Goal: Task Accomplishment & Management: Manage account settings

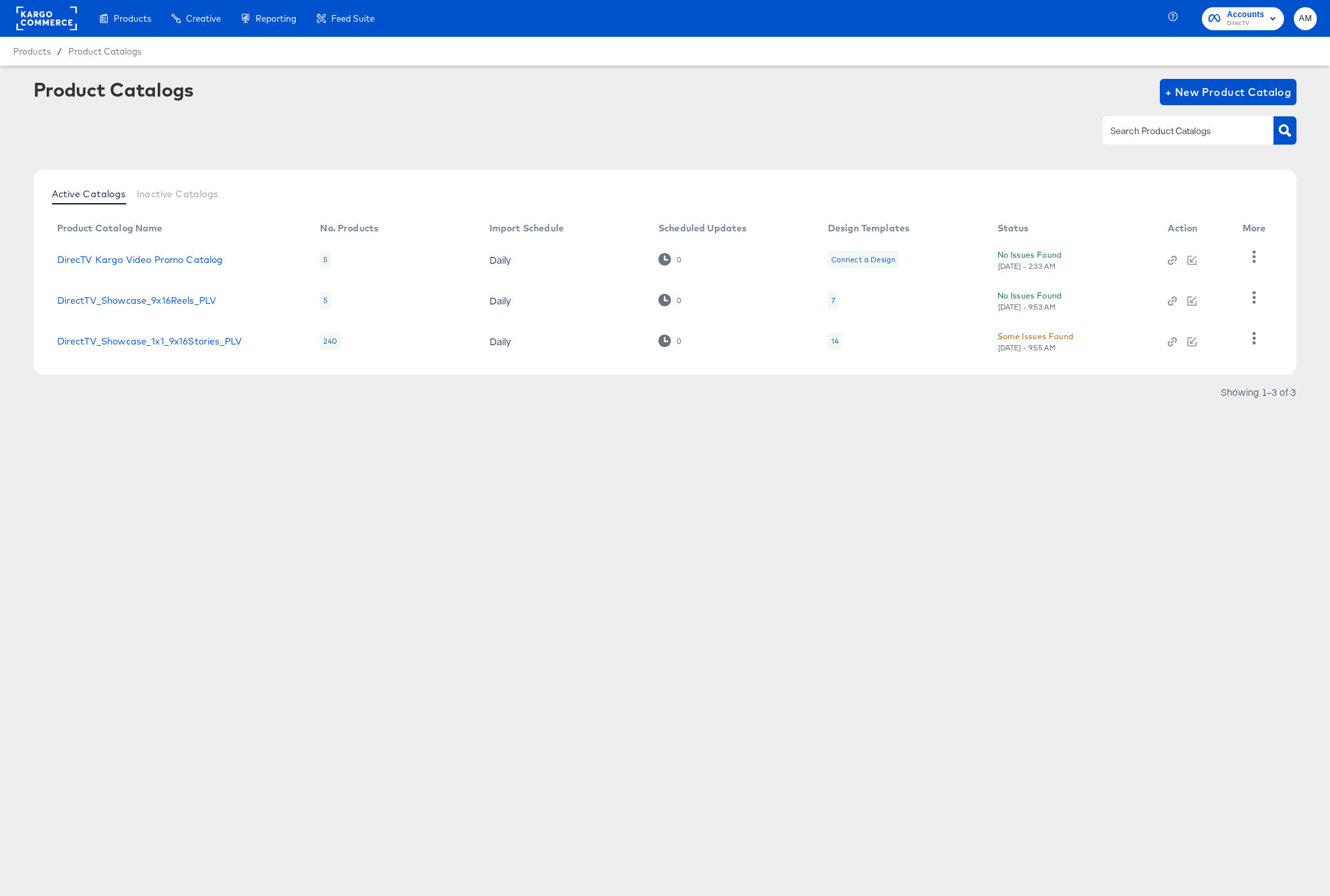
click at [35, 24] on rect at bounding box center [47, 19] width 61 height 23
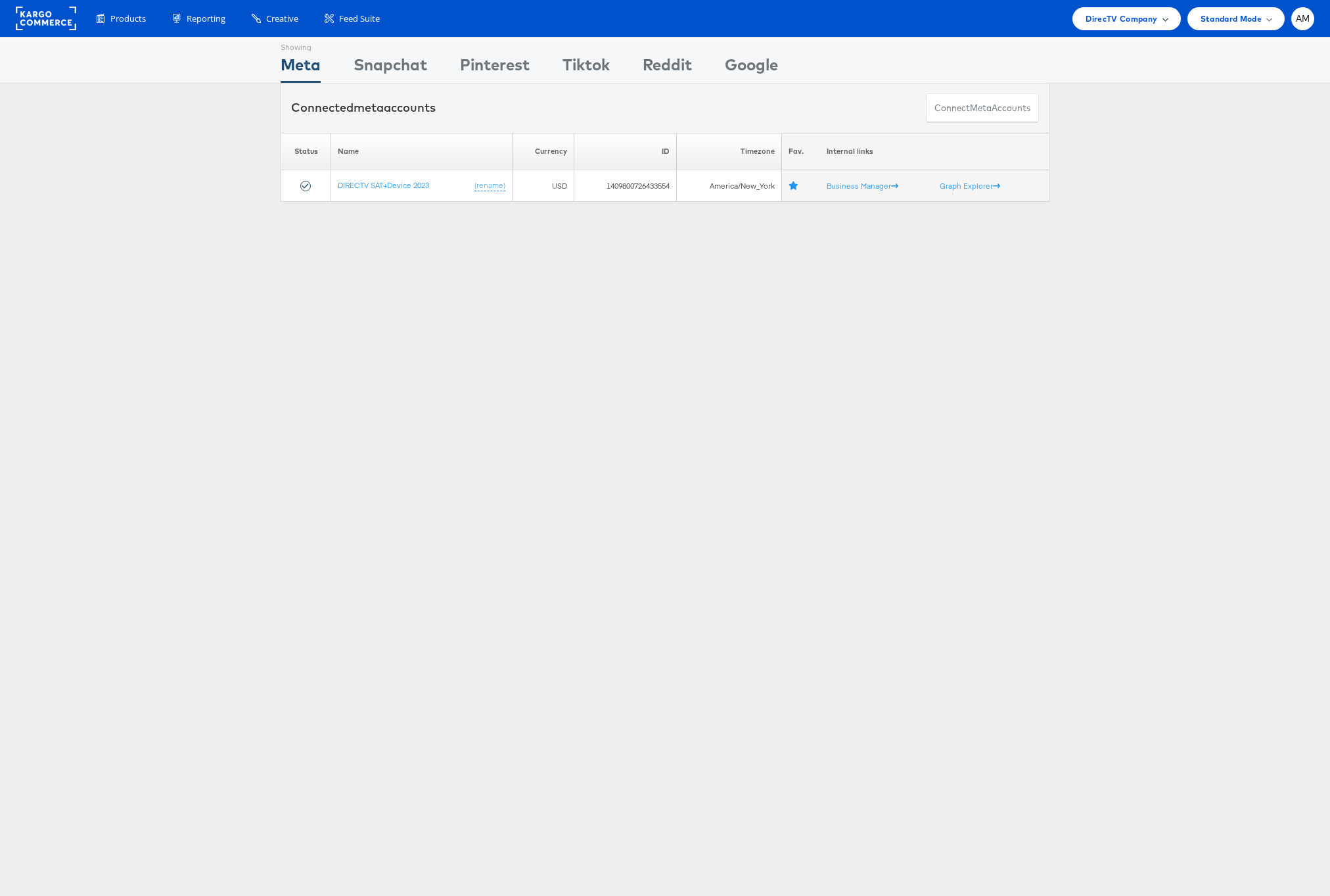
click at [1107, 21] on span "DirecTV Company" at bounding box center [1121, 19] width 71 height 14
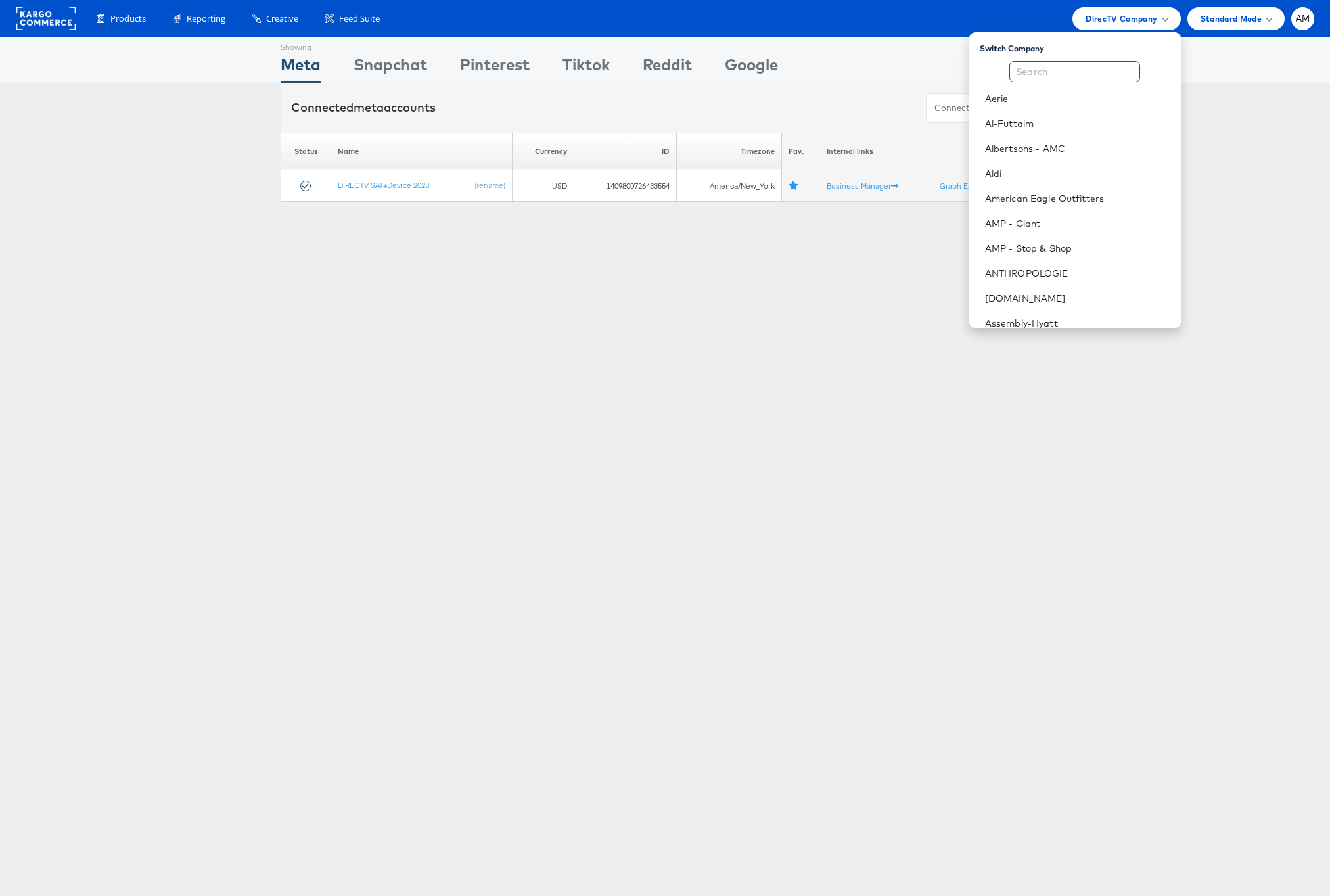
click at [1058, 69] on input "text" at bounding box center [1075, 72] width 131 height 21
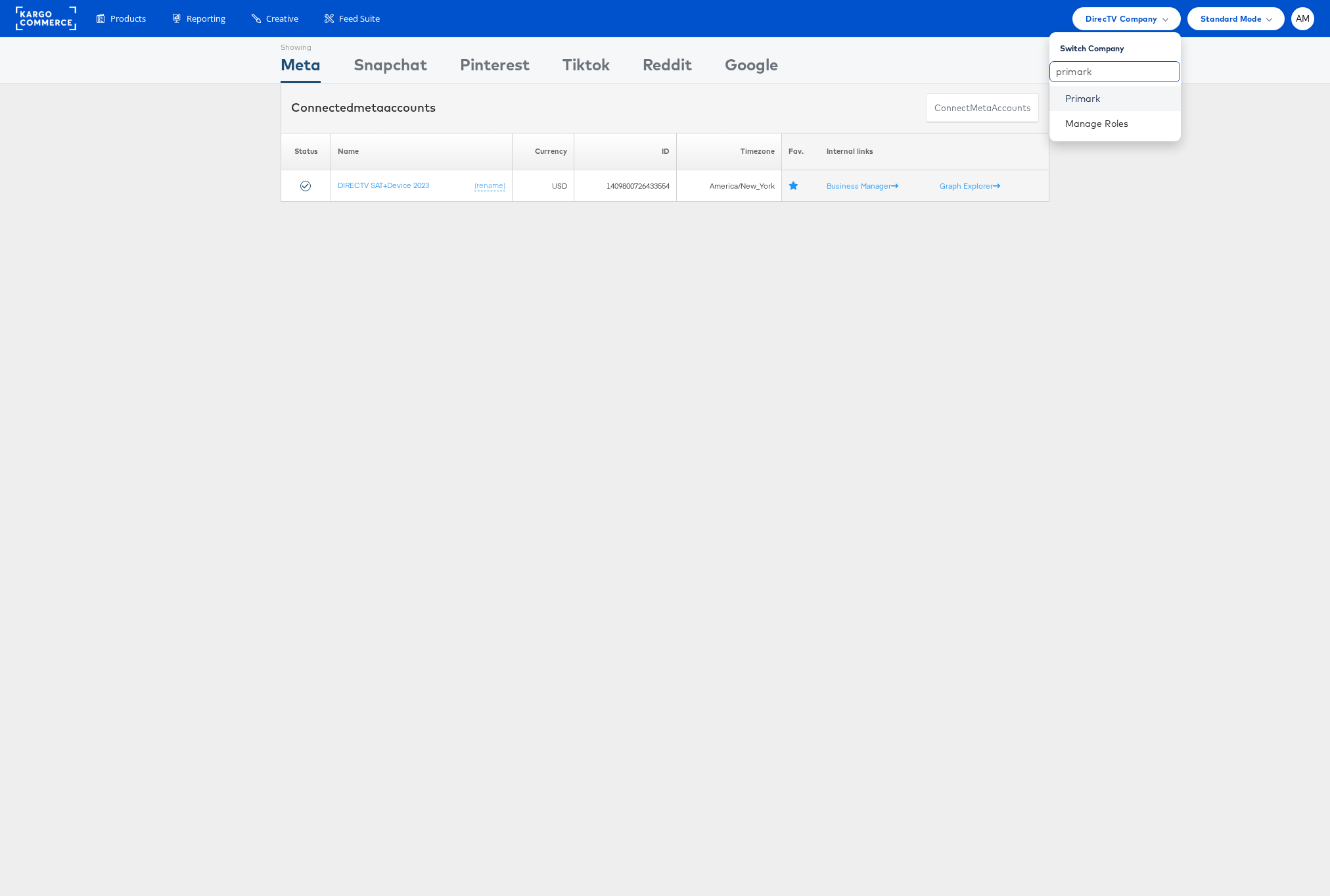
type input "primark"
click at [1084, 96] on link "Primark" at bounding box center [1118, 98] width 106 height 13
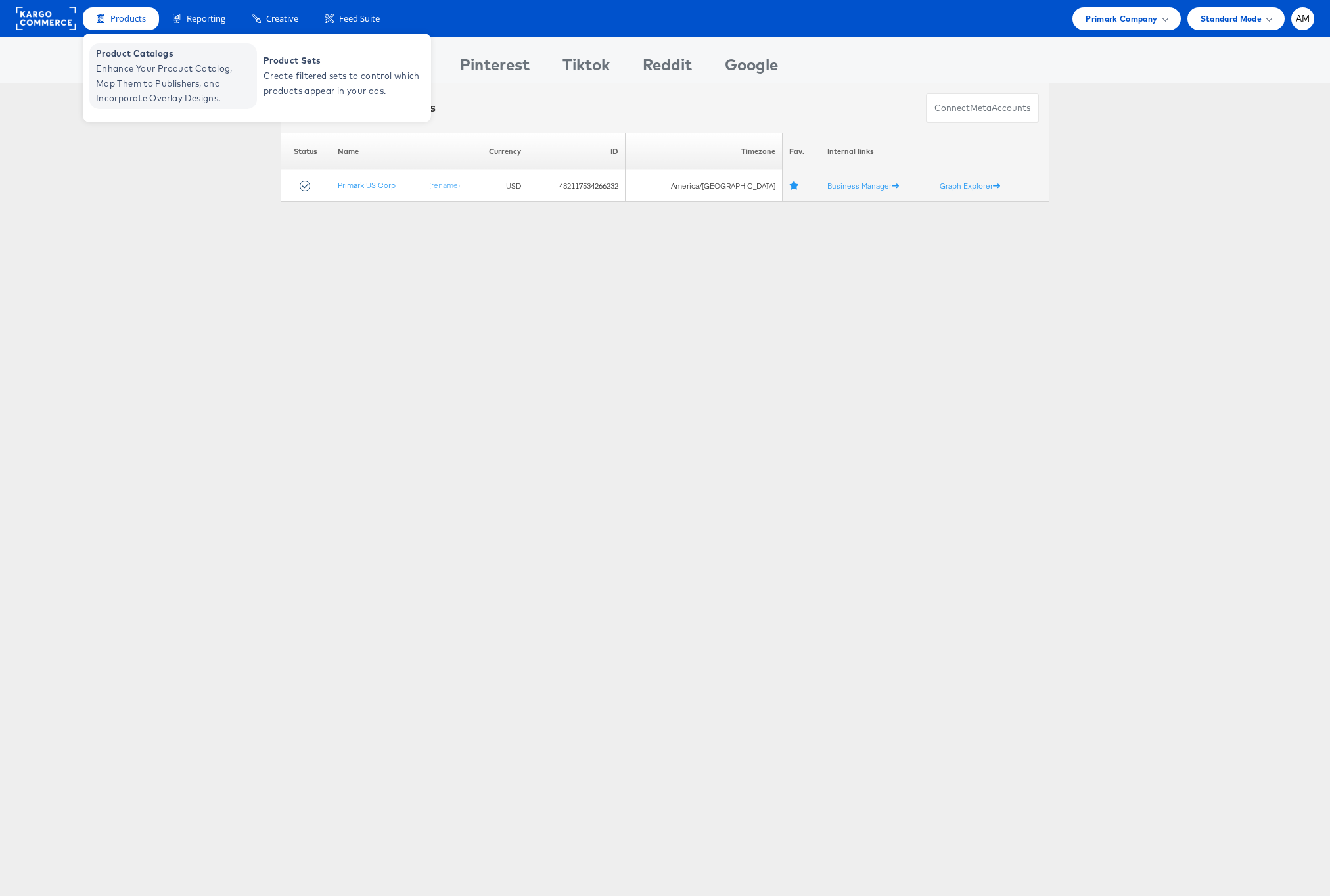
click at [143, 73] on span "Enhance Your Product Catalog, Map Them to Publishers, and Incorporate Overlay D…" at bounding box center [174, 84] width 157 height 45
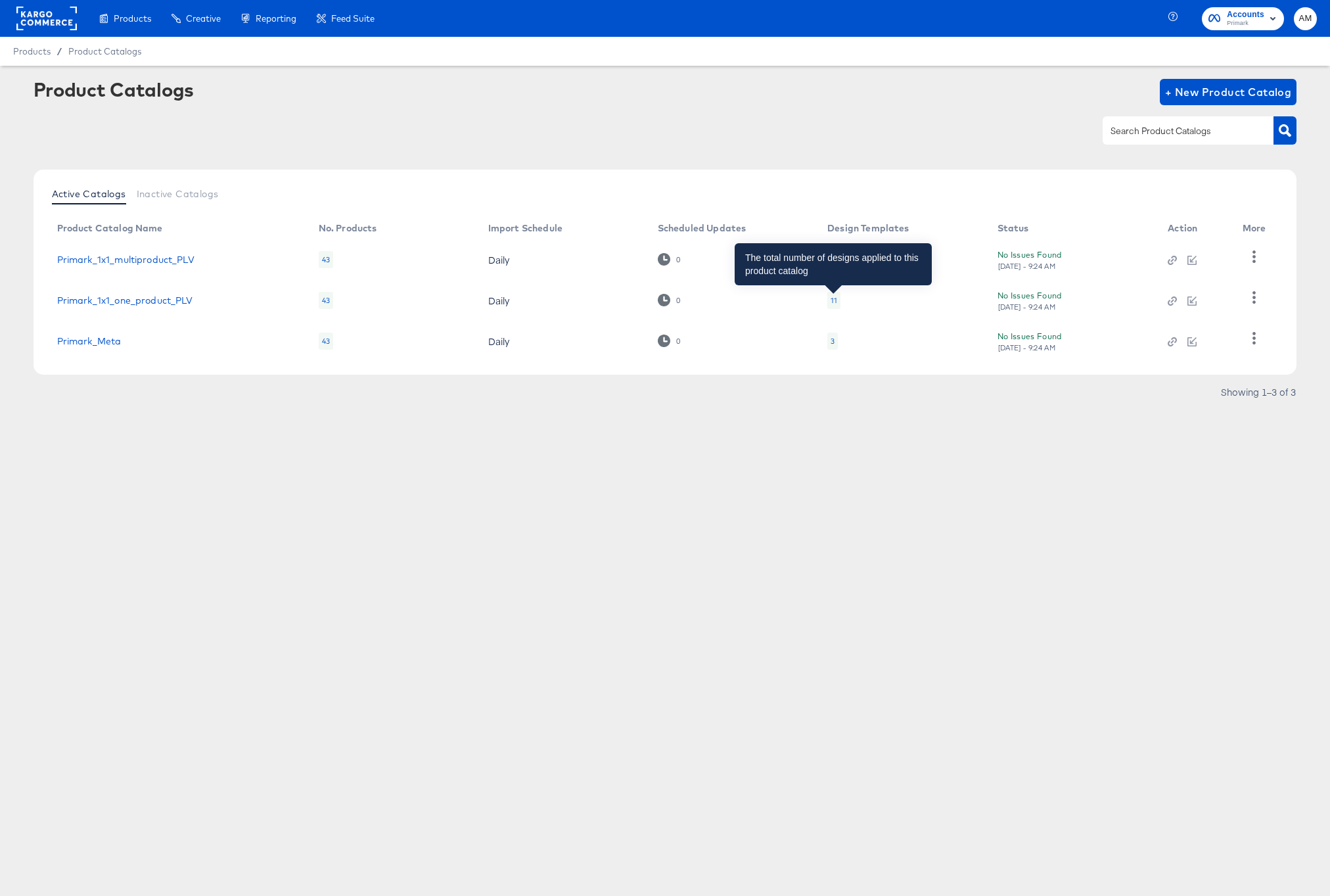
click at [832, 300] on div "11" at bounding box center [834, 300] width 7 height 11
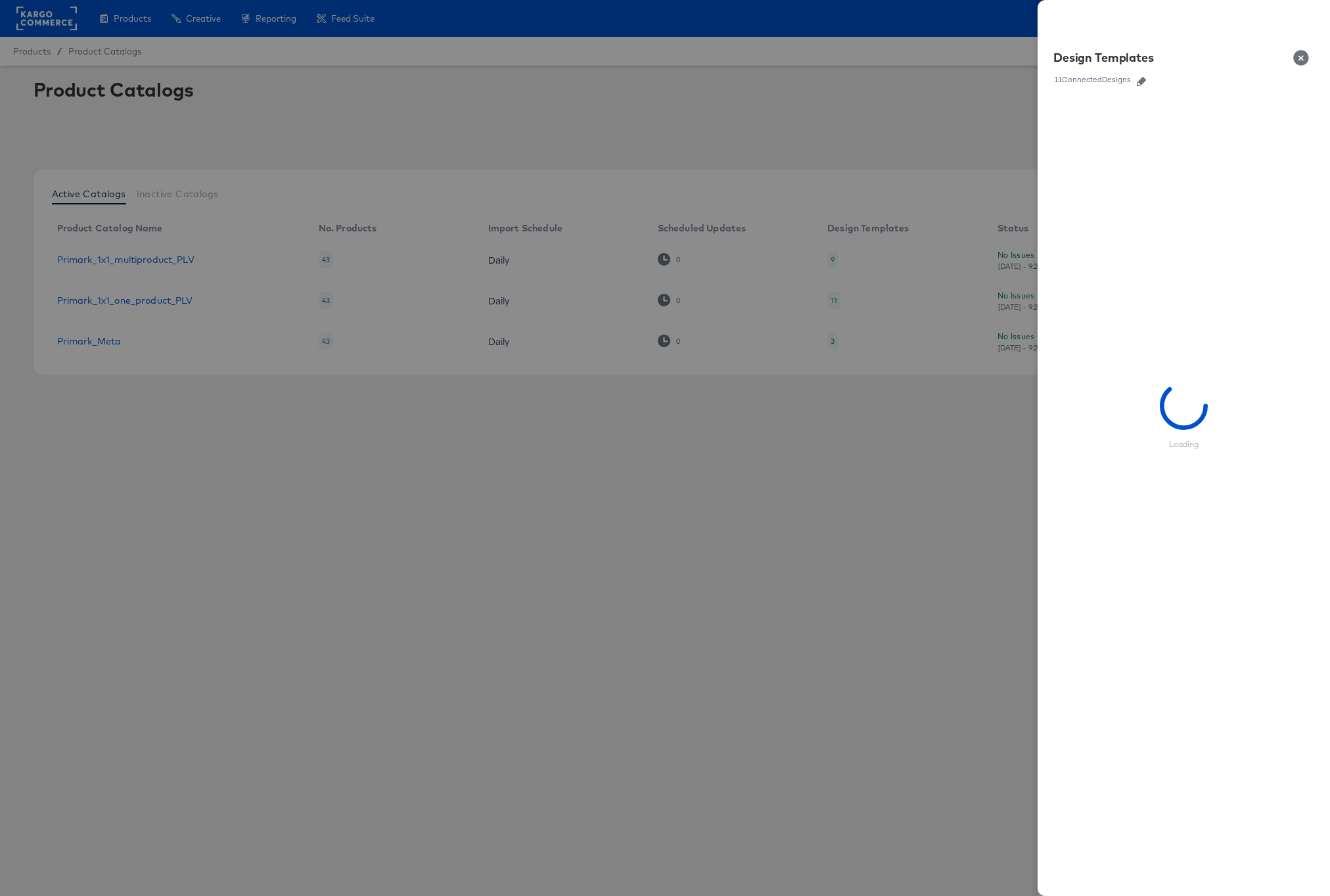
click at [1146, 79] on icon "button" at bounding box center [1140, 81] width 9 height 9
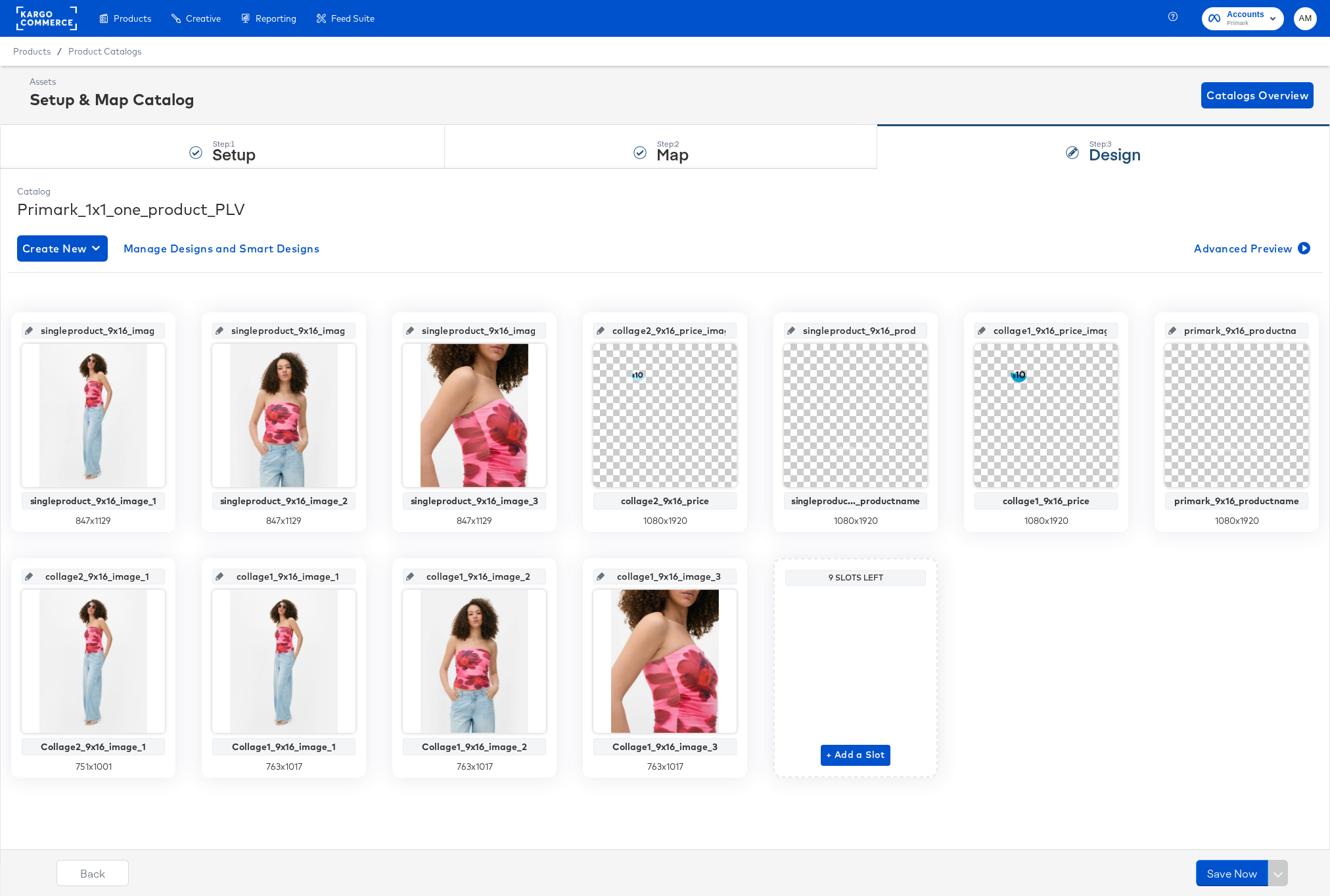
scroll to position [0, 18]
drag, startPoint x: 660, startPoint y: 332, endPoint x: 775, endPoint y: 332, distance: 115.0
click at [775, 332] on div "singleproduct_9x16_image_1 singleproduct_9x16_image_1 847 x 1129 singleproduct_…" at bounding box center [665, 544] width 1315 height 465
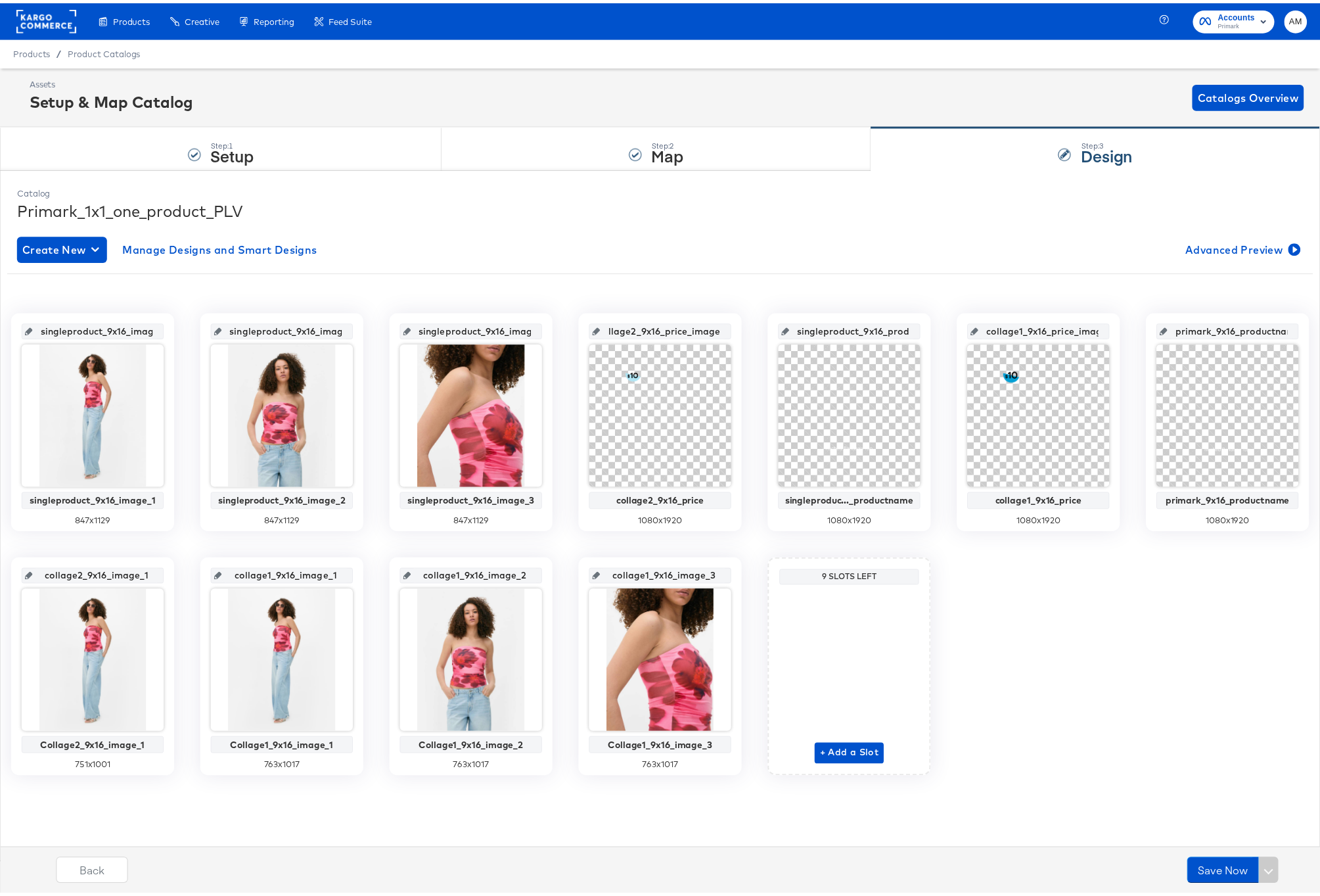
scroll to position [0, 0]
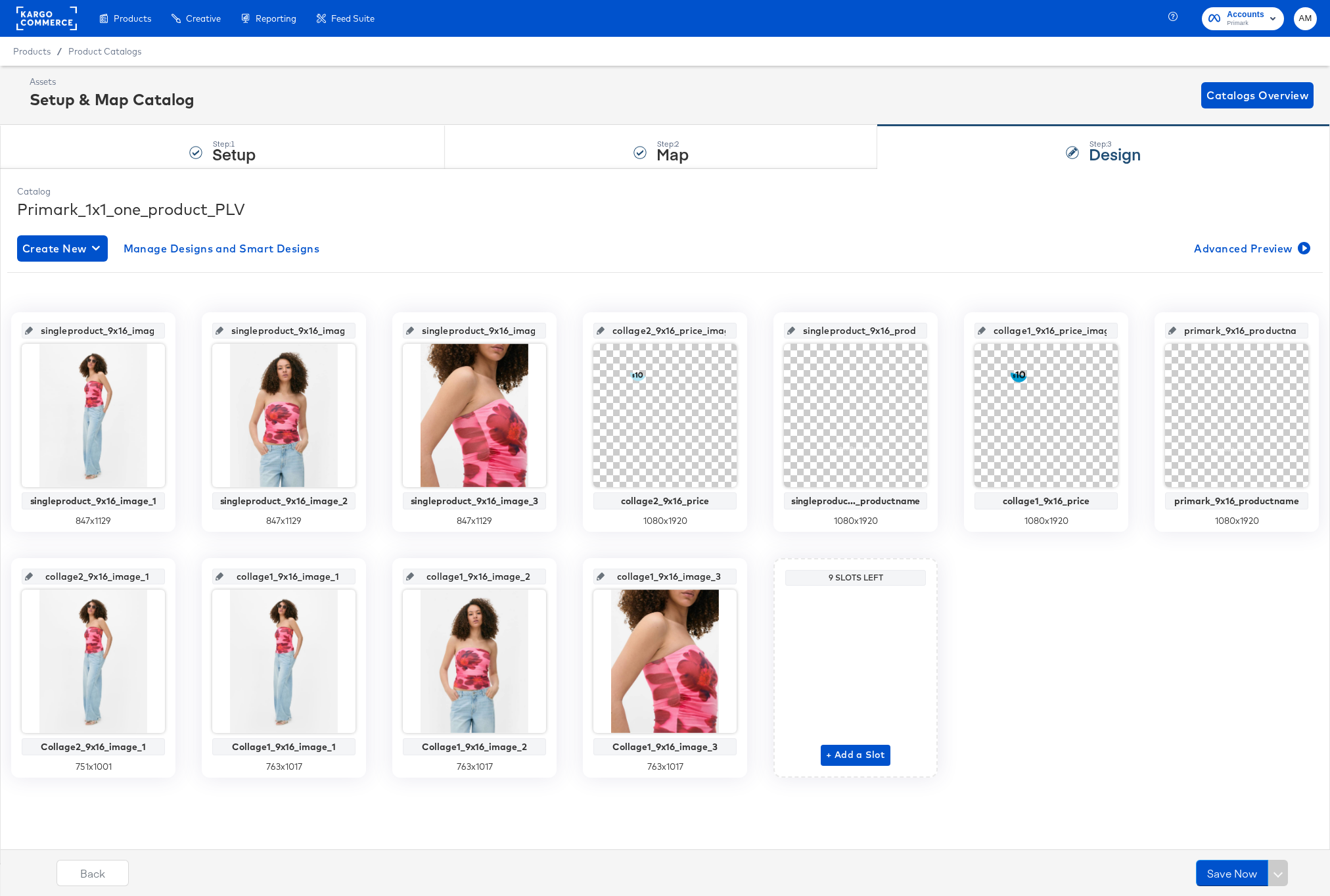
click at [741, 288] on div "singleproduct_9x16_image_1 singleproduct_9x16_image_1 847 x 1129 singleproduct_…" at bounding box center [665, 539] width 1296 height 515
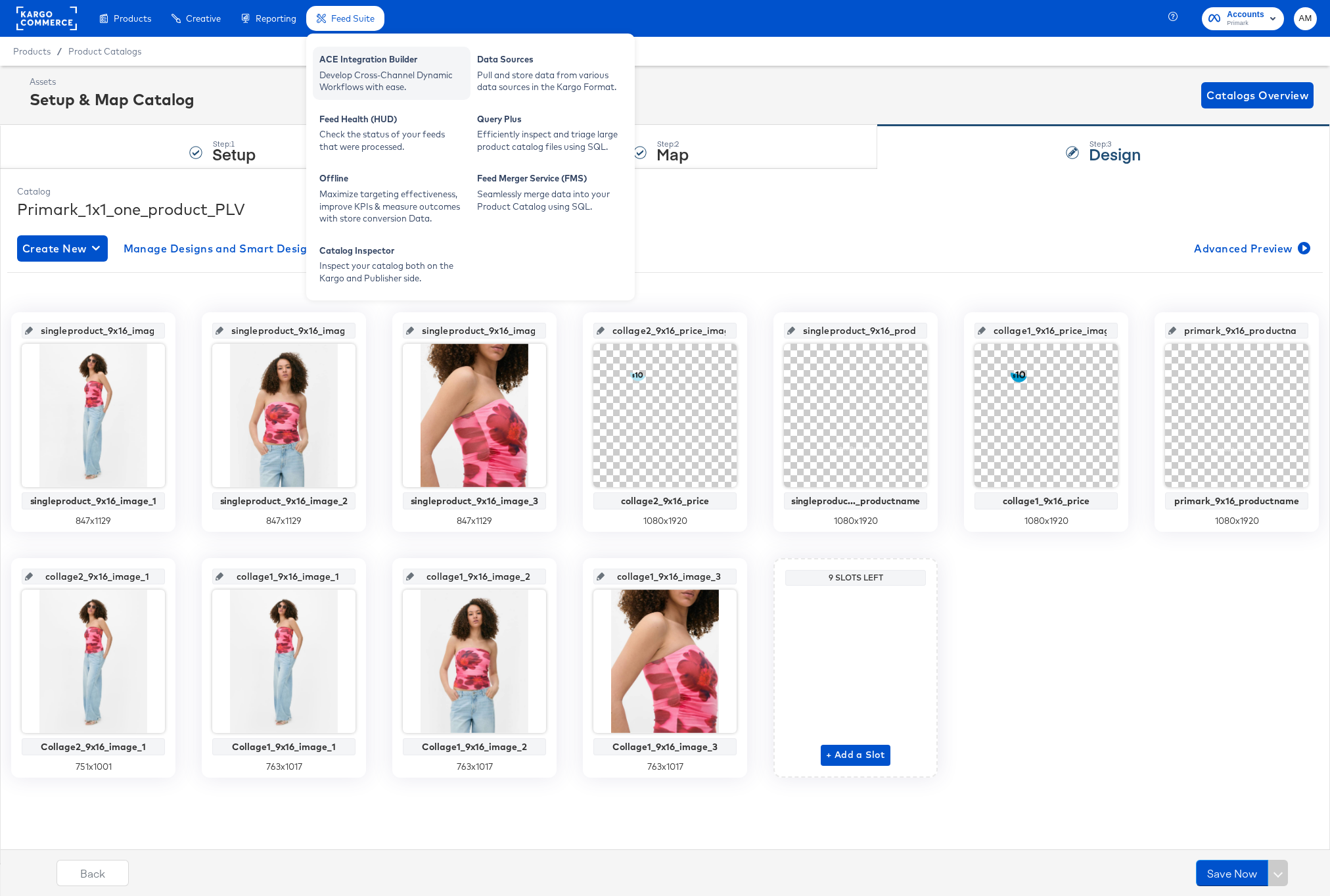
click at [352, 55] on div "ACE Integration Builder" at bounding box center [392, 61] width 145 height 16
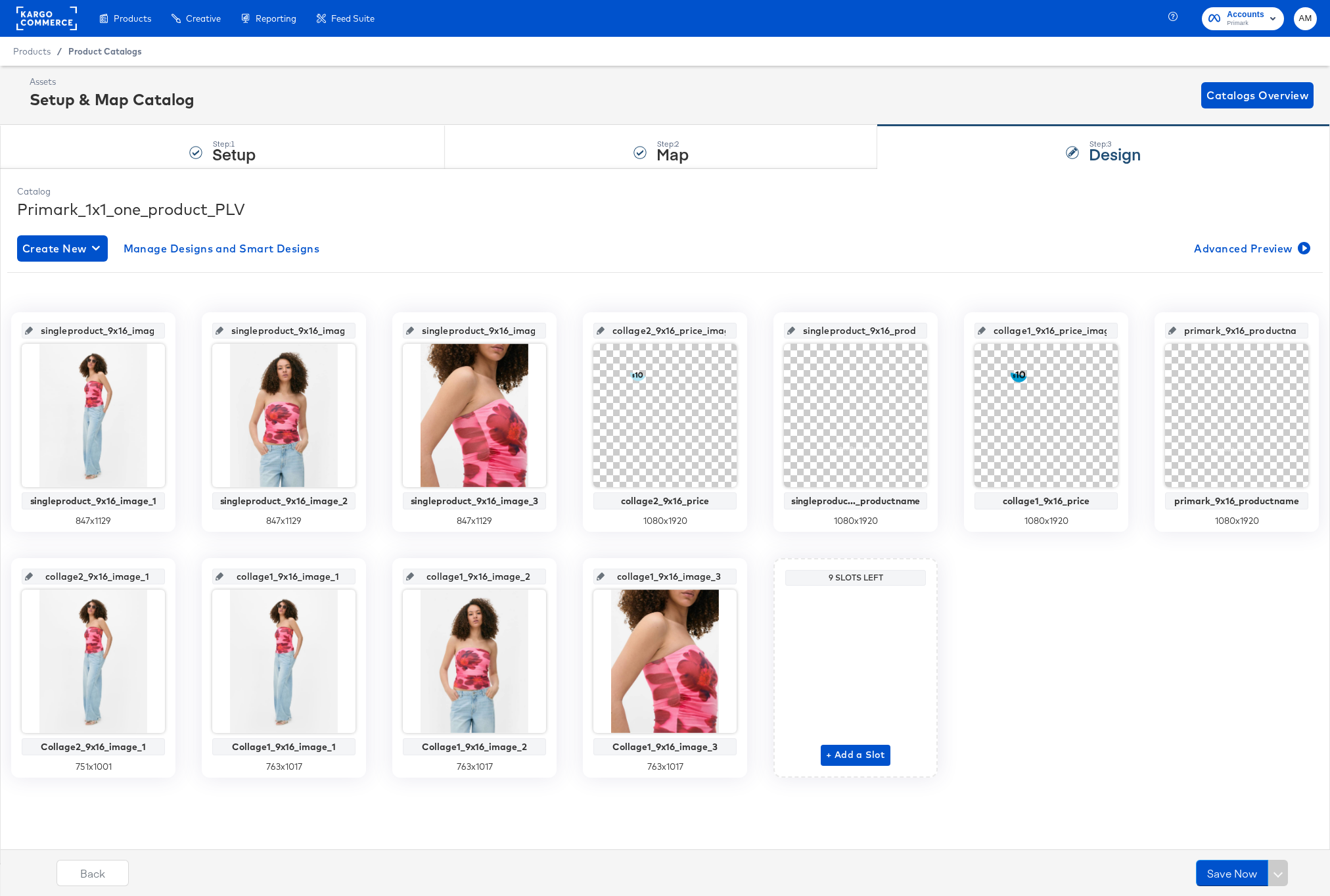
click at [81, 53] on span "Product Catalogs" at bounding box center [105, 51] width 73 height 11
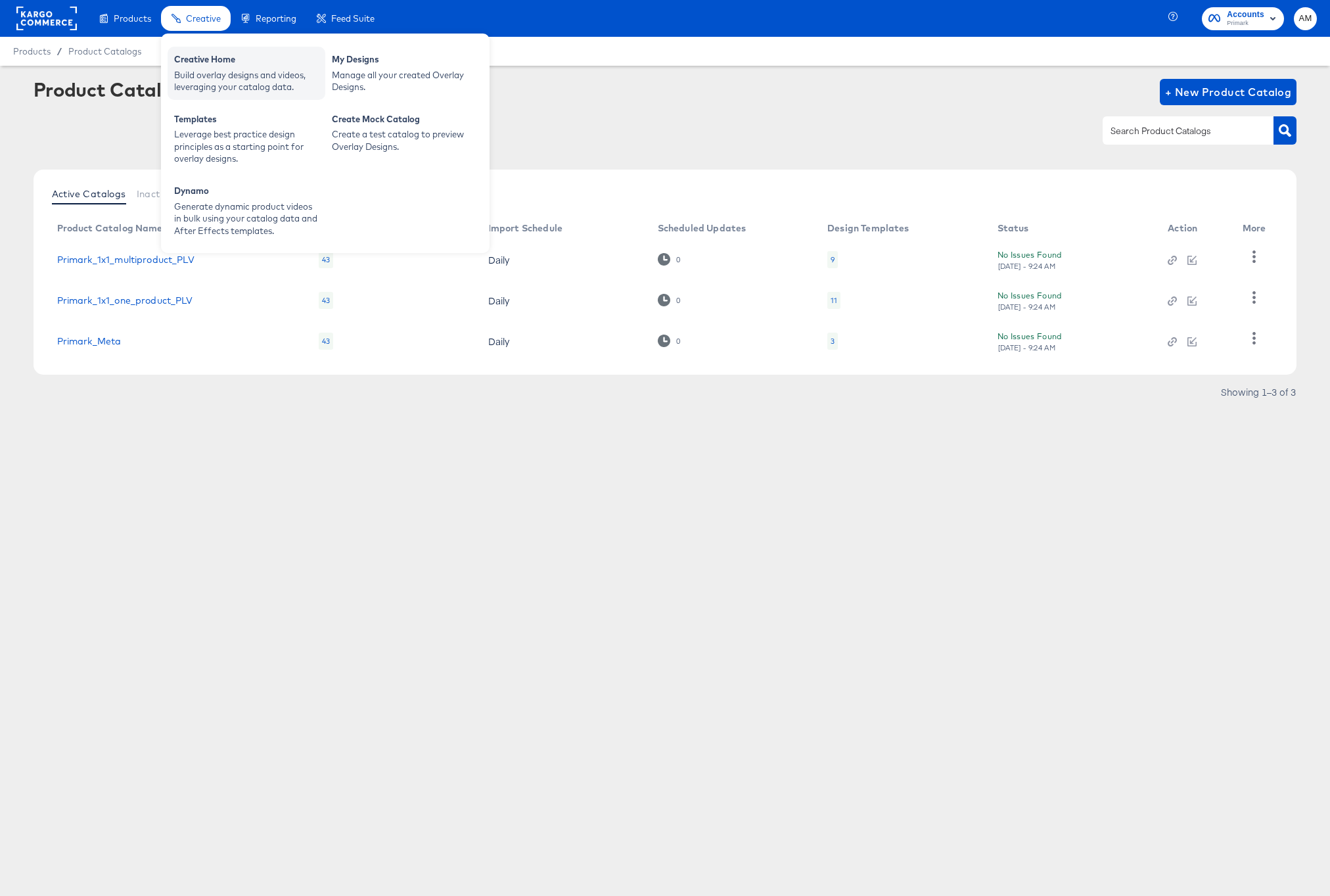
click at [210, 81] on div "Build overlay designs and videos, leveraging your catalog data." at bounding box center [246, 81] width 145 height 24
click at [201, 25] on div "Creative" at bounding box center [195, 19] width 69 height 25
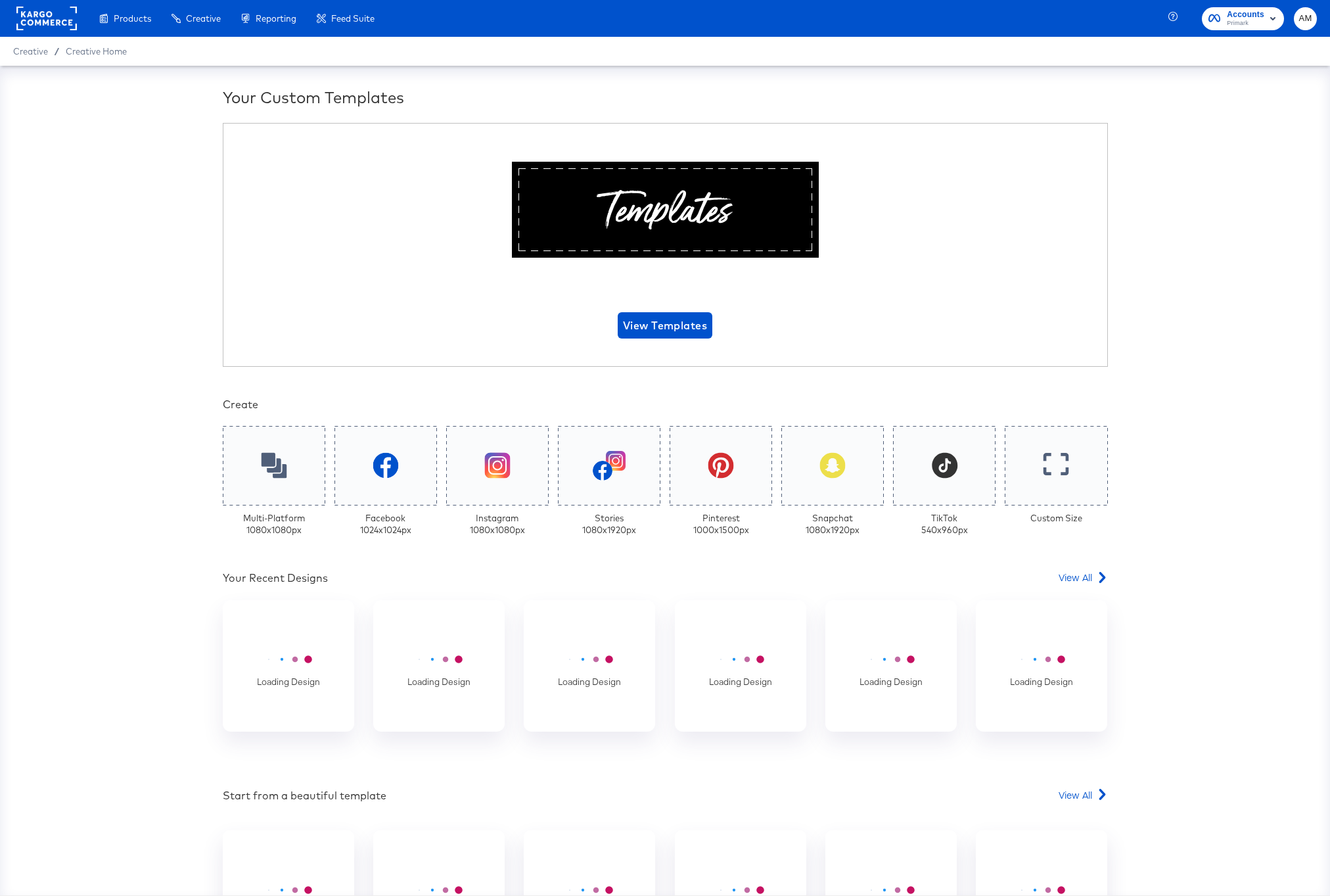
click at [223, 260] on div "Beautiful Templates Curated Just for You! View Templates" at bounding box center [665, 244] width 885 height 243
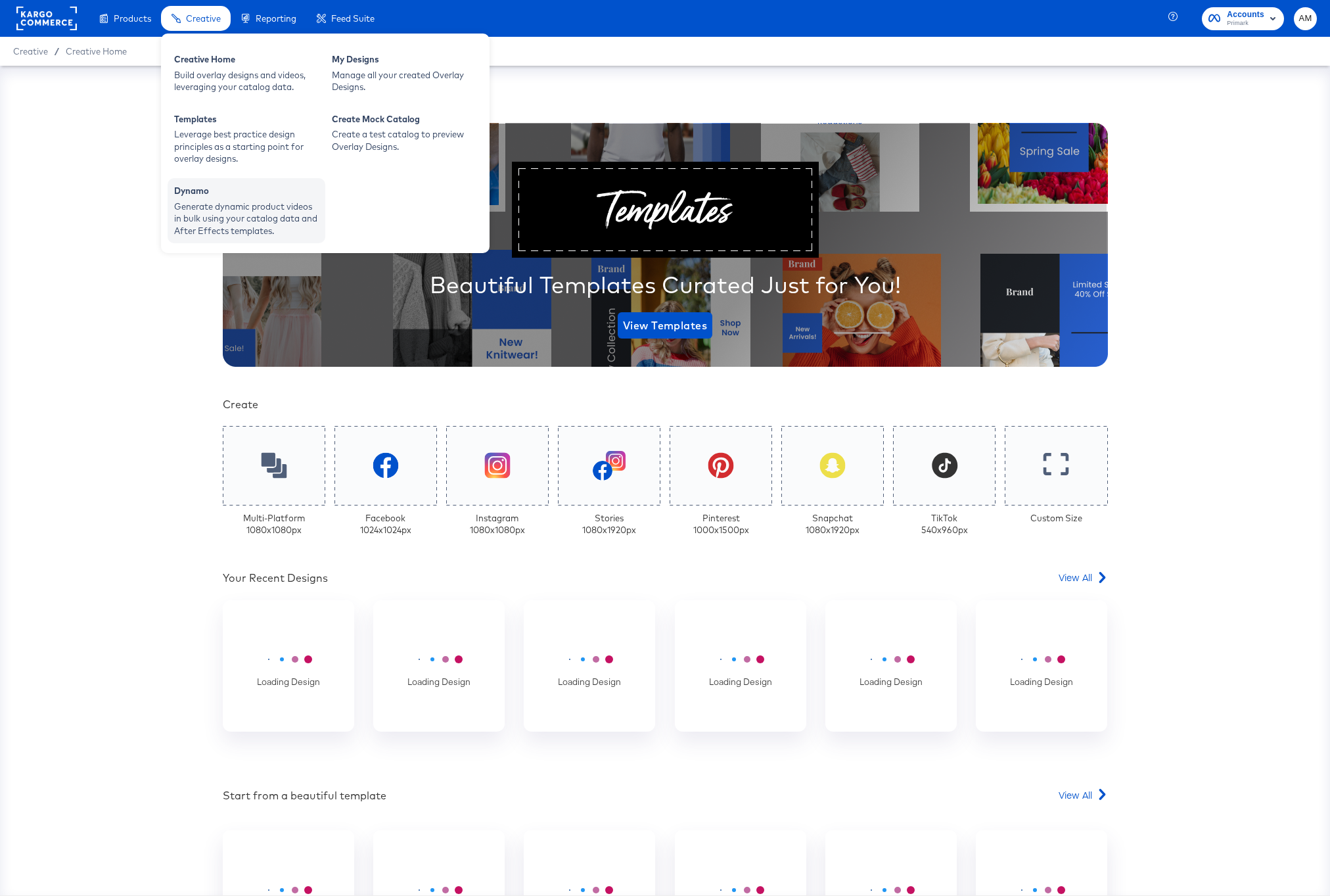
click at [216, 207] on div "Generate dynamic product videos in bulk using your catalog data and After Effec…" at bounding box center [246, 219] width 145 height 37
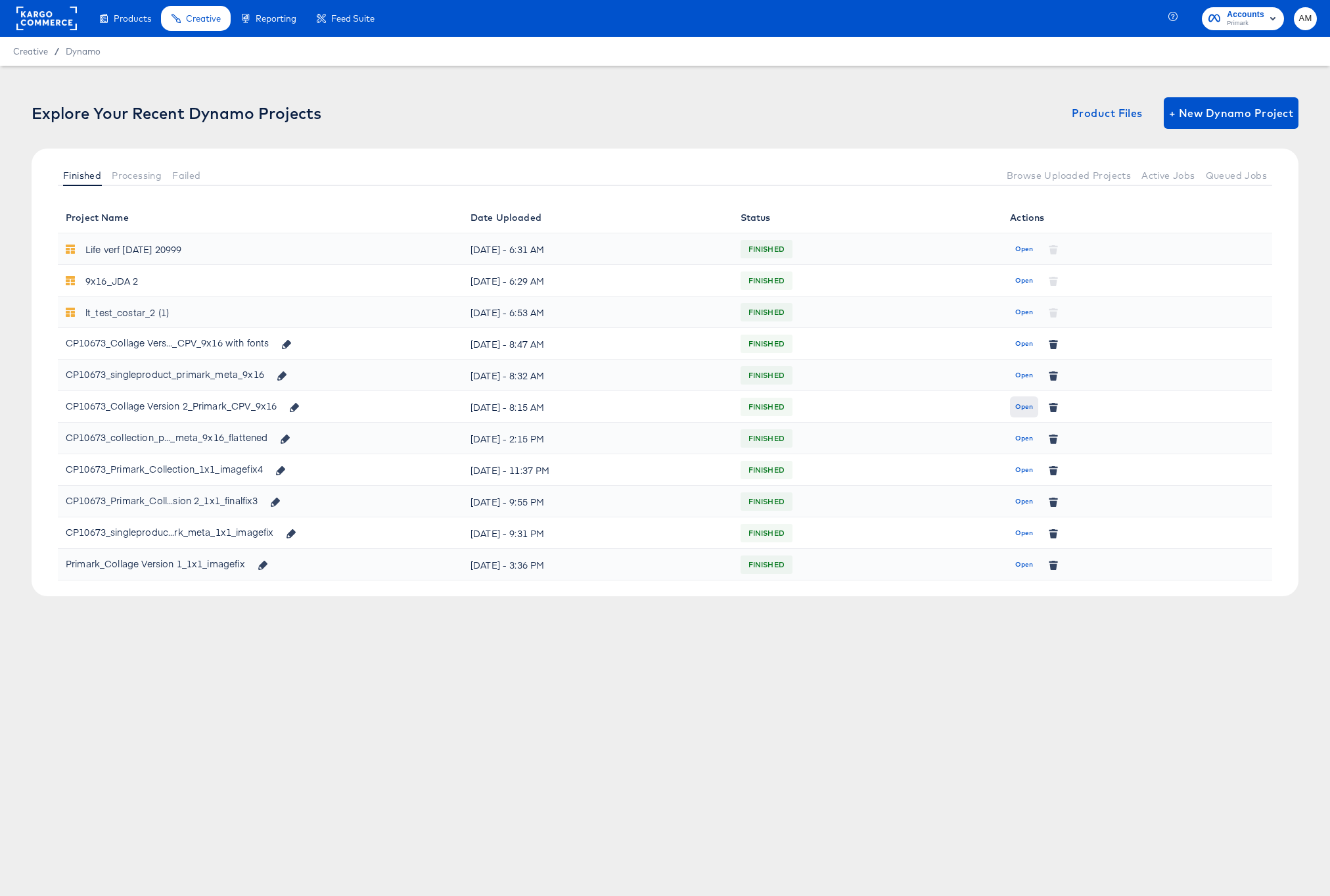
click at [1024, 406] on span "Open" at bounding box center [1024, 406] width 18 height 12
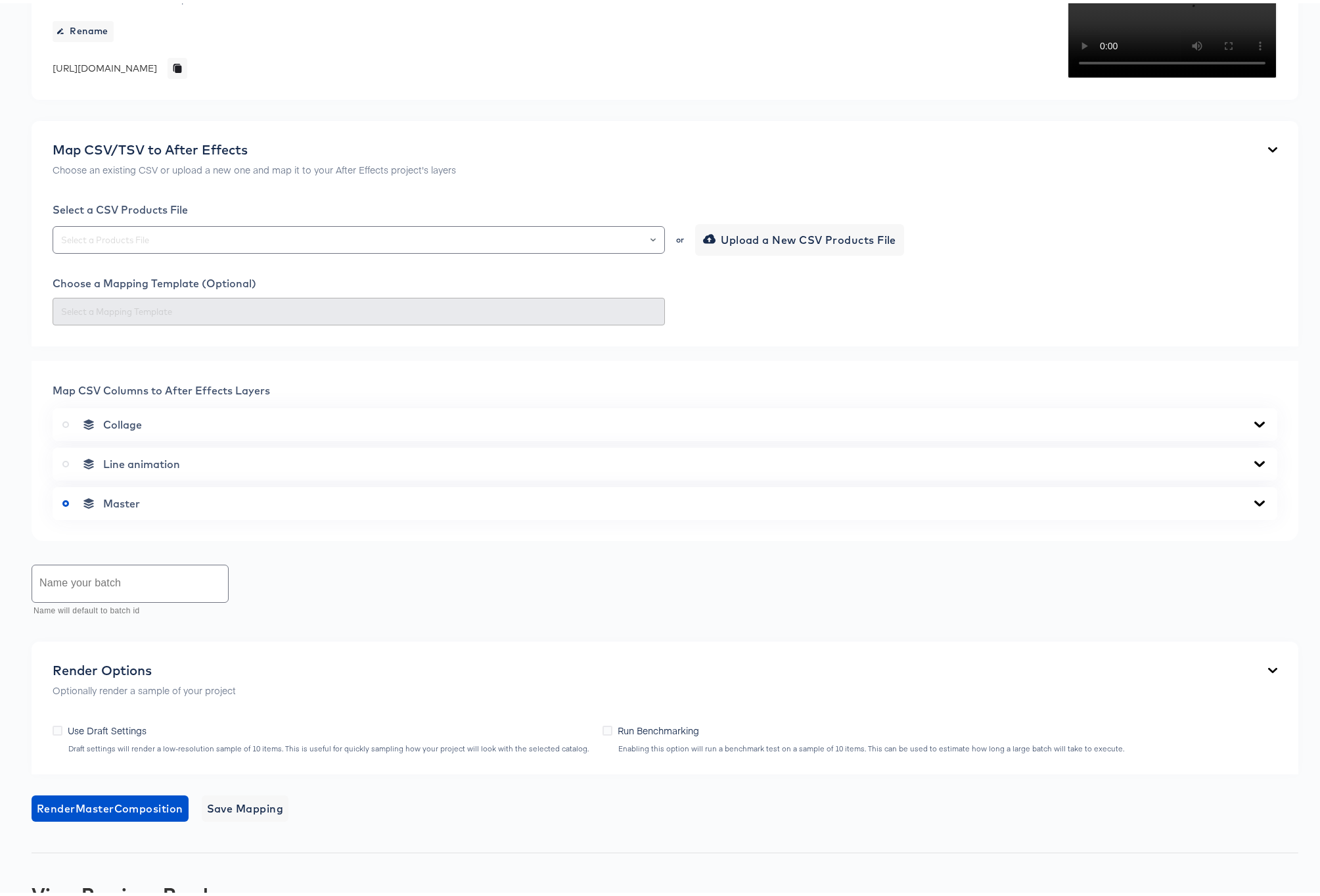
scroll to position [188, 0]
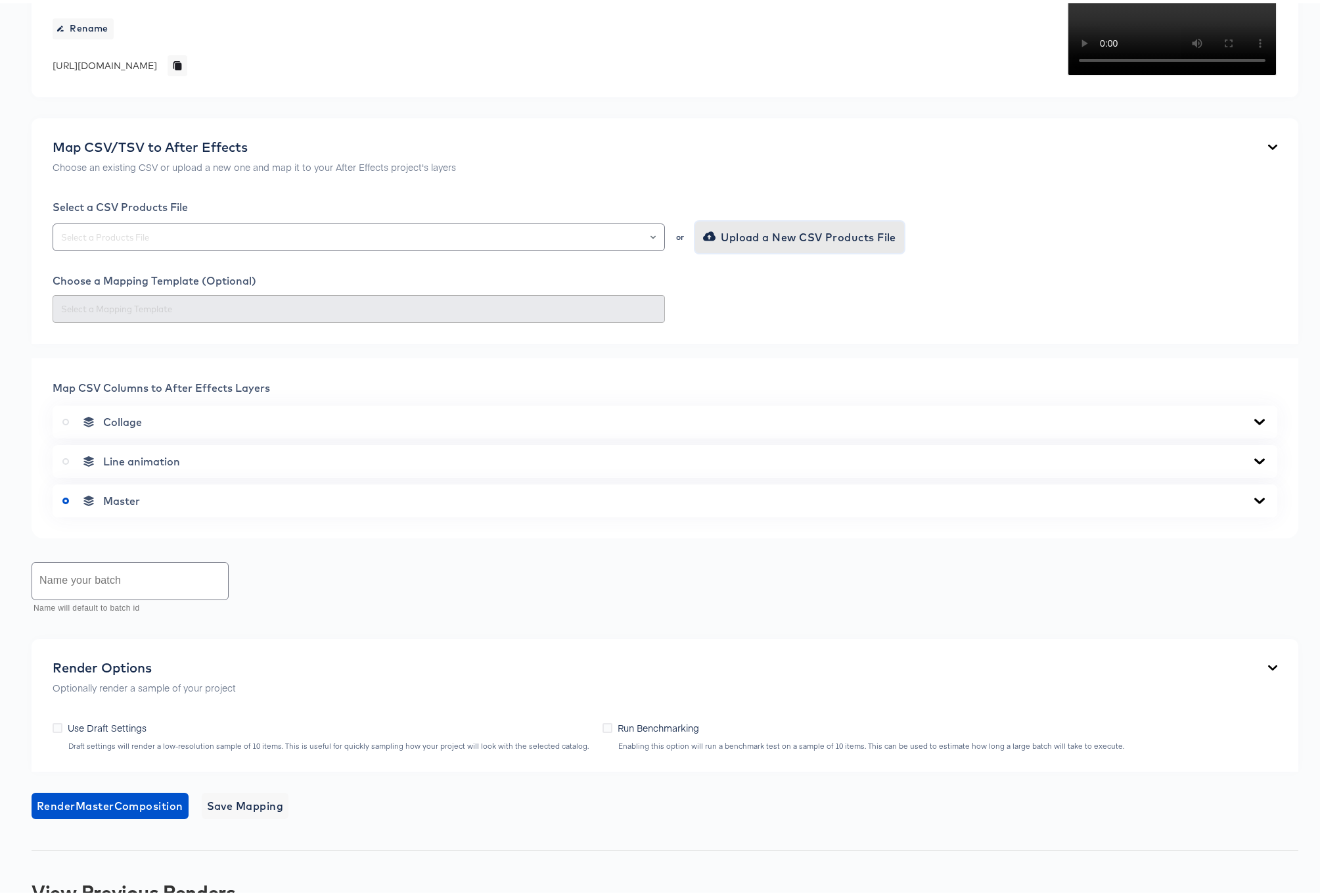
click at [740, 243] on span "Upload a New CSV Products File" at bounding box center [800, 234] width 191 height 19
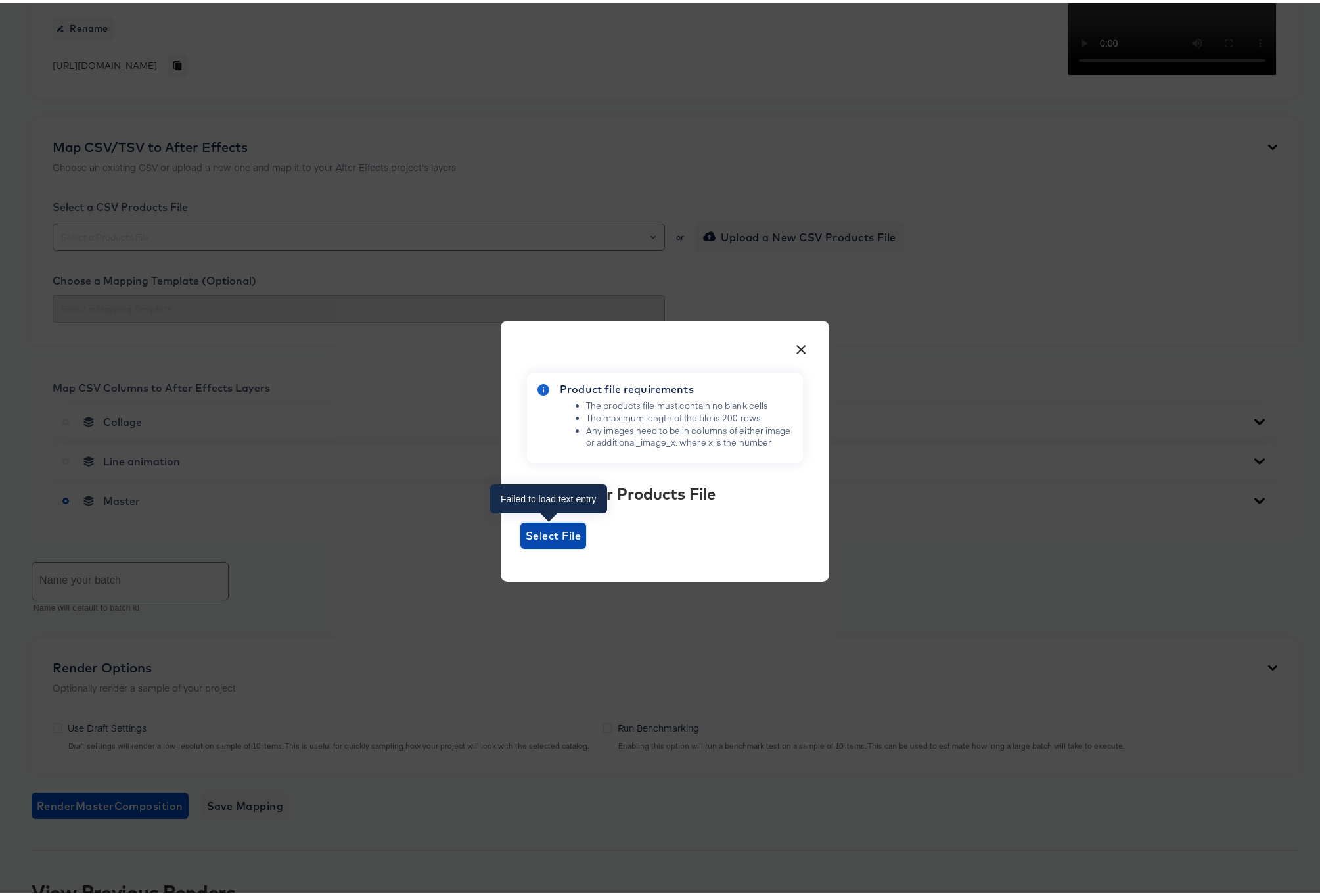
click at [558, 533] on span "Select File" at bounding box center [553, 532] width 55 height 19
click at [521, 545] on input "Select File" at bounding box center [521, 545] width 0 height 0
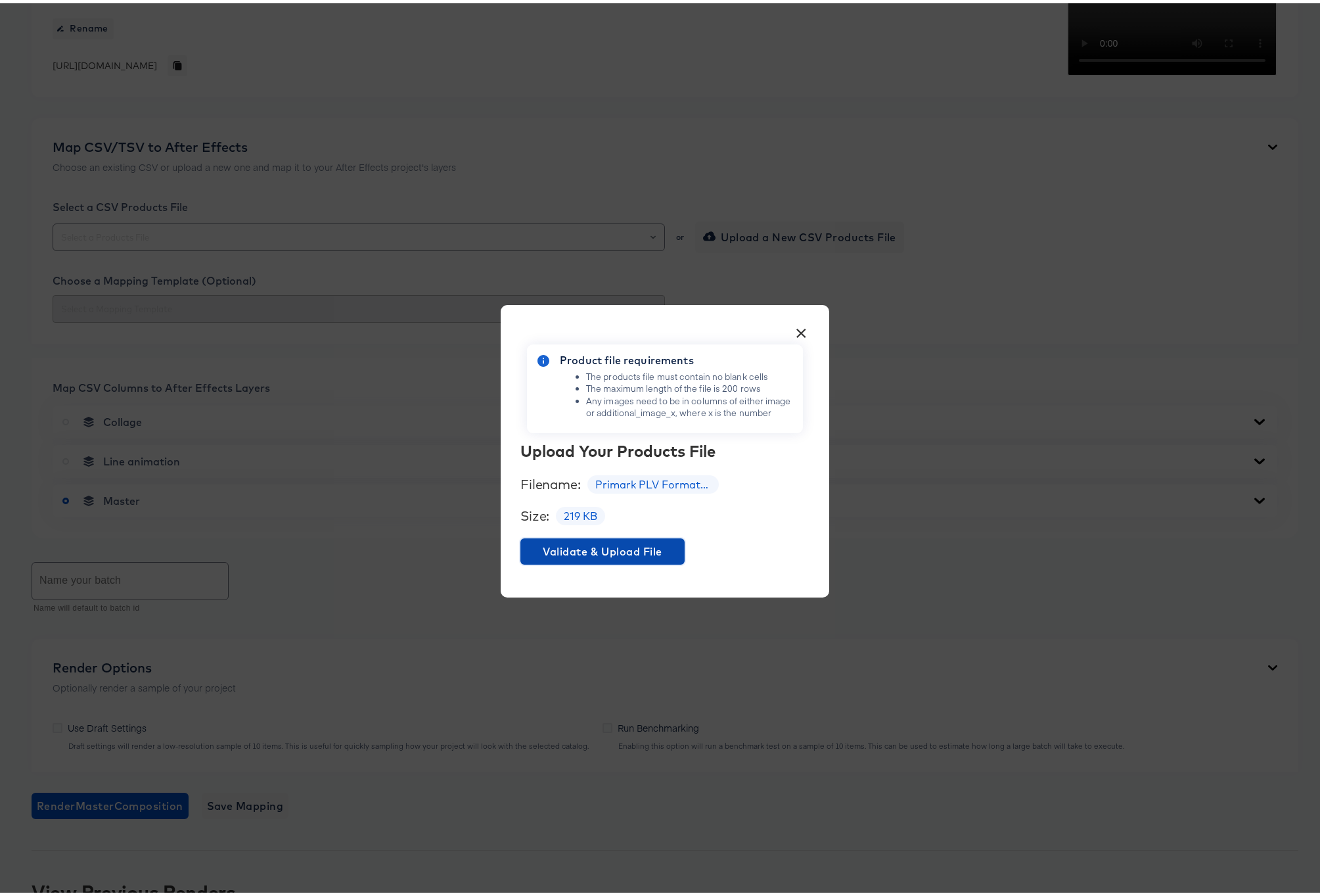
click at [617, 546] on span "Validate & Upload File" at bounding box center [602, 547] width 153 height 19
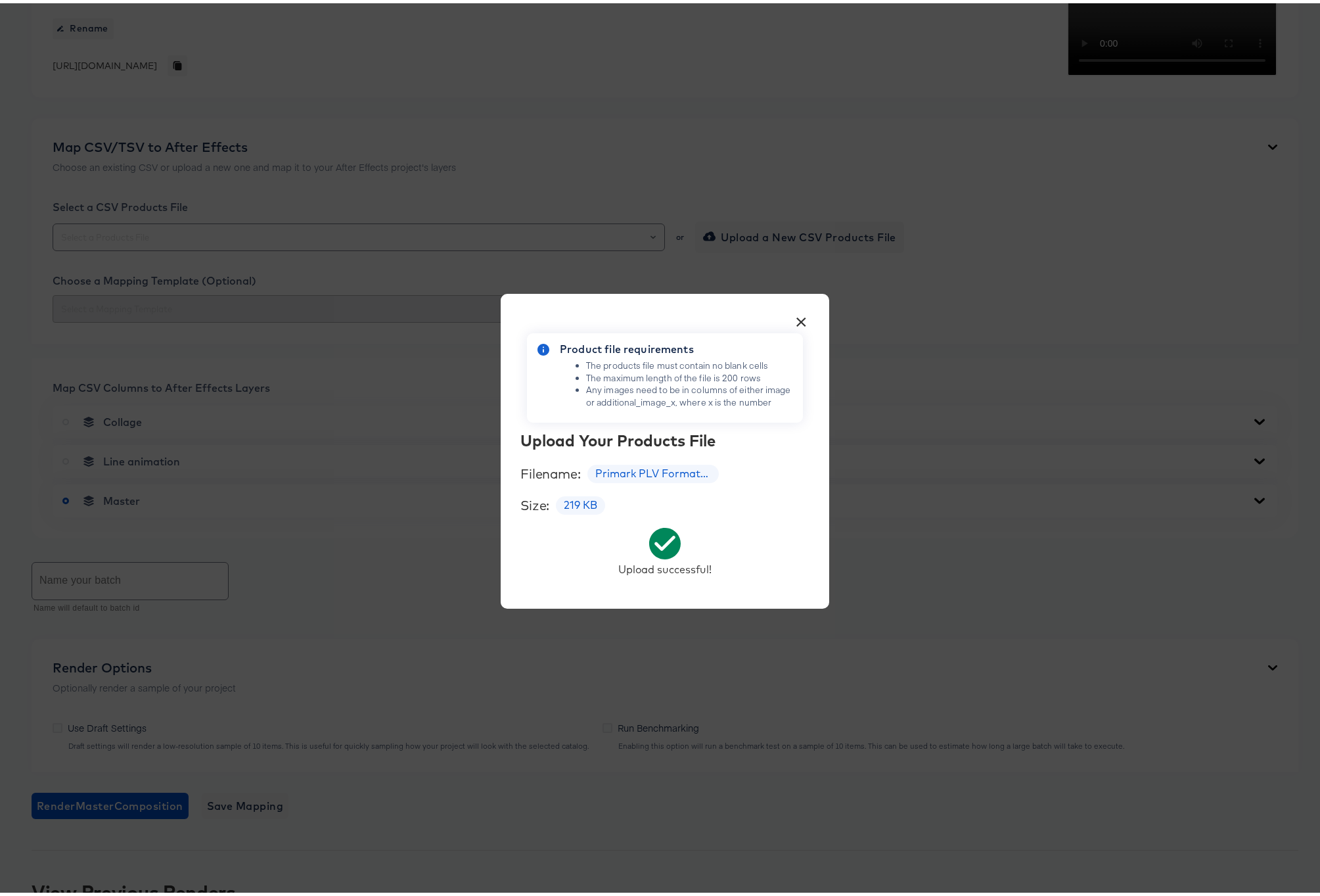
click at [799, 318] on button "×" at bounding box center [801, 316] width 23 height 23
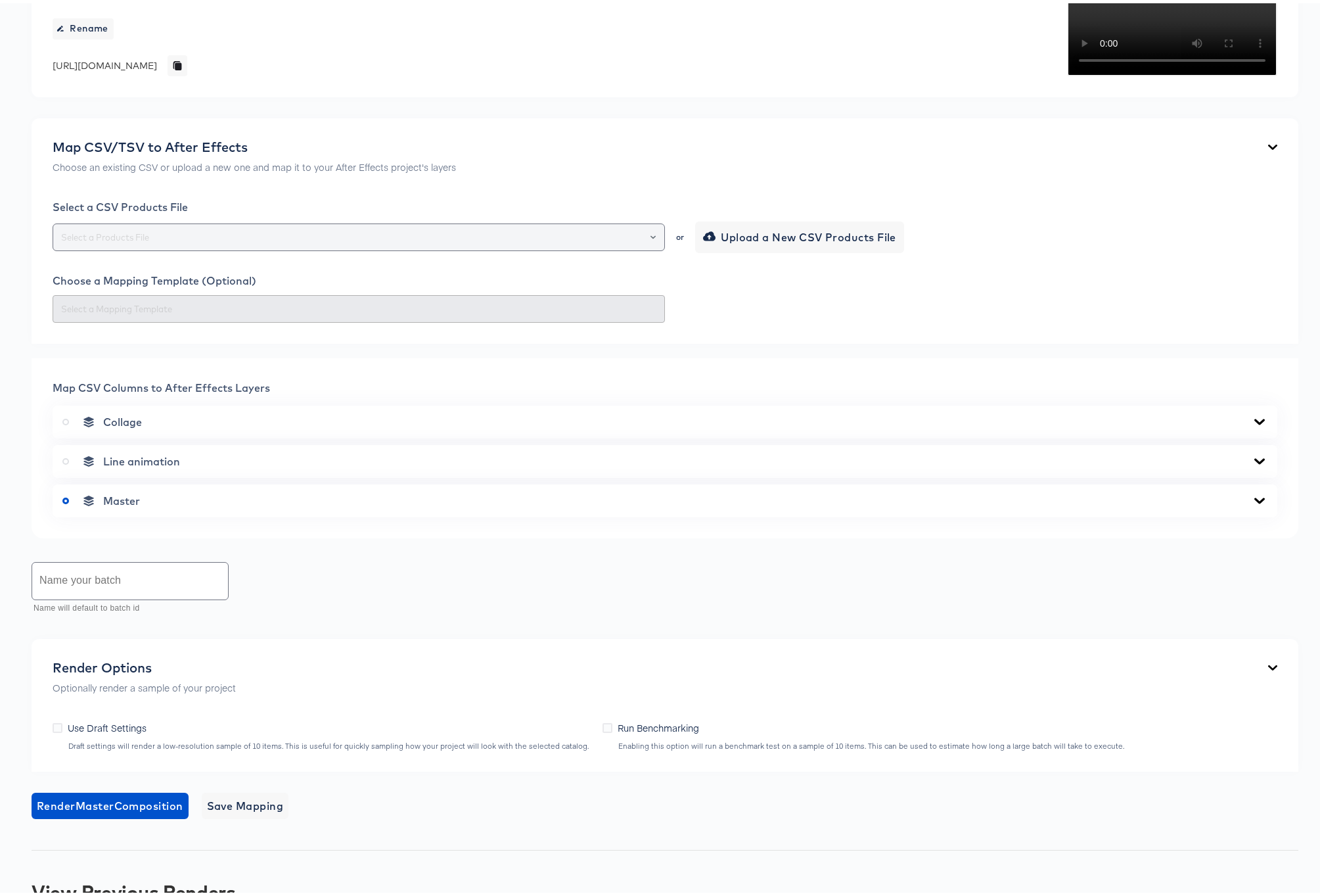
click at [651, 243] on div at bounding box center [647, 234] width 22 height 19
click at [651, 235] on icon "Open" at bounding box center [653, 233] width 5 height 3
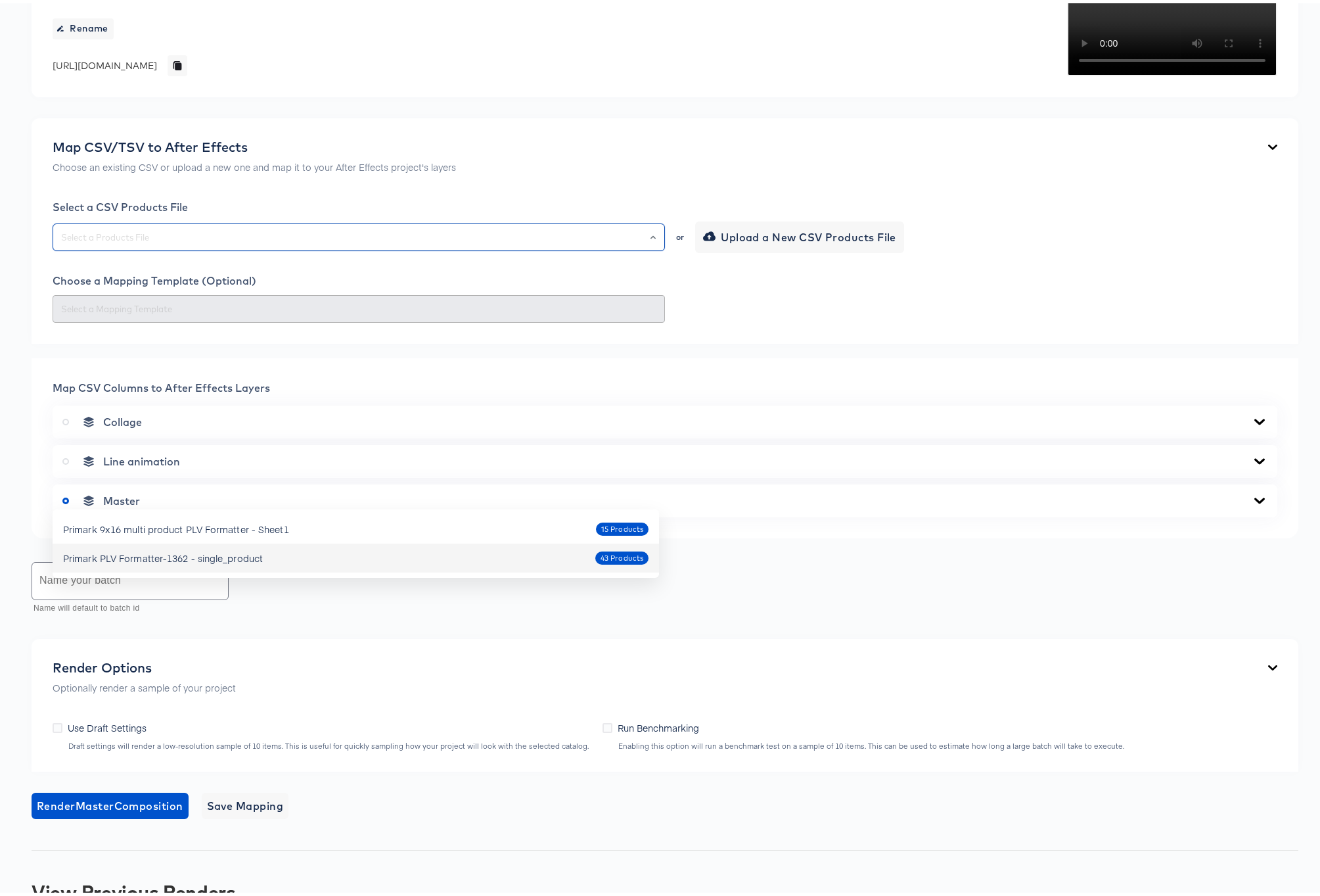
click at [223, 560] on div "Primark PLV Formatter-1362 - single_product" at bounding box center [163, 554] width 199 height 13
type input "Primark PLV Formatter-1362 - single_product"
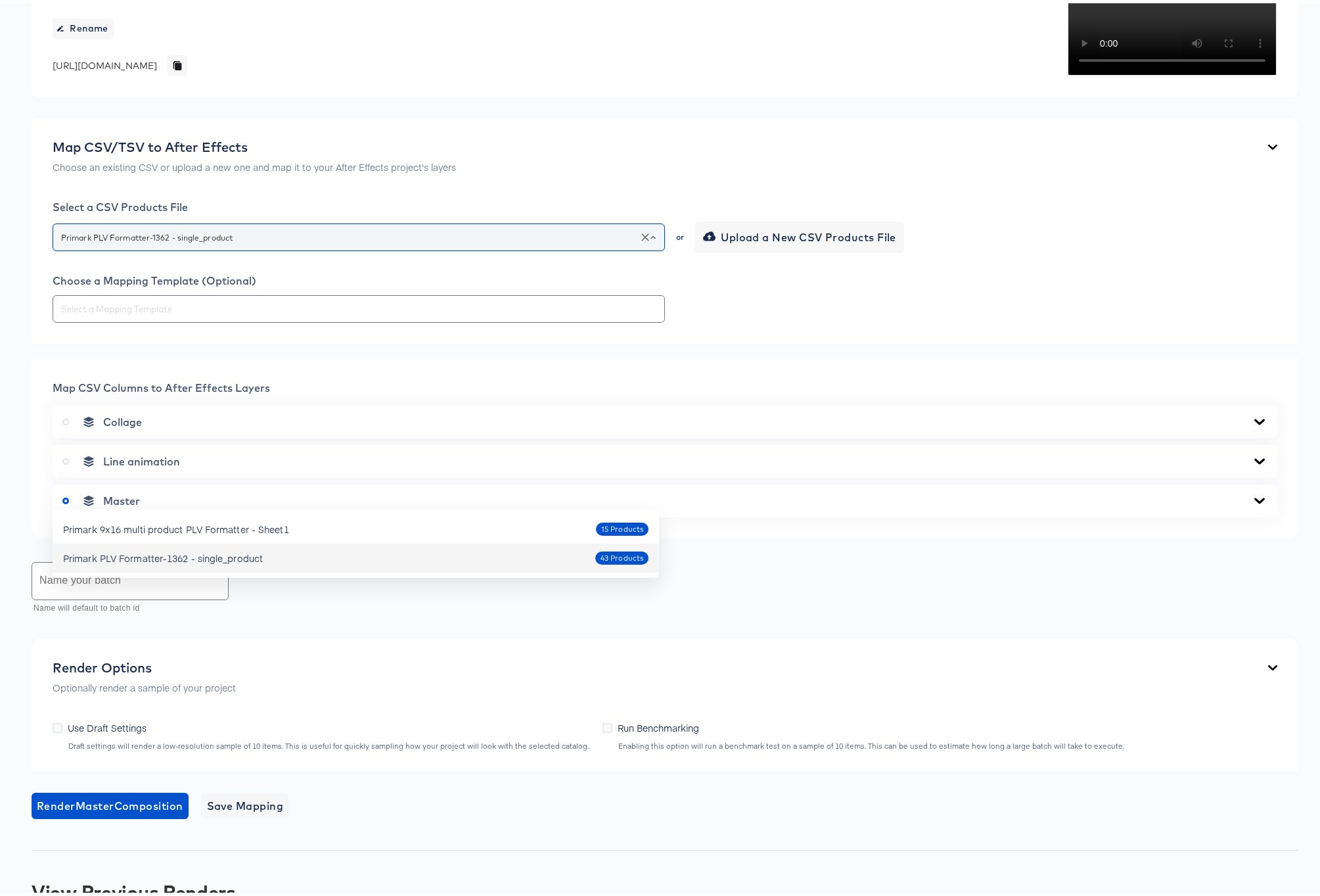
click at [250, 241] on input "Primark PLV Formatter-1362 - single_product" at bounding box center [359, 234] width 601 height 15
click at [254, 550] on div "Primark PLV Formatter-1362 - single_product" at bounding box center [163, 554] width 199 height 13
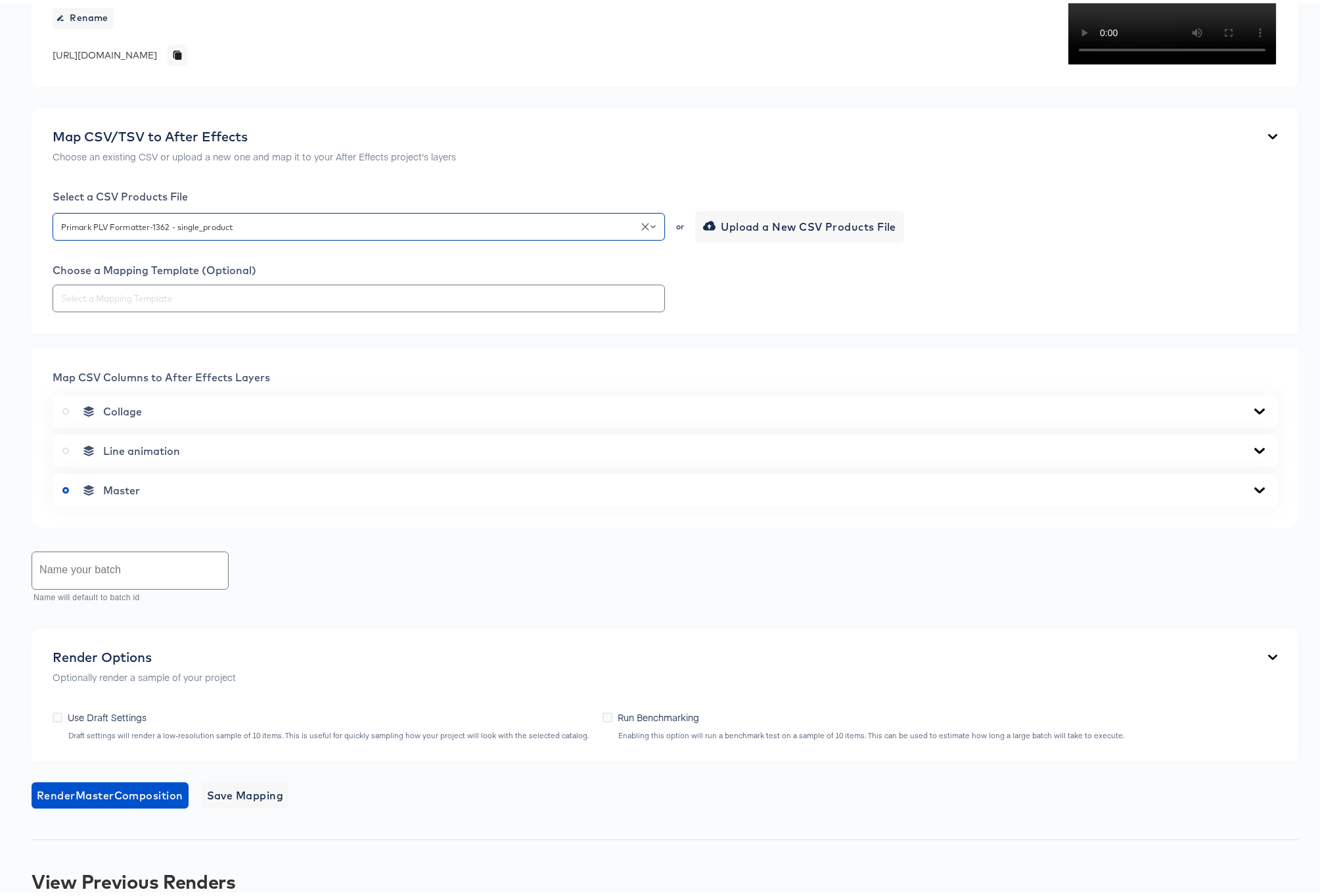
scroll to position [370, 0]
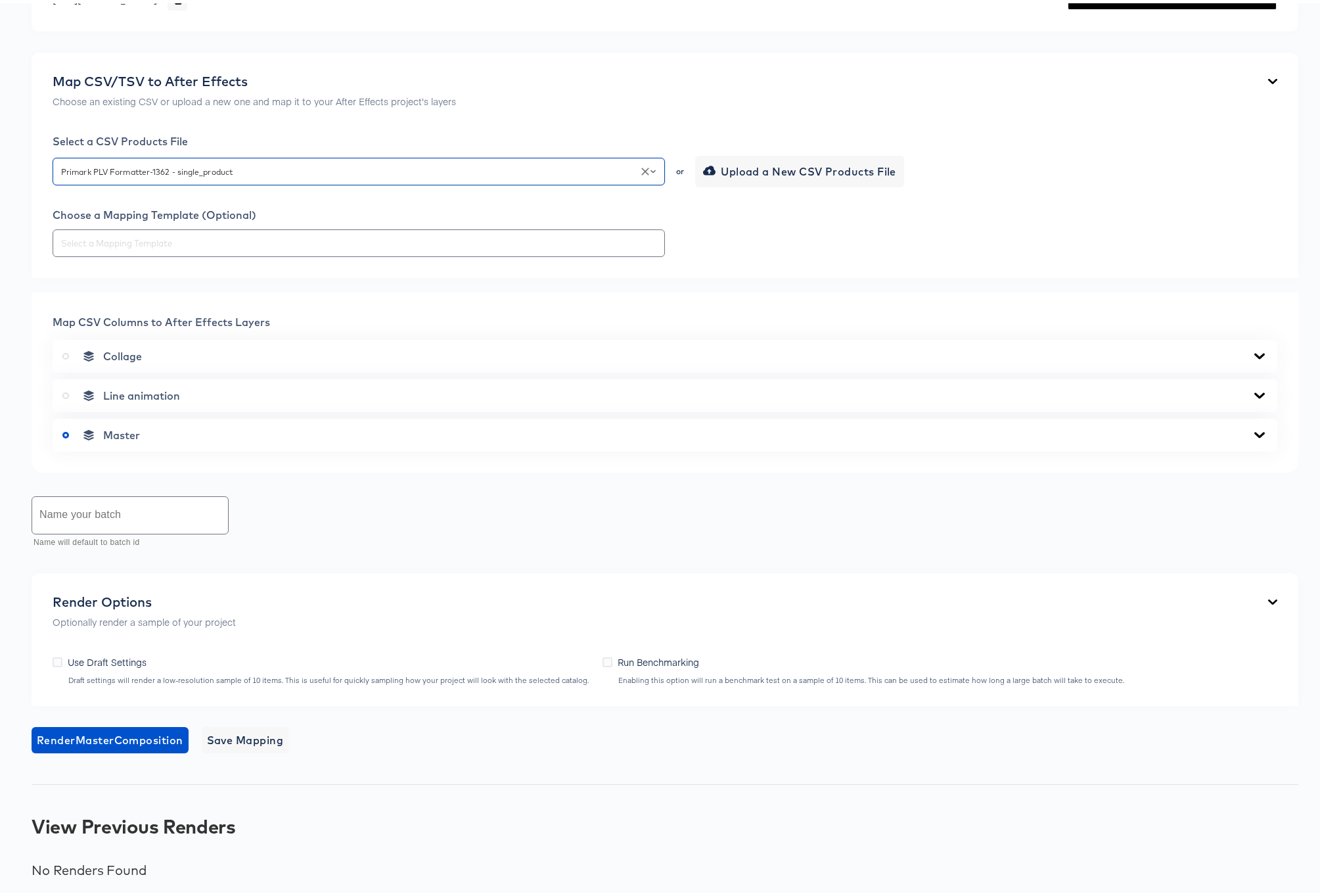
click at [1255, 356] on icon at bounding box center [1259, 353] width 11 height 6
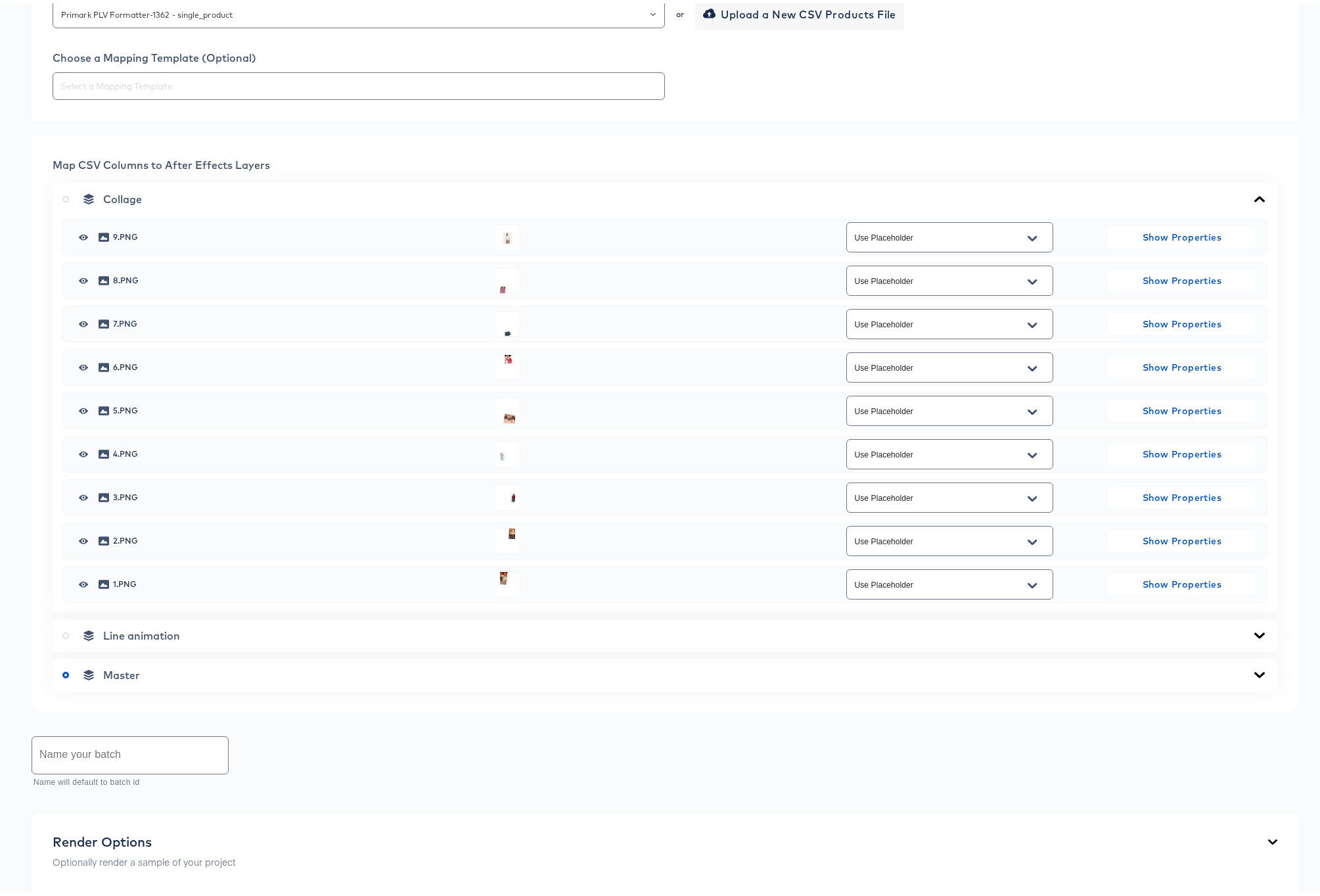
scroll to position [596, 0]
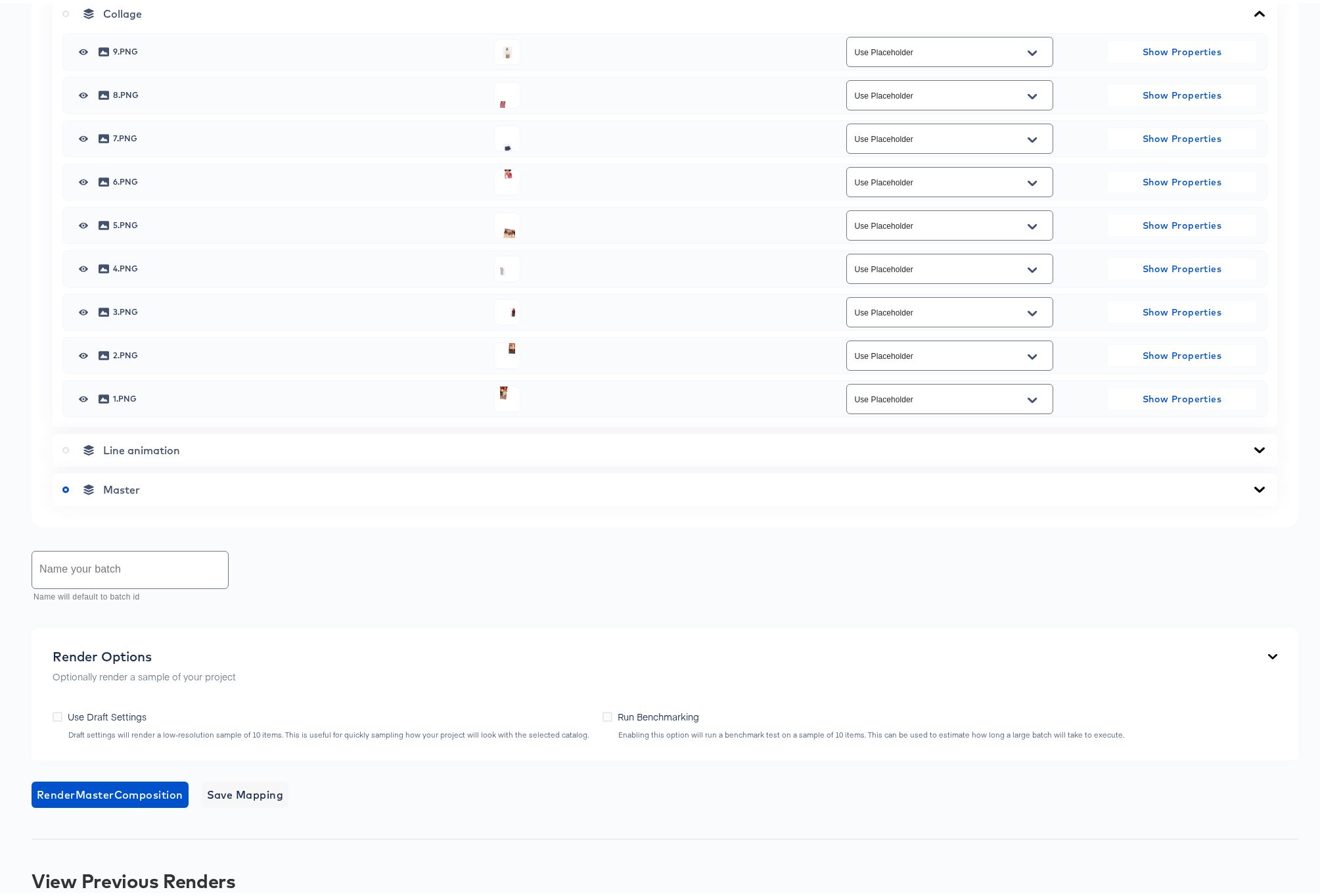
click at [1255, 13] on icon at bounding box center [1259, 10] width 11 height 6
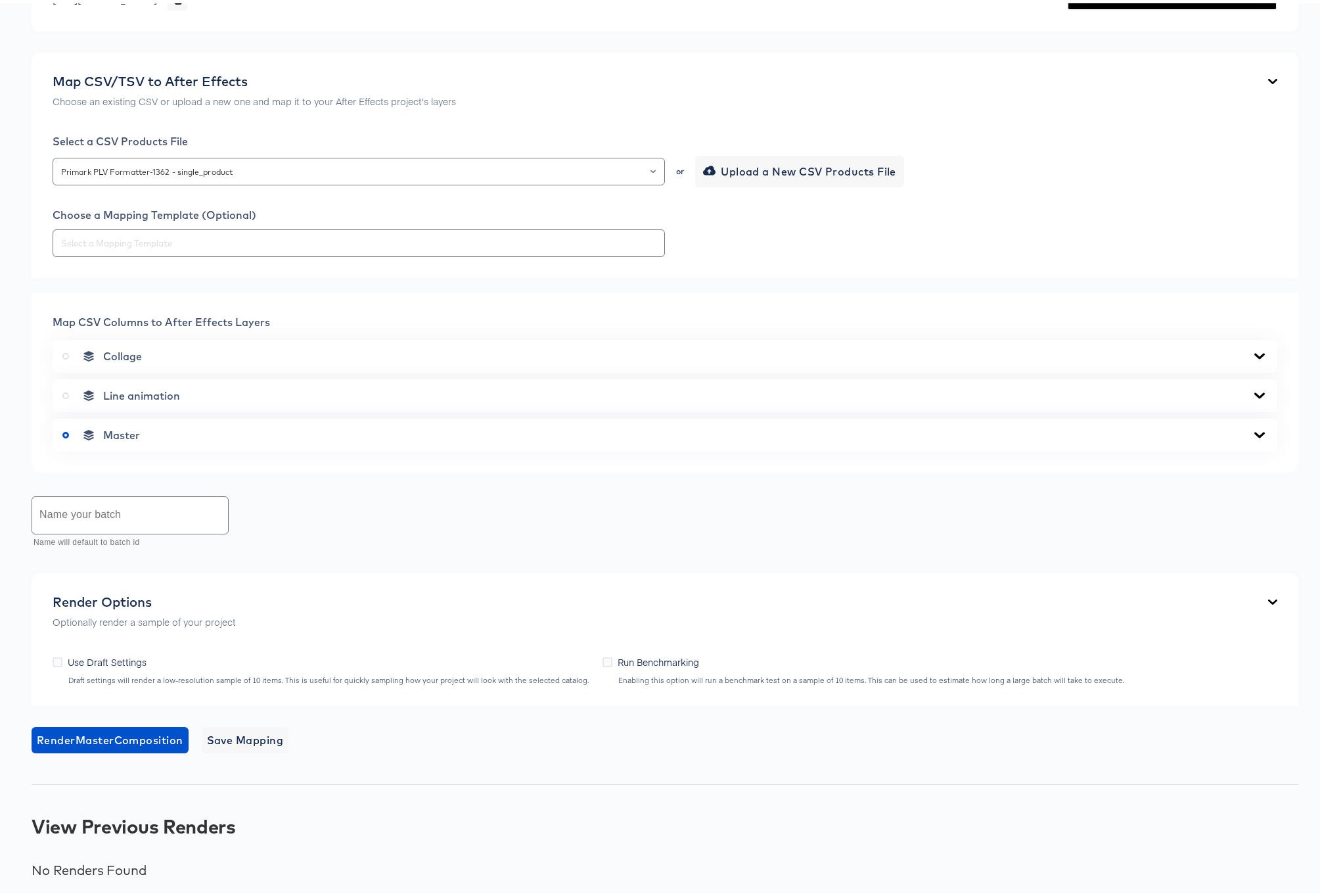
click at [1252, 393] on icon at bounding box center [1259, 392] width 16 height 11
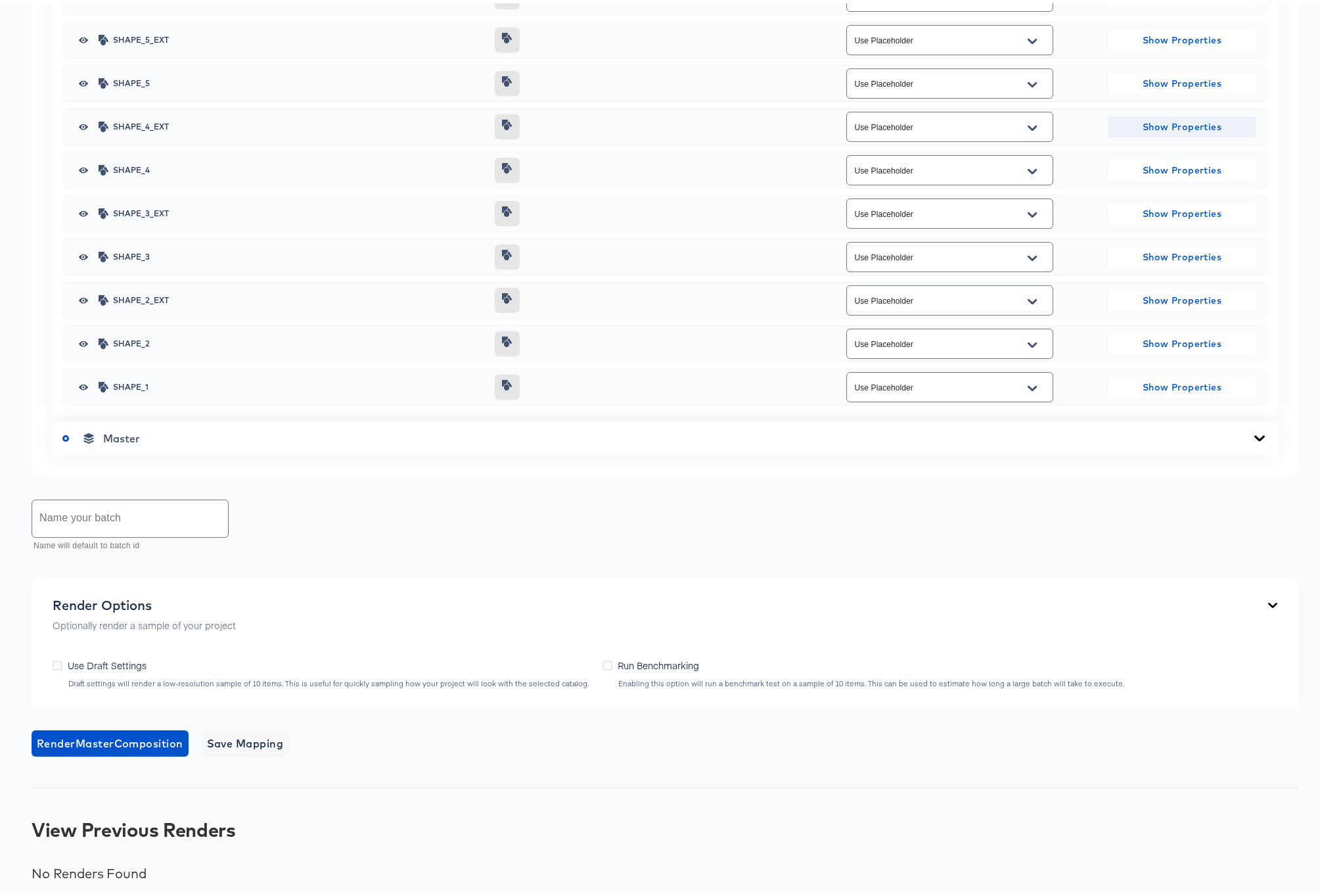
scroll to position [694, 0]
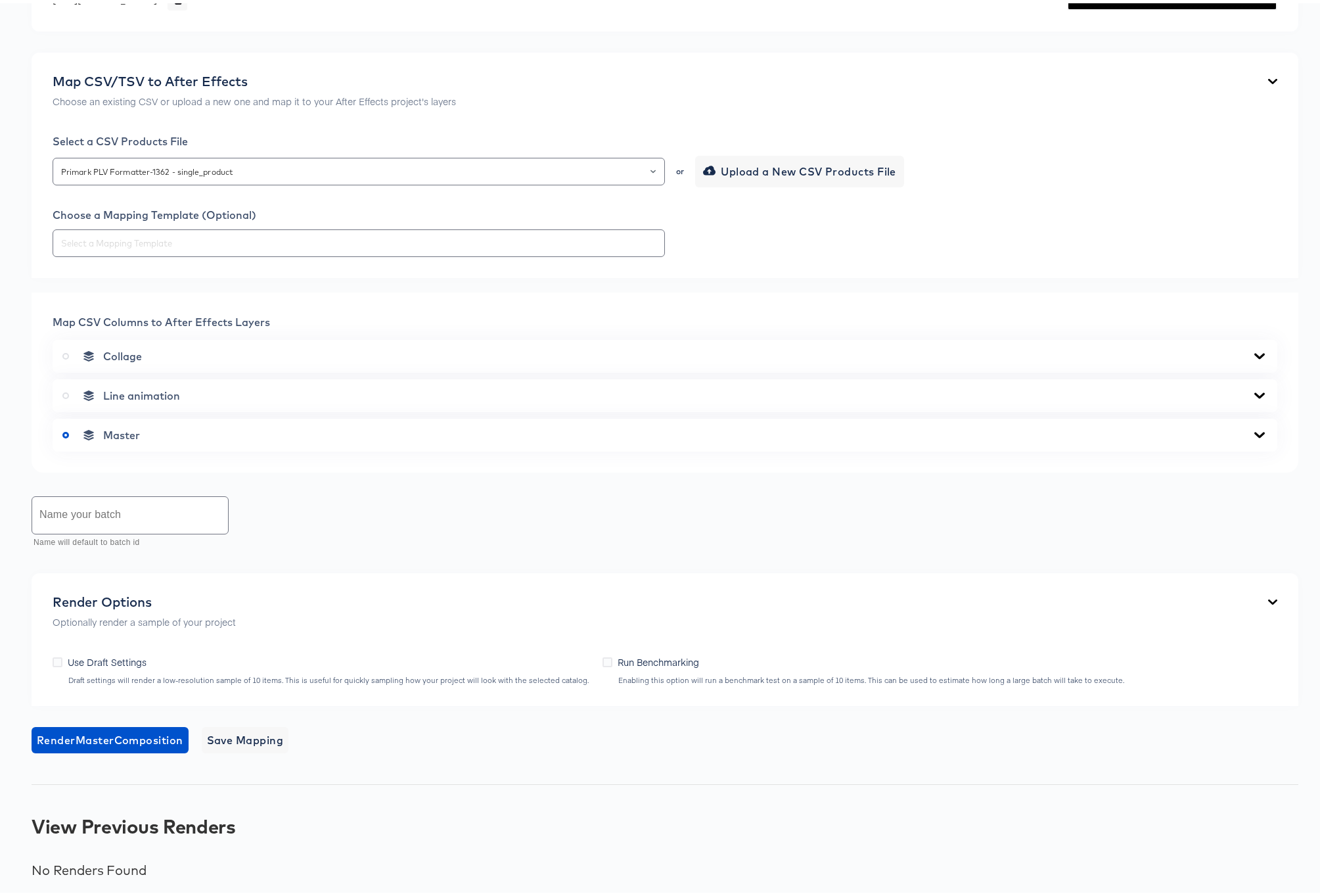
scroll to position [509, 0]
click at [1252, 428] on icon at bounding box center [1259, 431] width 16 height 11
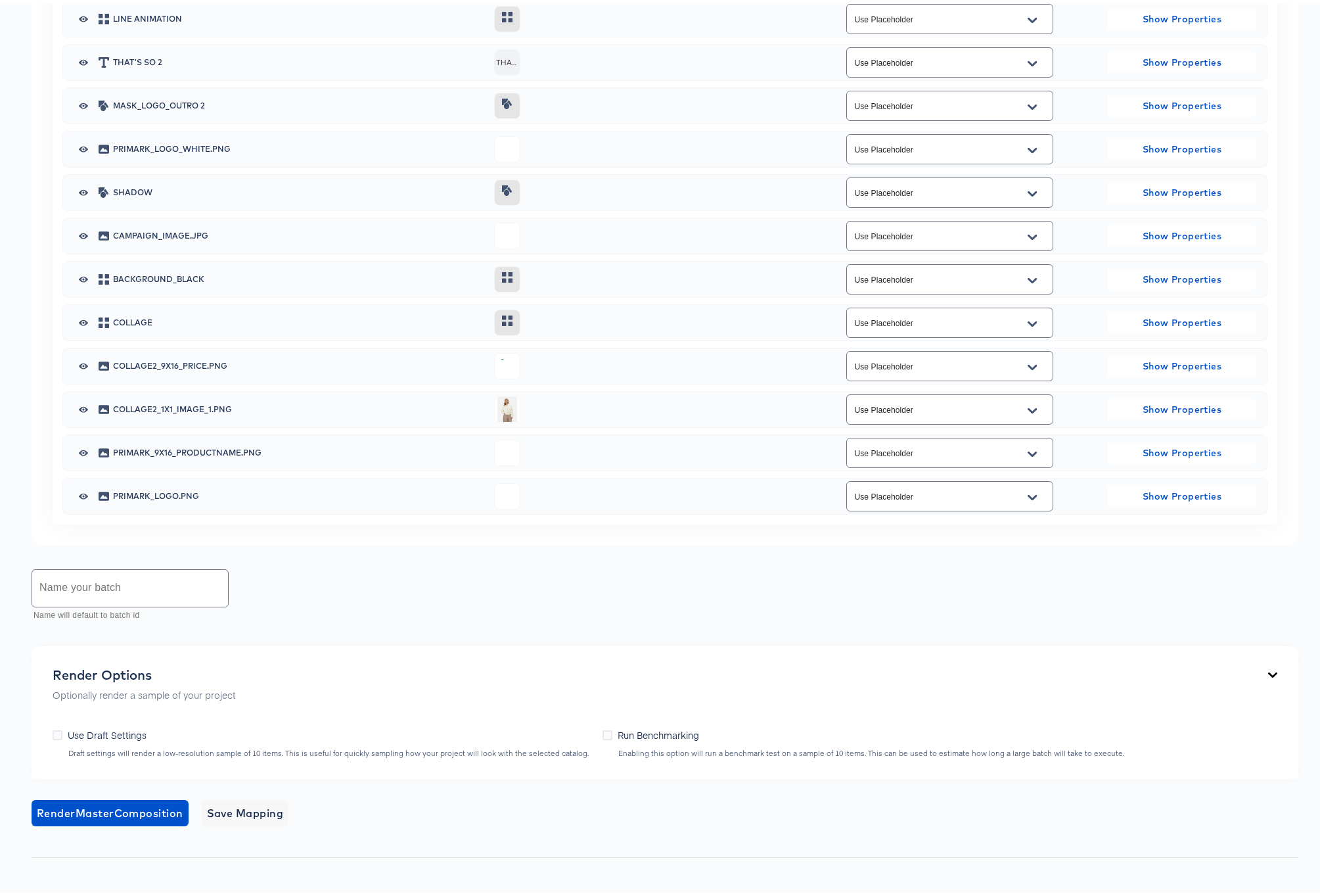
scroll to position [816, 0]
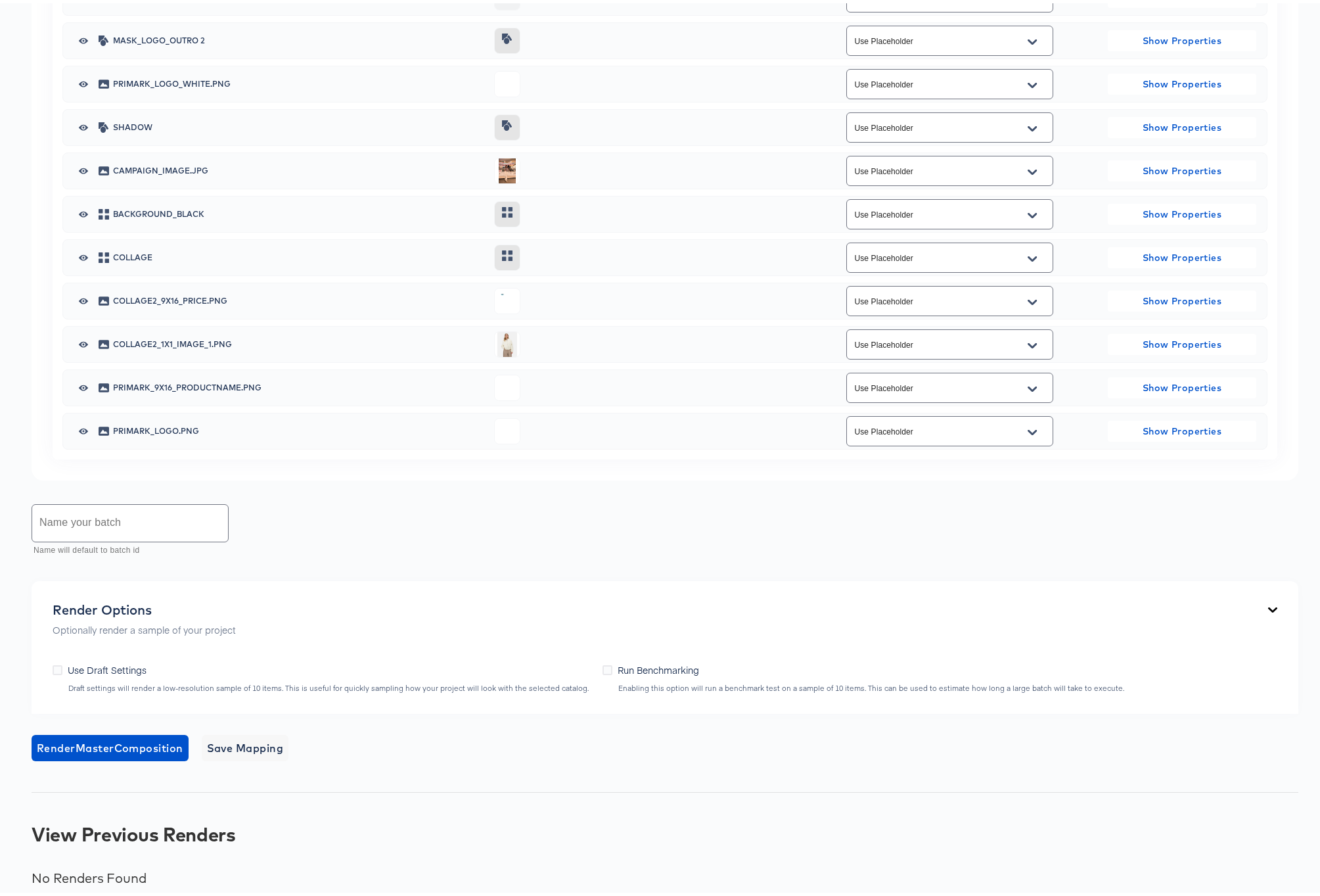
click at [1028, 304] on icon "Open" at bounding box center [1032, 299] width 9 height 11
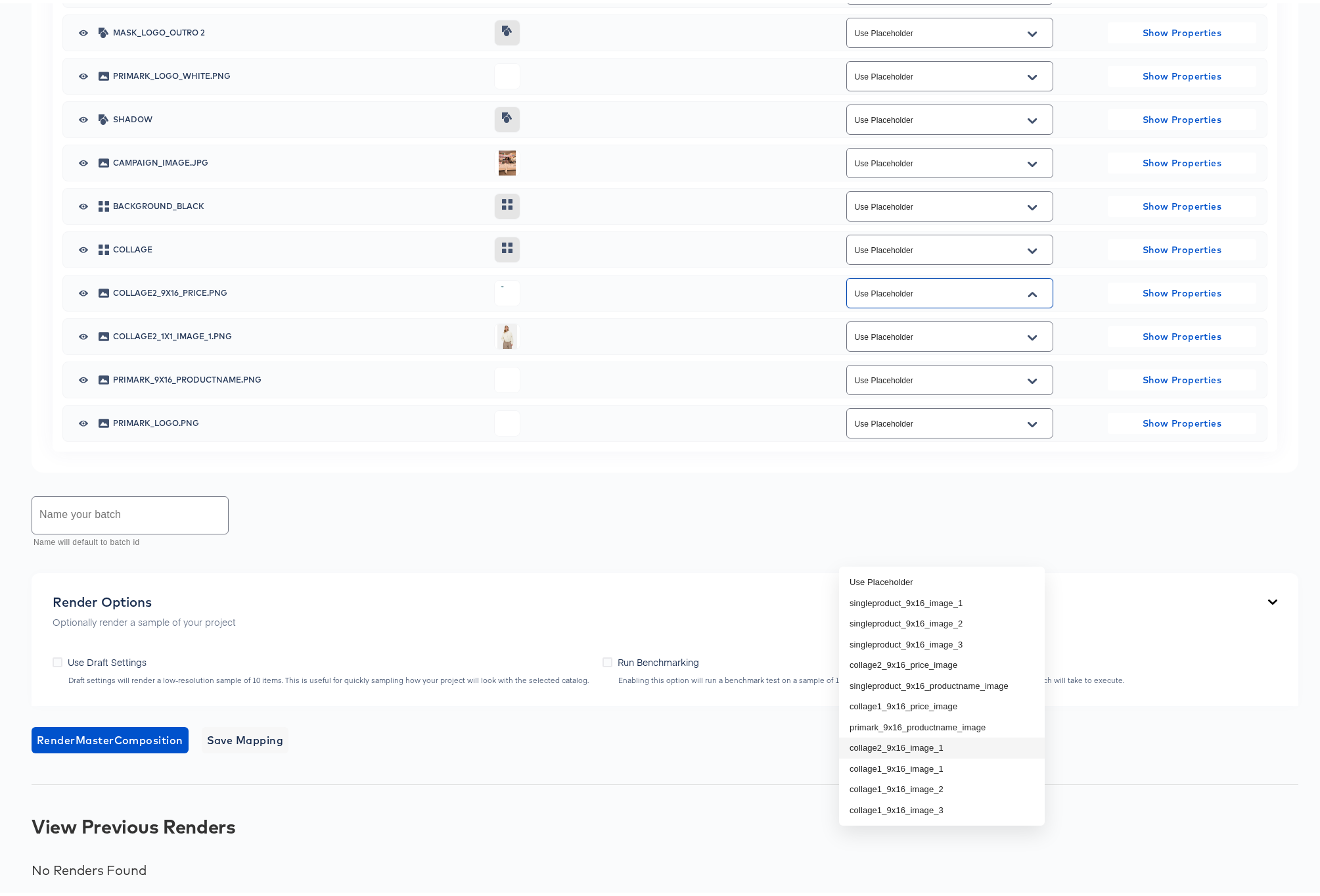
scroll to position [872, 0]
click at [914, 651] on li "collage2_9x16_price_image" at bounding box center [942, 661] width 205 height 21
type input "collage2_9x16_price_image"
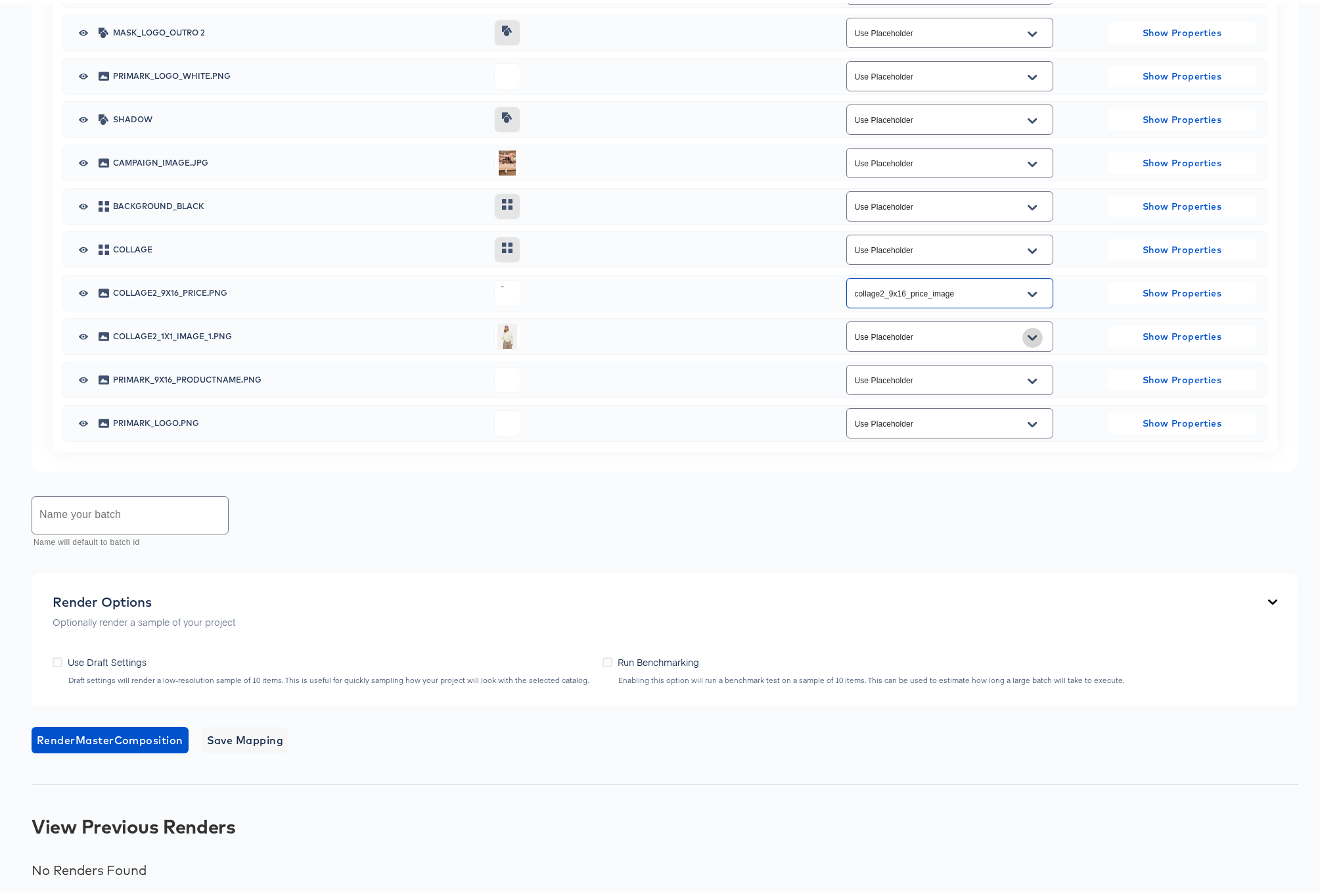
click at [1028, 340] on icon "Open" at bounding box center [1032, 334] width 9 height 11
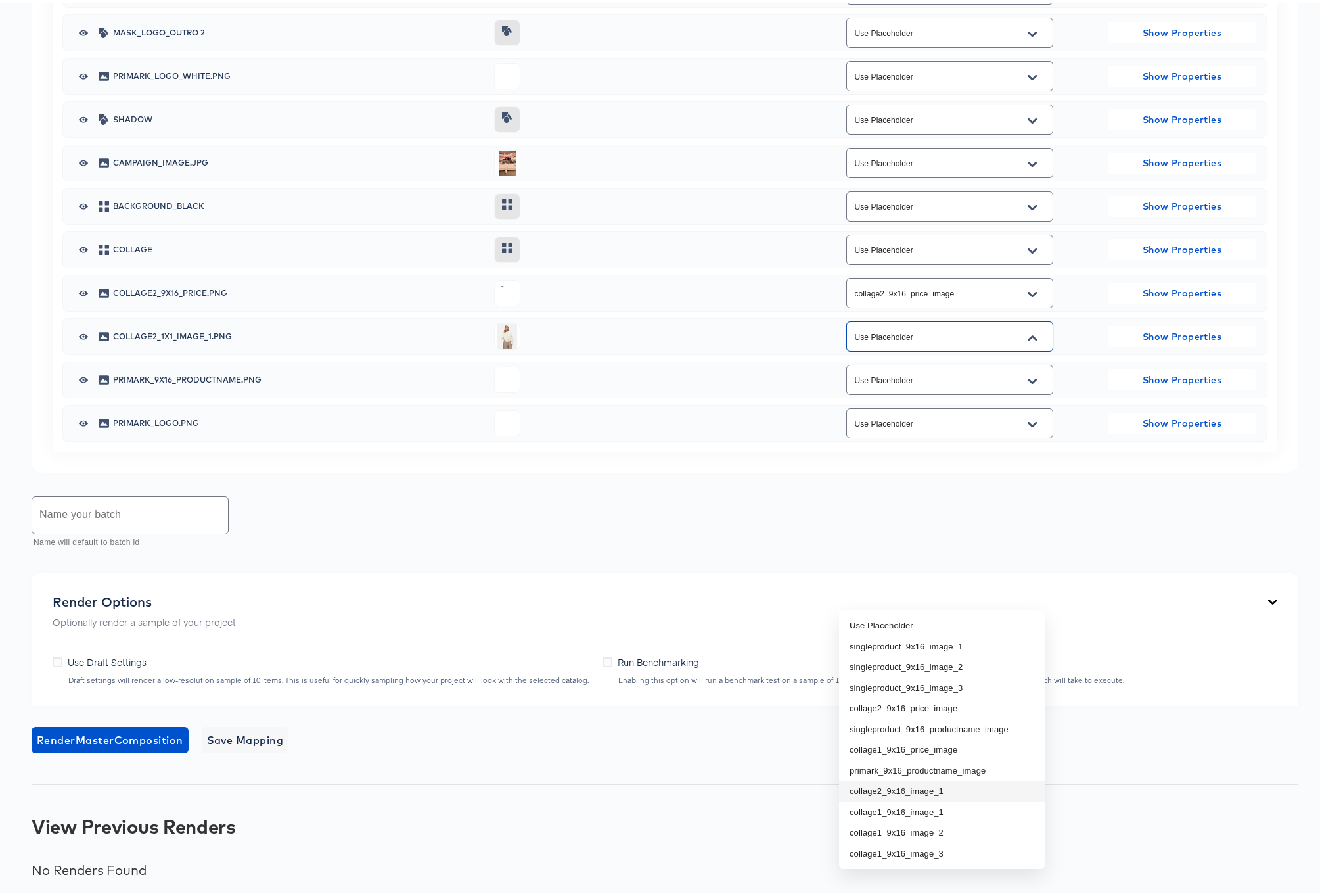
click at [923, 777] on li "collage2_9x16_image_1" at bounding box center [942, 788] width 205 height 21
type input "collage2_9x16_image_1"
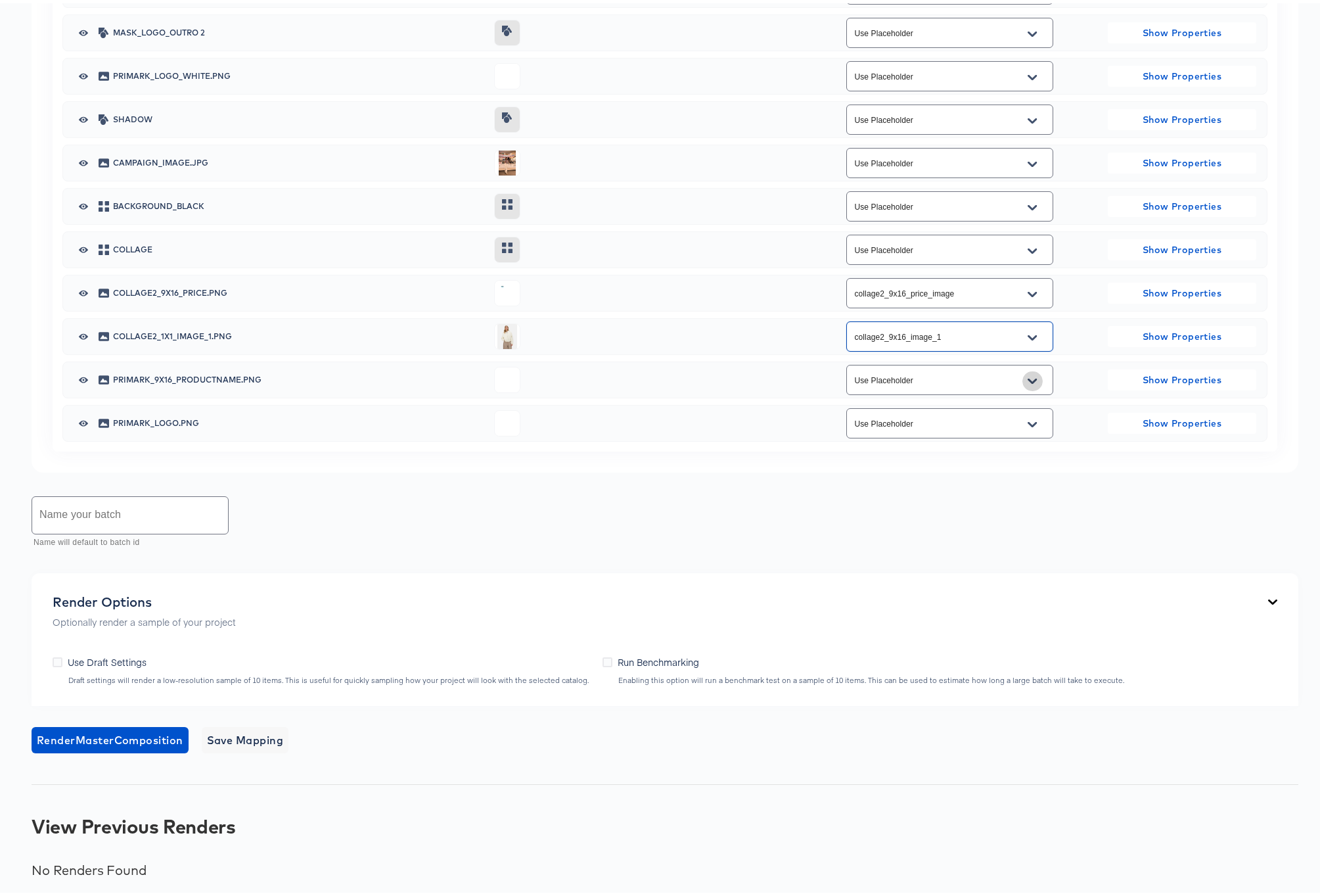
click at [1028, 380] on icon "Open" at bounding box center [1032, 377] width 9 height 5
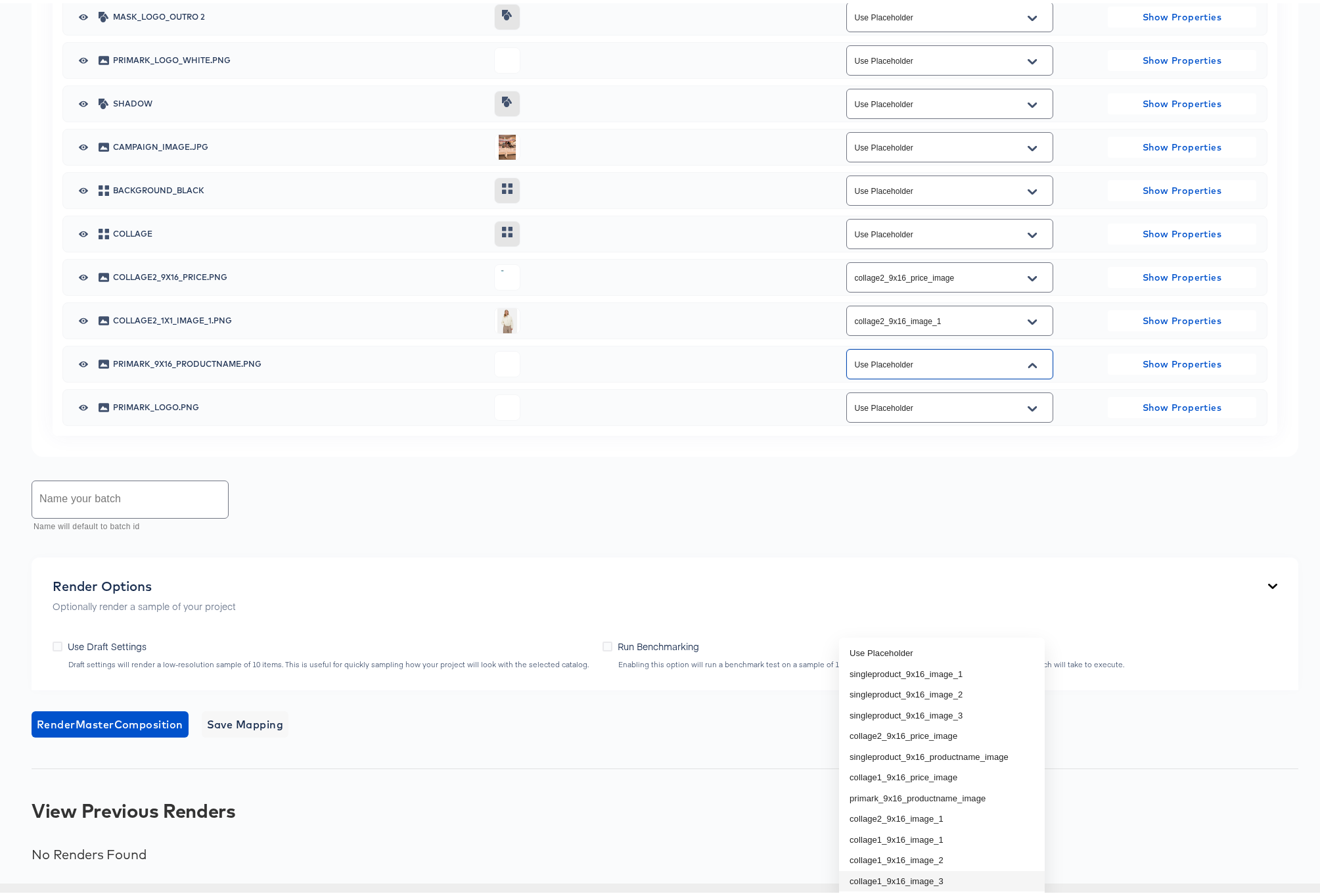
scroll to position [981, 0]
click at [964, 785] on li "primark_9x16_productname_image" at bounding box center [942, 795] width 205 height 21
type input "primark_9x16_productname_image"
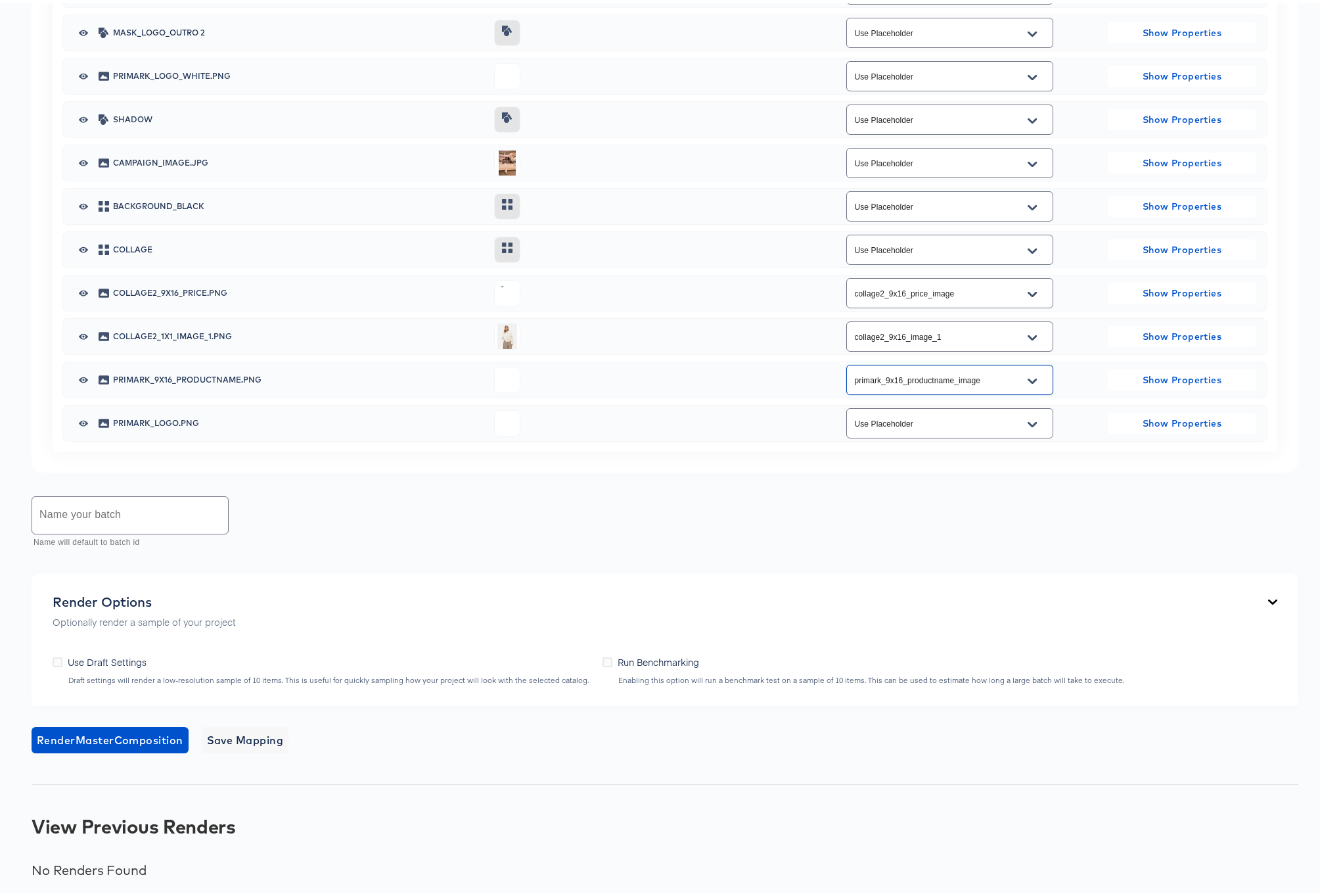
click at [146, 531] on input "text" at bounding box center [130, 512] width 195 height 37
type input "R"
type input "C"
type input "Rev 1"
click at [58, 663] on icon at bounding box center [58, 659] width 10 height 10
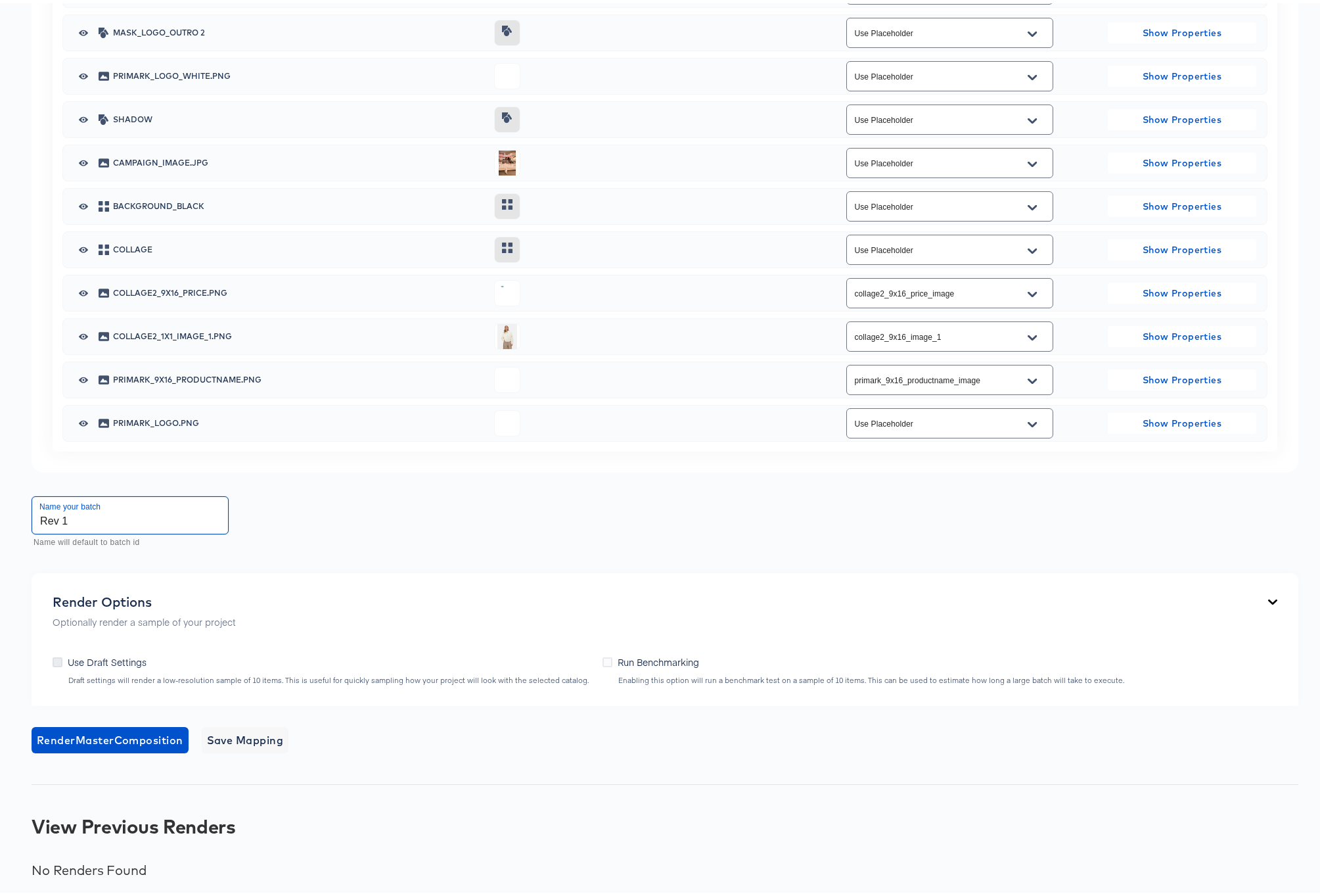
click at [0, 0] on input "Use Draft Settings" at bounding box center [0, 0] width 0 height 0
click at [140, 746] on span "Render Master Composition" at bounding box center [110, 736] width 147 height 19
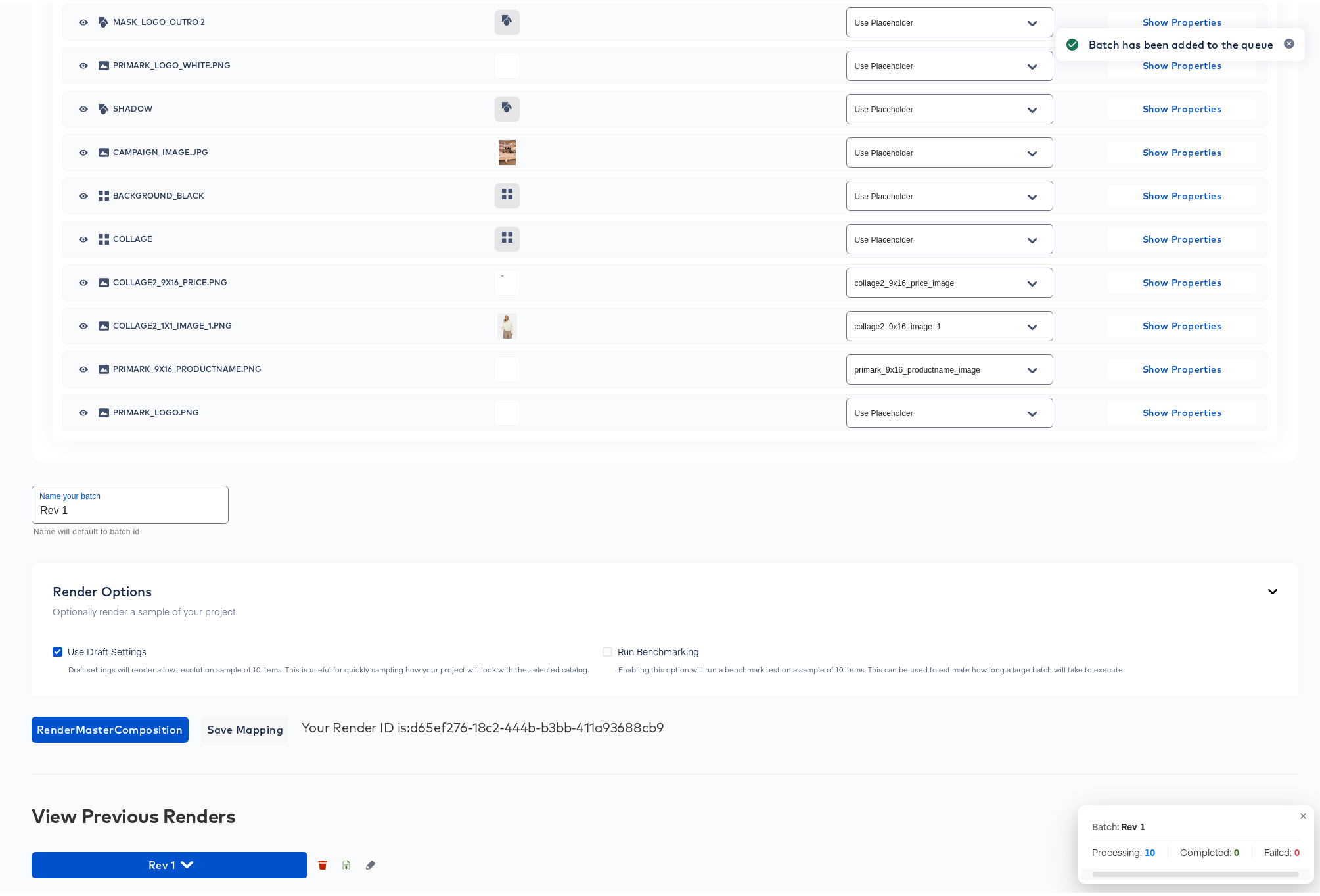
scroll to position [1090, 0]
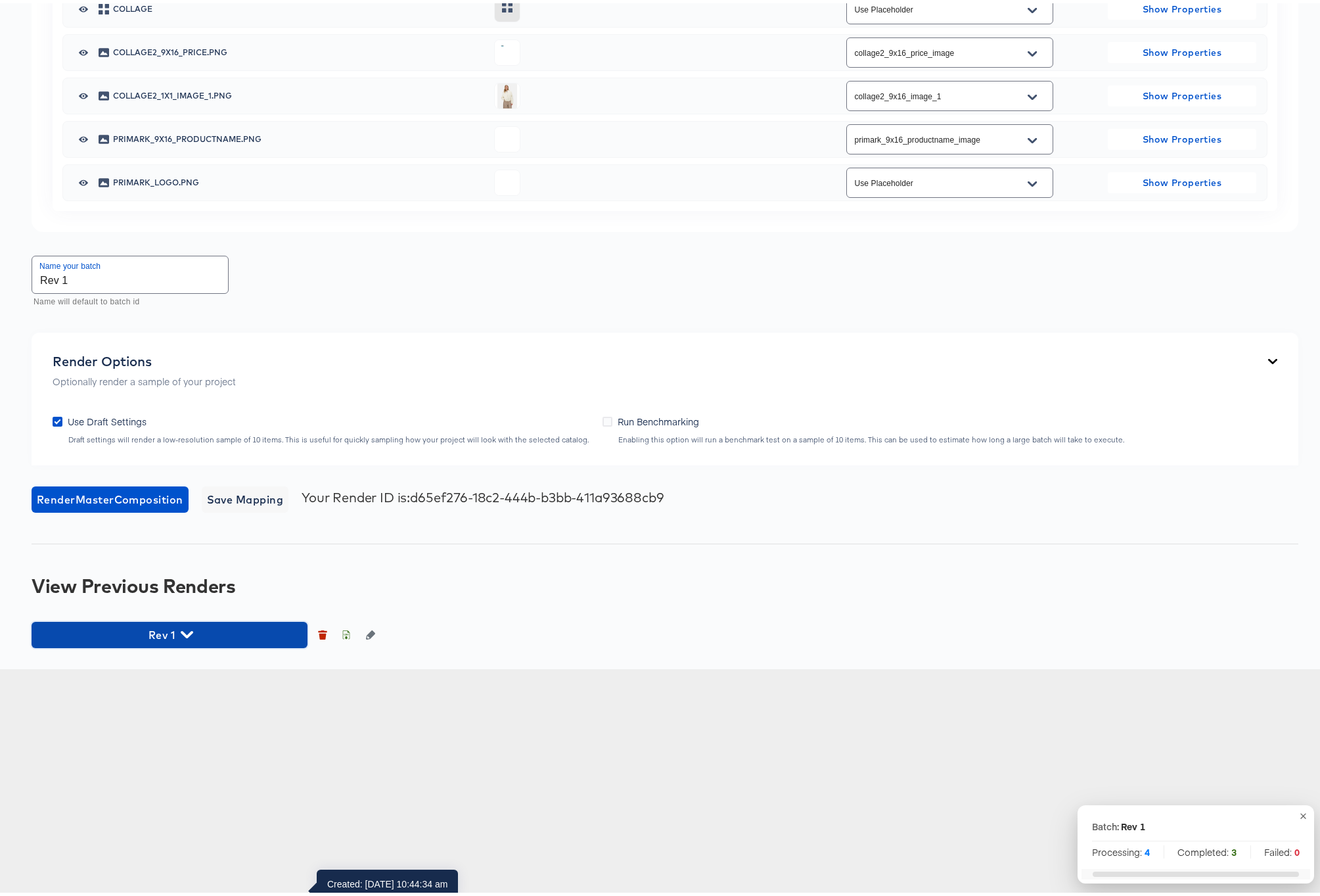
click at [188, 635] on icon "button" at bounding box center [187, 630] width 13 height 7
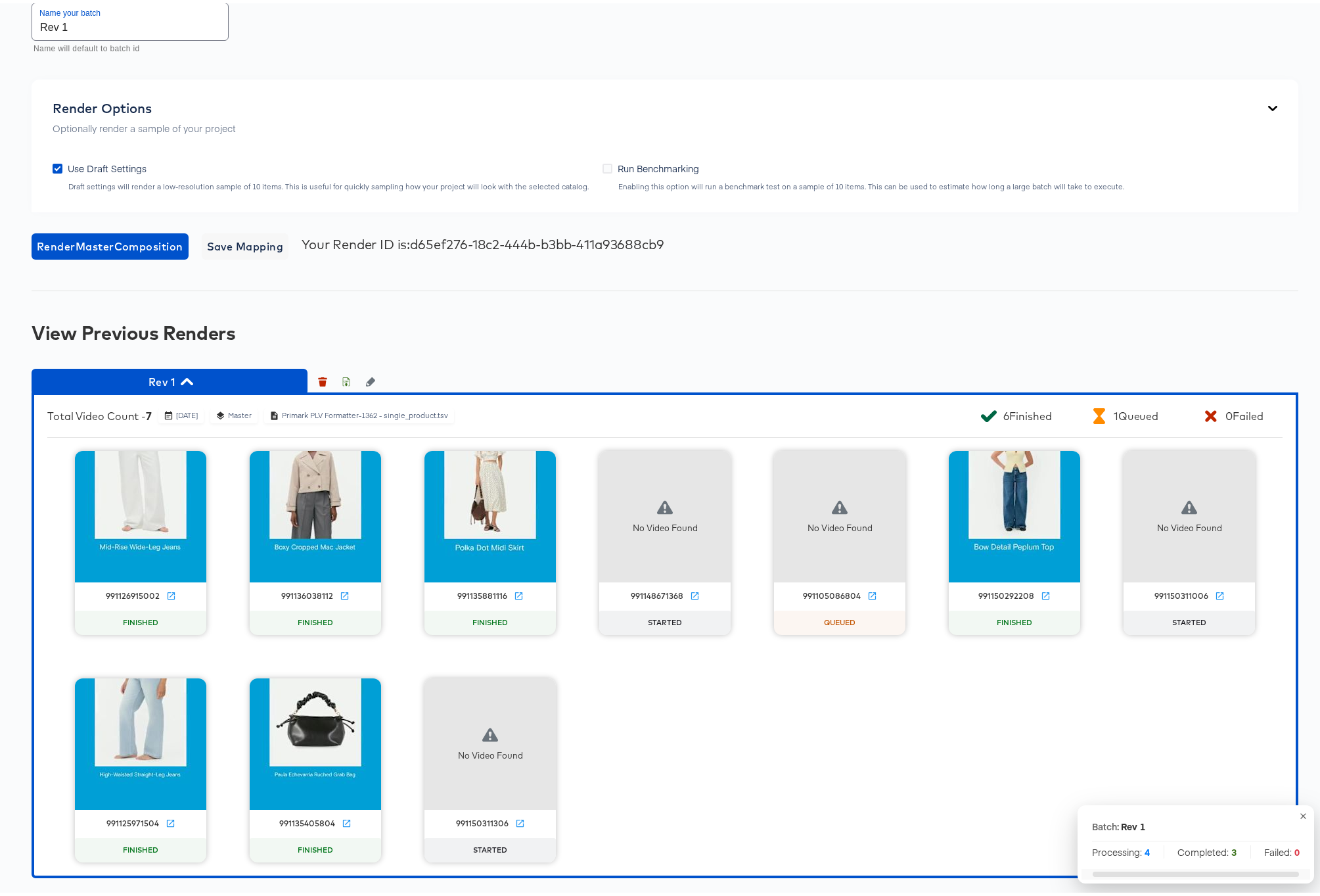
scroll to position [1573, 0]
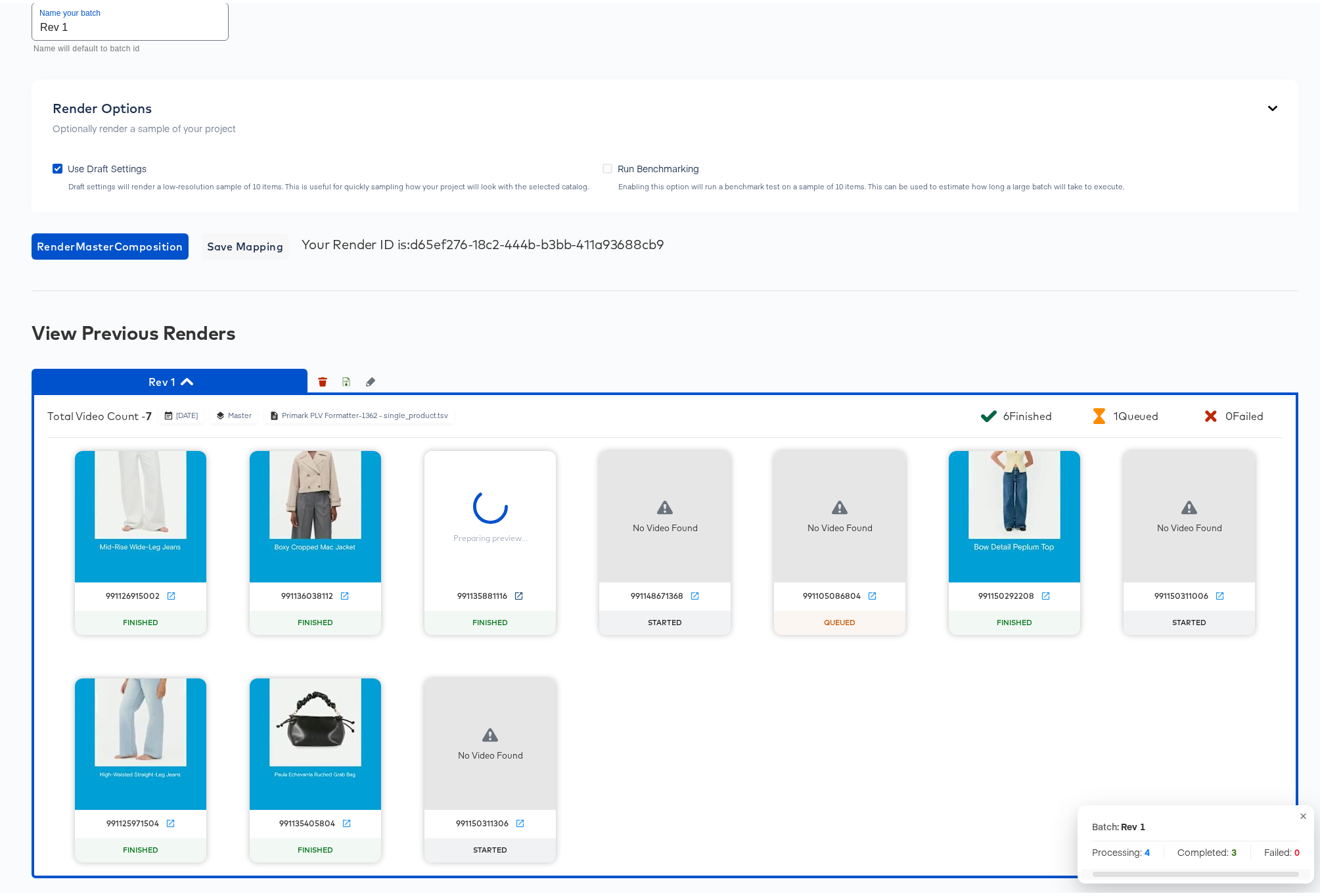
click at [514, 591] on icon at bounding box center [519, 592] width 10 height 10
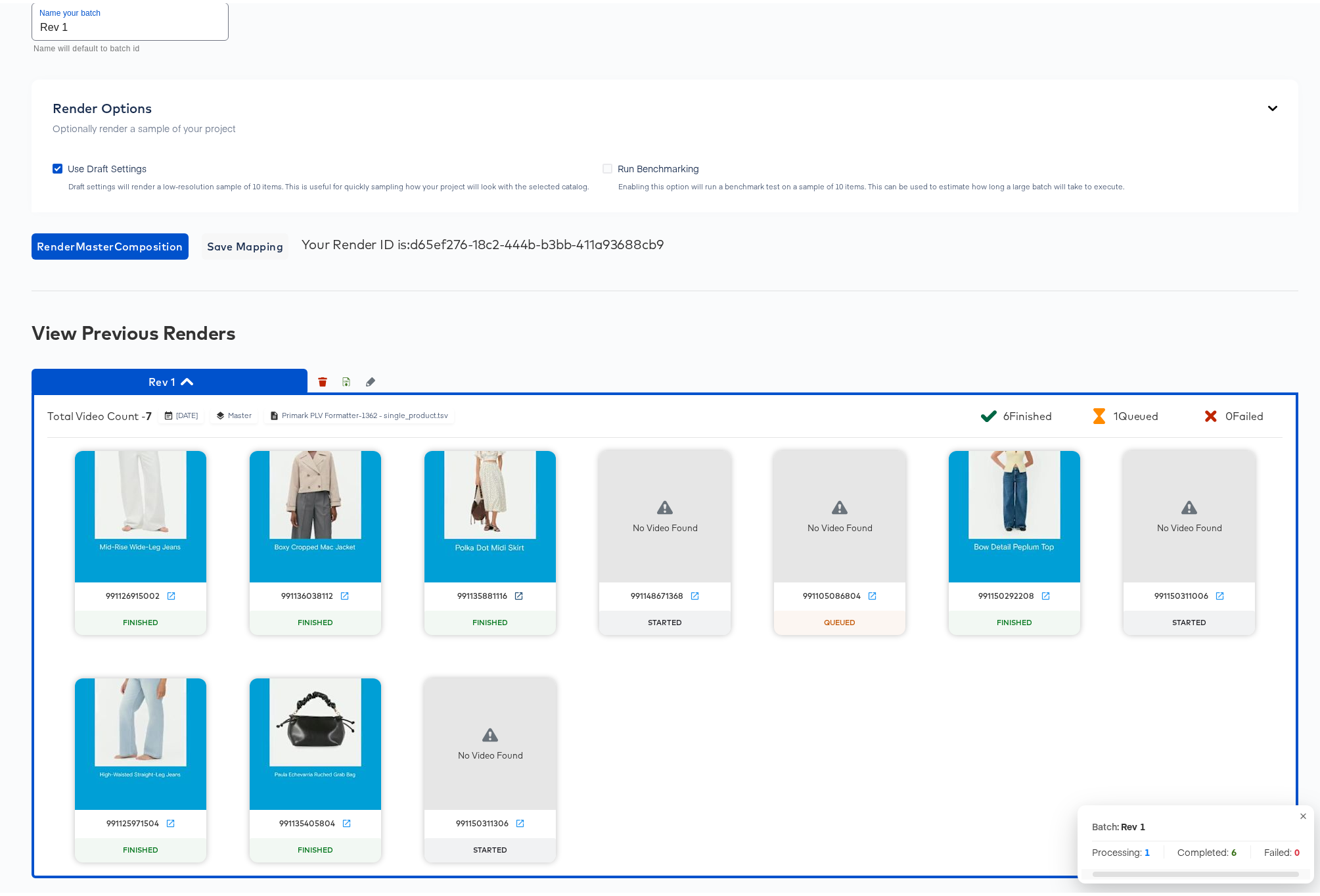
scroll to position [1453, 0]
click at [232, 252] on span "Save Mapping" at bounding box center [245, 242] width 77 height 19
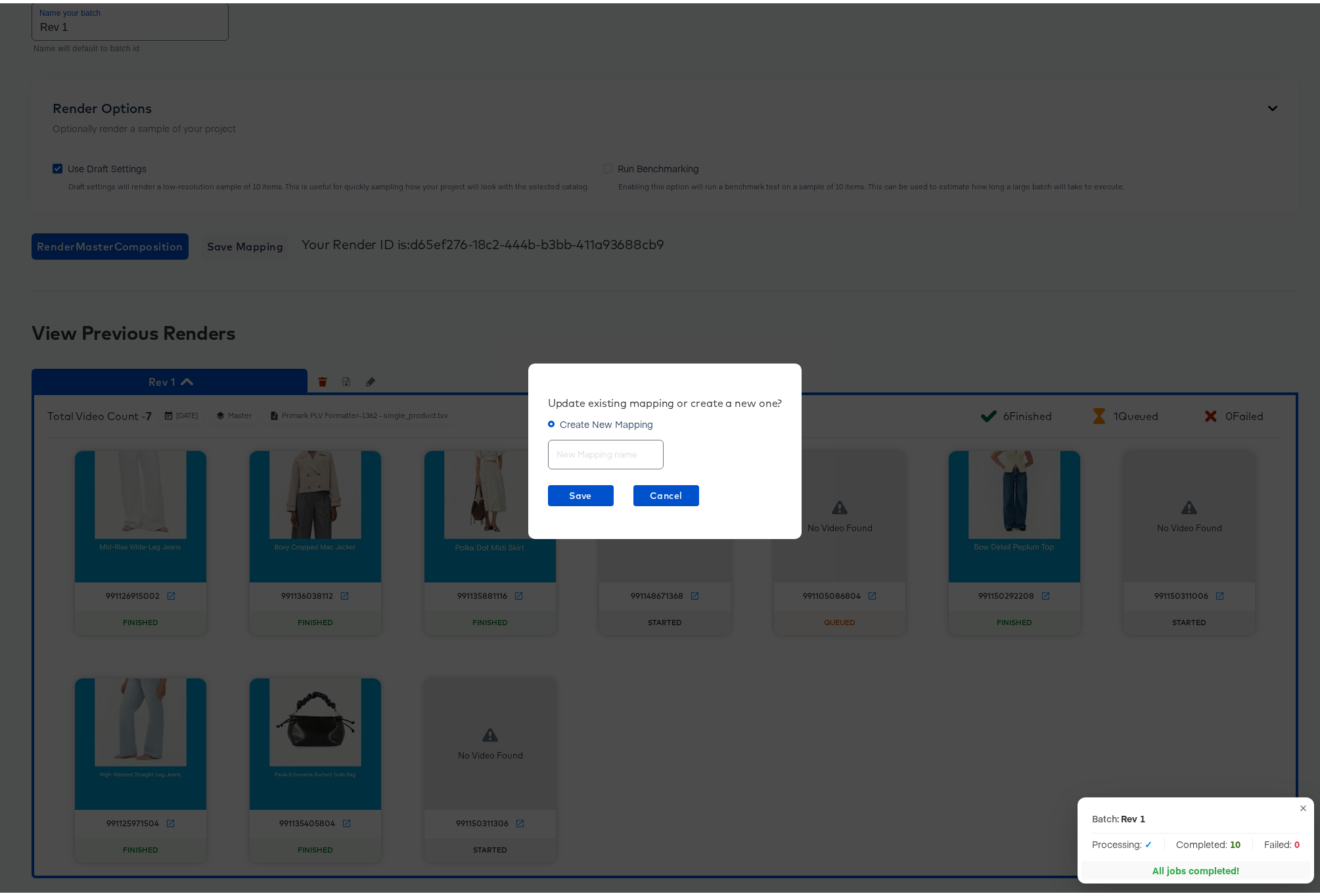
click at [578, 450] on input "text" at bounding box center [605, 446] width 114 height 28
type input "rev1 mapping"
click at [583, 489] on span "Save" at bounding box center [580, 492] width 55 height 17
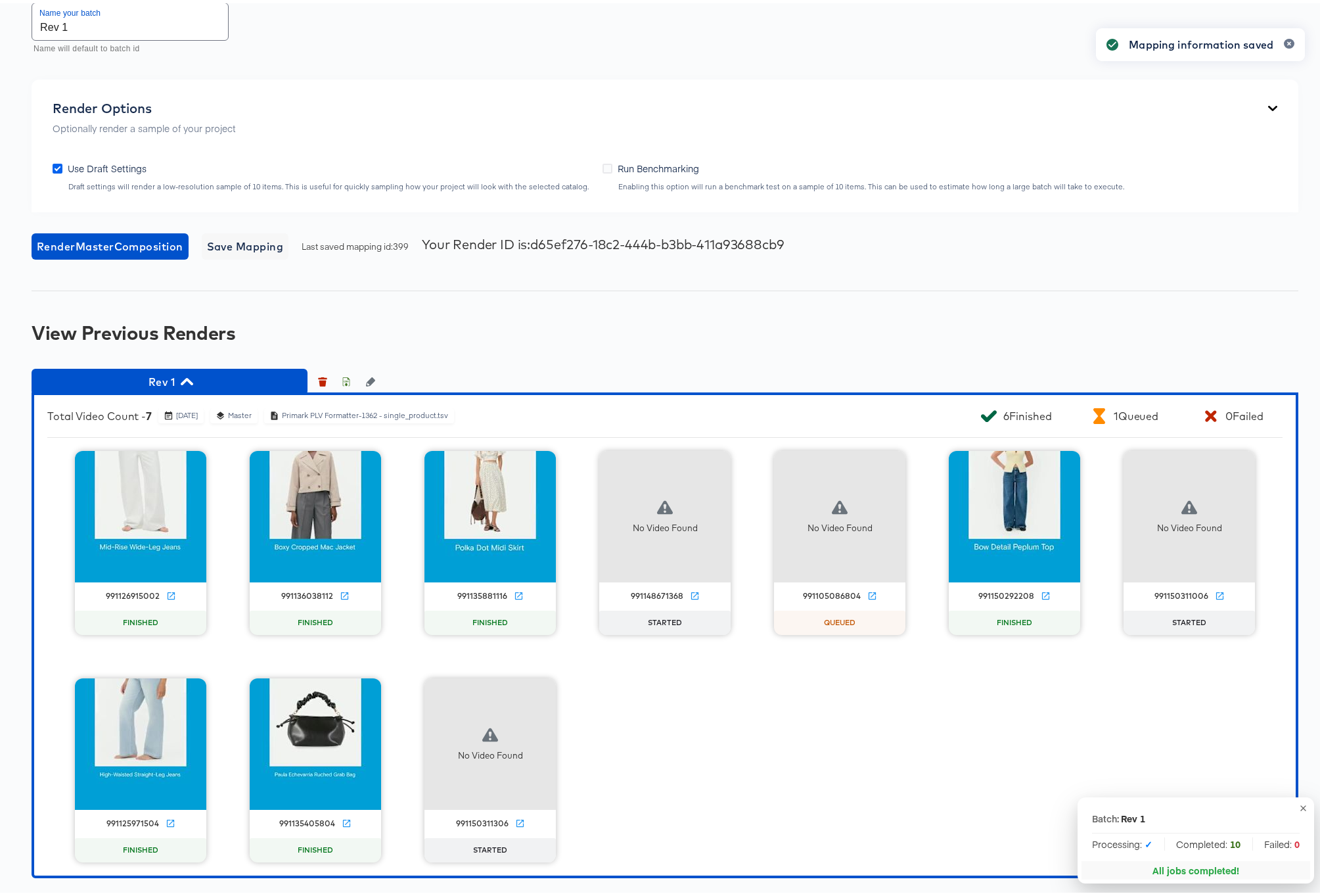
click at [61, 170] on icon at bounding box center [58, 165] width 10 height 10
click at [0, 0] on input "Use Draft Settings" at bounding box center [0, 0] width 0 height 0
click at [190, 384] on icon "button" at bounding box center [187, 378] width 13 height 13
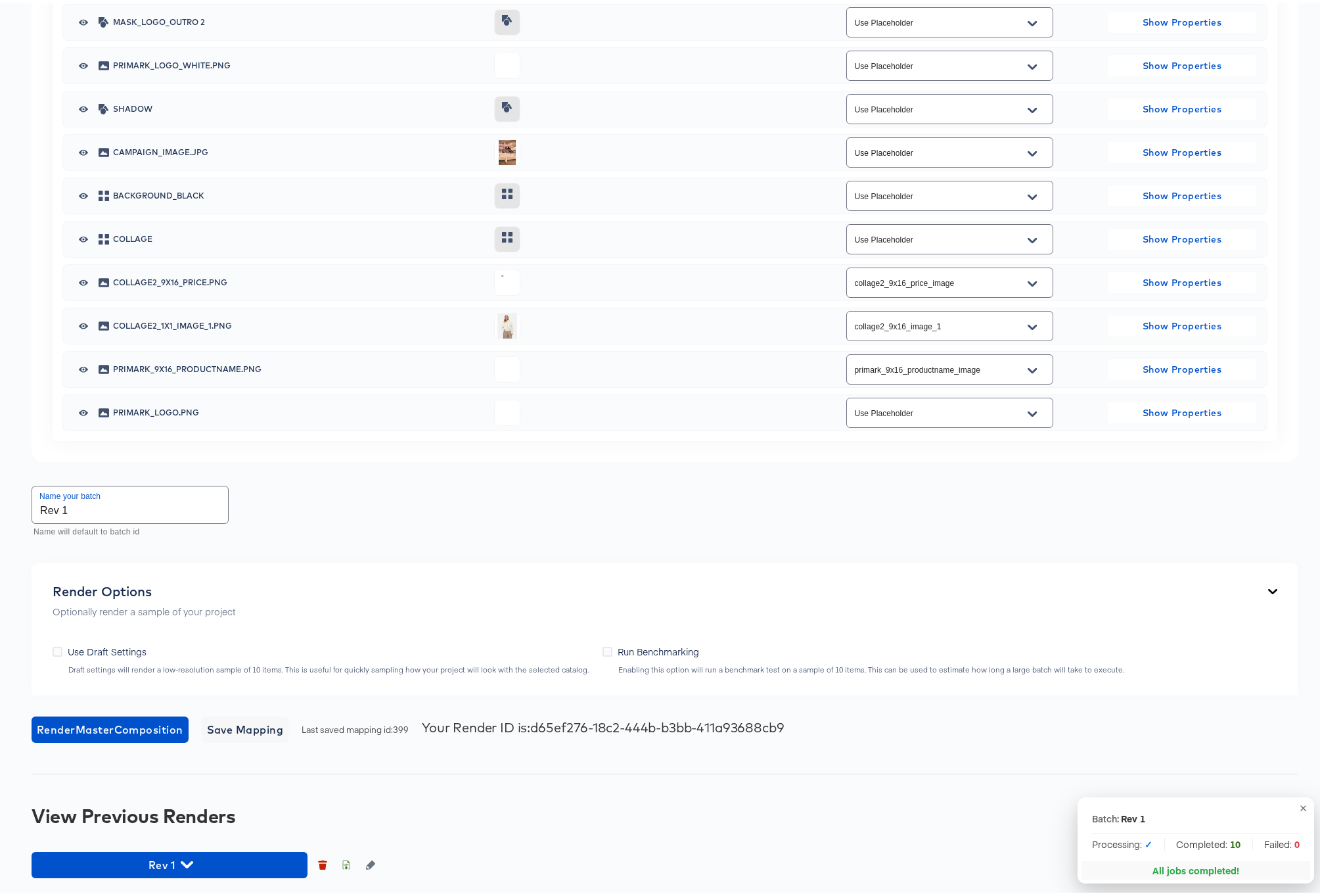
scroll to position [1090, 0]
click at [83, 510] on input "Rev 1" at bounding box center [130, 501] width 195 height 37
type input "Rev 1 Full"
click at [106, 724] on span "Render Master Composition" at bounding box center [110, 726] width 147 height 19
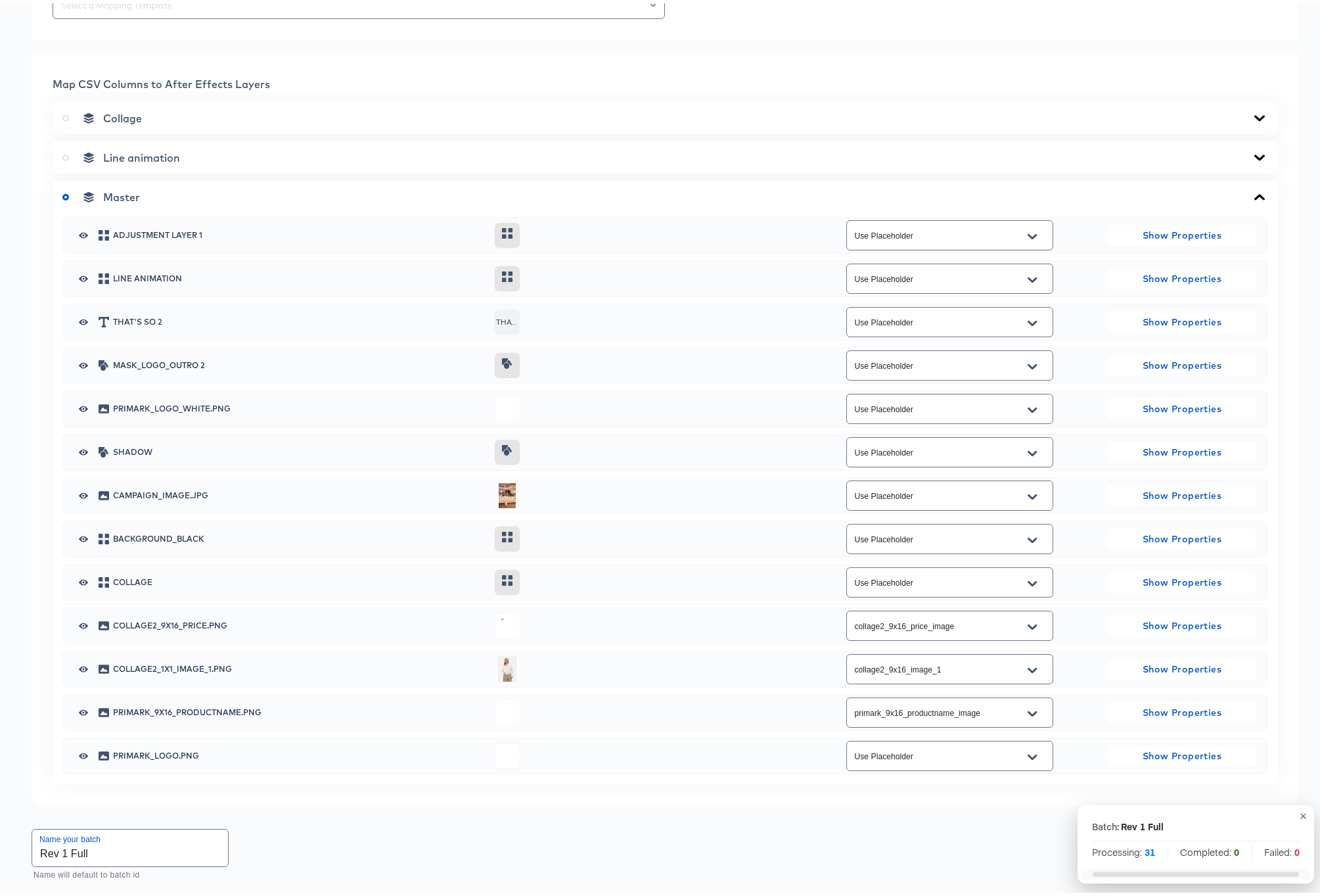
scroll to position [0, 0]
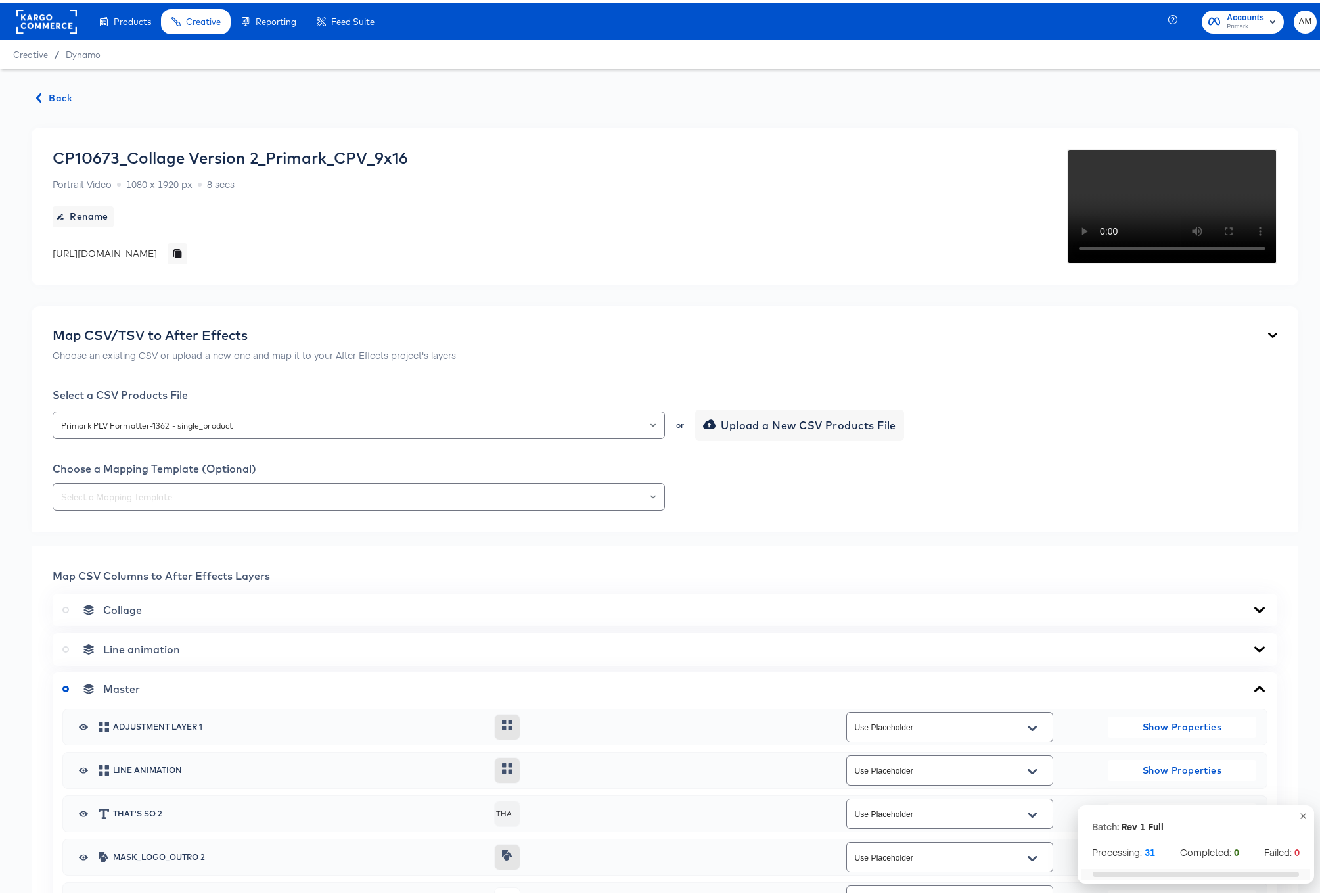
click at [34, 93] on icon "button" at bounding box center [38, 94] width 9 height 9
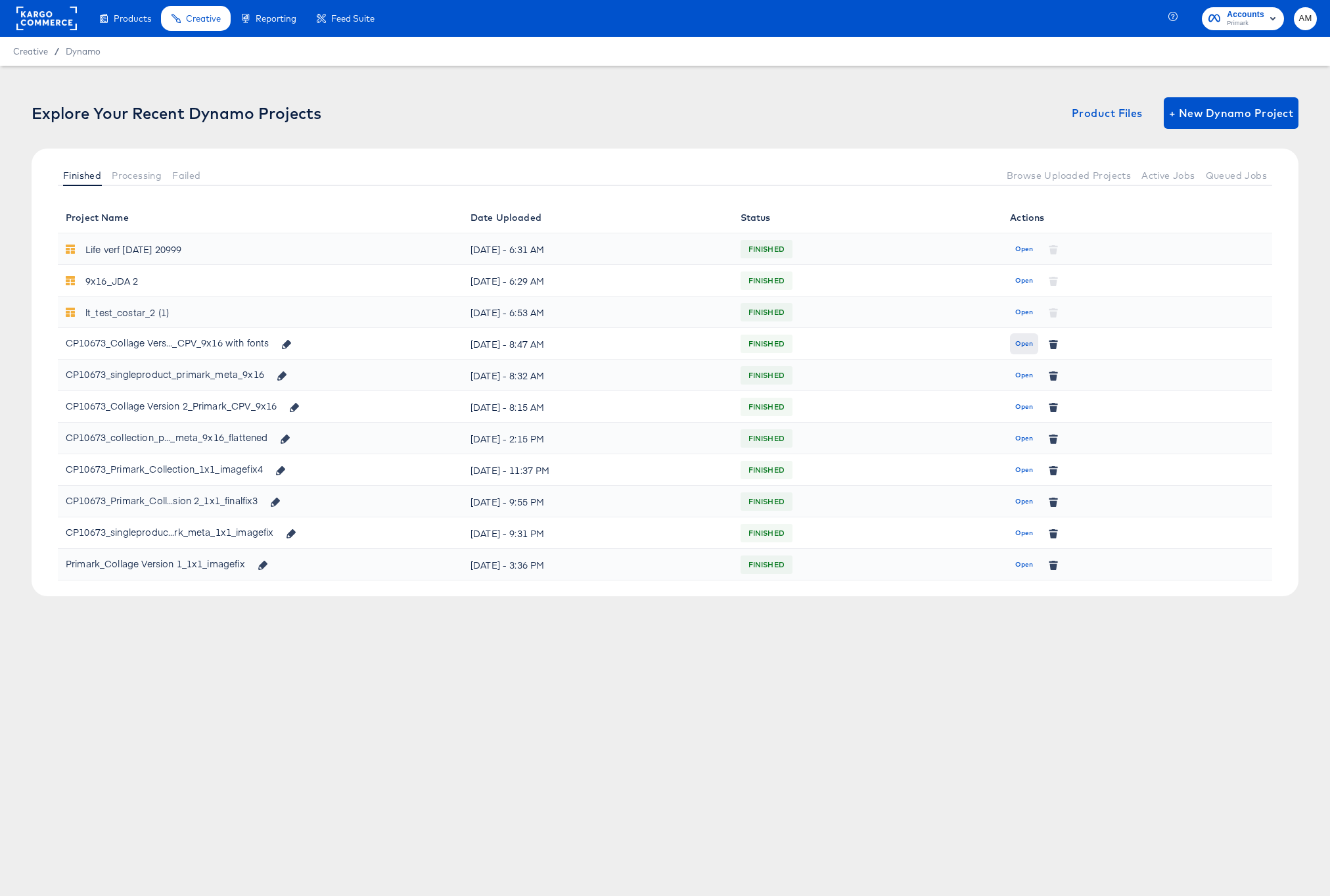
click at [1022, 348] on span "Open" at bounding box center [1024, 344] width 18 height 12
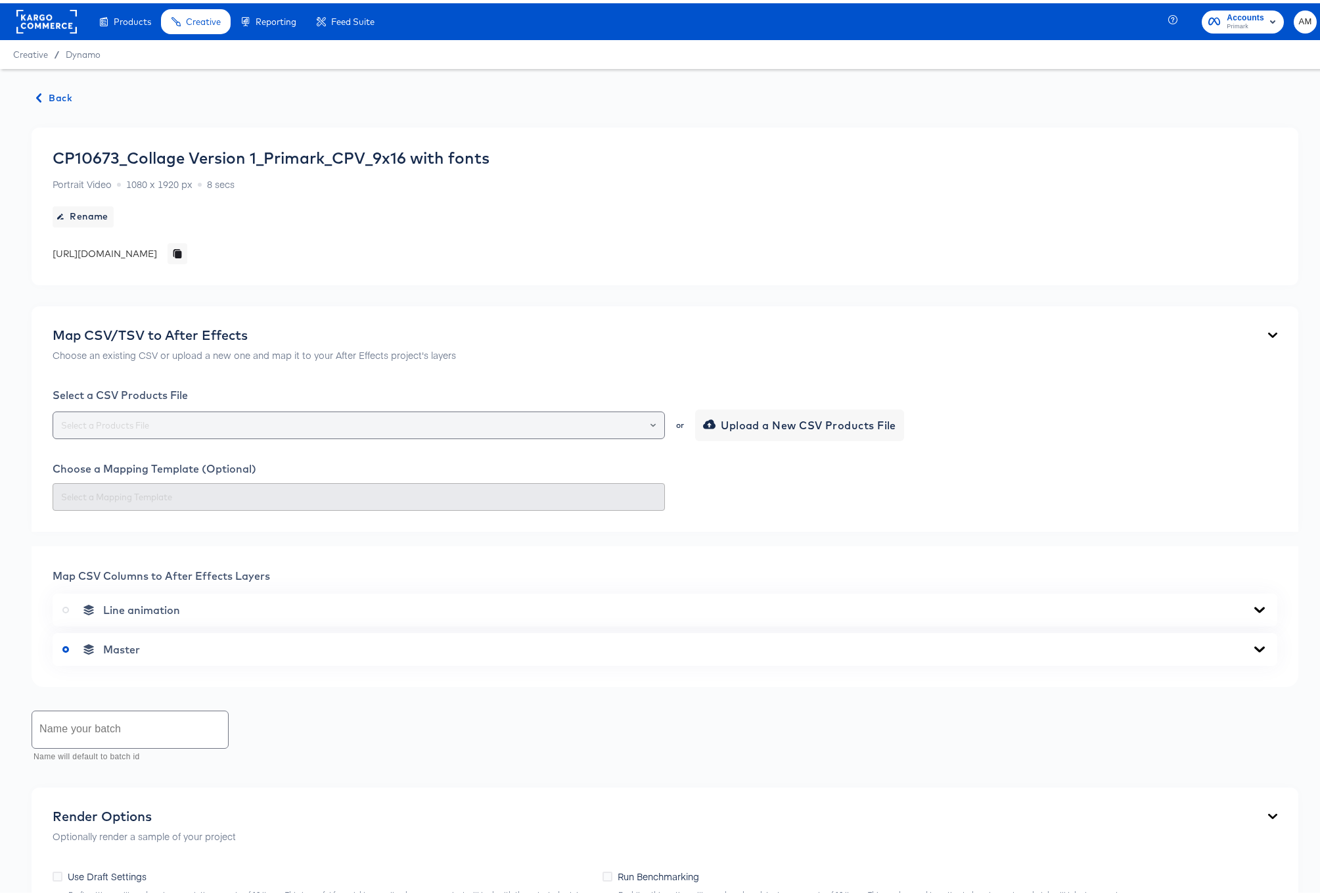
click at [651, 420] on div at bounding box center [647, 421] width 22 height 19
click at [641, 420] on div at bounding box center [647, 421] width 22 height 19
click at [651, 420] on icon "Open" at bounding box center [653, 421] width 5 height 5
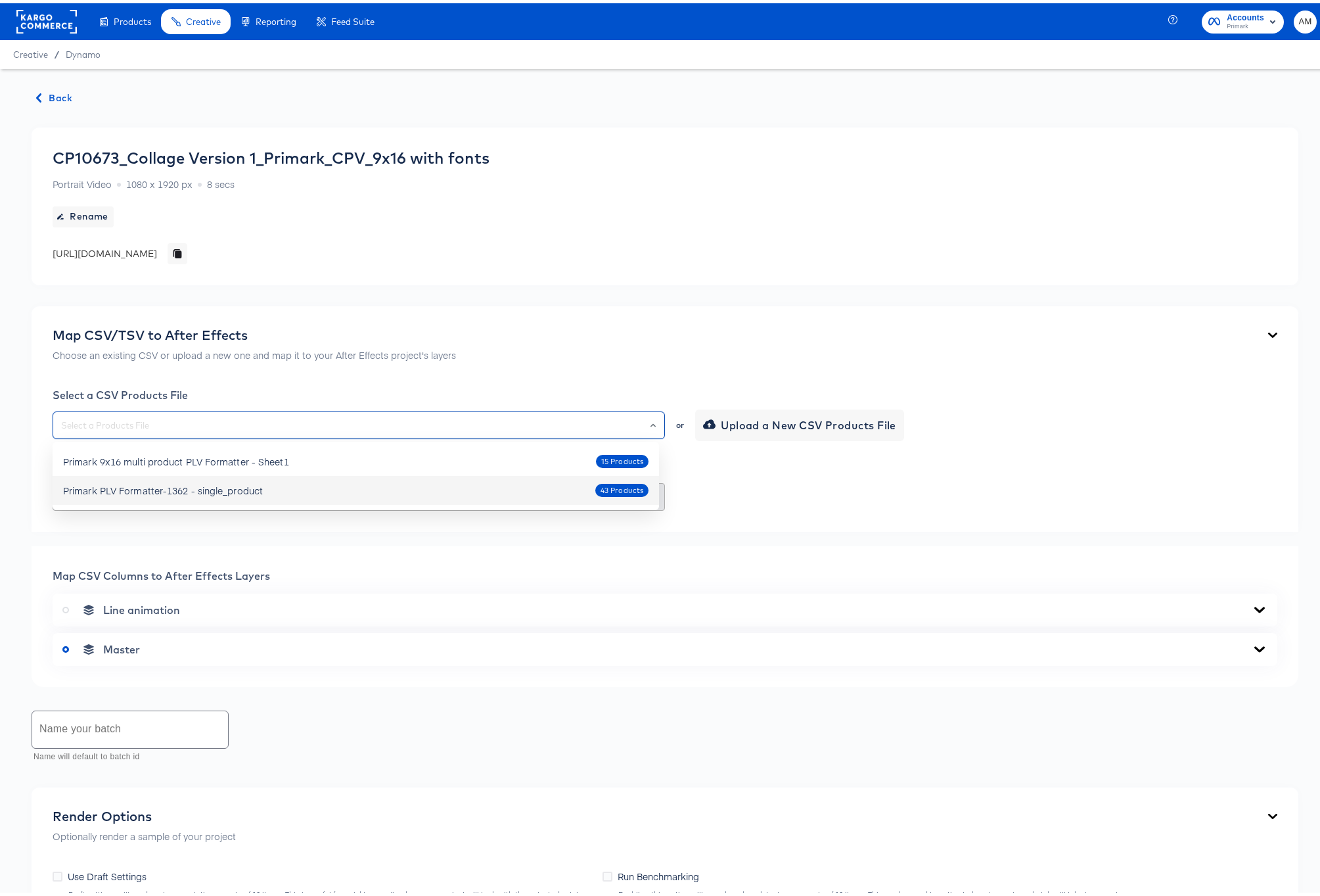
click at [595, 488] on div "Primark PLV Formatter-1362 - single_product 43 Products" at bounding box center [356, 488] width 585 height 21
type input "Primark PLV Formatter-1362 - single_product"
click at [640, 492] on input "text" at bounding box center [359, 493] width 601 height 15
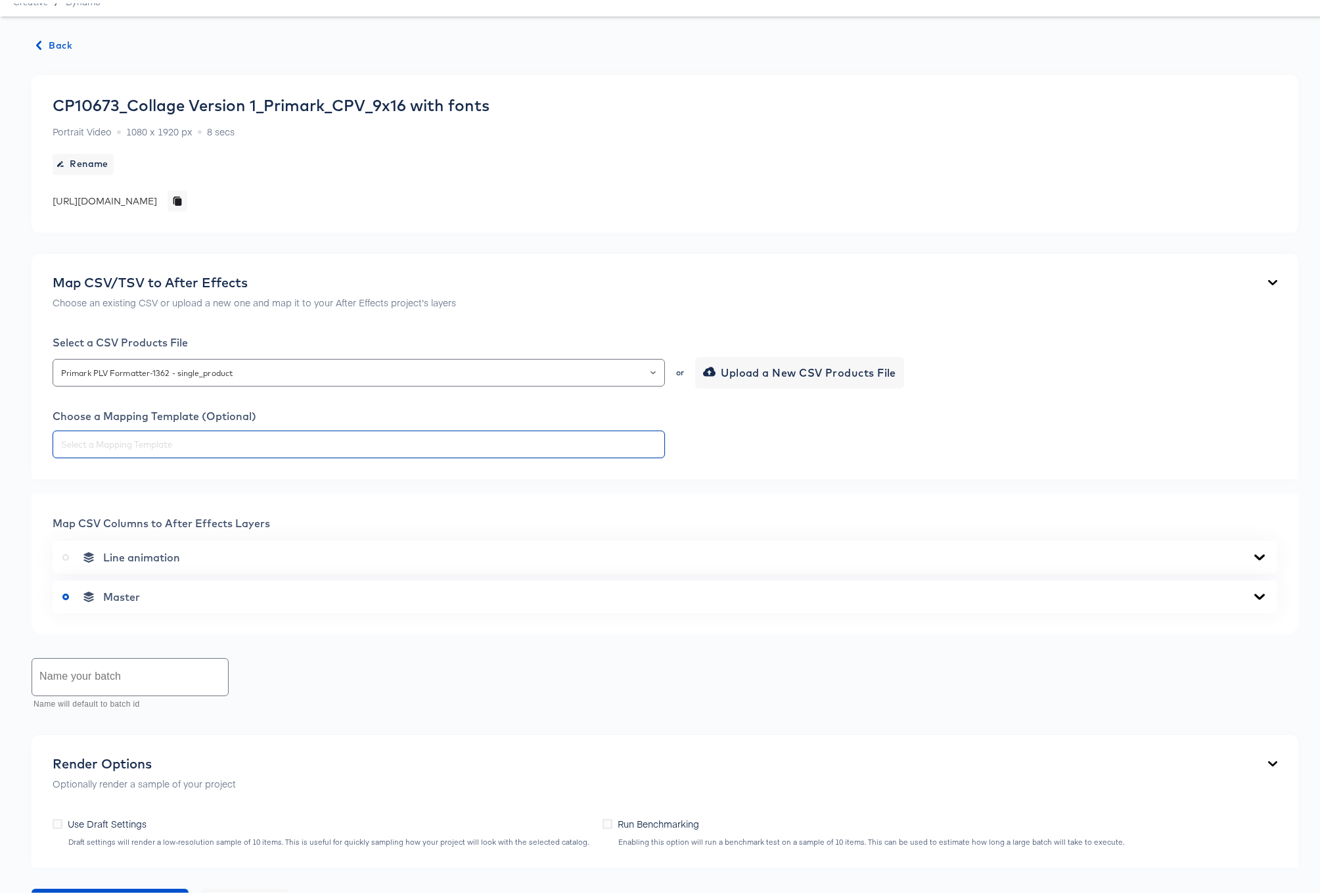
scroll to position [109, 0]
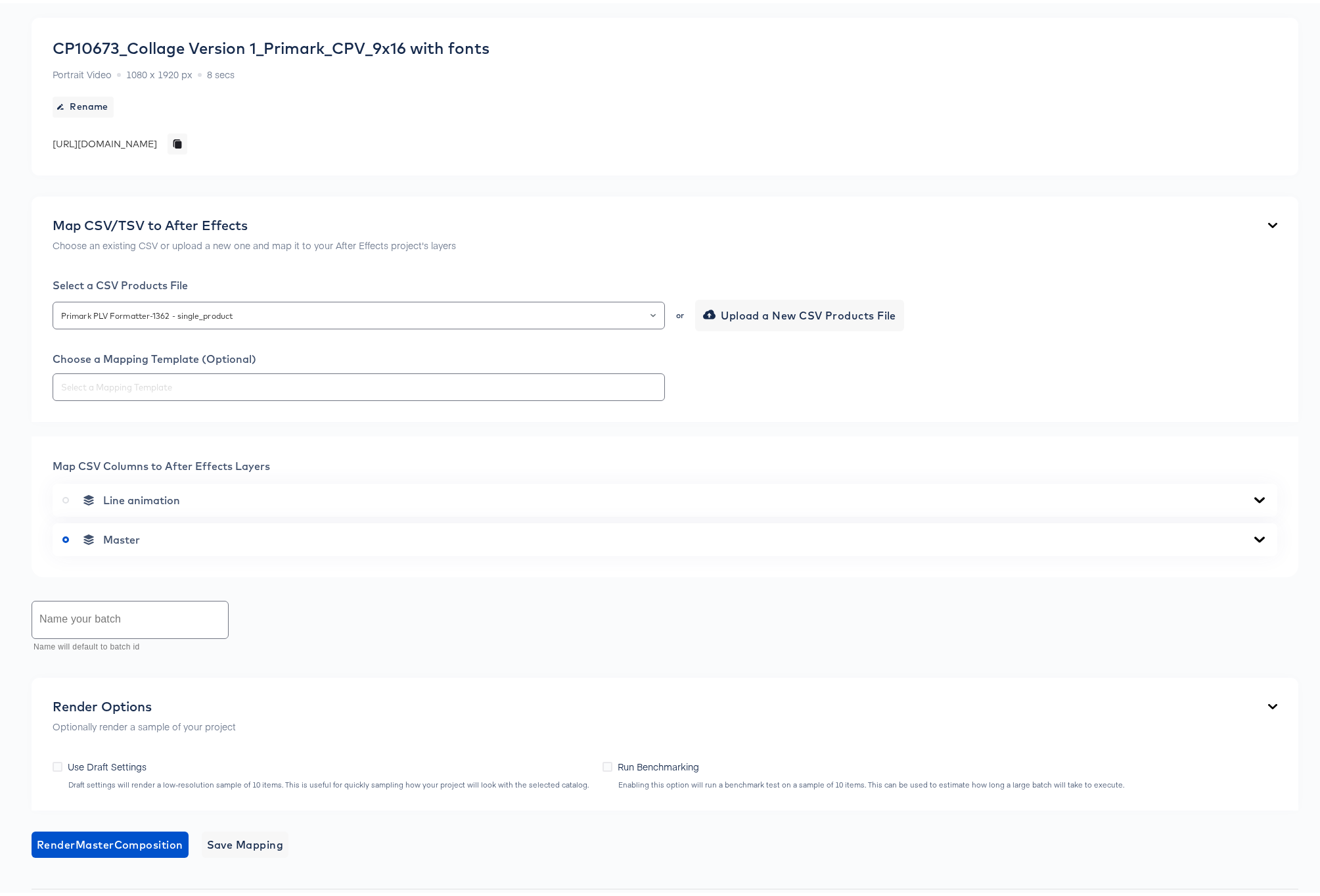
click at [1252, 533] on icon at bounding box center [1259, 535] width 16 height 11
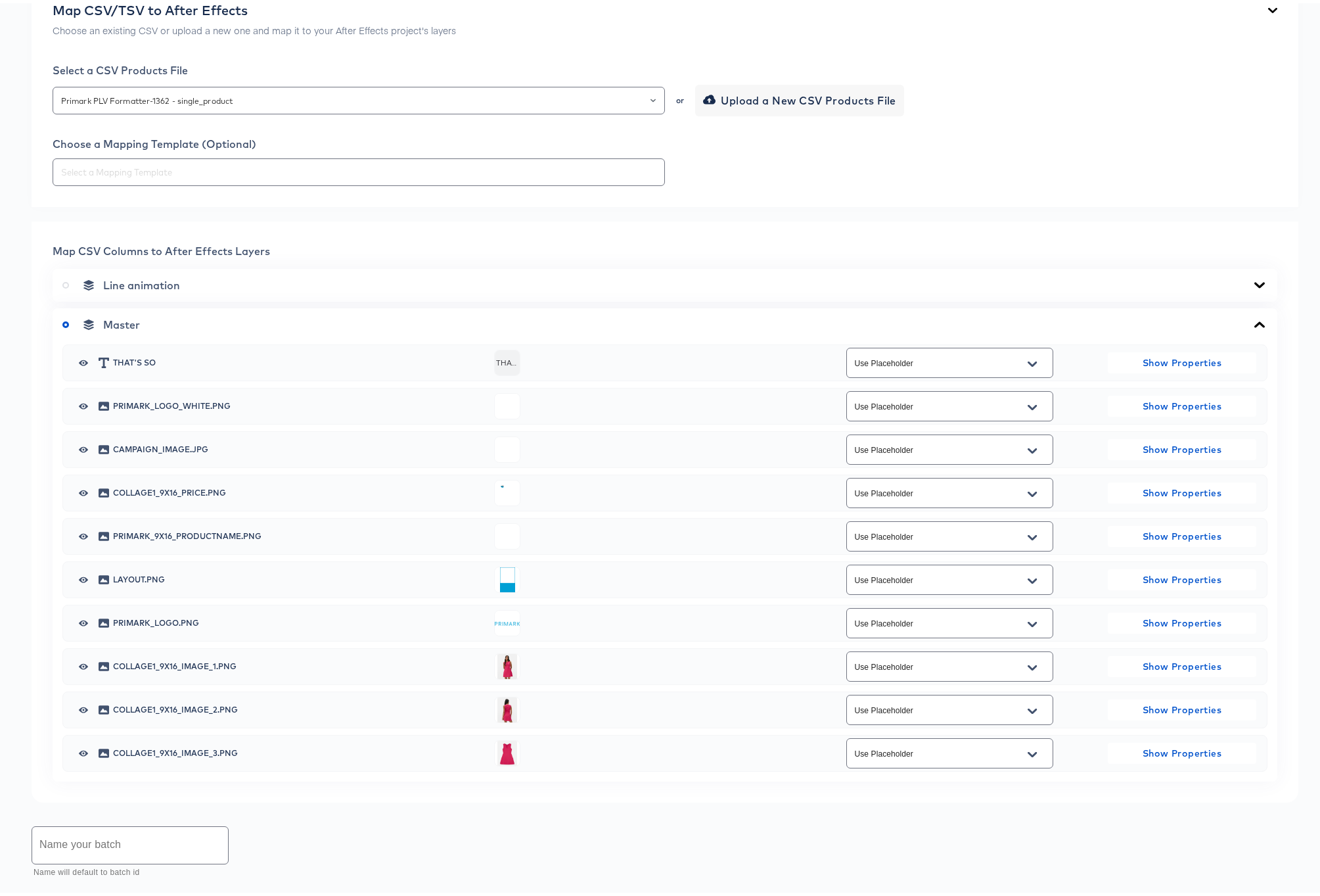
scroll to position [328, 0]
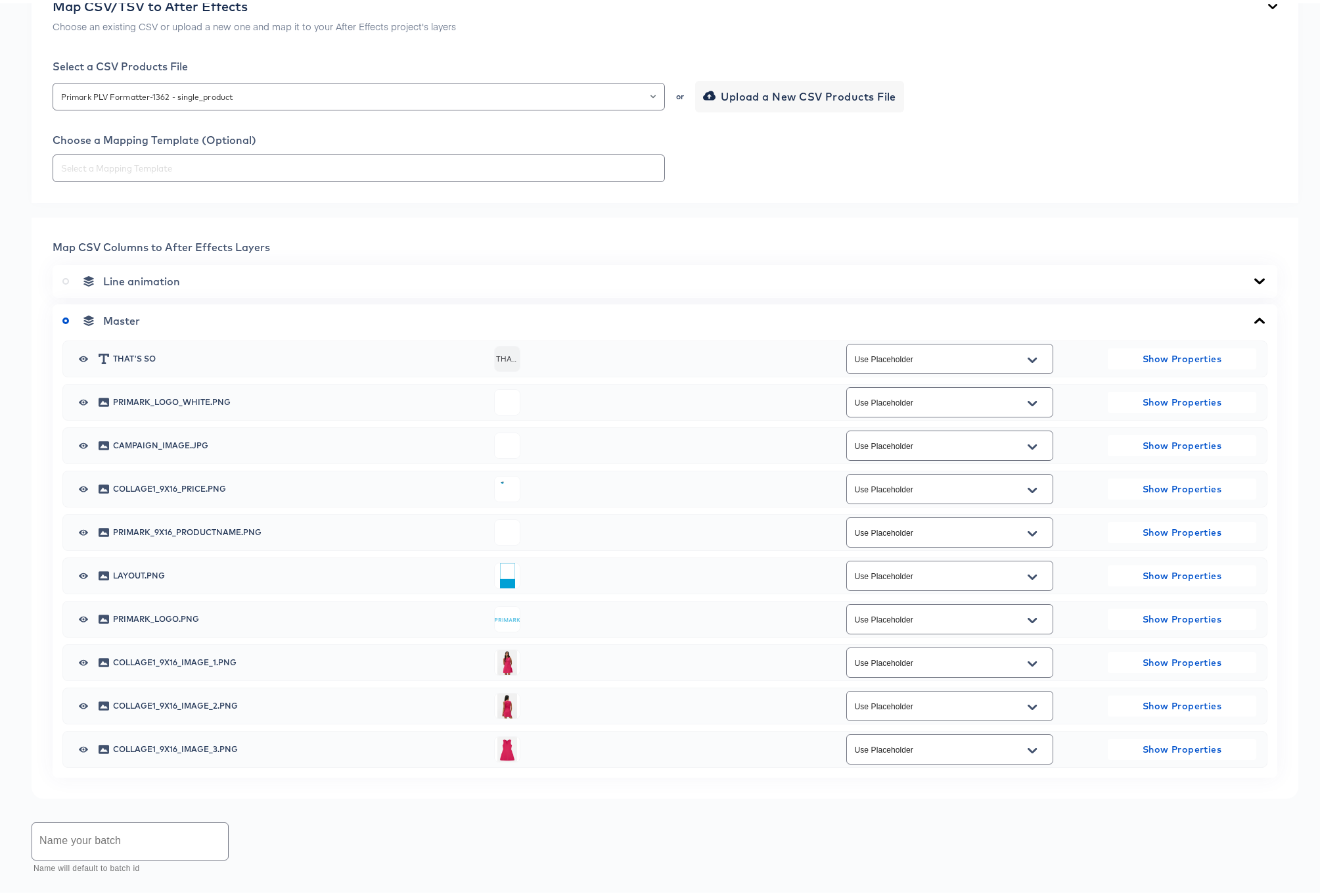
click at [1022, 487] on button "Open" at bounding box center [1032, 488] width 20 height 21
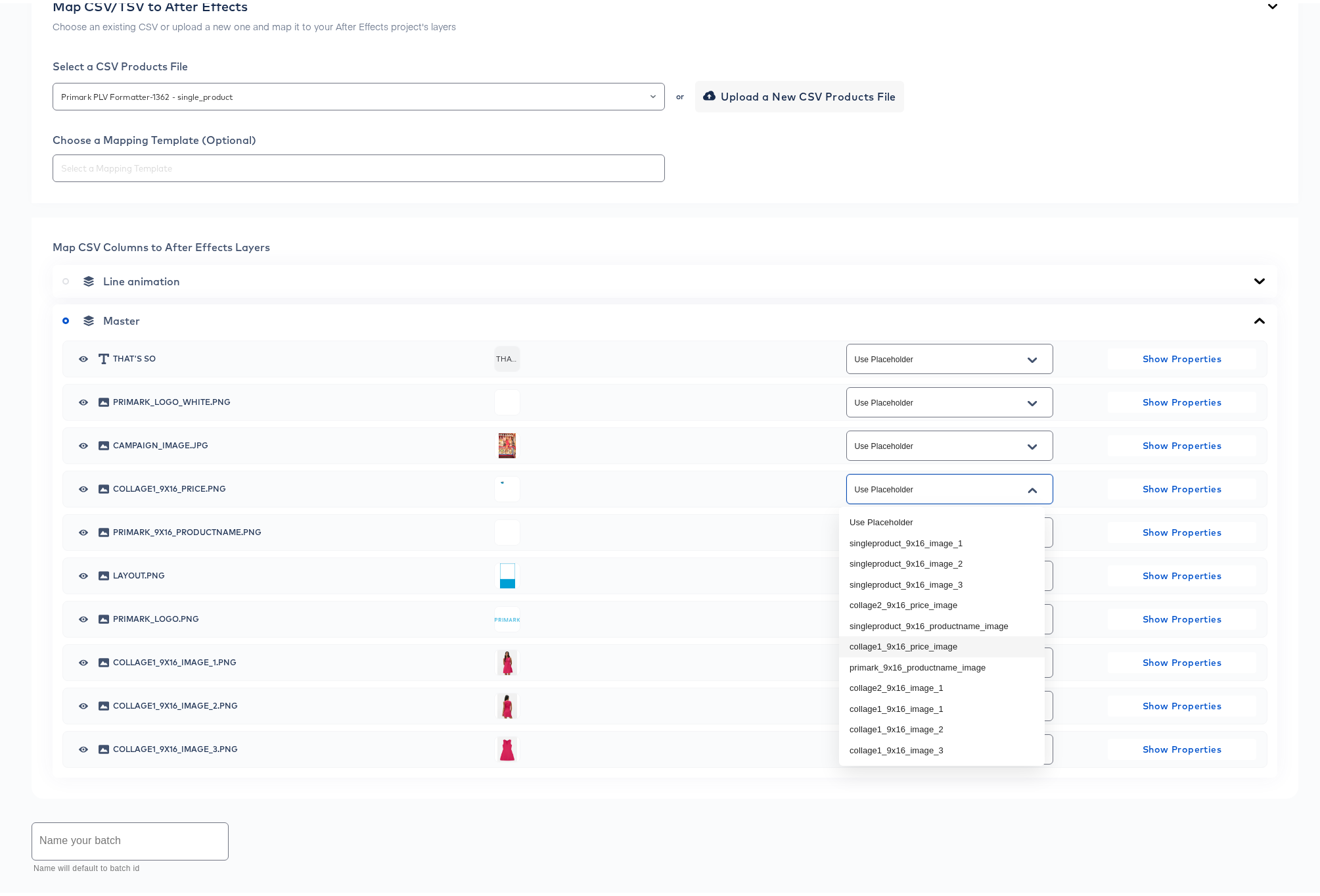
click at [922, 644] on li "collage1_9x16_price_image" at bounding box center [942, 644] width 205 height 21
type input "collage1_9x16_price_image"
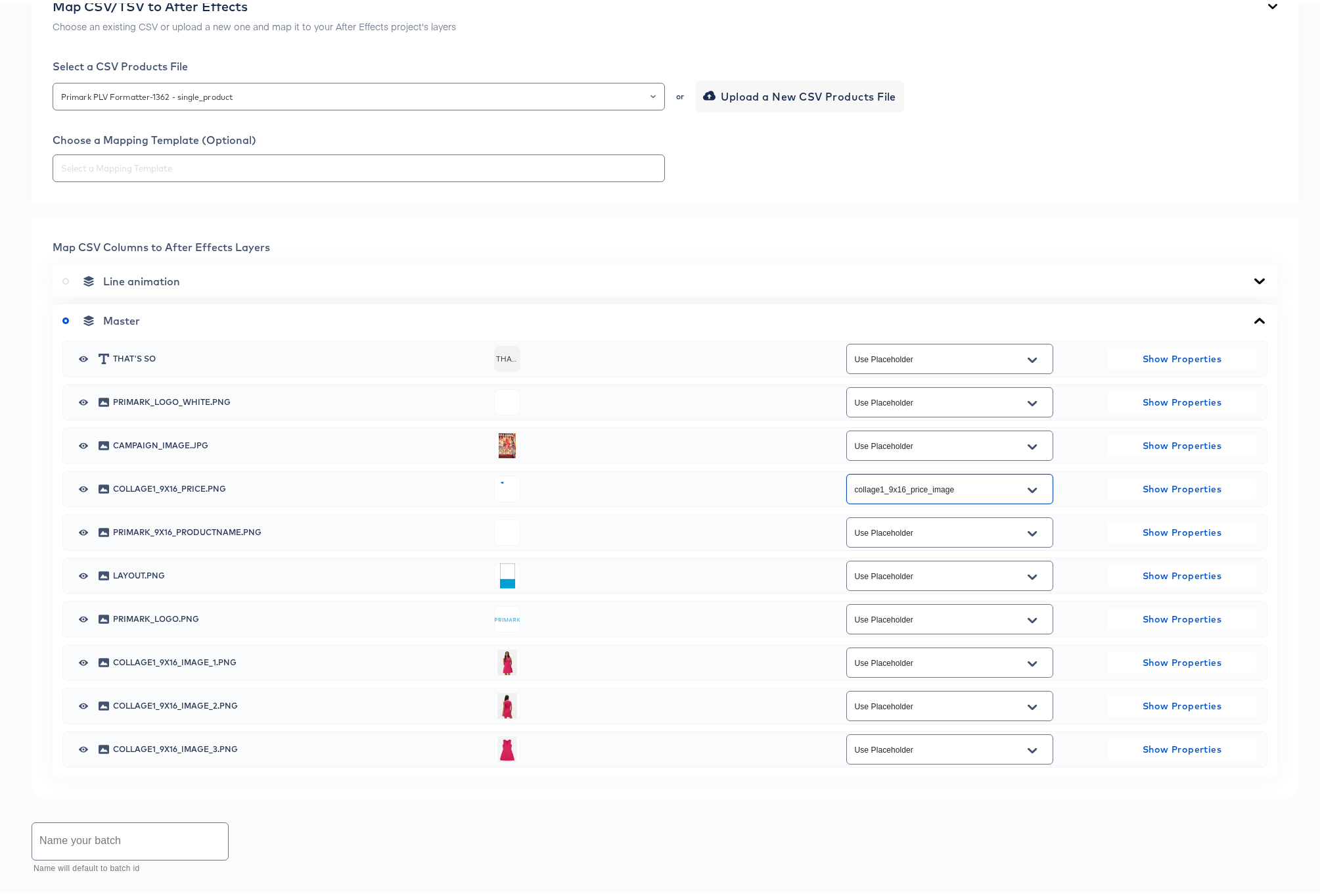
click at [915, 532] on input "Use Placeholder" at bounding box center [939, 529] width 175 height 15
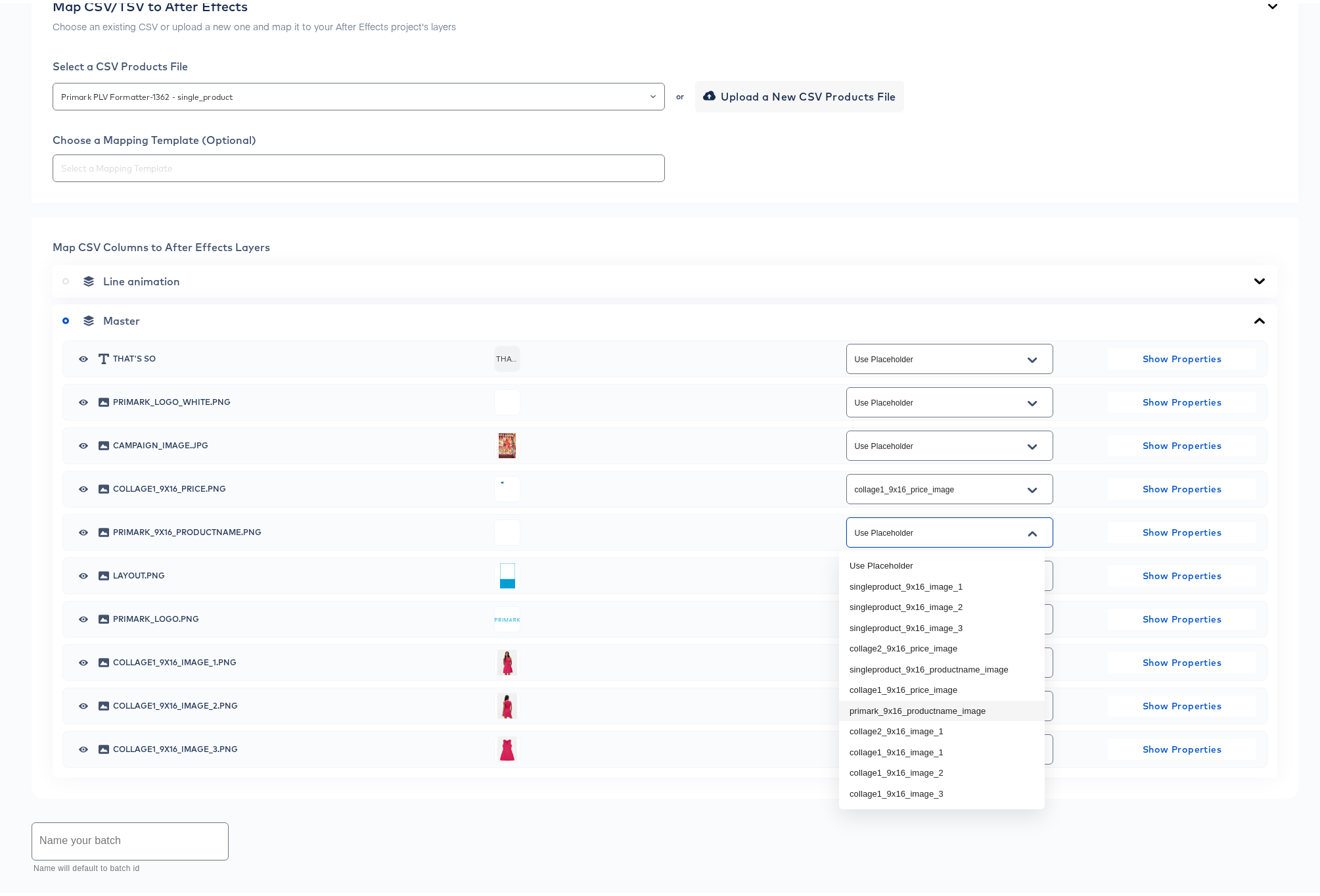
click at [940, 707] on li "primark_9x16_productname_image" at bounding box center [942, 707] width 205 height 21
type input "primark_9x16_productname_image"
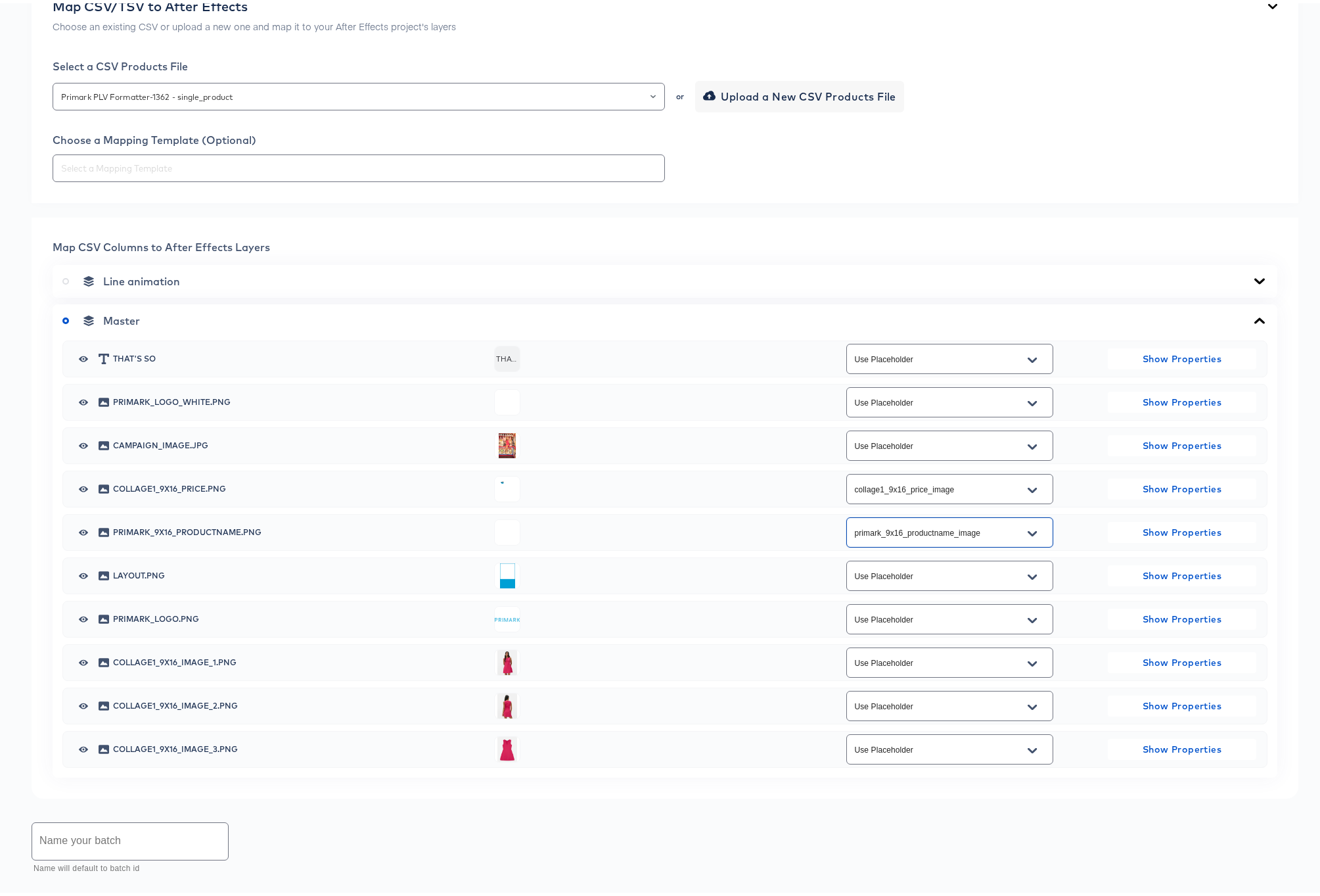
click at [944, 661] on input "Use Placeholder" at bounding box center [939, 659] width 175 height 15
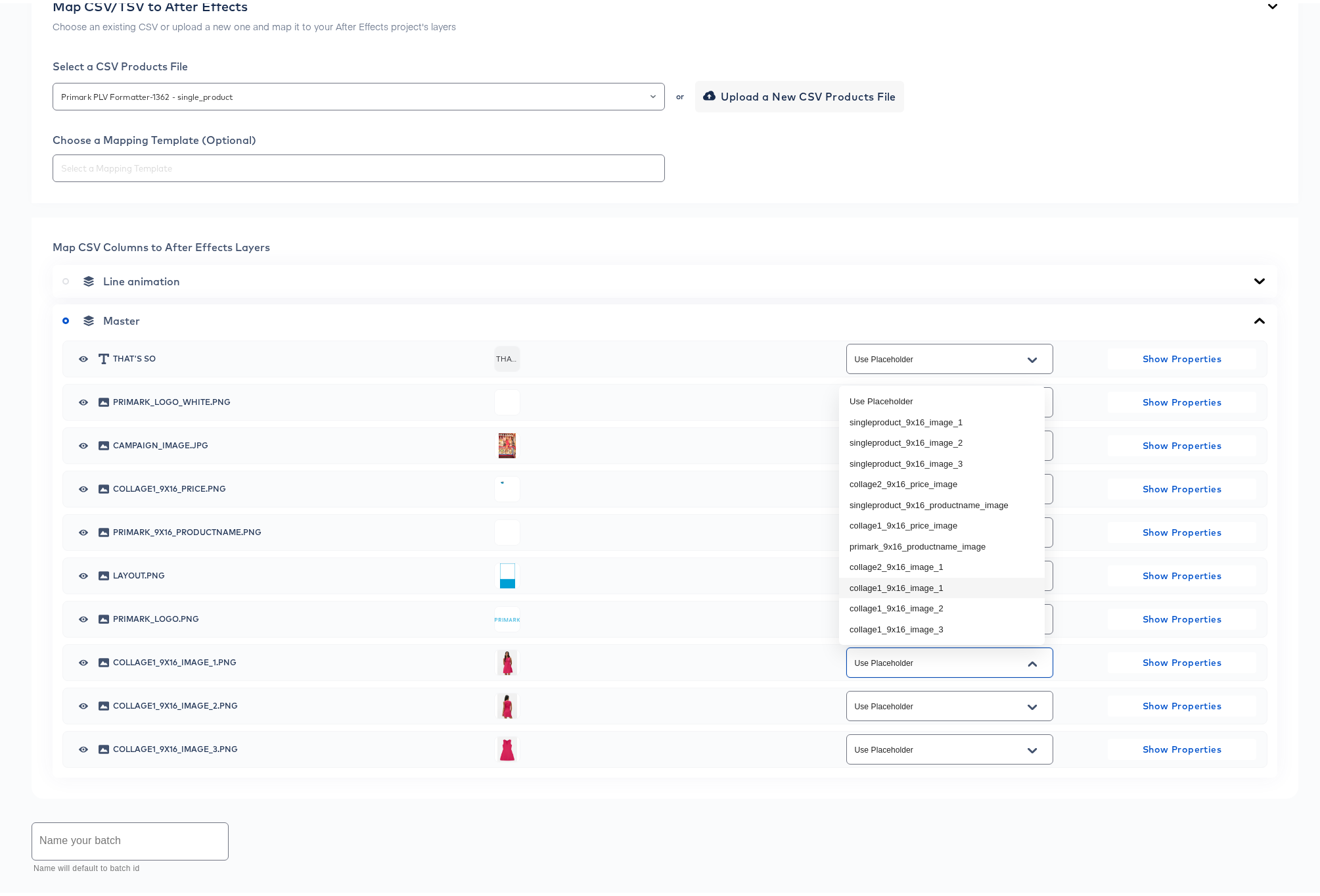
click at [932, 582] on li "collage1_9x16_image_1" at bounding box center [942, 585] width 205 height 21
type input "collage1_9x16_image_1"
click at [945, 701] on input "Use Placeholder" at bounding box center [939, 702] width 175 height 15
click at [944, 647] on li "collage1_9x16_image_2" at bounding box center [942, 649] width 205 height 21
type input "collage1_9x16_image_2"
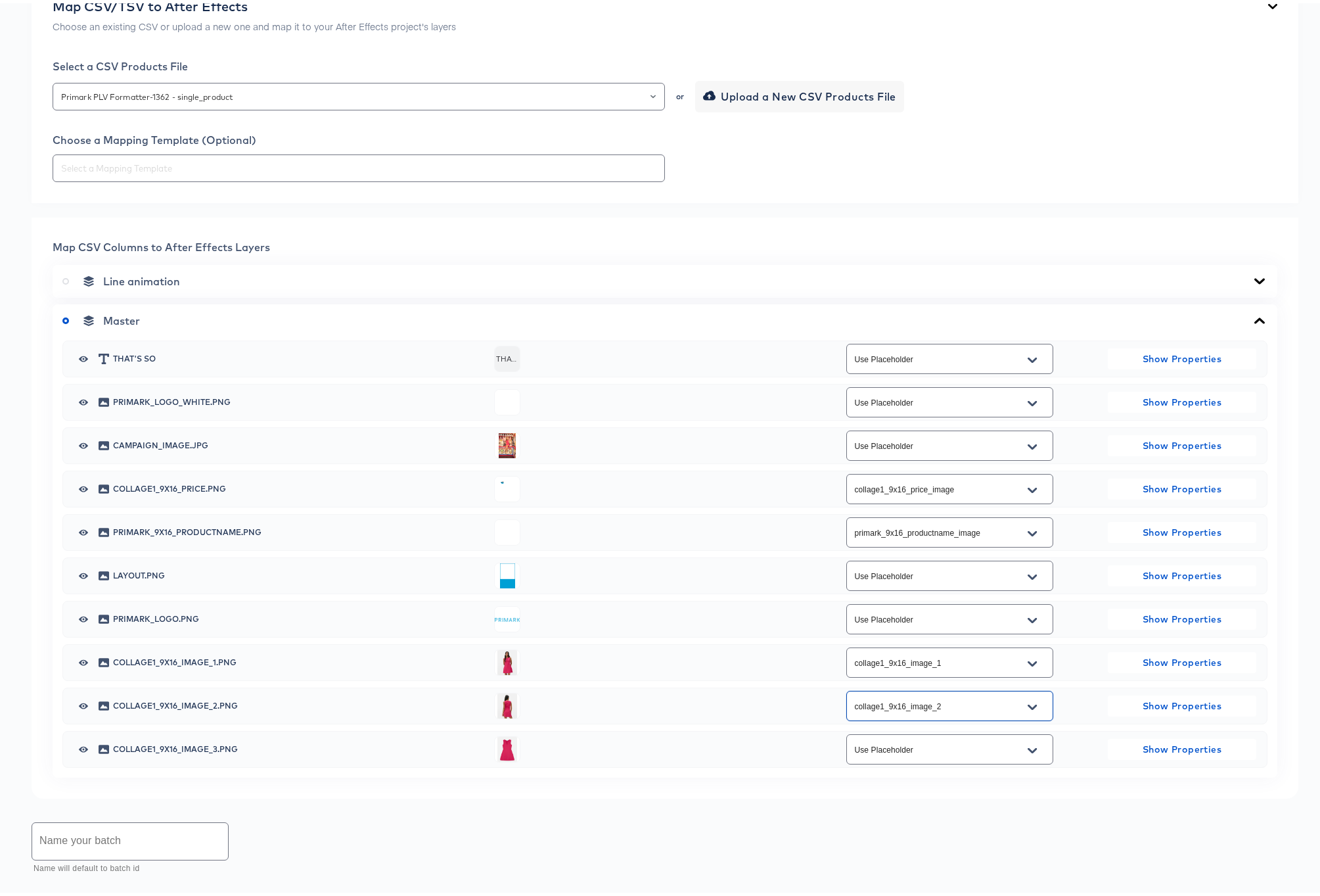
click at [945, 739] on input "Use Placeholder" at bounding box center [939, 746] width 175 height 15
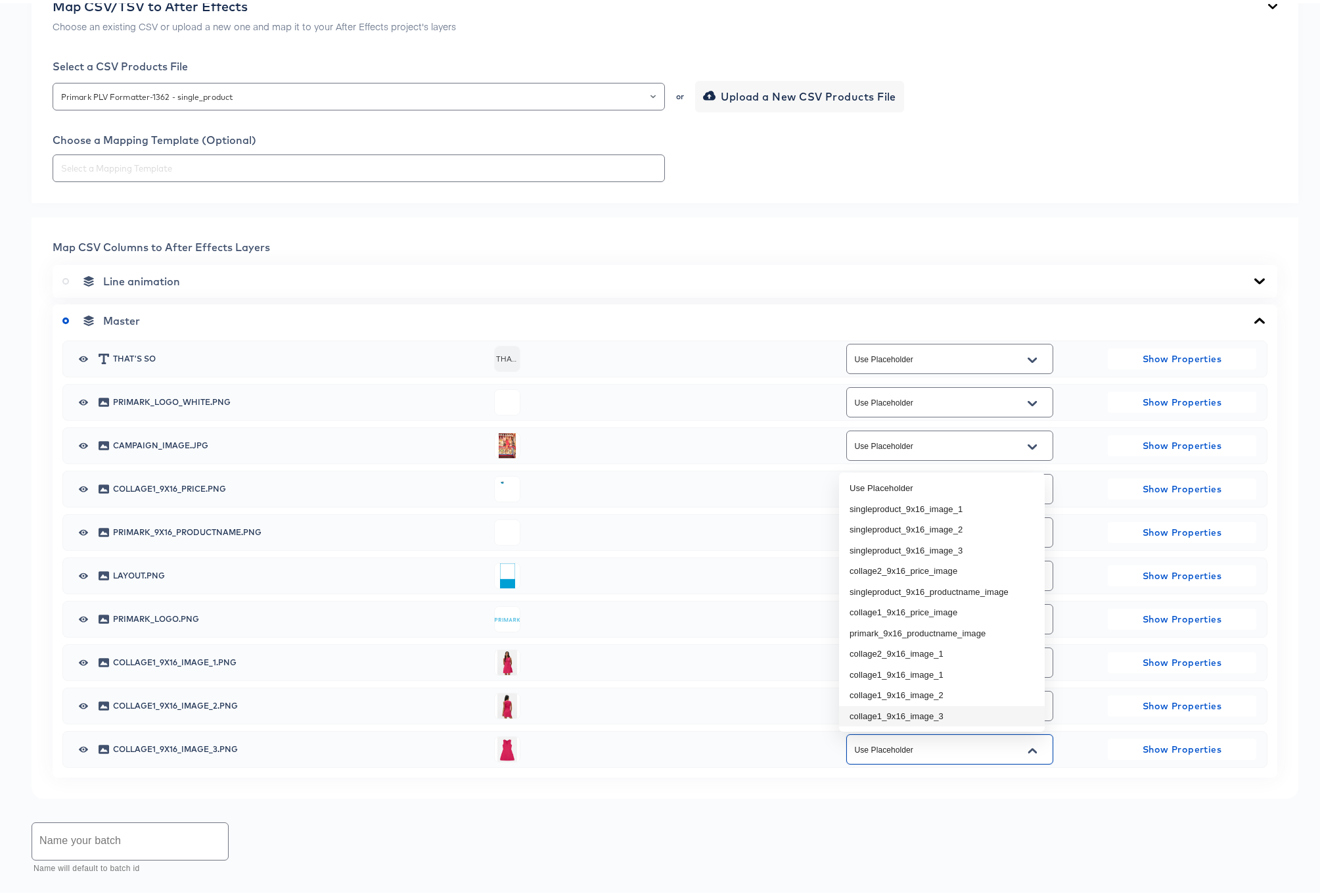
click at [940, 713] on li "collage1_9x16_image_3" at bounding box center [942, 713] width 205 height 21
type input "collage1_9x16_image_3"
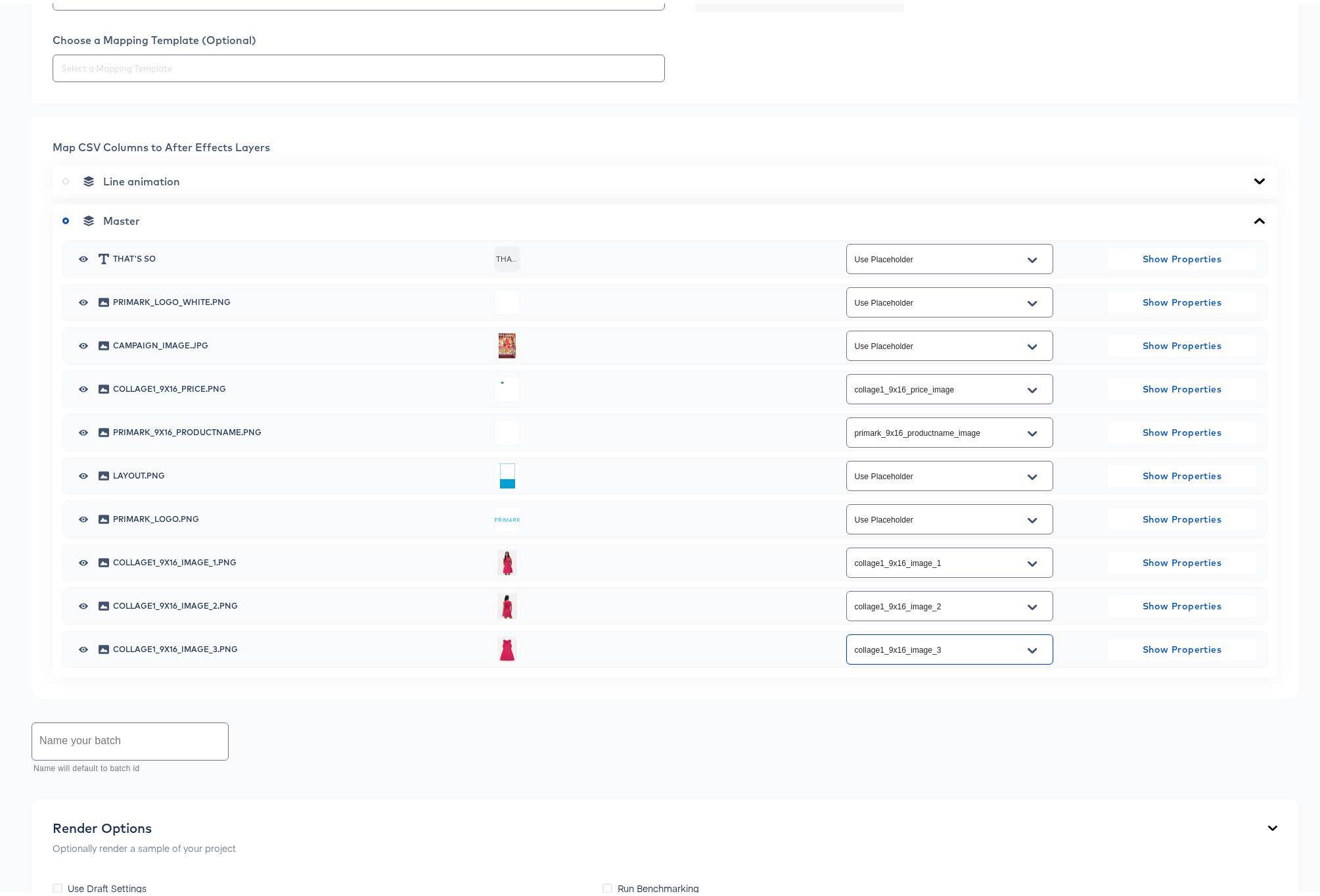
scroll to position [654, 0]
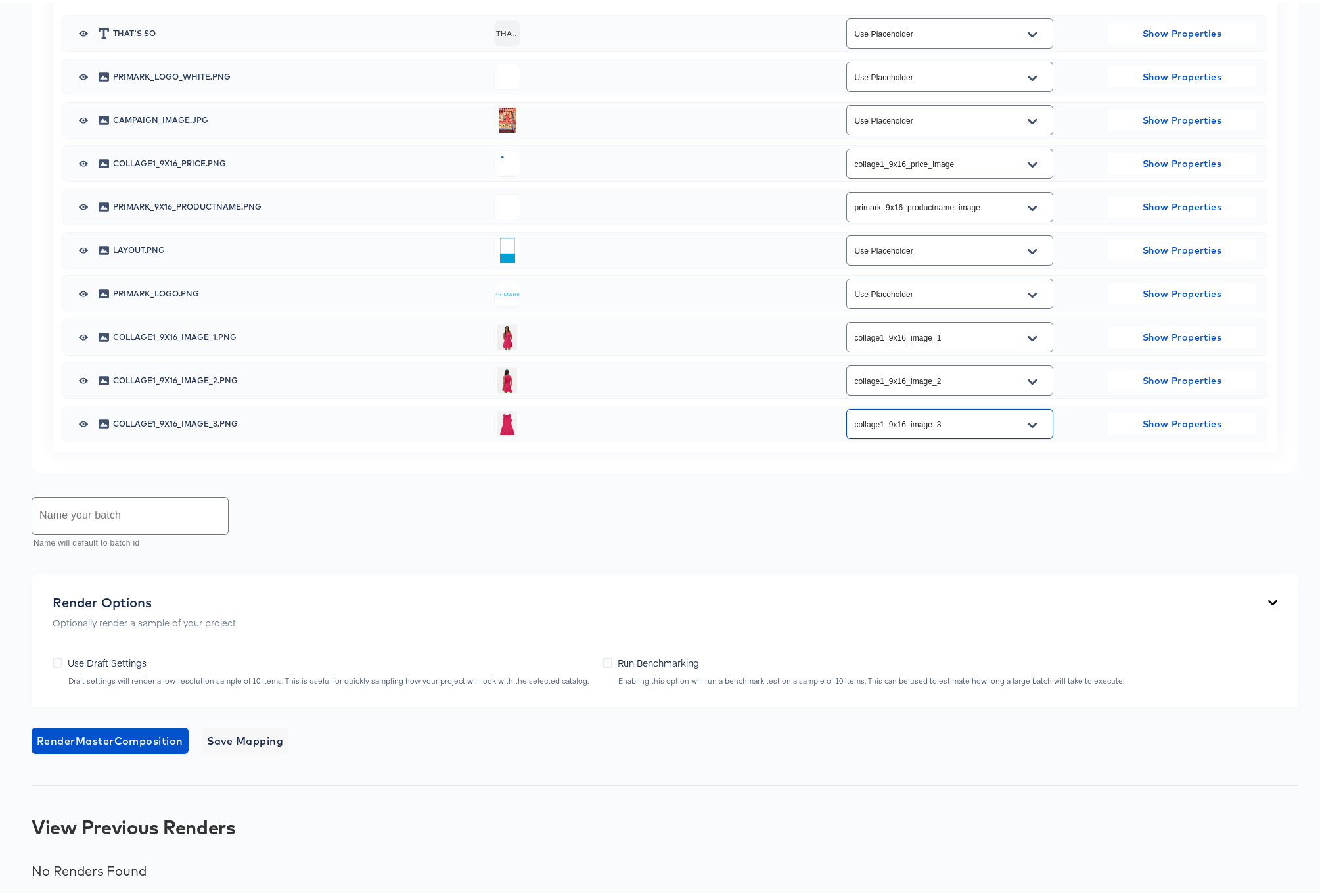
click at [119, 511] on input "text" at bounding box center [130, 513] width 195 height 37
type input "Rev 1"
click at [57, 660] on icon at bounding box center [58, 660] width 10 height 10
click at [0, 0] on input "Use Draft Settings" at bounding box center [0, 0] width 0 height 0
click at [124, 739] on span "Render Master Composition" at bounding box center [110, 737] width 147 height 19
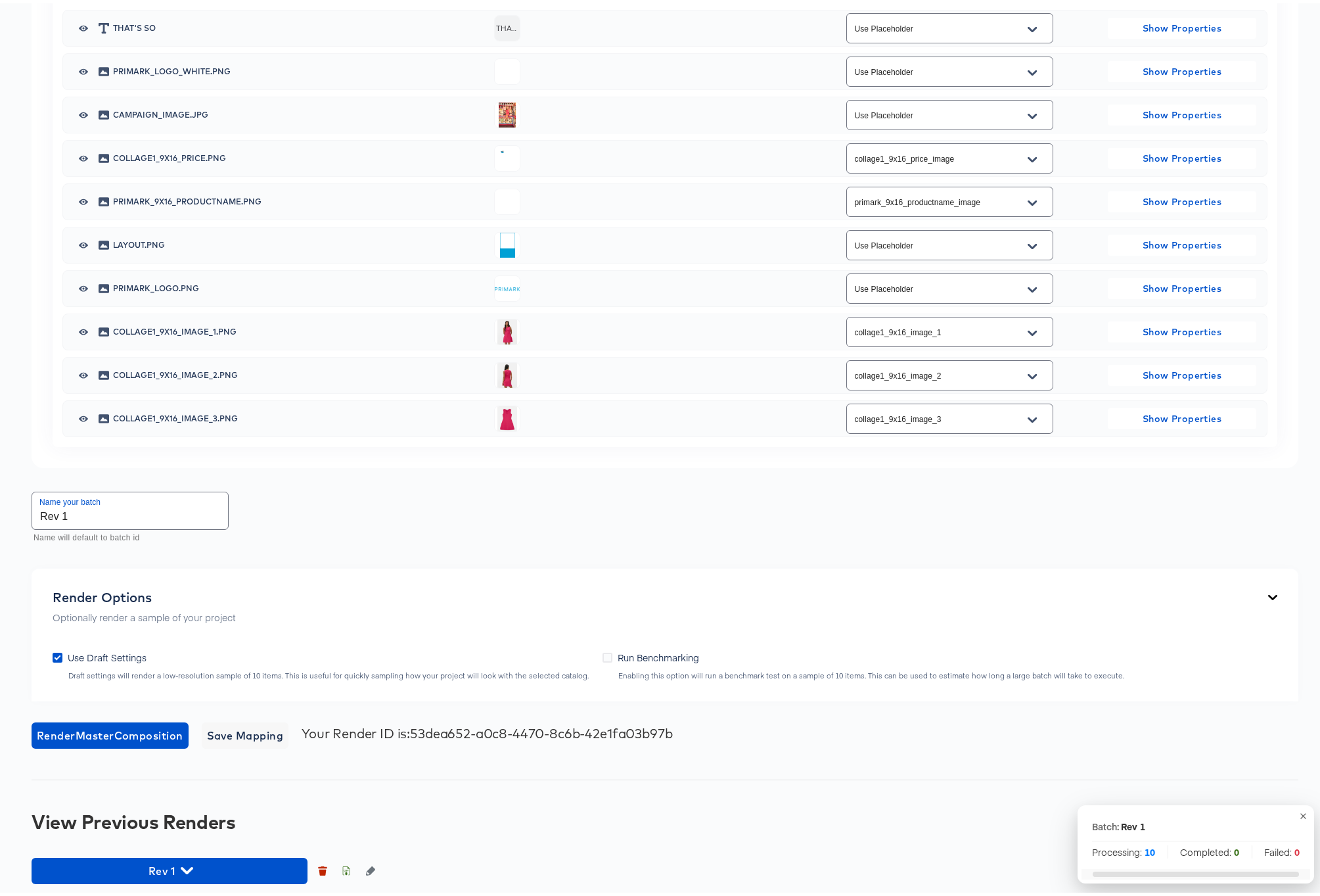
scroll to position [664, 0]
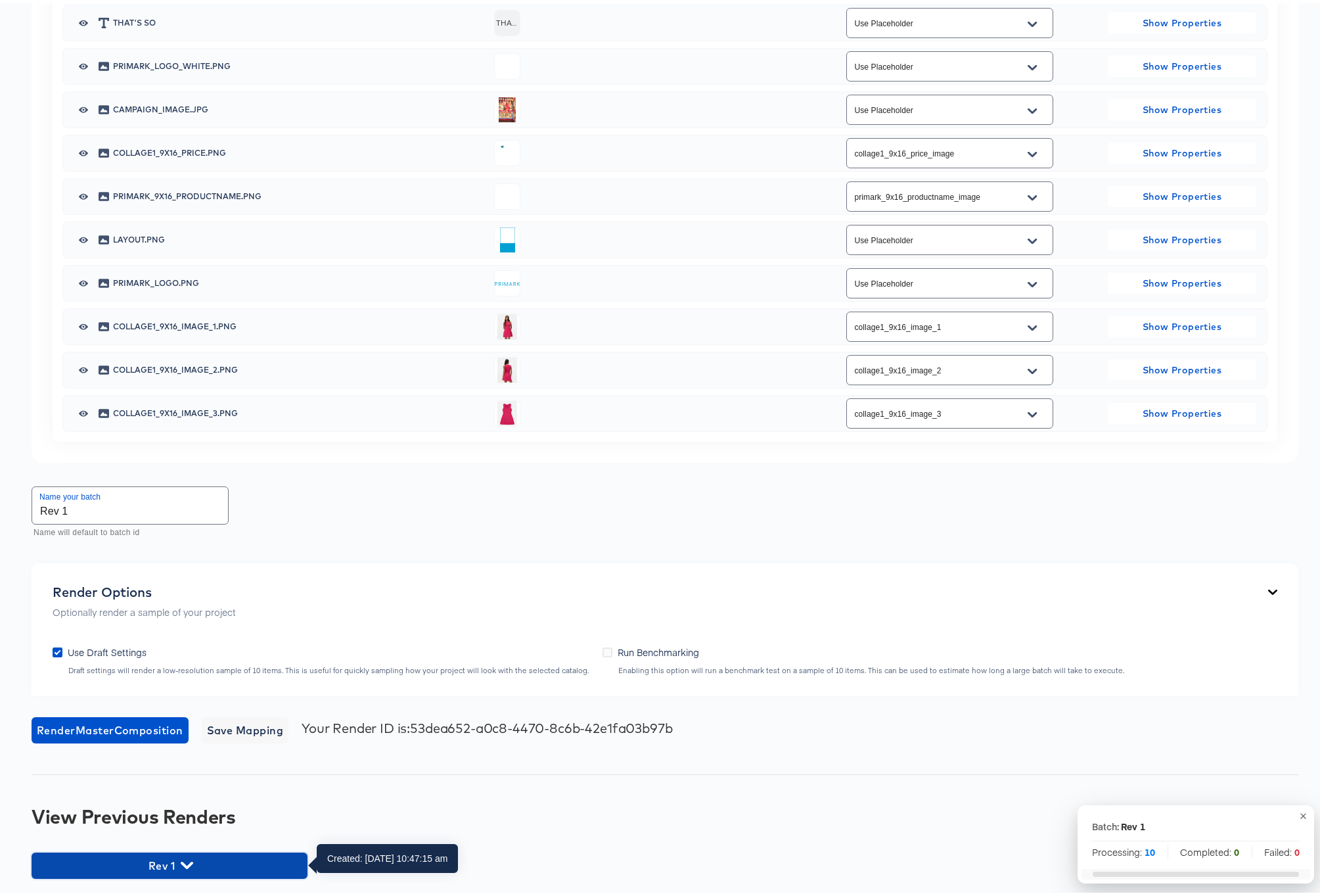
click at [190, 860] on icon "button" at bounding box center [187, 861] width 13 height 7
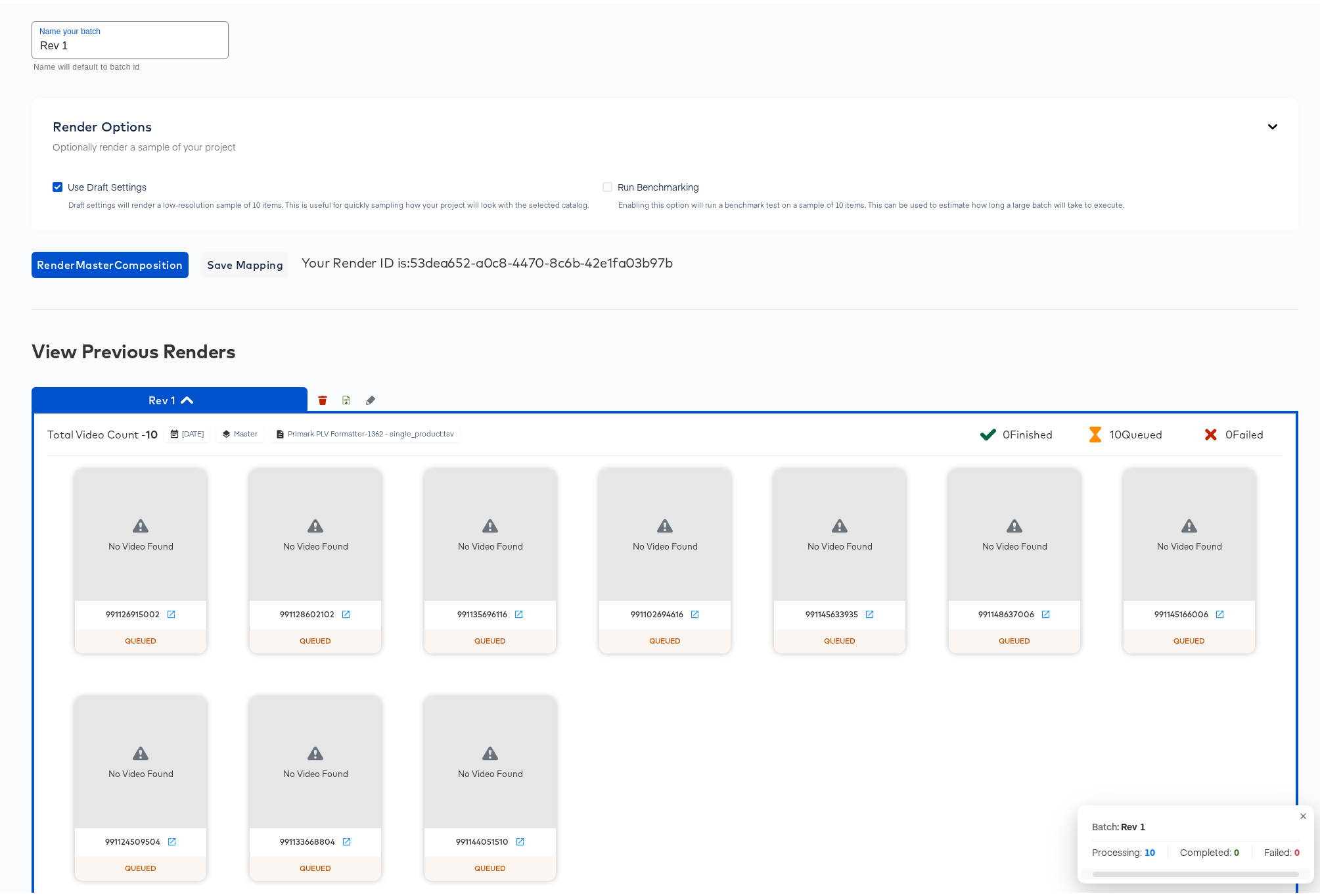
scroll to position [1147, 0]
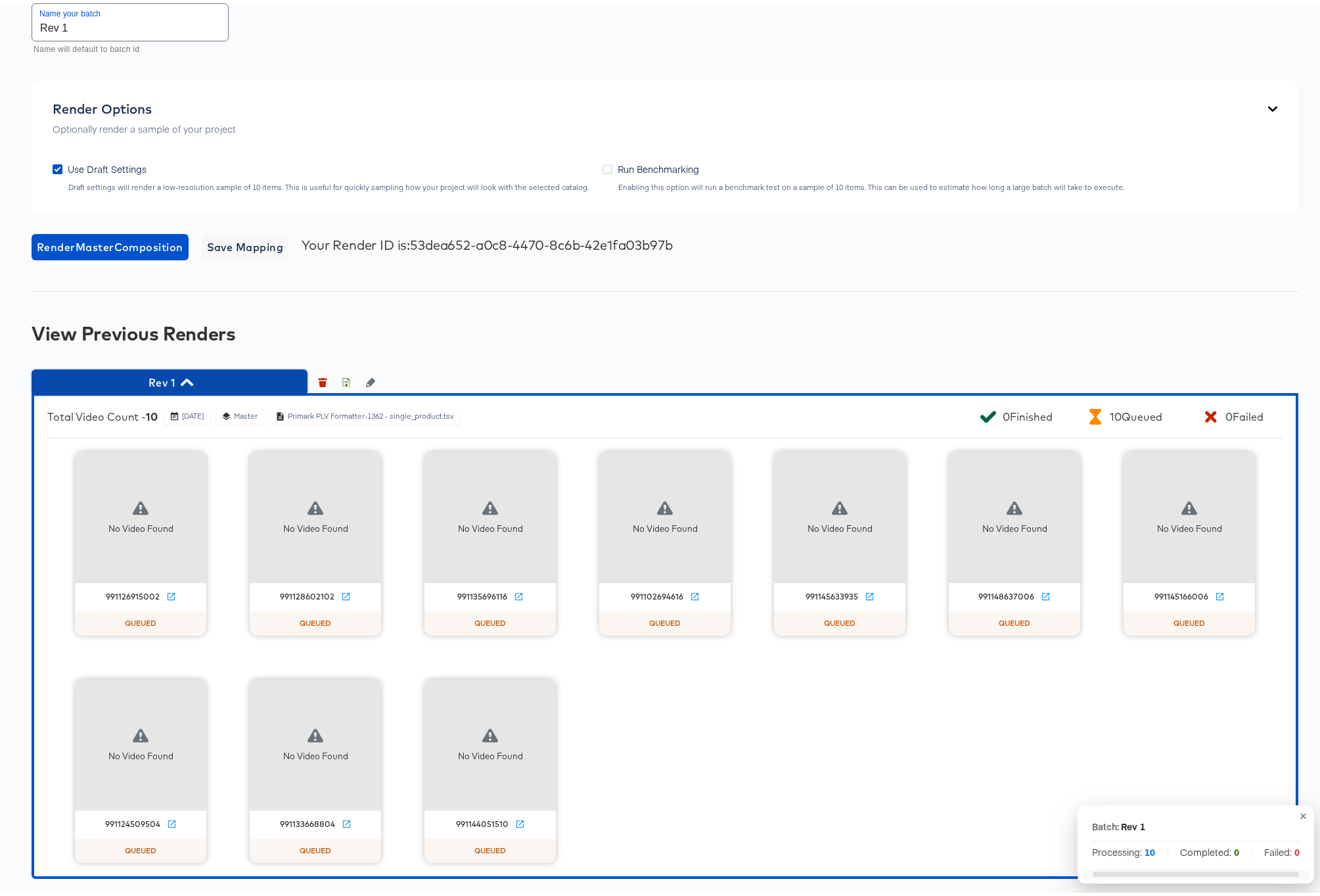
click at [192, 379] on icon "button" at bounding box center [187, 378] width 13 height 13
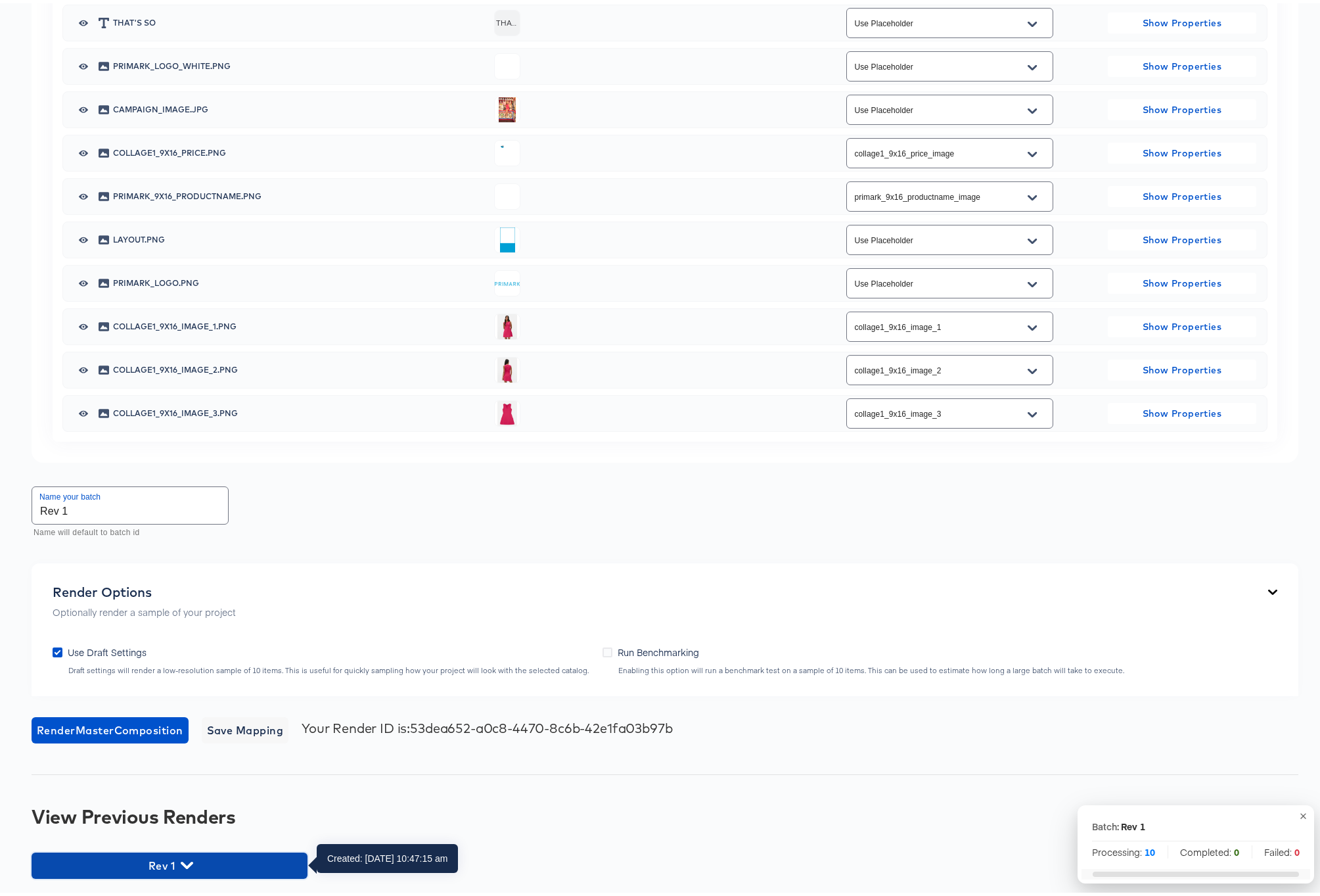
click at [191, 860] on icon "button" at bounding box center [187, 861] width 13 height 7
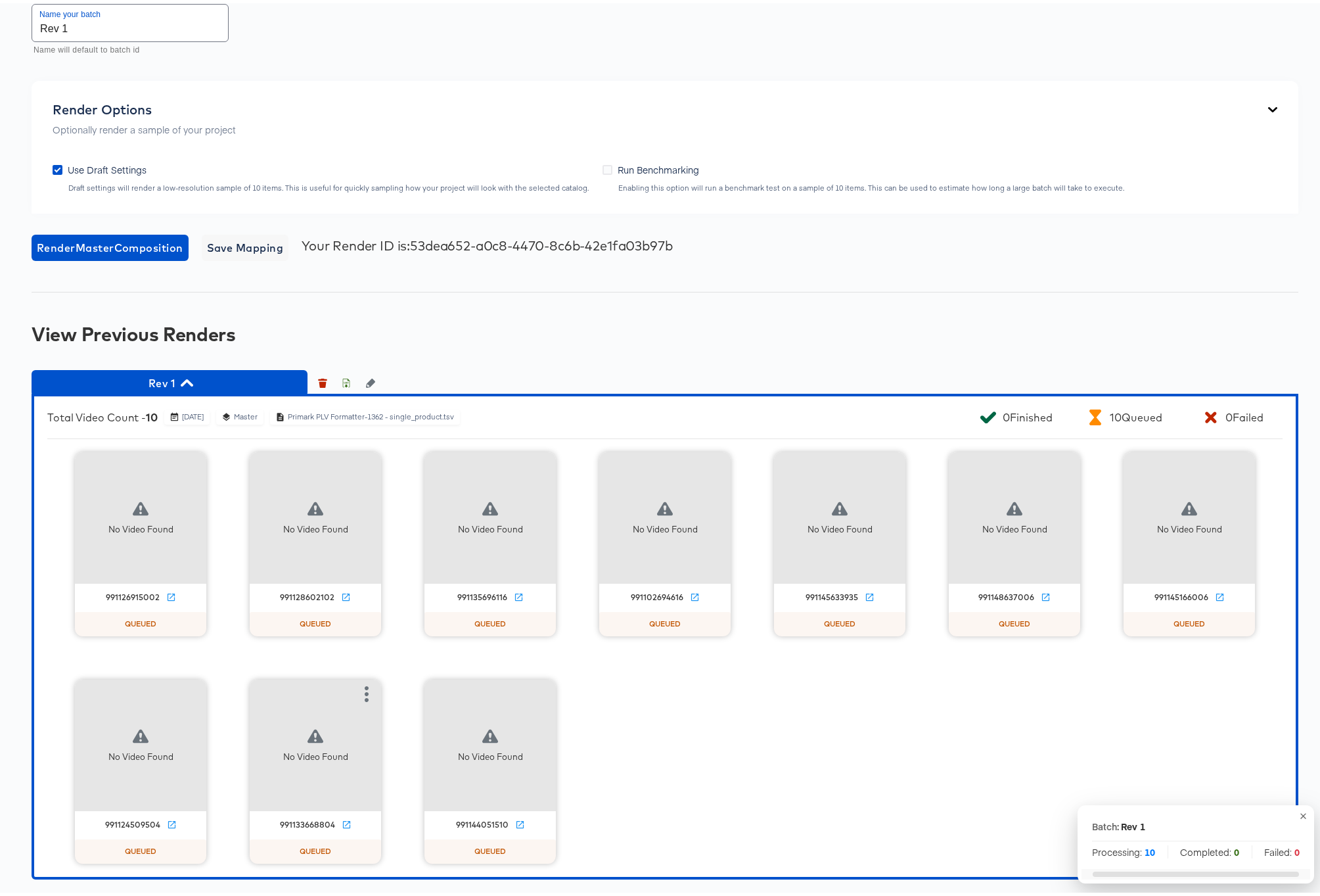
scroll to position [1147, 0]
click at [185, 377] on icon "button" at bounding box center [187, 378] width 13 height 7
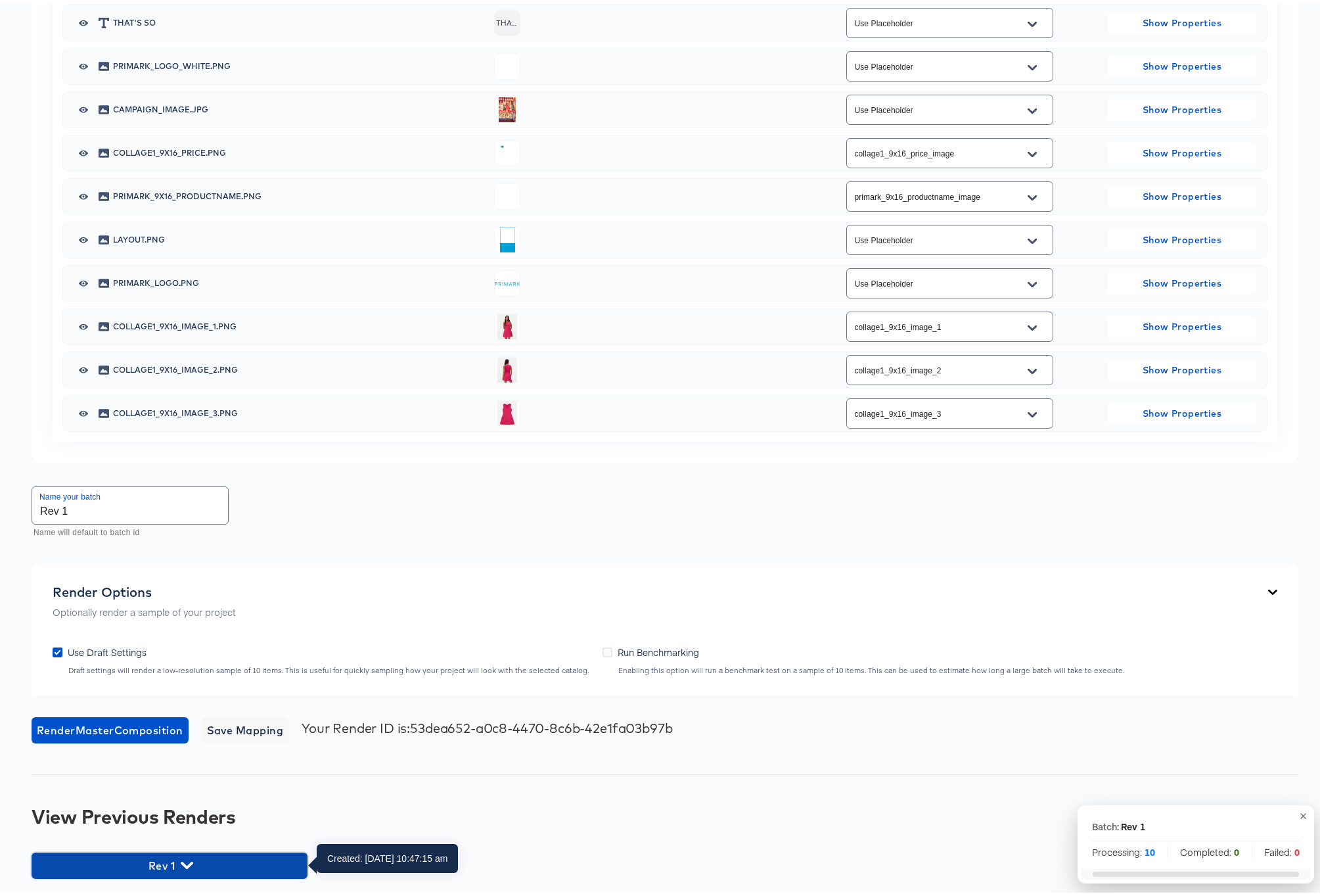
click at [190, 860] on icon "button" at bounding box center [187, 861] width 13 height 7
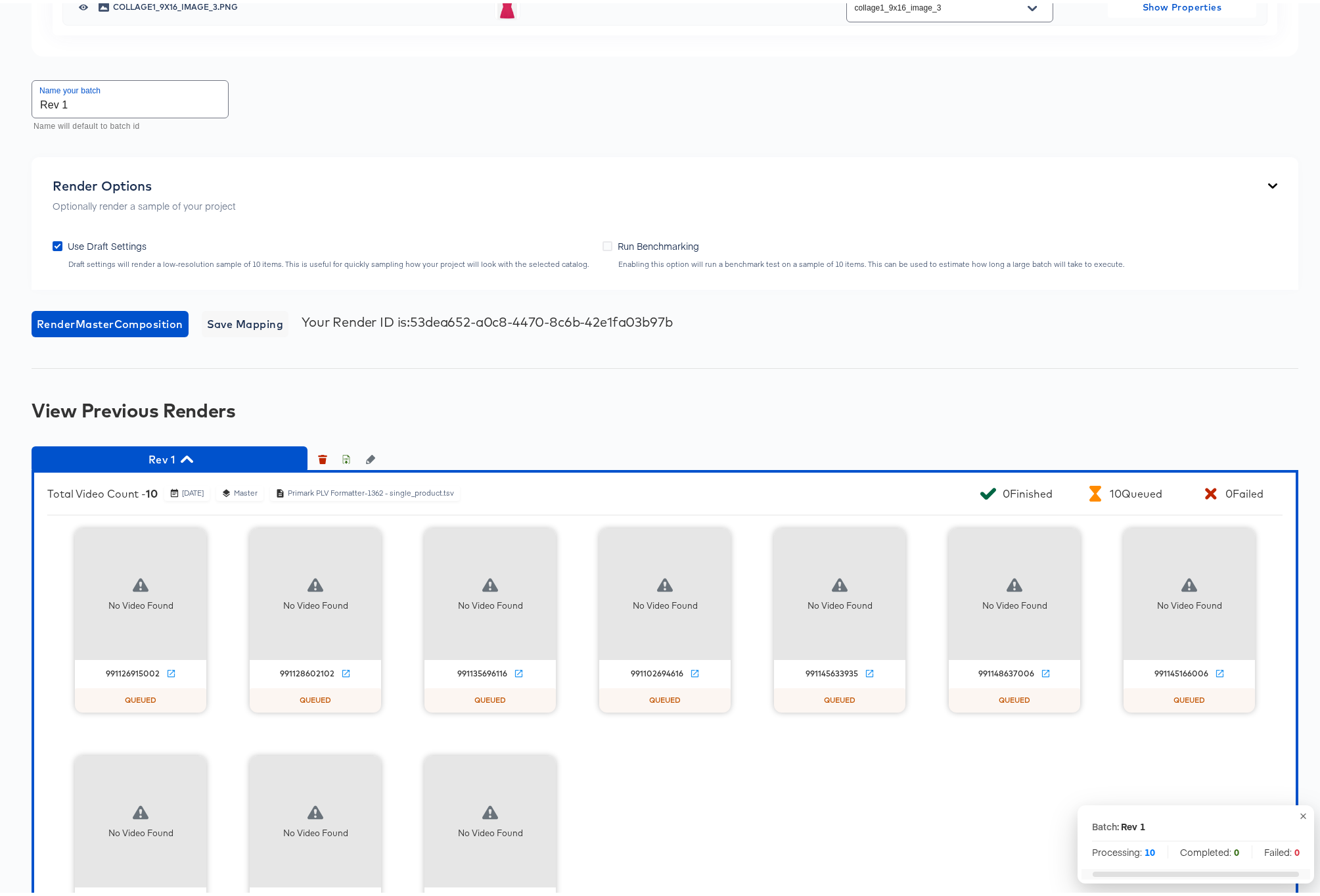
scroll to position [1147, 0]
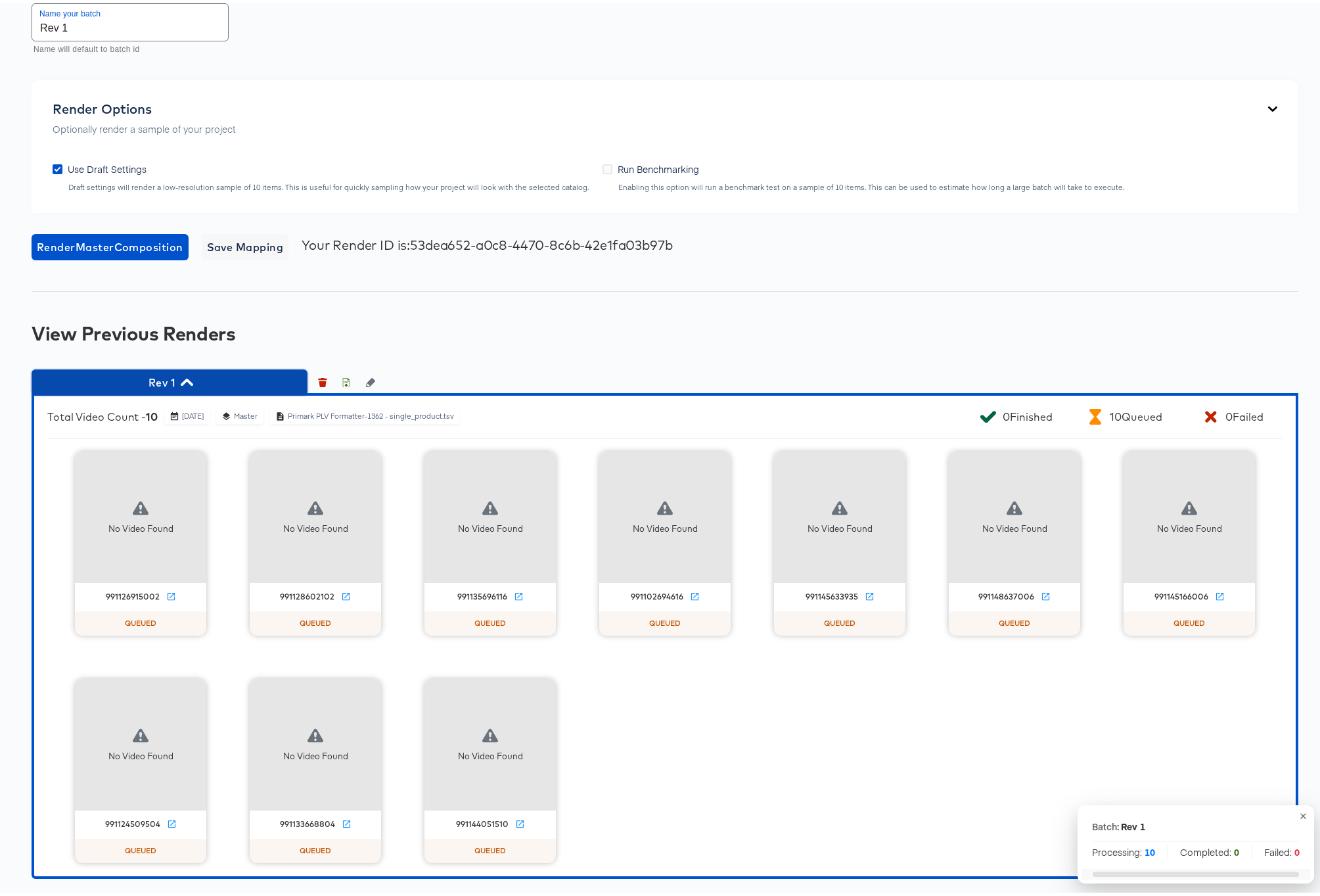
click at [187, 378] on icon "button" at bounding box center [187, 378] width 13 height 7
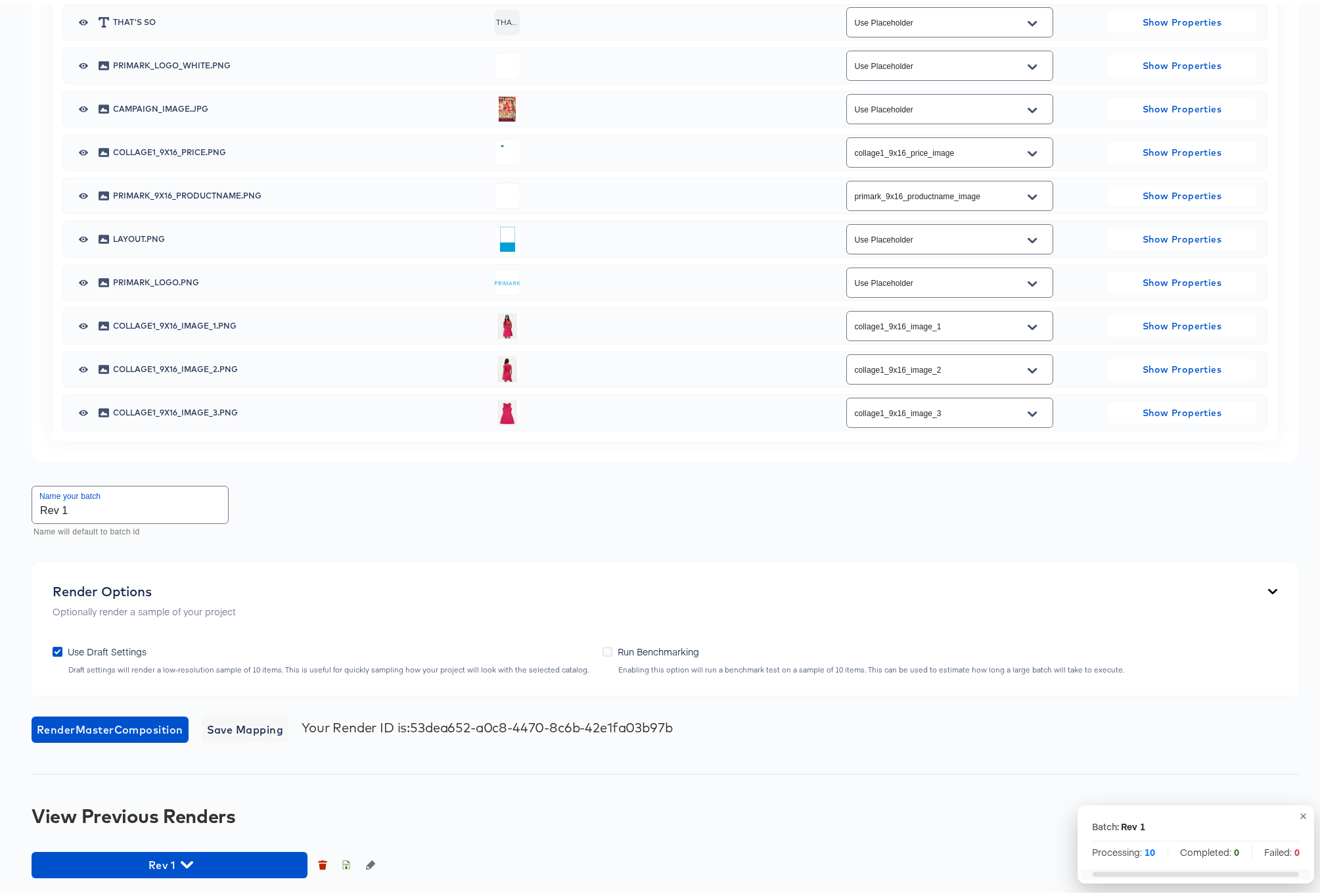
scroll to position [664, 0]
drag, startPoint x: 189, startPoint y: 861, endPoint x: 347, endPoint y: 769, distance: 182.8
click at [189, 860] on icon "button" at bounding box center [187, 861] width 13 height 7
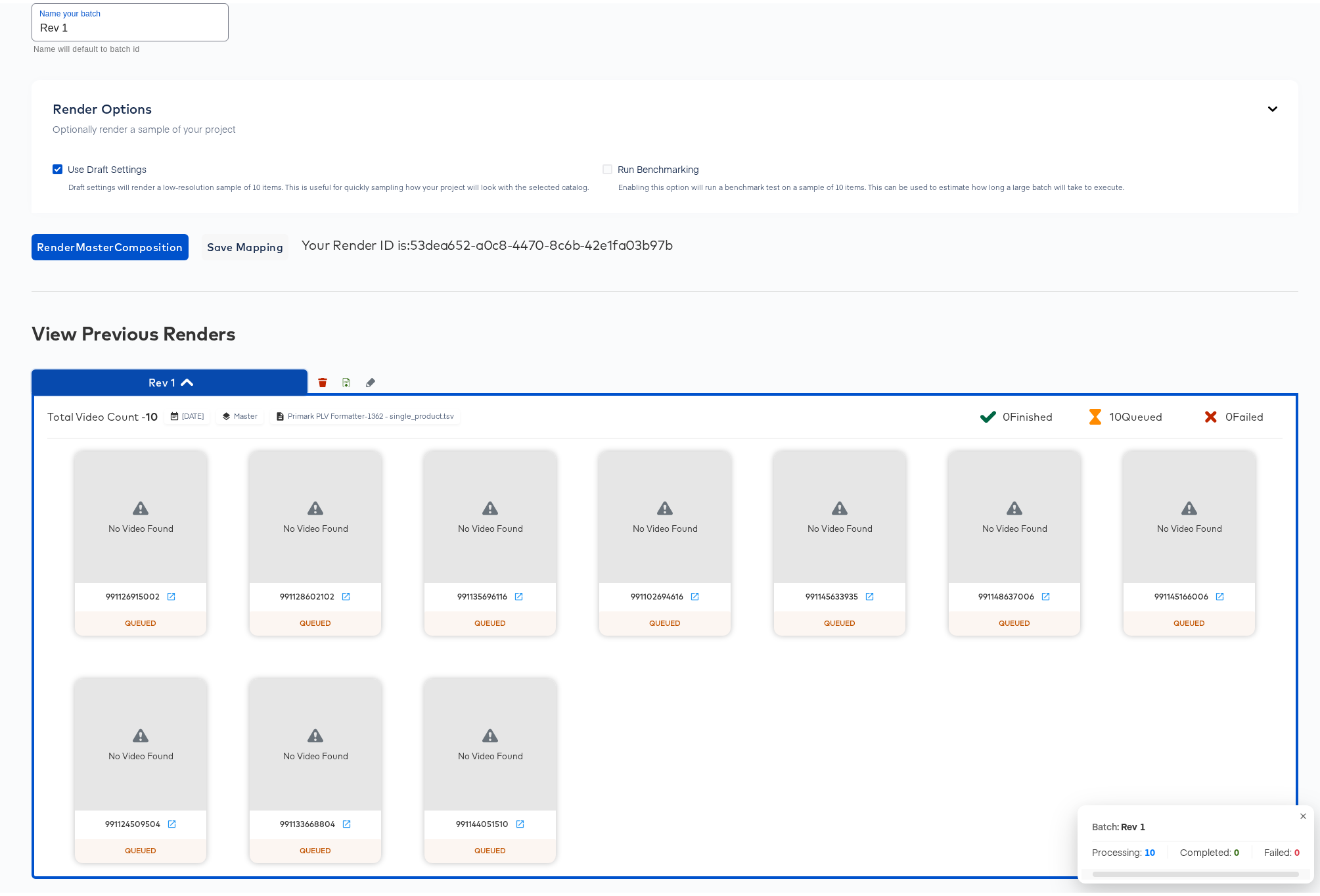
click at [193, 380] on span "Rev 1" at bounding box center [169, 379] width 263 height 19
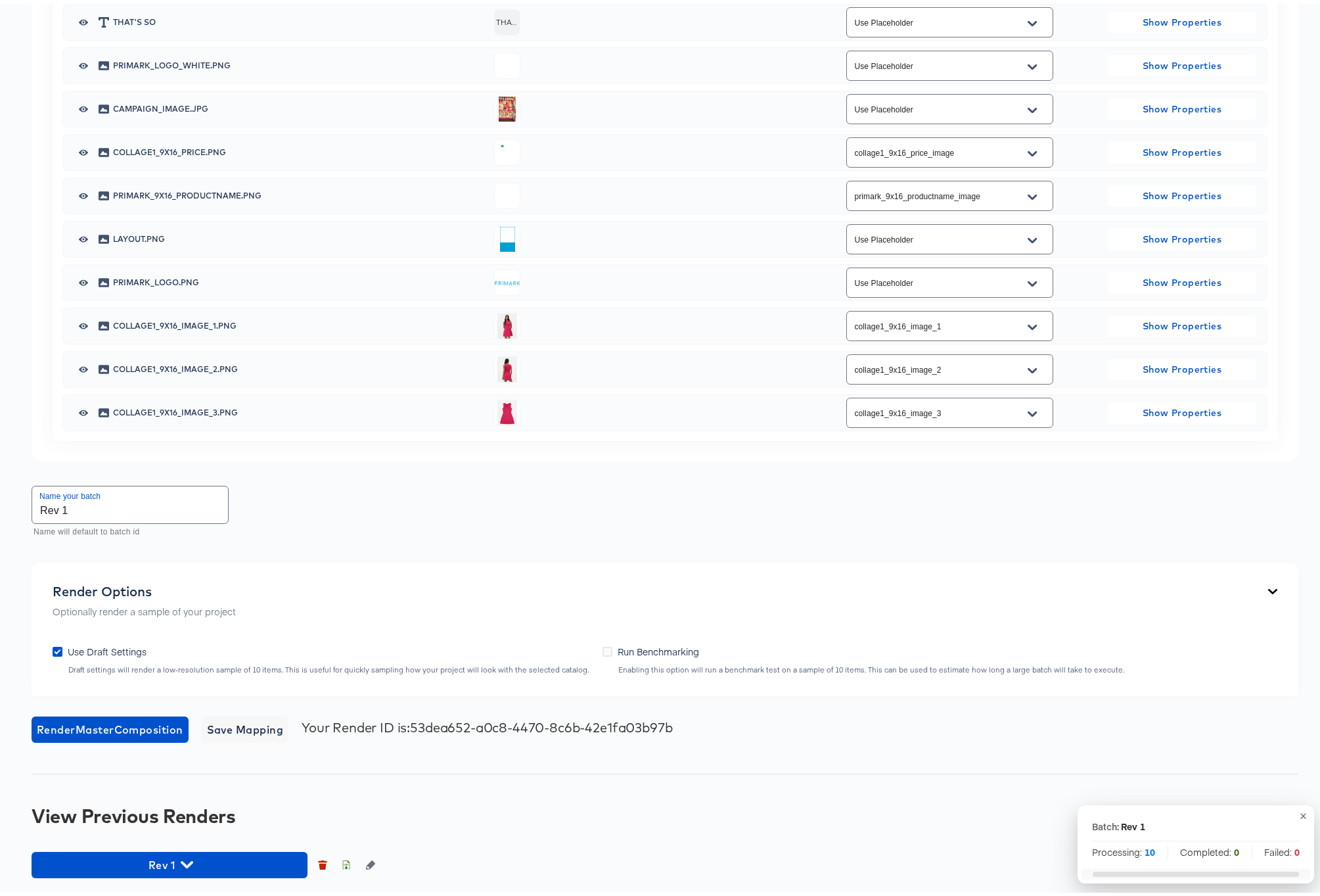
scroll to position [664, 0]
click at [190, 860] on icon "button" at bounding box center [187, 861] width 13 height 7
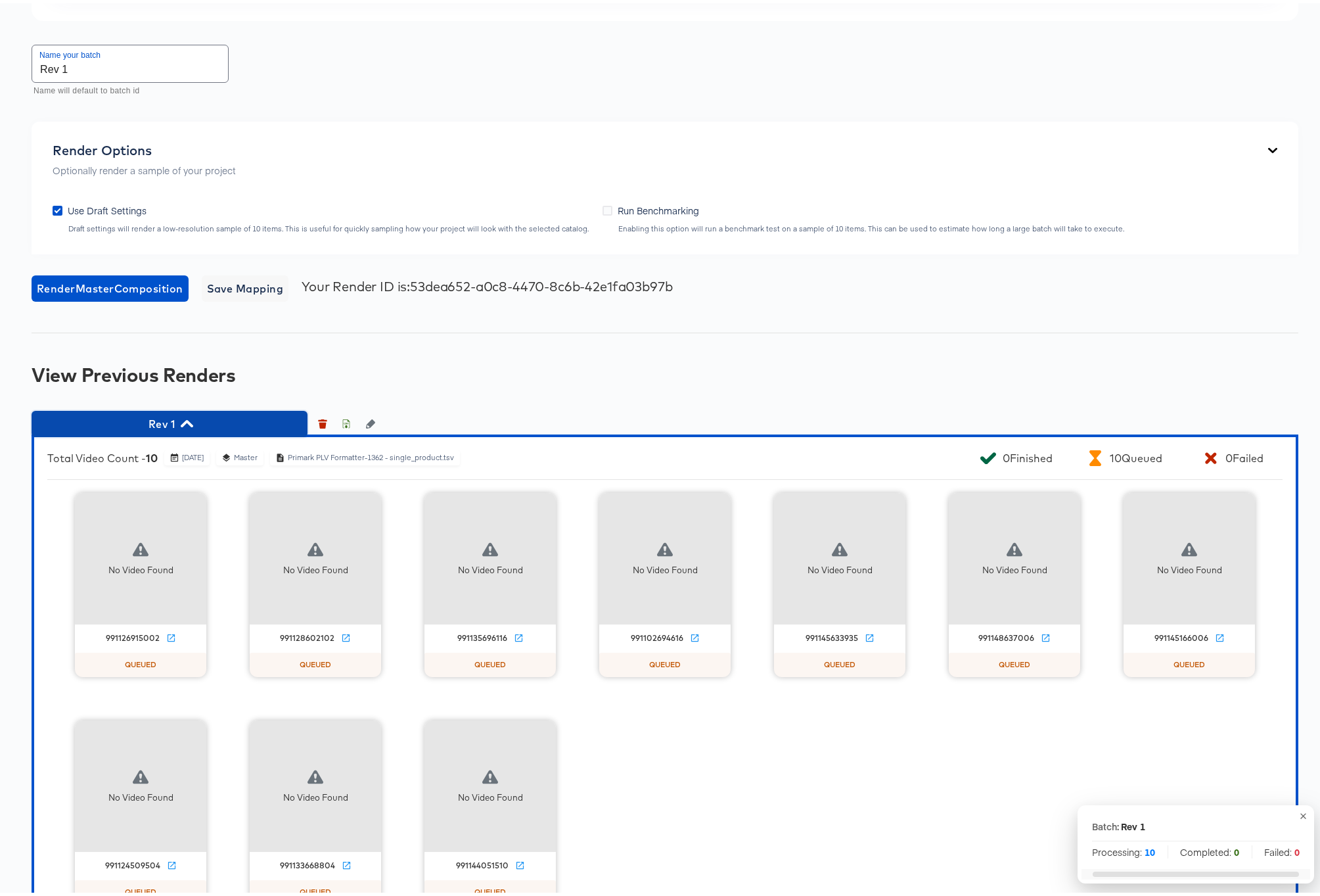
click at [187, 419] on icon "button" at bounding box center [187, 420] width 13 height 13
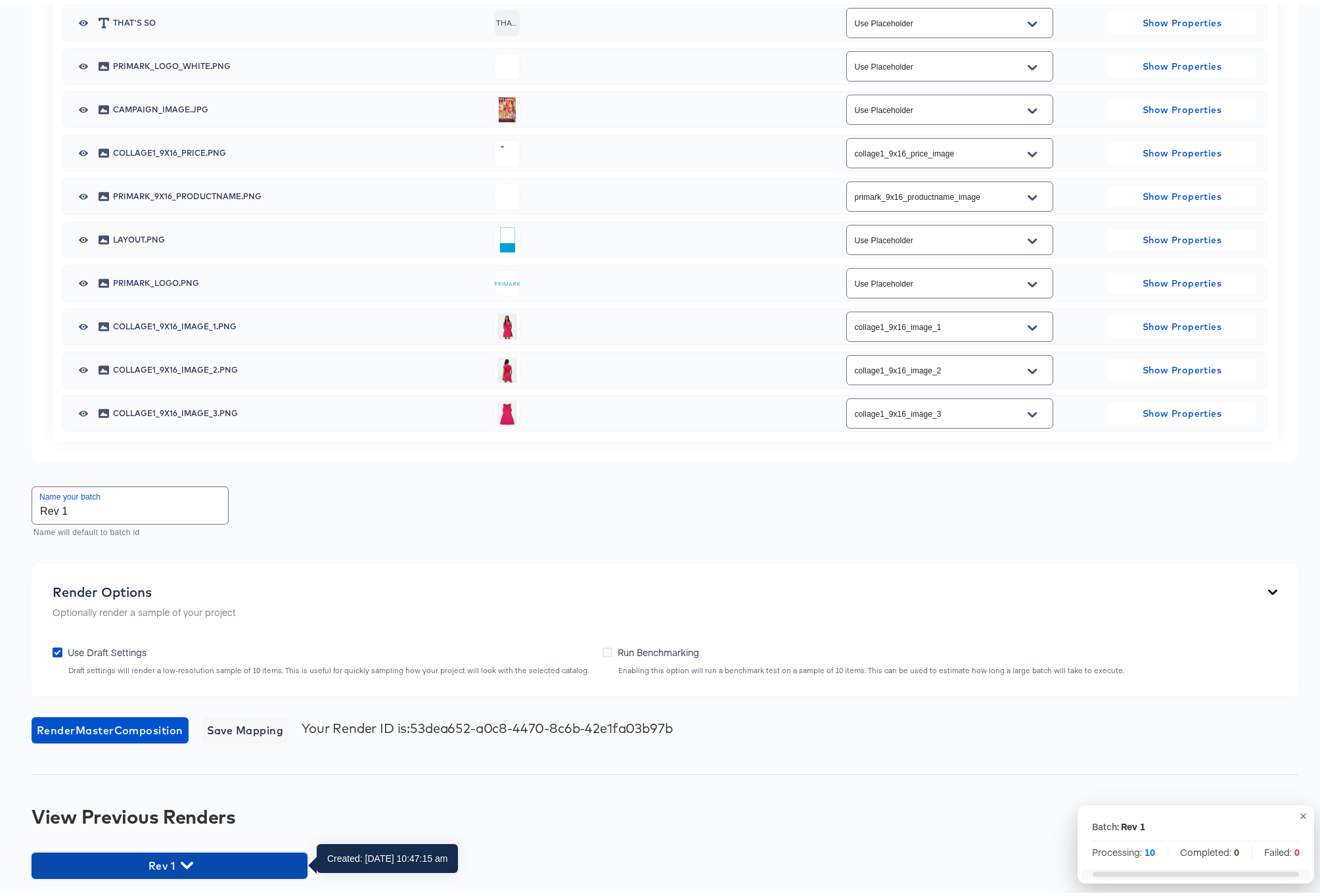
click at [190, 860] on icon "button" at bounding box center [187, 861] width 13 height 7
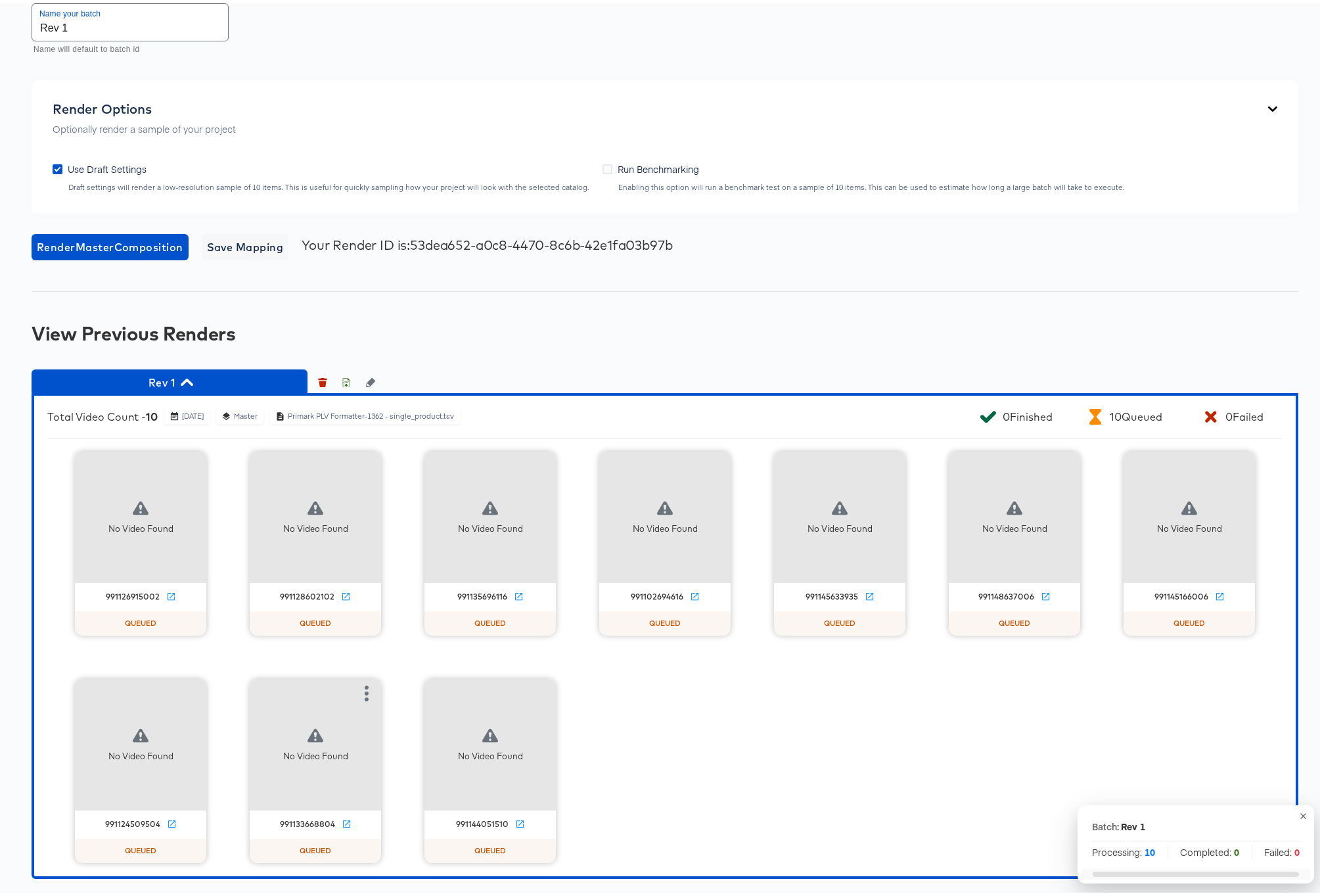
scroll to position [1144, 0]
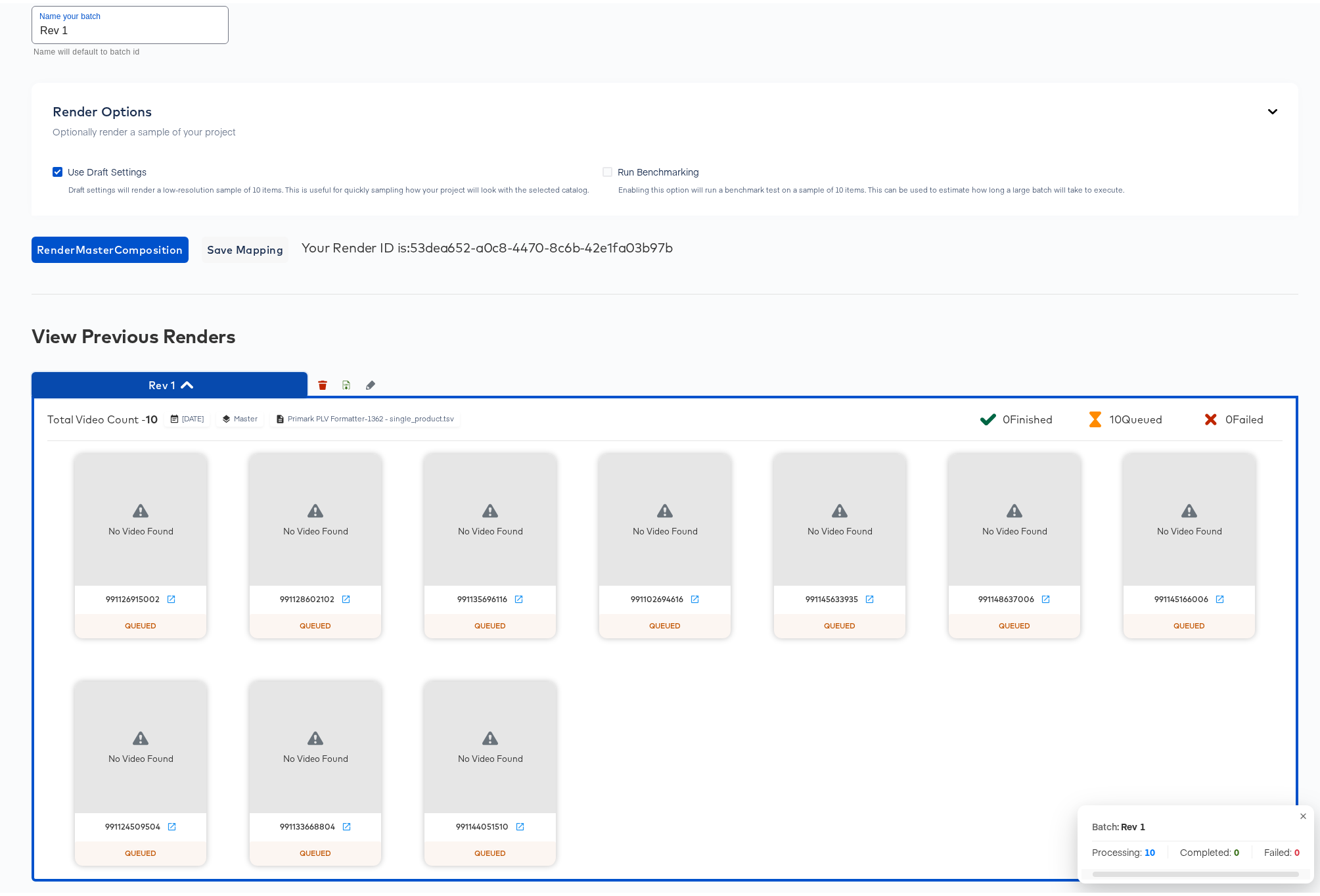
click at [187, 382] on icon "button" at bounding box center [187, 381] width 13 height 13
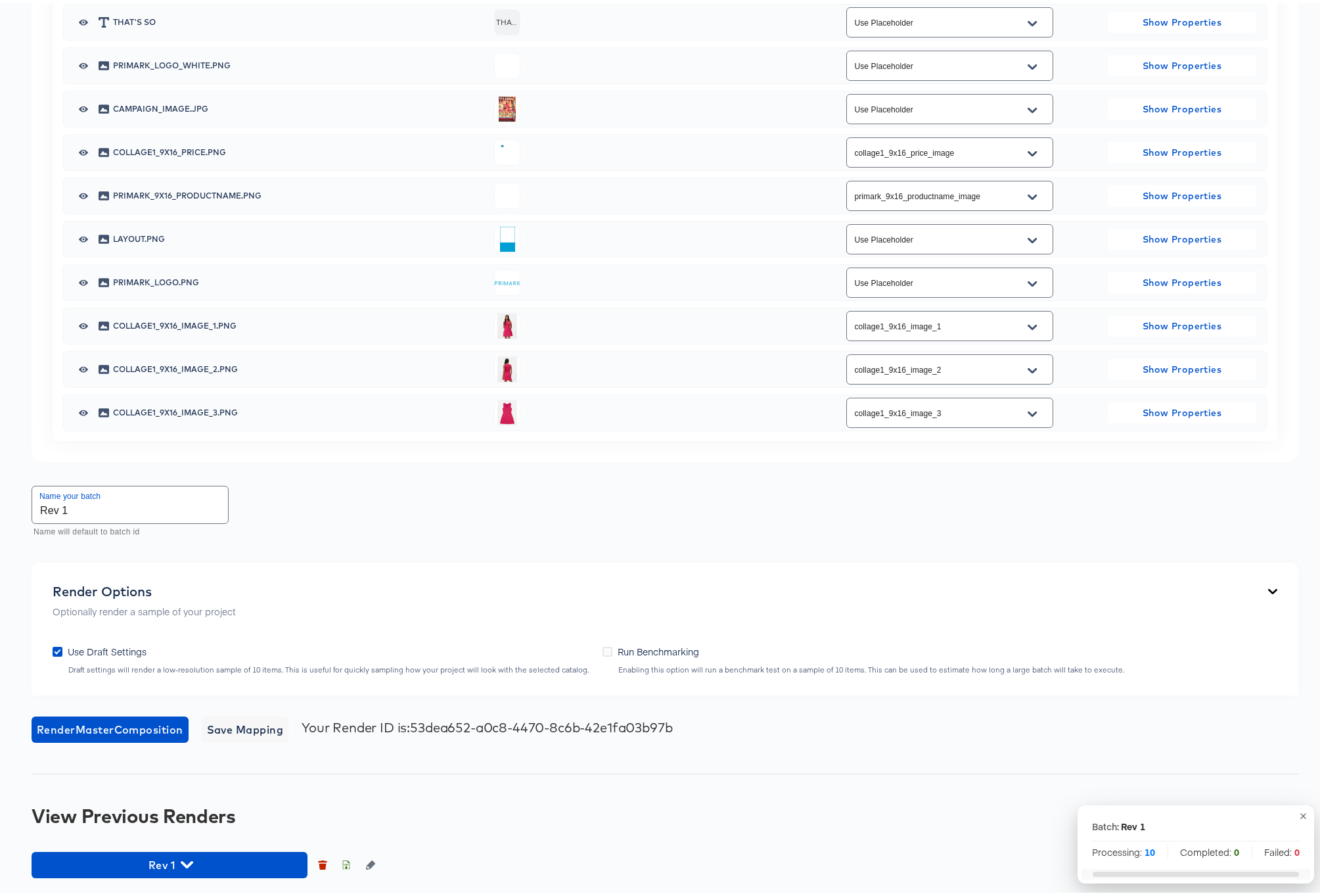
scroll to position [664, 0]
click at [188, 861] on icon "button" at bounding box center [187, 861] width 13 height 7
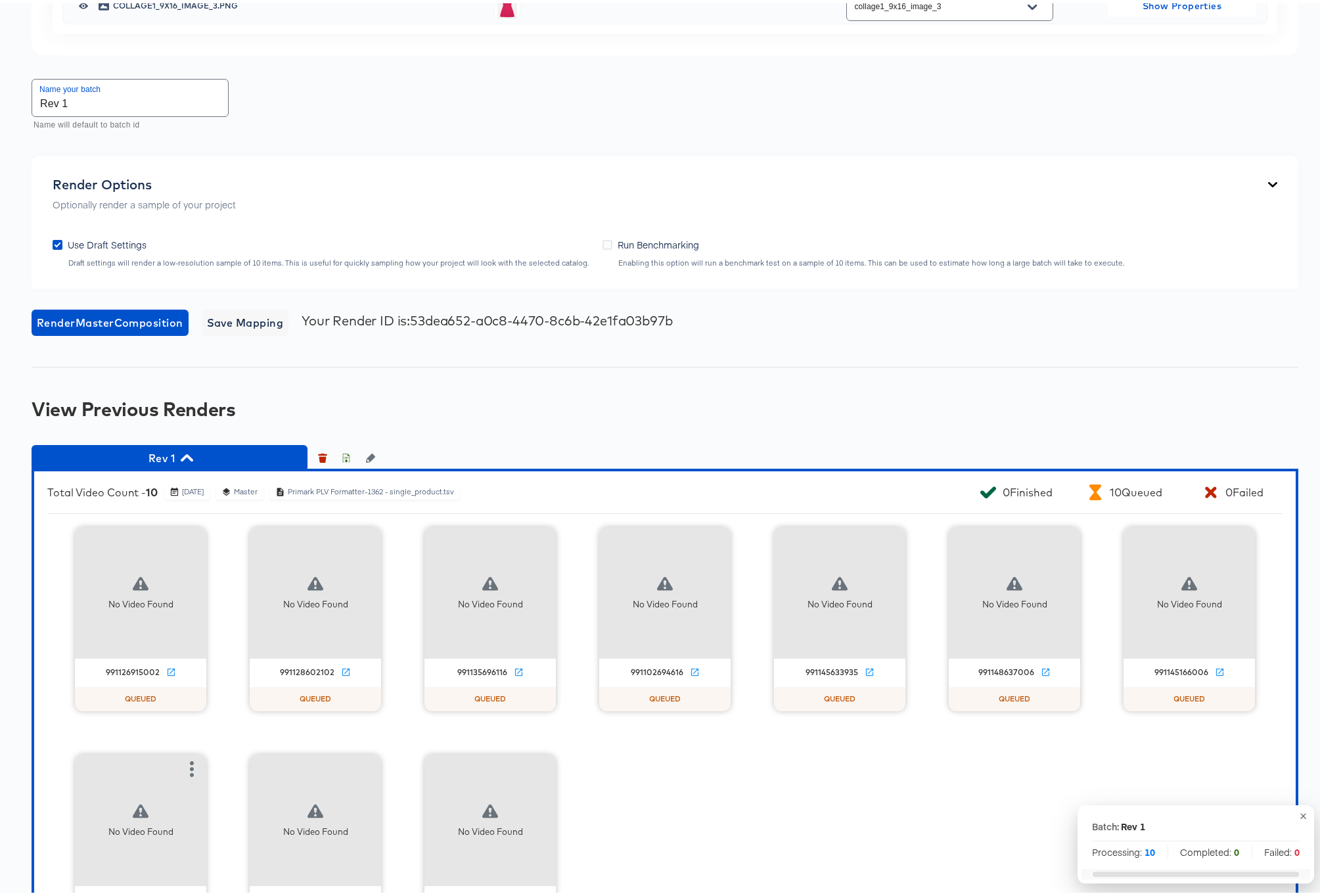
scroll to position [1147, 0]
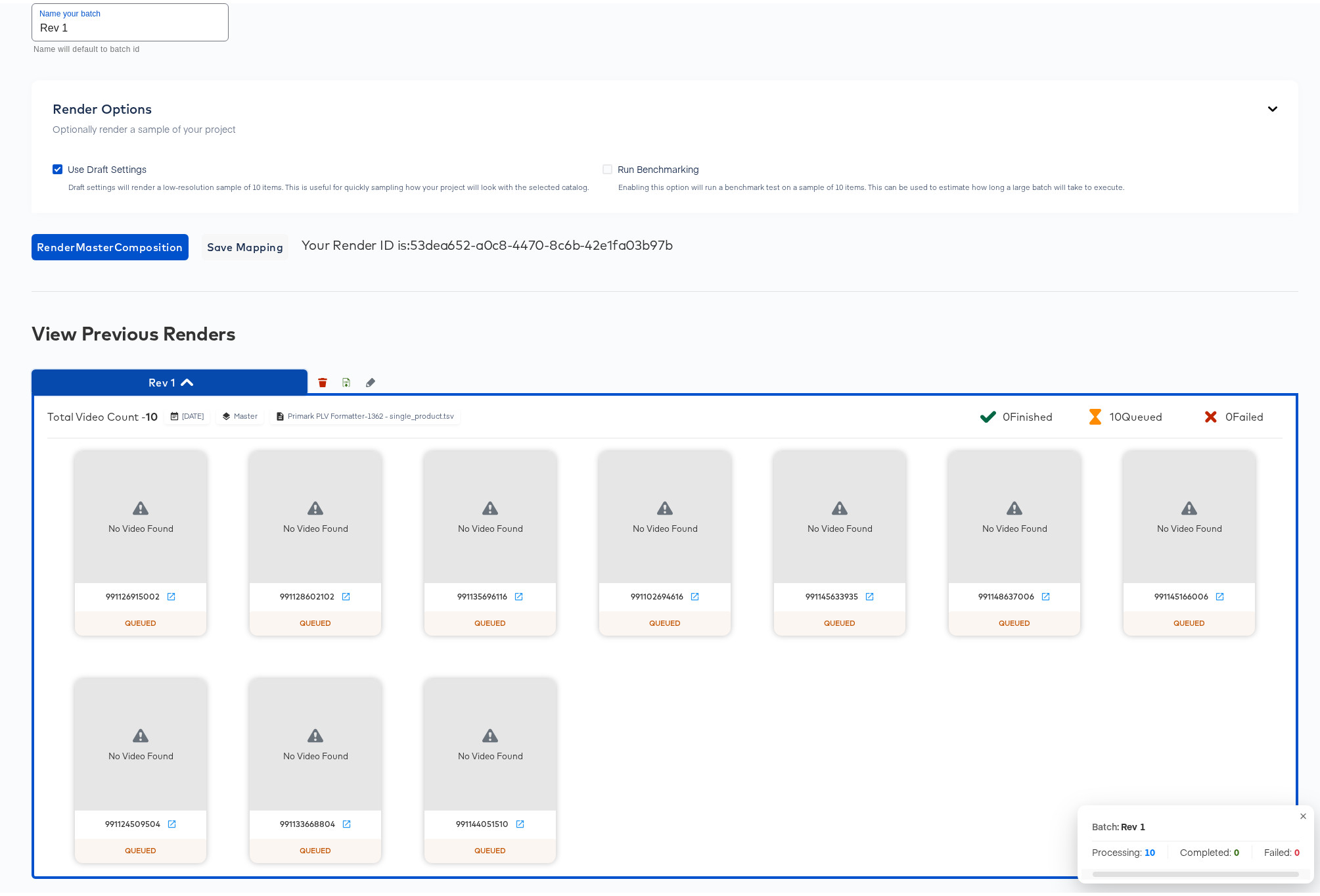
click at [188, 377] on icon "button" at bounding box center [187, 378] width 13 height 7
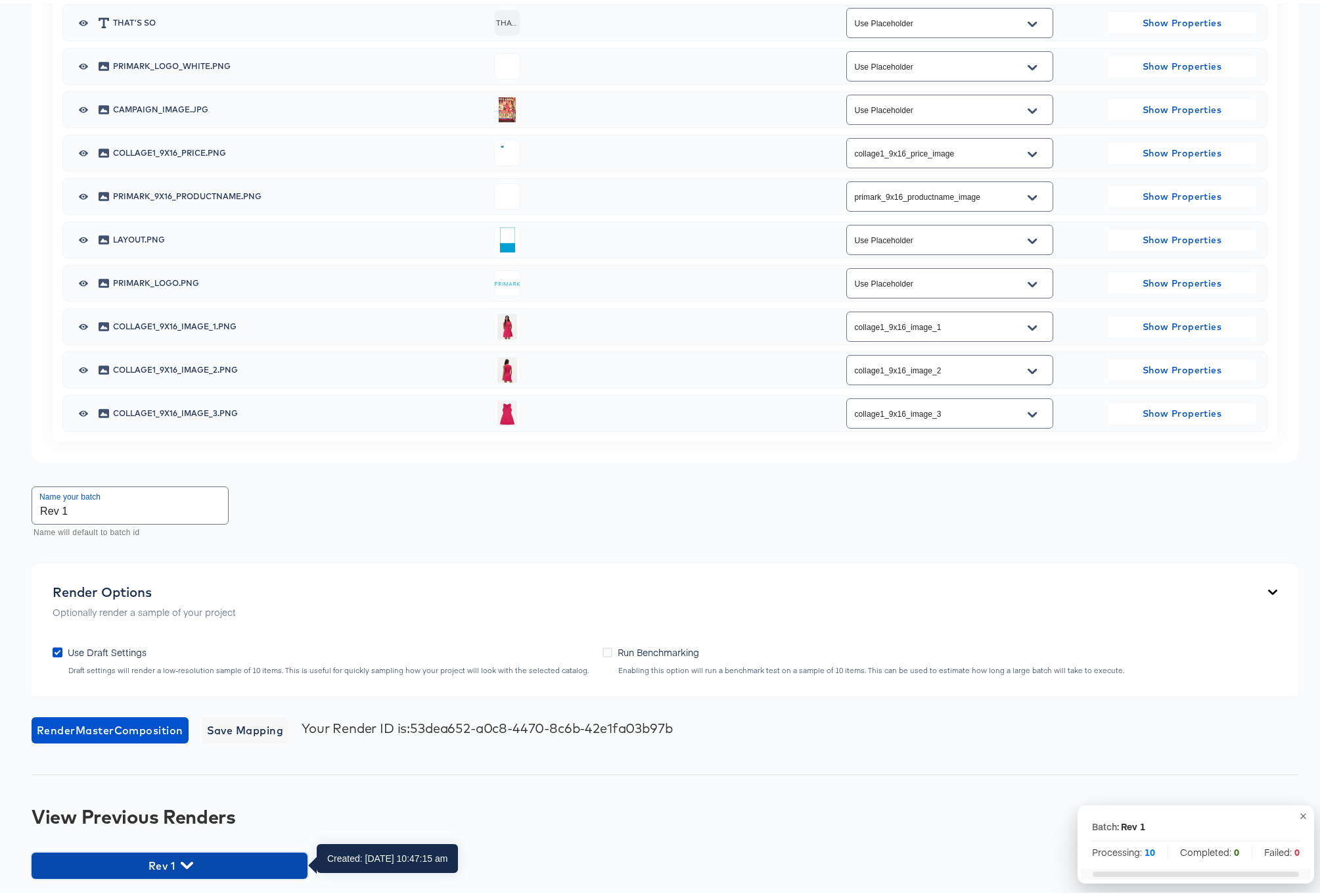
click at [187, 862] on icon "button" at bounding box center [187, 861] width 13 height 7
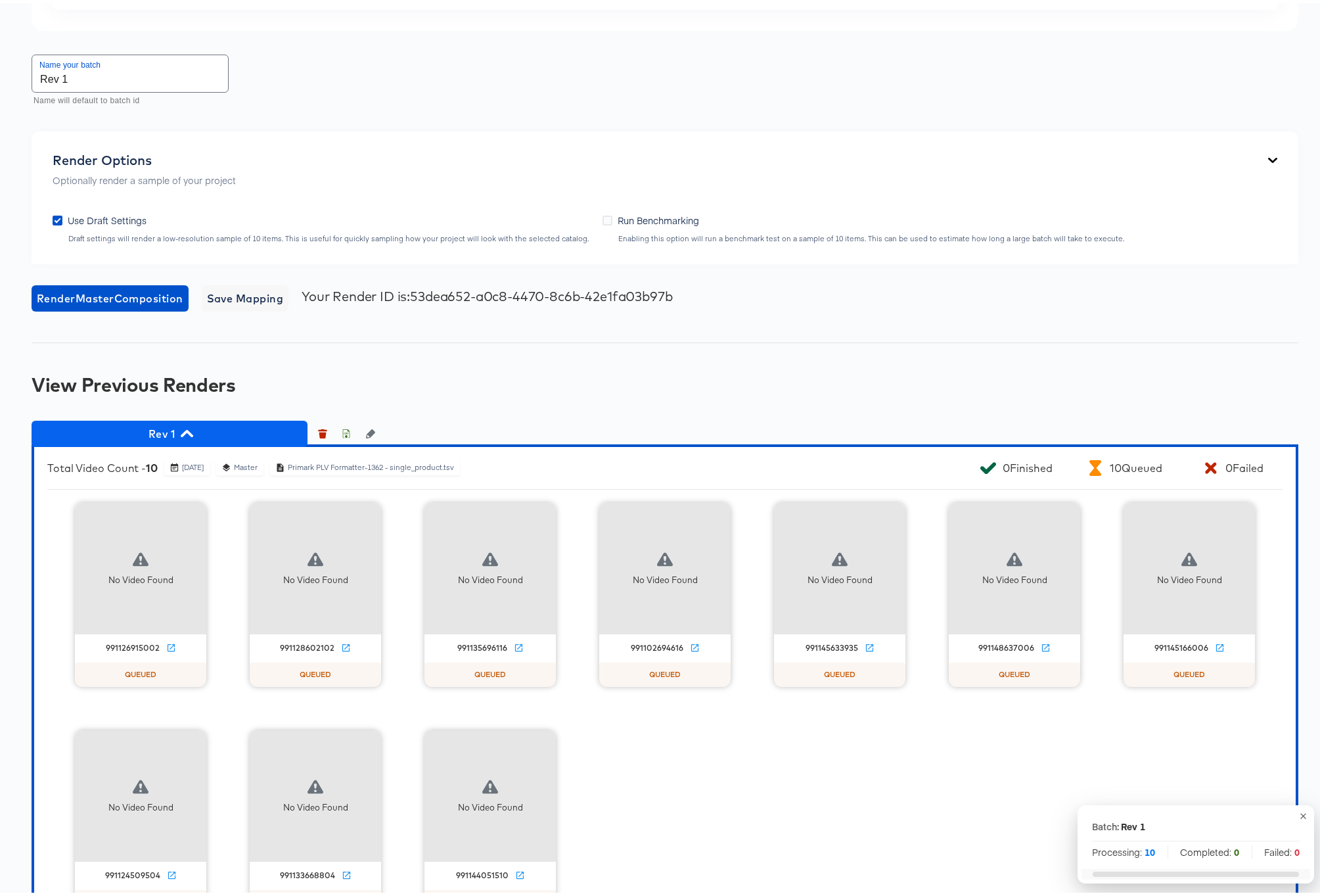
scroll to position [1147, 0]
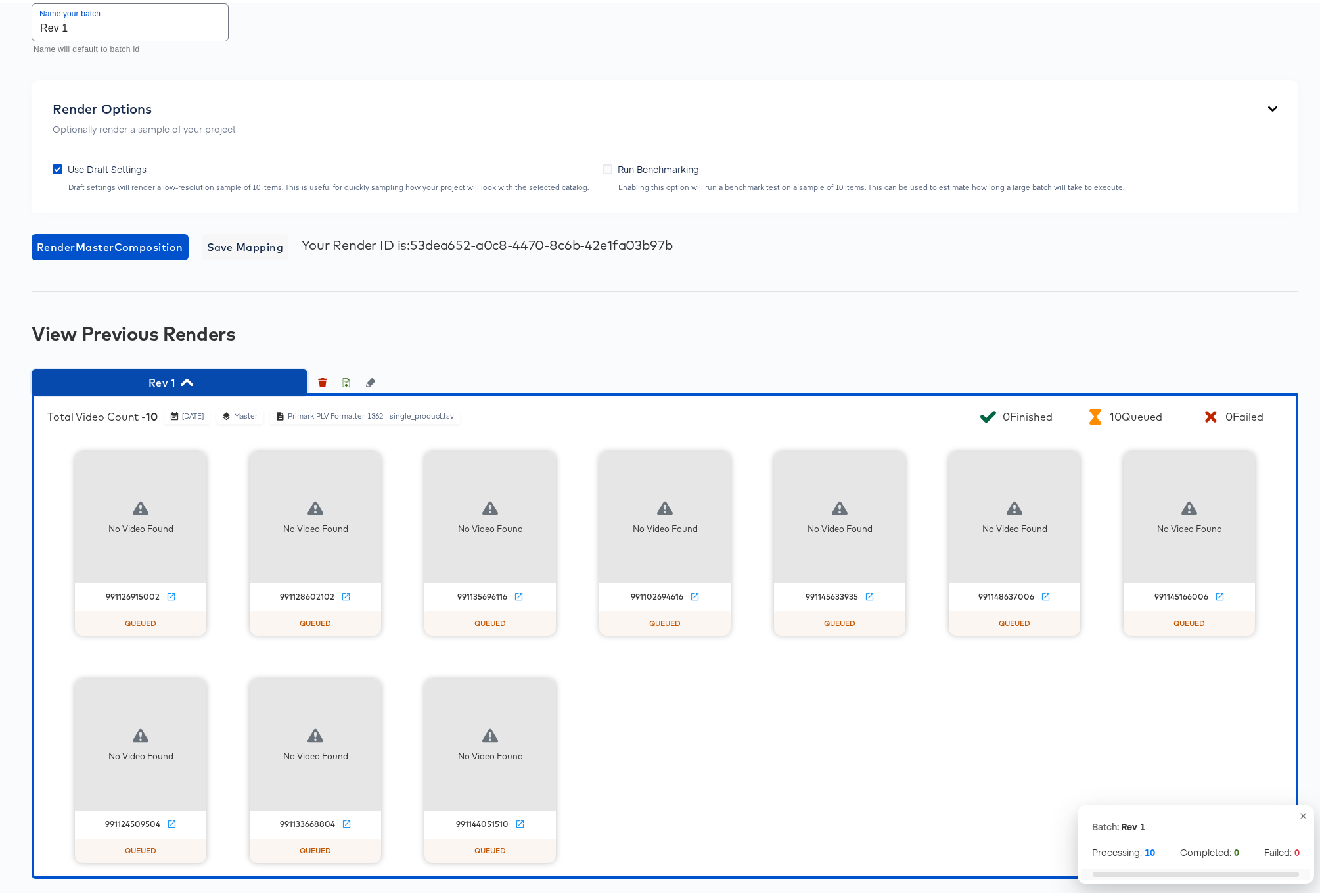
click at [188, 378] on icon "button" at bounding box center [187, 378] width 13 height 7
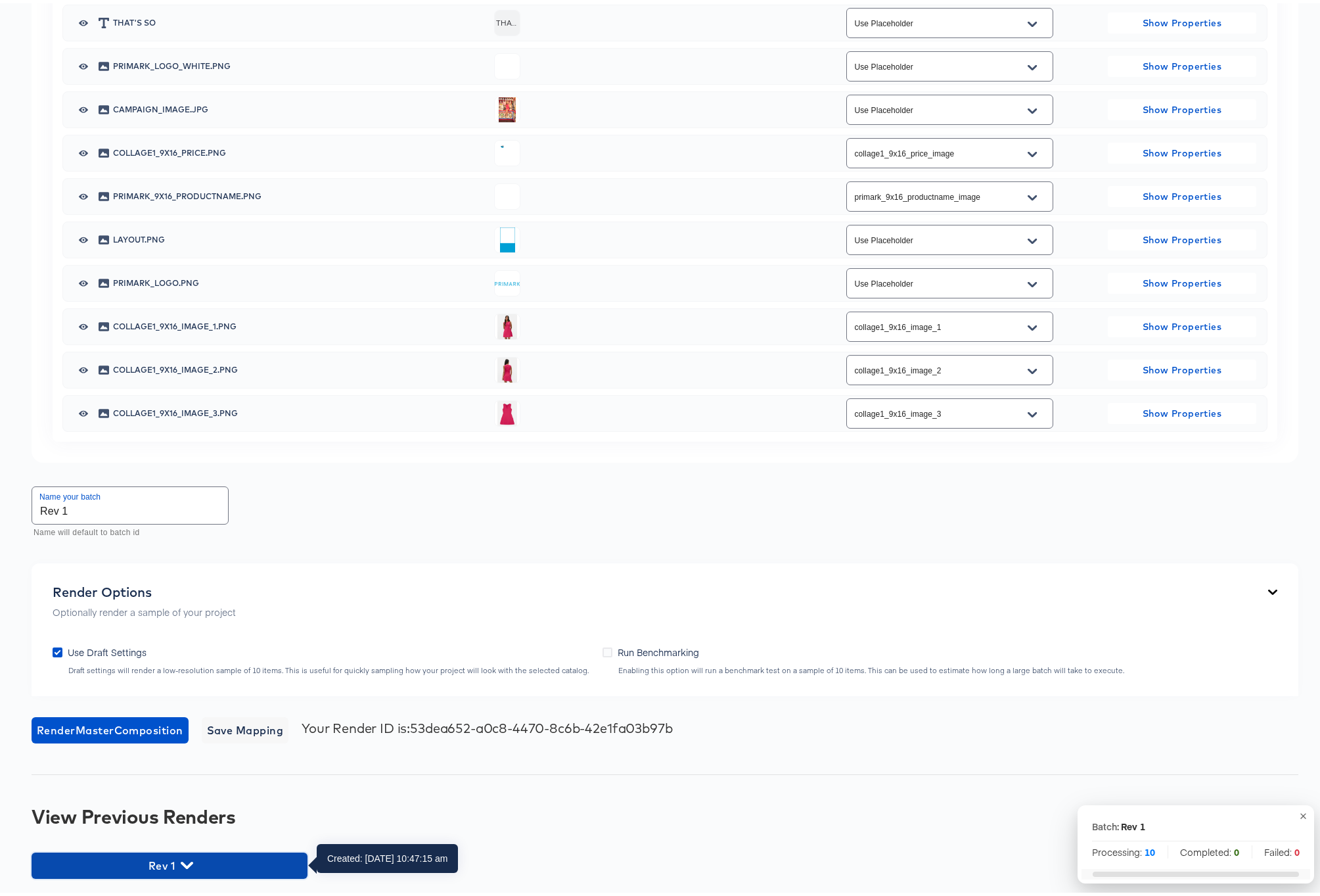
click at [190, 859] on icon "button" at bounding box center [187, 861] width 13 height 7
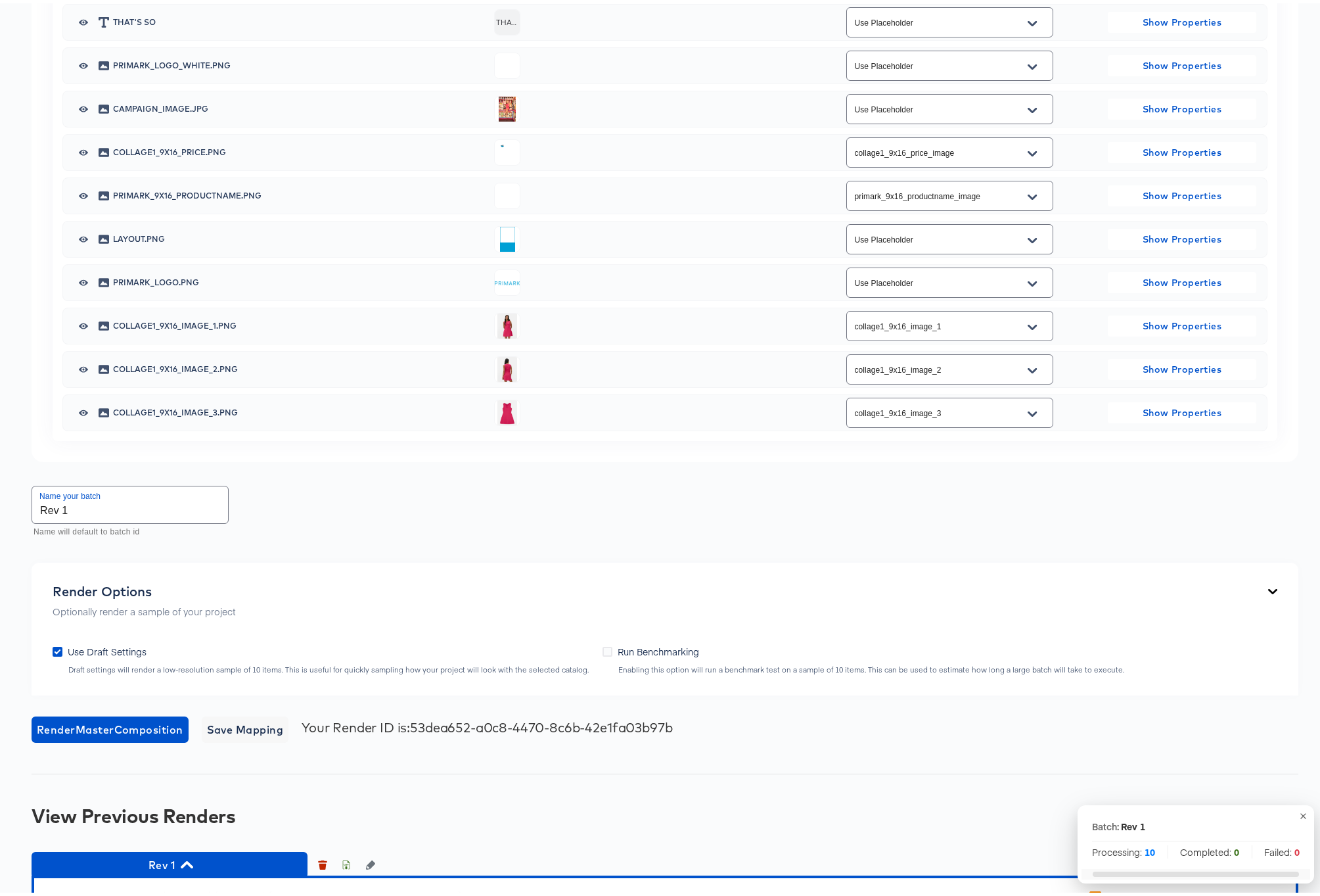
scroll to position [0, 0]
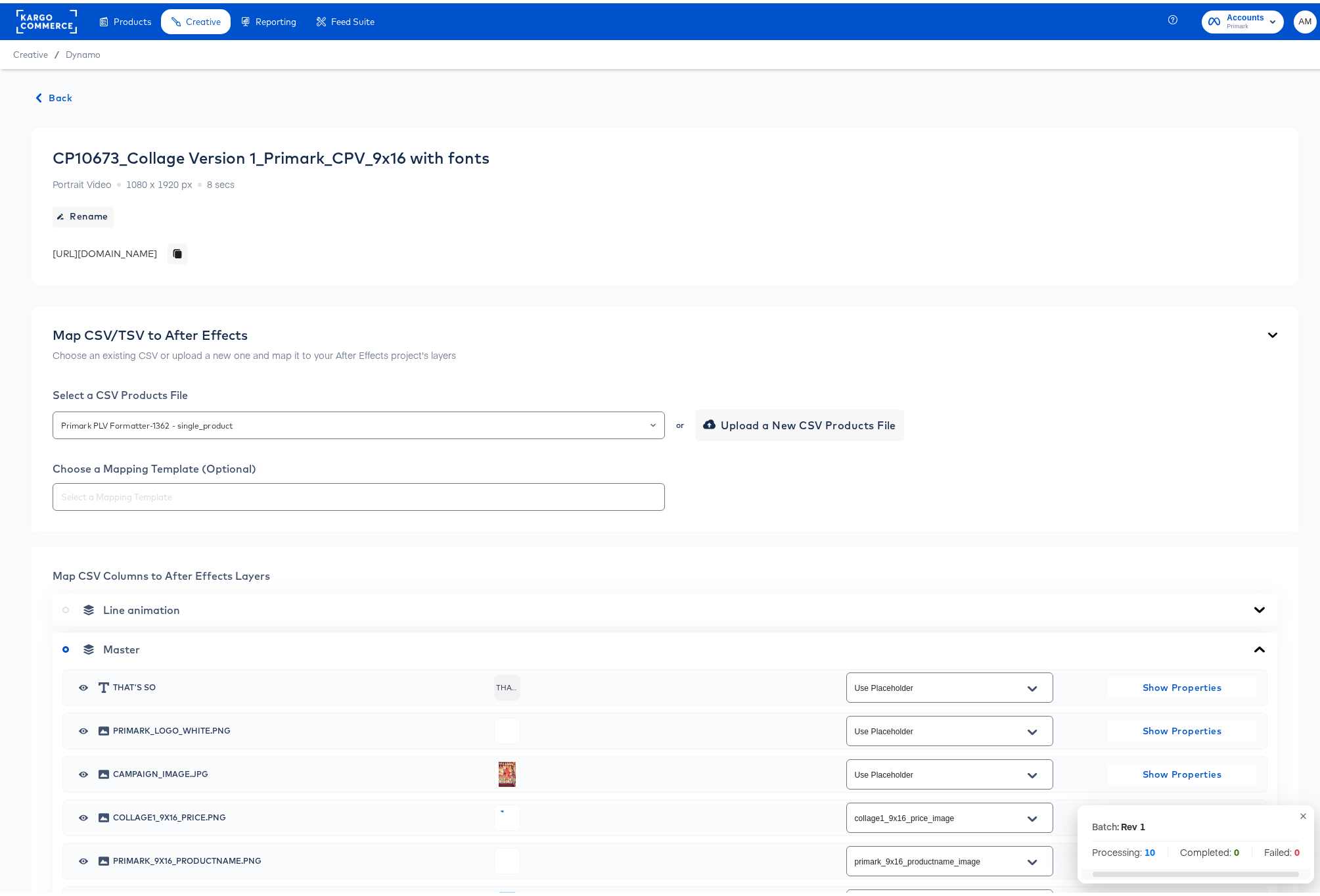
click at [55, 90] on span "Back" at bounding box center [55, 95] width 35 height 17
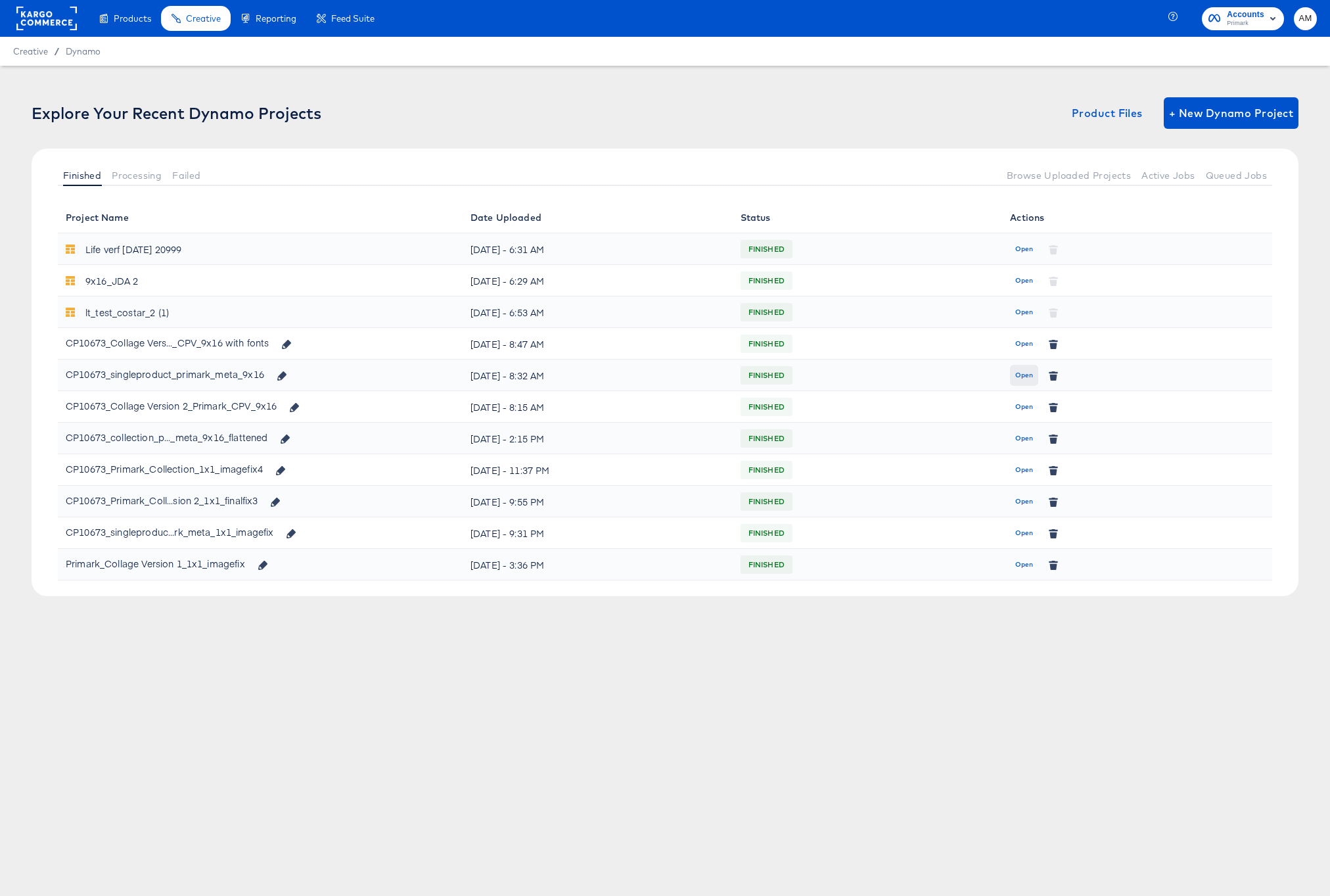
click at [1029, 374] on span "Open" at bounding box center [1024, 375] width 18 height 12
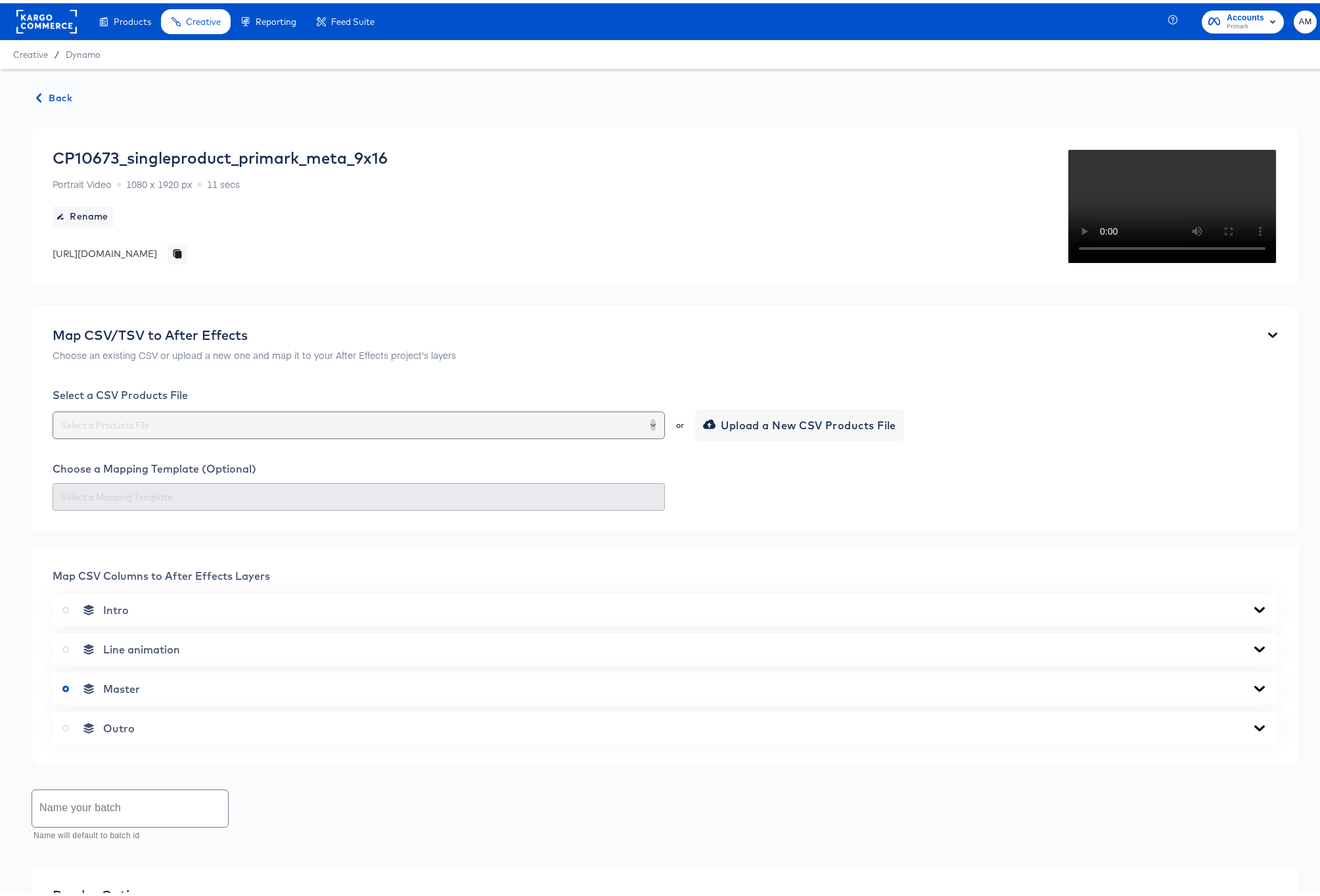
click at [651, 424] on icon "Open" at bounding box center [653, 421] width 5 height 5
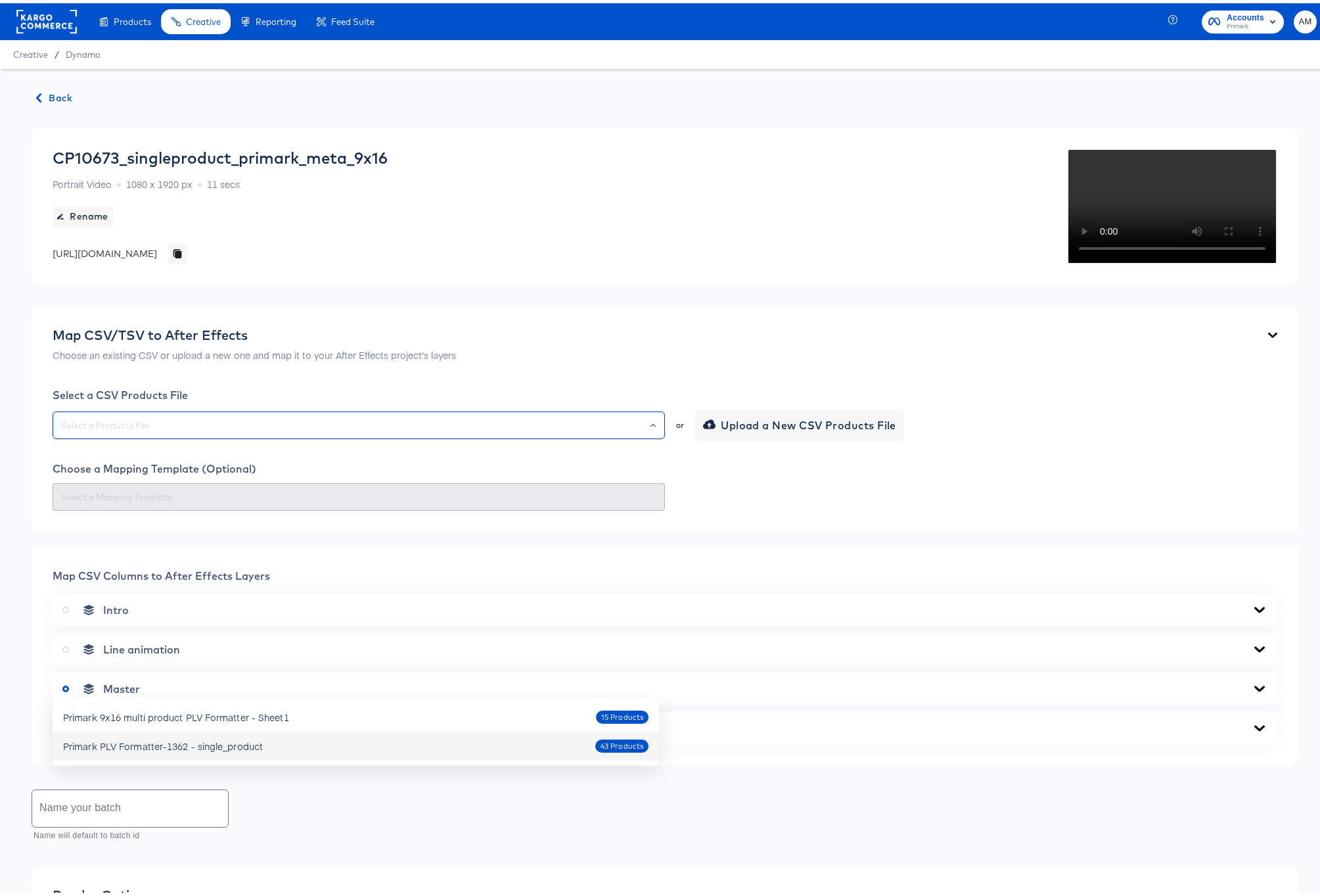
click at [256, 747] on div "Primark PLV Formatter-1362 - single_product" at bounding box center [163, 742] width 199 height 13
type input "Primark PLV Formatter-1362 - single_product"
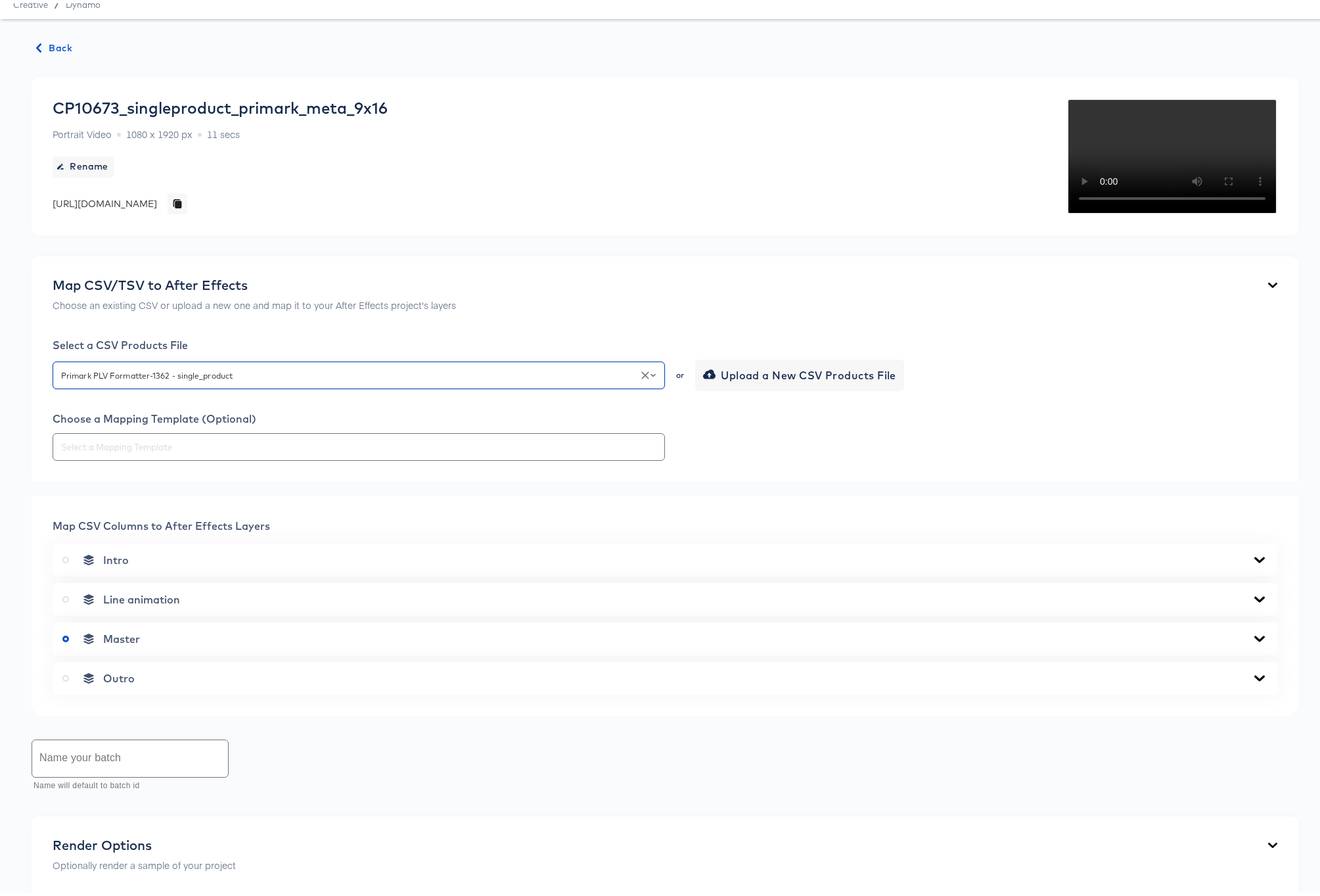
scroll to position [371, 0]
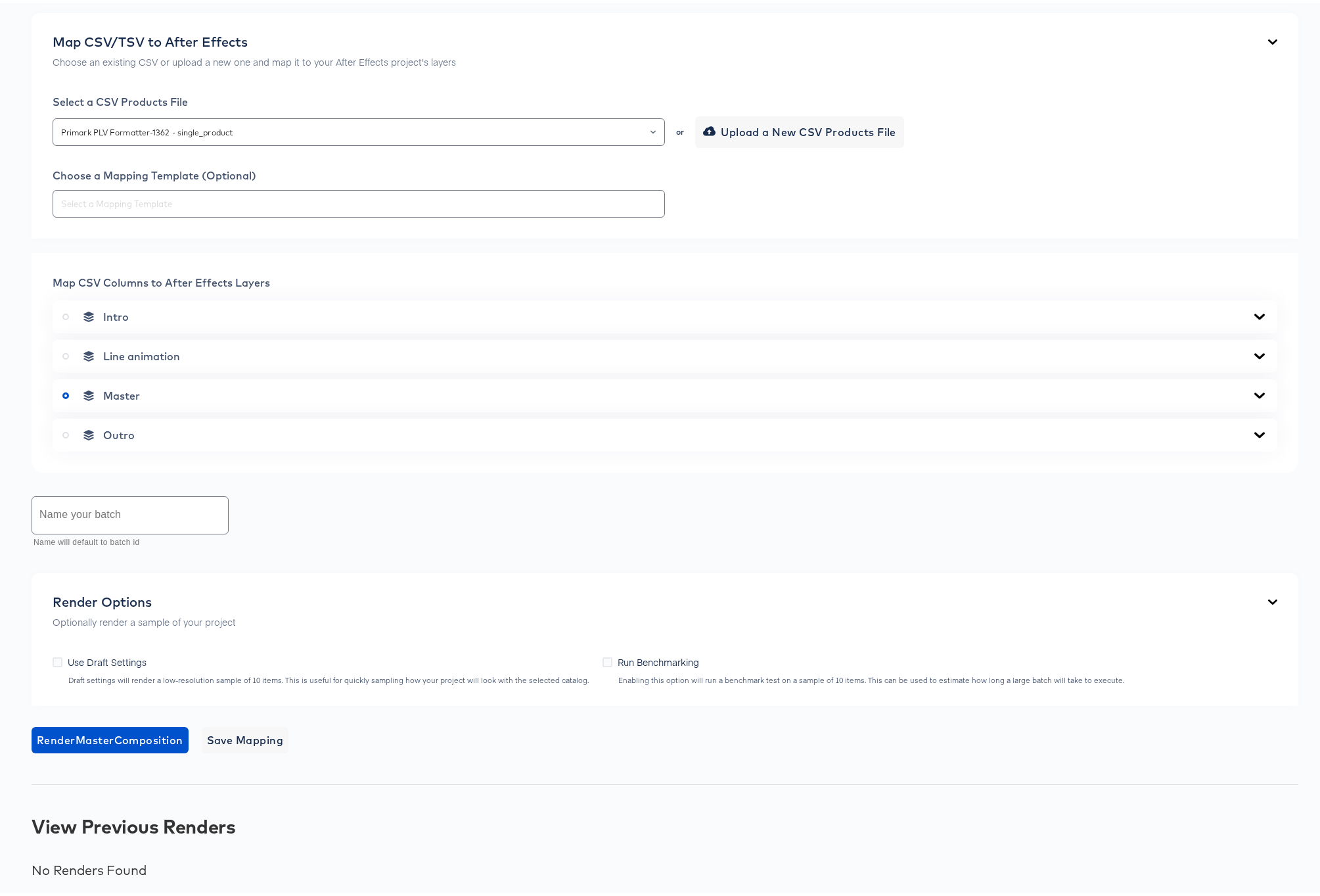
click at [1253, 398] on icon at bounding box center [1259, 392] width 16 height 11
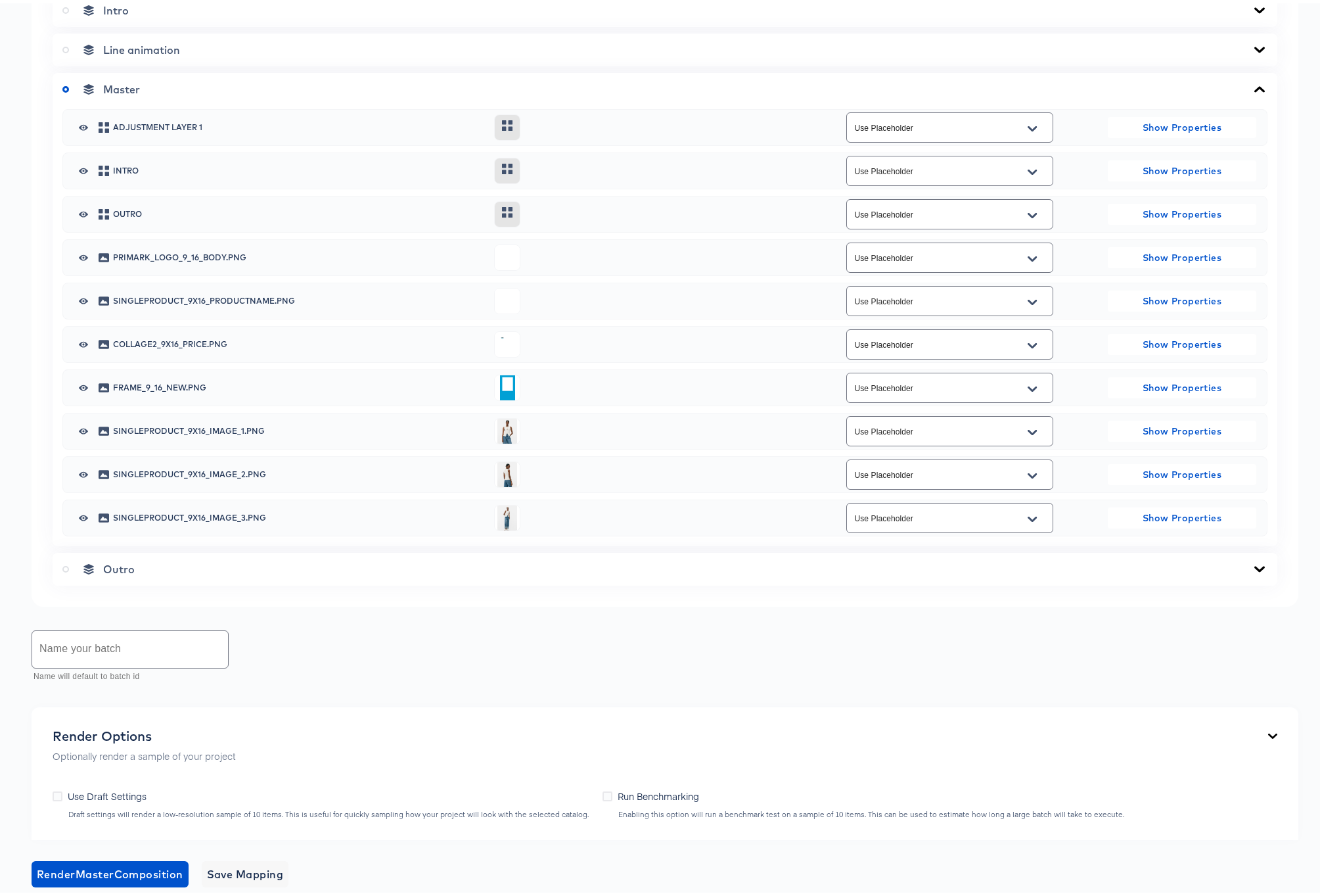
scroll to position [599, 0]
click at [1028, 302] on icon "Open" at bounding box center [1032, 299] width 9 height 5
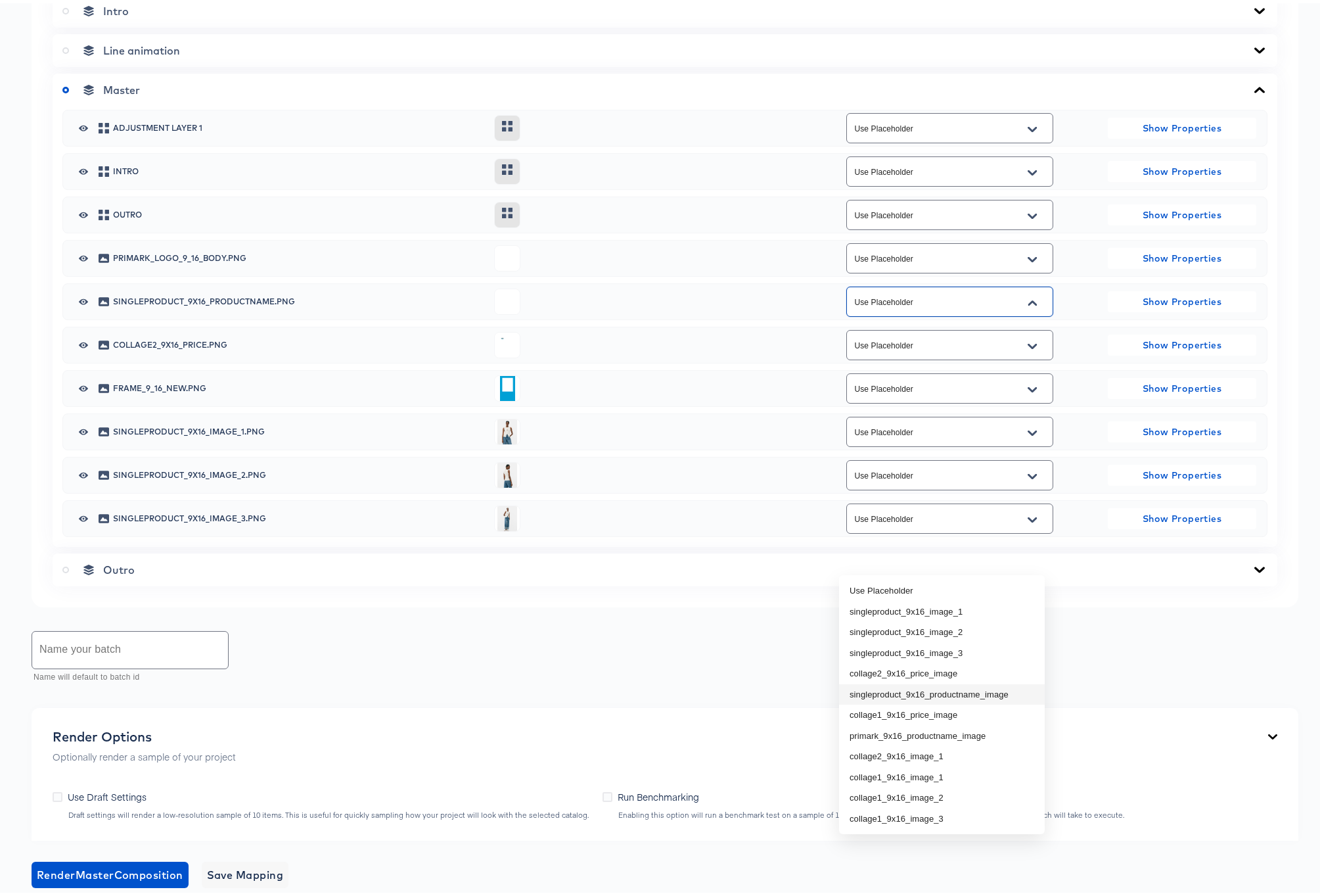
click at [996, 691] on li "singleproduct_9x16_productname_image" at bounding box center [942, 692] width 205 height 21
type input "singleproduct_9x16_productname_image"
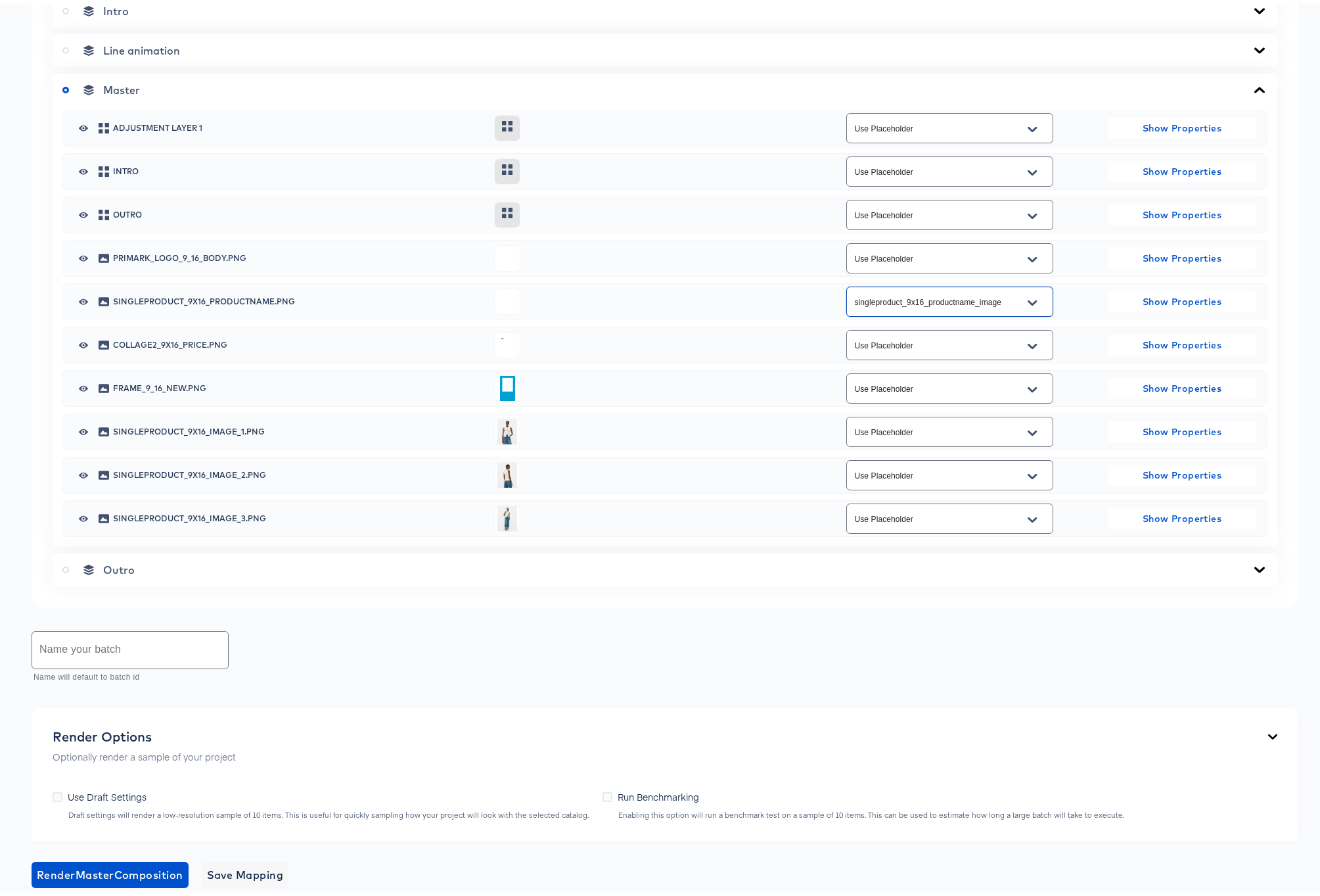
click at [1029, 348] on icon "Open" at bounding box center [1032, 343] width 9 height 11
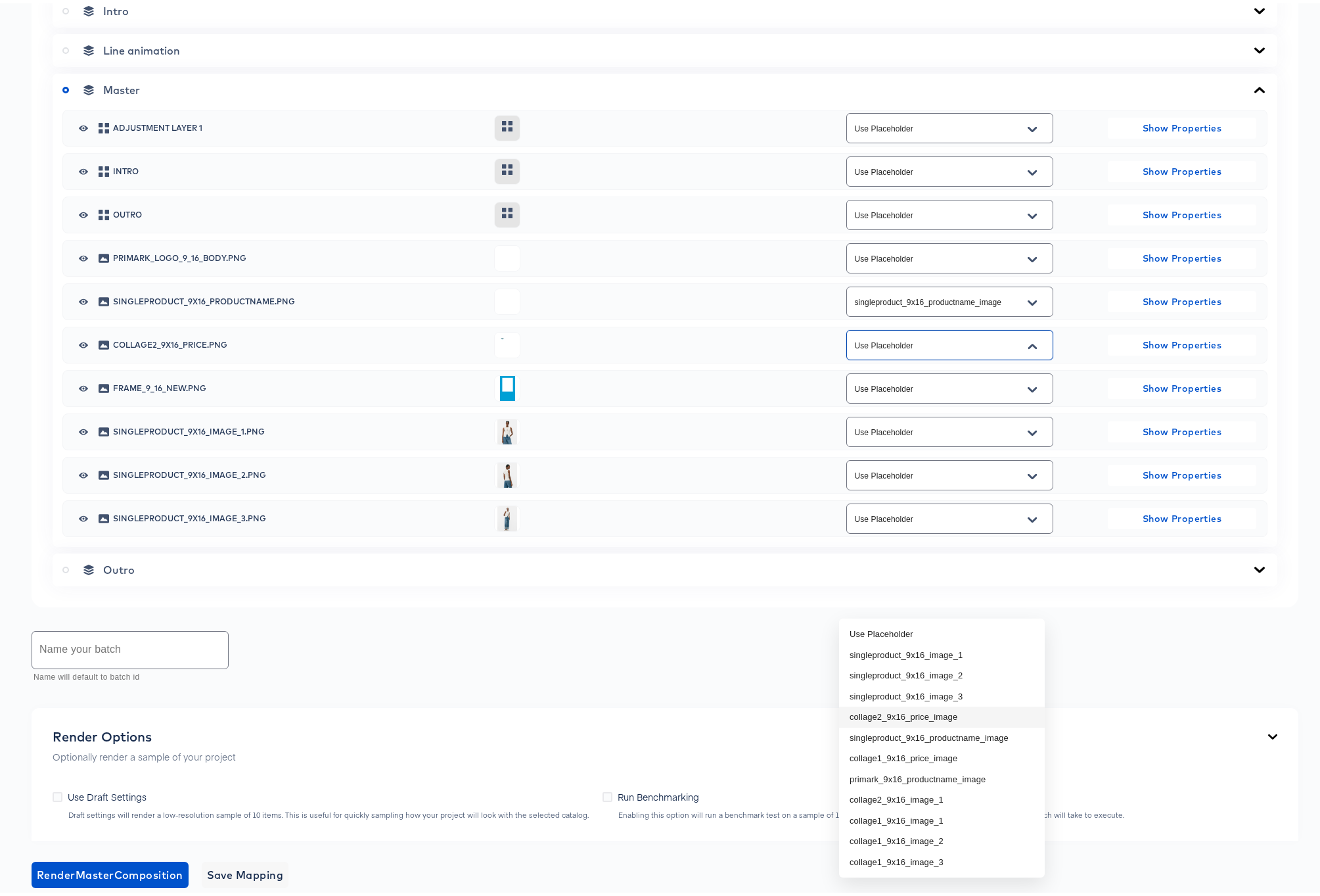
click at [962, 713] on li "collage2_9x16_price_image" at bounding box center [942, 713] width 205 height 21
type input "collage2_9x16_price_image"
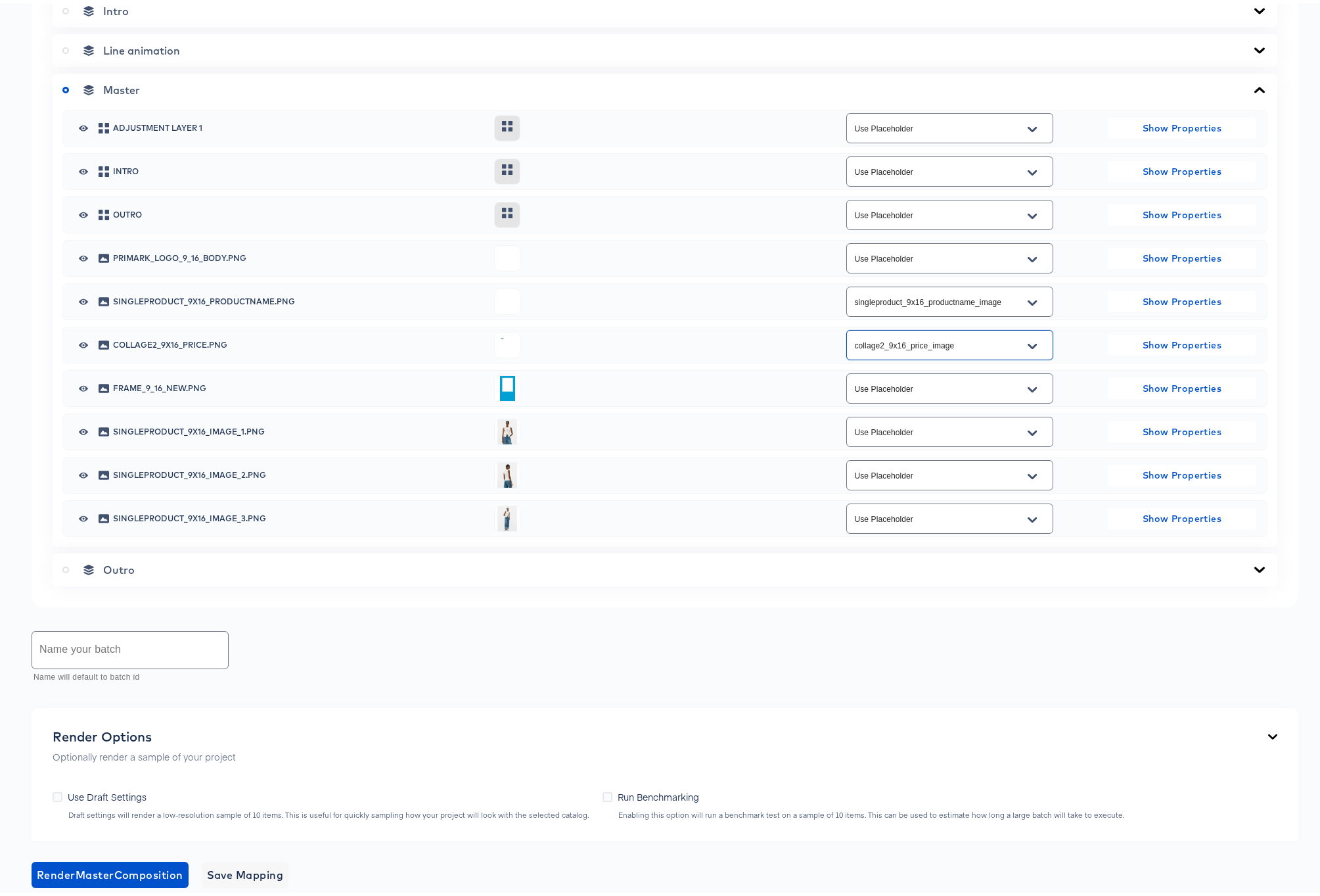
click at [1028, 435] on icon "Open" at bounding box center [1032, 429] width 9 height 11
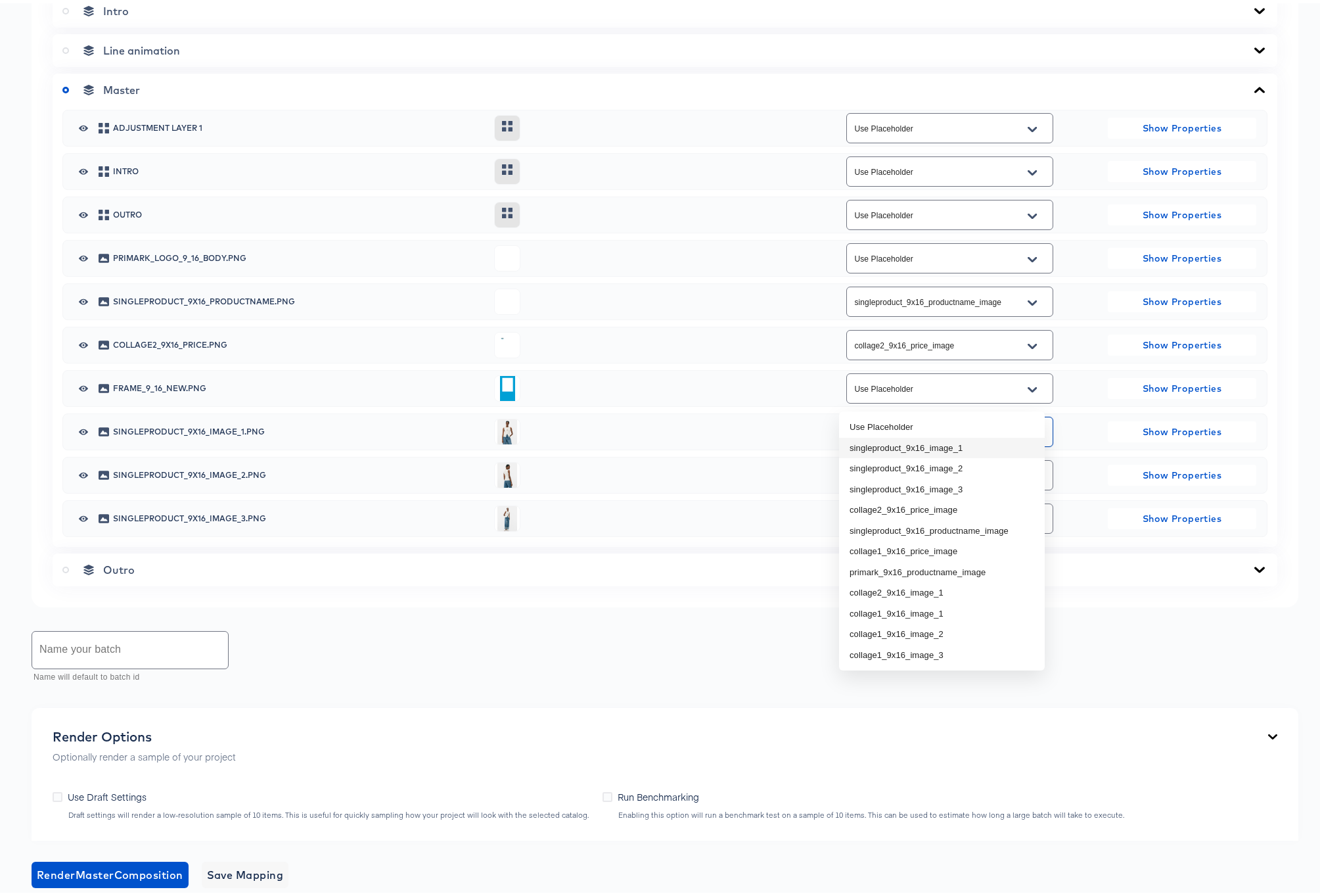
click at [980, 448] on li "singleproduct_9x16_image_1" at bounding box center [942, 445] width 205 height 21
type input "singleproduct_9x16_image_1"
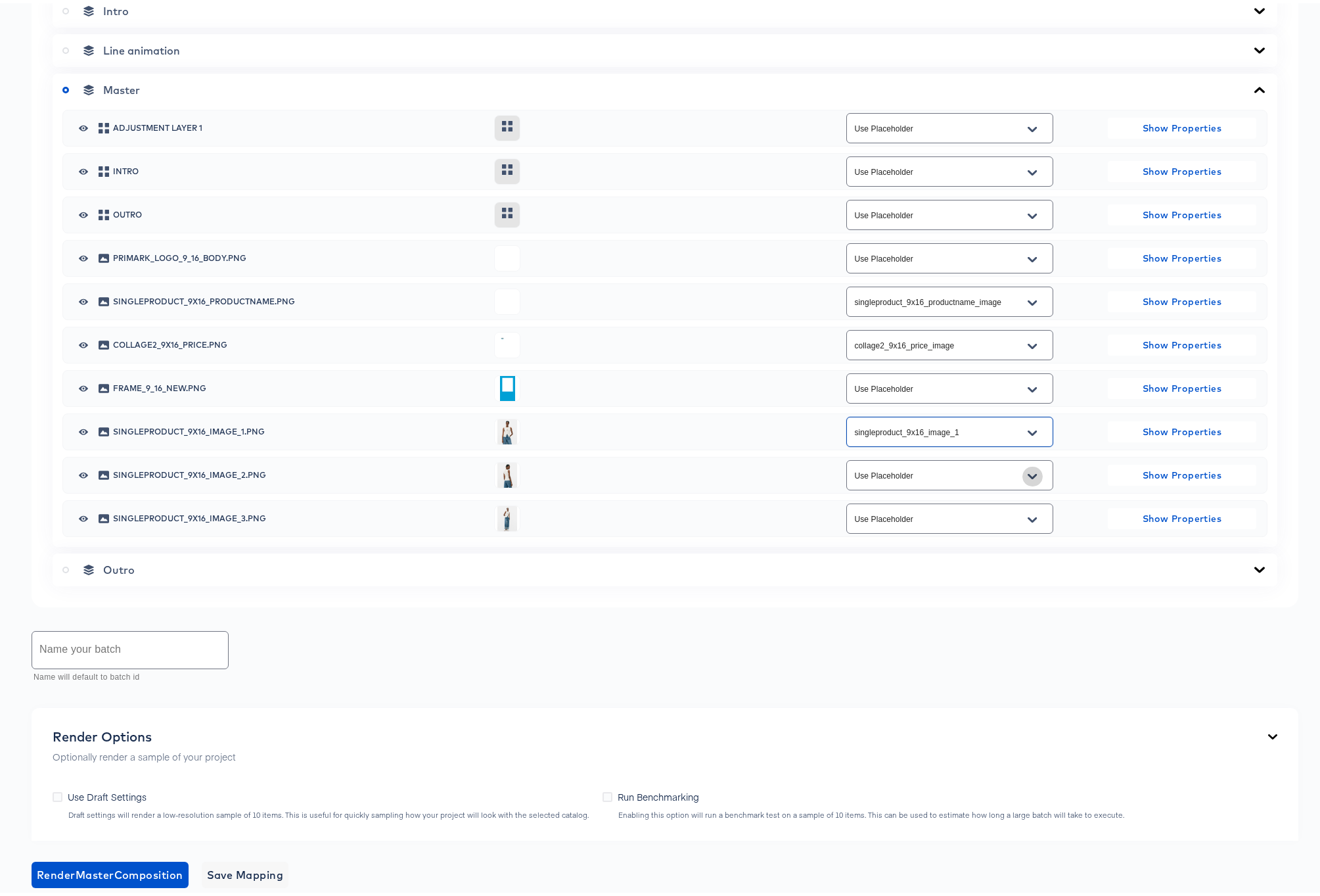
click at [1028, 476] on icon "Open" at bounding box center [1032, 472] width 9 height 5
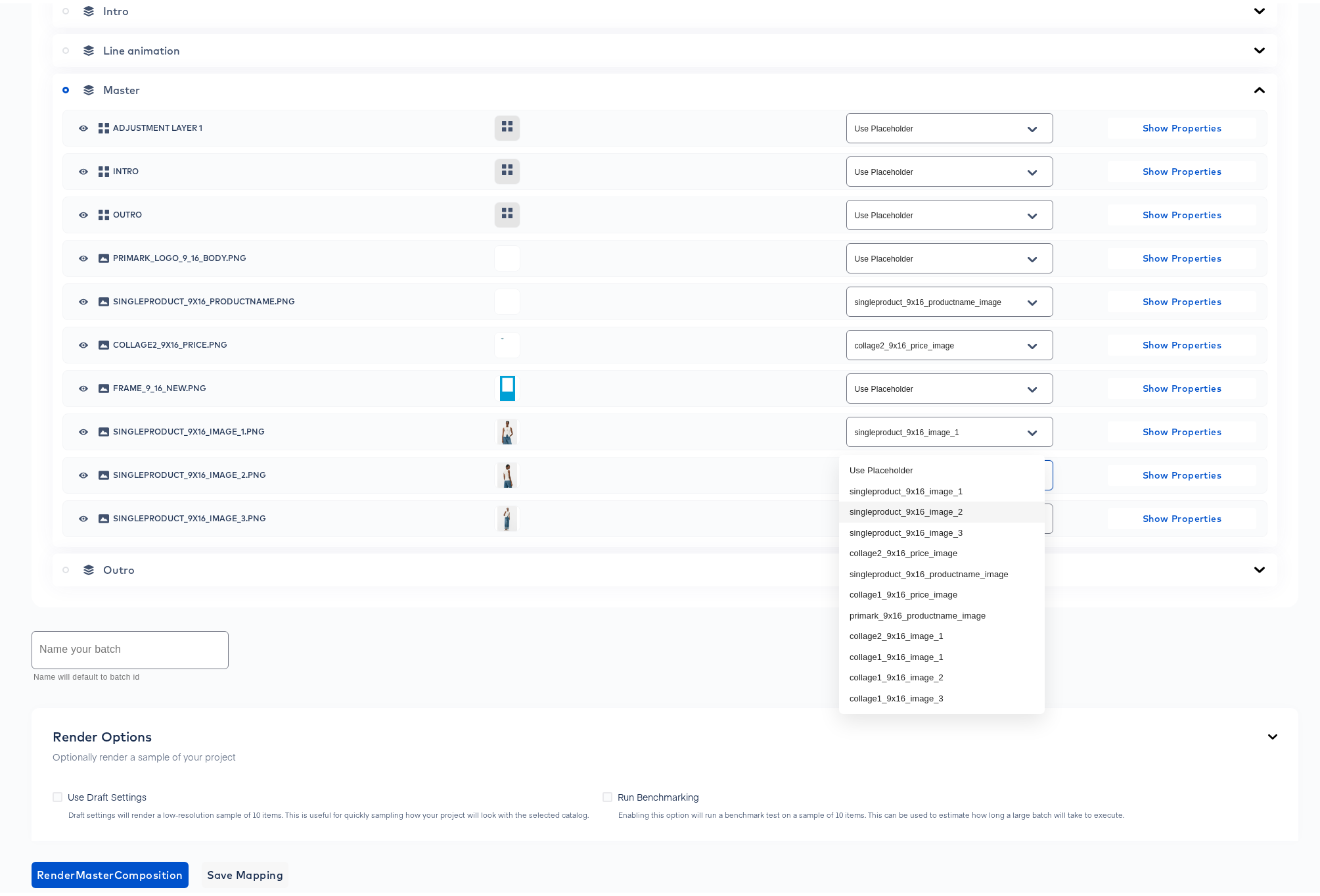
click at [952, 508] on li "singleproduct_9x16_image_2" at bounding box center [942, 509] width 205 height 21
type input "singleproduct_9x16_image_2"
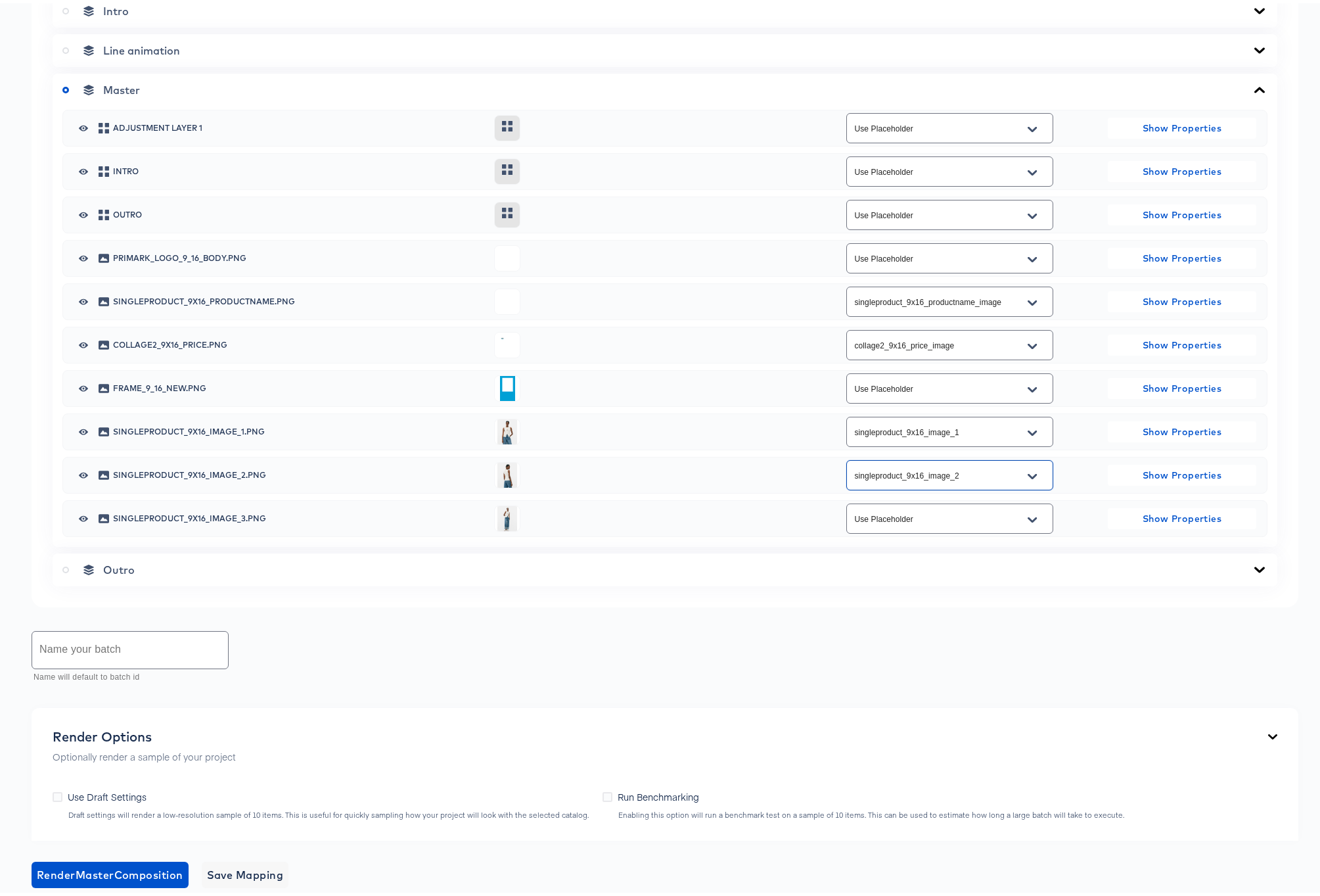
click at [1028, 522] on icon "Open" at bounding box center [1032, 516] width 9 height 11
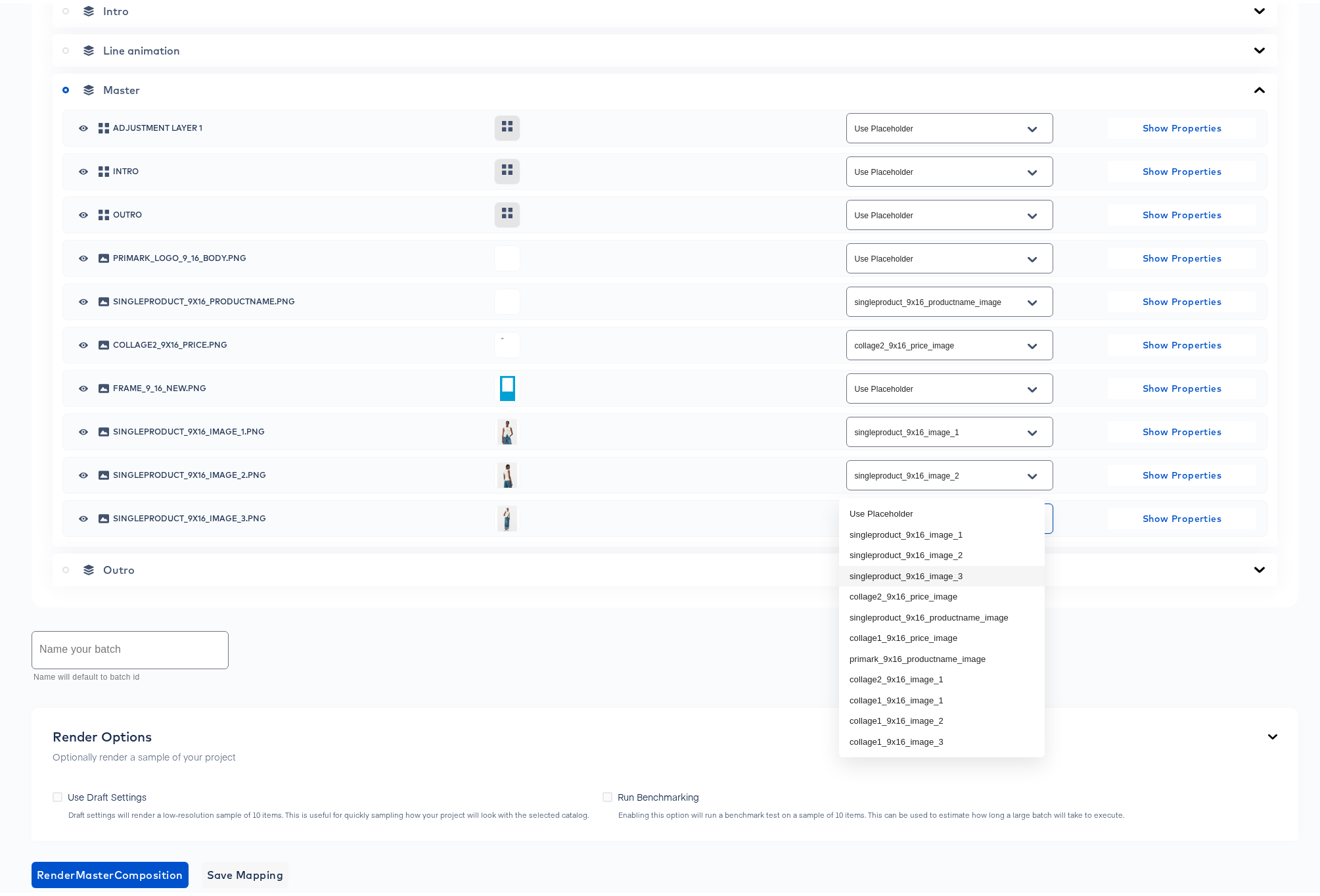
click at [959, 572] on li "singleproduct_9x16_image_3" at bounding box center [942, 574] width 205 height 21
type input "singleproduct_9x16_image_3"
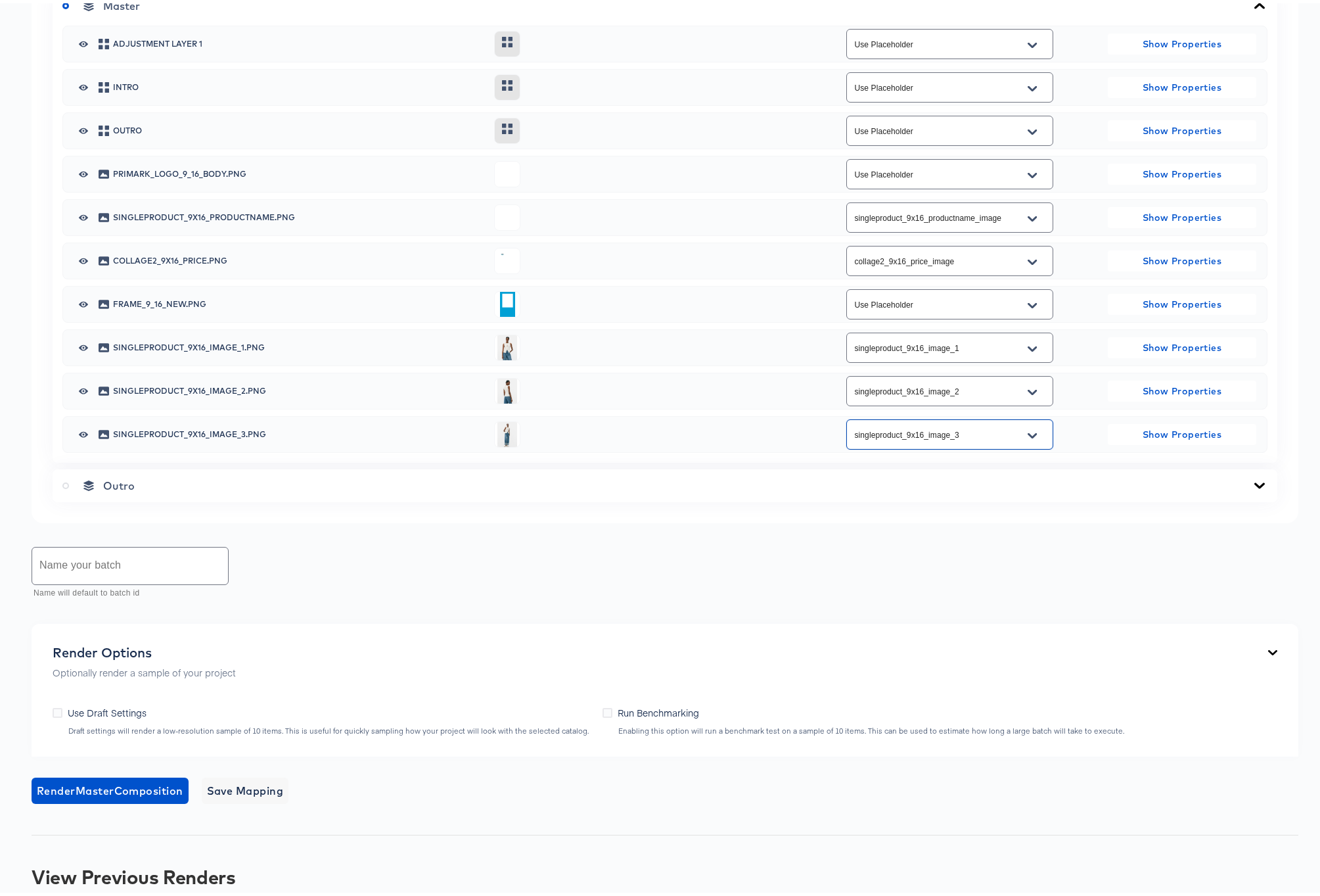
scroll to position [735, 0]
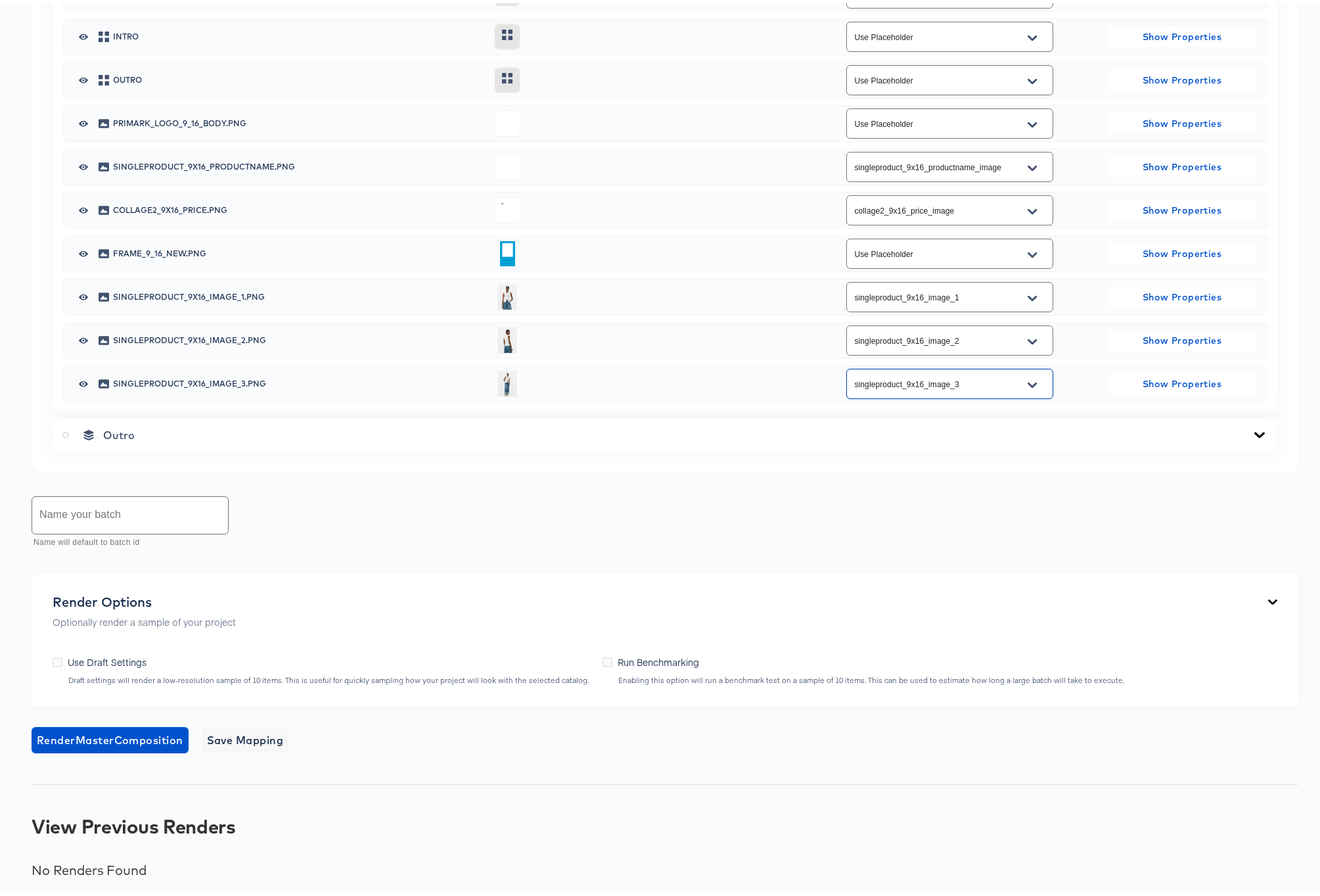
click at [146, 531] on input "text" at bounding box center [130, 512] width 195 height 37
type input "Rev1"
click at [60, 660] on icon at bounding box center [58, 659] width 10 height 10
click at [0, 0] on input "Use Draft Settings" at bounding box center [0, 0] width 0 height 0
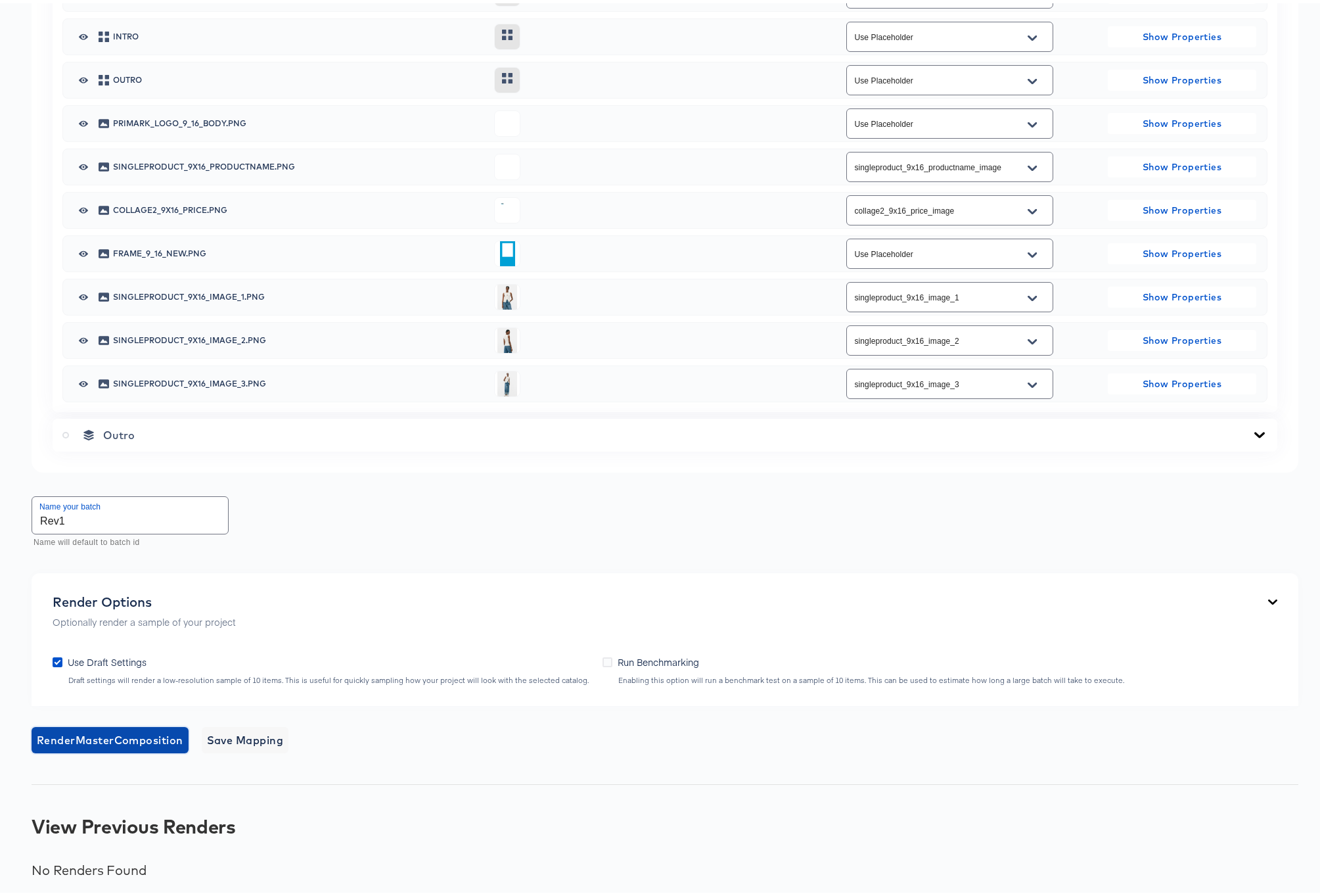
click at [122, 737] on span "Render Master Composition" at bounding box center [110, 736] width 147 height 19
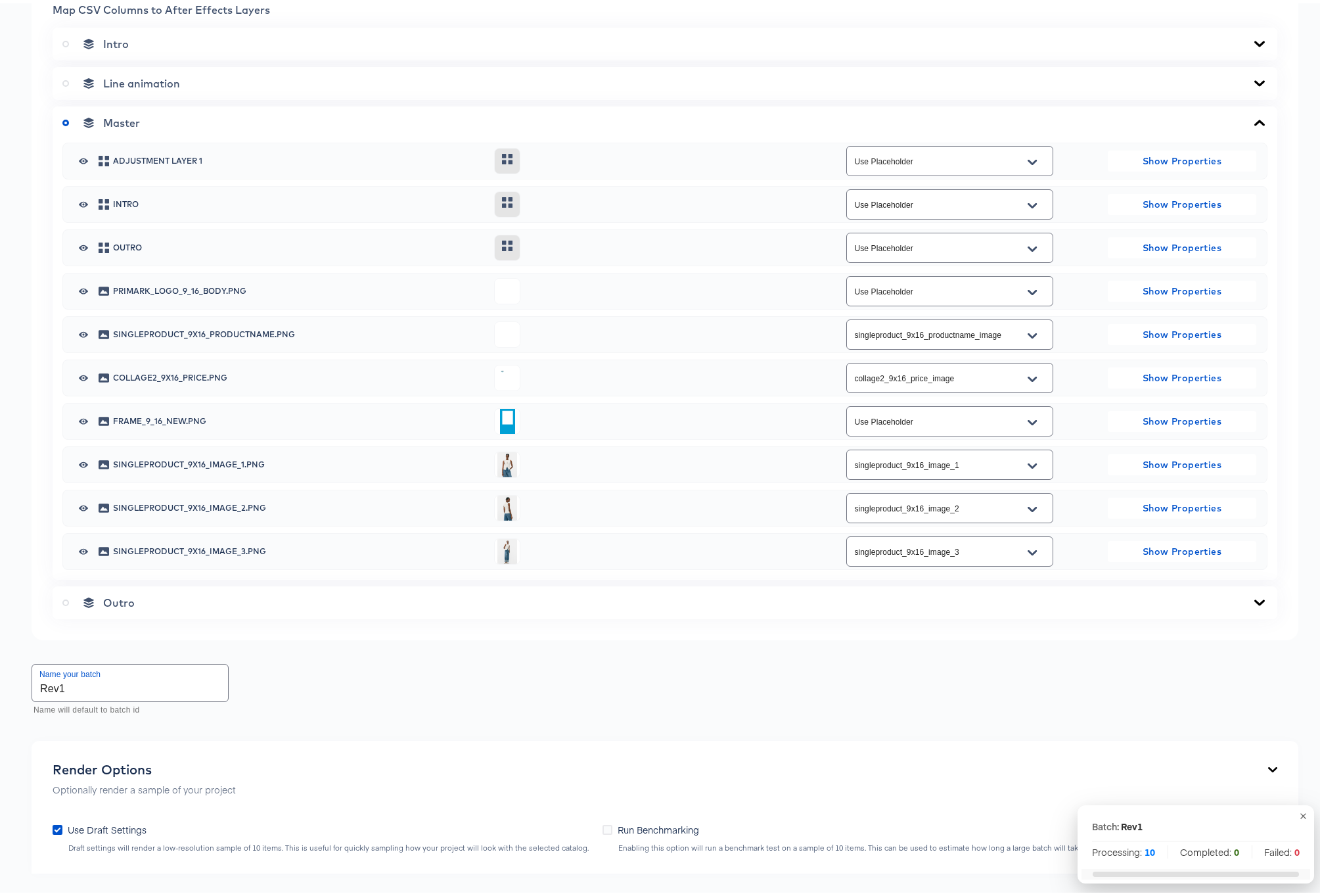
scroll to position [0, 0]
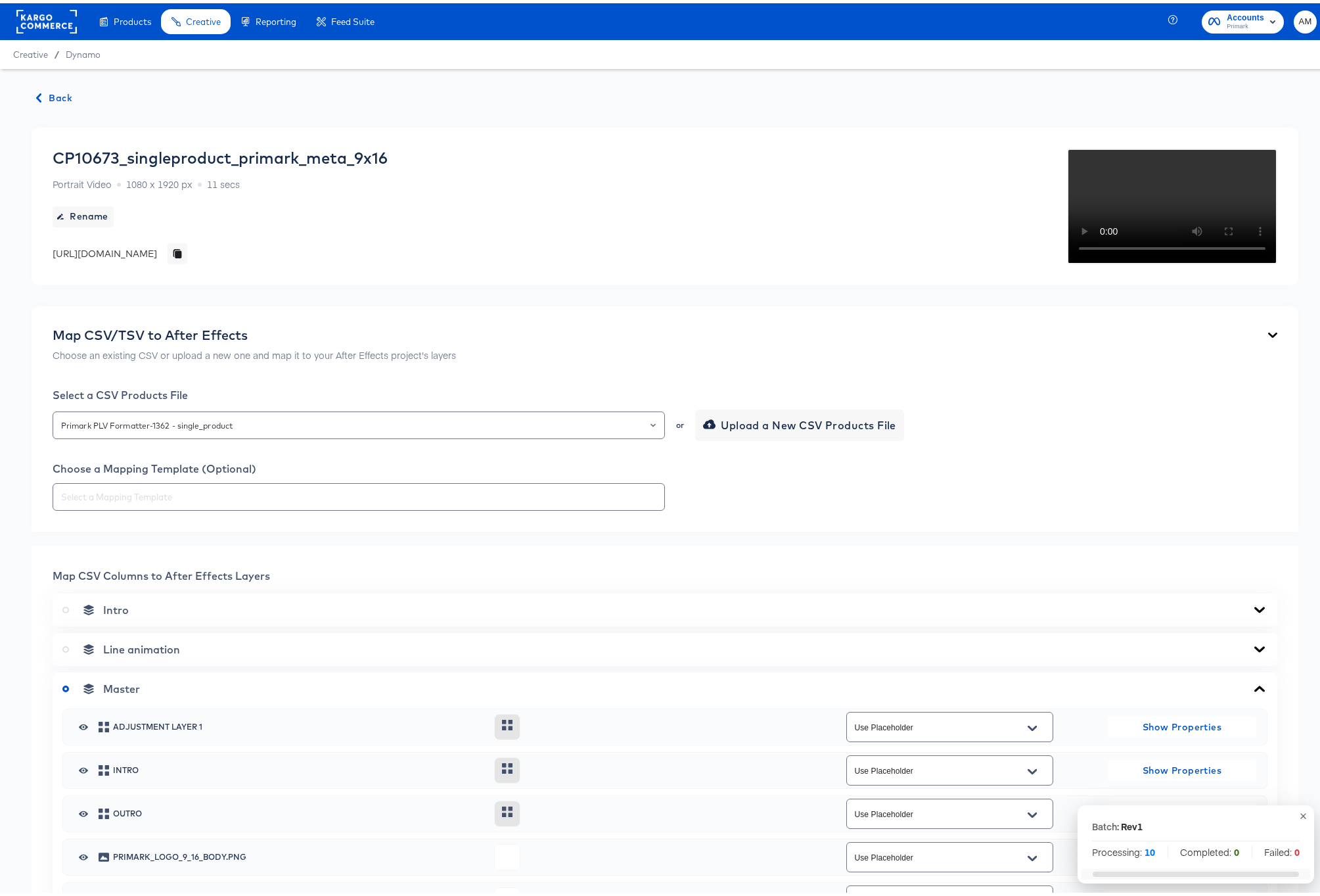
click at [61, 94] on span "Back" at bounding box center [55, 95] width 35 height 17
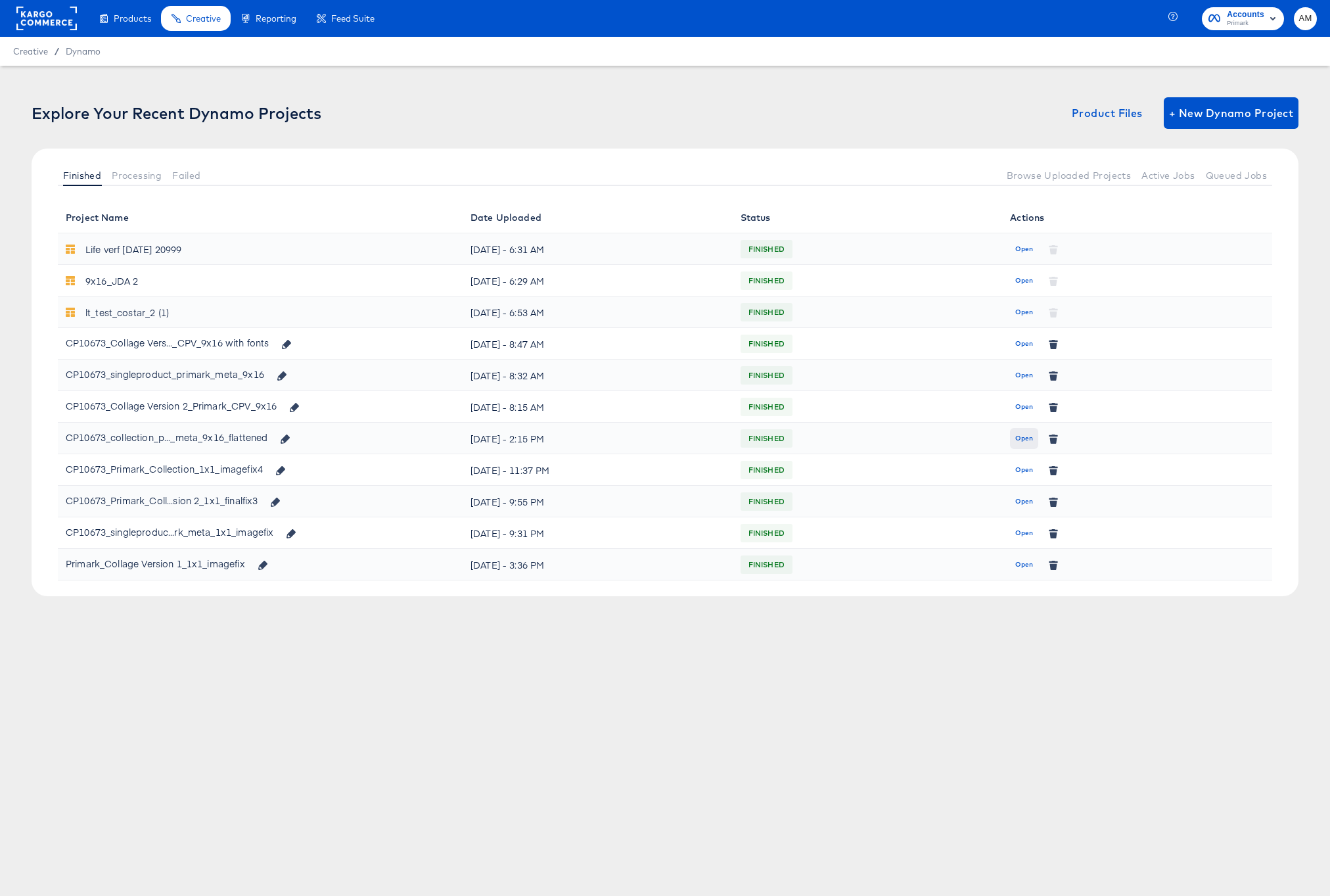
click at [1027, 439] on span "Open" at bounding box center [1024, 438] width 18 height 12
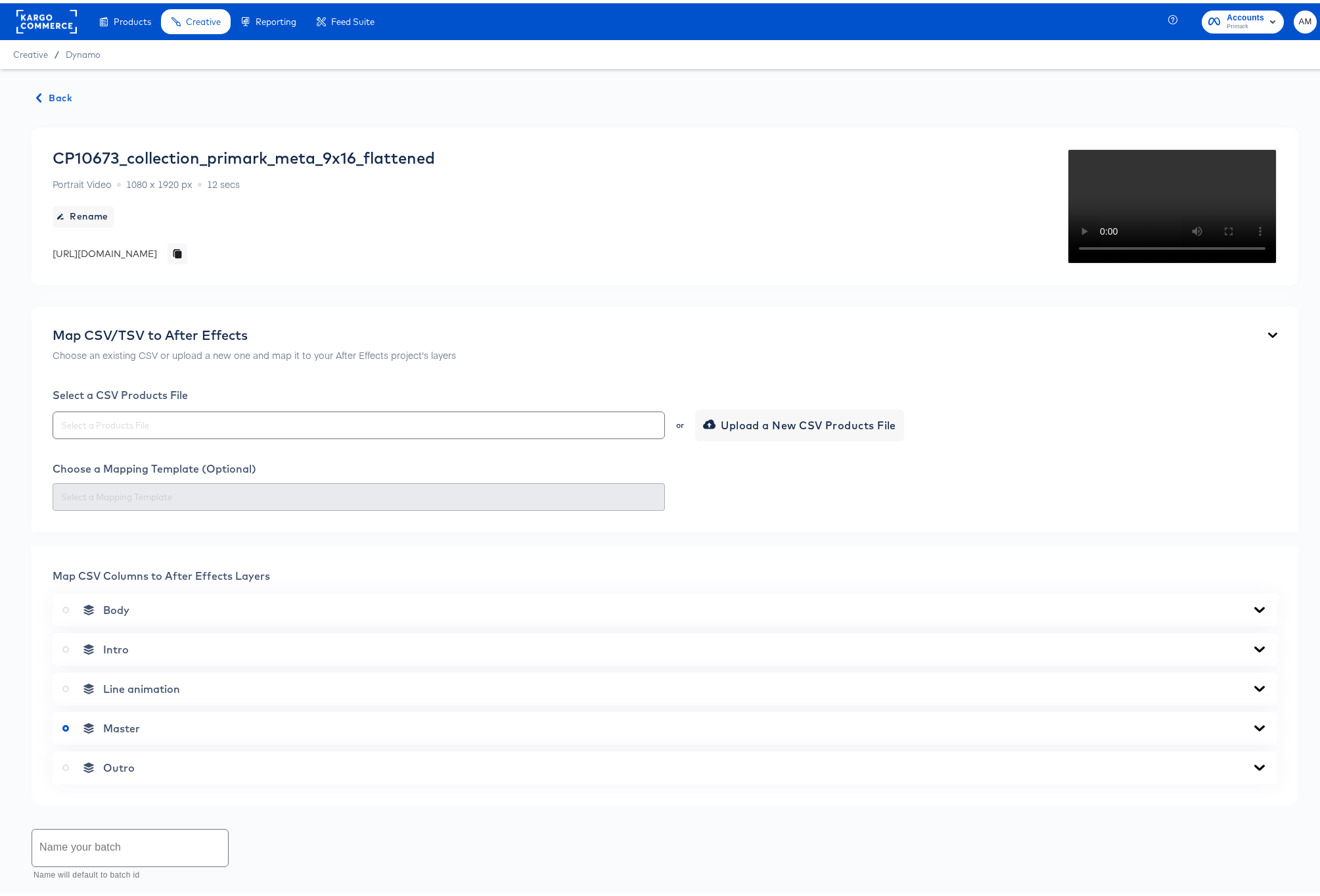
click at [435, 261] on div "CP10673_collection_primark_meta_9x16_flattened Portrait Video 1080 x 1920 px 12…" at bounding box center [243, 203] width 382 height 115
click at [732, 431] on span "Upload a New CSV Products File" at bounding box center [800, 421] width 191 height 19
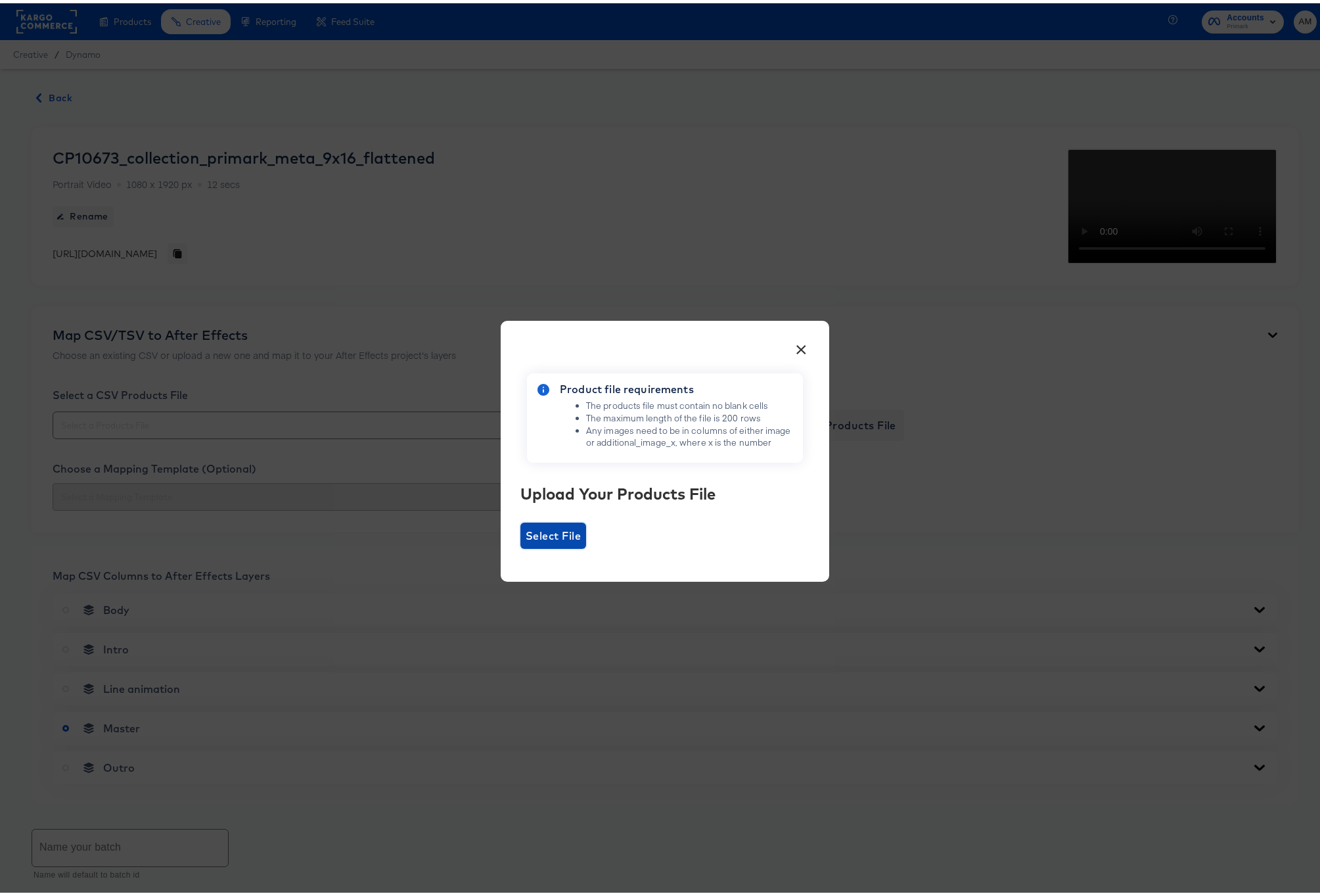
click at [538, 536] on span "Select File" at bounding box center [553, 532] width 55 height 19
click at [521, 545] on input "Select File" at bounding box center [521, 545] width 0 height 0
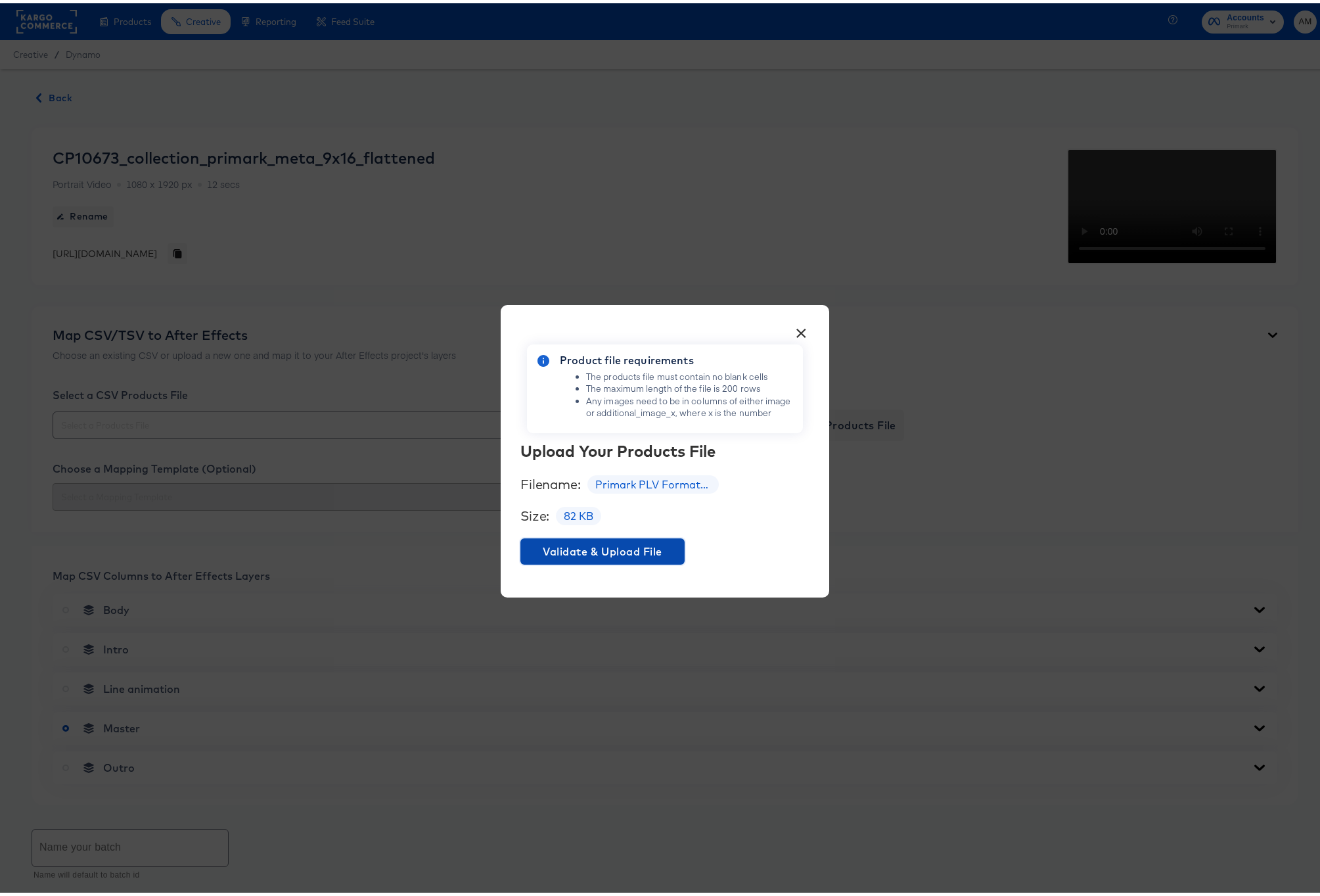
click at [586, 550] on span "Validate & Upload File" at bounding box center [602, 547] width 153 height 19
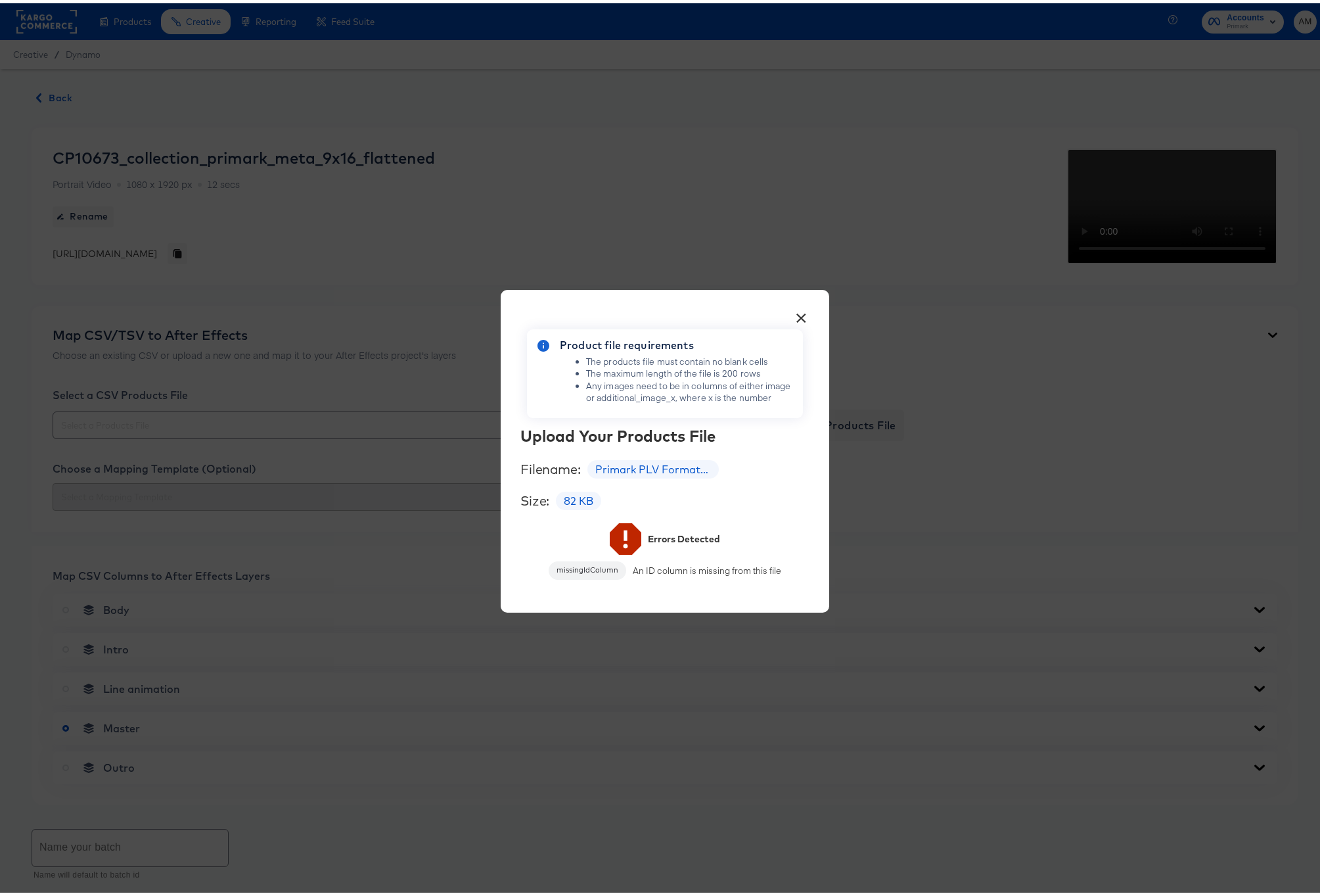
click at [791, 316] on button "×" at bounding box center [801, 312] width 23 height 23
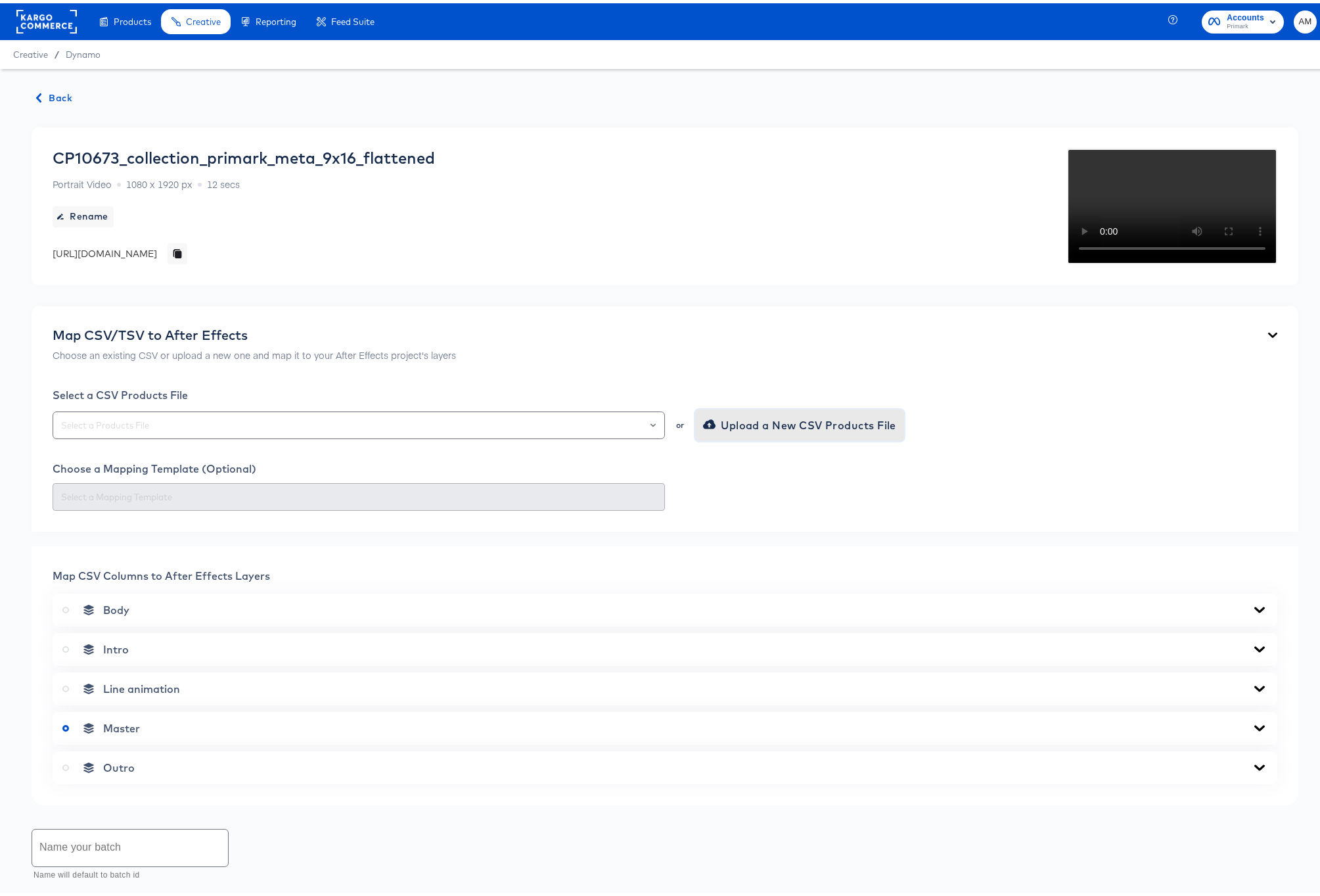
click at [737, 431] on span "Upload a New CSV Products File" at bounding box center [800, 421] width 191 height 19
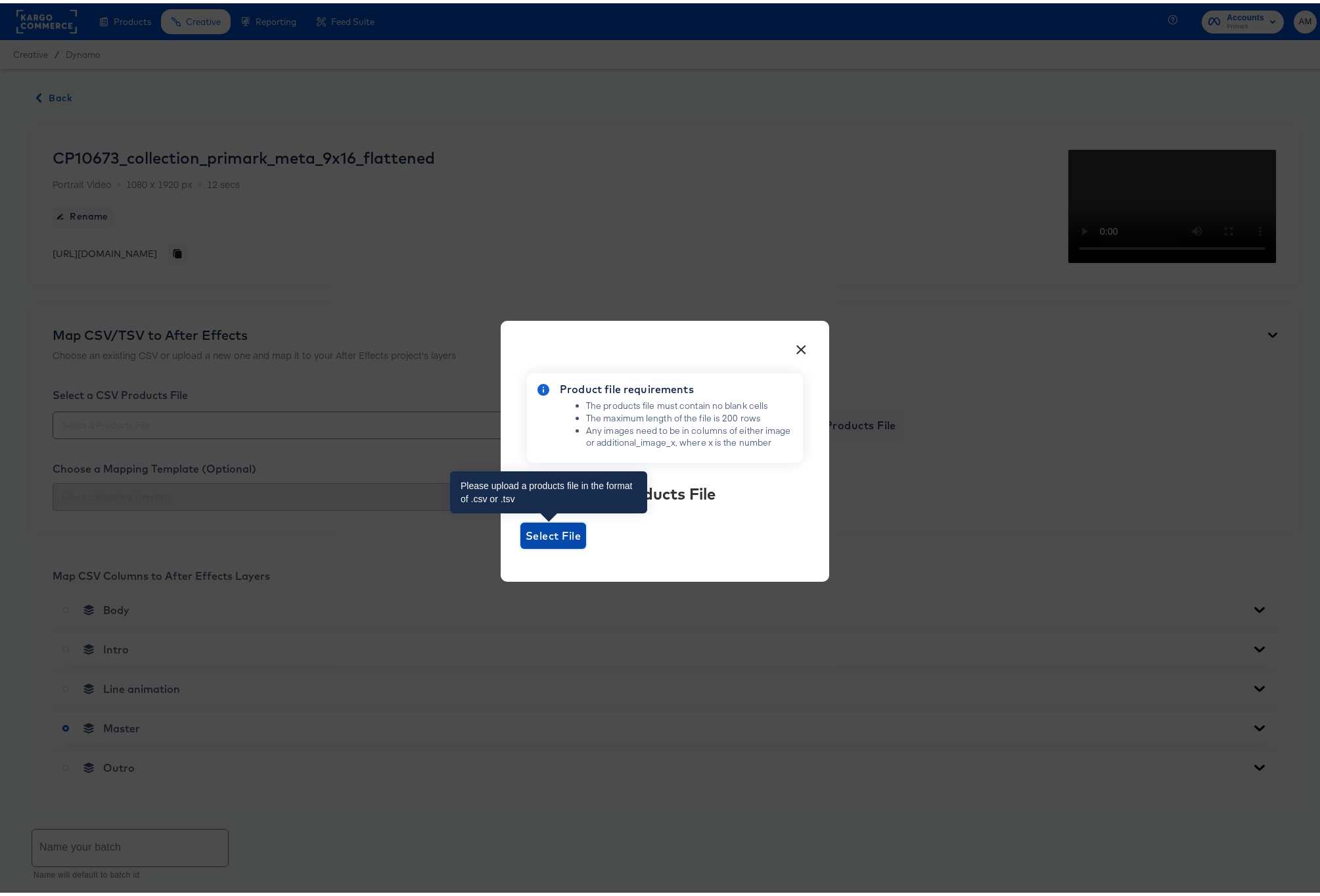
click at [555, 528] on span "Select File" at bounding box center [553, 532] width 55 height 19
click at [521, 545] on input "Select File" at bounding box center [521, 545] width 0 height 0
click at [799, 344] on button "×" at bounding box center [801, 342] width 23 height 23
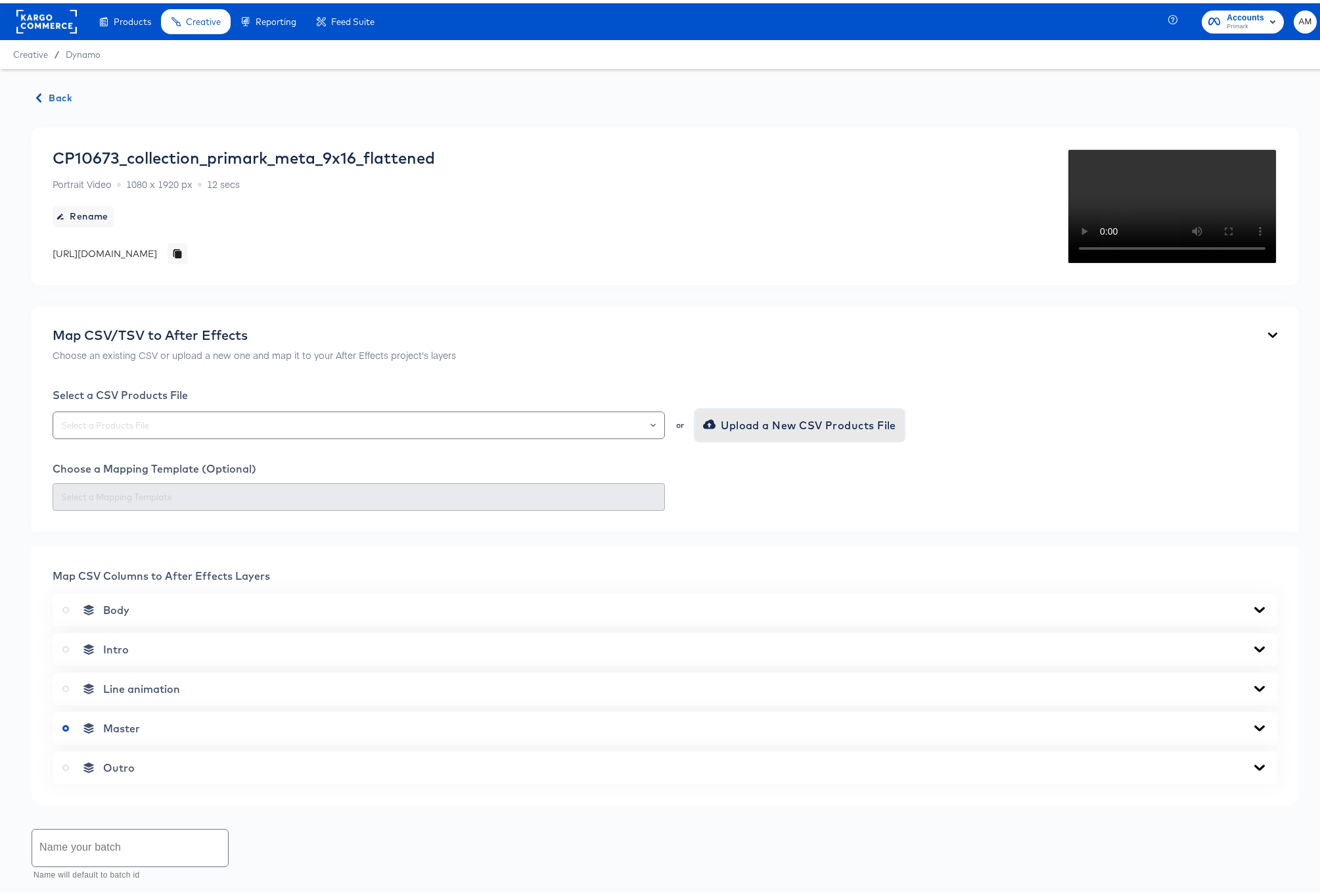
click at [739, 431] on span "Upload a New CSV Products File" at bounding box center [800, 421] width 191 height 19
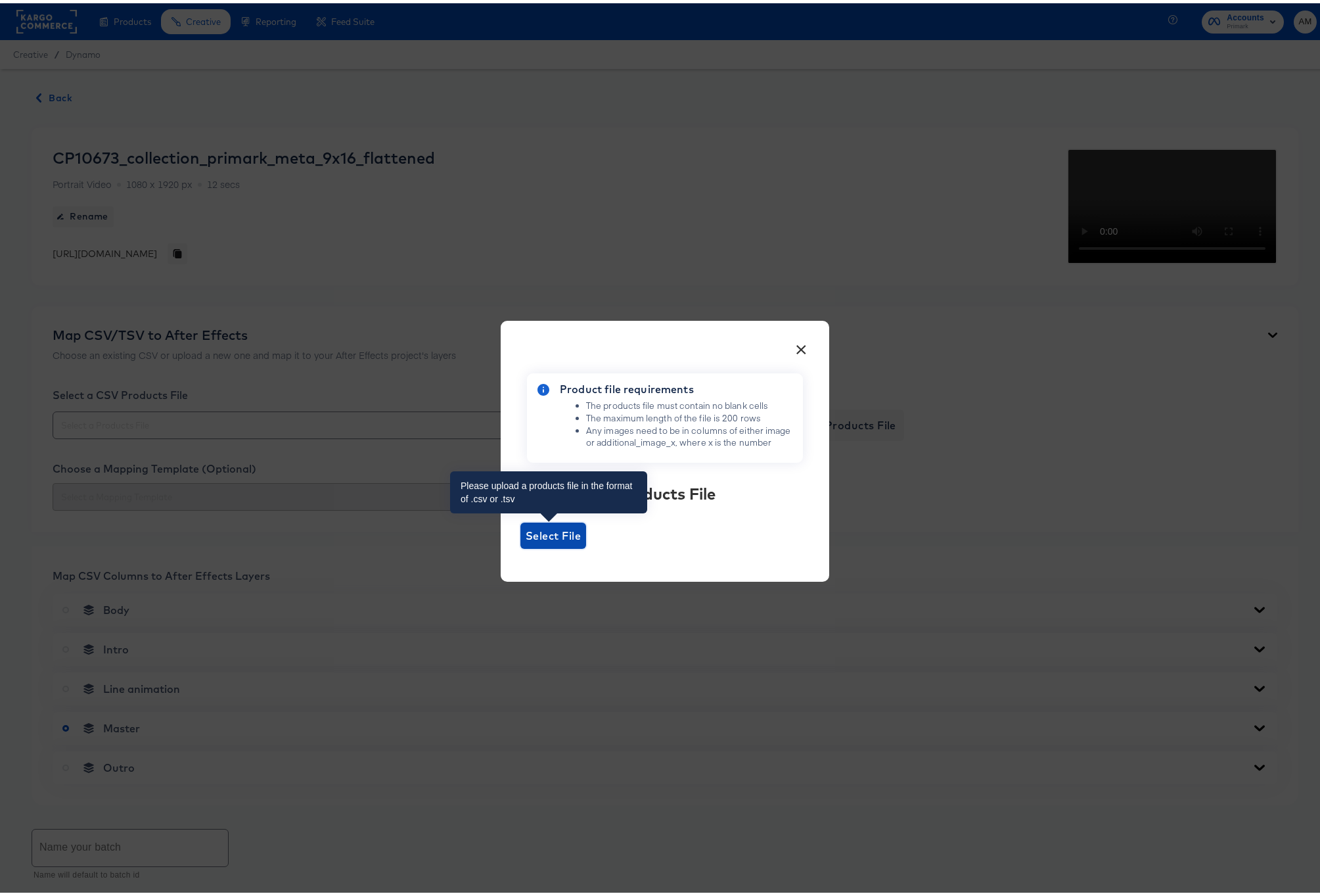
click at [553, 533] on span "Select File" at bounding box center [553, 532] width 55 height 19
click at [521, 545] on input "Select File" at bounding box center [521, 545] width 0 height 0
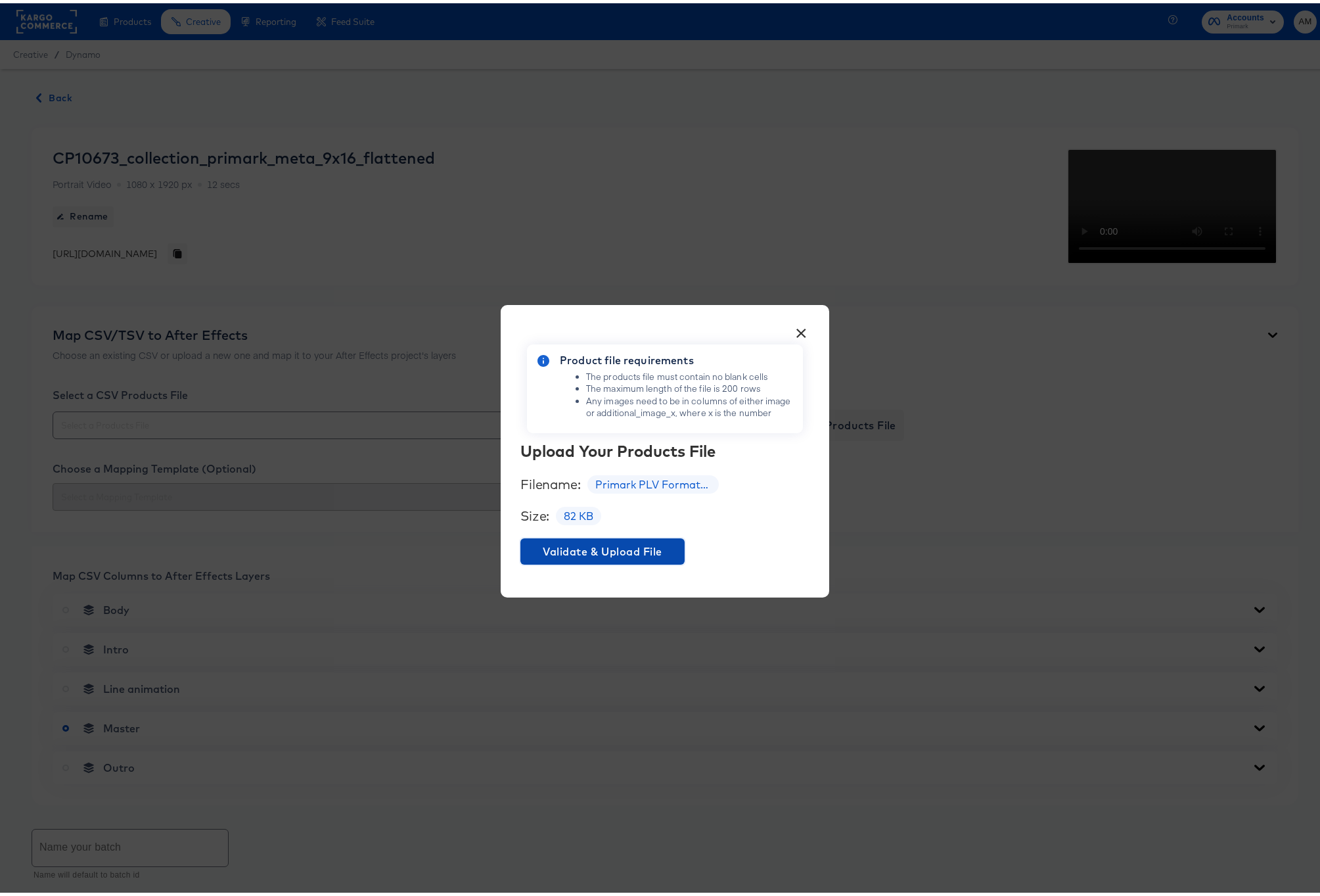
click at [609, 544] on span "Validate & Upload File" at bounding box center [602, 547] width 153 height 19
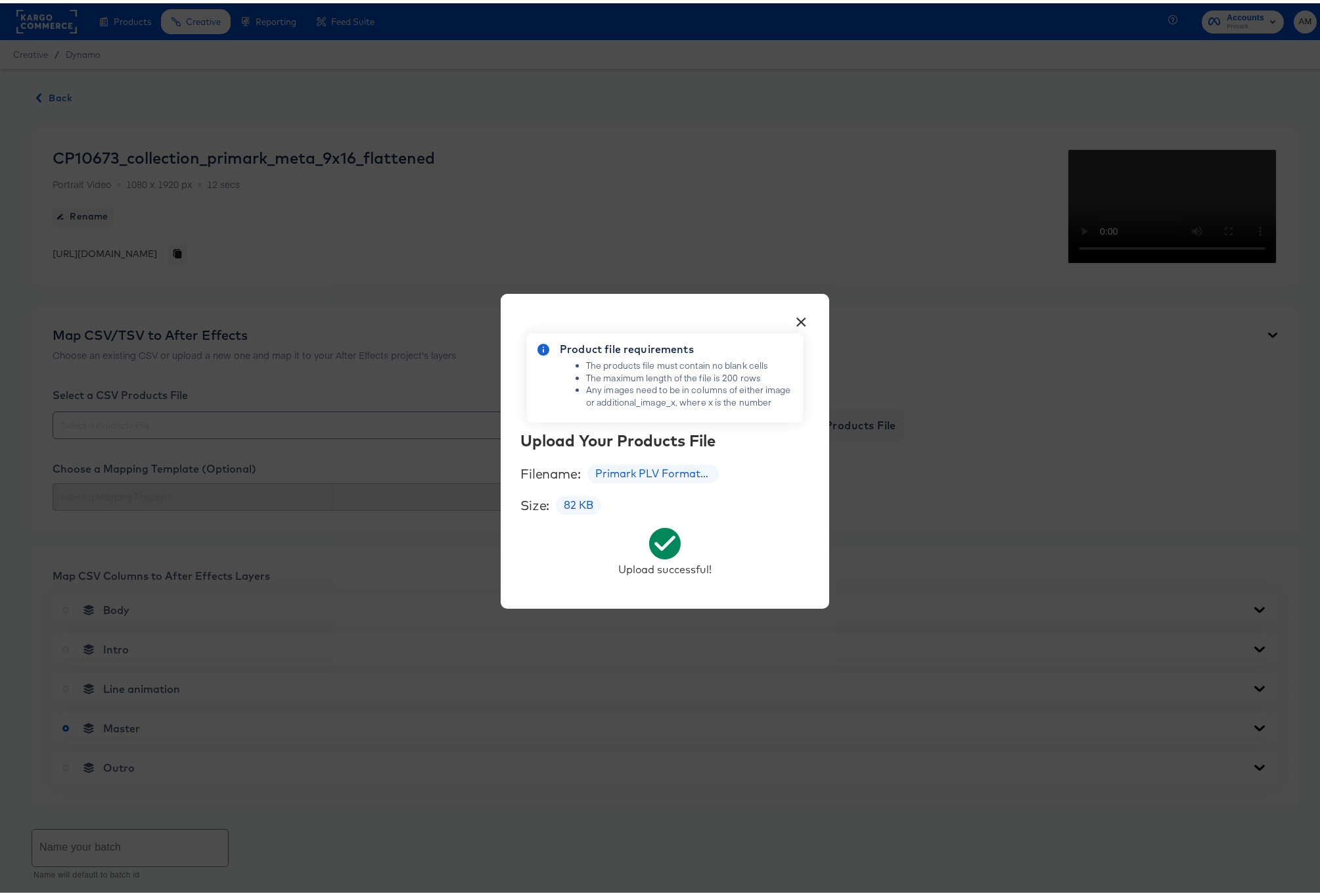
click at [923, 627] on div "× Product file requirements The products file must contain no blank cells The m…" at bounding box center [664, 448] width 1330 height 896
click at [794, 316] on button "×" at bounding box center [801, 316] width 23 height 23
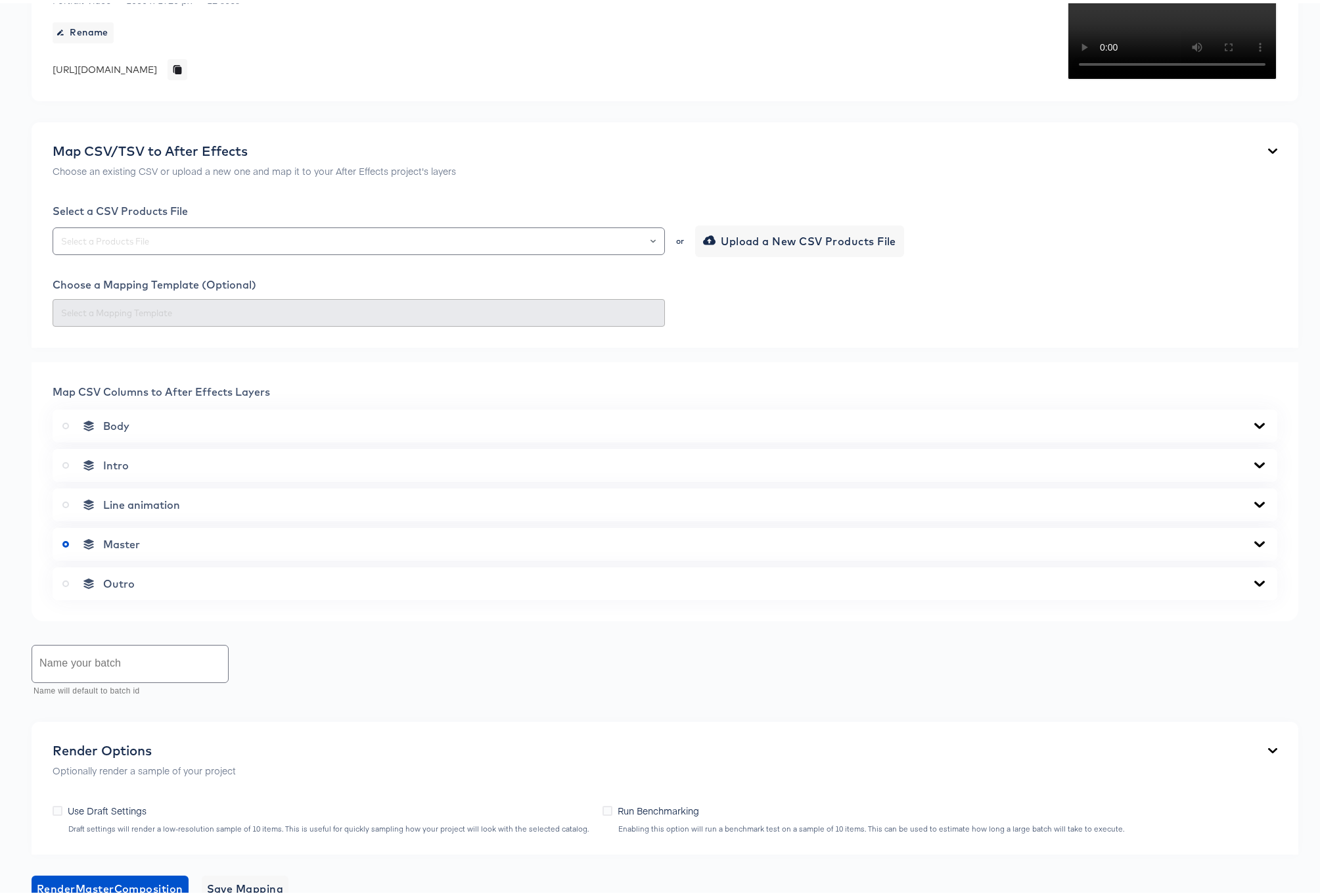
scroll to position [201, 0]
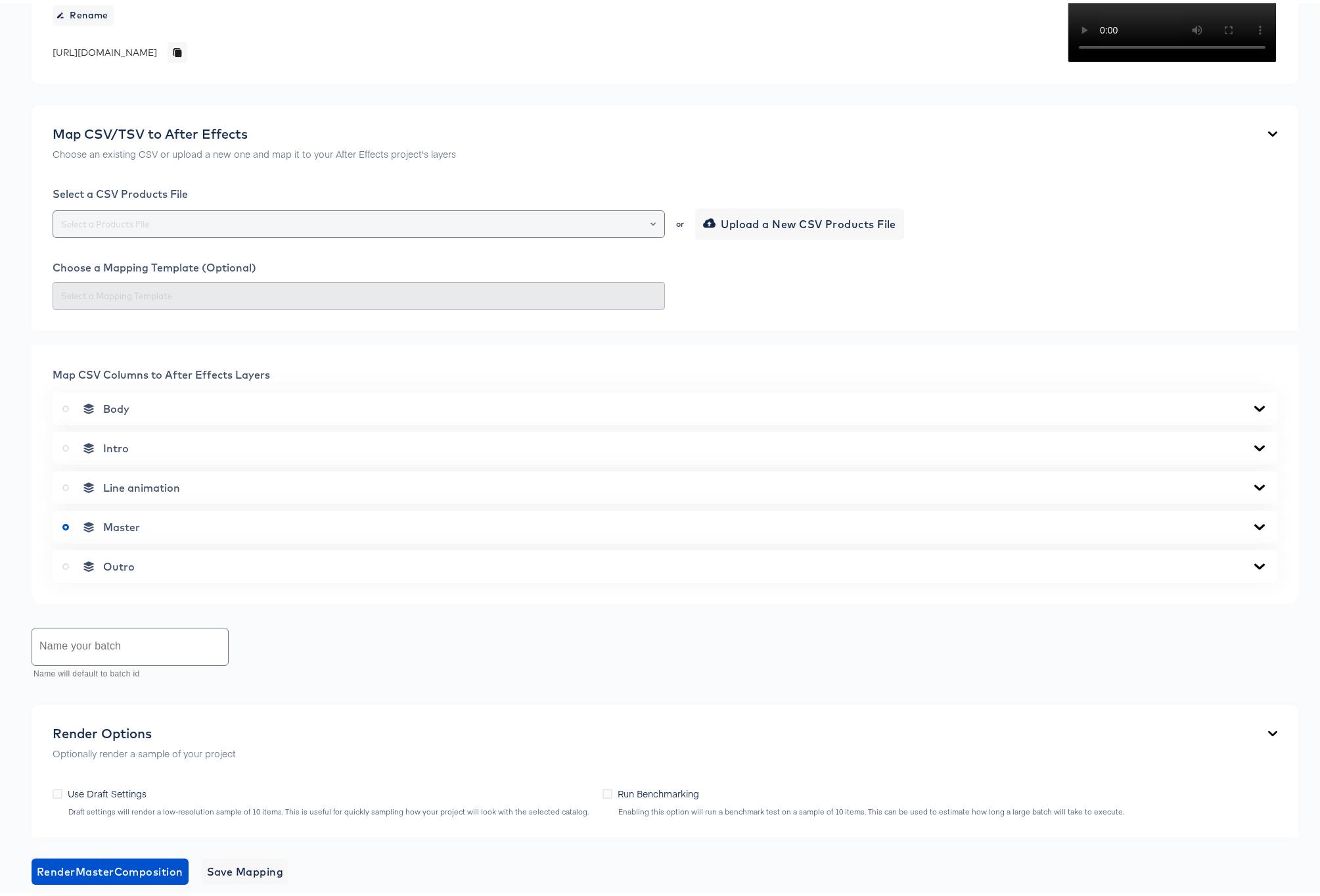
click at [651, 224] on icon "Open" at bounding box center [653, 220] width 5 height 5
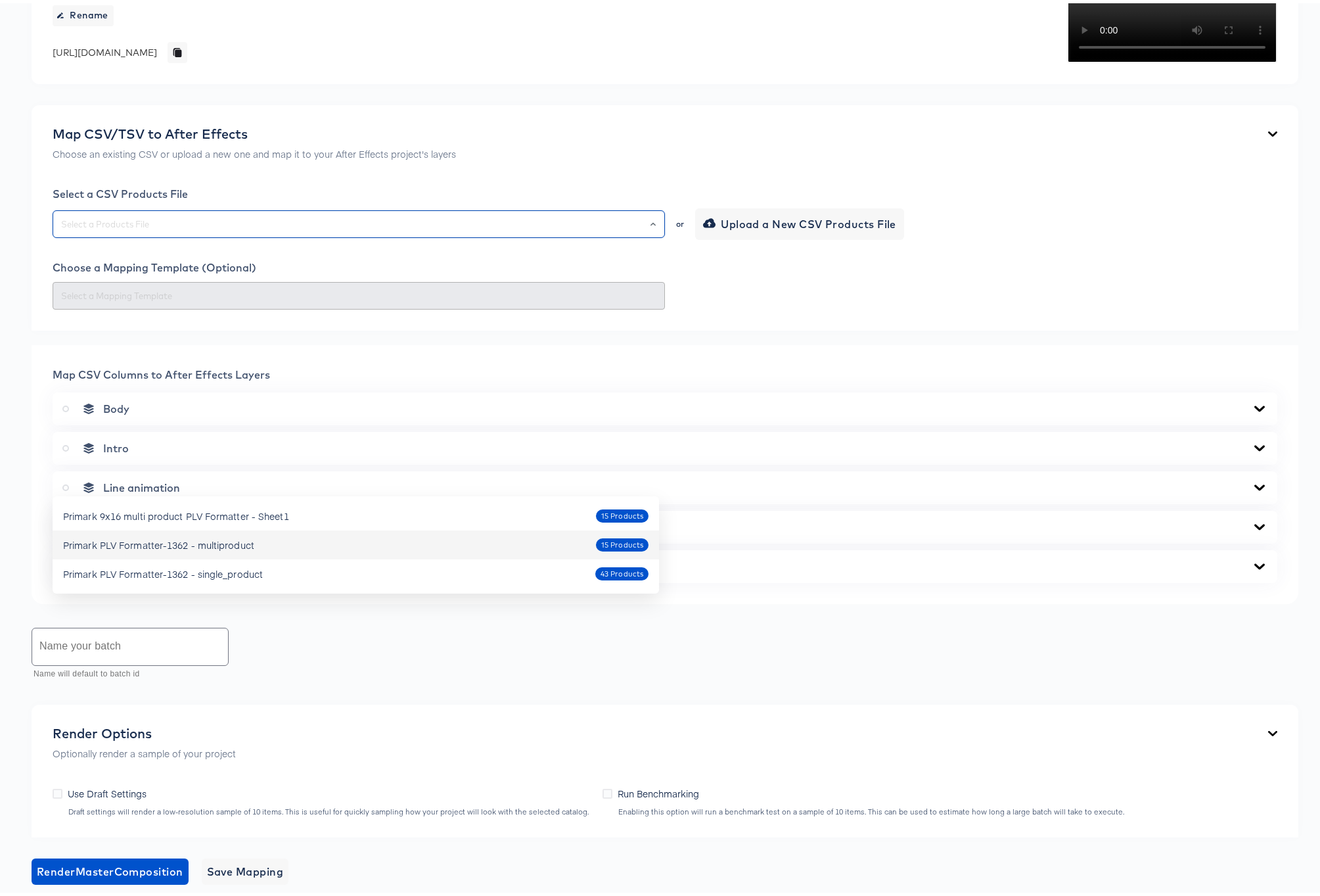
click at [615, 544] on span "15 Products" at bounding box center [622, 541] width 53 height 11
type input "Primark PLV Formatter-1362 - multiproduct"
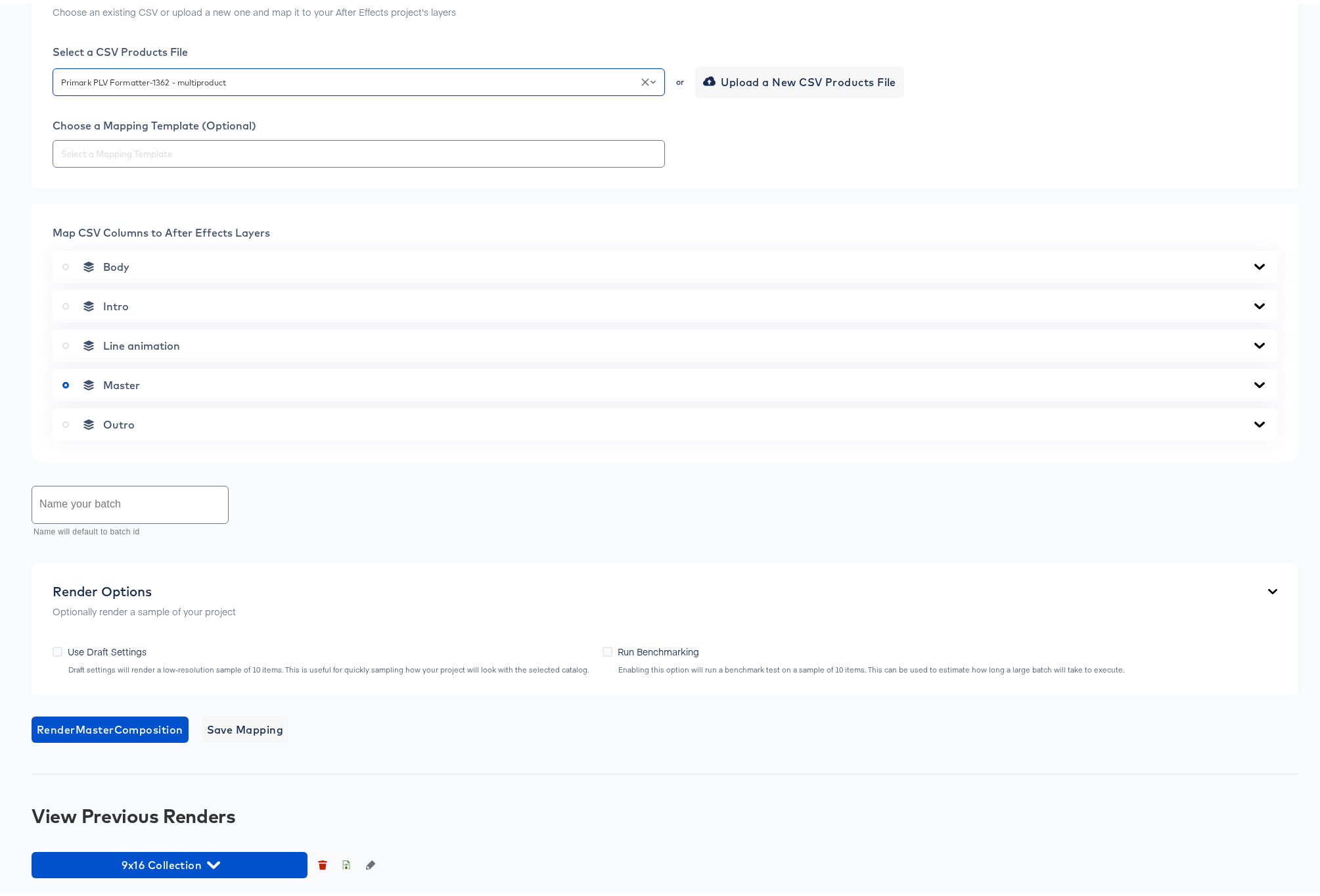
scroll to position [470, 0]
click at [1252, 387] on icon at bounding box center [1259, 381] width 16 height 11
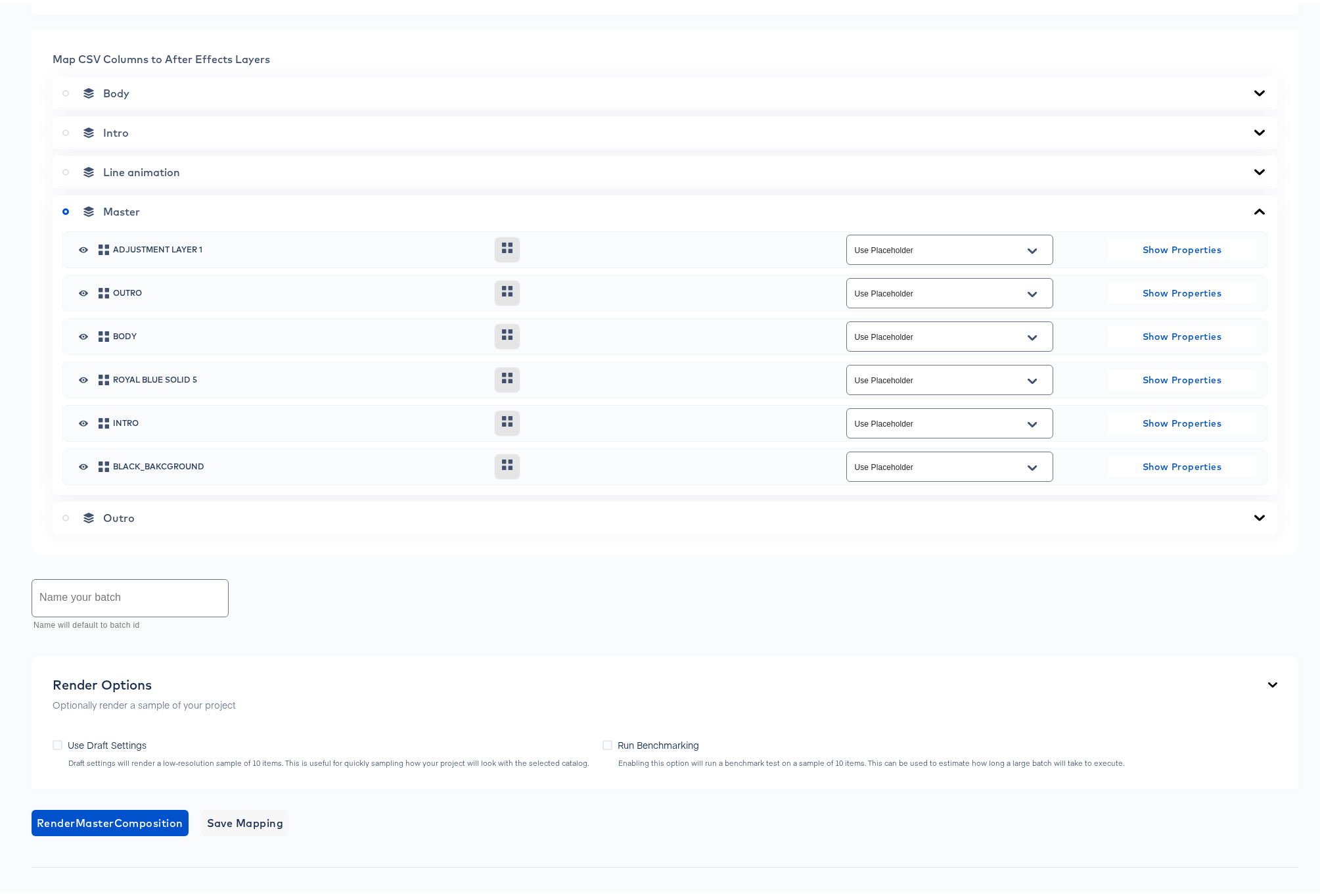
scroll to position [672, 0]
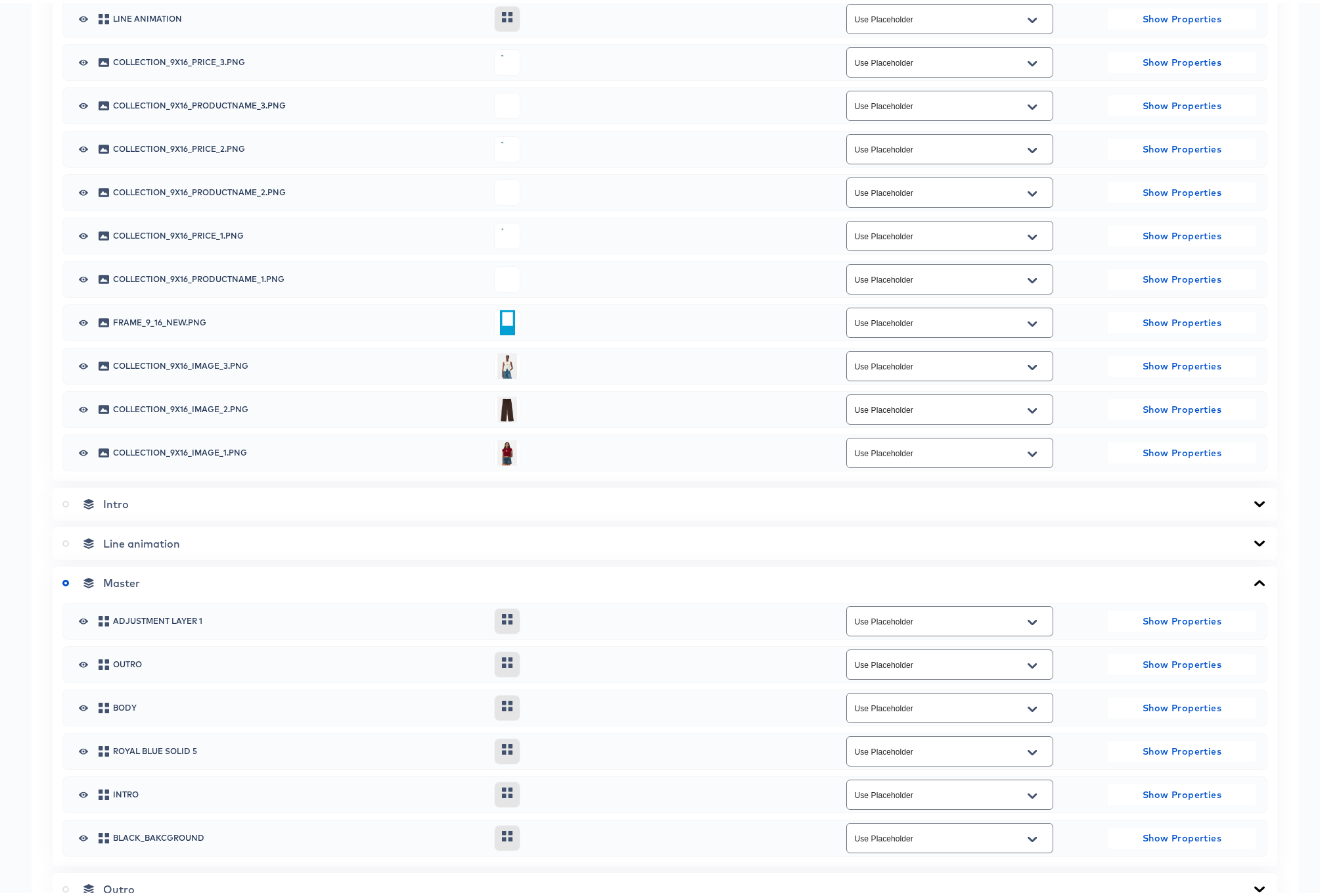
click at [1028, 65] on icon "Open" at bounding box center [1032, 60] width 9 height 11
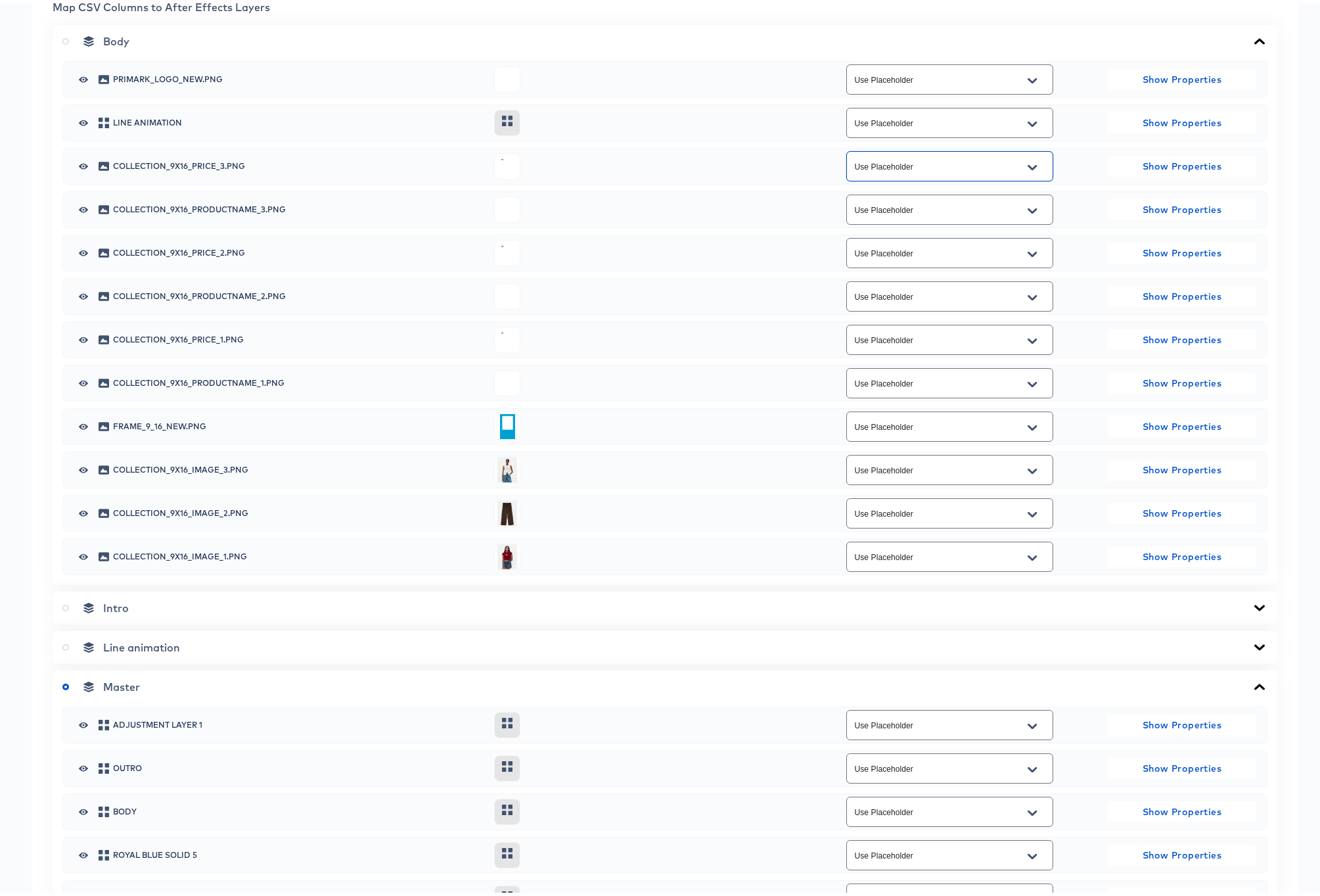
scroll to position [636, 0]
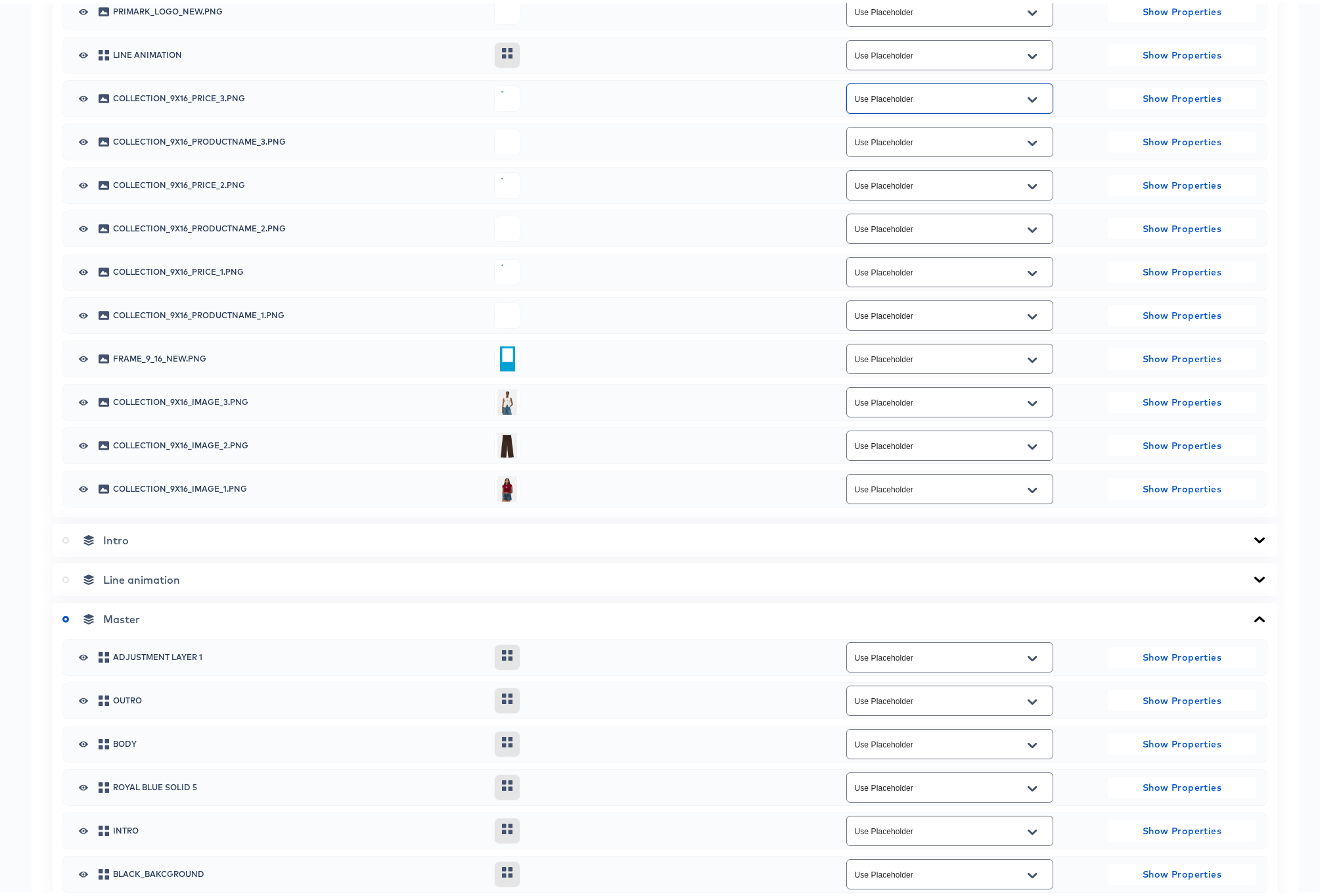
click at [1029, 276] on icon "Open" at bounding box center [1032, 270] width 9 height 11
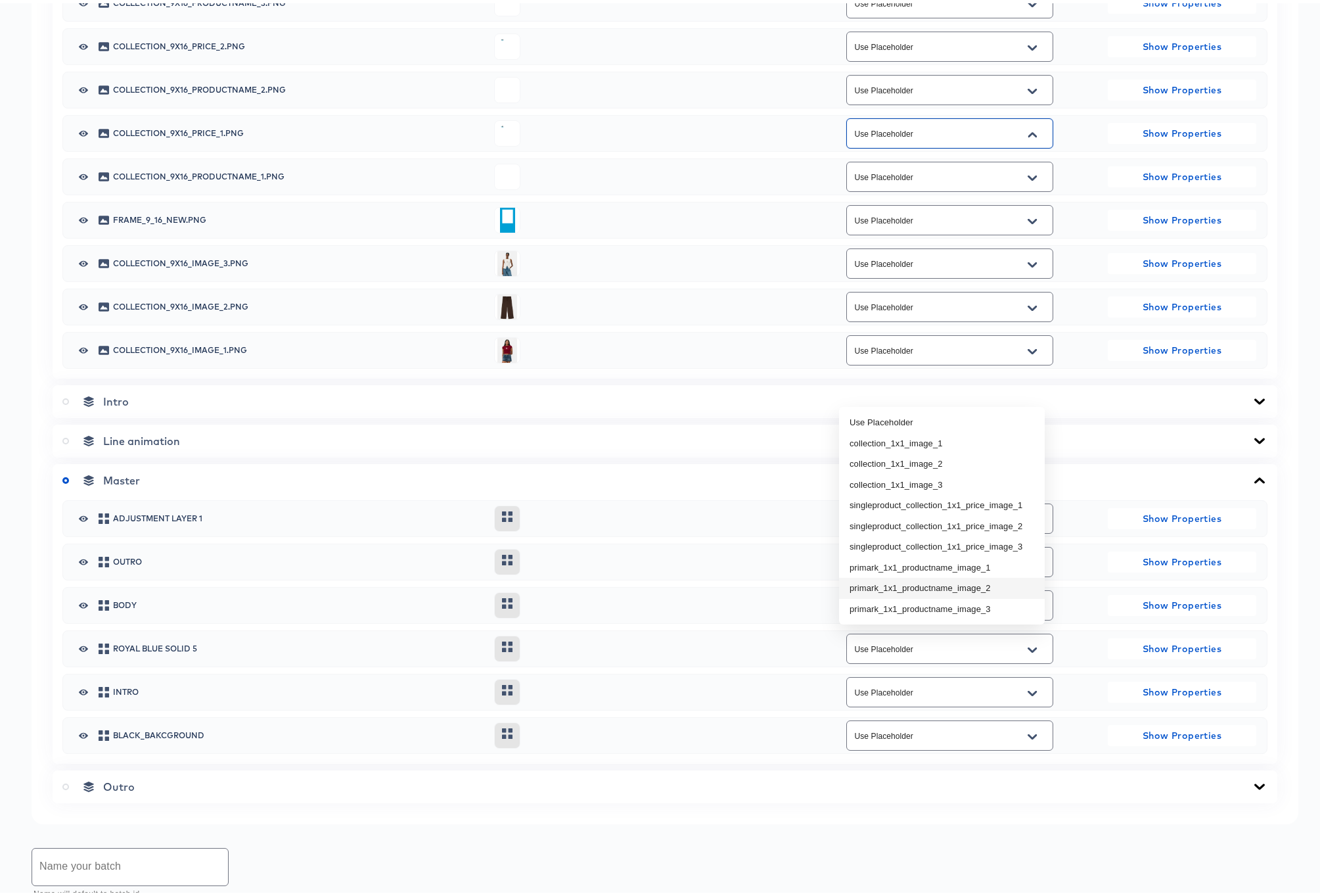
scroll to position [795, 0]
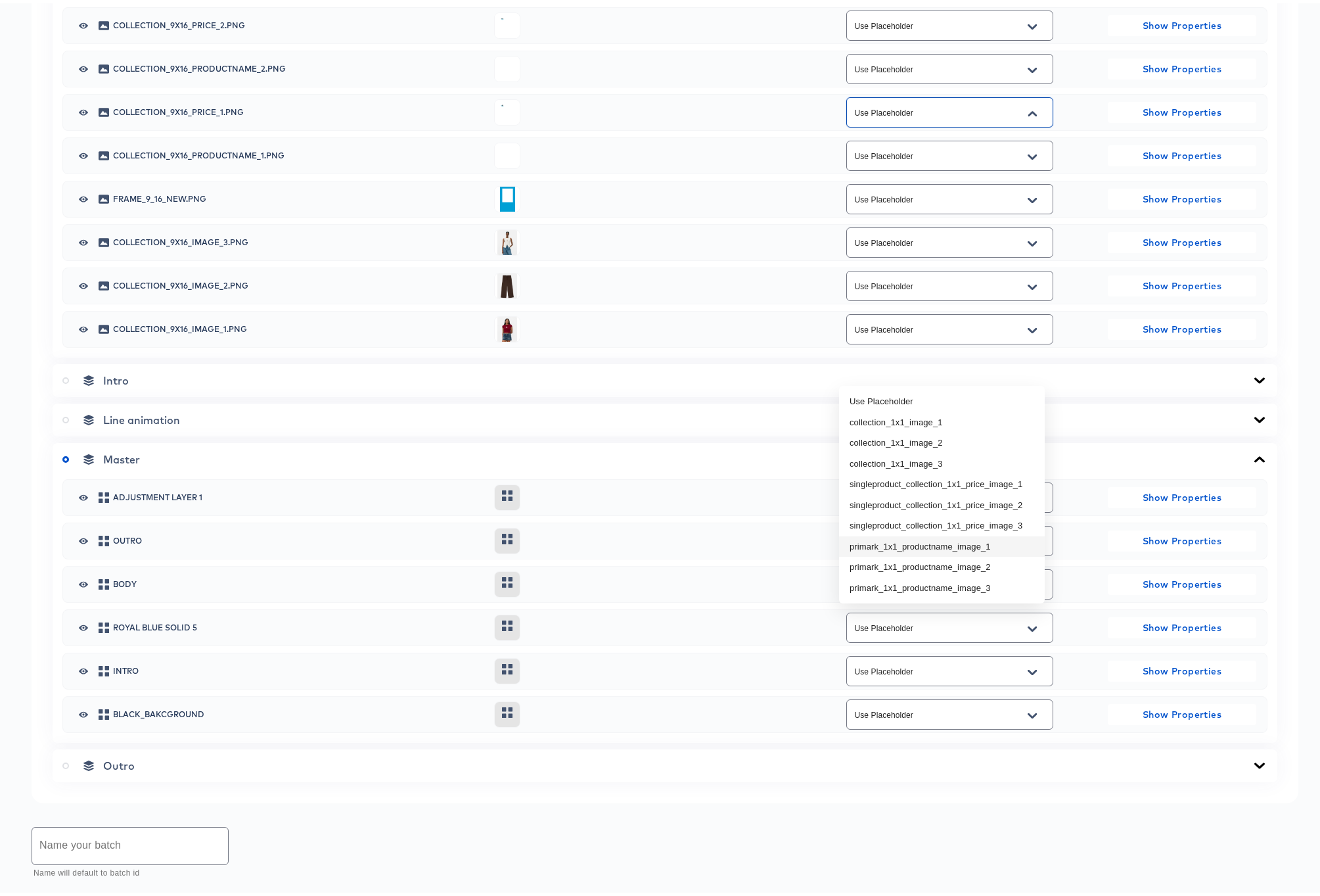
click at [750, 127] on div "collection_9x16_price_1.png Use Placeholder Show Properties" at bounding box center [664, 109] width 1205 height 37
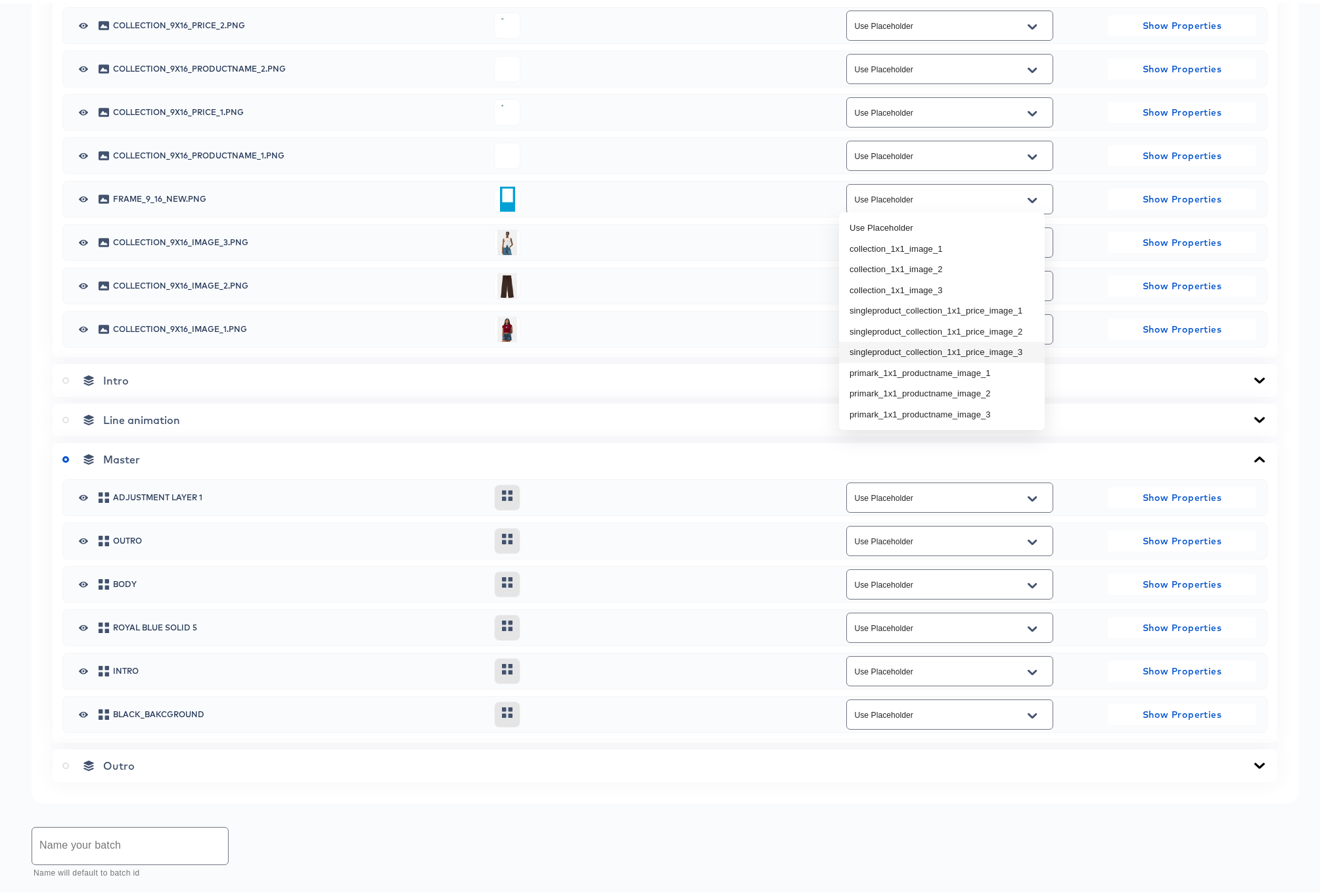
click at [1002, 350] on li "singleproduct_collection_1x1_price_image_3" at bounding box center [942, 349] width 205 height 21
type input "singleproduct_collection_1x1_price_image_3"
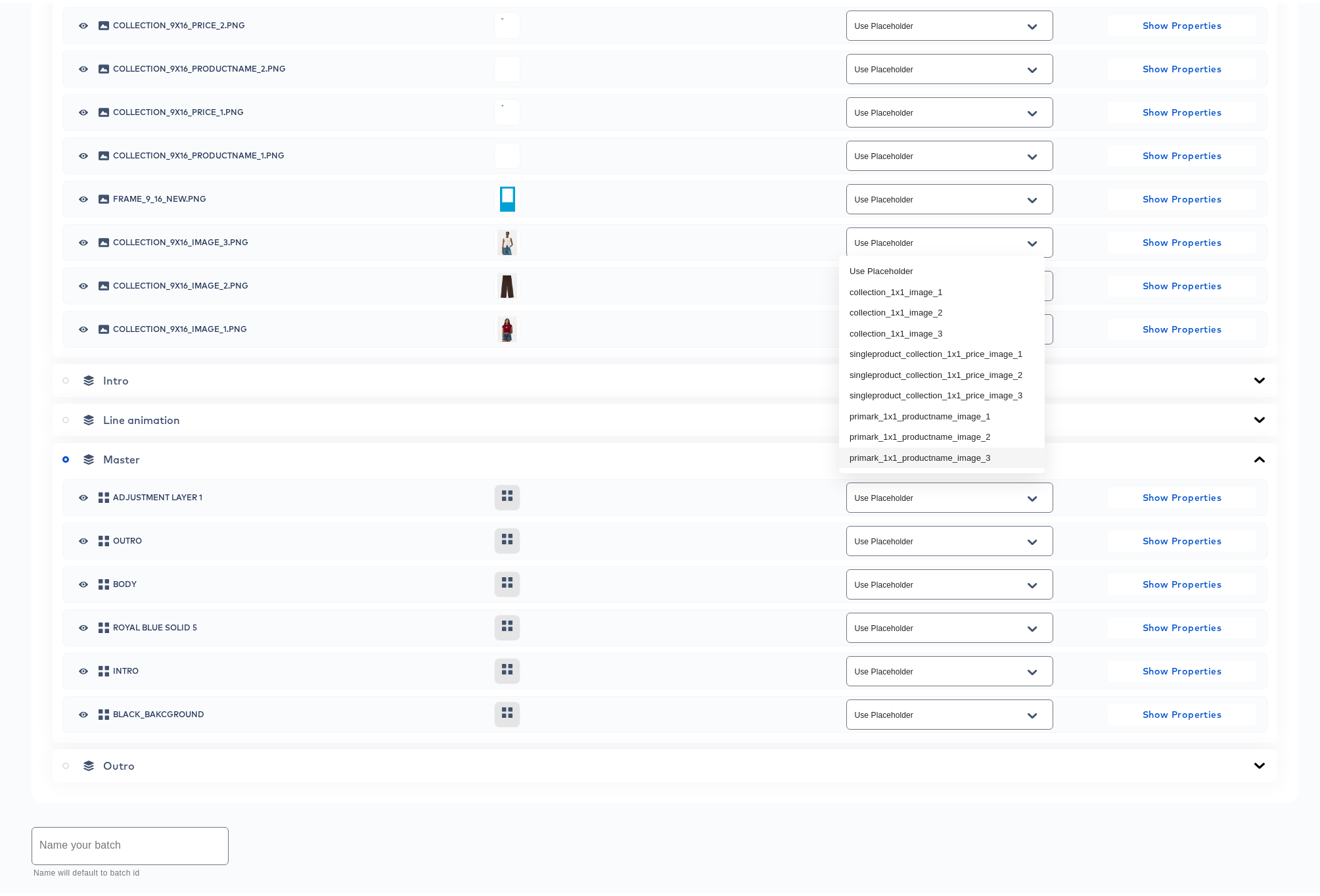
click at [992, 453] on li "primark_1x1_productname_image_3" at bounding box center [942, 455] width 205 height 21
type input "primark_1x1_productname_image_3"
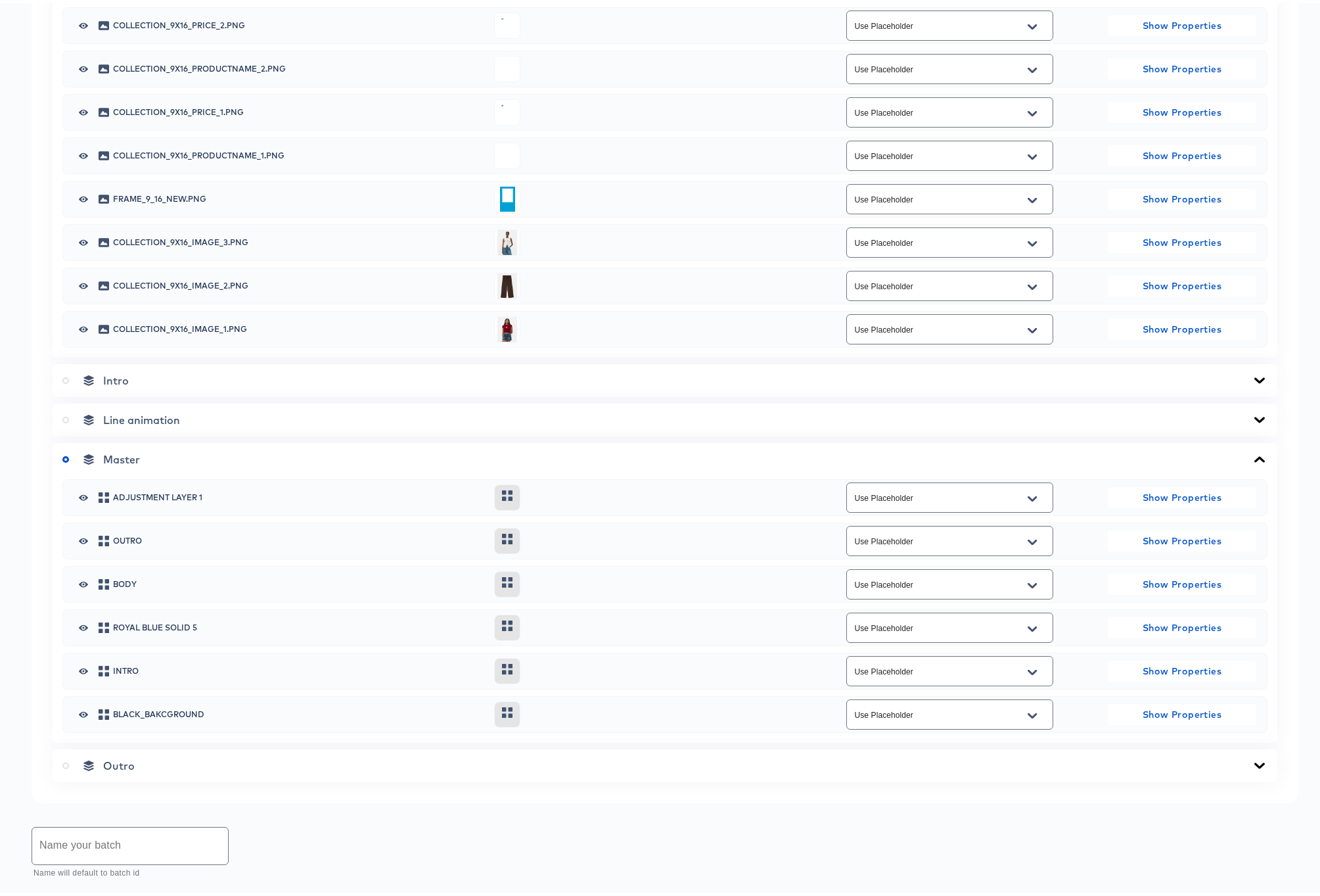
click at [1028, 29] on icon "Open" at bounding box center [1032, 23] width 9 height 11
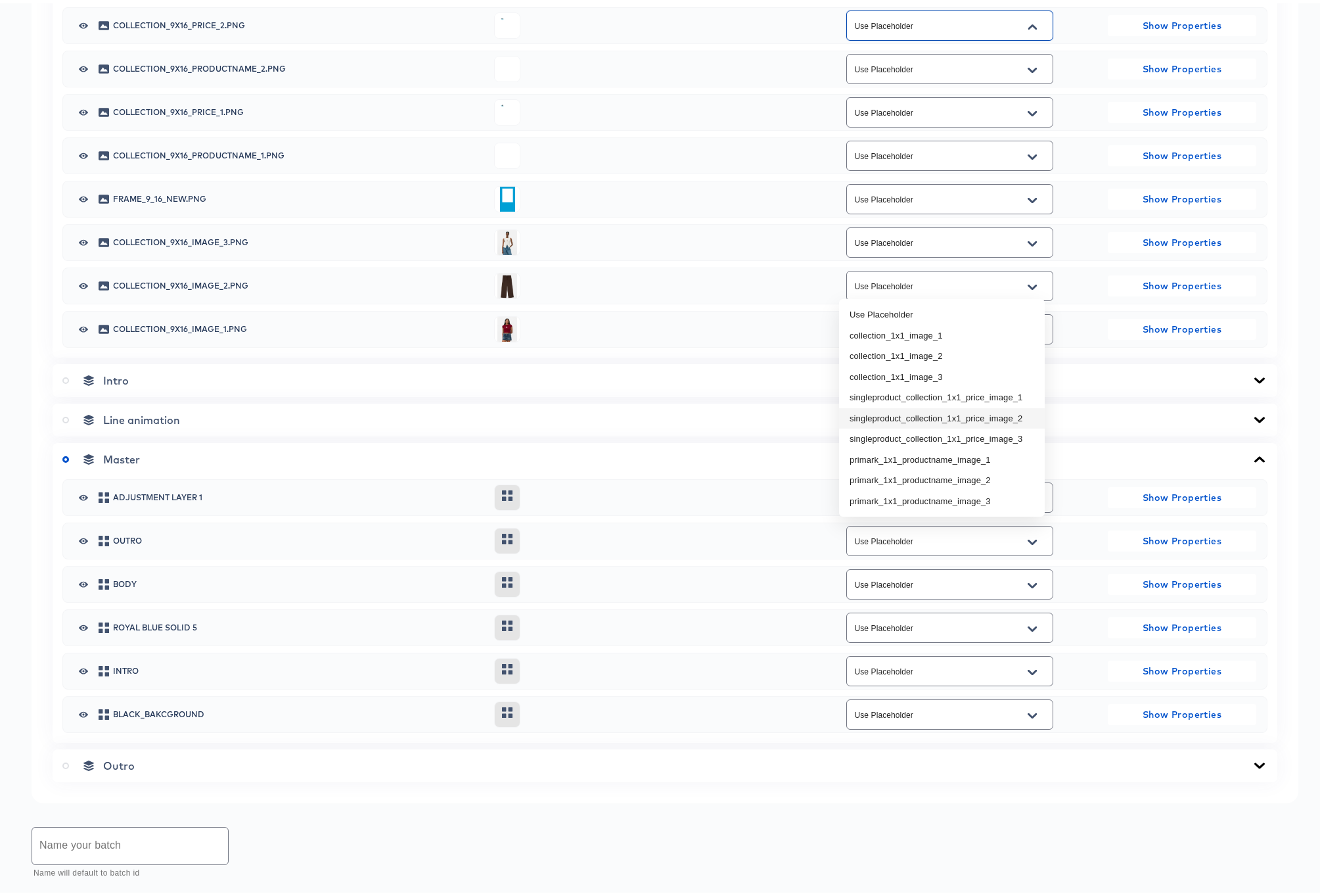
click at [1015, 415] on li "singleproduct_collection_1x1_price_image_2" at bounding box center [942, 415] width 205 height 21
type input "singleproduct_collection_1x1_price_image_2"
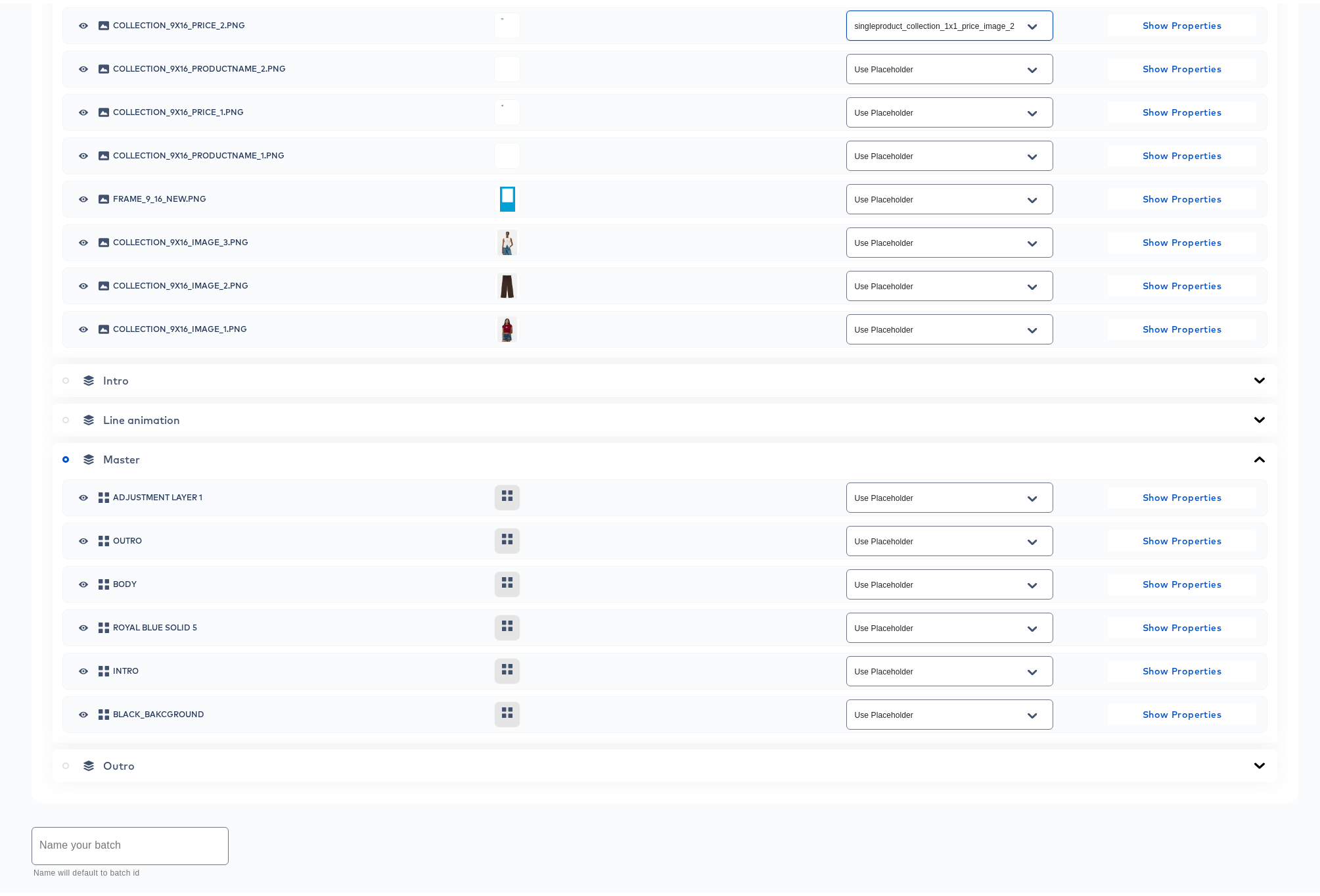
click at [1030, 77] on button "Open" at bounding box center [1032, 67] width 20 height 21
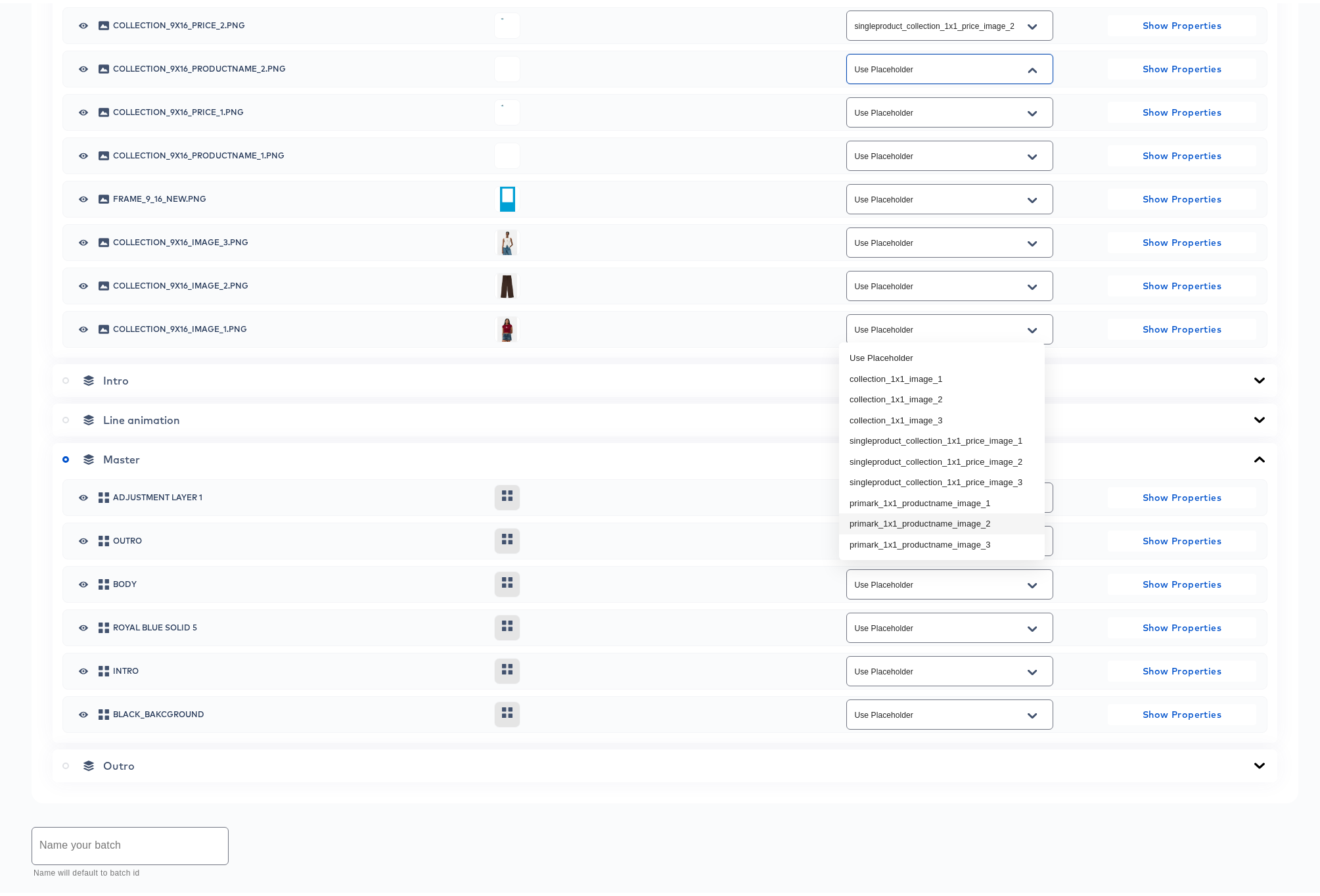
click at [1007, 521] on li "primark_1x1_productname_image_2" at bounding box center [942, 521] width 205 height 21
type input "primark_1x1_productname_image_2"
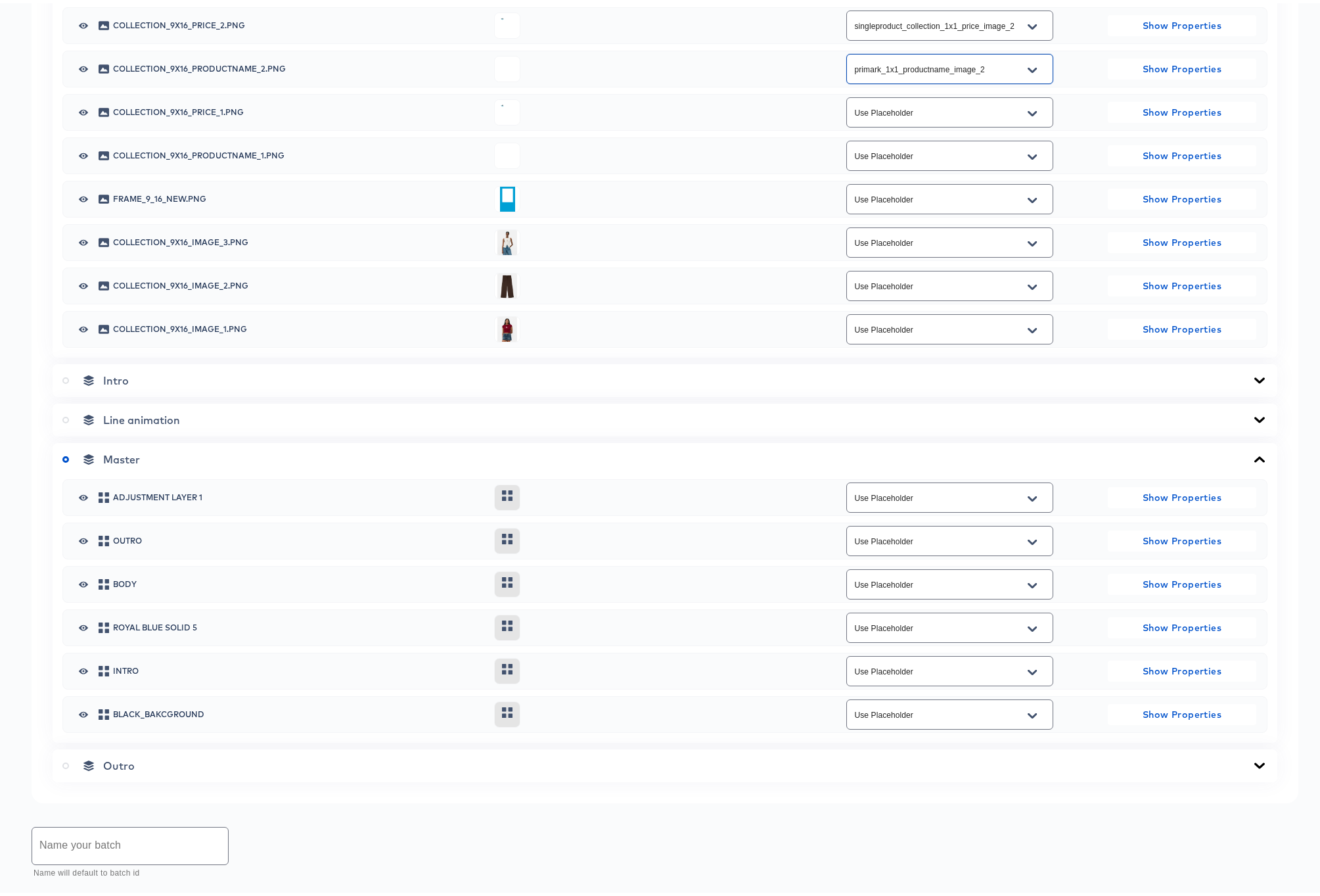
click at [1028, 115] on icon "Open" at bounding box center [1032, 110] width 9 height 11
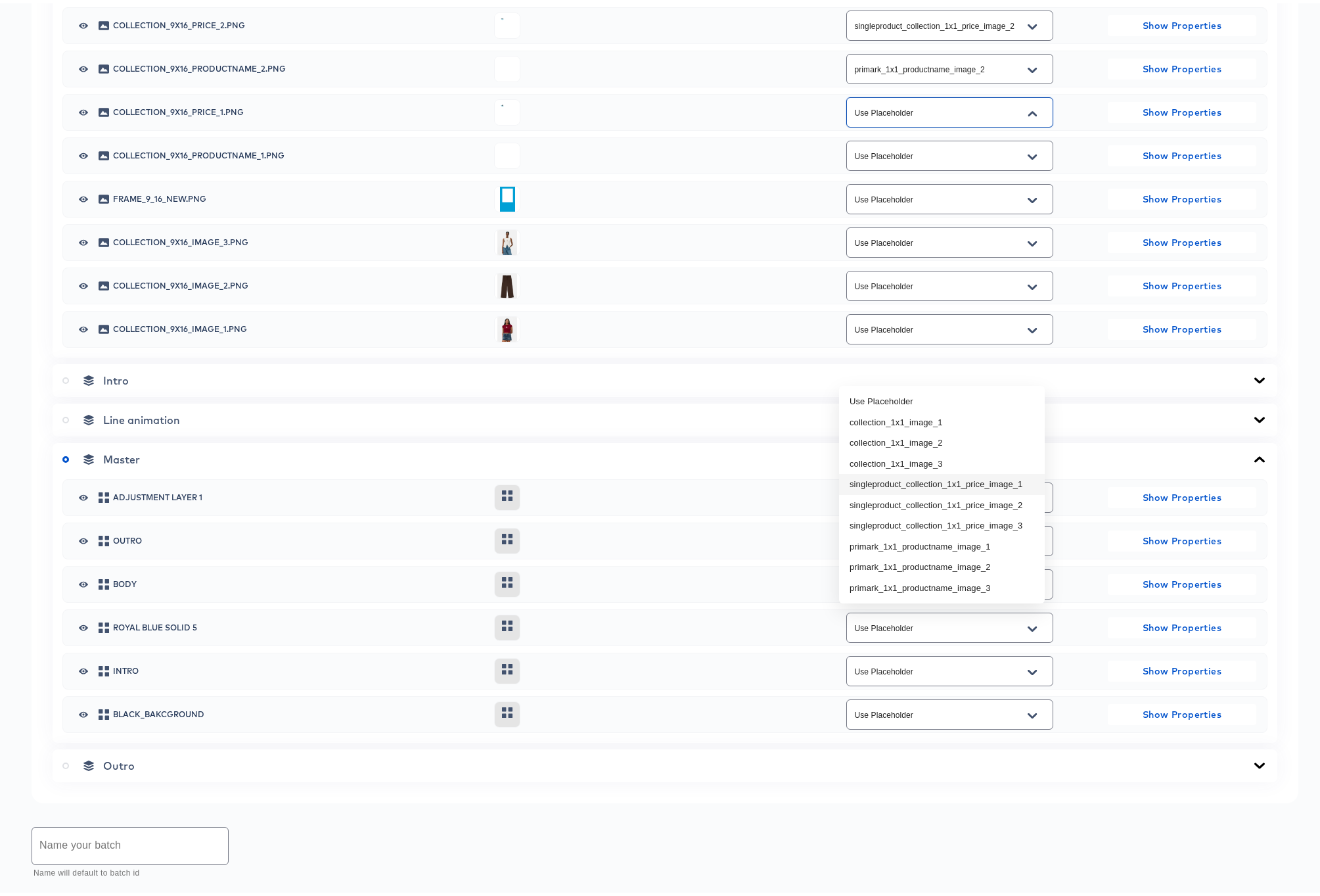
click at [1024, 479] on li "singleproduct_collection_1x1_price_image_1" at bounding box center [942, 481] width 205 height 21
type input "singleproduct_collection_1x1_price_image_1"
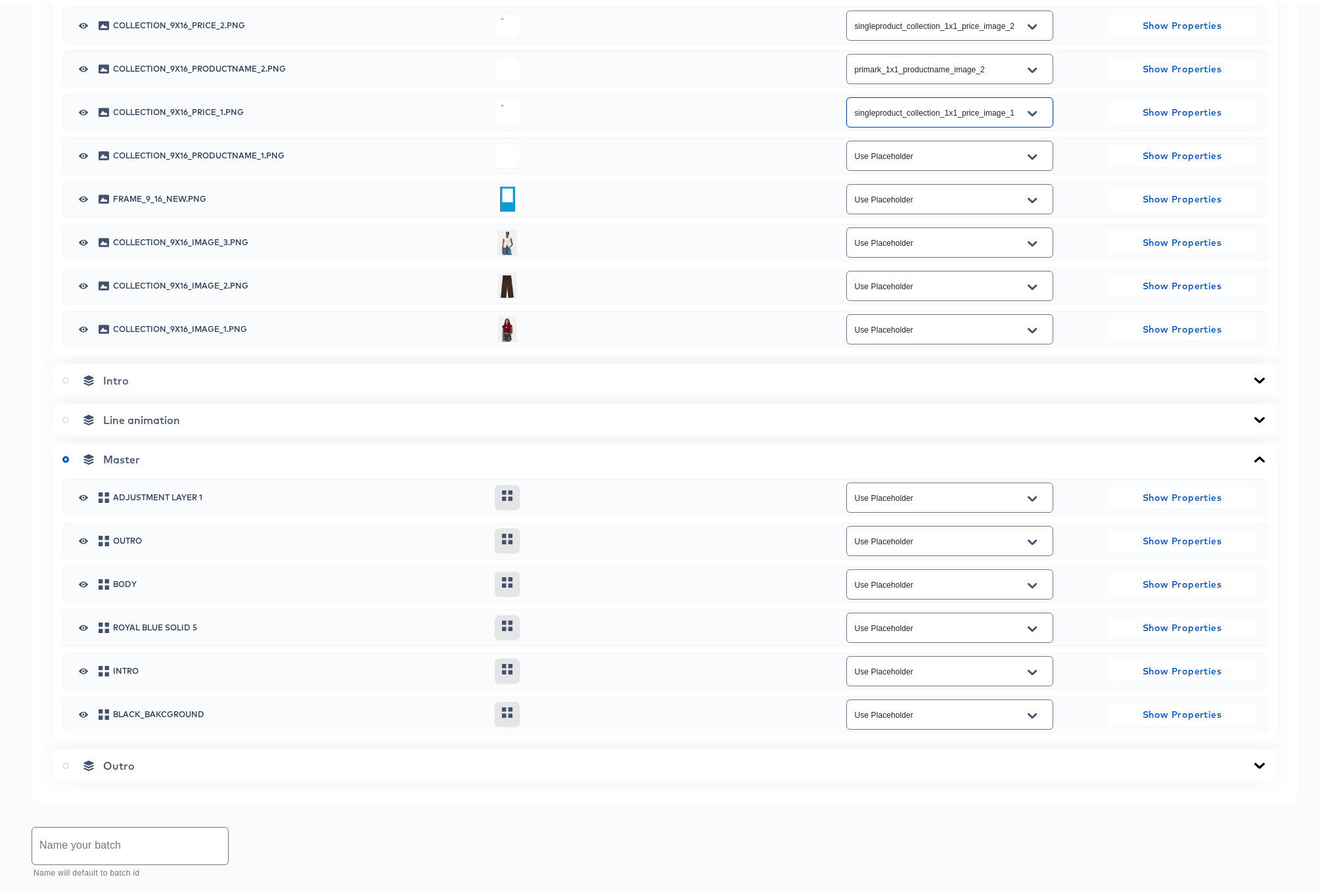
click at [1022, 164] on button "Open" at bounding box center [1032, 154] width 20 height 21
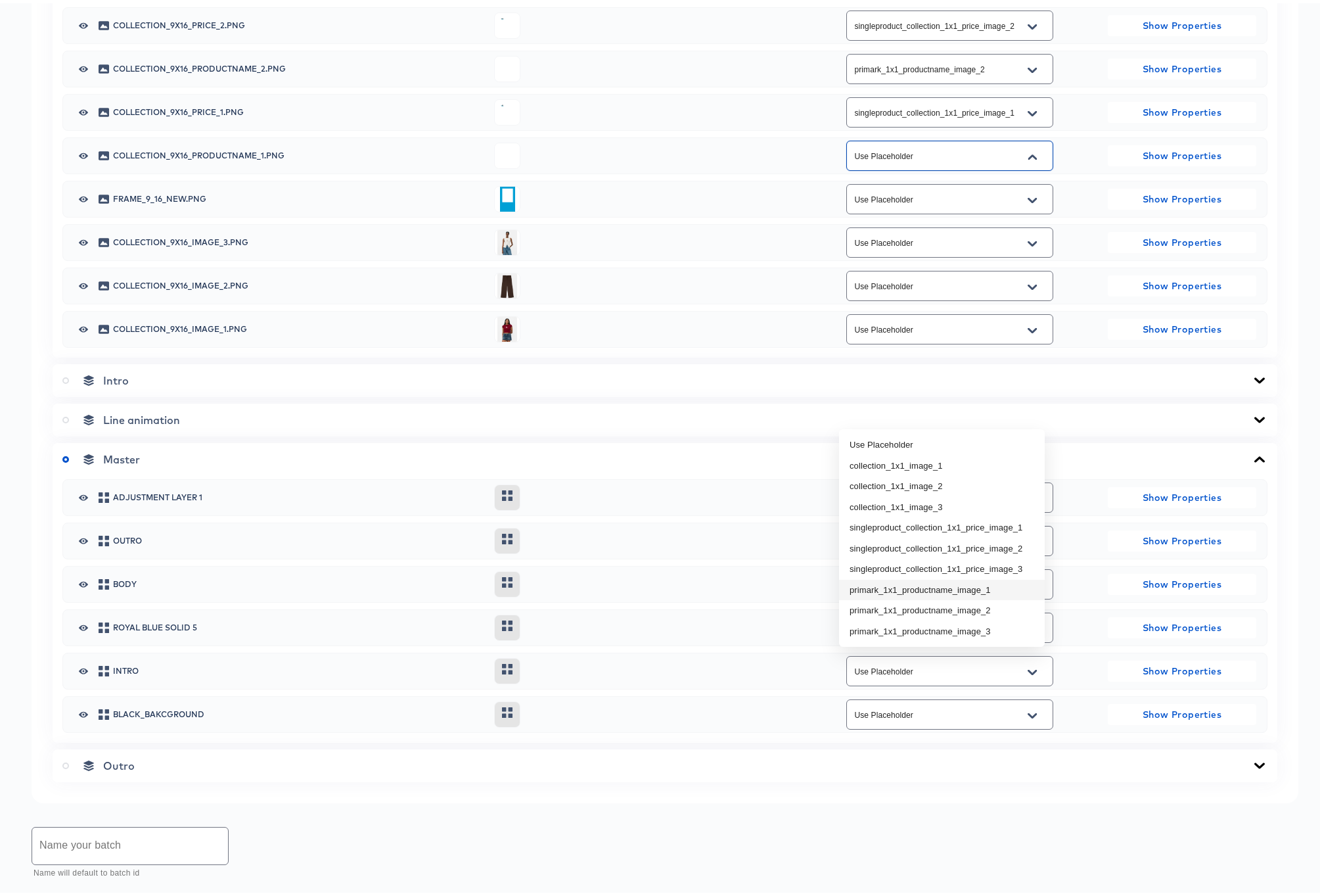
click at [1011, 584] on li "primark_1x1_productname_image_1" at bounding box center [942, 587] width 205 height 21
type input "primark_1x1_productname_image_1"
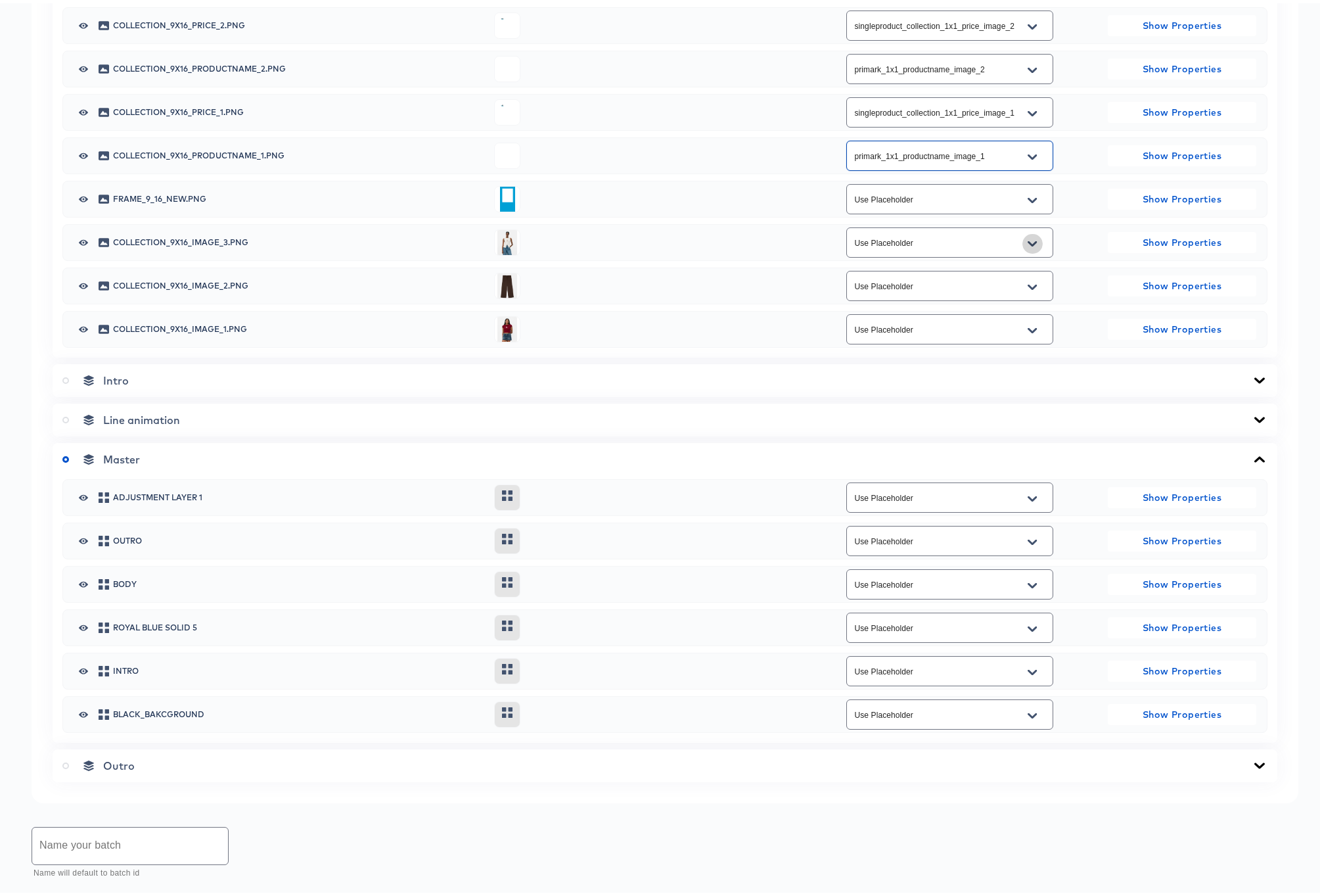
click at [1028, 245] on icon "Open" at bounding box center [1032, 240] width 9 height 11
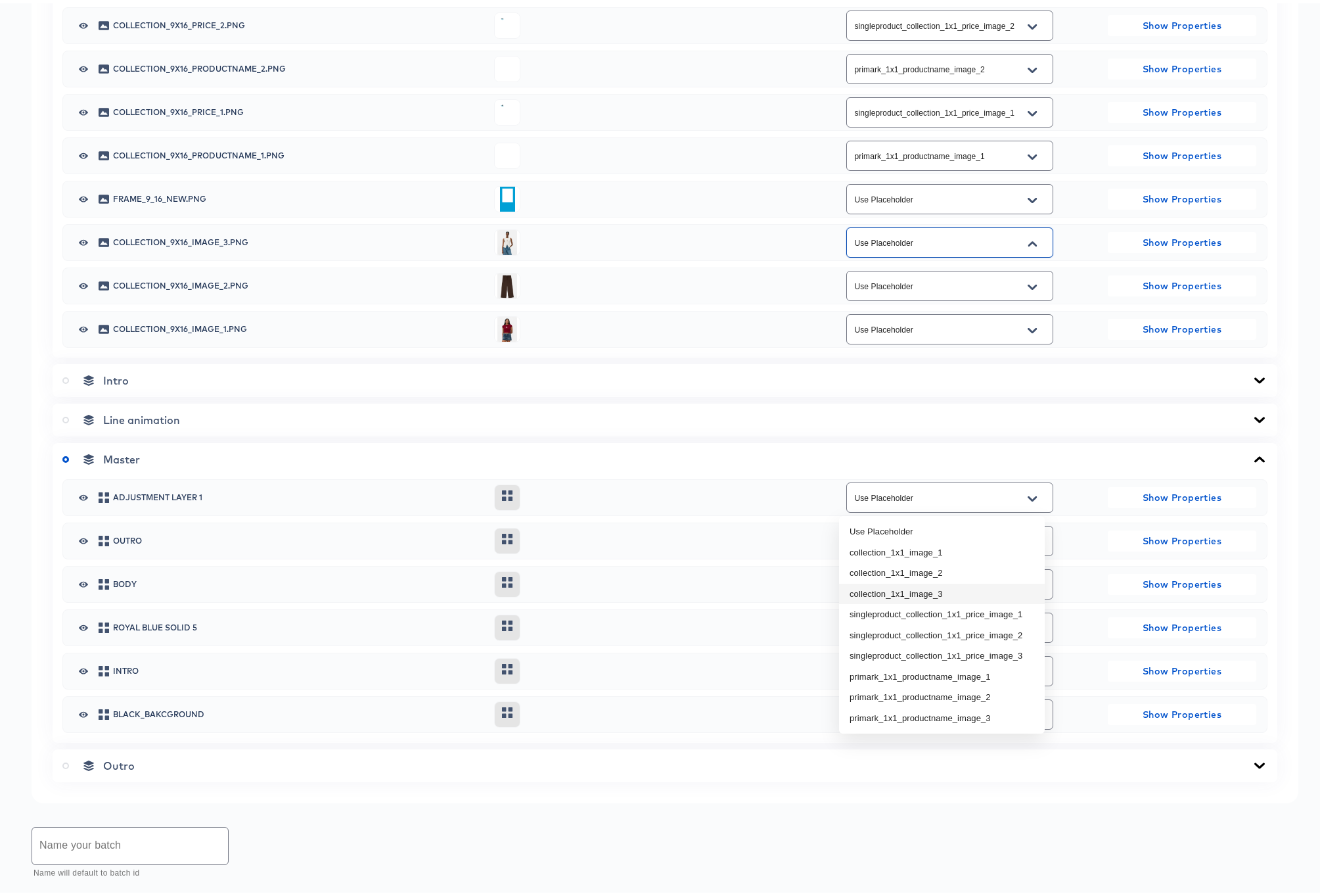
click at [997, 593] on li "collection_1x1_image_3" at bounding box center [942, 591] width 205 height 21
type input "collection_1x1_image_3"
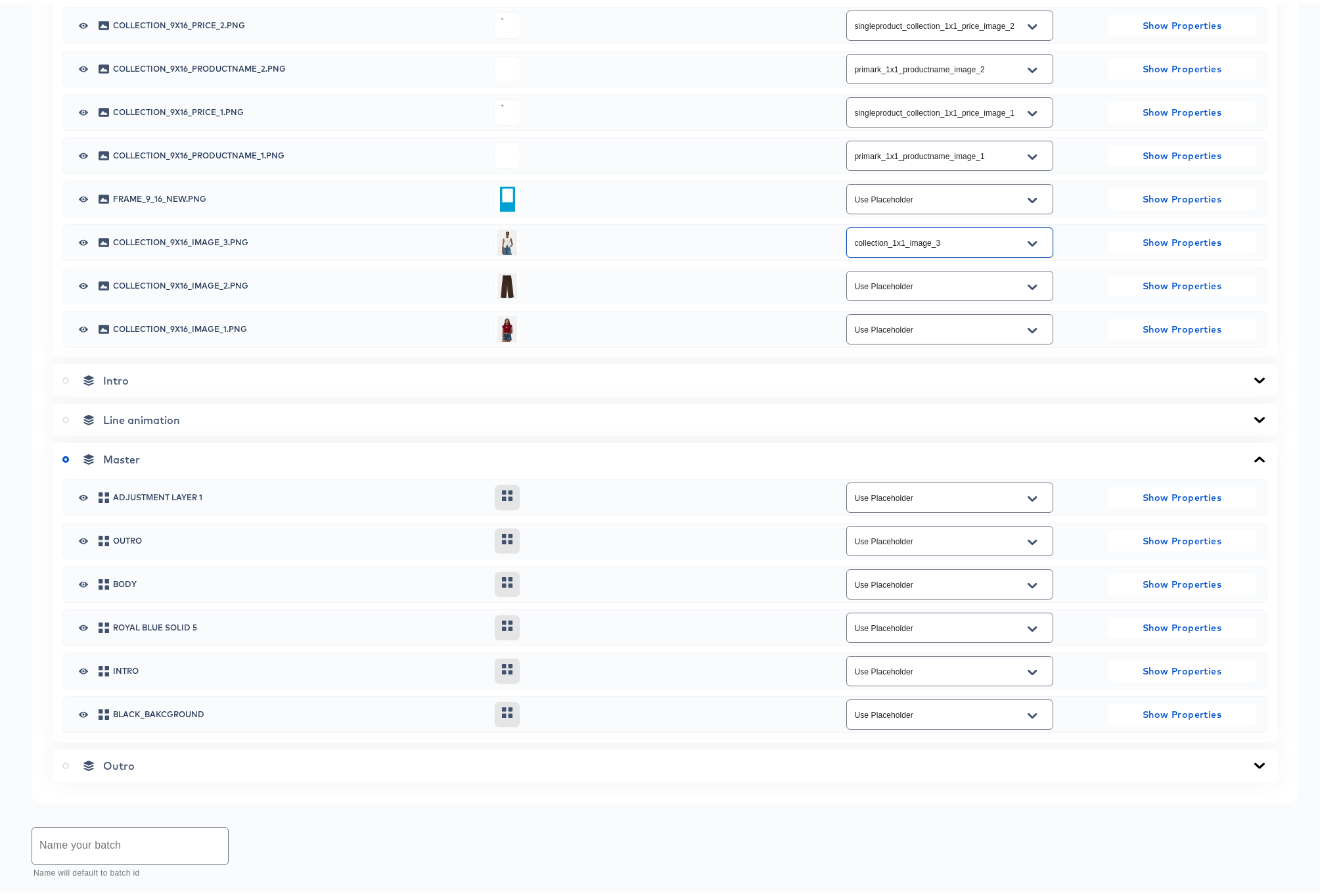
click at [1027, 294] on button "Open" at bounding box center [1032, 284] width 20 height 21
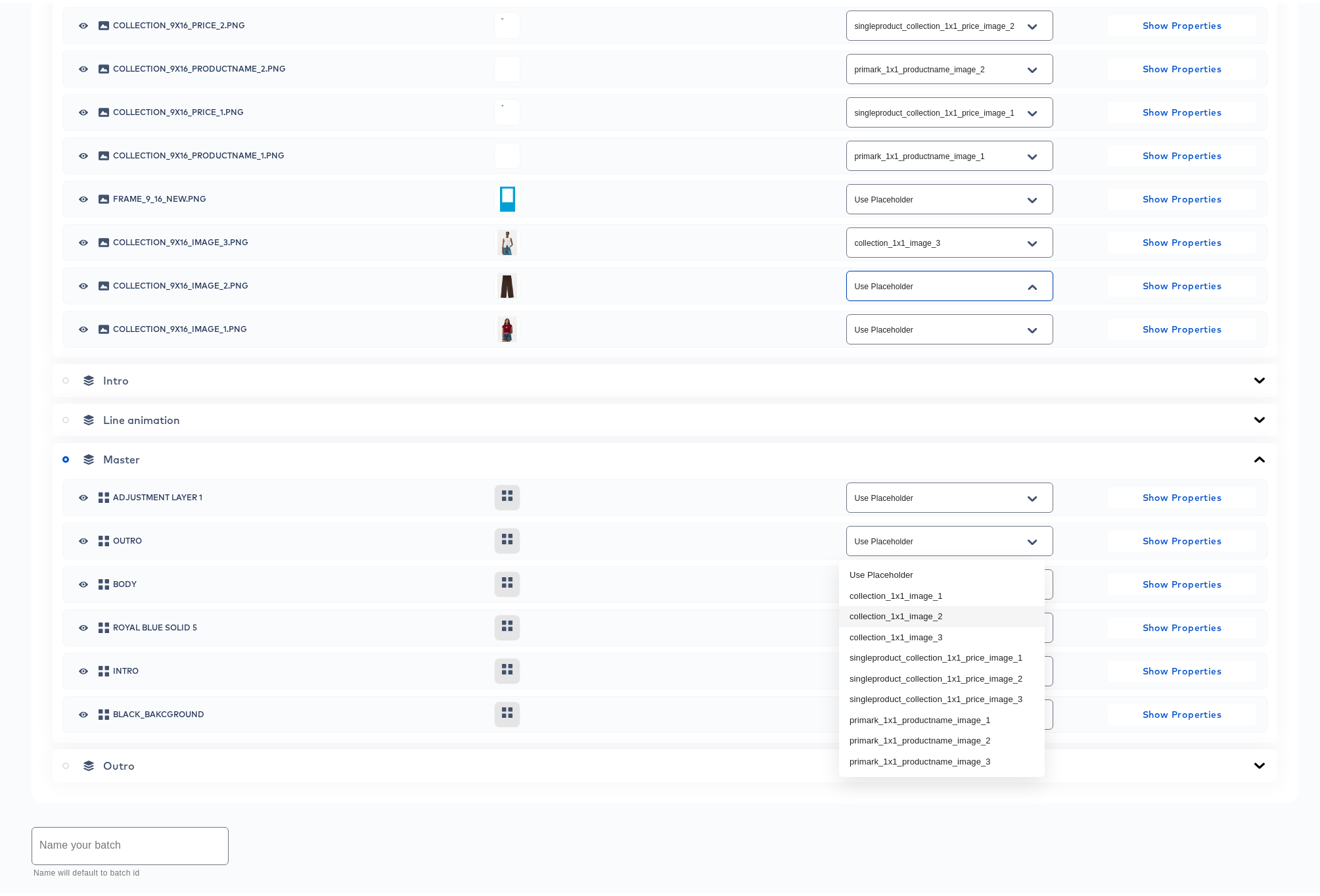
click at [958, 609] on li "collection_1x1_image_2" at bounding box center [942, 614] width 205 height 21
type input "collection_1x1_image_2"
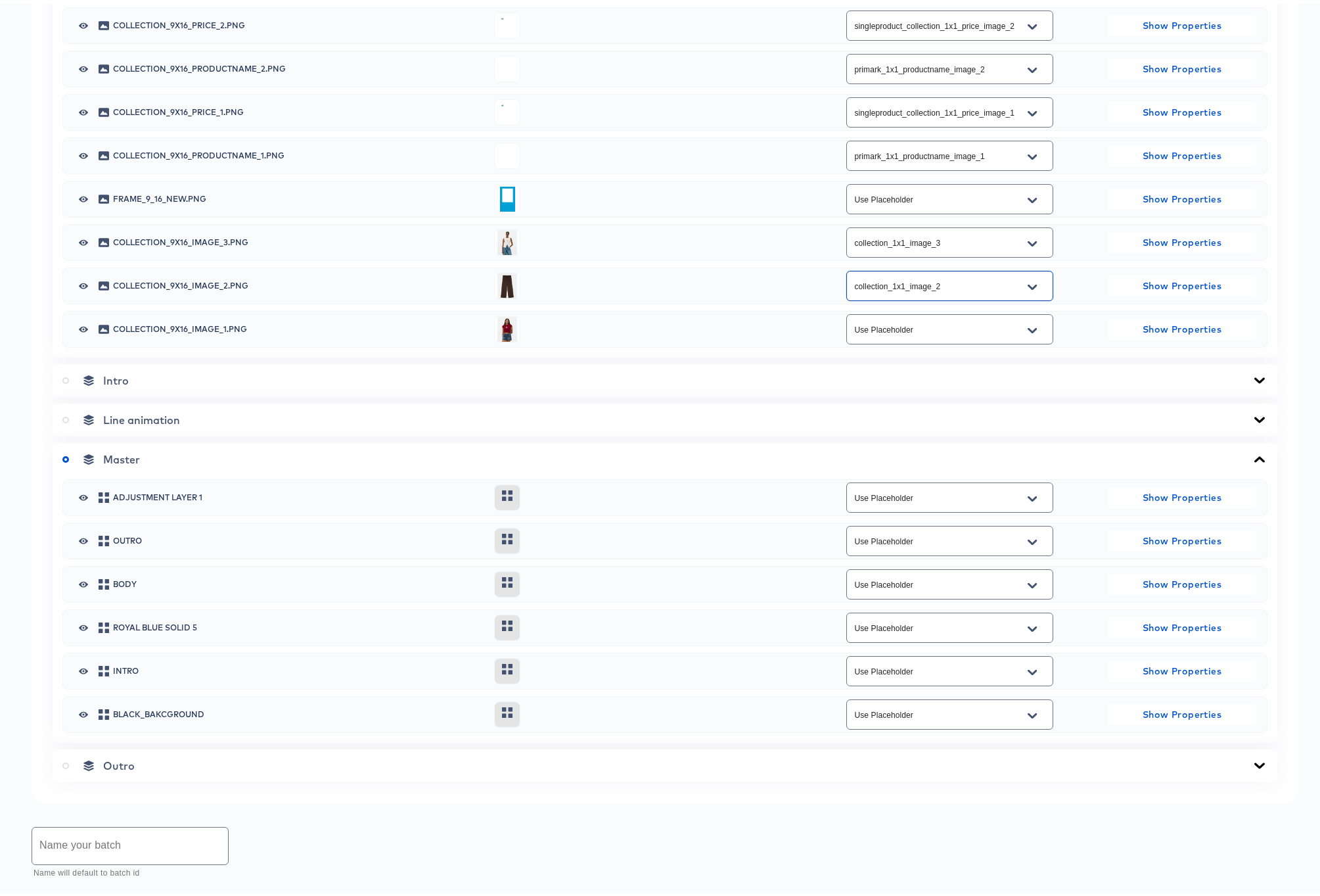
click at [1028, 332] on icon "Open" at bounding box center [1032, 326] width 9 height 11
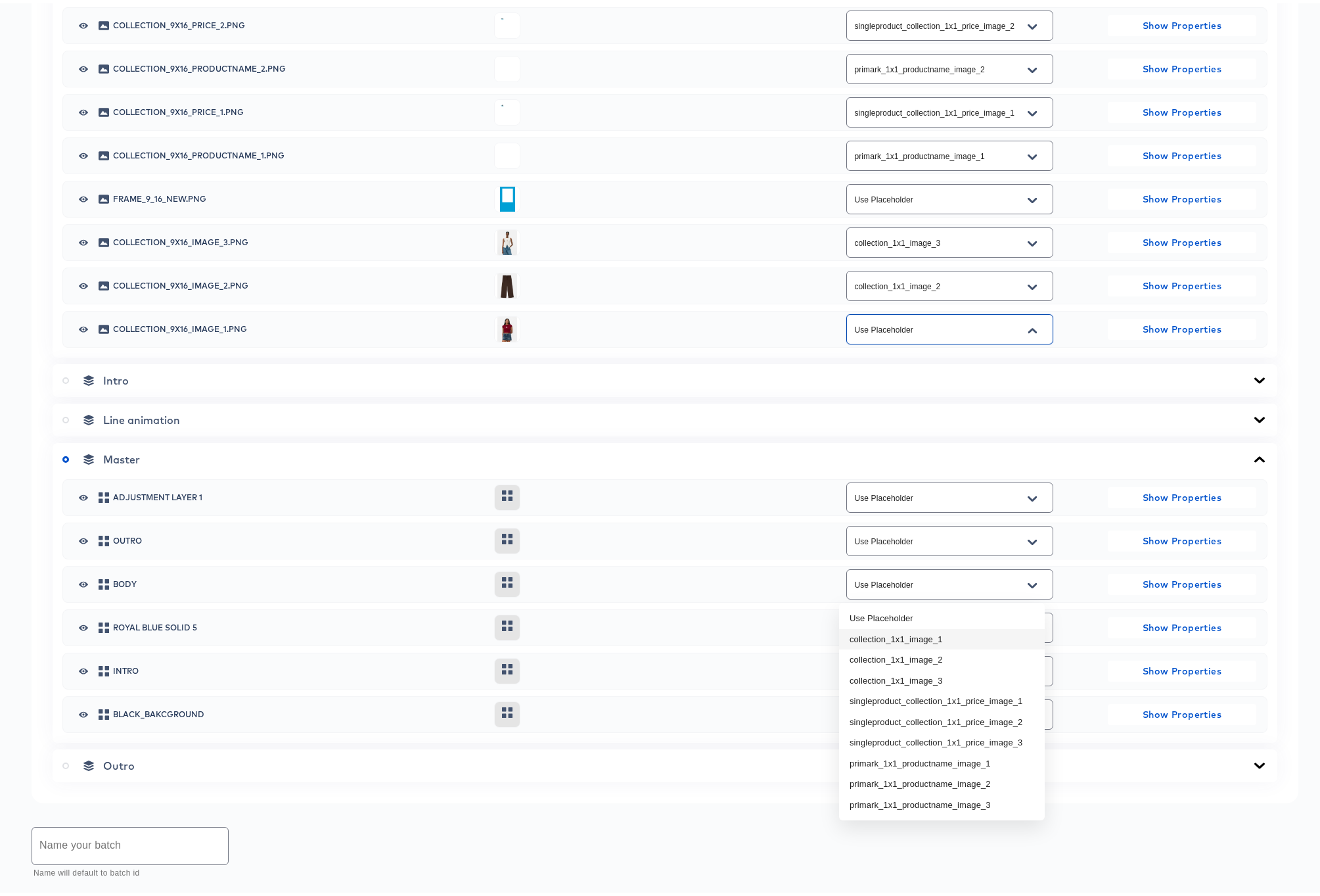
click at [938, 637] on li "collection_1x1_image_1" at bounding box center [942, 636] width 205 height 21
type input "collection_1x1_image_1"
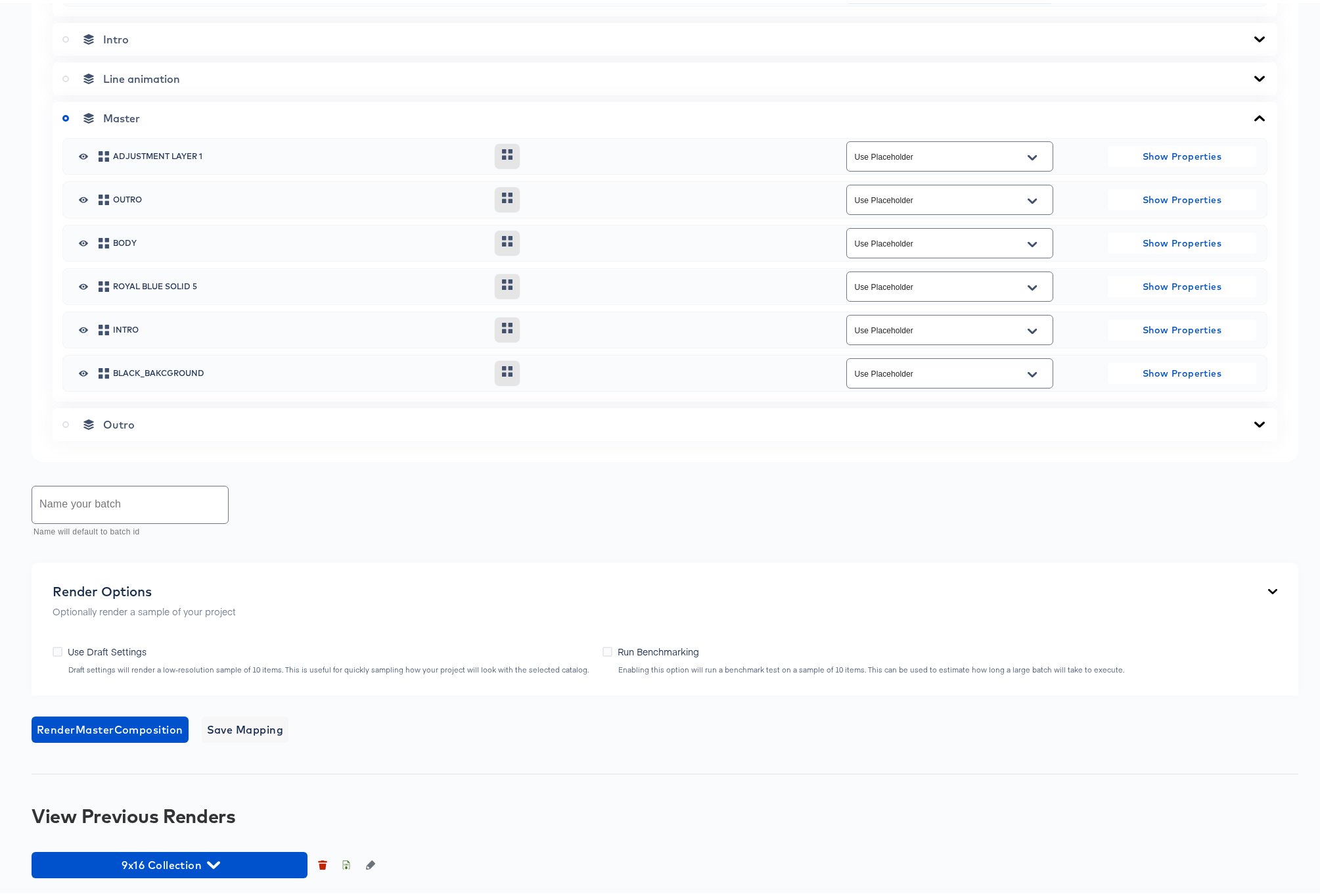
scroll to position [1392, 0]
click at [96, 510] on input "text" at bounding box center [130, 501] width 195 height 37
type input "Rev1"
click at [57, 647] on icon at bounding box center [58, 648] width 10 height 10
click at [0, 0] on input "Use Draft Settings" at bounding box center [0, 0] width 0 height 0
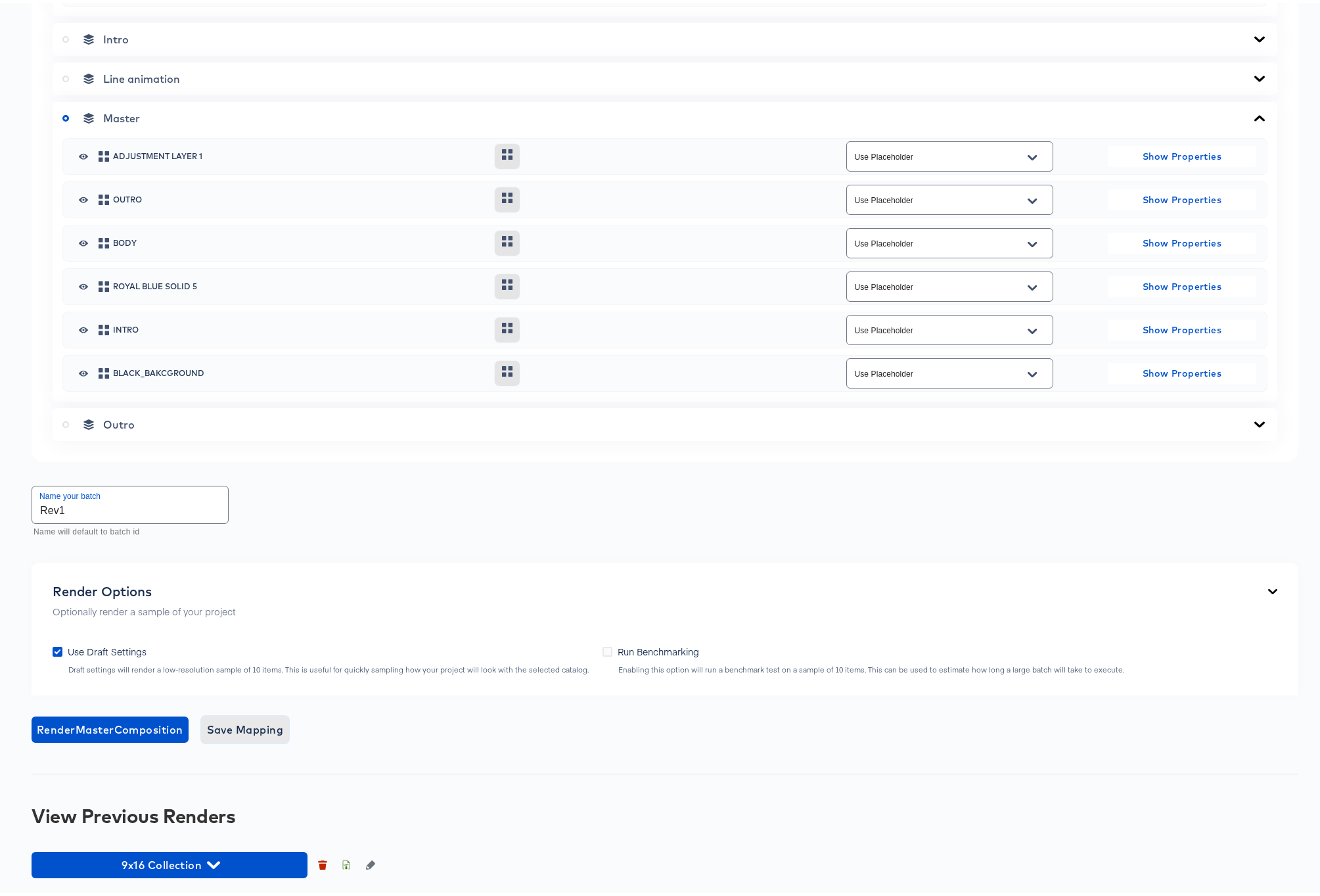
click at [236, 725] on span "Save Mapping" at bounding box center [245, 726] width 77 height 19
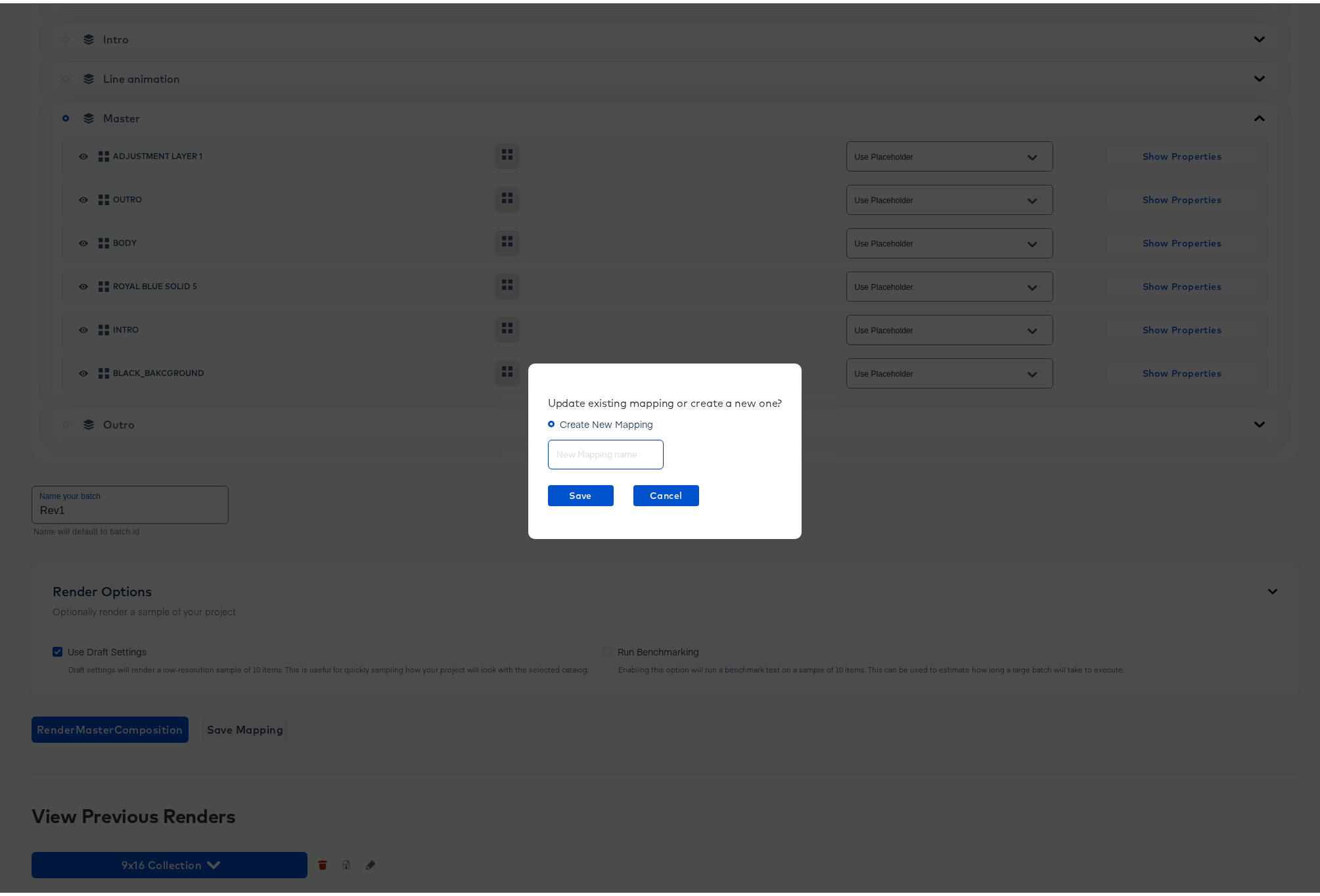
click at [580, 452] on input "text" at bounding box center [605, 446] width 114 height 28
type input "Rev1"
click at [572, 492] on span "Save" at bounding box center [580, 492] width 55 height 17
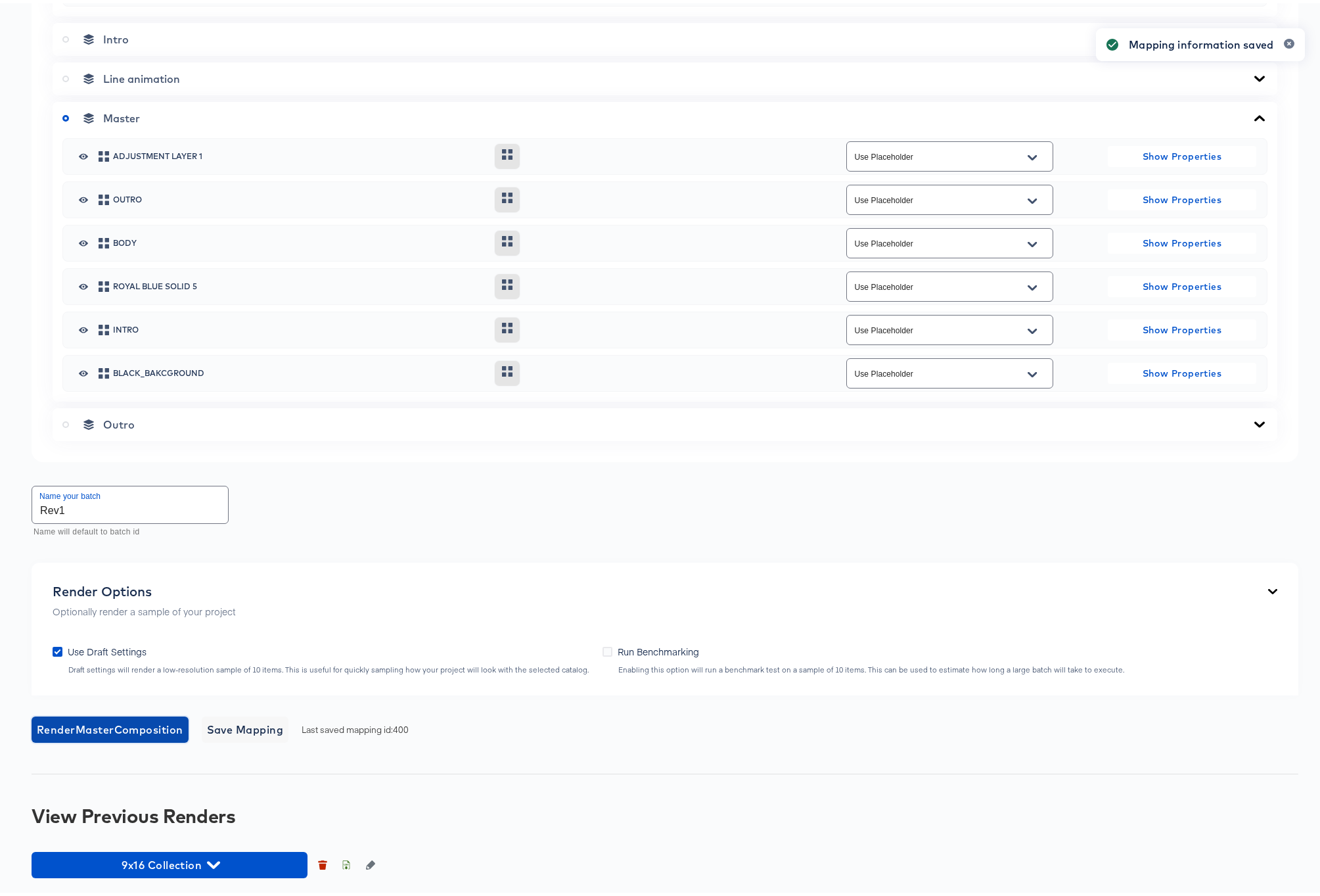
click at [100, 727] on span "Render Master Composition" at bounding box center [110, 726] width 147 height 19
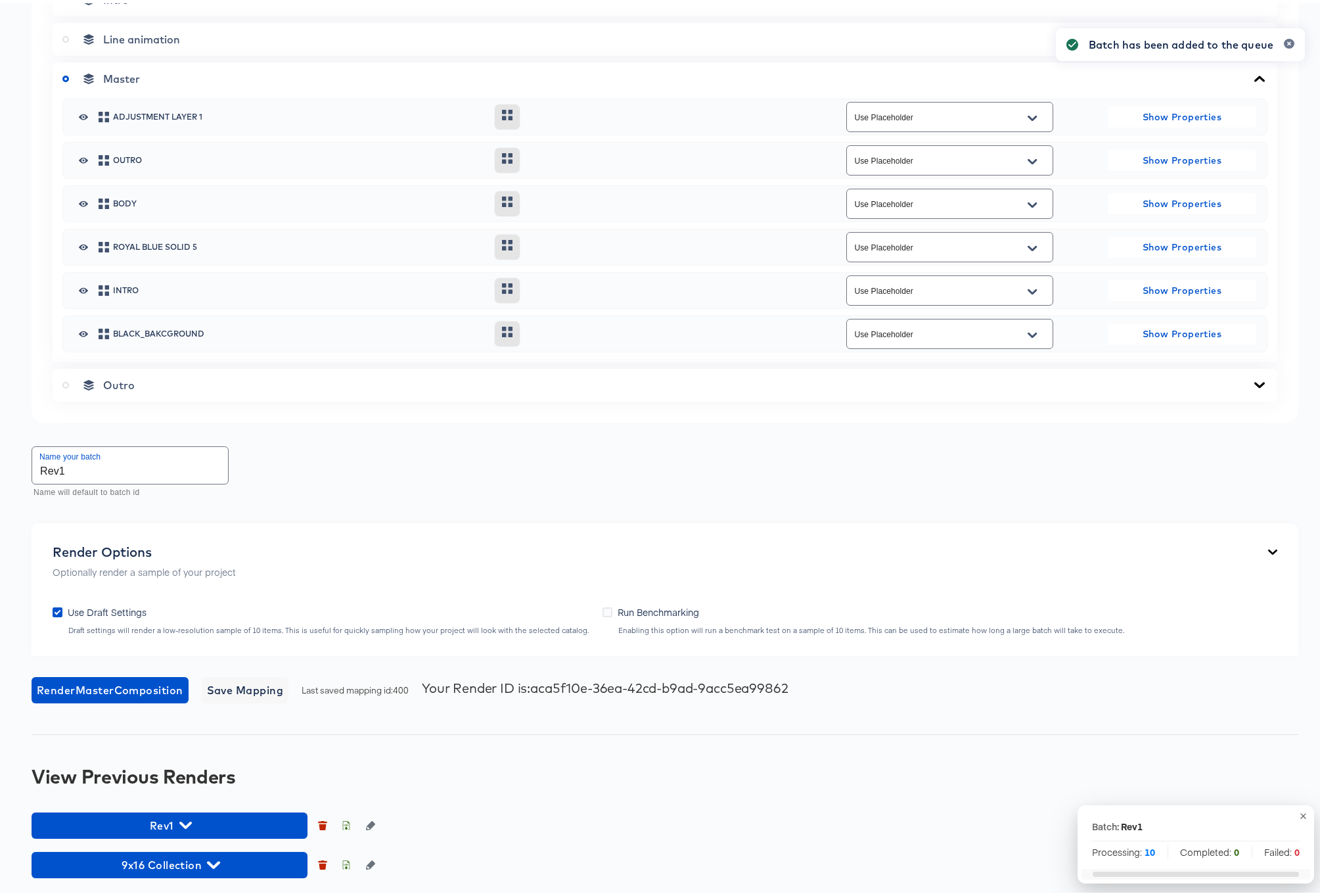
scroll to position [1431, 0]
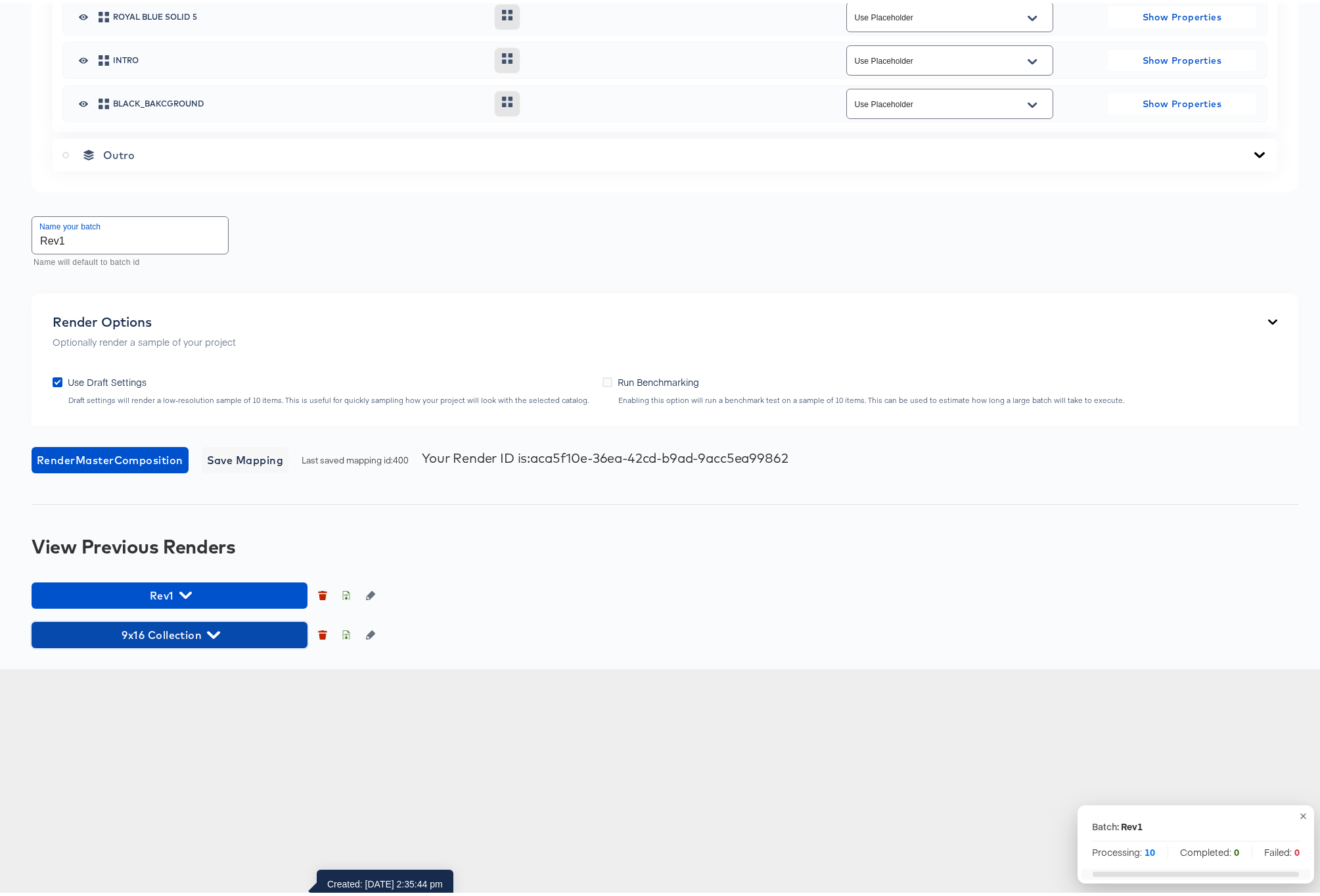
click at [212, 637] on icon "button" at bounding box center [213, 630] width 13 height 13
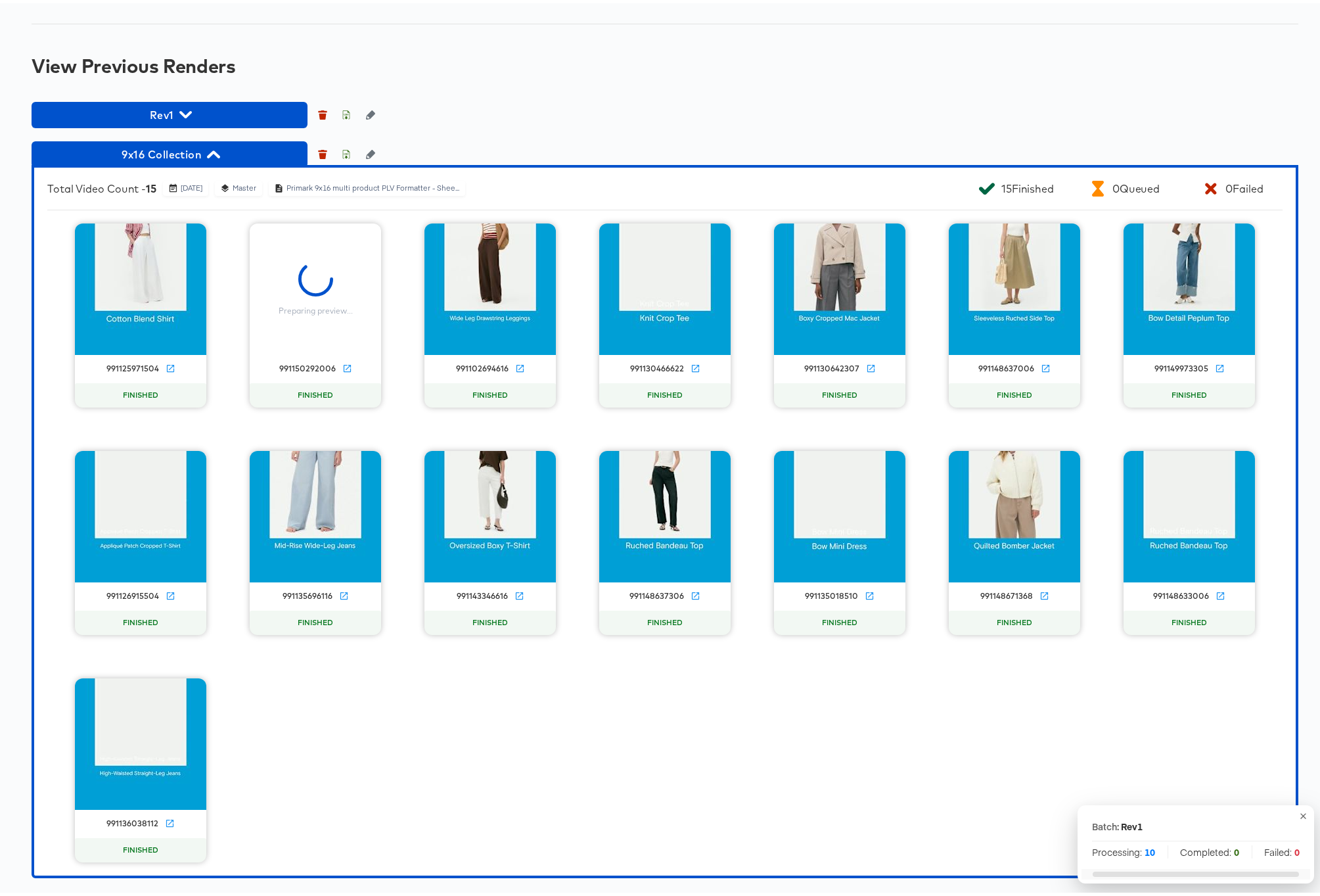
scroll to position [2014, 0]
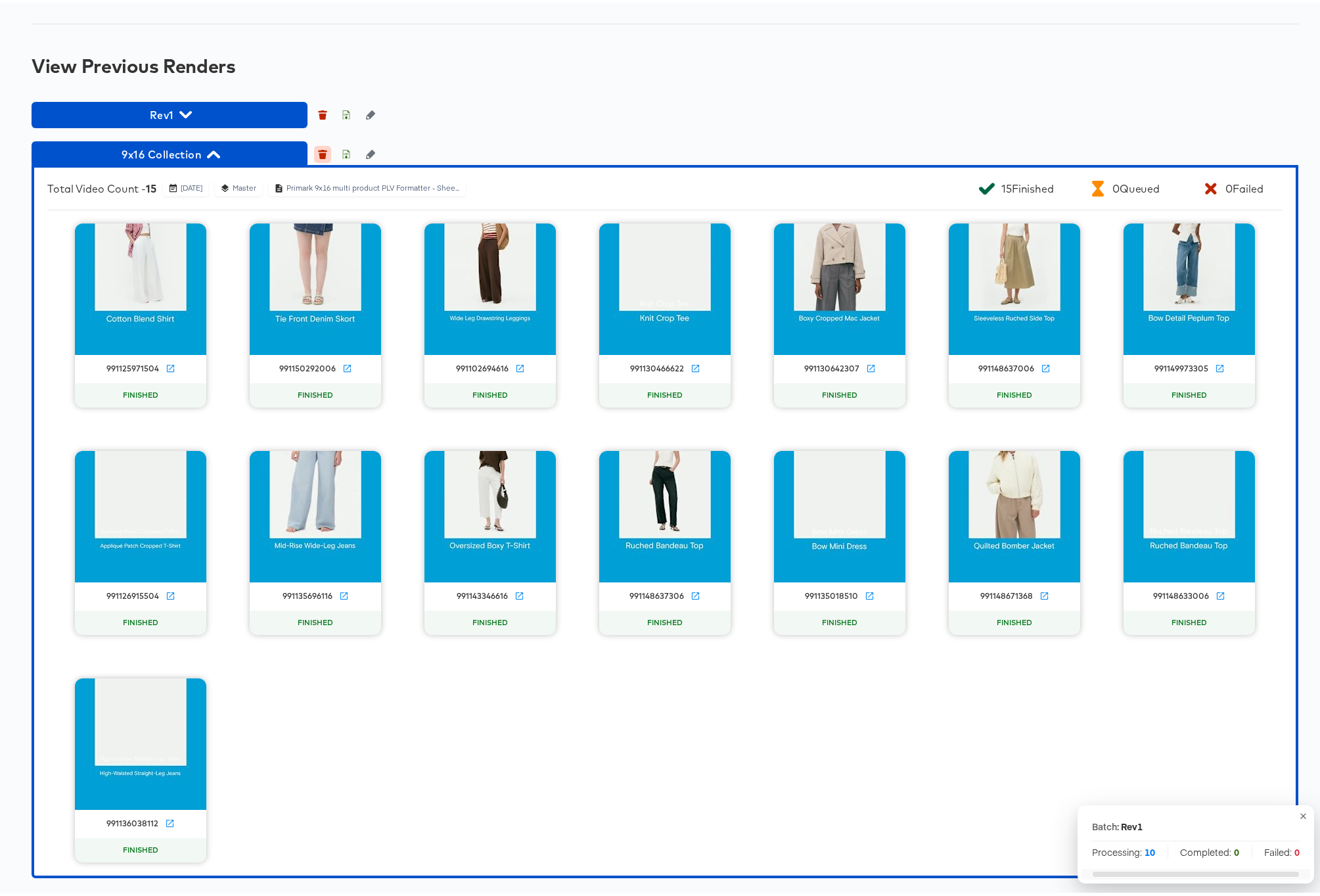
click at [324, 155] on icon "button" at bounding box center [322, 152] width 7 height 6
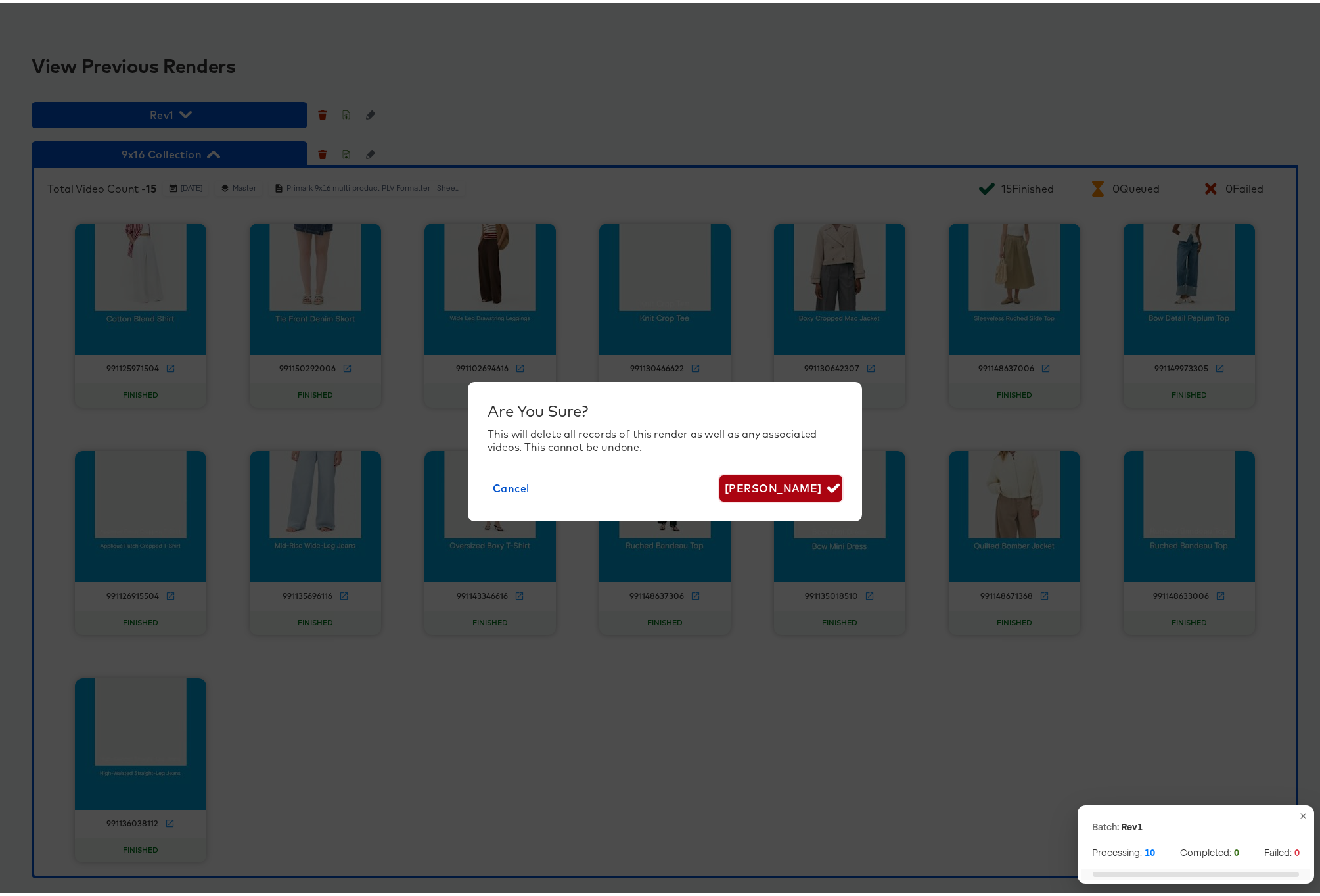
click at [765, 483] on span "Delete Render" at bounding box center [781, 485] width 112 height 19
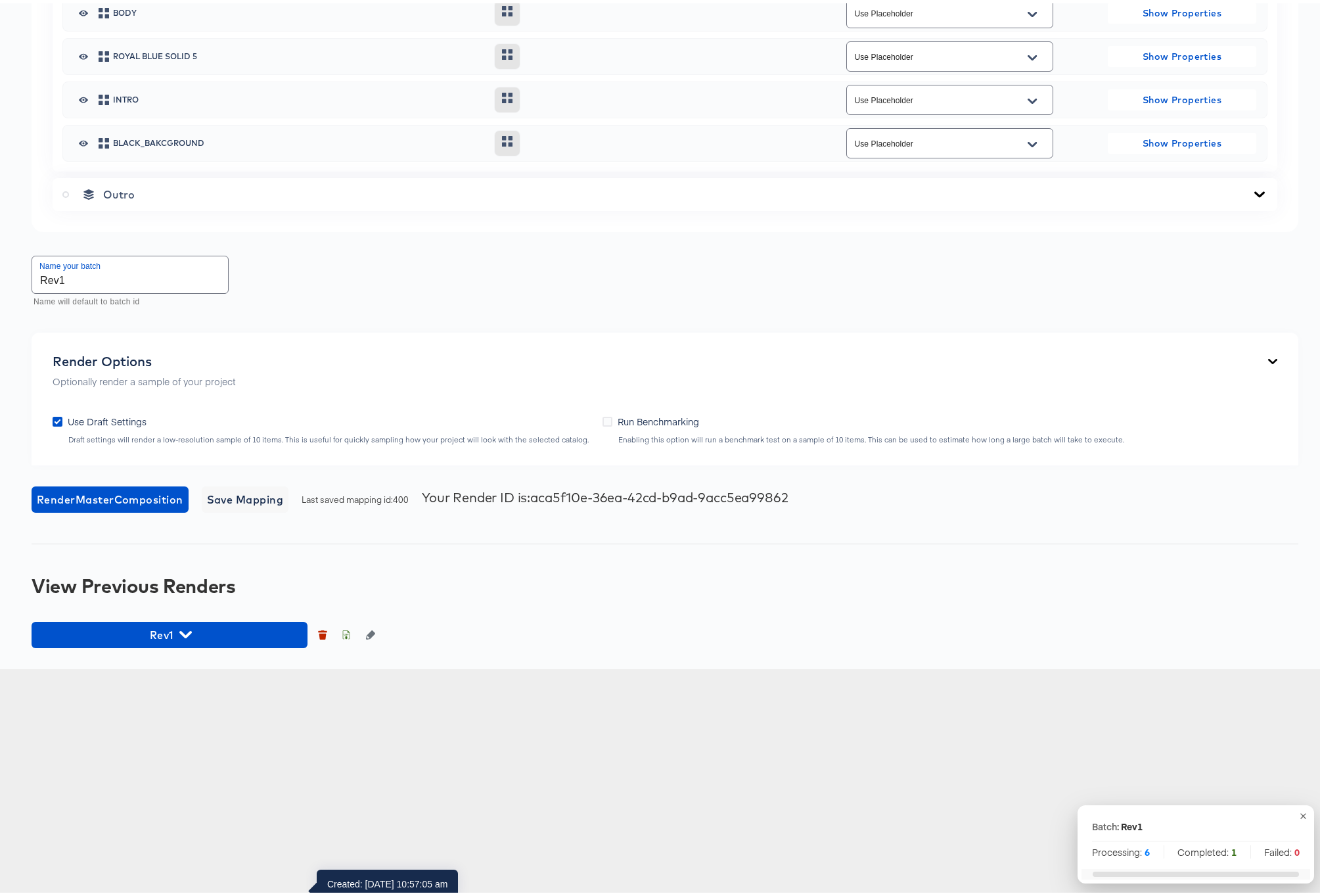
scroll to position [1392, 0]
click at [188, 637] on icon "button" at bounding box center [186, 630] width 13 height 13
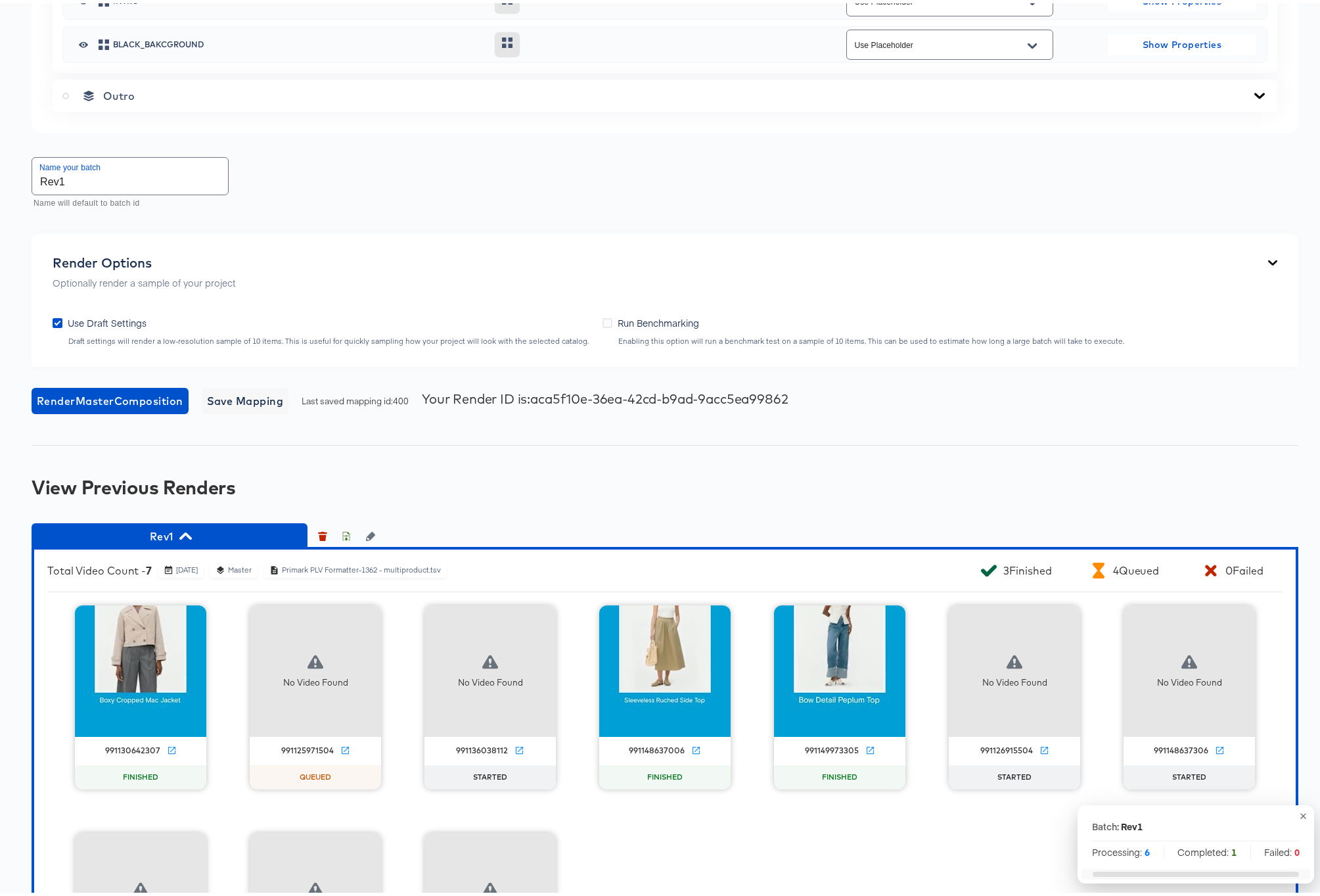
scroll to position [1860, 0]
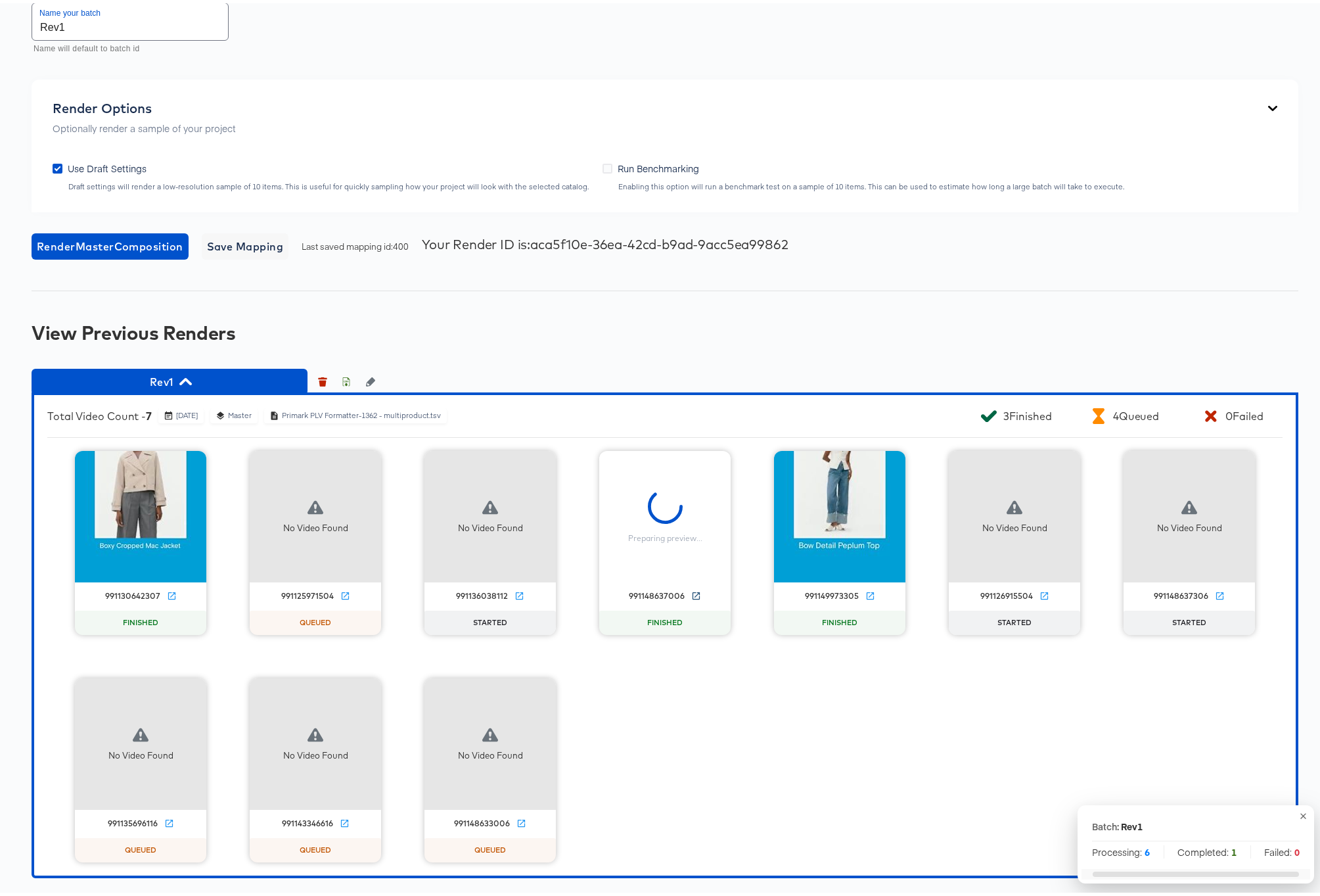
click at [693, 597] on icon at bounding box center [696, 592] width 10 height 10
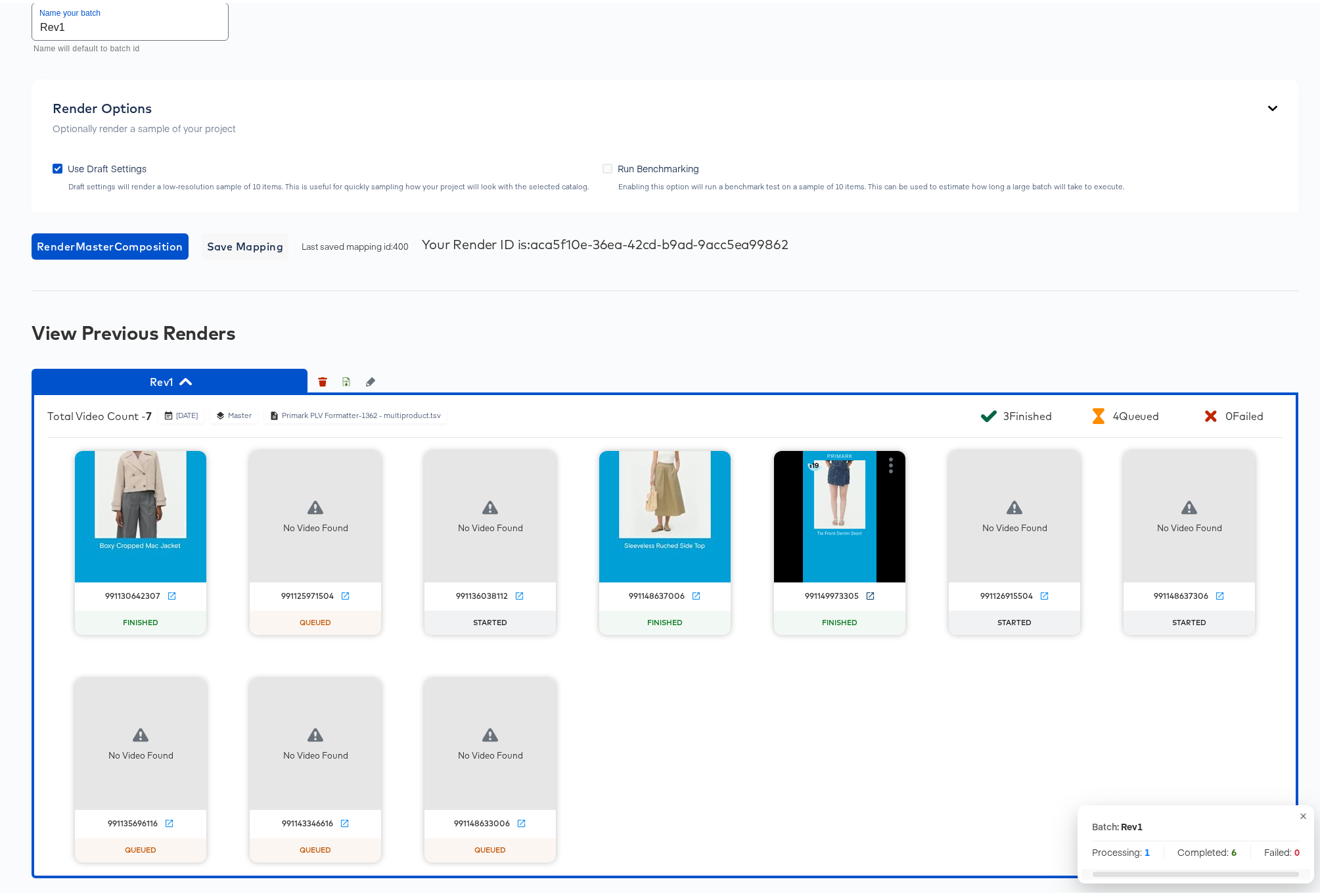
click at [866, 597] on icon at bounding box center [871, 592] width 10 height 10
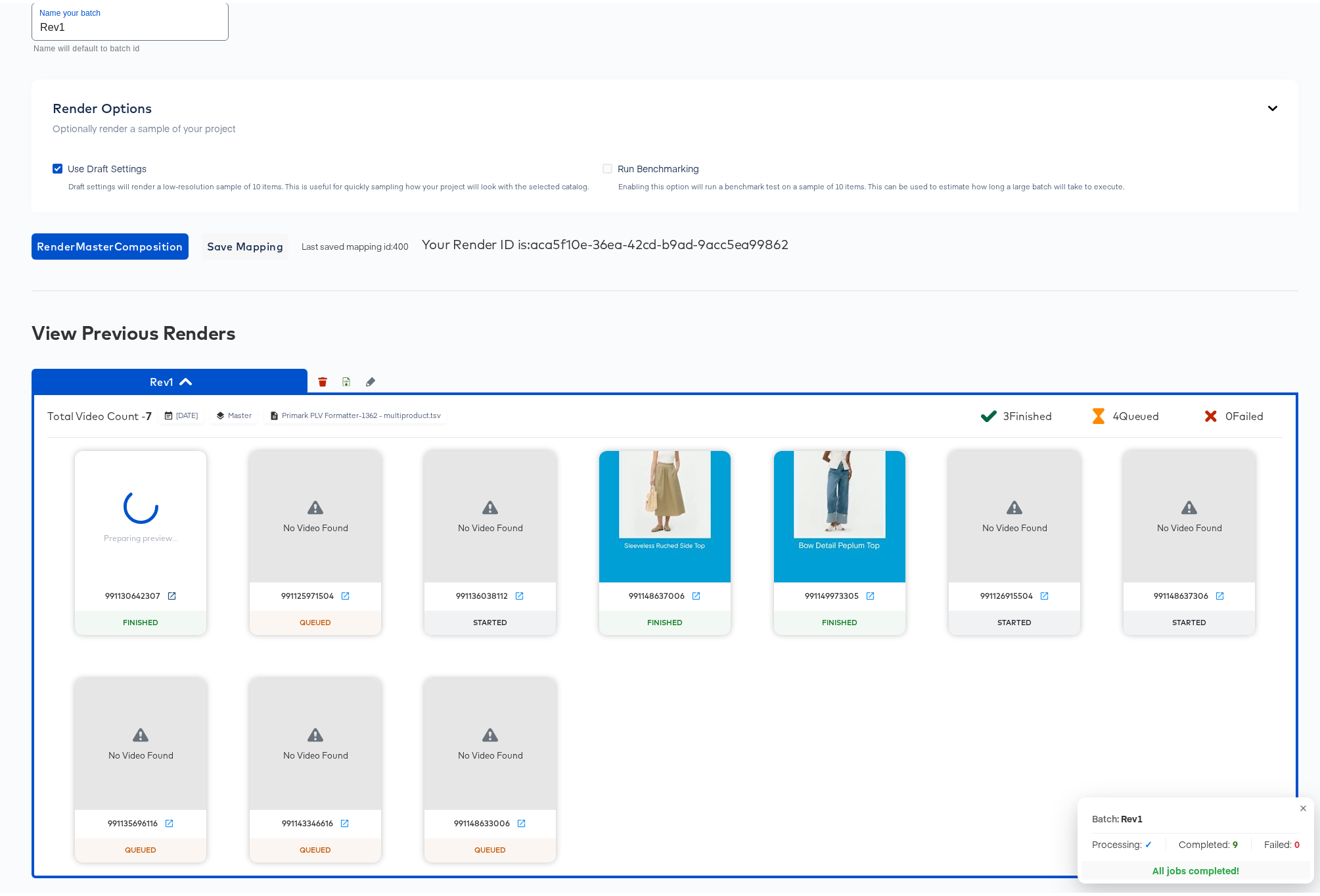
click at [167, 597] on icon at bounding box center [172, 592] width 10 height 10
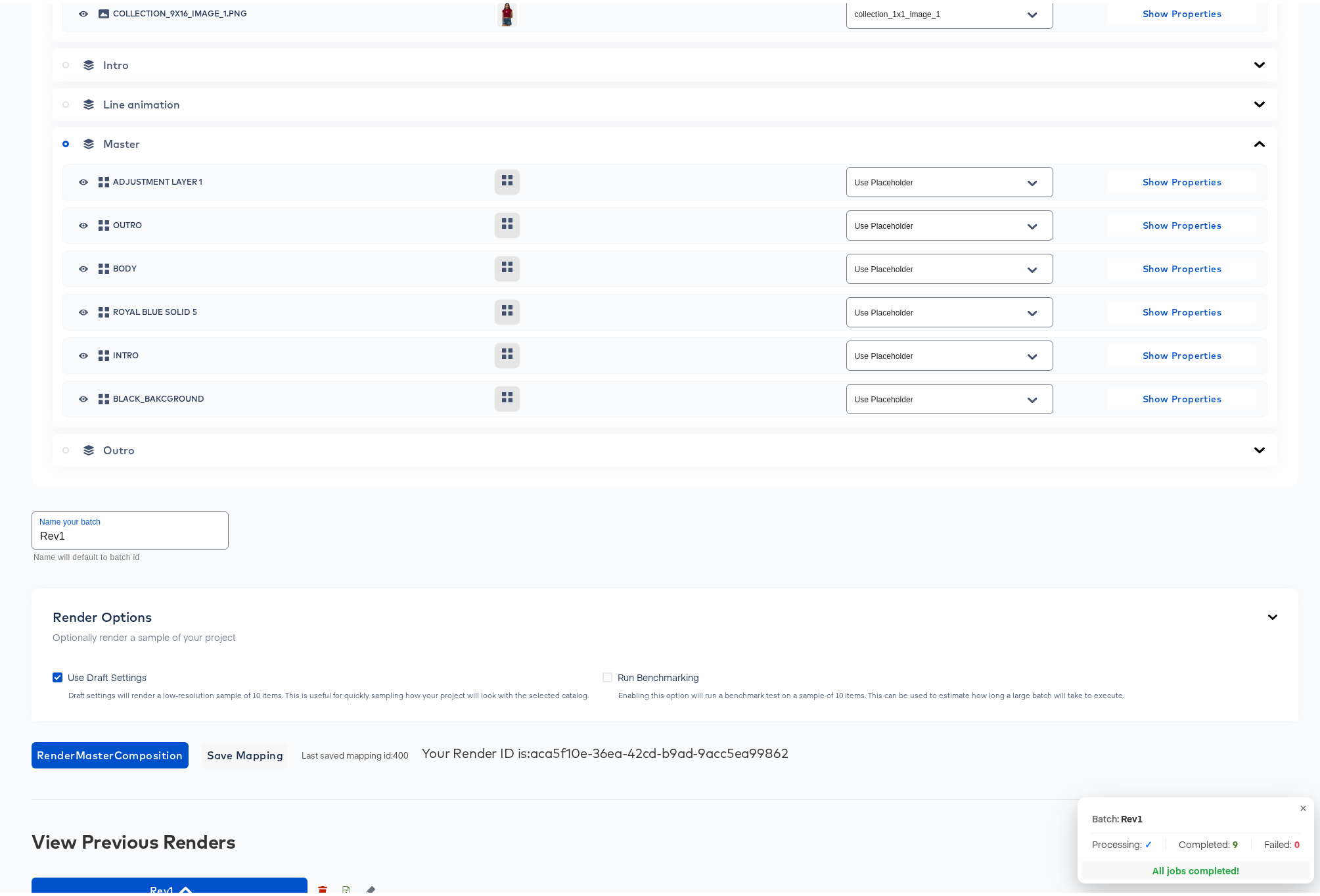
scroll to position [0, 0]
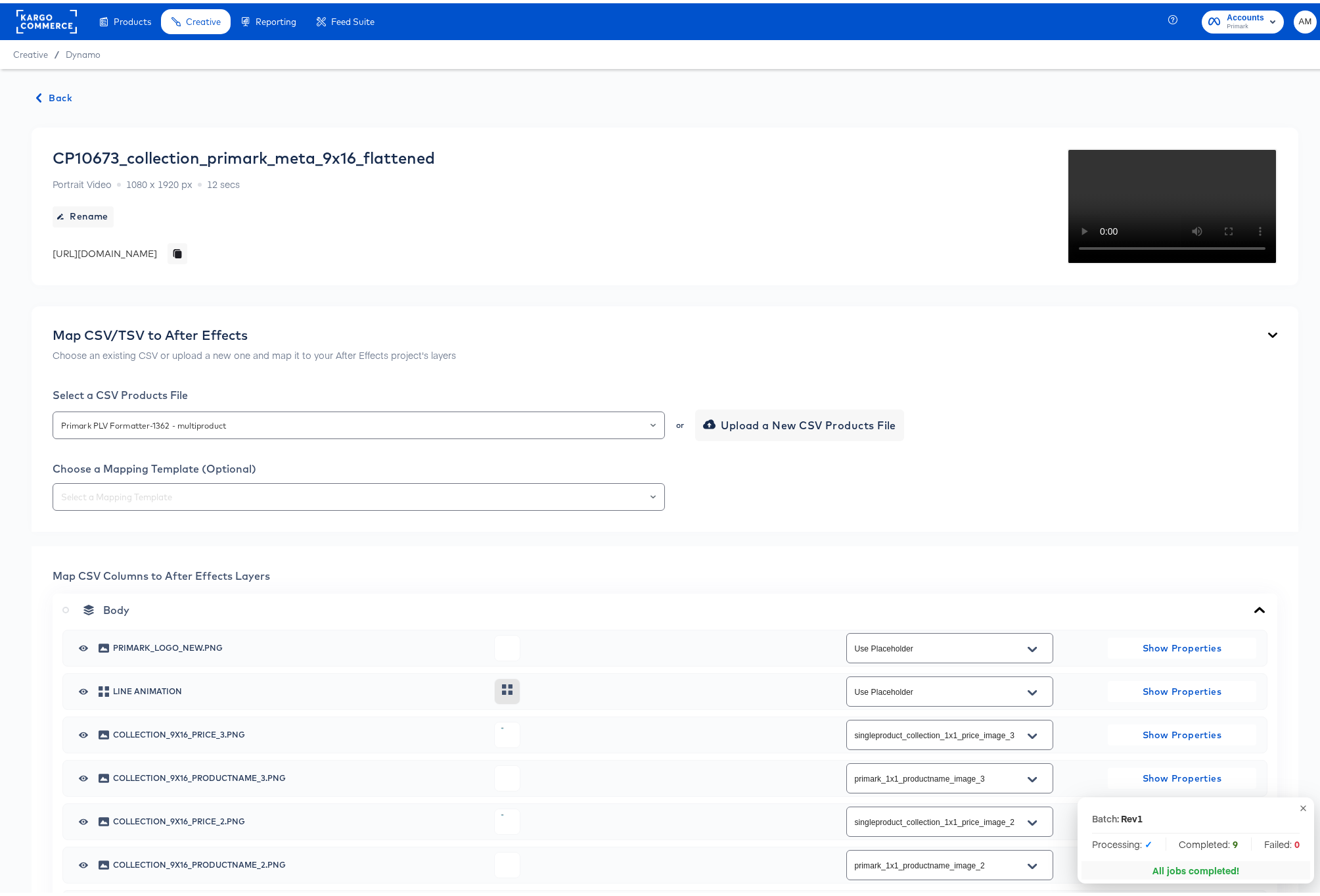
click at [57, 94] on span "Back" at bounding box center [55, 95] width 35 height 17
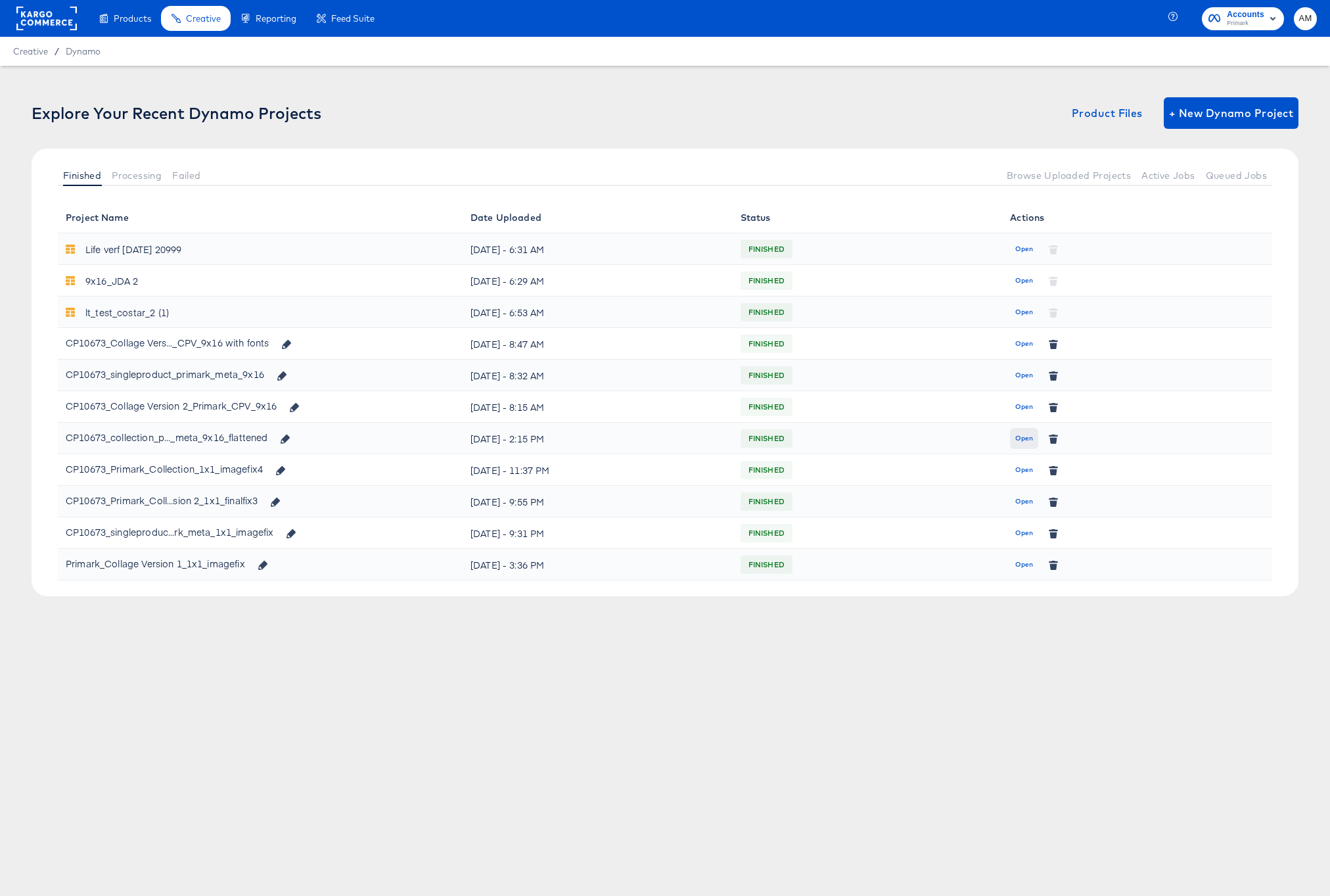
click at [1018, 436] on span "Open" at bounding box center [1024, 438] width 18 height 12
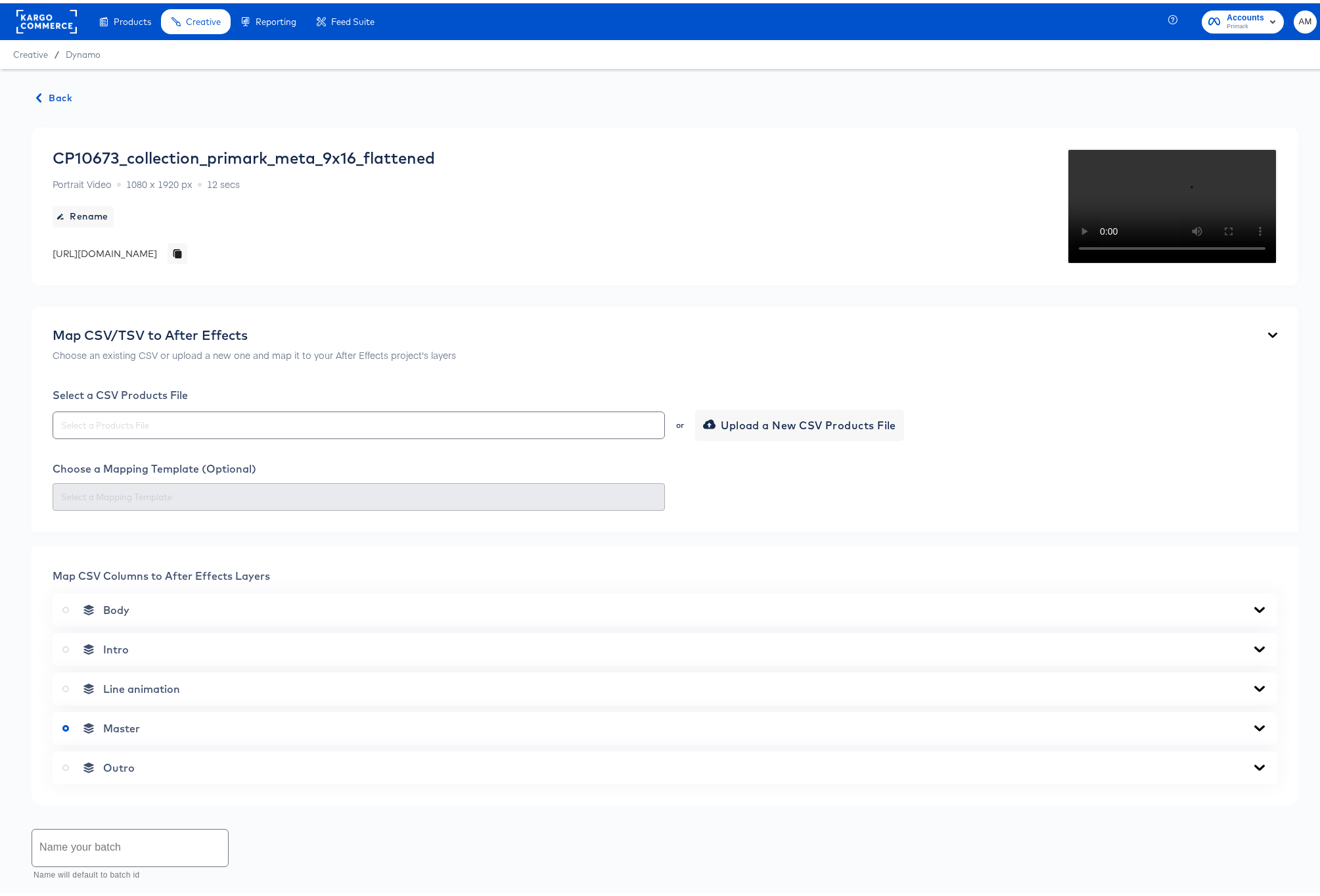
scroll to position [599, 0]
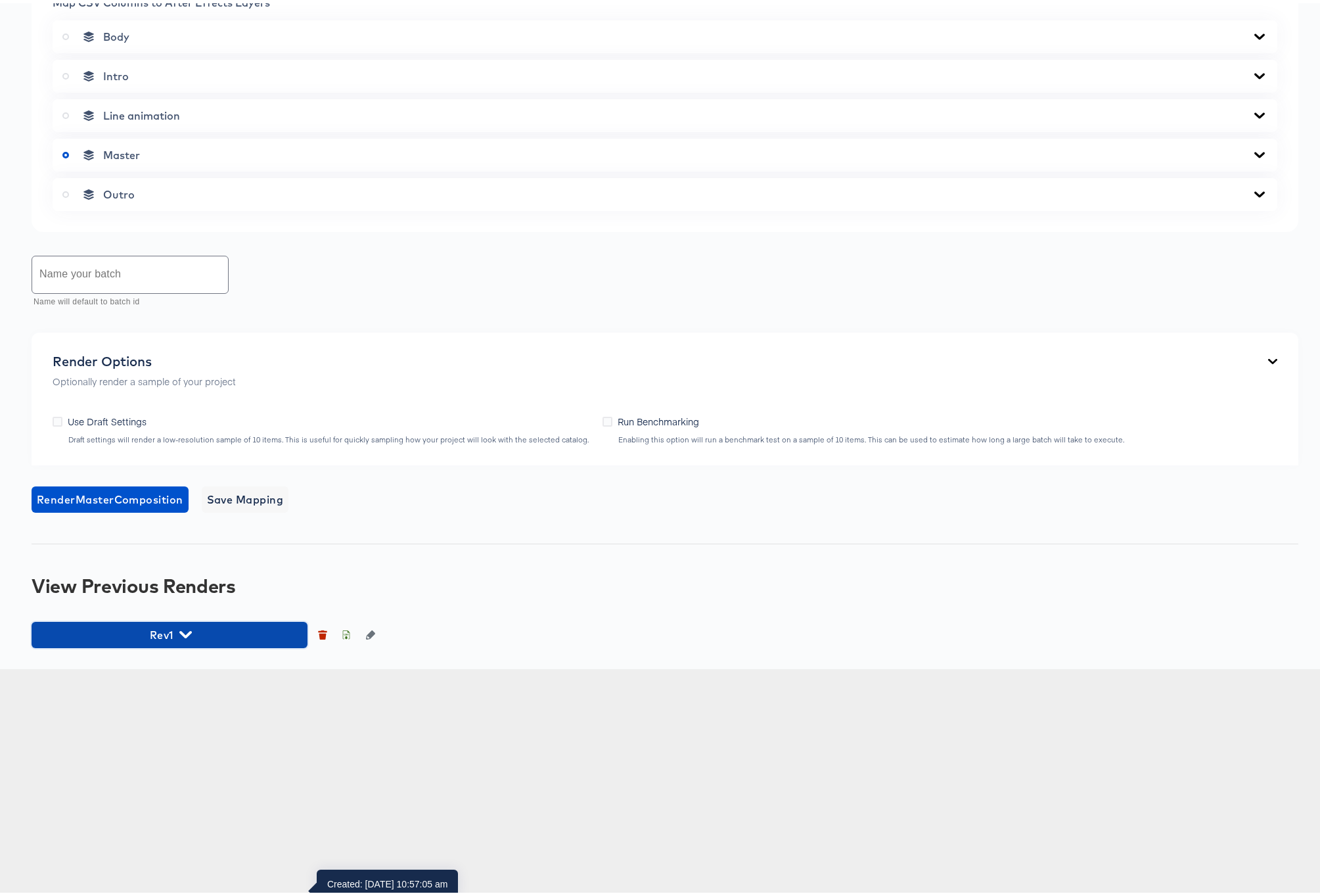
click at [188, 635] on icon "button" at bounding box center [186, 630] width 13 height 7
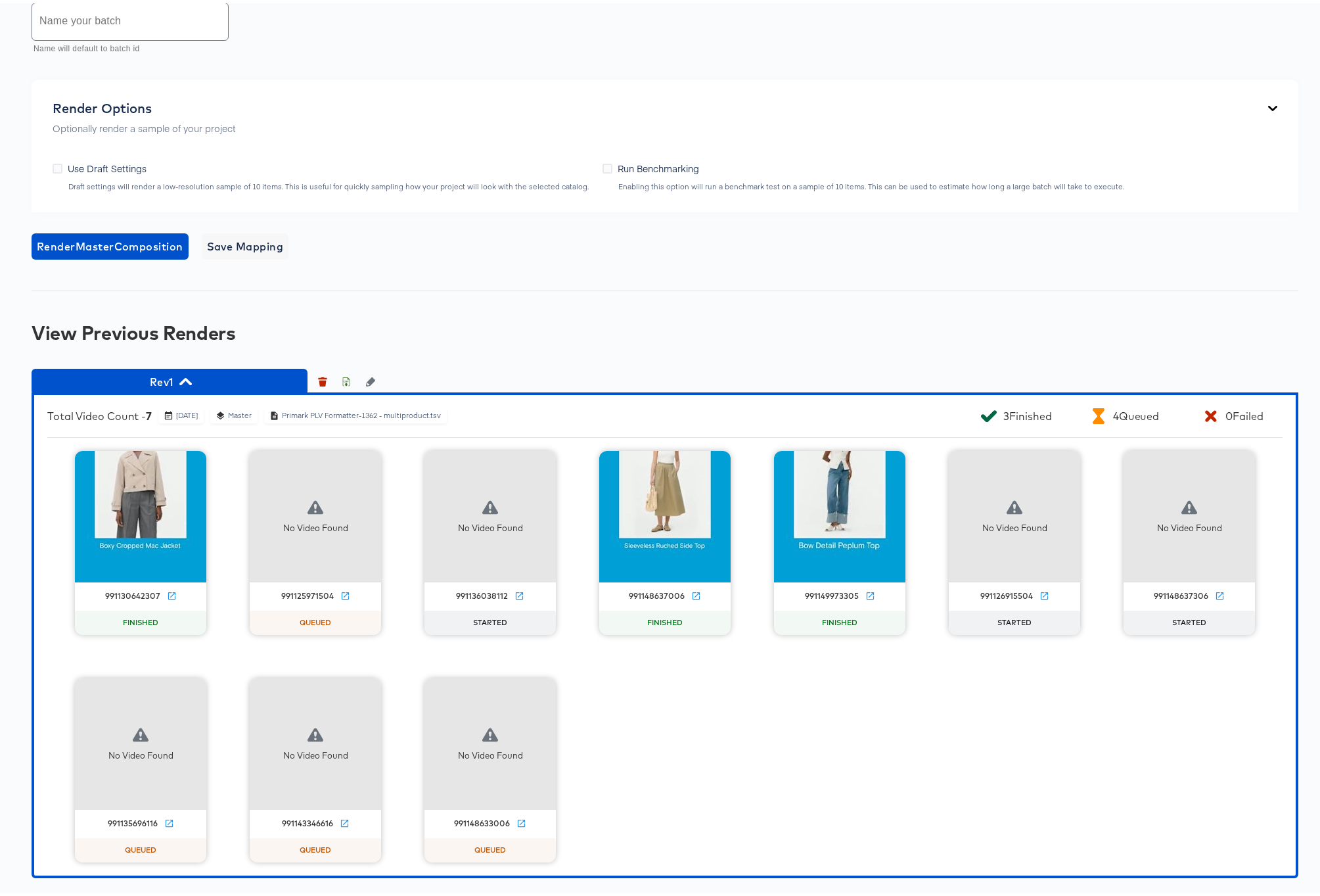
scroll to position [1082, 0]
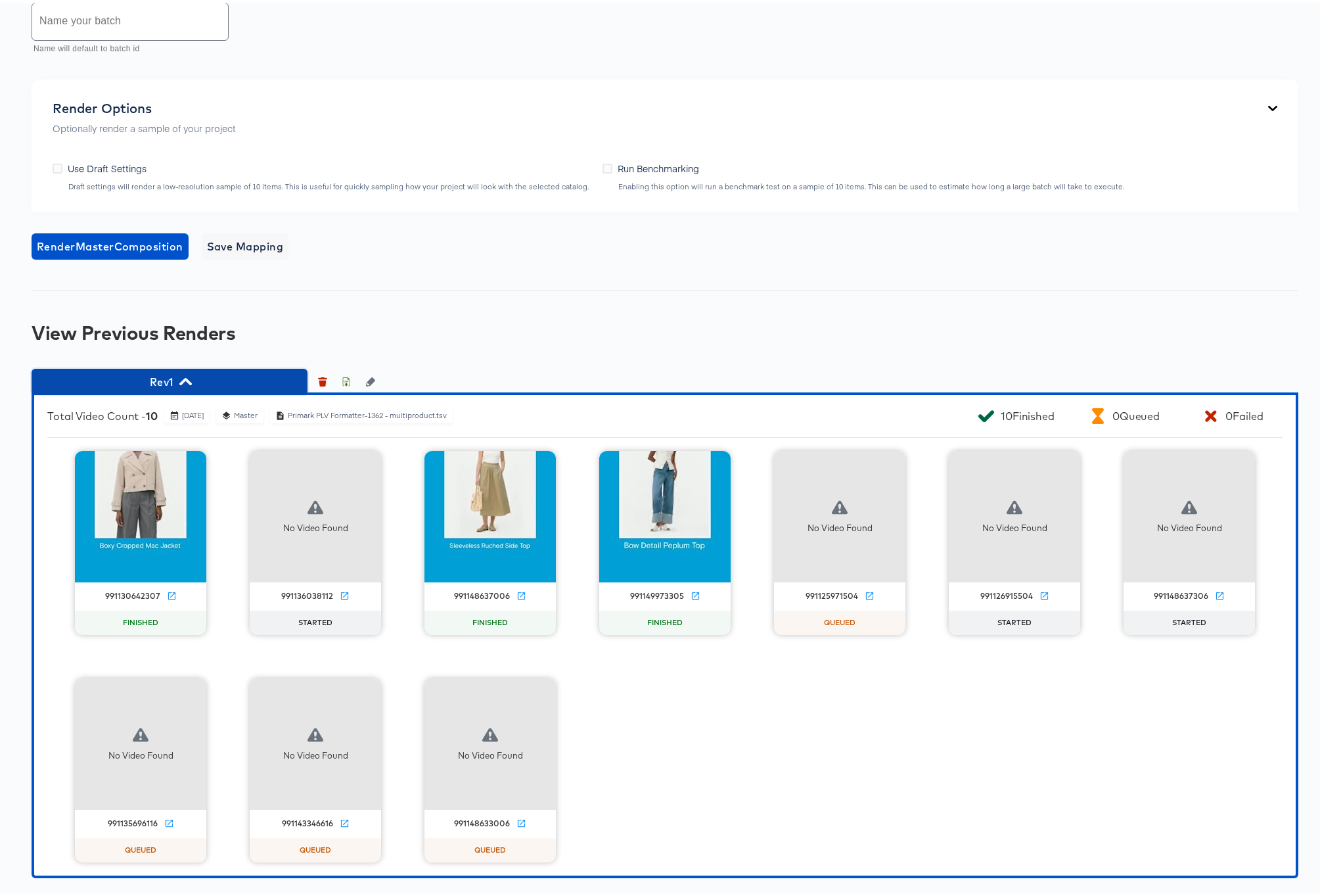
click at [185, 381] on icon "button" at bounding box center [186, 378] width 13 height 13
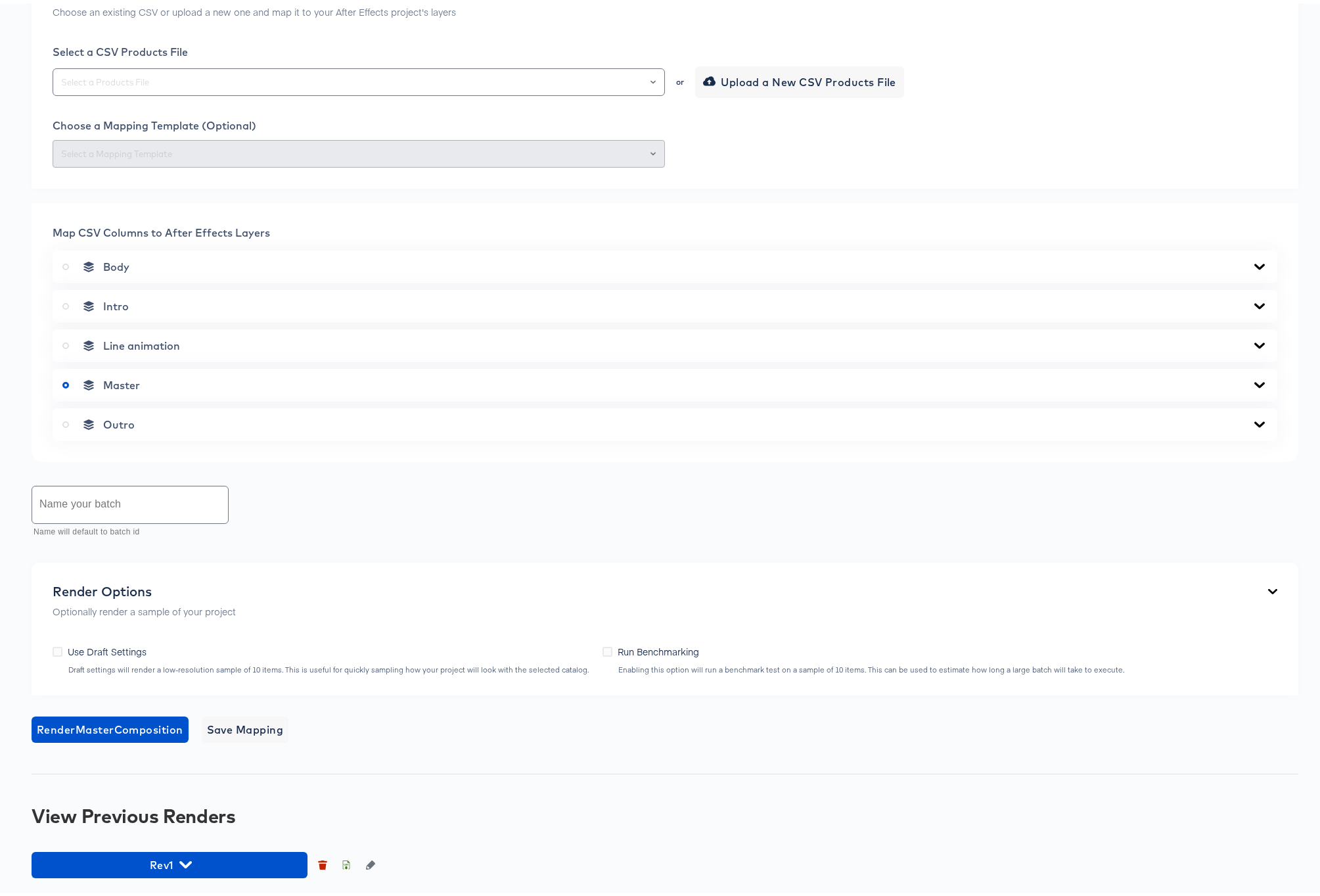
scroll to position [599, 0]
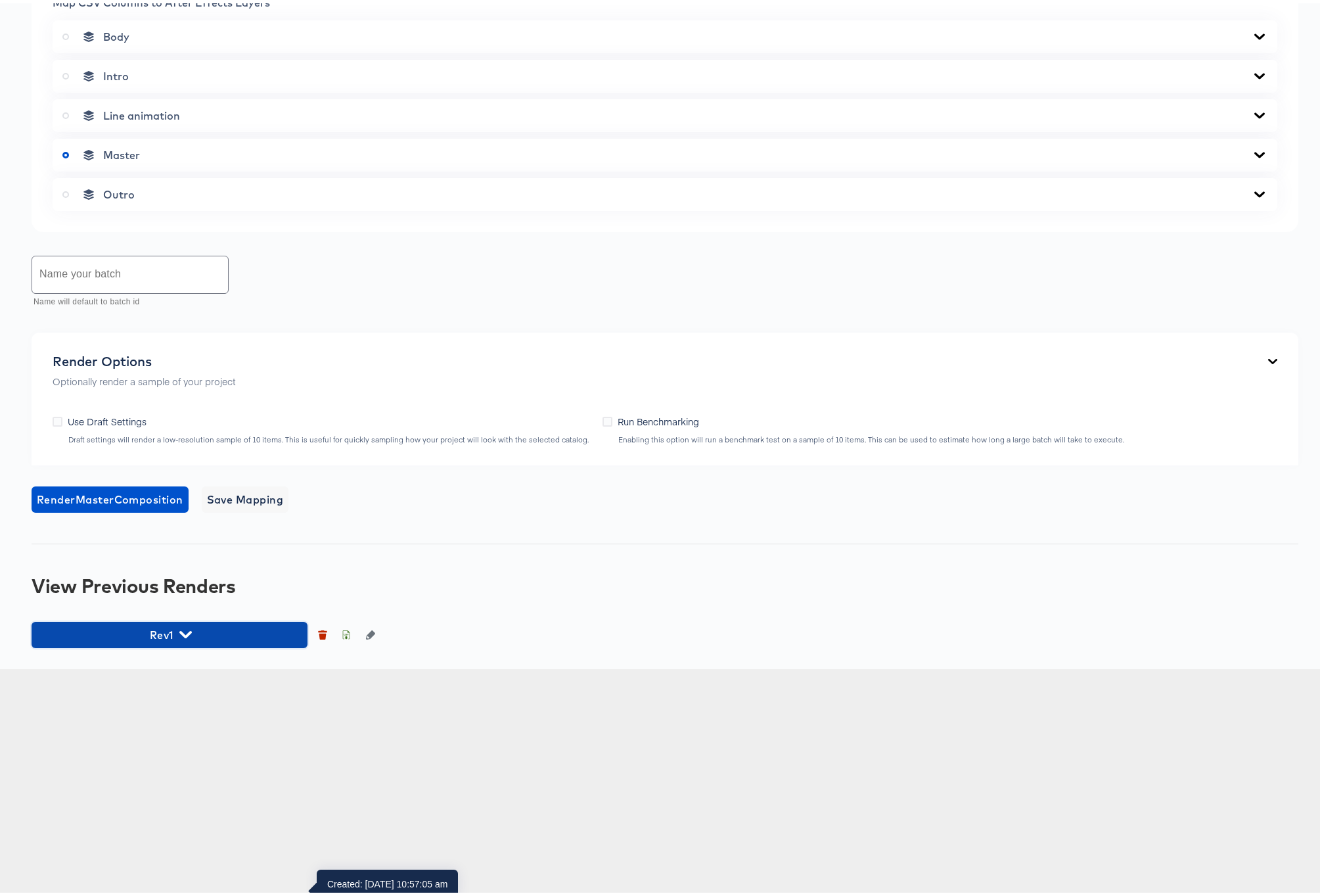
click at [188, 635] on icon "button" at bounding box center [186, 630] width 13 height 7
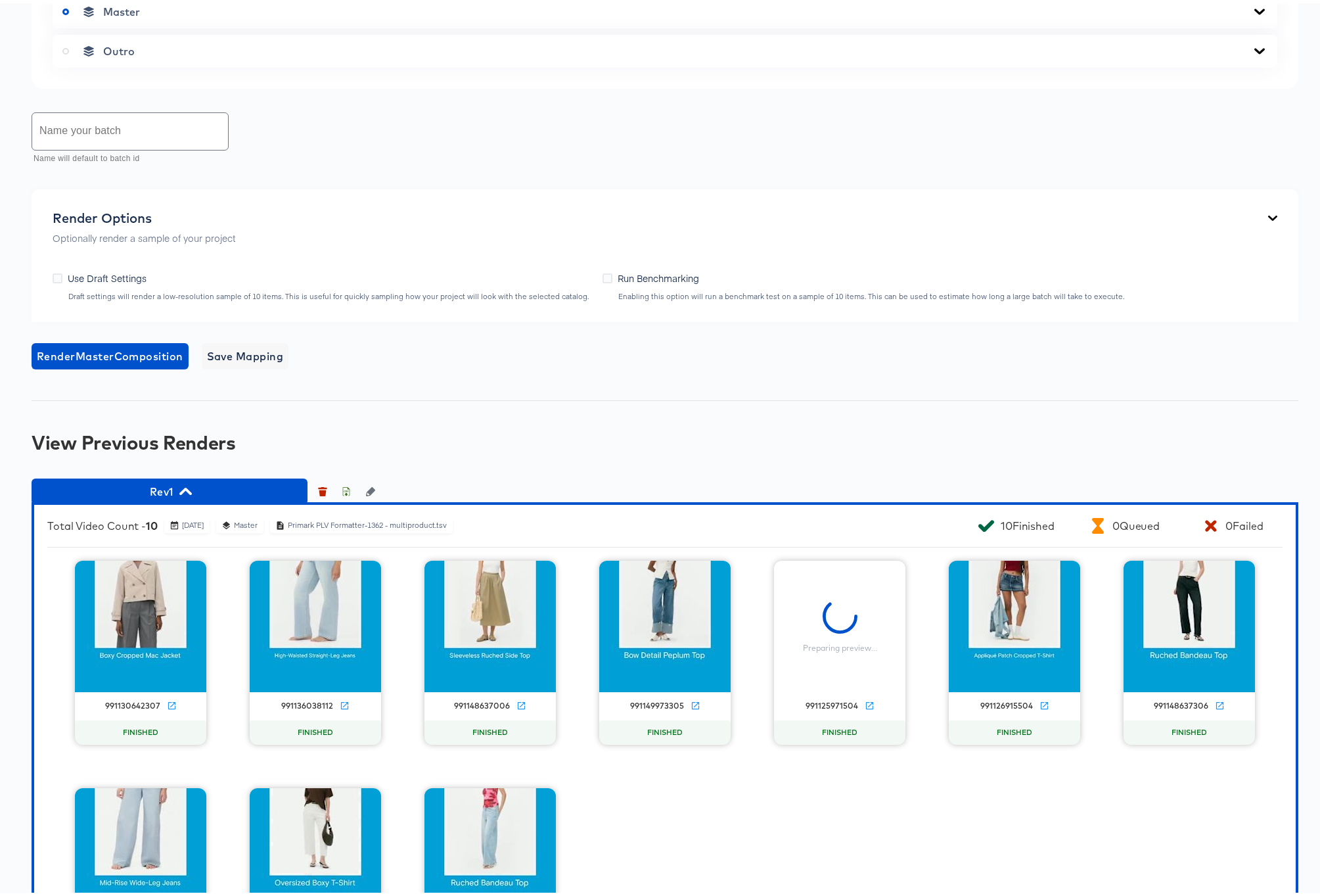
scroll to position [0, 0]
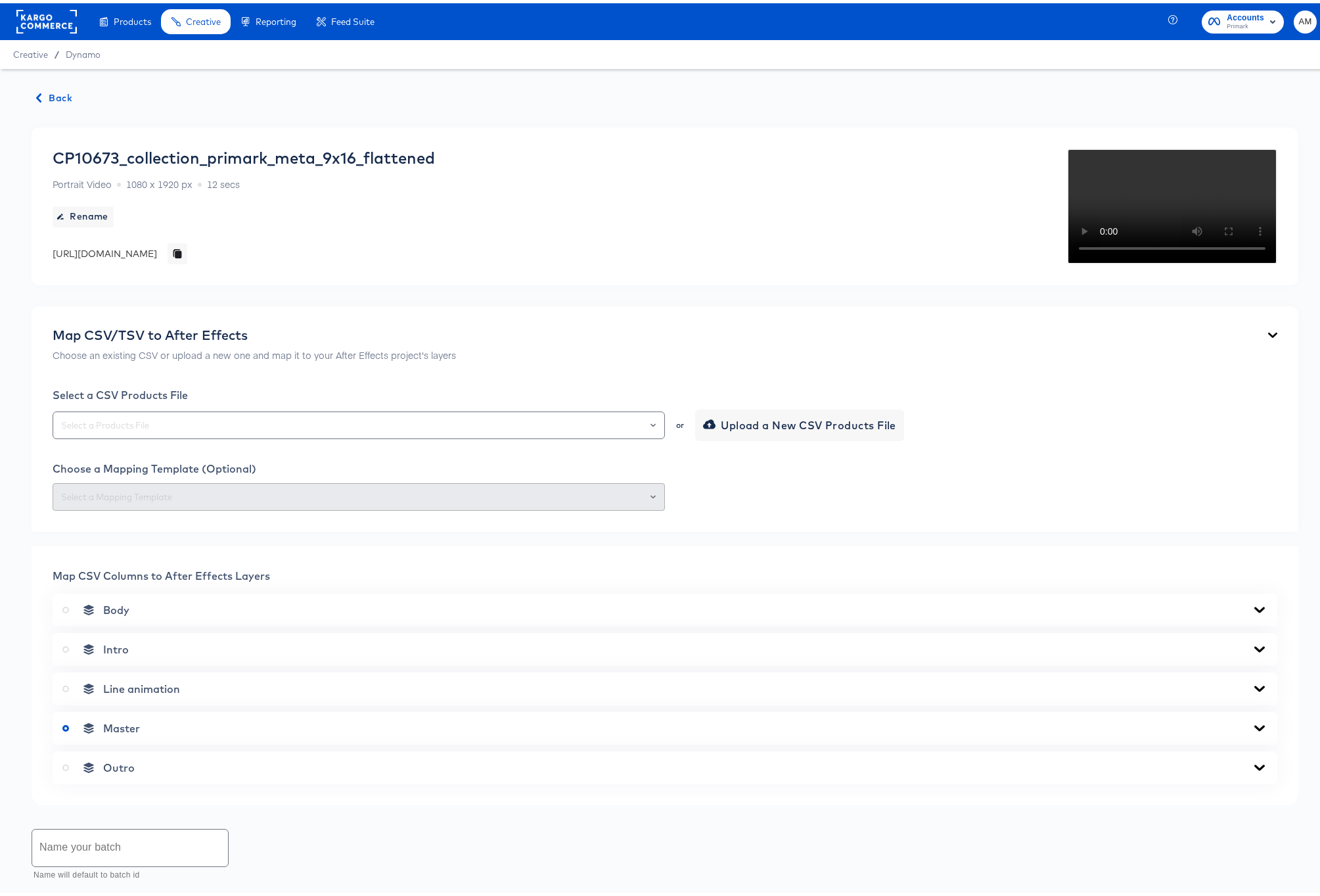
click at [55, 92] on span "Back" at bounding box center [55, 95] width 35 height 17
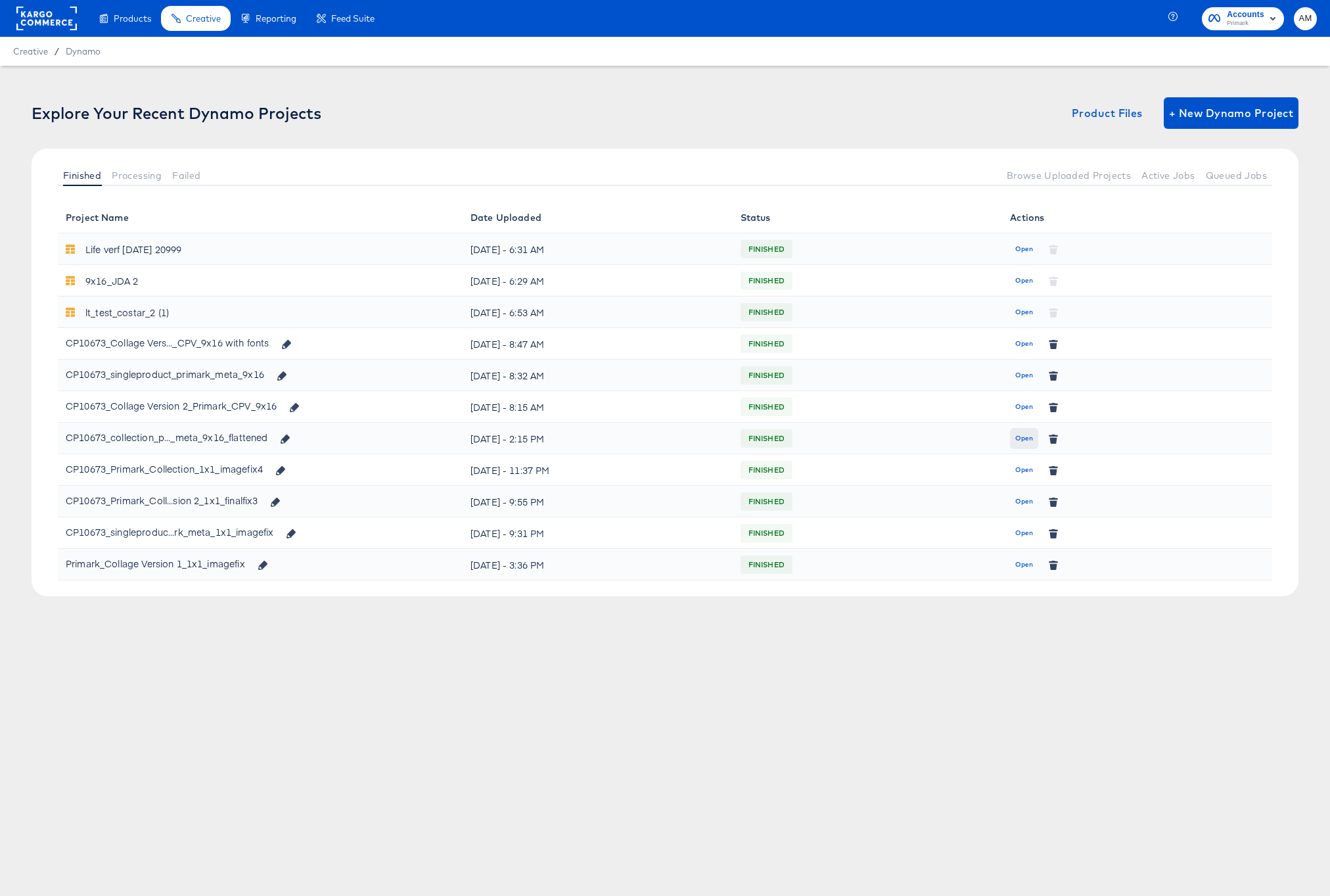
click at [1028, 437] on span "Open" at bounding box center [1024, 438] width 18 height 12
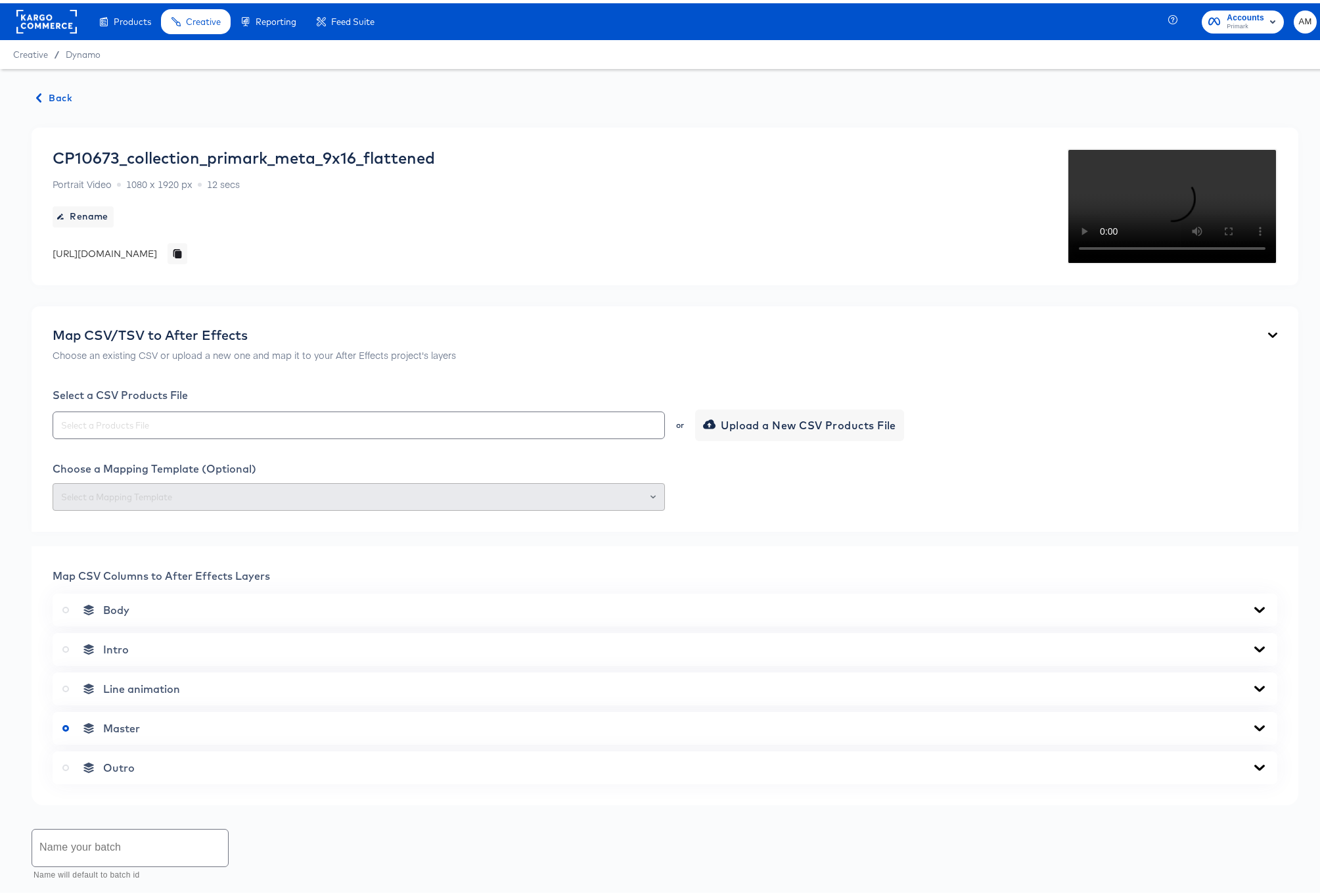
scroll to position [599, 0]
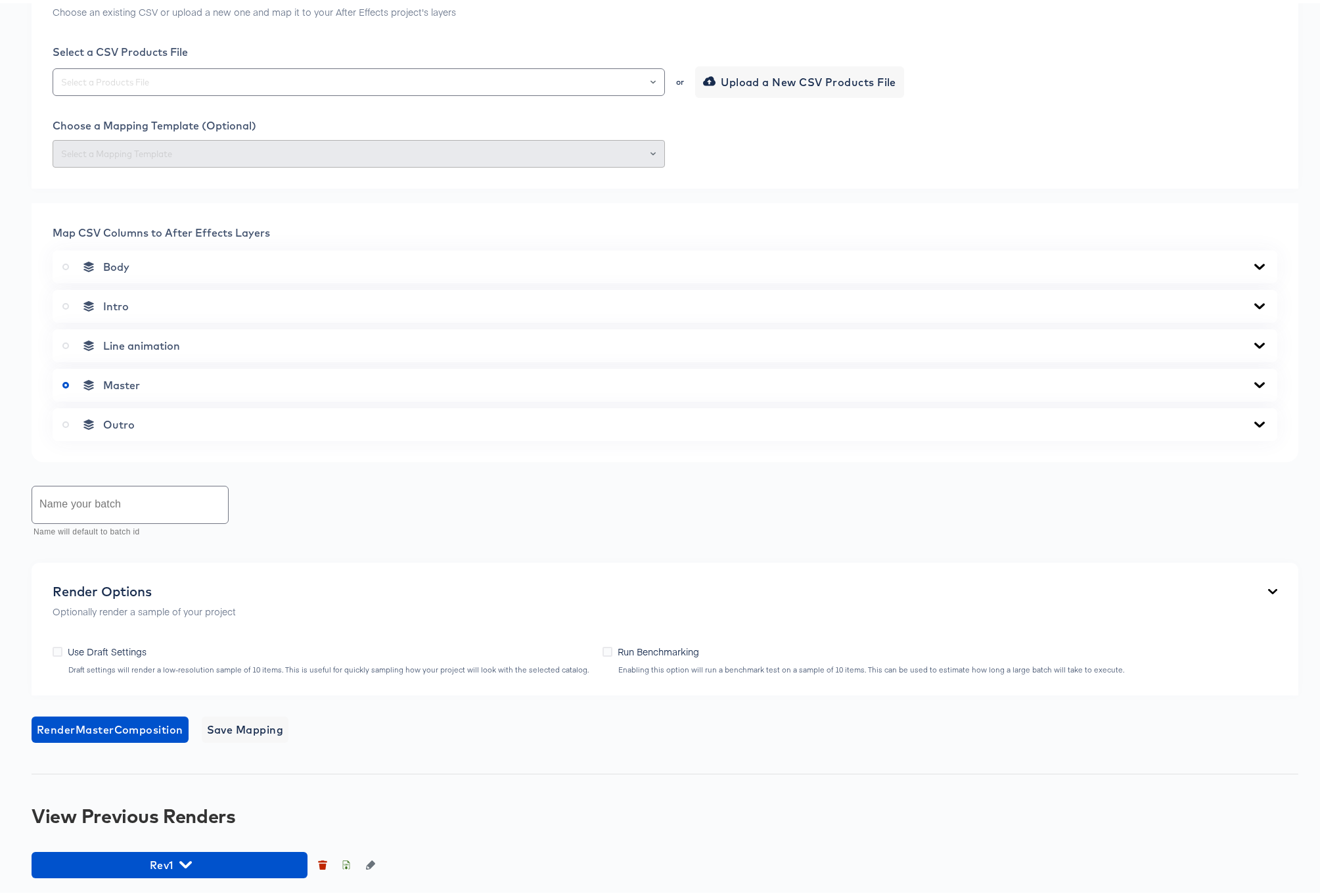
click at [1255, 264] on icon at bounding box center [1259, 263] width 11 height 6
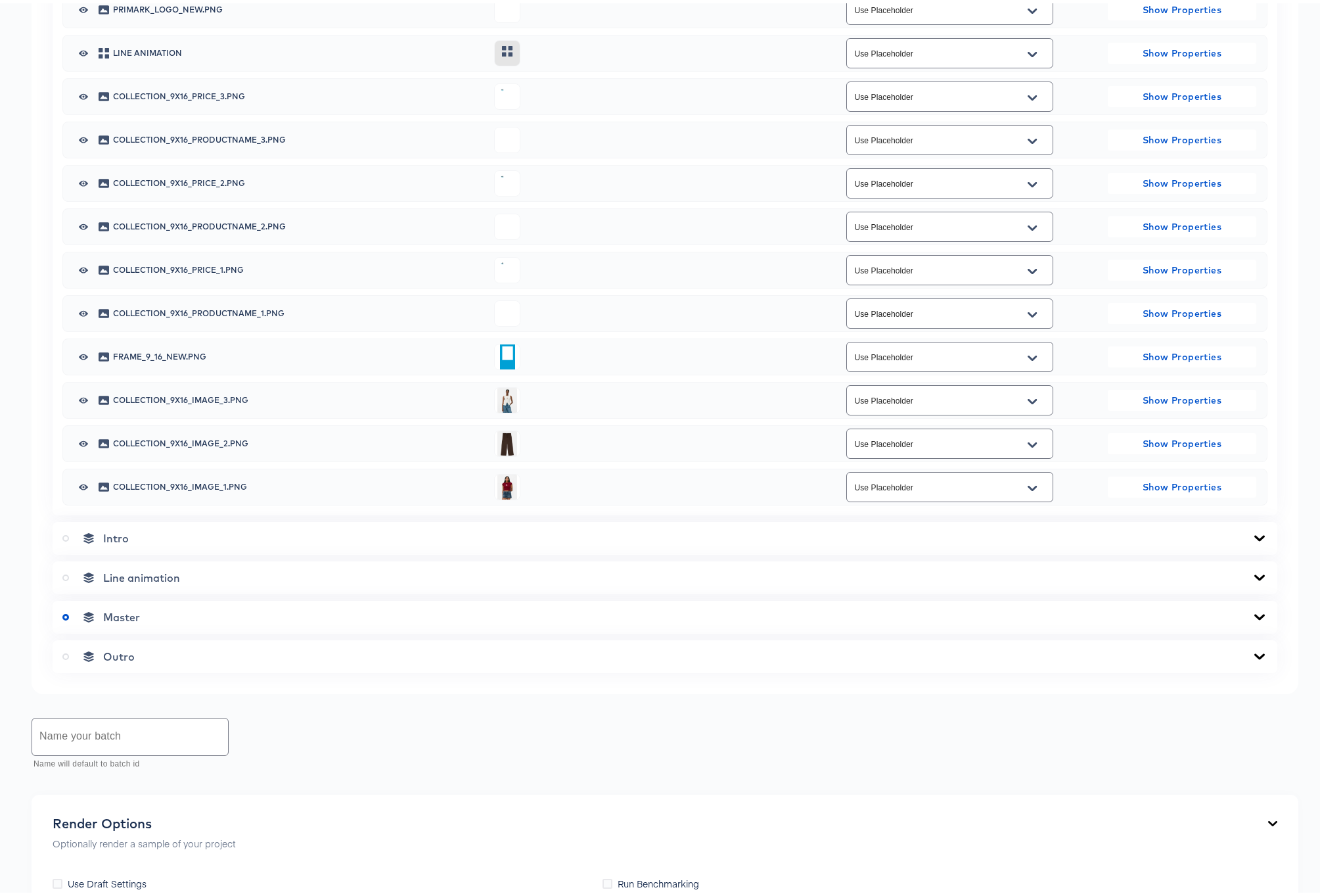
scroll to position [403, 0]
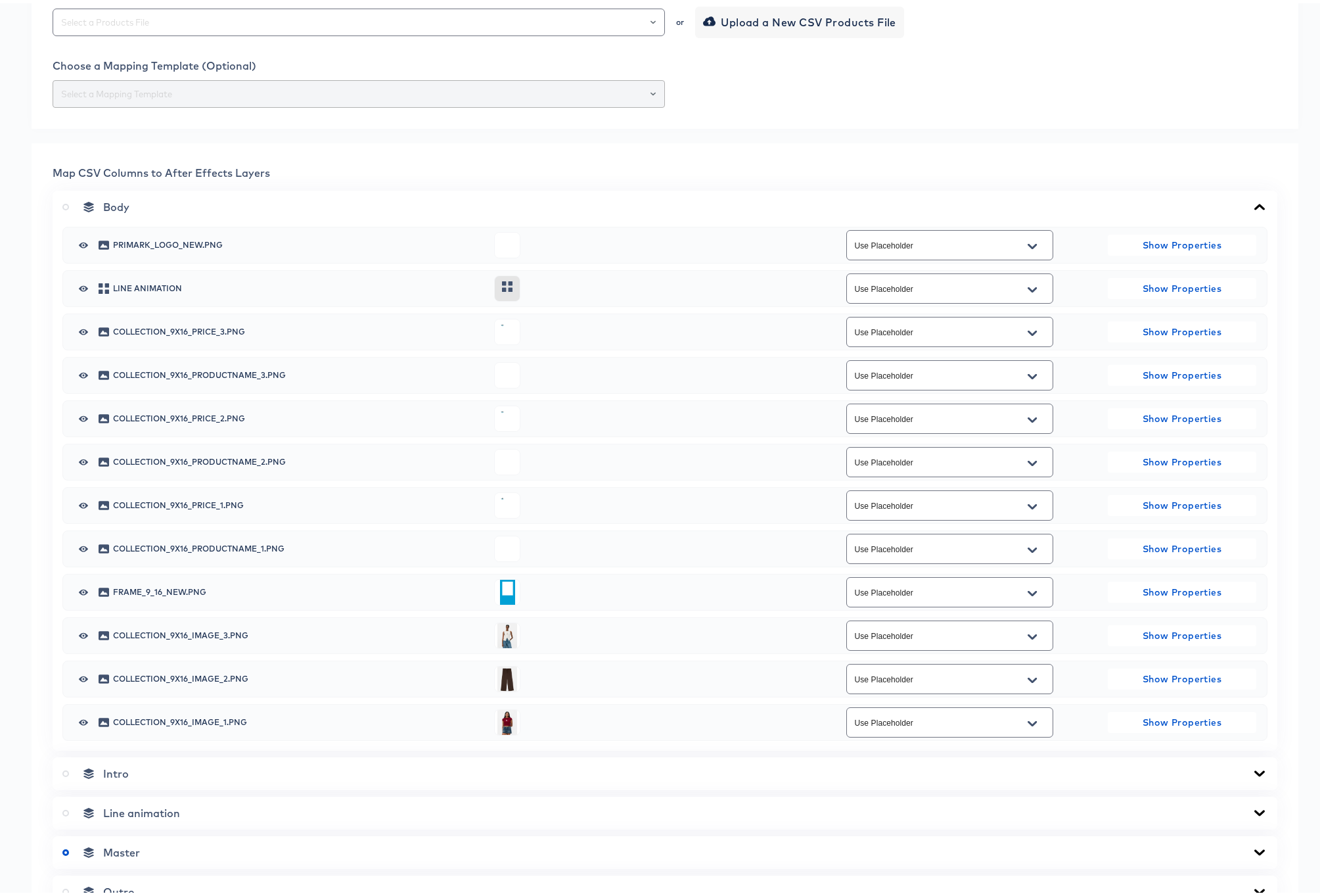
click at [650, 100] on div at bounding box center [653, 90] width 11 height 19
click at [643, 28] on div at bounding box center [647, 19] width 22 height 19
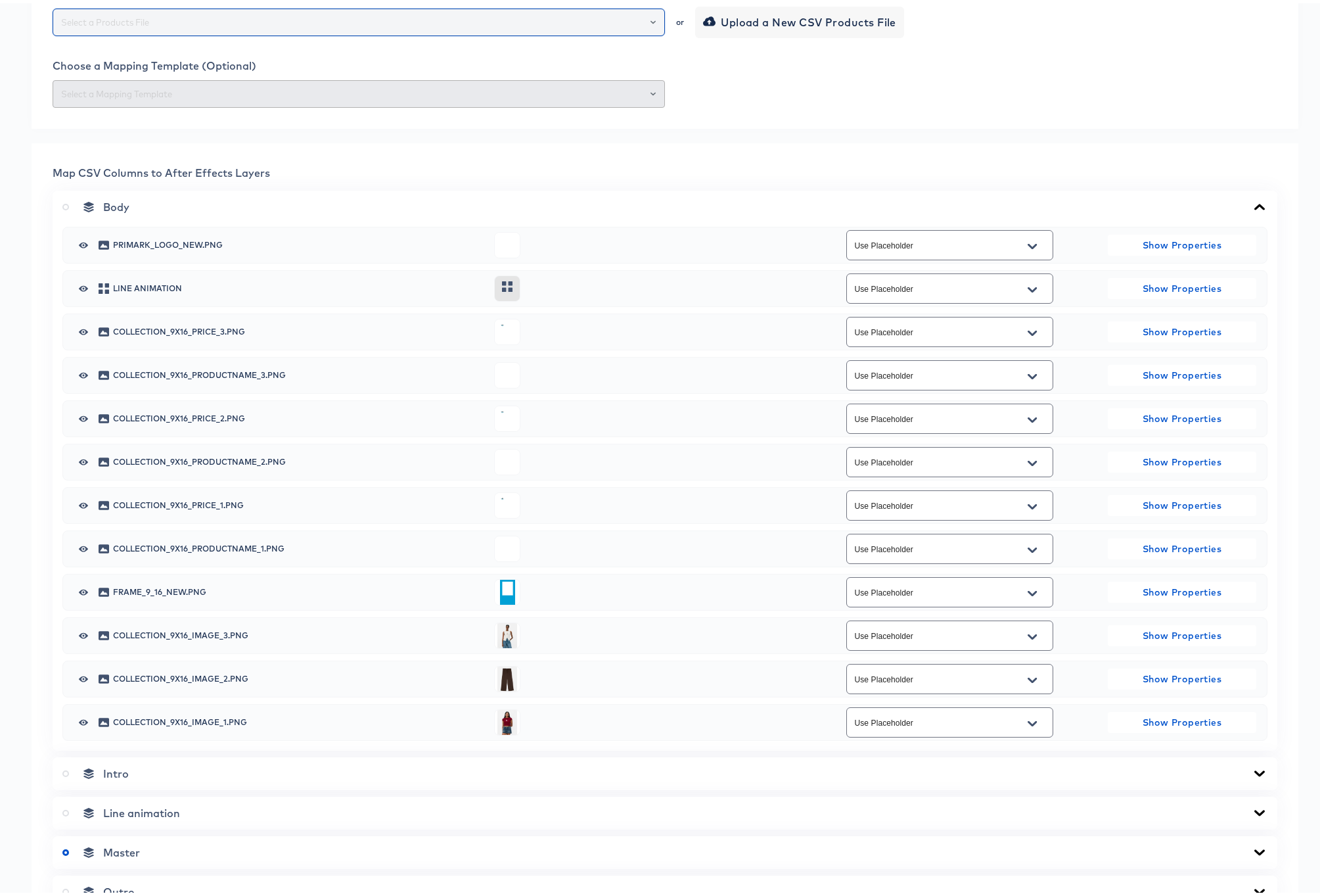
click at [651, 21] on icon "Open" at bounding box center [653, 19] width 5 height 5
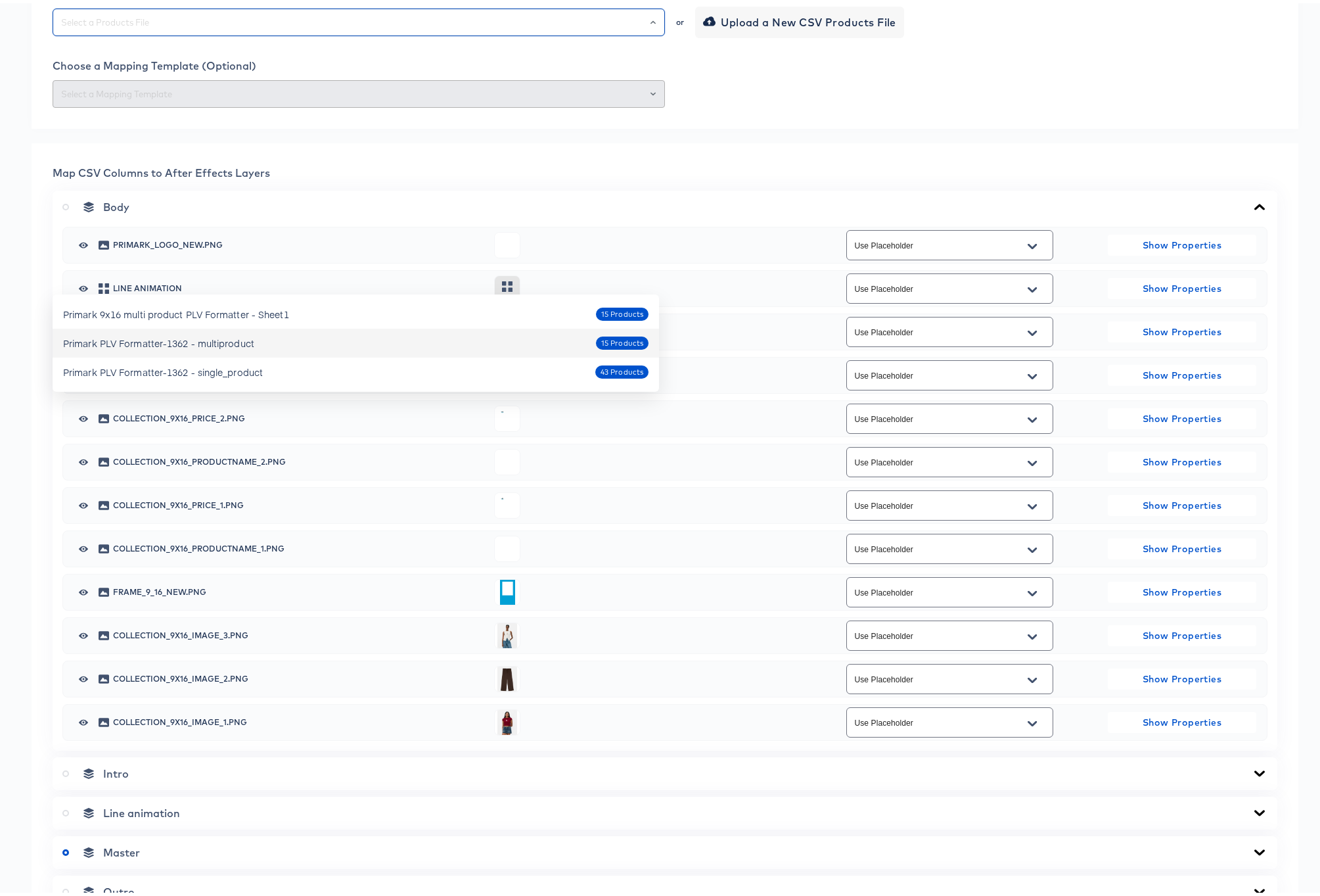
click at [210, 338] on div "Primark PLV Formatter-1362 - multiproduct" at bounding box center [159, 339] width 192 height 13
type input "Primark PLV Formatter-1362 - multiproduct"
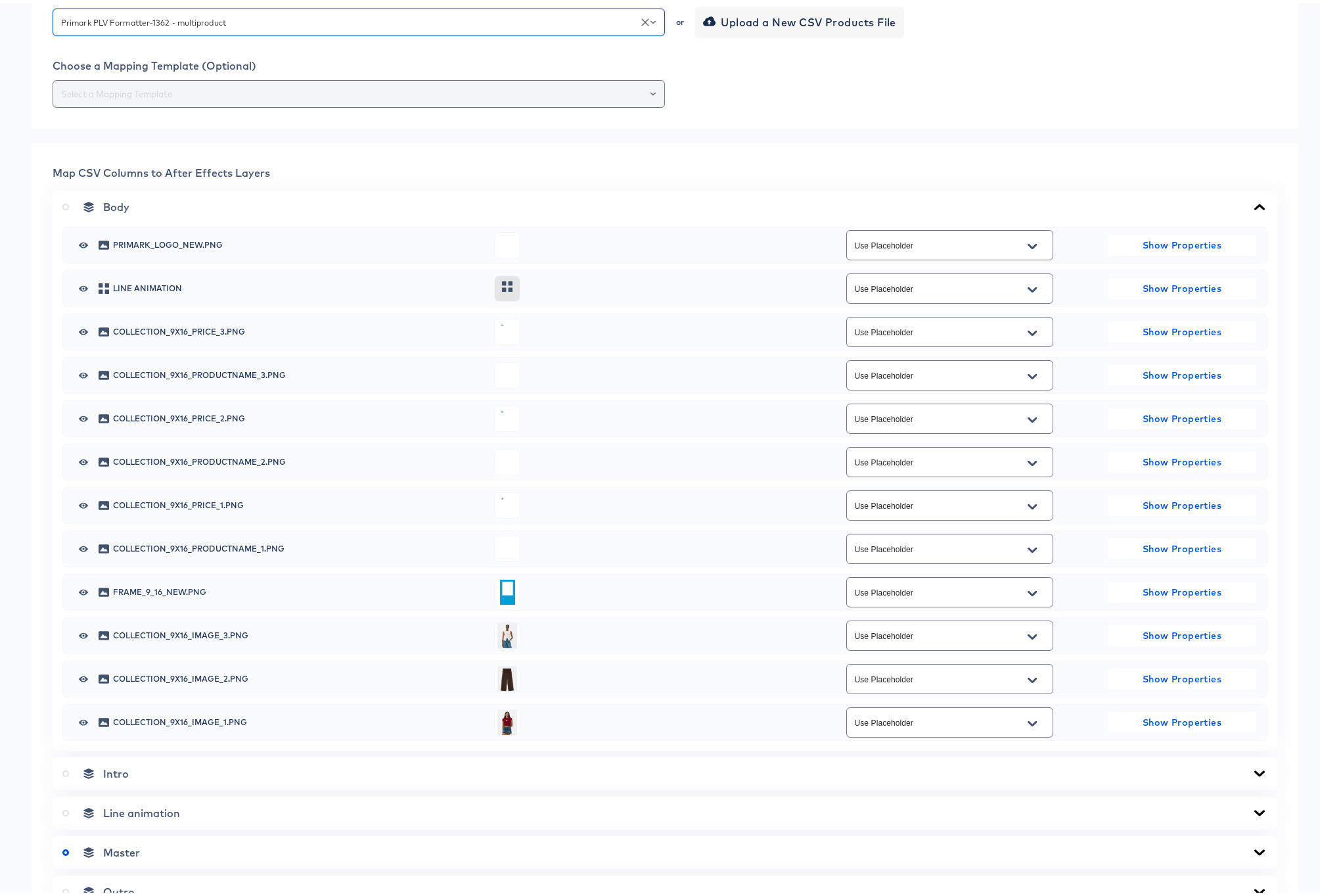
click at [651, 92] on icon "Open" at bounding box center [653, 90] width 5 height 3
click at [331, 379] on li "400-Rev1" at bounding box center [356, 379] width 607 height 21
type input "400-Rev1"
type input "singleproduct_collection_1x1_price_image_3"
type input "primark_1x1_productname_image_3"
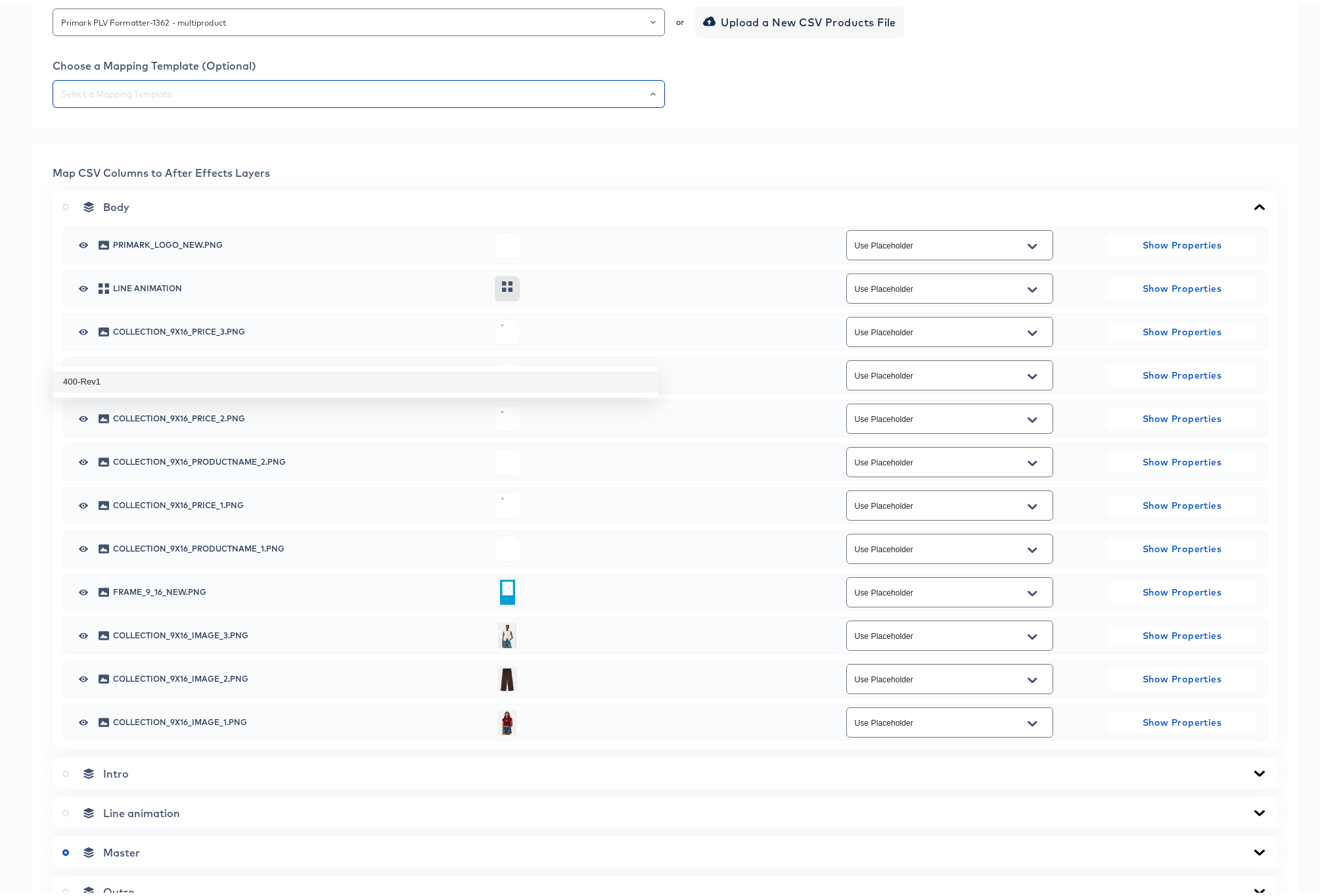
type input "singleproduct_collection_1x1_price_image_2"
type input "primark_1x1_productname_image_2"
type input "singleproduct_collection_1x1_price_image_1"
type input "primark_1x1_productname_image_1"
type input "collection_1x1_image_3"
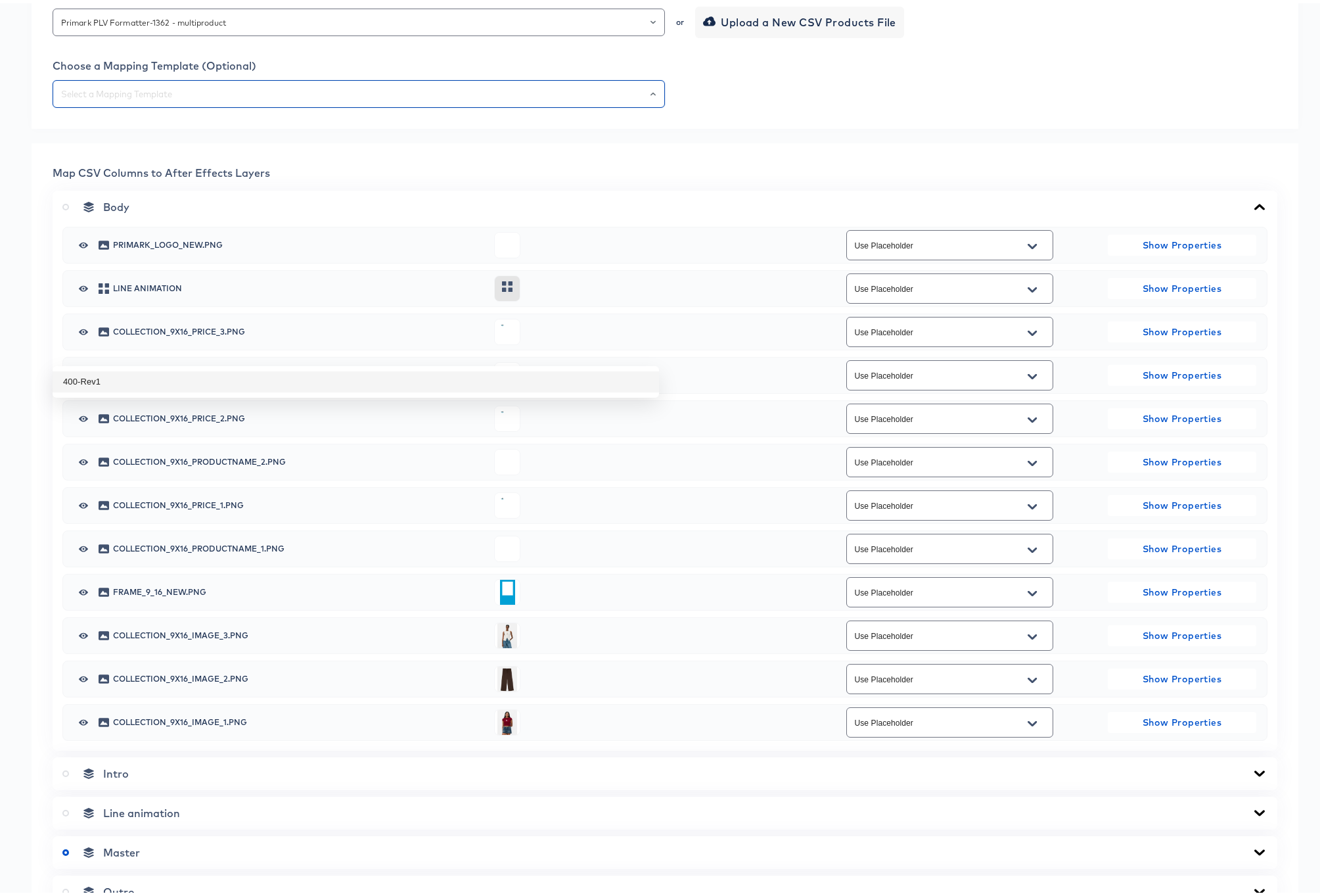
type input "collection_1x1_image_2"
type input "collection_1x1_image_1"
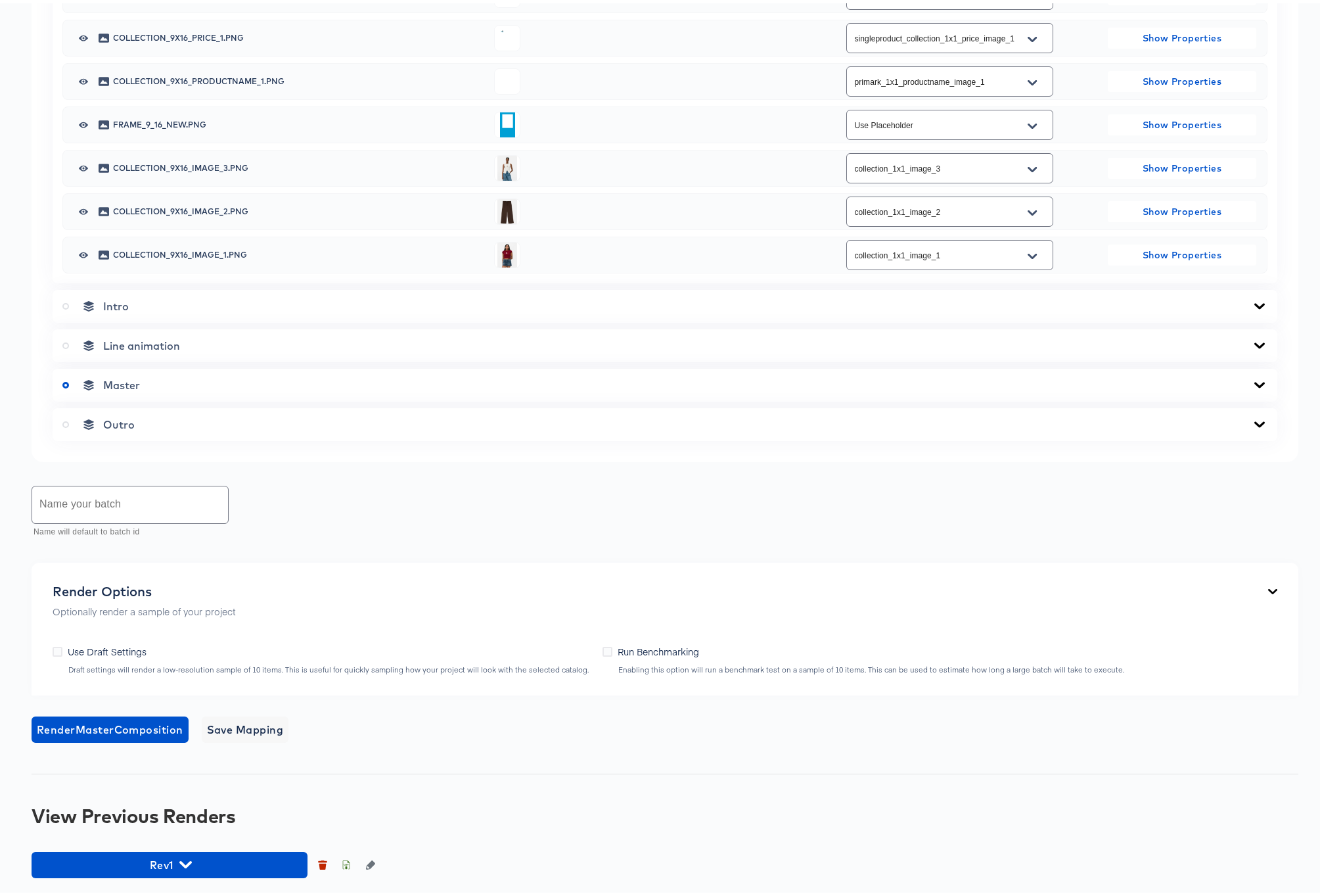
scroll to position [1126, 0]
click at [114, 501] on input "text" at bounding box center [130, 501] width 195 height 37
type input "Rev1 Full"
click at [149, 726] on span "Render Master Composition" at bounding box center [110, 726] width 147 height 19
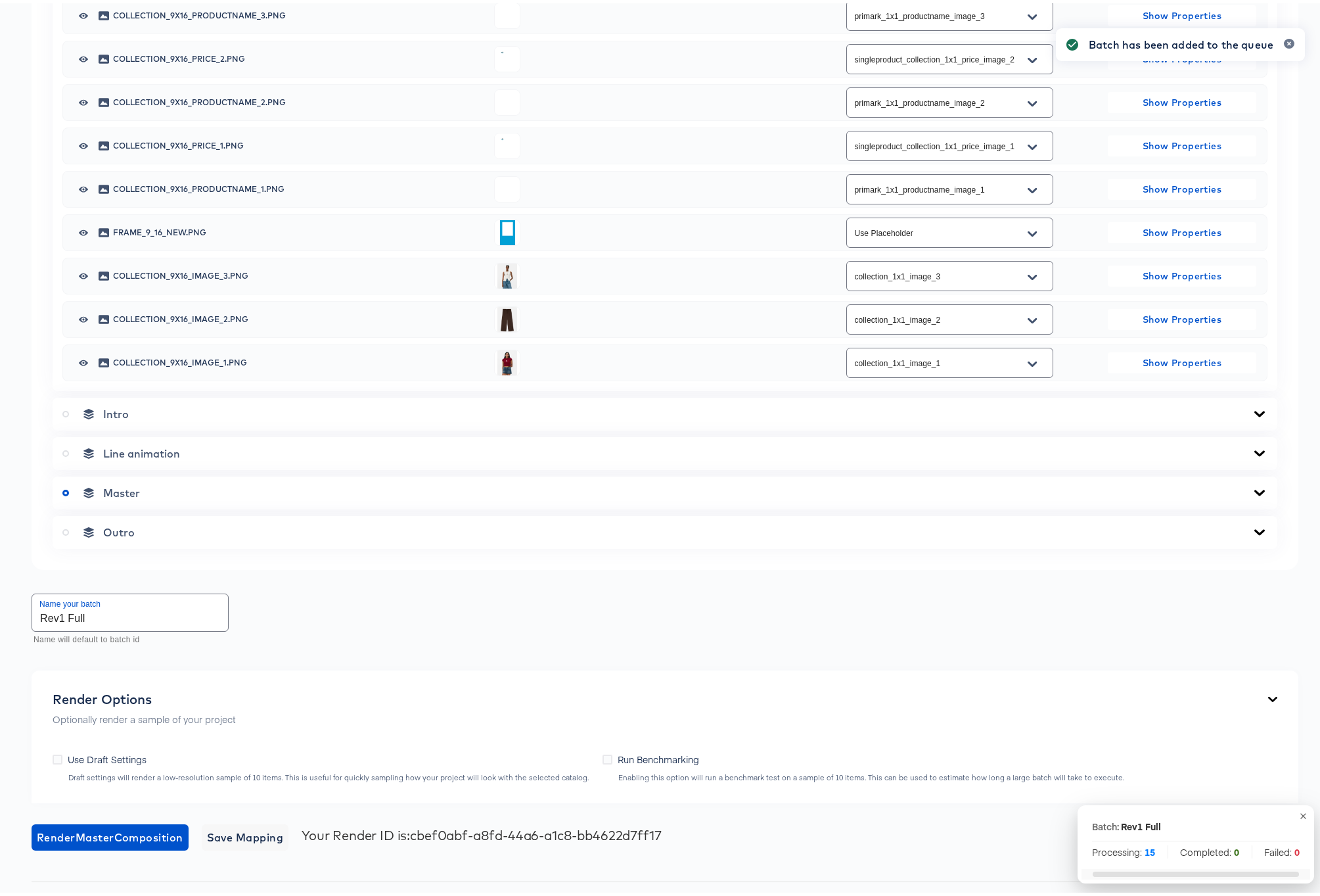
scroll to position [0, 0]
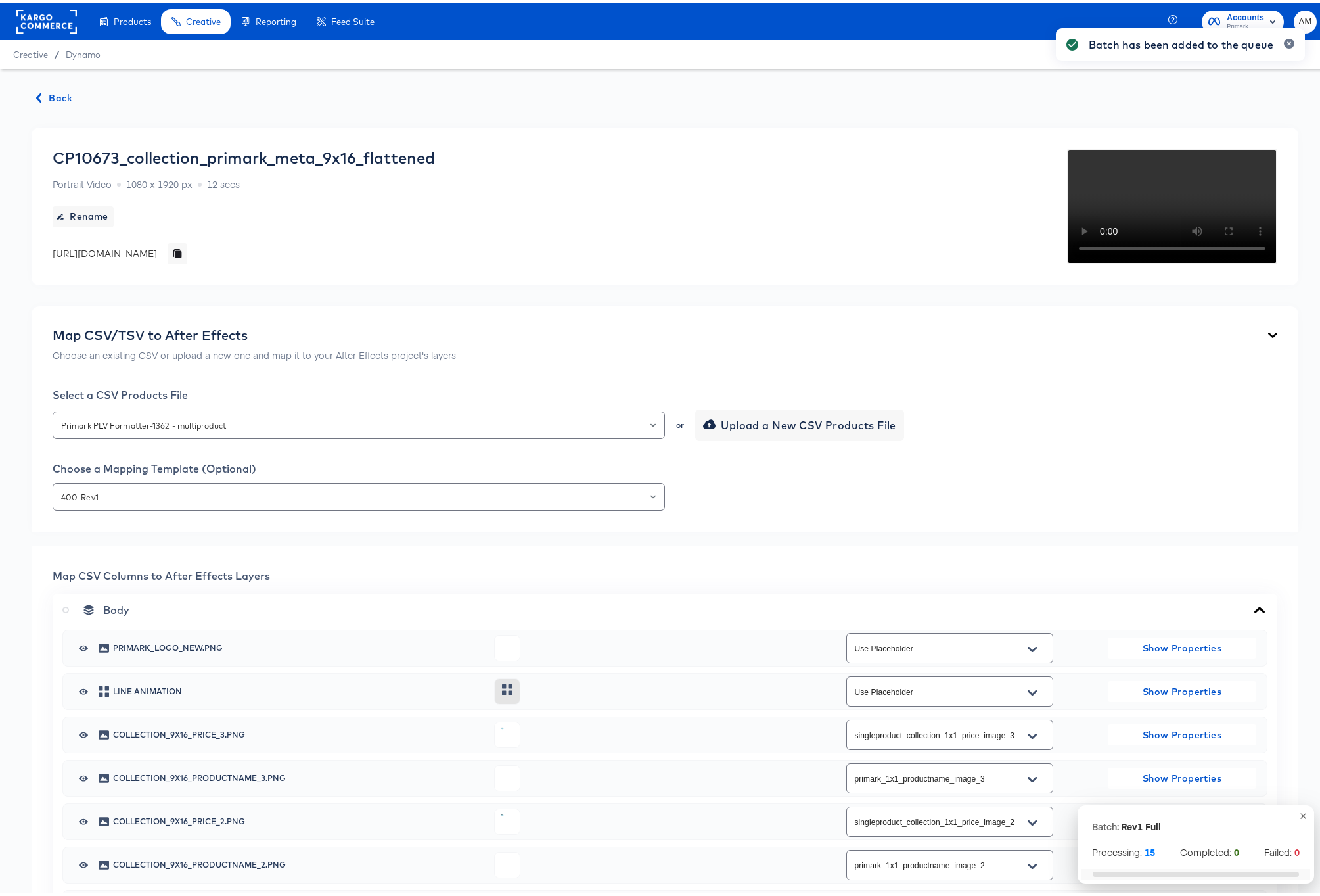
click at [64, 95] on span "Back" at bounding box center [55, 95] width 35 height 17
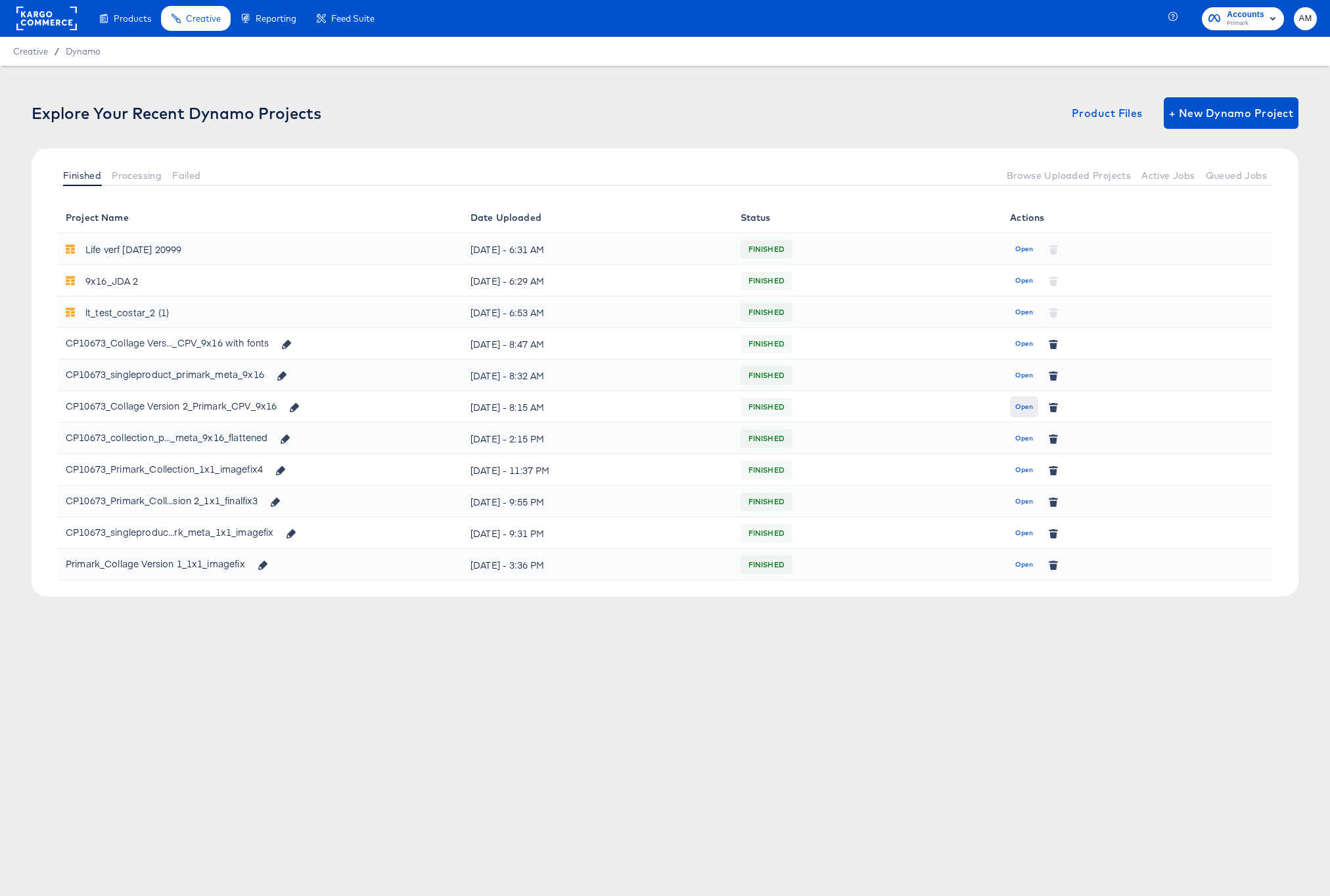
click at [1017, 403] on span "Open" at bounding box center [1024, 406] width 18 height 12
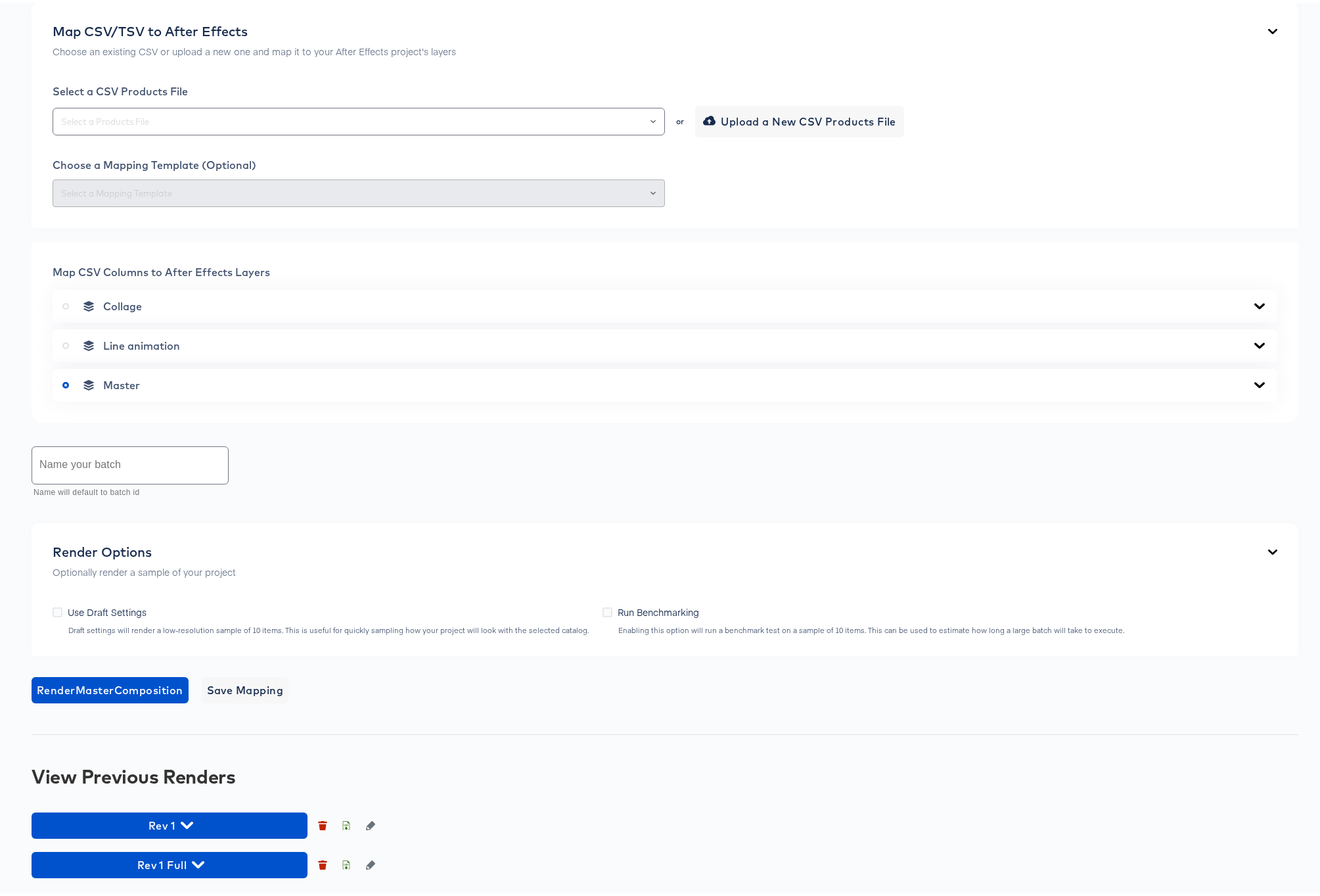
scroll to position [559, 0]
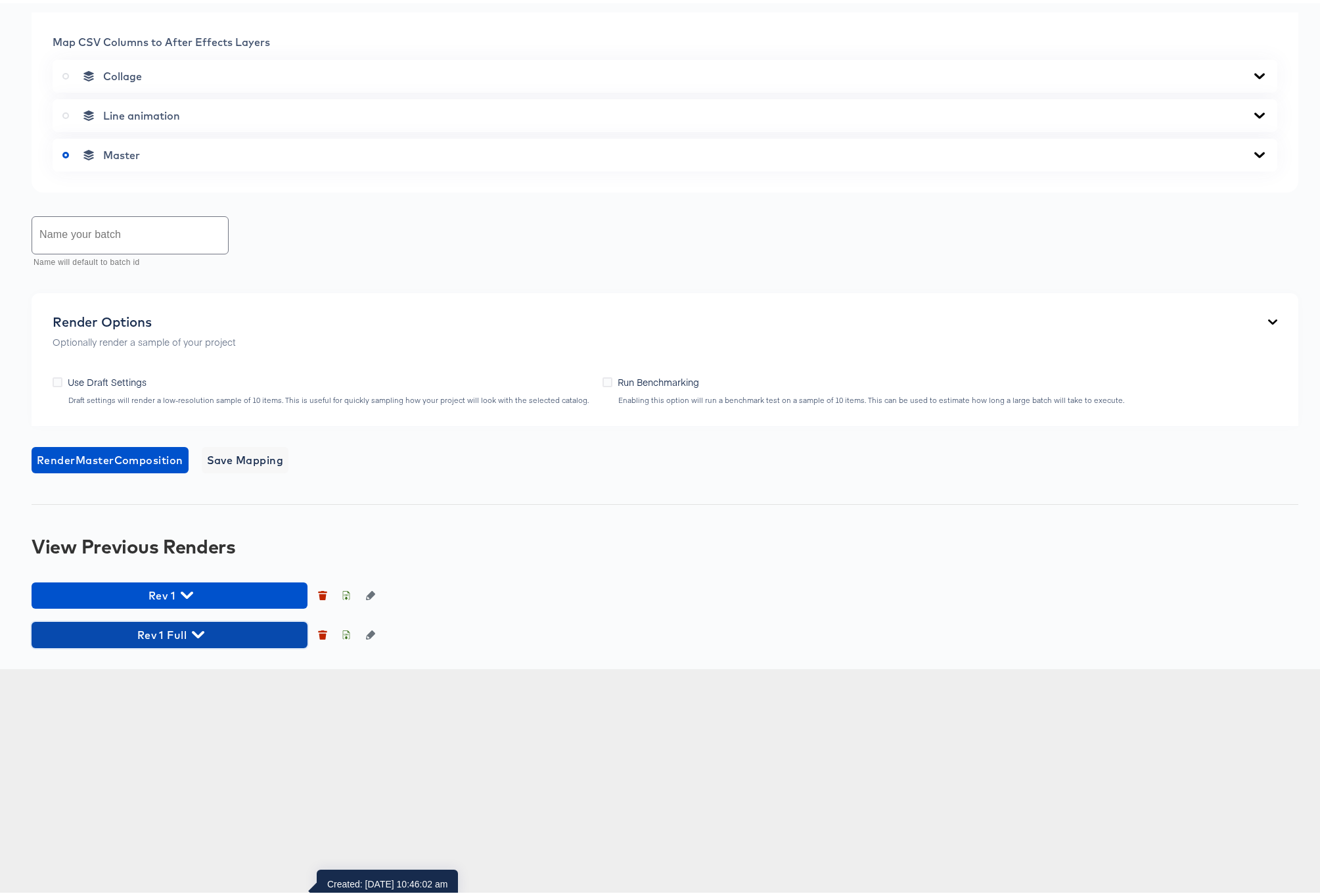
click at [198, 637] on icon "button" at bounding box center [197, 630] width 13 height 13
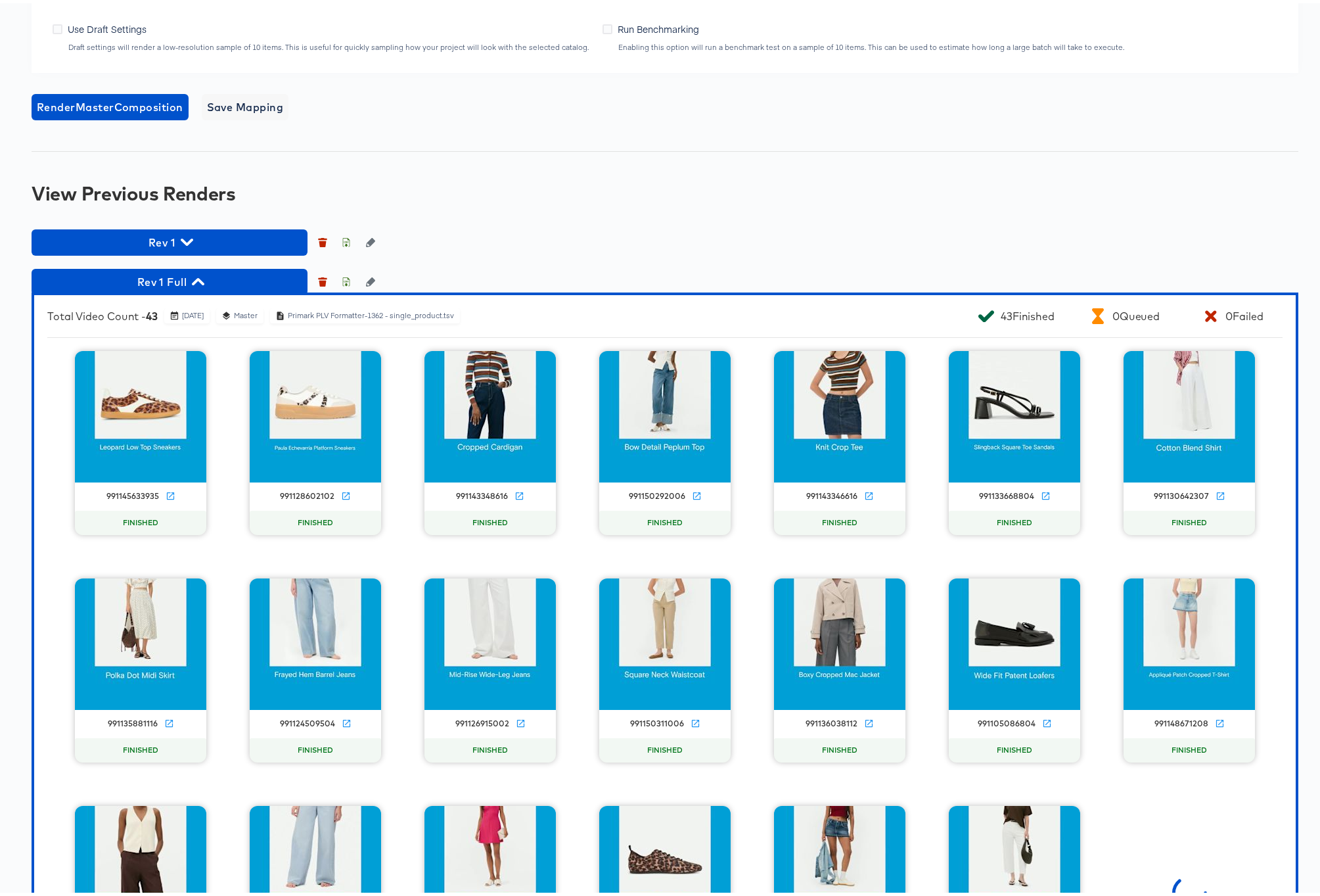
scroll to position [1038, 0]
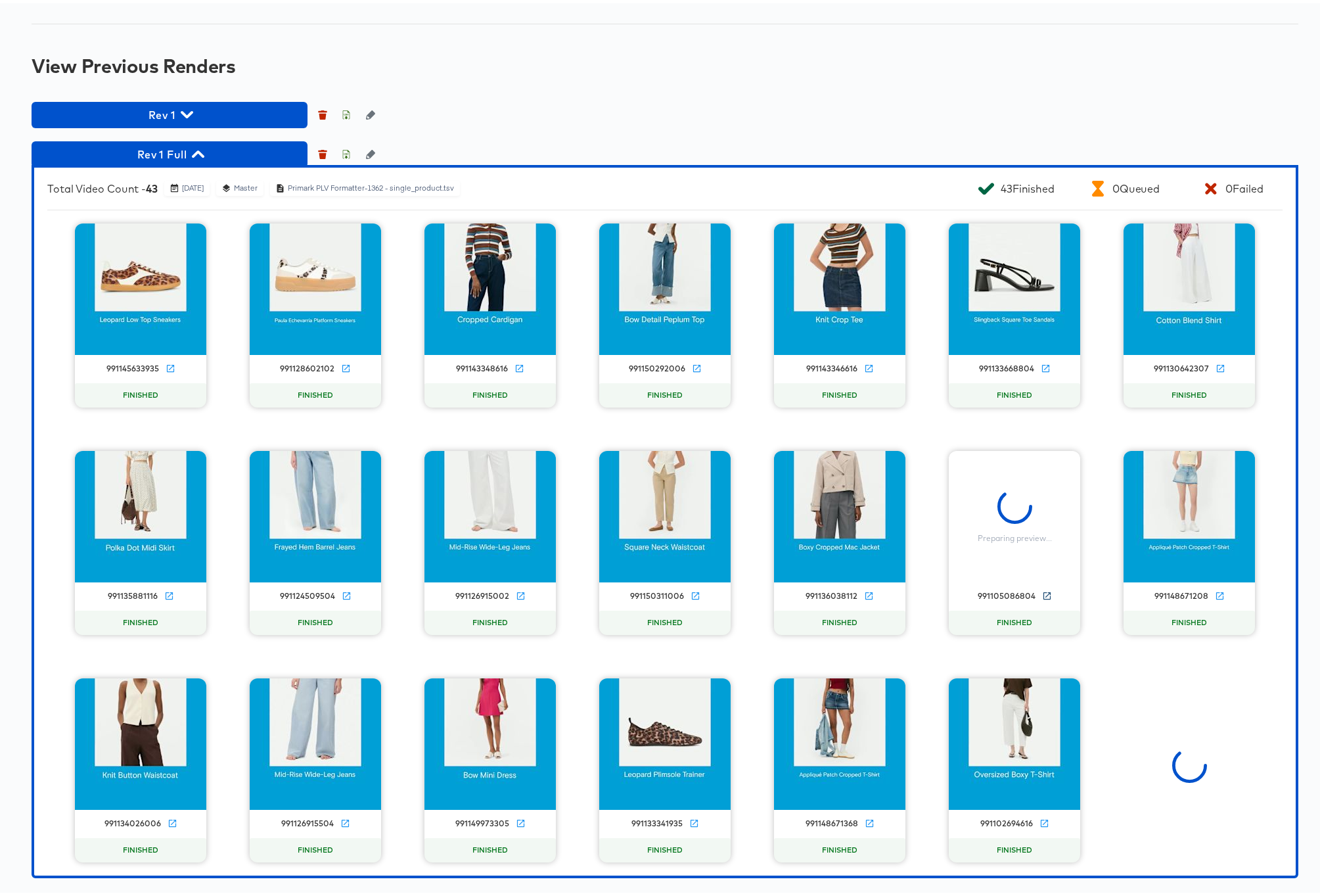
click at [1043, 597] on icon at bounding box center [1046, 592] width 10 height 10
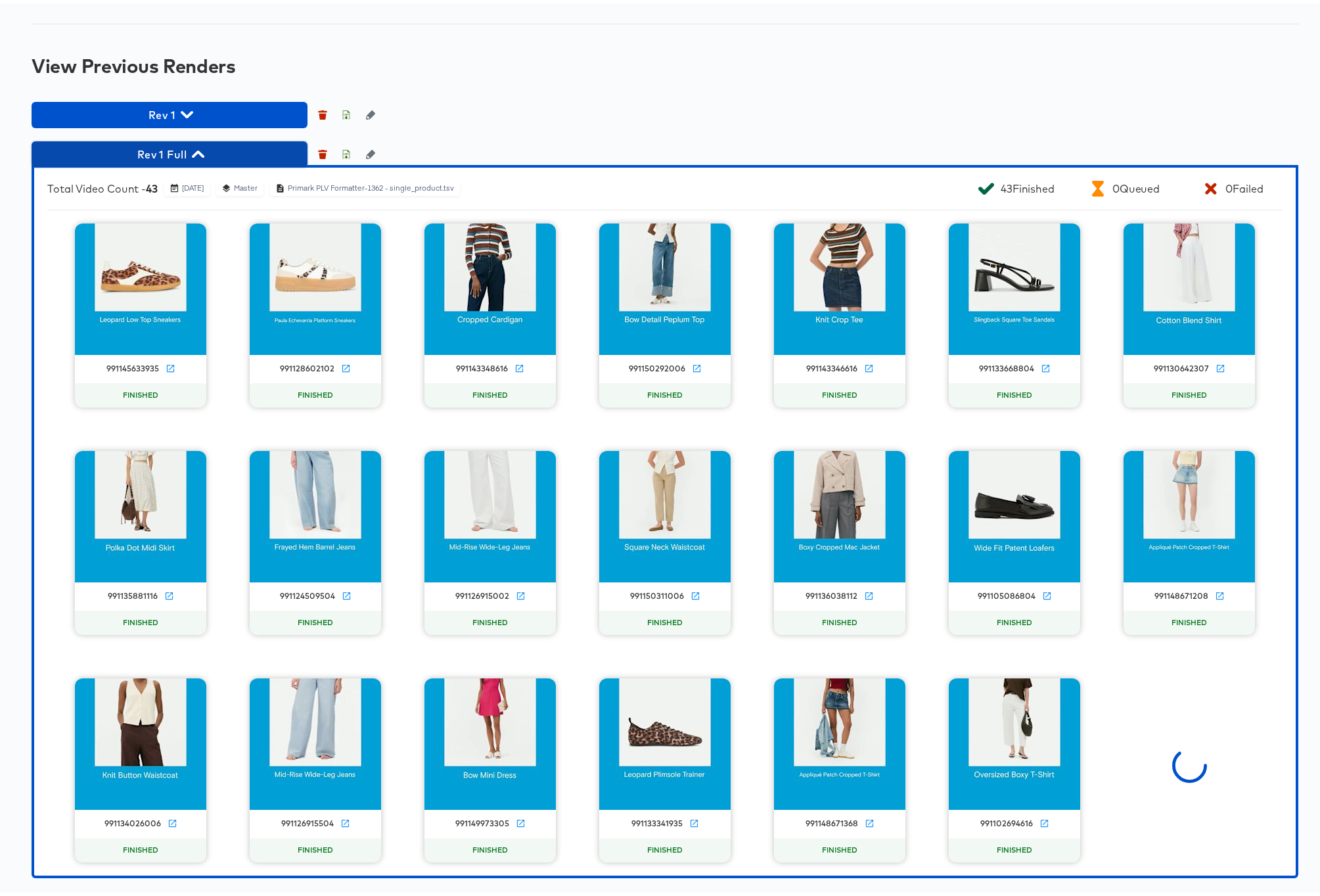
click at [195, 157] on icon "button" at bounding box center [197, 150] width 13 height 13
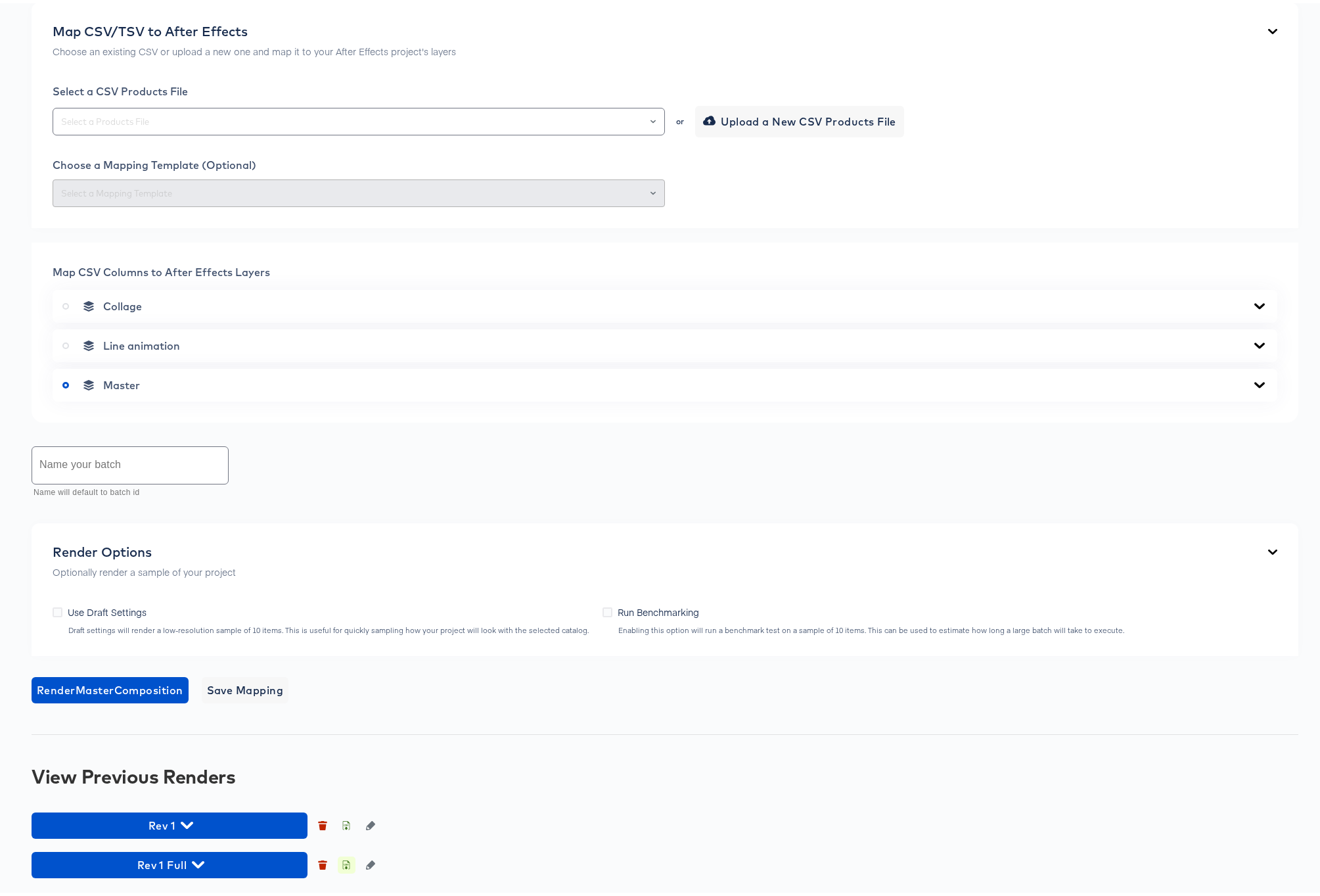
click at [347, 864] on icon "button" at bounding box center [346, 863] width 5 height 6
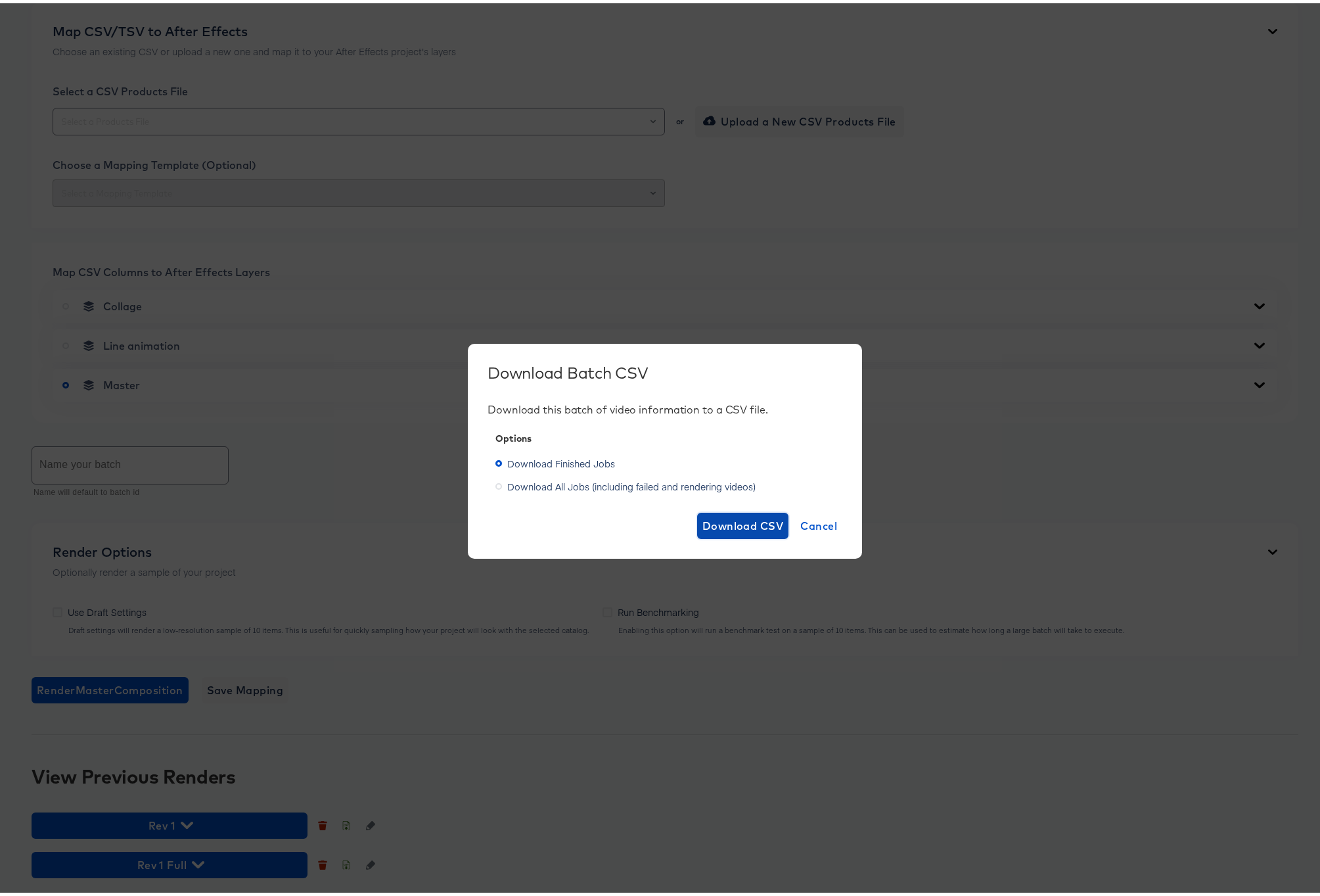
click at [726, 524] on span "Download CSV" at bounding box center [743, 522] width 81 height 19
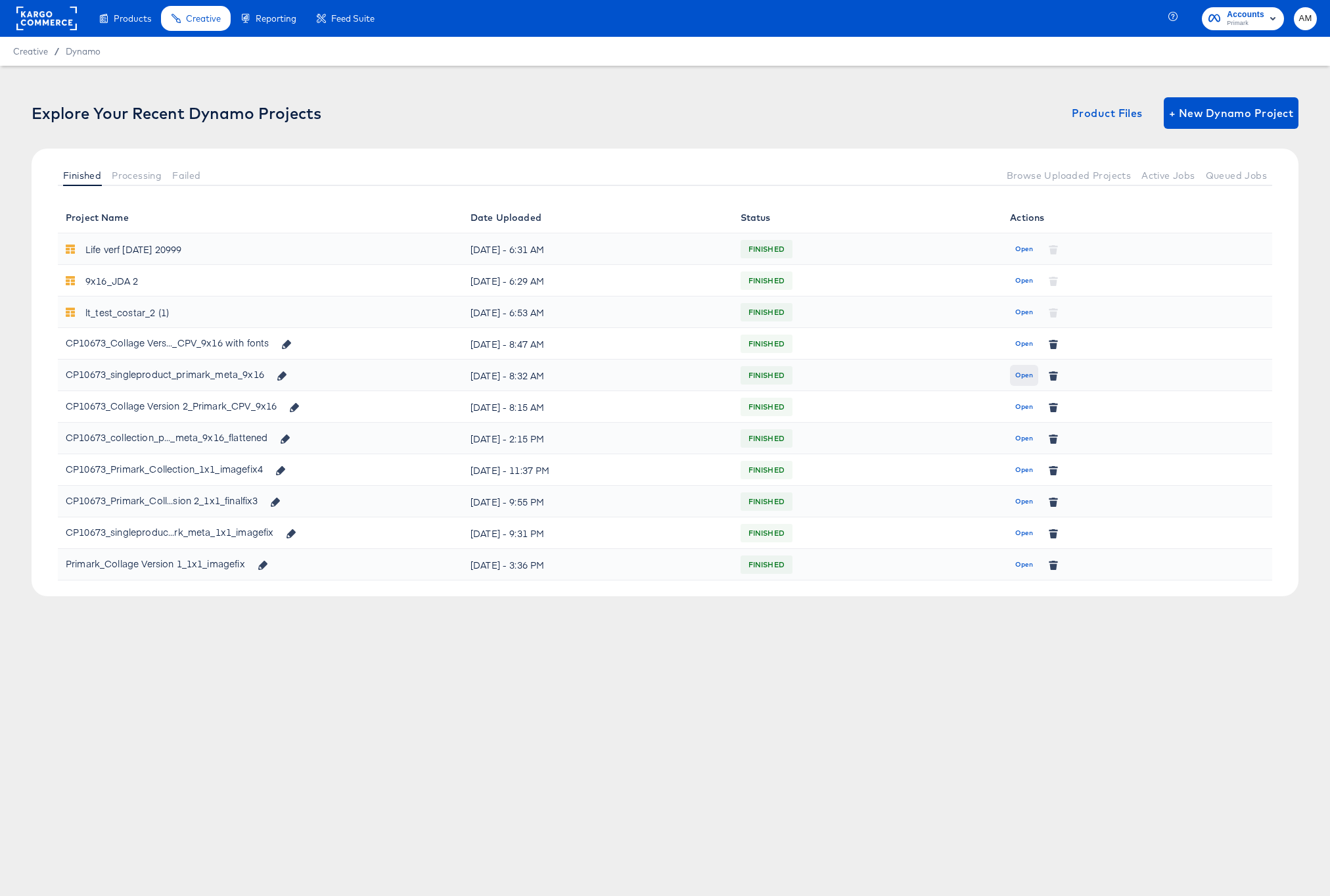
click at [1023, 372] on span "Open" at bounding box center [1024, 375] width 18 height 12
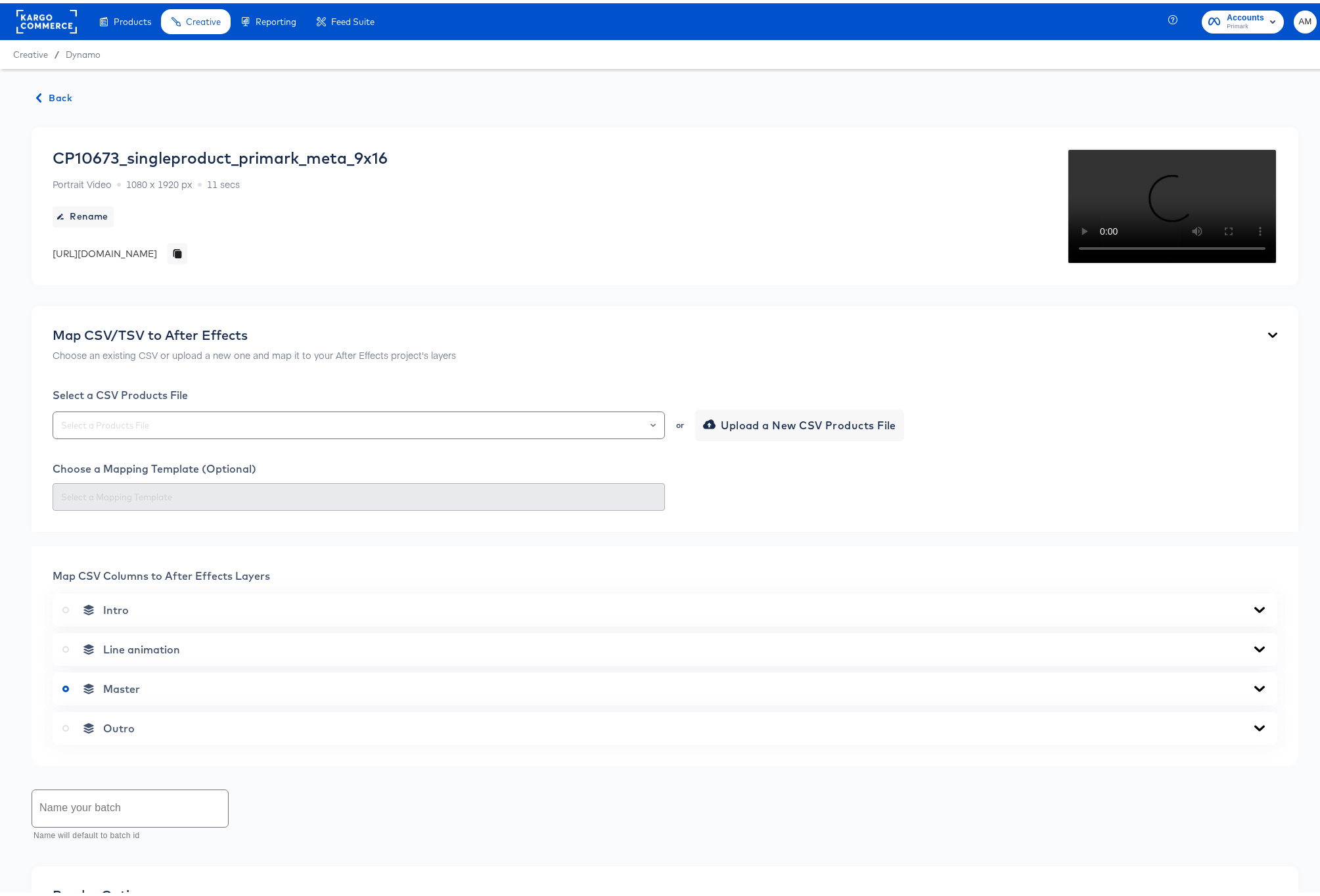
scroll to position [559, 0]
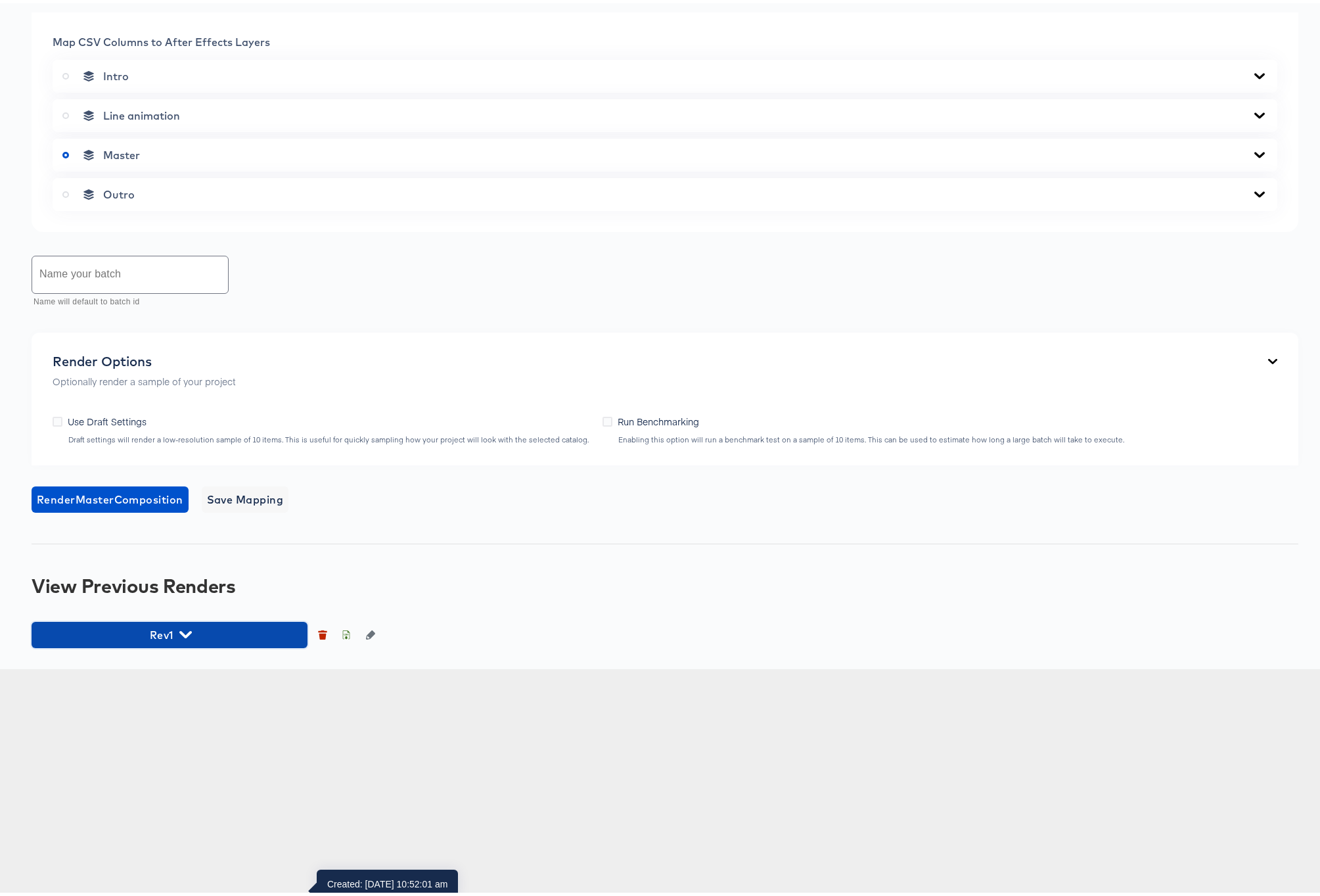
drag, startPoint x: 188, startPoint y: 860, endPoint x: 298, endPoint y: 824, distance: 115.7
click at [188, 637] on icon "button" at bounding box center [186, 630] width 13 height 13
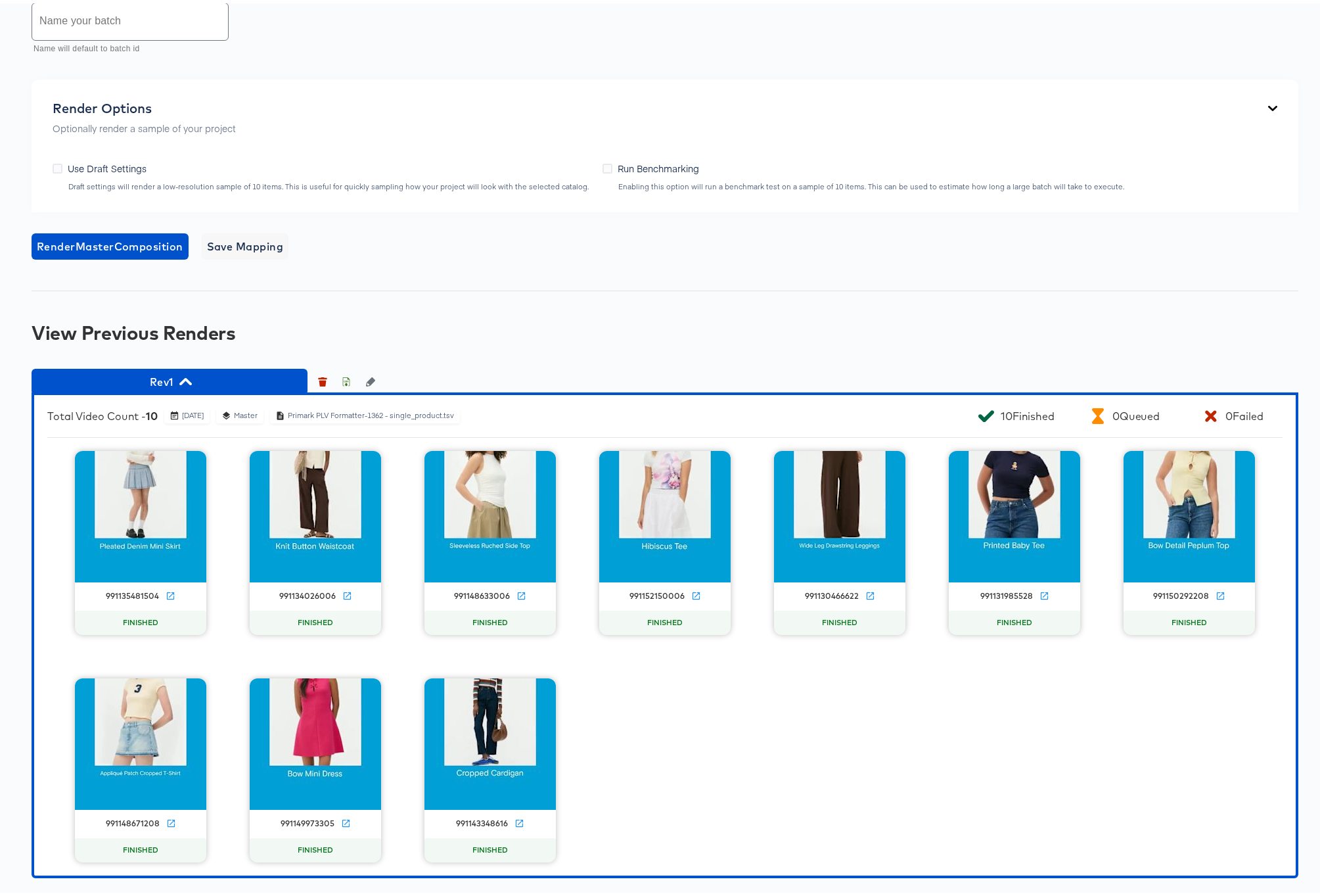
scroll to position [1042, 0]
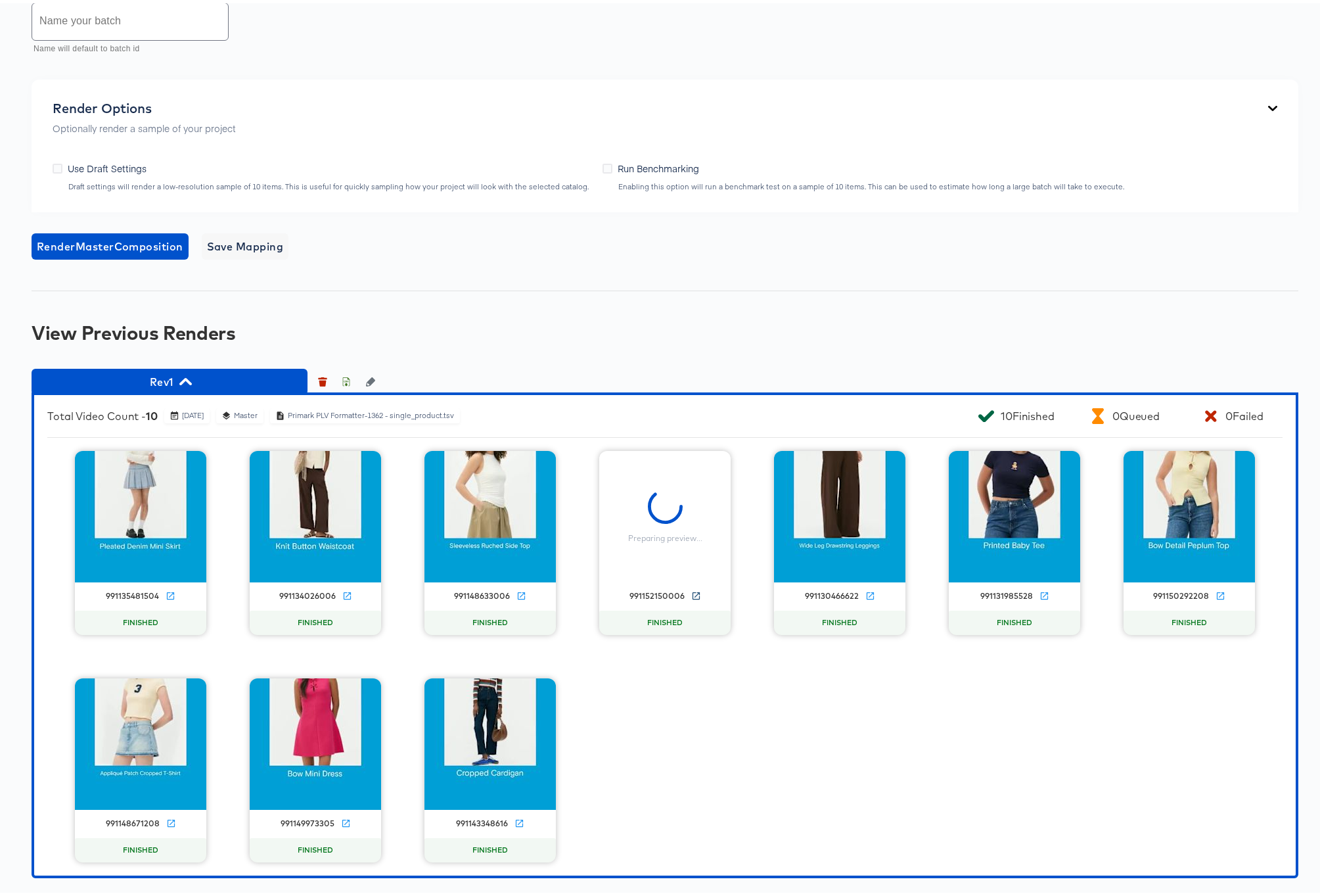
click at [691, 591] on icon at bounding box center [696, 592] width 10 height 10
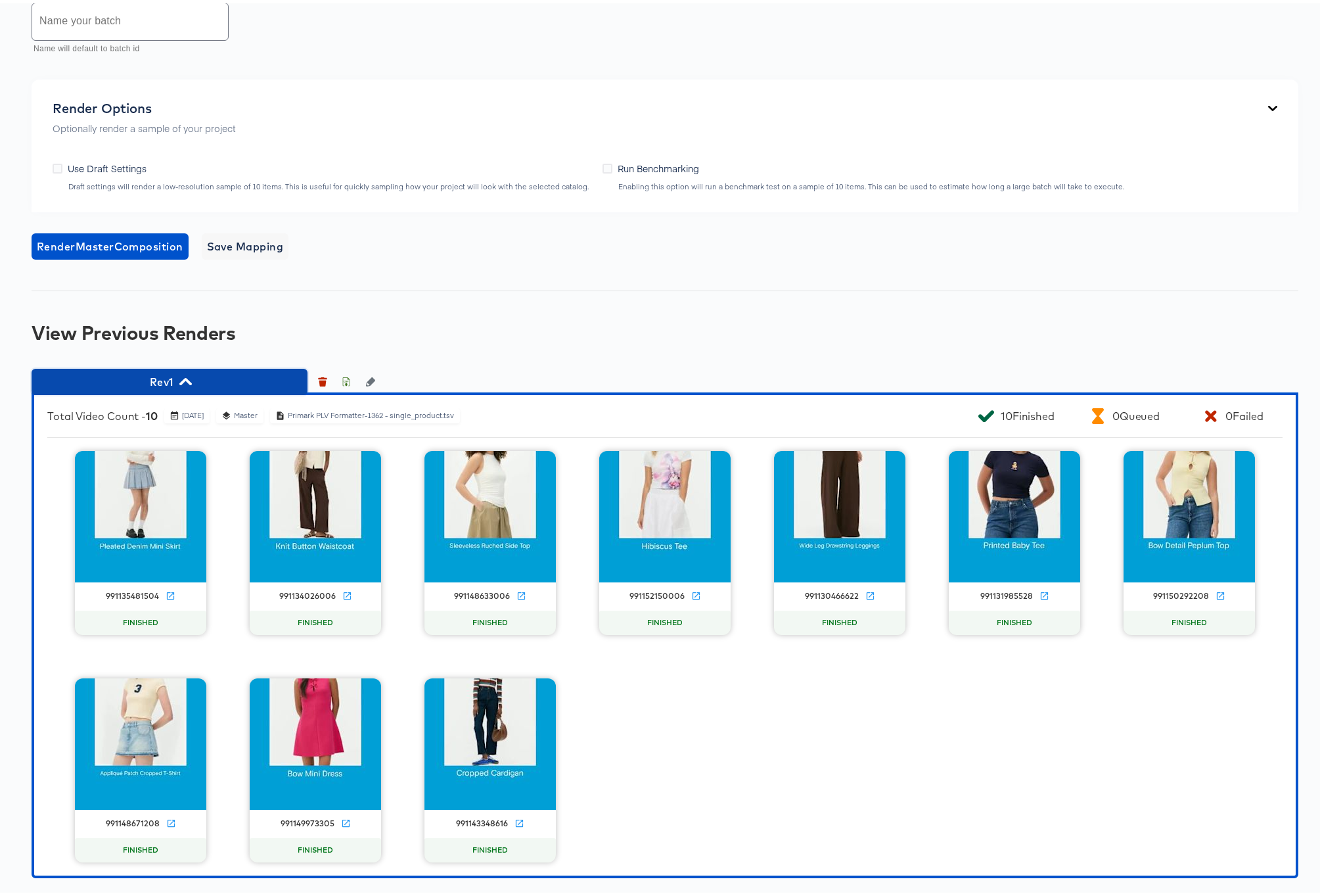
click at [188, 378] on icon "button" at bounding box center [186, 377] width 13 height 7
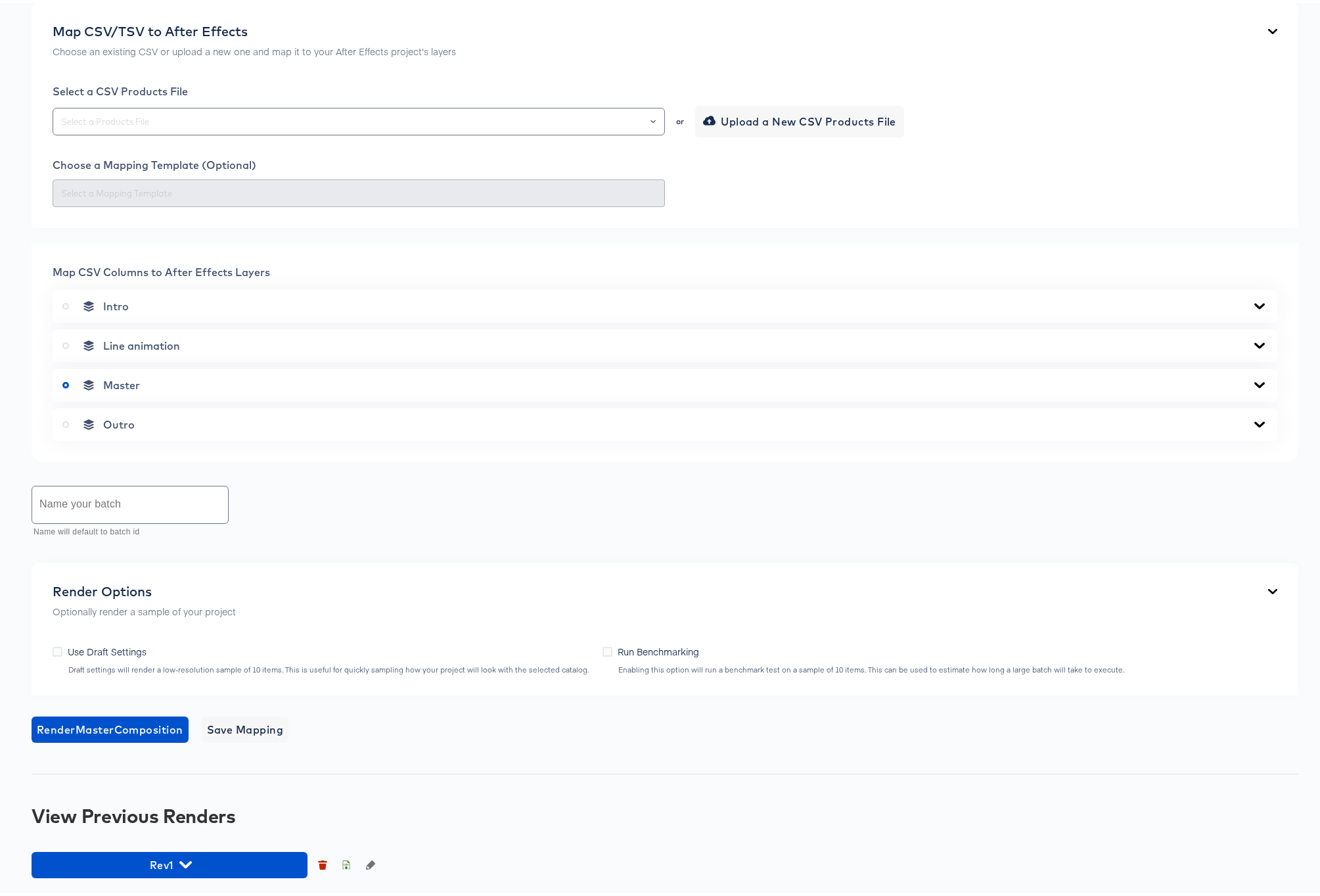
scroll to position [349, 0]
click at [651, 121] on icon "Open" at bounding box center [653, 117] width 5 height 5
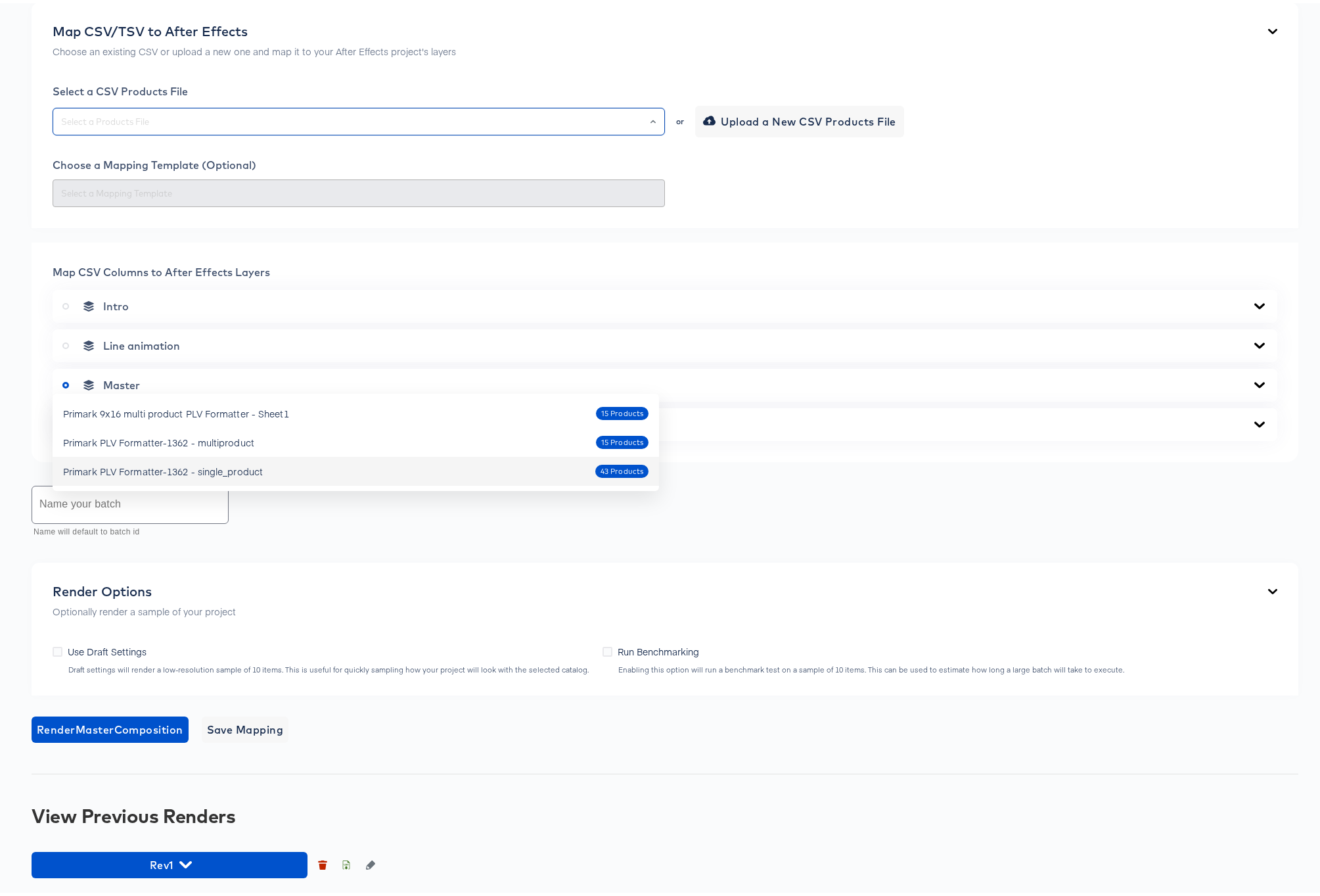
click at [250, 461] on div "Primark PLV Formatter-1362 - single_product" at bounding box center [163, 467] width 199 height 13
type input "Primark PLV Formatter-1362 - single_product"
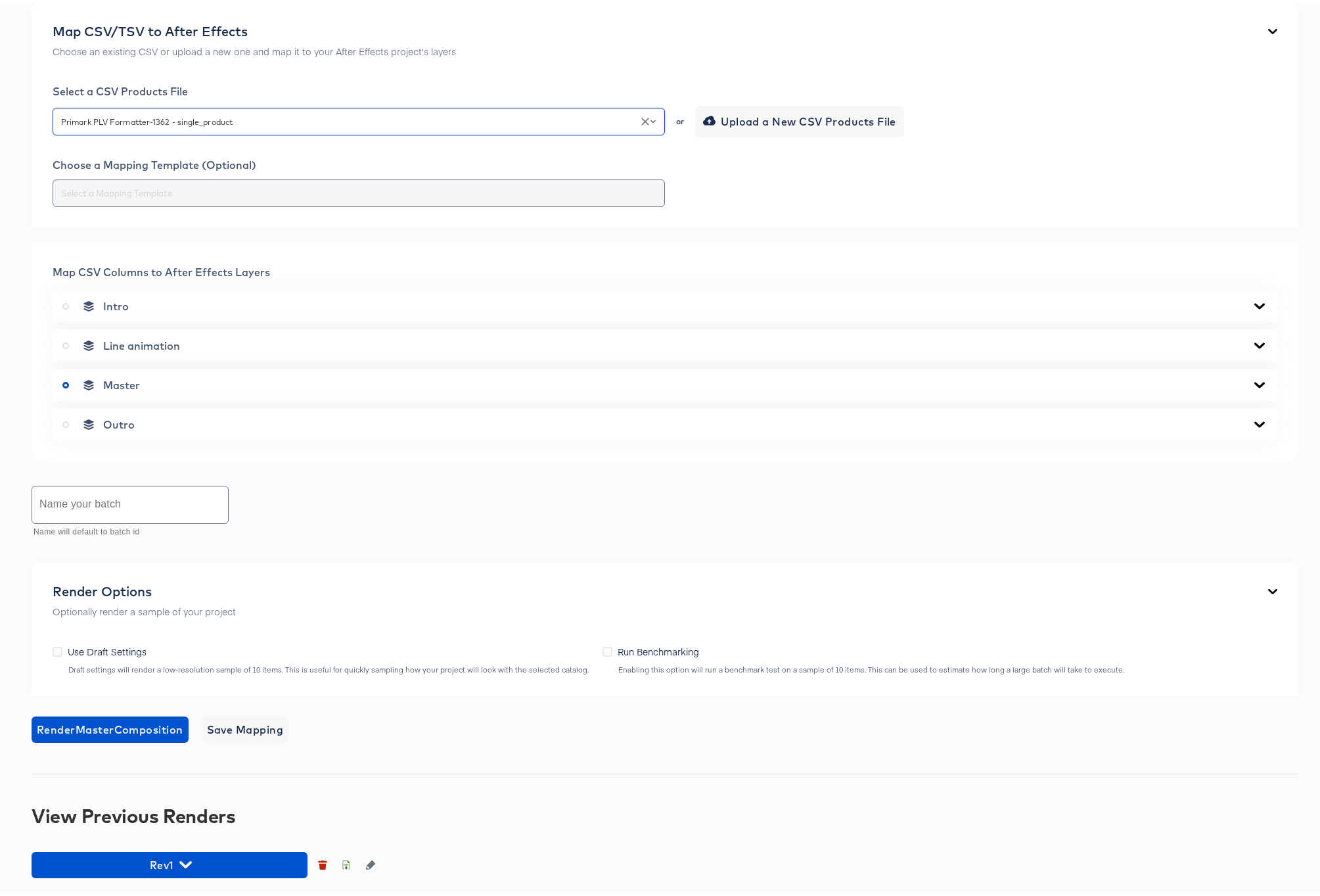
click at [222, 197] on input "text" at bounding box center [359, 190] width 601 height 15
click at [1252, 387] on icon at bounding box center [1259, 381] width 16 height 11
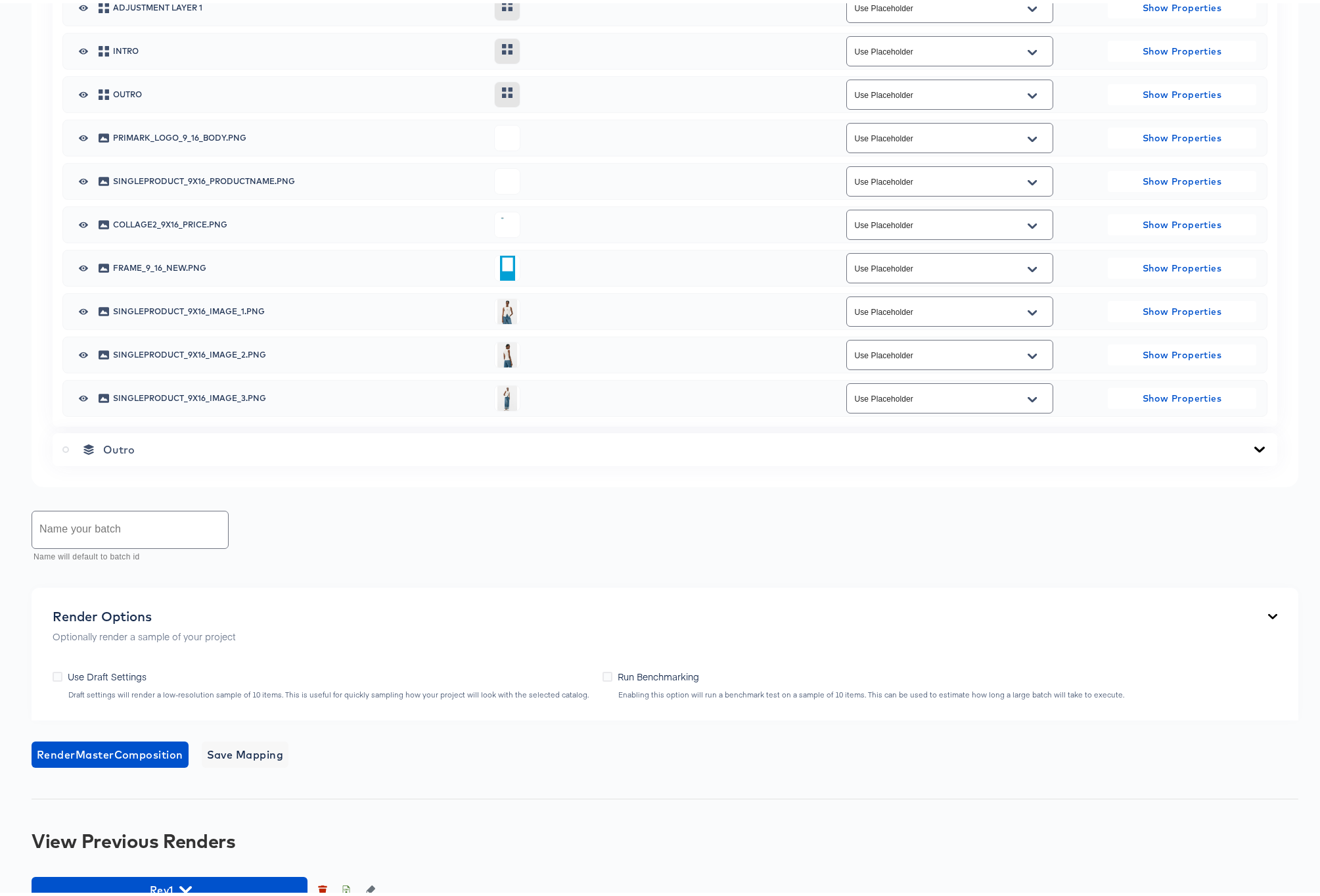
scroll to position [719, 0]
click at [1028, 312] on icon "Open" at bounding box center [1032, 309] width 9 height 5
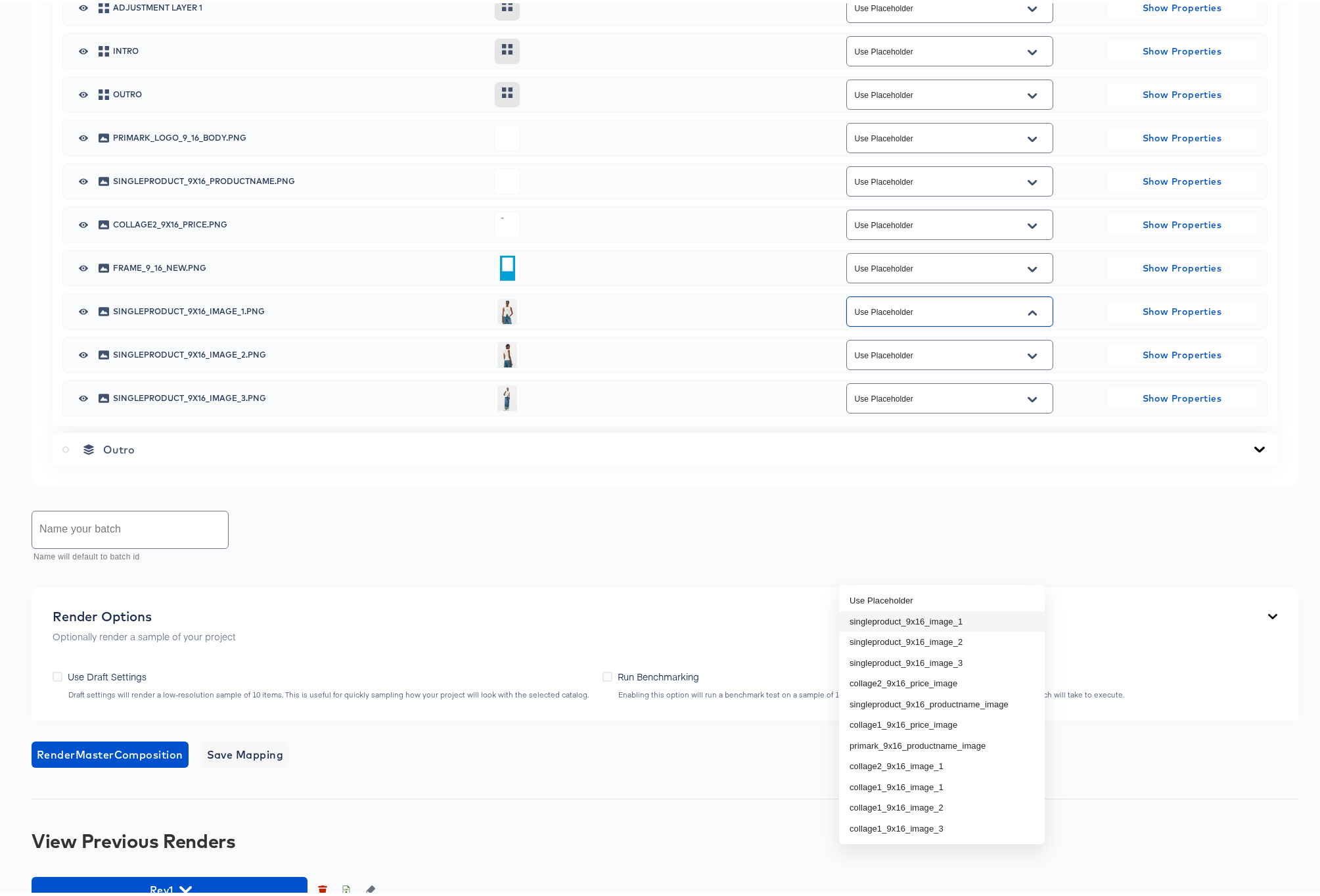
click at [943, 617] on li "singleproduct_9x16_image_1" at bounding box center [942, 619] width 205 height 21
type input "singleproduct_9x16_image_1"
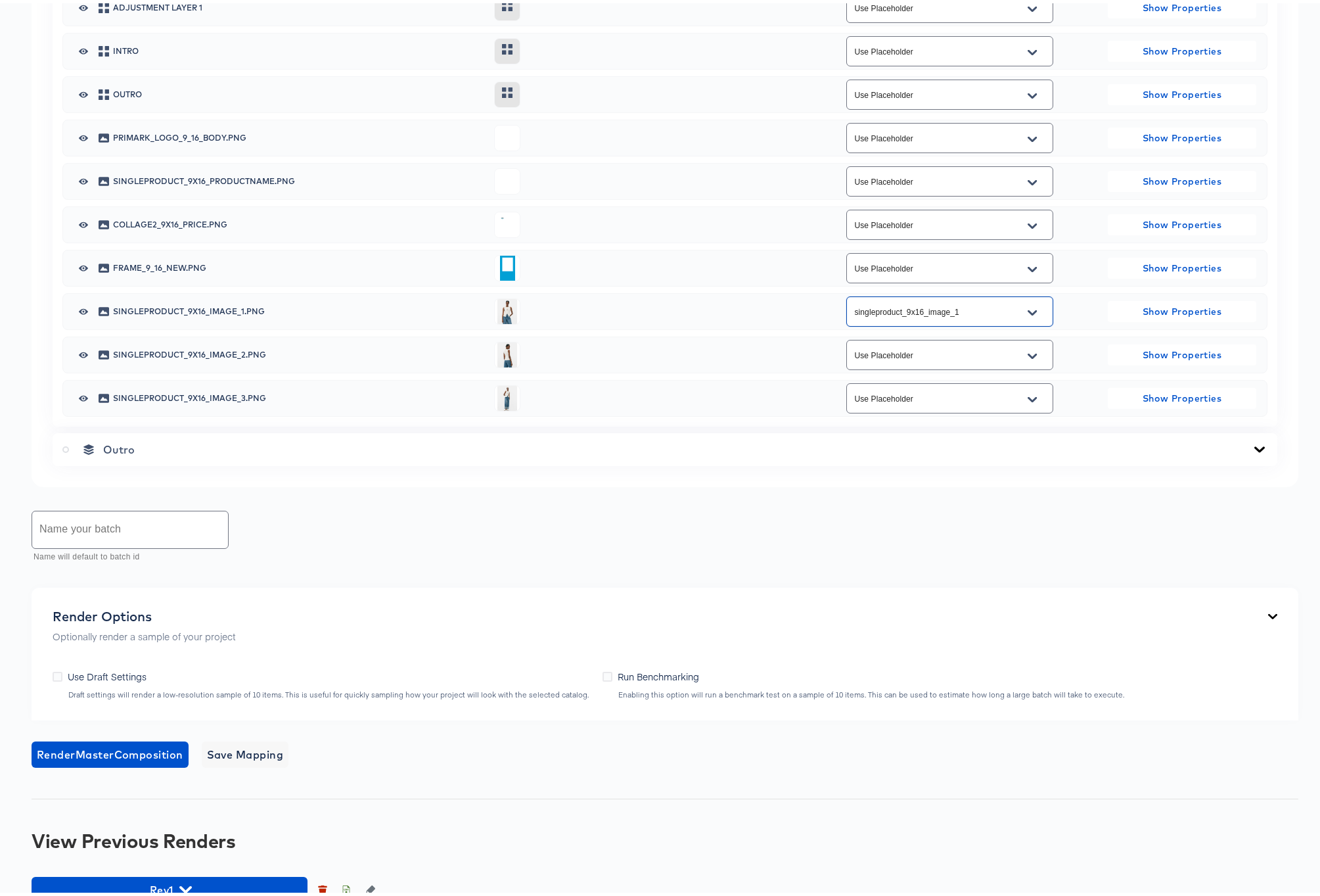
click at [1031, 363] on button "Open" at bounding box center [1032, 353] width 20 height 21
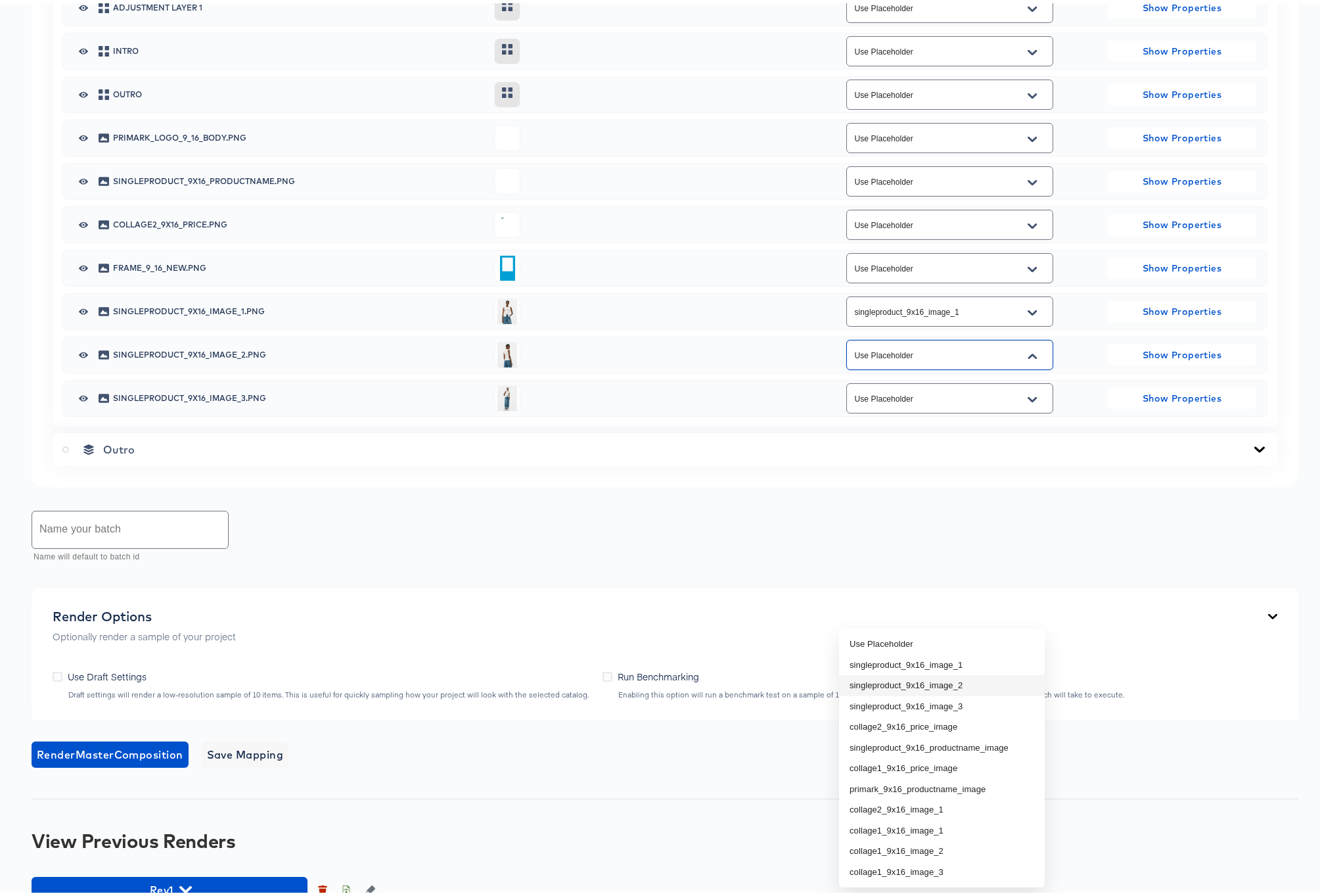
drag, startPoint x: 933, startPoint y: 677, endPoint x: 942, endPoint y: 677, distance: 9.0
click at [934, 677] on li "singleproduct_9x16_image_2" at bounding box center [942, 682] width 205 height 21
type input "singleproduct_9x16_image_2"
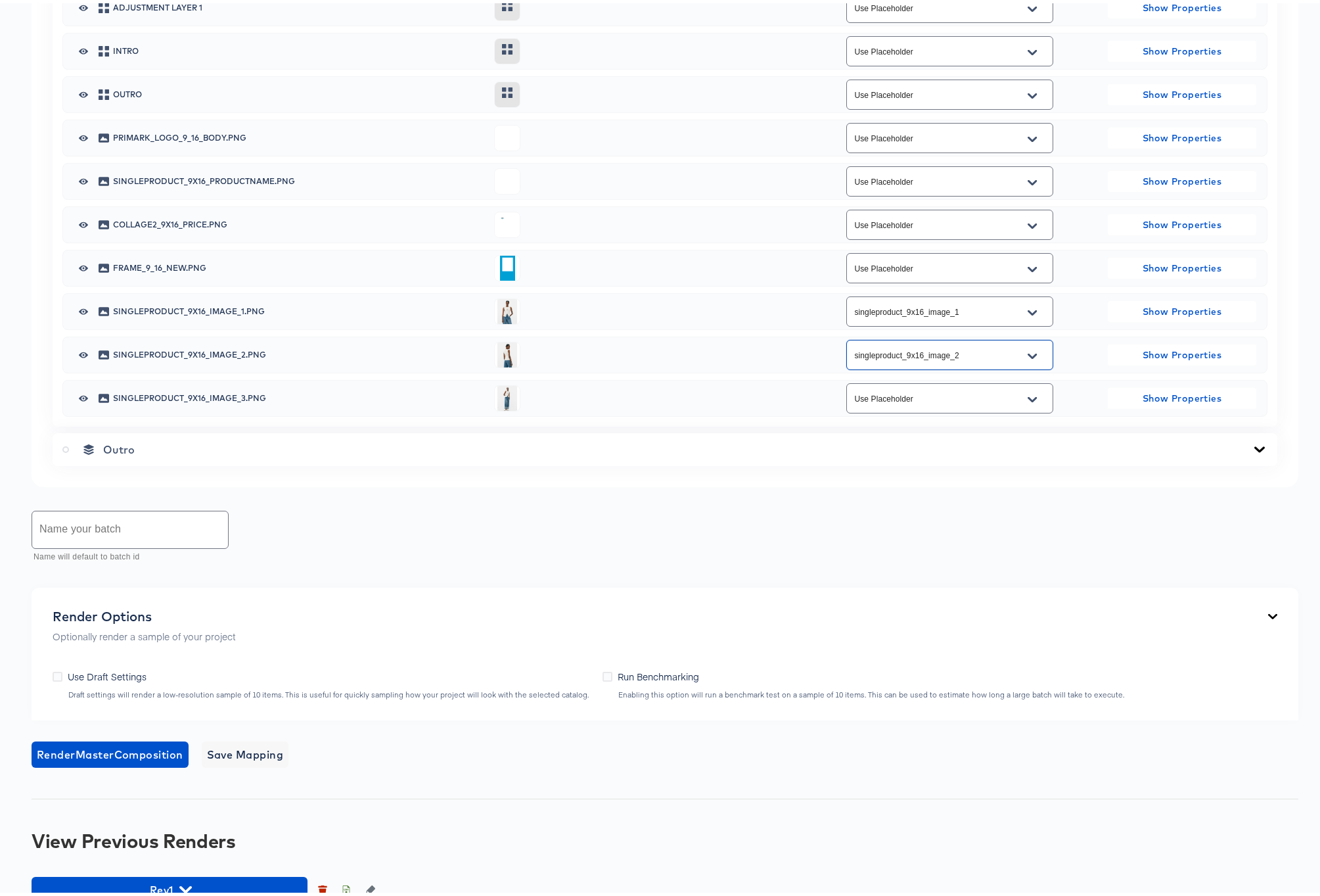
click at [1028, 399] on icon "Open" at bounding box center [1032, 396] width 9 height 5
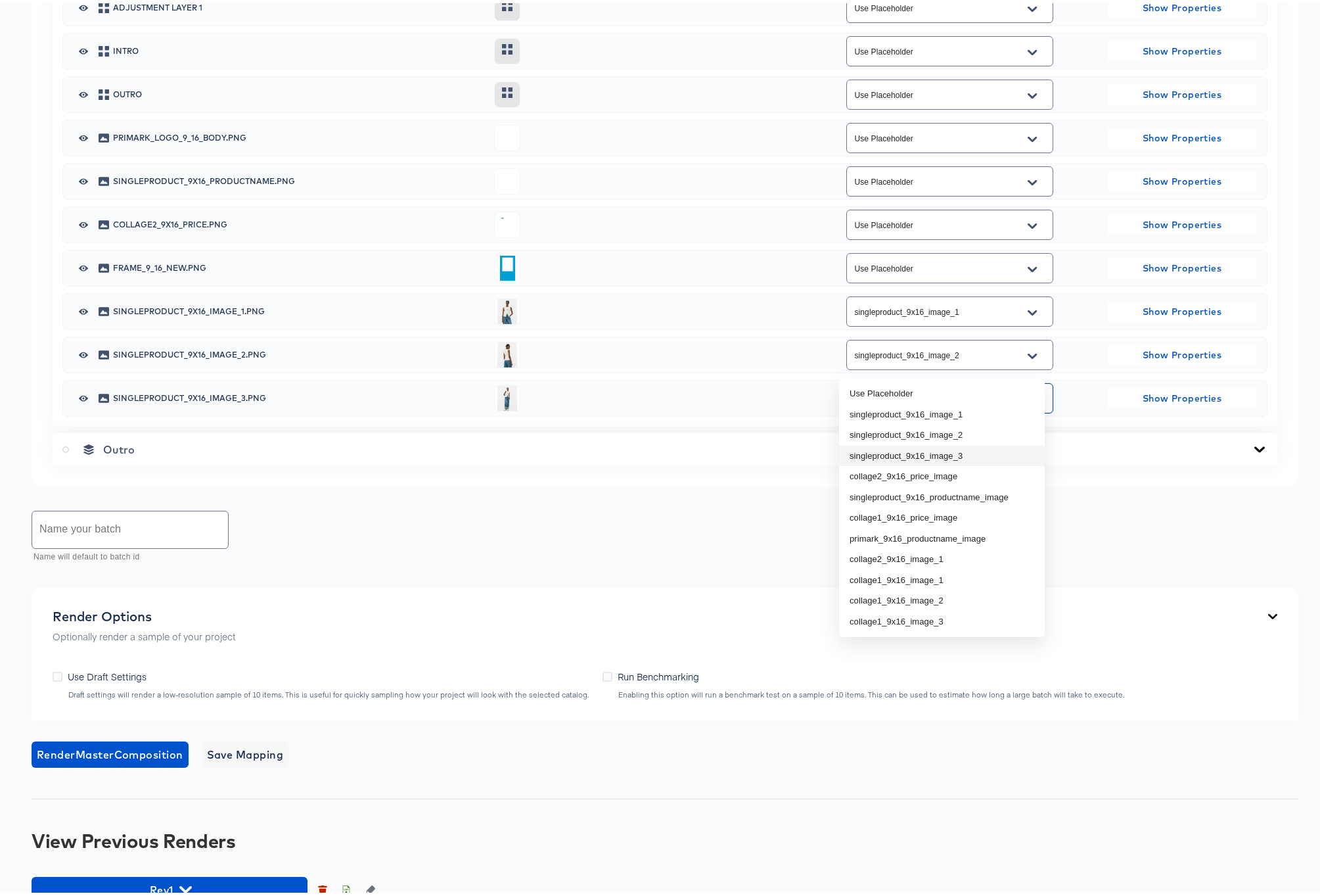
click at [942, 450] on li "singleproduct_9x16_image_3" at bounding box center [942, 453] width 205 height 21
type input "singleproduct_9x16_image_3"
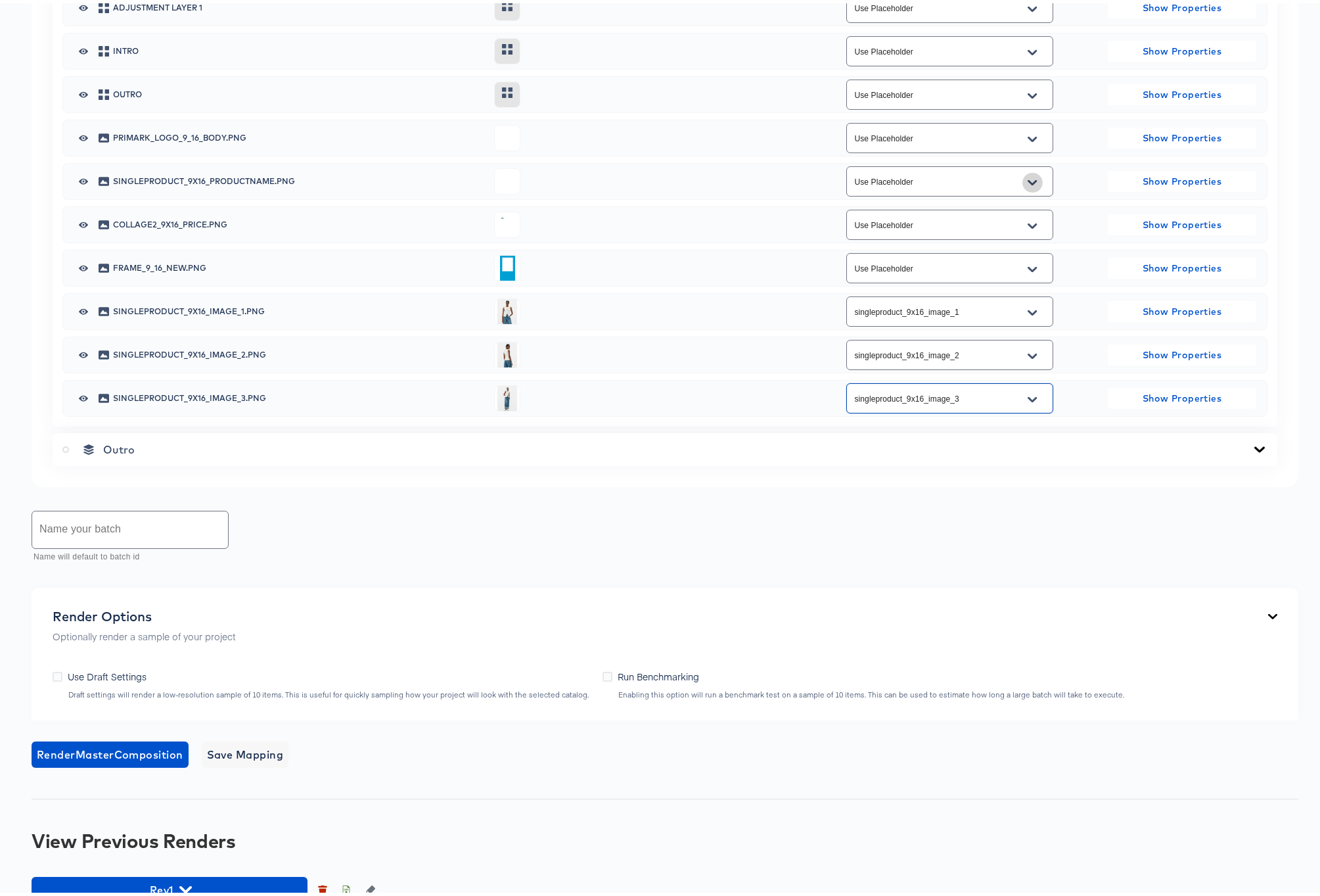
click at [1028, 185] on icon "Open" at bounding box center [1032, 179] width 9 height 11
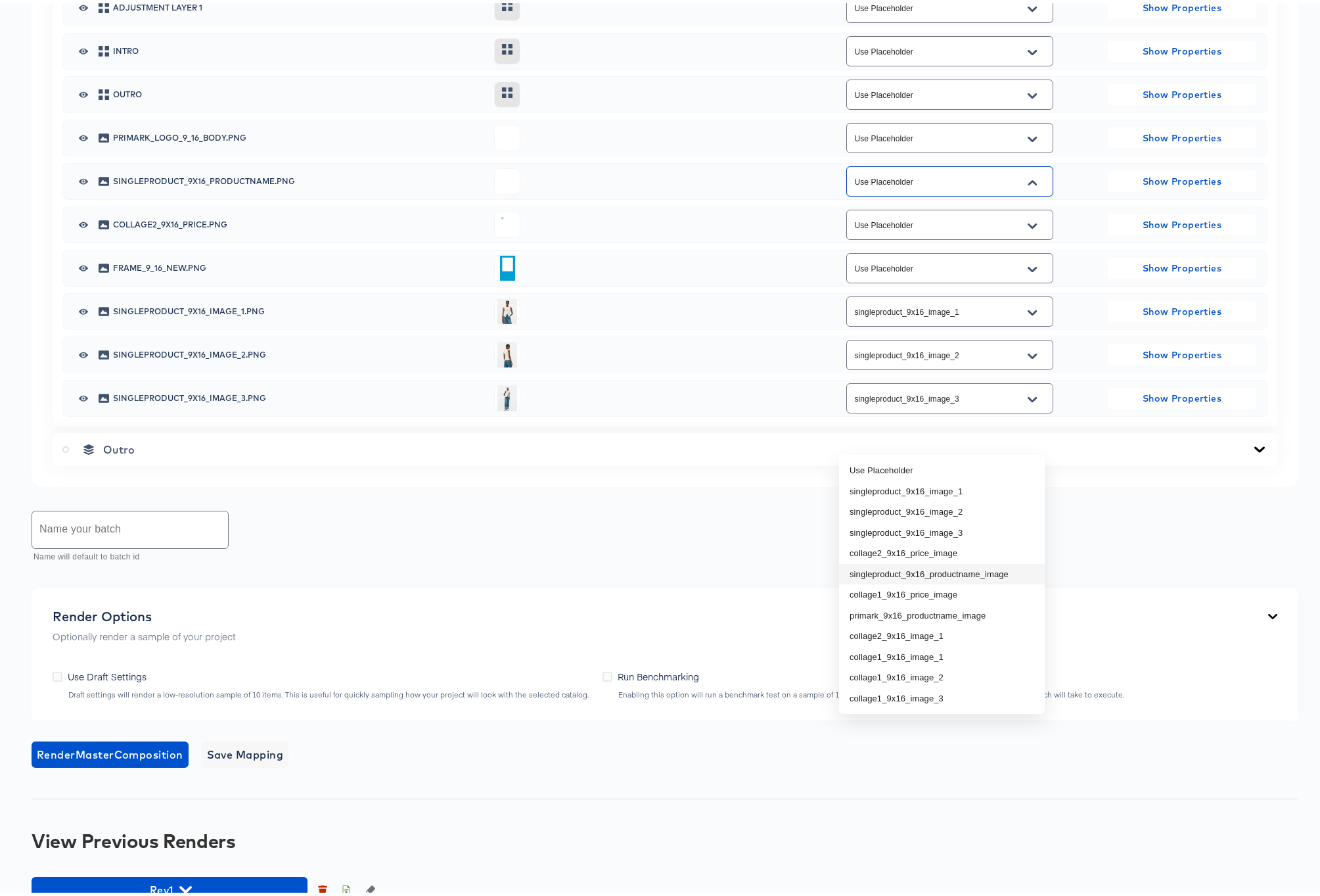
click at [996, 568] on li "singleproduct_9x16_productname_image" at bounding box center [942, 572] width 205 height 21
type input "singleproduct_9x16_productname_image"
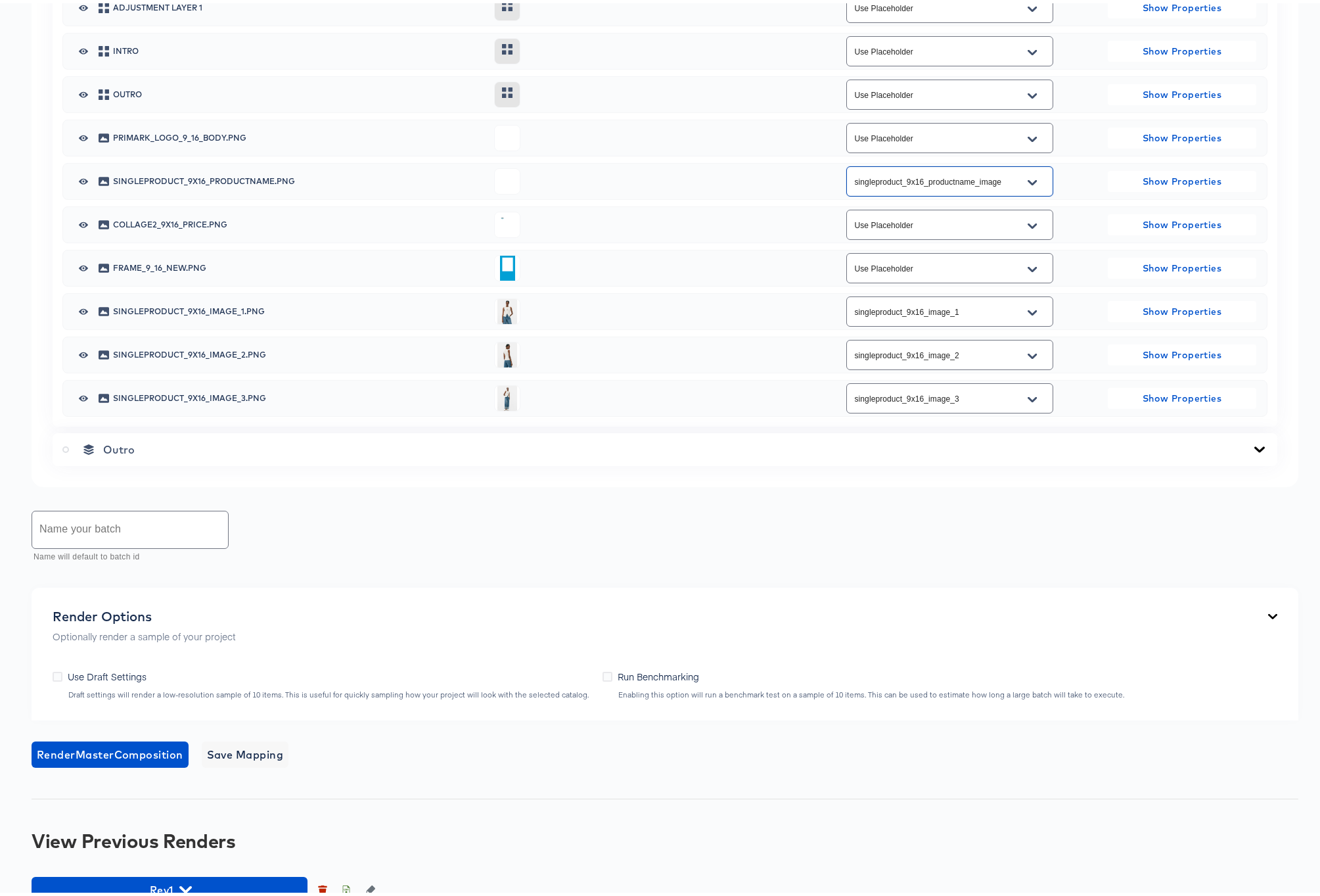
click at [1028, 226] on icon "Open" at bounding box center [1032, 222] width 9 height 5
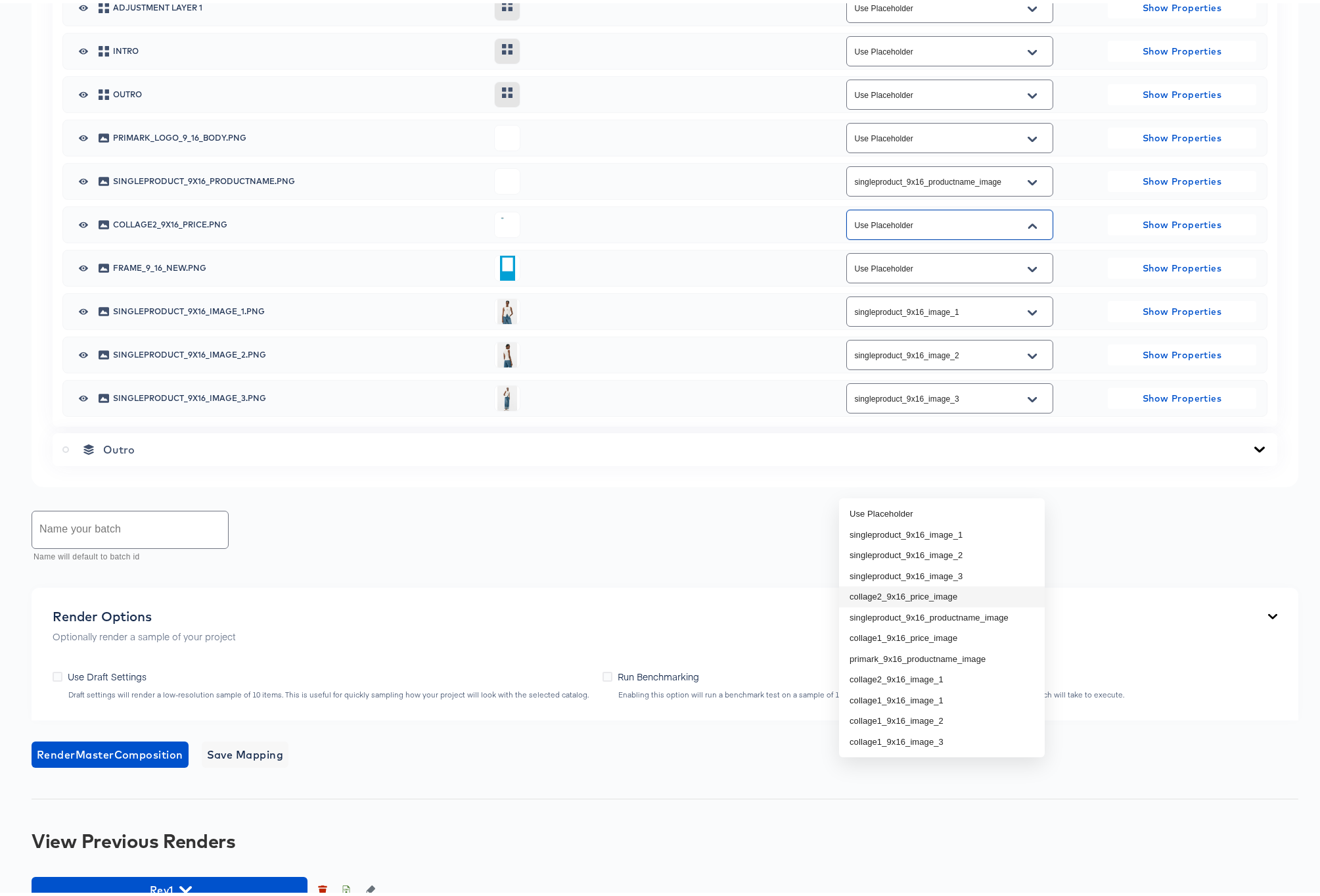
click at [931, 595] on li "collage2_9x16_price_image" at bounding box center [942, 593] width 205 height 21
type input "collage2_9x16_price_image"
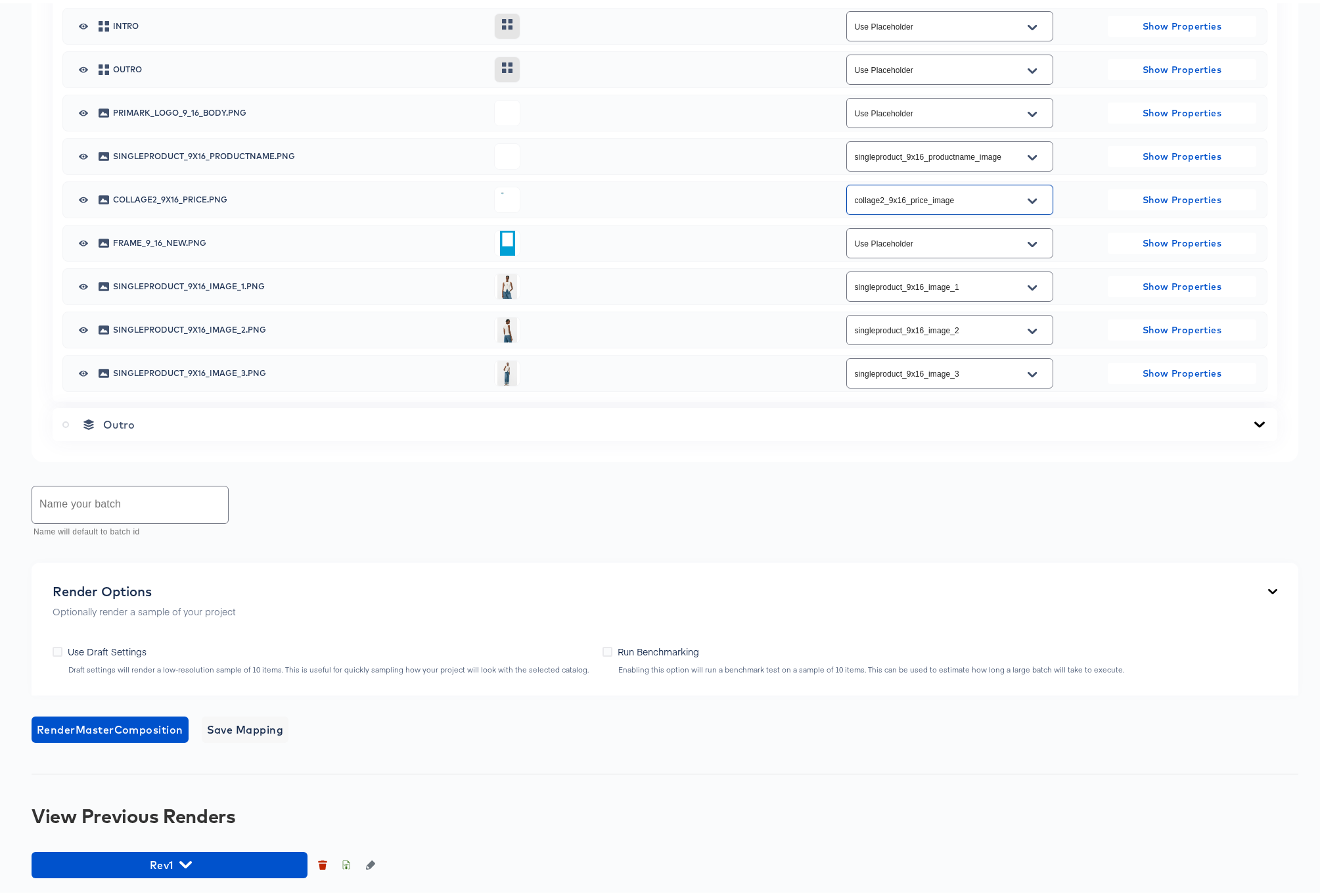
scroll to position [917, 0]
click at [113, 520] on input "text" at bounding box center [130, 501] width 195 height 37
type input "Rev1 Full"
click at [253, 735] on span "Save Mapping" at bounding box center [245, 726] width 77 height 19
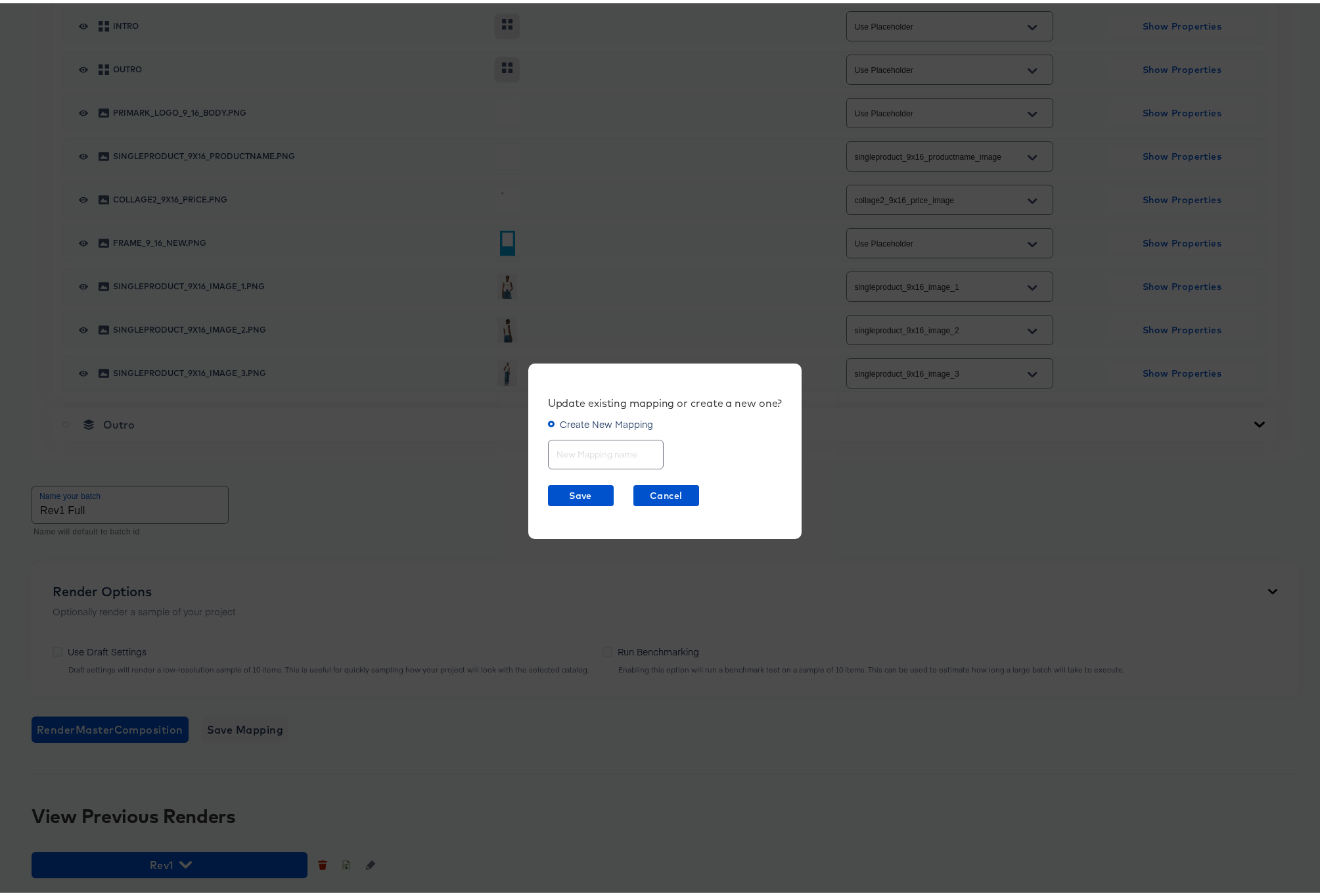
click at [572, 447] on input "text" at bounding box center [605, 446] width 114 height 28
type input "Rev1"
click at [575, 492] on span "Save" at bounding box center [580, 492] width 55 height 17
click at [571, 489] on span "Save" at bounding box center [580, 492] width 55 height 17
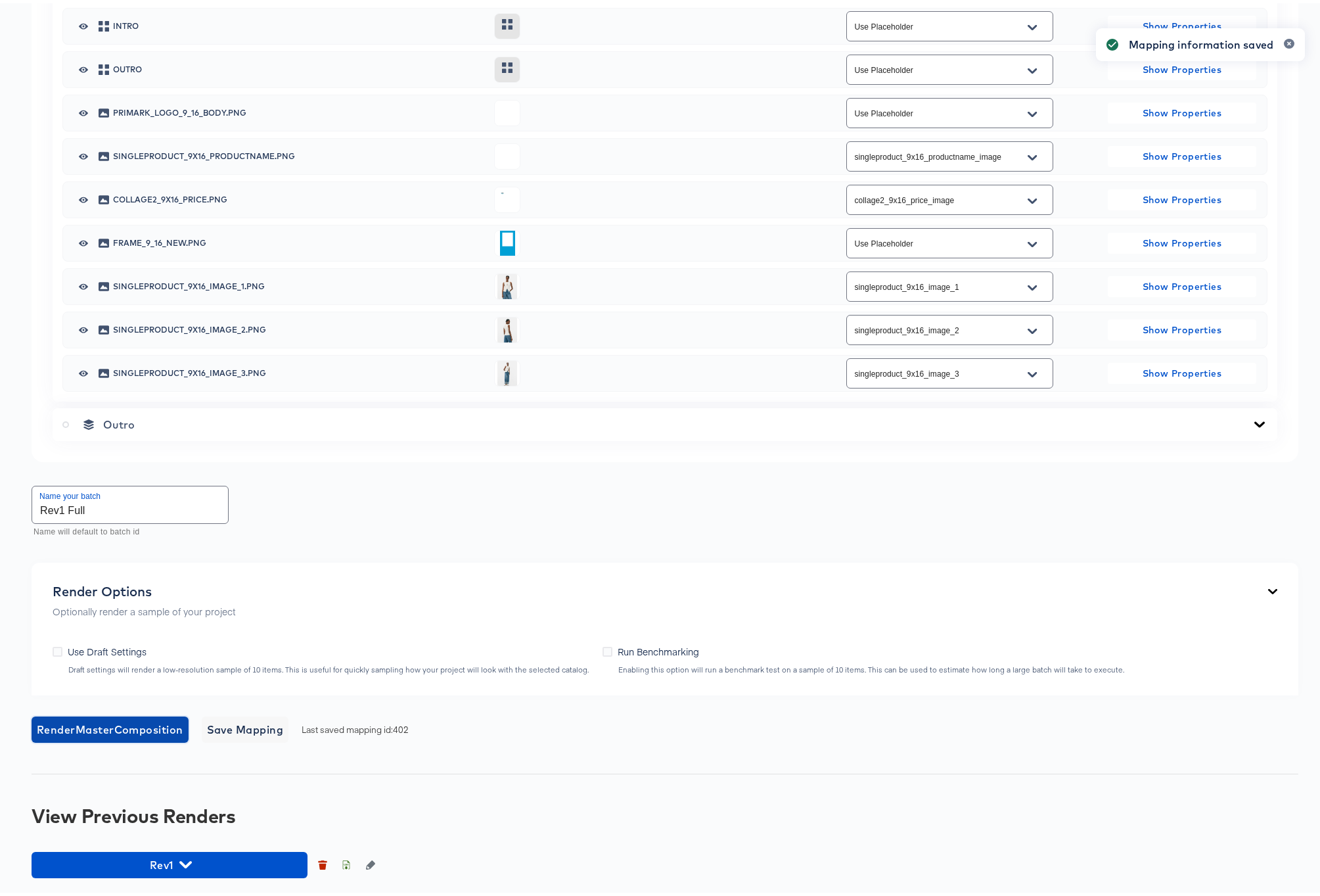
click at [109, 735] on span "Render Master Composition" at bounding box center [110, 726] width 147 height 19
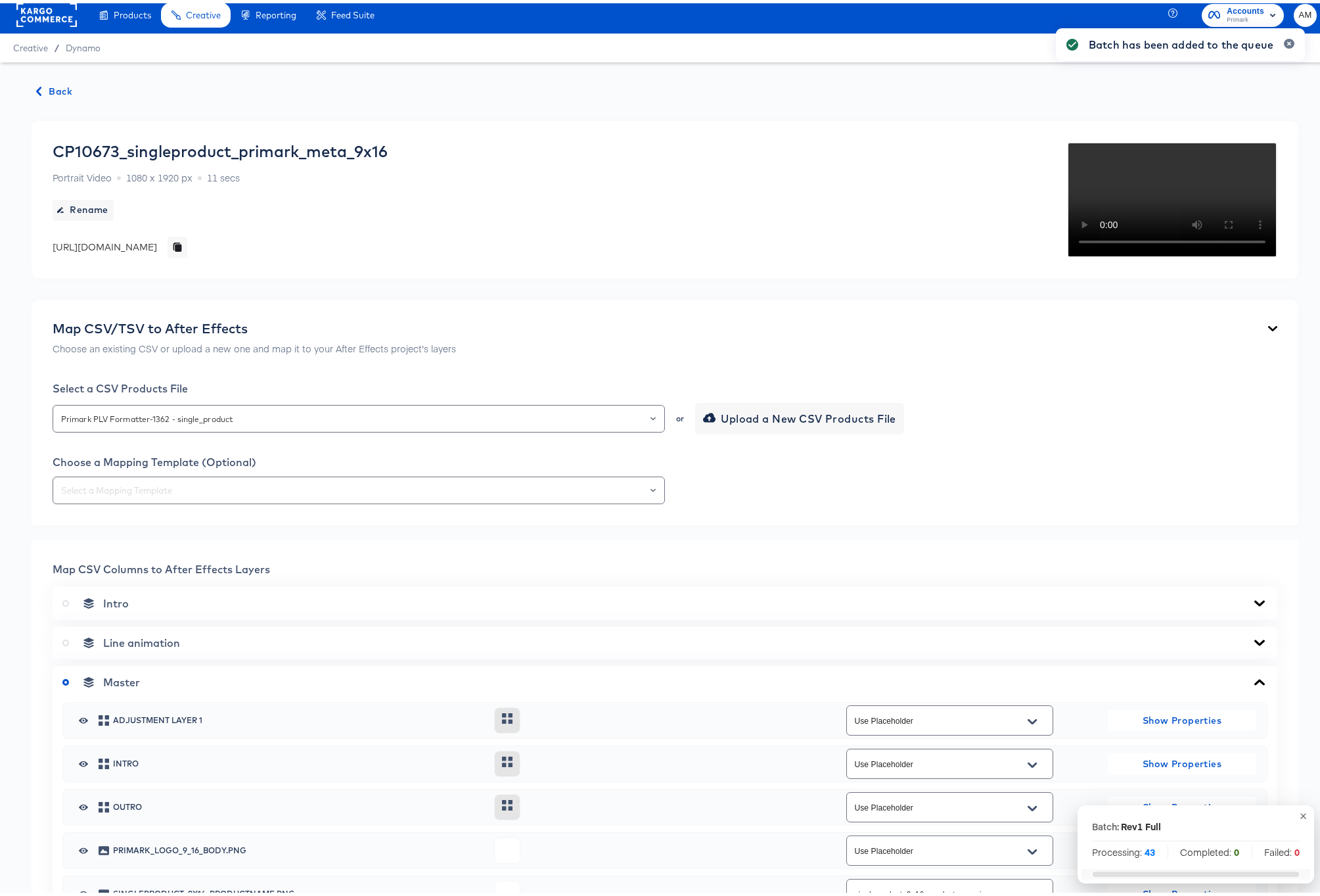
scroll to position [0, 0]
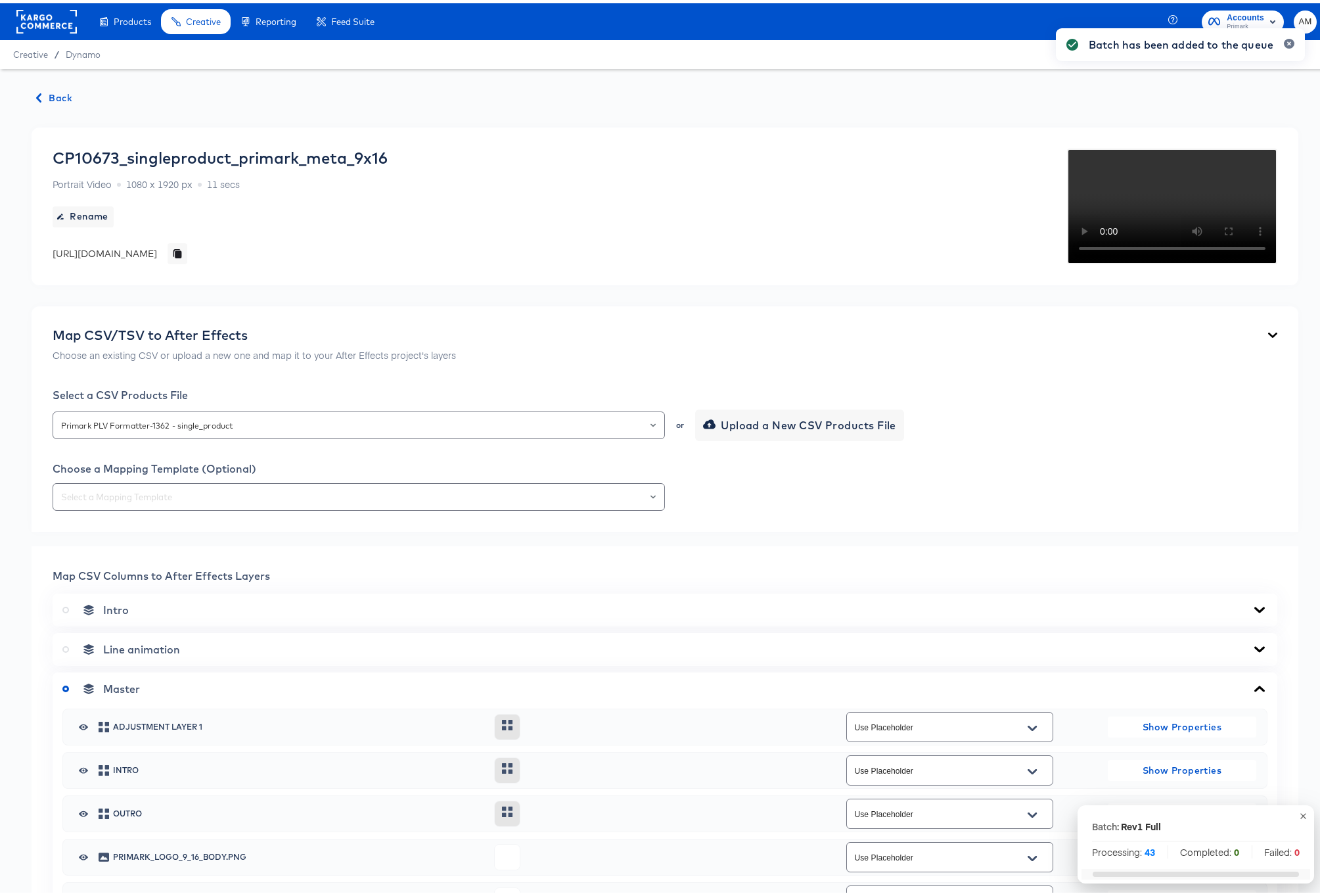
click at [52, 93] on span "Back" at bounding box center [55, 95] width 35 height 17
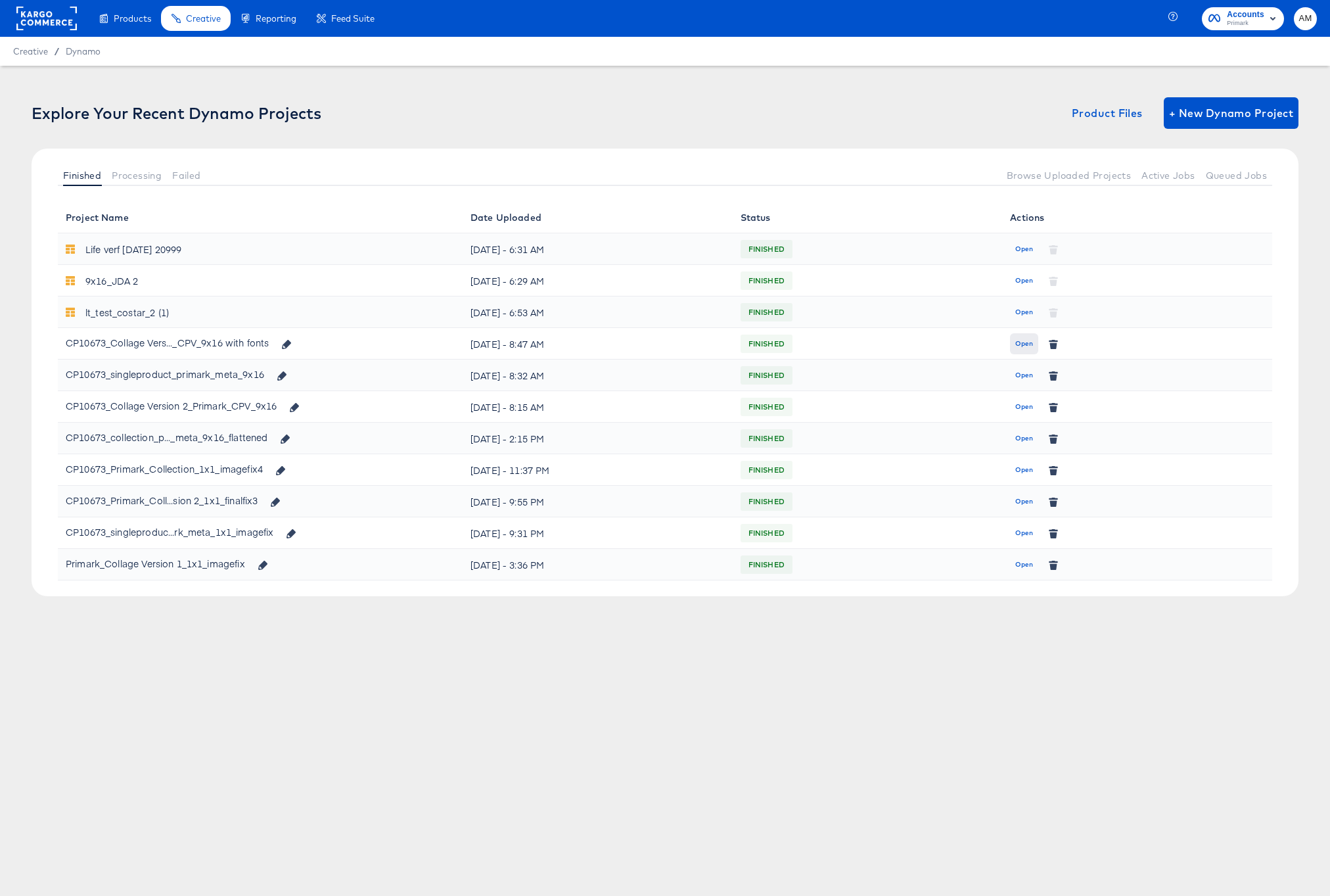
click at [1022, 342] on span "Open" at bounding box center [1024, 344] width 18 height 12
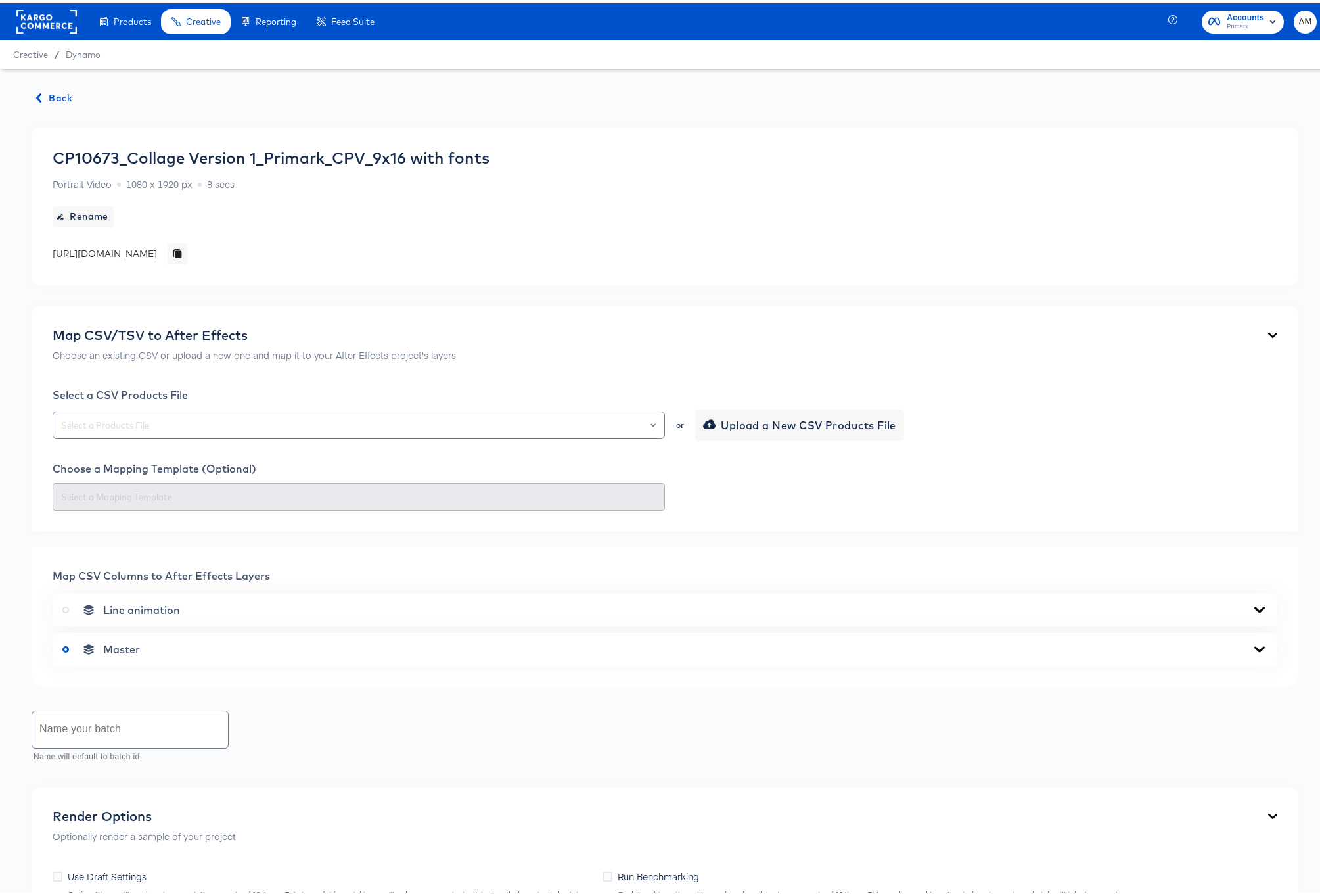
scroll to position [224, 0]
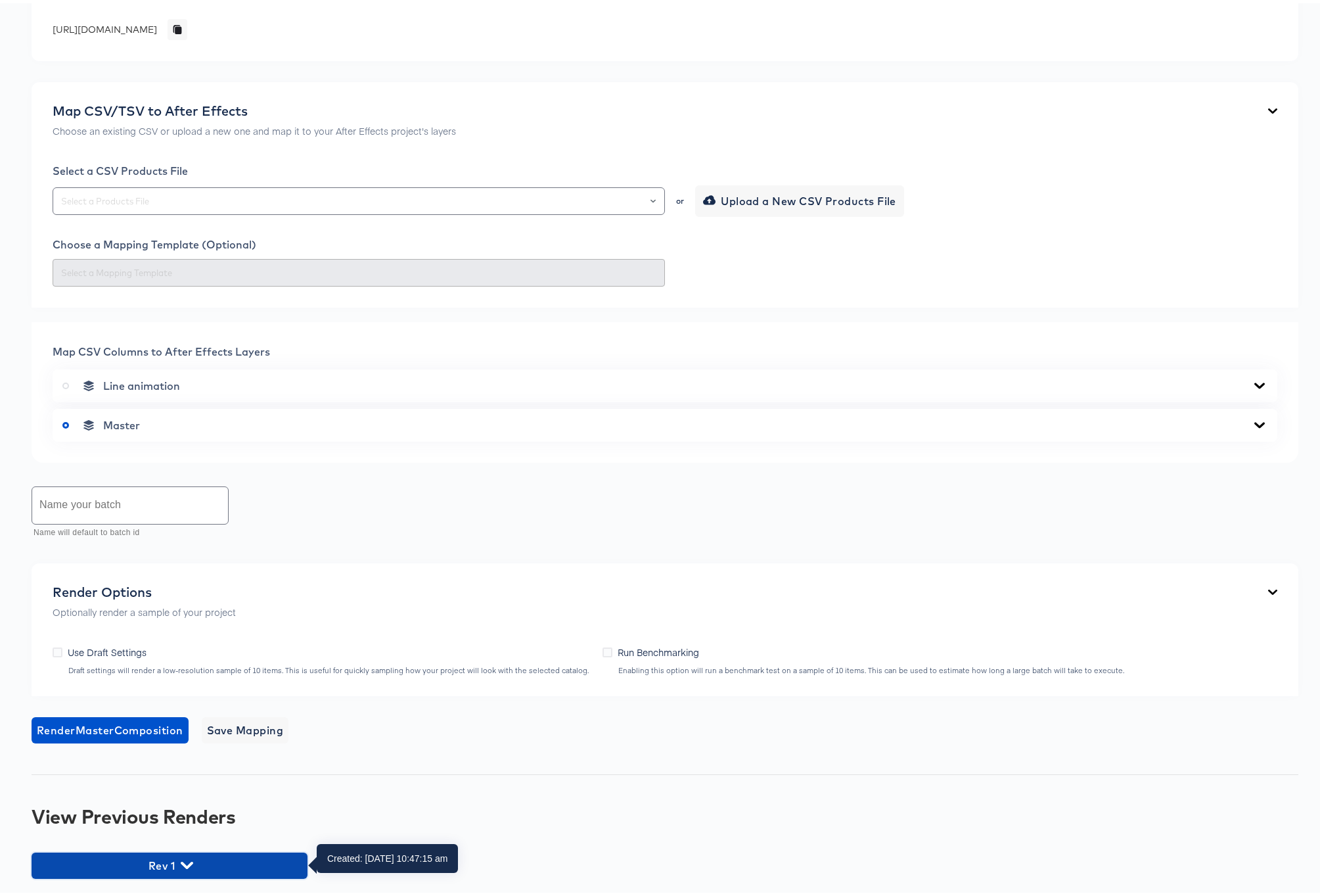
click at [181, 864] on icon "button" at bounding box center [187, 861] width 13 height 13
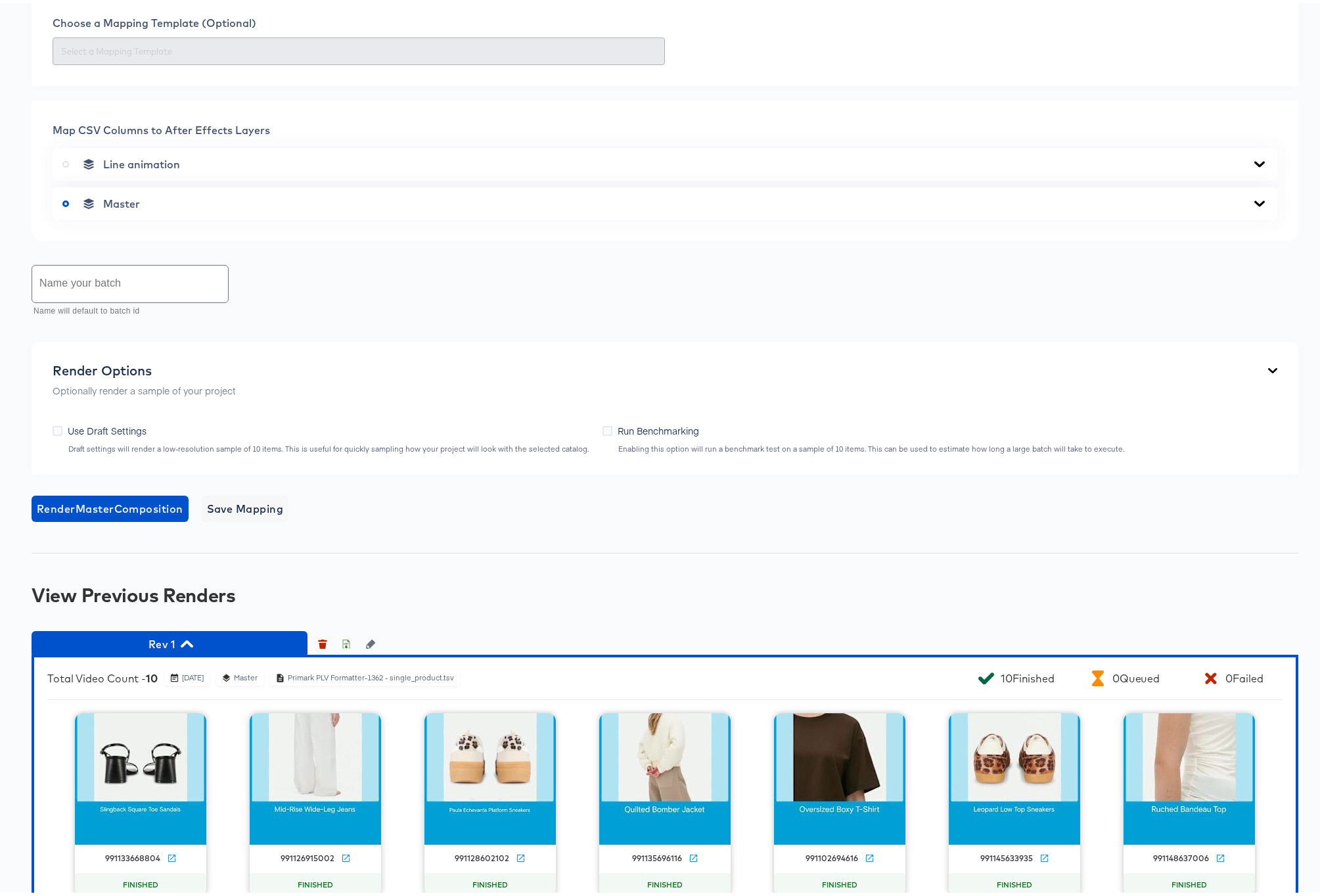
scroll to position [707, 0]
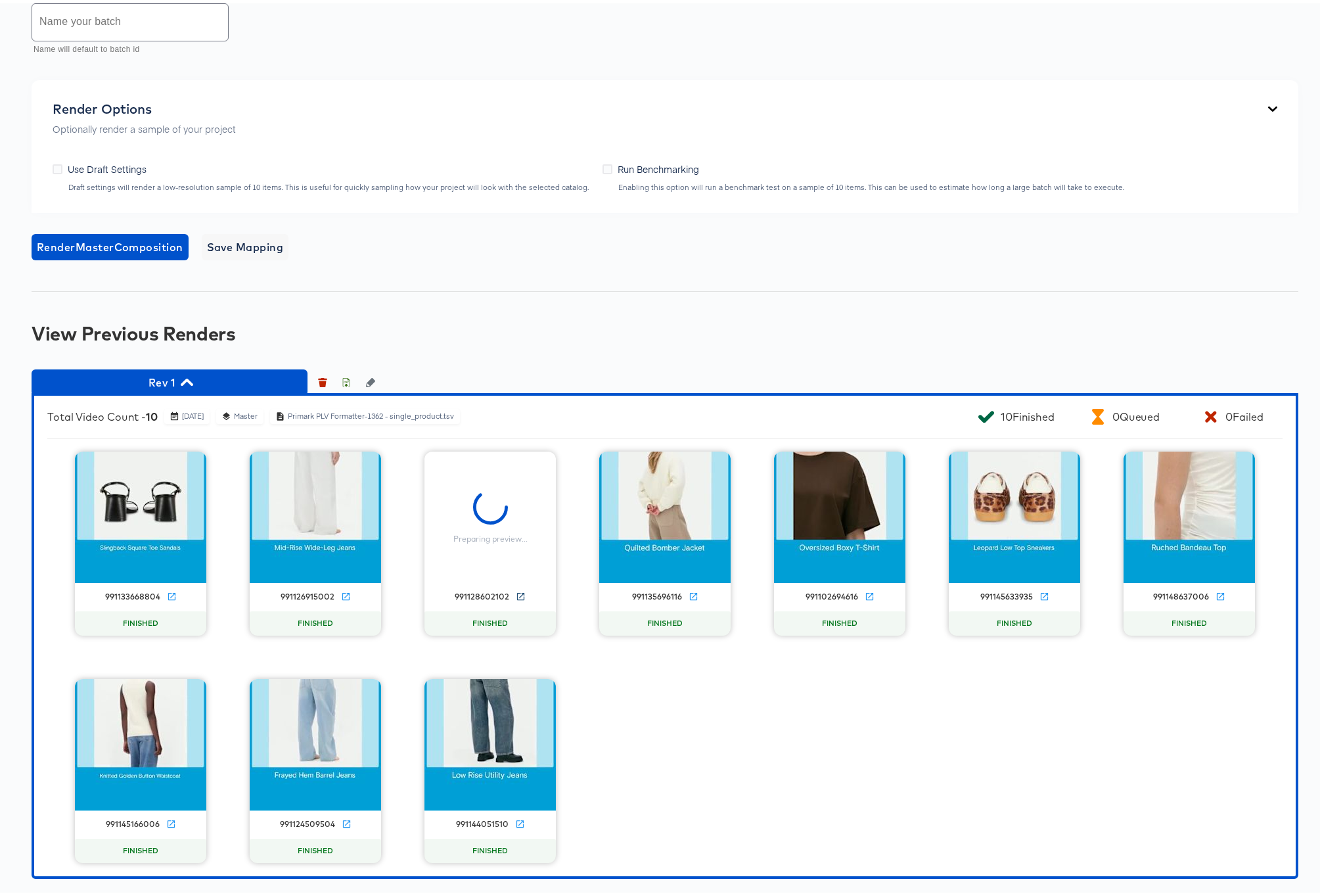
click at [516, 593] on icon at bounding box center [521, 593] width 10 height 10
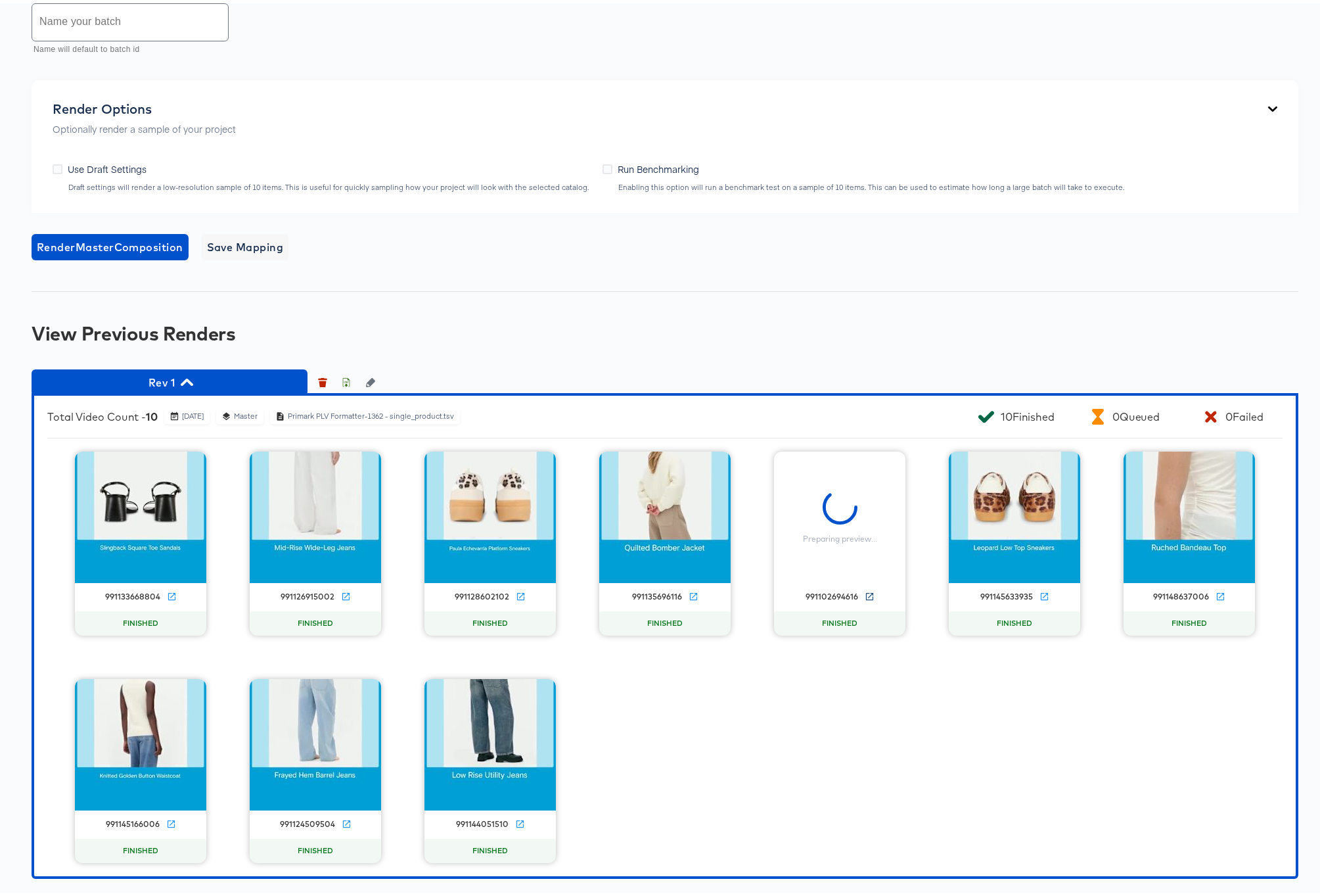
click at [866, 592] on icon at bounding box center [869, 592] width 7 height 7
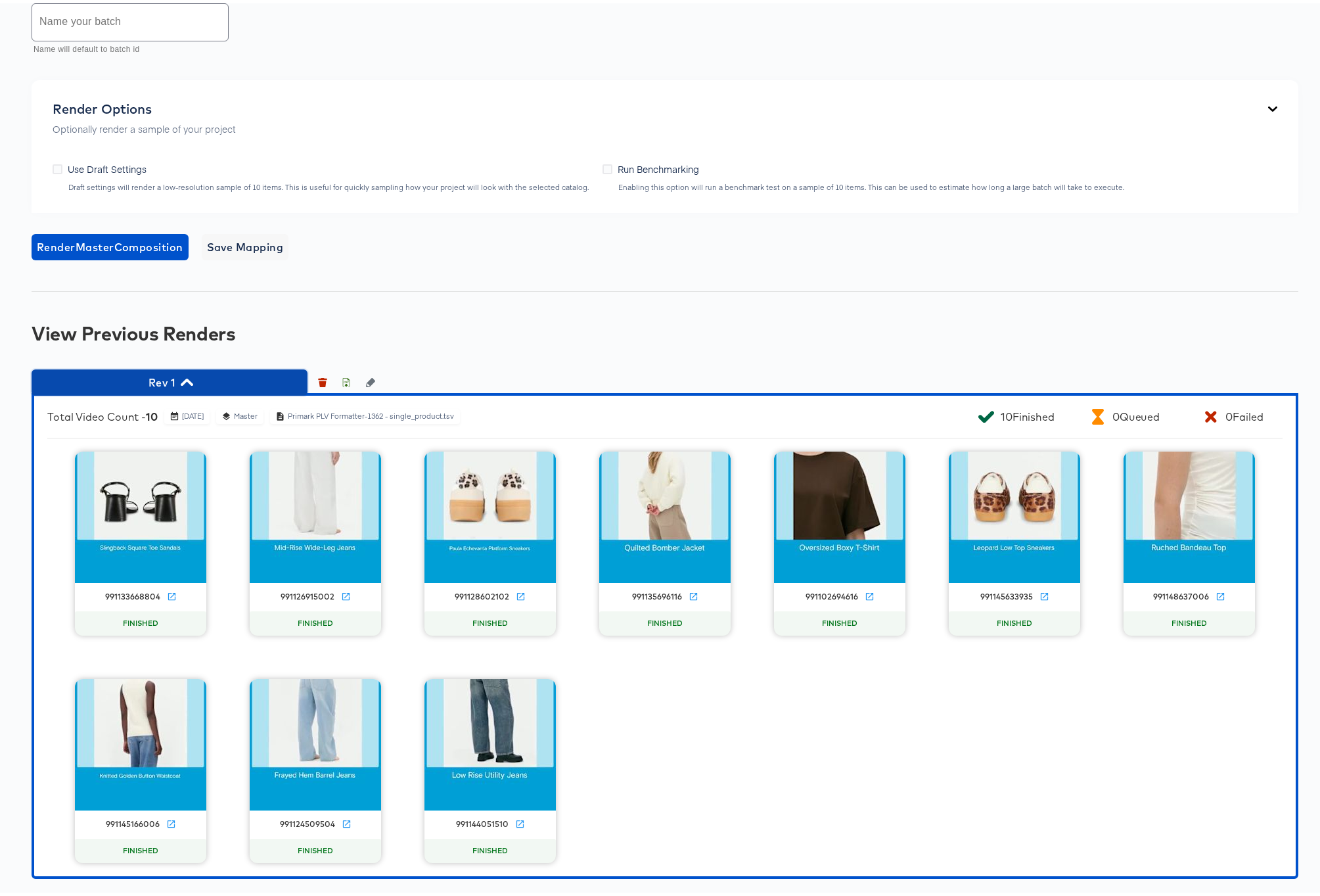
click at [193, 376] on span "Rev 1" at bounding box center [169, 379] width 263 height 19
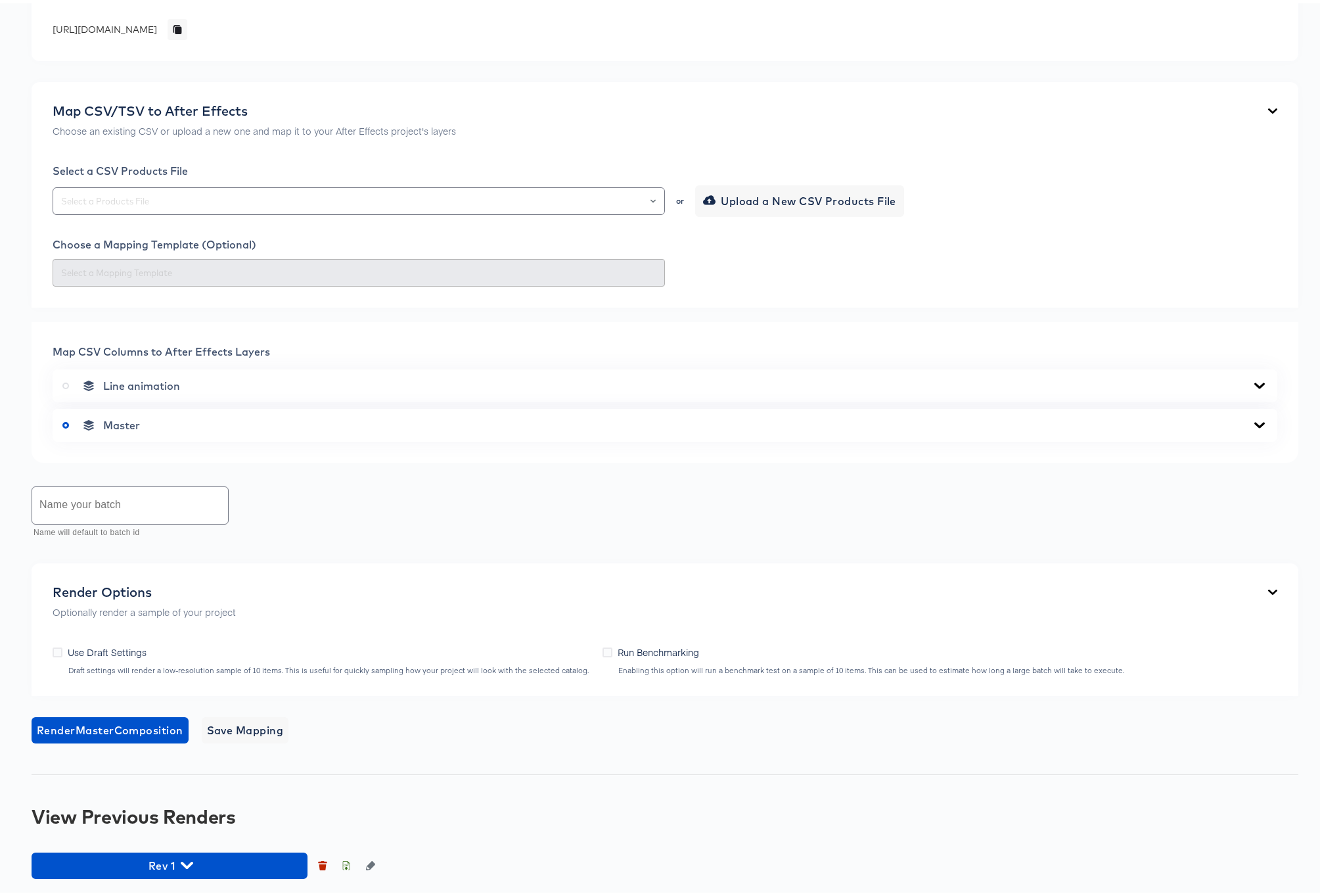
click at [147, 506] on input "text" at bounding box center [130, 502] width 195 height 37
click at [644, 195] on div at bounding box center [647, 197] width 22 height 19
type input "Rev1 Full"
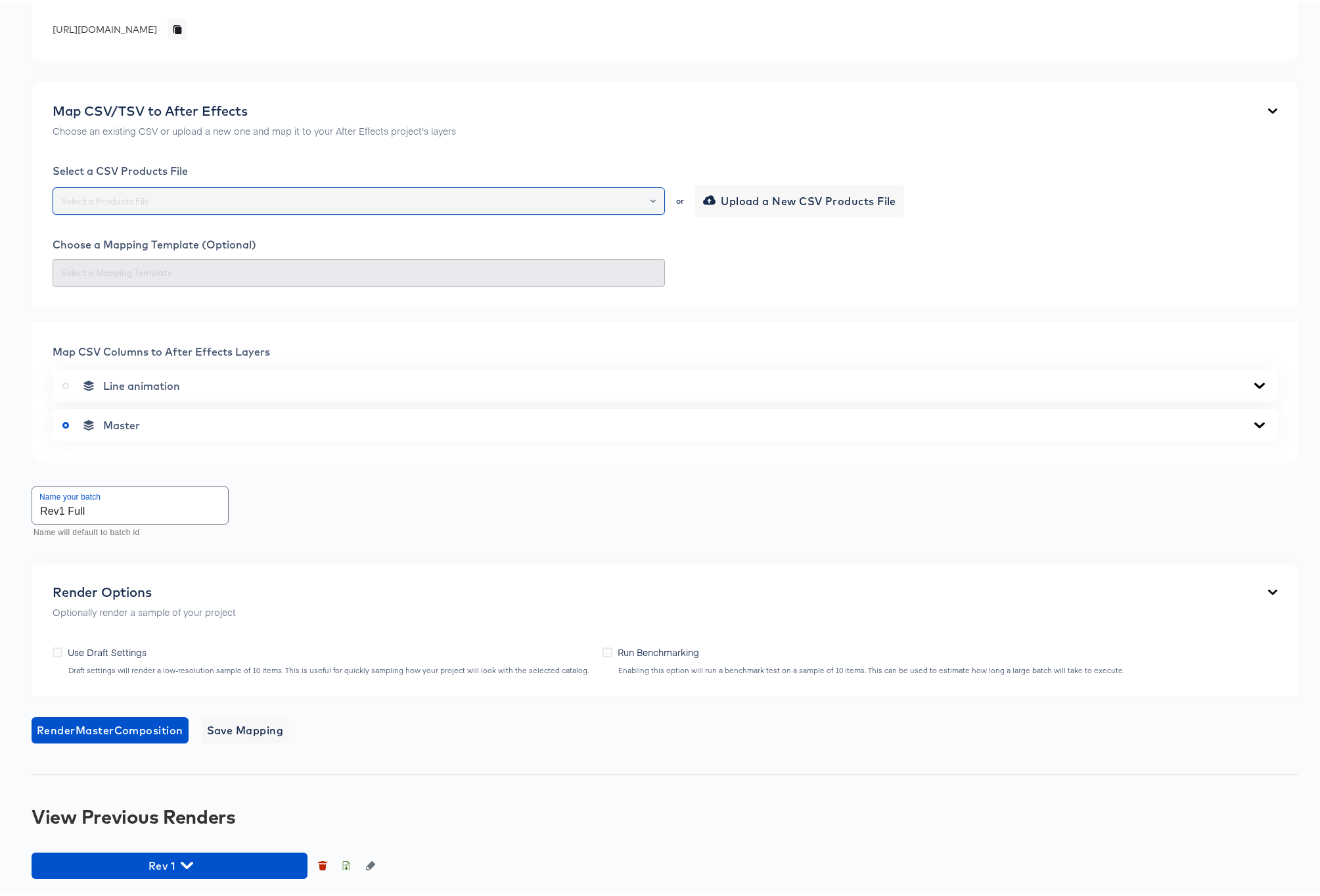
click at [651, 196] on icon "Open" at bounding box center [653, 196] width 5 height 3
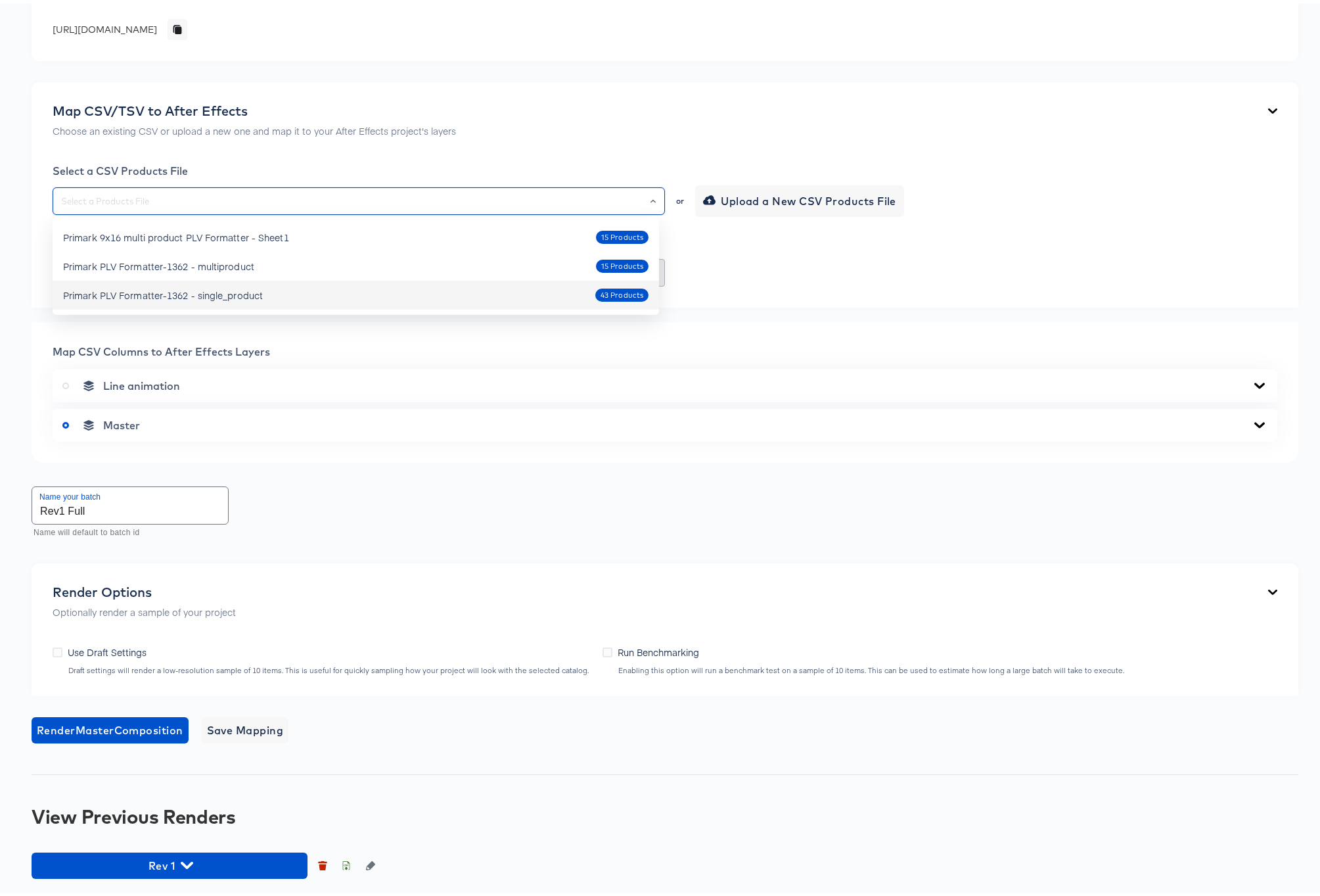
click at [225, 282] on div "Primark PLV Formatter-1362 - single_product 43 Products" at bounding box center [356, 292] width 585 height 21
type input "Primark PLV Formatter-1362 - single_product"
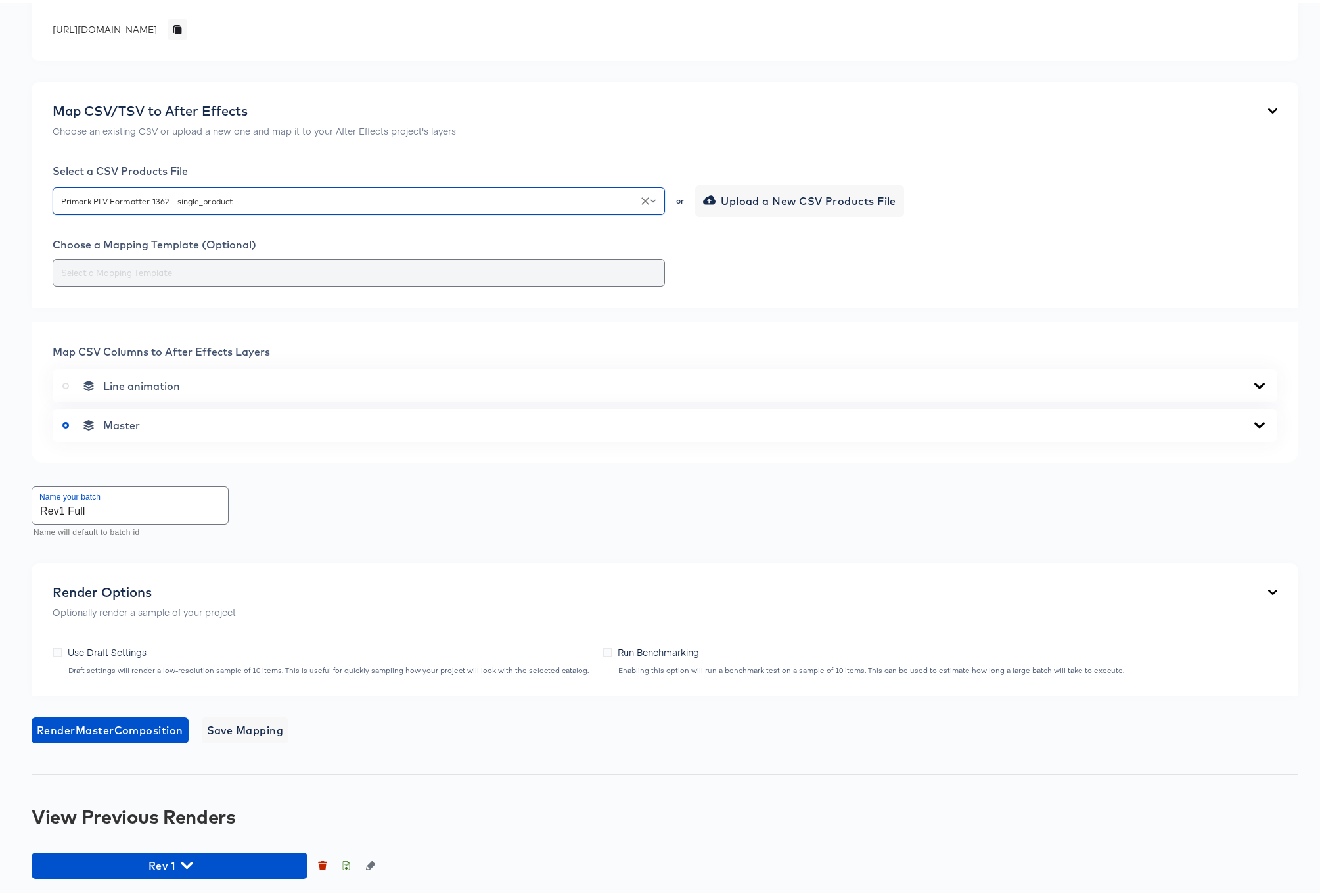
click at [414, 266] on input "text" at bounding box center [359, 269] width 601 height 15
click at [1255, 419] on icon at bounding box center [1259, 421] width 11 height 6
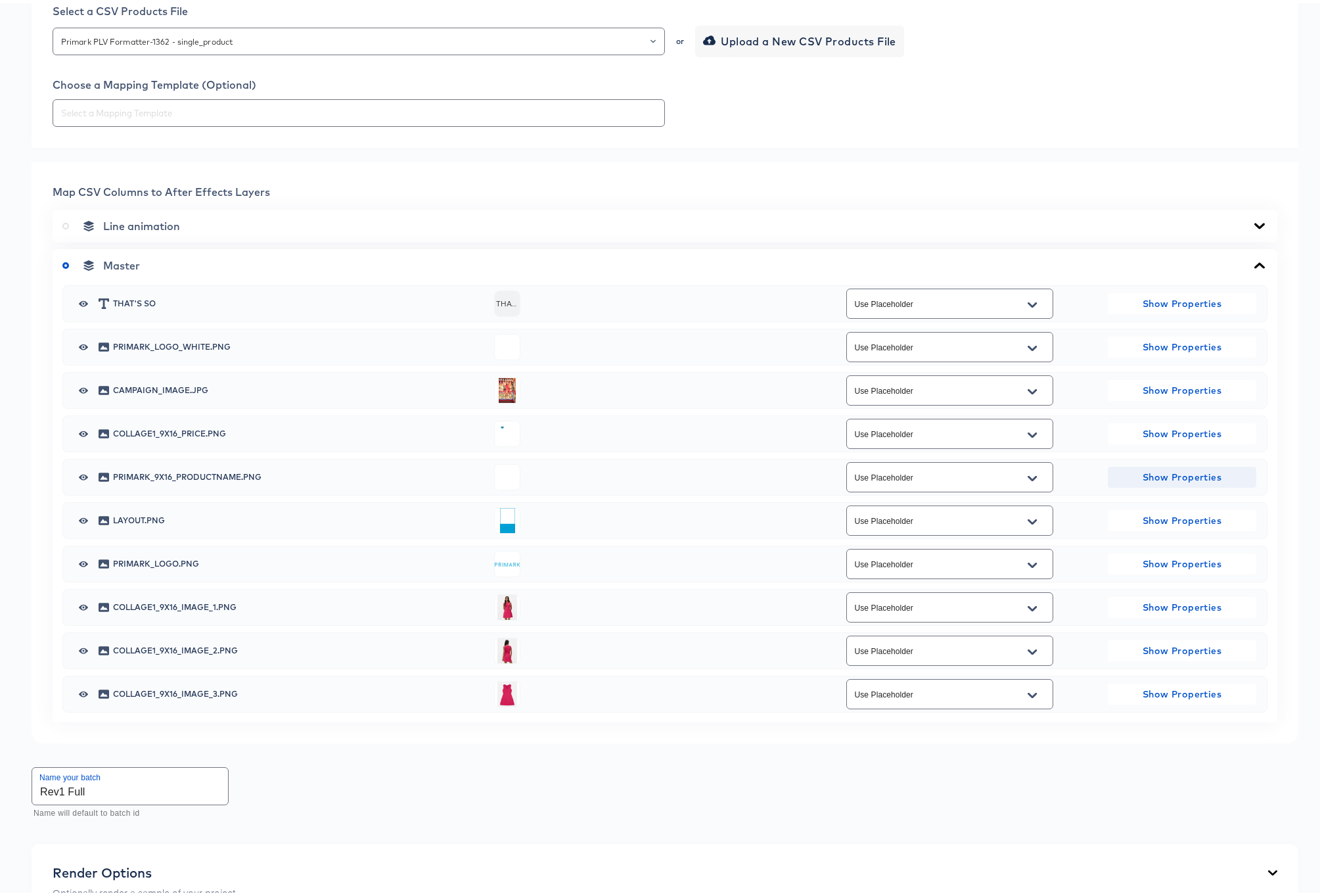
scroll to position [384, 0]
click at [1028, 428] on icon "Open" at bounding box center [1032, 431] width 9 height 11
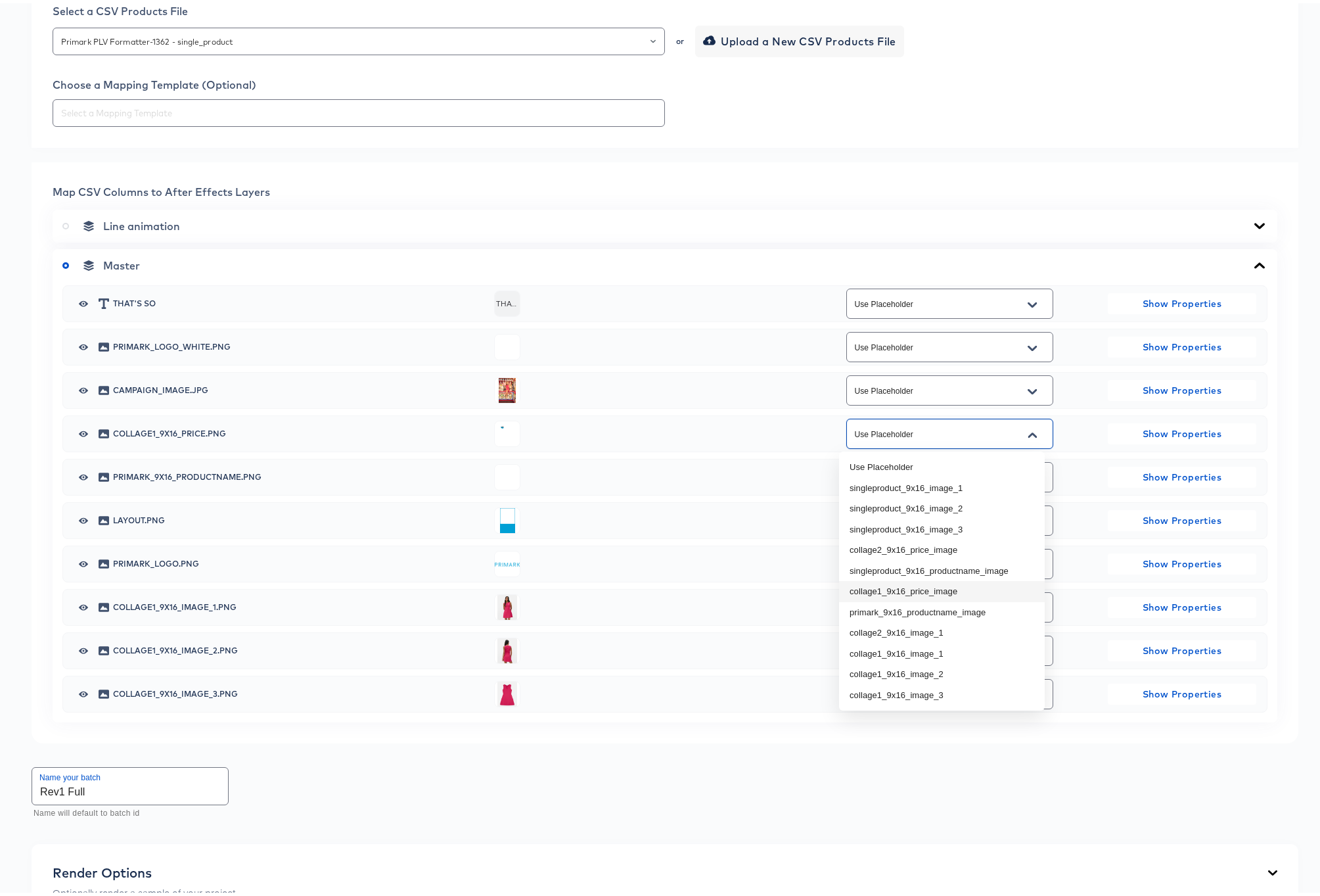
click at [954, 583] on li "collage1_9x16_price_image" at bounding box center [942, 588] width 205 height 21
type input "collage1_9x16_price_image"
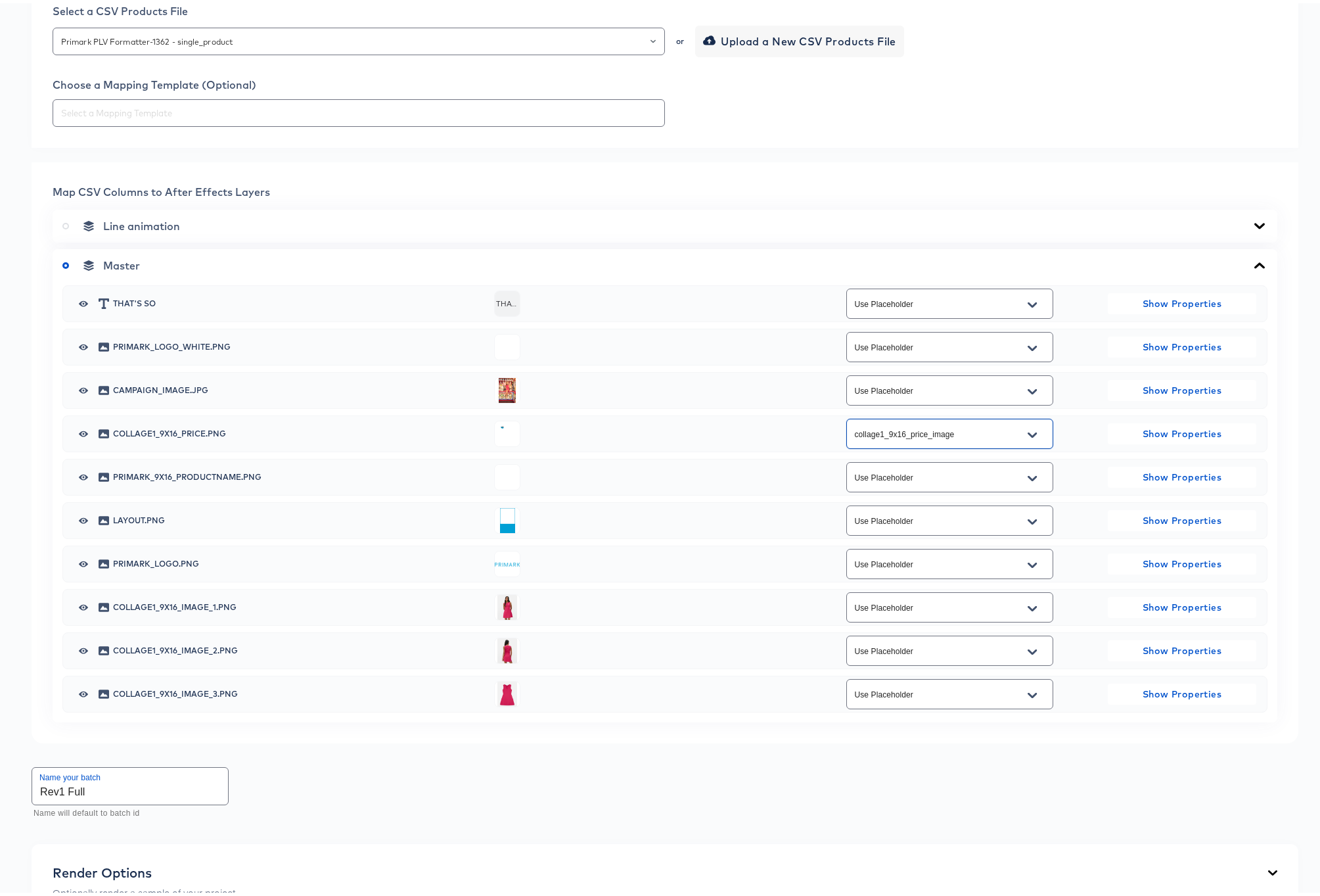
click at [1028, 473] on icon "Open" at bounding box center [1032, 475] width 9 height 11
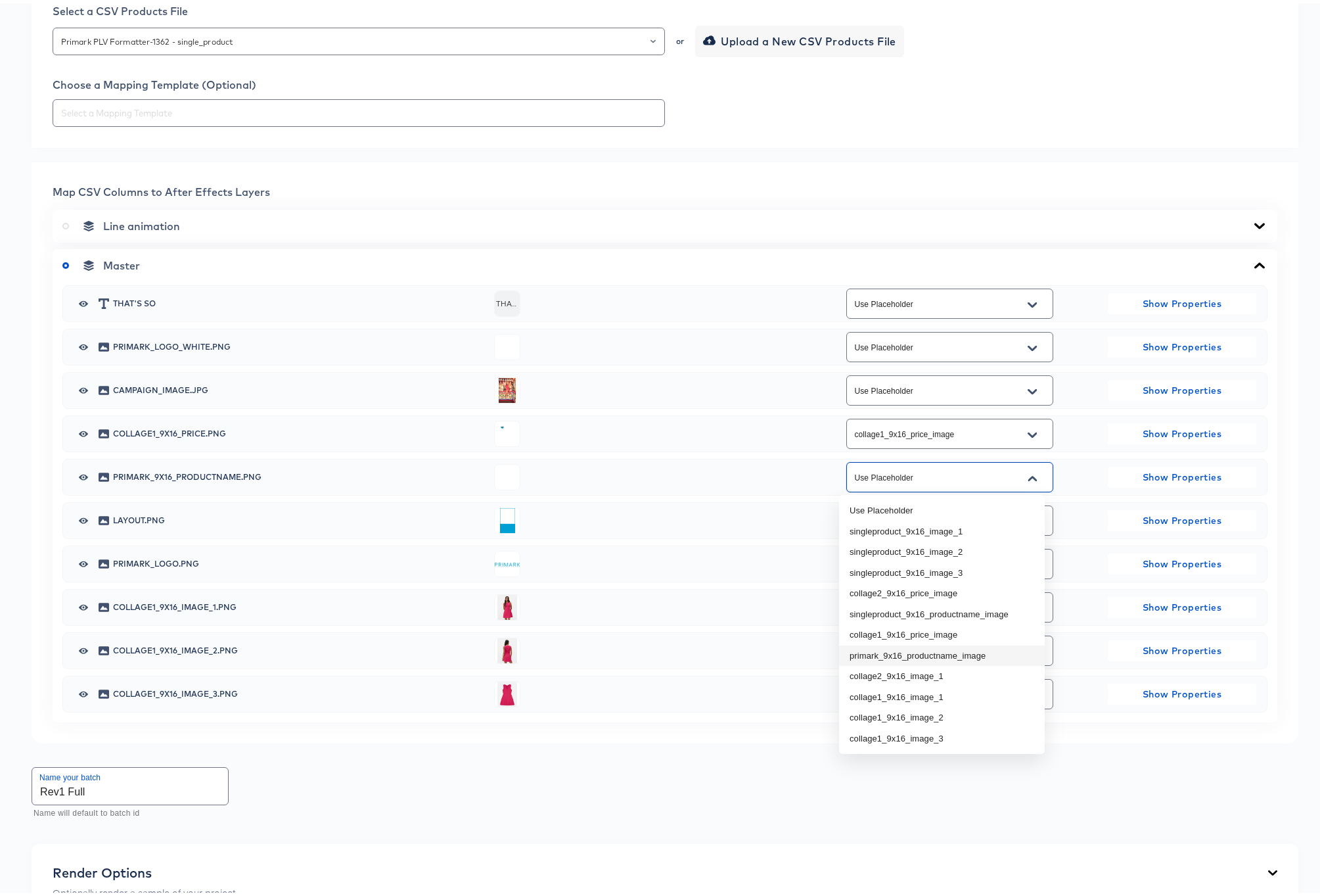
click at [989, 649] on li "primark_9x16_productname_image" at bounding box center [942, 653] width 205 height 21
type input "primark_9x16_productname_image"
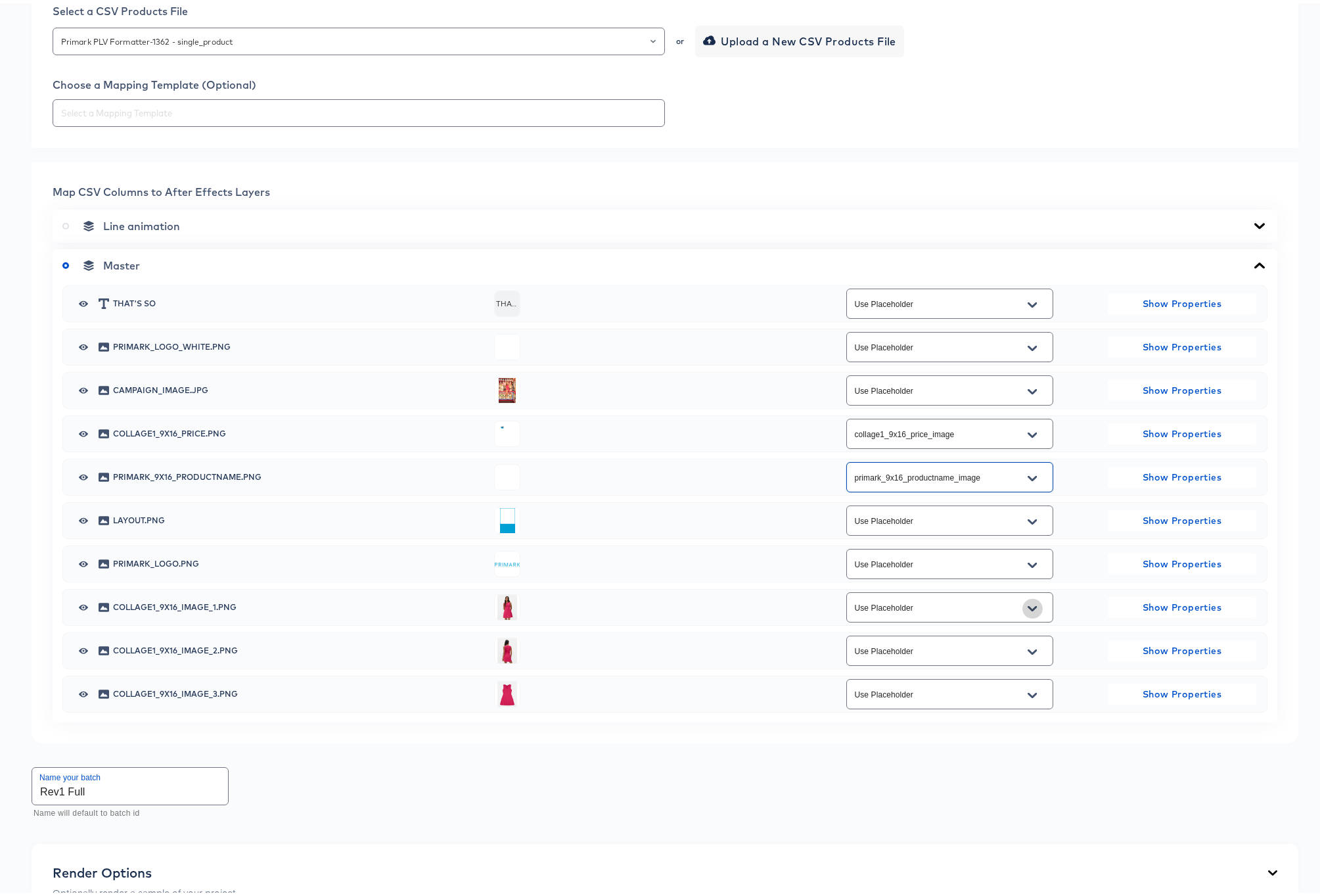
click at [1028, 601] on icon "Open" at bounding box center [1032, 605] width 9 height 11
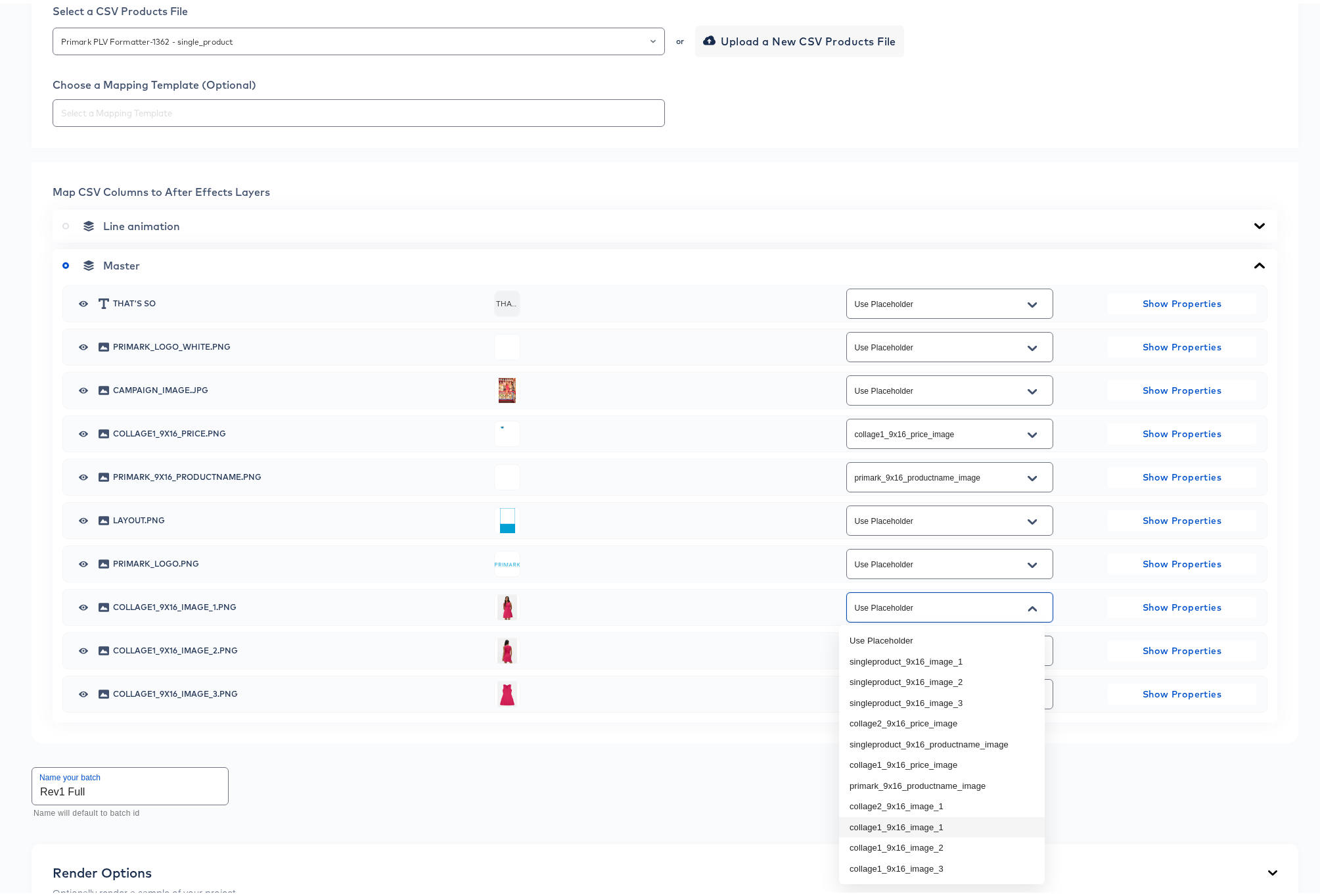
click at [974, 828] on li "collage1_9x16_image_1" at bounding box center [942, 824] width 205 height 21
type input "collage1_9x16_image_1"
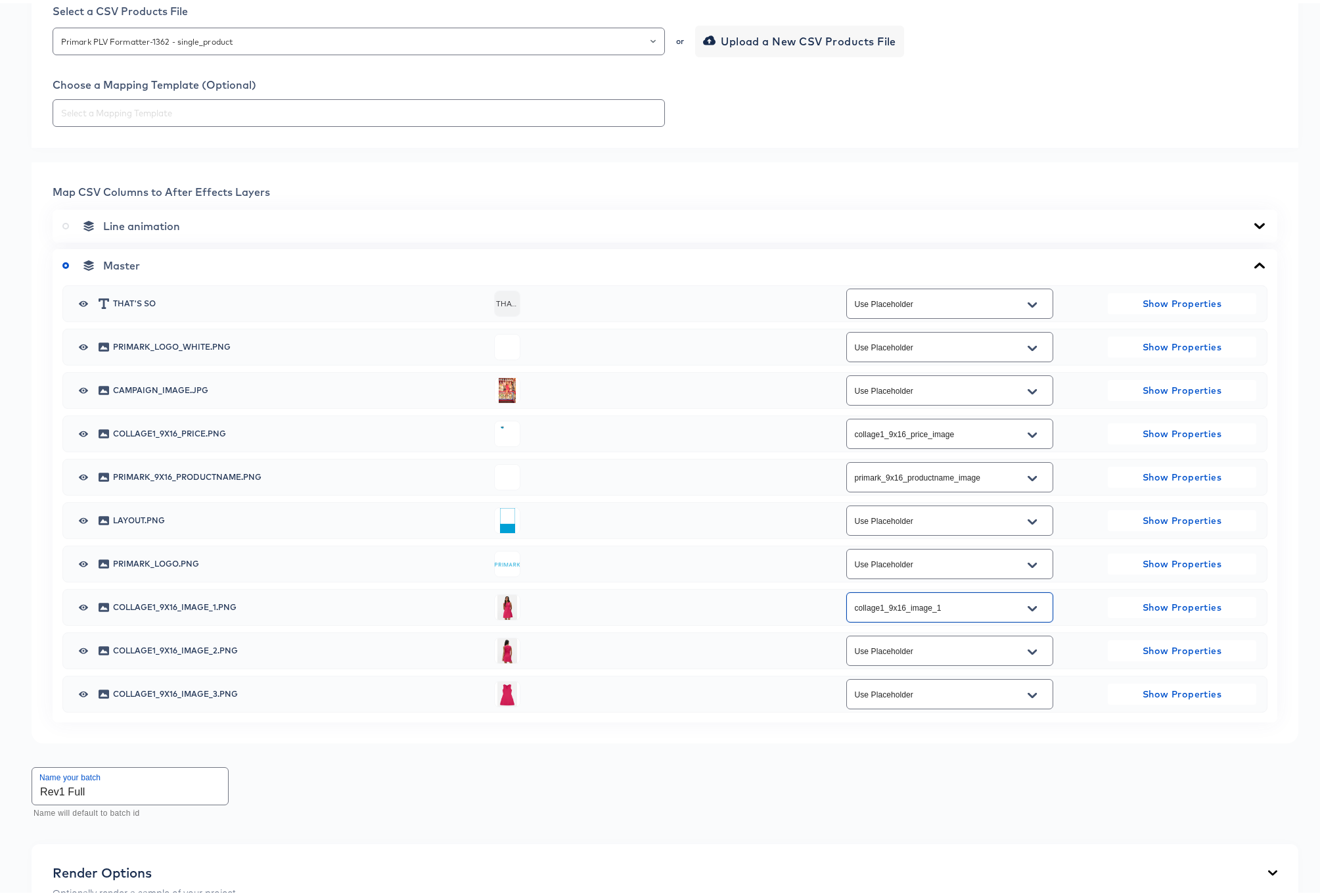
click at [1028, 649] on icon "Open" at bounding box center [1032, 648] width 9 height 11
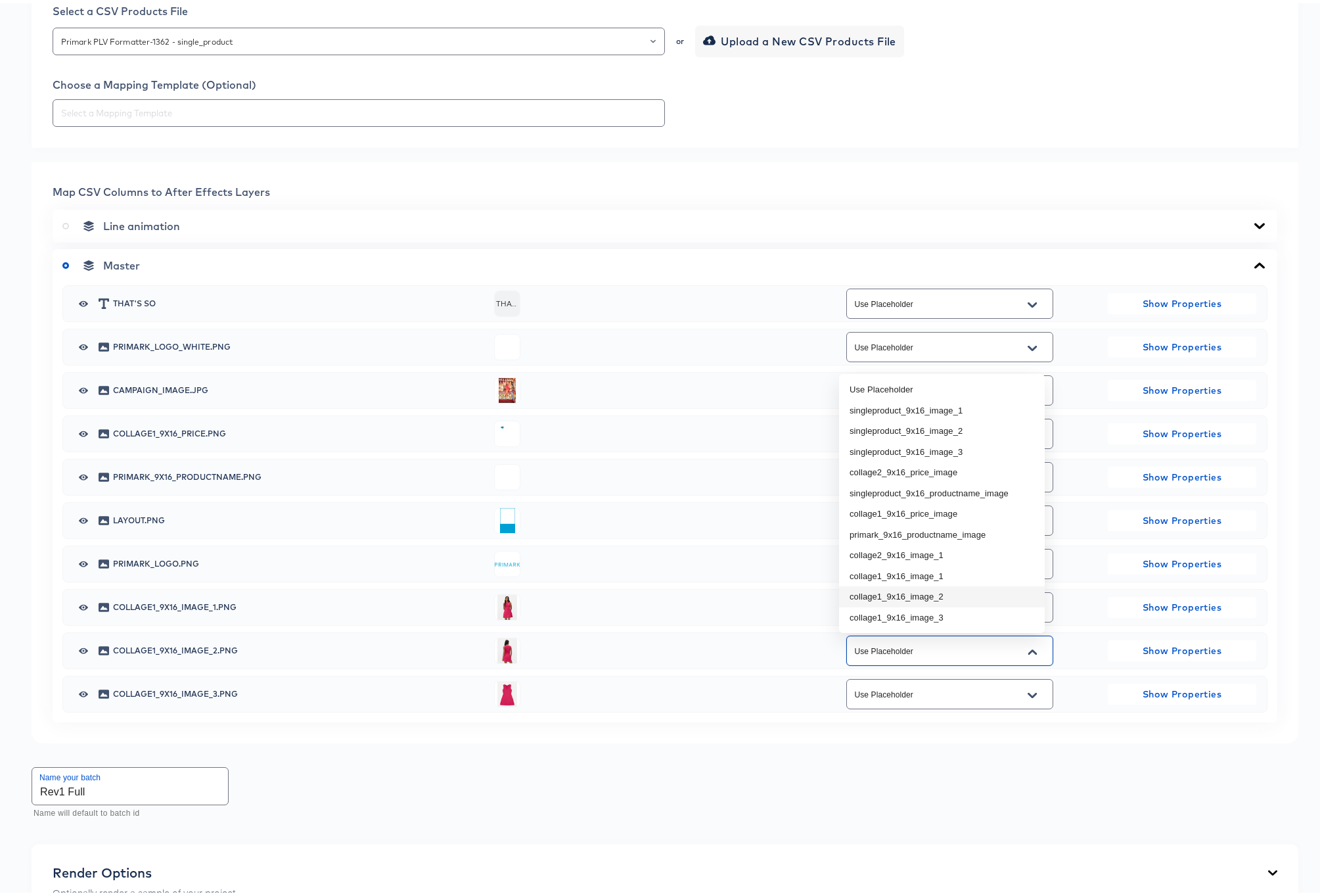
click at [944, 595] on li "collage1_9x16_image_2" at bounding box center [942, 593] width 205 height 21
type input "collage1_9x16_image_2"
click at [1028, 691] on icon "Open" at bounding box center [1032, 692] width 9 height 11
click at [927, 661] on li "collage1_9x16_image_3" at bounding box center [942, 658] width 205 height 21
type input "collage1_9x16_image_3"
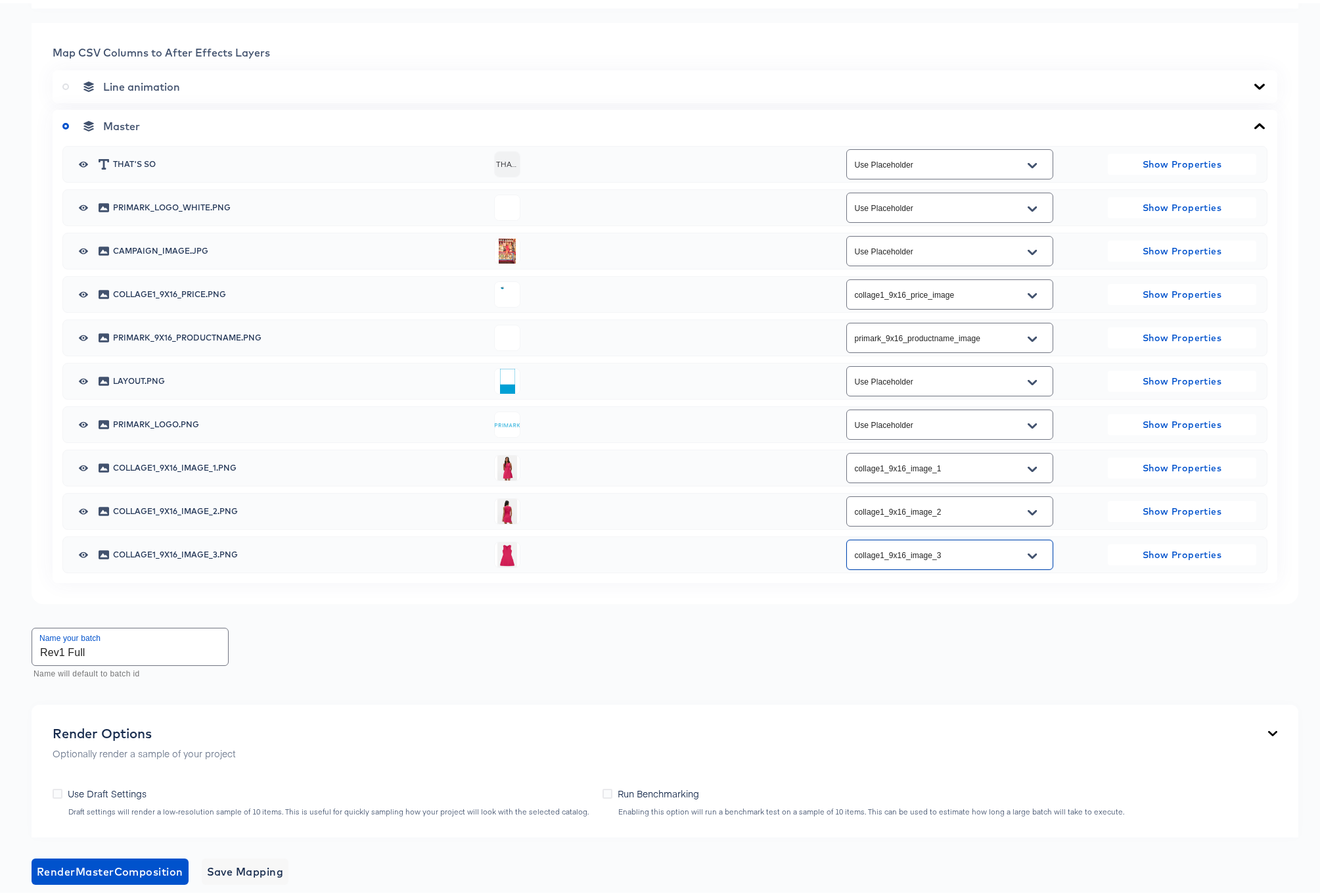
scroll to position [611, 0]
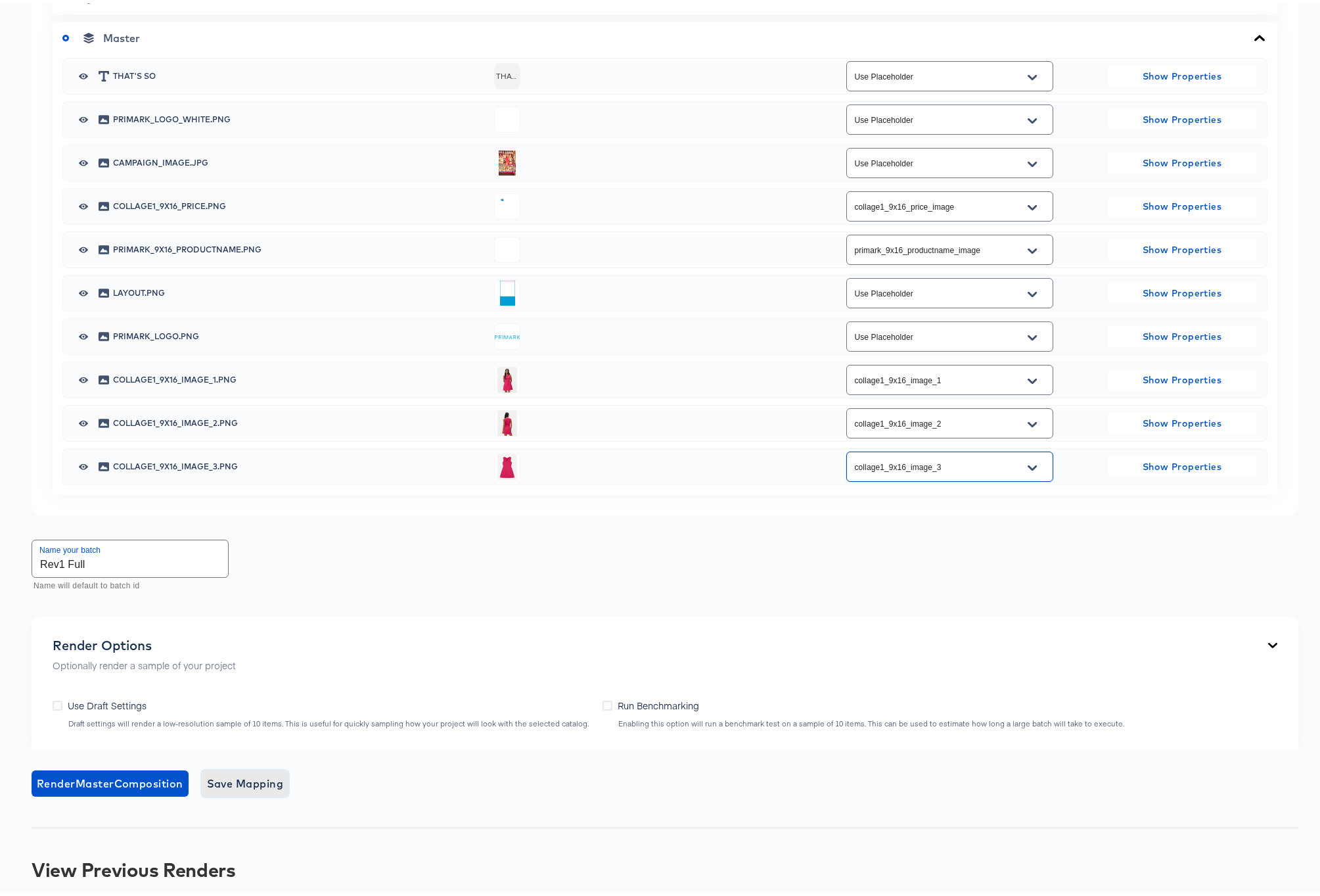
click at [253, 781] on span "Save Mapping" at bounding box center [245, 780] width 77 height 19
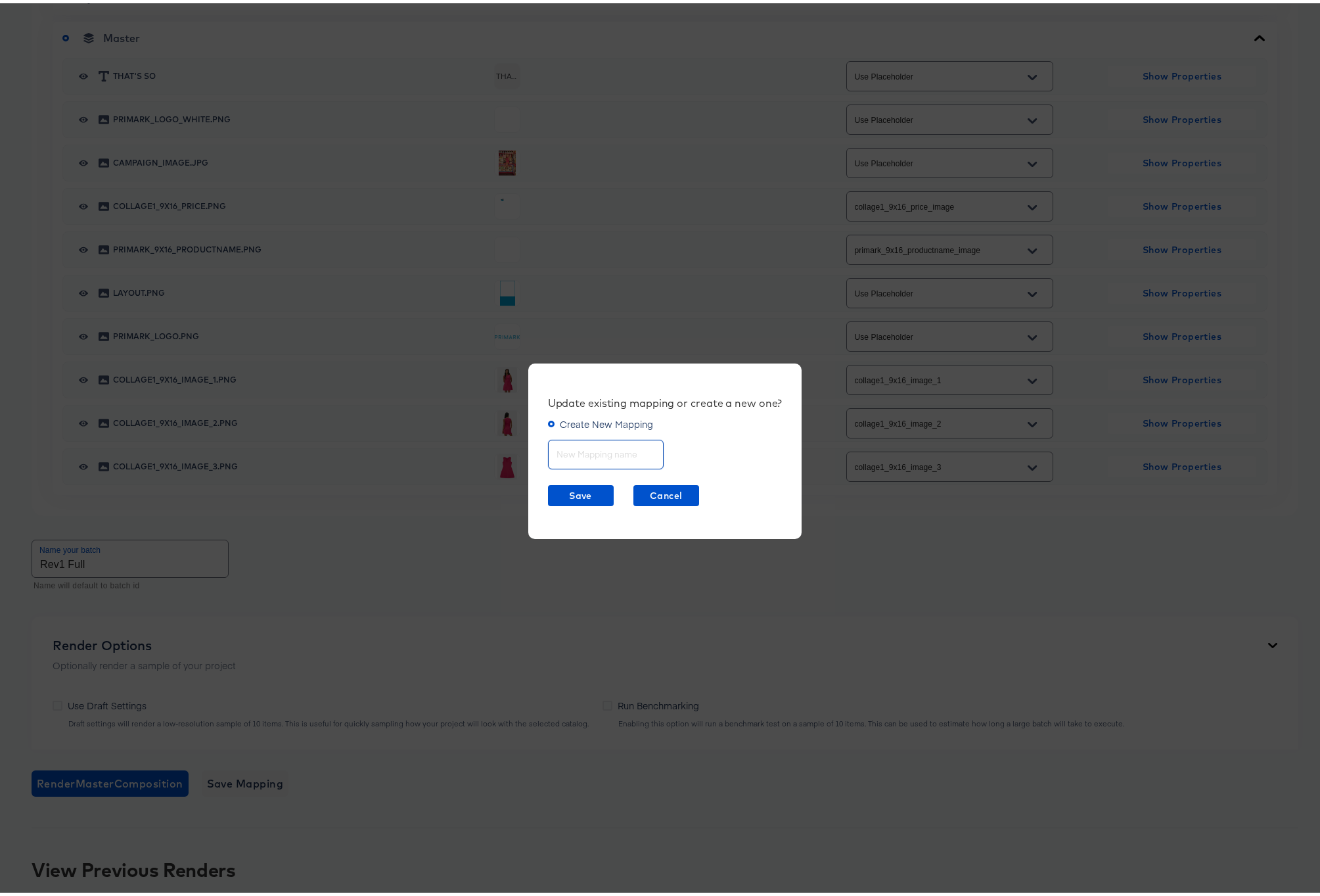
click at [597, 456] on input "text" at bounding box center [605, 446] width 114 height 28
type input "Rev1"
click at [564, 494] on span "Save" at bounding box center [580, 492] width 55 height 17
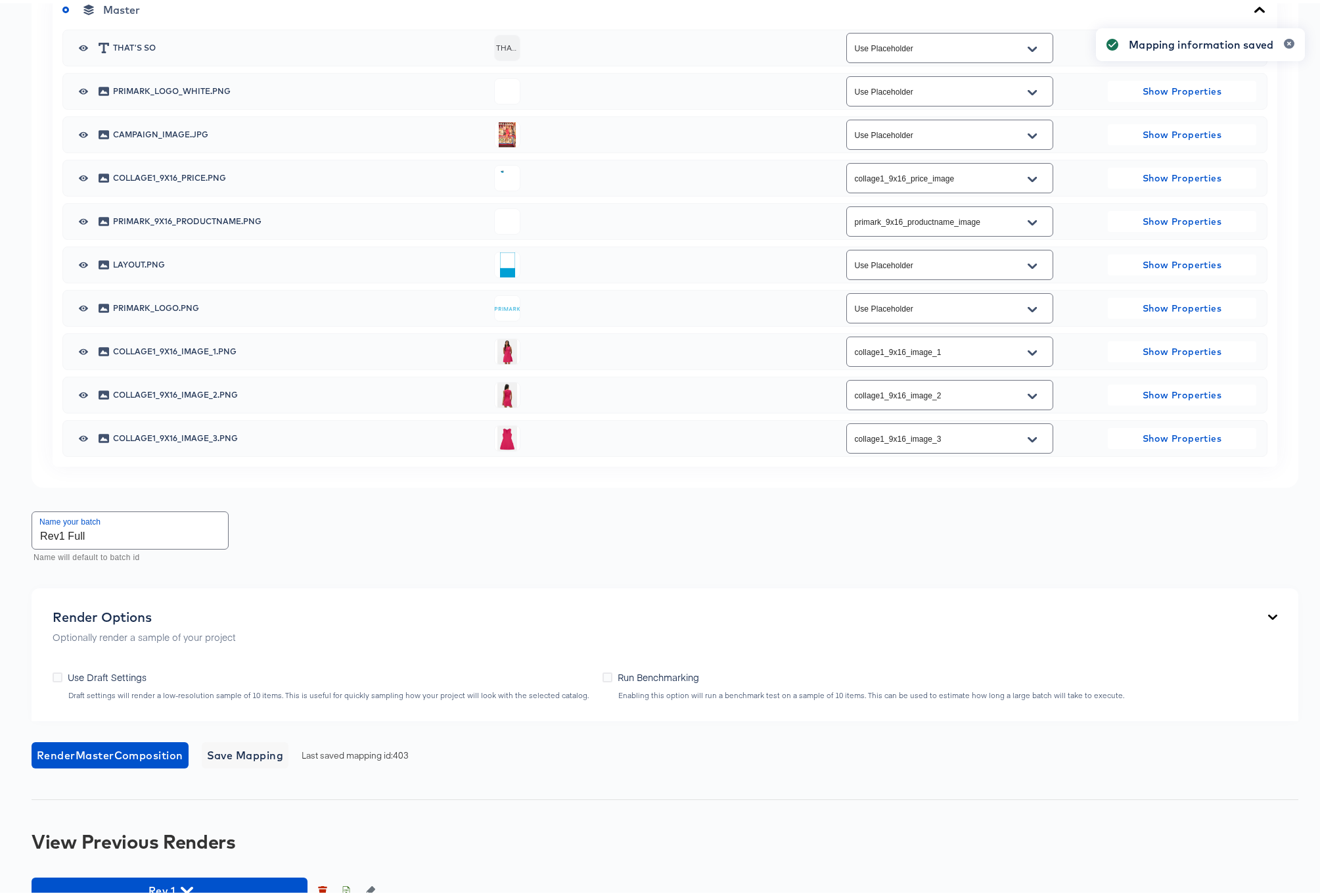
scroll to position [664, 0]
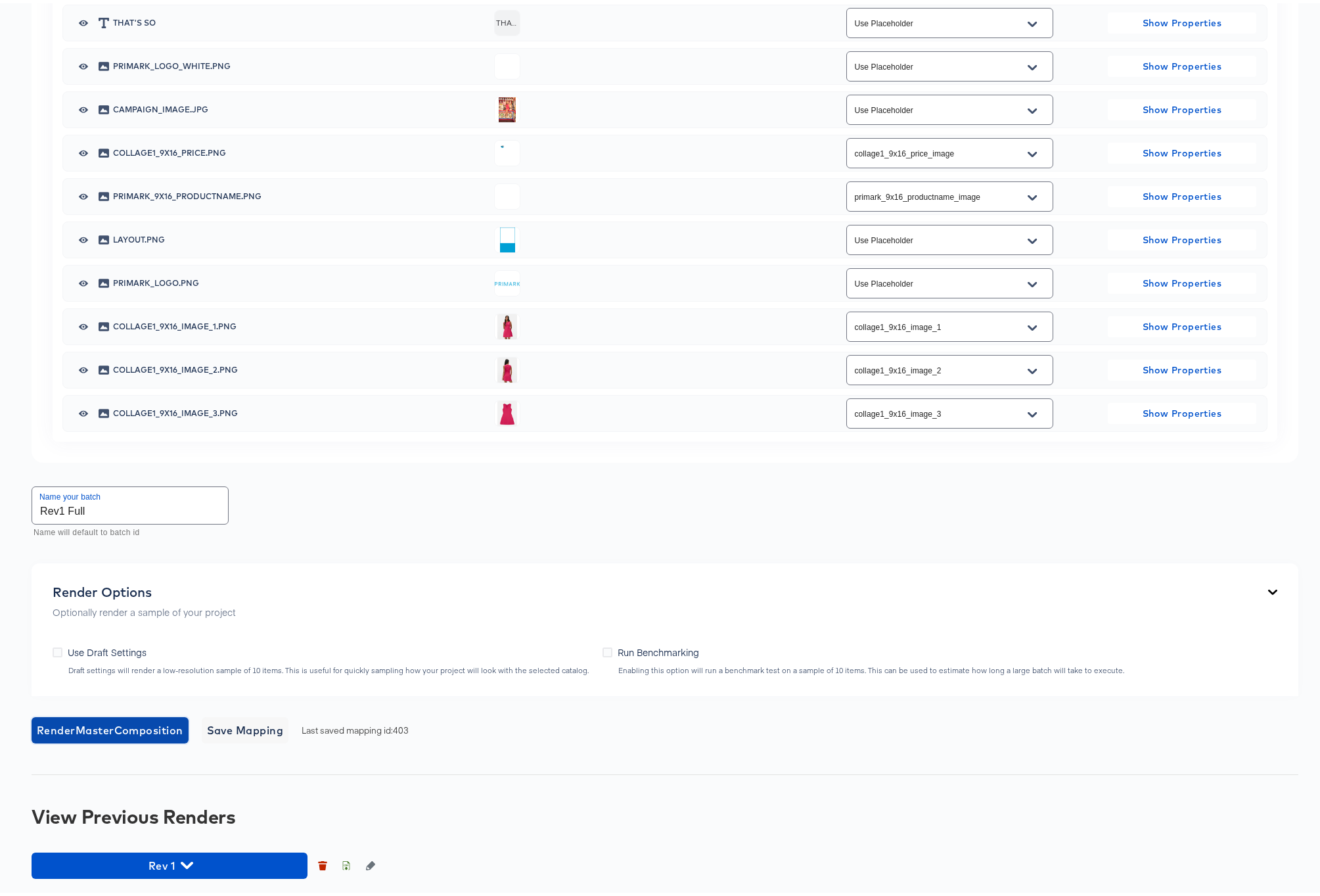
click at [160, 727] on span "Render Master Composition" at bounding box center [110, 726] width 147 height 19
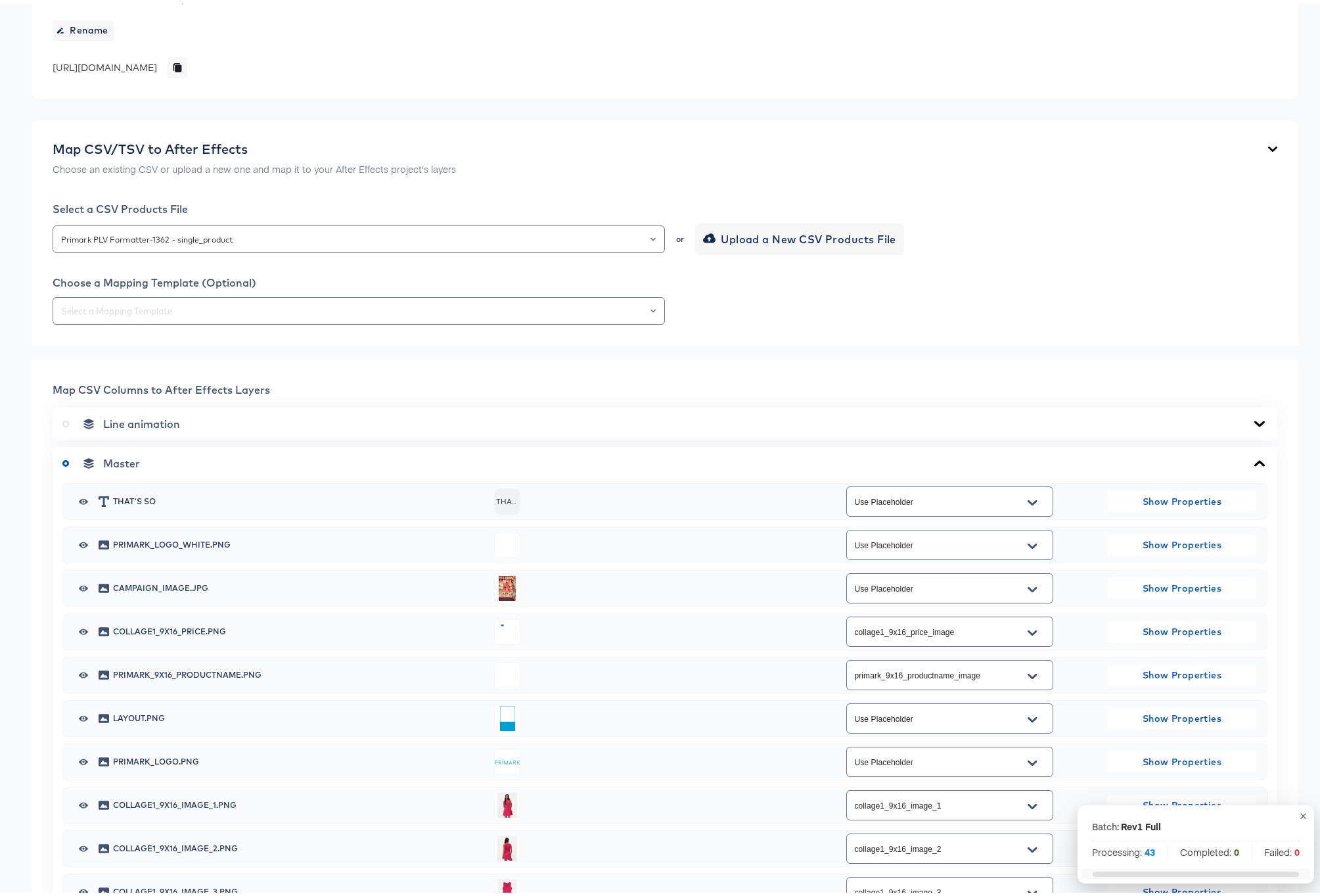
scroll to position [0, 0]
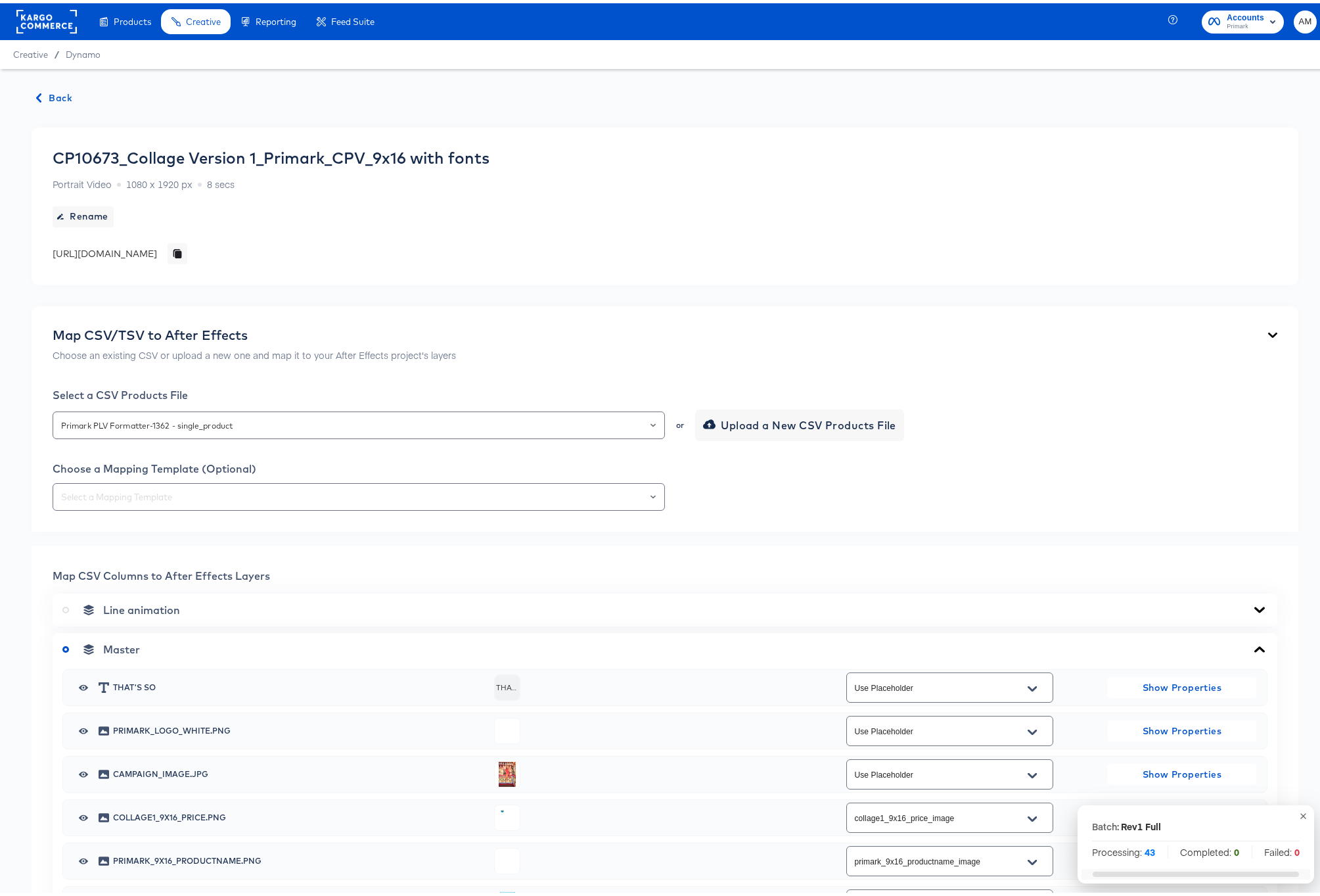
click at [49, 93] on span "Back" at bounding box center [55, 95] width 35 height 17
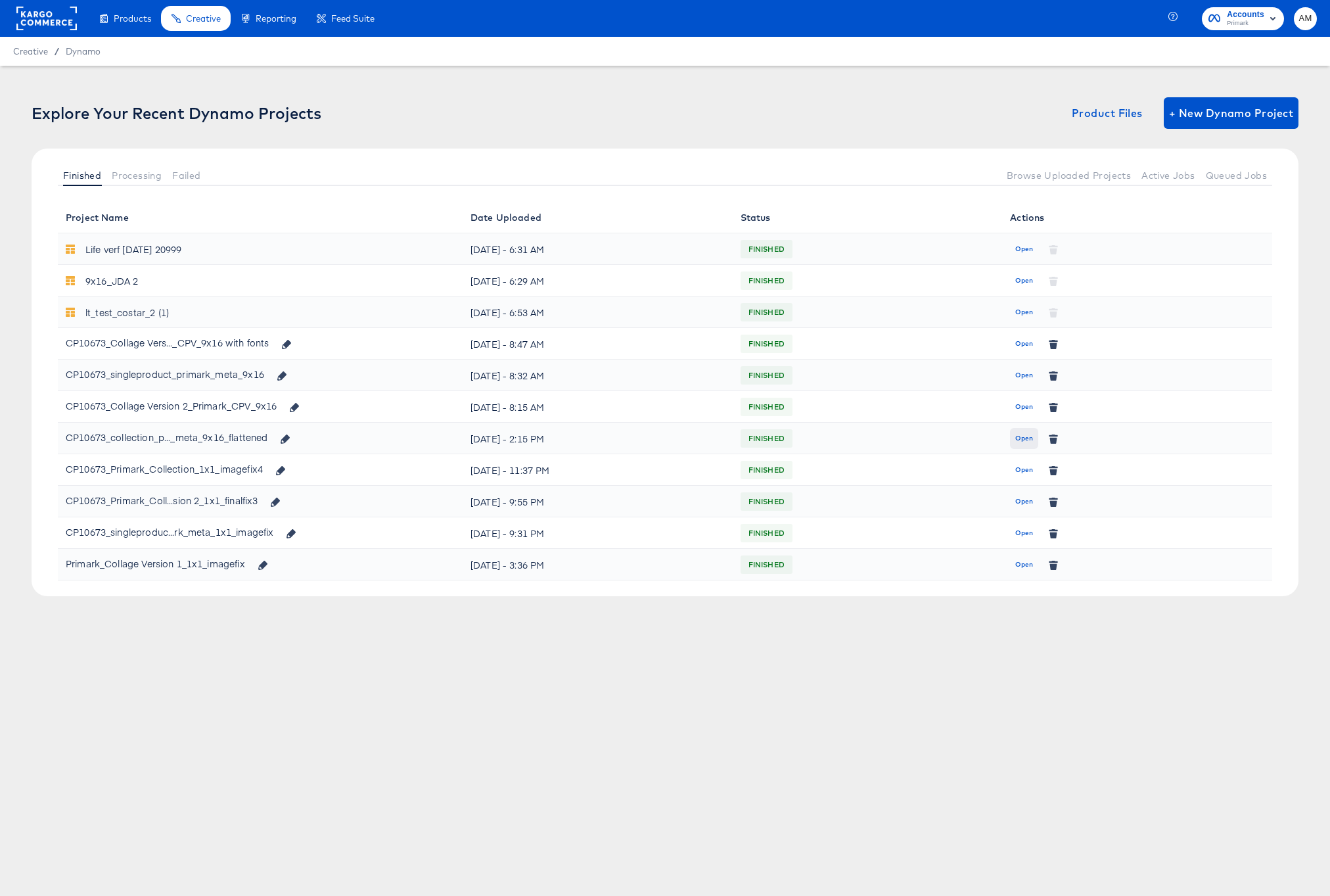
click at [1032, 439] on span "Open" at bounding box center [1024, 438] width 18 height 12
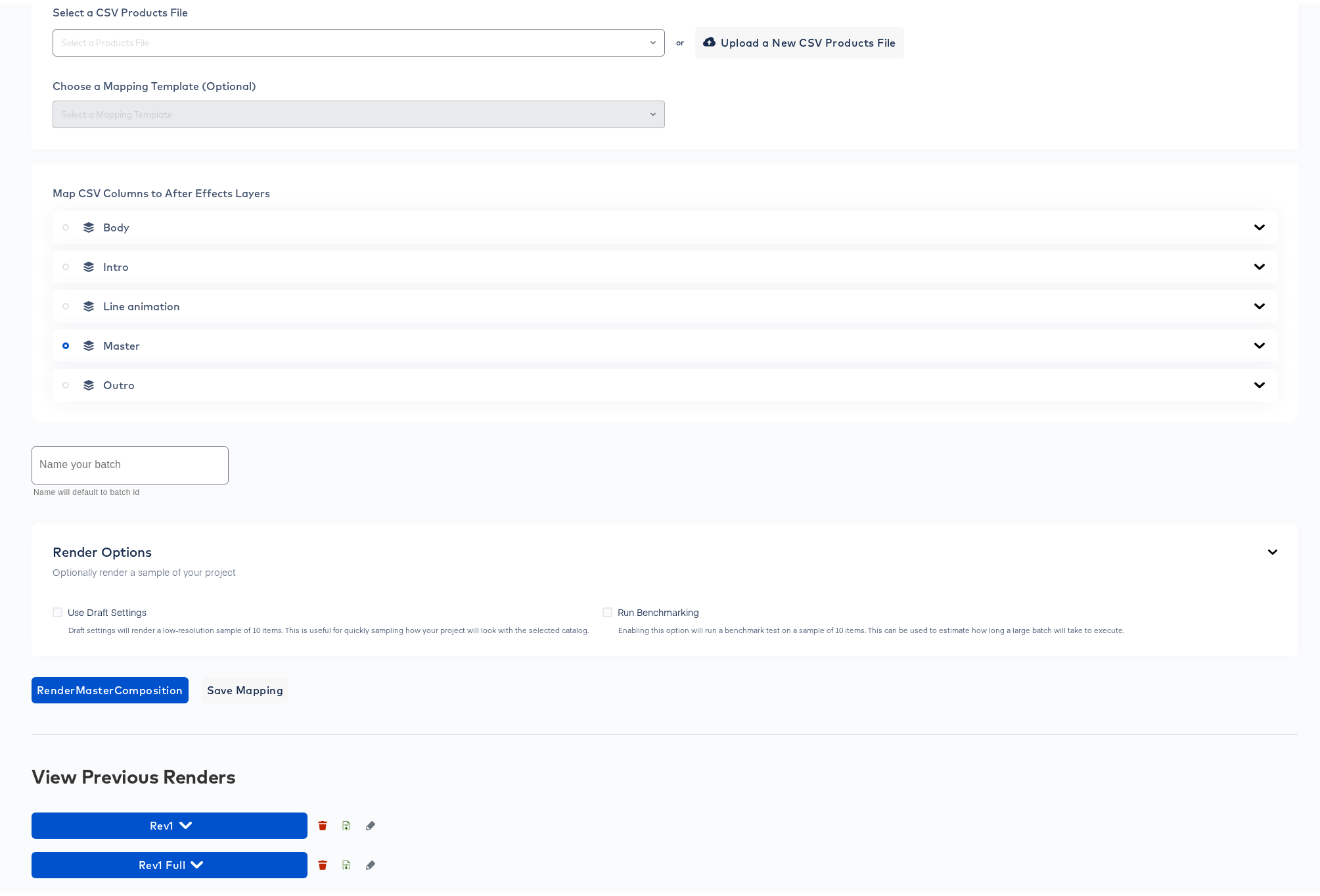
scroll to position [638, 0]
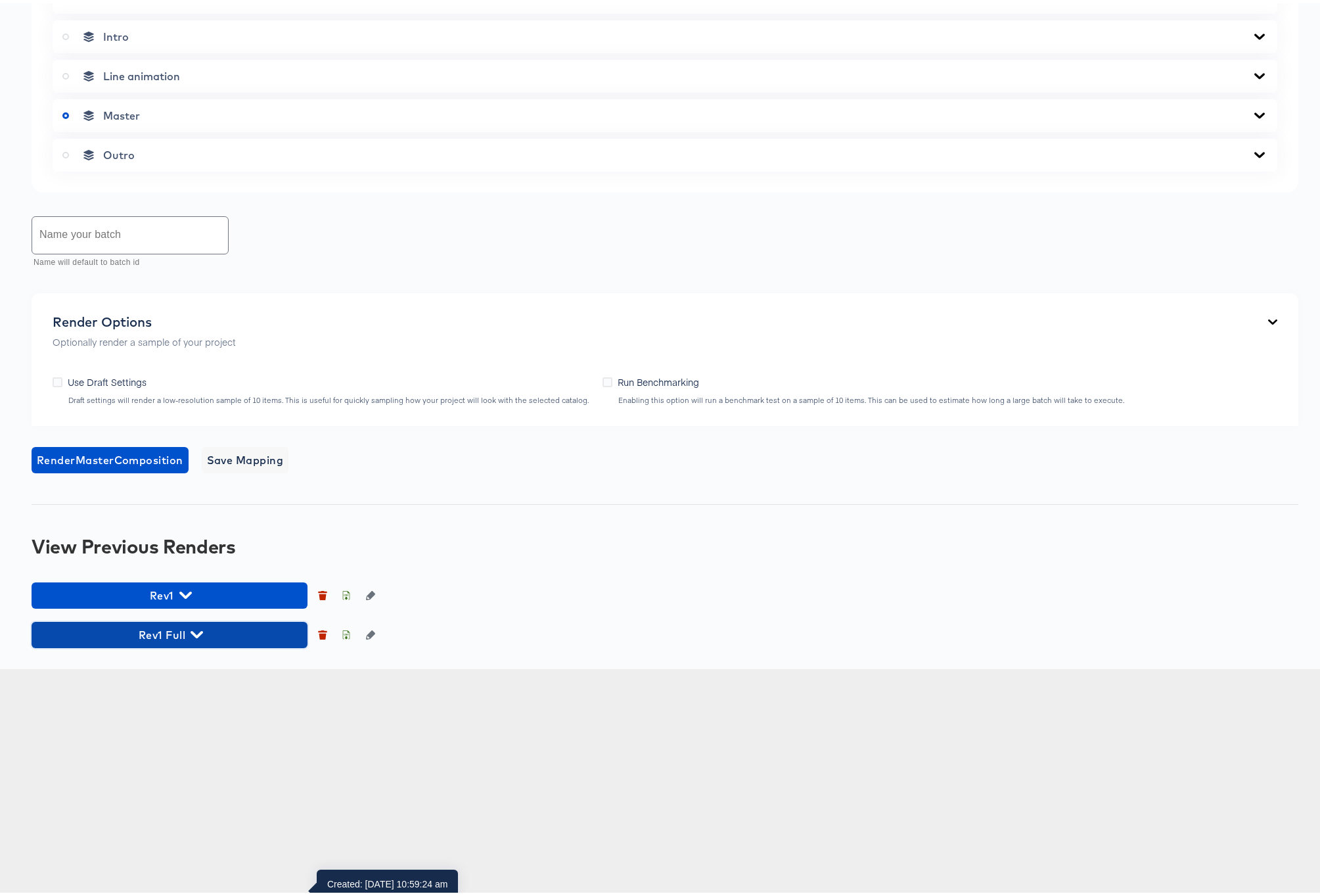
click at [195, 637] on icon "button" at bounding box center [196, 630] width 13 height 13
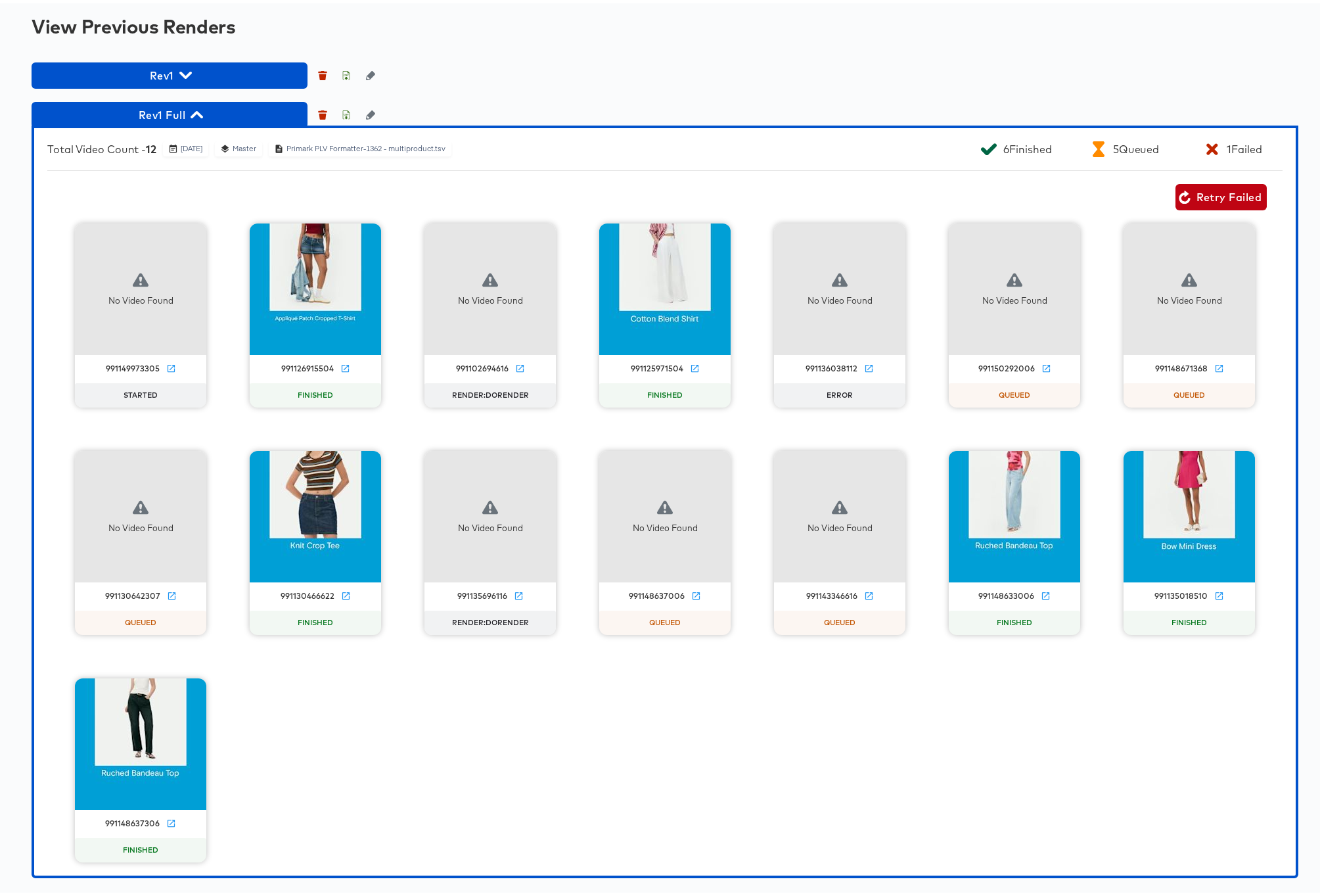
scroll to position [1319, 0]
click at [194, 117] on icon "button" at bounding box center [196, 111] width 13 height 13
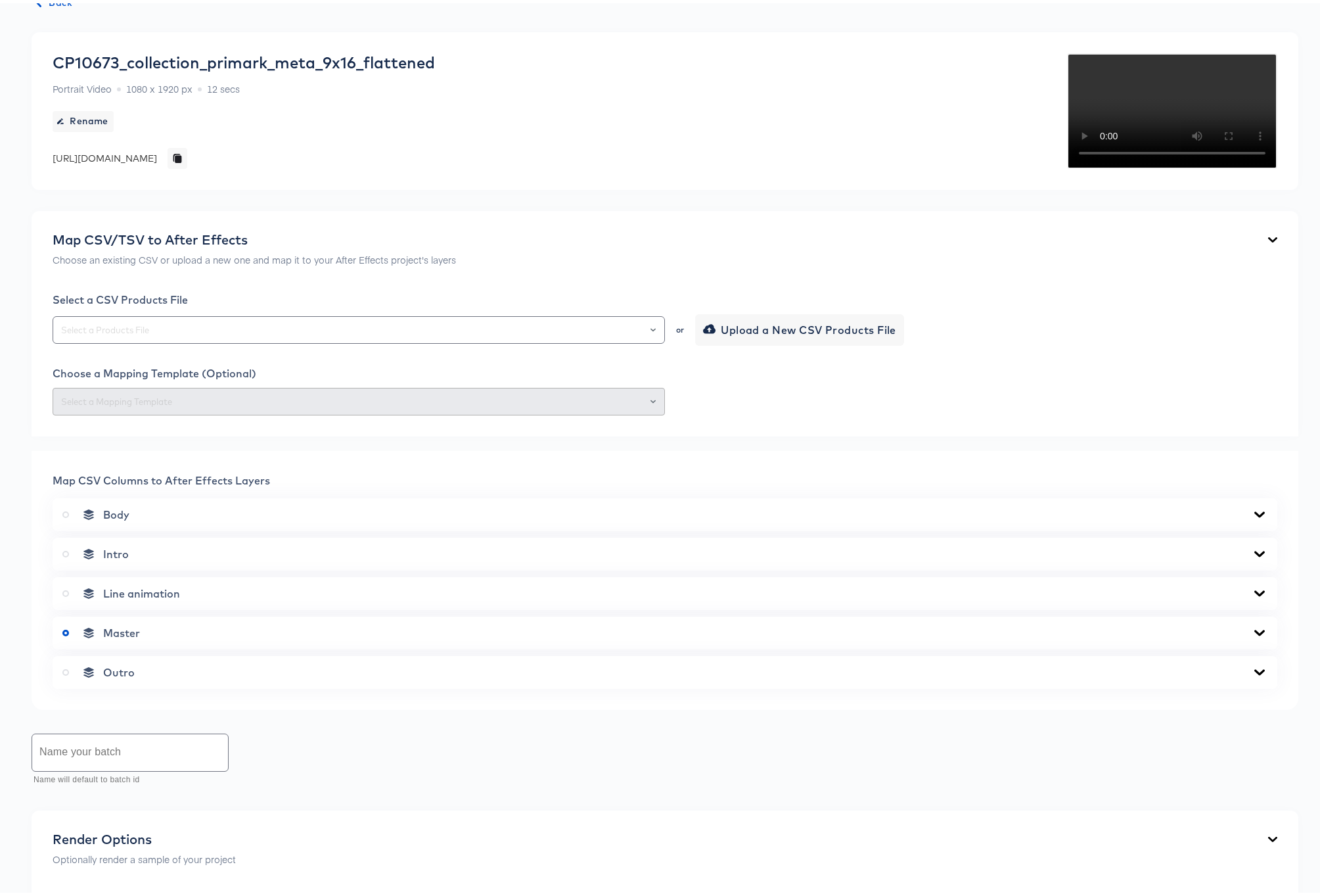
scroll to position [0, 0]
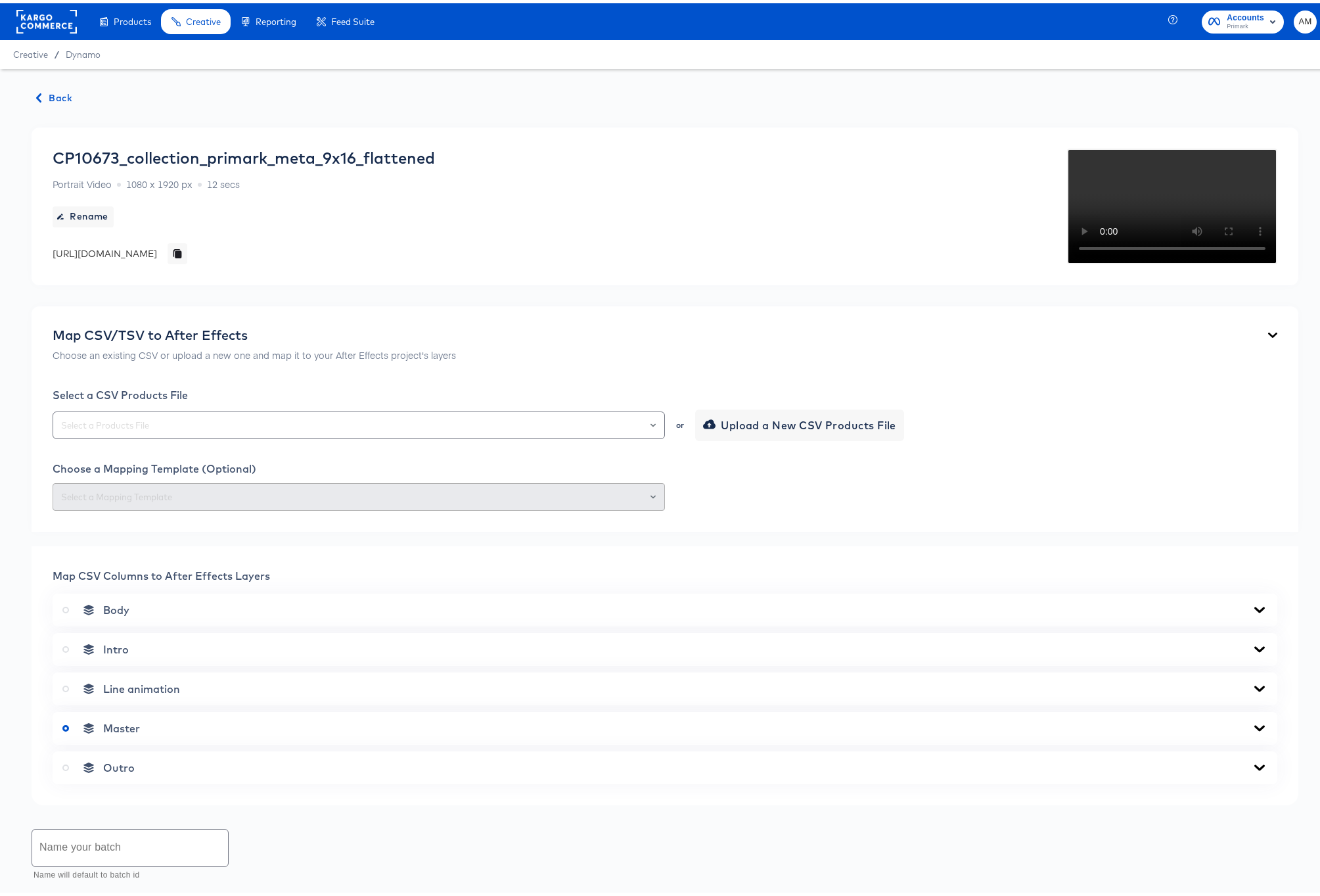
click at [45, 89] on span "Back" at bounding box center [55, 95] width 35 height 17
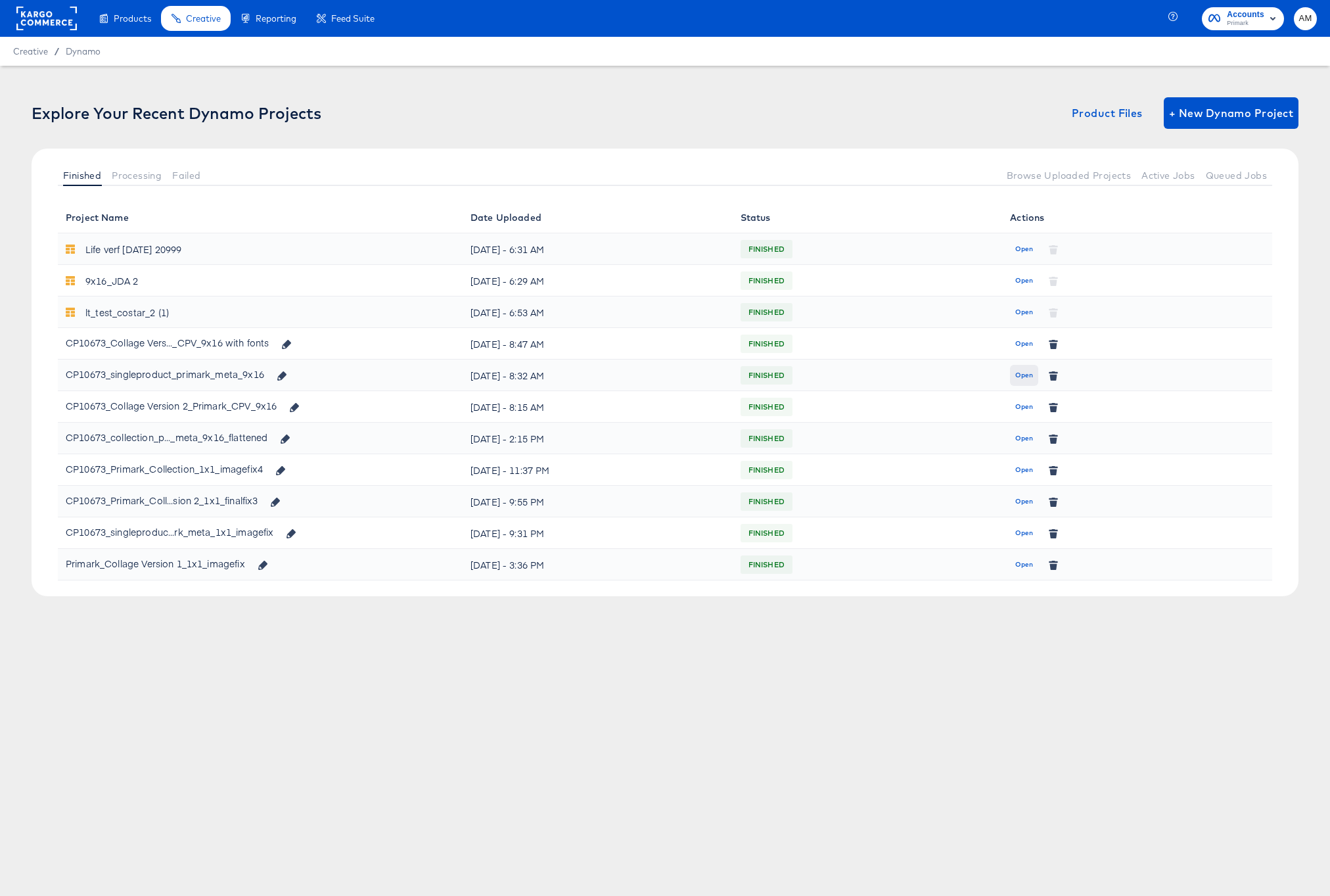
click at [1012, 374] on button "Open" at bounding box center [1024, 375] width 28 height 21
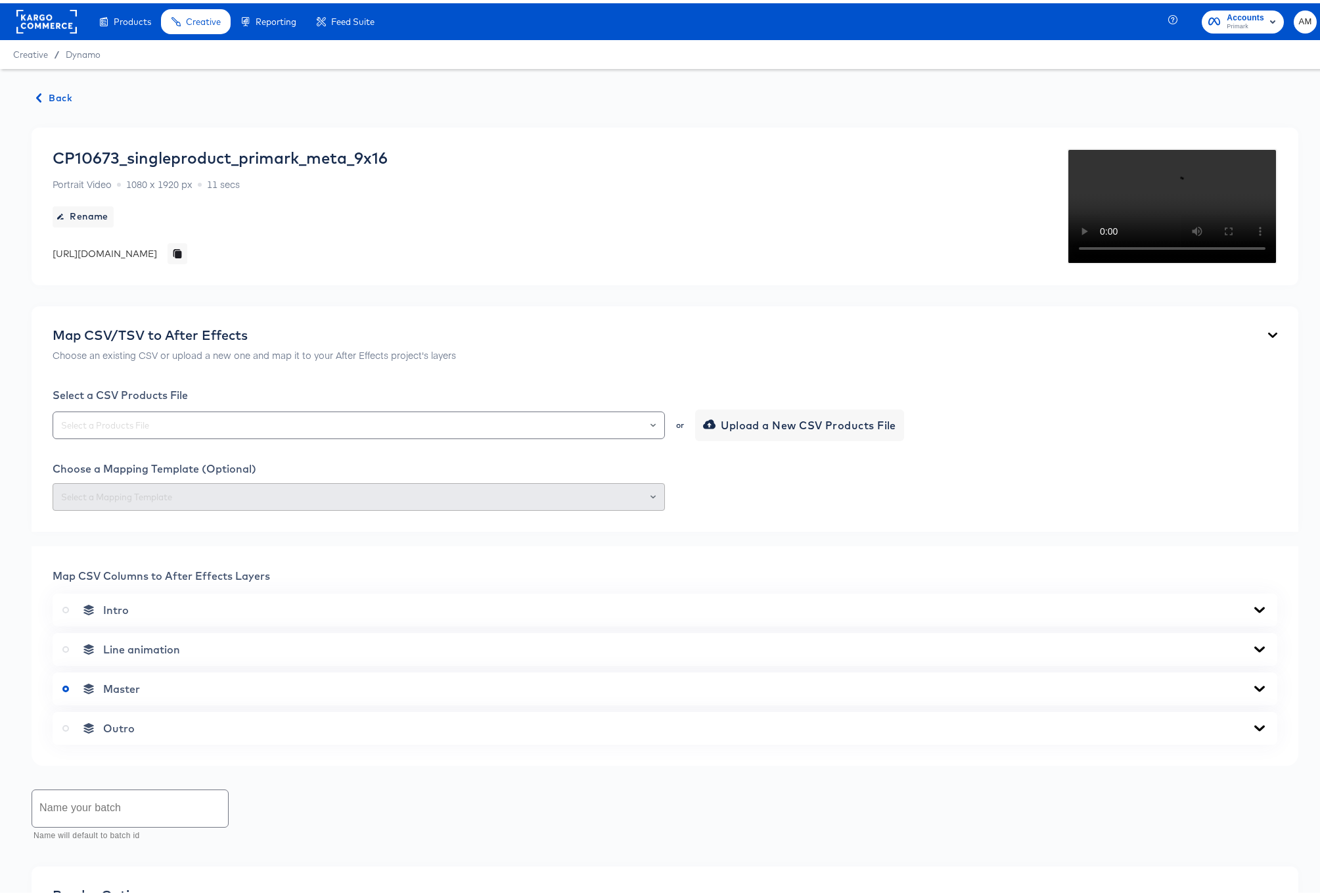
scroll to position [599, 0]
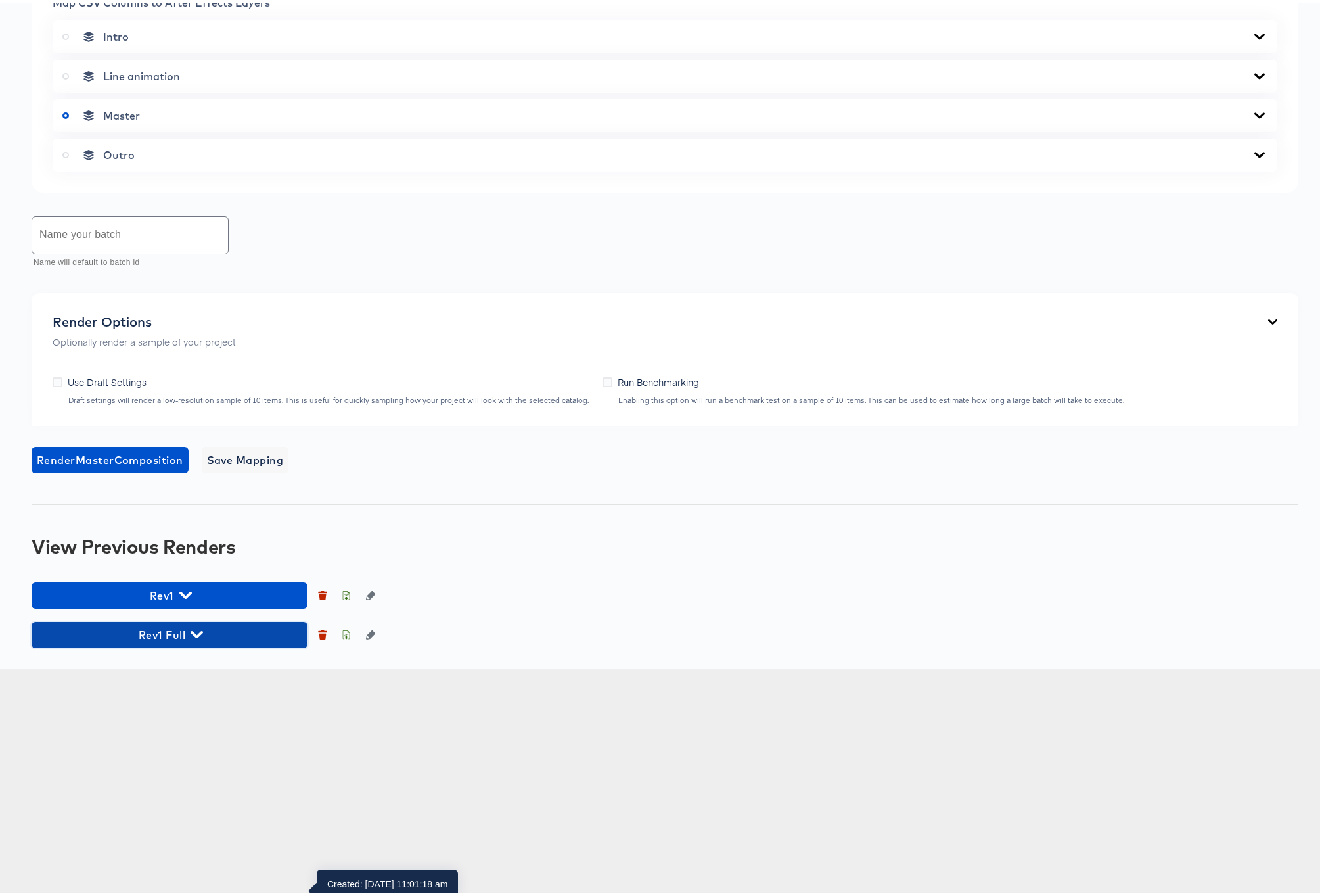
click at [195, 637] on icon "button" at bounding box center [196, 630] width 13 height 13
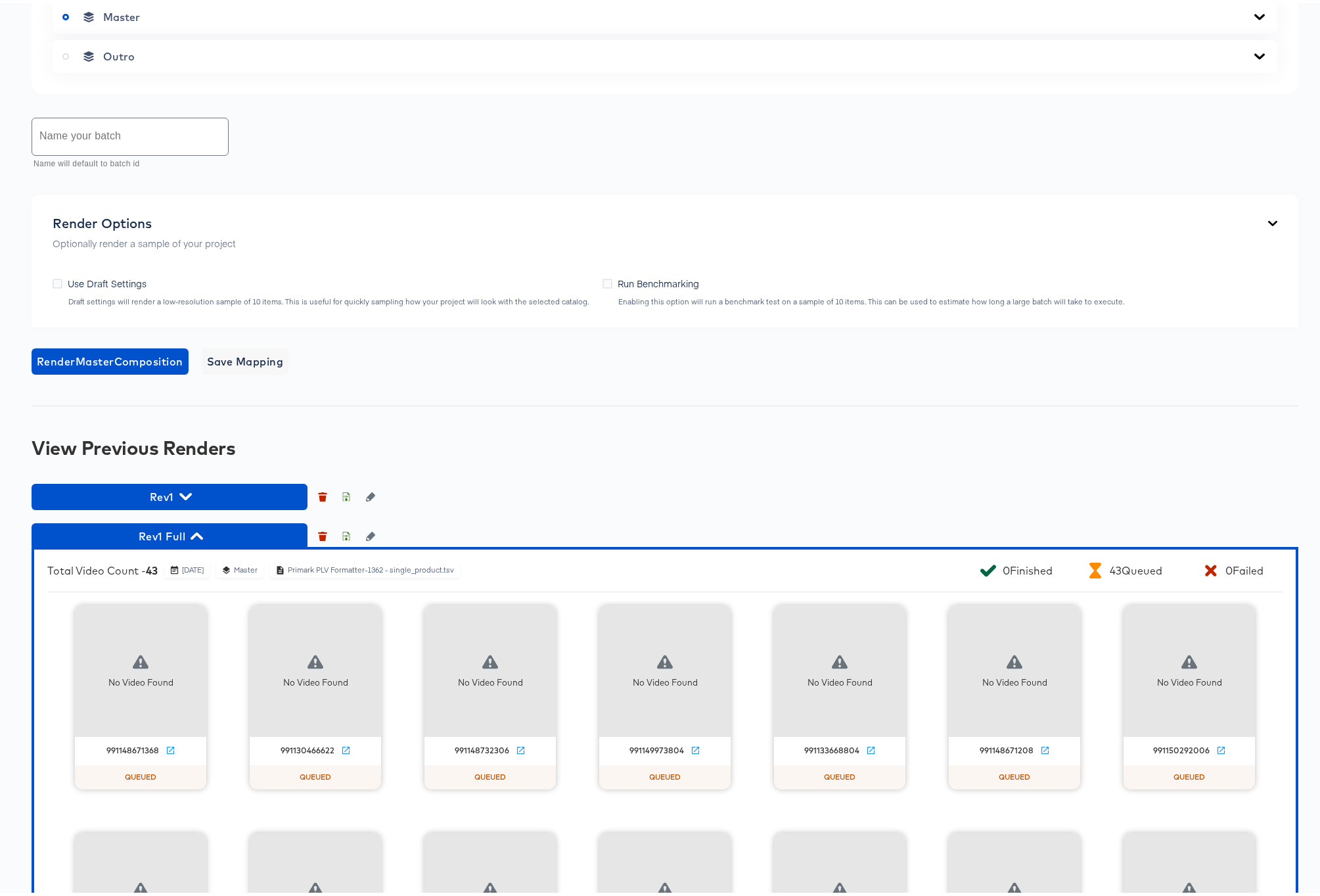
scroll to position [1060, 0]
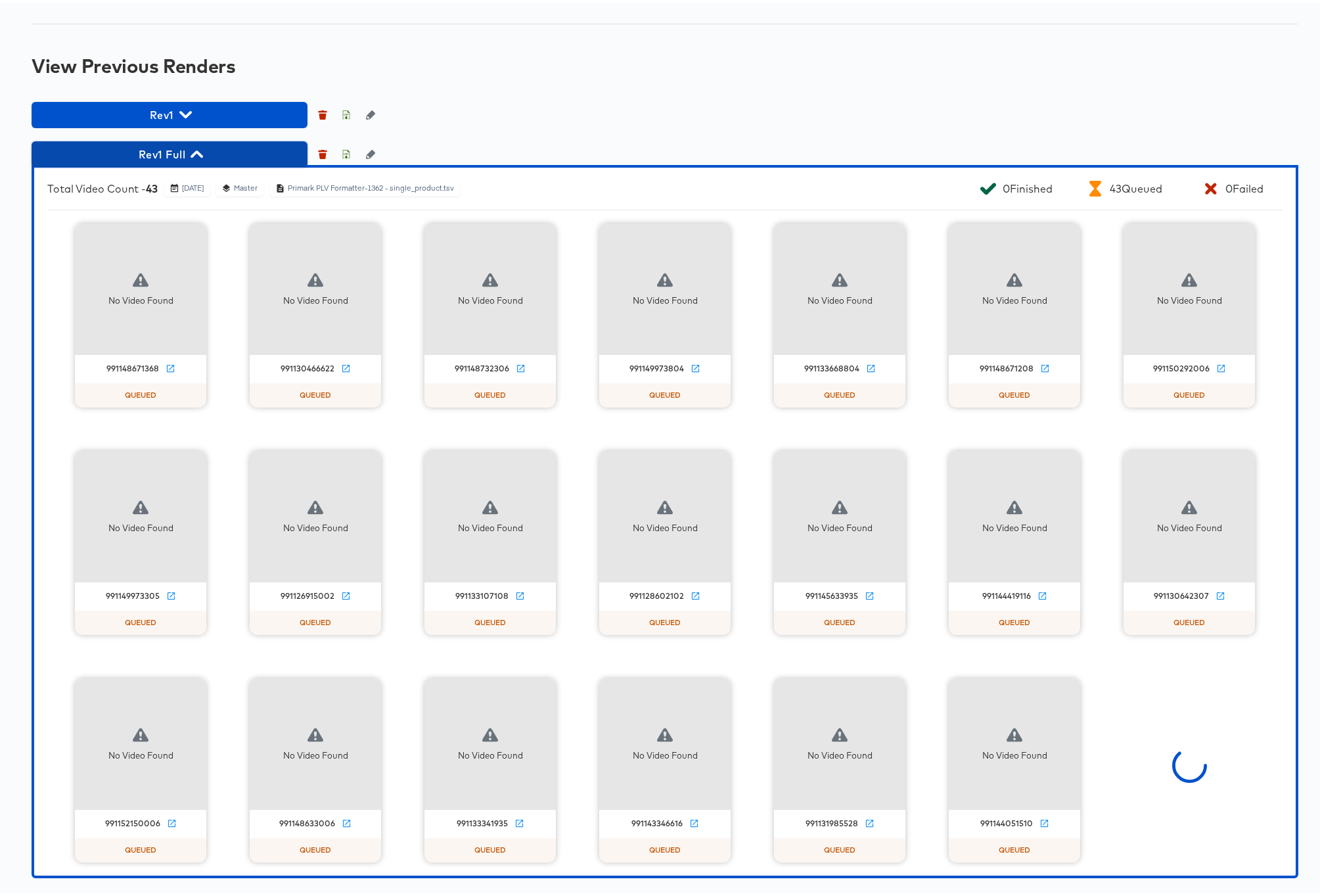
click at [199, 154] on icon "button" at bounding box center [196, 150] width 13 height 7
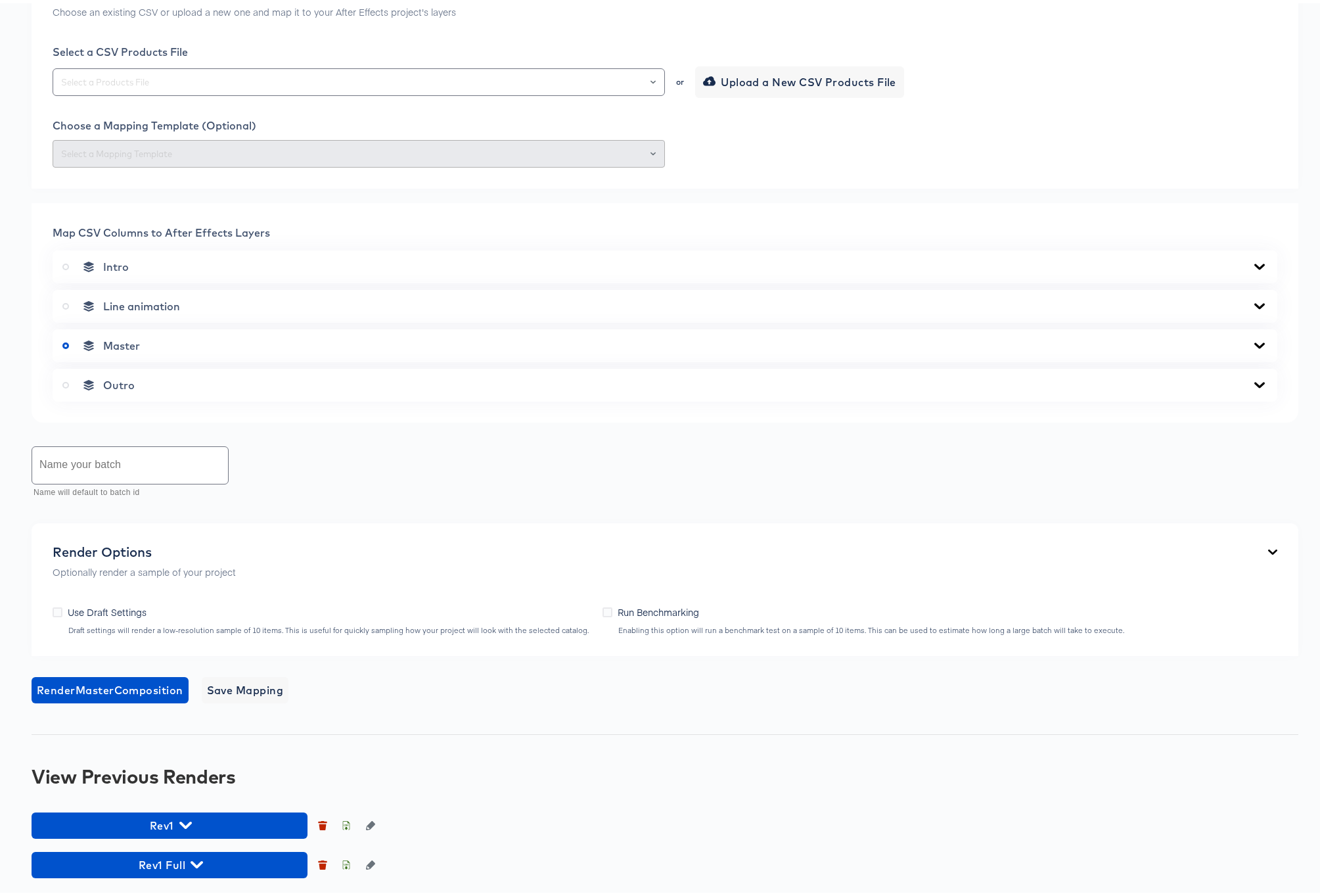
scroll to position [0, 0]
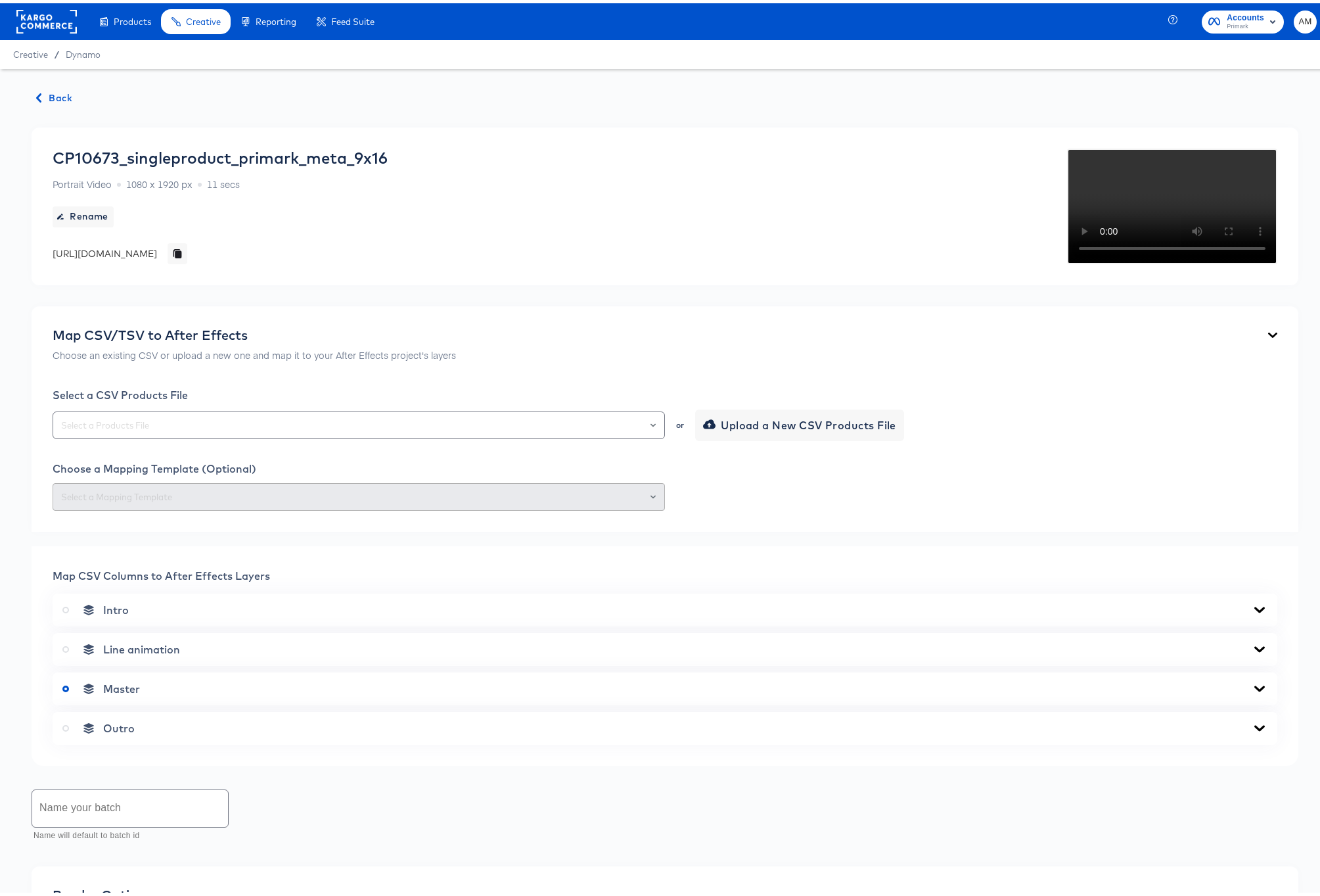
click at [57, 89] on span "Back" at bounding box center [55, 95] width 35 height 17
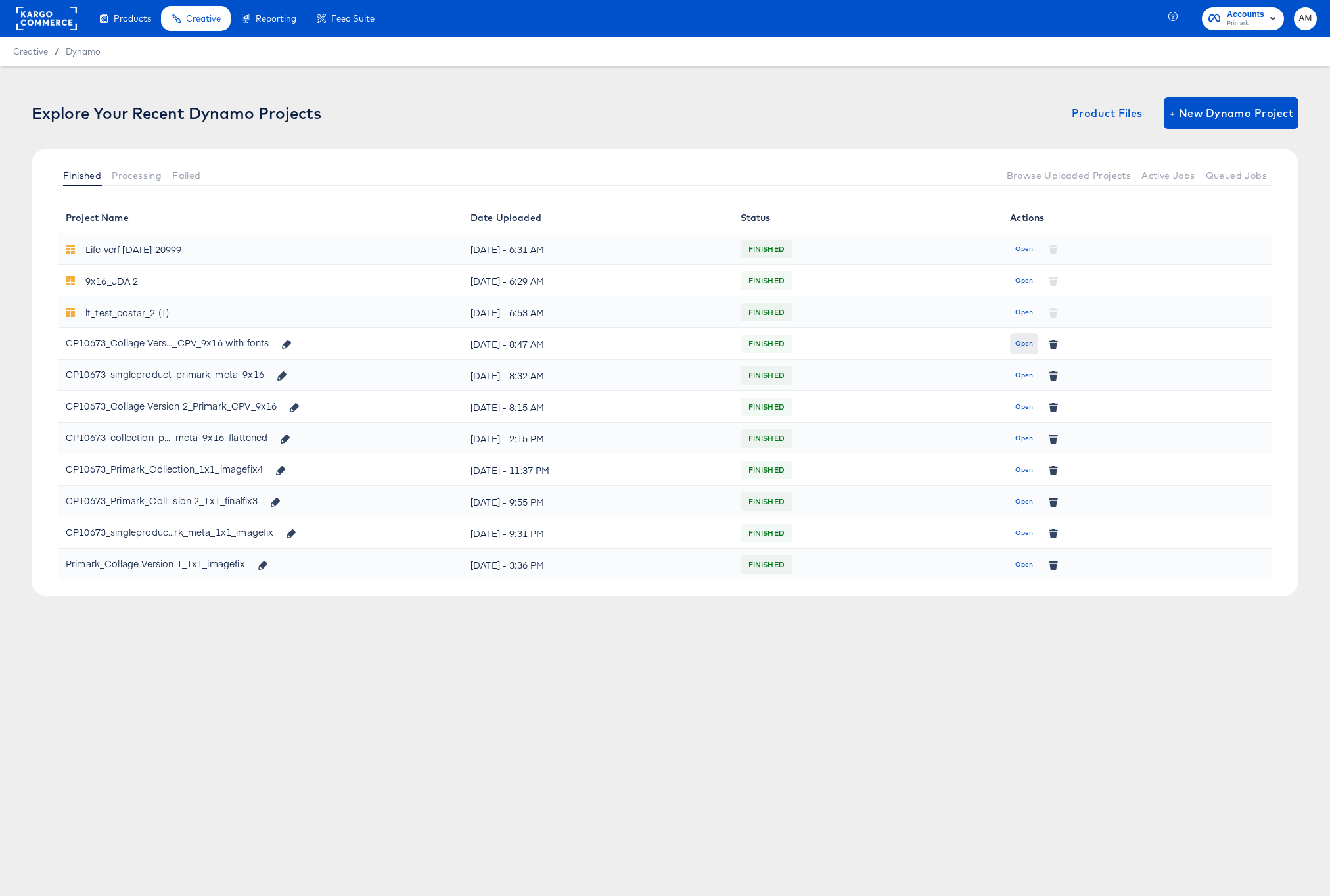
click at [1031, 345] on span "Open" at bounding box center [1024, 344] width 18 height 12
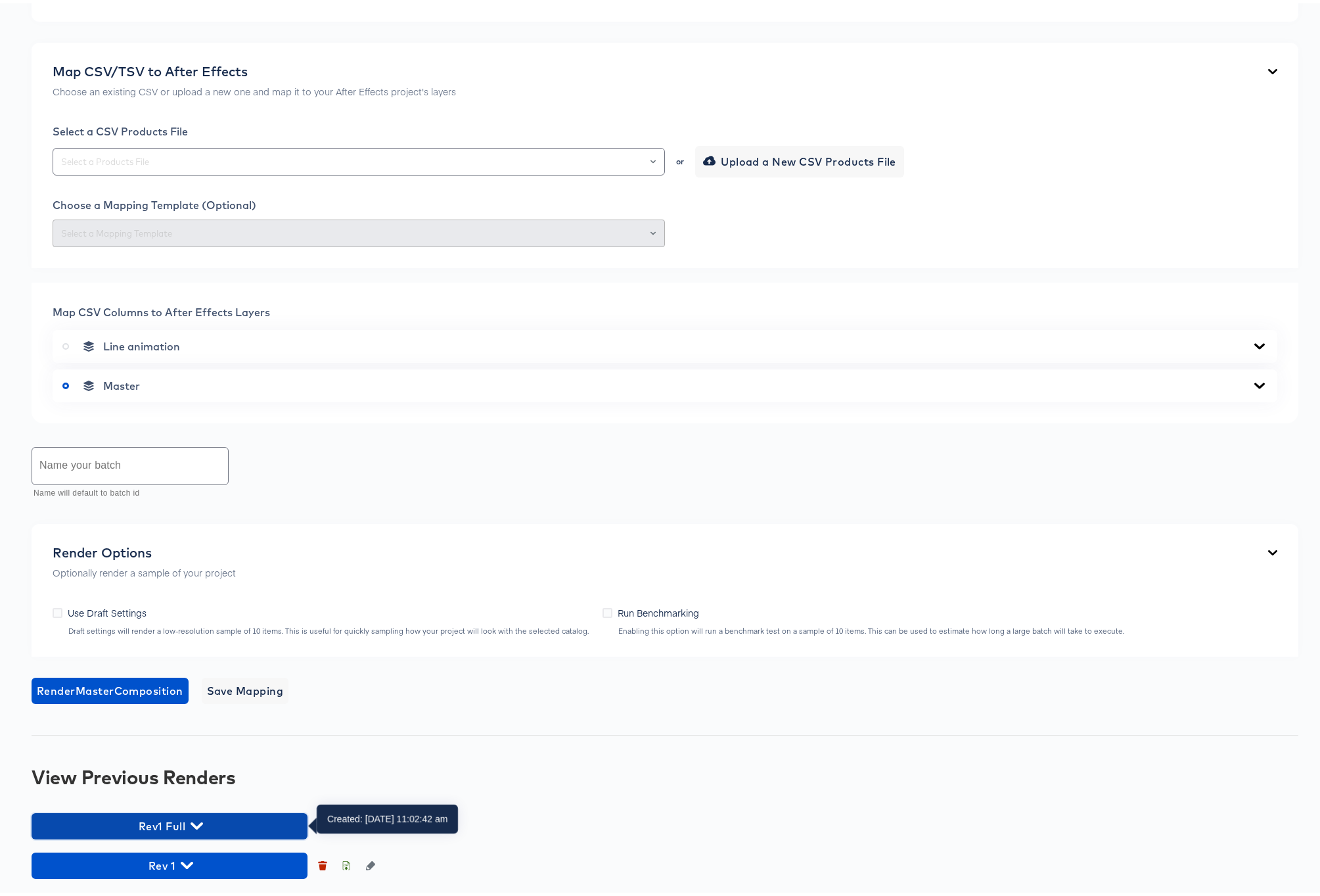
click at [199, 819] on icon "button" at bounding box center [196, 822] width 13 height 13
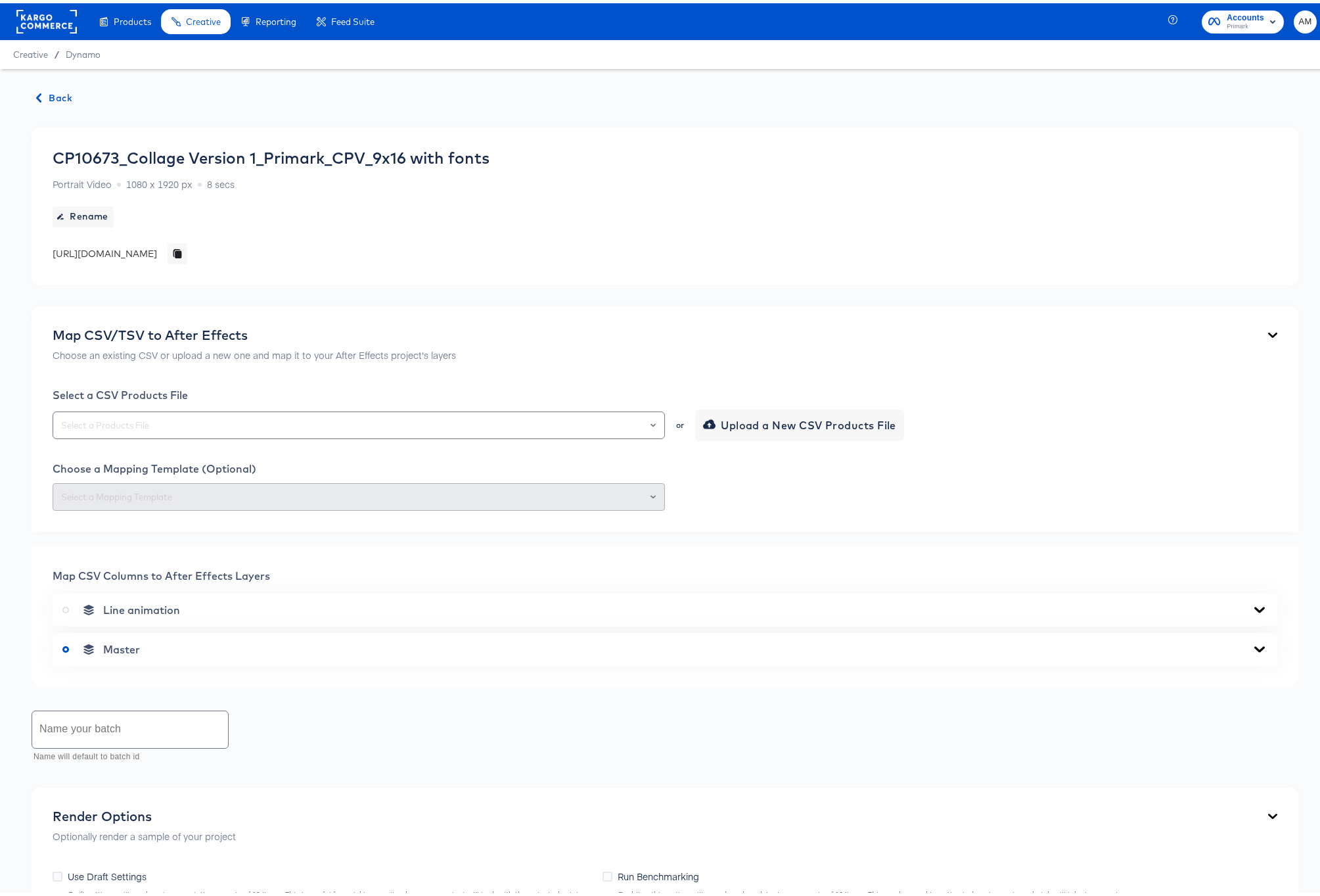
click at [57, 97] on span "Back" at bounding box center [55, 95] width 35 height 17
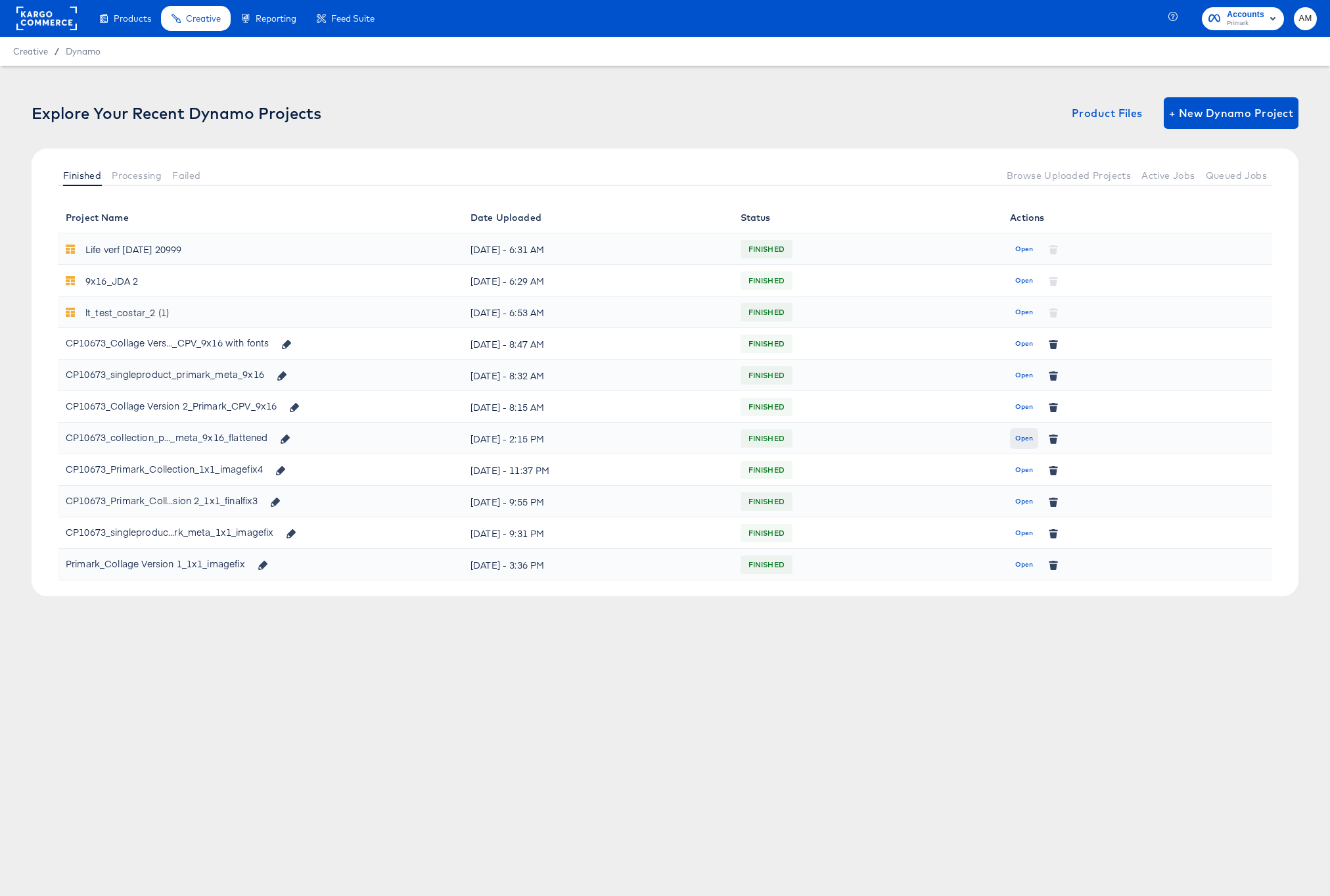
click at [1018, 439] on span "Open" at bounding box center [1024, 438] width 18 height 12
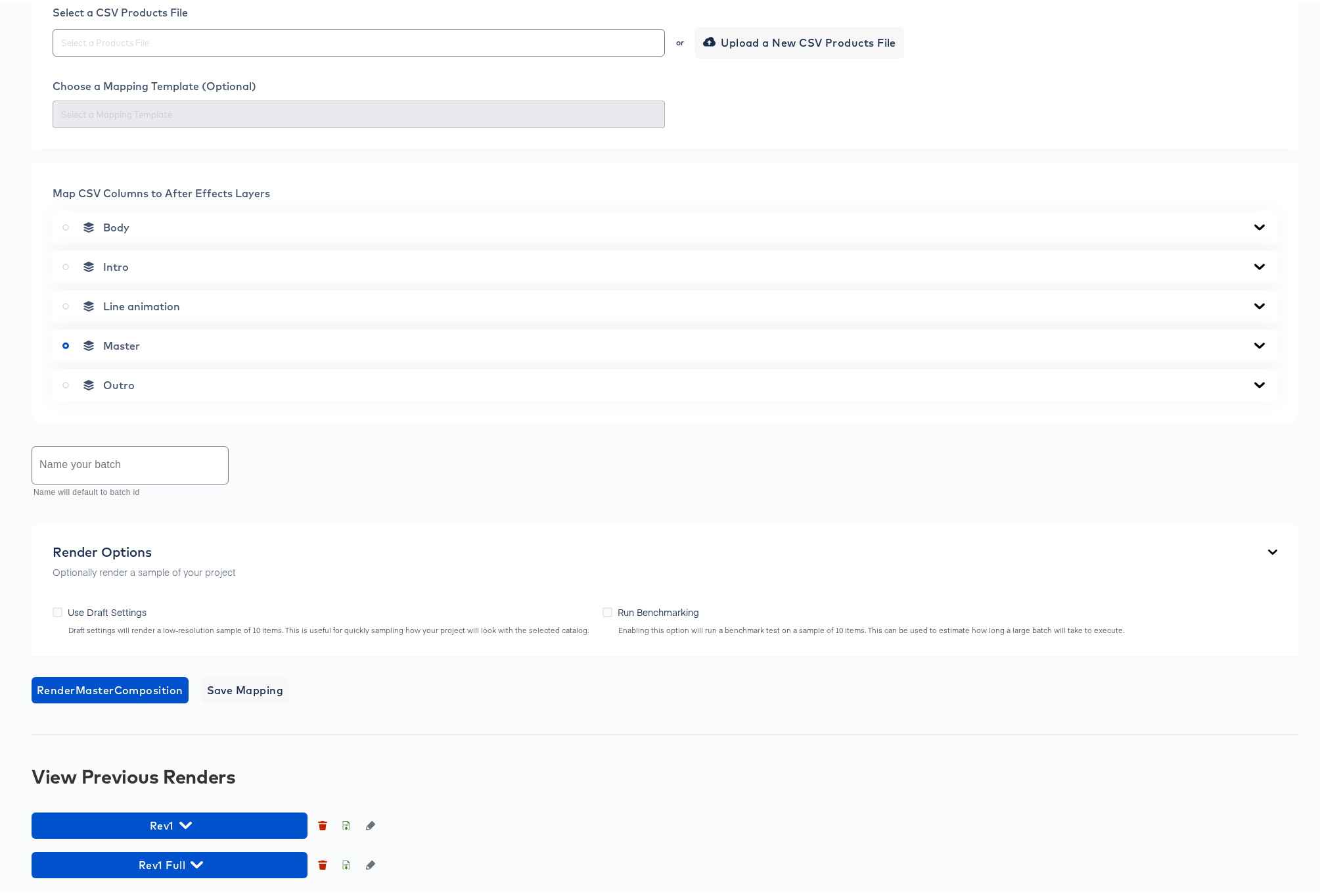
scroll to position [638, 0]
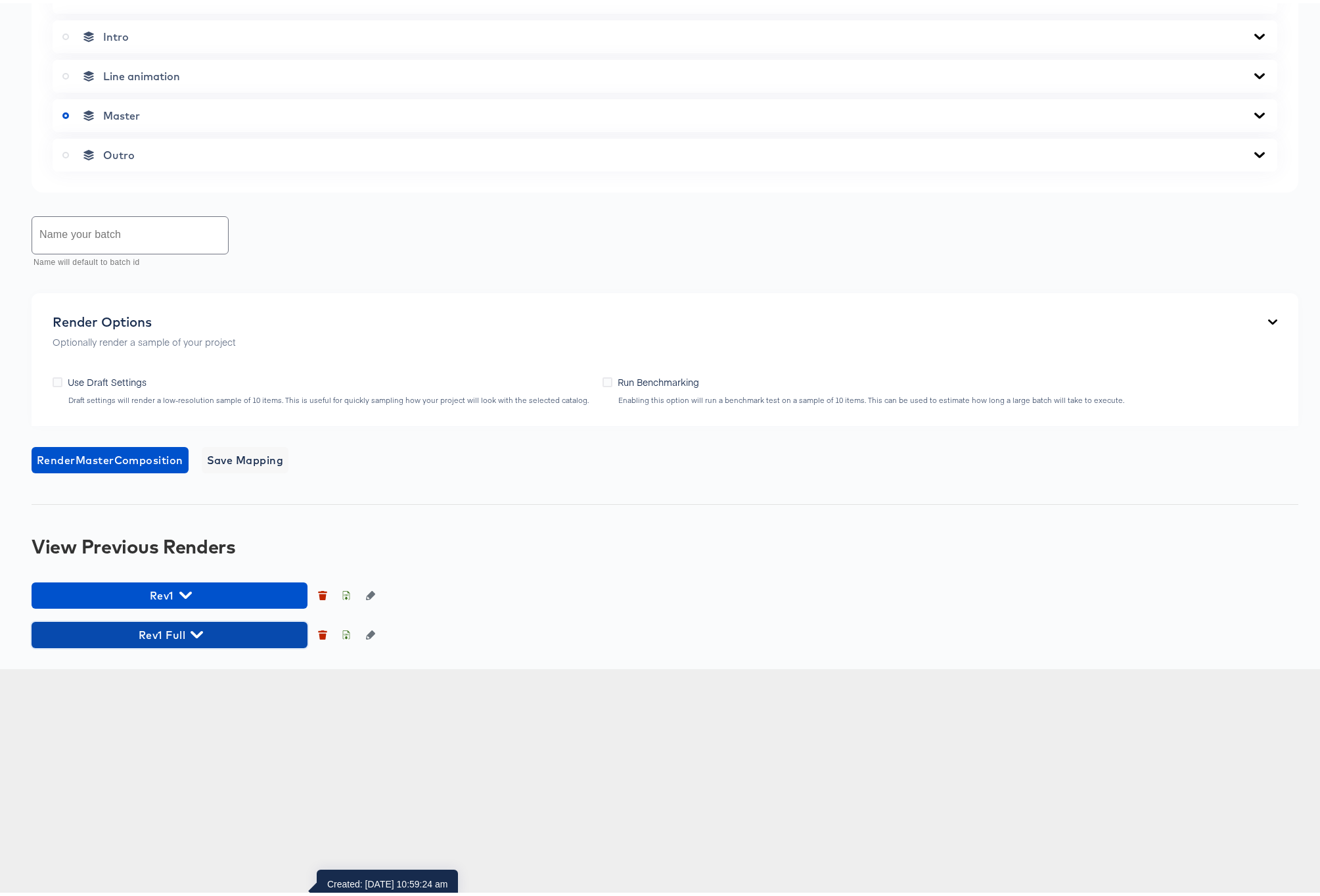
click at [192, 637] on icon "button" at bounding box center [196, 630] width 13 height 13
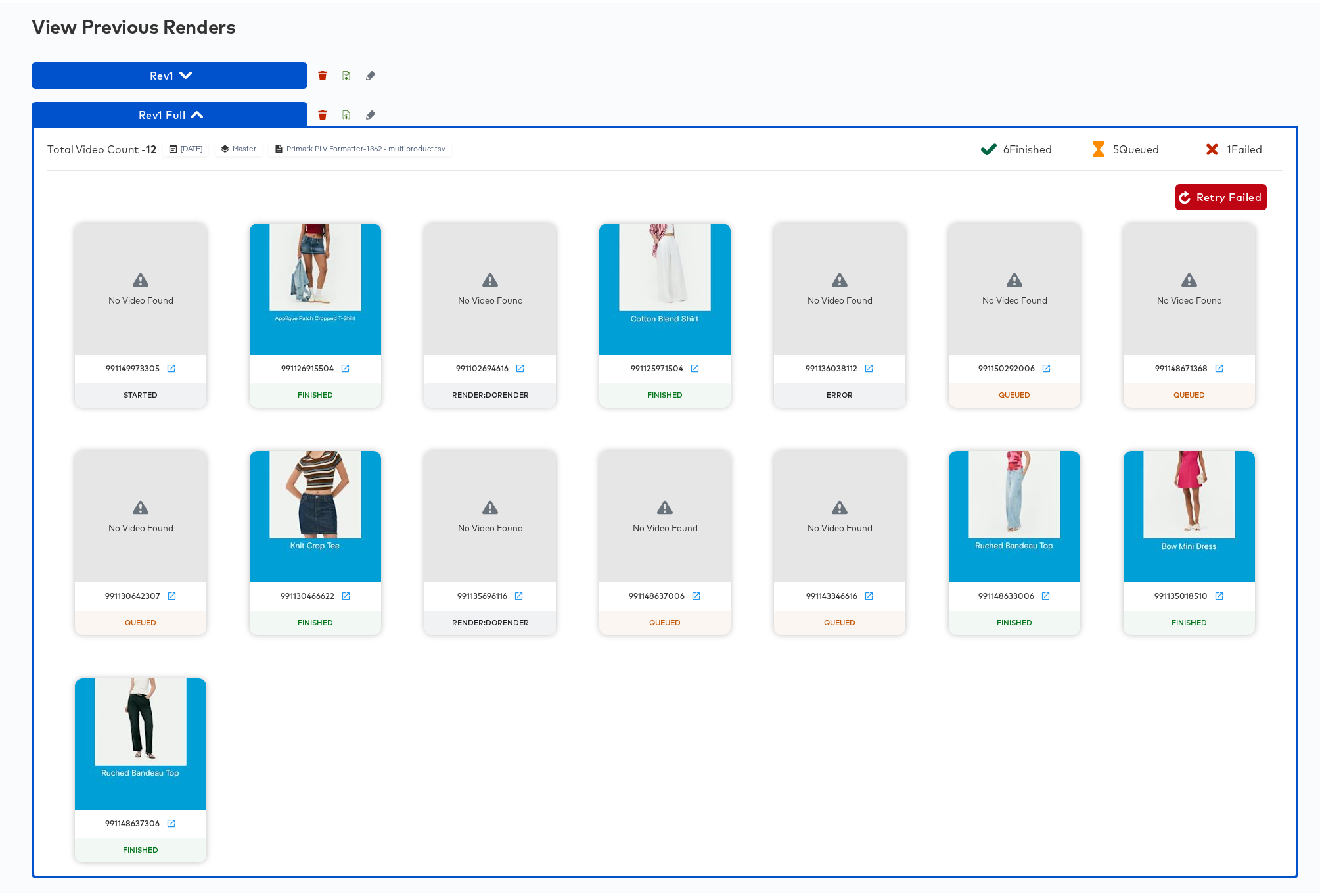
scroll to position [1387, 0]
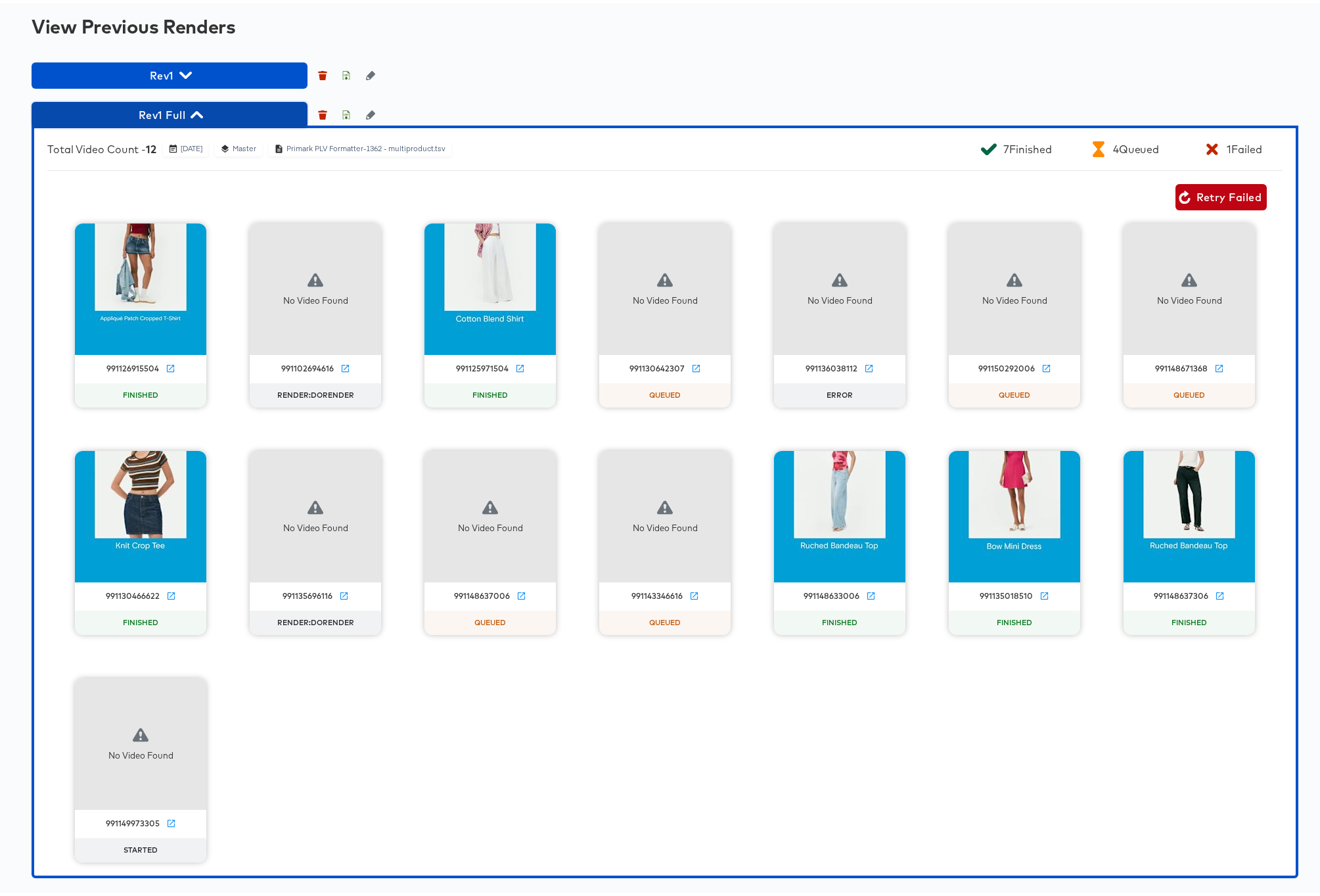
click at [204, 112] on span "Rev1 Full" at bounding box center [169, 111] width 263 height 19
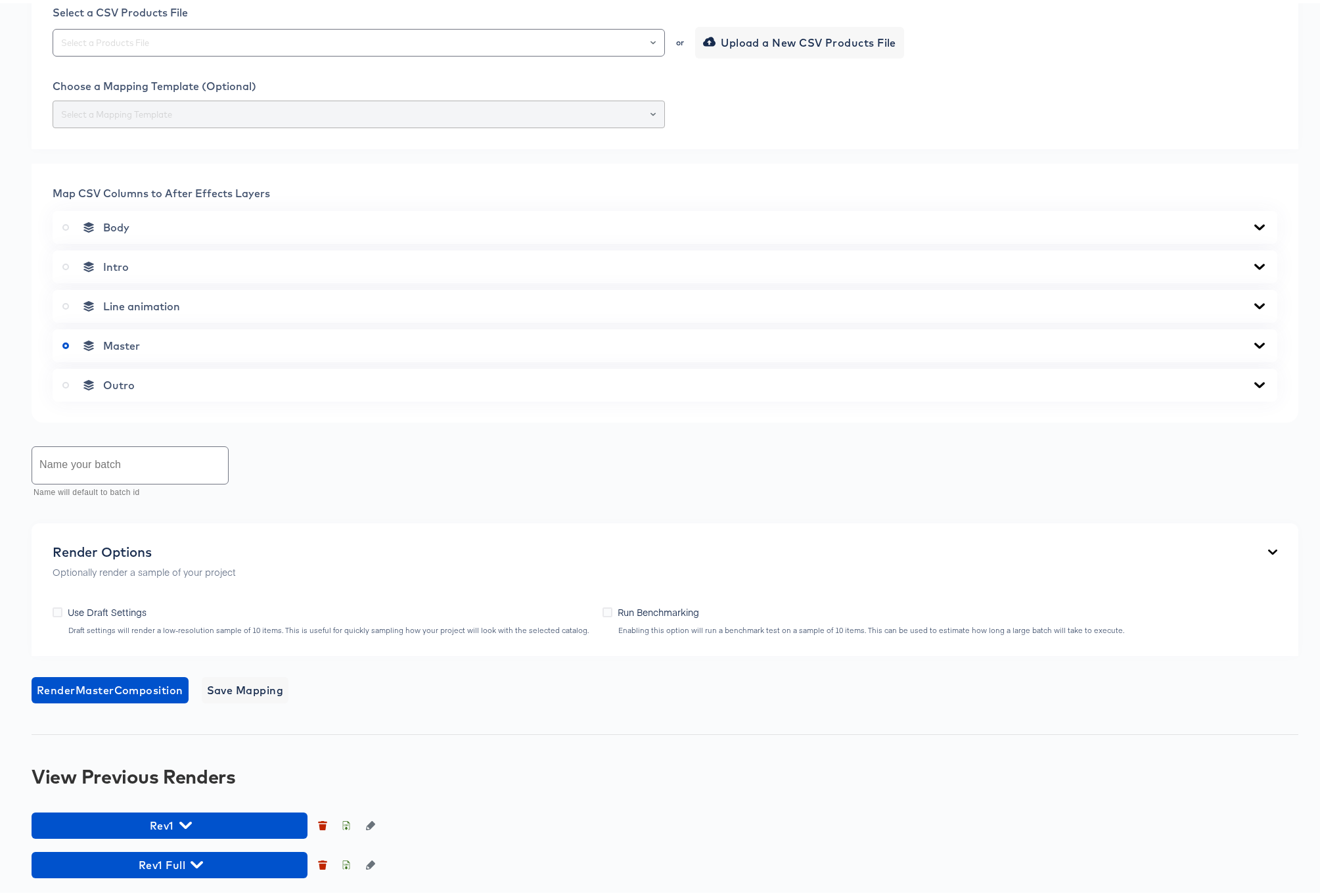
scroll to position [638, 0]
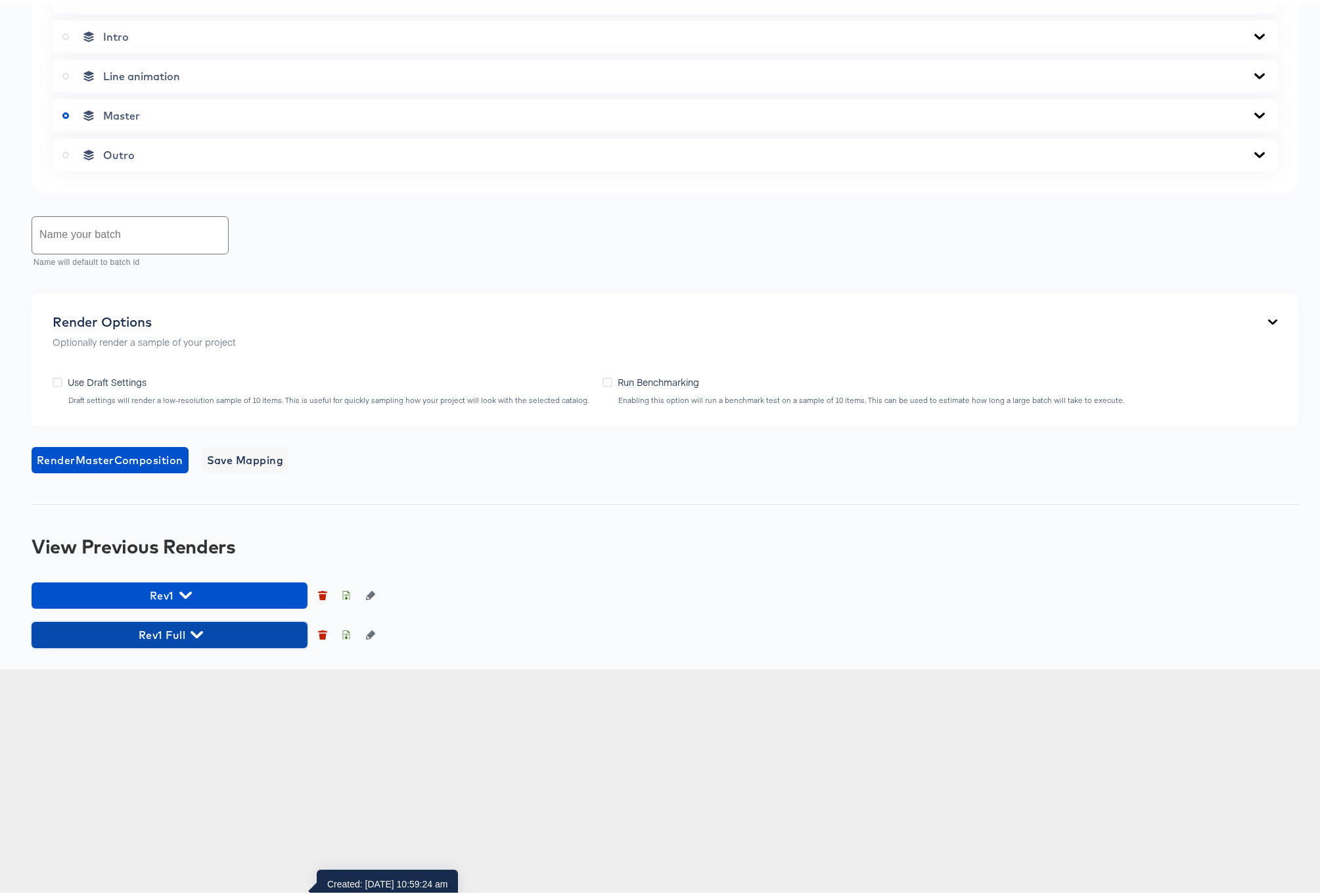
click at [196, 637] on icon "button" at bounding box center [196, 630] width 13 height 13
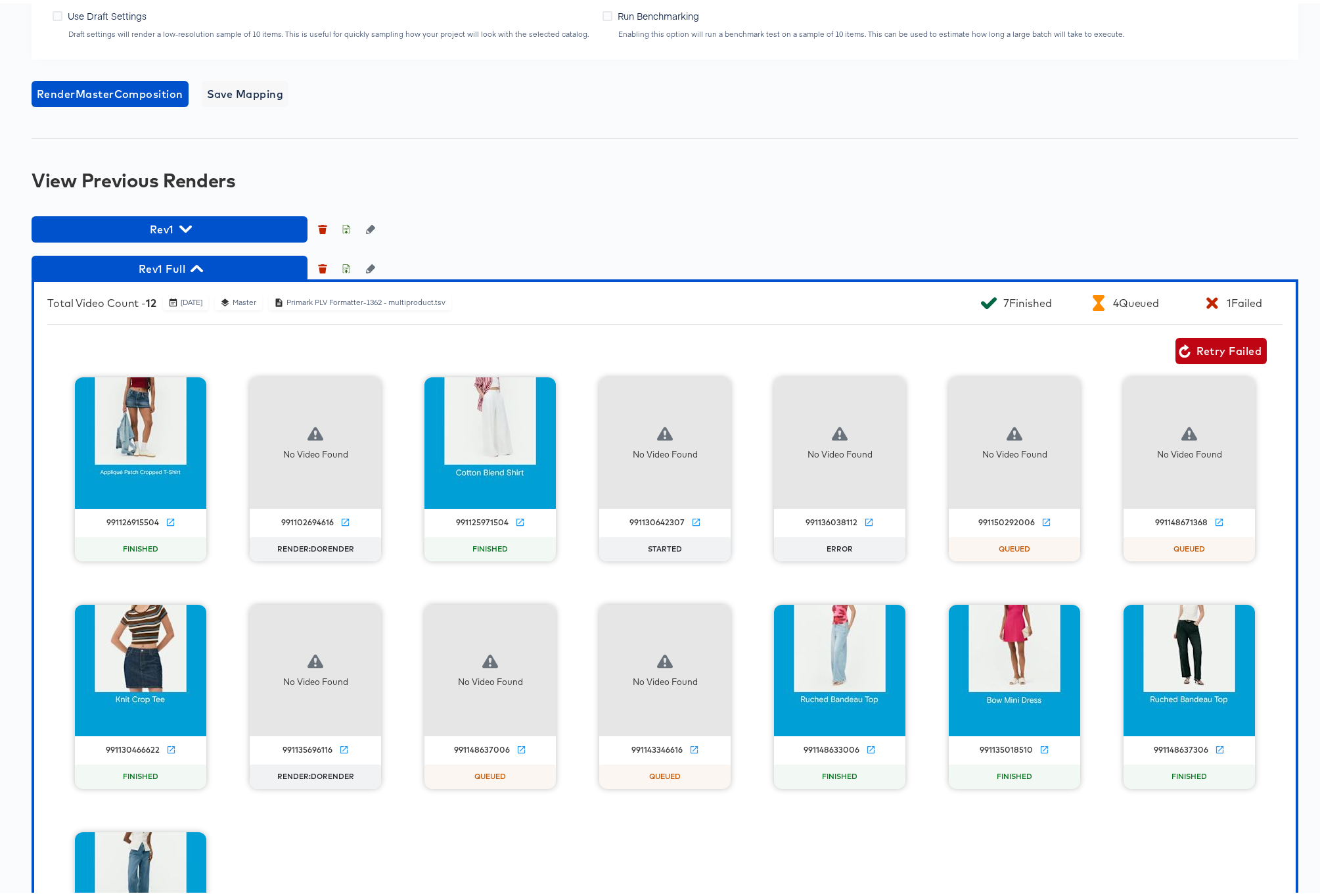
scroll to position [1235, 0]
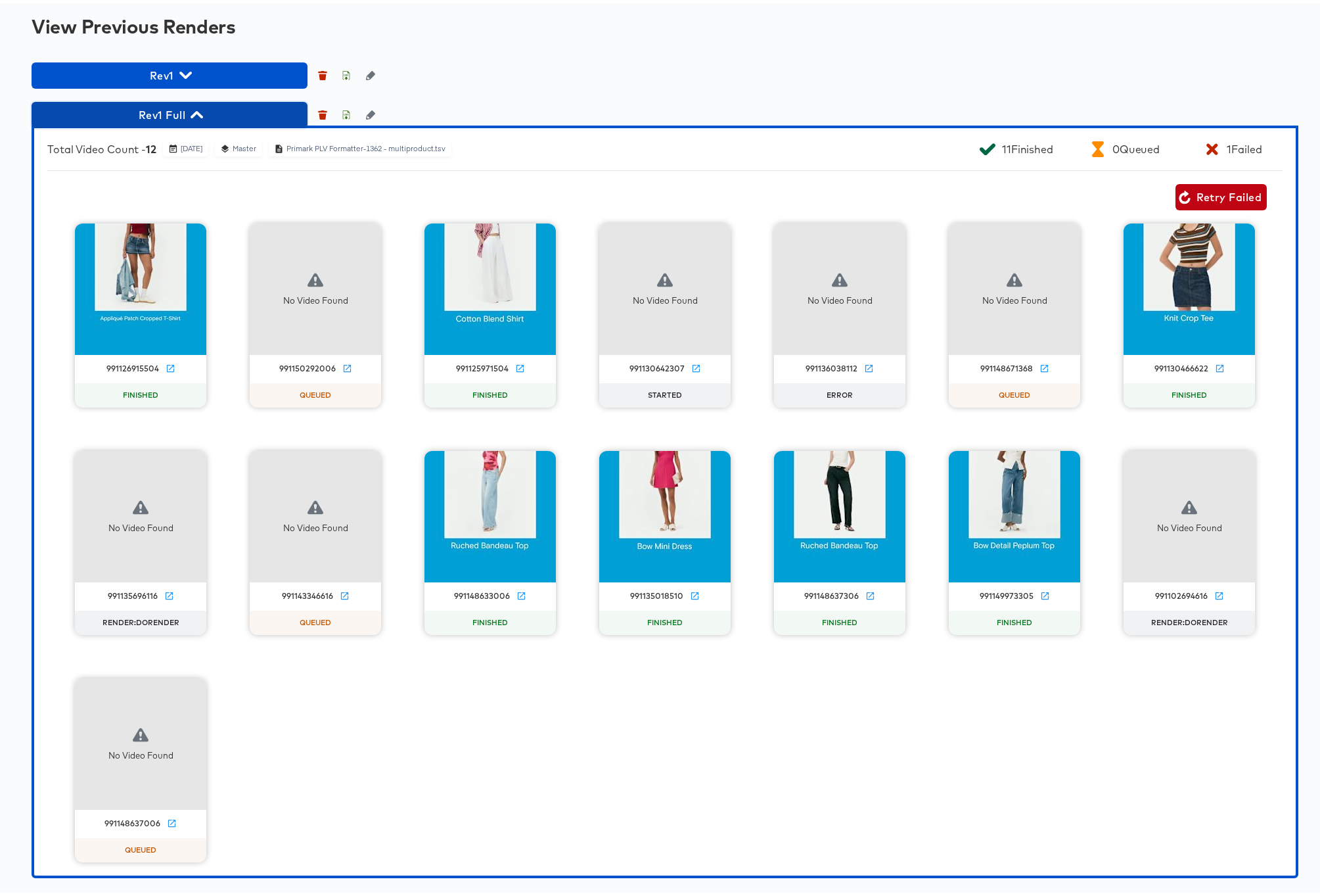
click at [197, 115] on icon "button" at bounding box center [196, 110] width 13 height 7
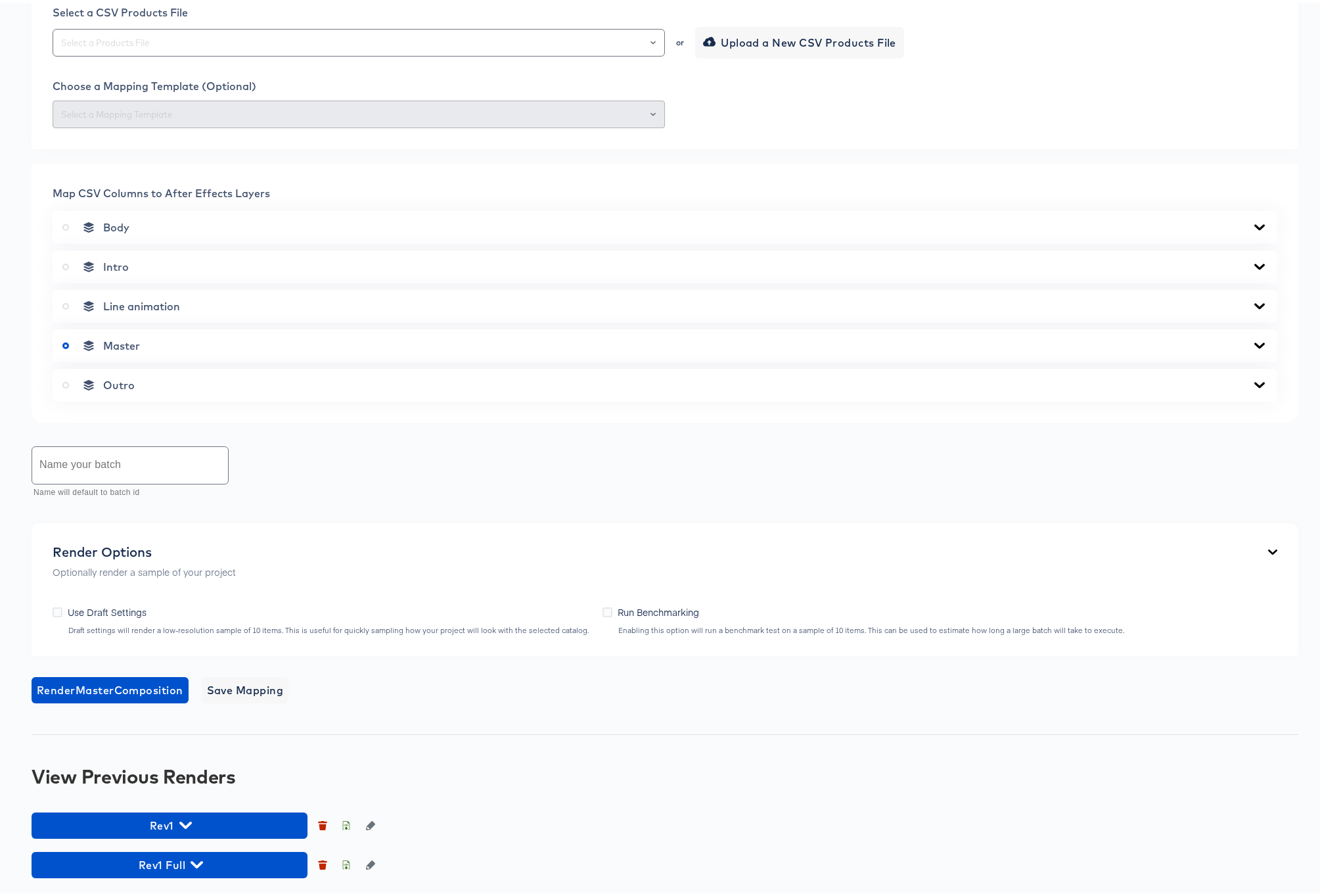
scroll to position [638, 0]
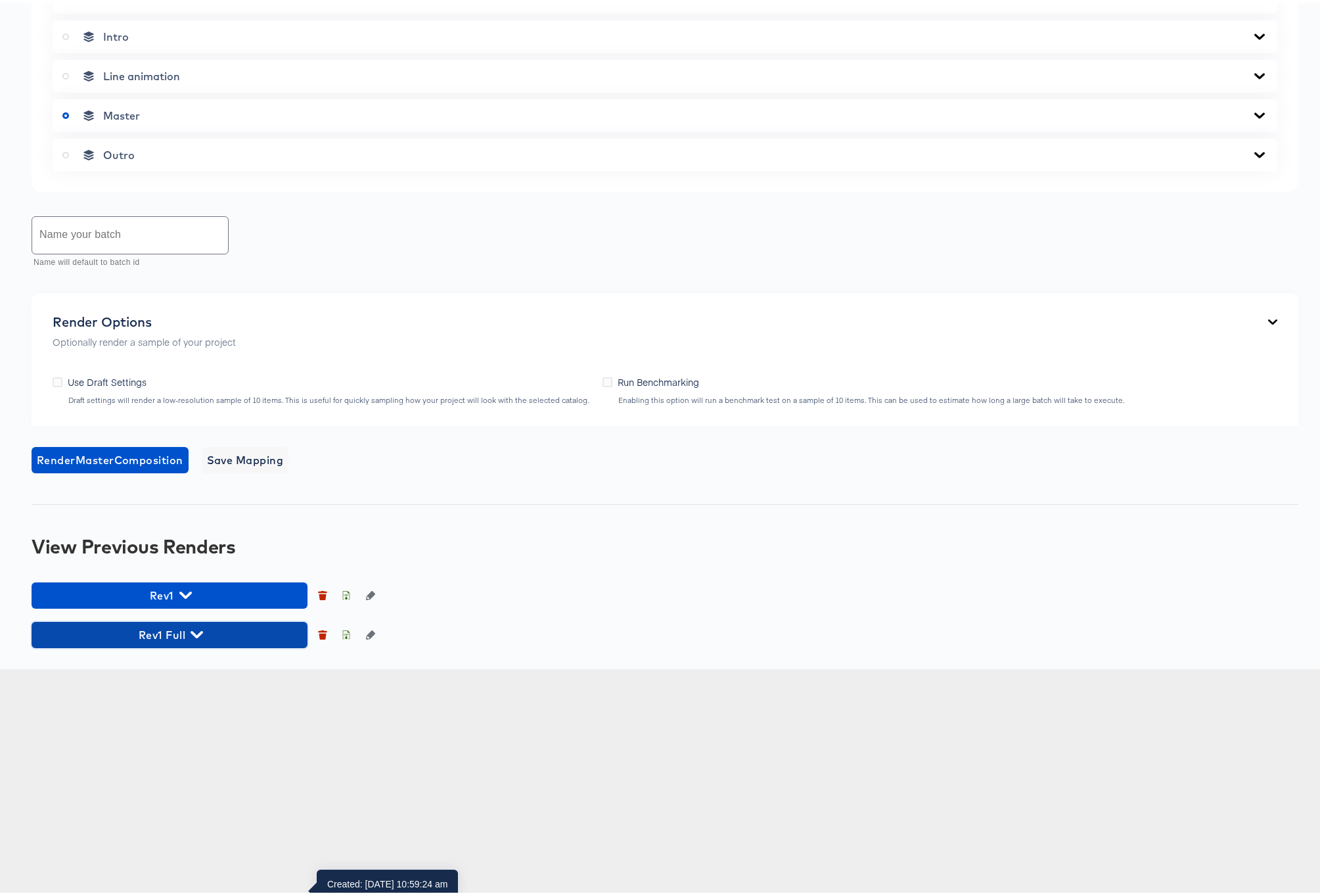
click at [195, 637] on icon "button" at bounding box center [196, 630] width 13 height 13
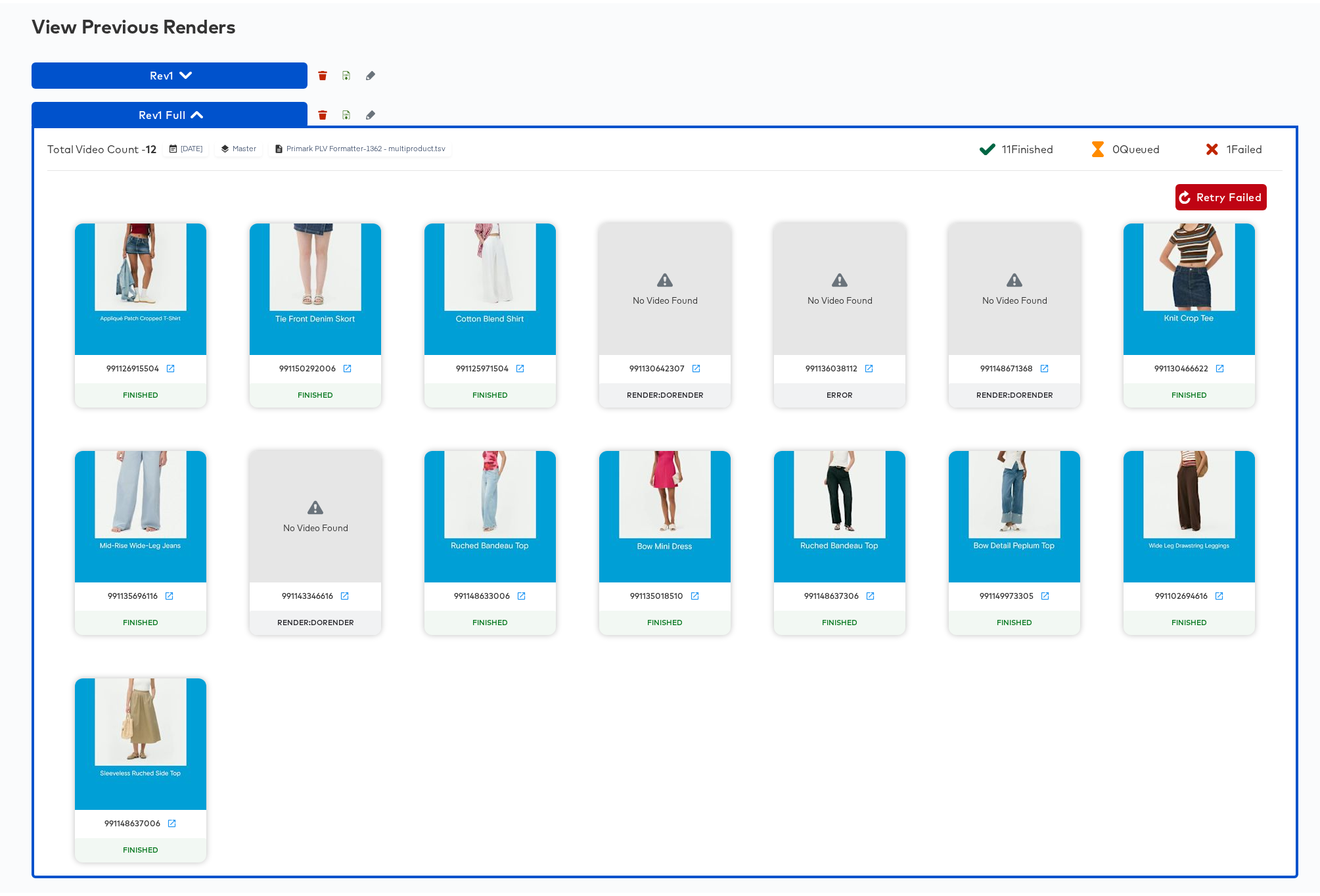
scroll to position [1387, 0]
click at [198, 111] on icon "button" at bounding box center [196, 110] width 13 height 7
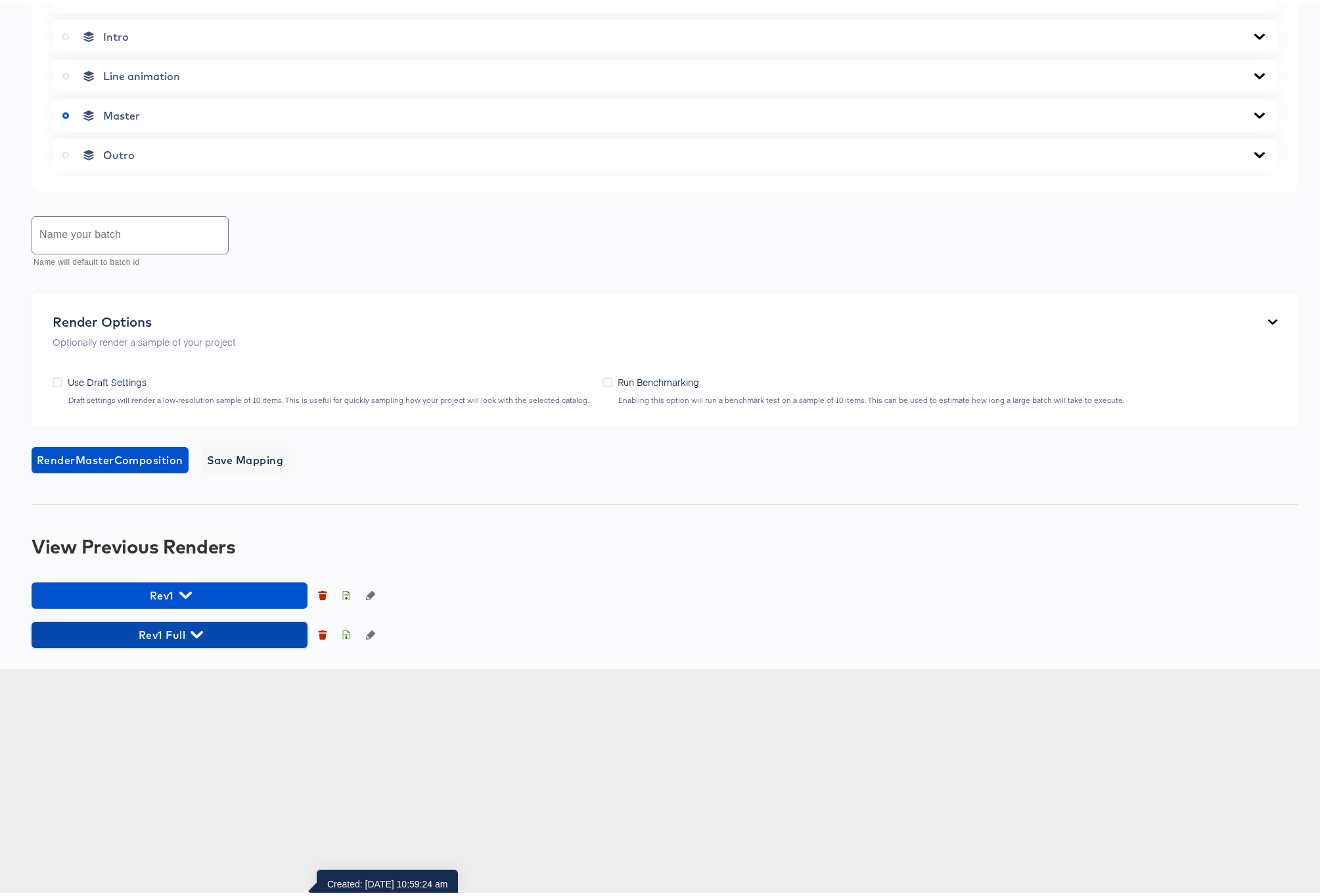
click at [195, 635] on icon "button" at bounding box center [196, 630] width 13 height 7
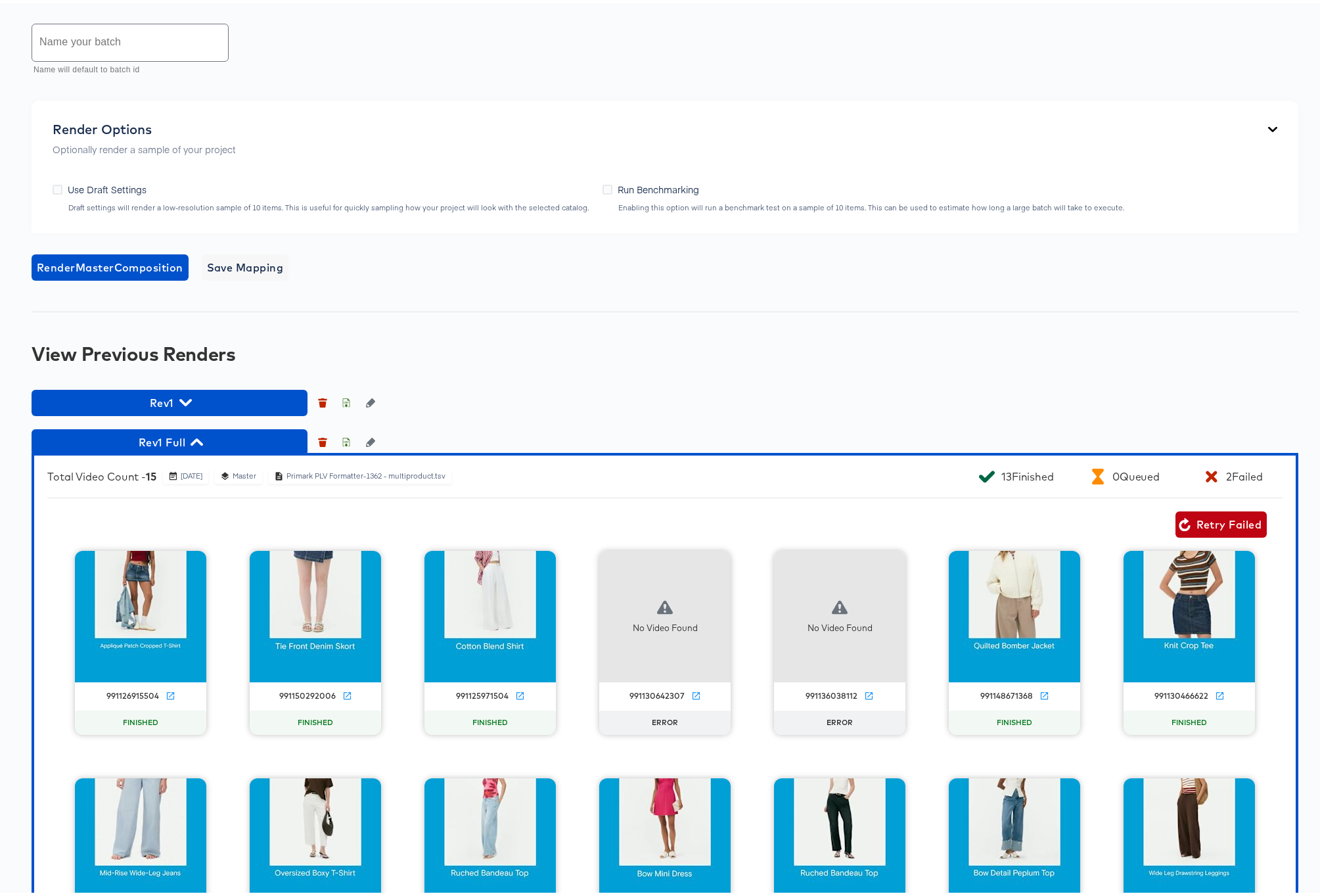
scroll to position [1211, 0]
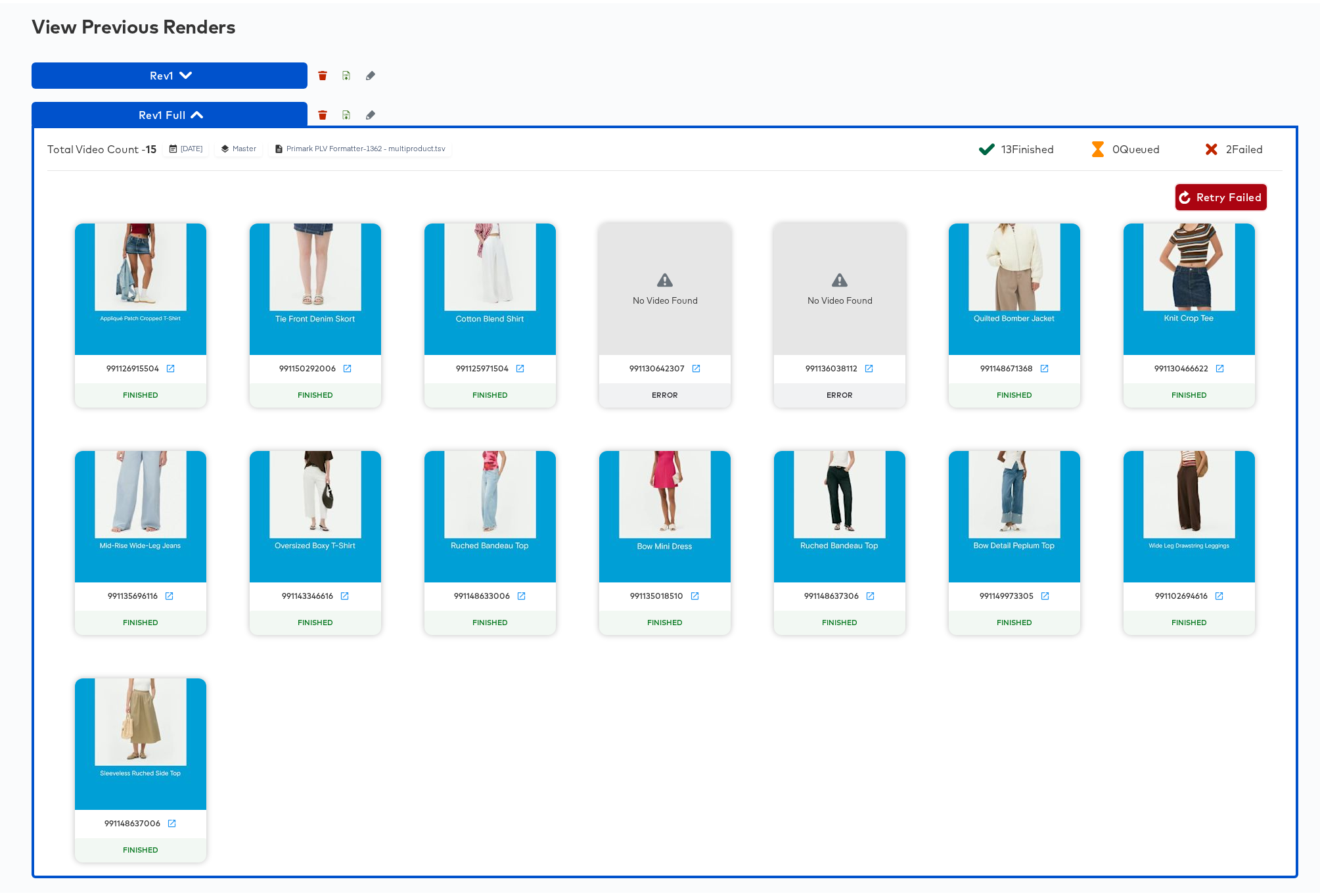
click at [1227, 203] on span "Retry Failed" at bounding box center [1220, 193] width 81 height 19
click at [660, 370] on div "991130642307" at bounding box center [657, 364] width 55 height 11
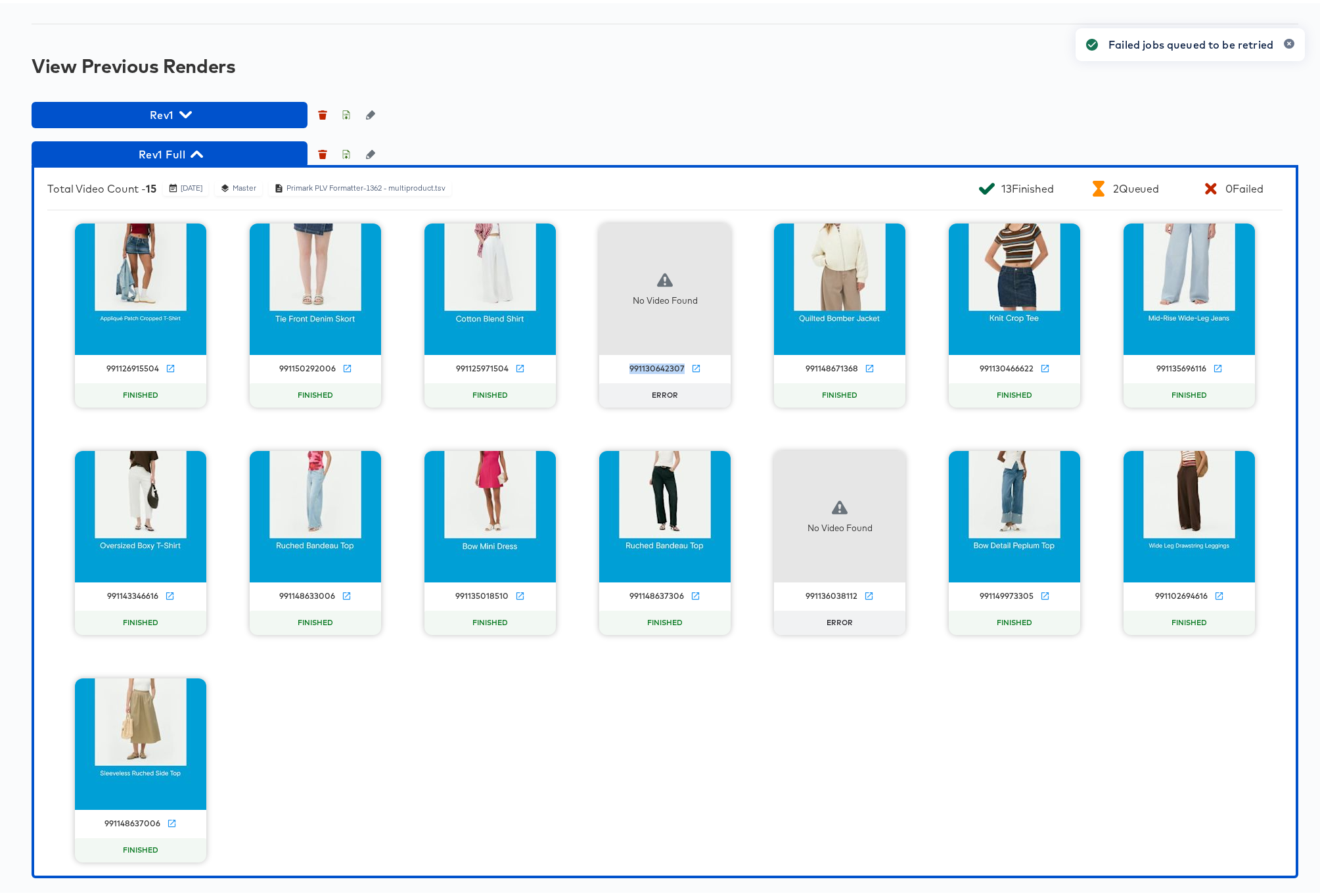
copy div "991130642307"
click at [197, 154] on icon "button" at bounding box center [196, 150] width 13 height 7
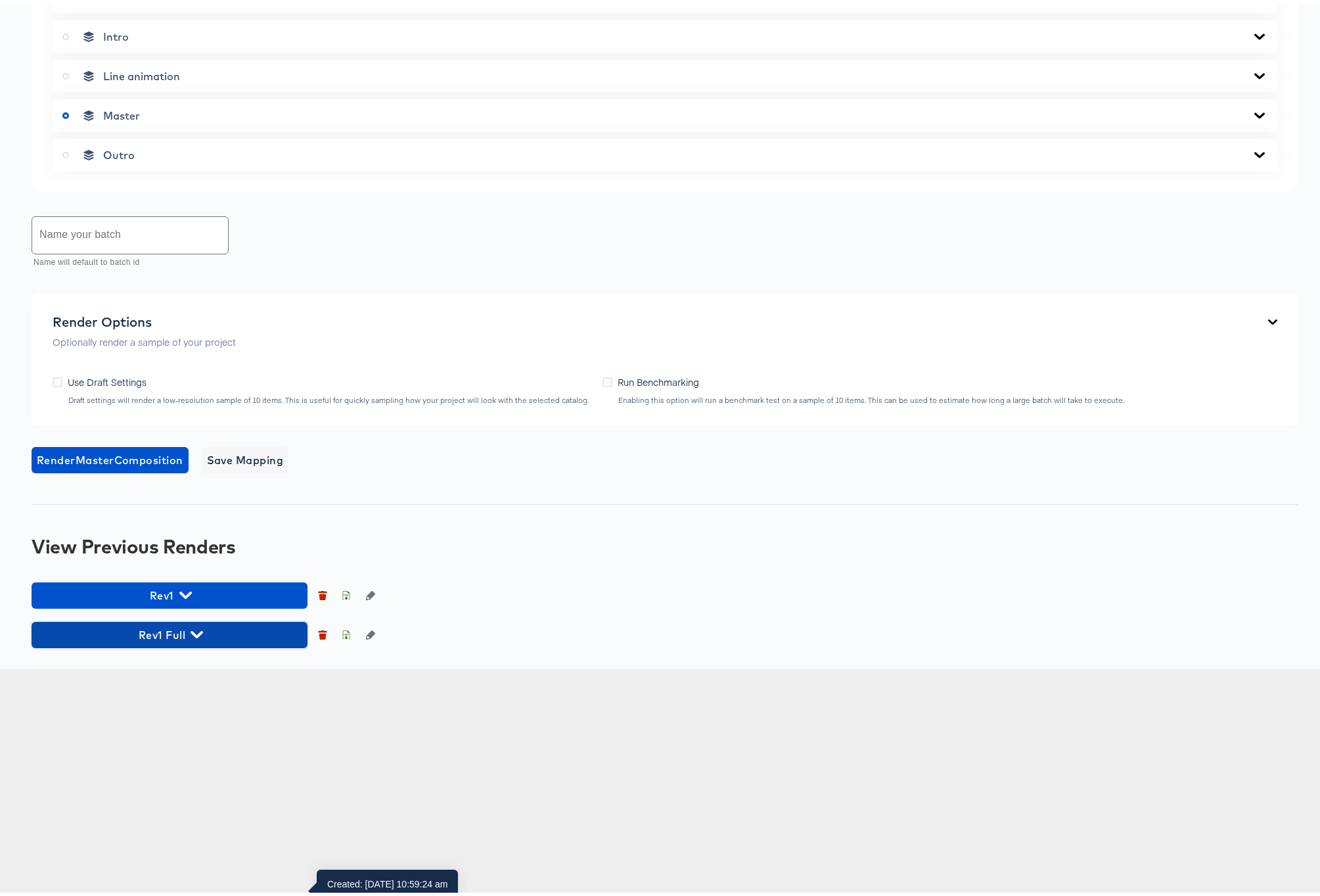
click at [199, 635] on icon "button" at bounding box center [196, 630] width 13 height 7
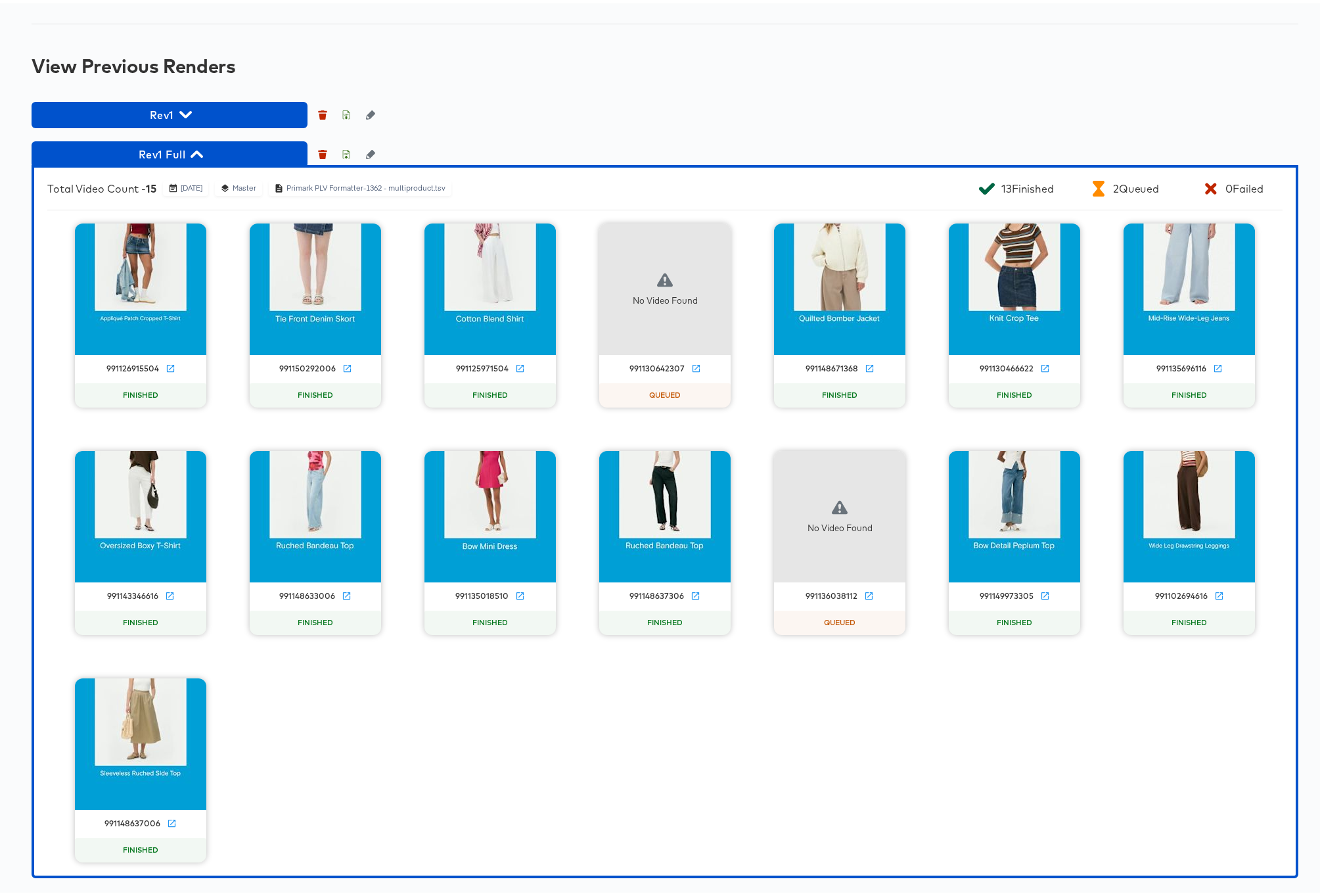
scroll to position [1264, 0]
click at [827, 598] on div "991136038112" at bounding box center [830, 592] width 52 height 11
copy div "991136038112"
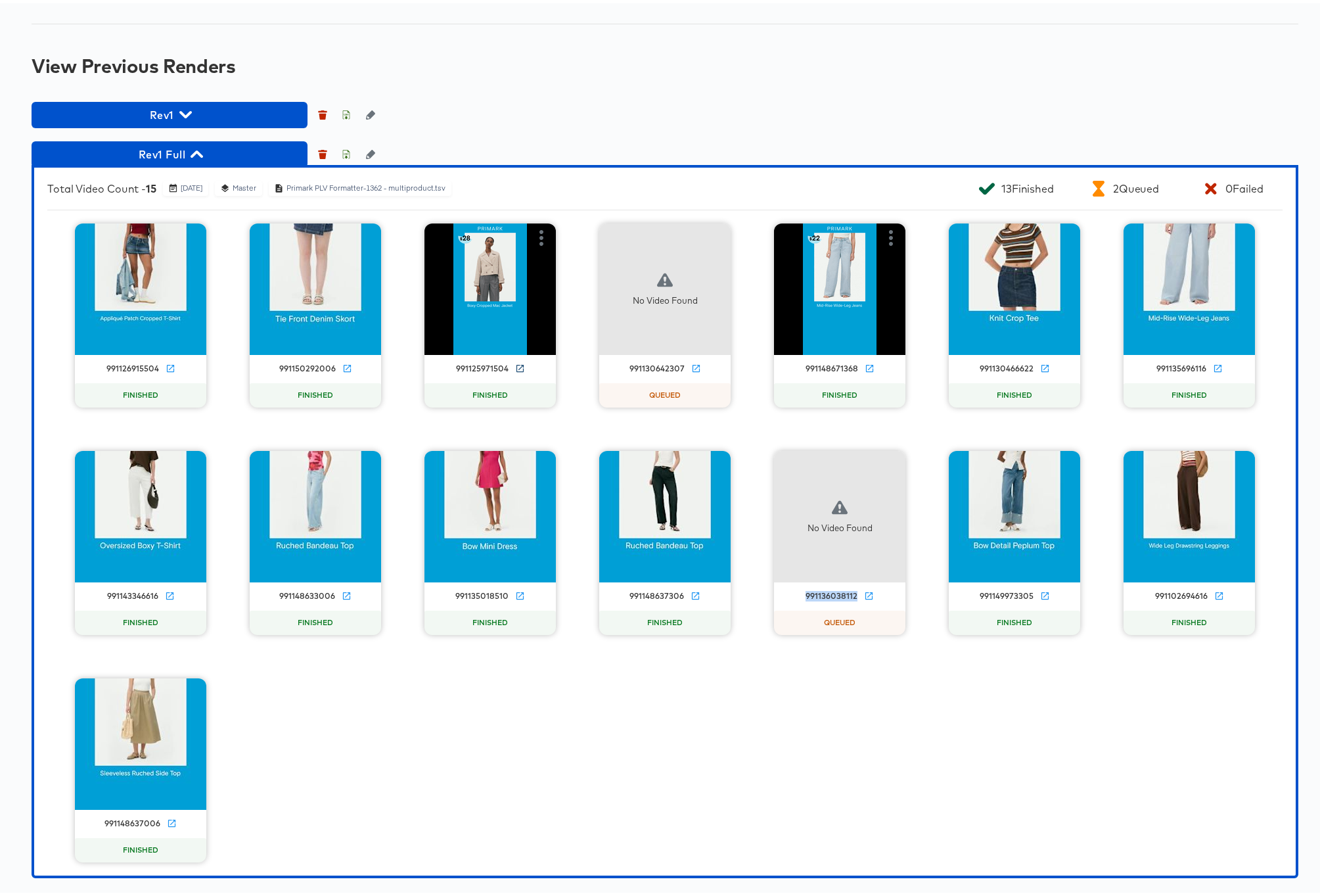
click at [515, 370] on icon at bounding box center [520, 364] width 10 height 10
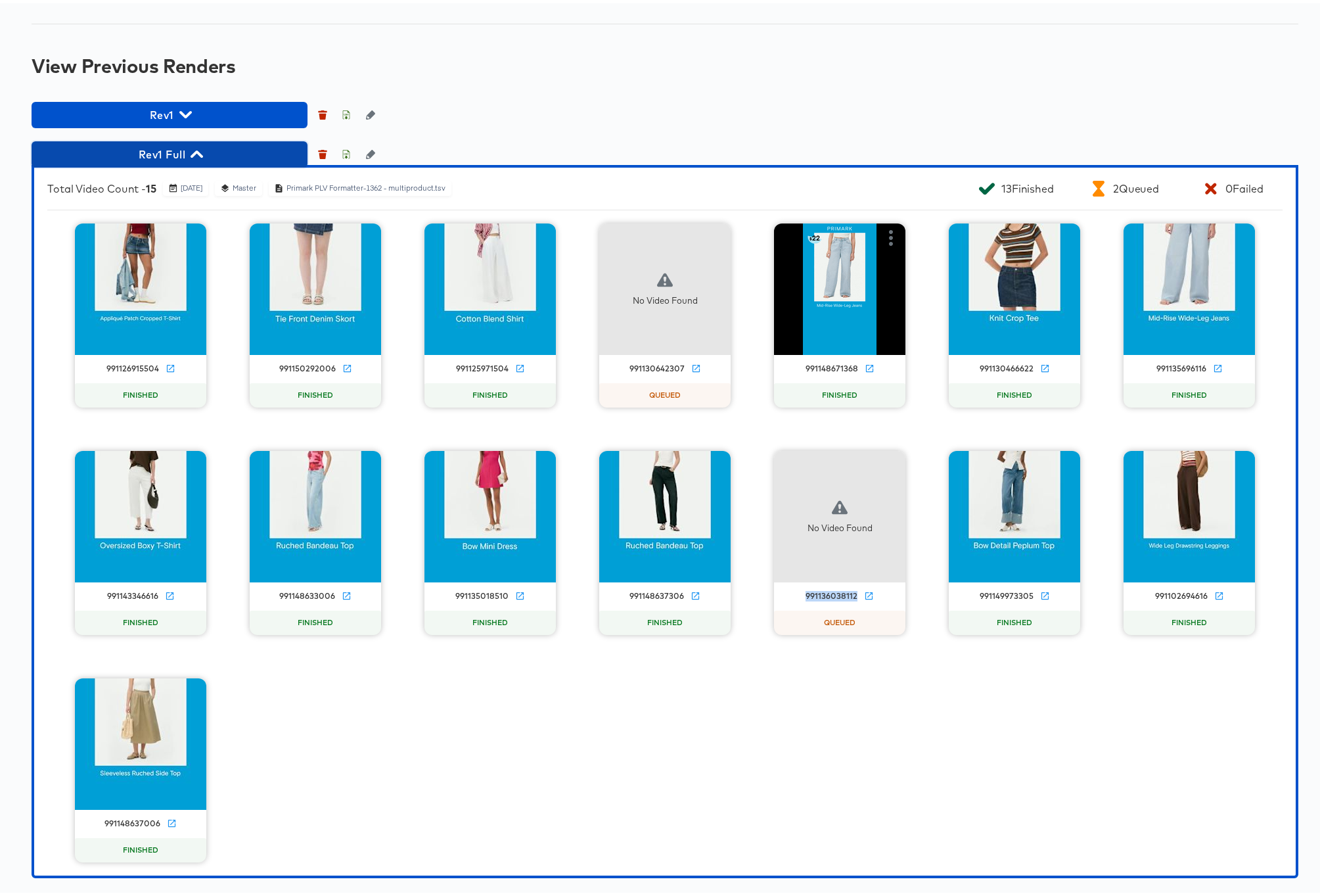
click at [196, 157] on icon "button" at bounding box center [196, 150] width 13 height 13
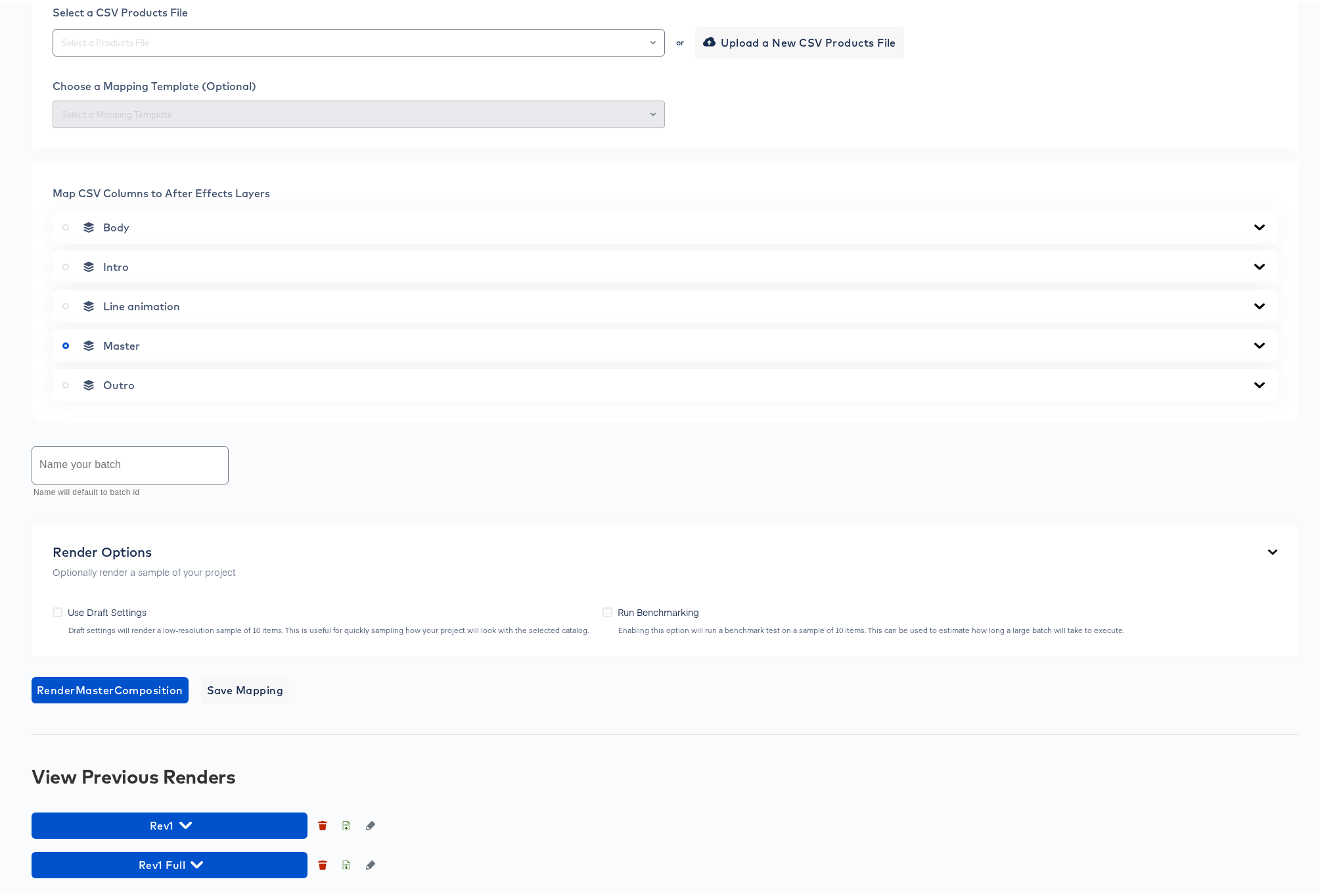
scroll to position [638, 0]
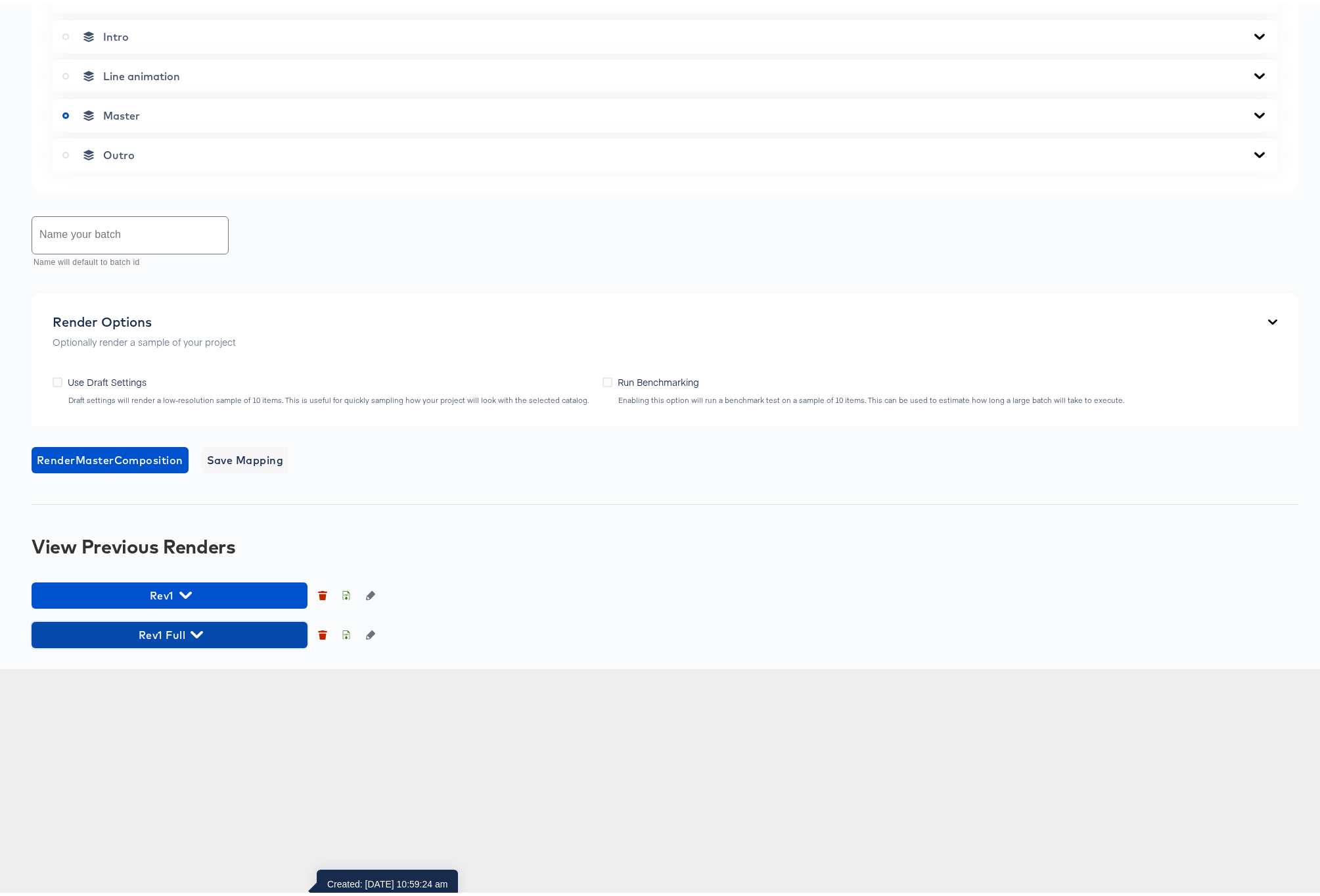
click at [195, 637] on icon "button" at bounding box center [196, 630] width 13 height 13
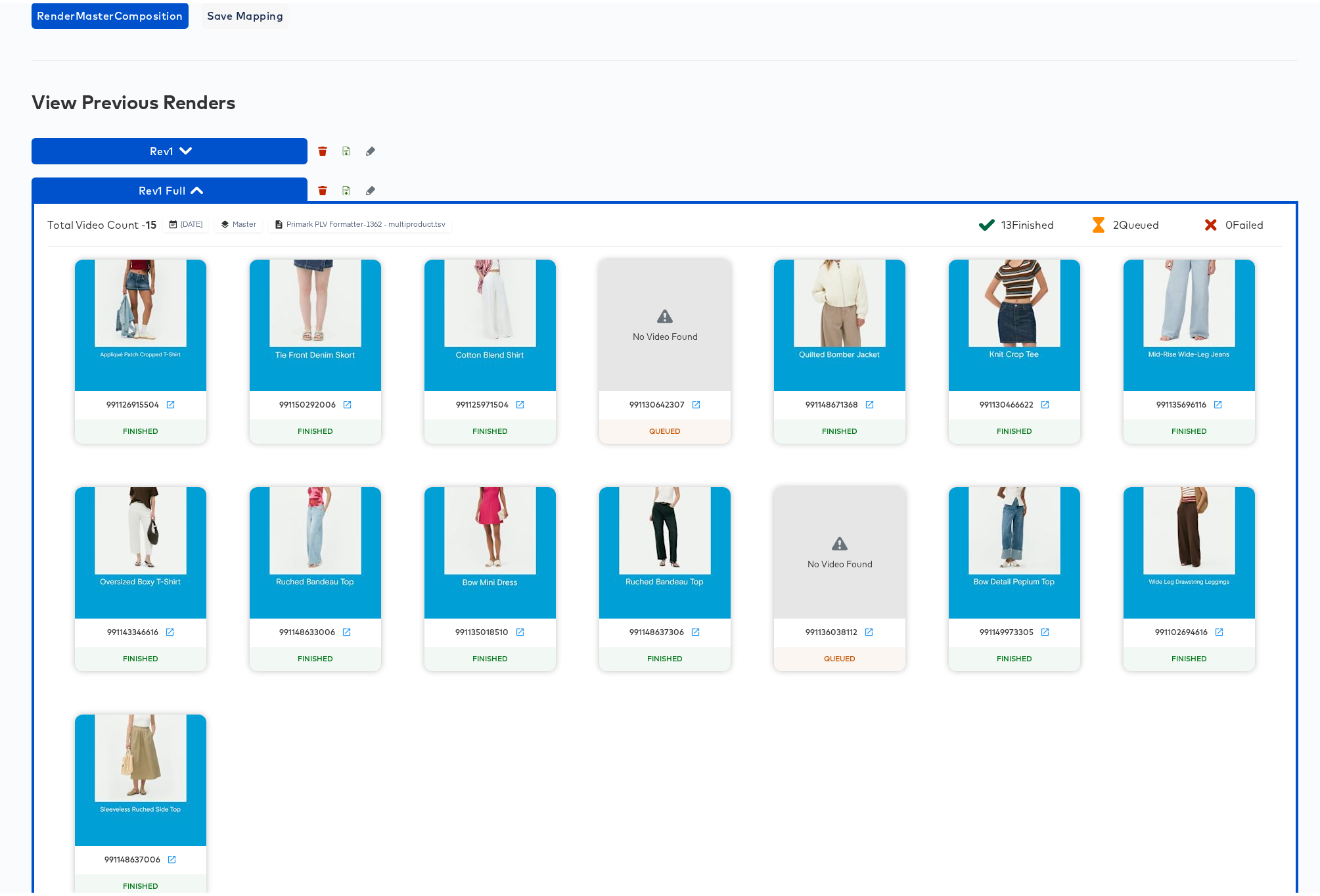
scroll to position [1186, 0]
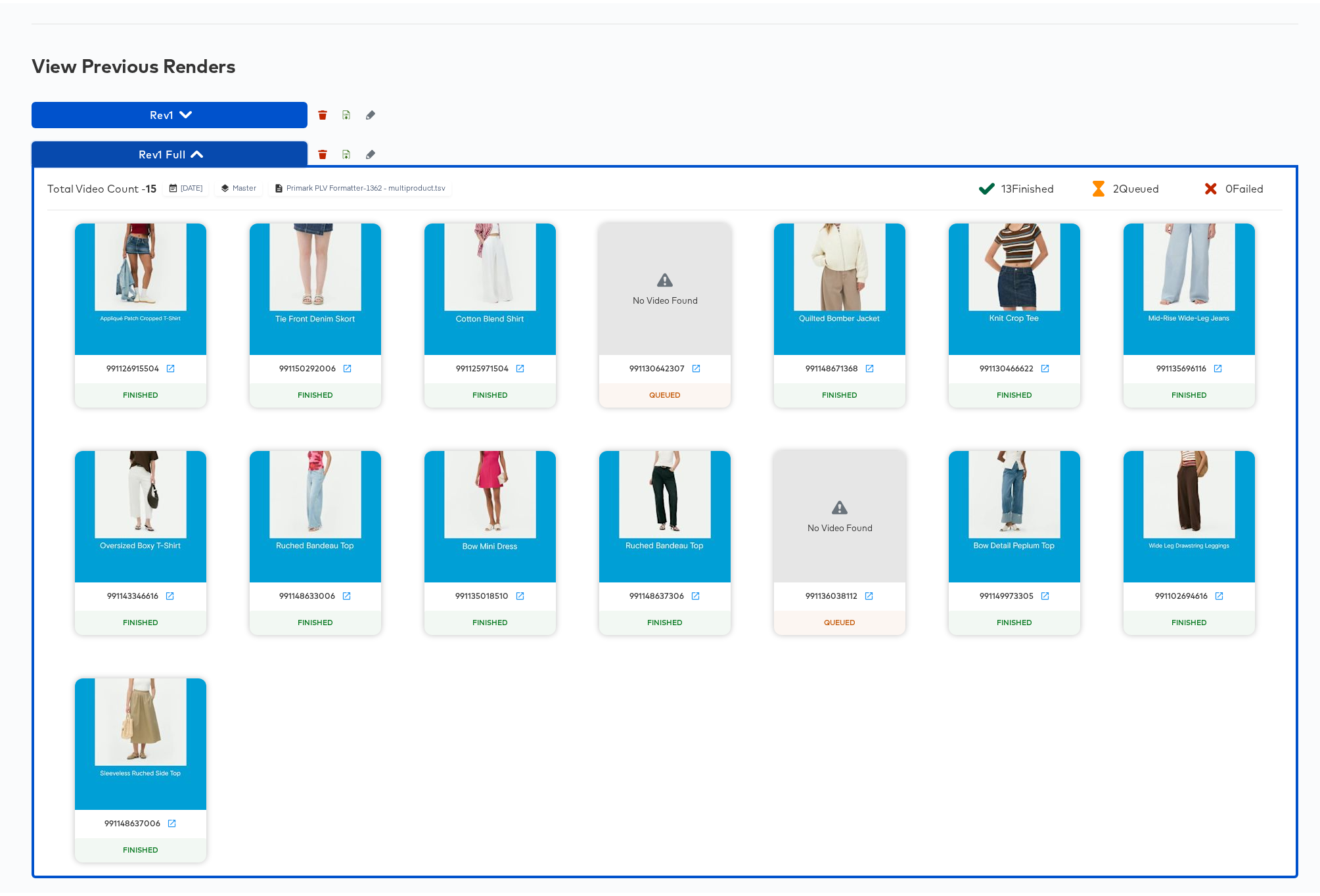
click at [196, 157] on icon "button" at bounding box center [196, 150] width 13 height 13
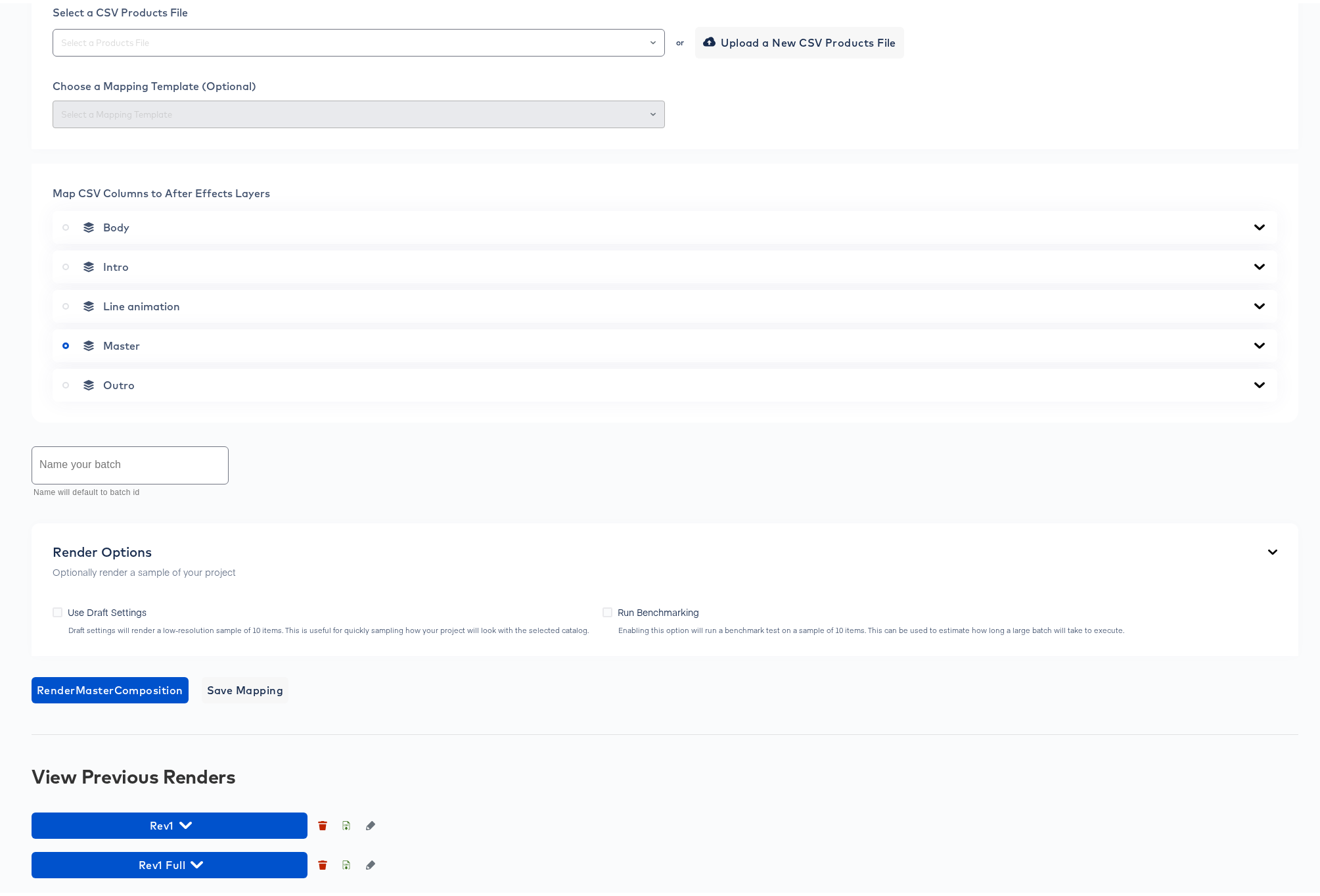
scroll to position [638, 0]
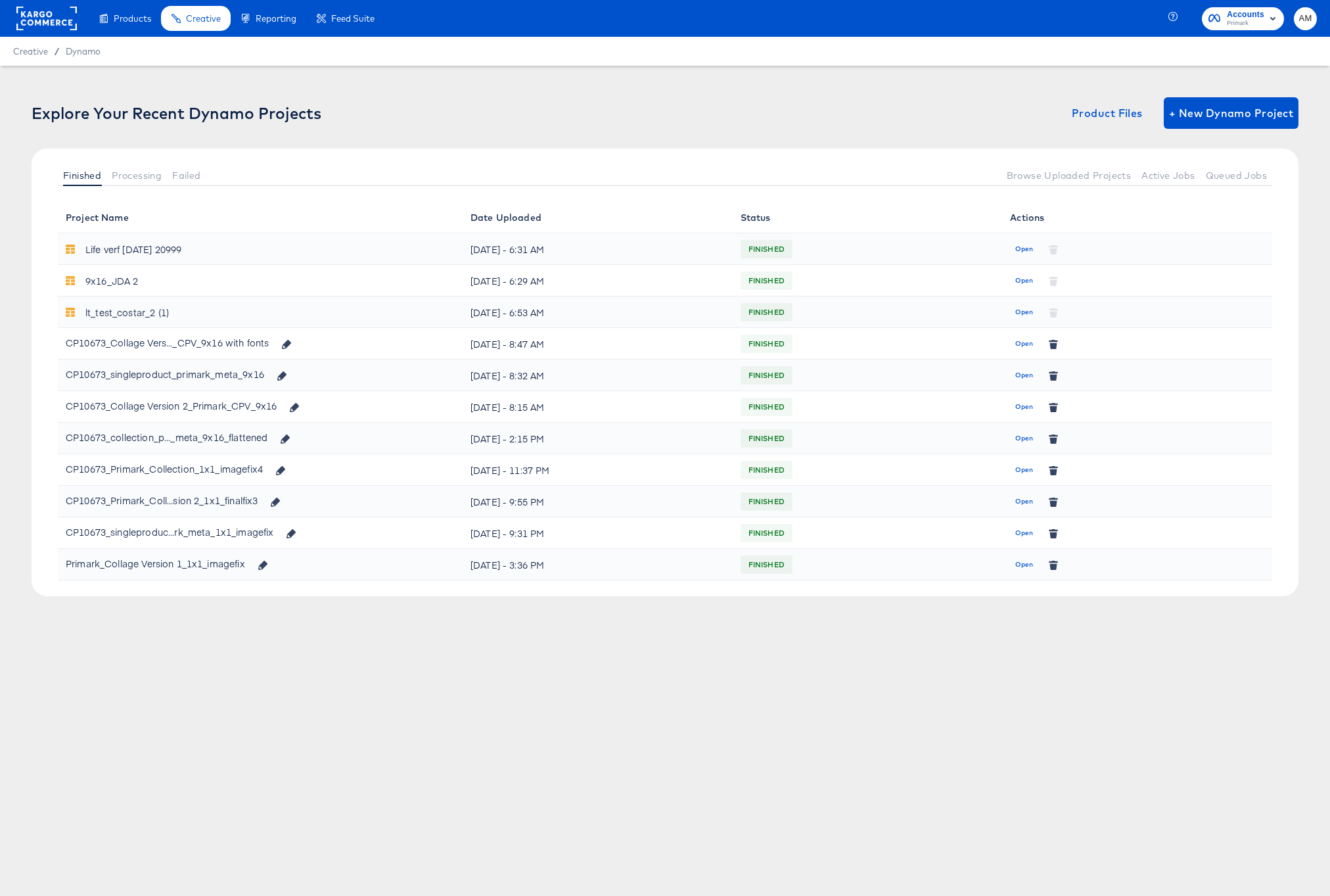
click at [1022, 369] on span "Open" at bounding box center [1024, 375] width 18 height 12
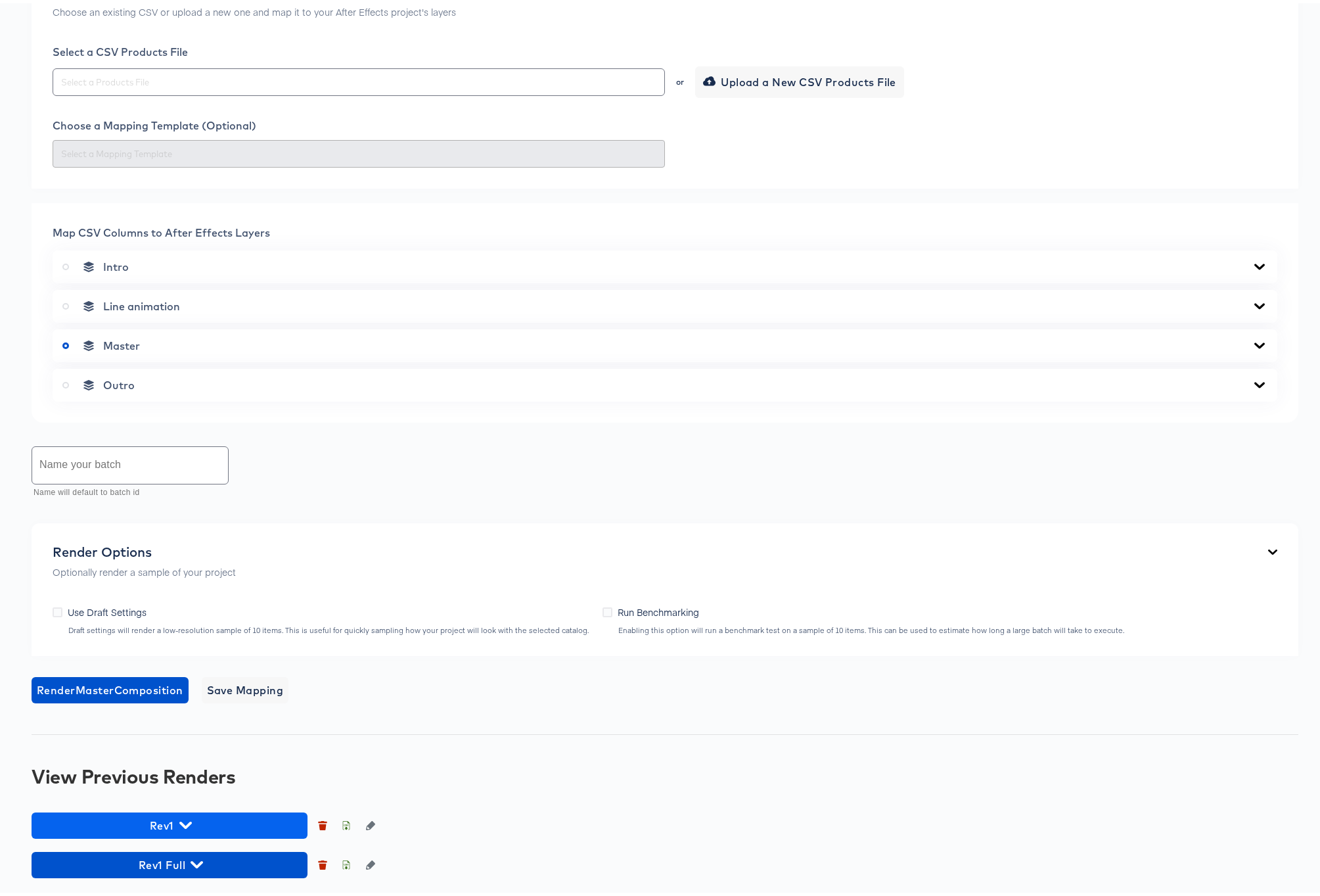
scroll to position [599, 0]
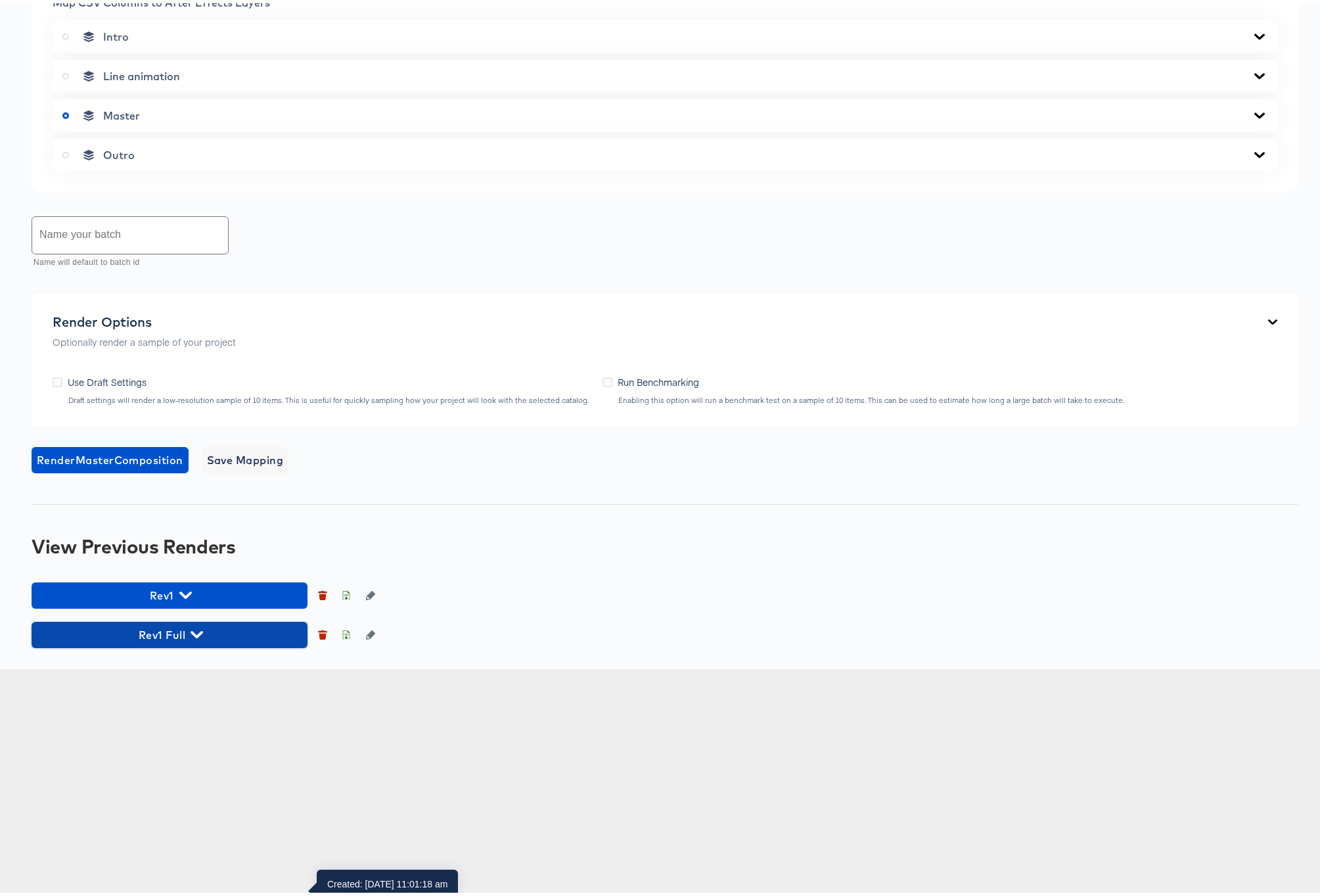
click at [195, 635] on icon "button" at bounding box center [196, 630] width 13 height 7
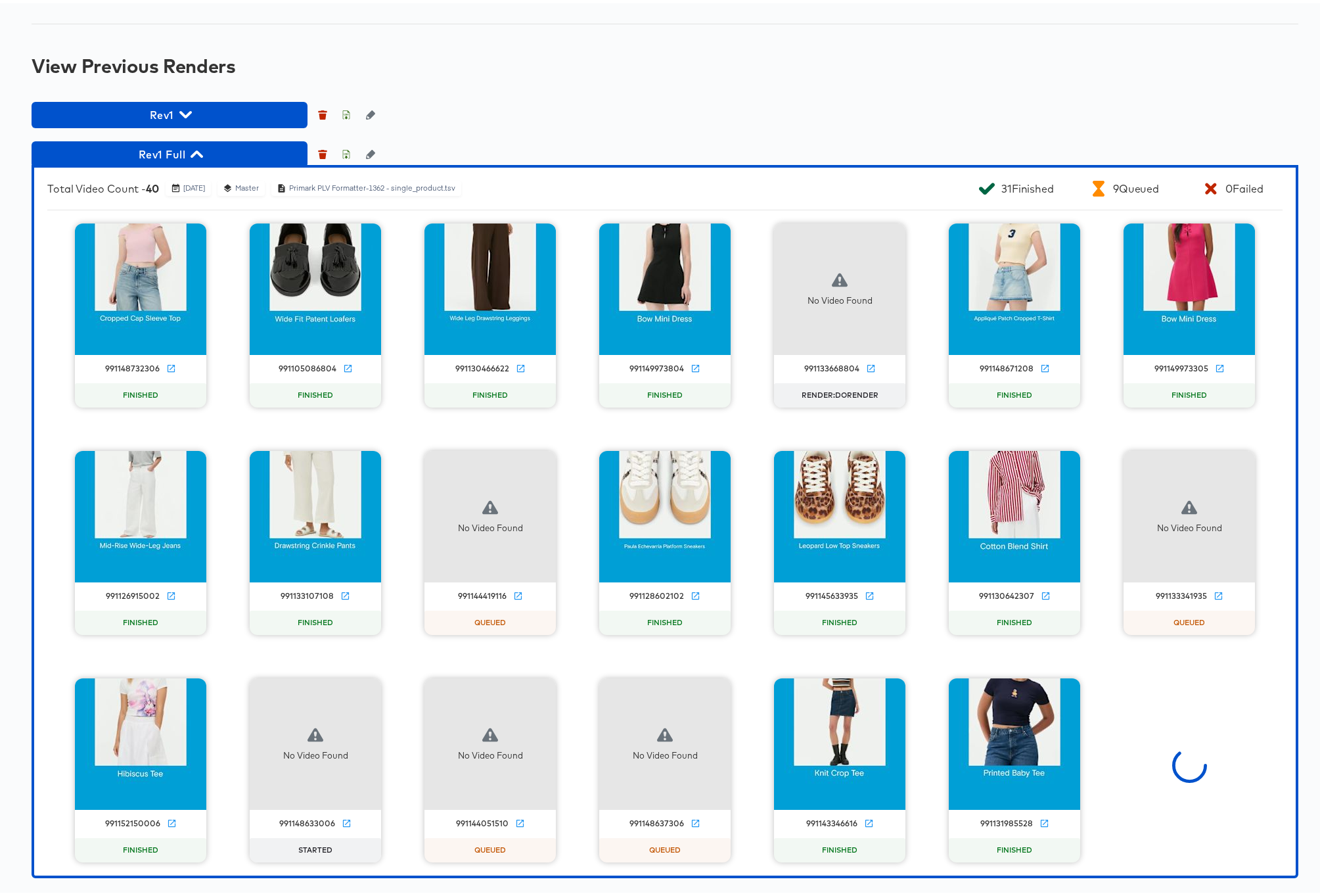
scroll to position [1308, 0]
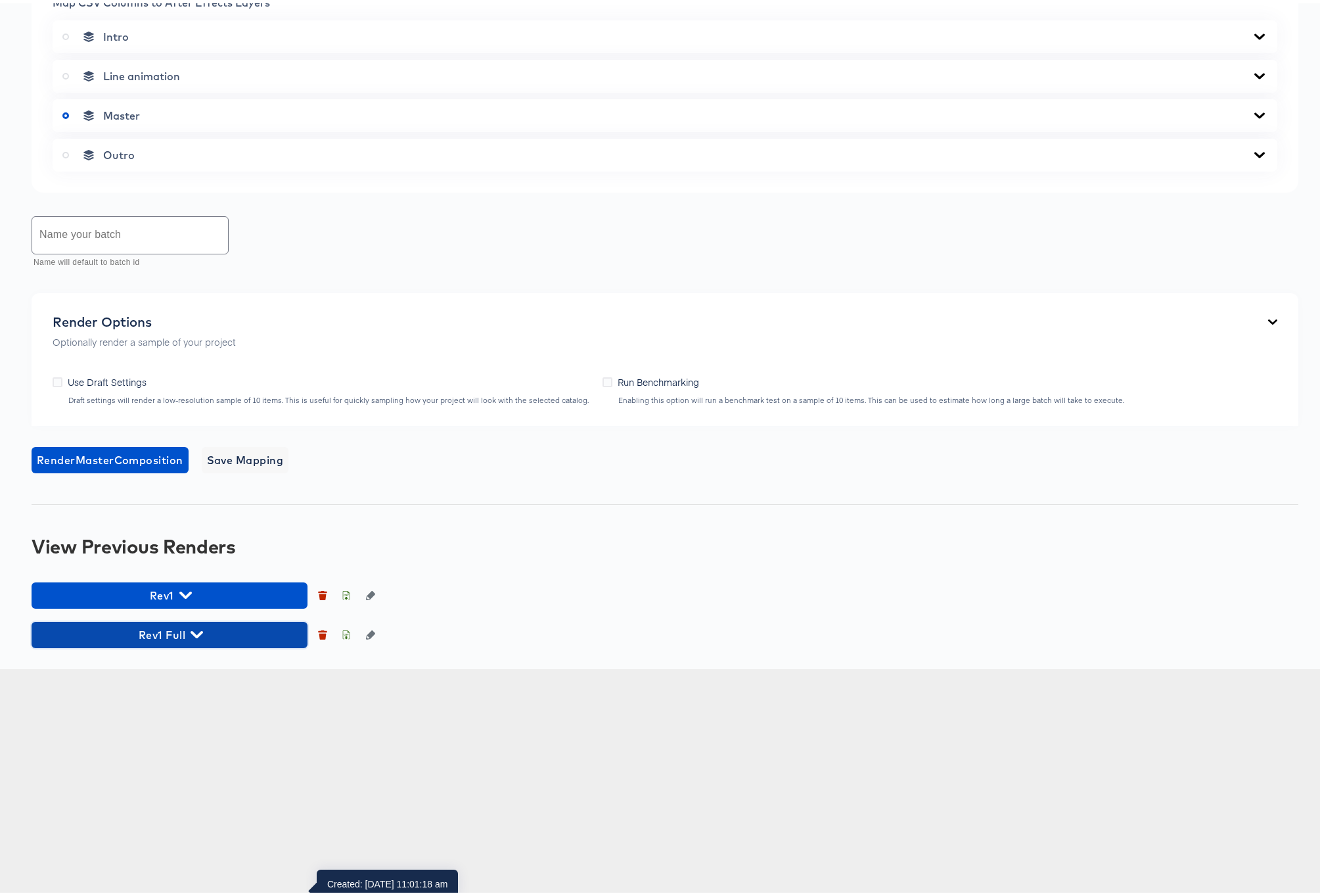
click at [197, 637] on icon "button" at bounding box center [196, 630] width 13 height 13
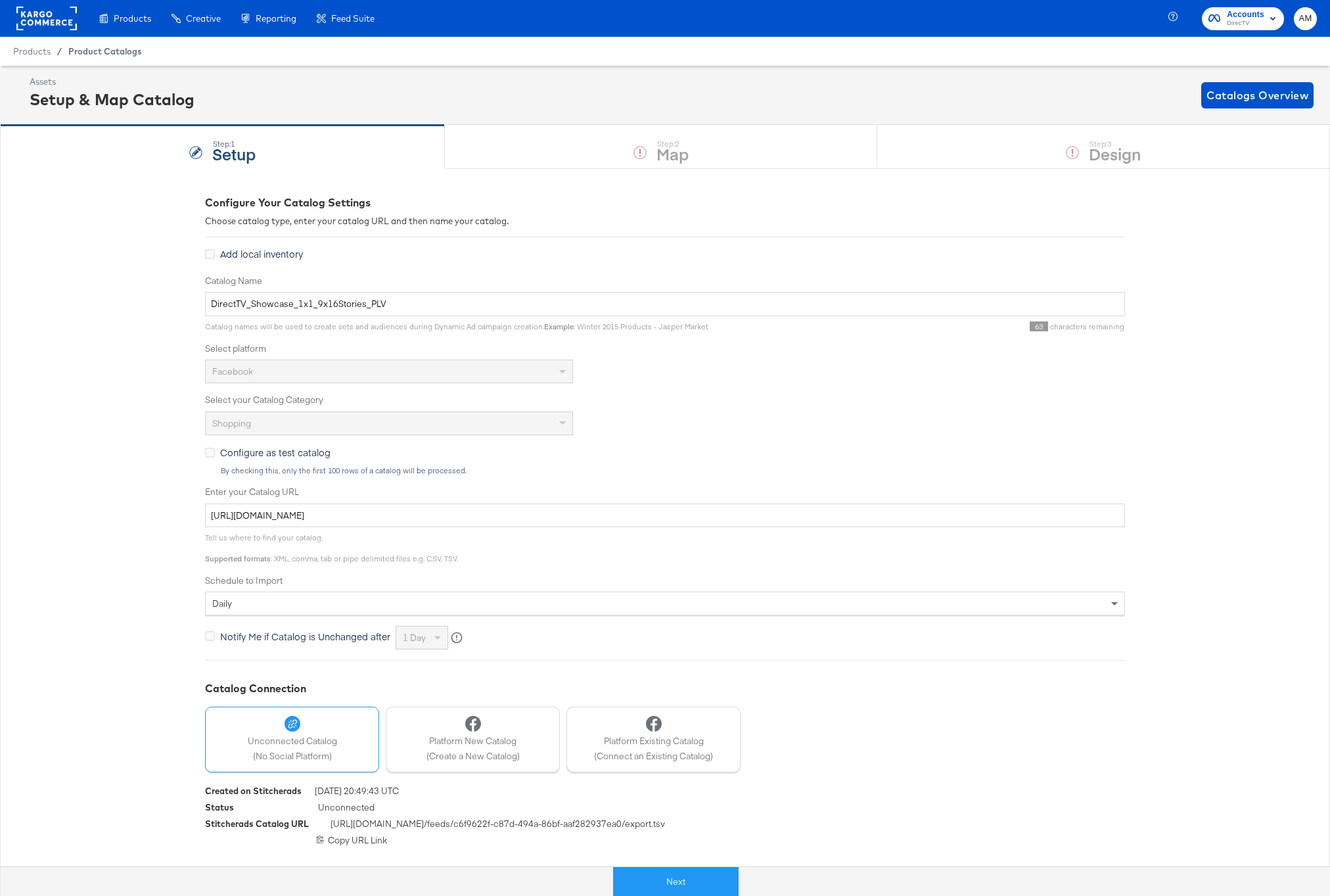
click at [89, 50] on span "Product Catalogs" at bounding box center [105, 51] width 73 height 11
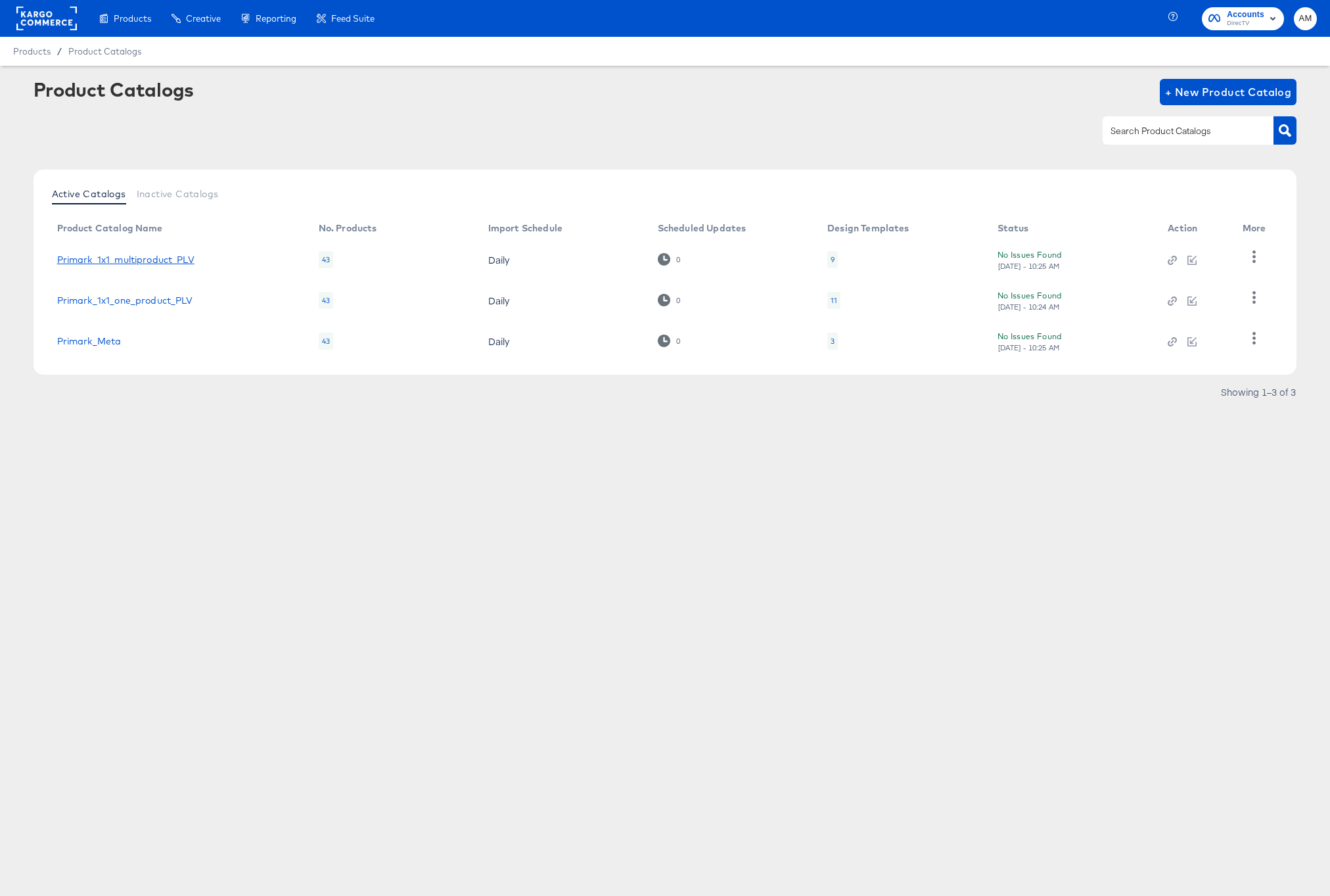
click at [100, 256] on link "Primark_1x1_multiproduct_PLV" at bounding box center [126, 259] width 138 height 11
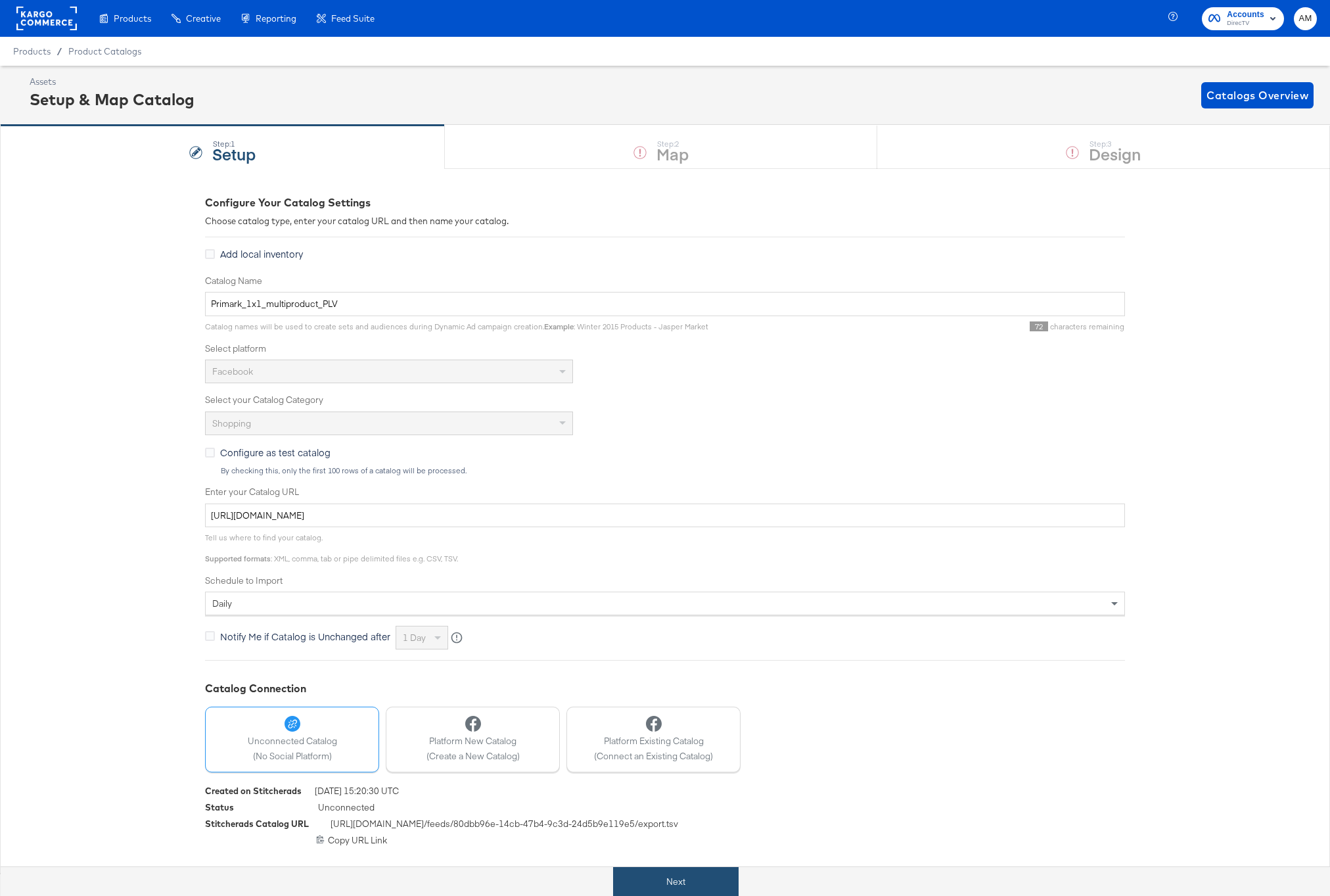
click at [685, 875] on button "Next" at bounding box center [675, 881] width 125 height 29
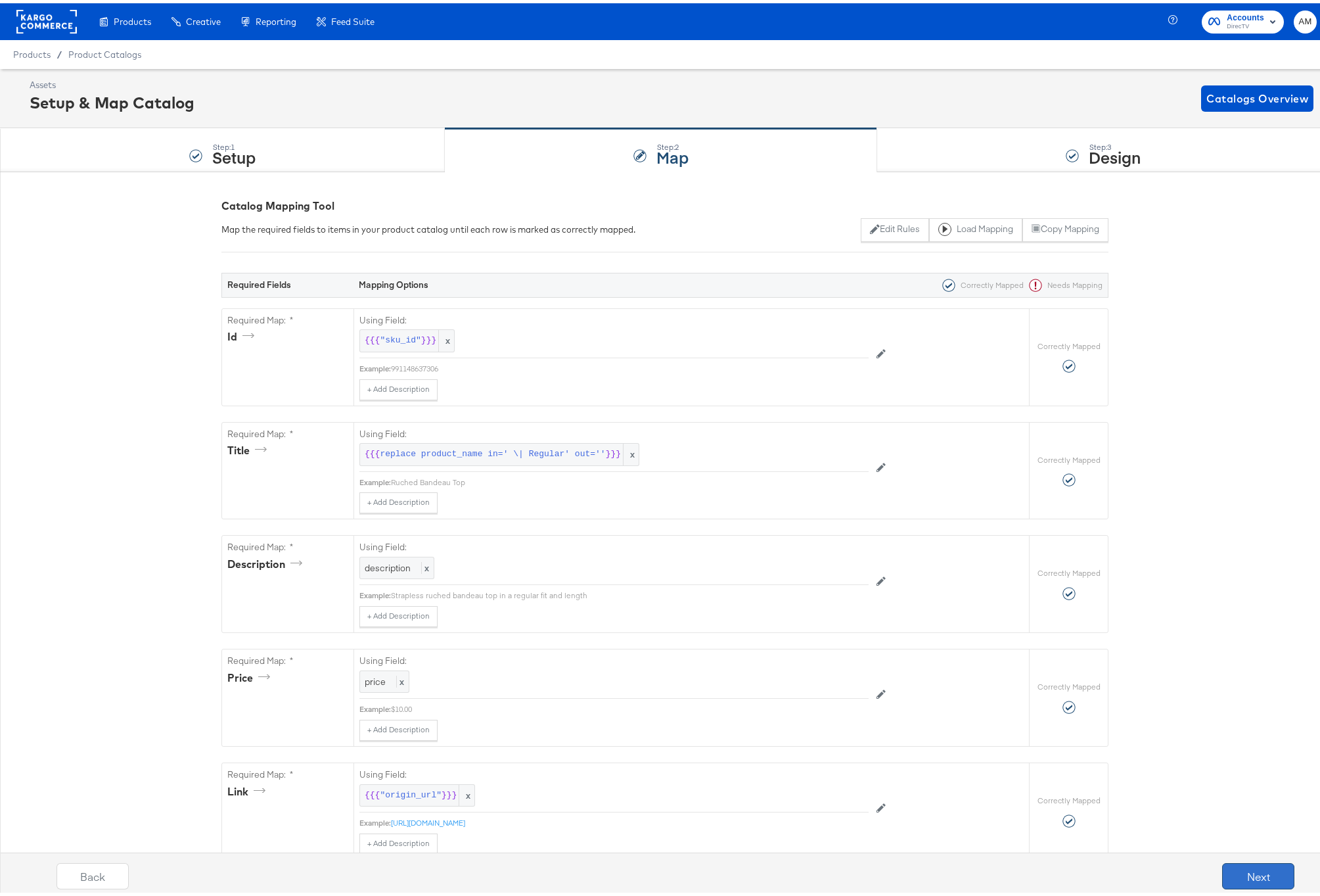
click at [1256, 878] on button "Next" at bounding box center [1258, 873] width 72 height 26
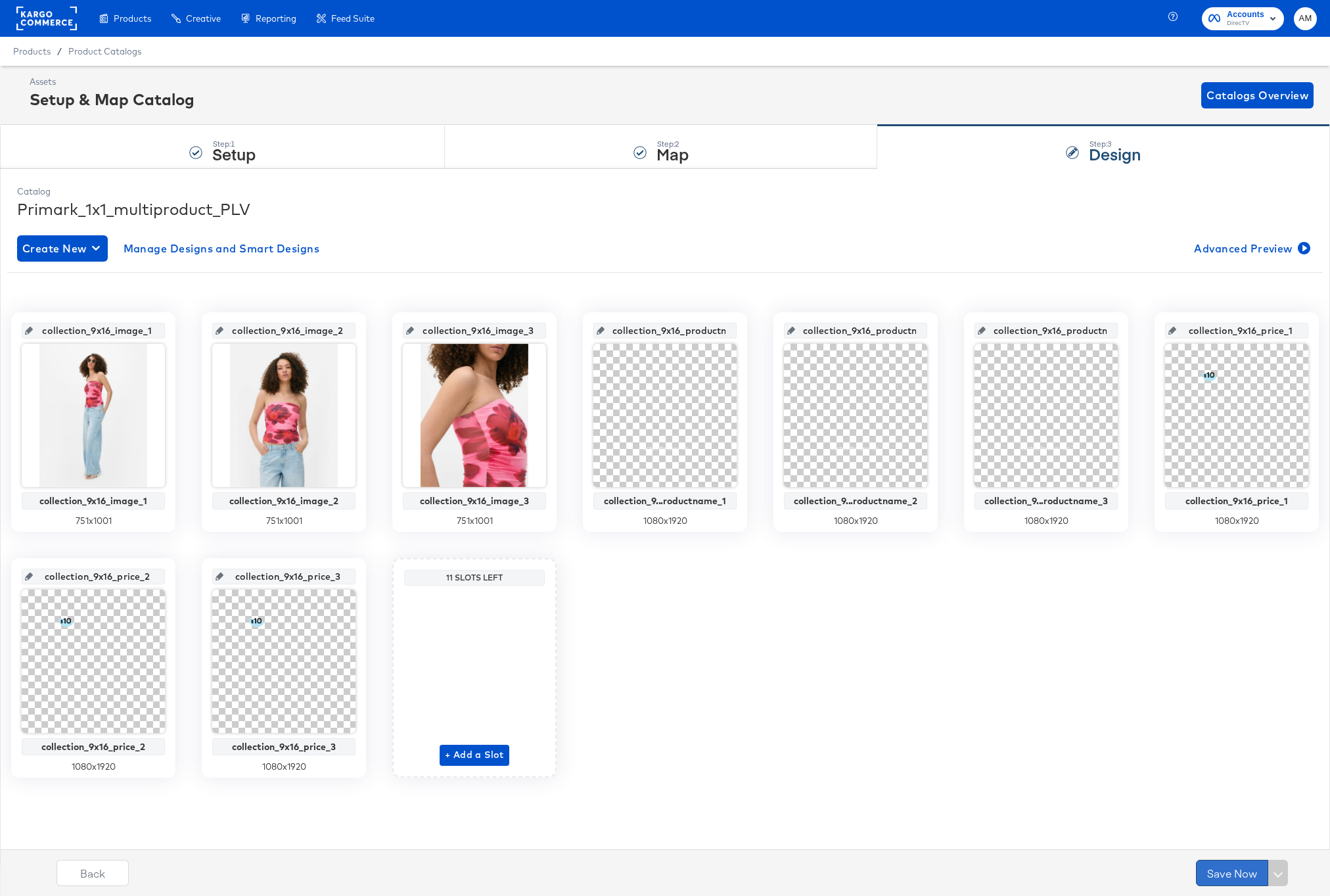
click at [1226, 870] on button "Save Now" at bounding box center [1232, 873] width 72 height 26
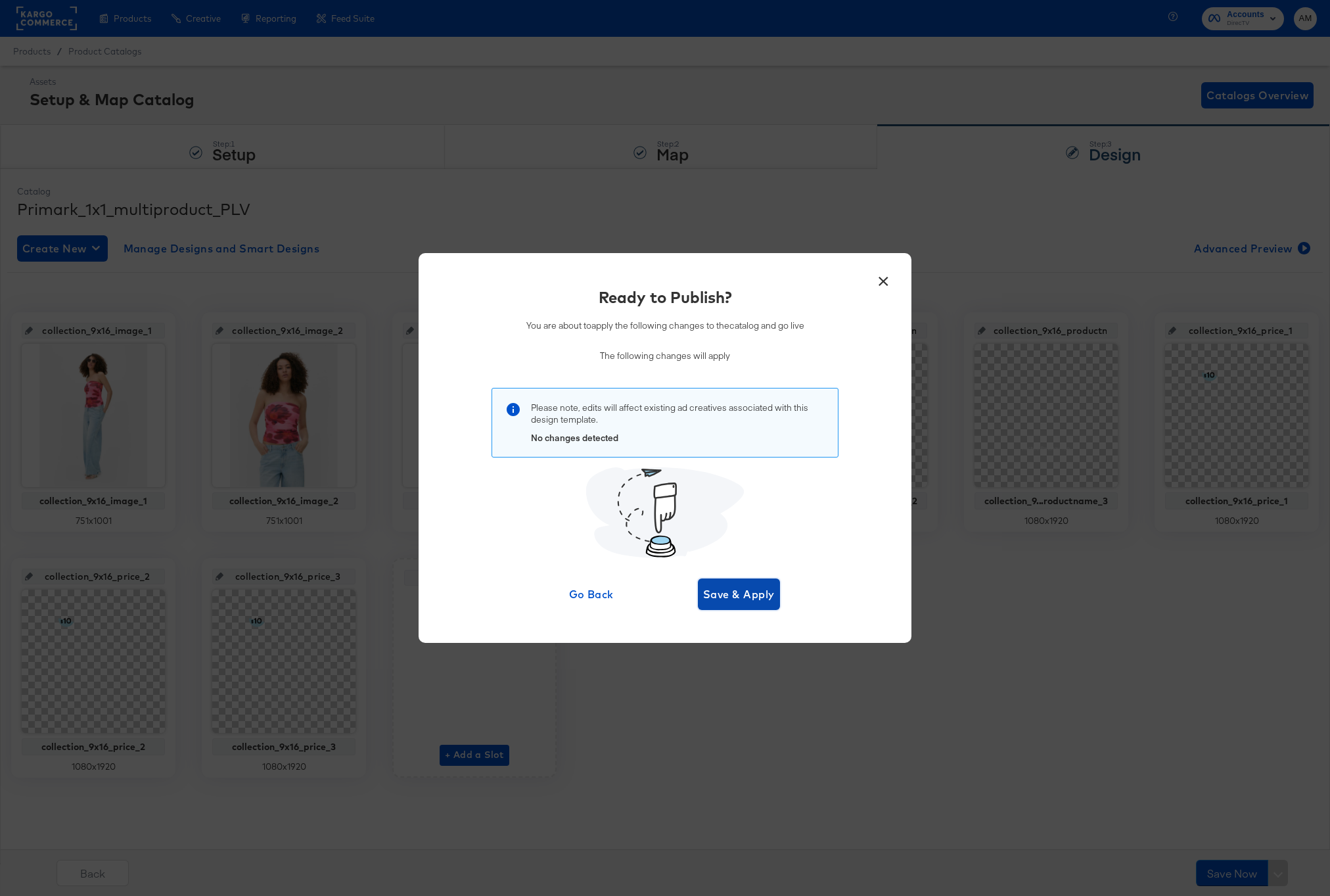
click at [747, 593] on span "Save & Apply" at bounding box center [738, 593] width 71 height 19
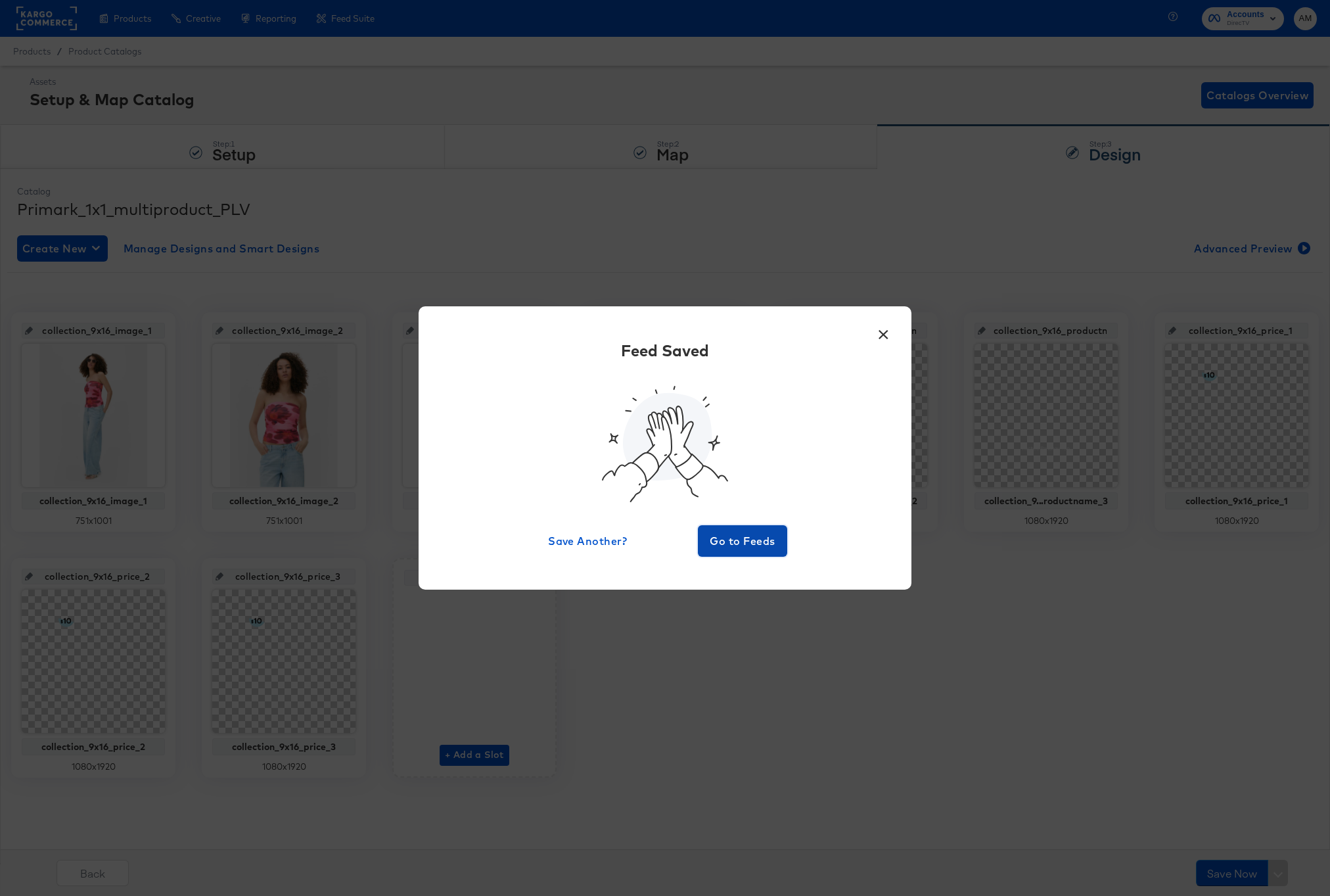
click at [721, 540] on span "Go to Feeds" at bounding box center [742, 540] width 79 height 19
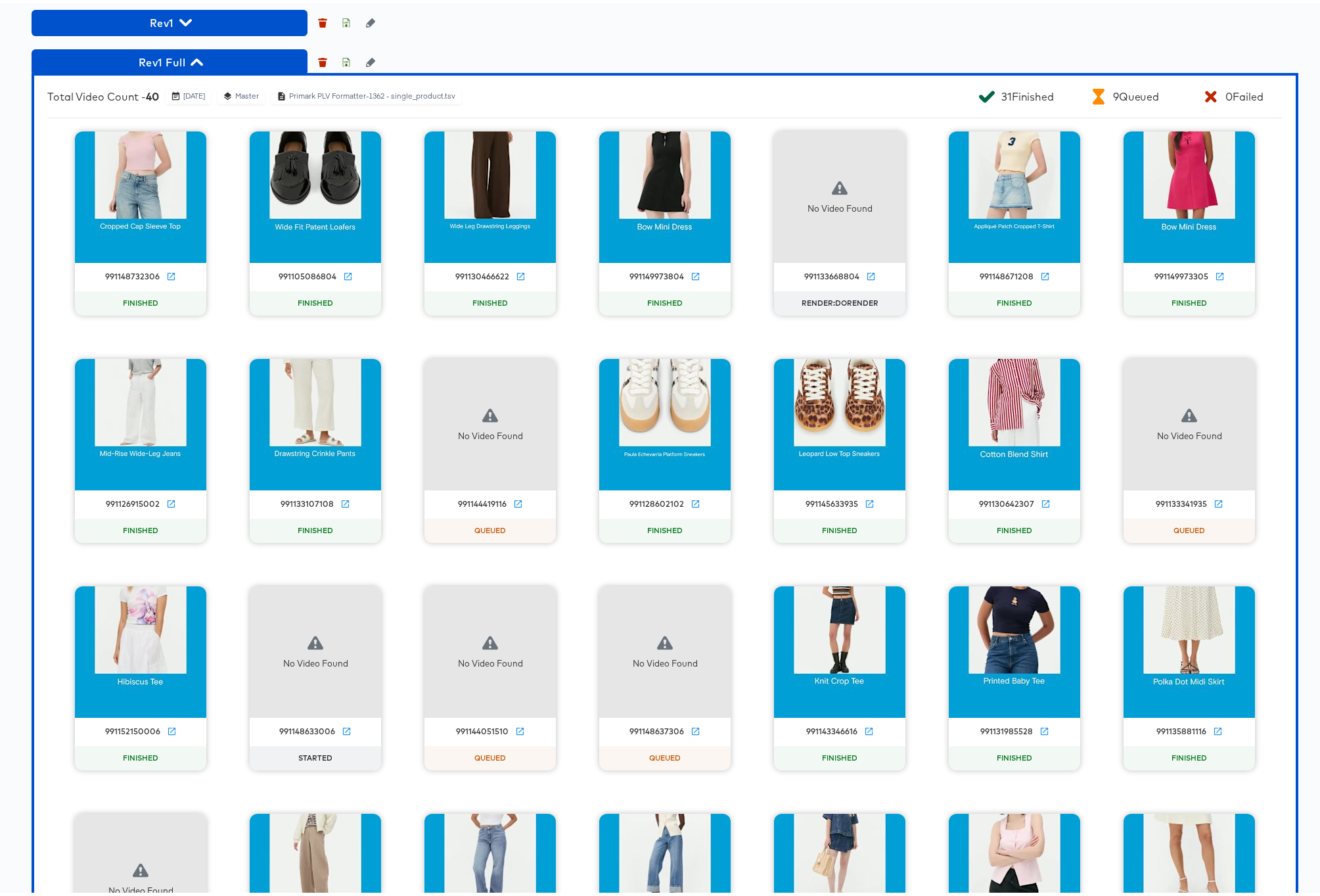
scroll to position [1161, 0]
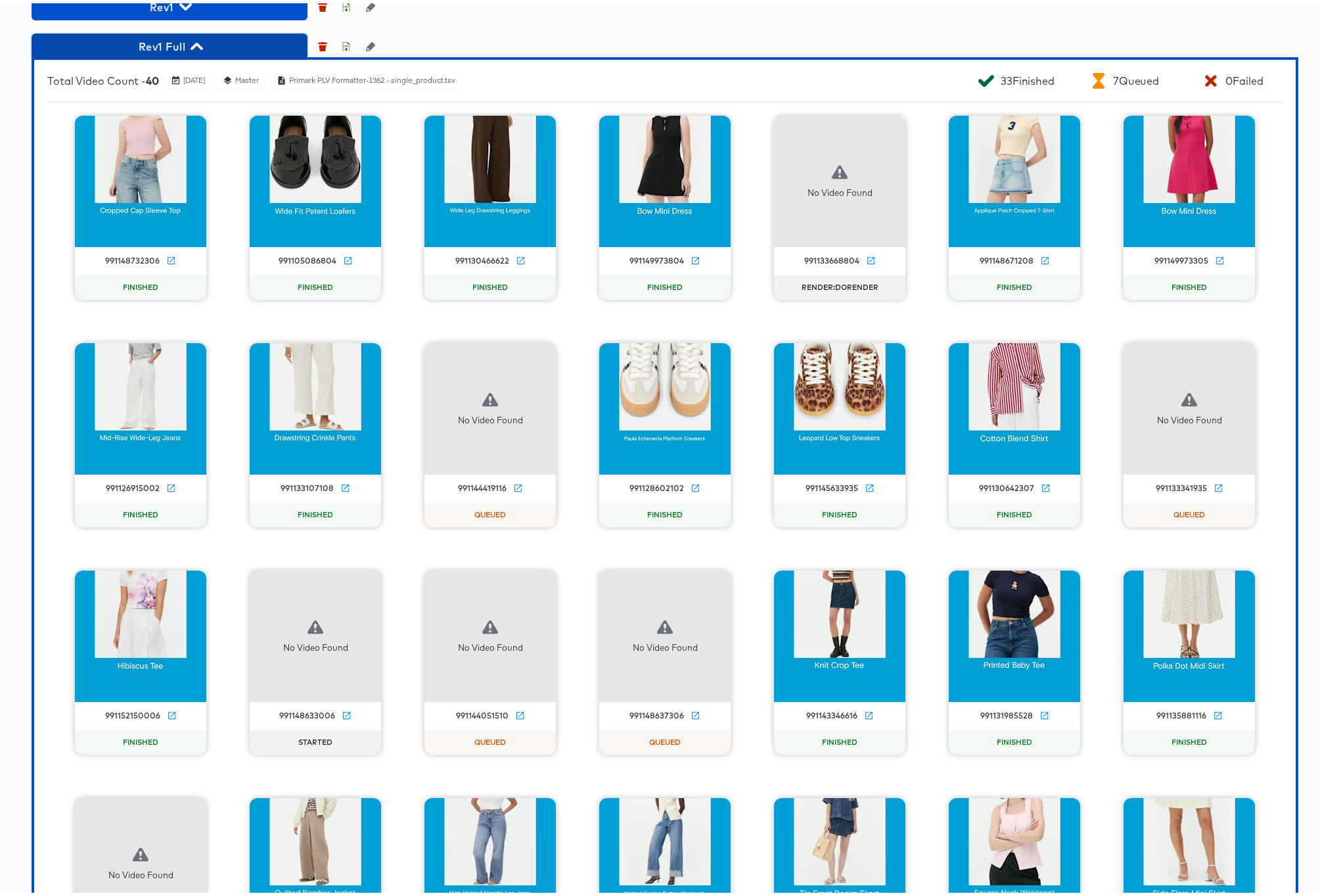
click at [196, 49] on icon "button" at bounding box center [196, 43] width 13 height 13
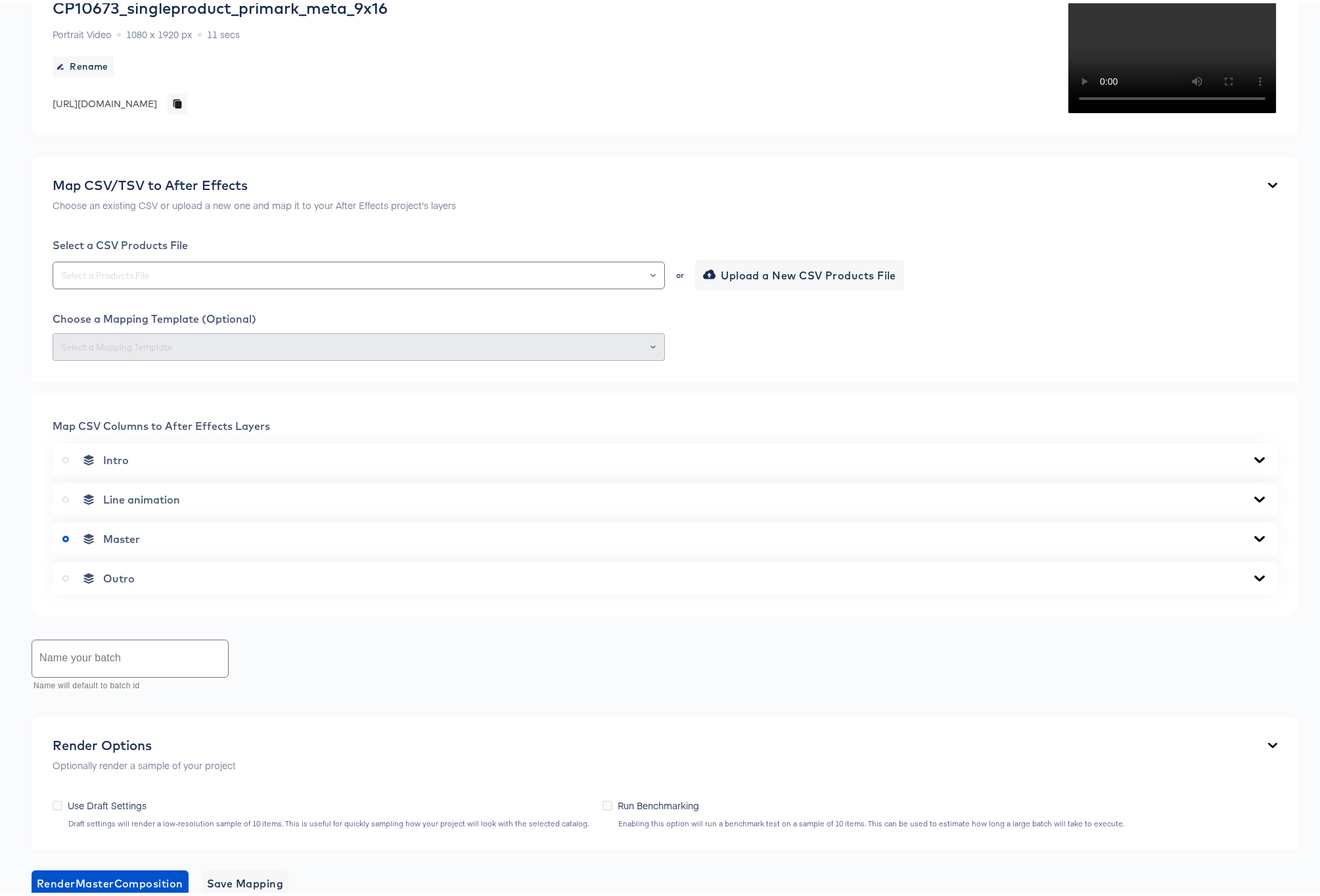
scroll to position [35, 0]
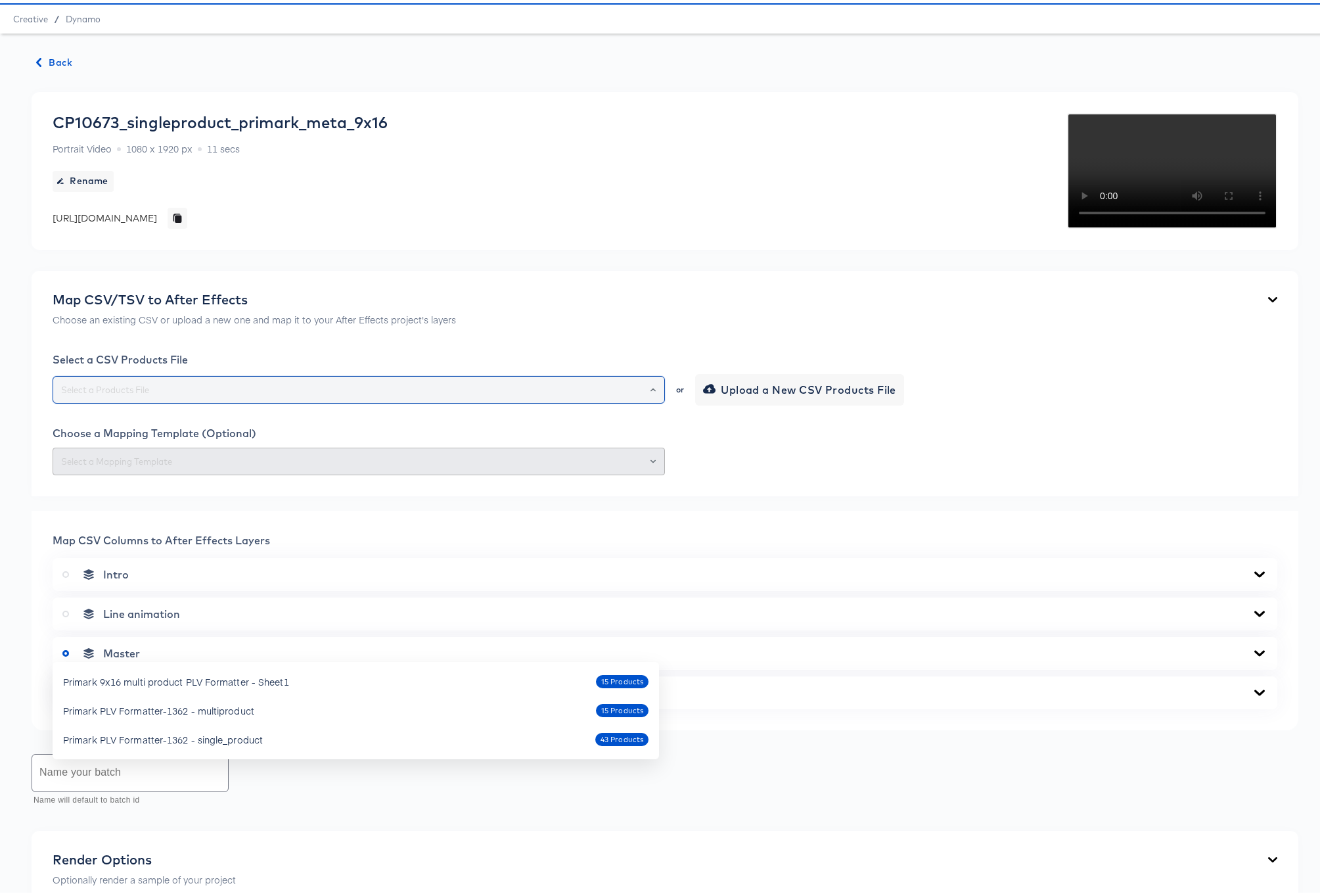
click at [530, 394] on input "text" at bounding box center [359, 386] width 601 height 15
click at [787, 472] on div at bounding box center [664, 458] width 1224 height 27
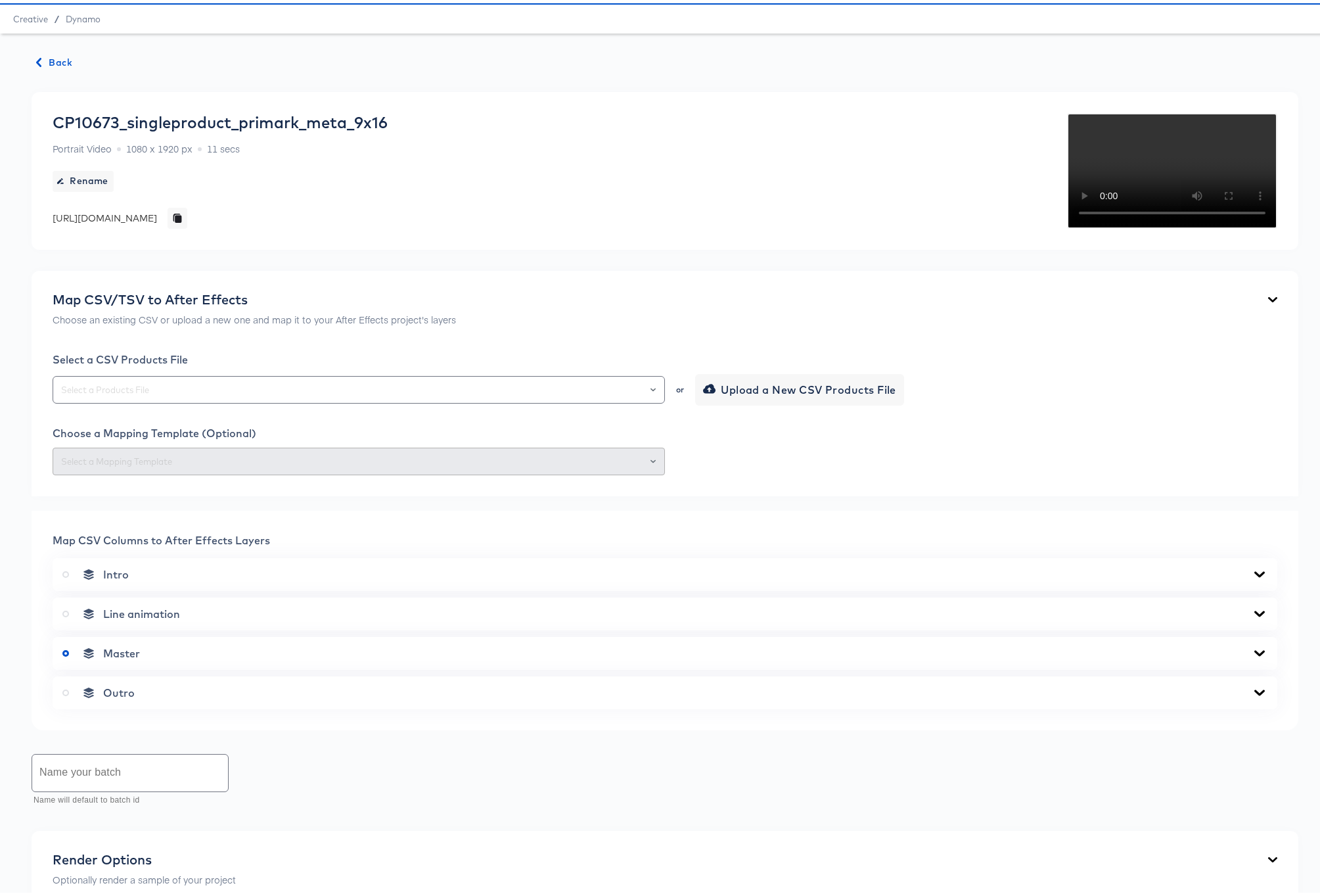
scroll to position [599, 0]
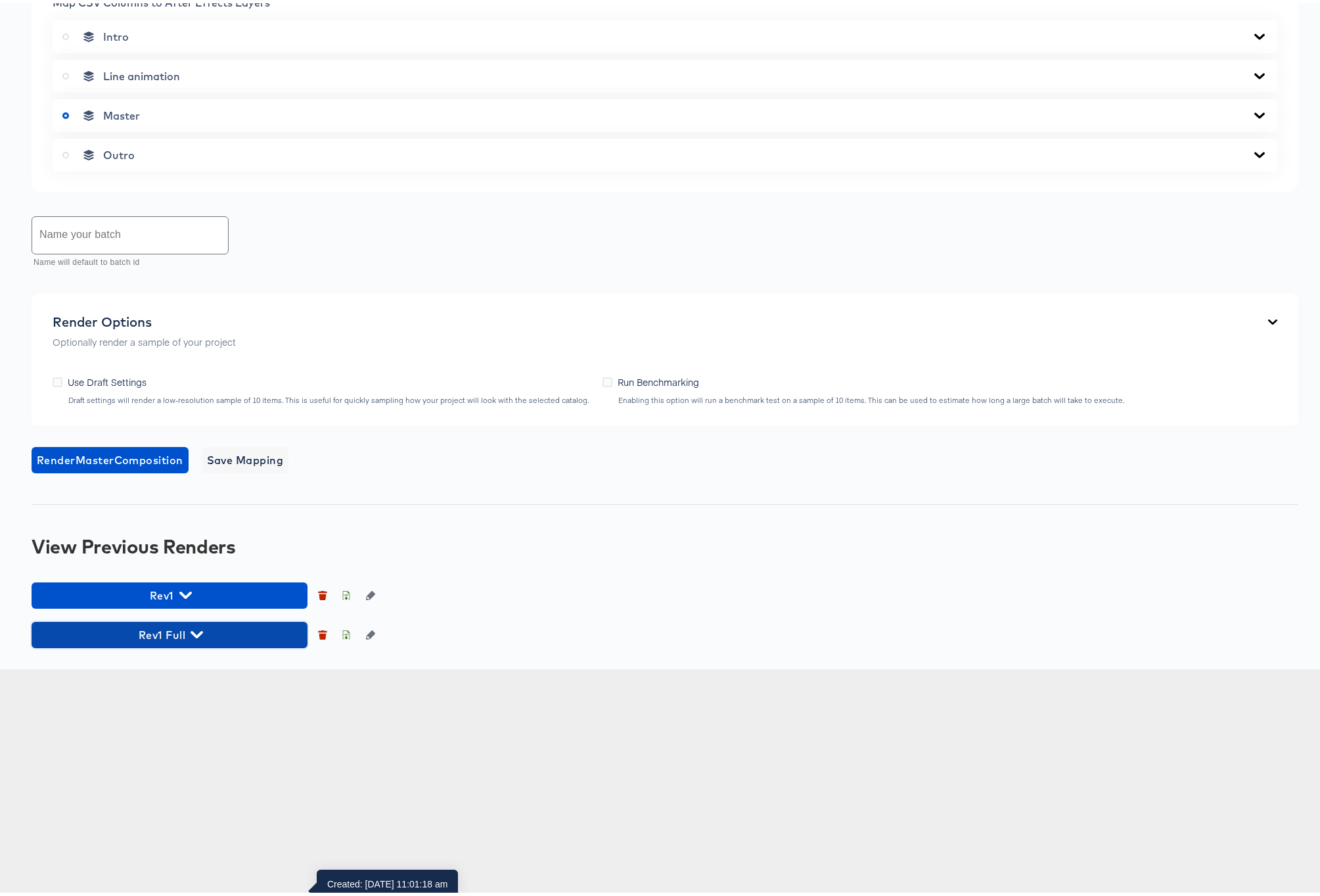
click at [198, 635] on icon "button" at bounding box center [196, 630] width 13 height 7
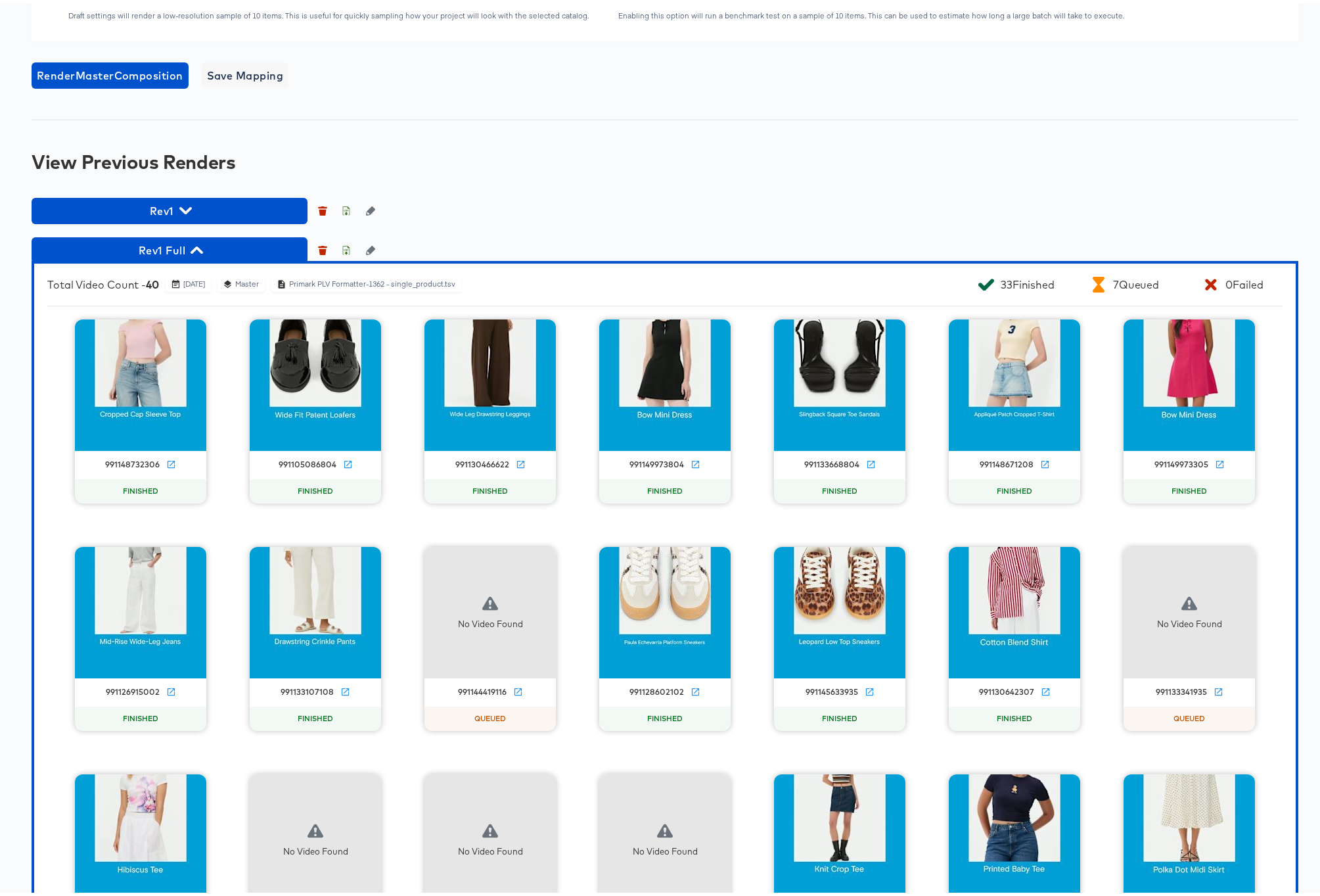
scroll to position [957, 0]
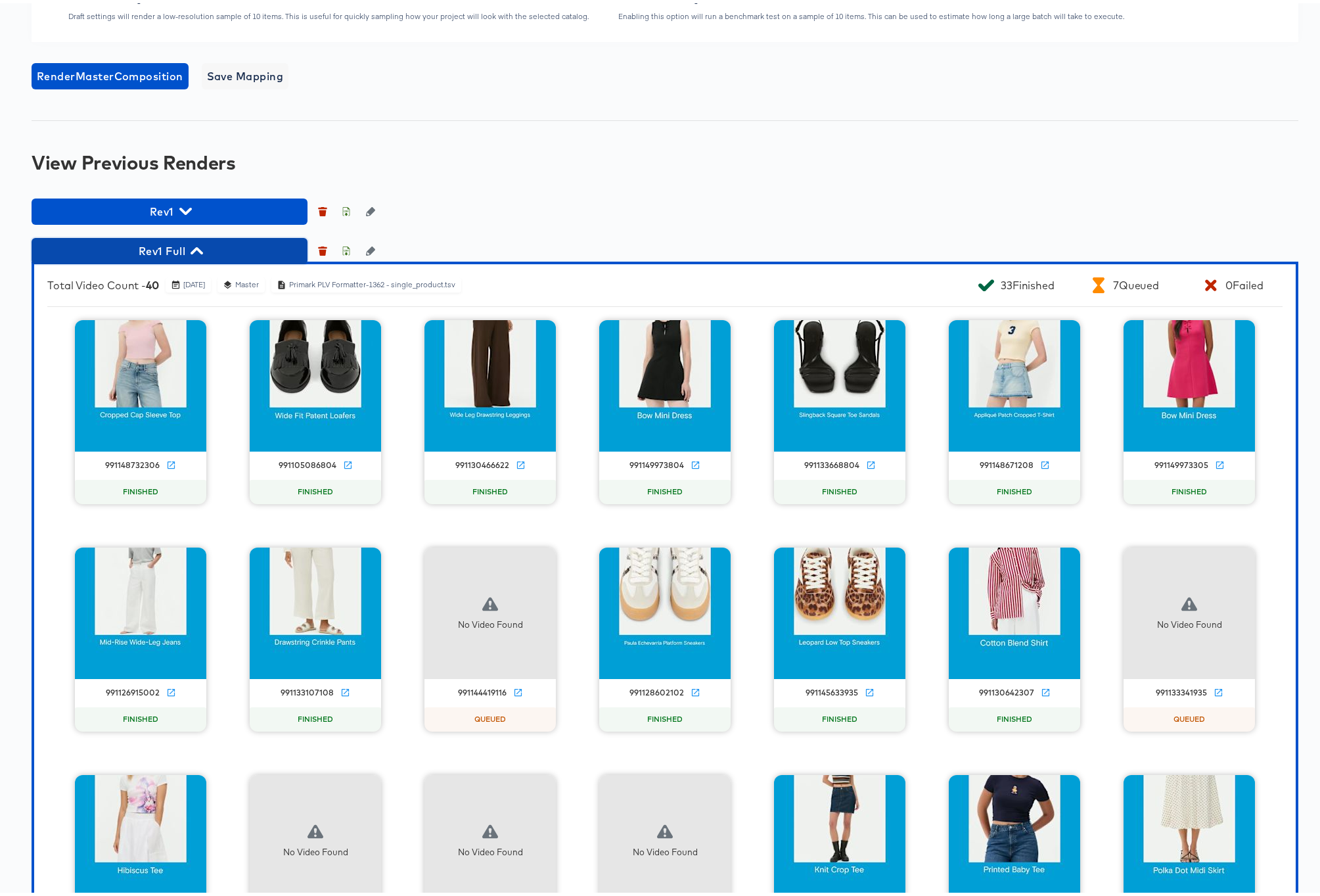
click at [193, 251] on icon "button" at bounding box center [196, 246] width 13 height 7
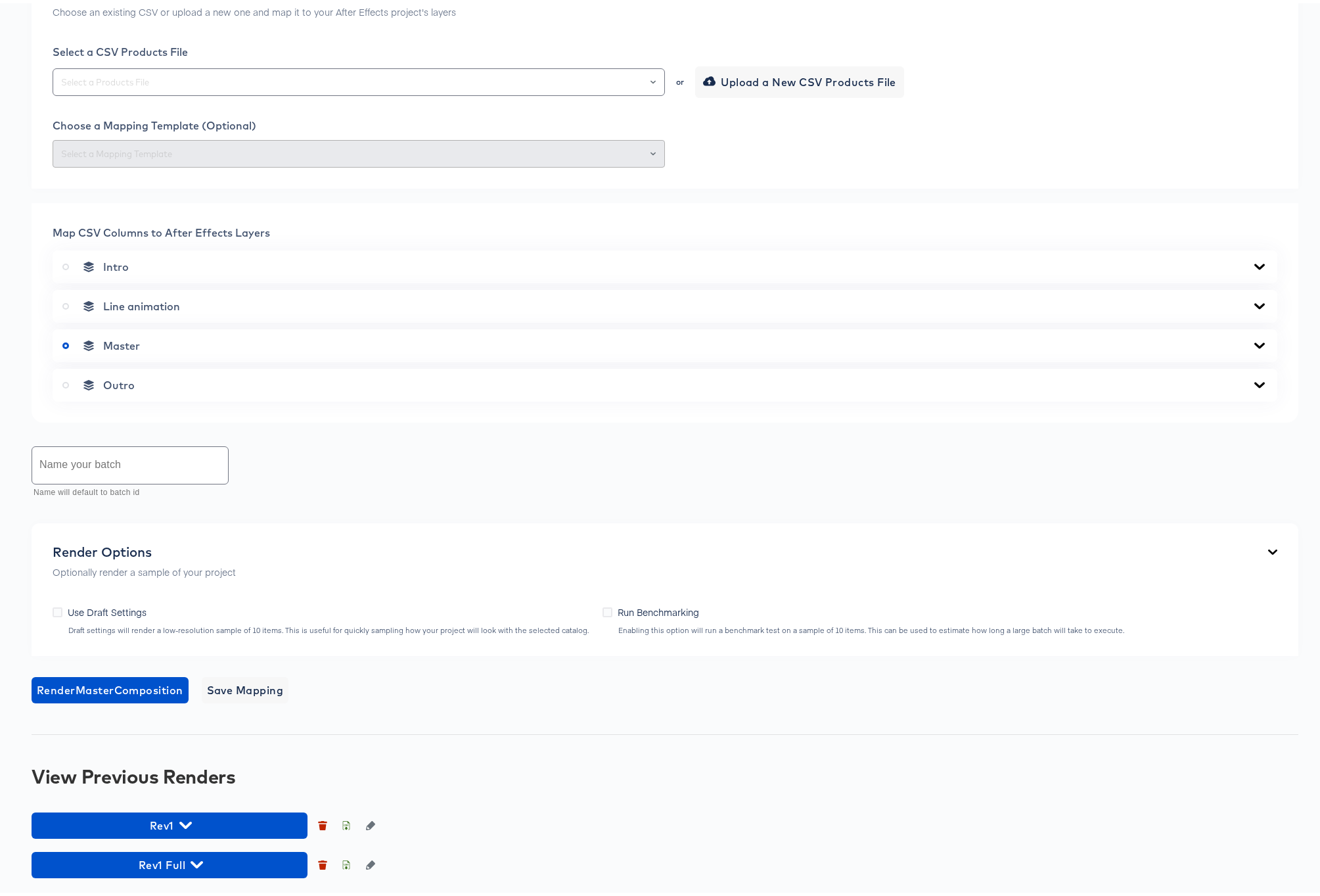
scroll to position [599, 0]
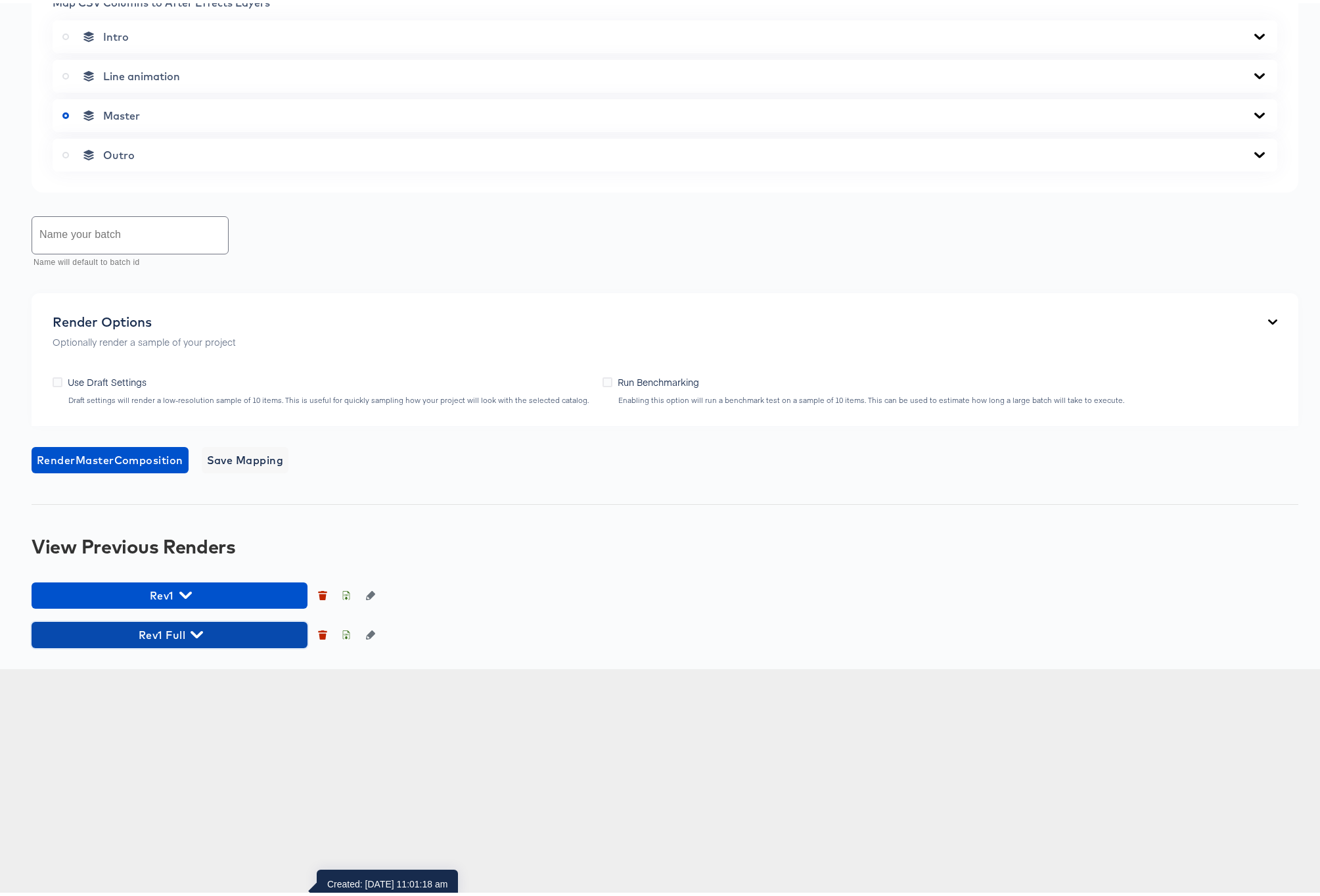
click at [194, 635] on icon "button" at bounding box center [196, 630] width 13 height 7
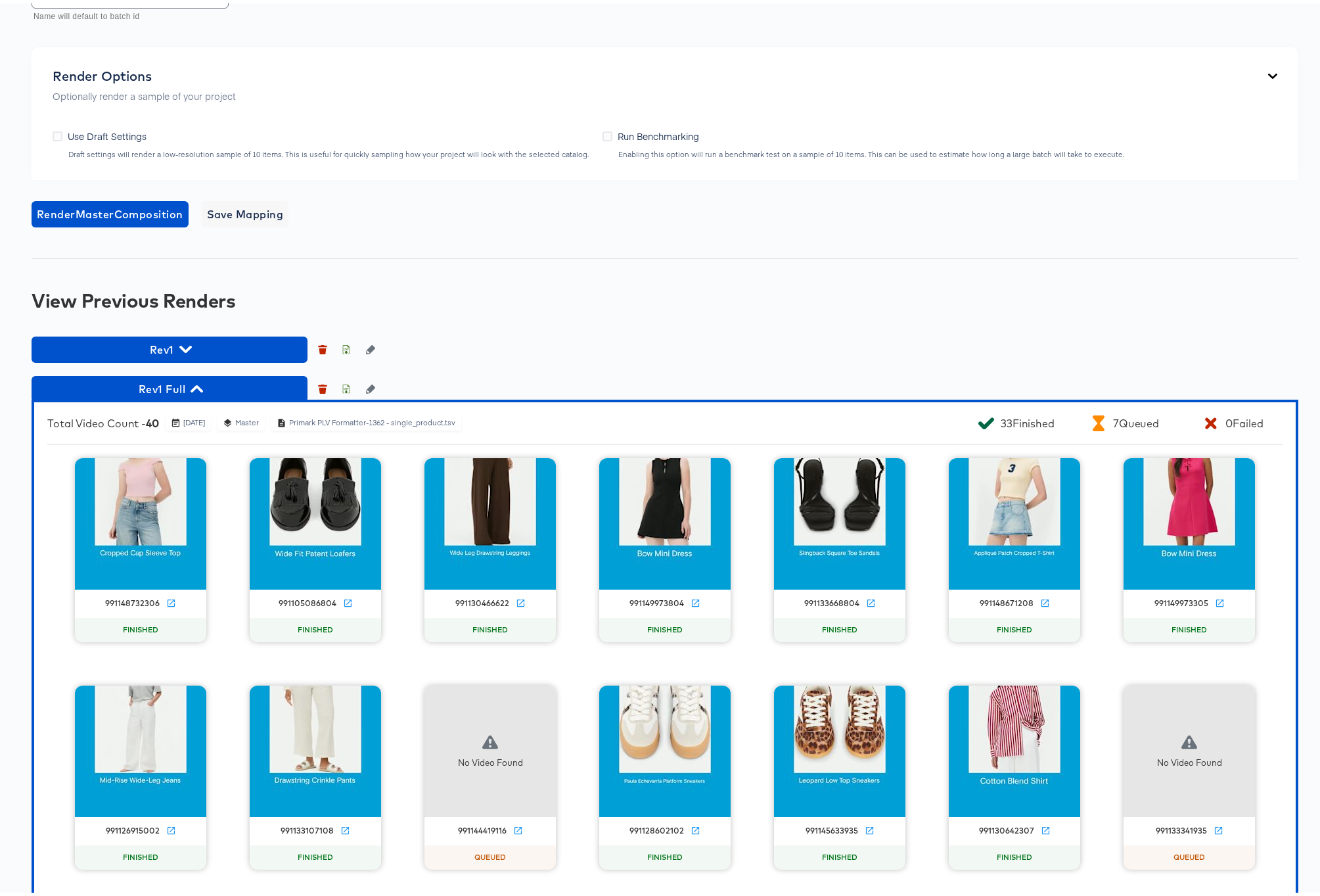
scroll to position [1175, 0]
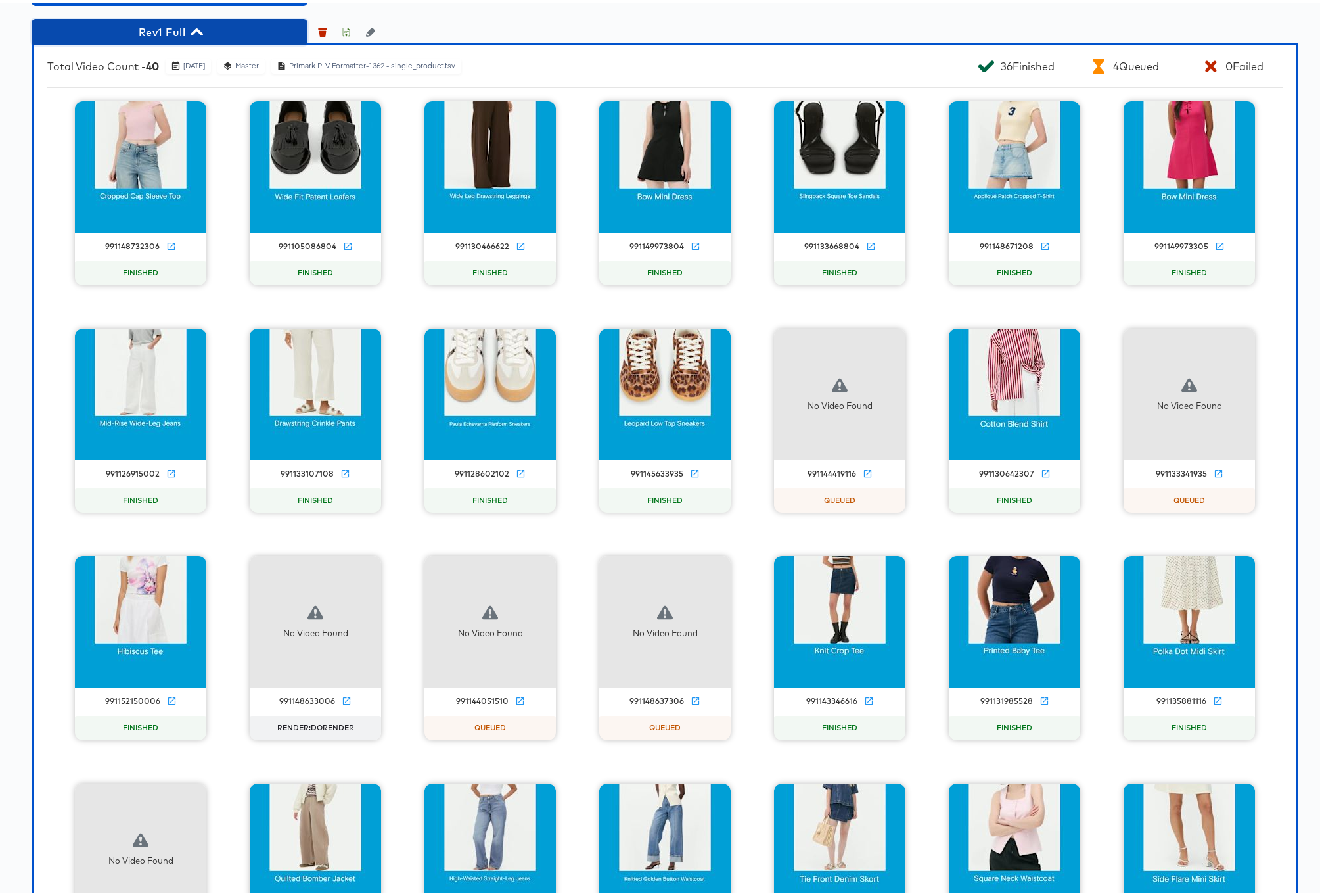
click at [199, 32] on icon "button" at bounding box center [196, 28] width 13 height 7
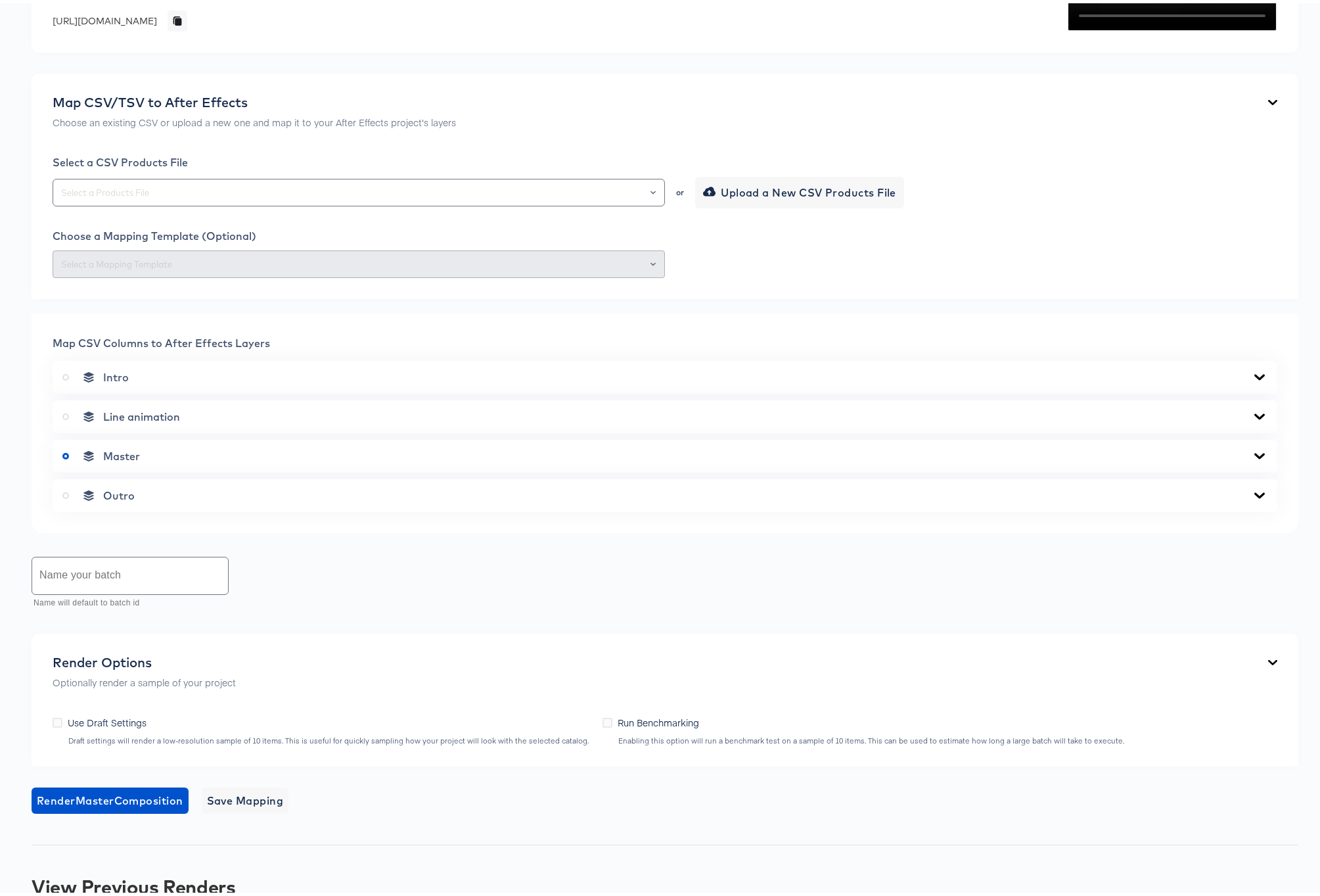
scroll to position [0, 0]
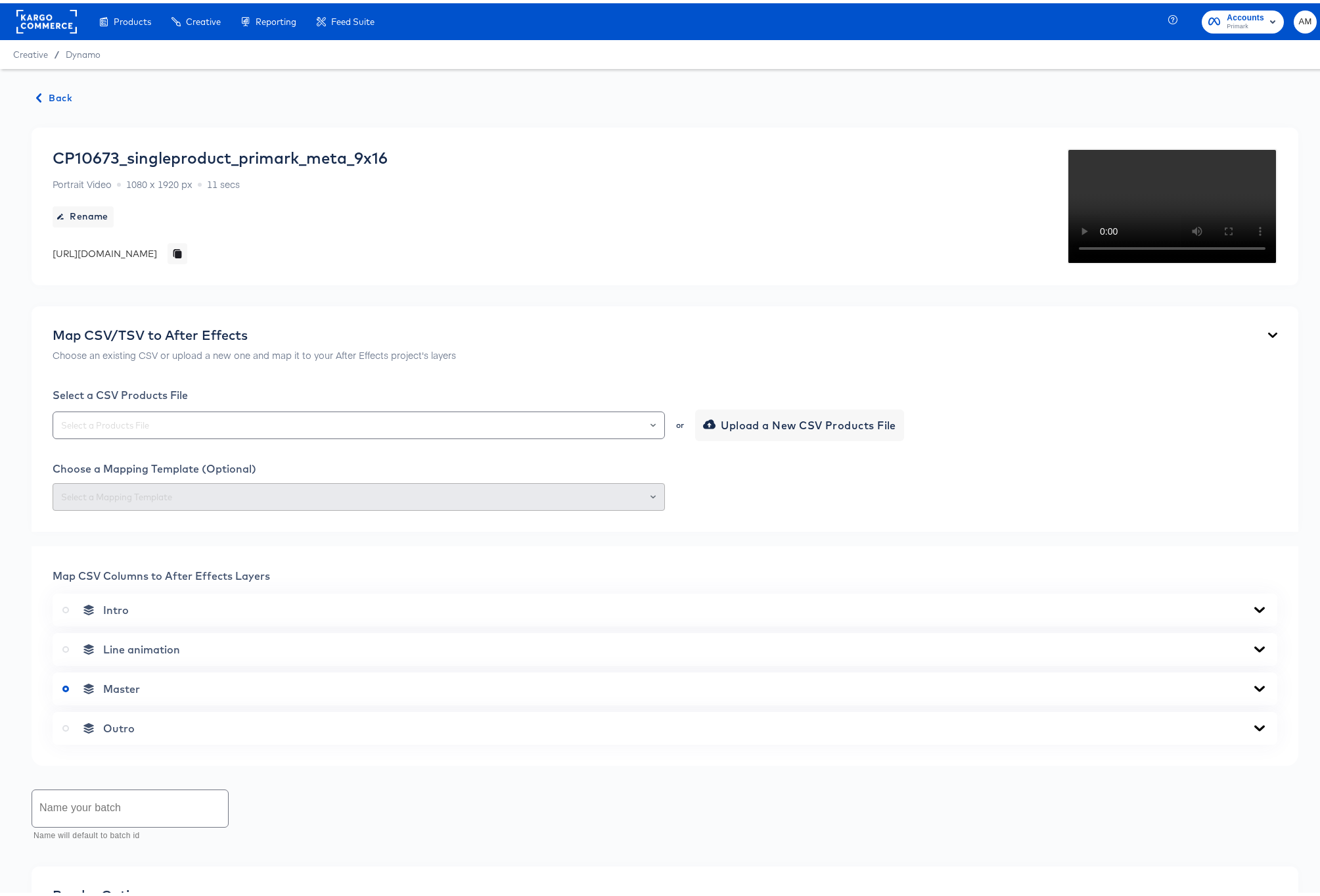
click at [60, 93] on span "Back" at bounding box center [55, 95] width 35 height 17
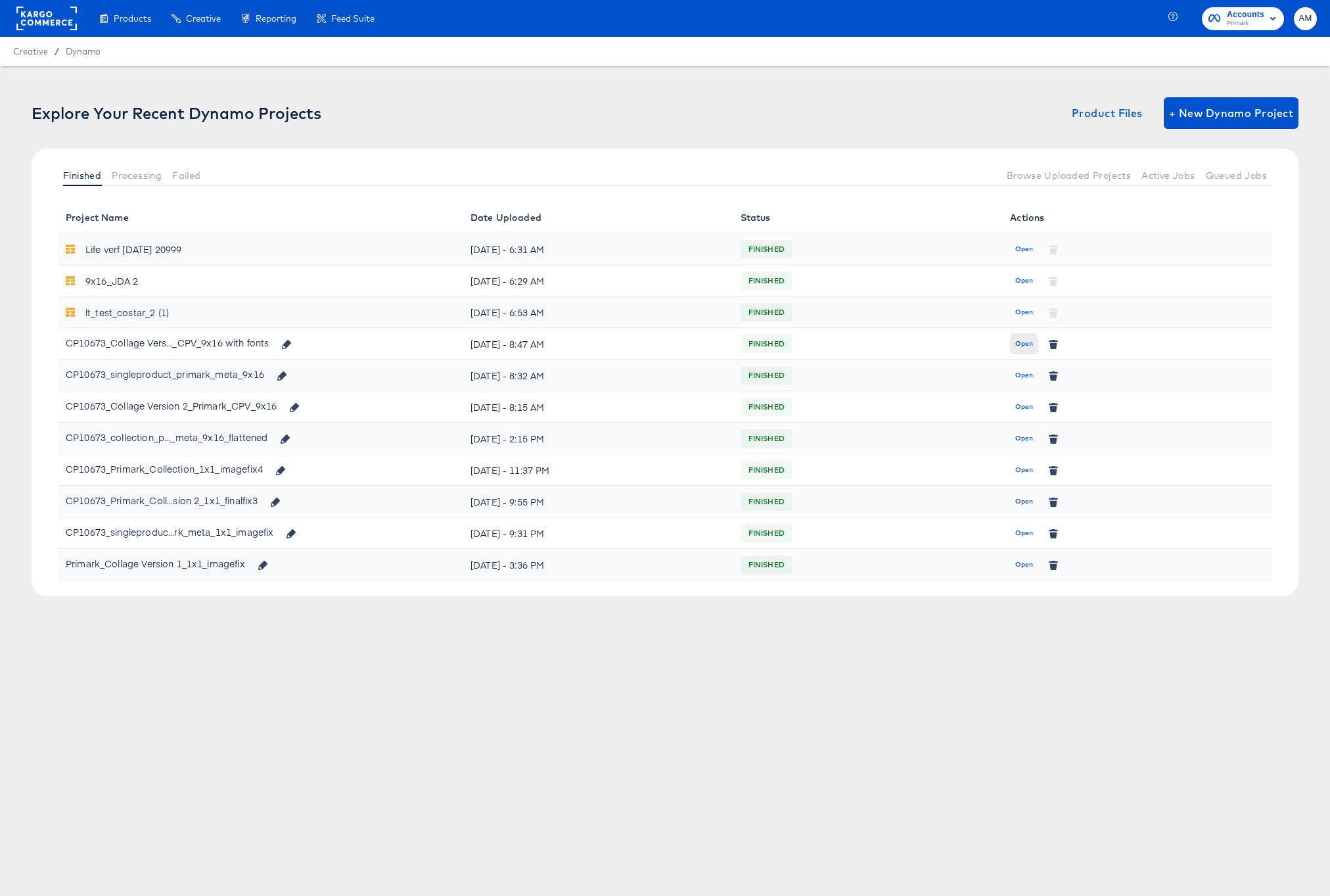
click at [1031, 339] on span "Open" at bounding box center [1024, 344] width 18 height 12
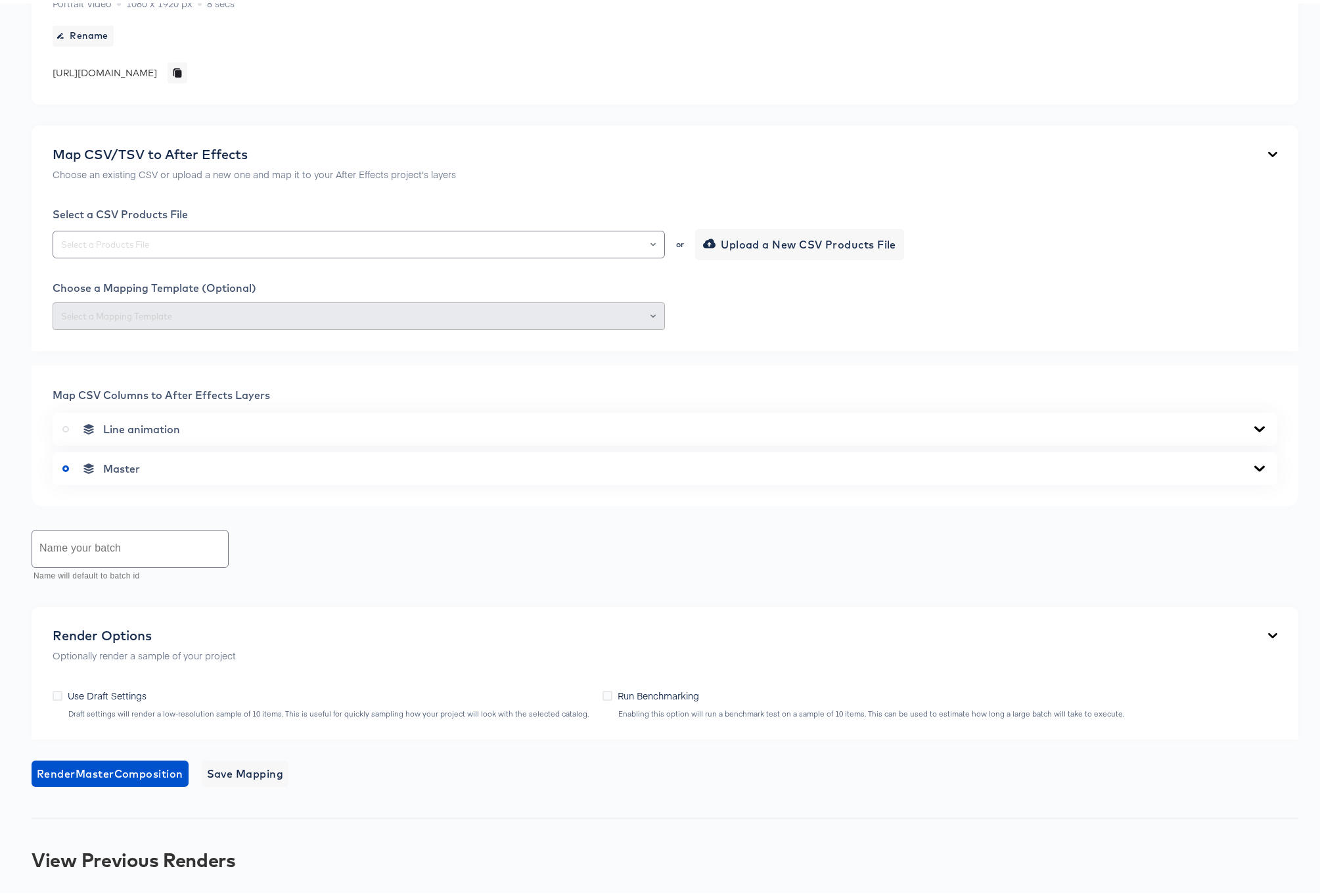
scroll to position [264, 0]
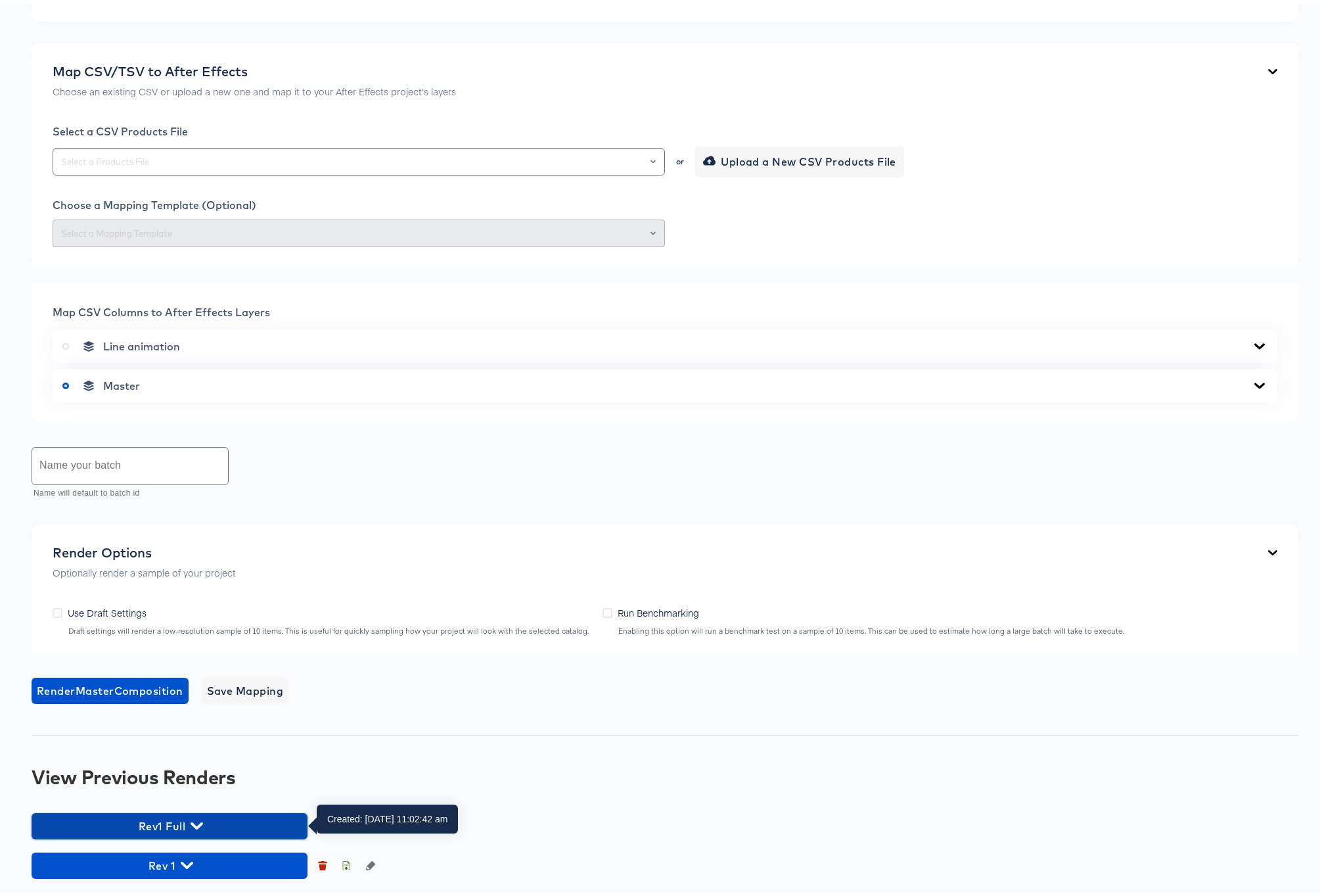
click at [199, 825] on icon "button" at bounding box center [196, 822] width 13 height 13
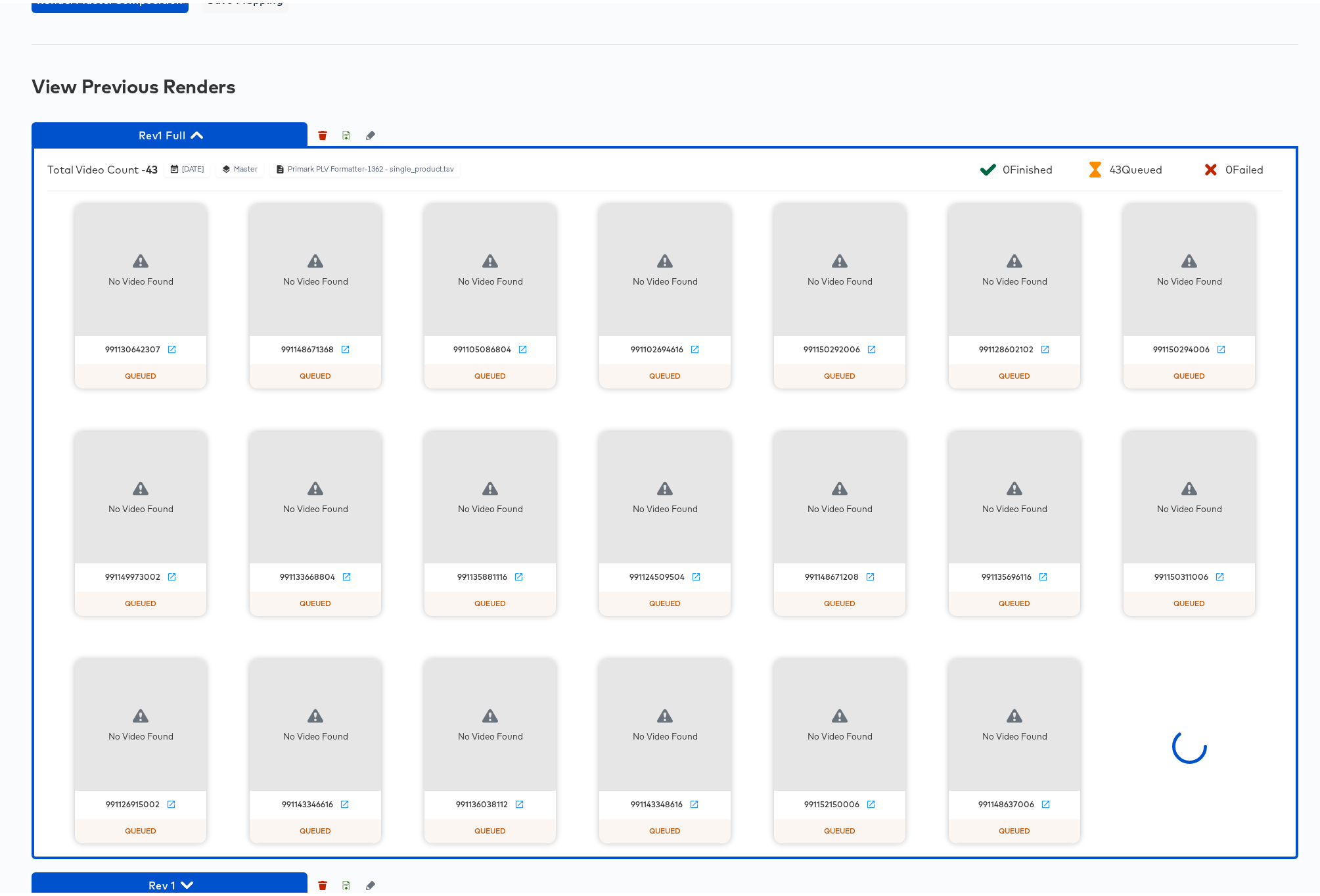
scroll to position [974, 0]
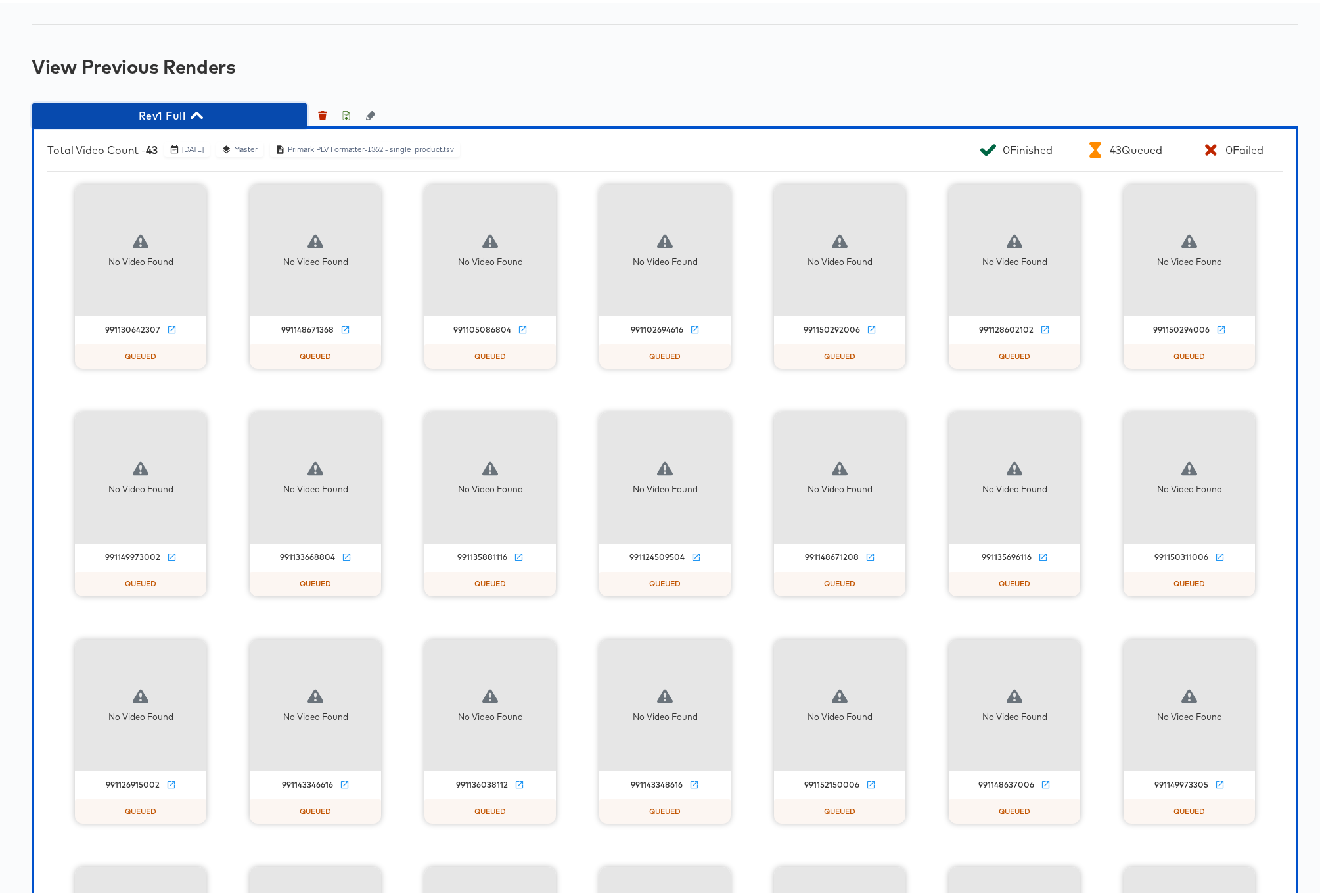
click at [196, 111] on icon "button" at bounding box center [196, 111] width 13 height 7
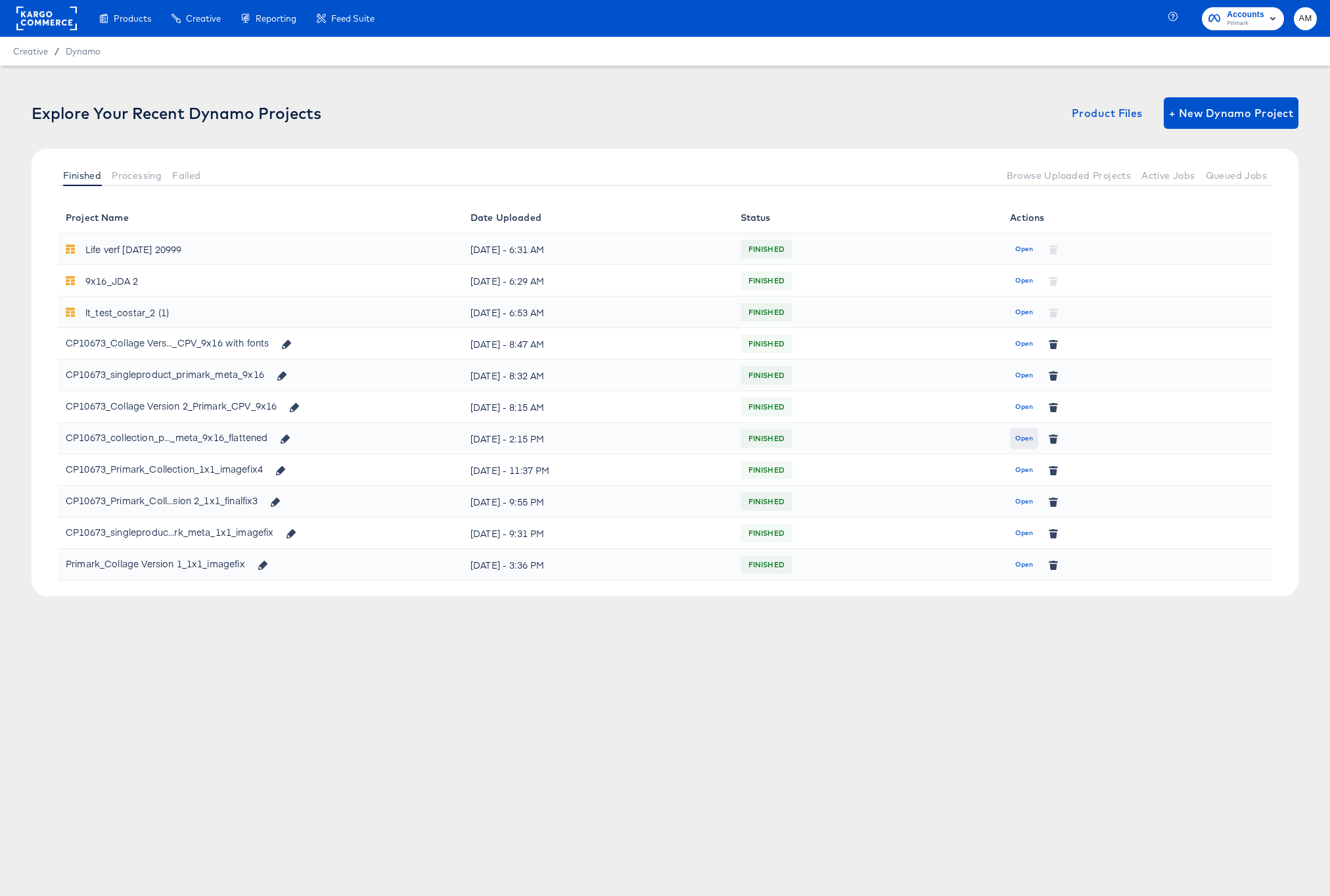
click at [1017, 435] on span "Open" at bounding box center [1024, 438] width 18 height 12
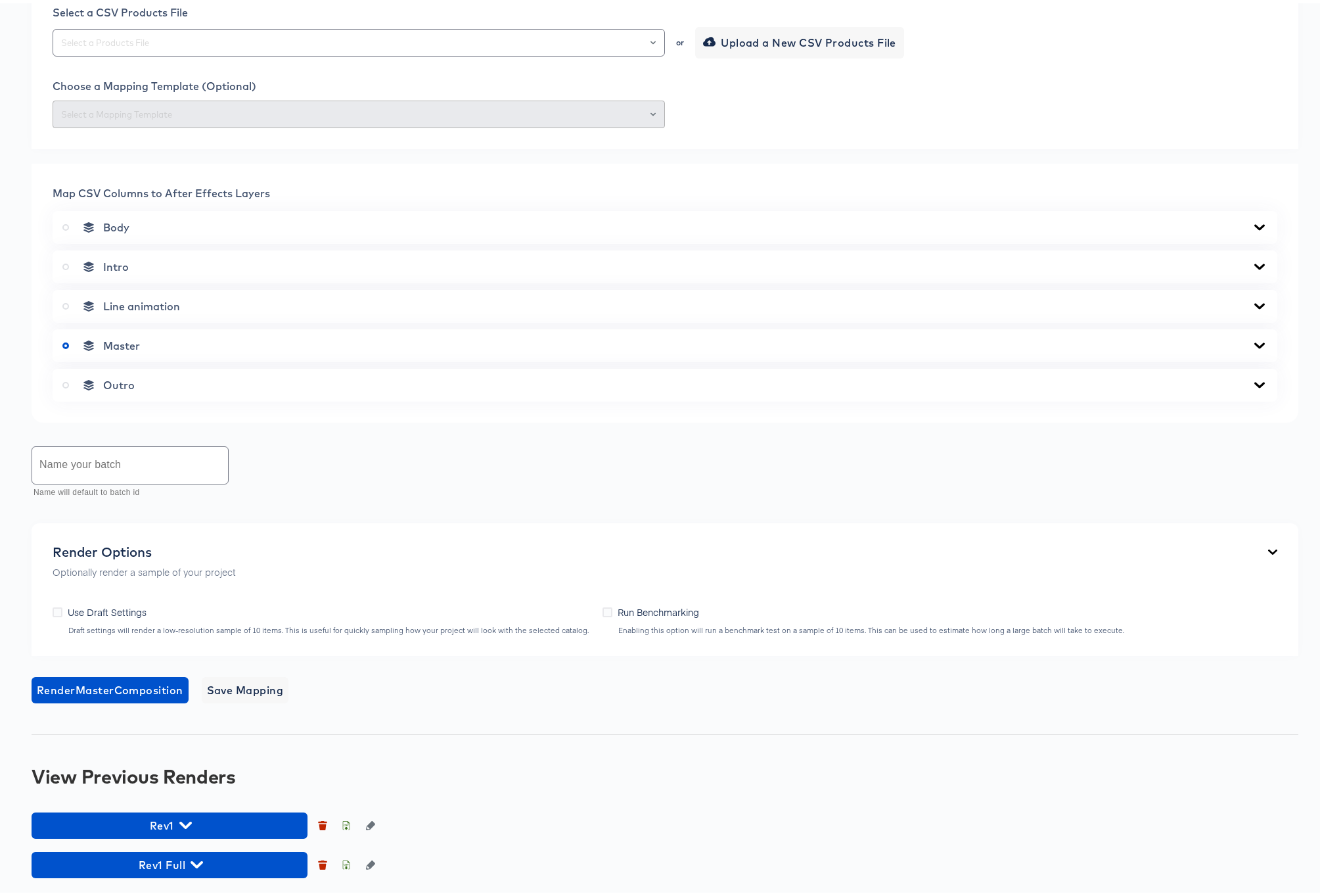
scroll to position [638, 0]
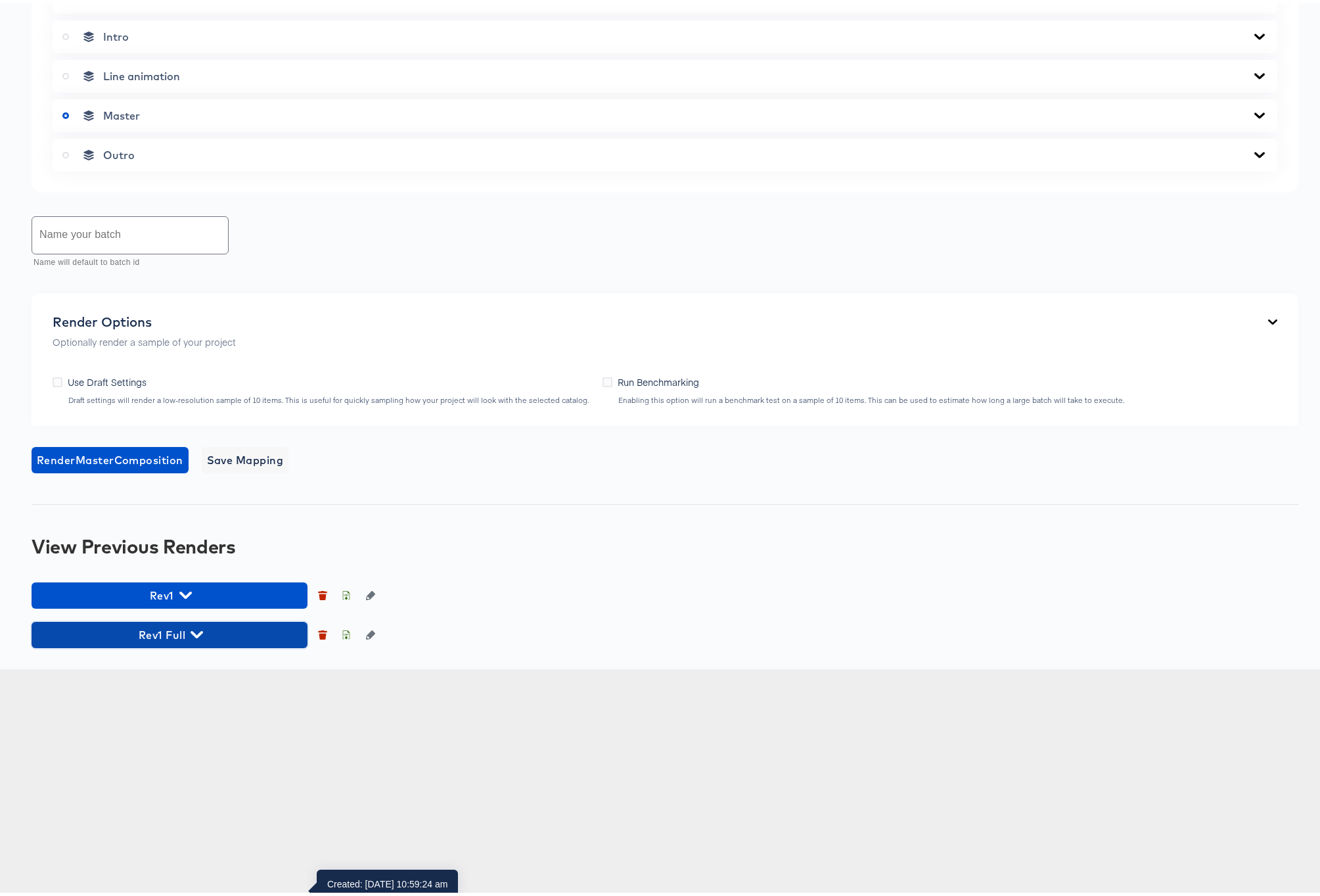
click at [197, 637] on icon "button" at bounding box center [196, 630] width 13 height 13
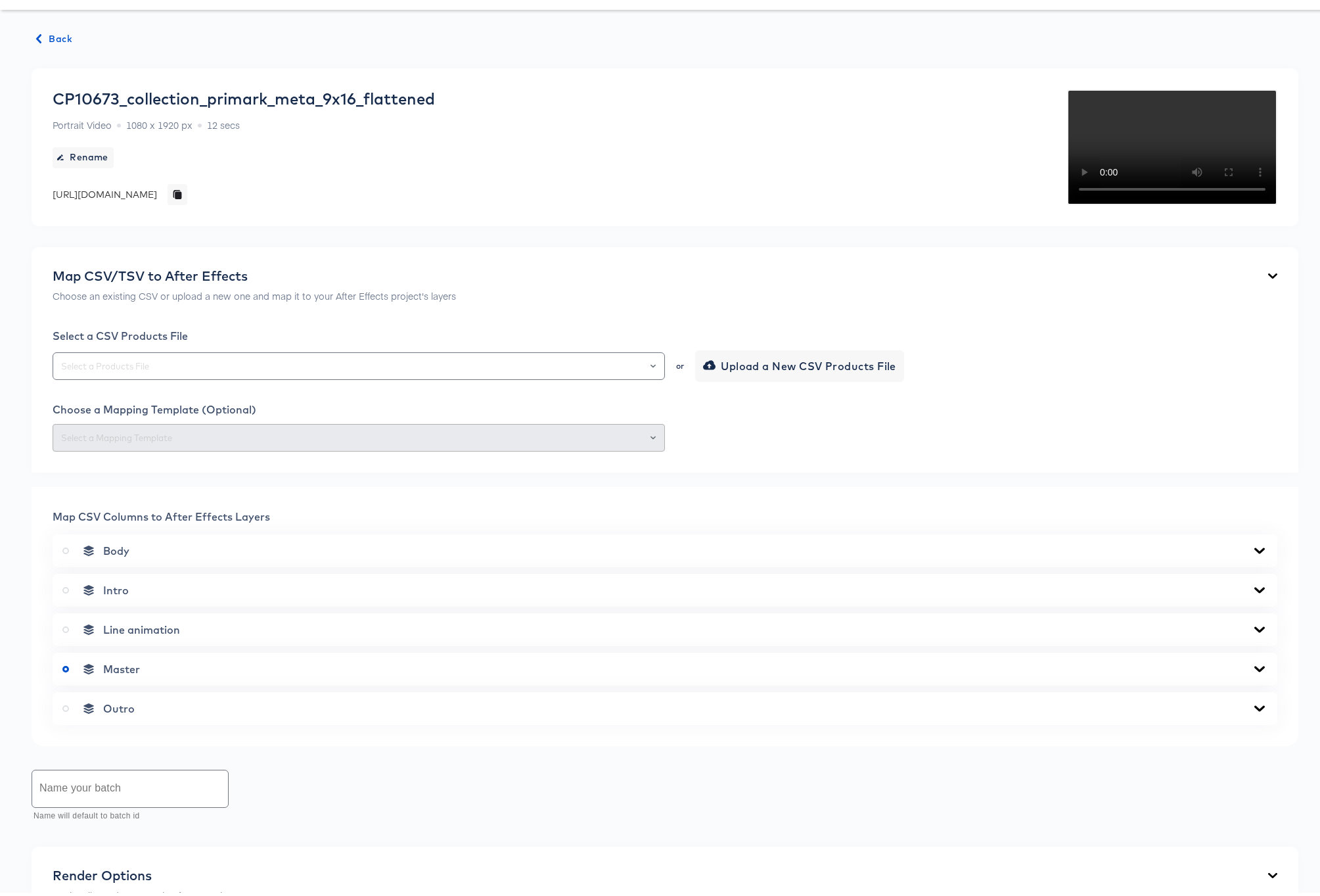
scroll to position [0, 0]
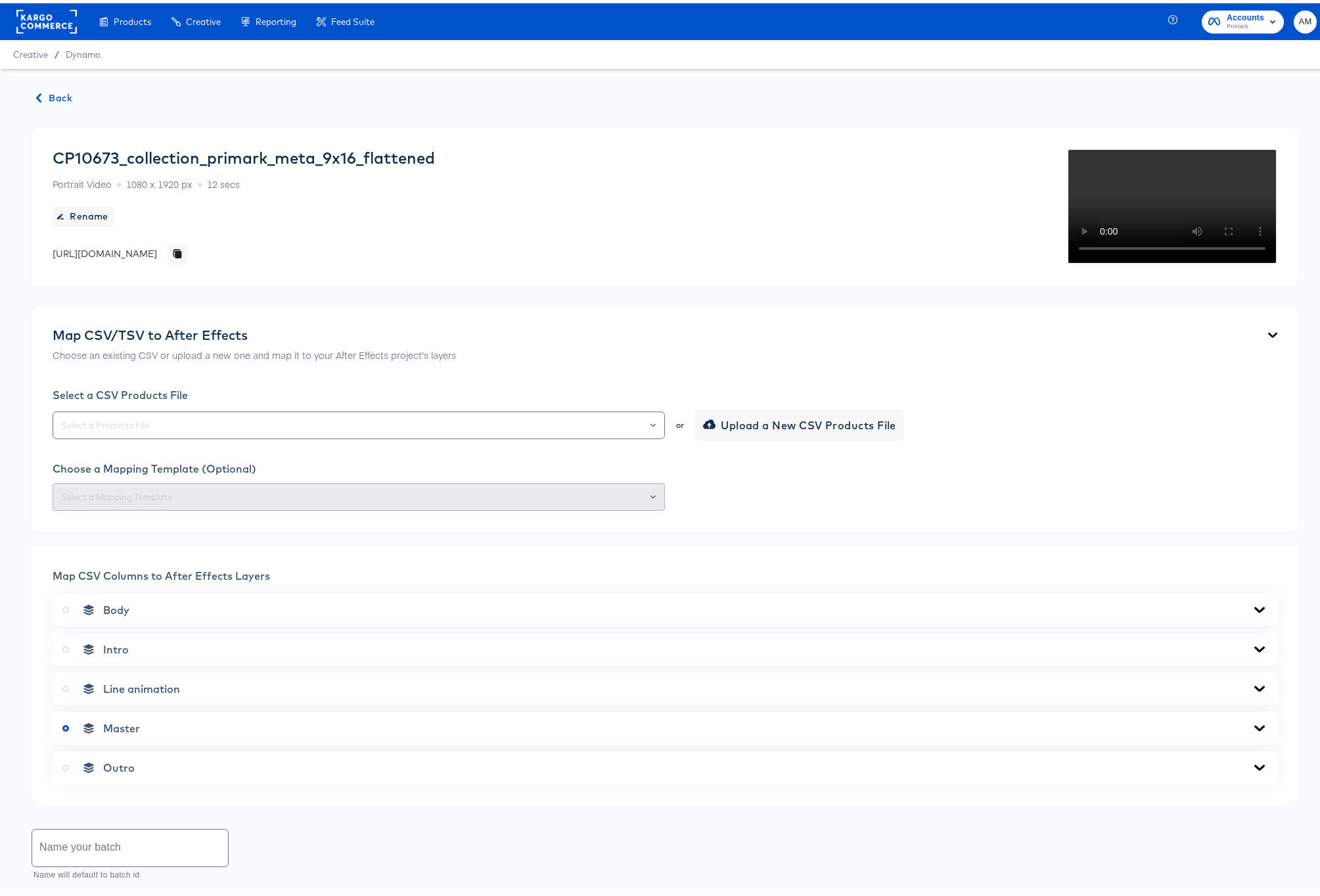
click at [47, 93] on span "Back" at bounding box center [55, 95] width 35 height 17
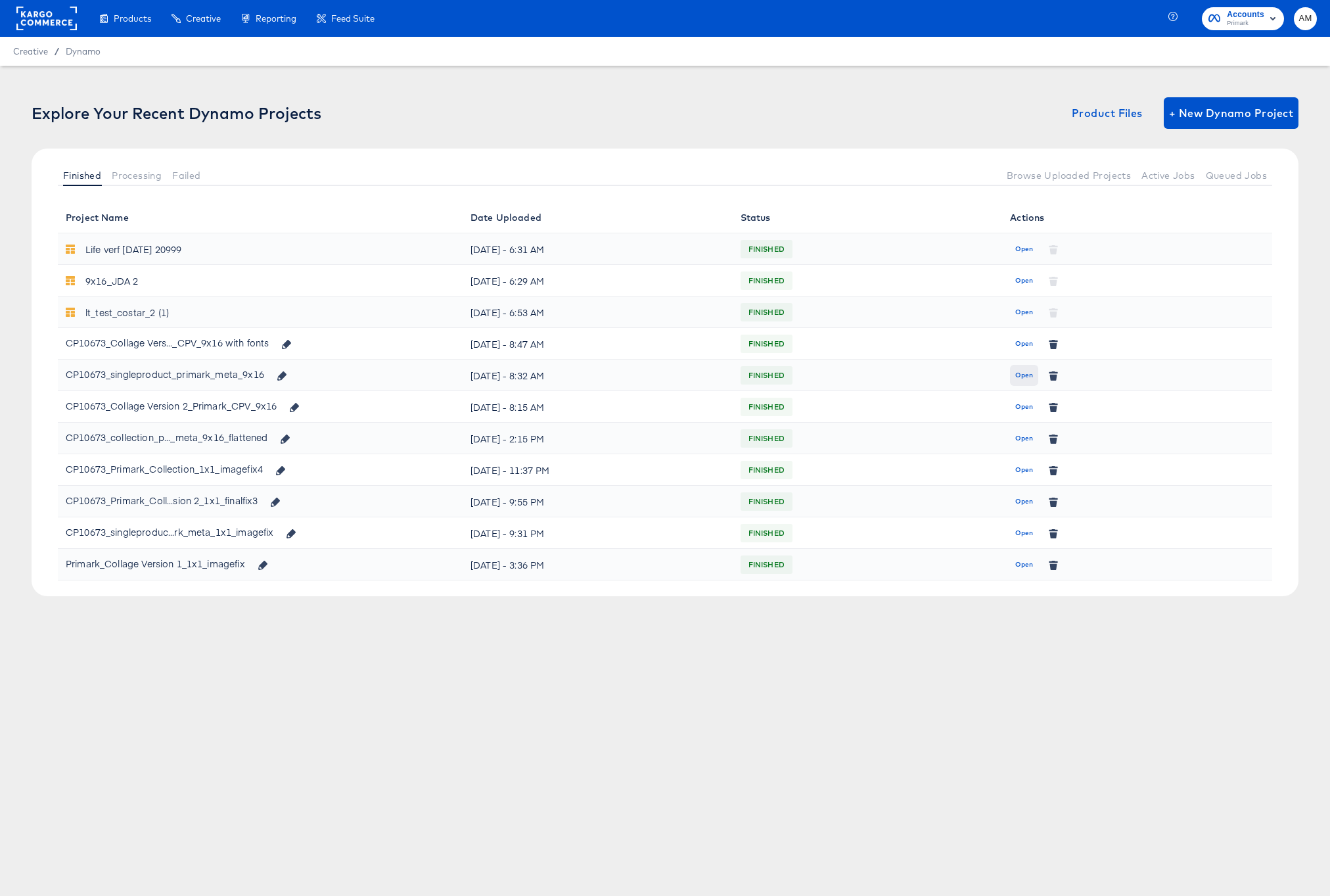
click at [1022, 373] on span "Open" at bounding box center [1024, 375] width 18 height 12
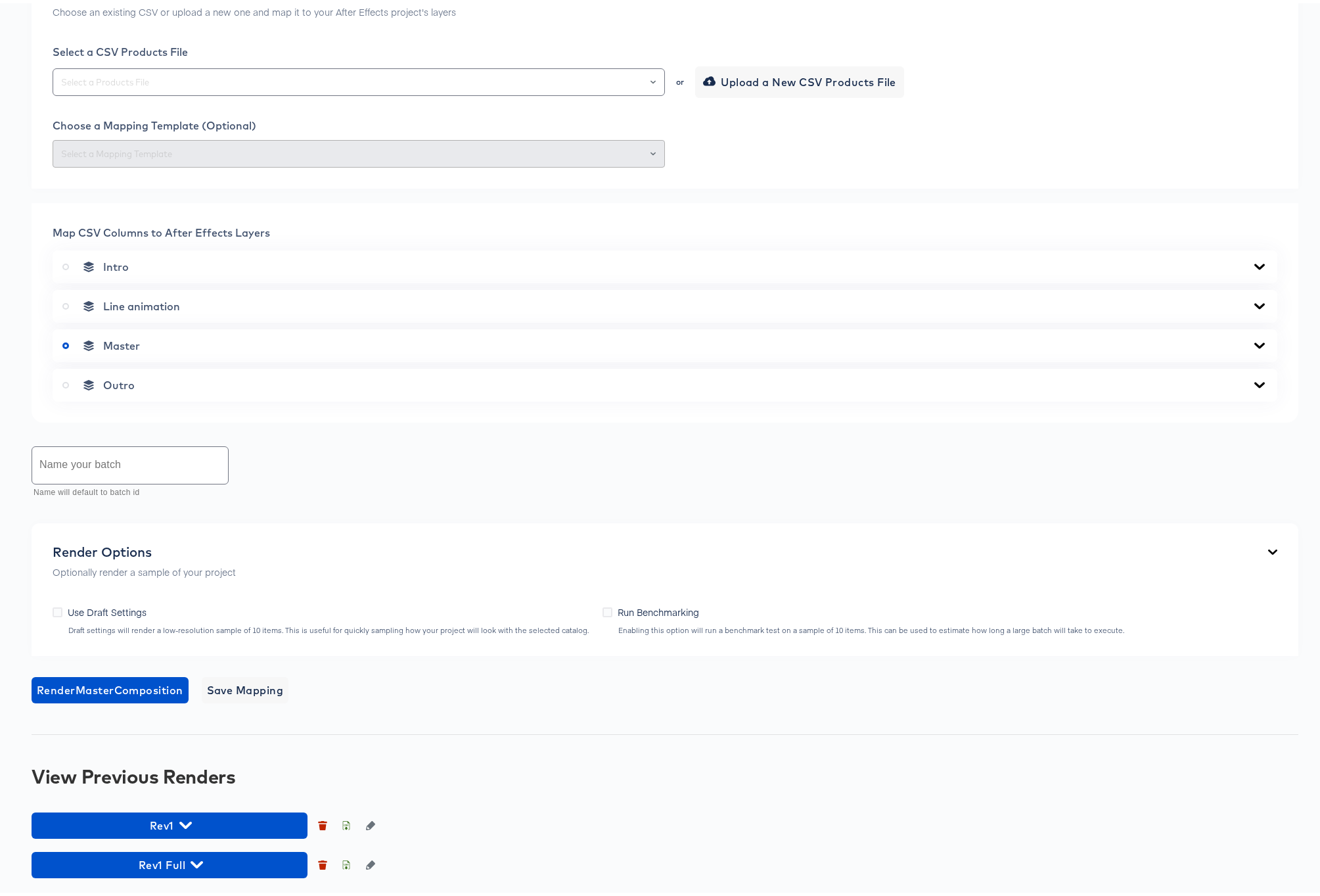
scroll to position [599, 0]
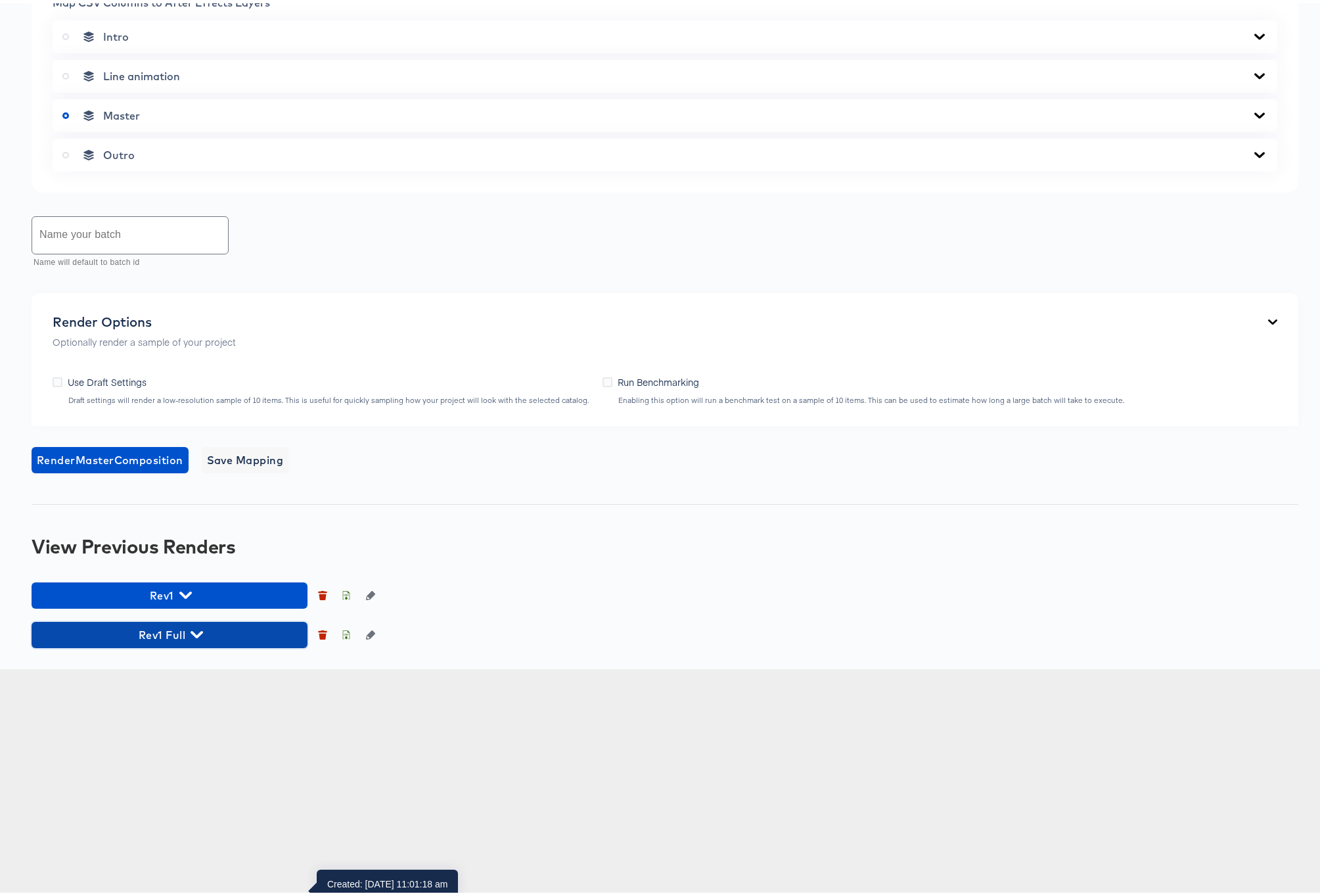
click at [198, 635] on icon "button" at bounding box center [196, 630] width 13 height 7
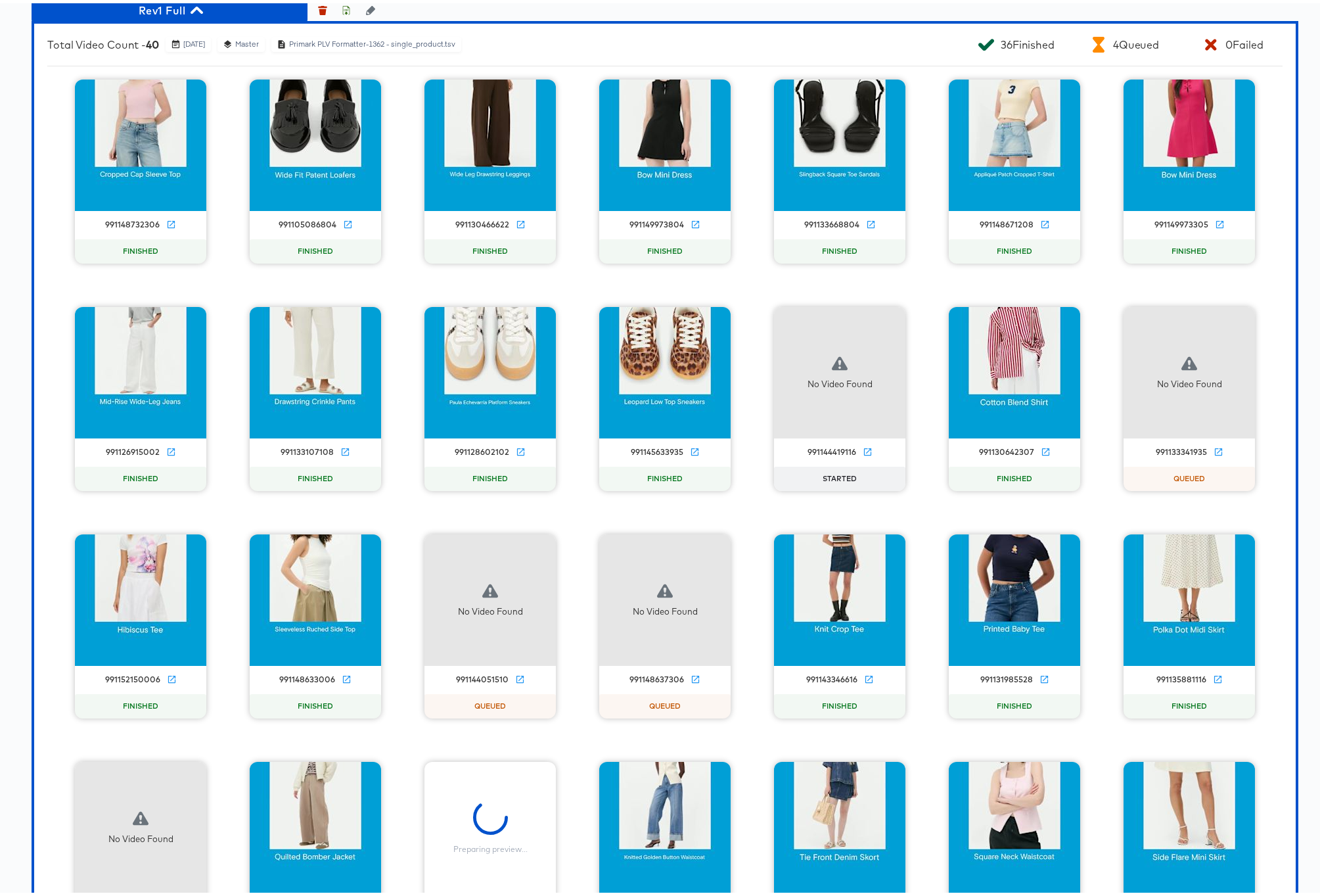
scroll to position [1194, 0]
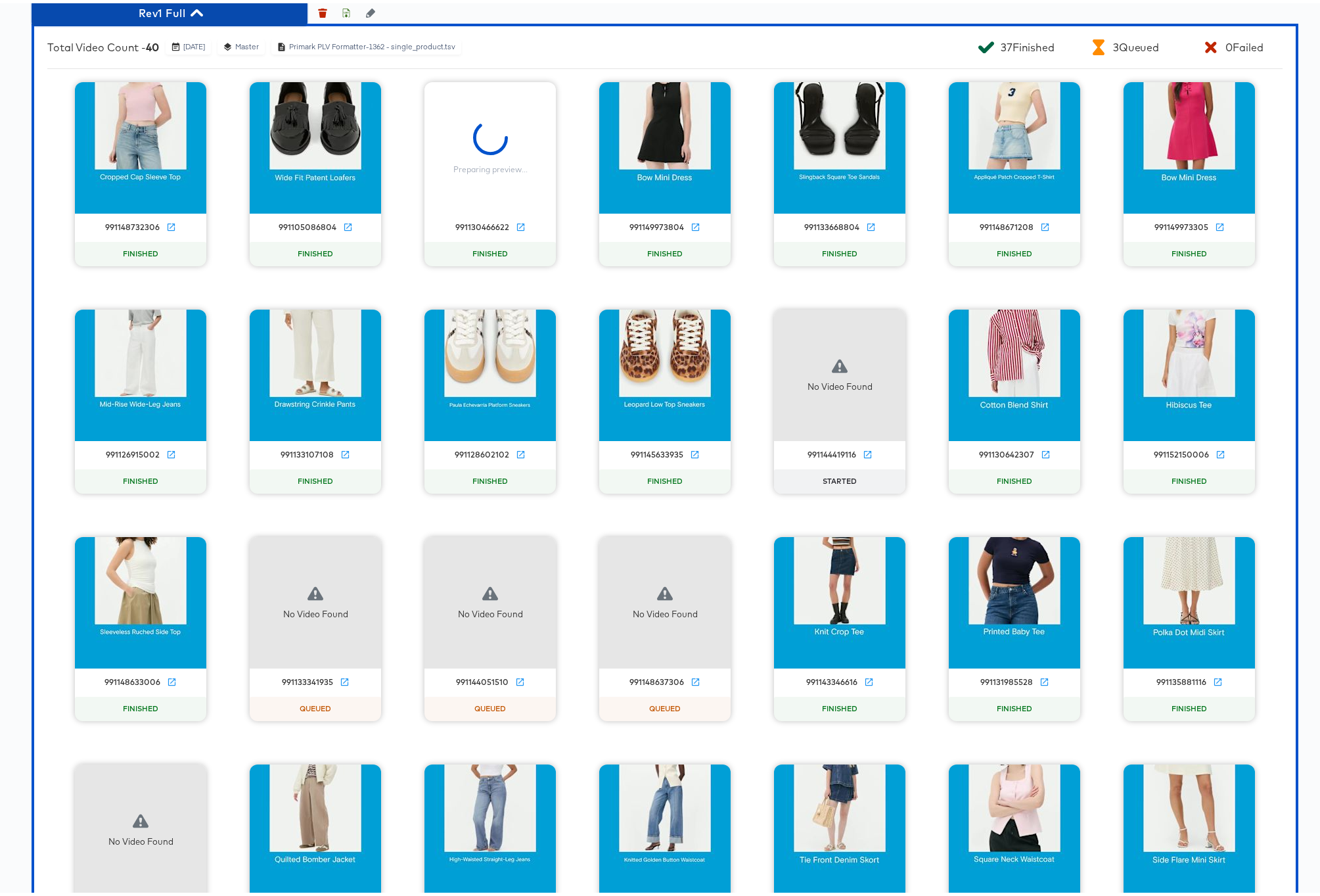
click at [197, 13] on icon "button" at bounding box center [196, 9] width 13 height 7
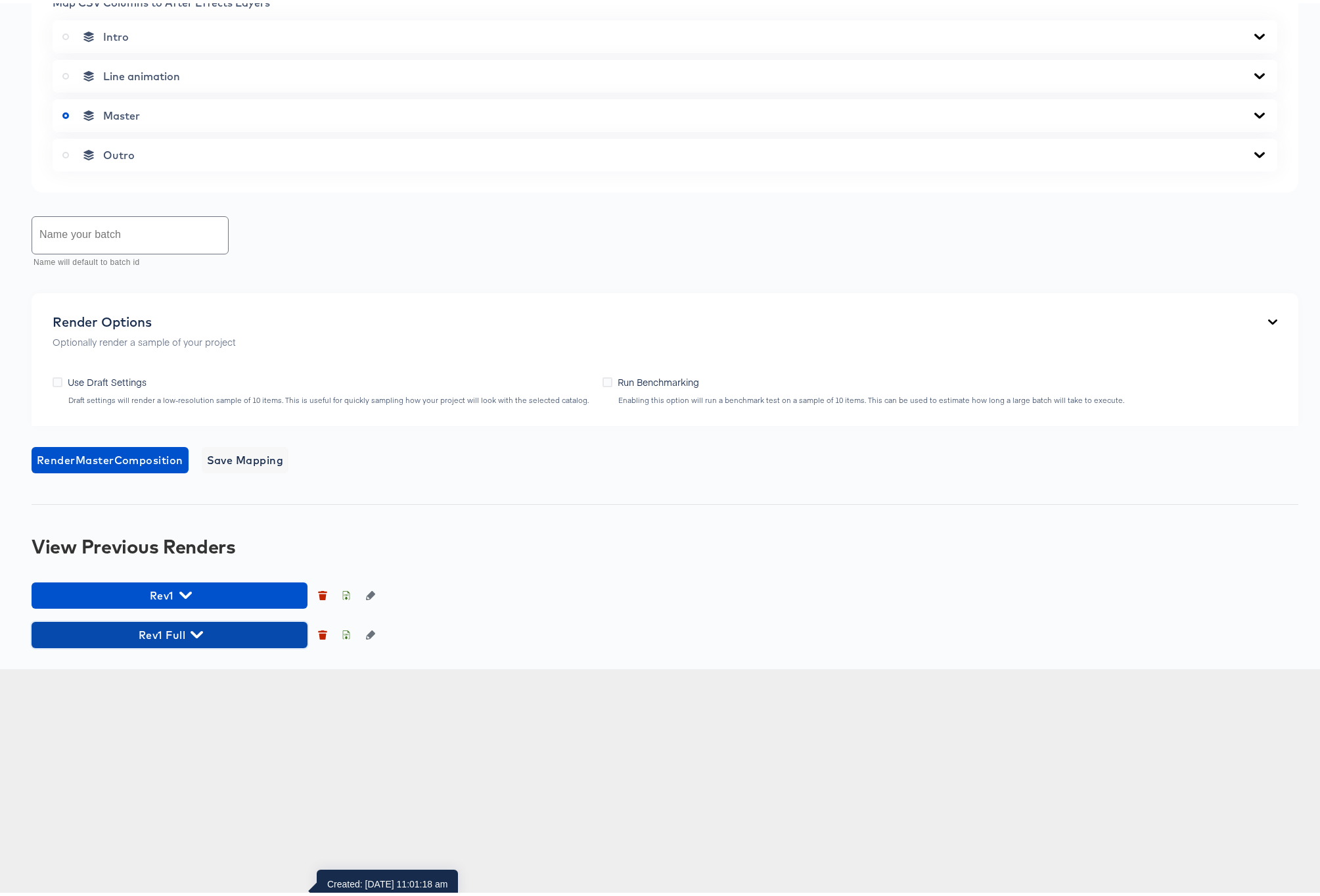
click at [195, 637] on icon "button" at bounding box center [196, 630] width 13 height 13
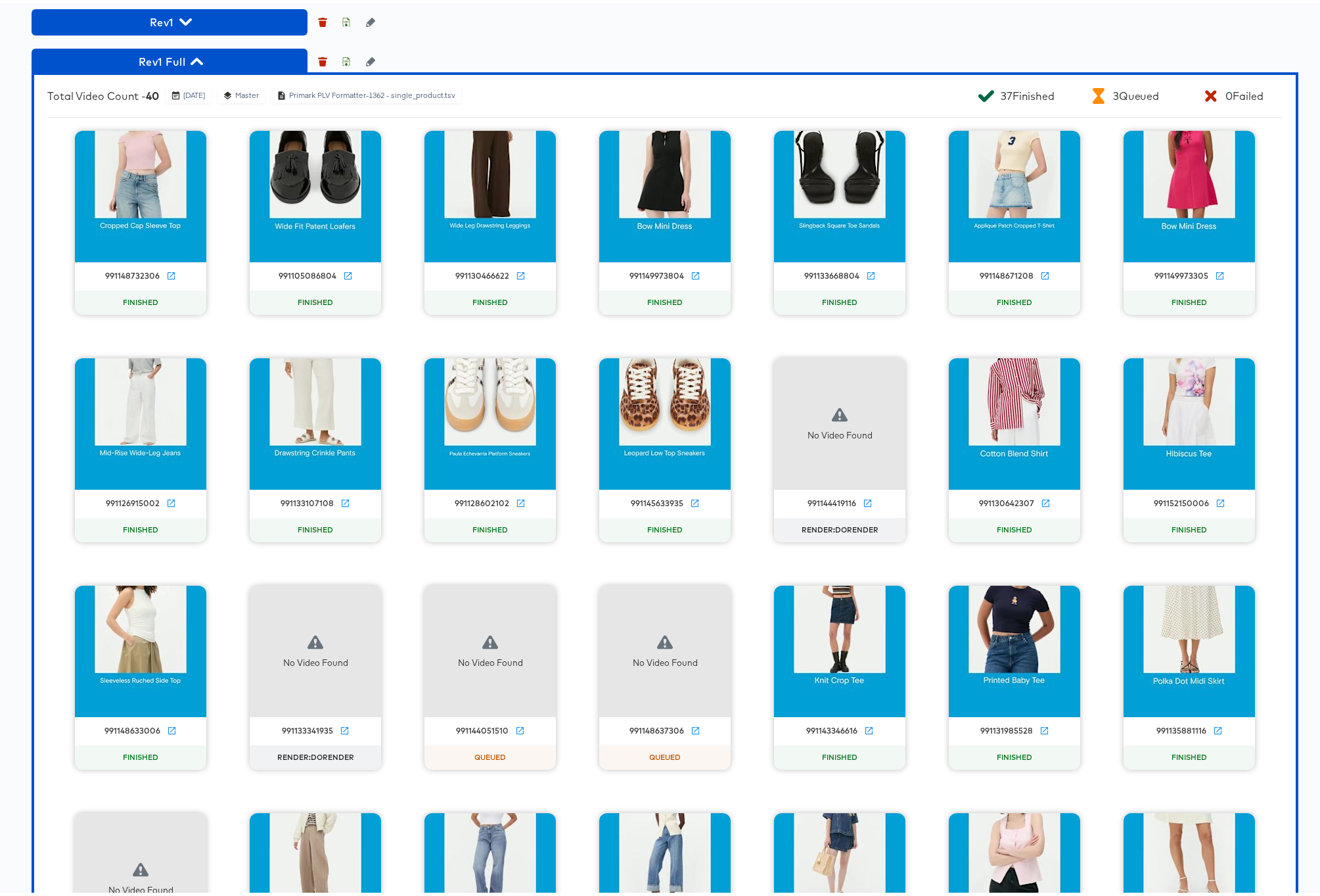
scroll to position [1146, 0]
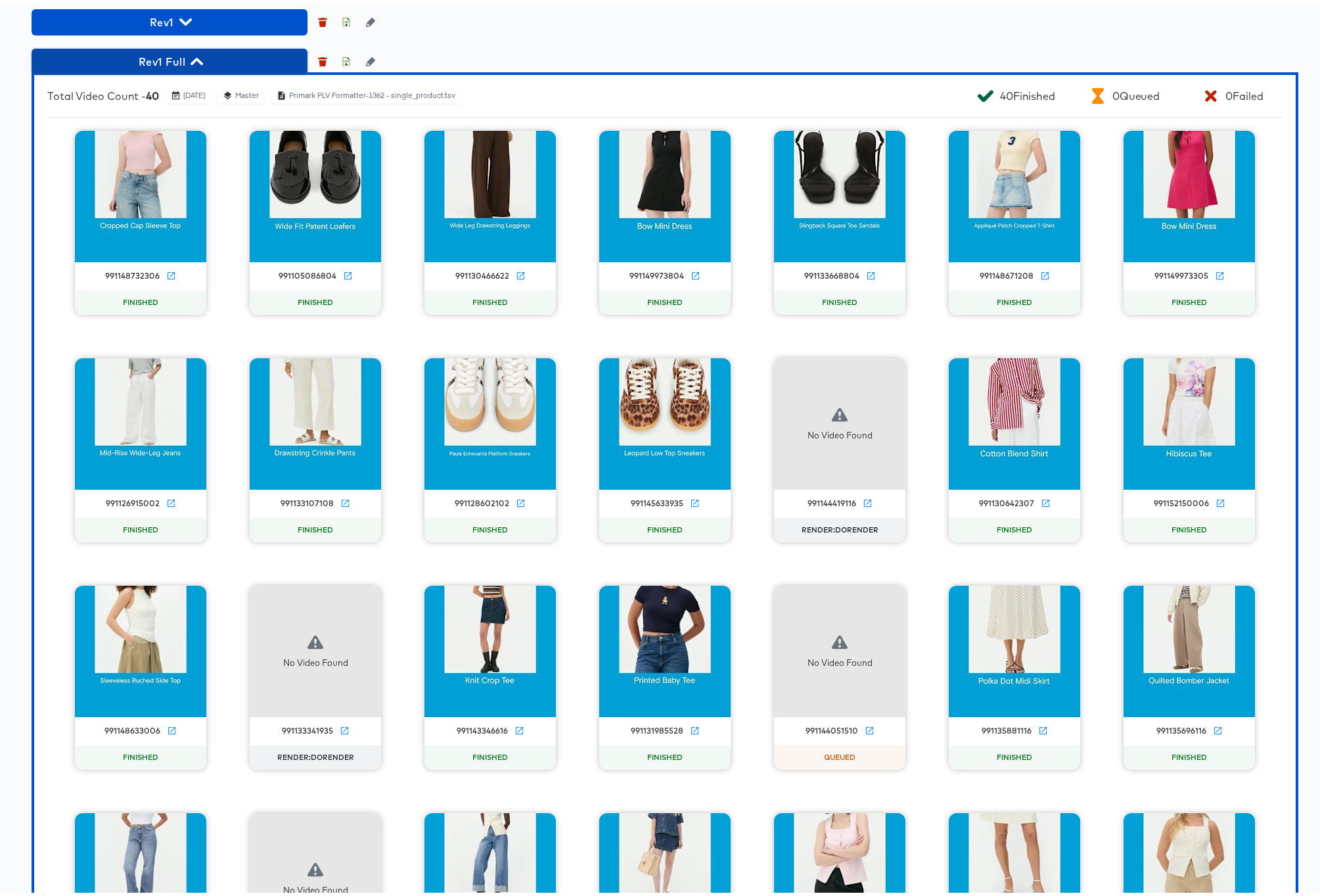
click at [196, 64] on icon "button" at bounding box center [196, 58] width 13 height 13
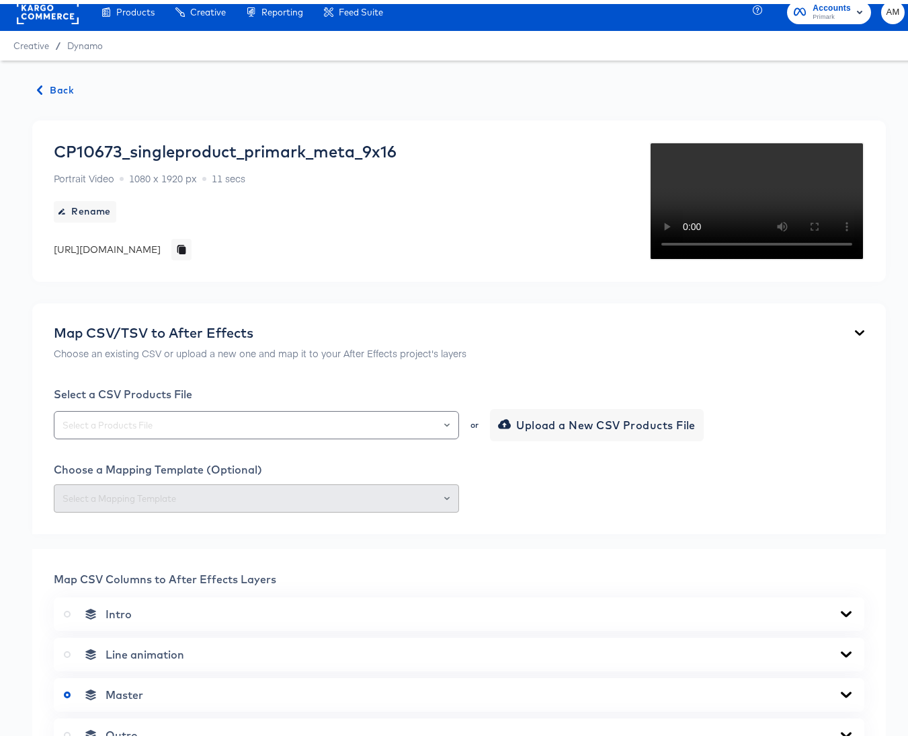
scroll to position [0, 0]
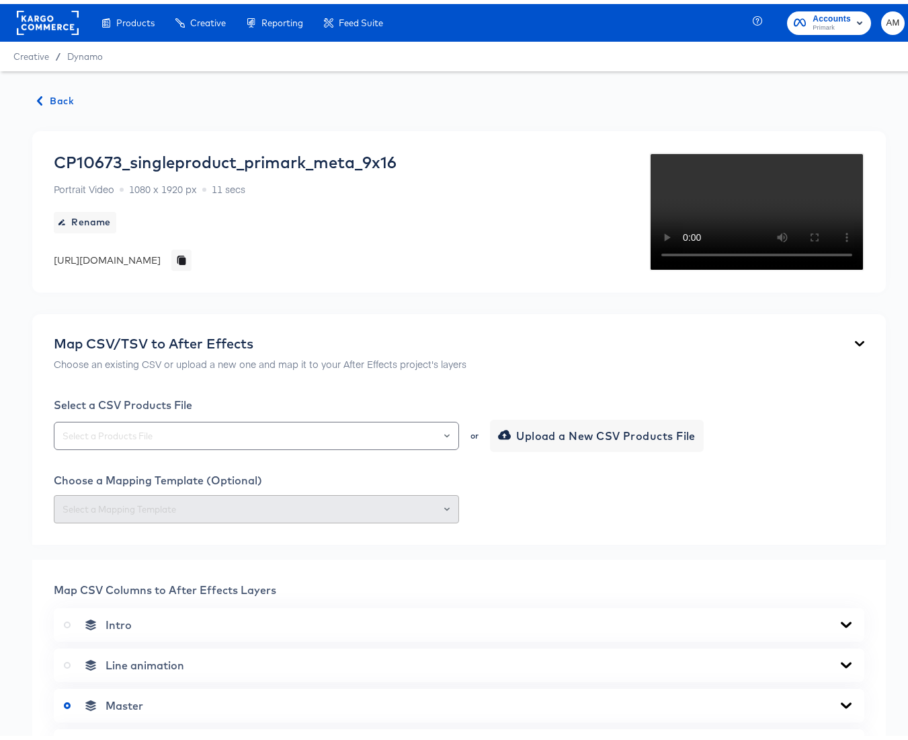
click at [60, 94] on span "Back" at bounding box center [56, 97] width 36 height 17
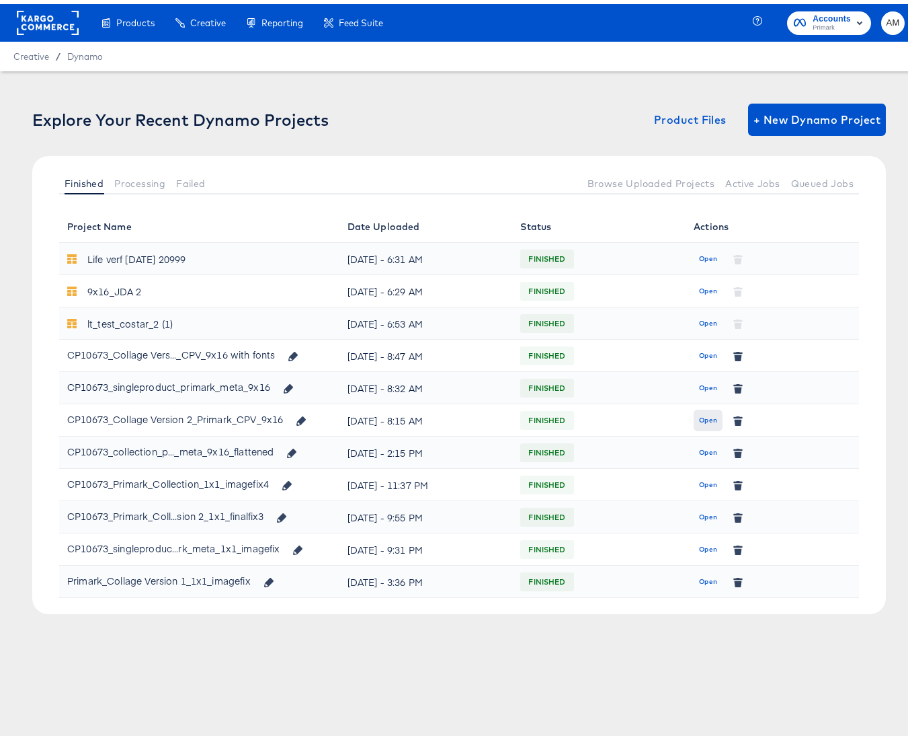
click at [701, 414] on span "Open" at bounding box center [708, 416] width 18 height 12
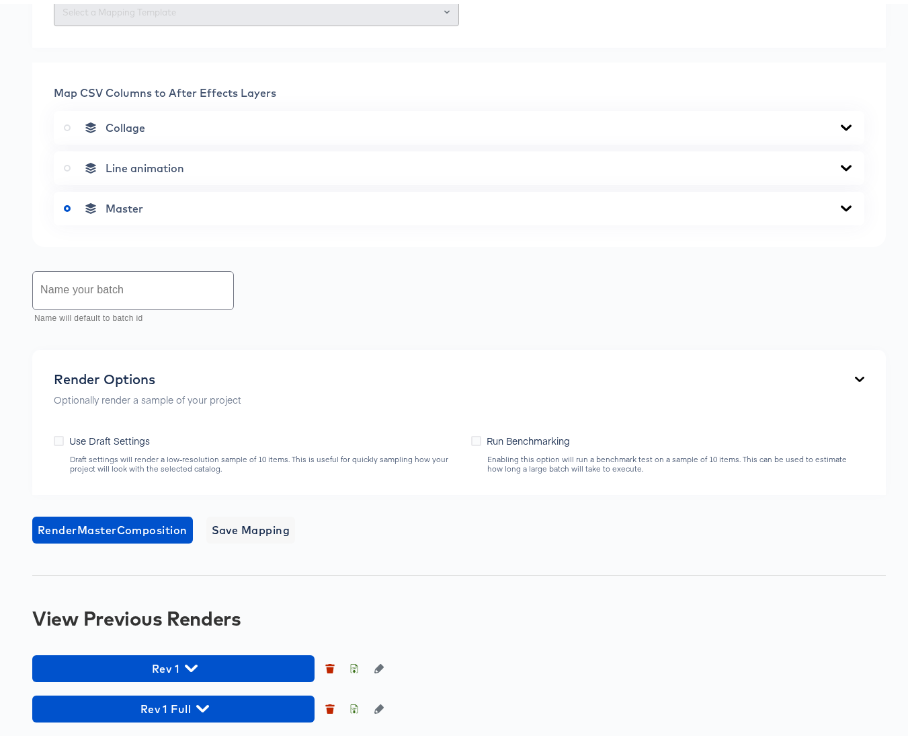
scroll to position [758, 0]
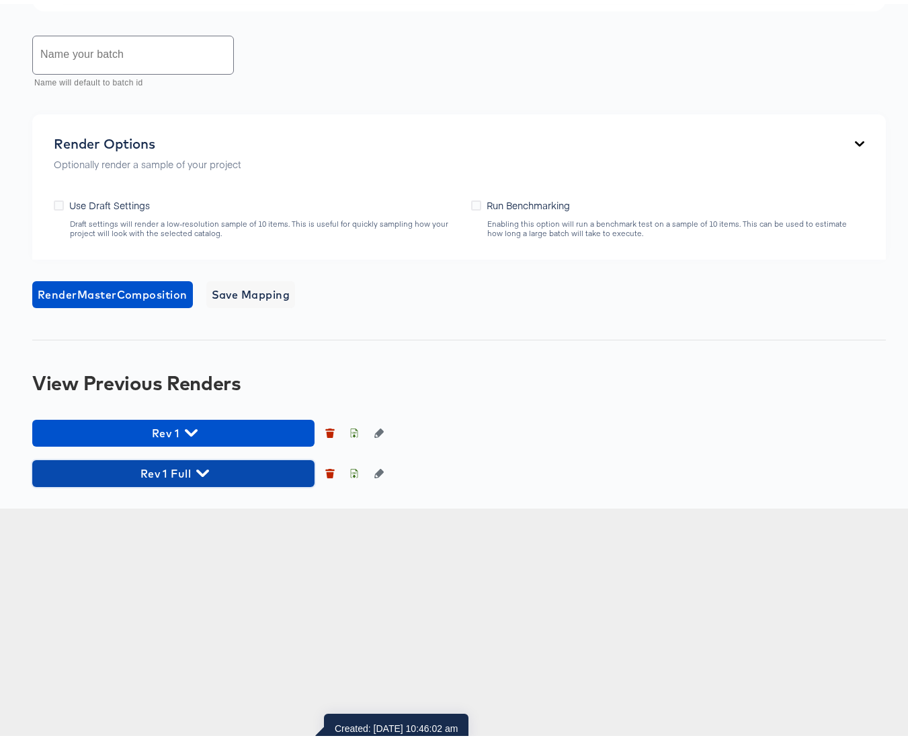
click at [200, 473] on icon "button" at bounding box center [202, 468] width 13 height 7
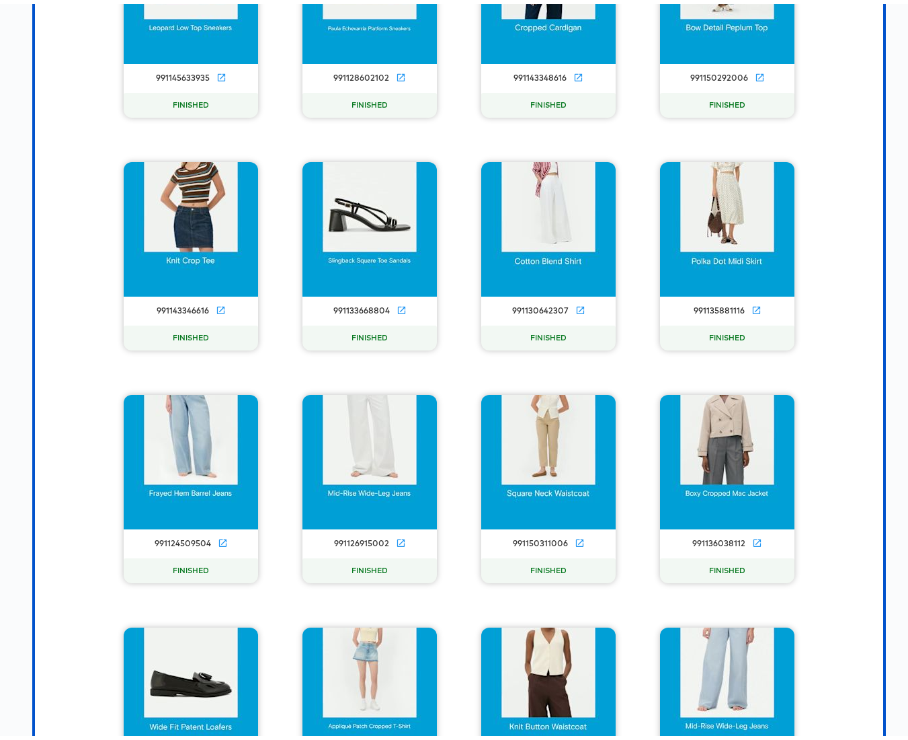
scroll to position [1372, 0]
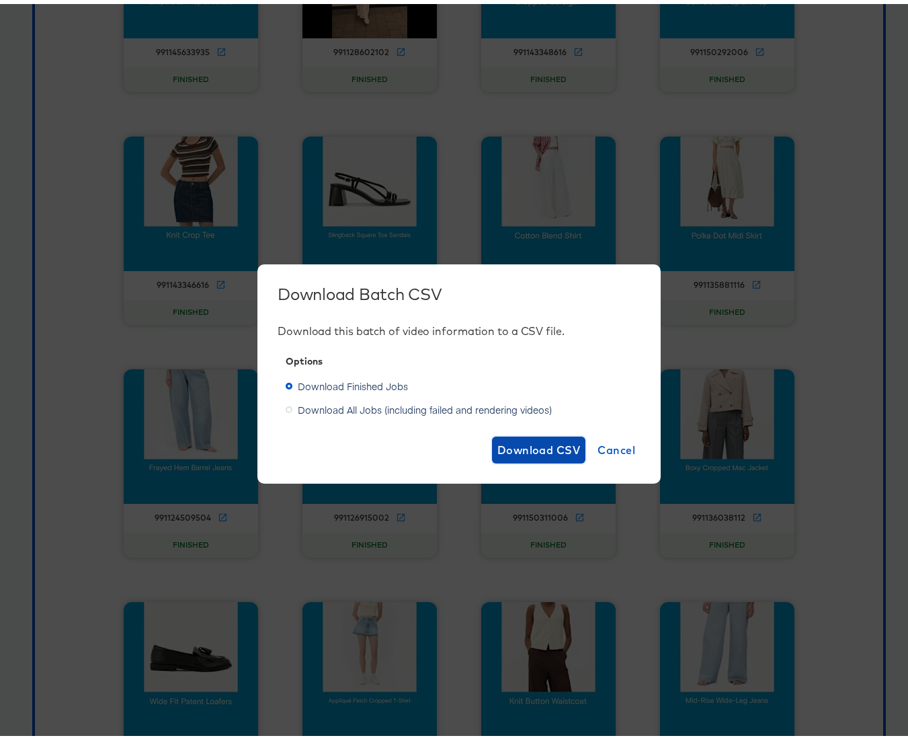
click at [529, 446] on span "Download CSV" at bounding box center [539, 445] width 83 height 19
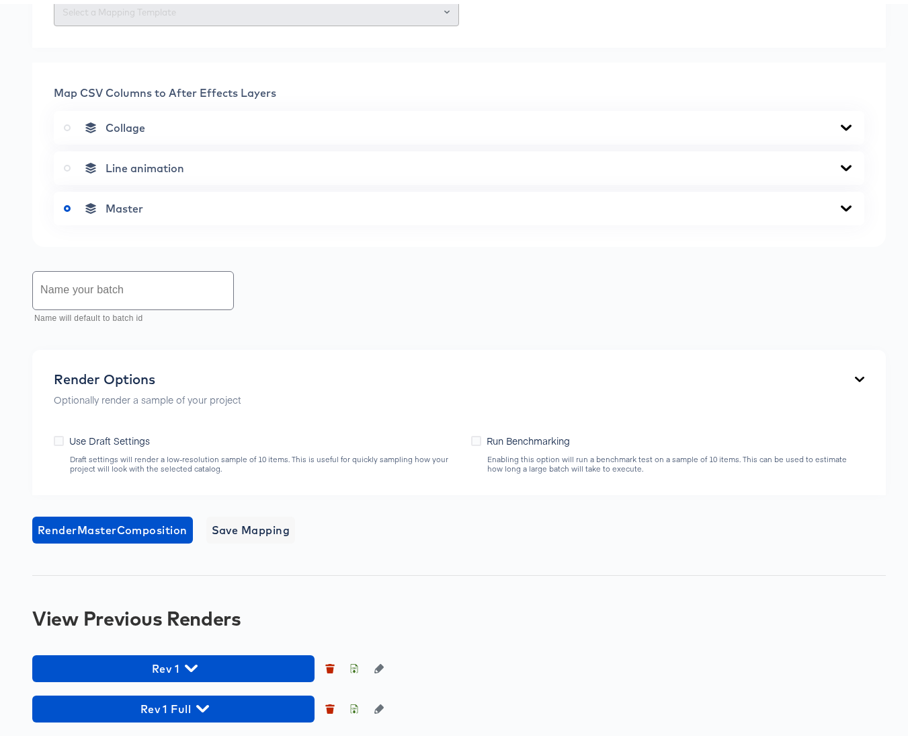
scroll to position [0, 0]
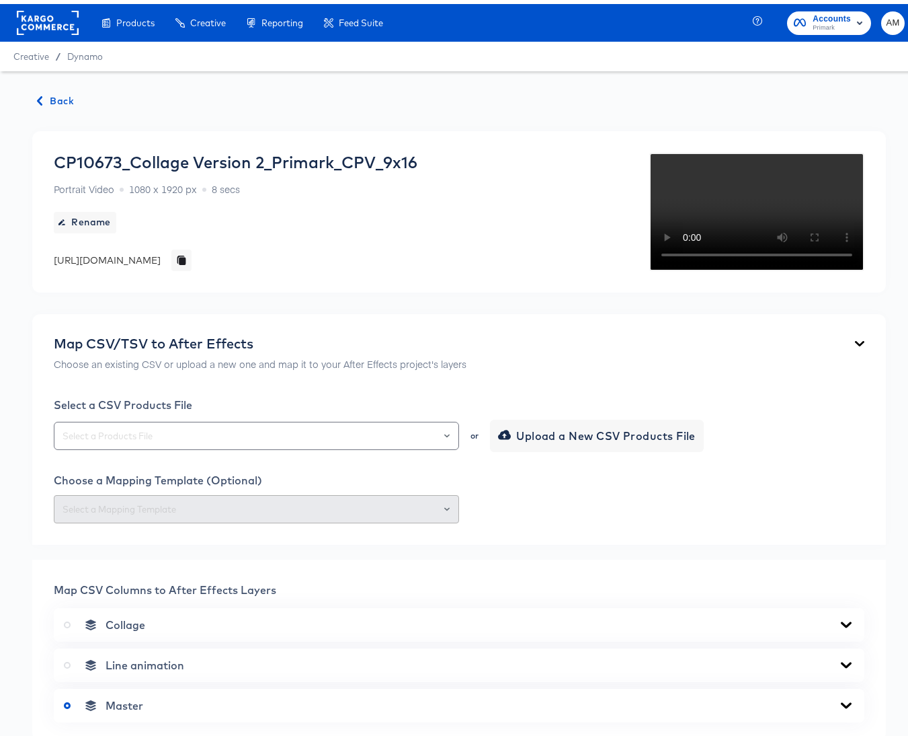
click at [56, 93] on span "Back" at bounding box center [56, 97] width 36 height 17
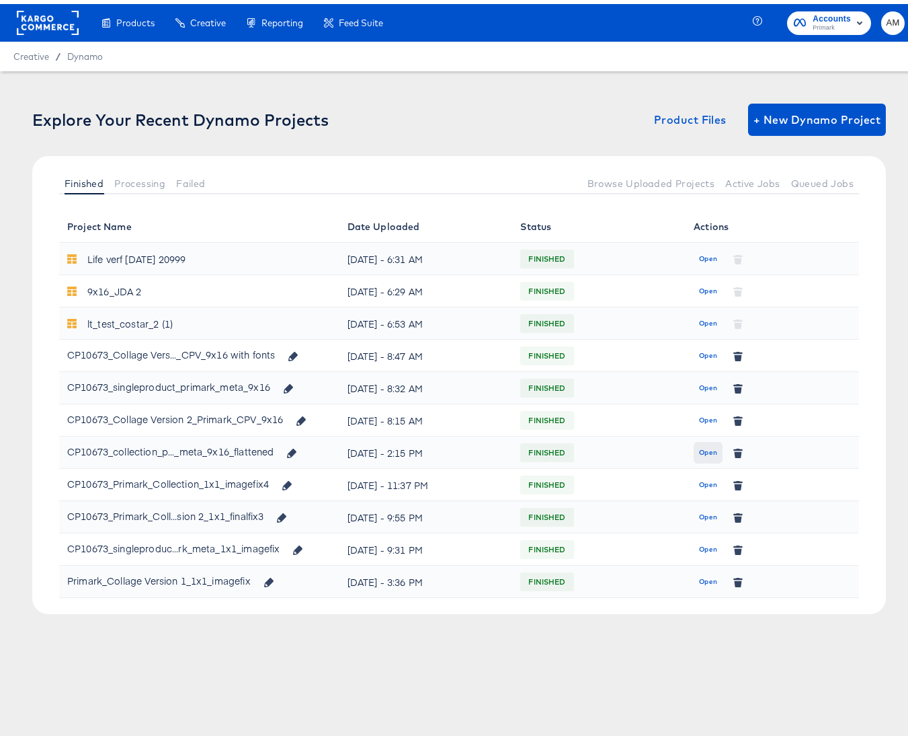
click at [699, 446] on span "Open" at bounding box center [708, 448] width 18 height 12
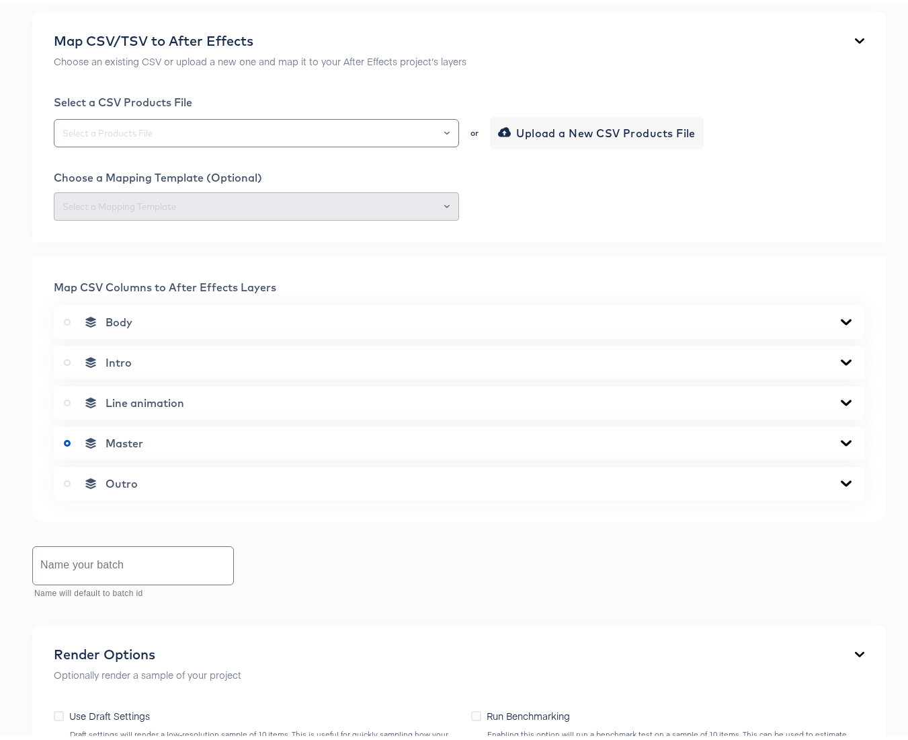
scroll to position [839, 0]
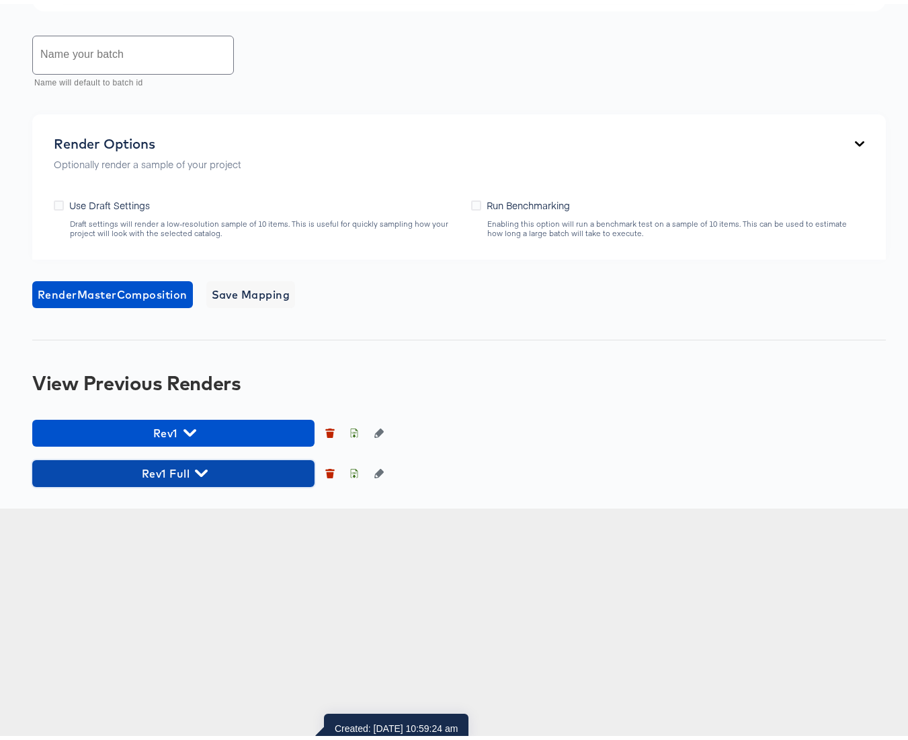
click at [199, 475] on icon "button" at bounding box center [201, 469] width 13 height 13
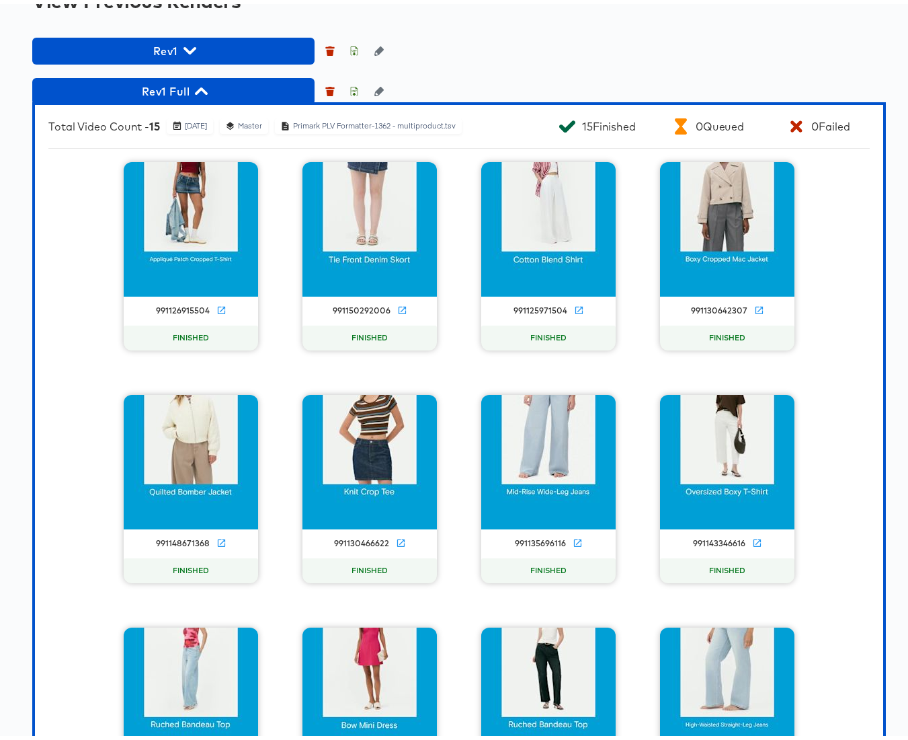
scroll to position [1199, 0]
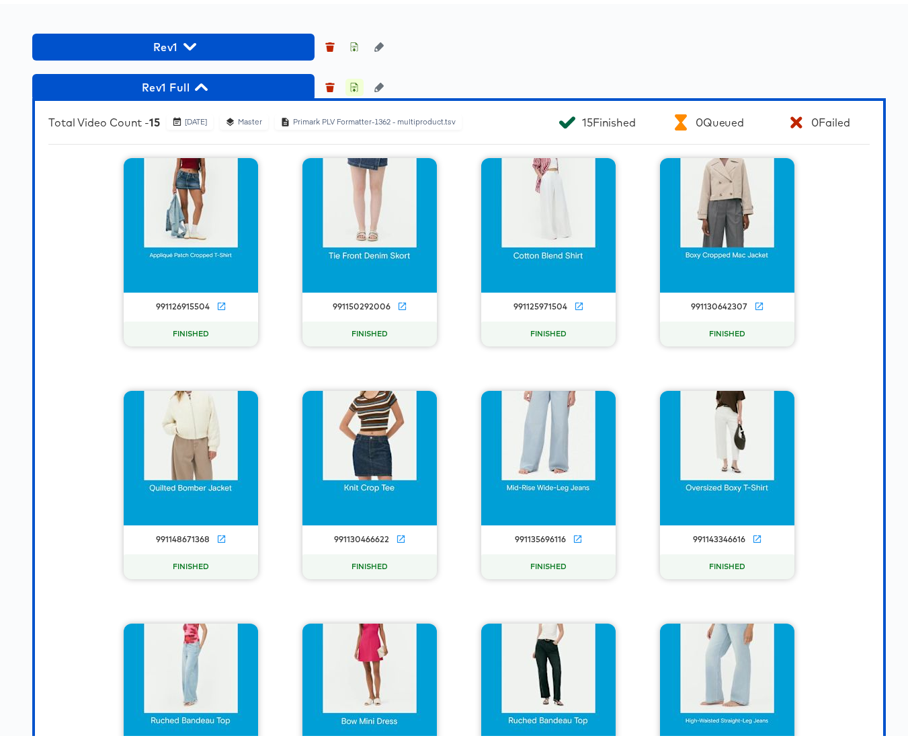
click at [355, 88] on icon "button" at bounding box center [354, 83] width 9 height 9
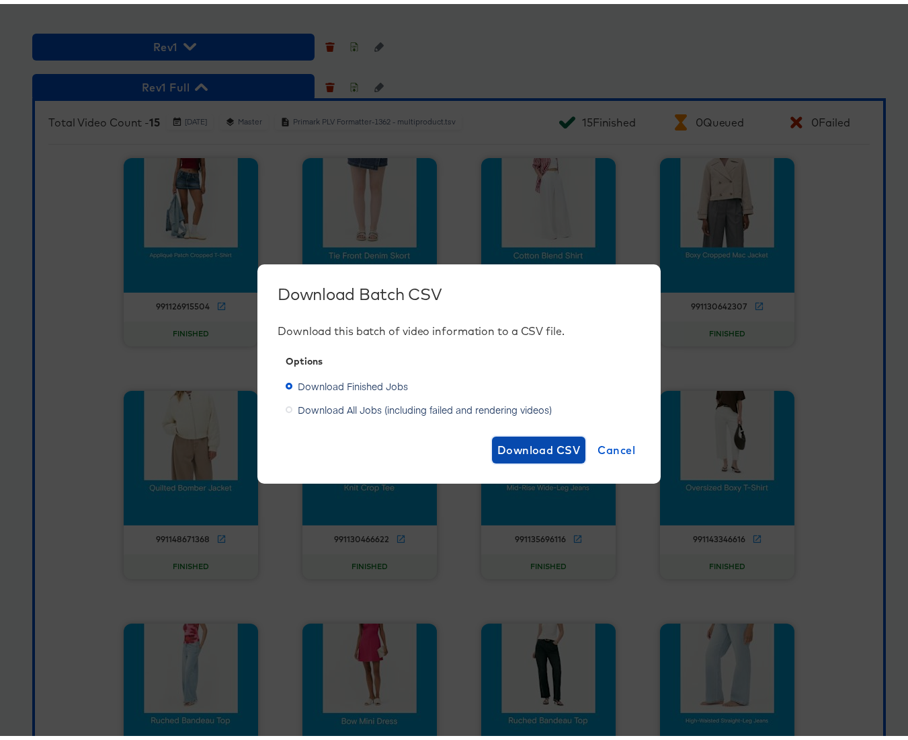
click at [505, 444] on span "Download CSV" at bounding box center [539, 445] width 83 height 19
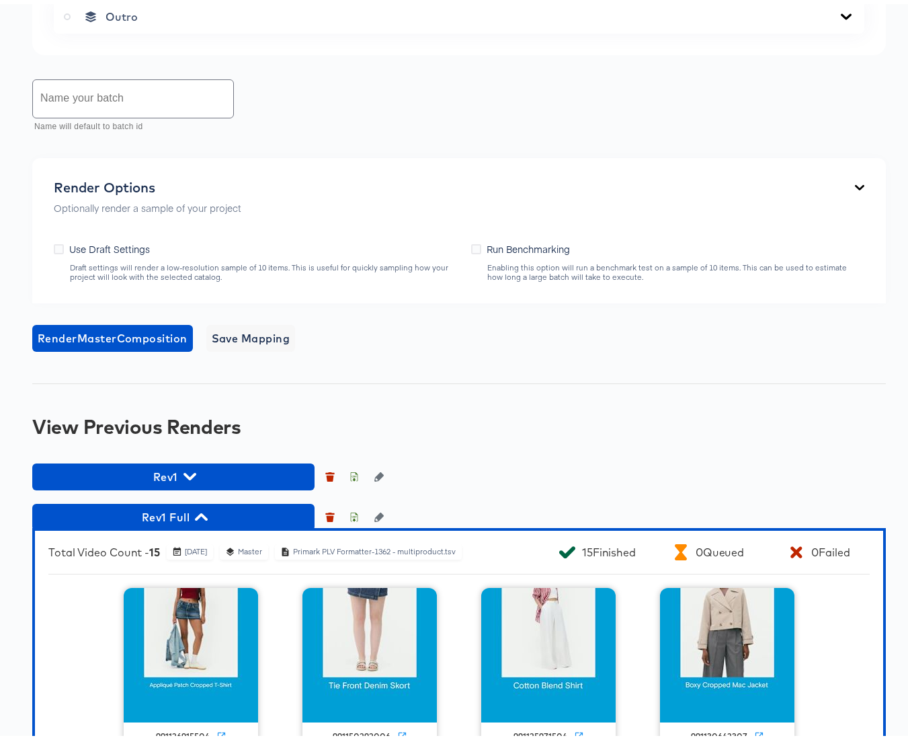
scroll to position [0, 0]
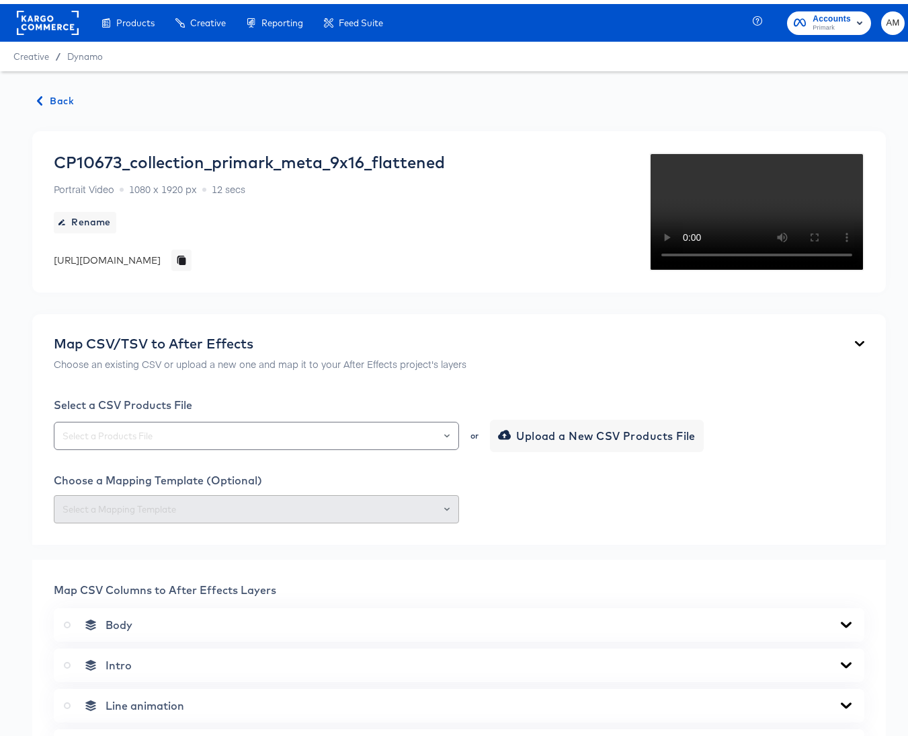
click at [45, 96] on span "Back" at bounding box center [56, 97] width 36 height 17
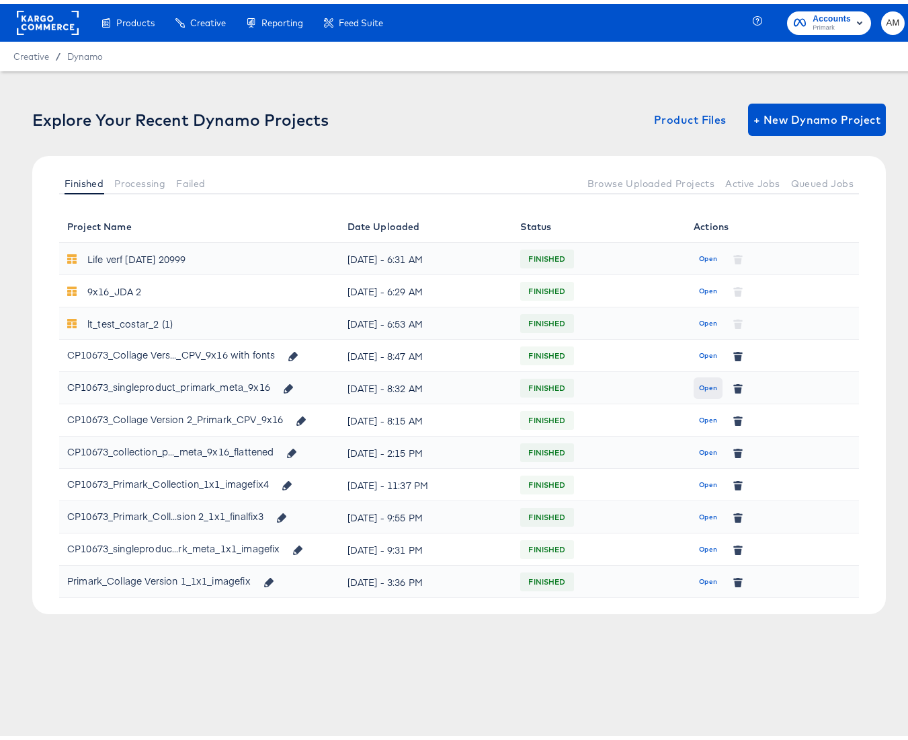
click at [703, 383] on span "Open" at bounding box center [708, 384] width 18 height 12
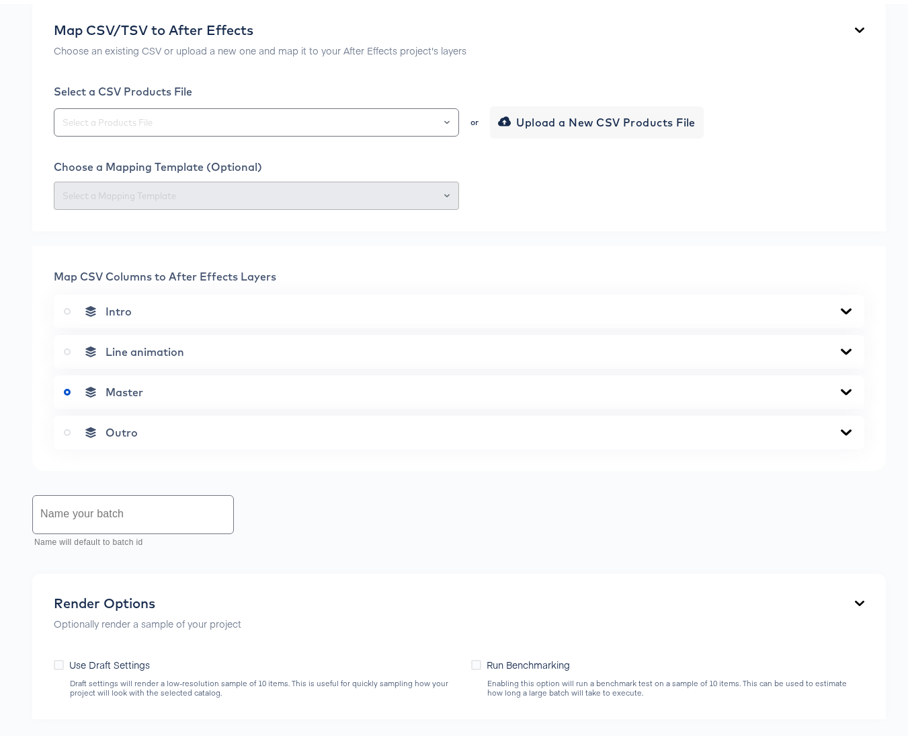
scroll to position [799, 0]
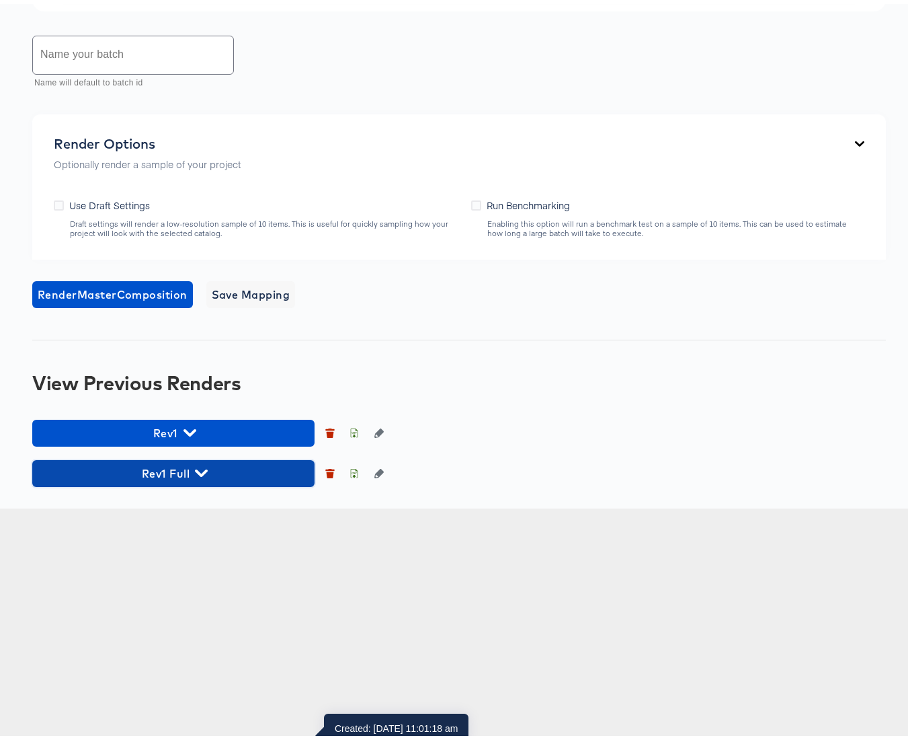
click at [202, 475] on icon "button" at bounding box center [201, 469] width 13 height 13
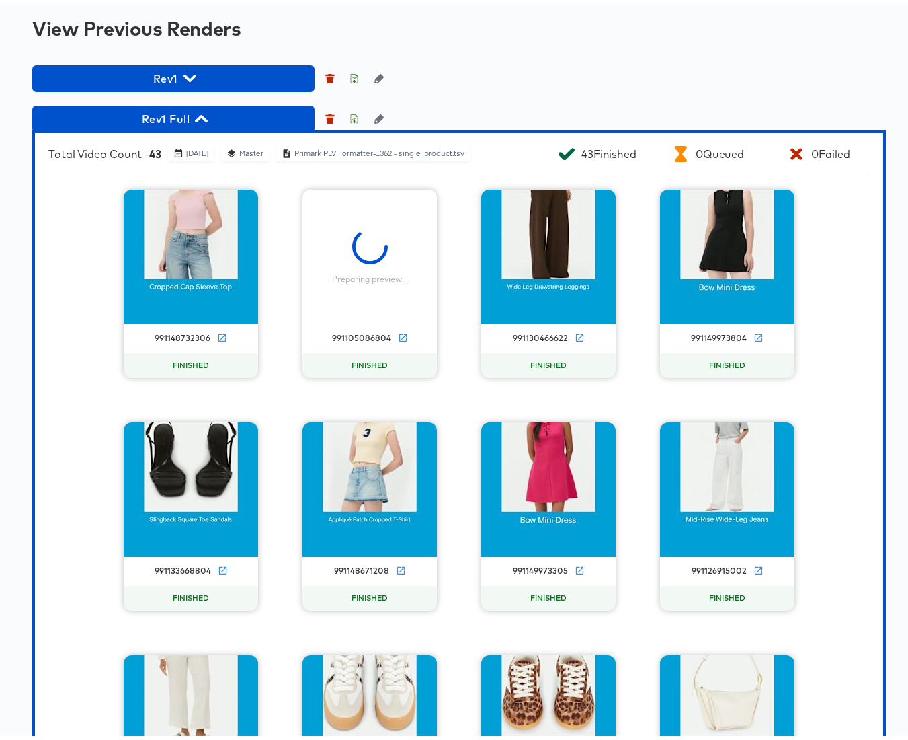
scroll to position [1173, 0]
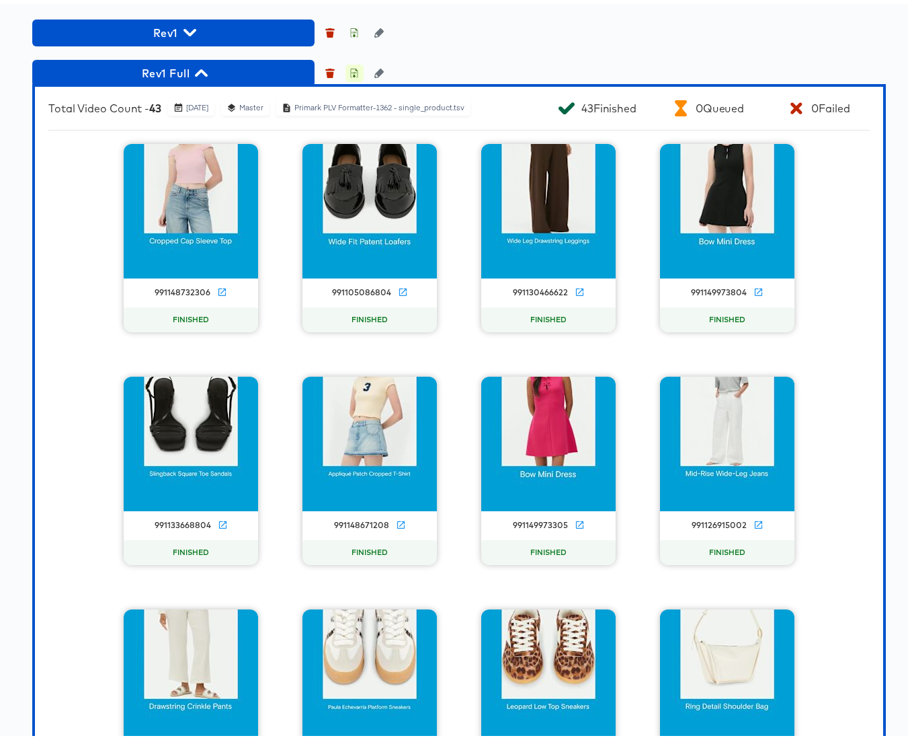
click at [354, 74] on icon "button" at bounding box center [354, 71] width 5 height 6
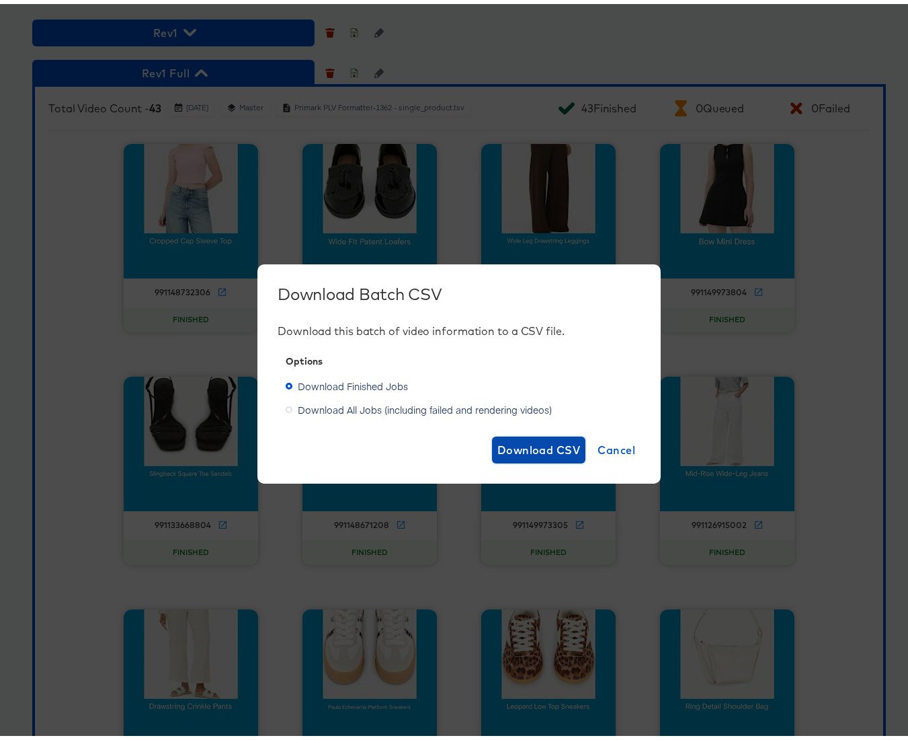
click at [512, 441] on span "Download CSV" at bounding box center [539, 445] width 83 height 19
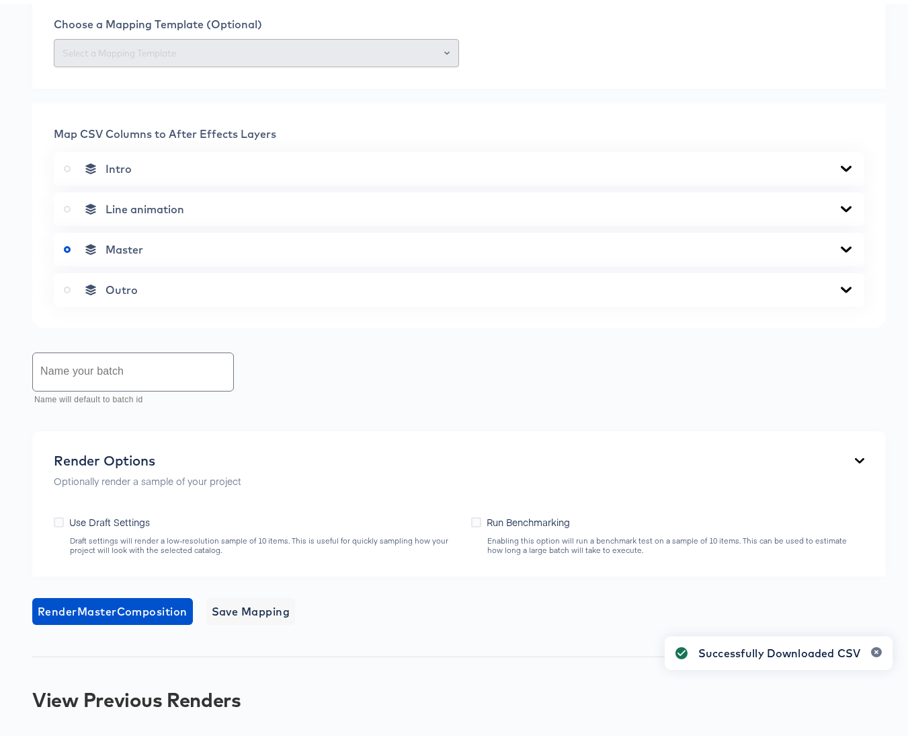
scroll to position [0, 0]
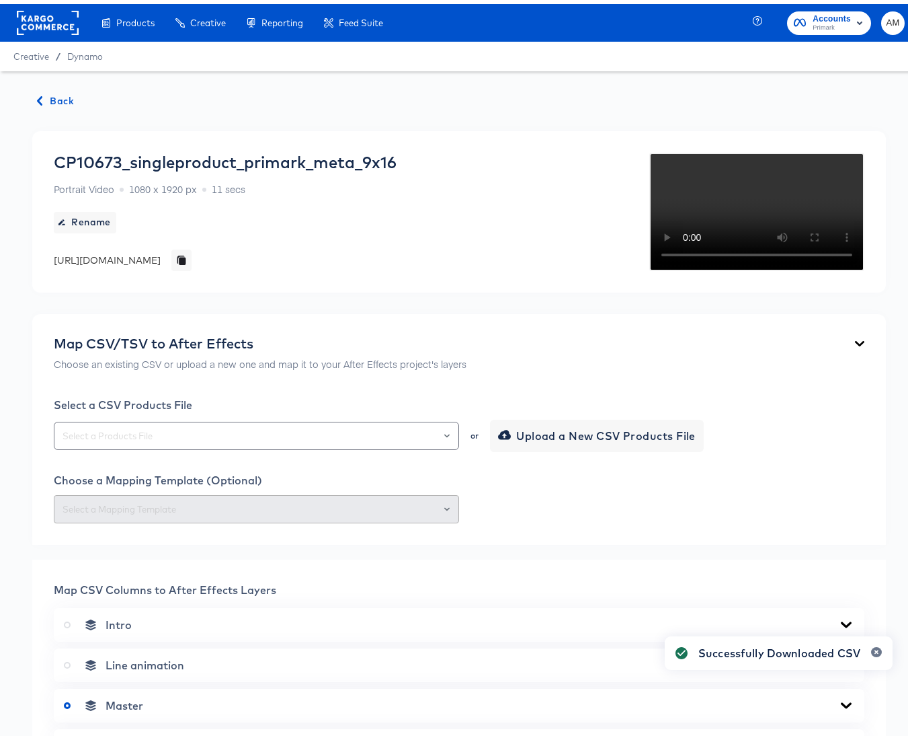
click at [51, 101] on span "Back" at bounding box center [56, 97] width 36 height 17
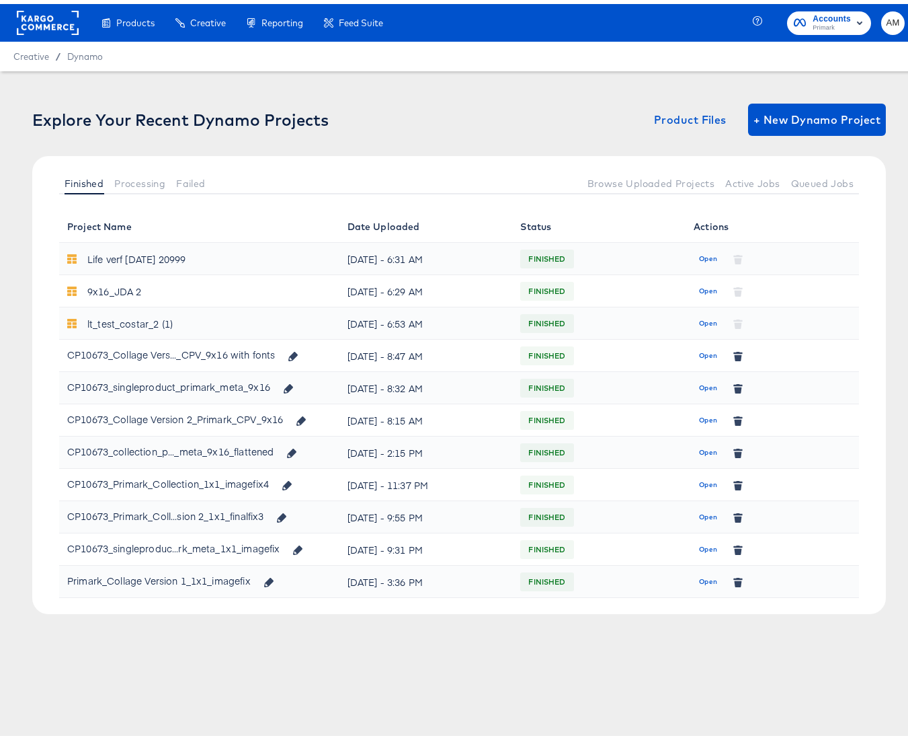
click at [699, 352] on span "Open" at bounding box center [708, 352] width 18 height 12
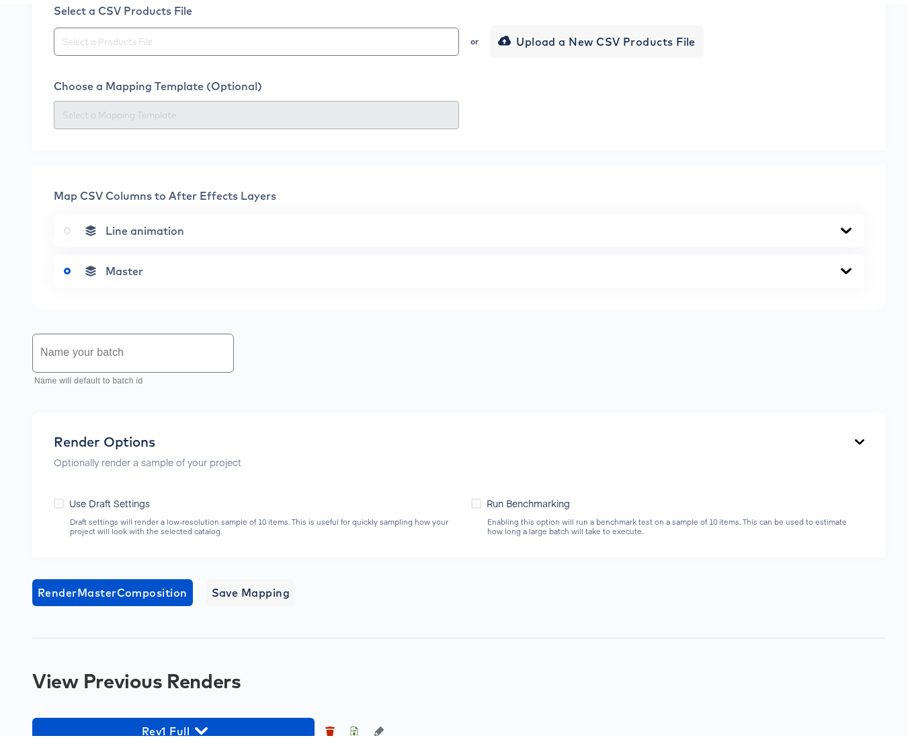
scroll to position [461, 0]
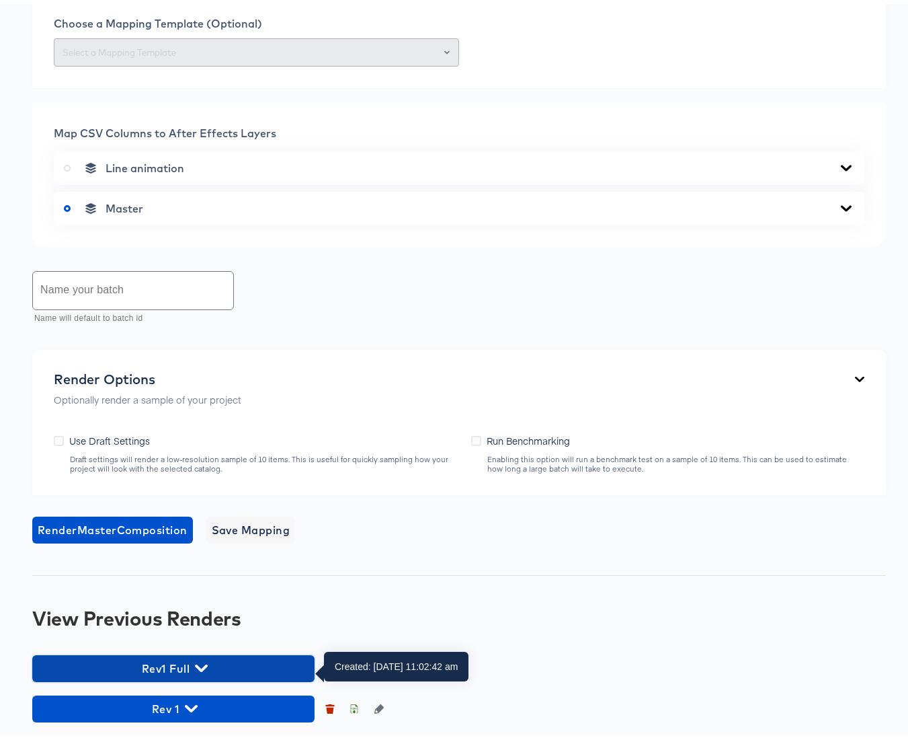
click at [199, 664] on icon "button" at bounding box center [201, 663] width 13 height 7
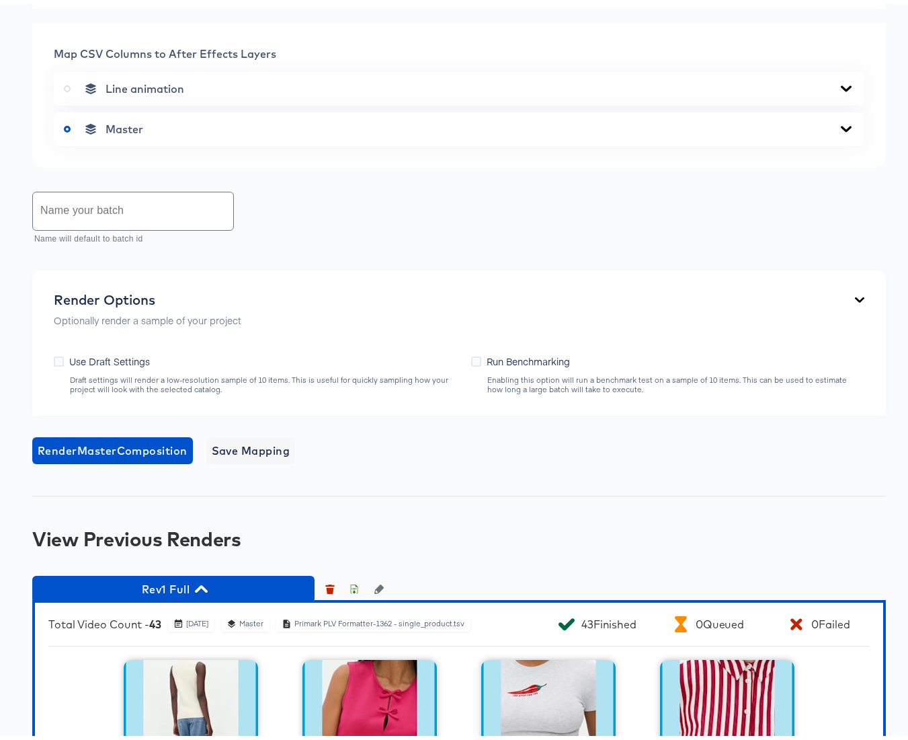
scroll to position [902, 0]
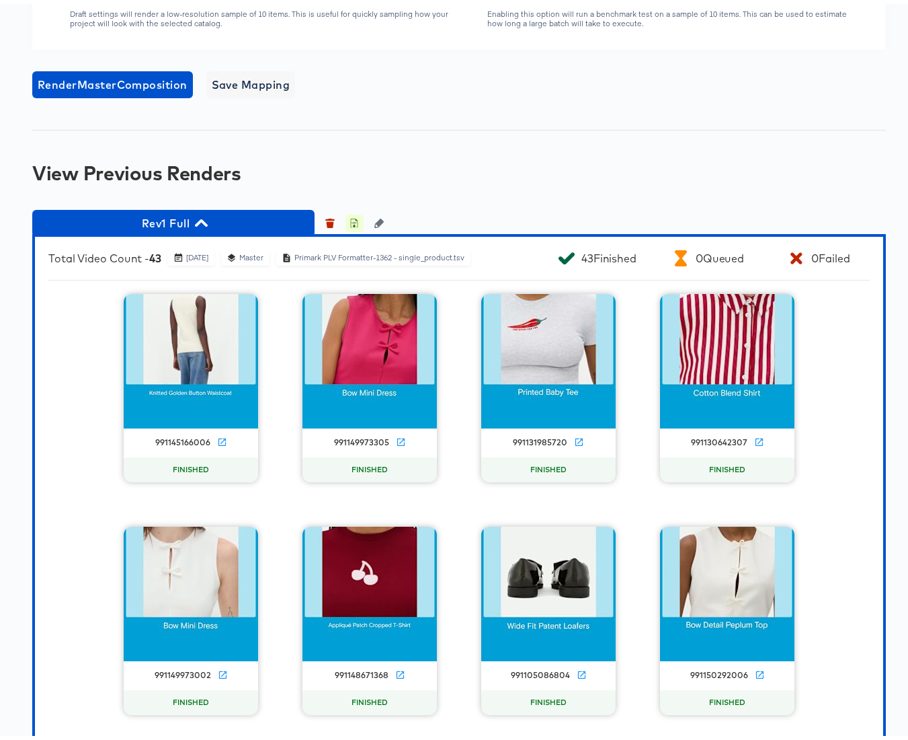
click at [352, 224] on icon "button" at bounding box center [354, 219] width 9 height 9
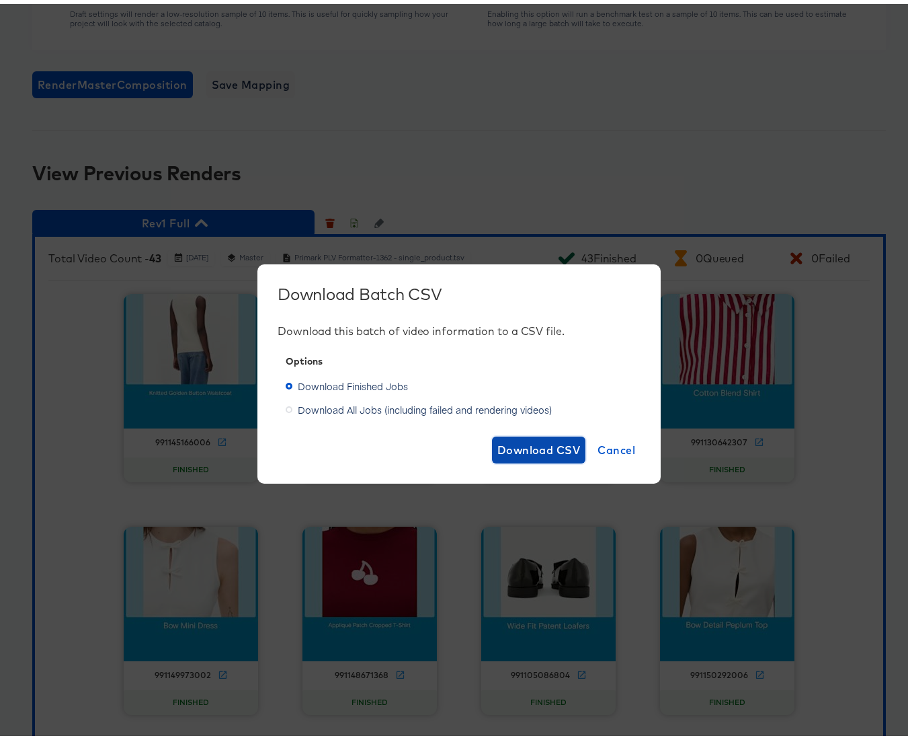
click at [523, 448] on span "Download CSV" at bounding box center [539, 445] width 83 height 19
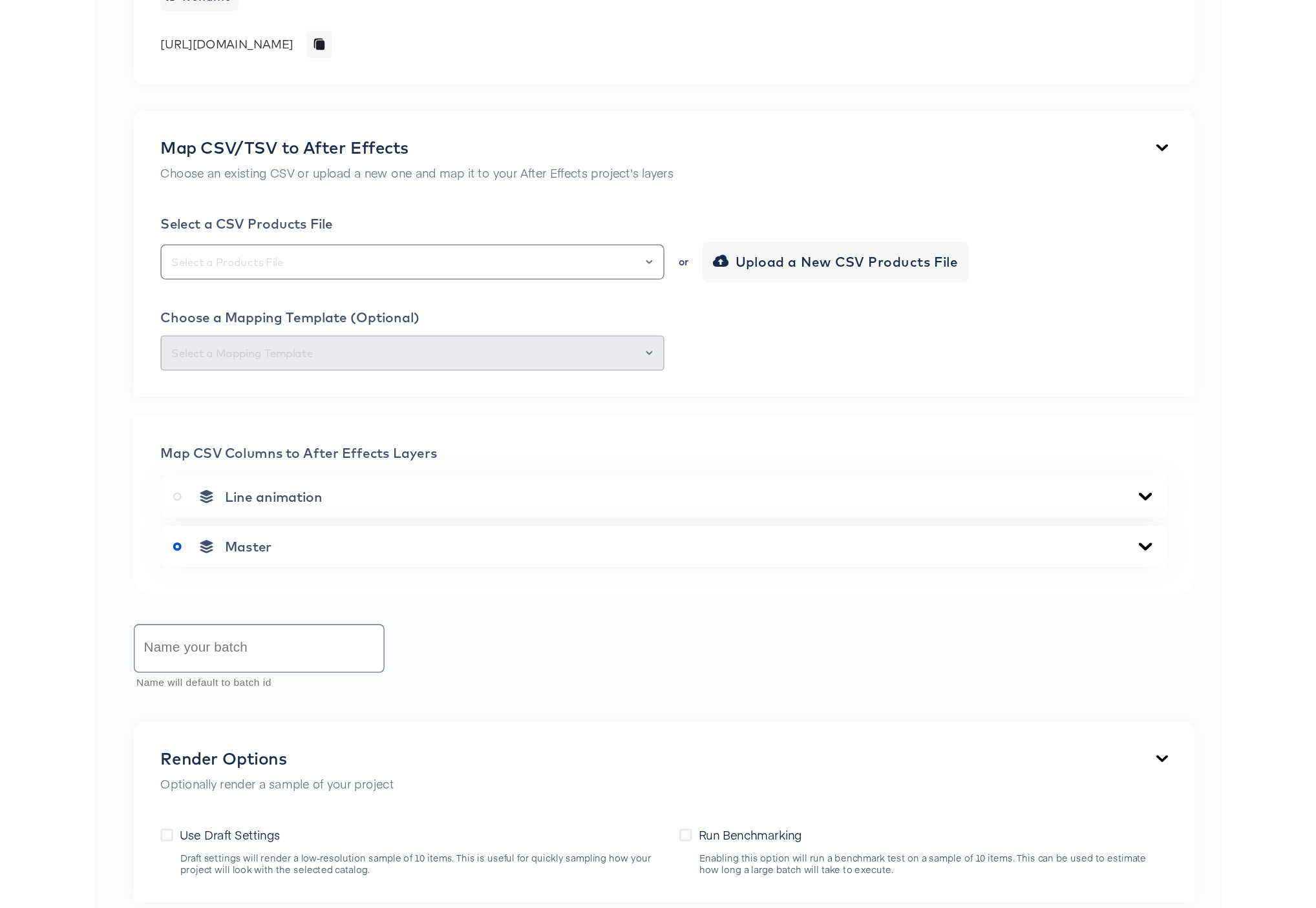
scroll to position [0, 0]
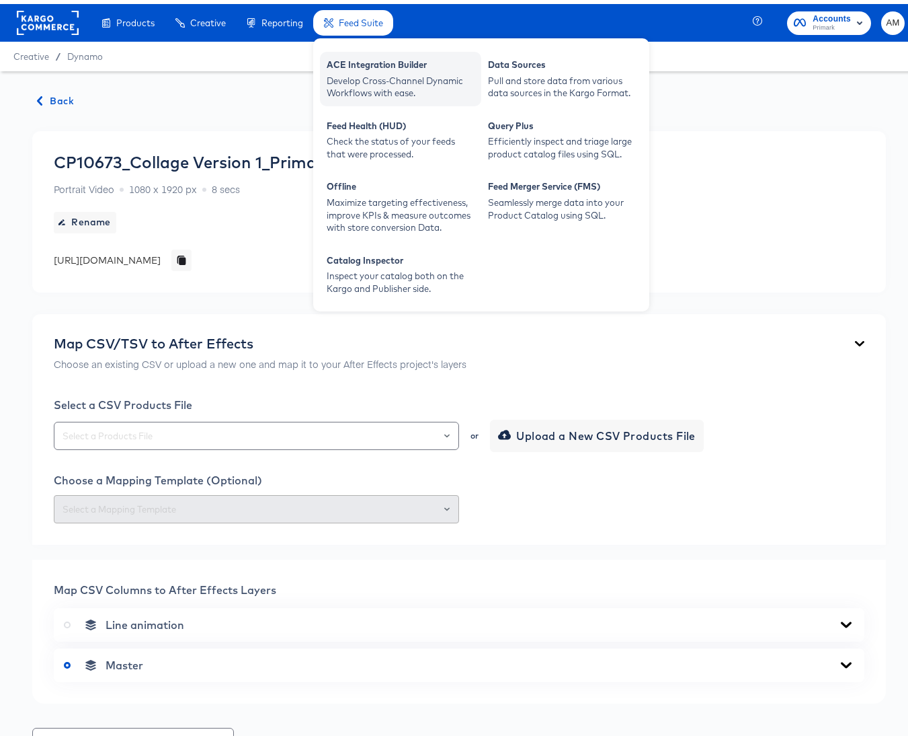
click at [355, 73] on div "Develop Cross-Channel Dynamic Workflows with ease." at bounding box center [401, 83] width 148 height 25
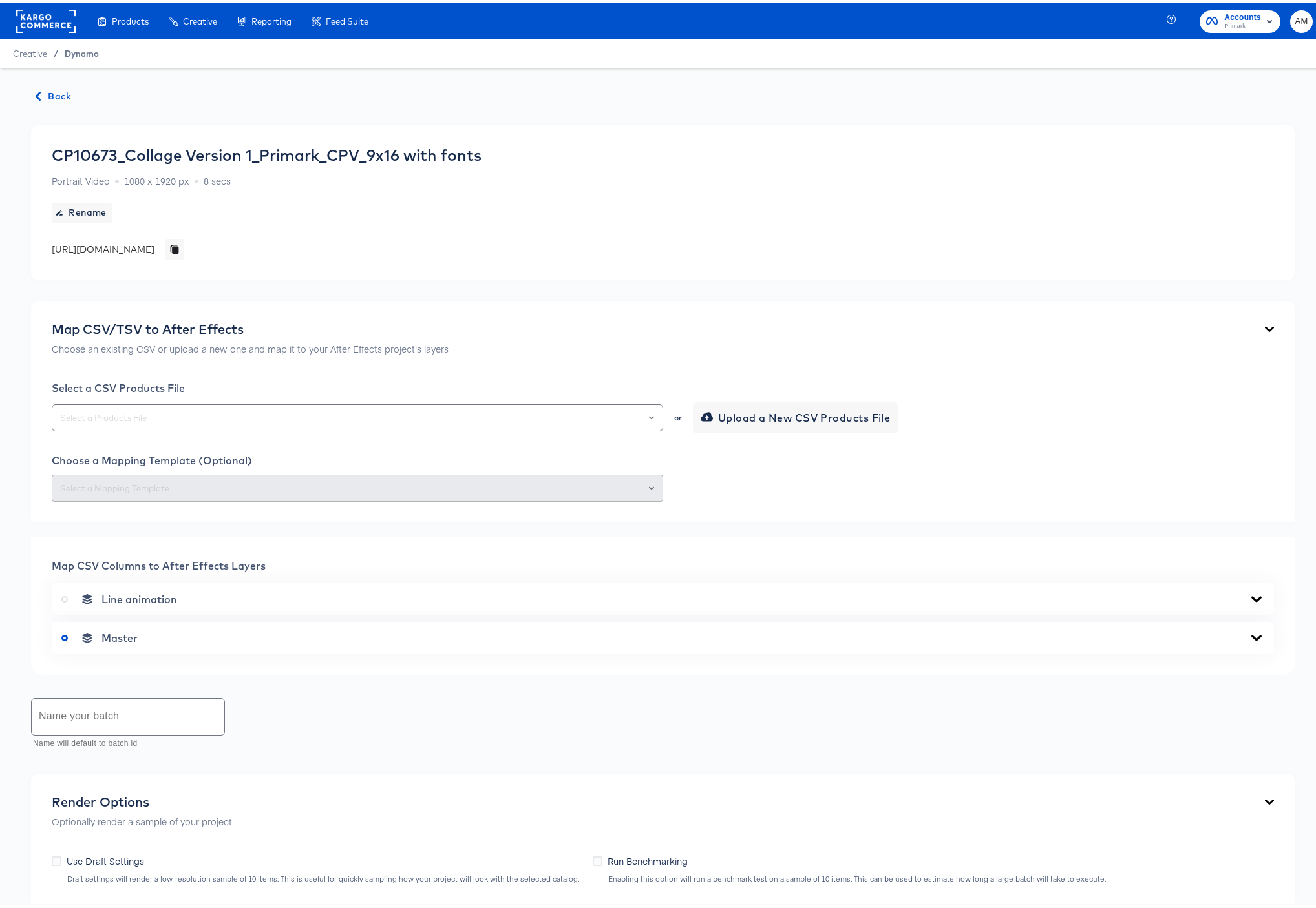
click at [76, 48] on span "Dynamo" at bounding box center [82, 50] width 35 height 11
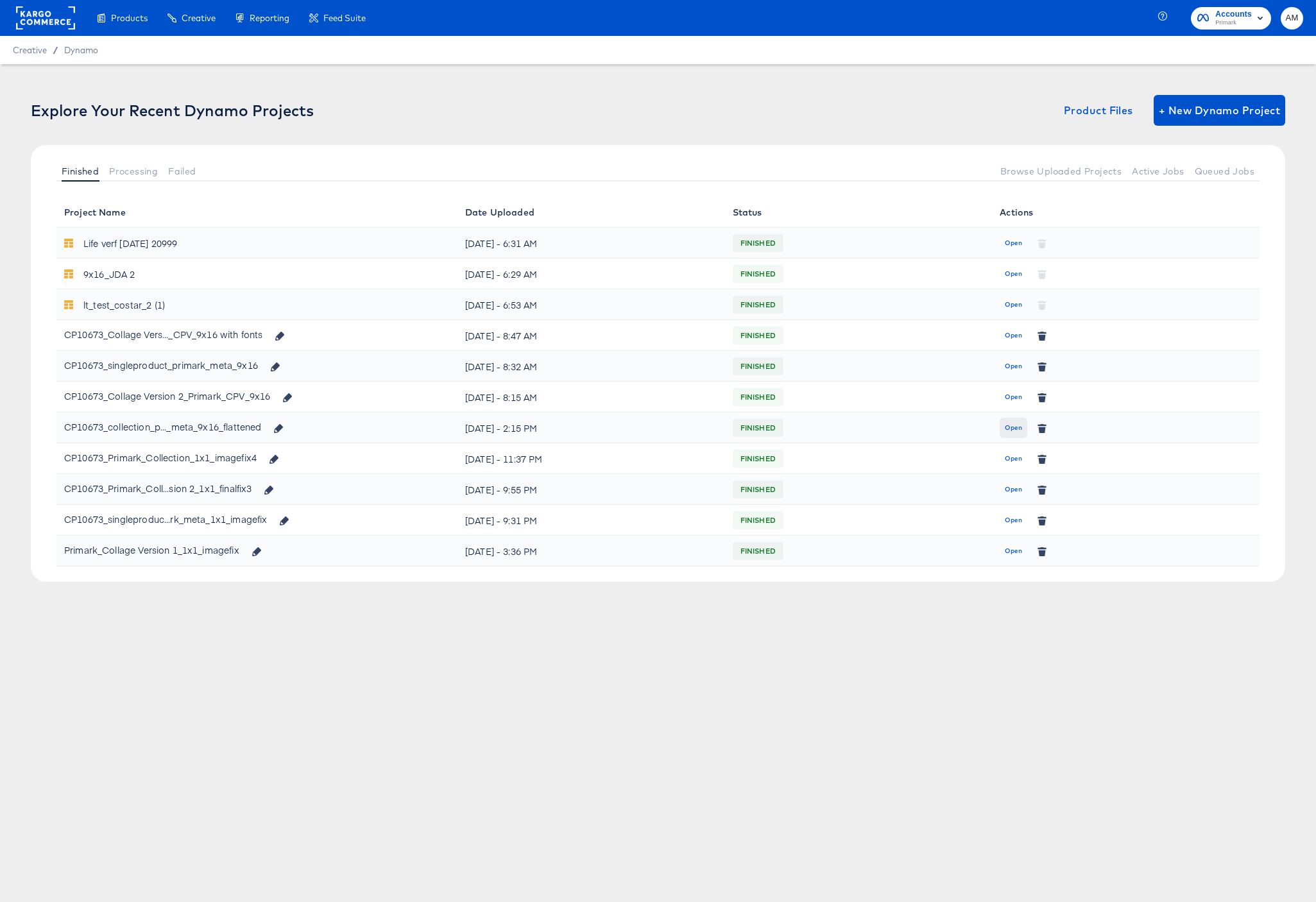
click at [1013, 427] on span "Open" at bounding box center [1013, 428] width 17 height 11
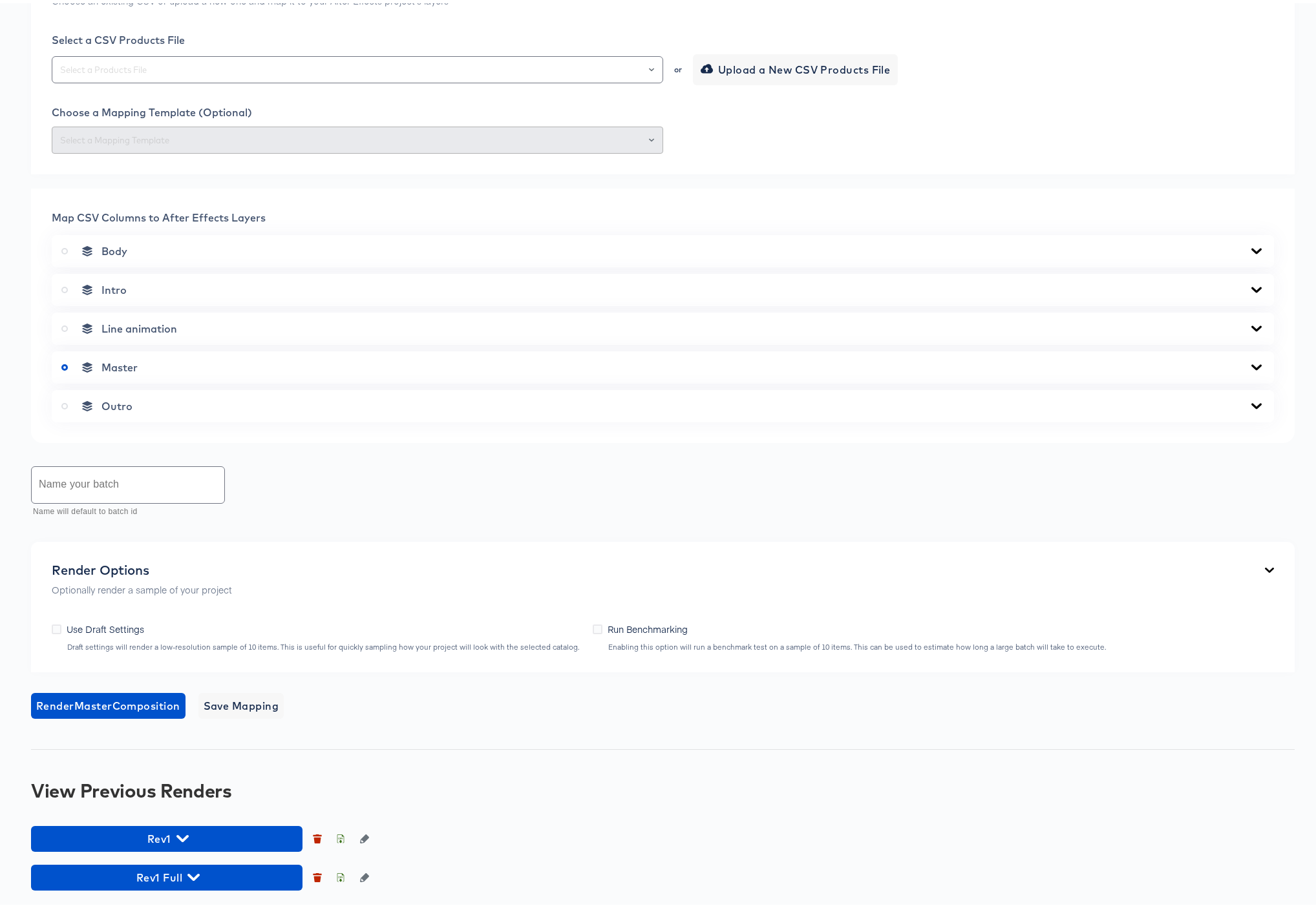
scroll to position [600, 0]
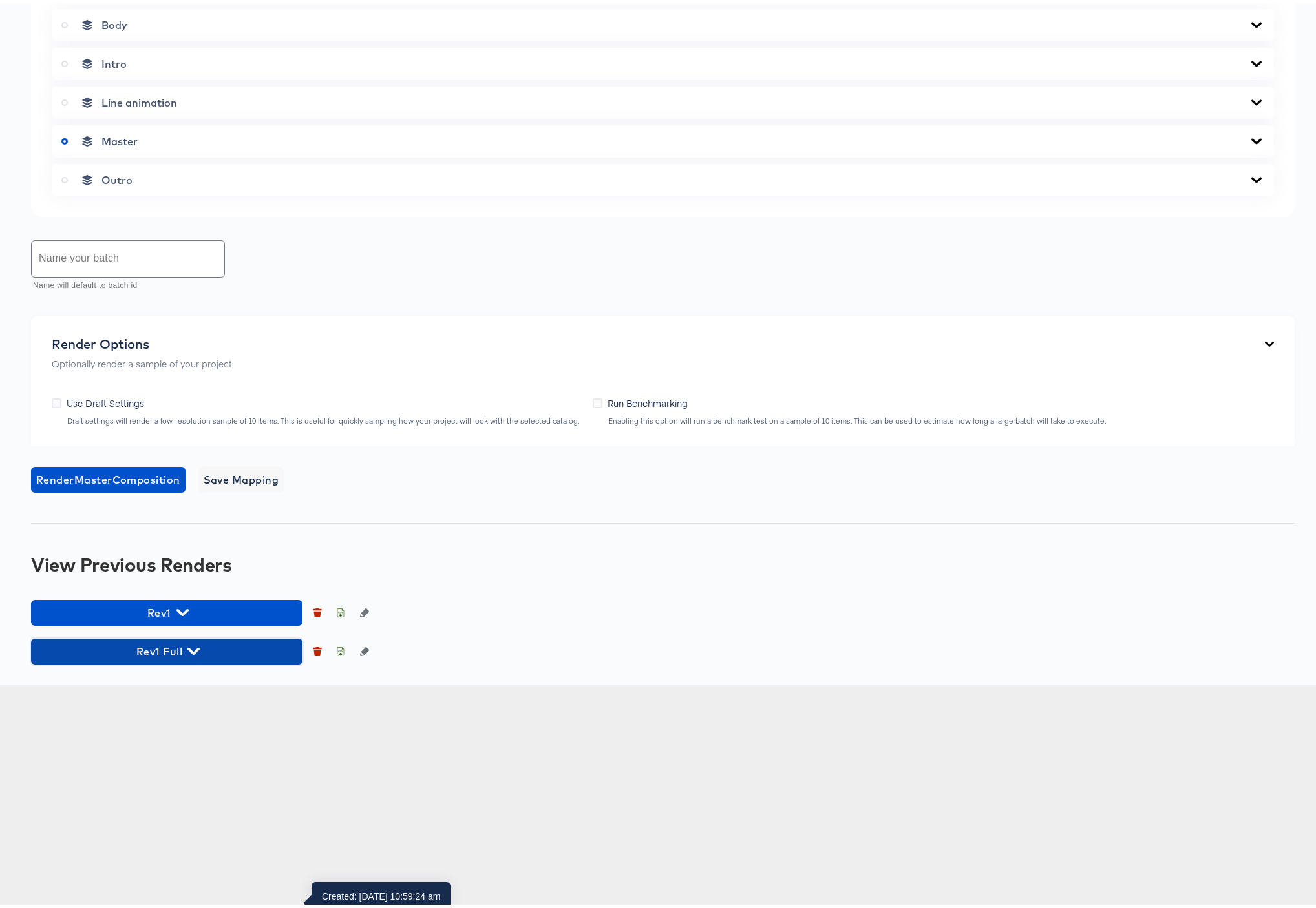
click at [197, 651] on icon "button" at bounding box center [193, 648] width 12 height 7
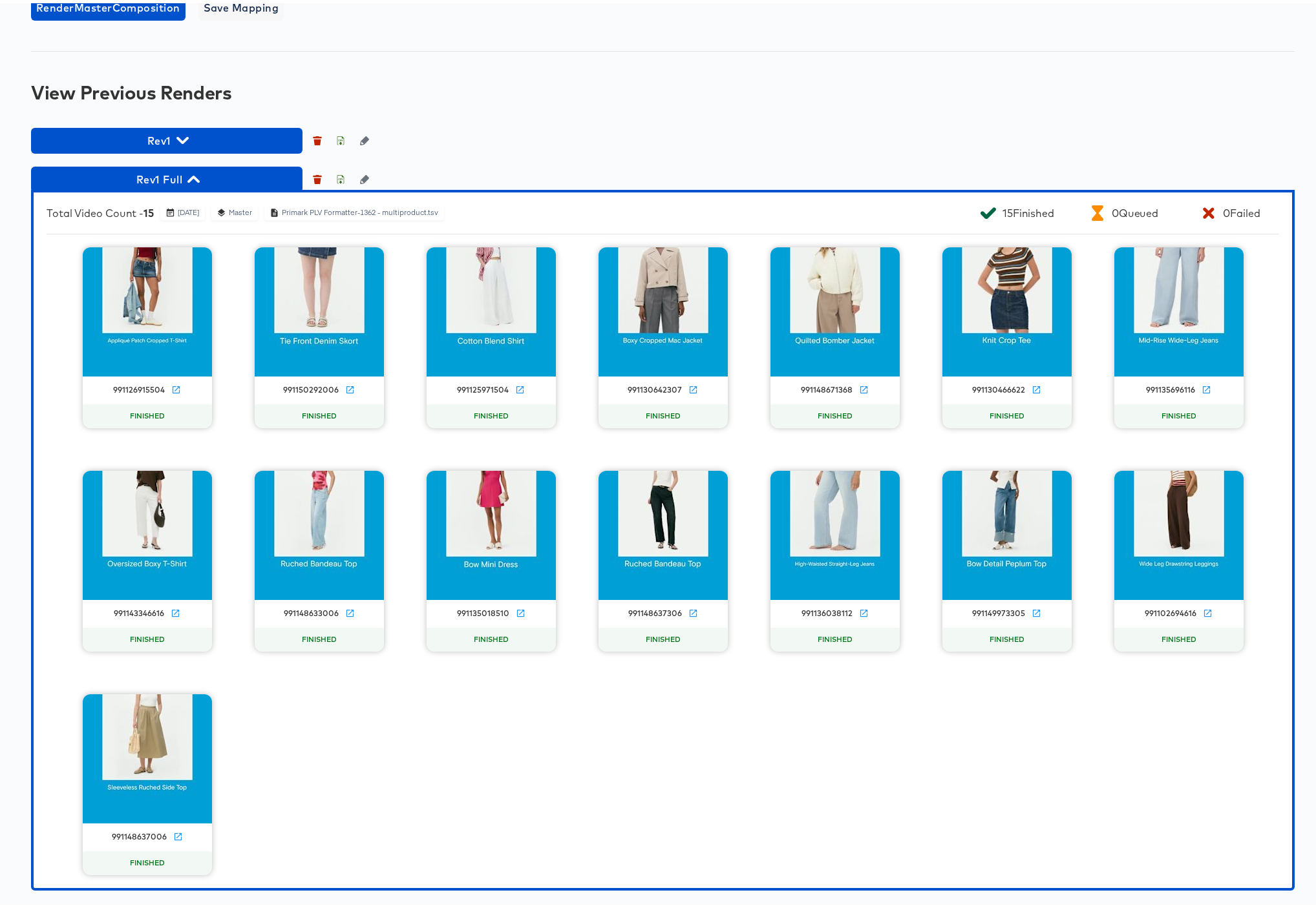
scroll to position [1274, 0]
click at [340, 181] on icon "button" at bounding box center [340, 176] width 9 height 9
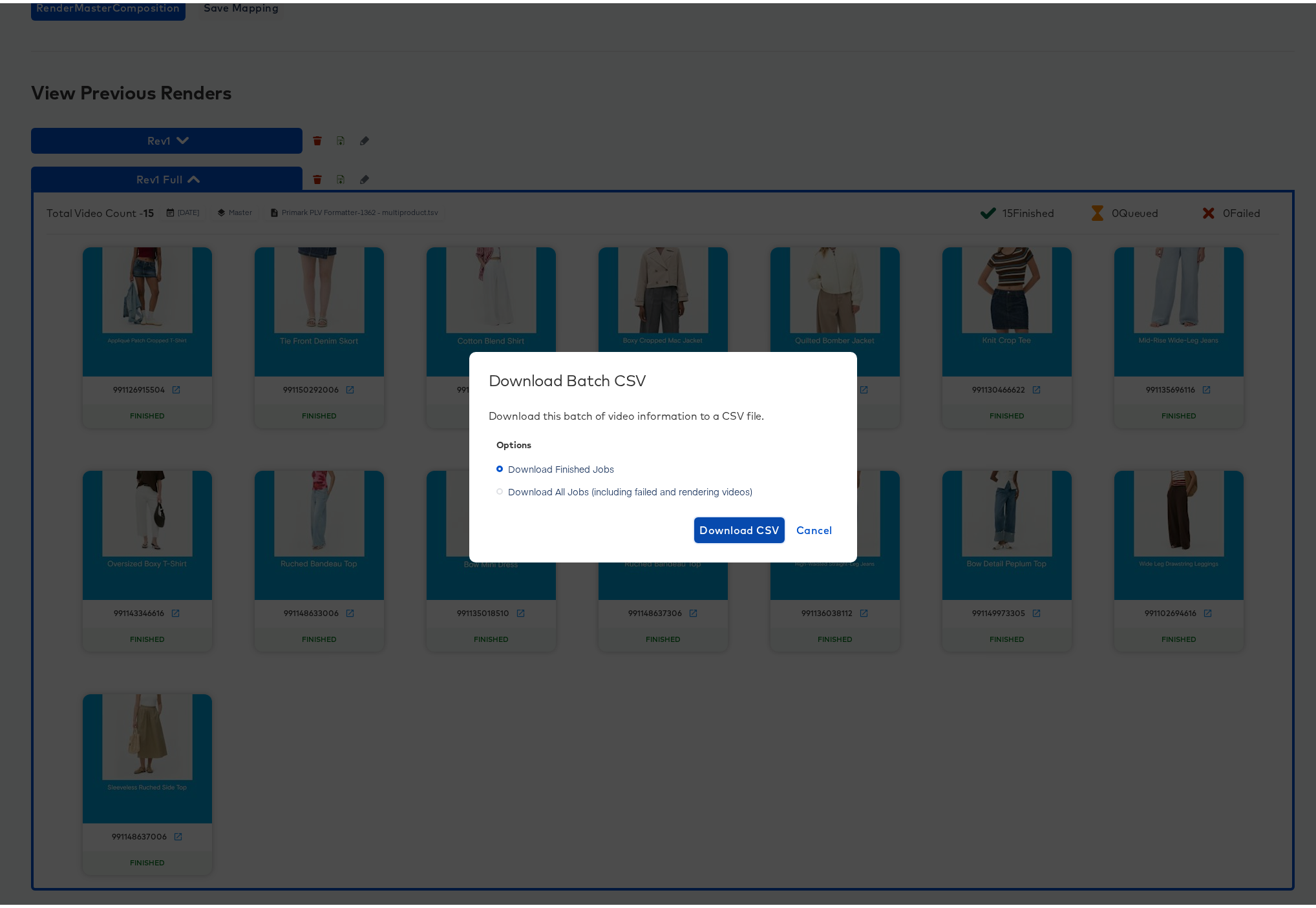
click at [716, 528] on span "Download CSV" at bounding box center [739, 527] width 80 height 18
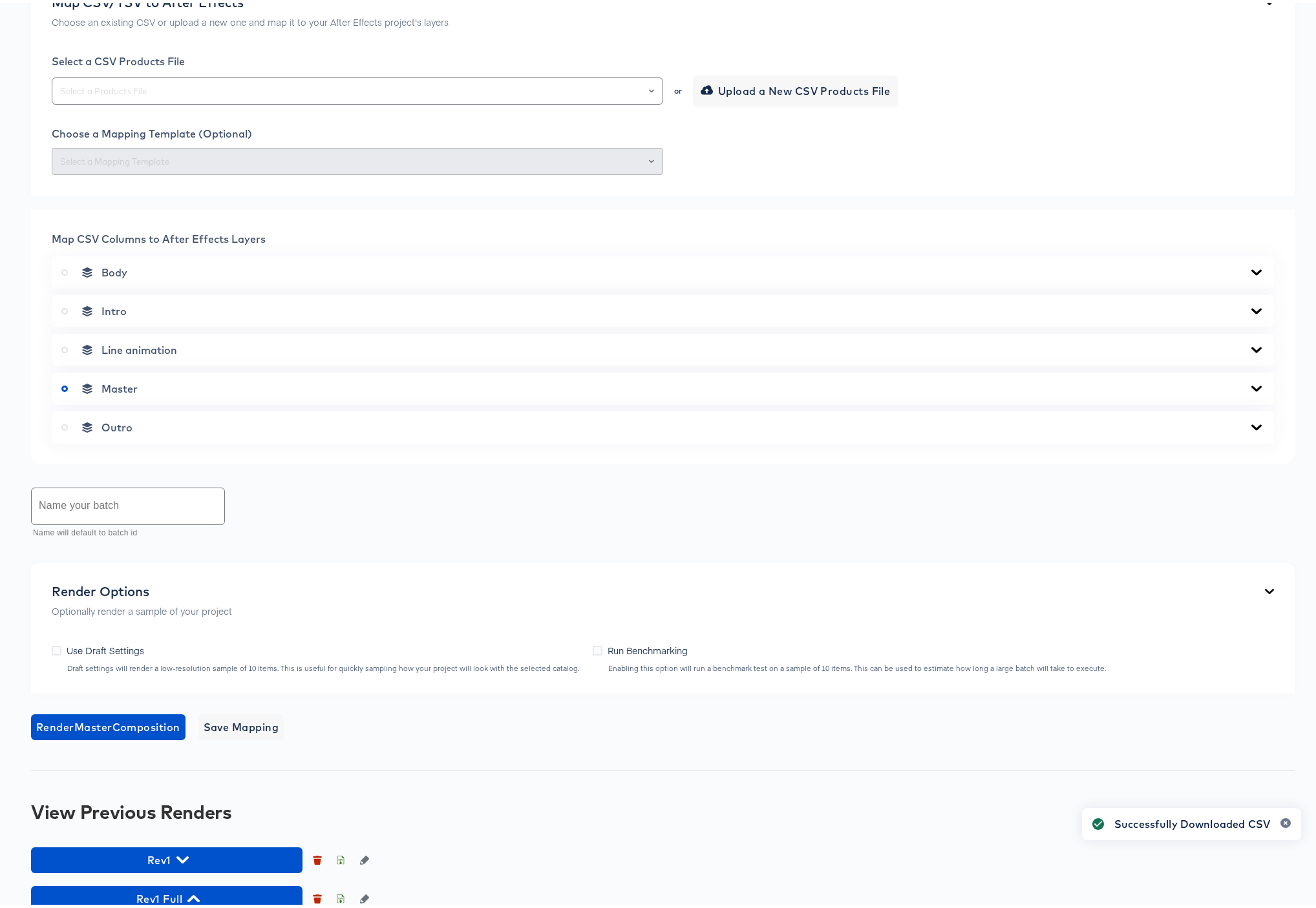
scroll to position [0, 0]
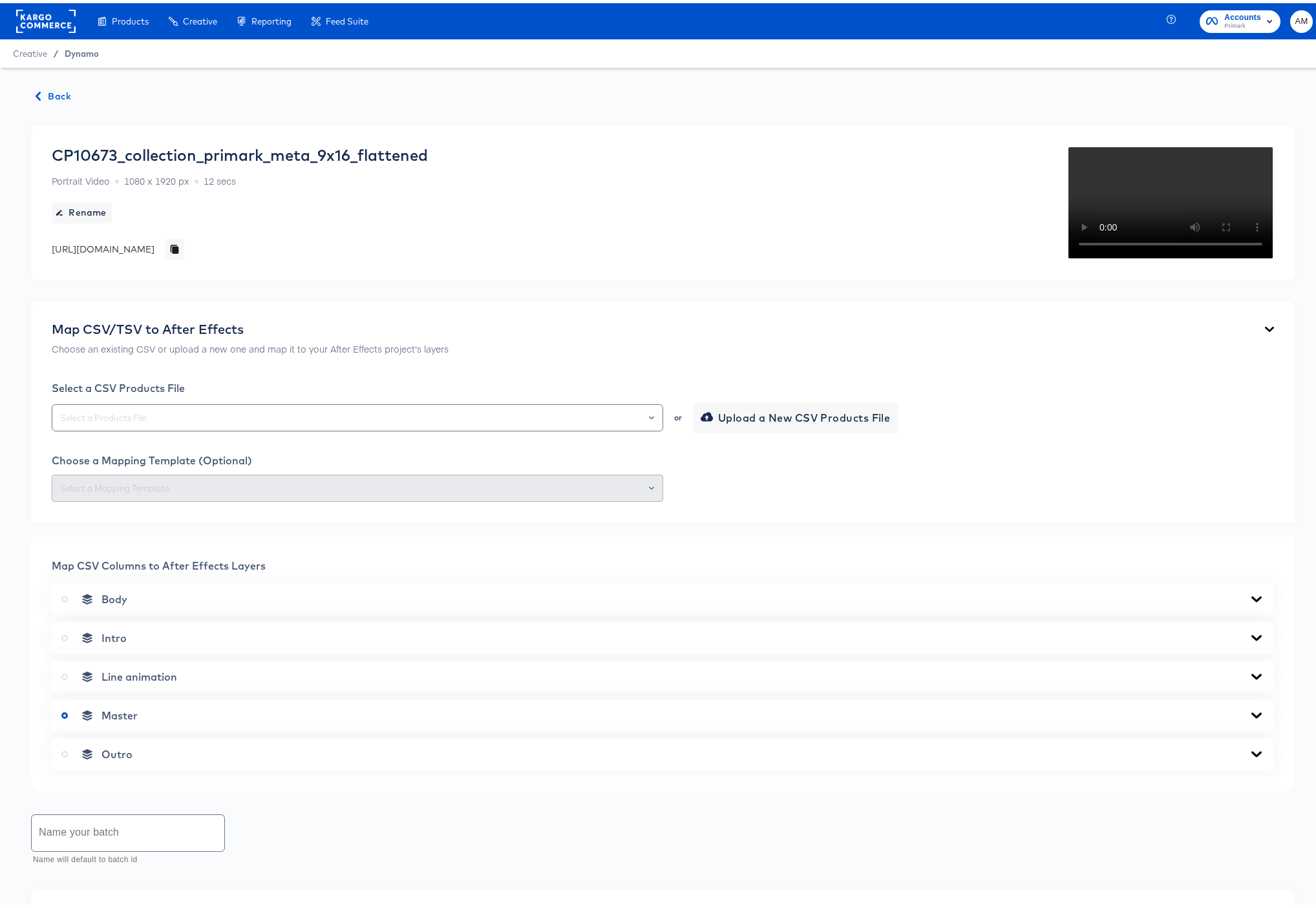
click at [80, 49] on span "Dynamo" at bounding box center [82, 50] width 35 height 11
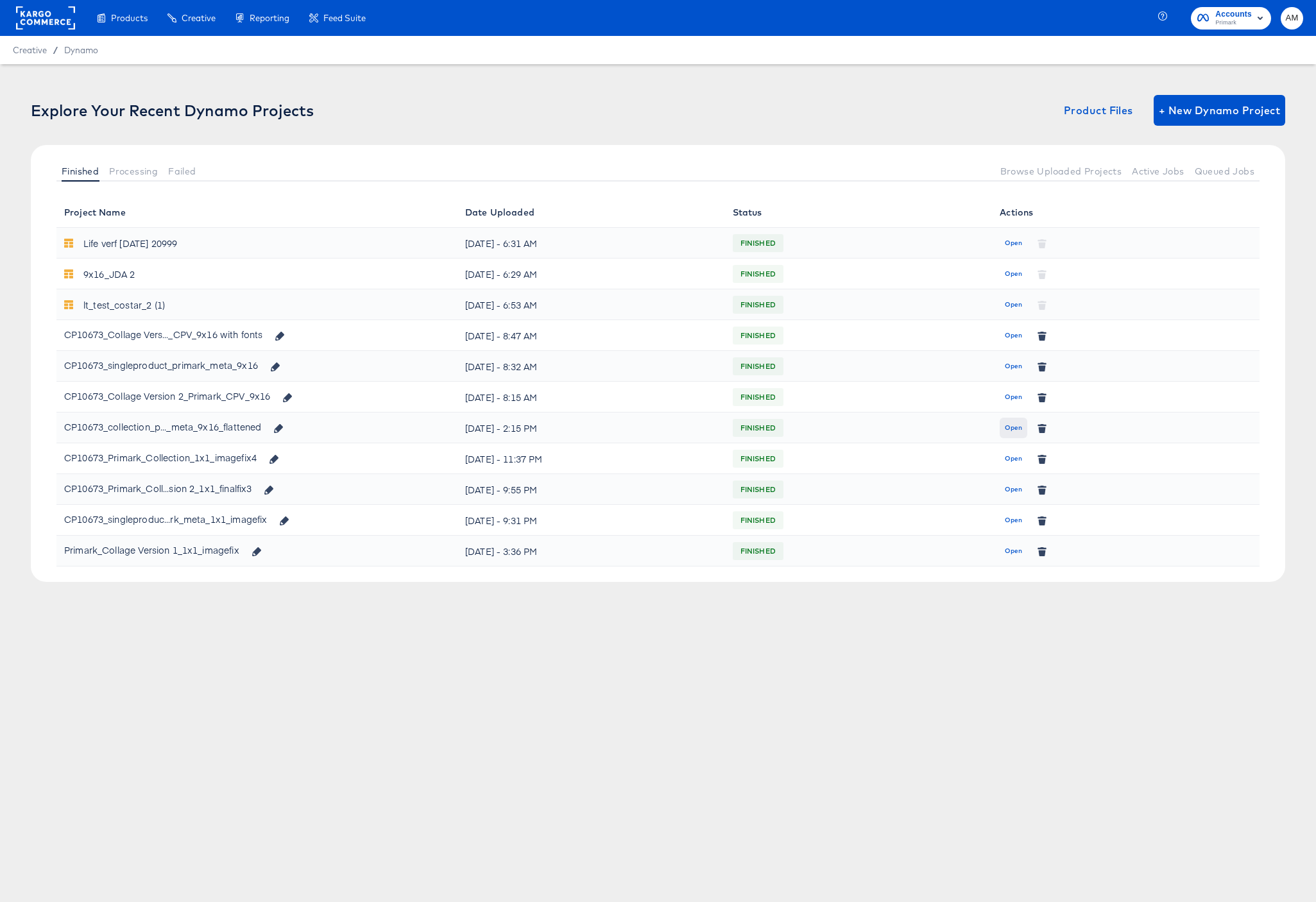
click at [1013, 427] on span "Open" at bounding box center [1013, 428] width 17 height 11
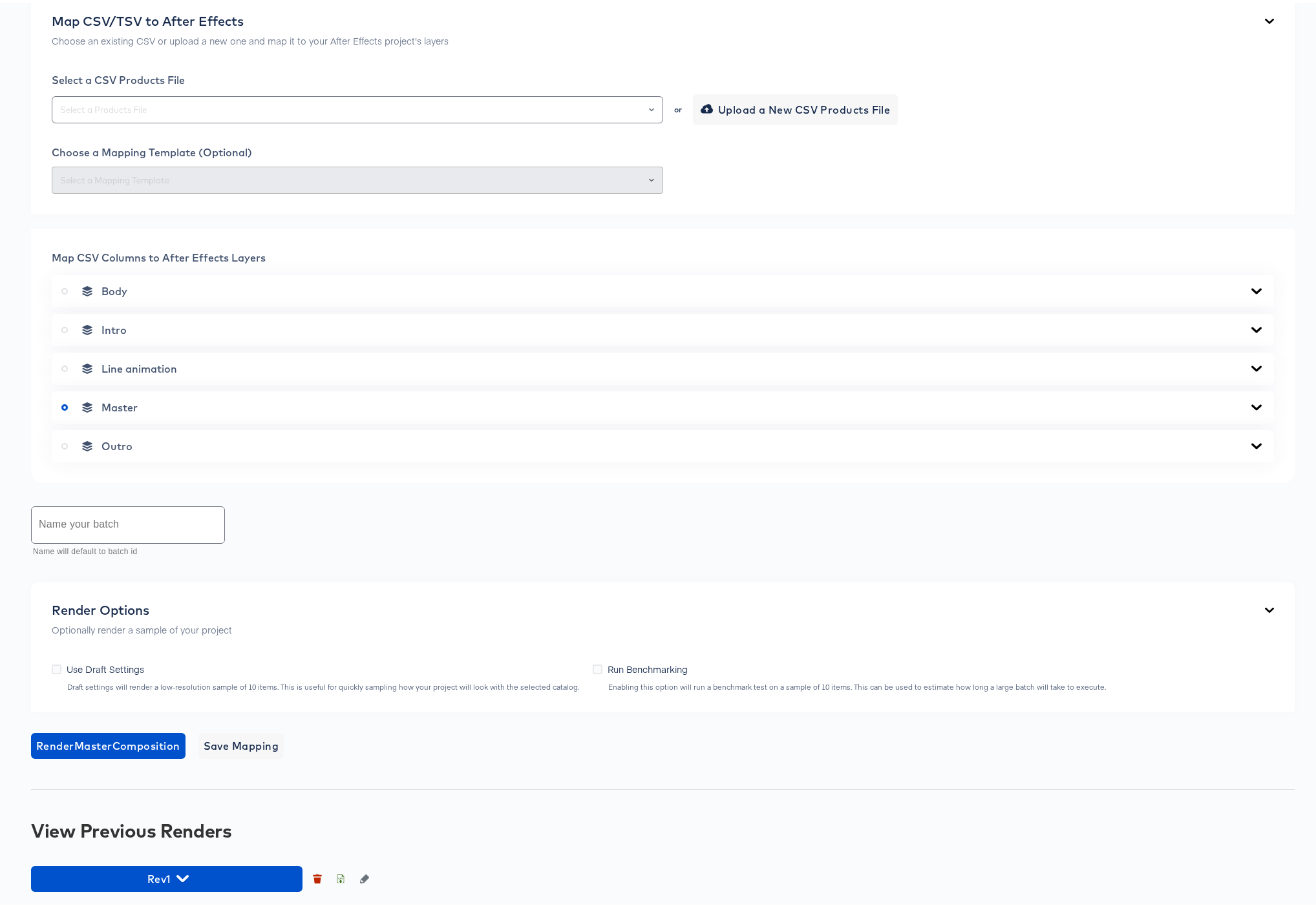
scroll to position [600, 0]
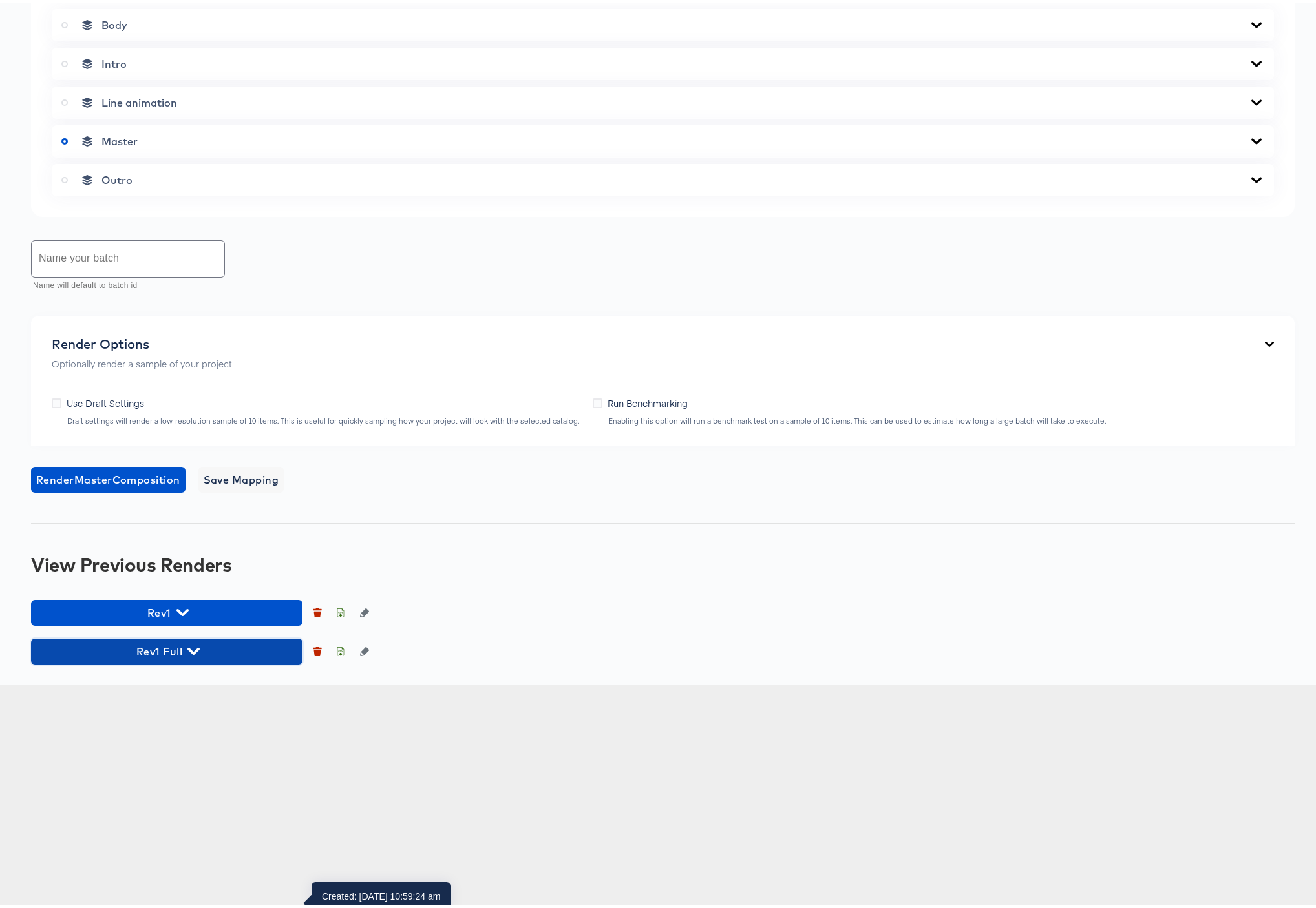
click at [194, 654] on icon "button" at bounding box center [193, 648] width 12 height 12
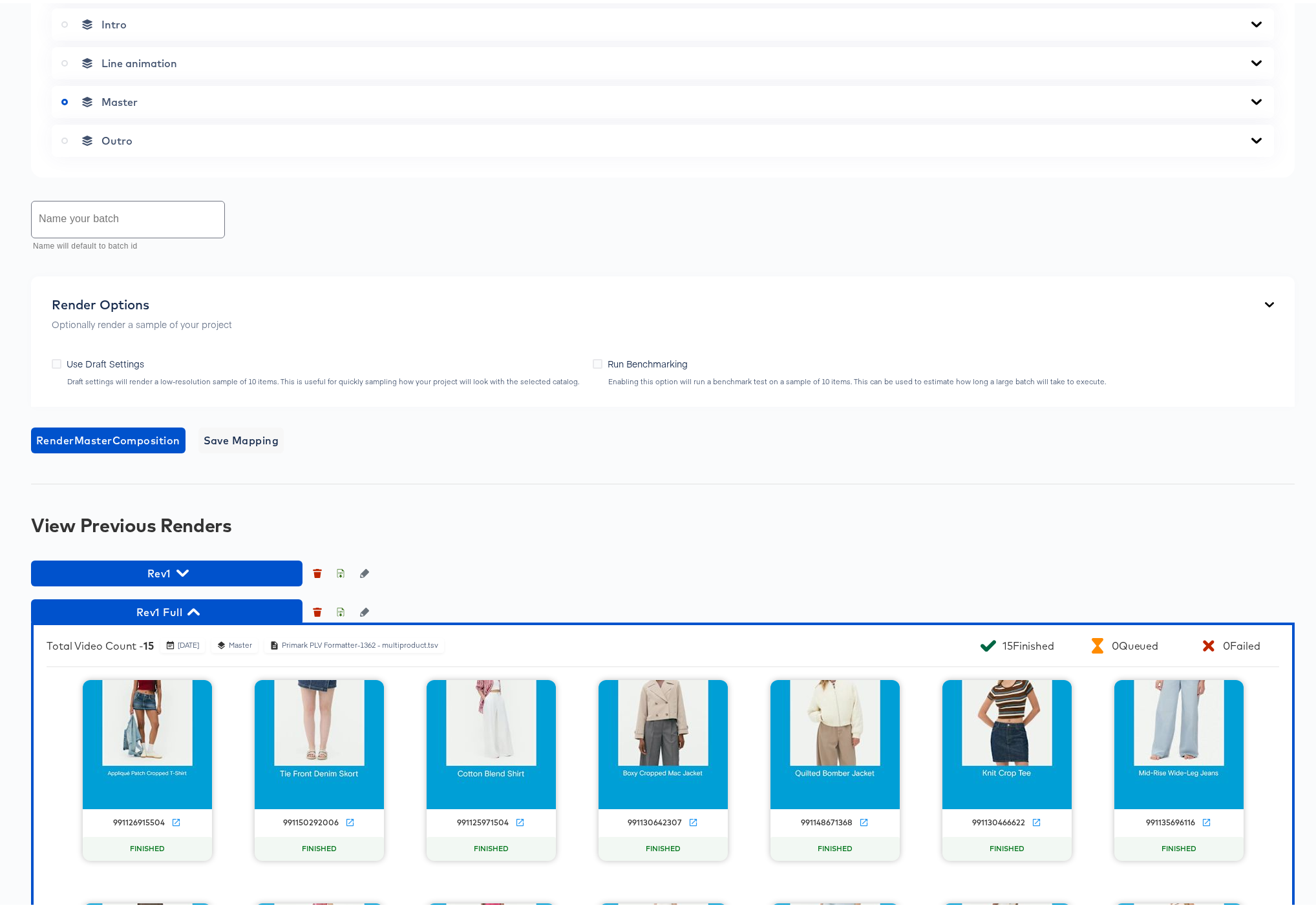
scroll to position [1298, 0]
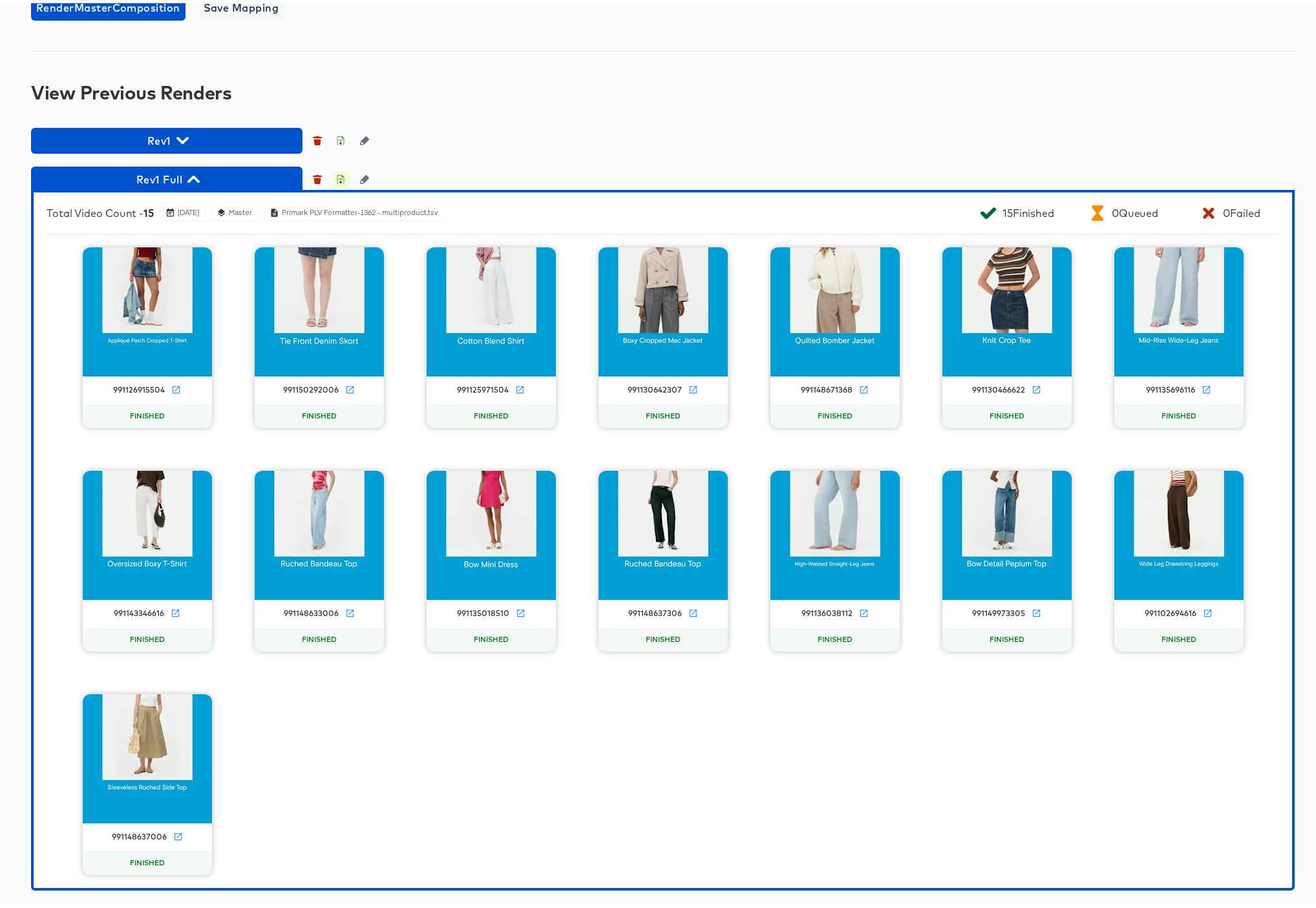
click at [339, 179] on icon "button" at bounding box center [340, 176] width 9 height 9
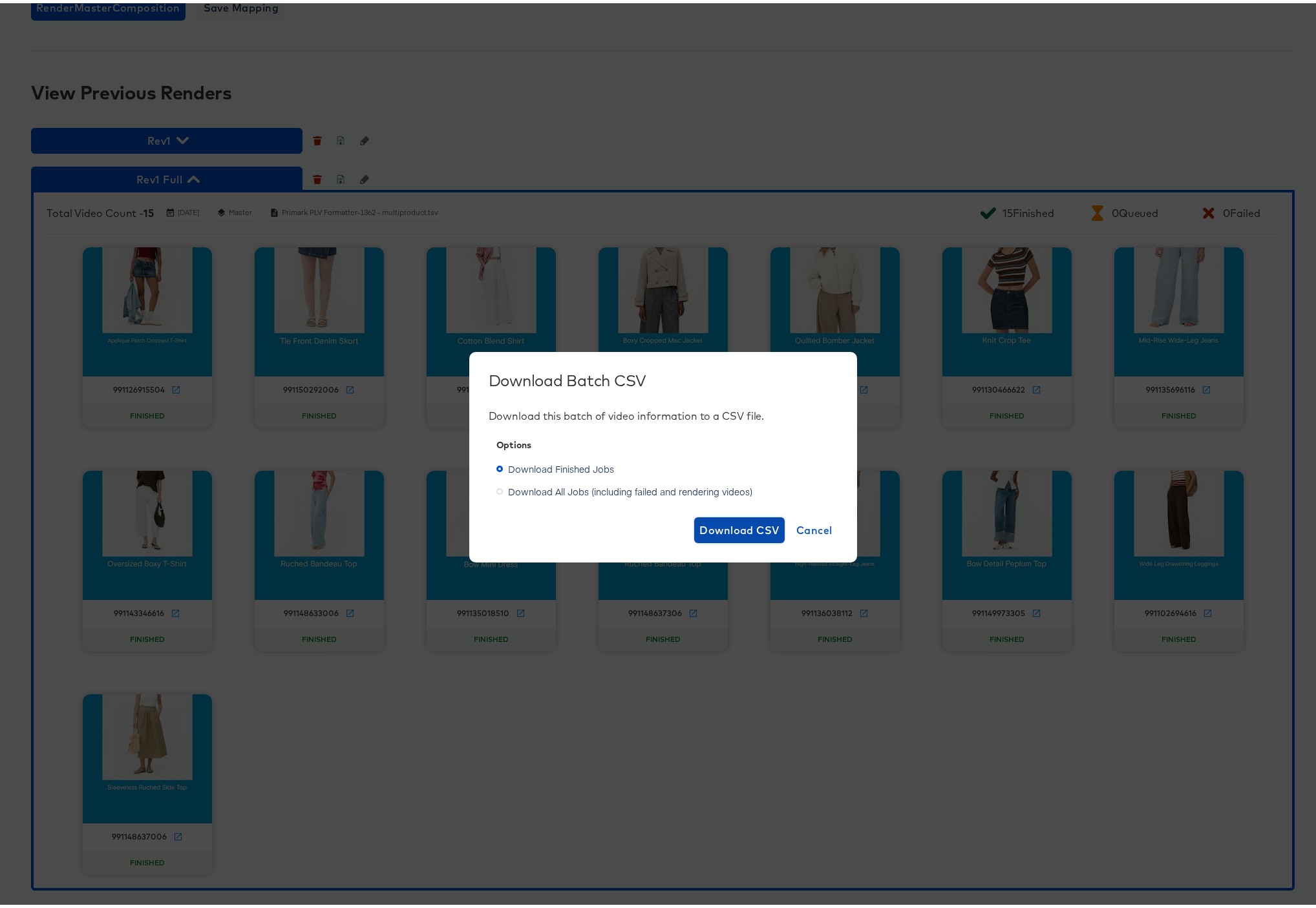
click at [740, 528] on span "Download CSV" at bounding box center [739, 527] width 80 height 18
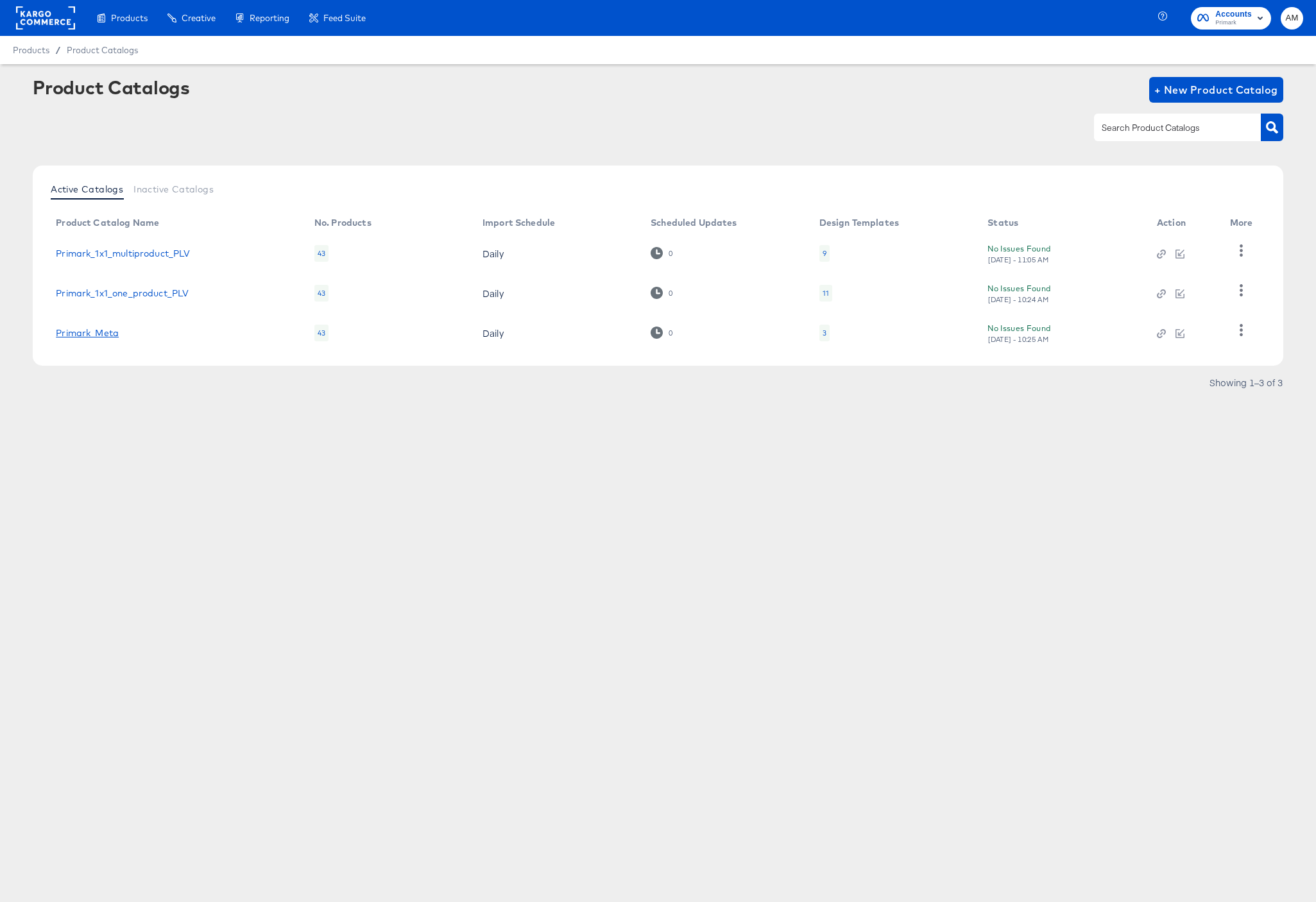
click at [74, 332] on link "Primark_Meta" at bounding box center [88, 333] width 63 height 10
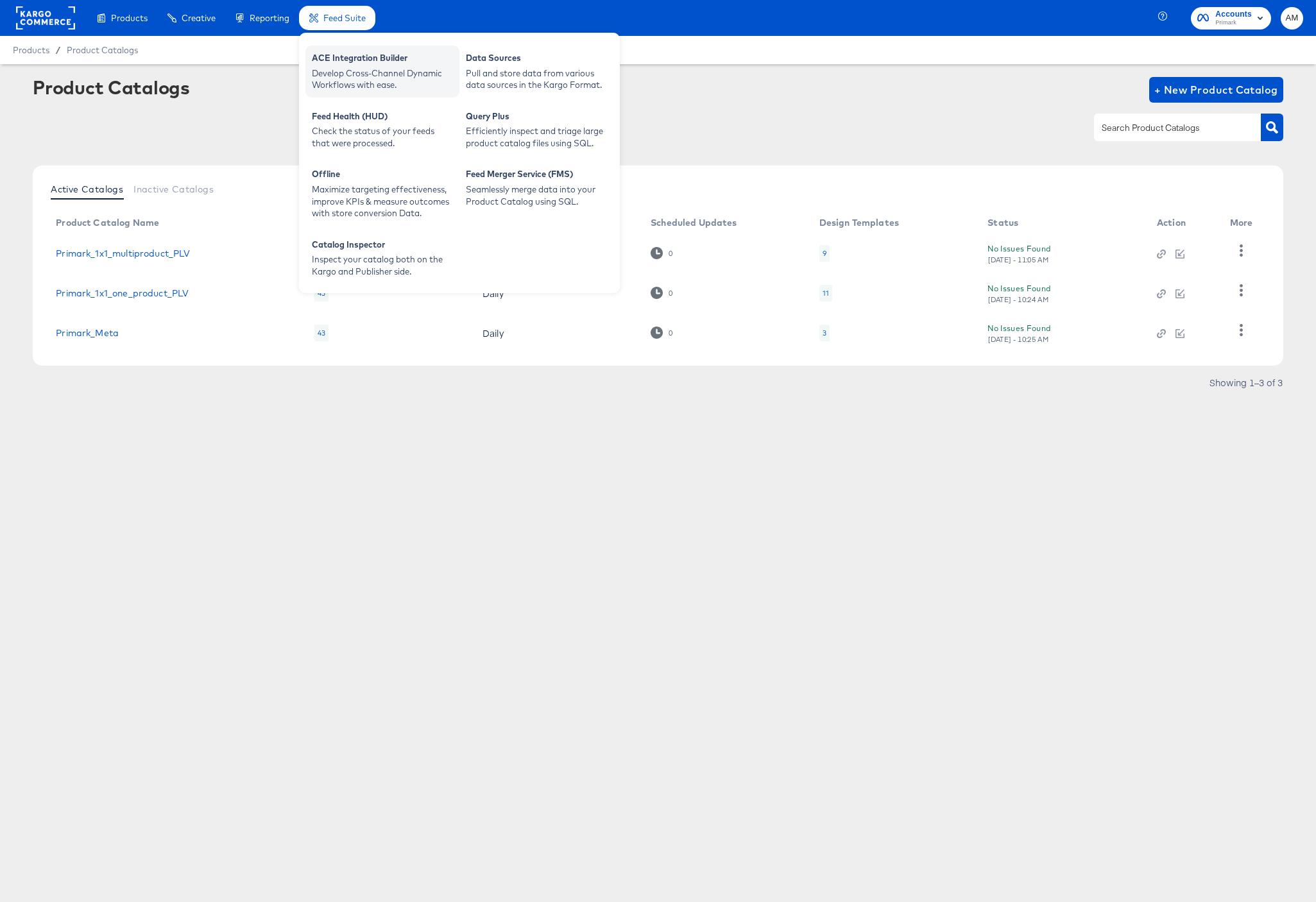
click at [354, 68] on div "Develop Cross-Channel Dynamic Workflows with ease." at bounding box center [383, 79] width 141 height 24
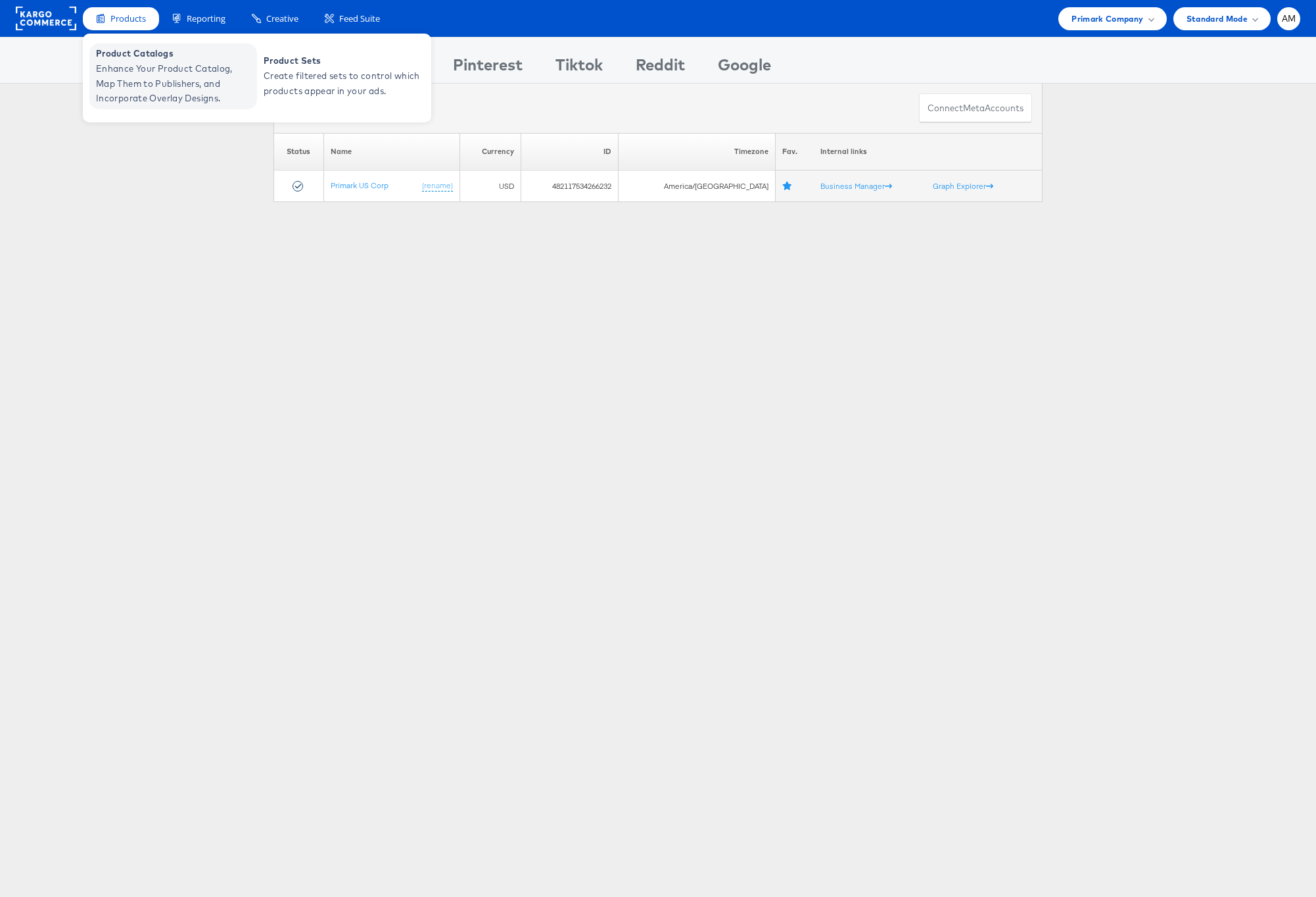
click at [138, 58] on span "Product Catalogs" at bounding box center [174, 53] width 157 height 15
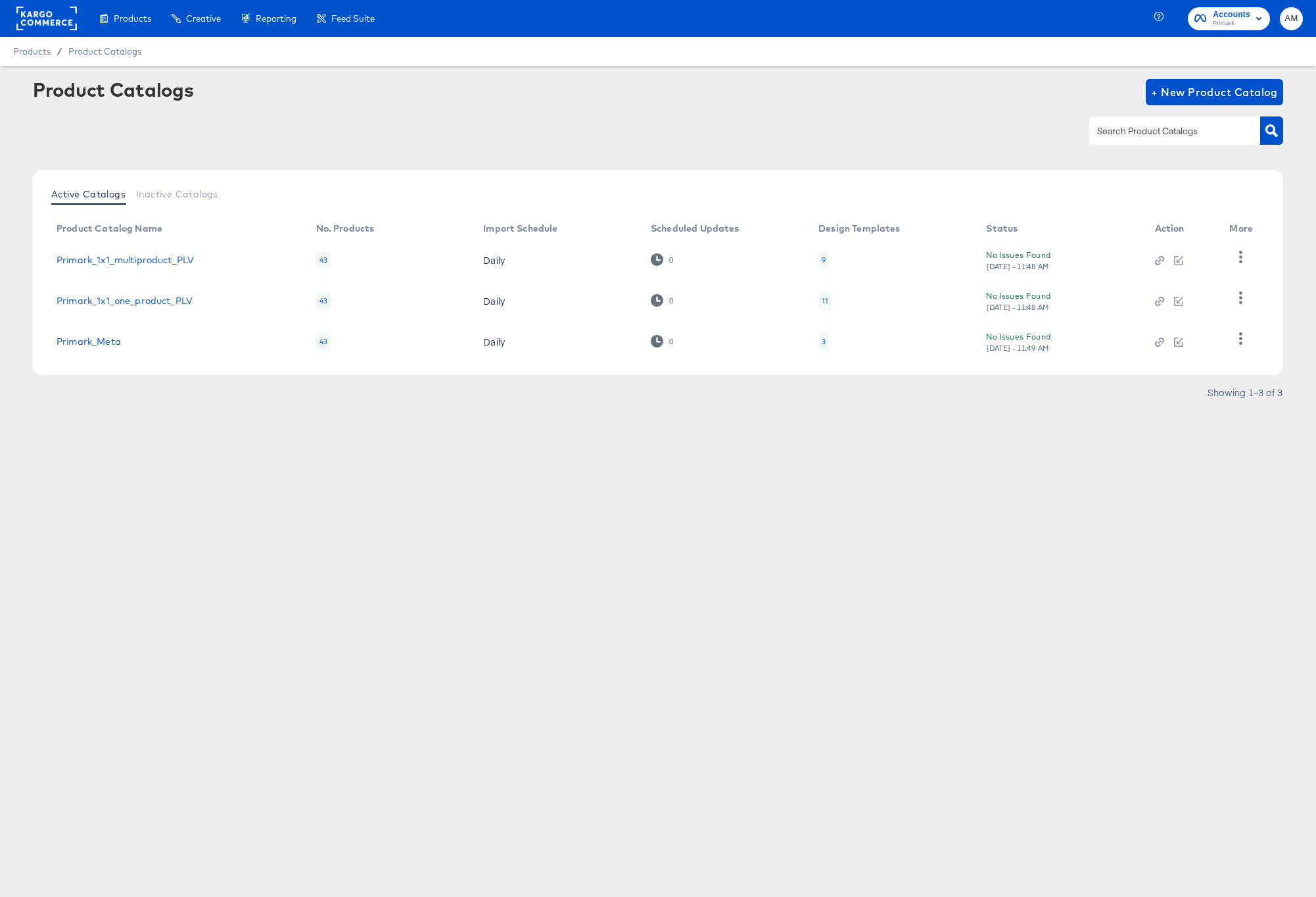
click at [48, 20] on rect at bounding box center [47, 19] width 61 height 23
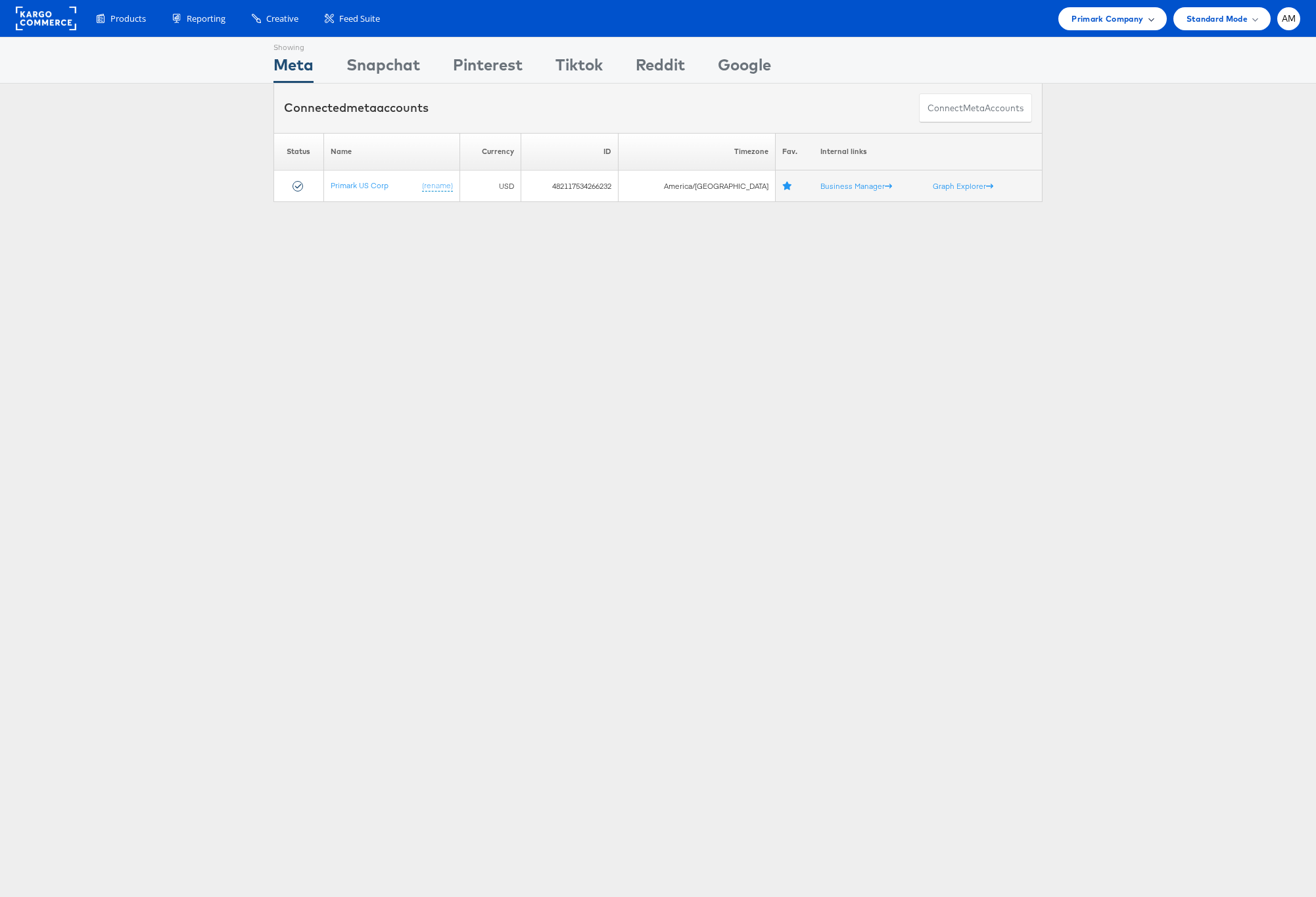
click at [1101, 17] on span "Primark Company" at bounding box center [1107, 19] width 71 height 14
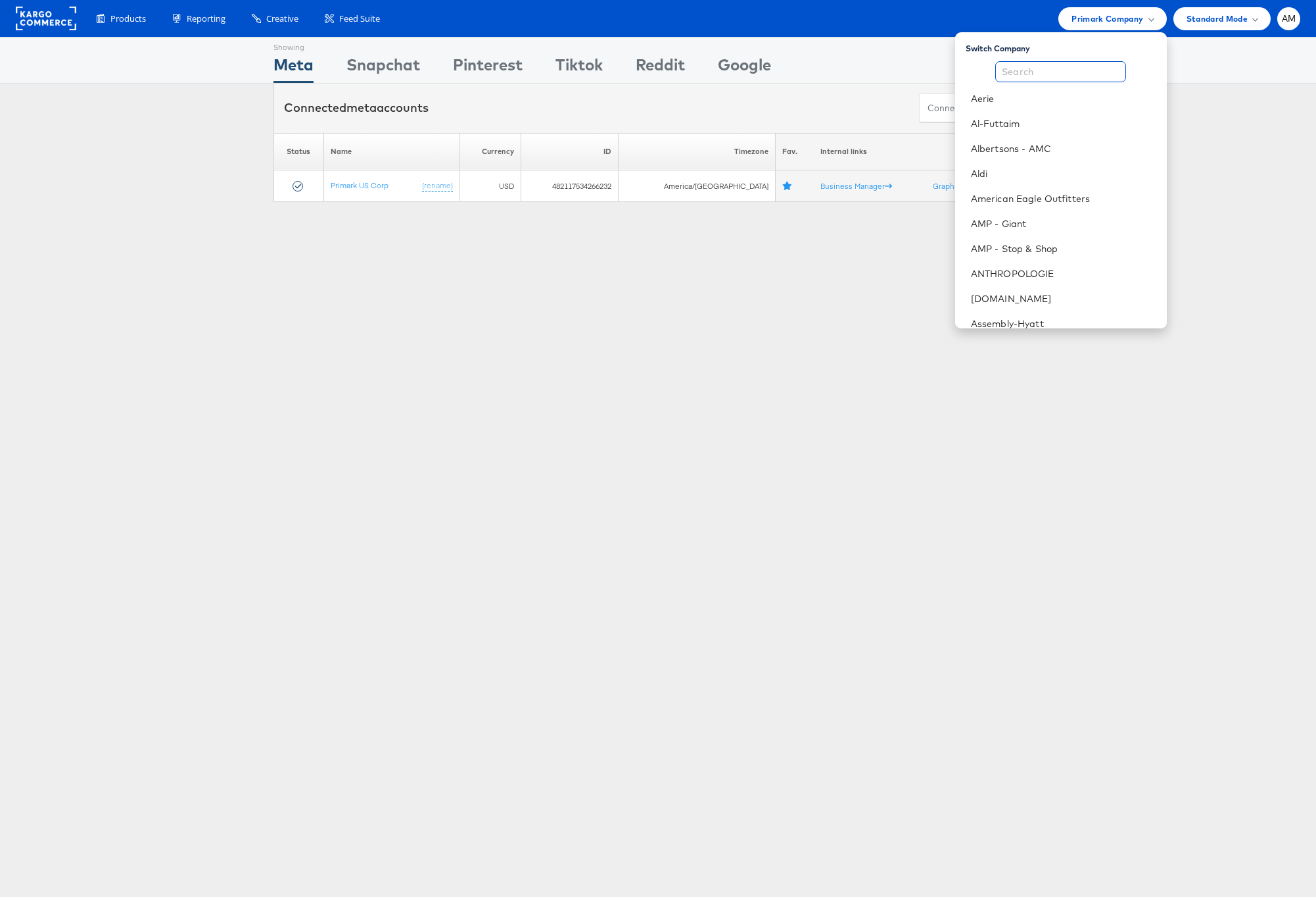
click at [1058, 69] on input "text" at bounding box center [1061, 72] width 131 height 22
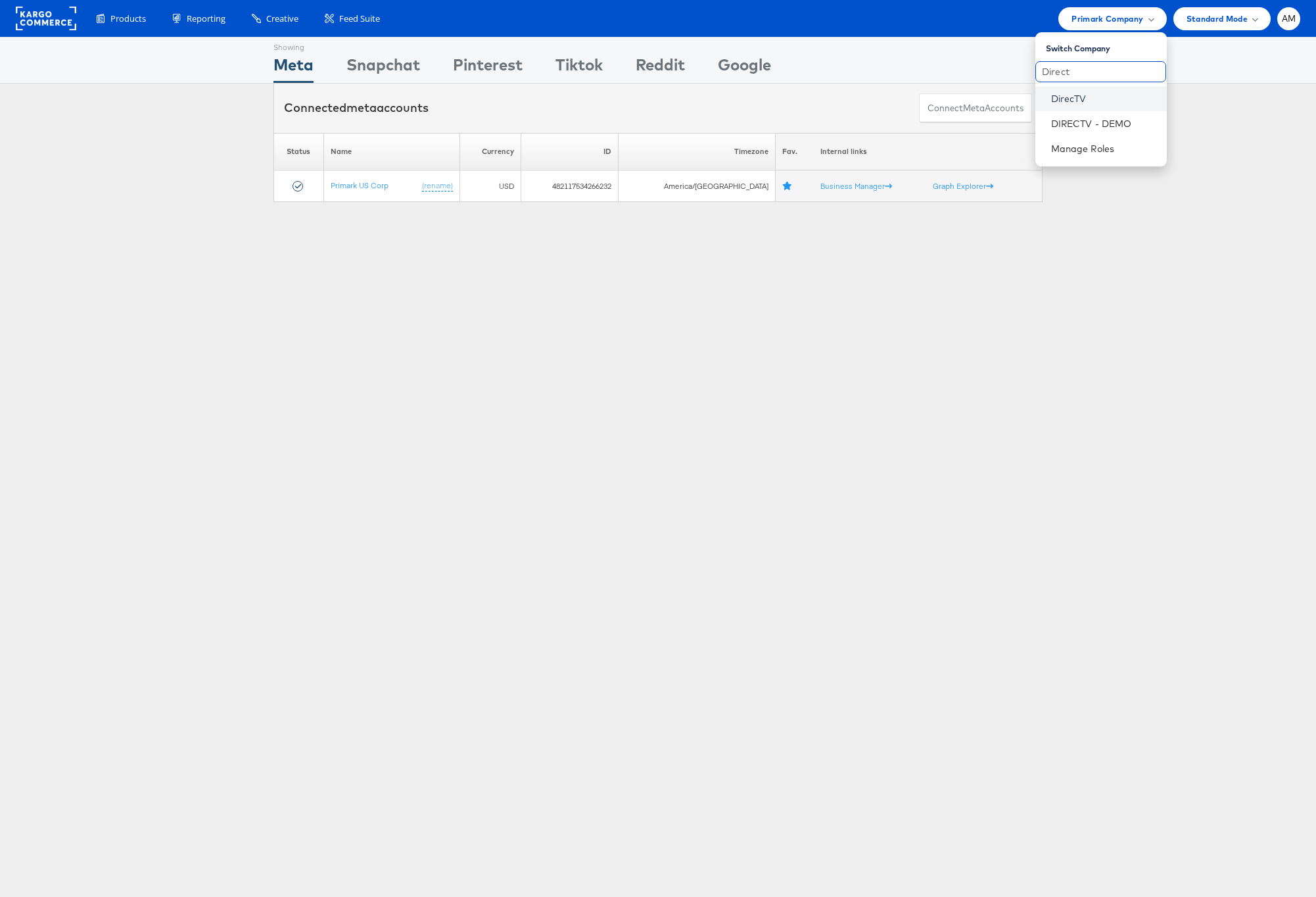
type input "Direct"
click at [1051, 101] on link "DirecTV" at bounding box center [1104, 98] width 106 height 13
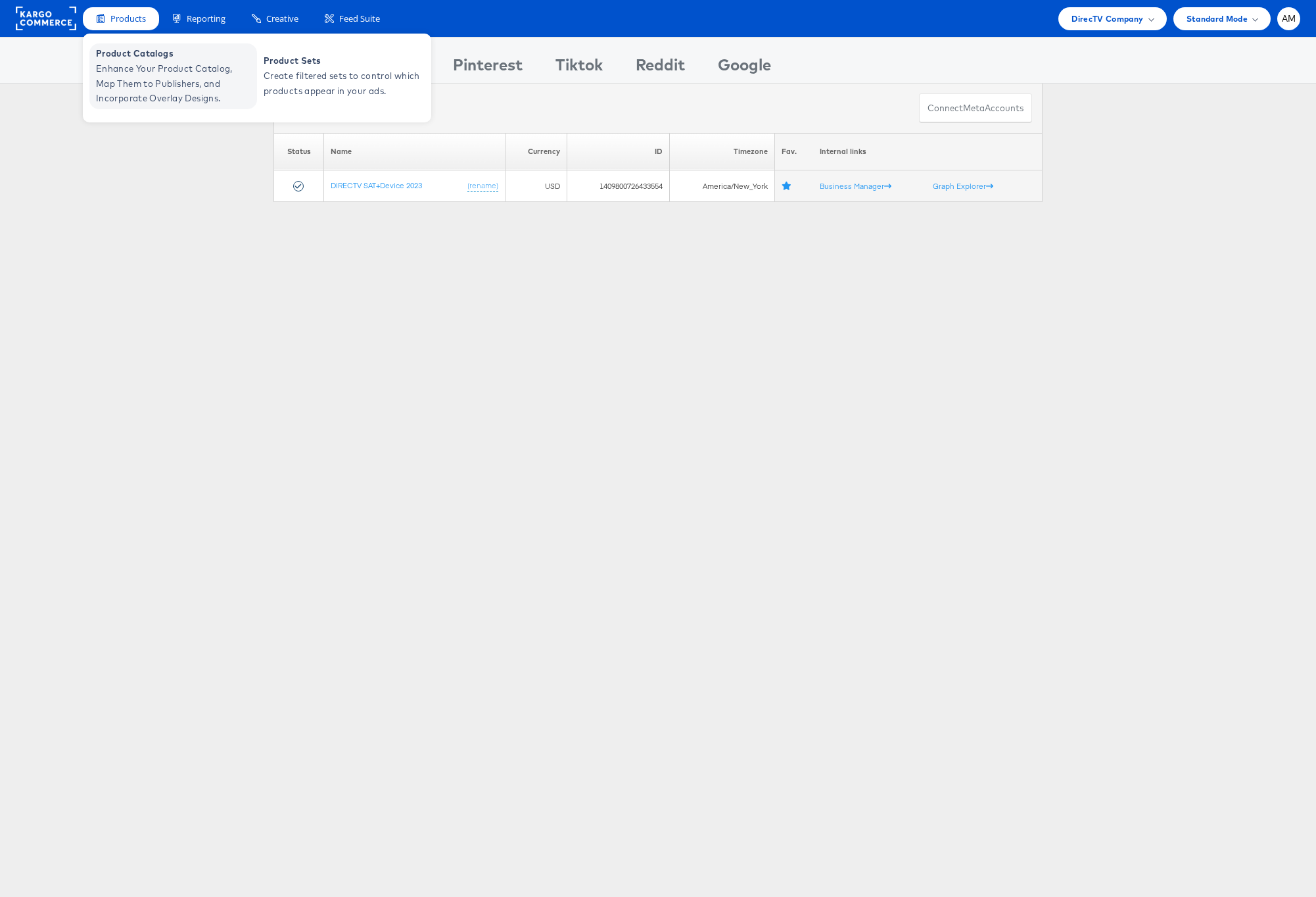
click at [162, 70] on span "Enhance Your Product Catalog, Map Them to Publishers, and Incorporate Overlay D…" at bounding box center [174, 84] width 157 height 45
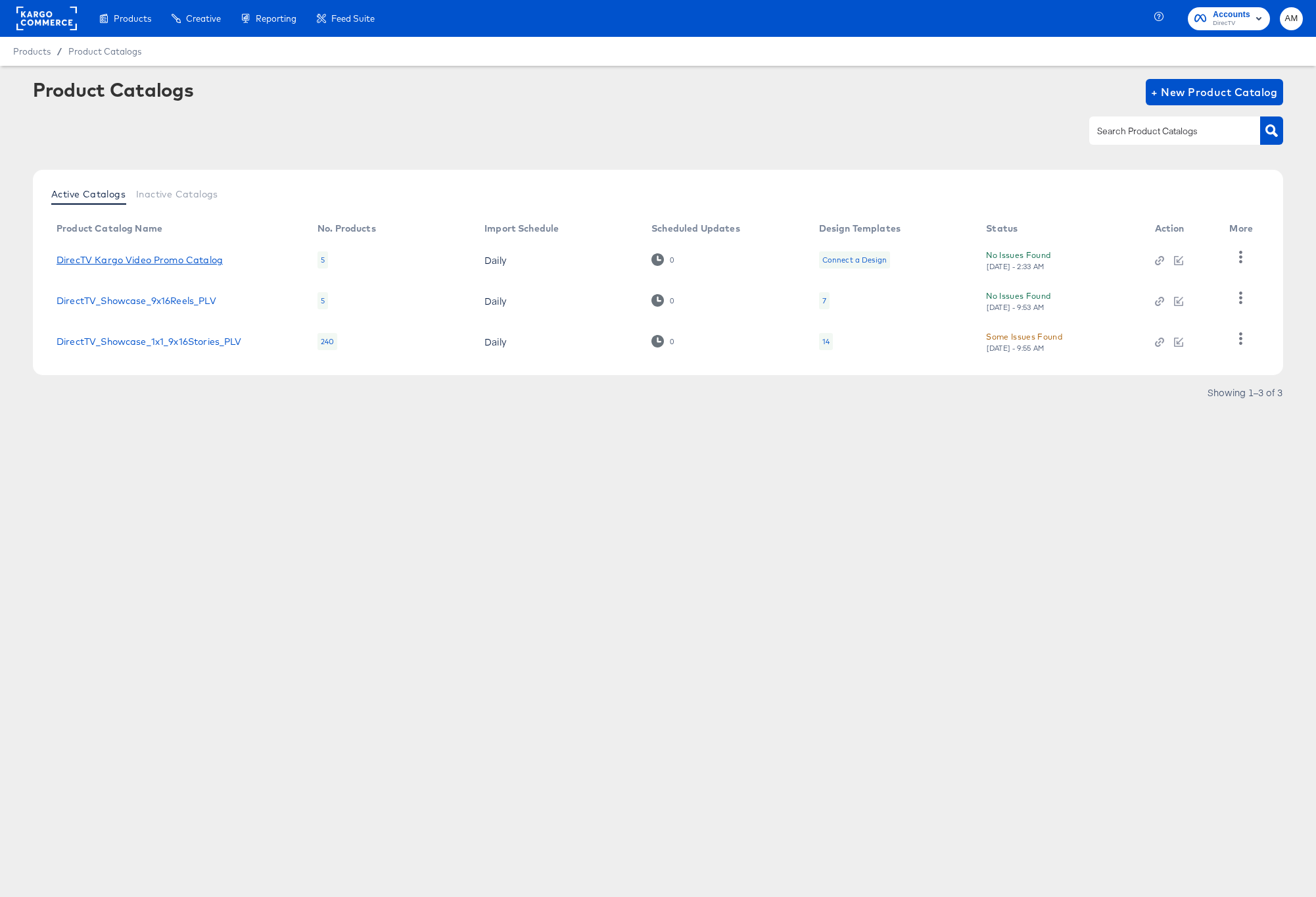
click at [192, 260] on link "DirecTV Kargo Video Promo Catalog" at bounding box center [140, 259] width 166 height 11
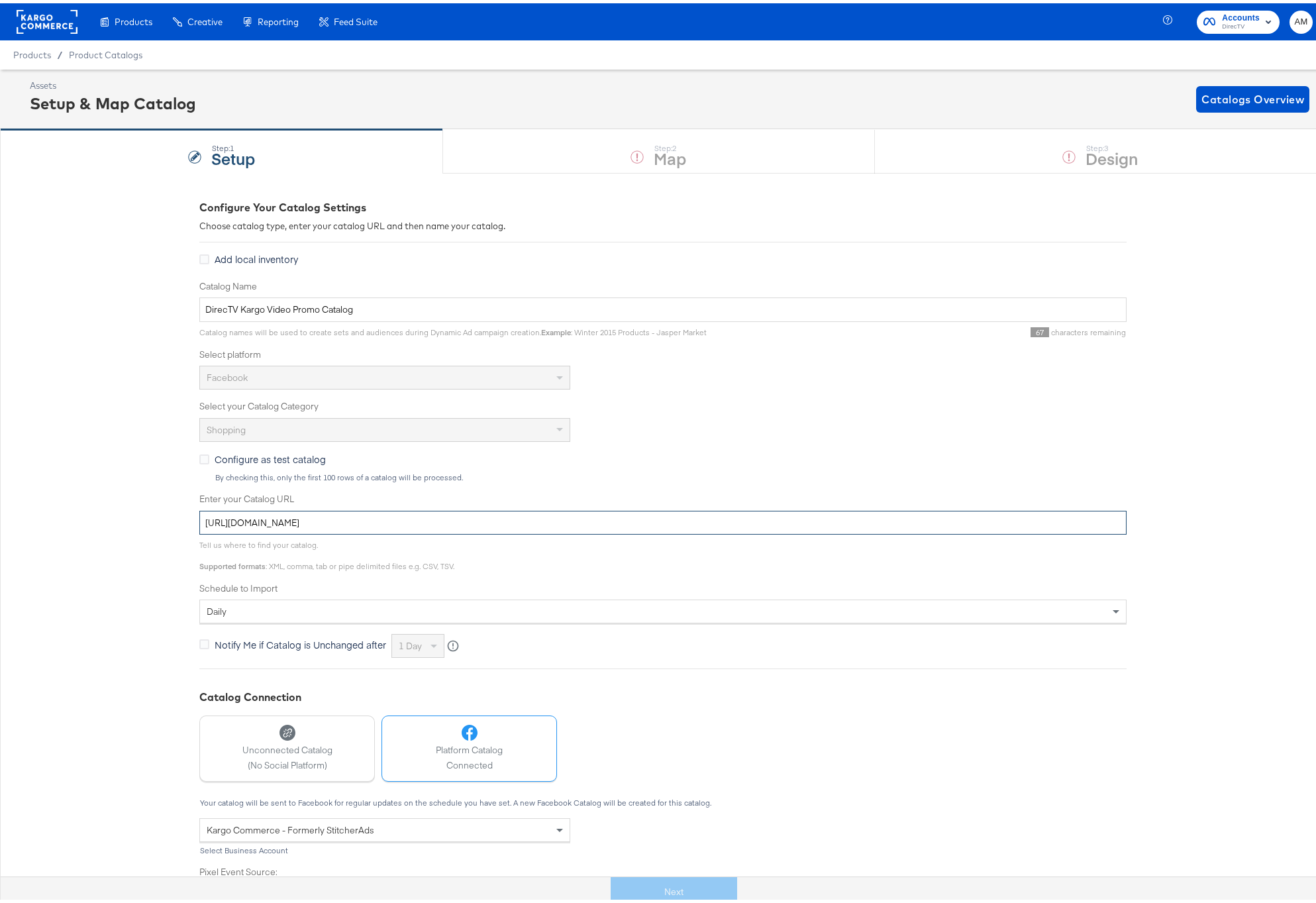
drag, startPoint x: 531, startPoint y: 520, endPoint x: -106, endPoint y: 484, distance: 638.0
click at [0, 484] on html "Products Creative Reporting Feed Suite Accounts DirecTV AM Products / Product C…" at bounding box center [663, 451] width 1326 height 903
click at [272, 304] on input "DirecTV Kargo Video Promo Catalog" at bounding box center [662, 306] width 927 height 25
click at [361, 307] on input "DirecTV Kargo Video Promo Catalog" at bounding box center [662, 306] width 927 height 25
click at [263, 310] on input "DirecTV Kargo Video Promo Catalog" at bounding box center [662, 306] width 927 height 25
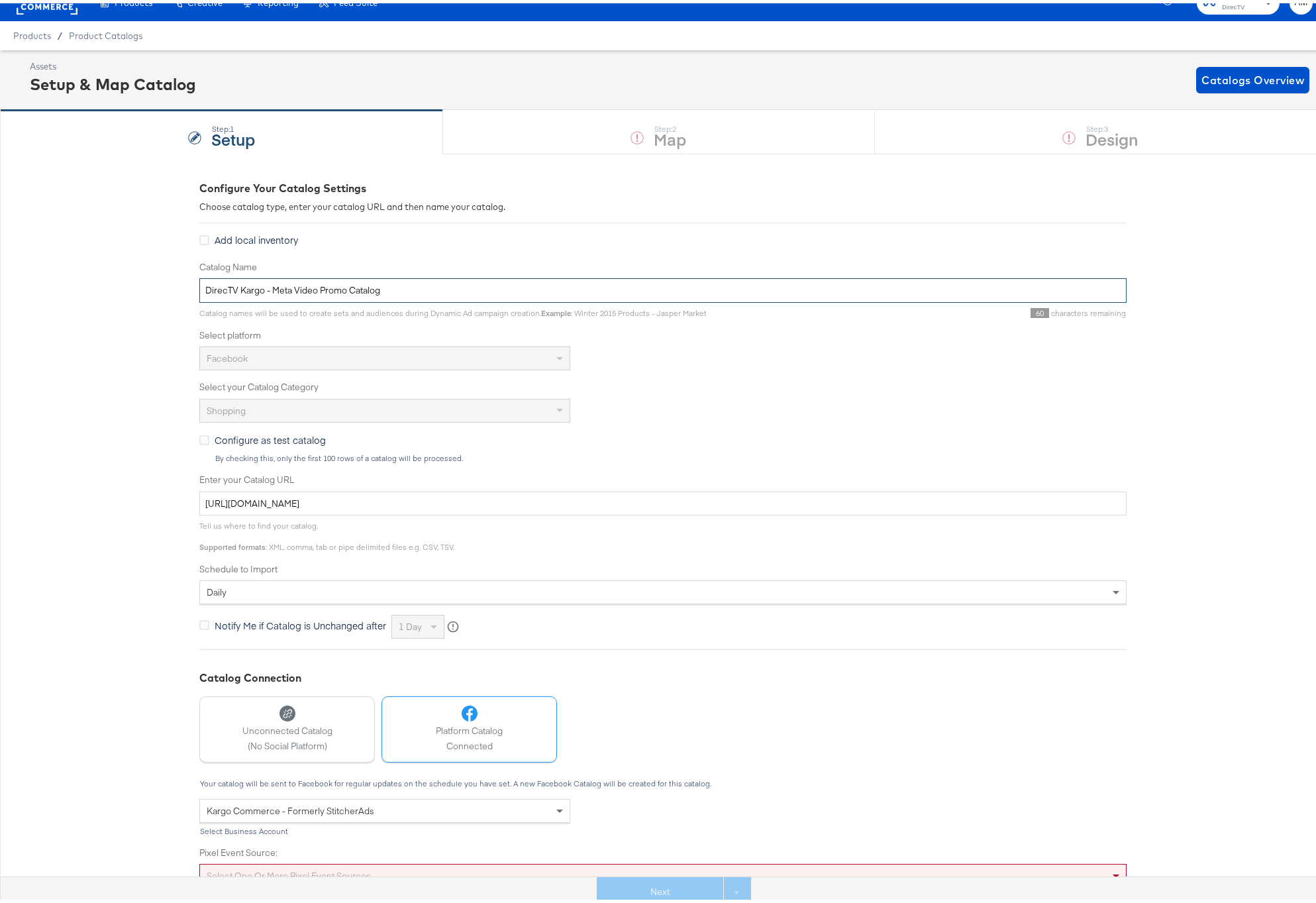
scroll to position [89, 0]
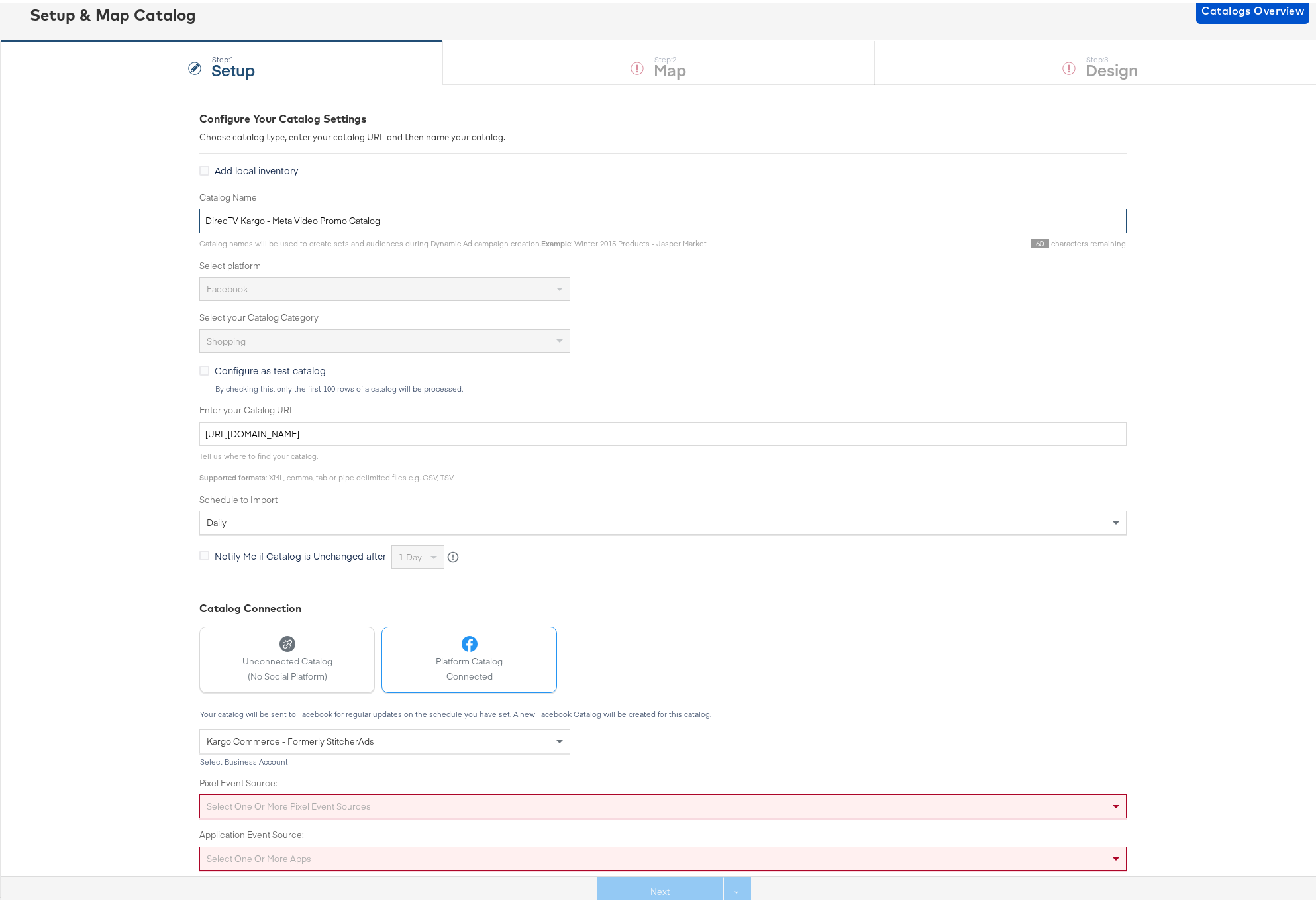
type input "DirecTV Kargo - Meta Video Promo Catalog"
click at [597, 804] on div "Select one or more pixel event sources" at bounding box center [662, 803] width 927 height 24
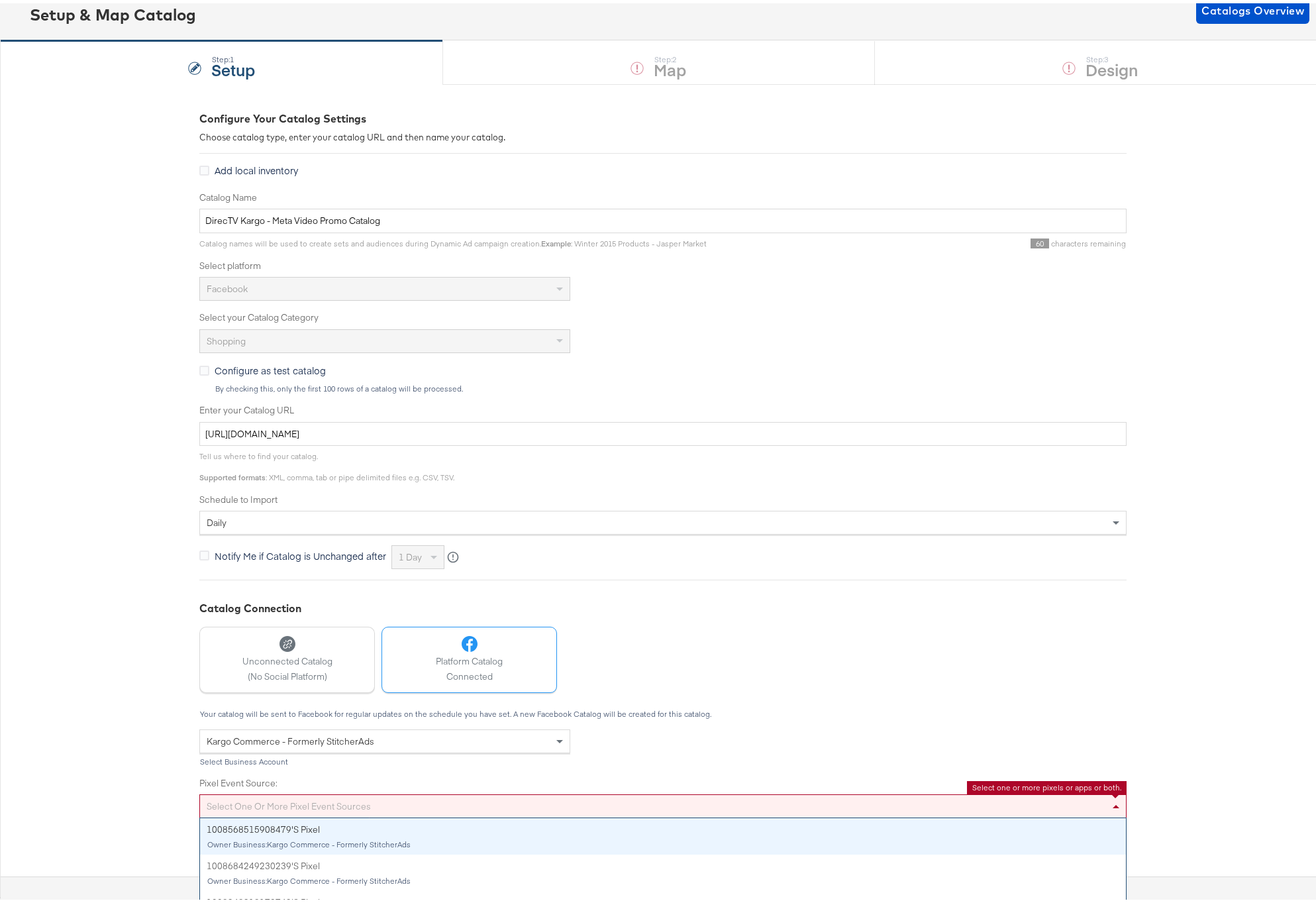
scroll to position [132, 0]
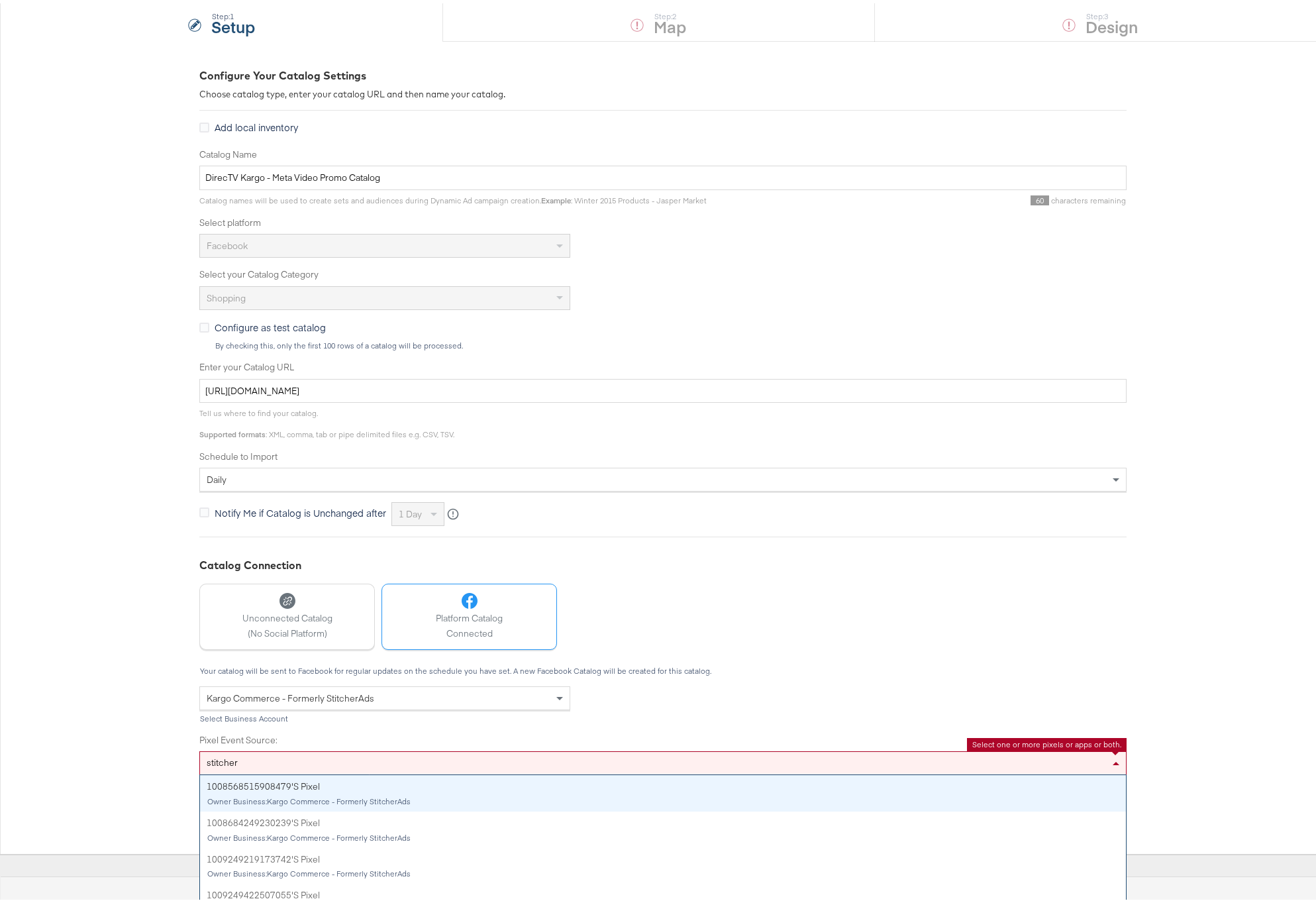
drag, startPoint x: 709, startPoint y: 753, endPoint x: 104, endPoint y: 753, distance: 605.0
click at [111, 751] on div "Configure Your Catalog Settings Choose catalog type, enter your catalog URL and…" at bounding box center [663, 443] width 1326 height 812
type input "s"
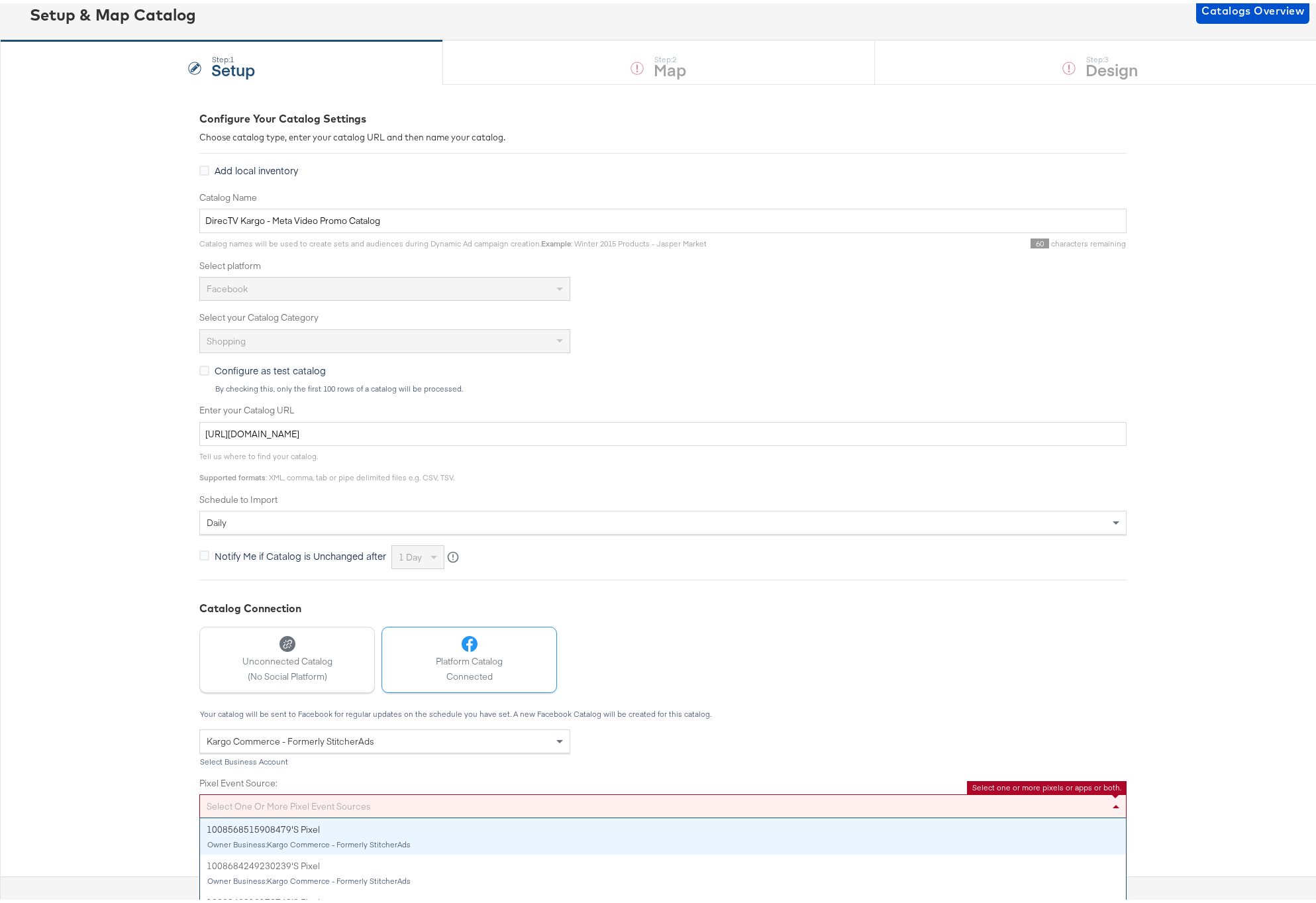
click at [139, 772] on div "Configure Your Catalog Settings Choose catalog type, enter your catalog URL and…" at bounding box center [663, 486] width 1326 height 812
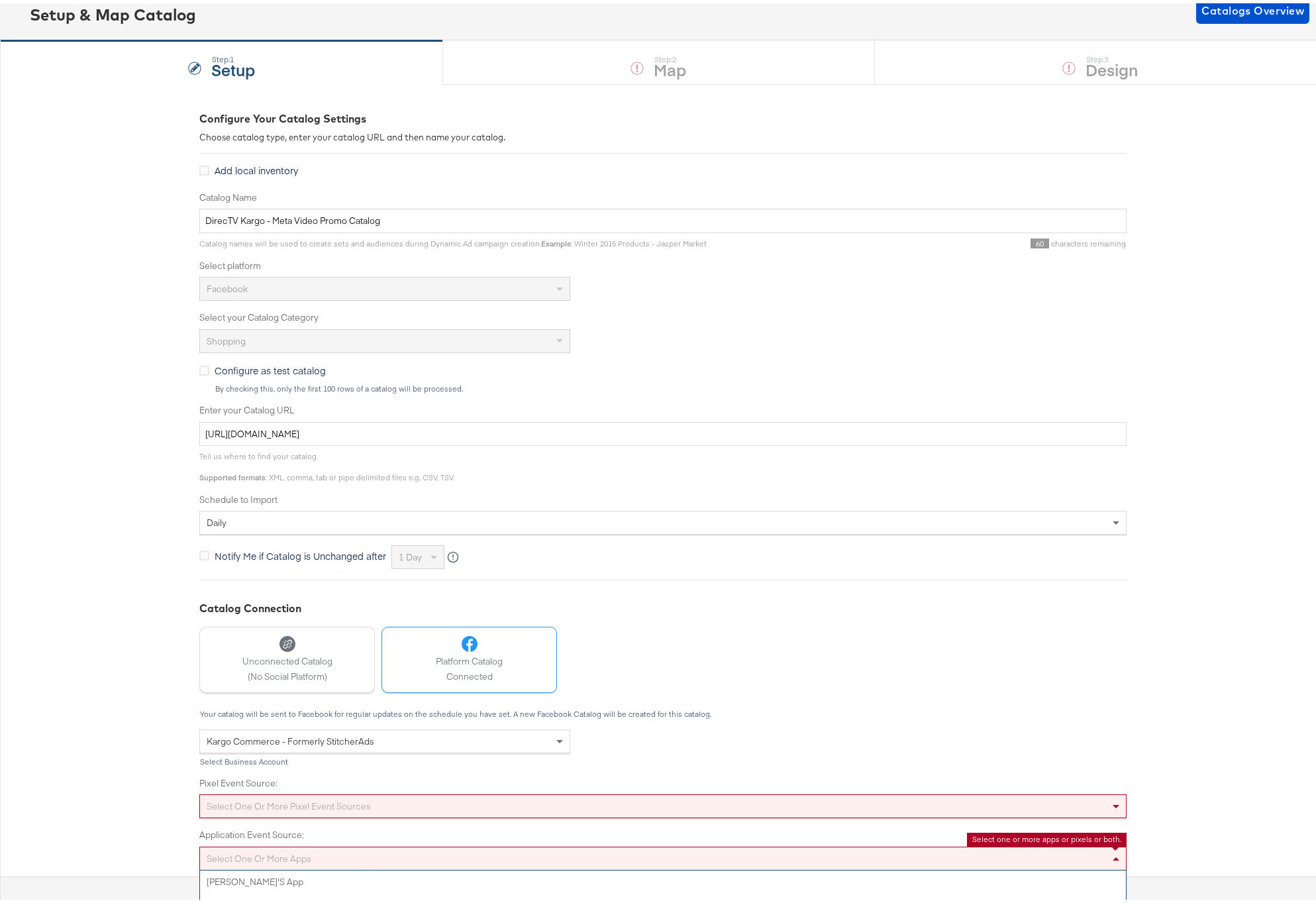
scroll to position [184, 0]
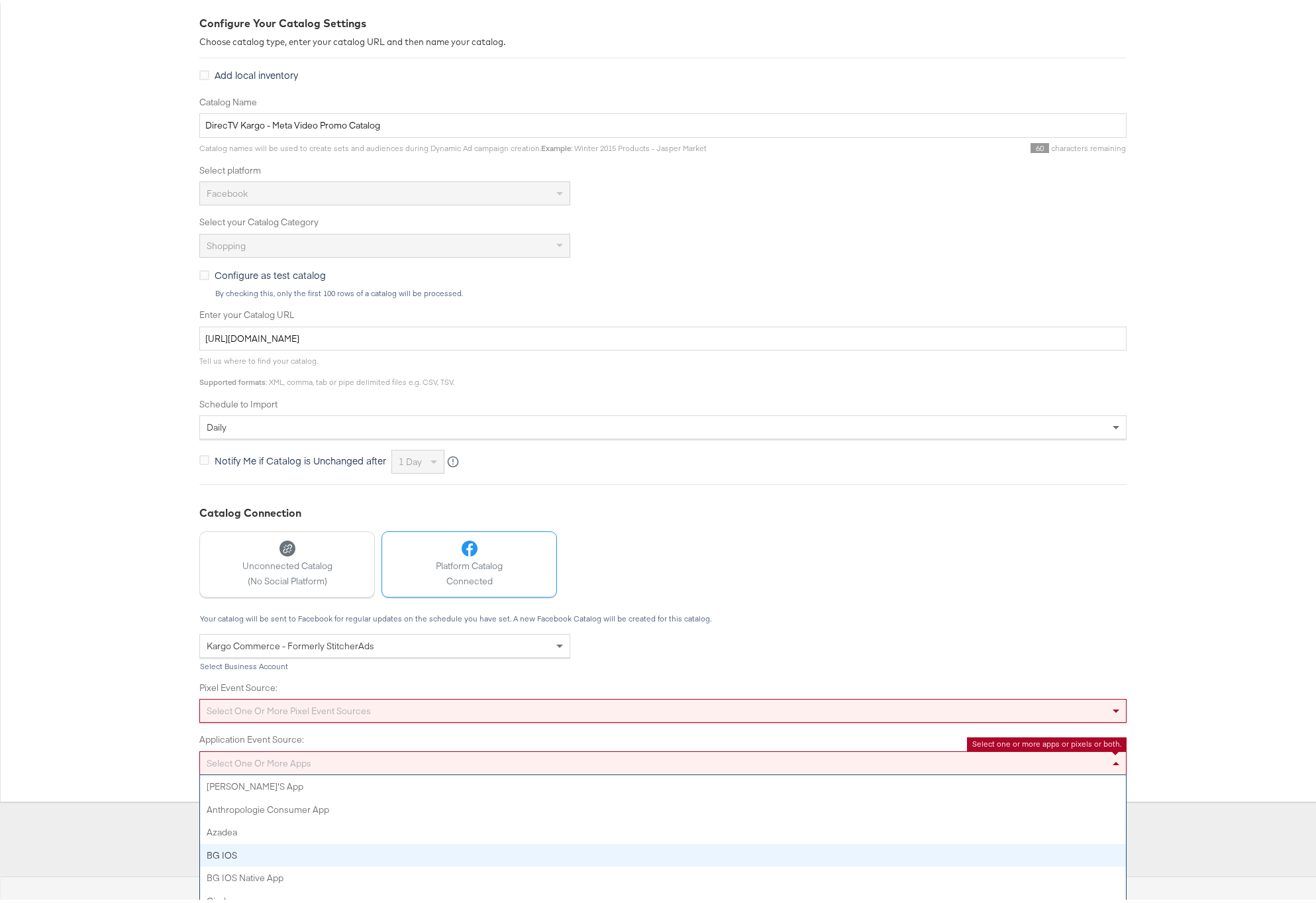
click at [247, 771] on div "Select one or more apps Adam's App Anthropologie Consumer App Azadea BG iOS BG …" at bounding box center [662, 759] width 927 height 24
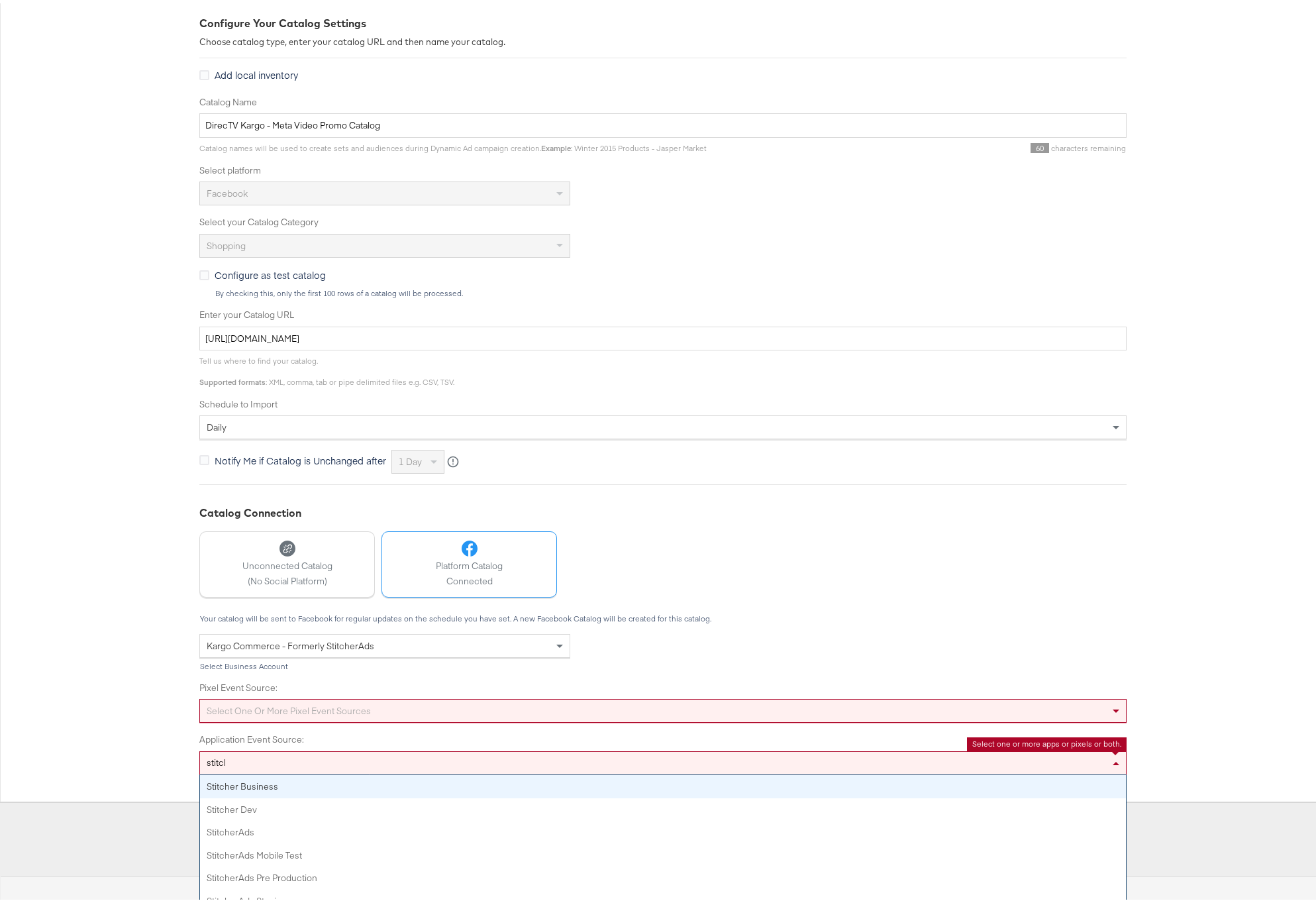
type input "stitcher"
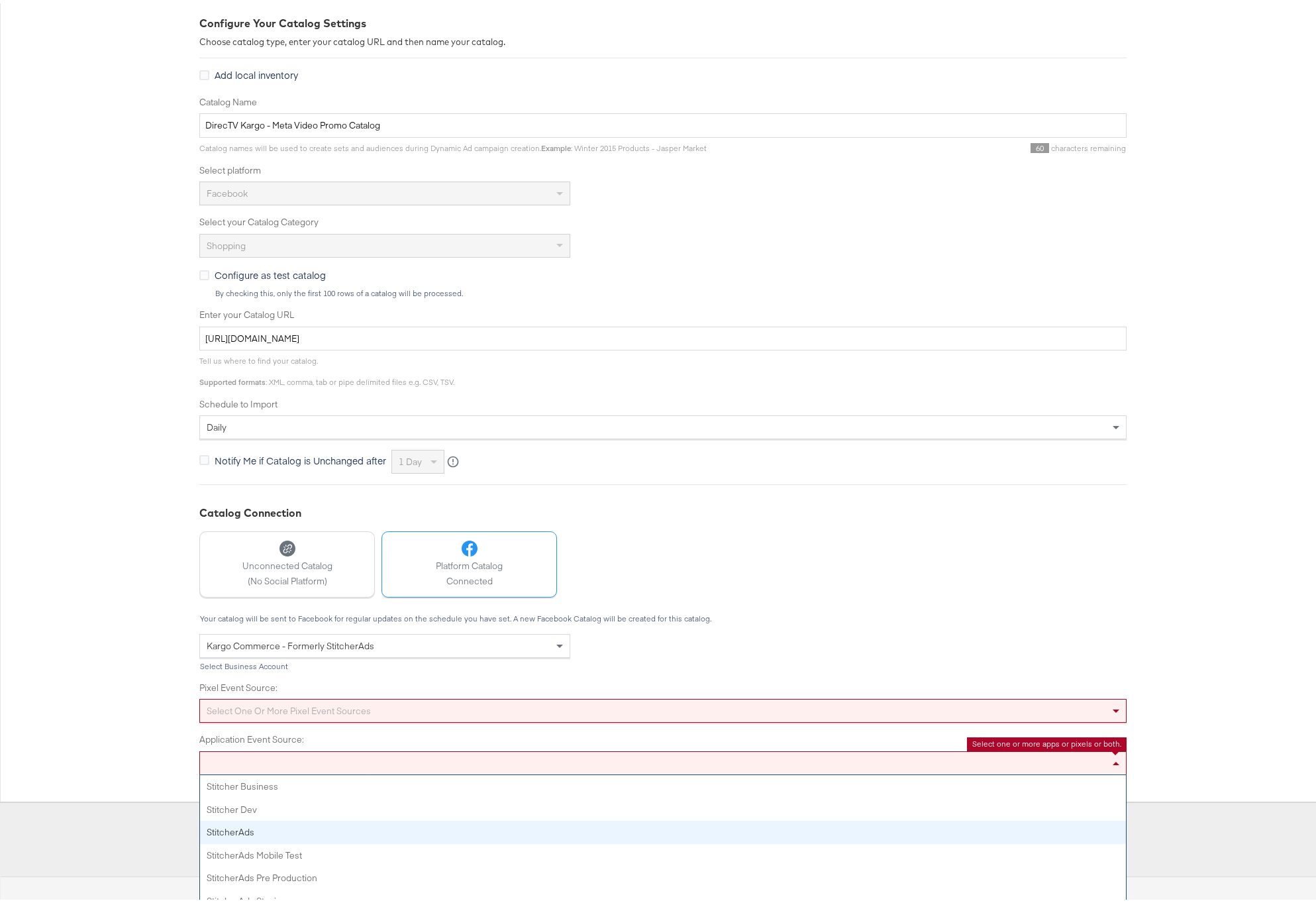
scroll to position [89, 0]
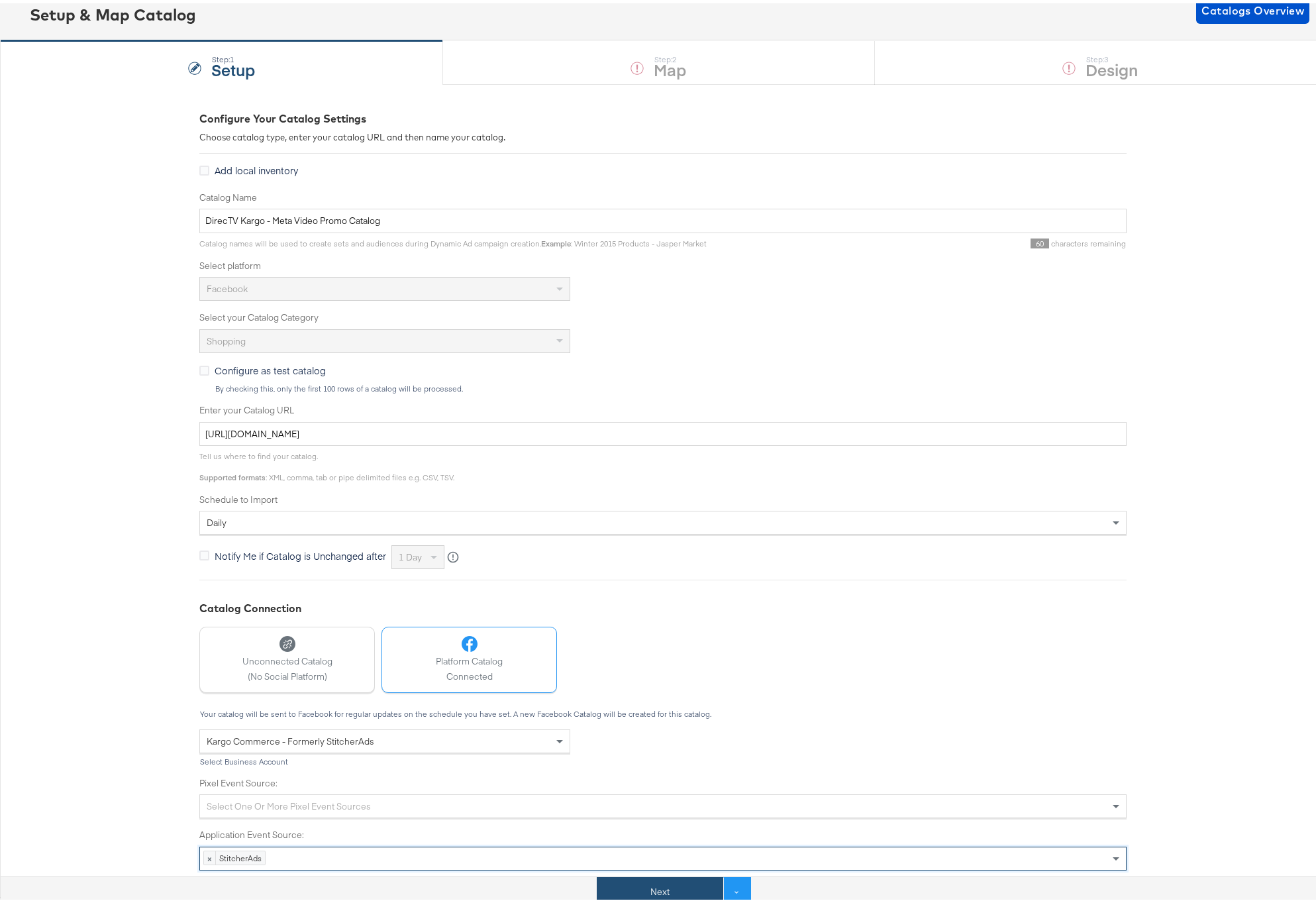
click at [677, 890] on button "Next" at bounding box center [660, 888] width 126 height 30
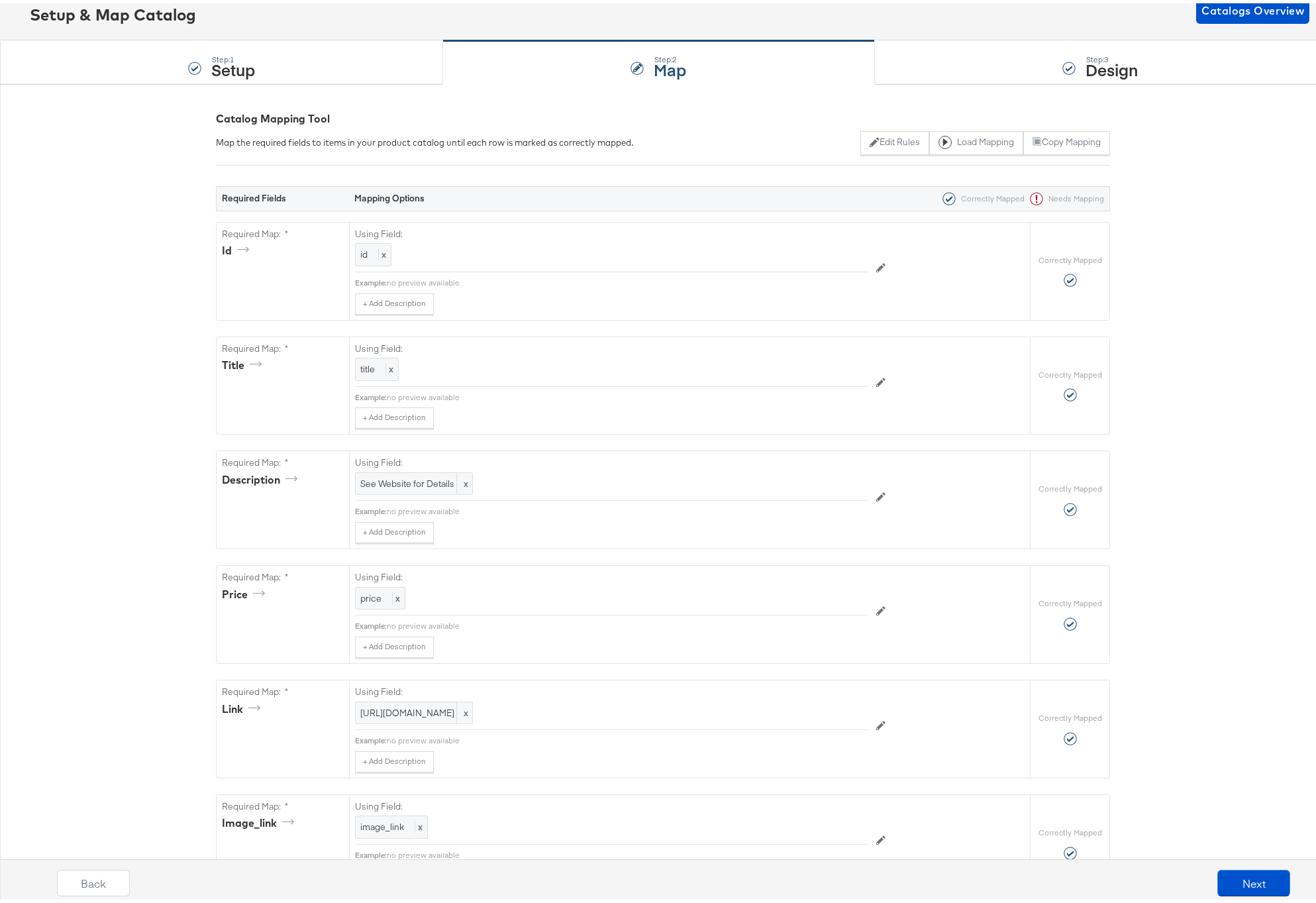
scroll to position [0, 0]
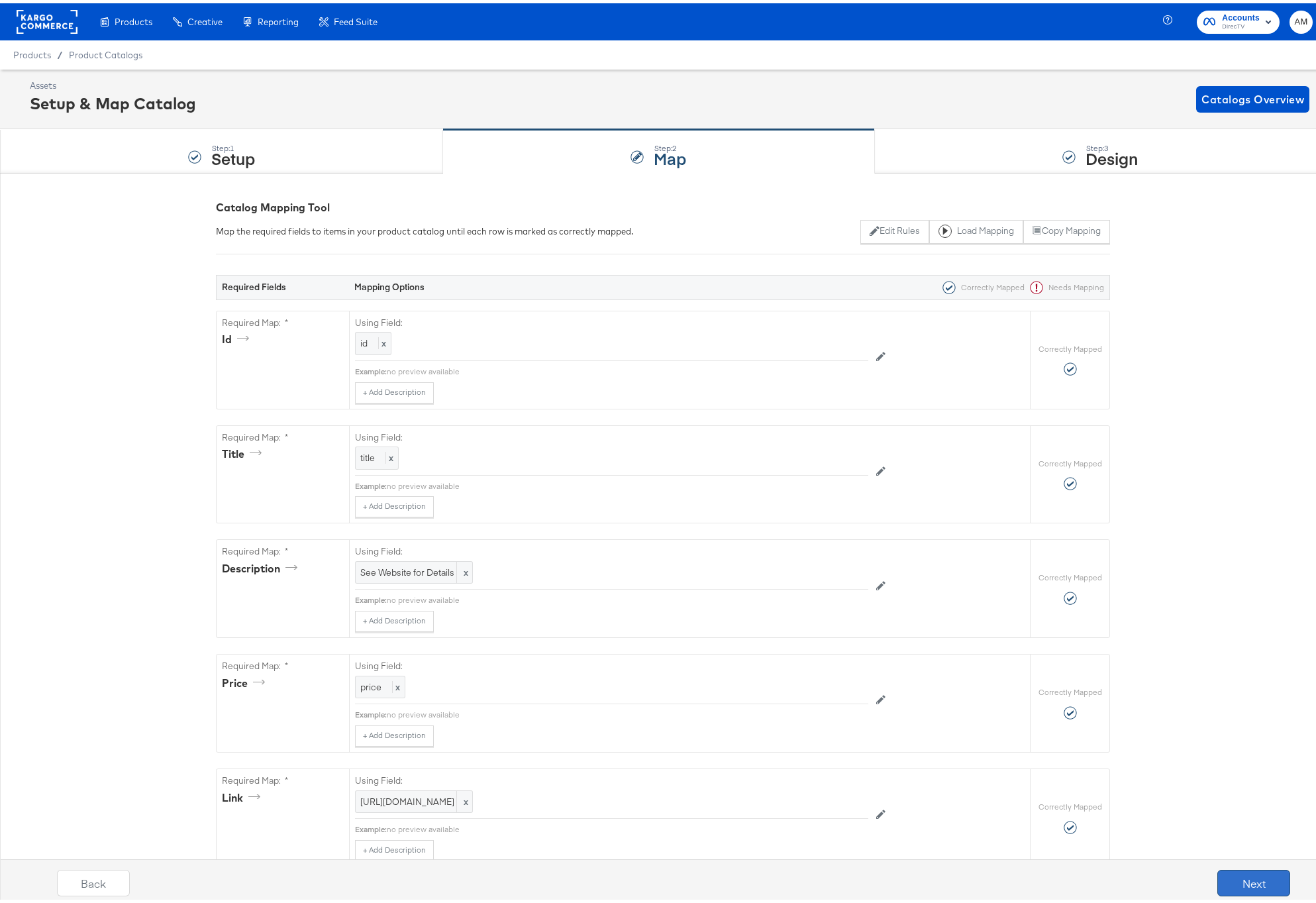
click at [1231, 880] on button "Next" at bounding box center [1254, 879] width 73 height 27
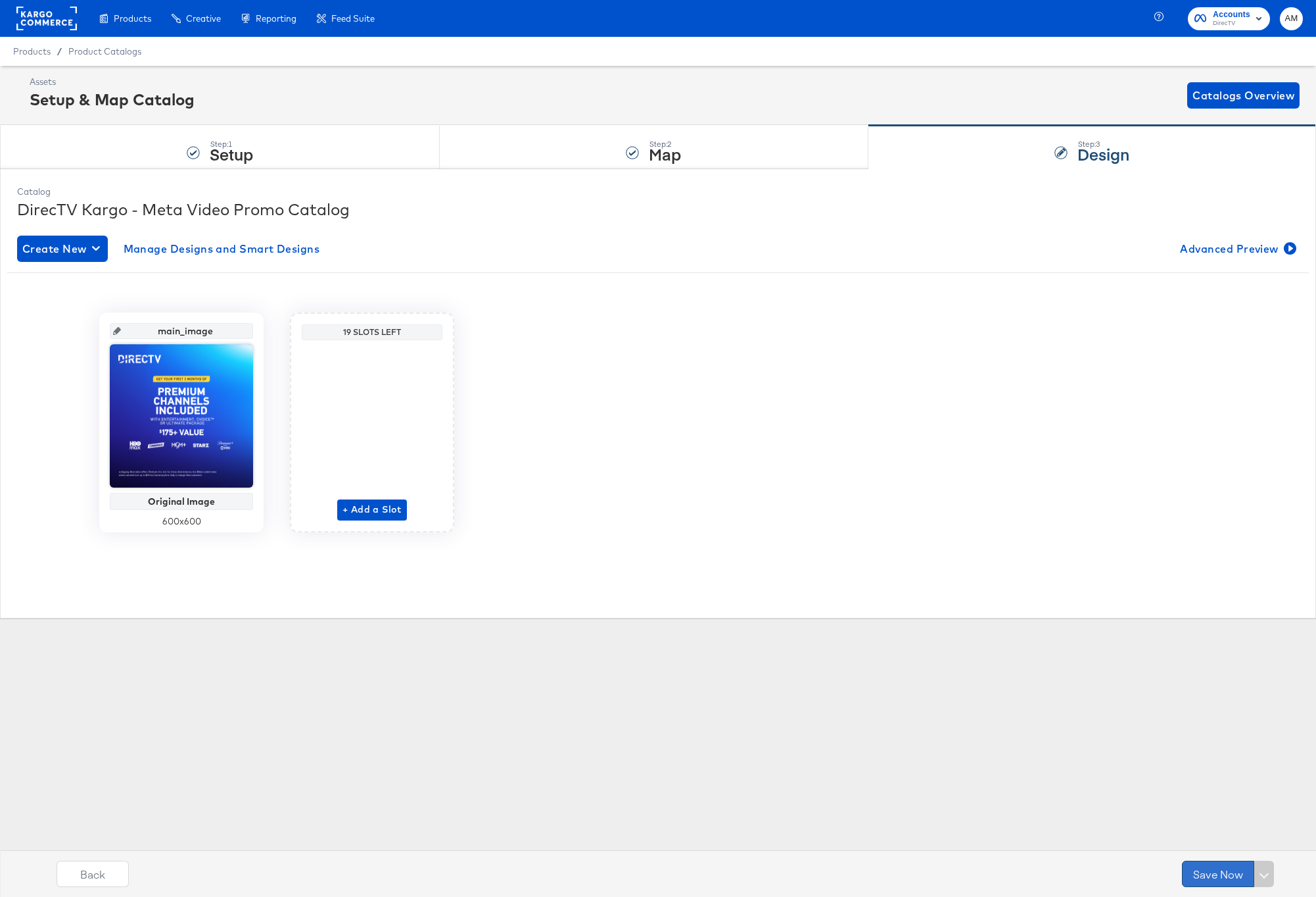
click at [1219, 875] on button "Save Now" at bounding box center [1218, 874] width 72 height 26
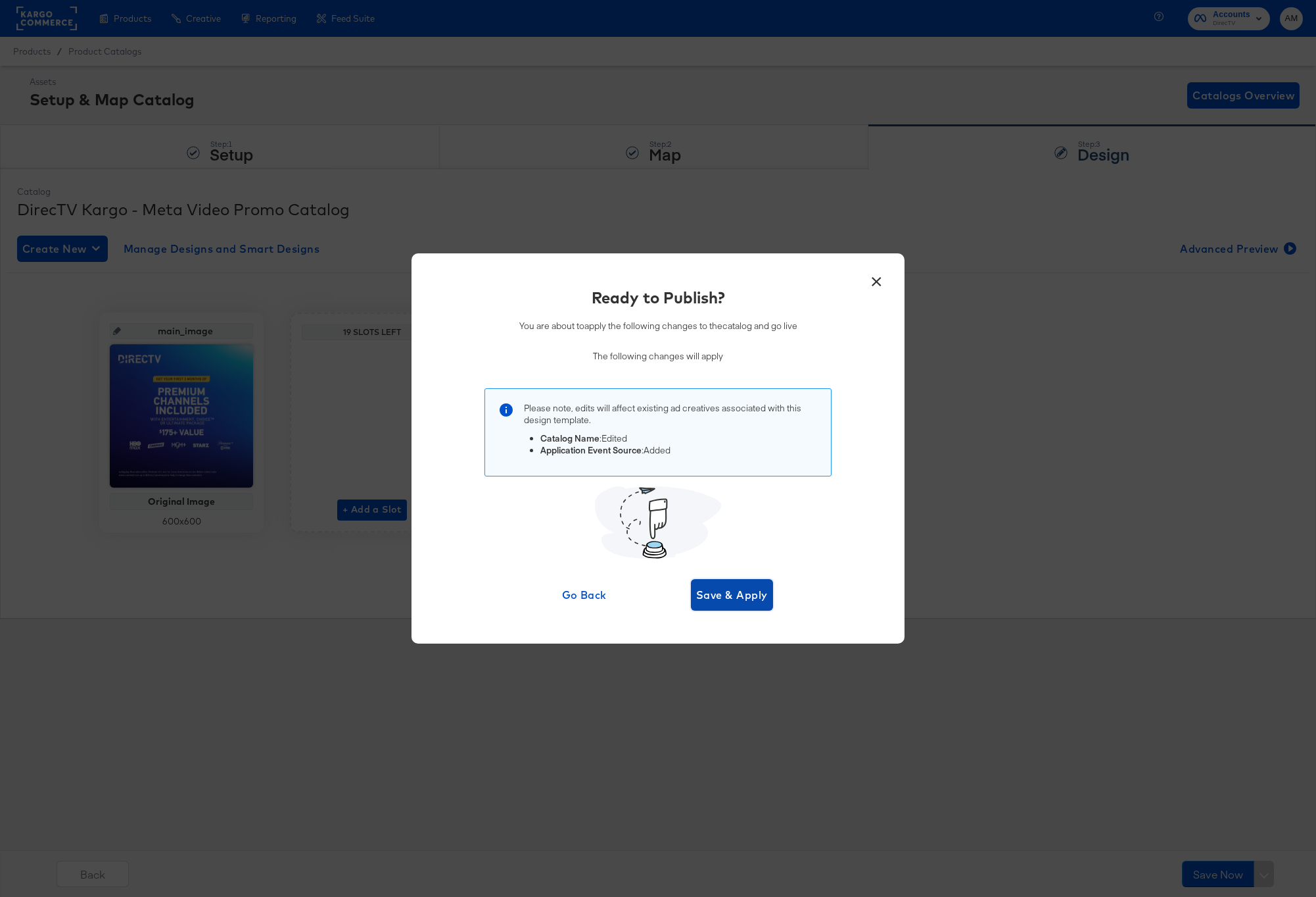
click at [748, 604] on span "Save & Apply" at bounding box center [731, 594] width 71 height 19
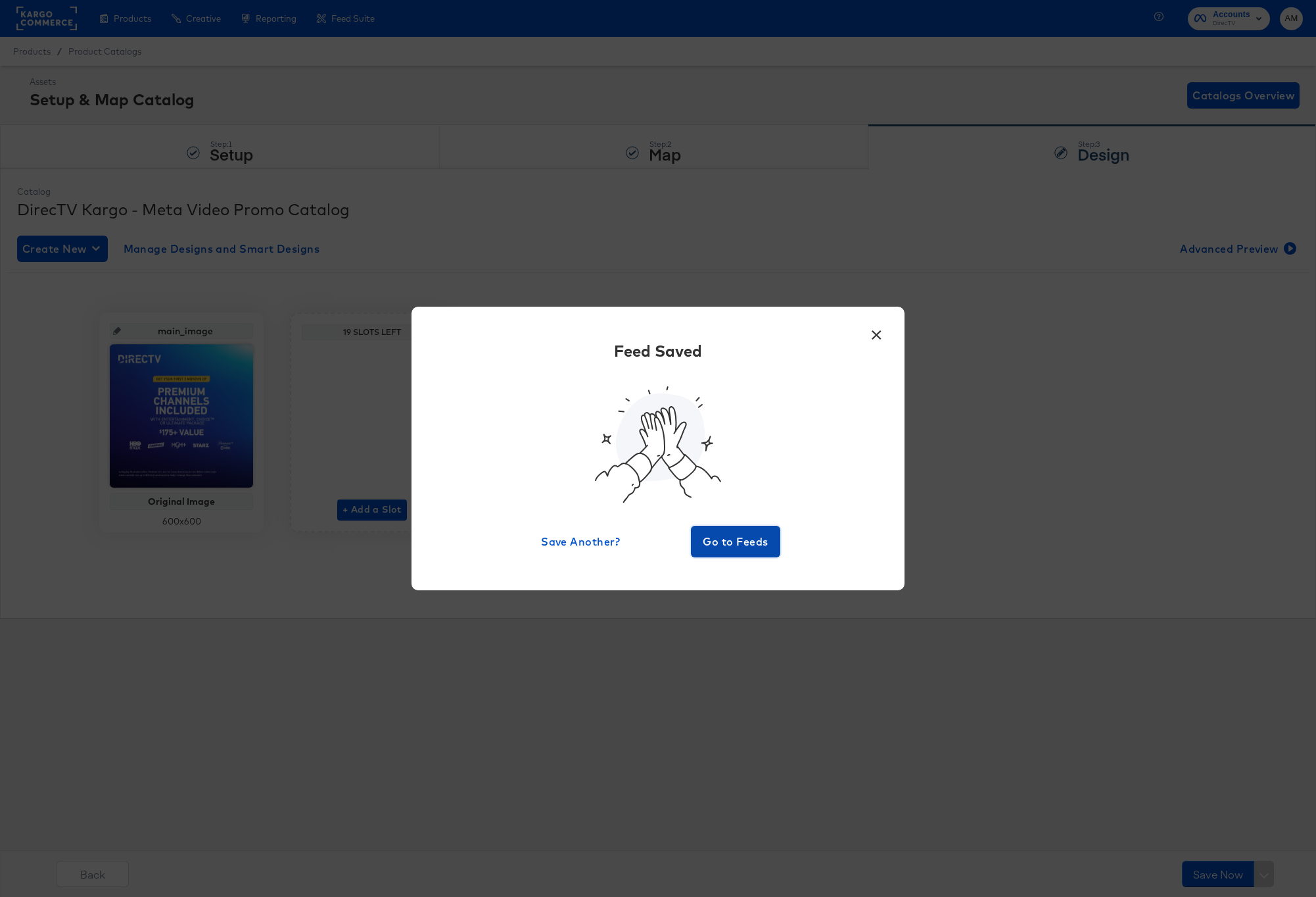
click at [744, 544] on span "Go to Feeds" at bounding box center [735, 541] width 79 height 19
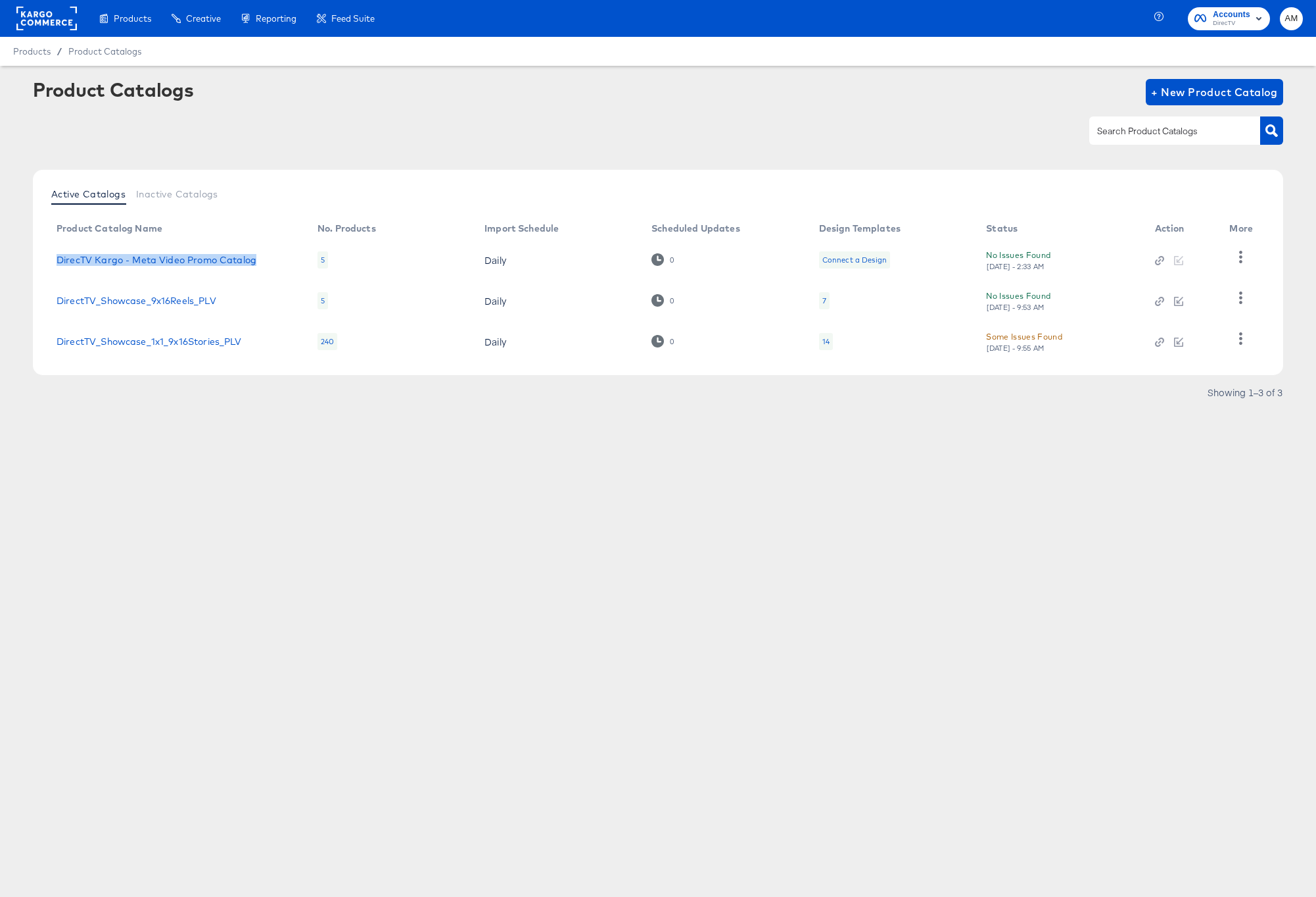
drag, startPoint x: 264, startPoint y: 260, endPoint x: 53, endPoint y: 261, distance: 211.0
click at [53, 261] on td "DirecTV Kargo - Meta Video Promo Catalog" at bounding box center [176, 260] width 261 height 41
copy link "DirecTV Kargo - Meta Video Promo Catalog"
click at [1214, 100] on span "+ New Product Catalog" at bounding box center [1214, 92] width 127 height 19
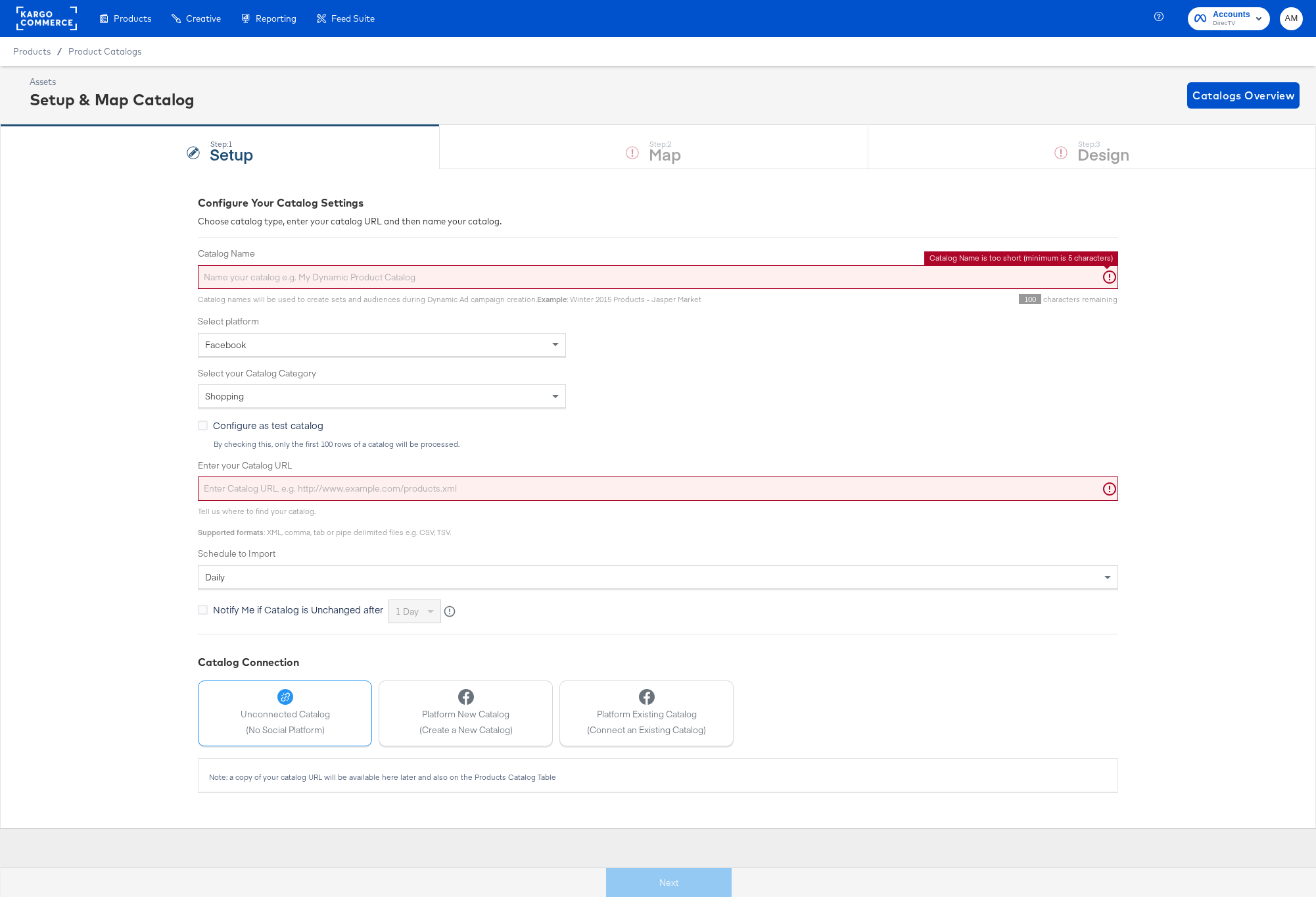
click at [352, 282] on input "Catalog Name" at bounding box center [657, 277] width 920 height 24
paste input "DirecTV Kargo - Meta Video Promo Catalog"
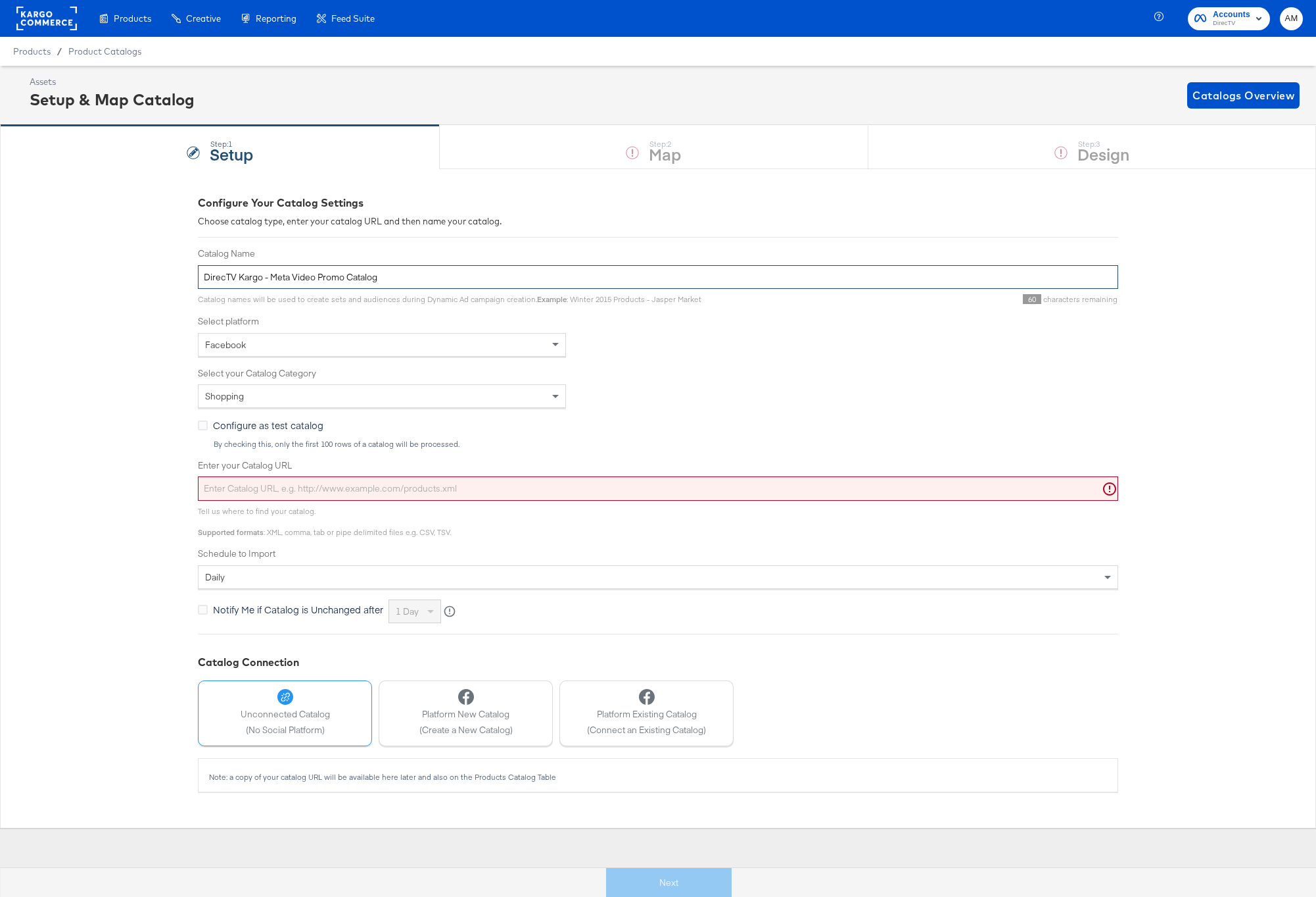
drag, startPoint x: 270, startPoint y: 279, endPoint x: 287, endPoint y: 282, distance: 17.3
click at [288, 283] on input "DirecTV Kargo - Meta Video Promo Catalog" at bounding box center [657, 277] width 920 height 24
click at [290, 278] on input "DirecTV Kargo - Meta Video Promo Catalog" at bounding box center [657, 277] width 920 height 24
drag, startPoint x: 290, startPoint y: 278, endPoint x: 271, endPoint y: 282, distance: 19.4
click at [271, 282] on input "DirecTV Kargo - Meta Video Promo Catalog" at bounding box center [657, 277] width 920 height 24
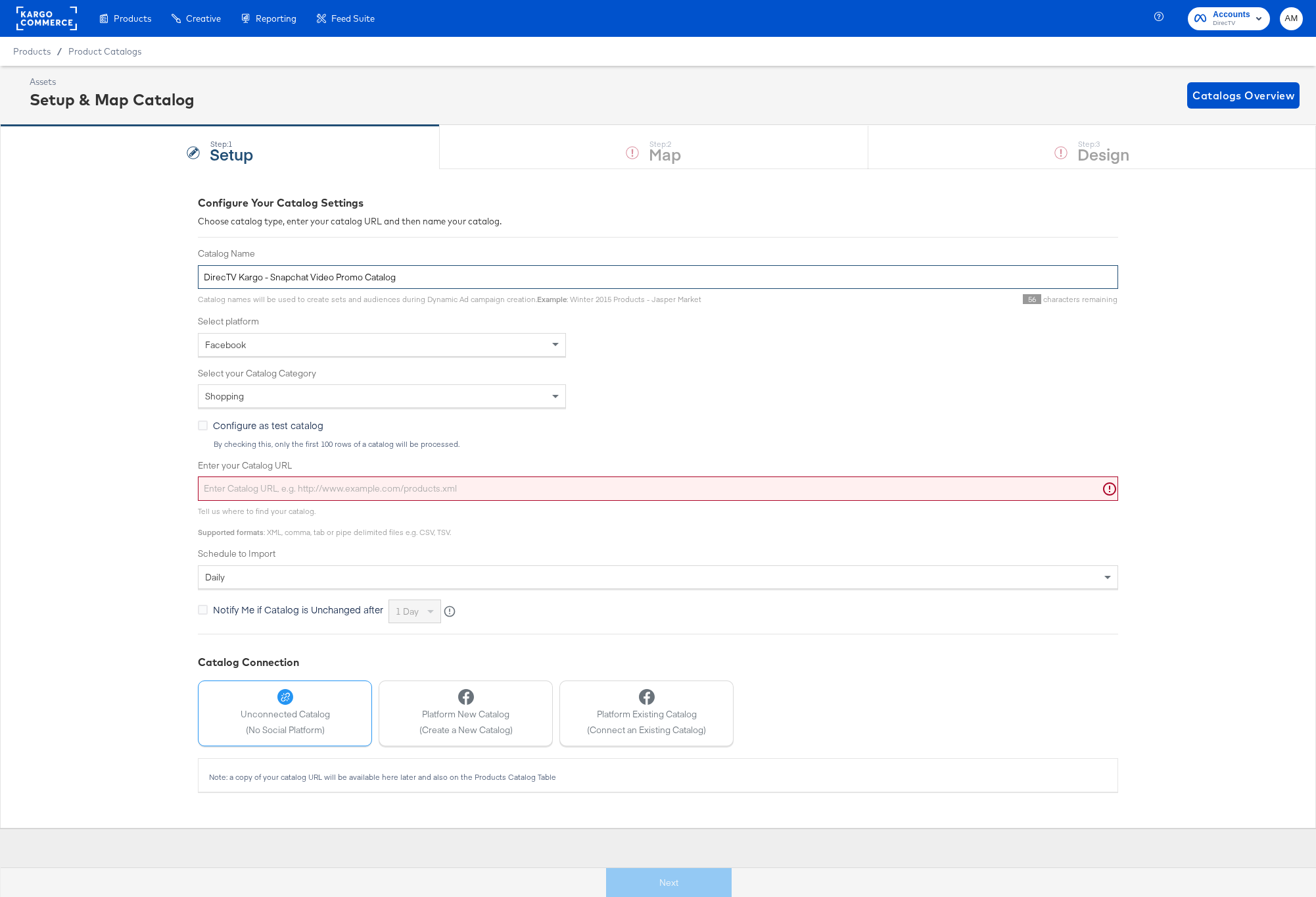
type input "DirecTV Kargo - Snapchat Video Promo Catalog"
click at [318, 342] on div "Facebook" at bounding box center [381, 344] width 367 height 22
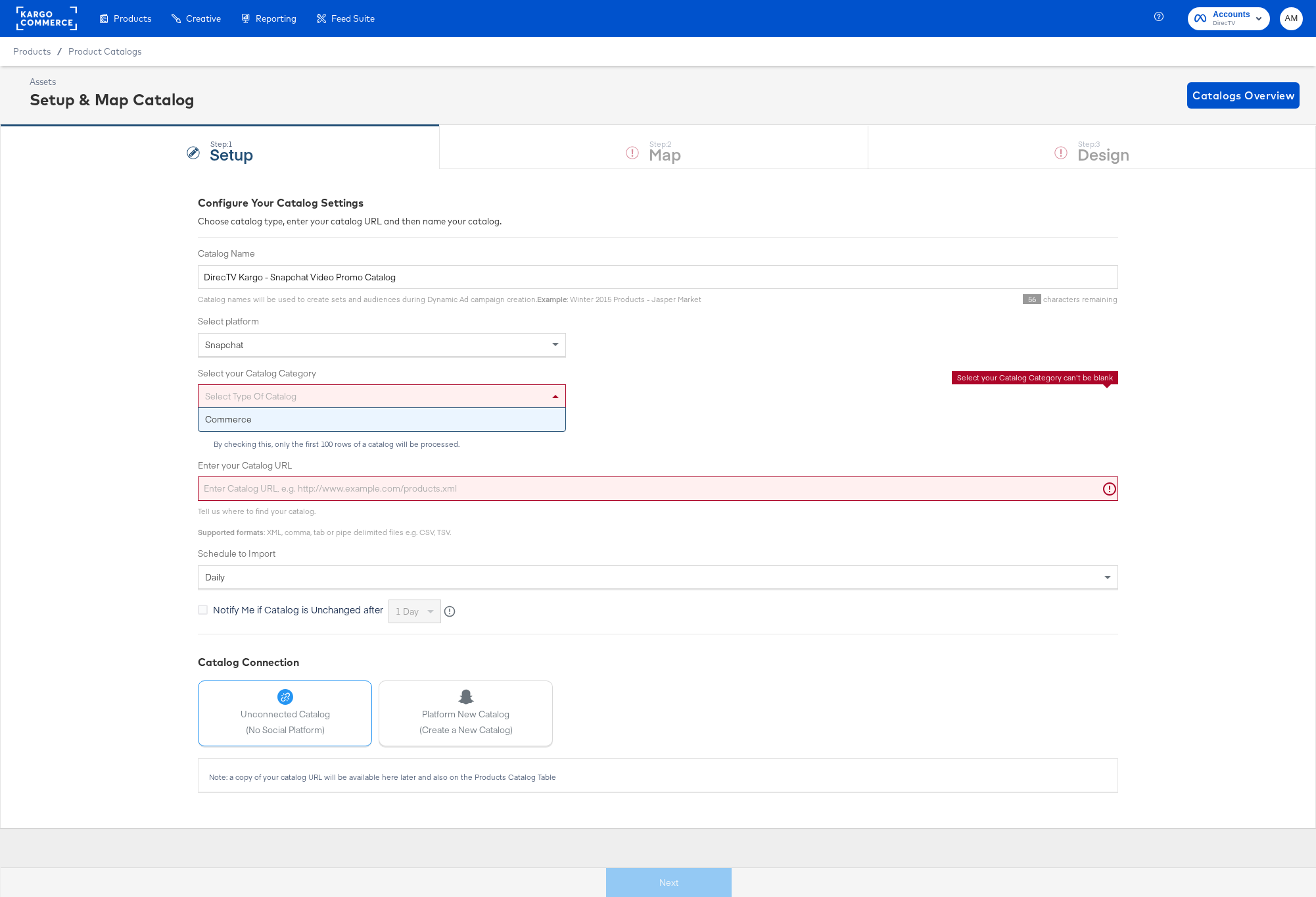
click at [273, 396] on div "Select type of catalog" at bounding box center [381, 395] width 367 height 22
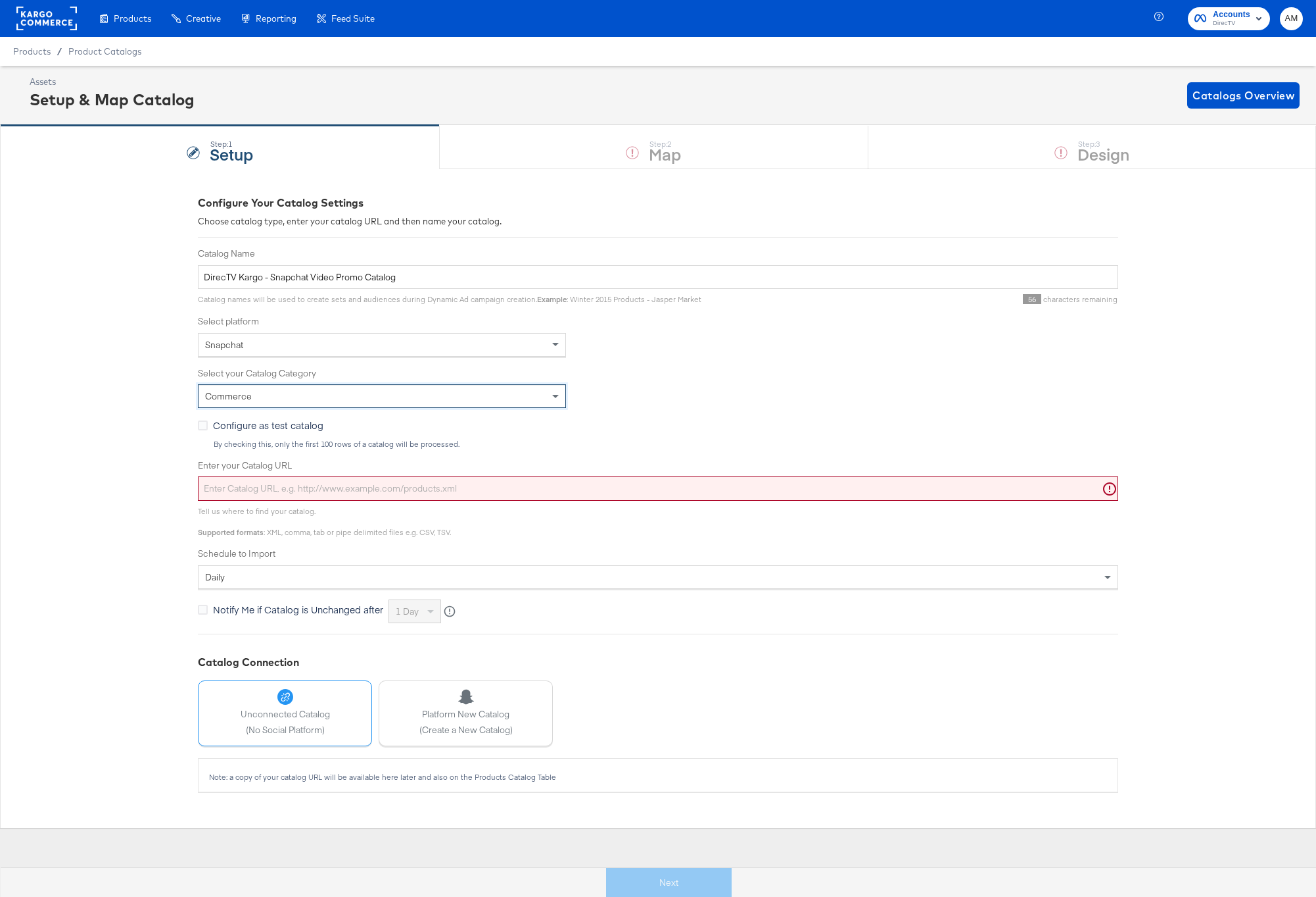
click at [368, 491] on input "Enter your Catalog URL" at bounding box center [657, 488] width 920 height 24
paste input "https://ace.stitcherads.com/exports/1399/universal/none/universal/export.tsv.gz"
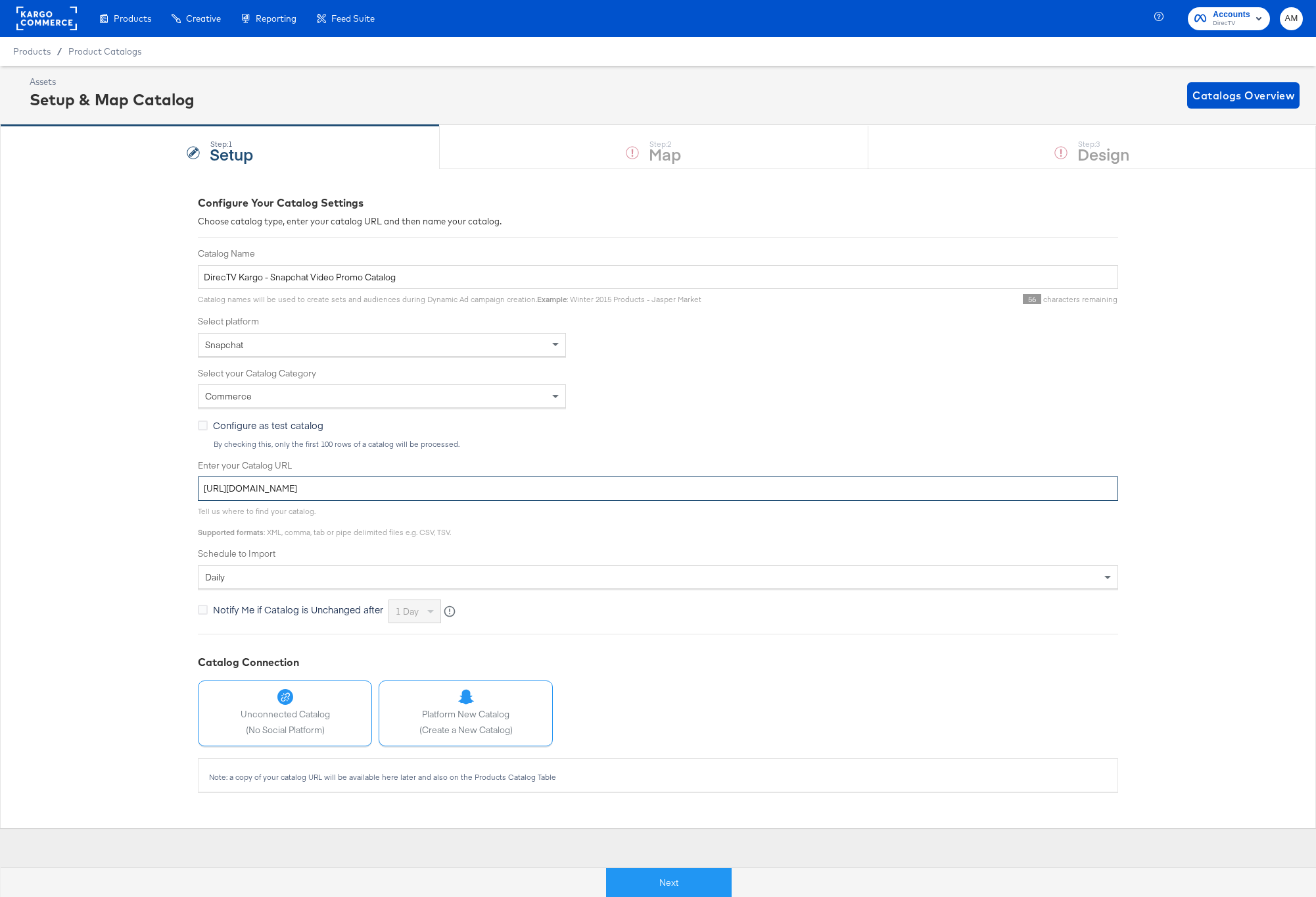
type input "https://ace.stitcherads.com/exports/1399/universal/none/universal/export.tsv.gz"
click at [521, 720] on button "Platform New Catalog (Create a New Catalog)" at bounding box center [465, 712] width 174 height 66
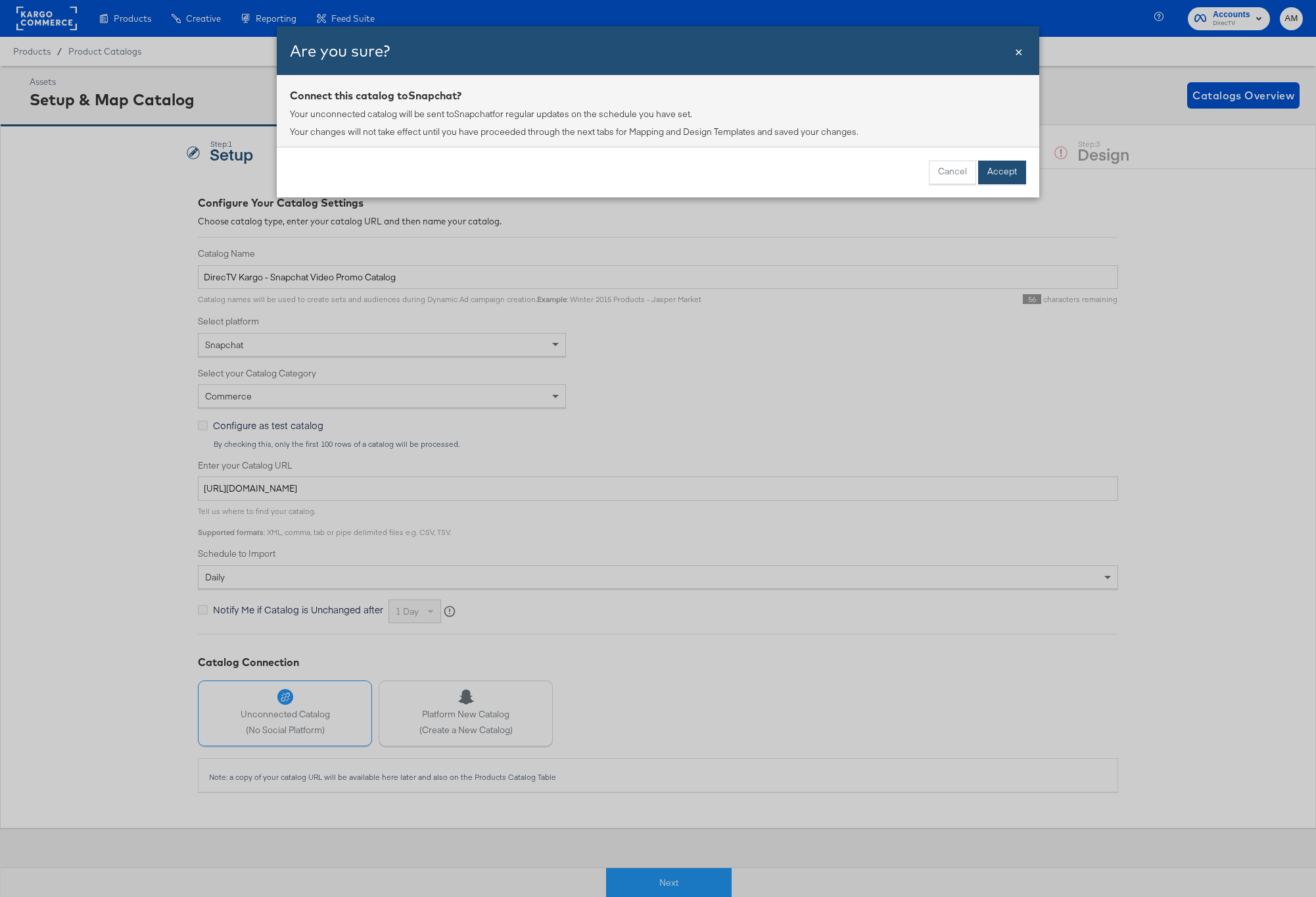
click at [994, 172] on button "Accept" at bounding box center [1002, 172] width 48 height 23
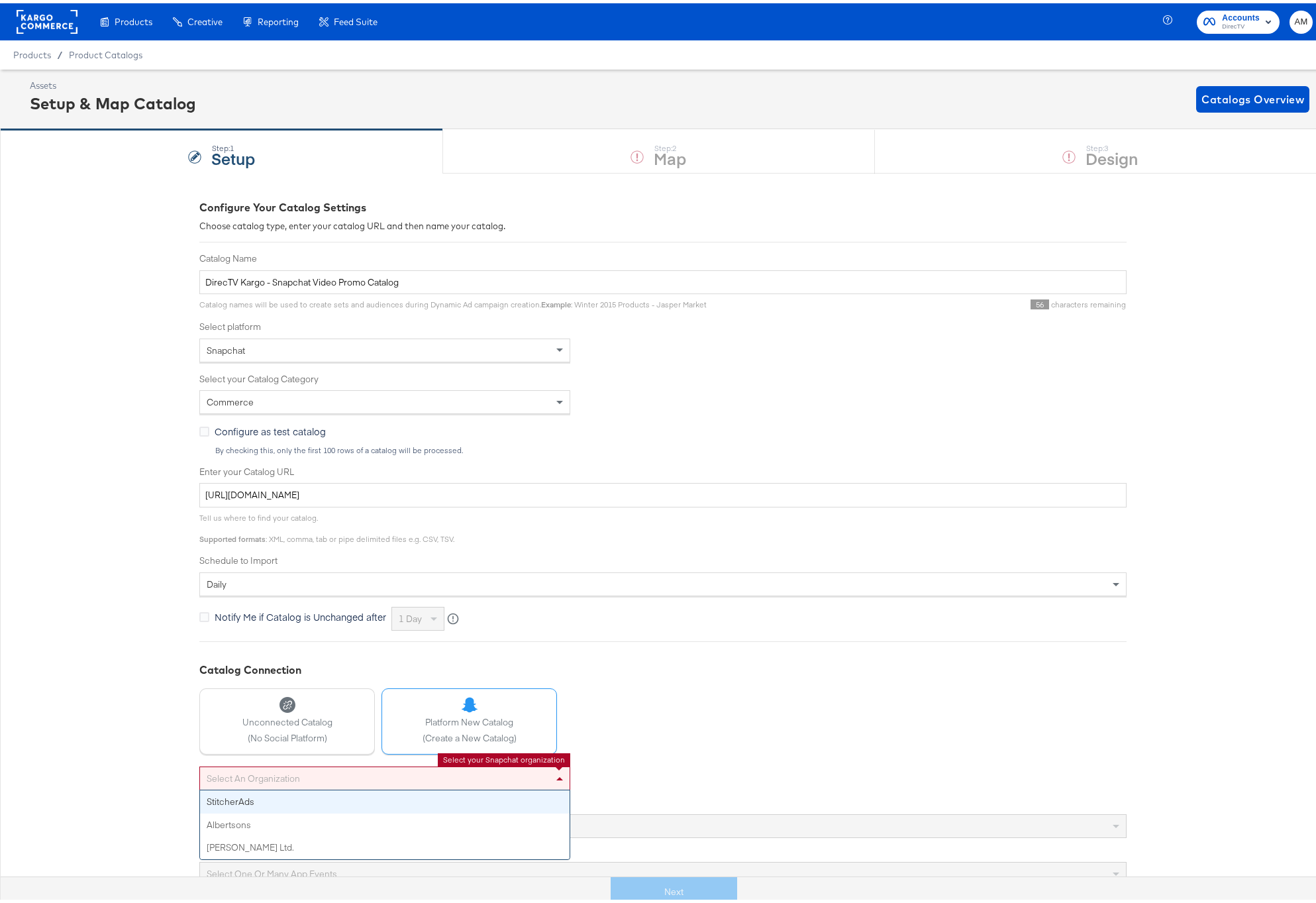
click at [322, 774] on div "Select an organization" at bounding box center [384, 774] width 369 height 23
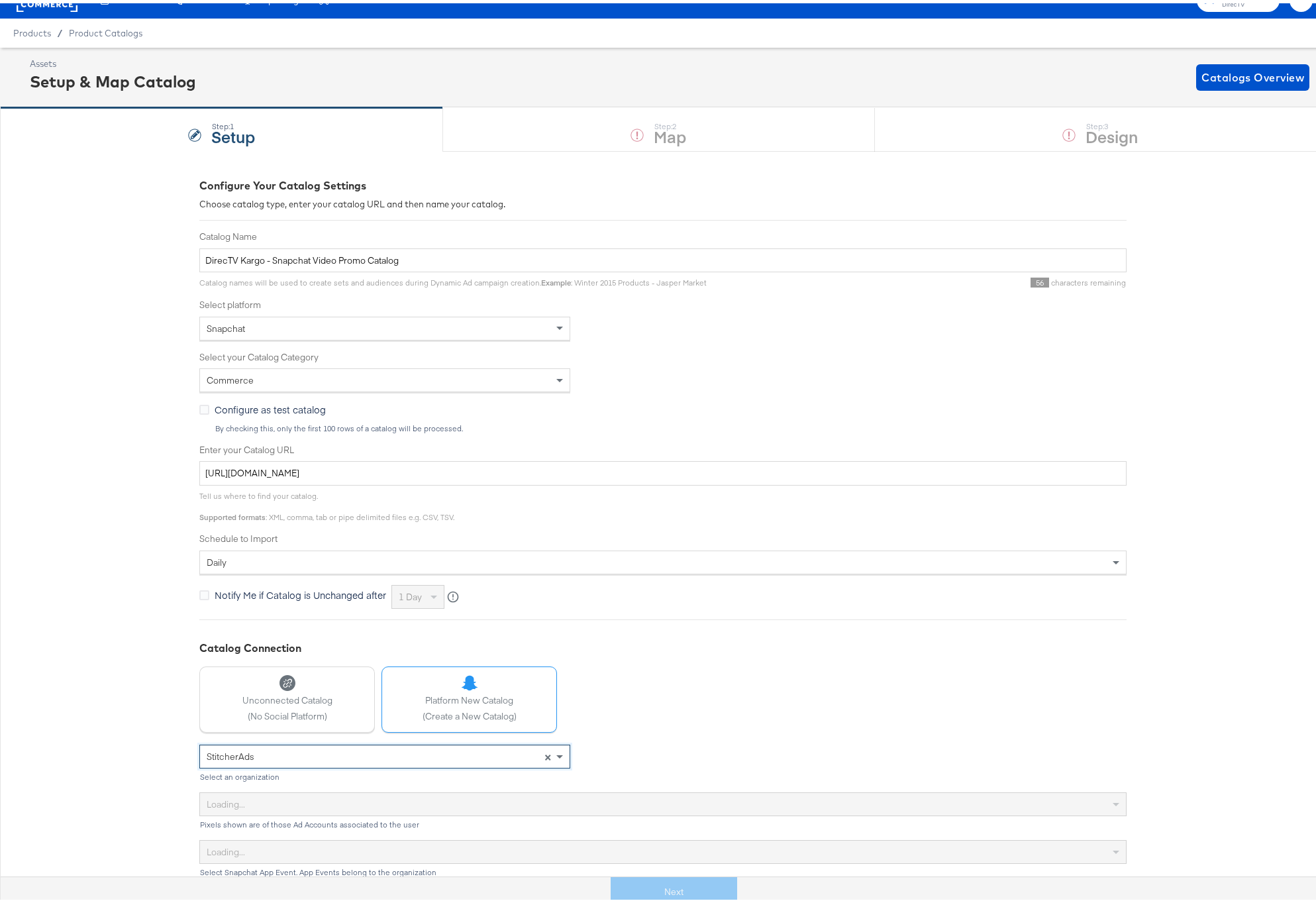
scroll to position [30, 0]
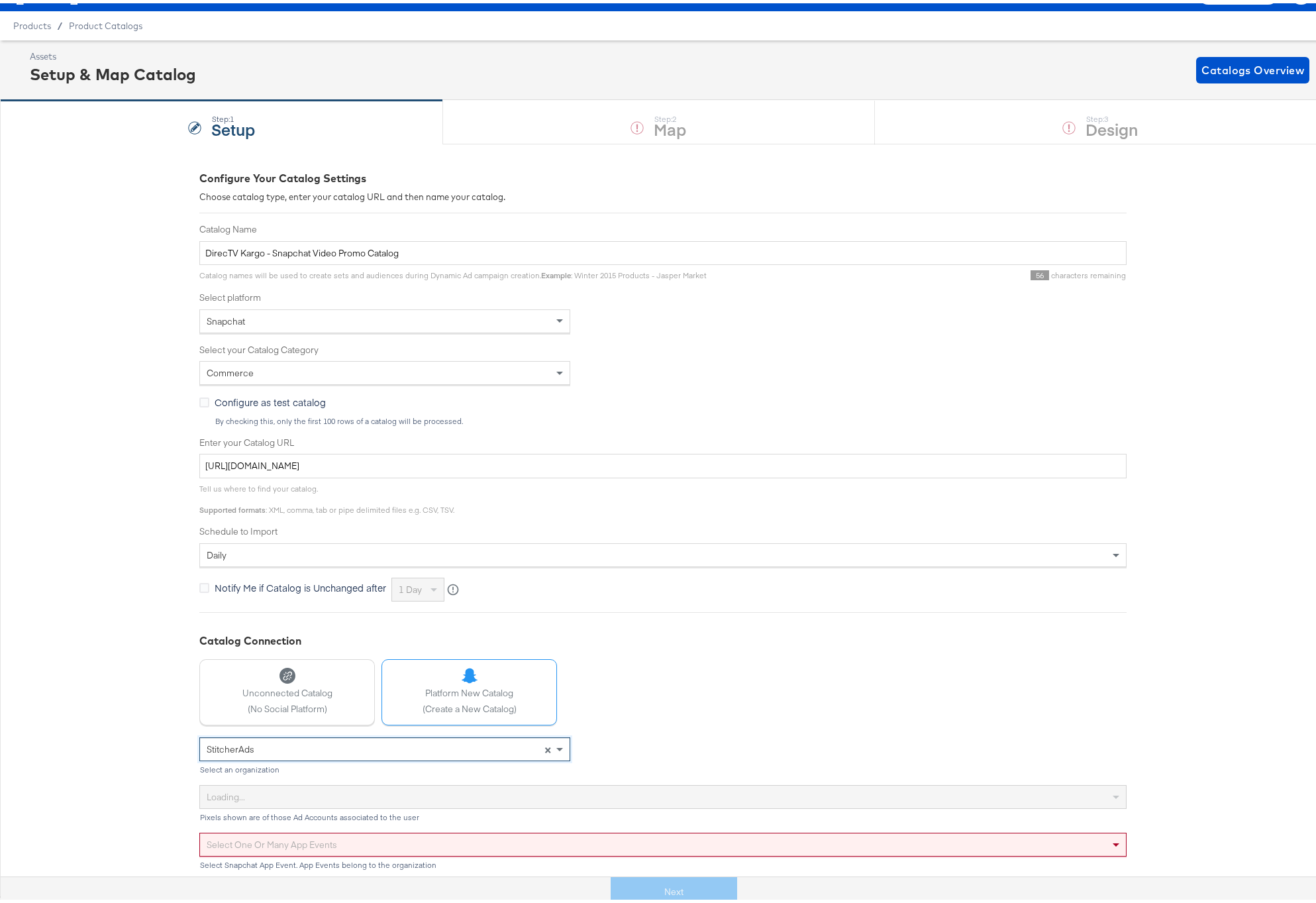
click at [329, 839] on div "Select one or many app events" at bounding box center [663, 841] width 926 height 23
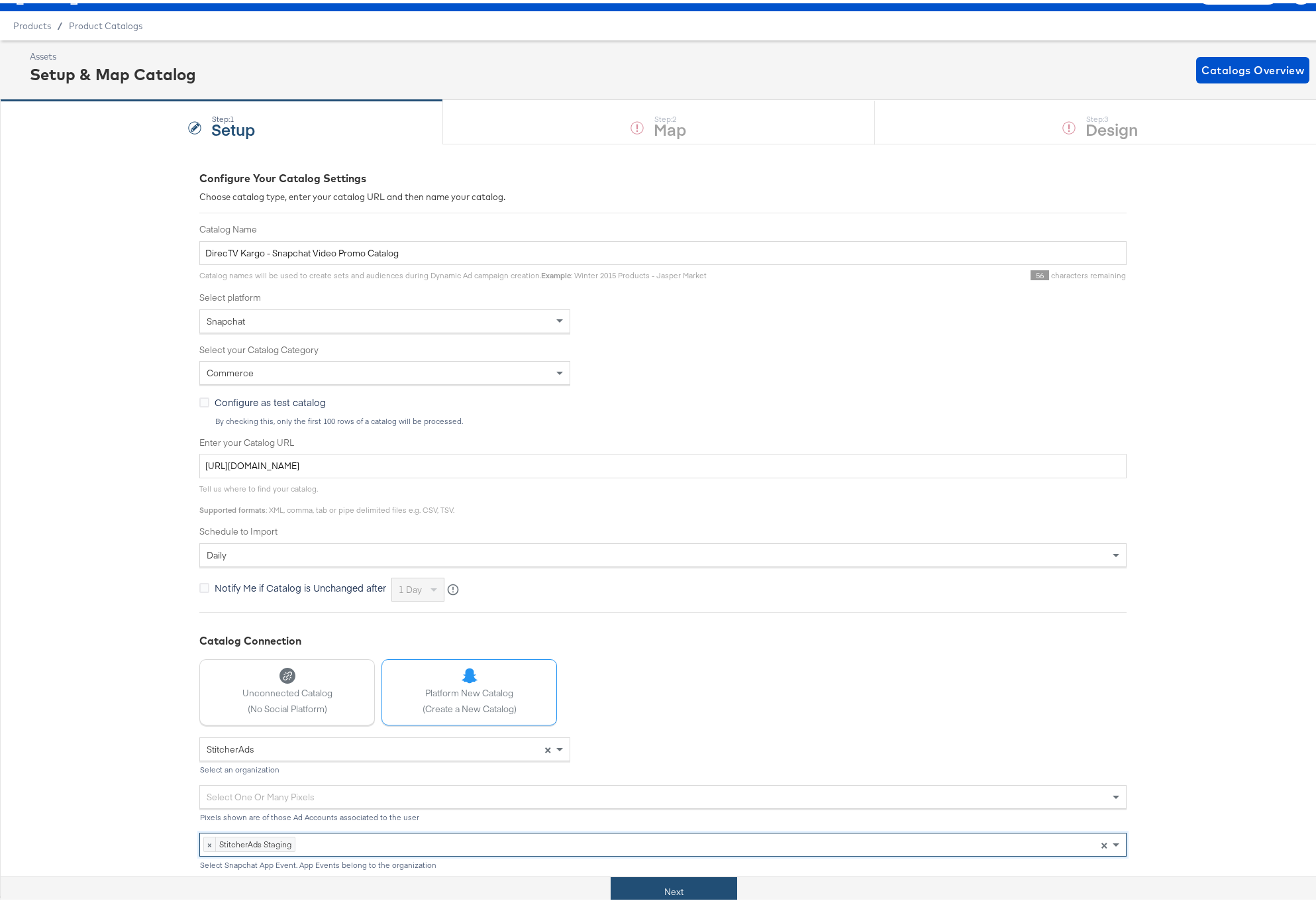
click at [673, 883] on button "Next" at bounding box center [674, 888] width 126 height 30
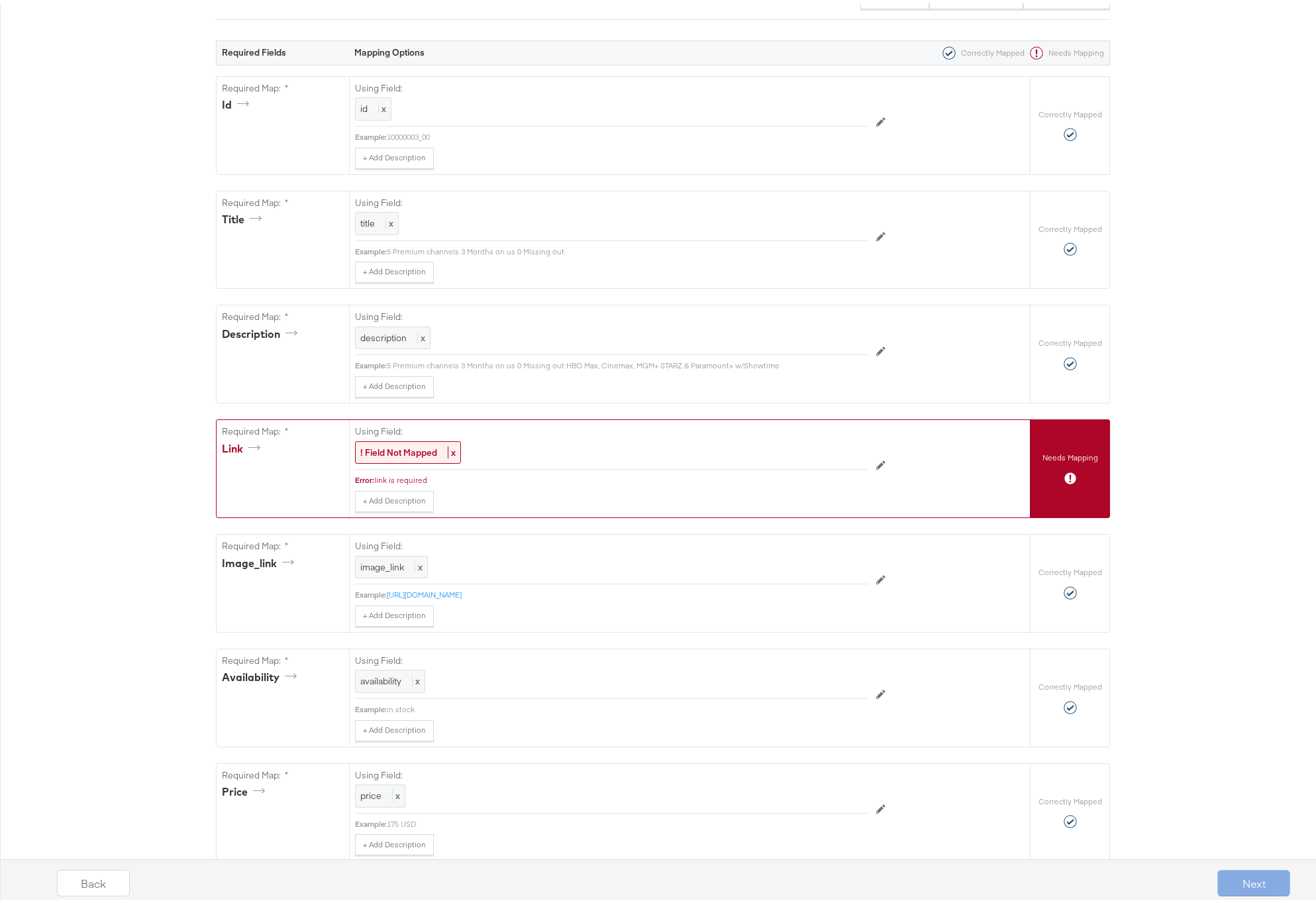
scroll to position [242, 0]
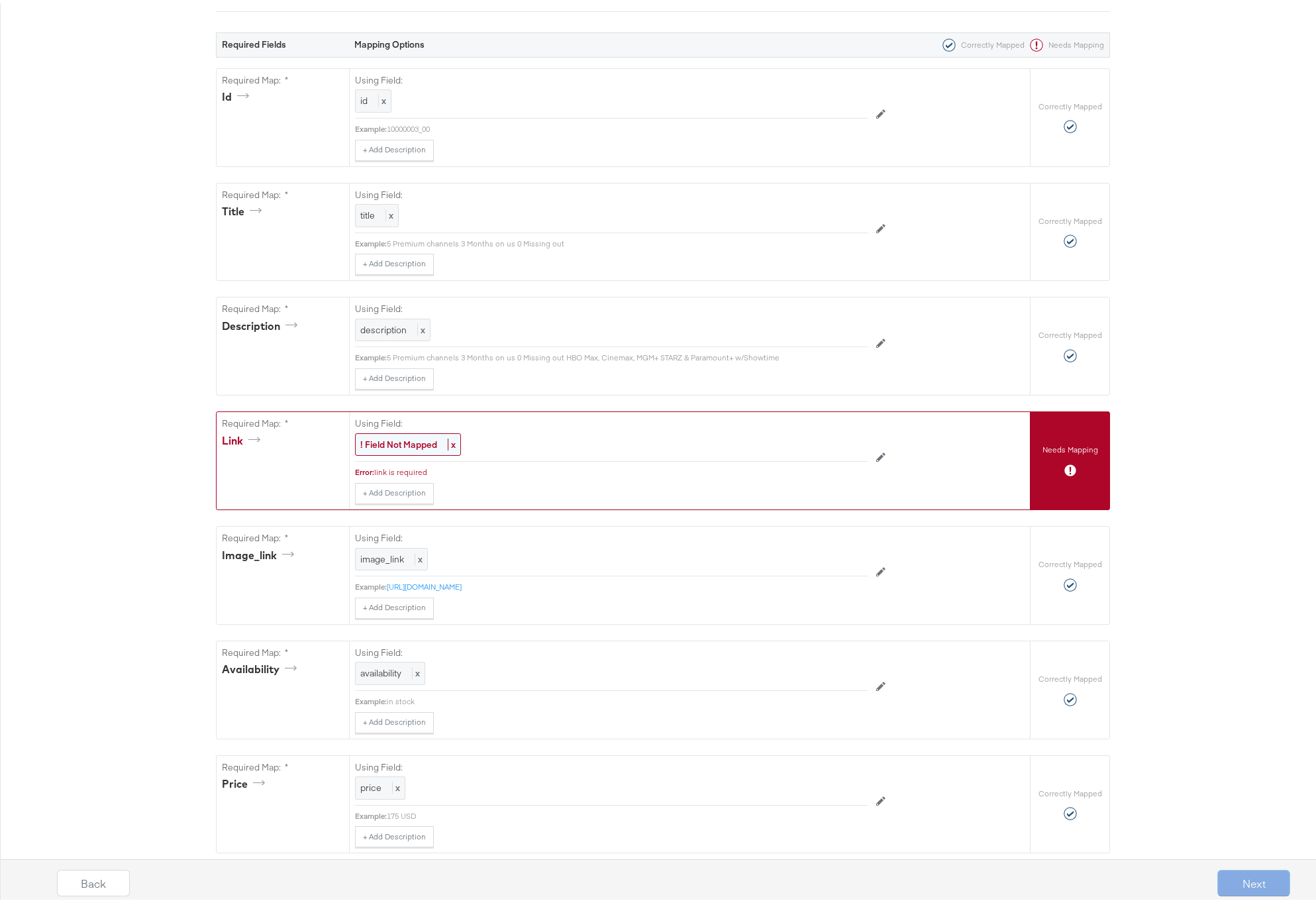
click at [381, 441] on strong "! Field Not Mapped" at bounding box center [399, 441] width 77 height 12
click at [816, 439] on div at bounding box center [838, 443] width 49 height 20
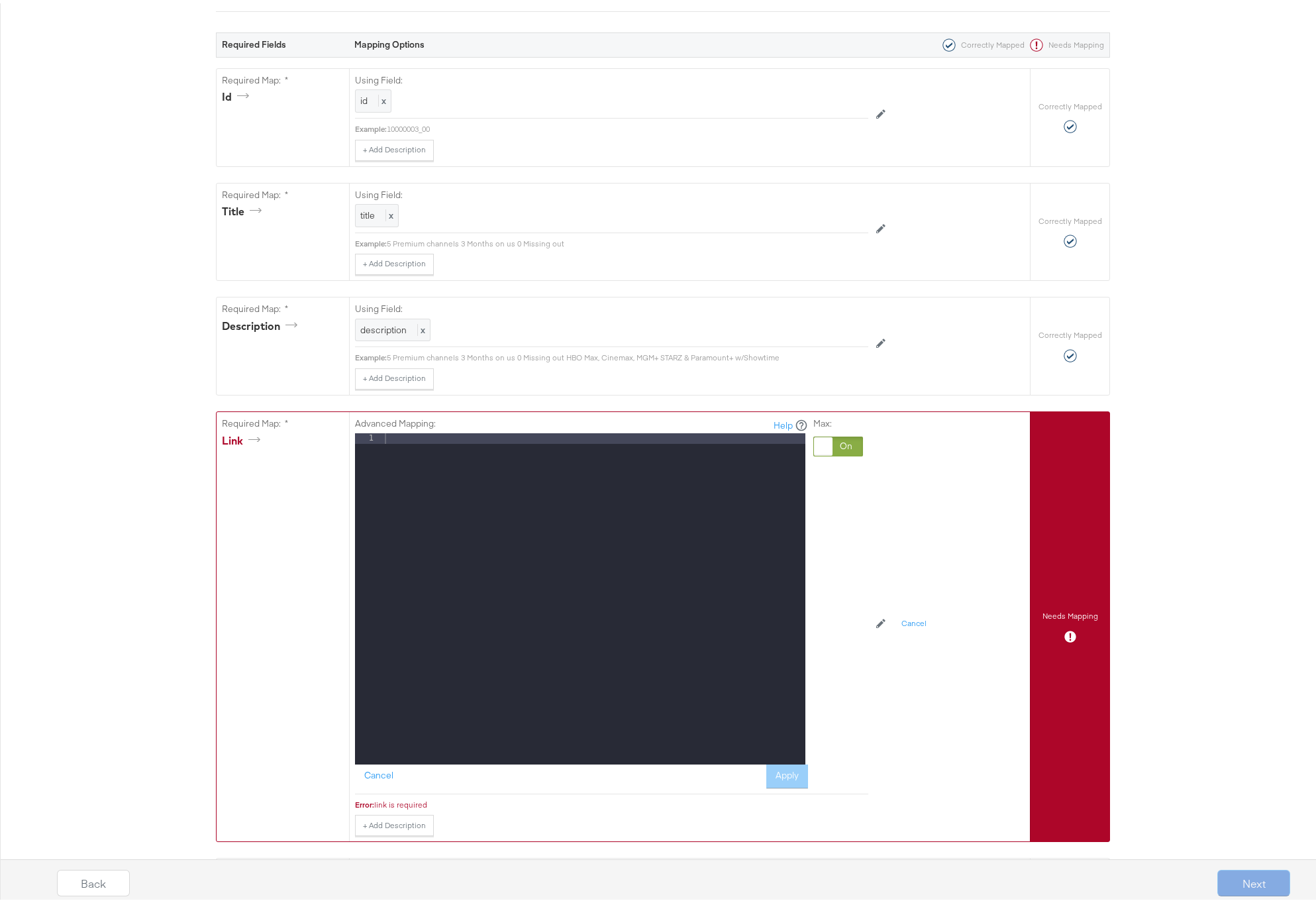
click at [487, 444] on div at bounding box center [594, 606] width 424 height 353
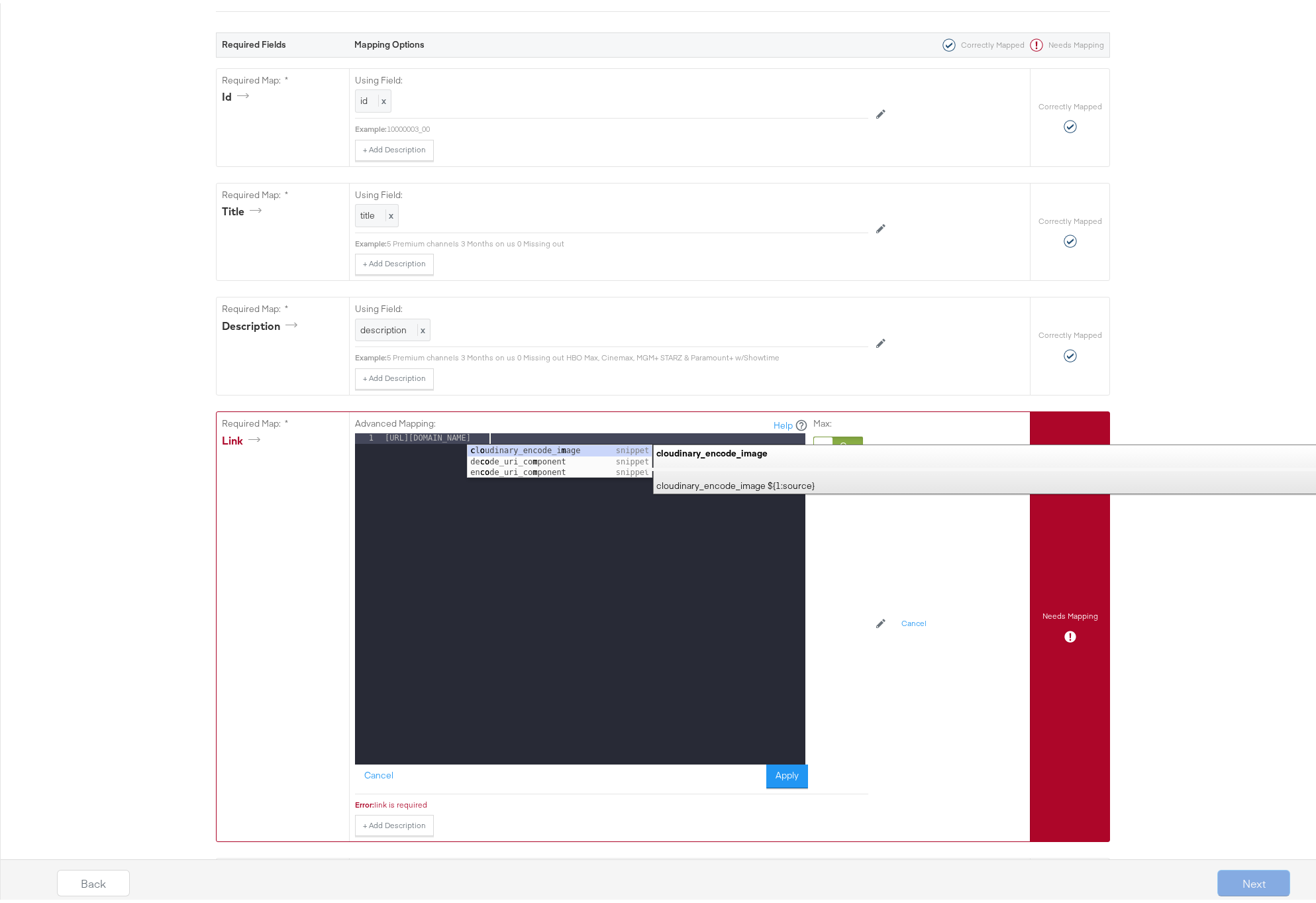
click at [398, 437] on div "http://www.directv.com" at bounding box center [594, 606] width 424 height 353
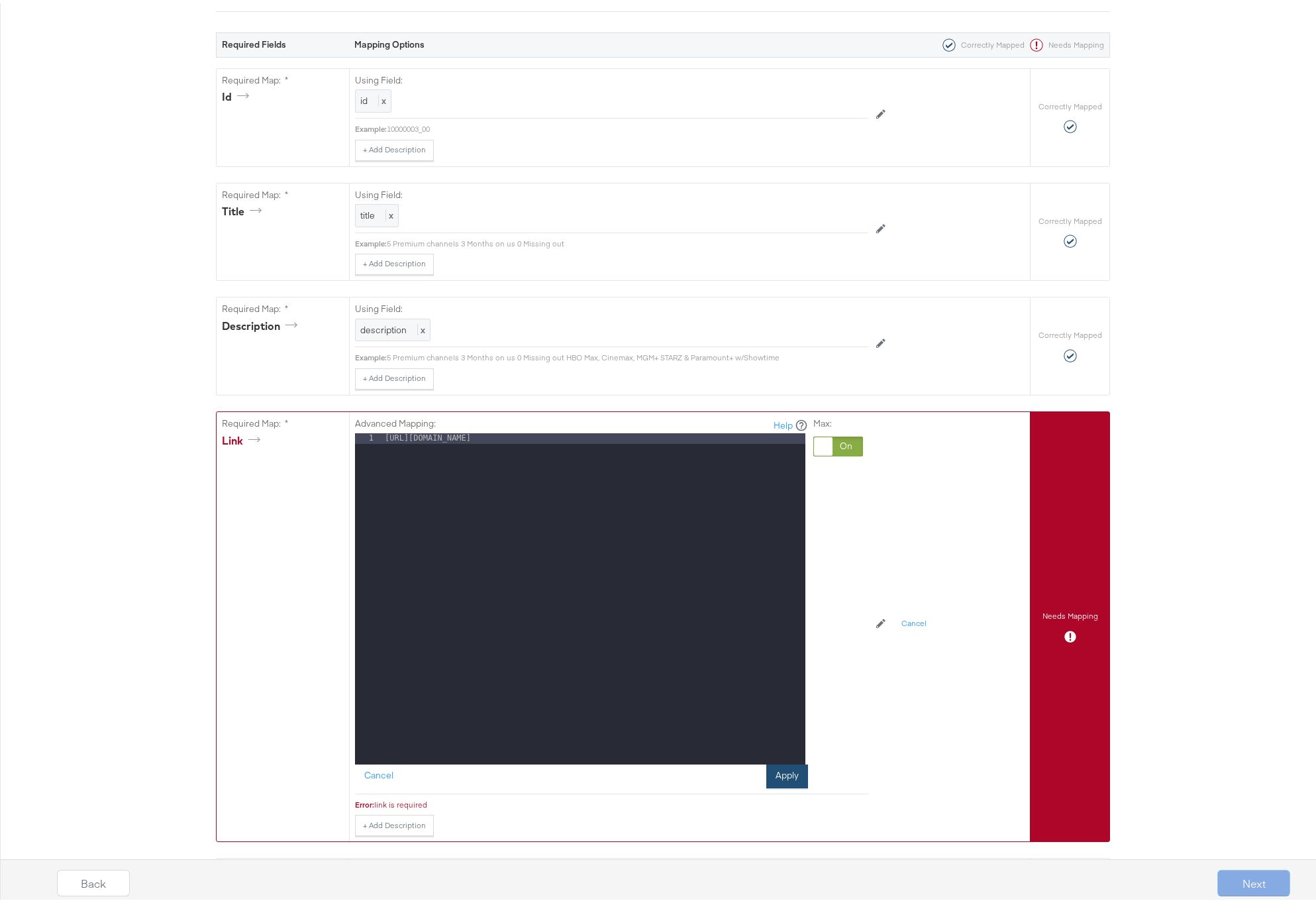
click at [778, 778] on button "Apply" at bounding box center [787, 773] width 41 height 24
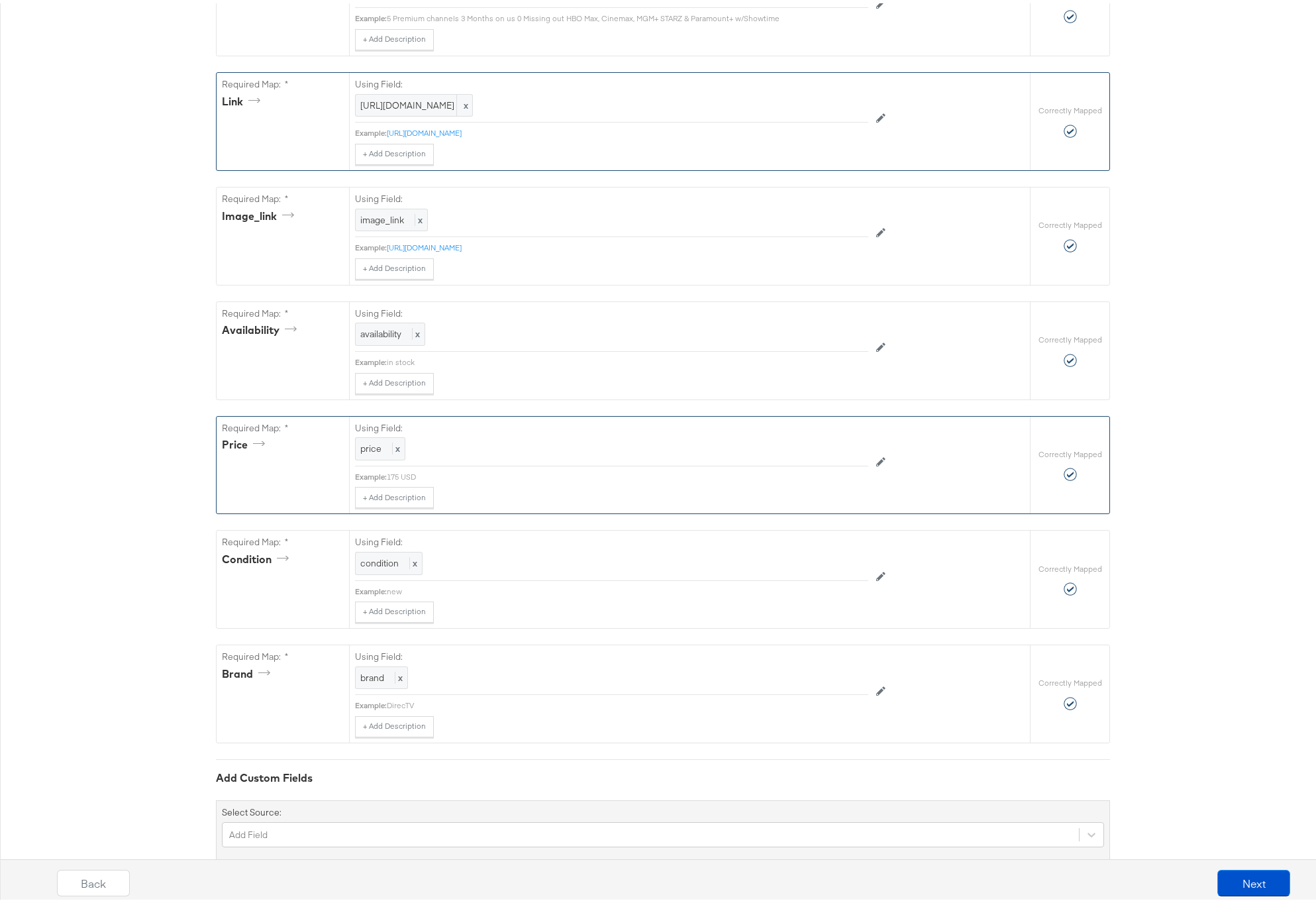
scroll to position [615, 0]
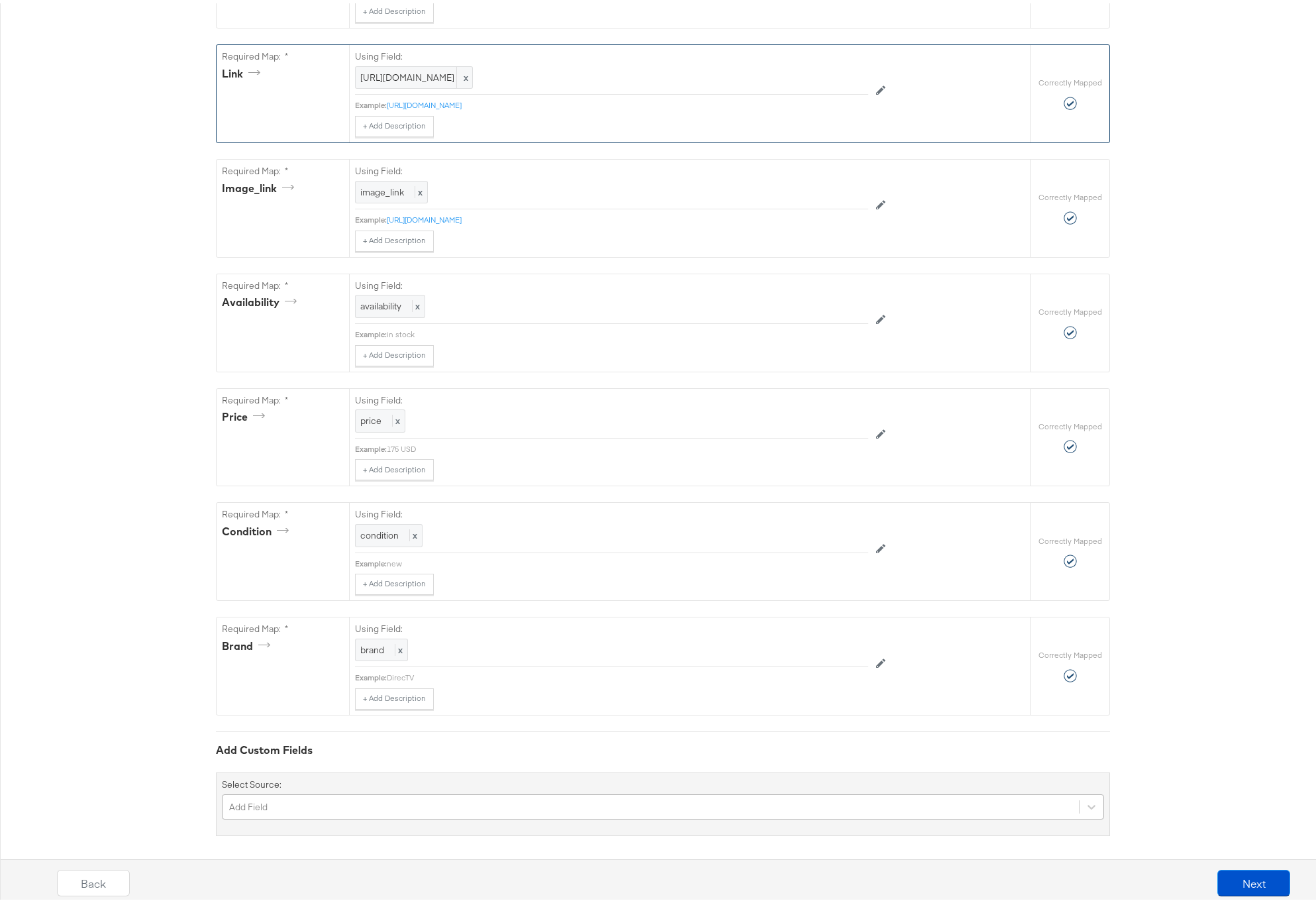
click at [377, 802] on div "Add Field" at bounding box center [663, 804] width 883 height 26
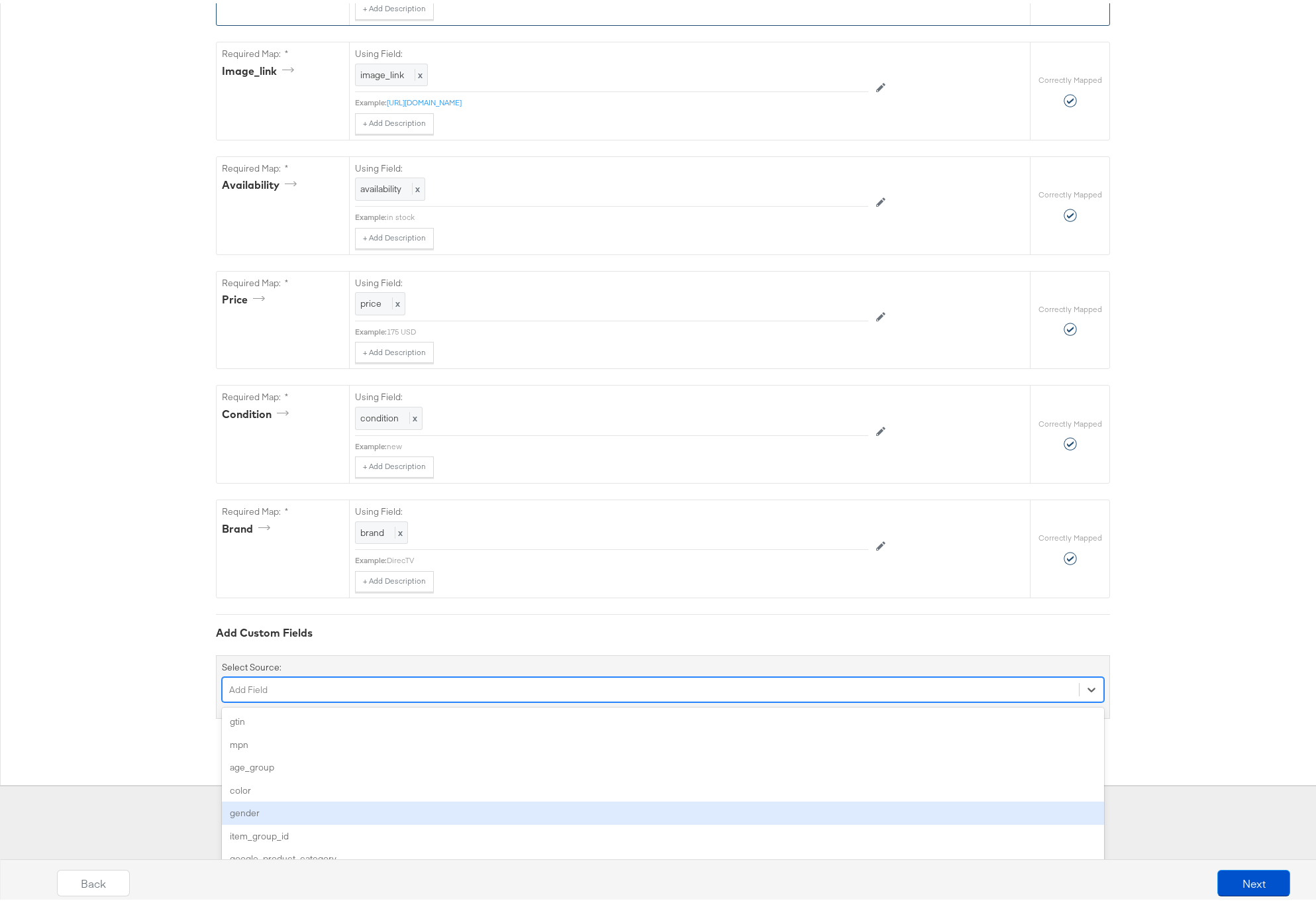
type input "v"
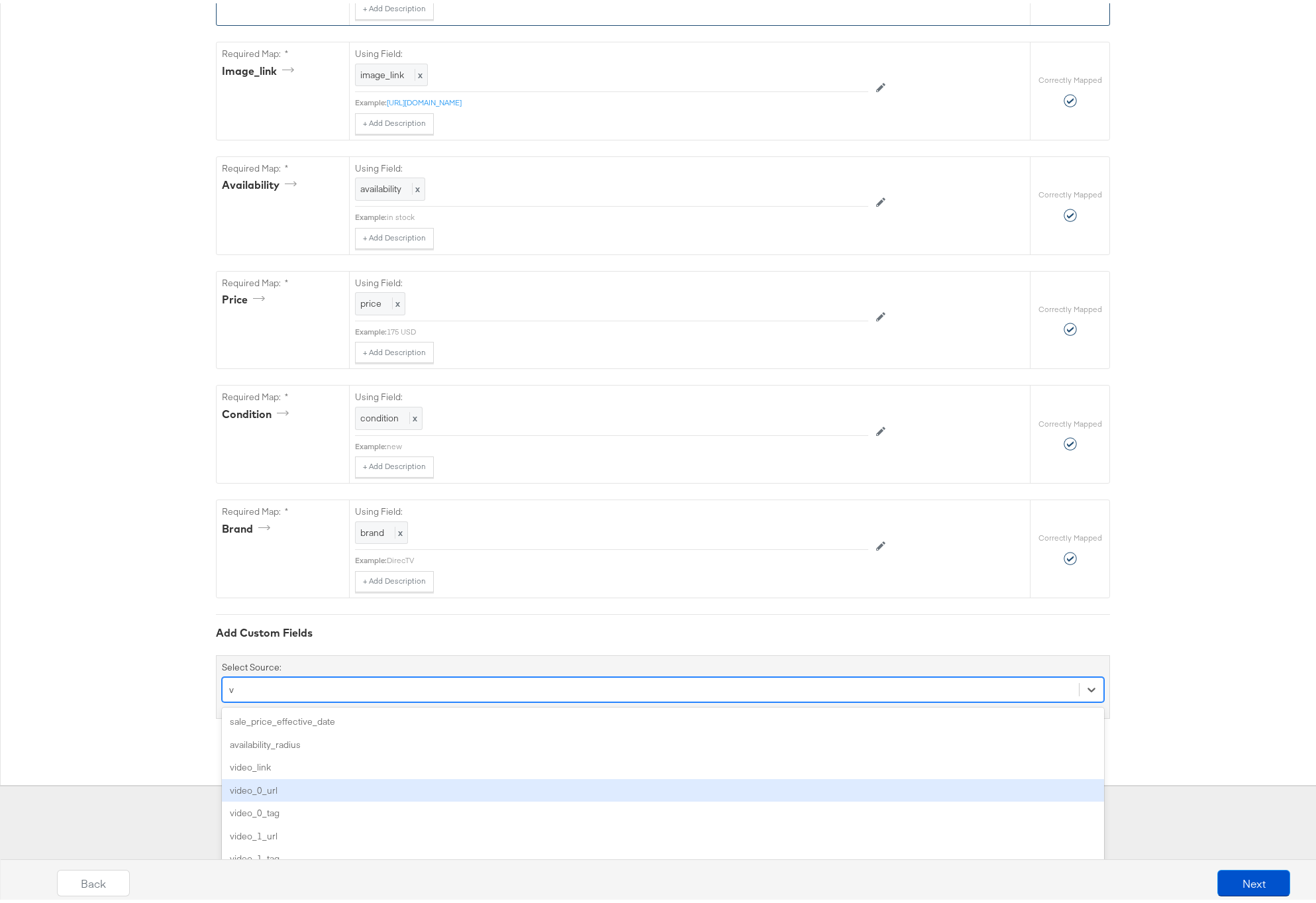
click at [296, 784] on div "video_0_url" at bounding box center [663, 787] width 883 height 24
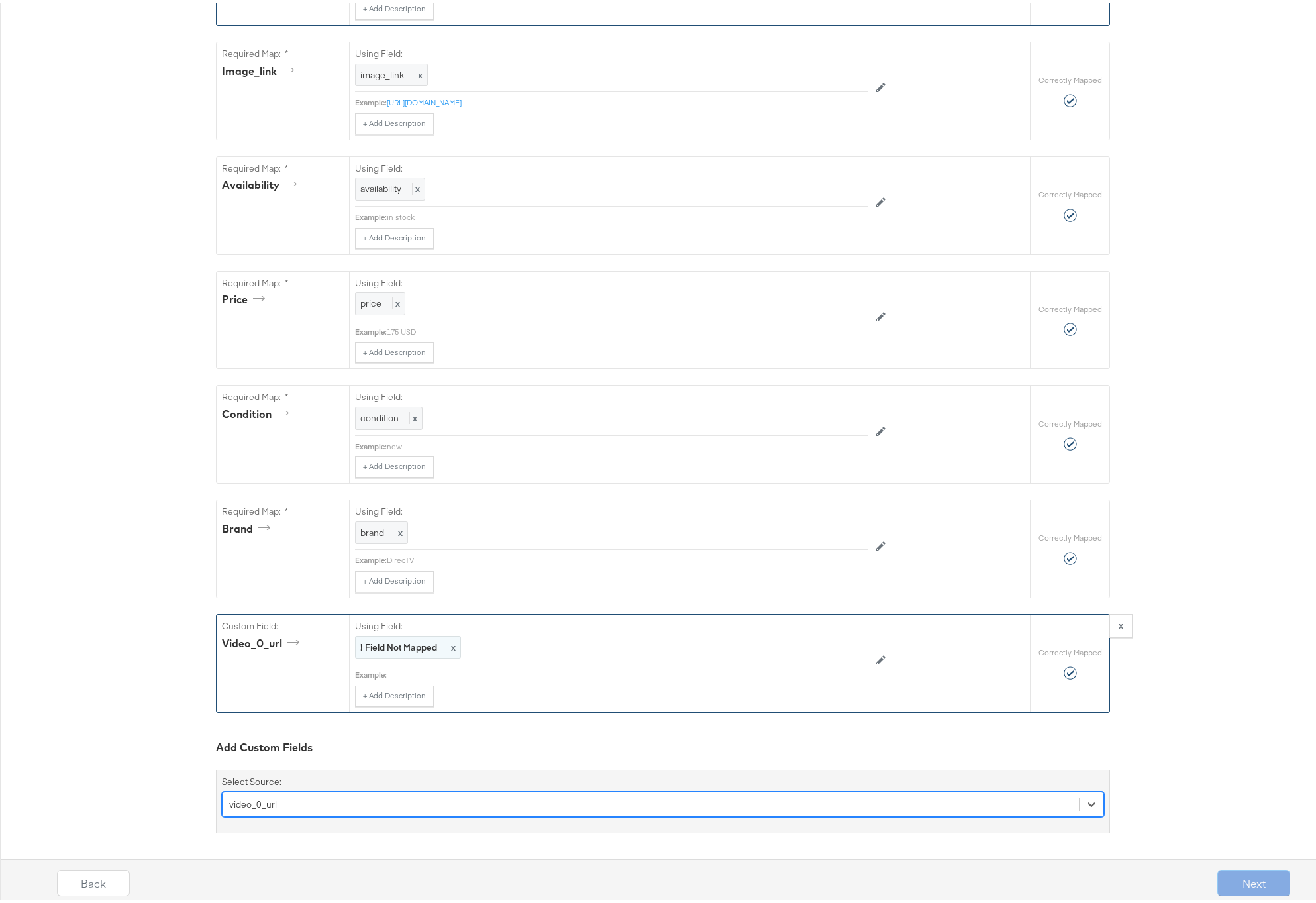
click at [387, 641] on strong "! Field Not Mapped" at bounding box center [399, 644] width 77 height 12
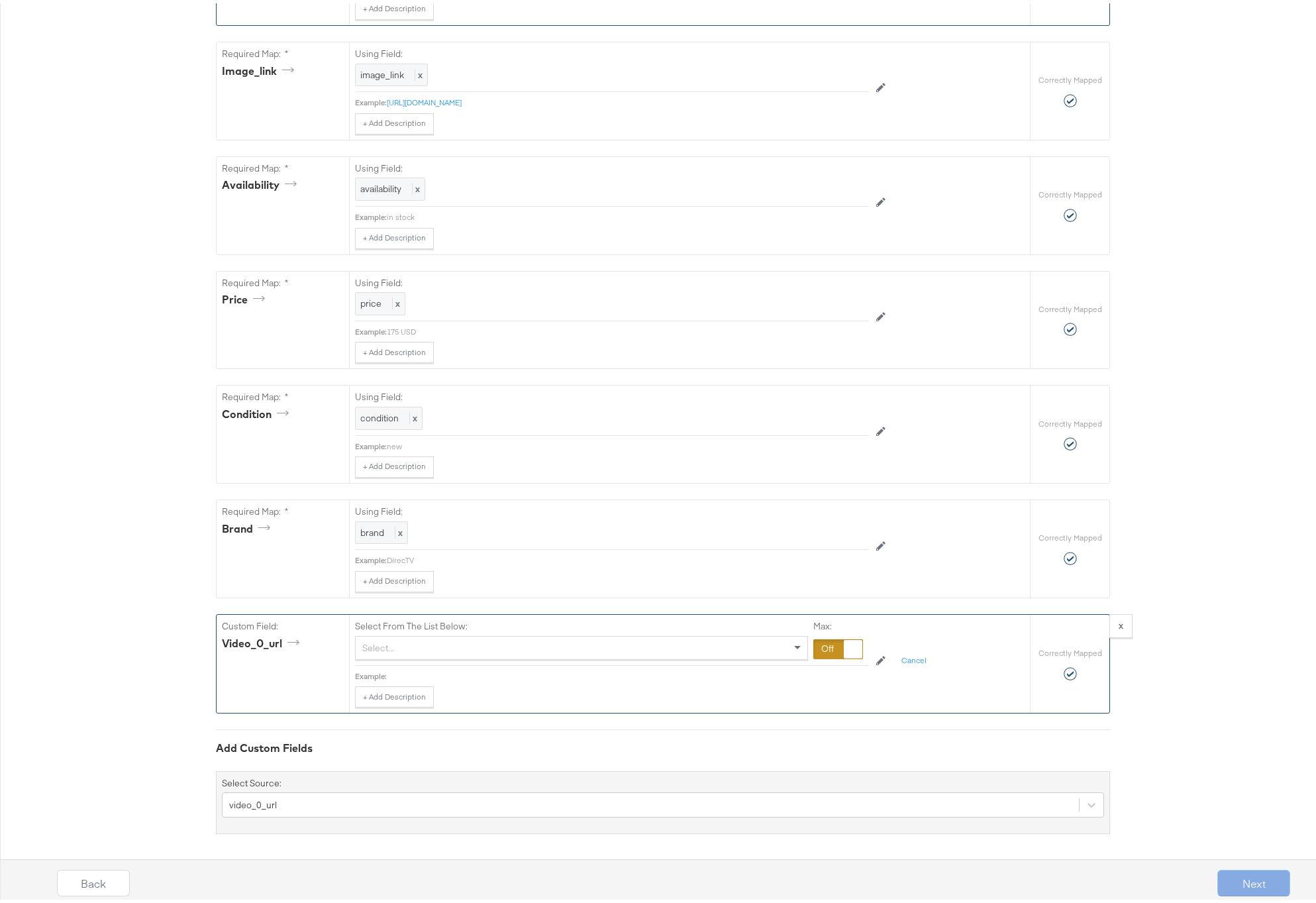
click at [389, 644] on div "Select..." at bounding box center [581, 644] width 452 height 23
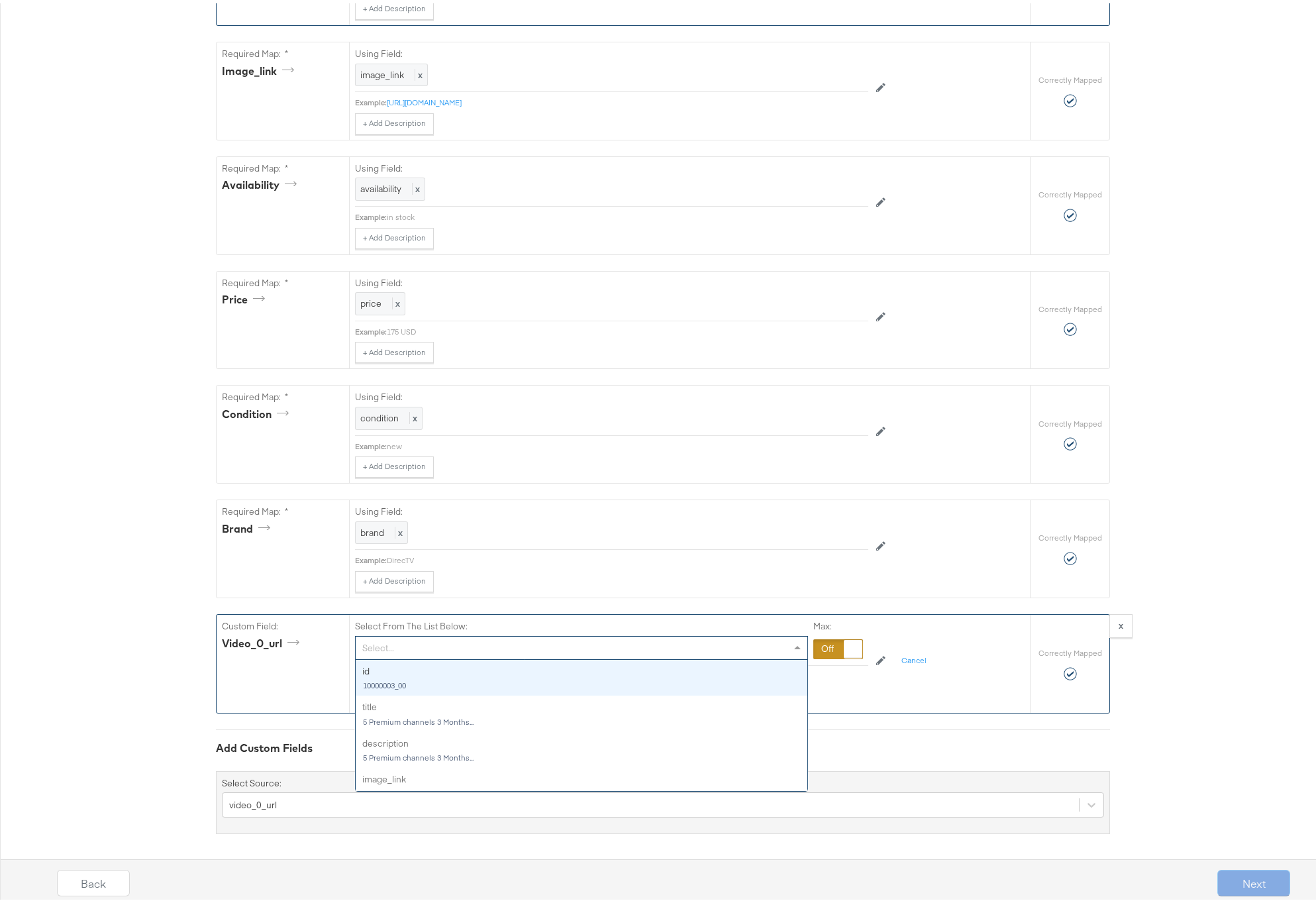
type input "v"
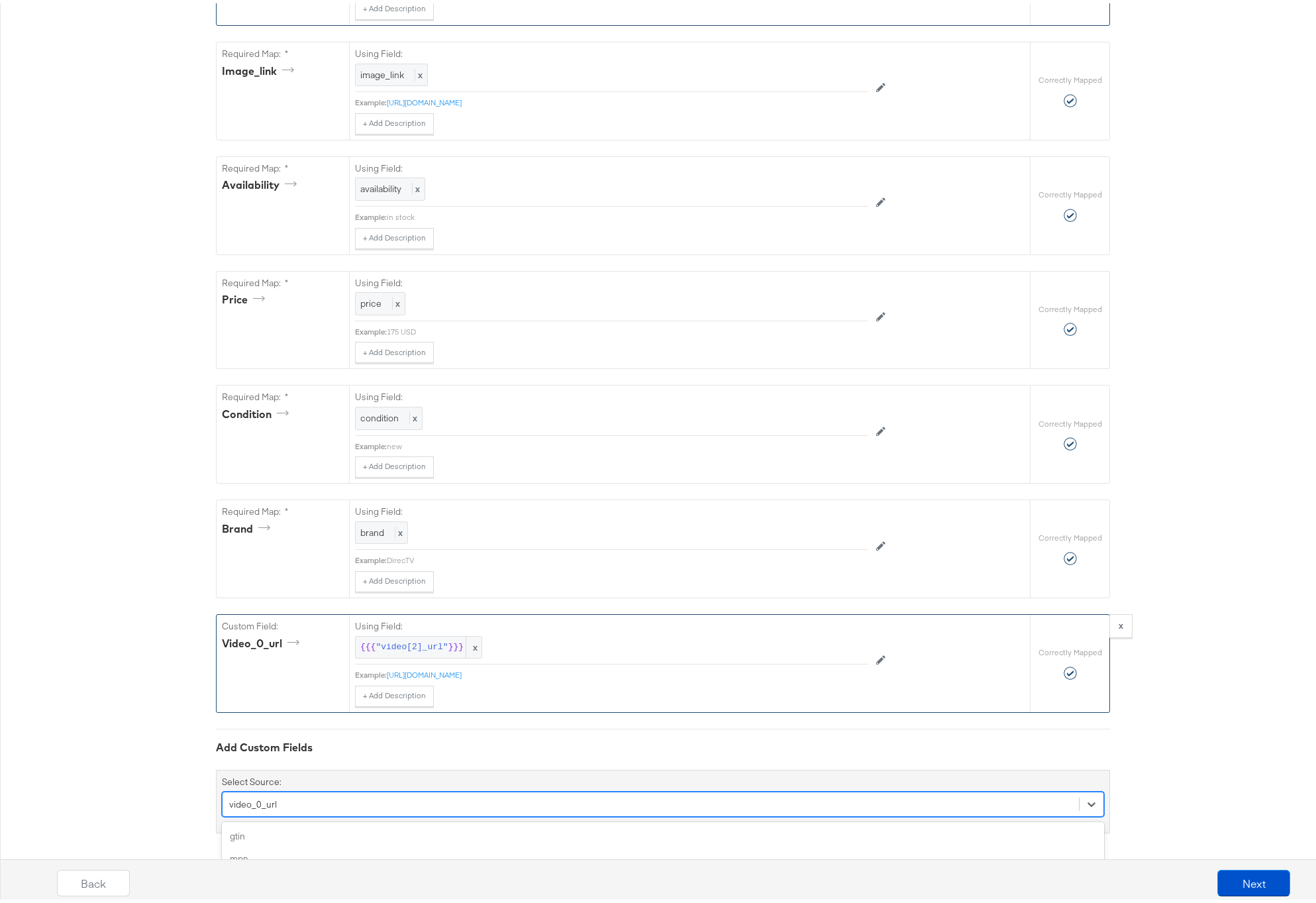
scroll to position [841, 0]
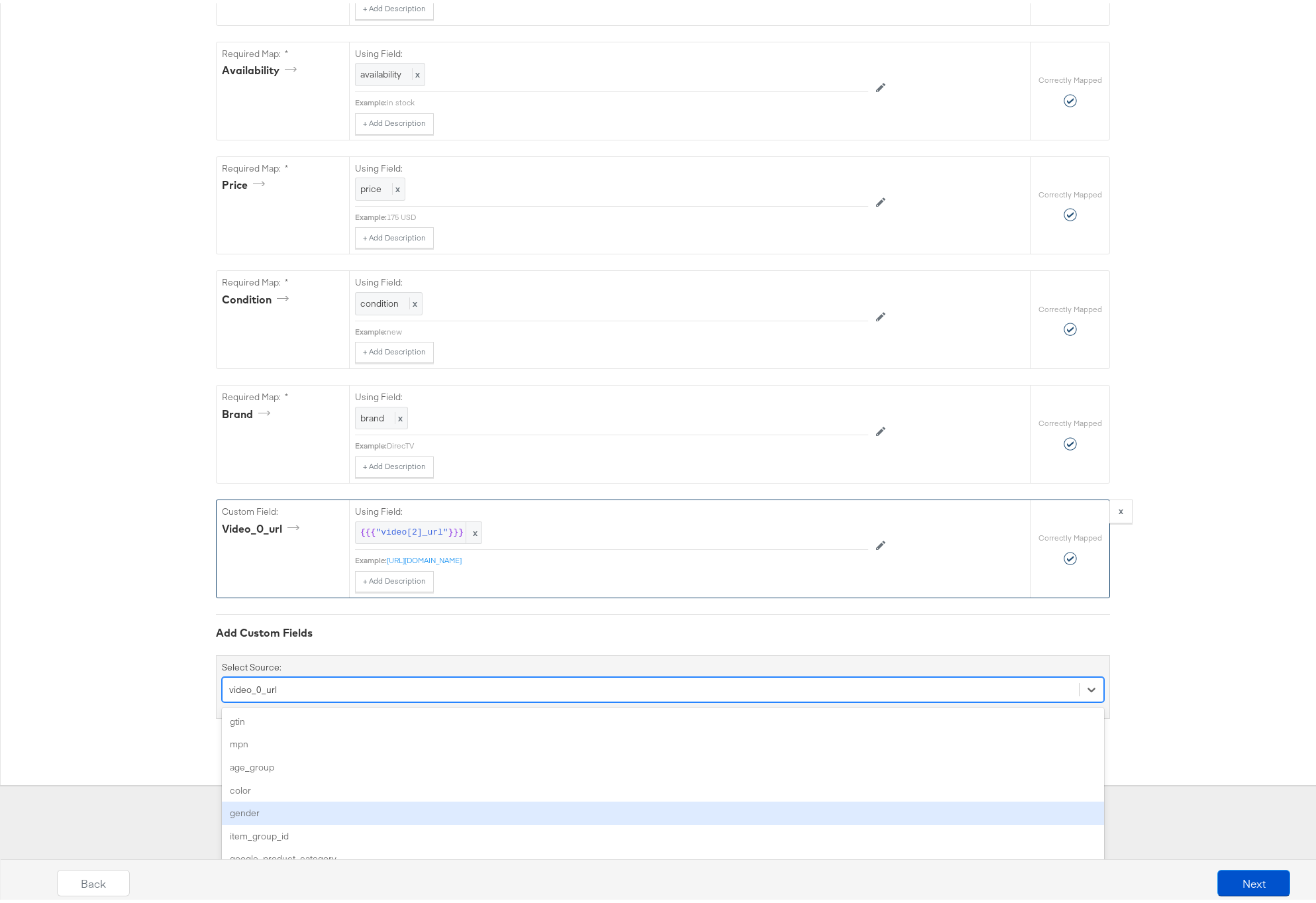
click at [293, 698] on div "option video_0_url, selected. option gender focused, 5 of 108. 108 results avai…" at bounding box center [663, 686] width 883 height 26
type input "v"
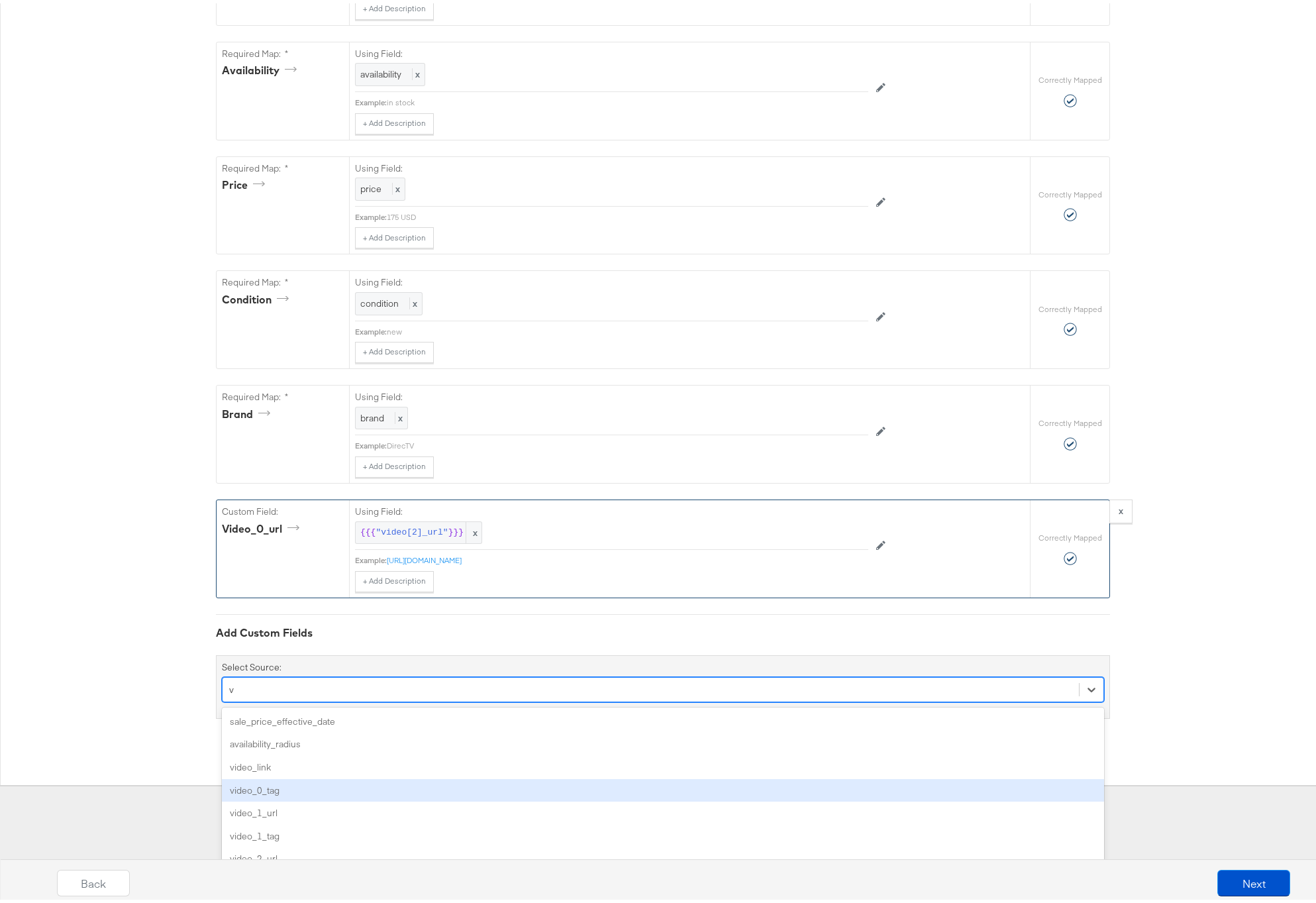
click at [278, 783] on div "video_0_tag" at bounding box center [663, 787] width 883 height 24
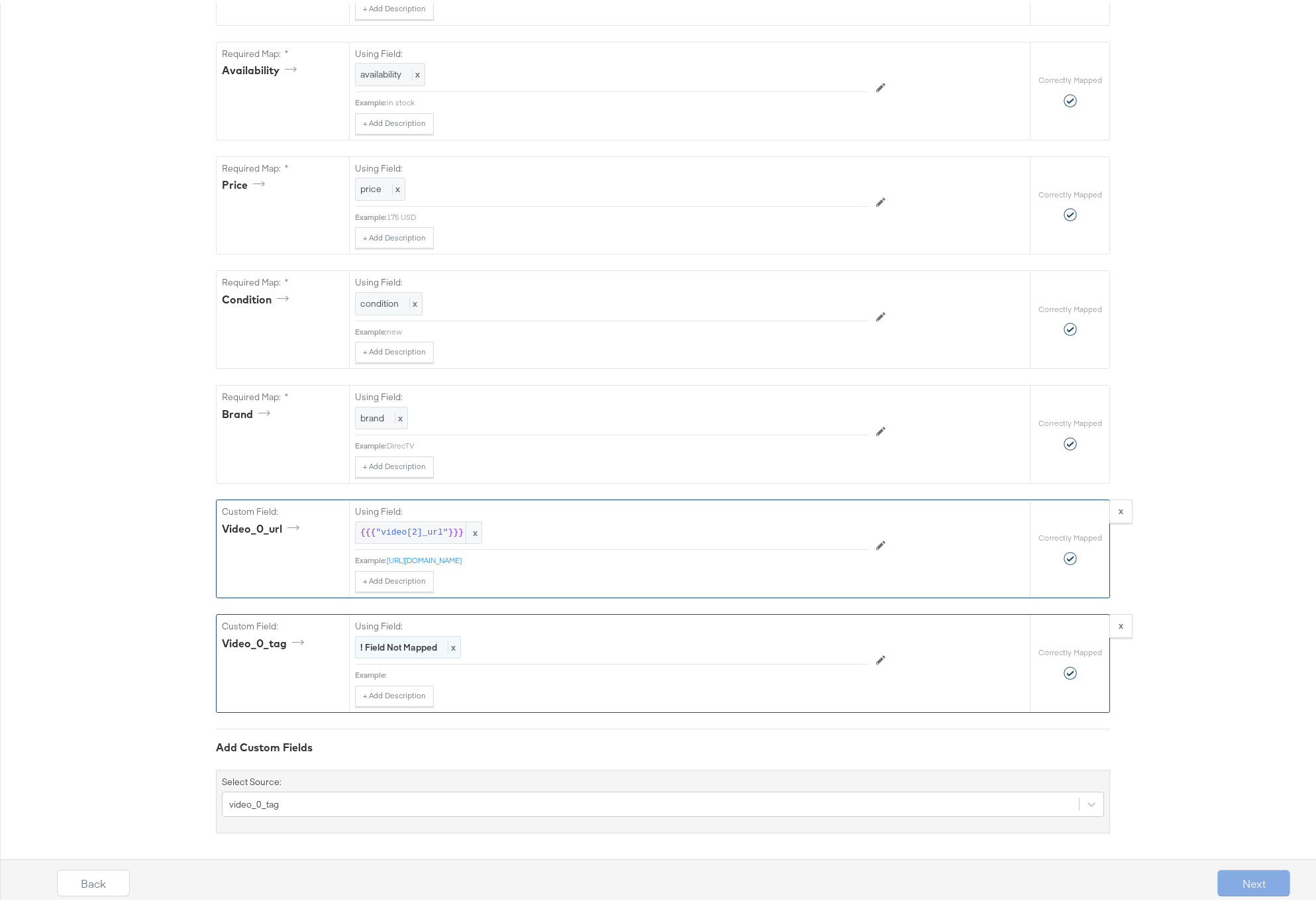
click at [391, 650] on div "! Field Not Mapped x" at bounding box center [408, 644] width 106 height 24
click at [392, 647] on div "Select..." at bounding box center [581, 644] width 452 height 23
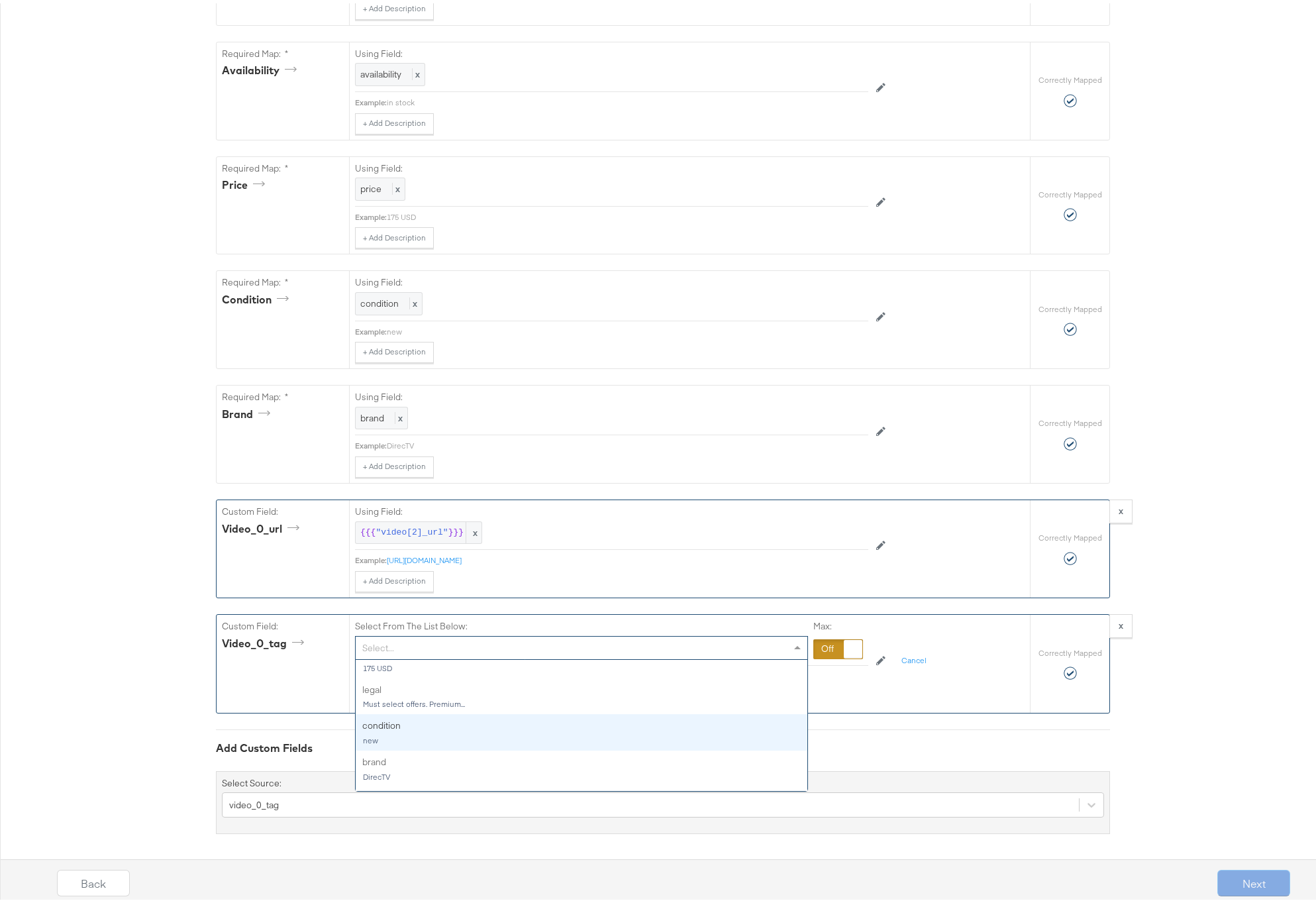
type input "v"
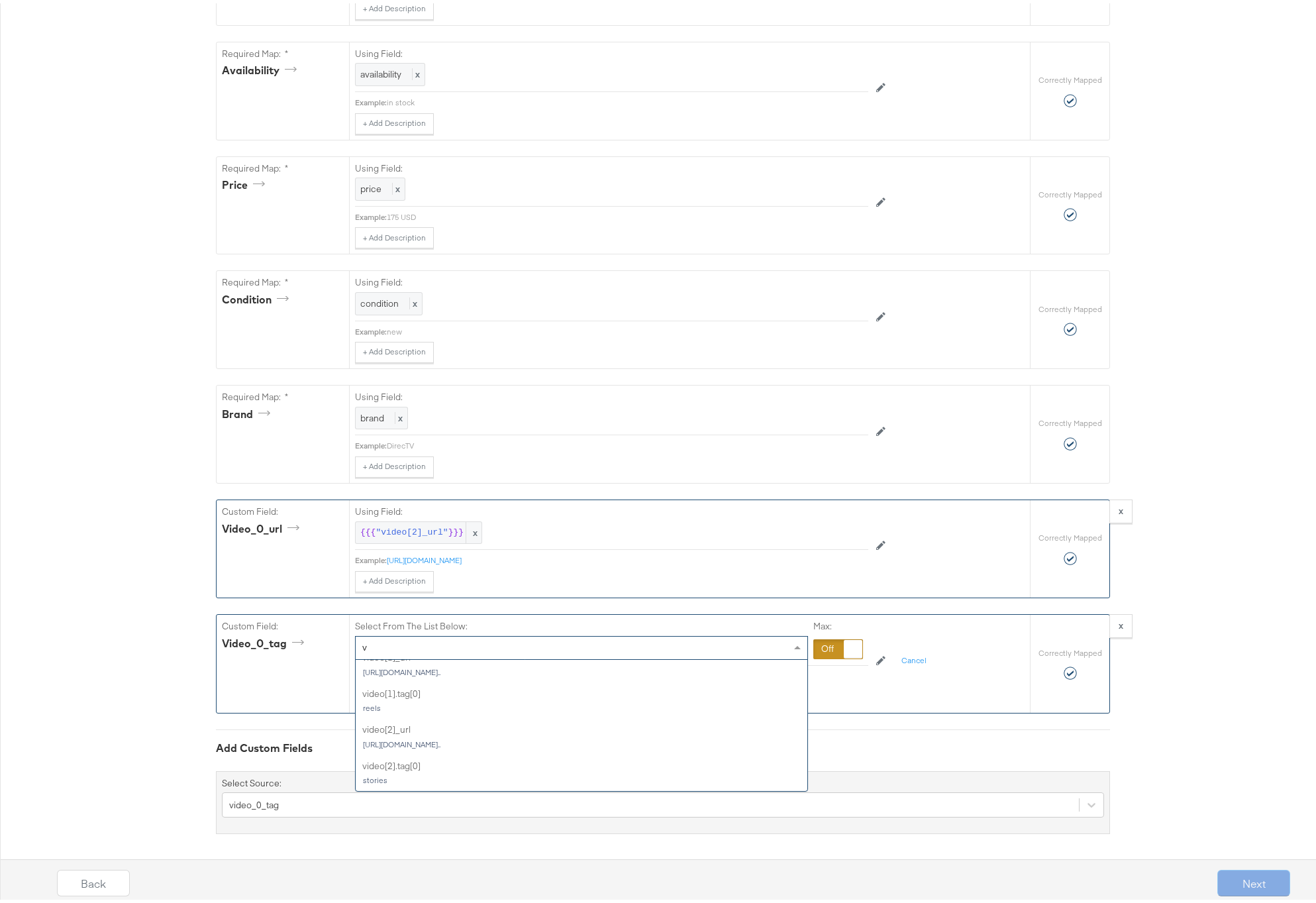
scroll to position [122, 0]
click at [1234, 879] on button "Next" at bounding box center [1254, 879] width 73 height 27
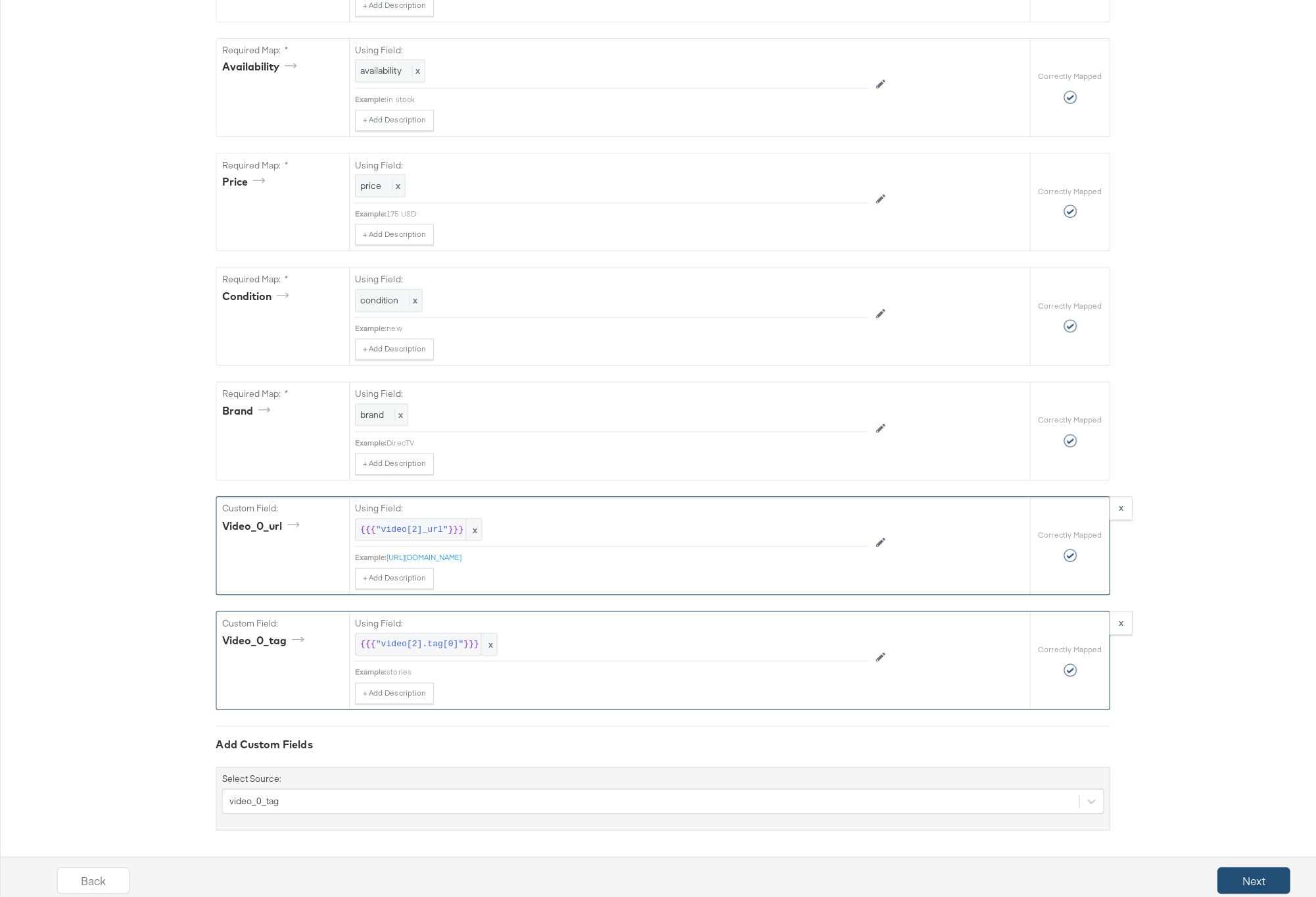
scroll to position [0, 0]
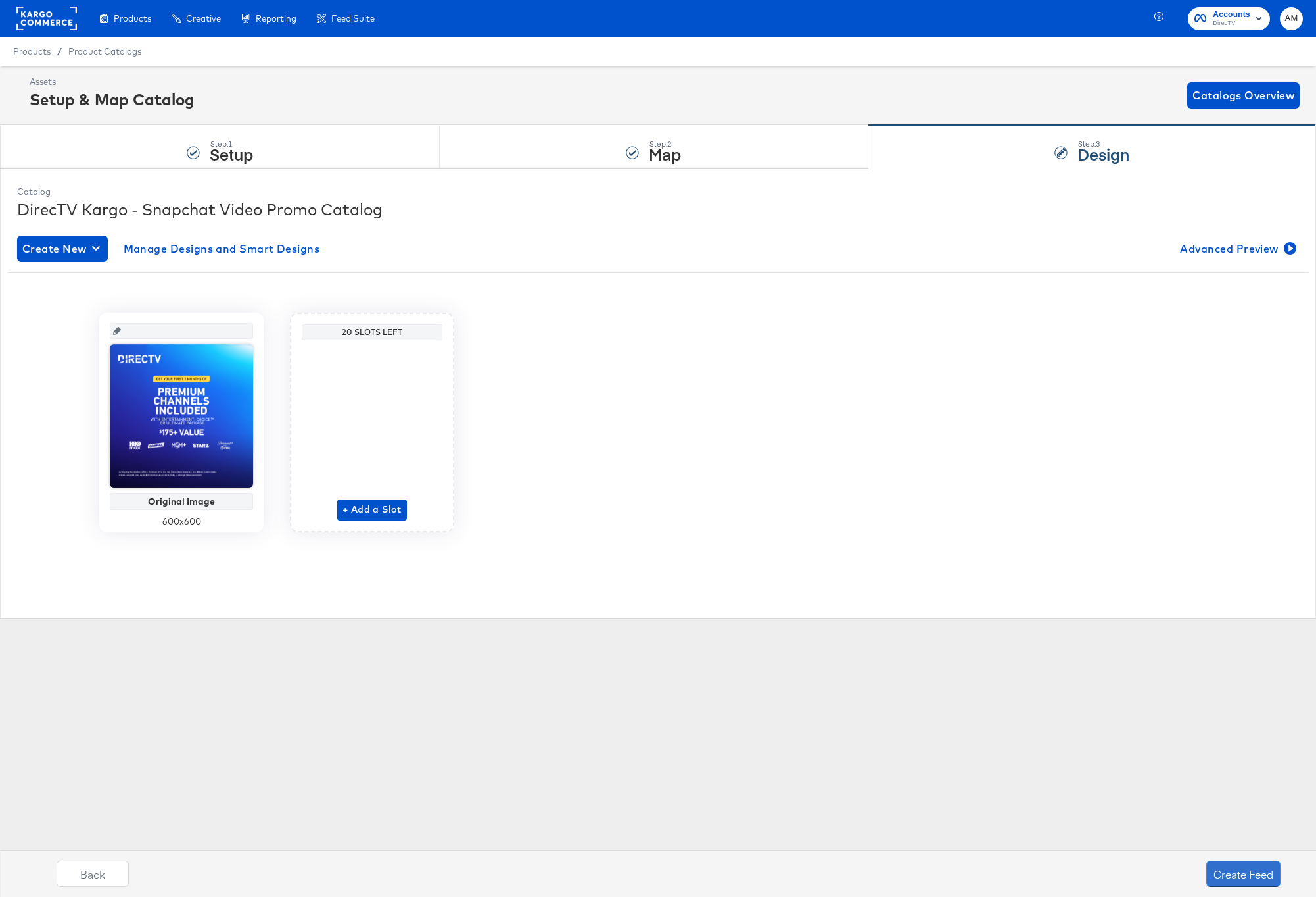
click at [1225, 874] on button "Create Feed" at bounding box center [1244, 874] width 74 height 26
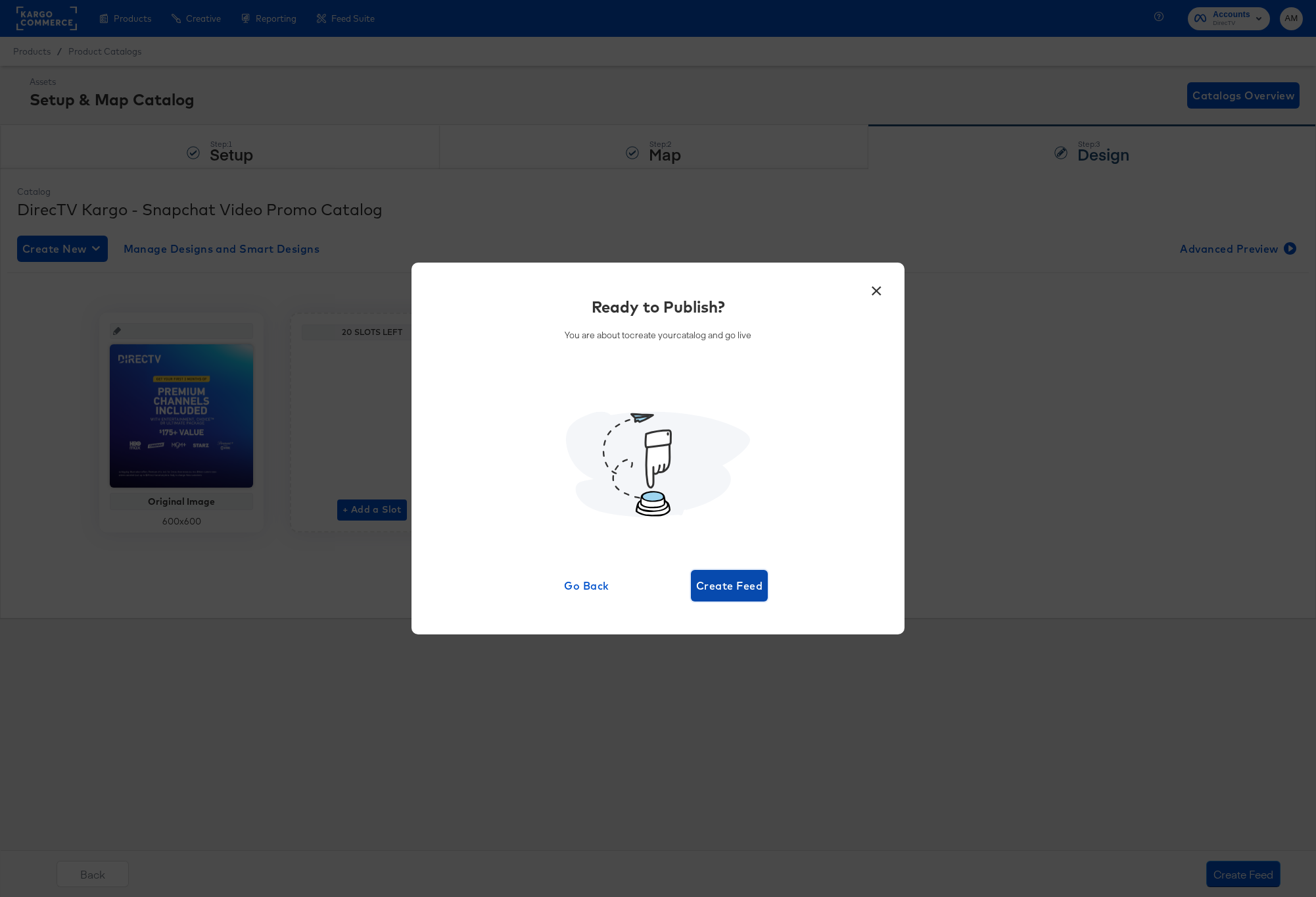
click at [710, 581] on span "Create Feed" at bounding box center [729, 585] width 66 height 19
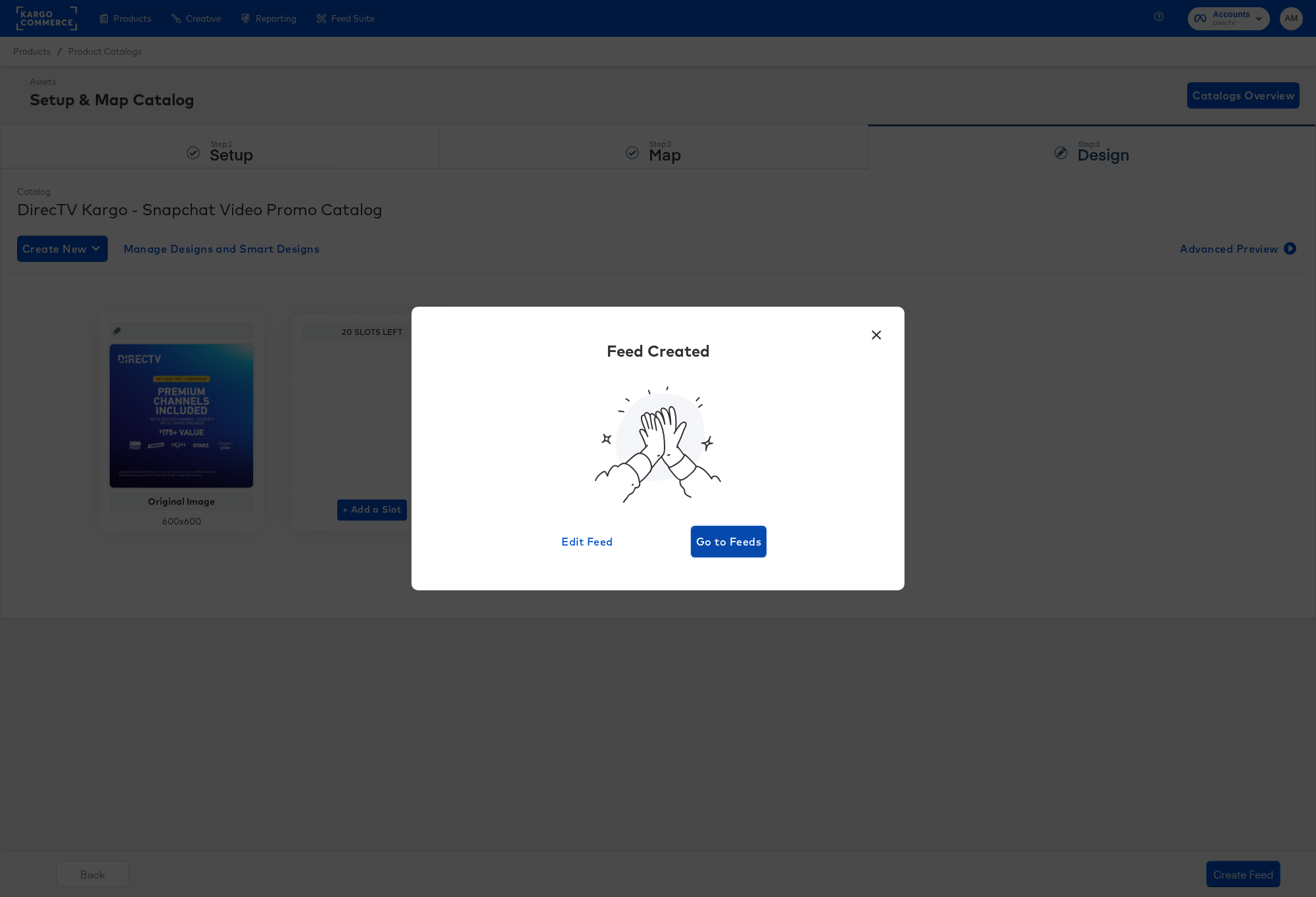
click at [724, 536] on span "Go to Feeds" at bounding box center [728, 541] width 66 height 19
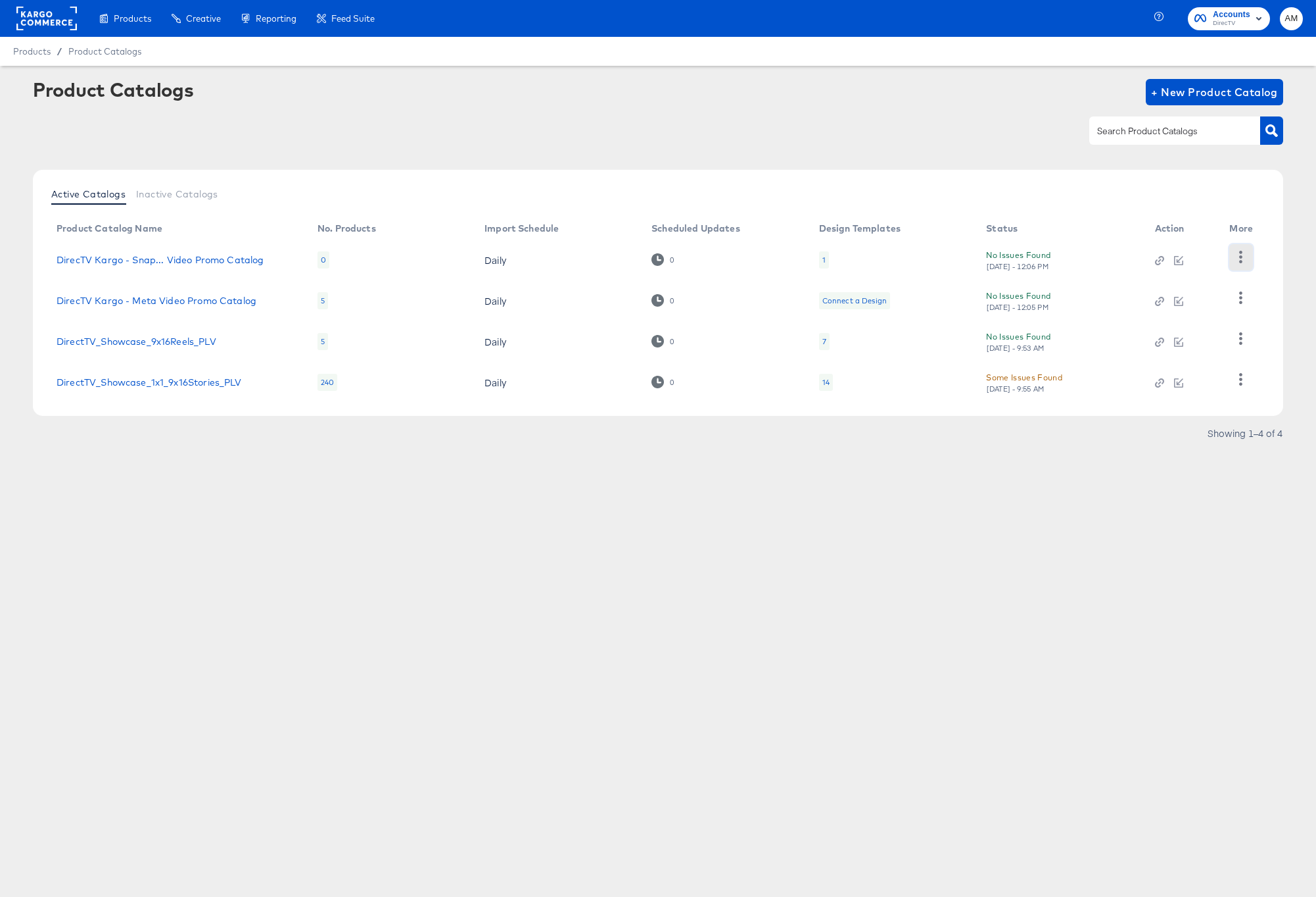
click at [1238, 254] on icon "button" at bounding box center [1241, 256] width 13 height 13
click at [1173, 268] on div "HUD Checks (Internal)" at bounding box center [1187, 277] width 131 height 22
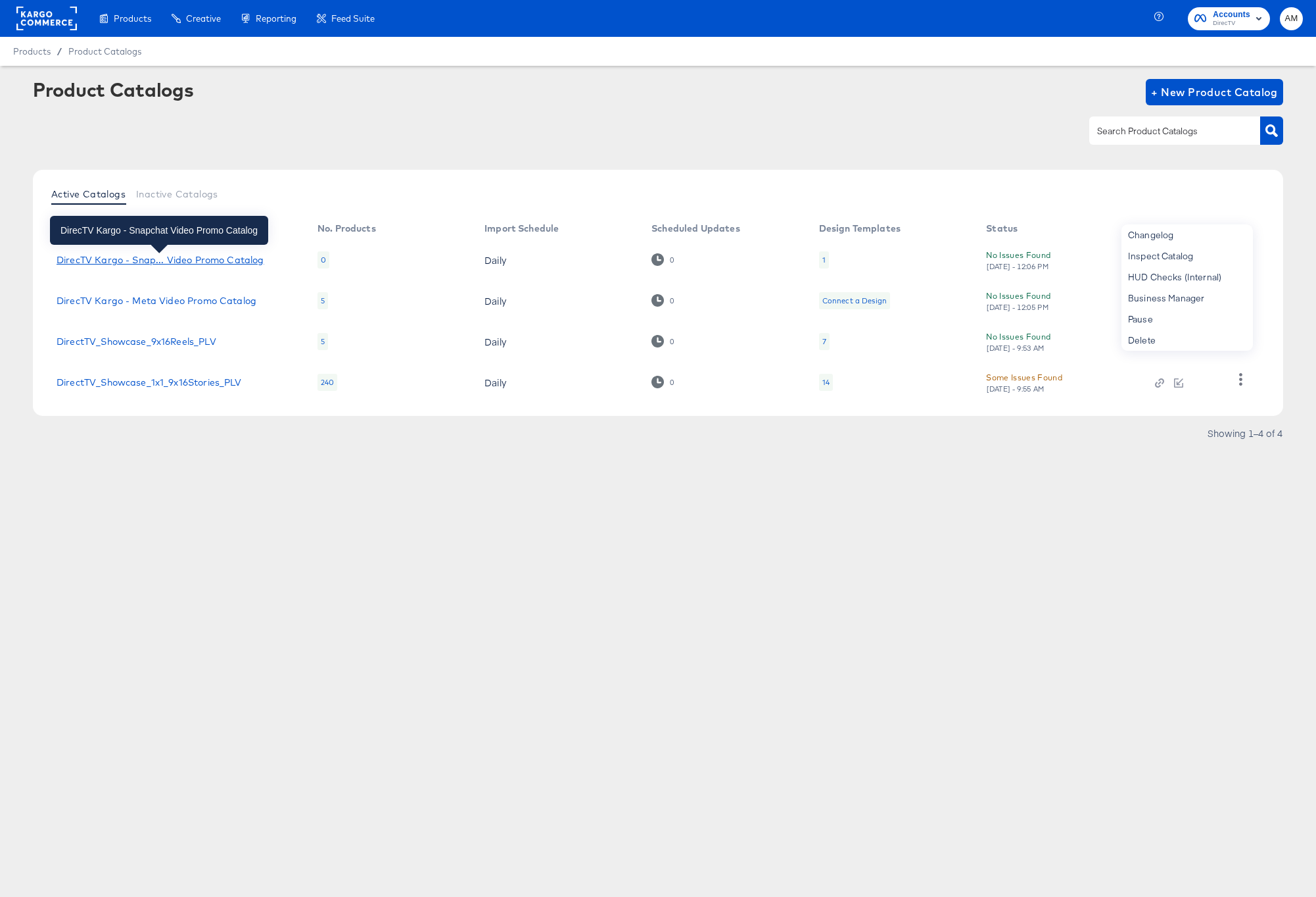
click at [182, 256] on div "DirecTV Kargo - Snap... Video Promo Catalog" at bounding box center [160, 259] width 207 height 11
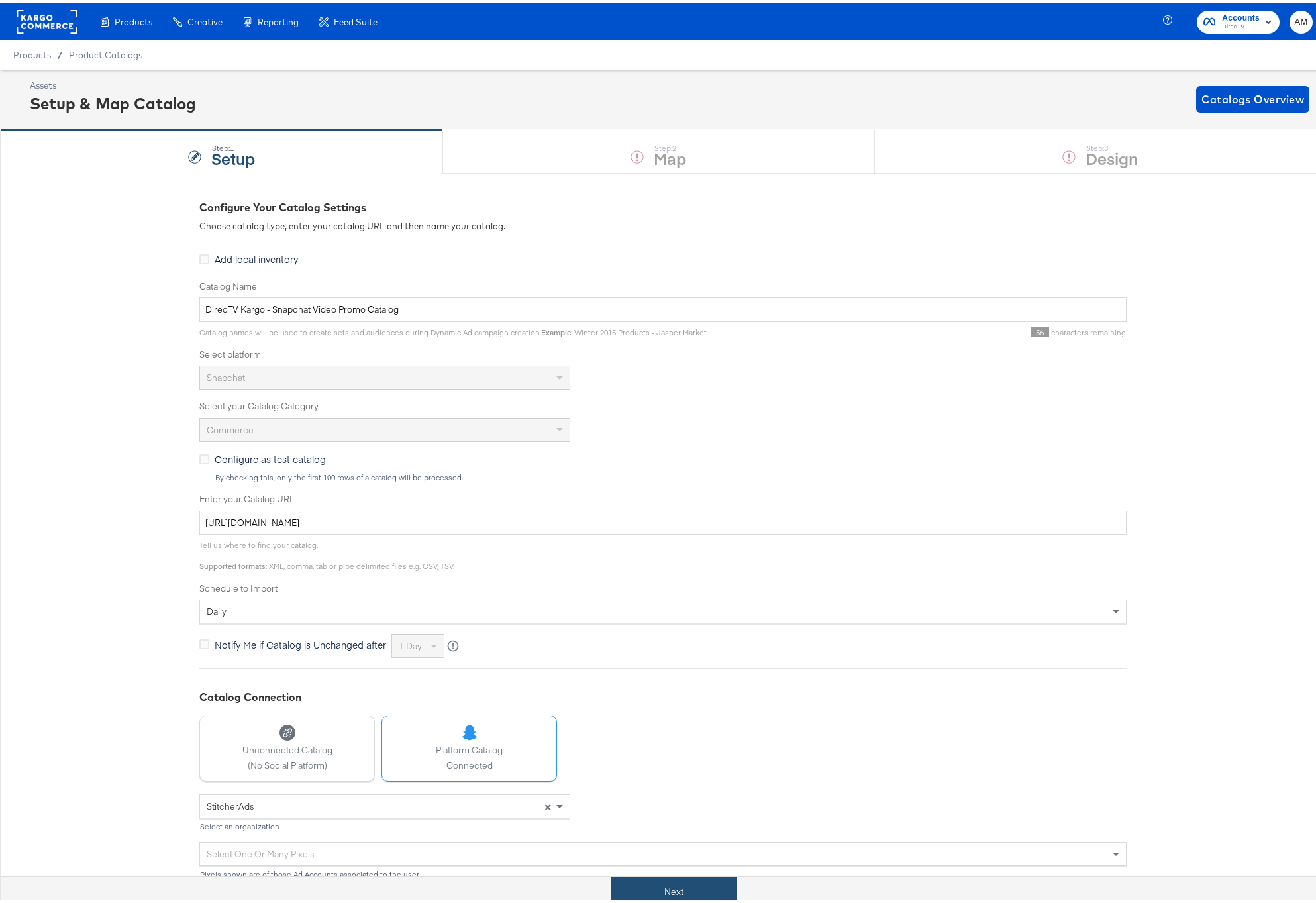
click at [625, 884] on button "Next" at bounding box center [674, 888] width 126 height 30
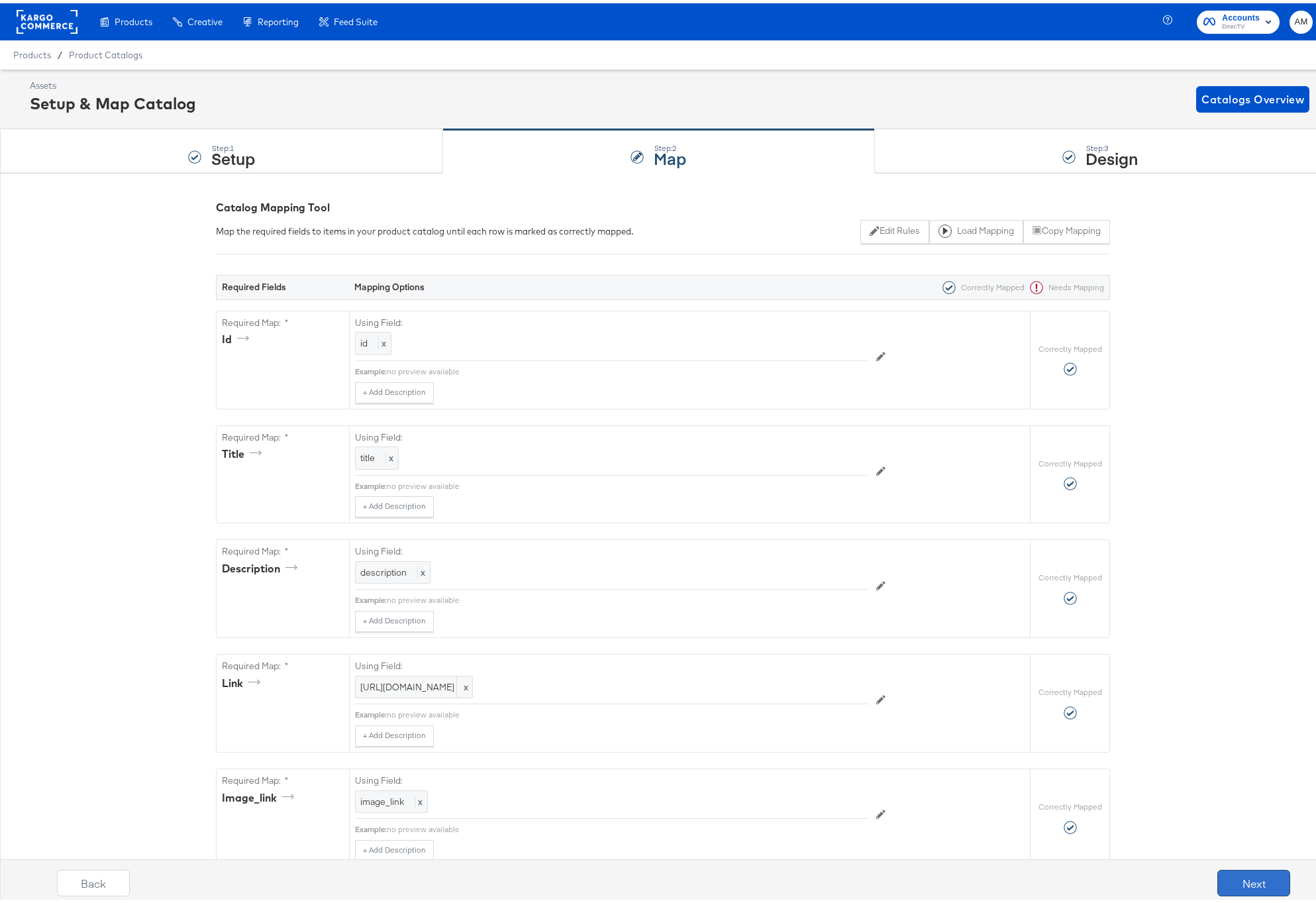
click at [1227, 878] on button "Next" at bounding box center [1254, 879] width 73 height 27
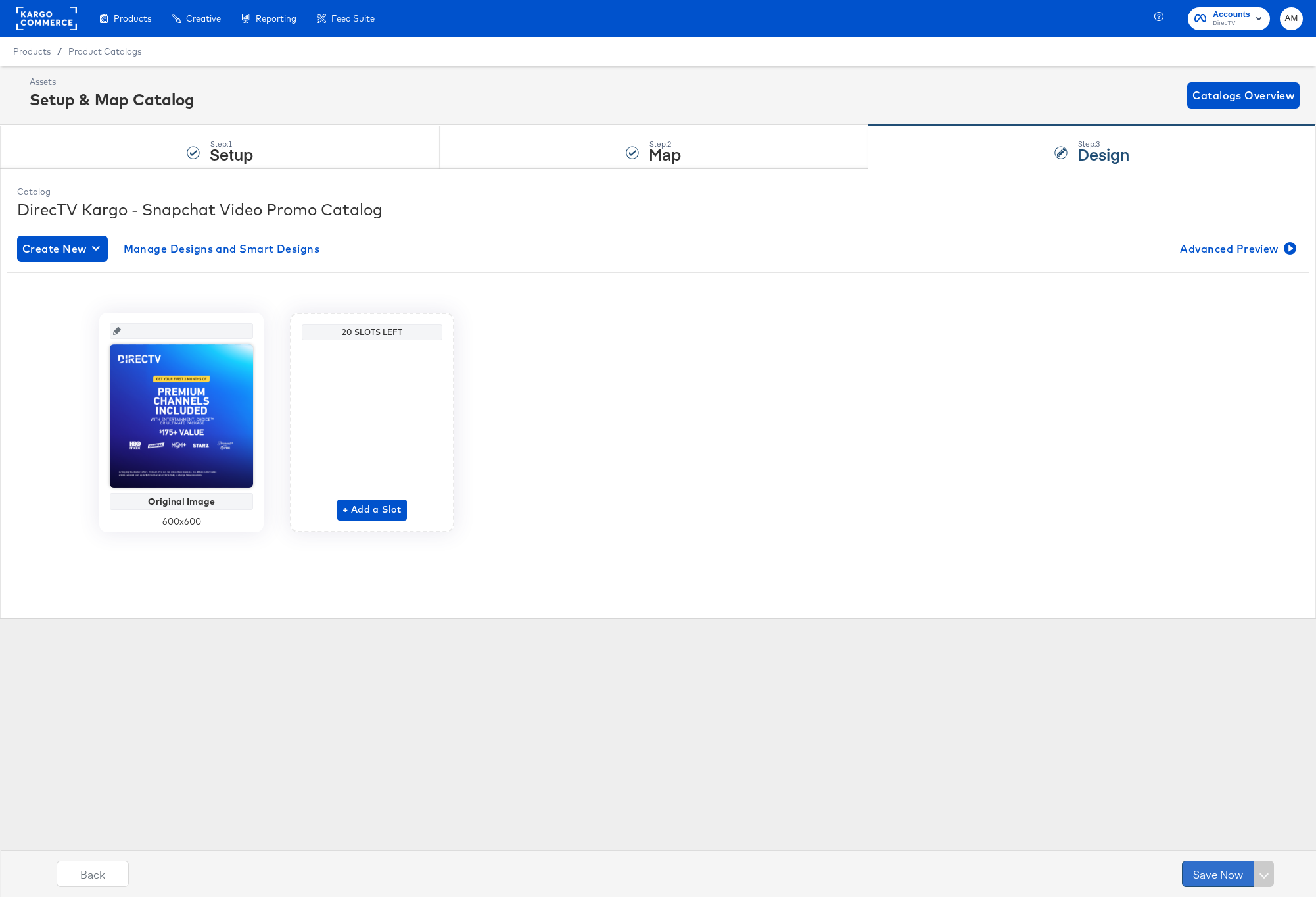
click at [1213, 873] on button "Save Now" at bounding box center [1218, 874] width 72 height 26
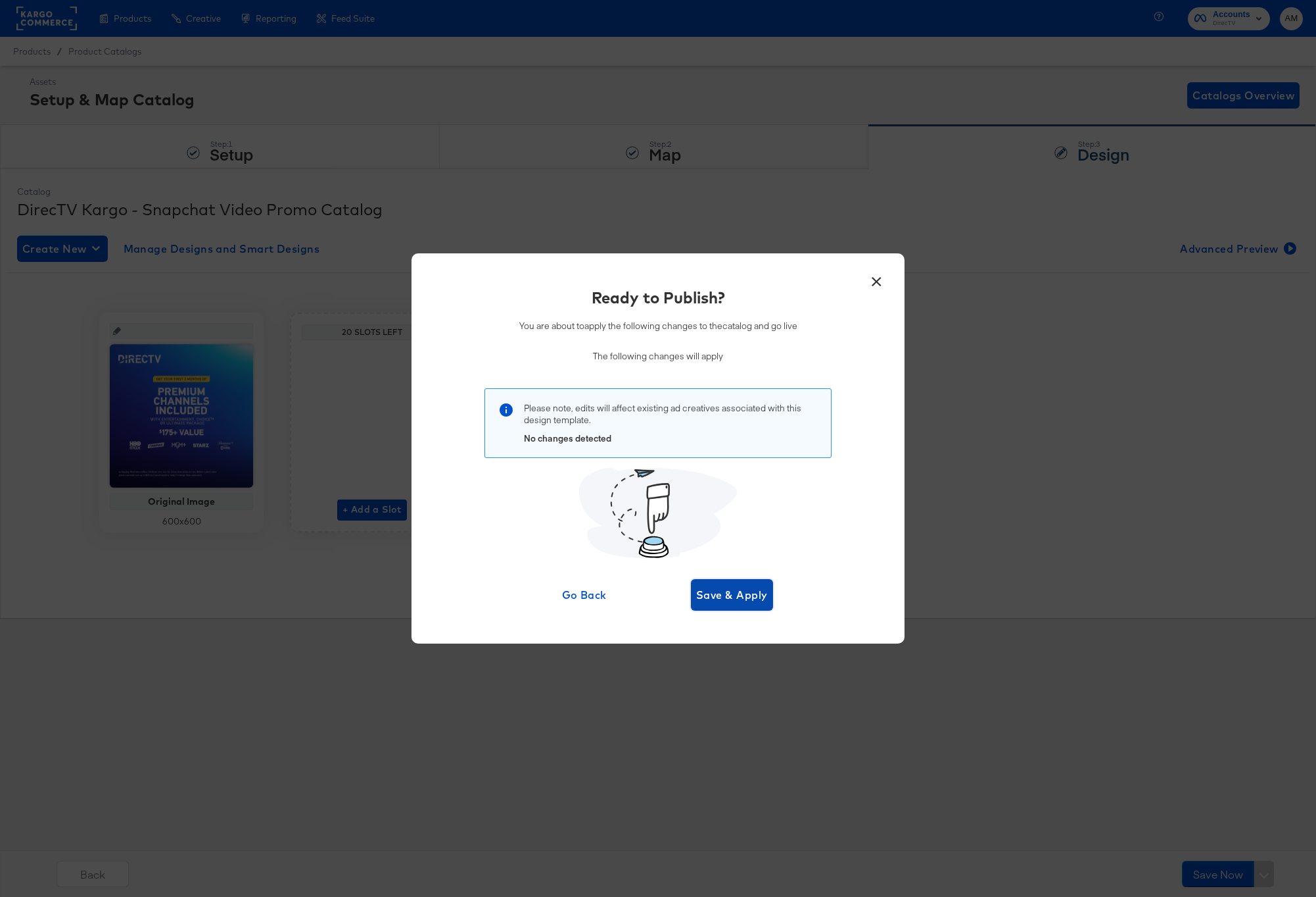
click at [724, 595] on span "Save & Apply" at bounding box center [731, 594] width 71 height 19
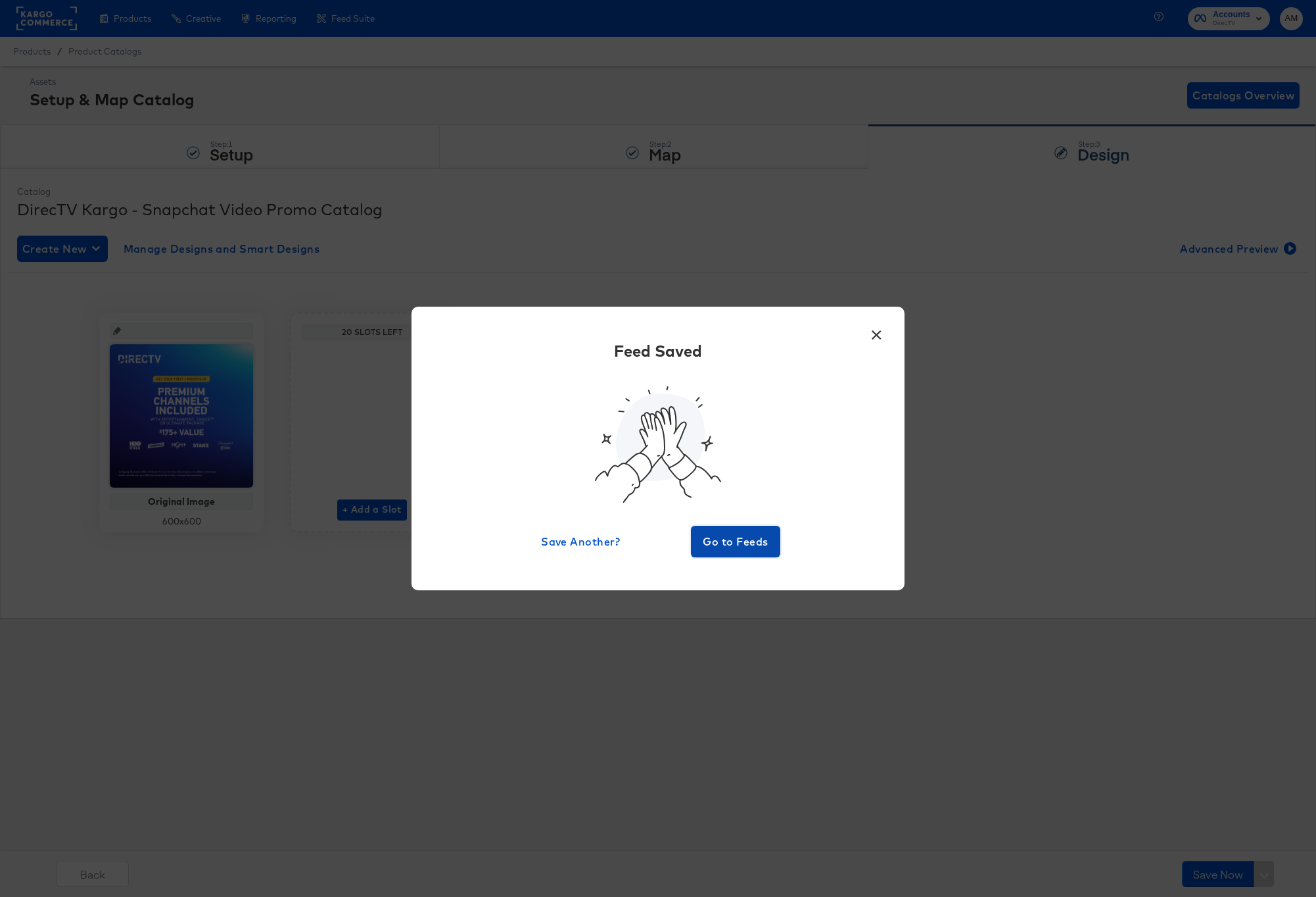
click at [734, 543] on span "Go to Feeds" at bounding box center [735, 541] width 79 height 19
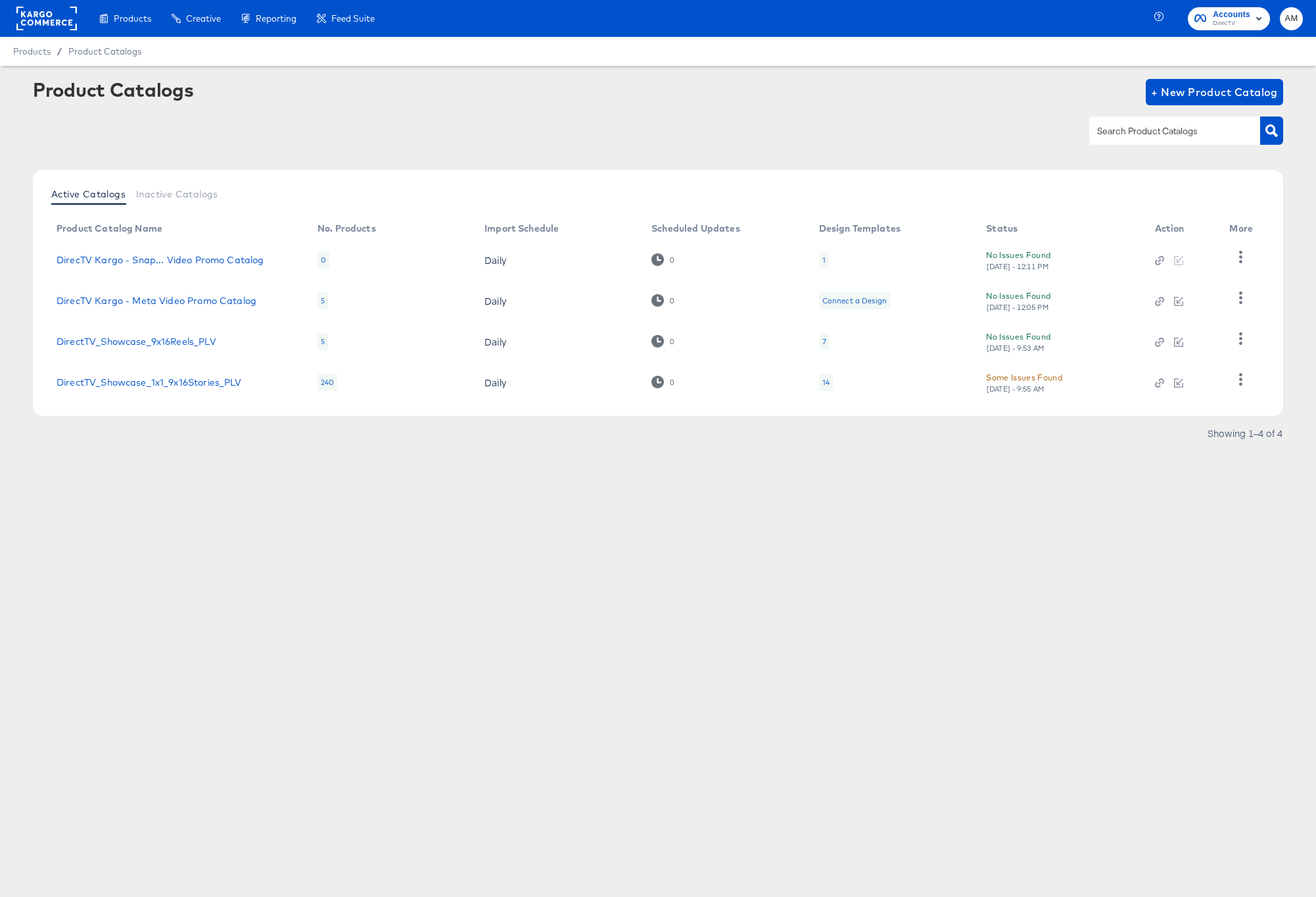
click at [58, 22] on rect at bounding box center [47, 19] width 61 height 23
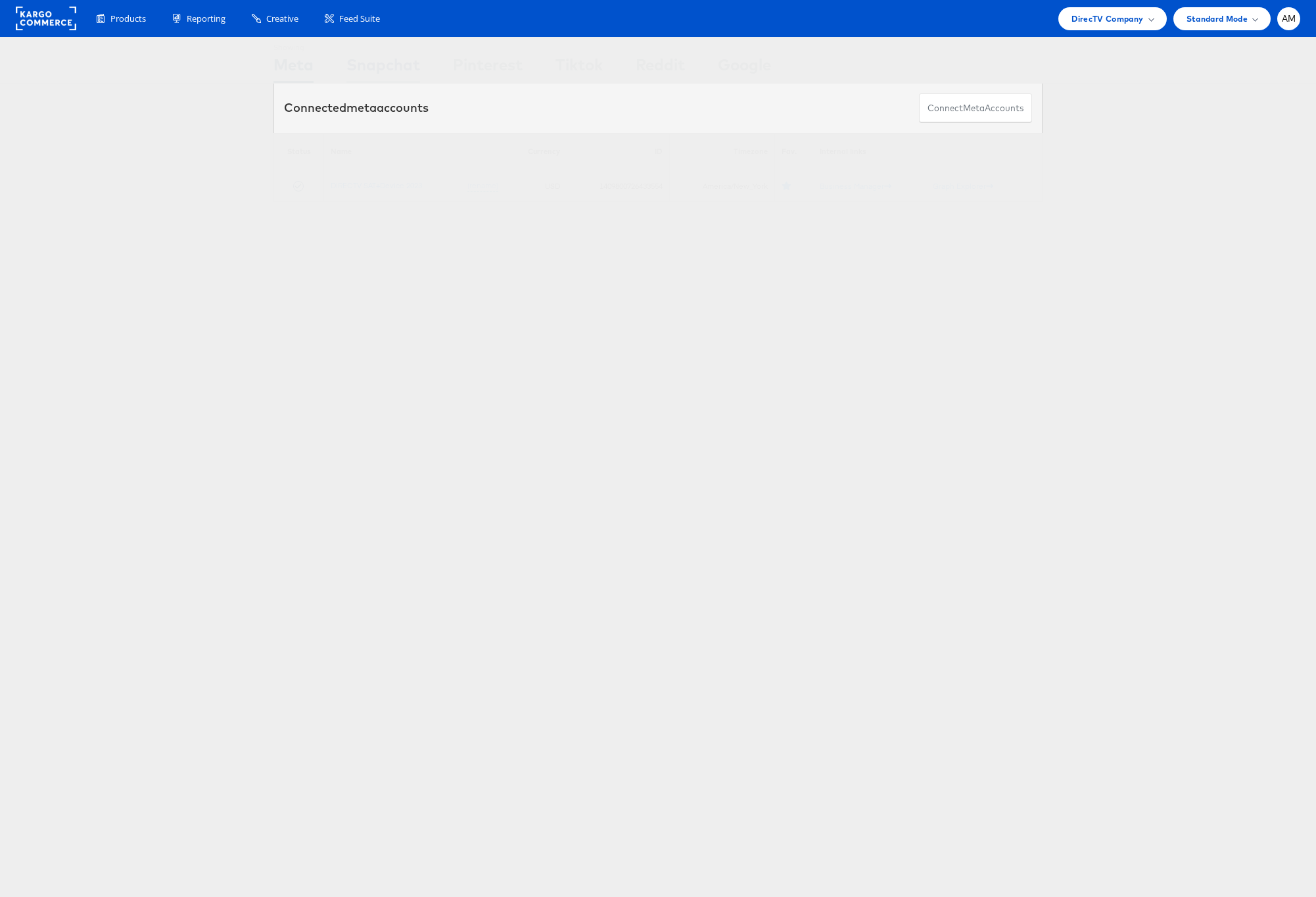
click at [373, 66] on div "Snapchat" at bounding box center [382, 67] width 73 height 29
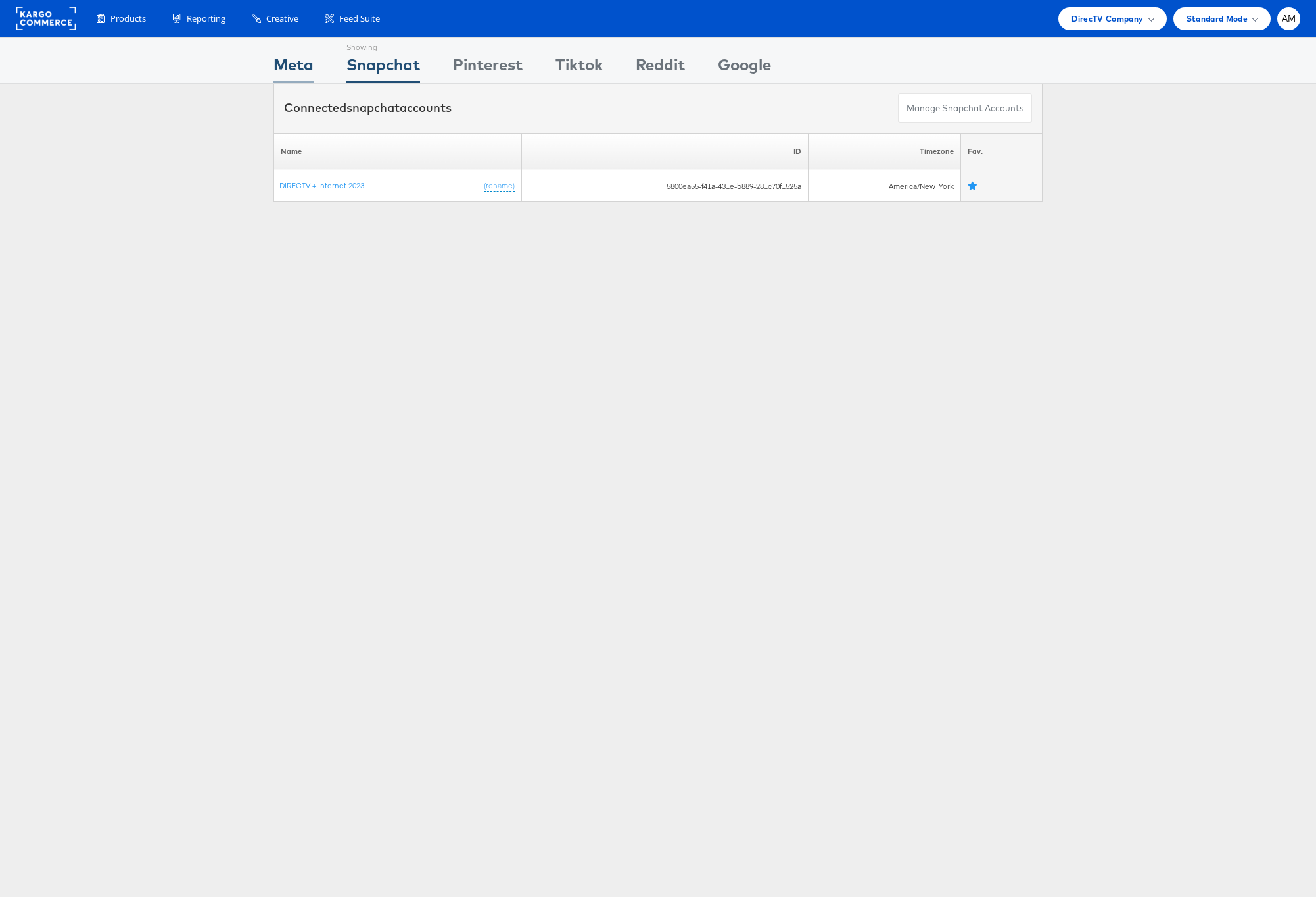
click at [302, 63] on div "Meta" at bounding box center [293, 67] width 40 height 29
click at [52, 18] on rect at bounding box center [46, 19] width 61 height 23
click at [1089, 22] on span "DirecTV Company" at bounding box center [1107, 19] width 71 height 14
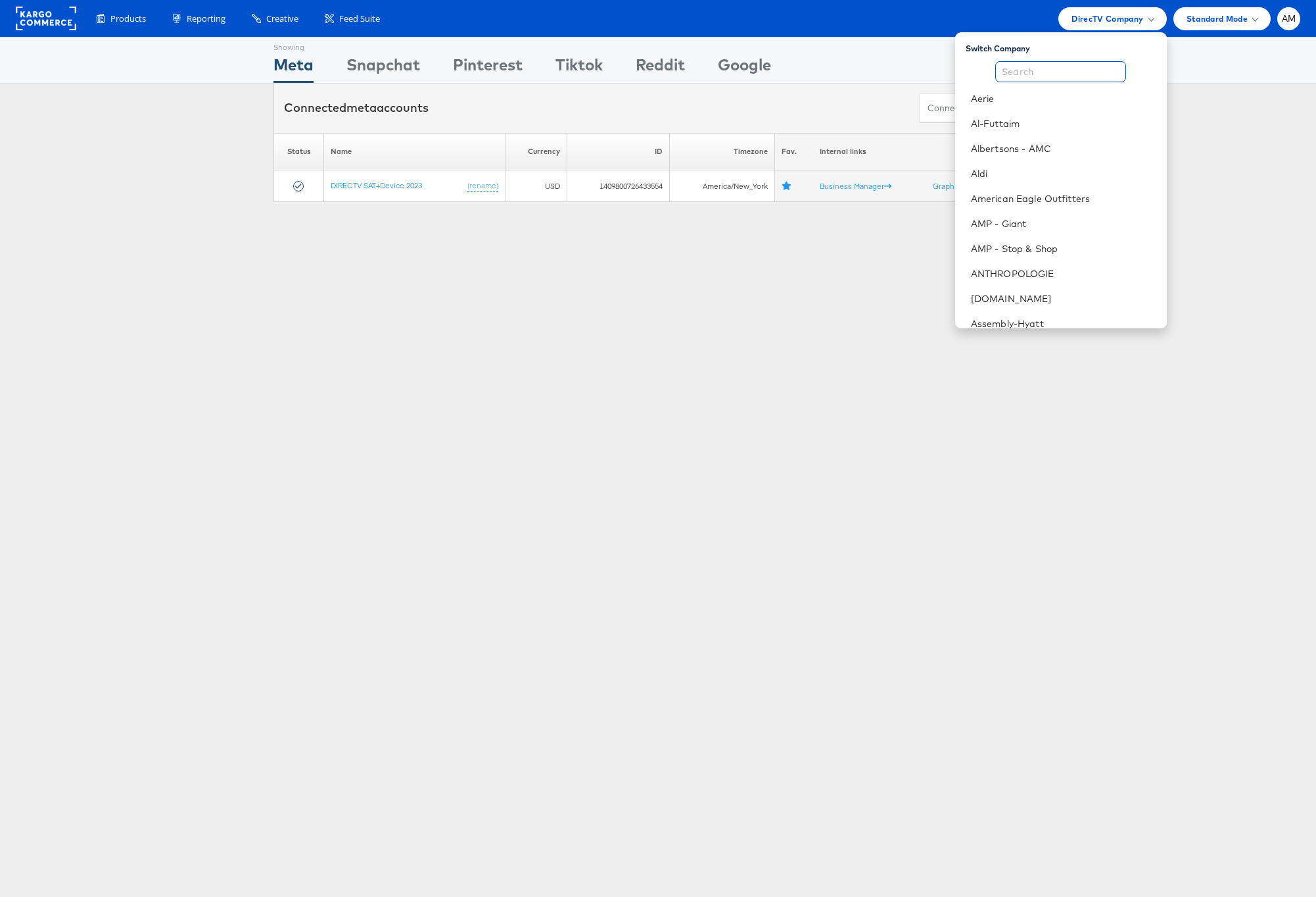
click at [1063, 76] on input "text" at bounding box center [1061, 72] width 131 height 22
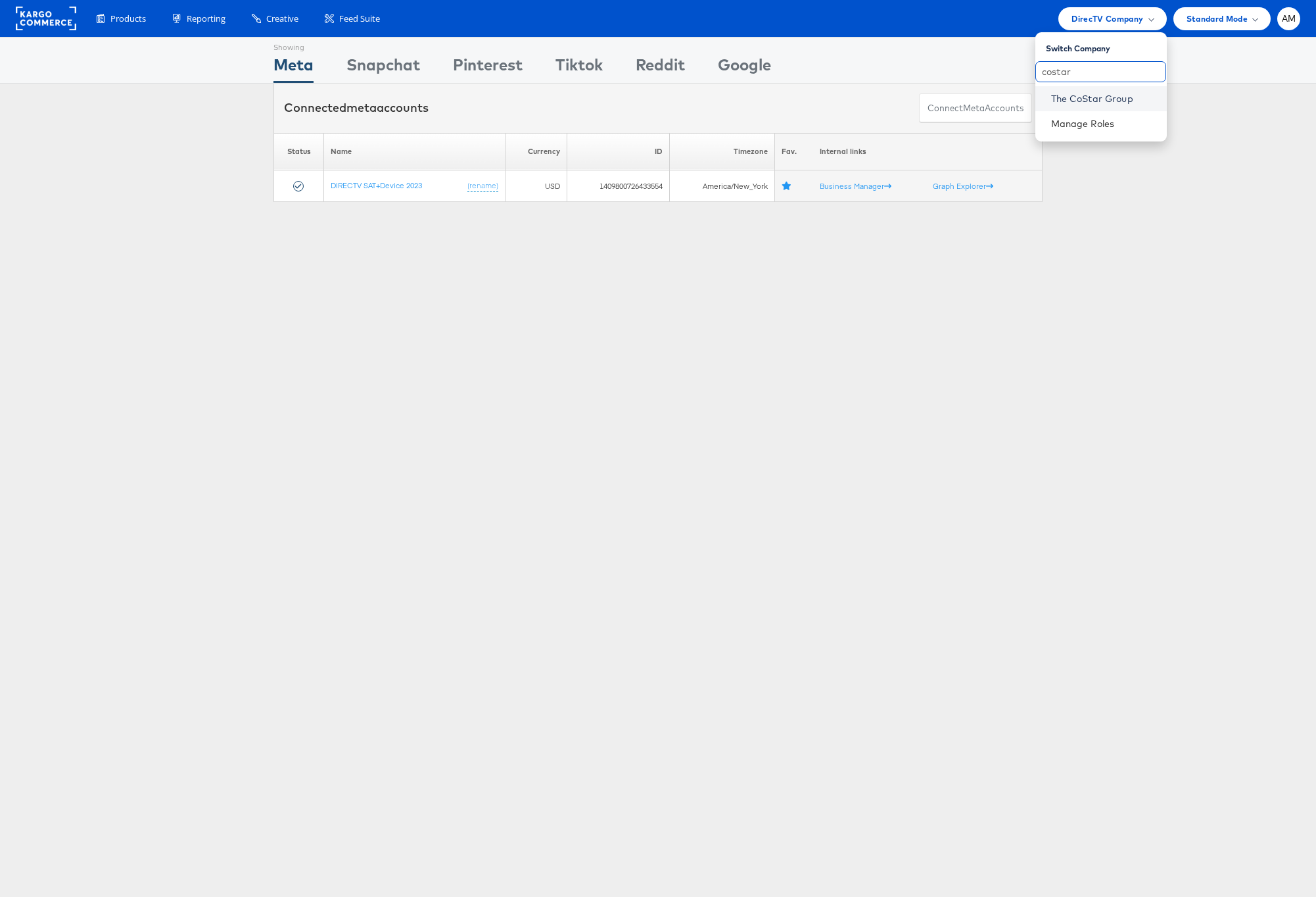
type input "costar"
click at [1068, 92] on link "The CoStar Group" at bounding box center [1104, 98] width 106 height 13
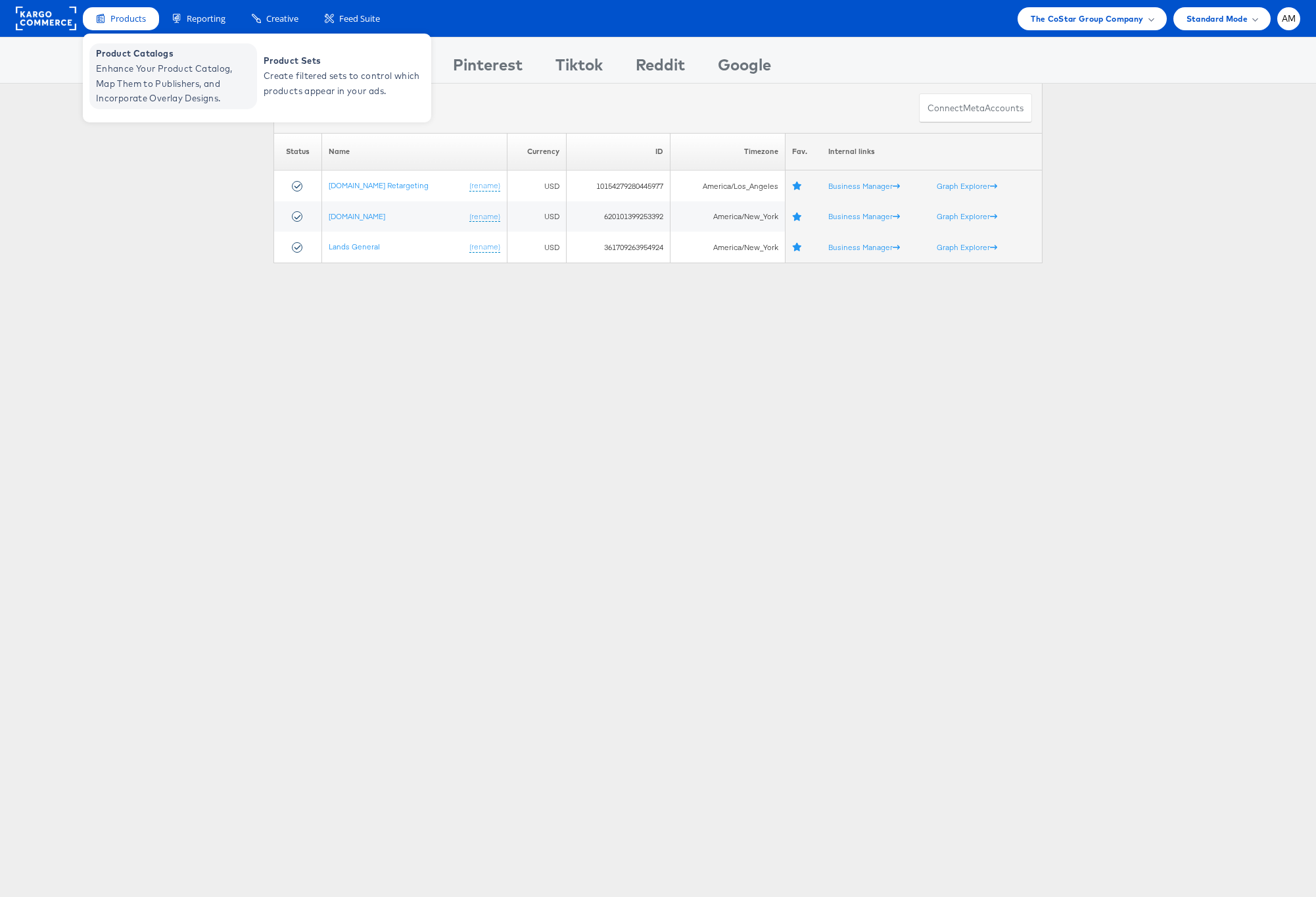
click at [134, 68] on span "Enhance Your Product Catalog, Map Them to Publishers, and Incorporate Overlay D…" at bounding box center [174, 84] width 157 height 45
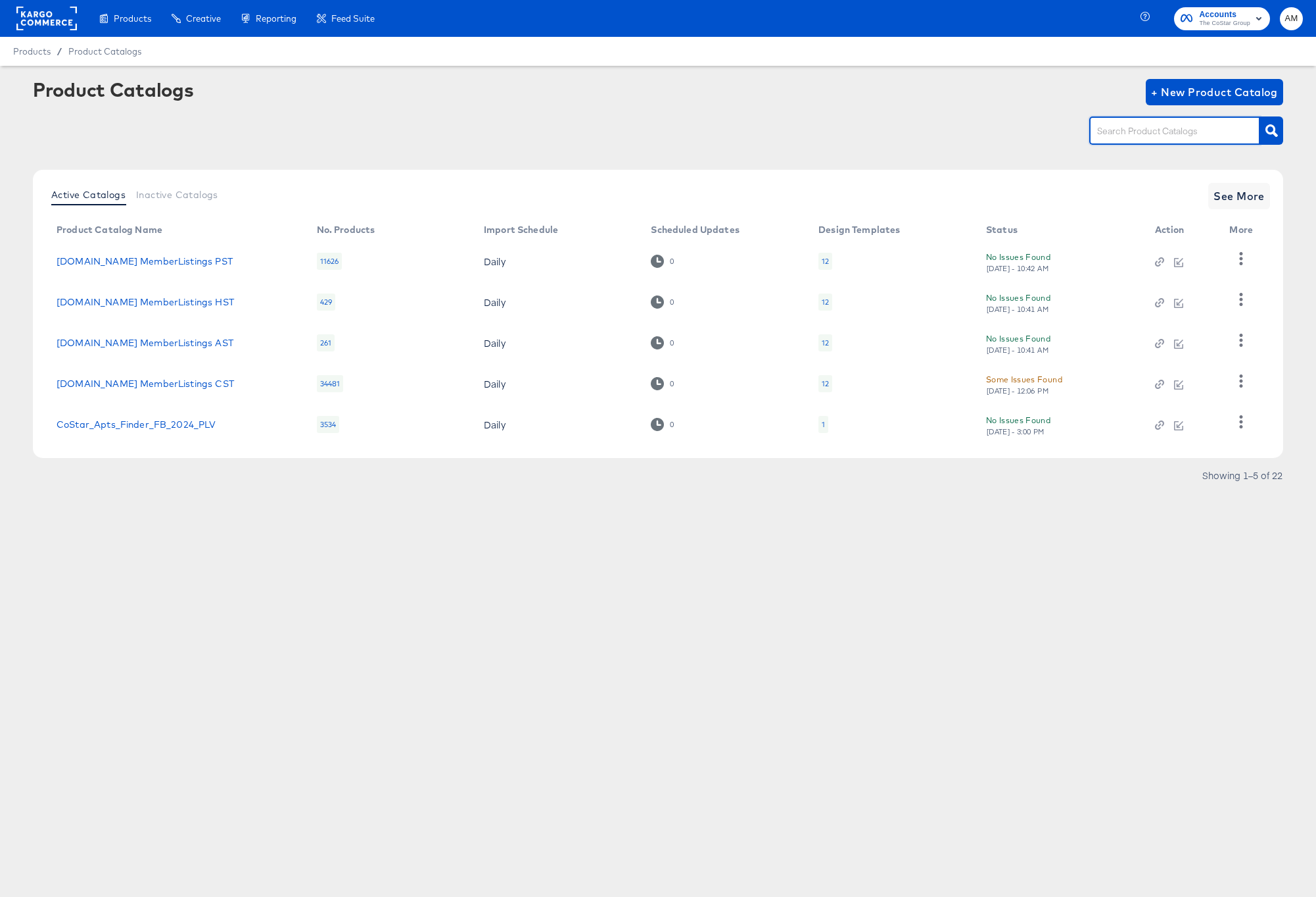
click at [1133, 131] on input "text" at bounding box center [1164, 130] width 140 height 15
type input "MST"
click at [1226, 197] on span "See More" at bounding box center [1239, 196] width 51 height 19
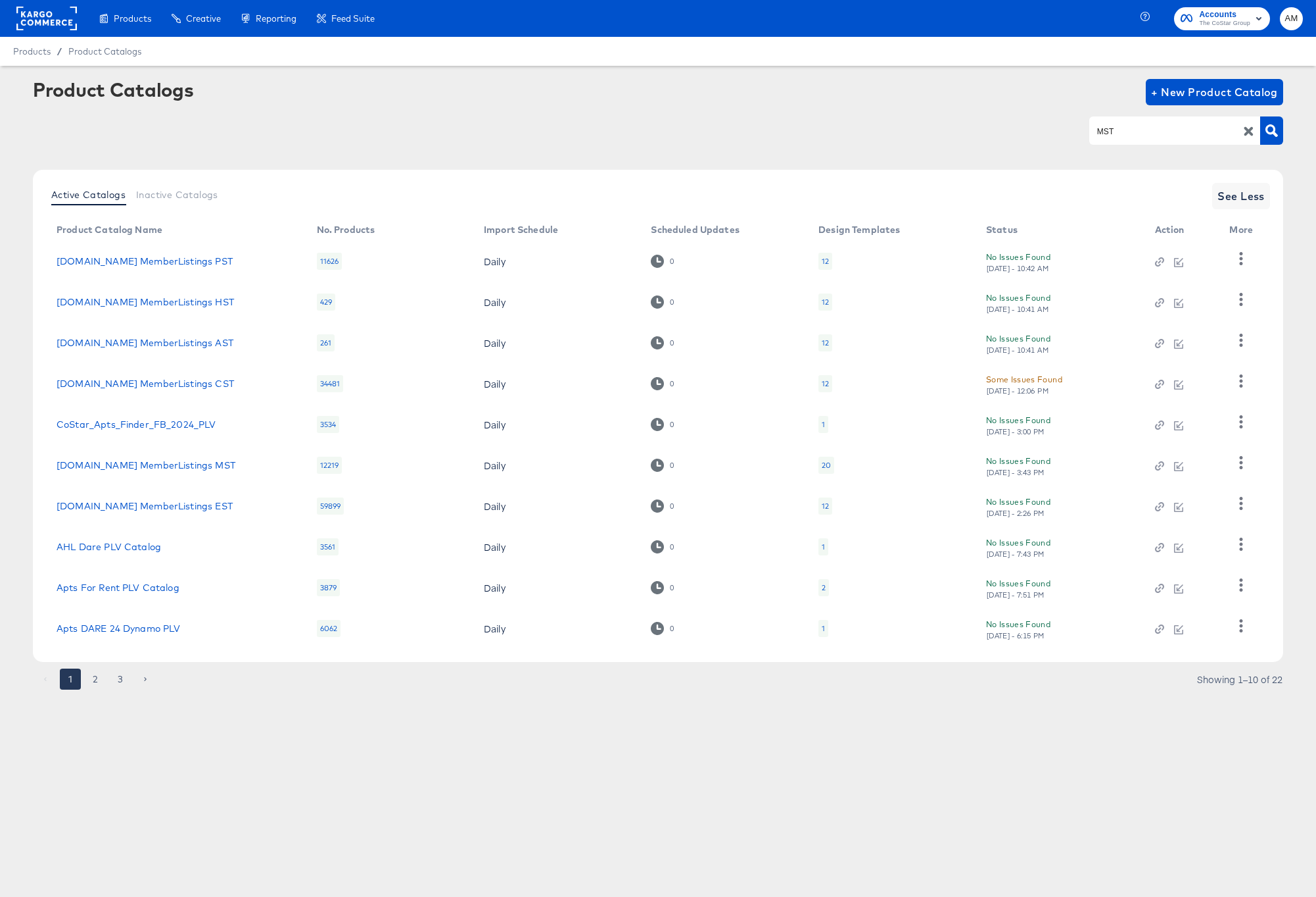
click at [189, 512] on td "[DOMAIN_NAME] MemberListings EST" at bounding box center [176, 506] width 260 height 41
click at [189, 506] on link "[DOMAIN_NAME] MemberListings EST" at bounding box center [145, 506] width 176 height 11
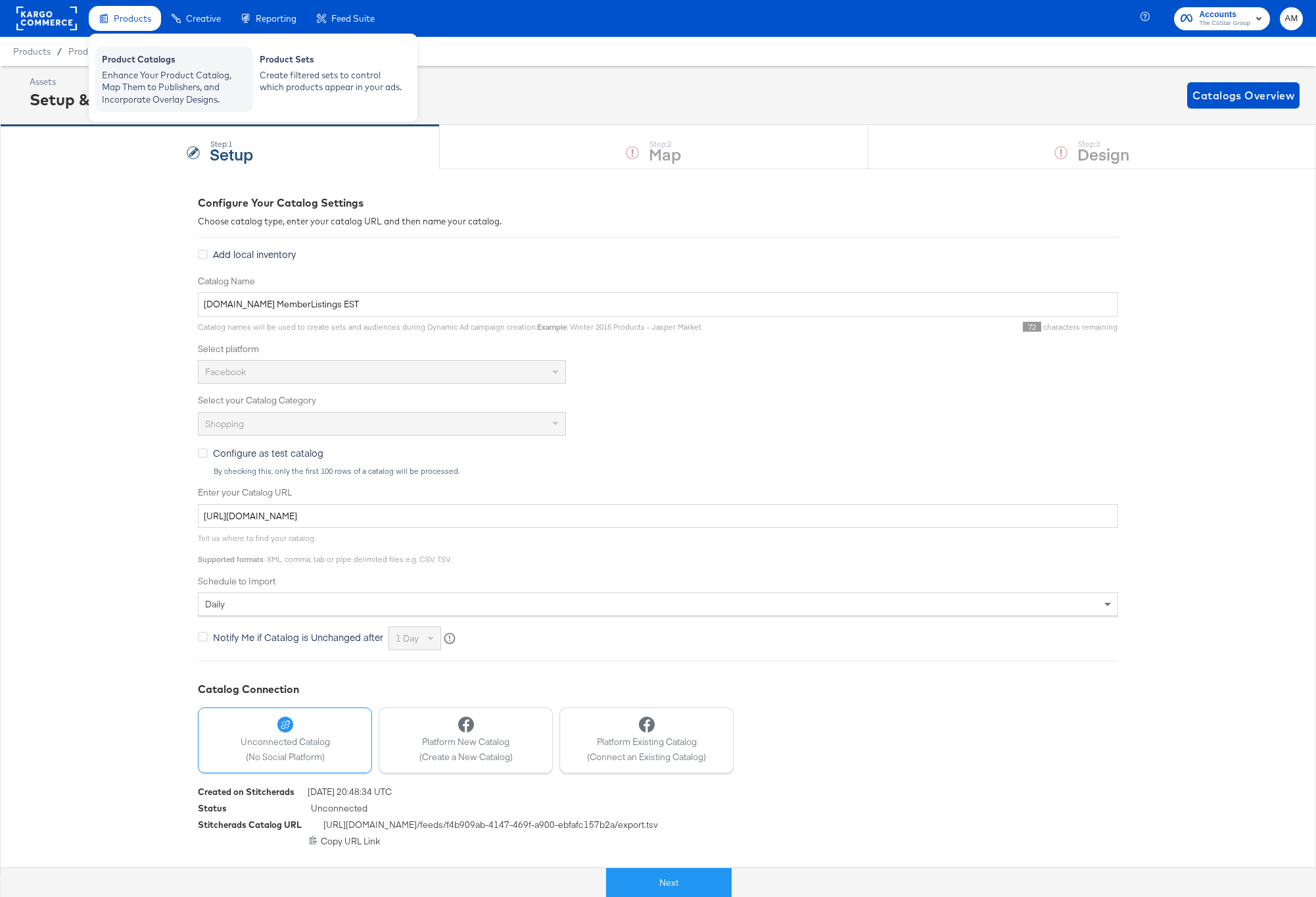
click at [138, 67] on div "Product Catalogs" at bounding box center [174, 61] width 145 height 16
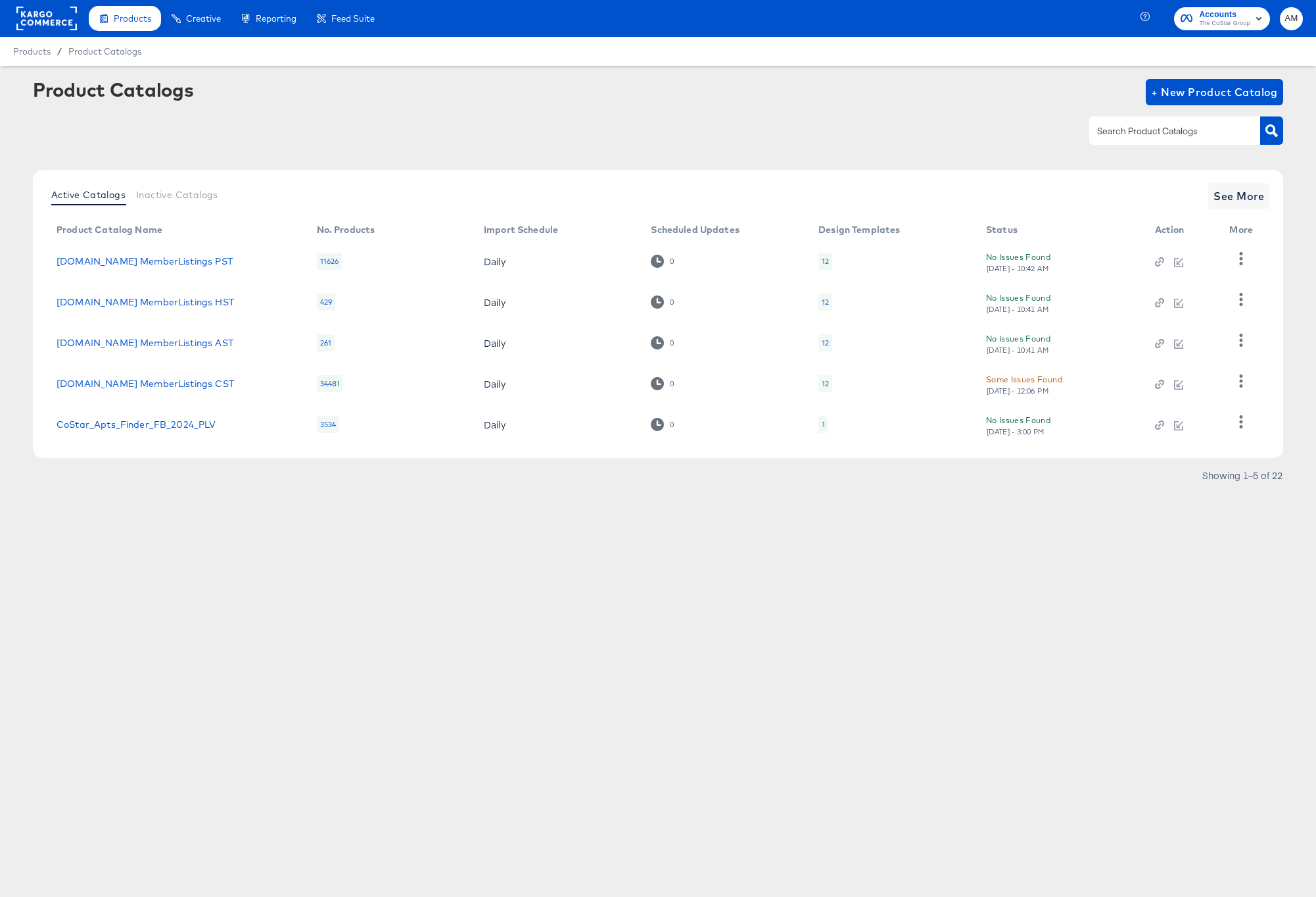
click at [1133, 127] on input "text" at bounding box center [1164, 130] width 140 height 15
type input "EST"
click at [1274, 135] on icon "button" at bounding box center [1271, 130] width 13 height 13
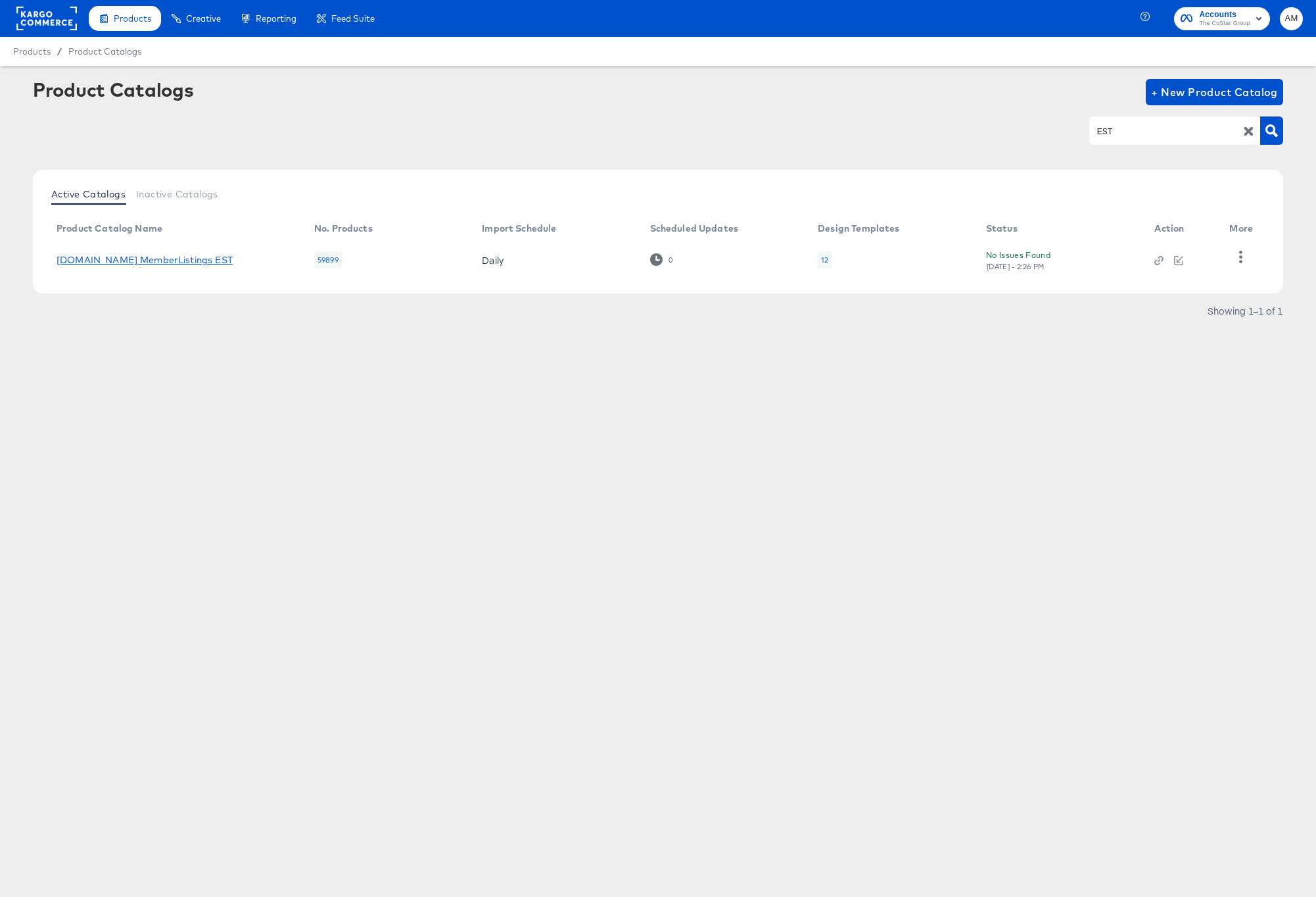
click at [205, 258] on link "Homes.com MemberListings EST" at bounding box center [145, 259] width 176 height 11
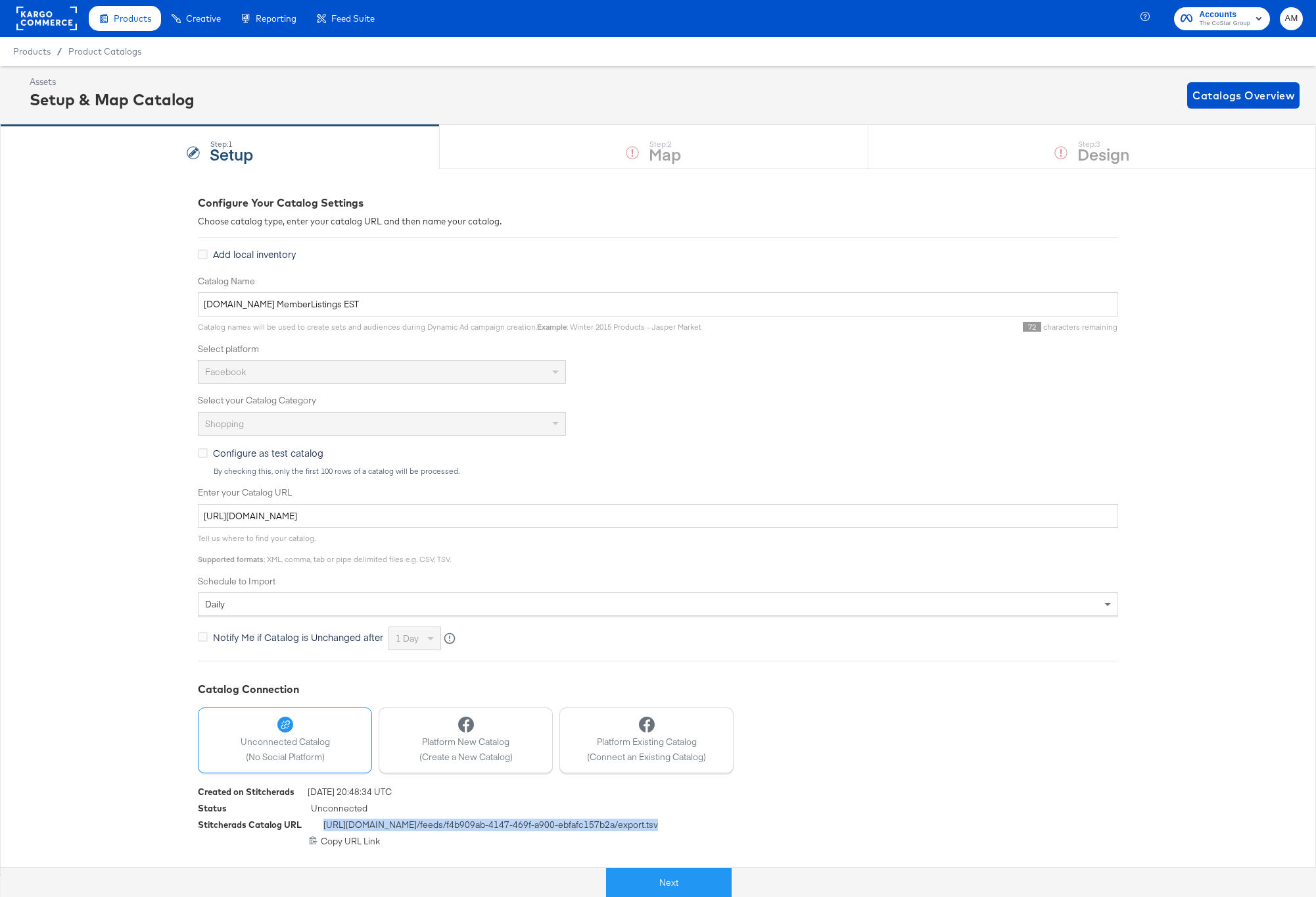
drag, startPoint x: 697, startPoint y: 829, endPoint x: 325, endPoint y: 829, distance: 372.0
click at [325, 829] on div "Stitcherads Catalog URL https://feeds.stitcherads.com /feeds/ f4b909ab-4147-469…" at bounding box center [657, 826] width 920 height 17
copy span "https://feeds.stitcherads.com /feeds/ f4b909ab-4147-469f-a900-ebfafc157b2a /exp…"
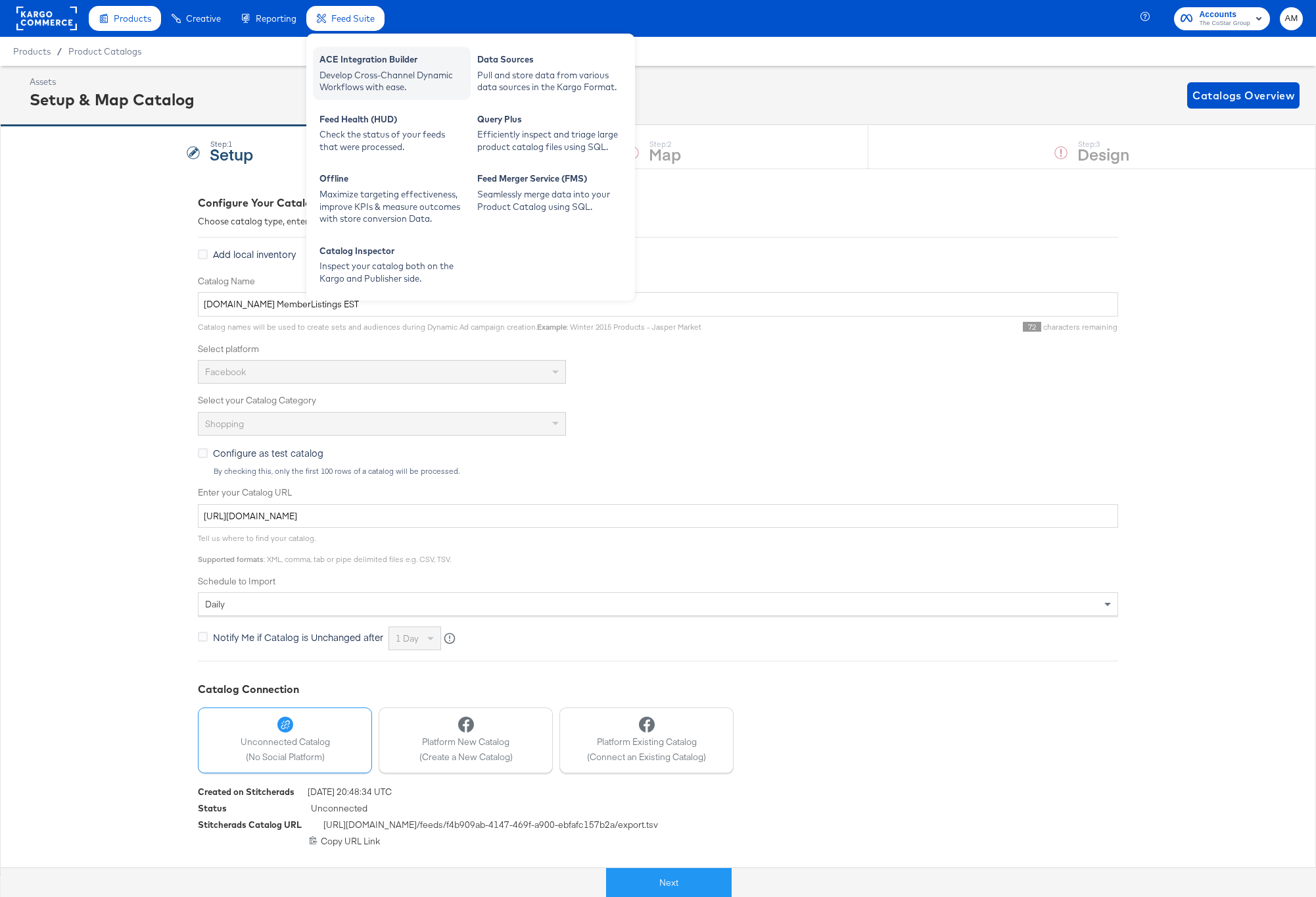
click at [354, 60] on div "ACE Integration Builder" at bounding box center [392, 61] width 145 height 16
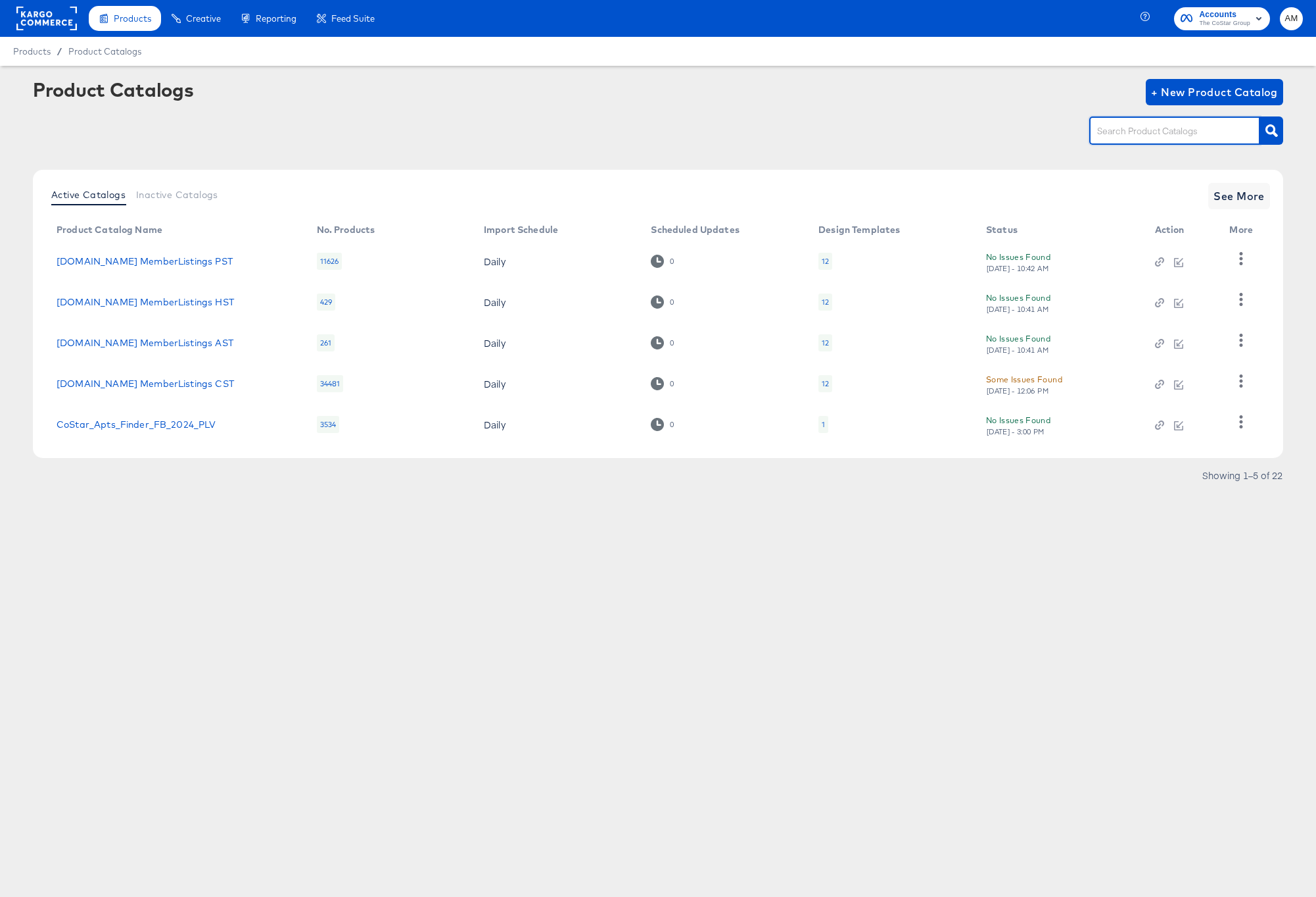
click at [1126, 126] on input "text" at bounding box center [1164, 130] width 140 height 15
type input "MST"
click at [1271, 136] on icon "button" at bounding box center [1271, 130] width 13 height 13
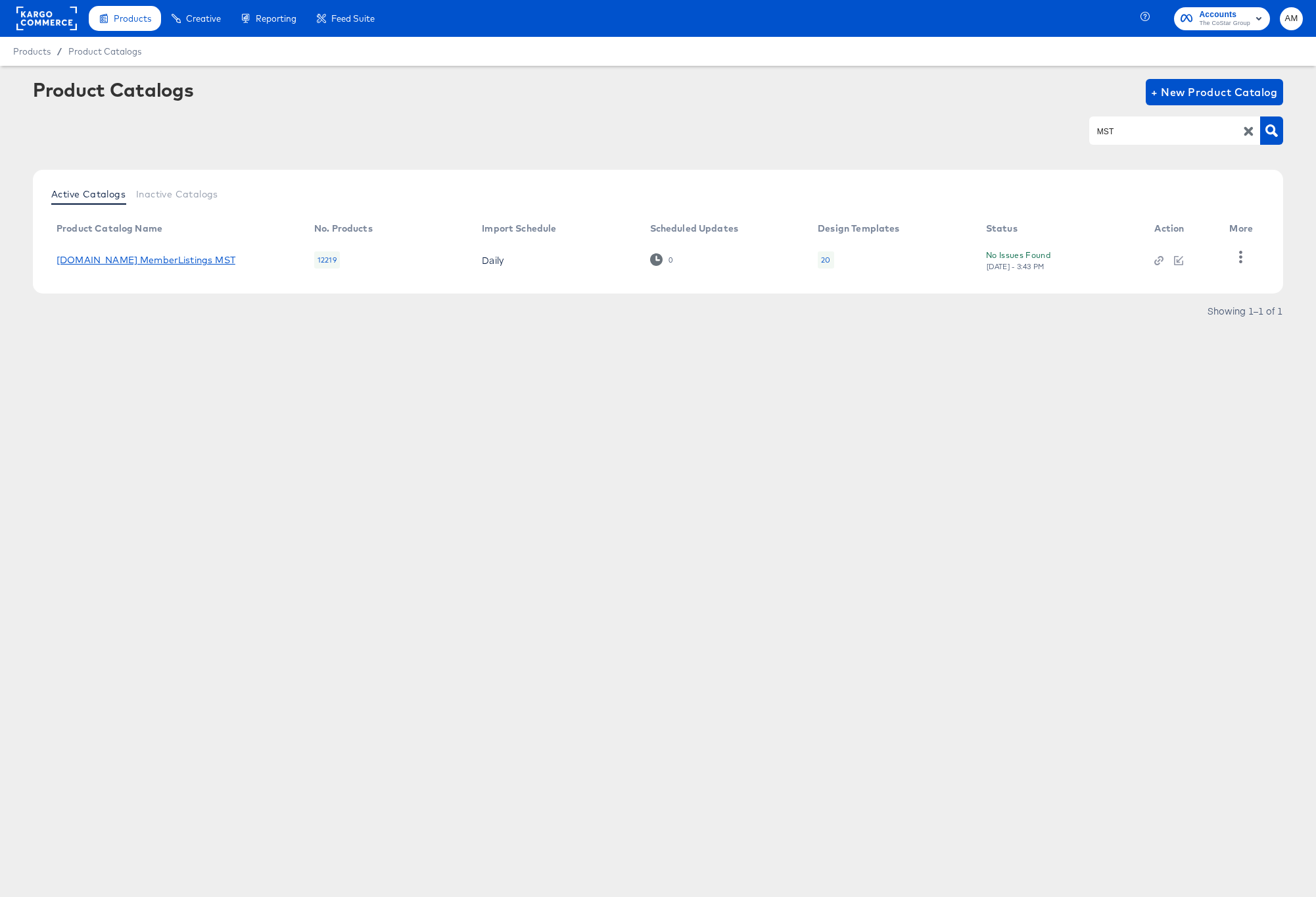
click at [182, 260] on link "[DOMAIN_NAME] MemberListings MST" at bounding box center [146, 259] width 179 height 11
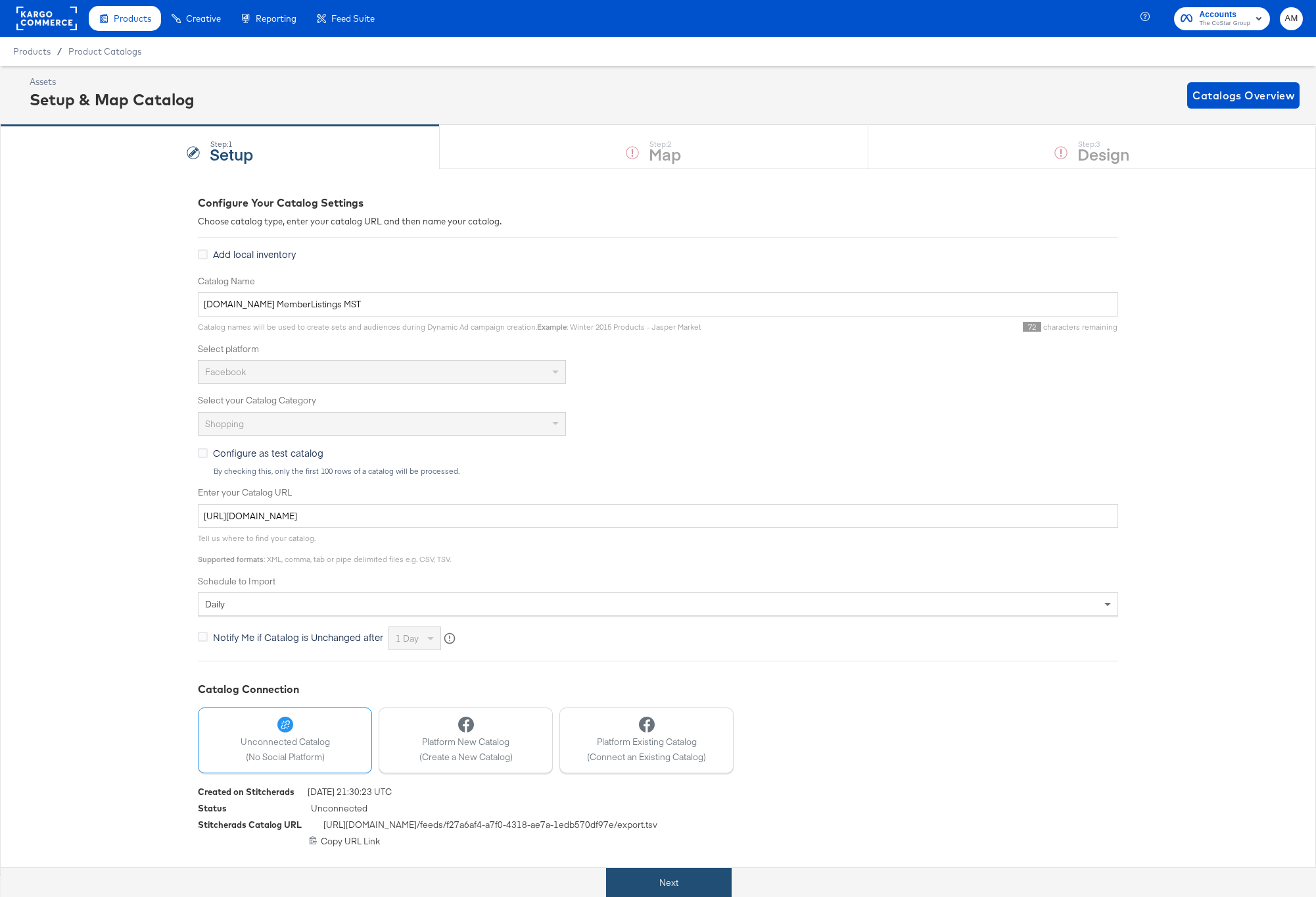
click at [681, 884] on button "Next" at bounding box center [669, 882] width 125 height 29
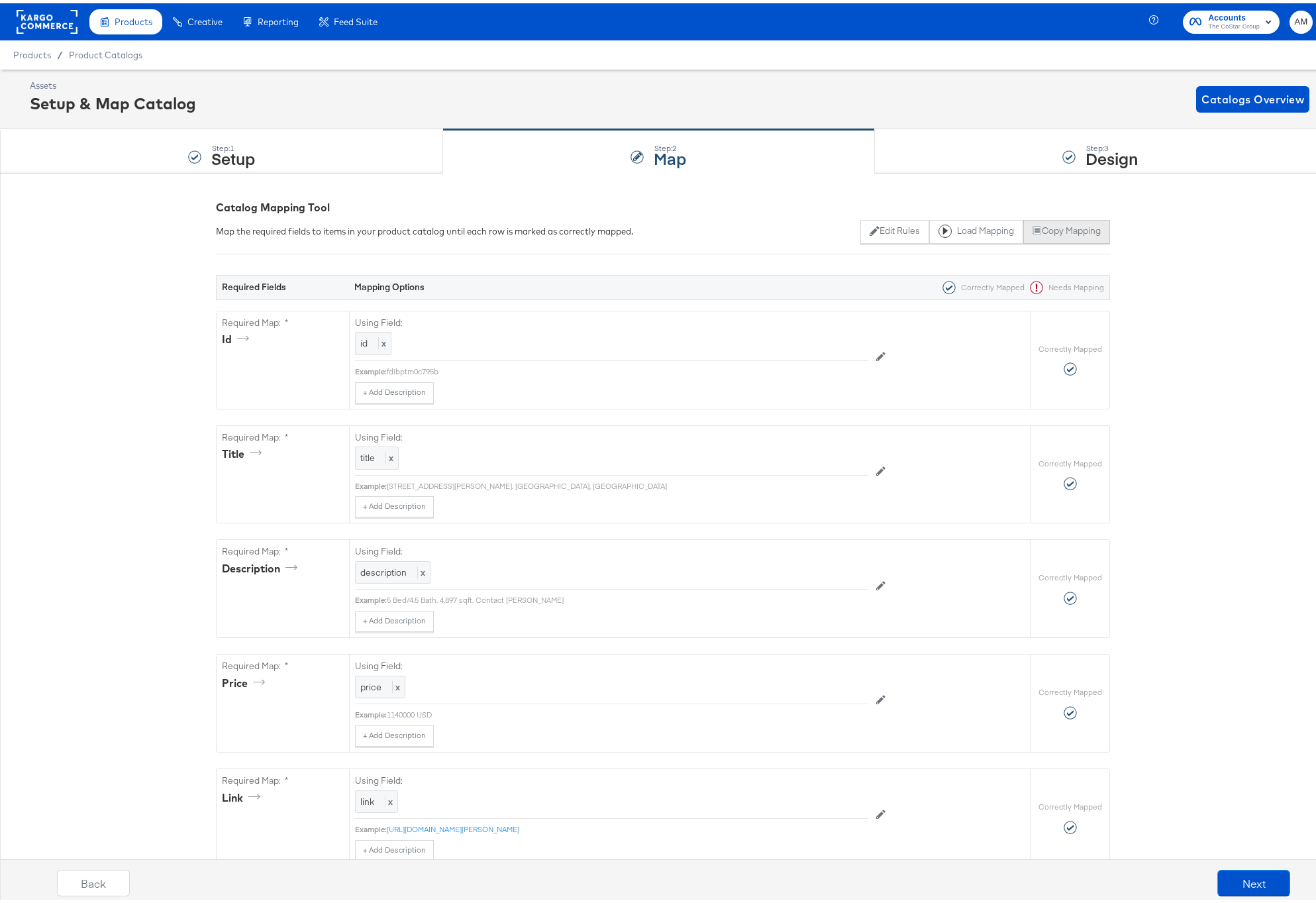
click at [1051, 226] on button "Copy Mapping" at bounding box center [1067, 228] width 87 height 24
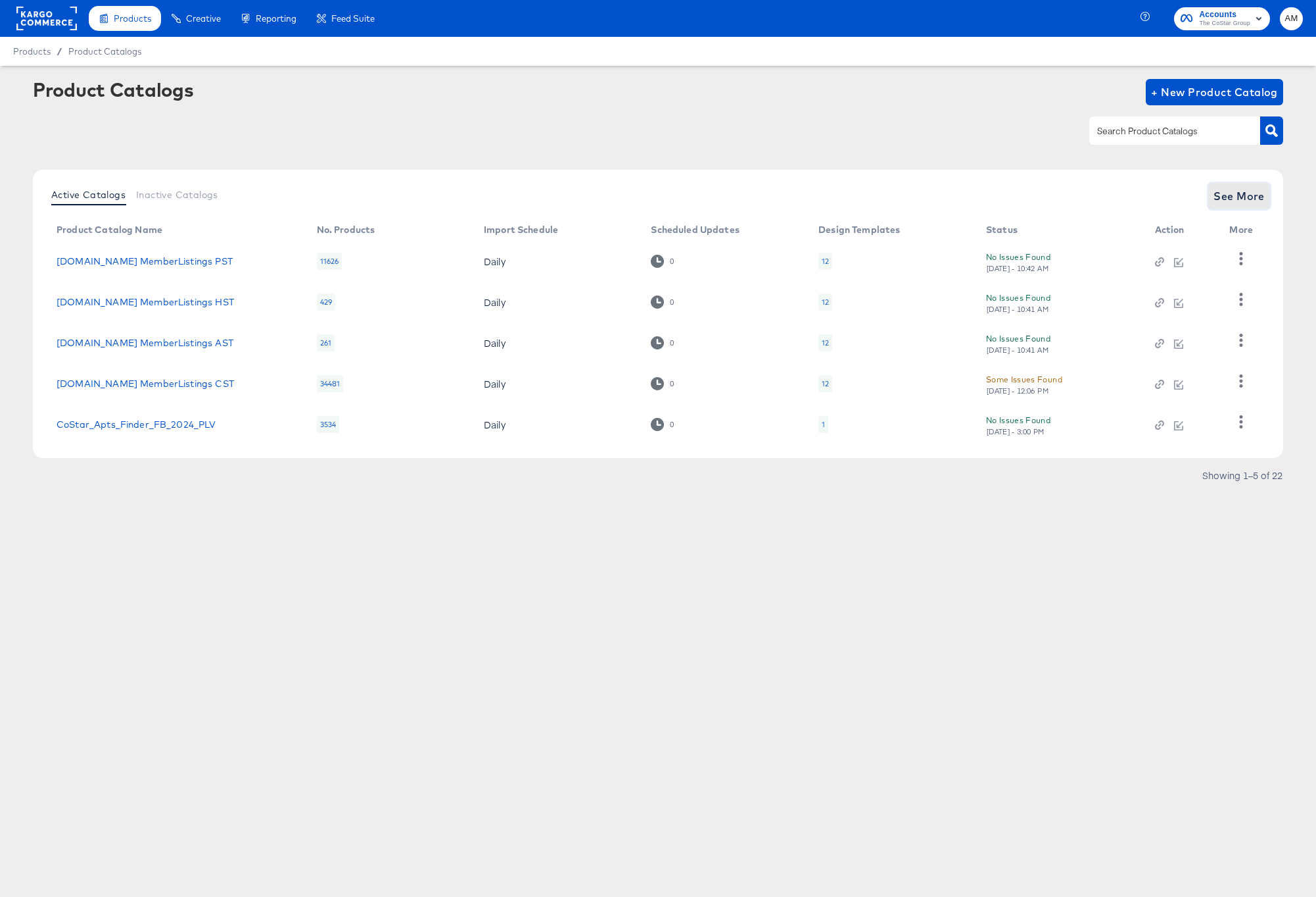
click at [1243, 197] on span "See More" at bounding box center [1239, 196] width 51 height 19
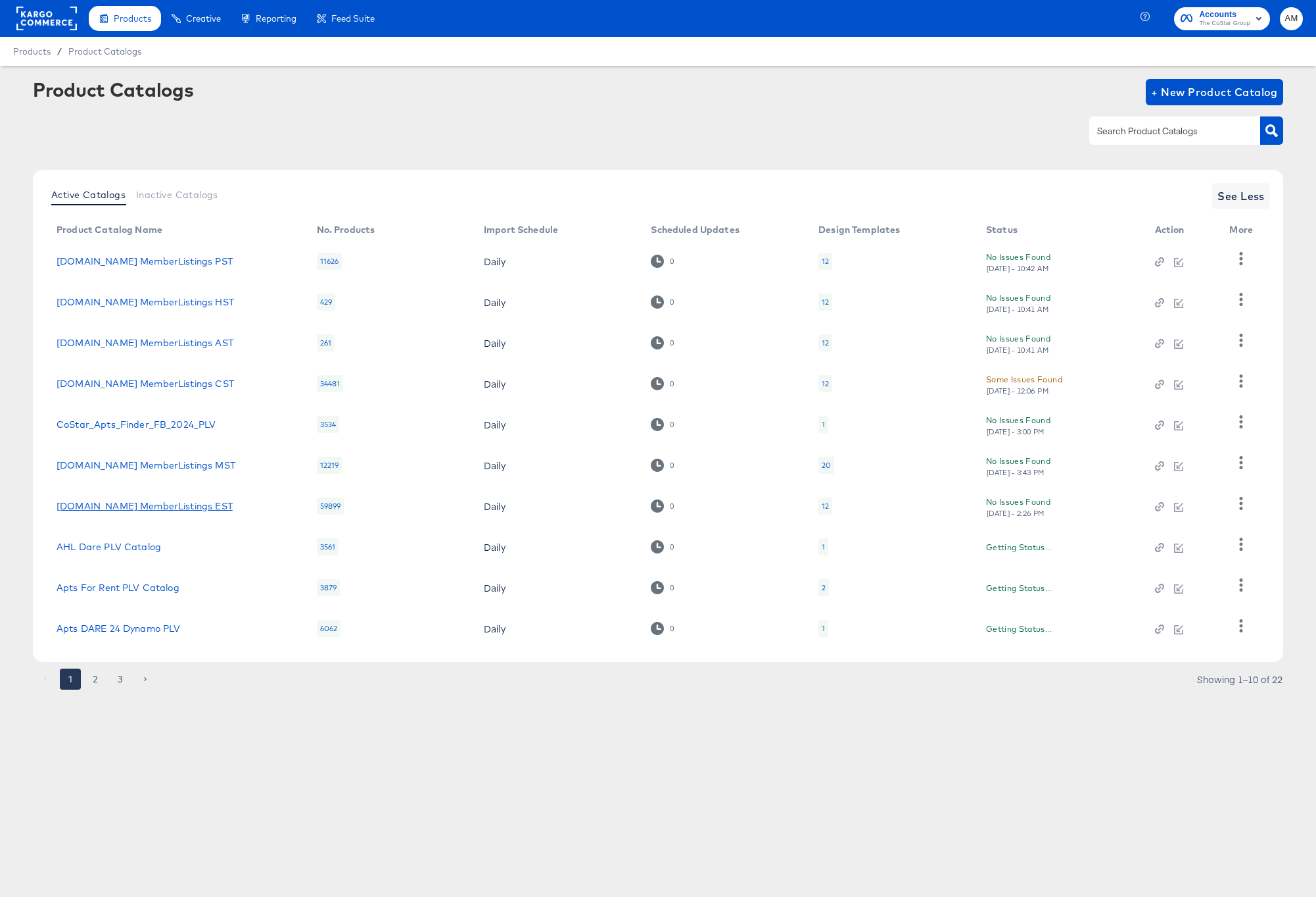
click at [140, 503] on link "Homes.com MemberListings EST" at bounding box center [145, 506] width 176 height 11
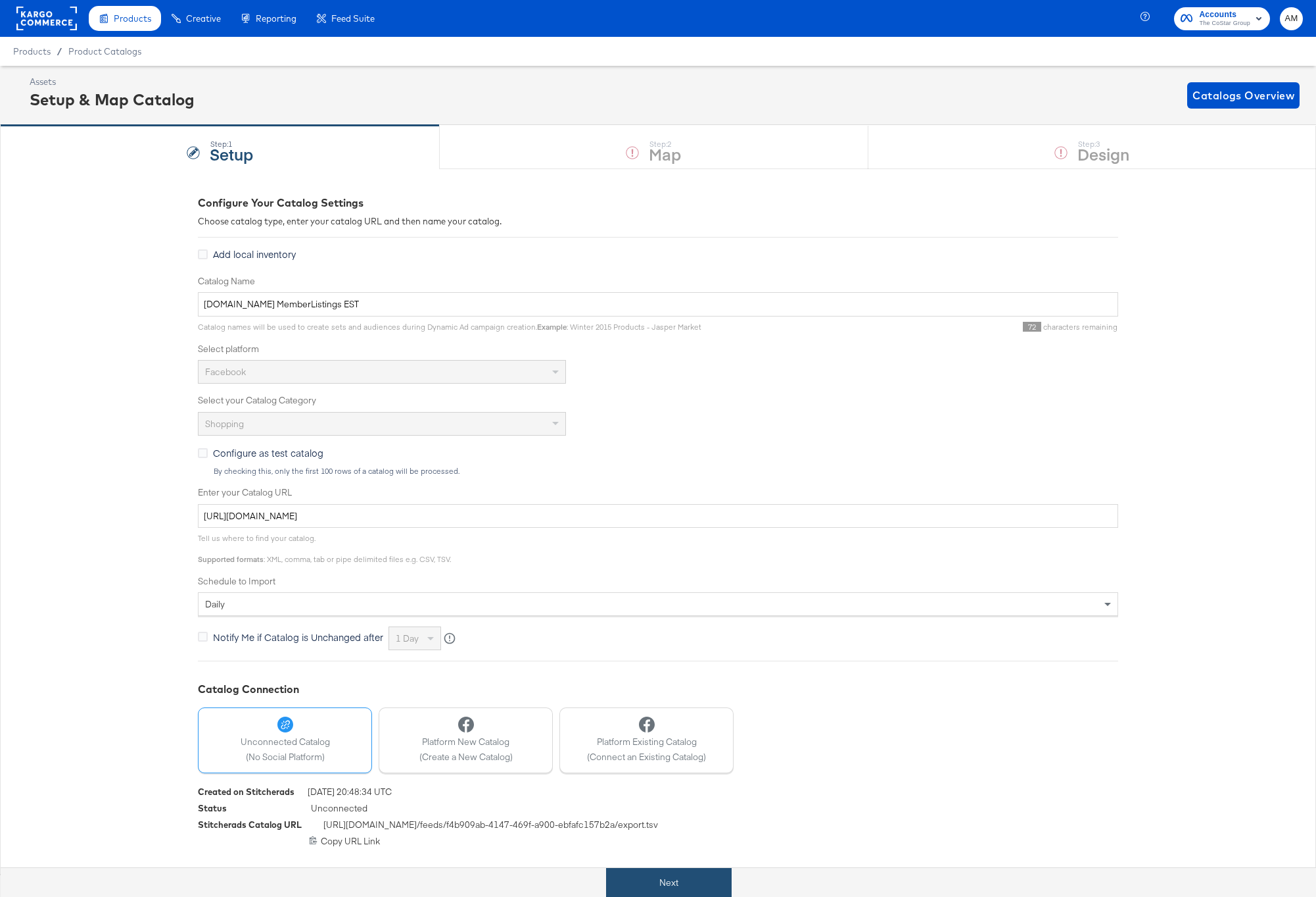
click at [684, 882] on button "Next" at bounding box center [669, 882] width 125 height 29
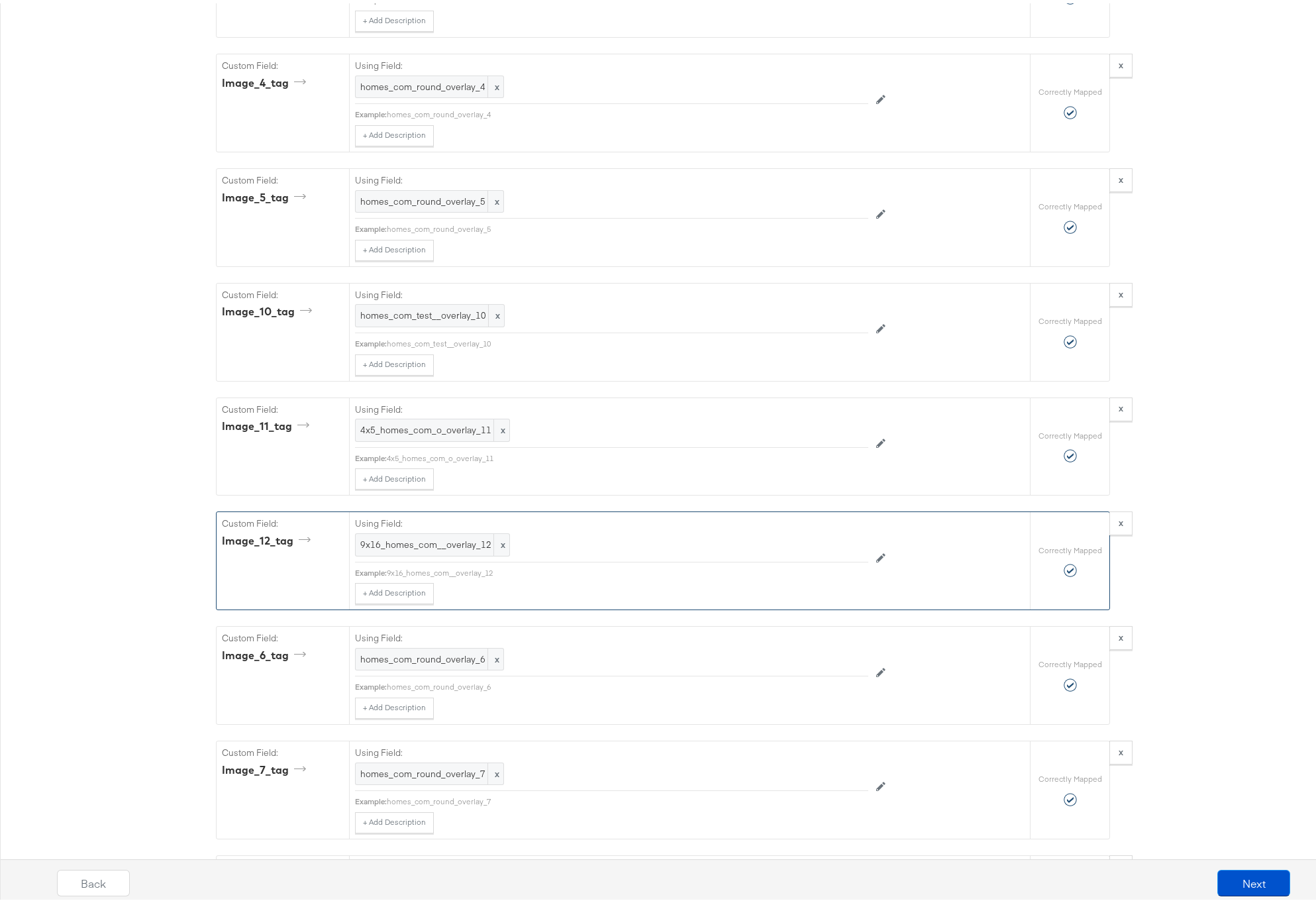
scroll to position [3366, 0]
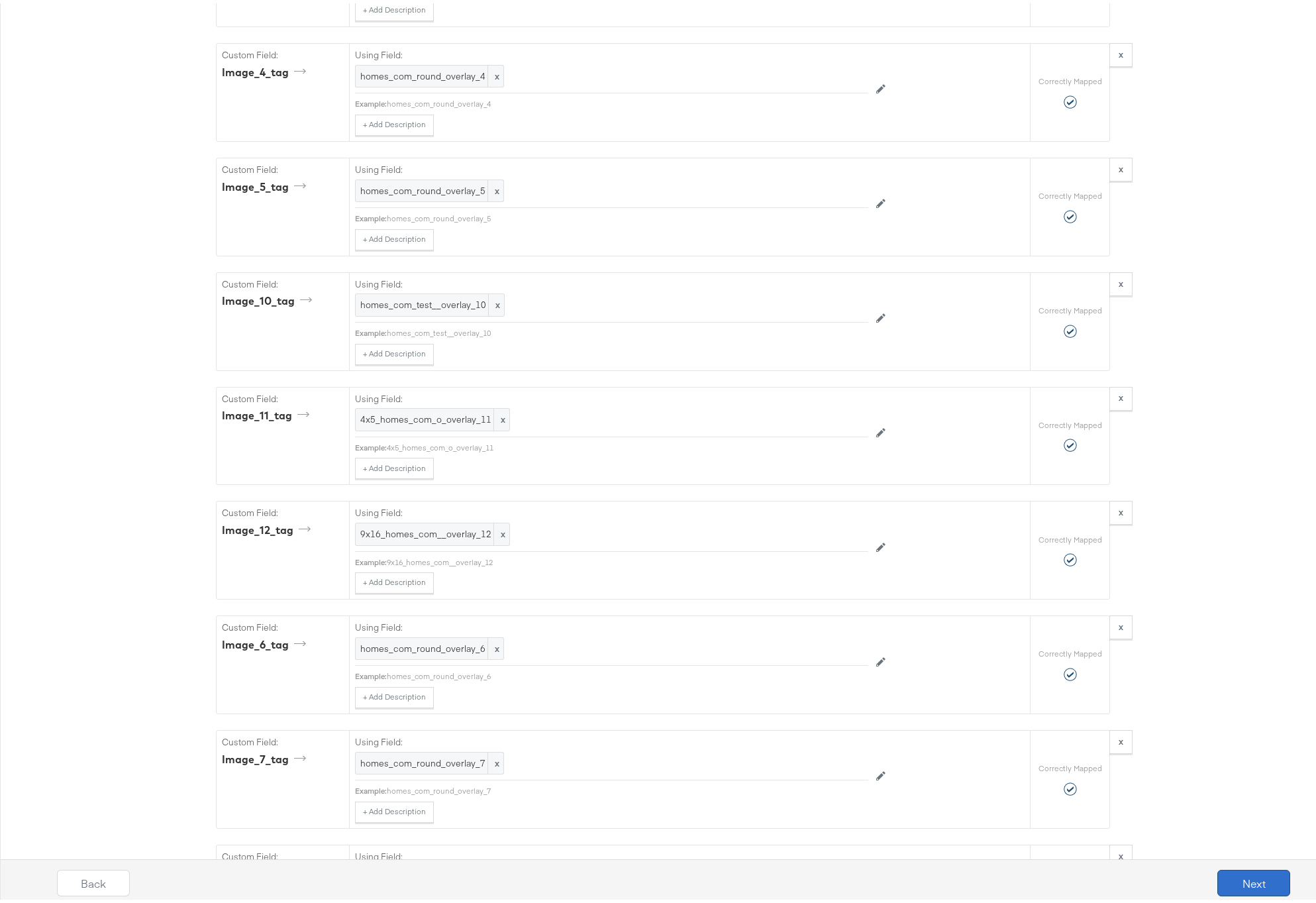
click at [1259, 871] on button "Next" at bounding box center [1254, 879] width 73 height 27
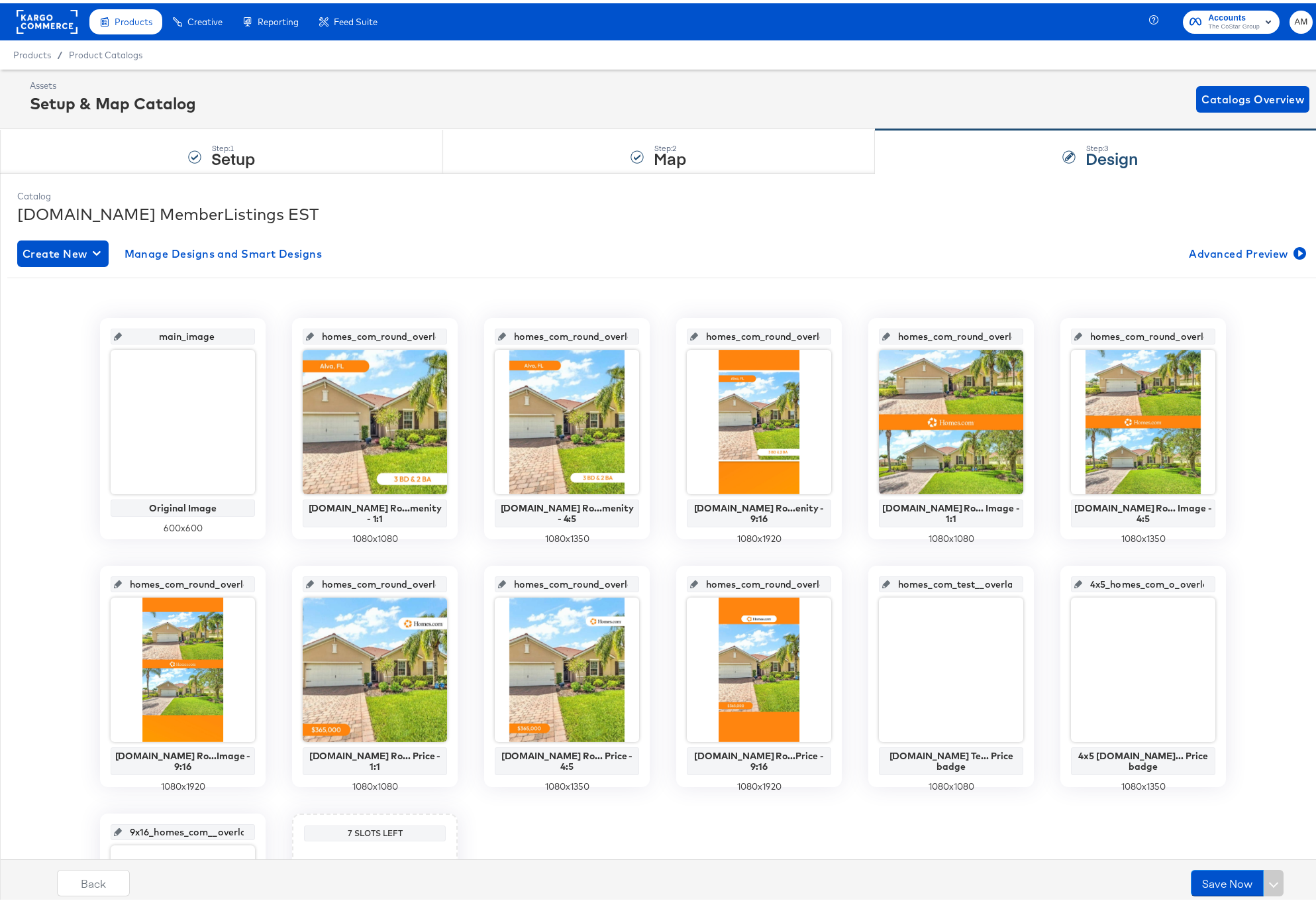
scroll to position [0, 0]
click at [644, 158] on div "Step: 2 Map" at bounding box center [659, 148] width 431 height 43
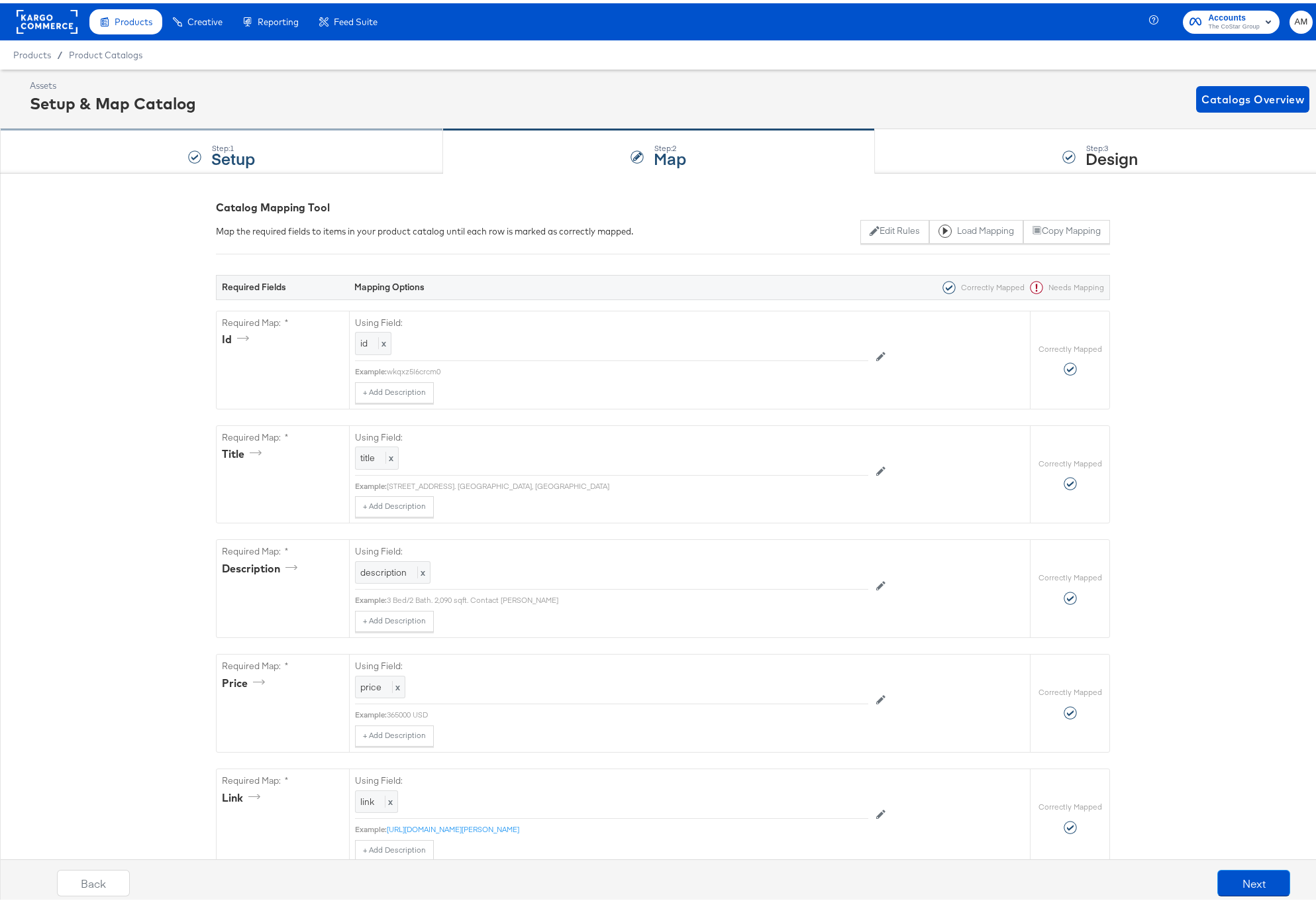
click at [291, 148] on div "Step: 1 Setup" at bounding box center [222, 148] width 443 height 43
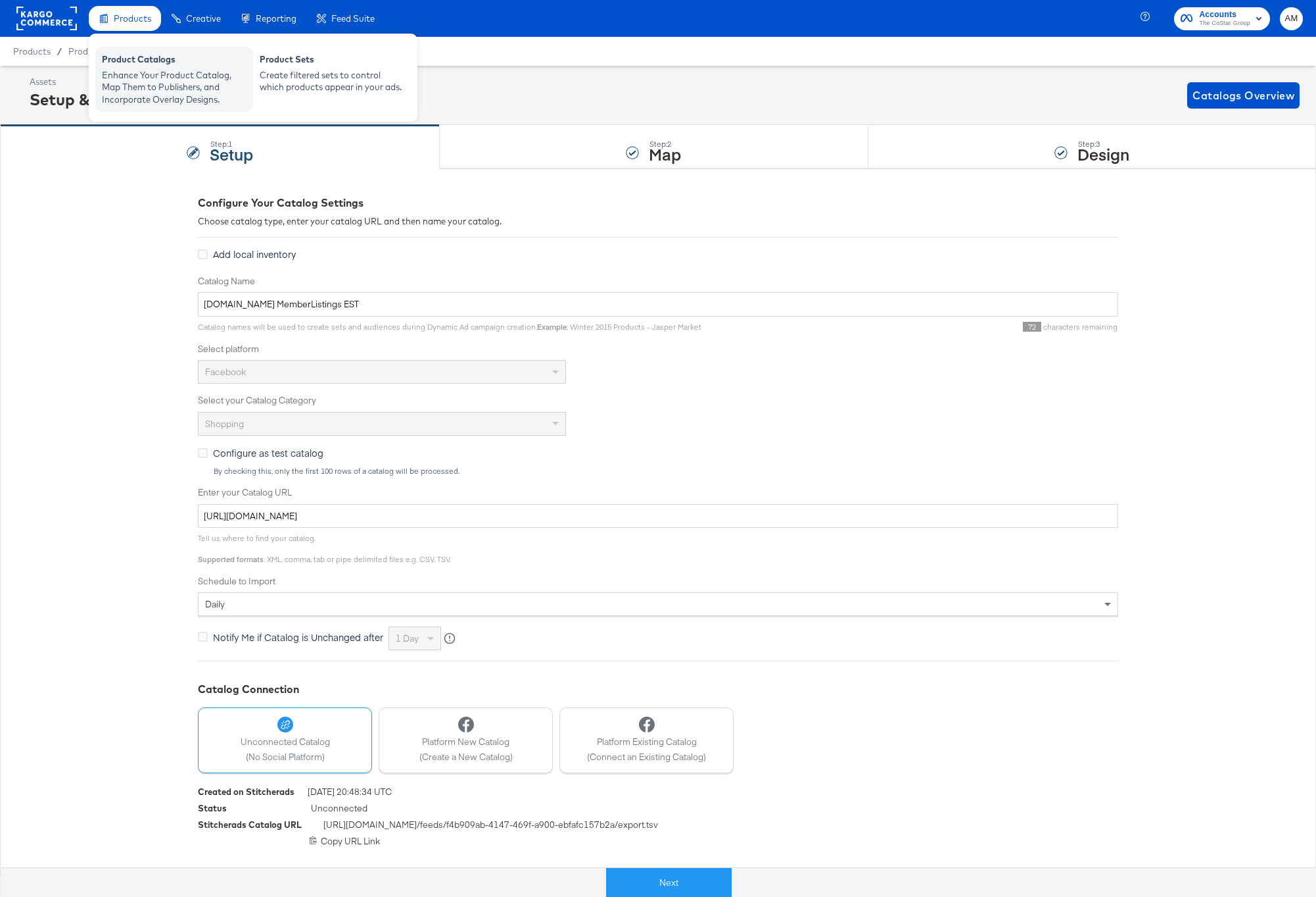
click at [144, 71] on div "Enhance Your Product Catalog, Map Them to Publishers, and Incorporate Overlay D…" at bounding box center [174, 88] width 145 height 37
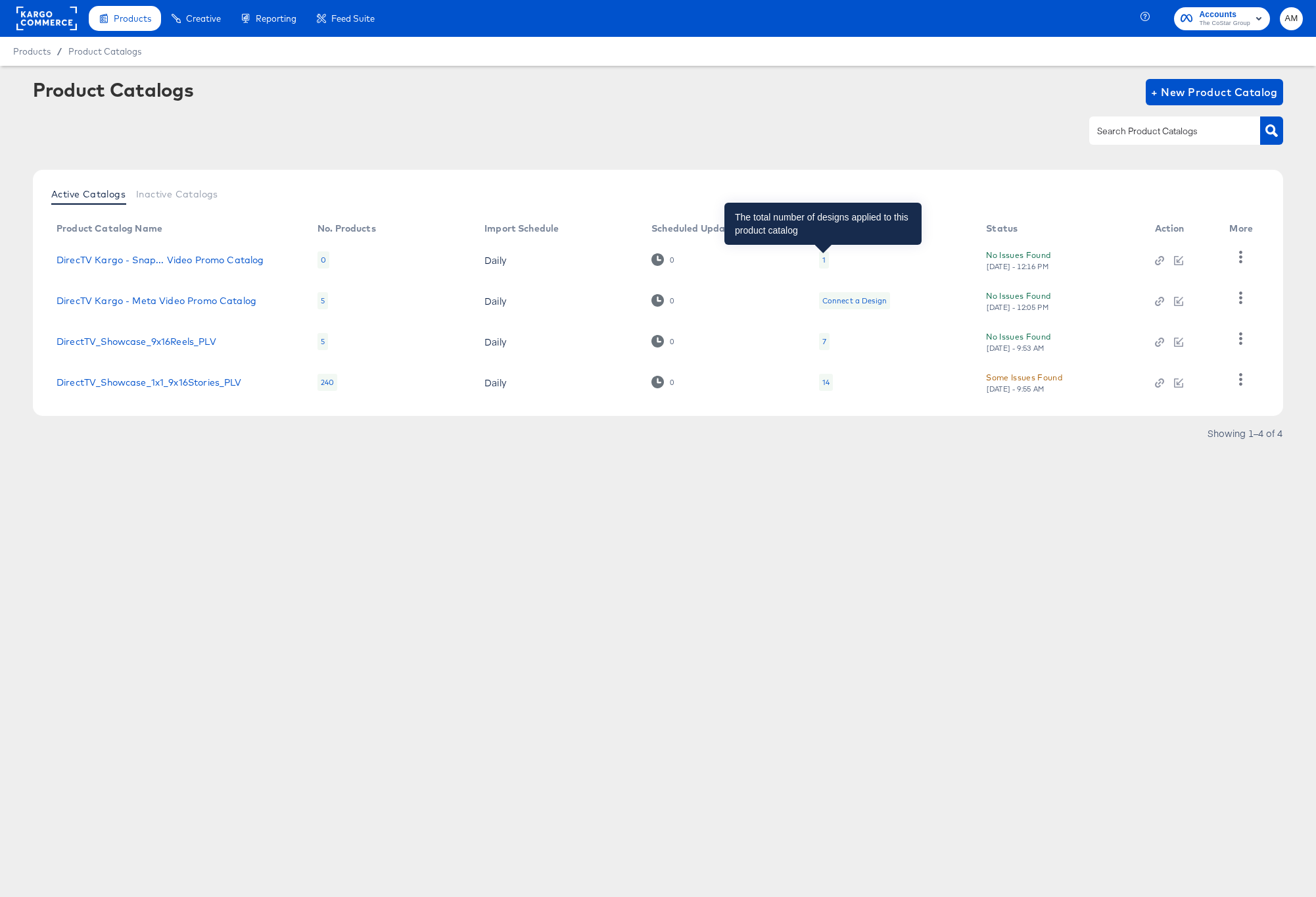
click at [822, 260] on div "1" at bounding box center [823, 259] width 3 height 11
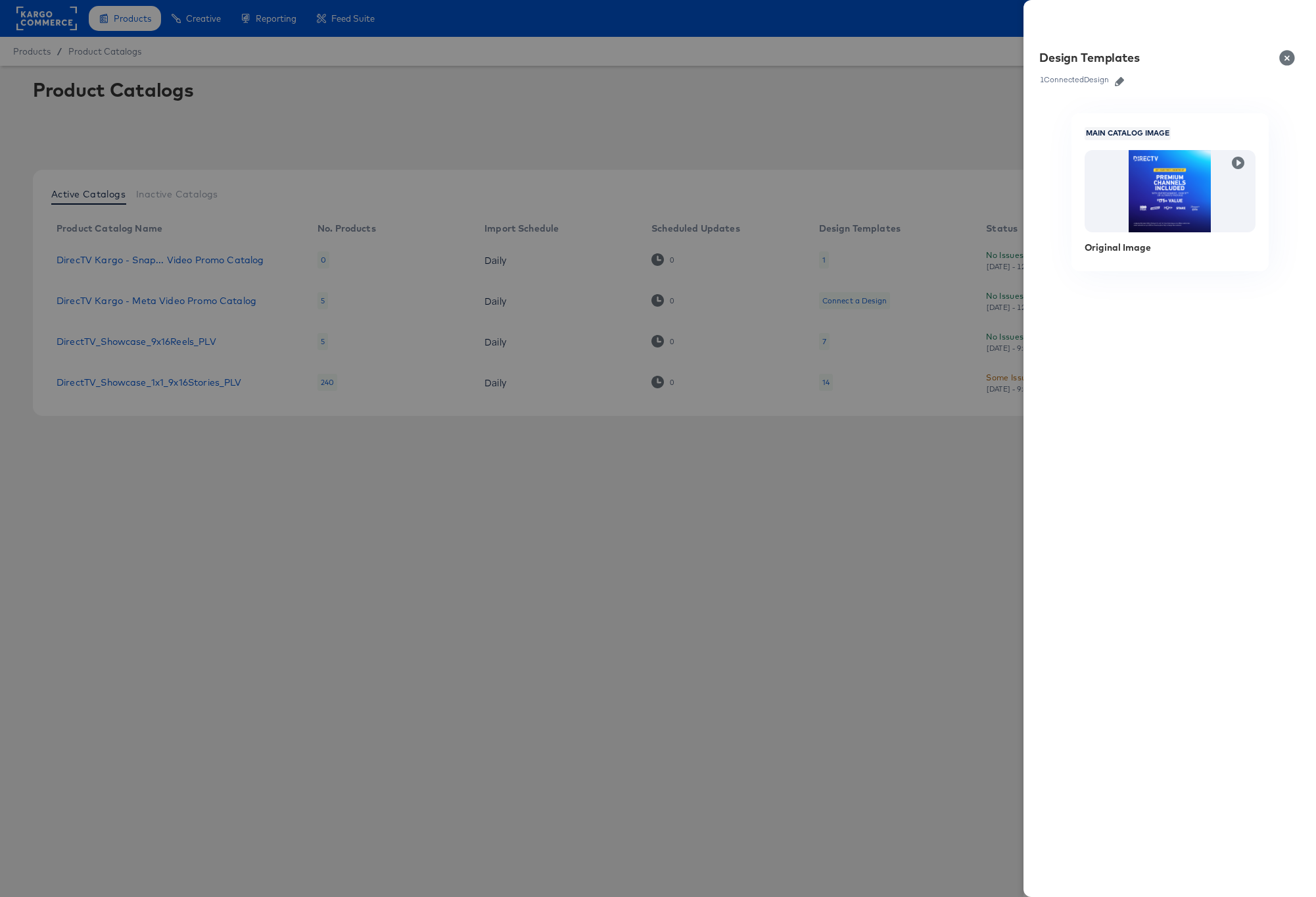
click at [1119, 81] on icon "button" at bounding box center [1119, 81] width 9 height 9
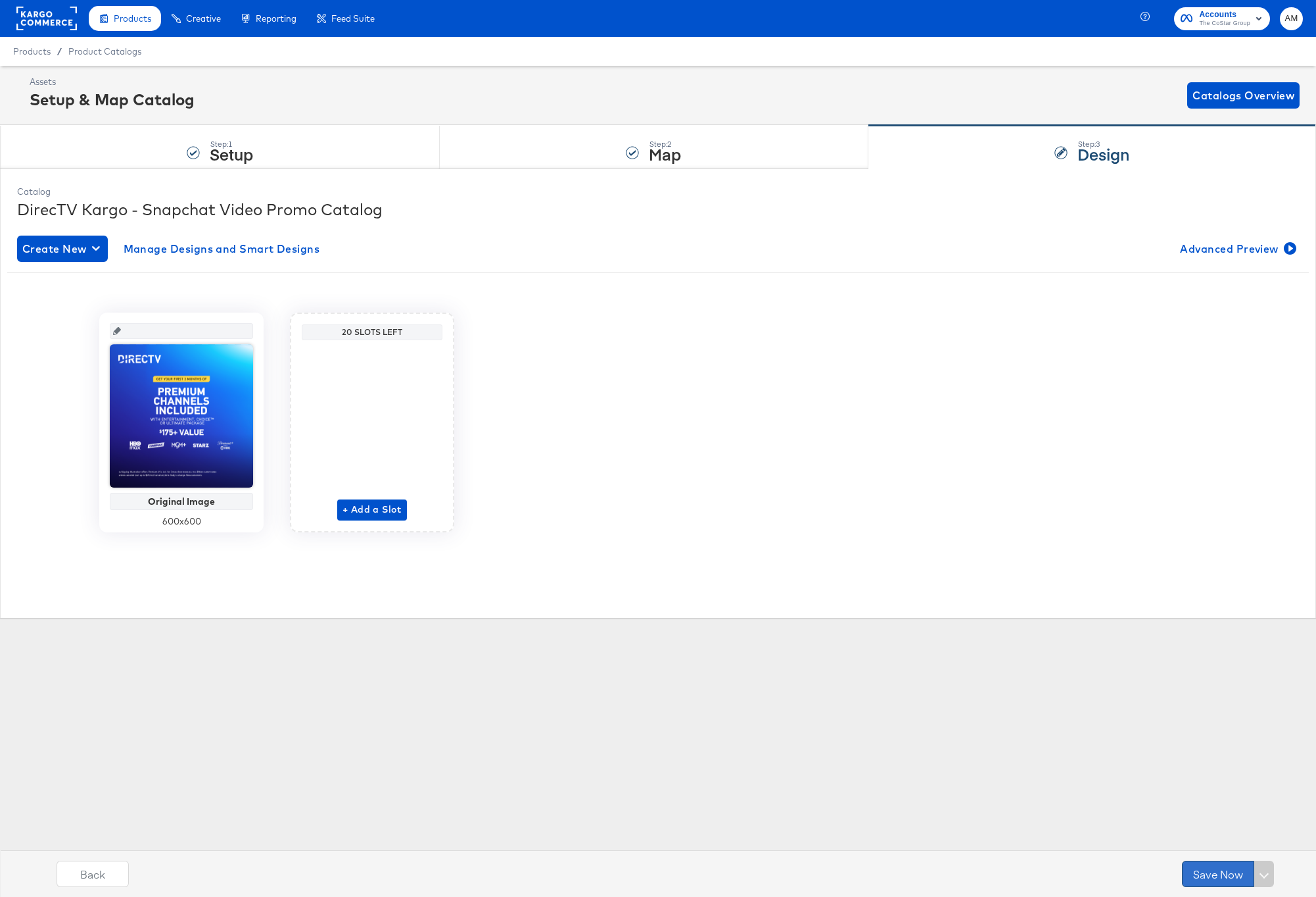
click at [1213, 871] on button "Save Now" at bounding box center [1218, 874] width 72 height 26
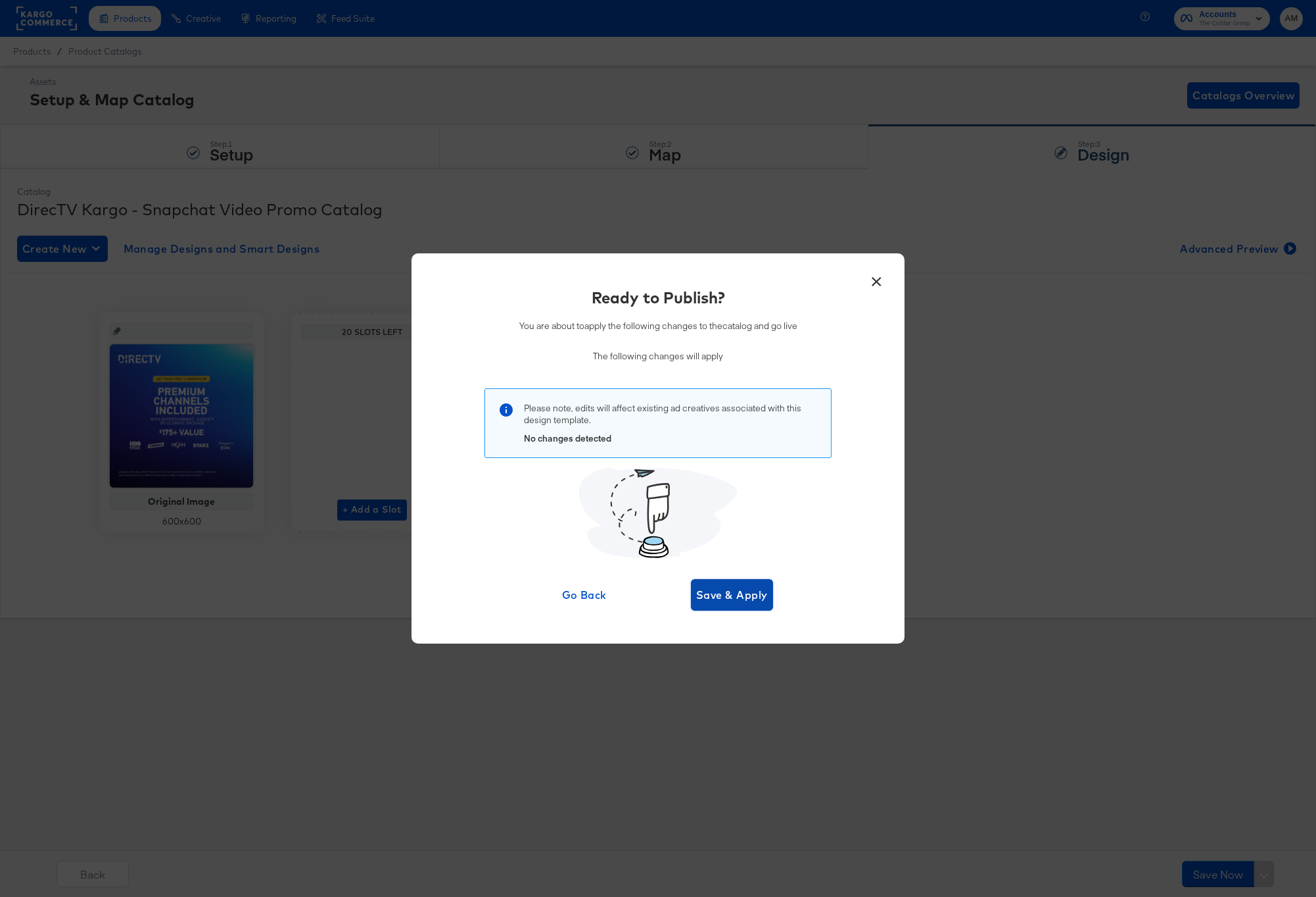
click at [728, 602] on span "Save & Apply" at bounding box center [731, 594] width 71 height 19
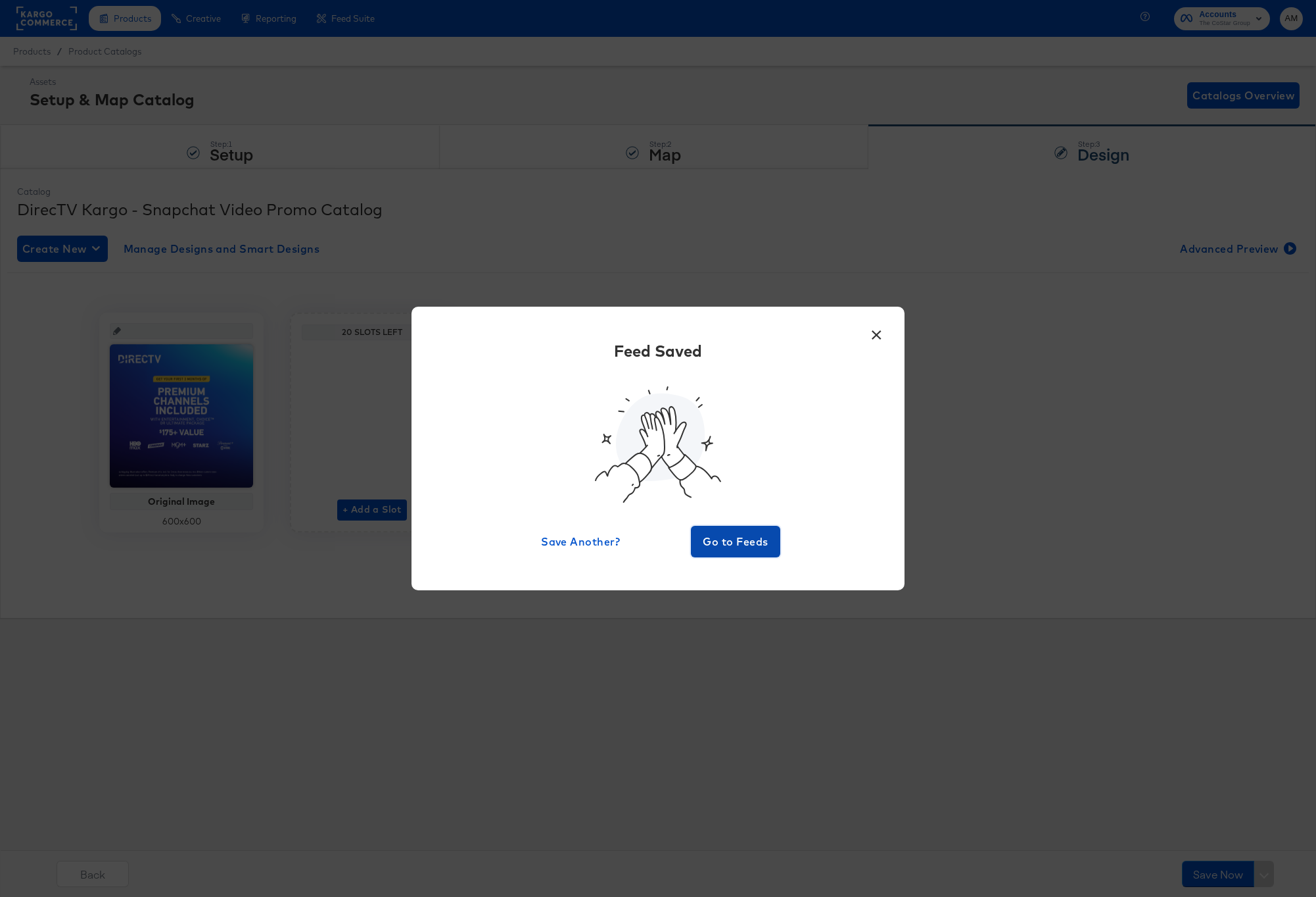
click at [746, 548] on span "Go to Feeds" at bounding box center [735, 541] width 79 height 19
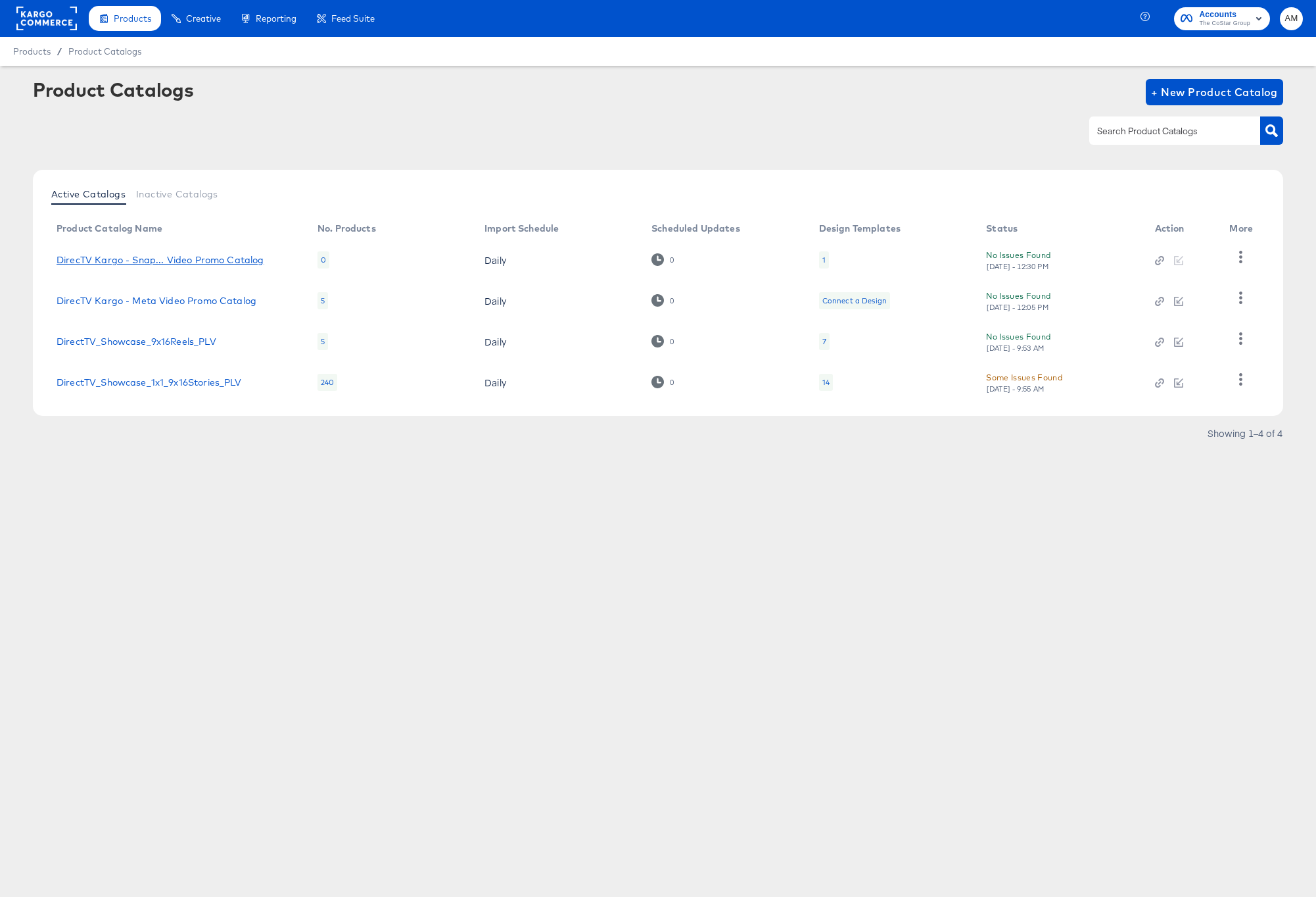
click at [236, 254] on div "DirecTV Kargo - Snap... Video Promo Catalog" at bounding box center [160, 259] width 207 height 11
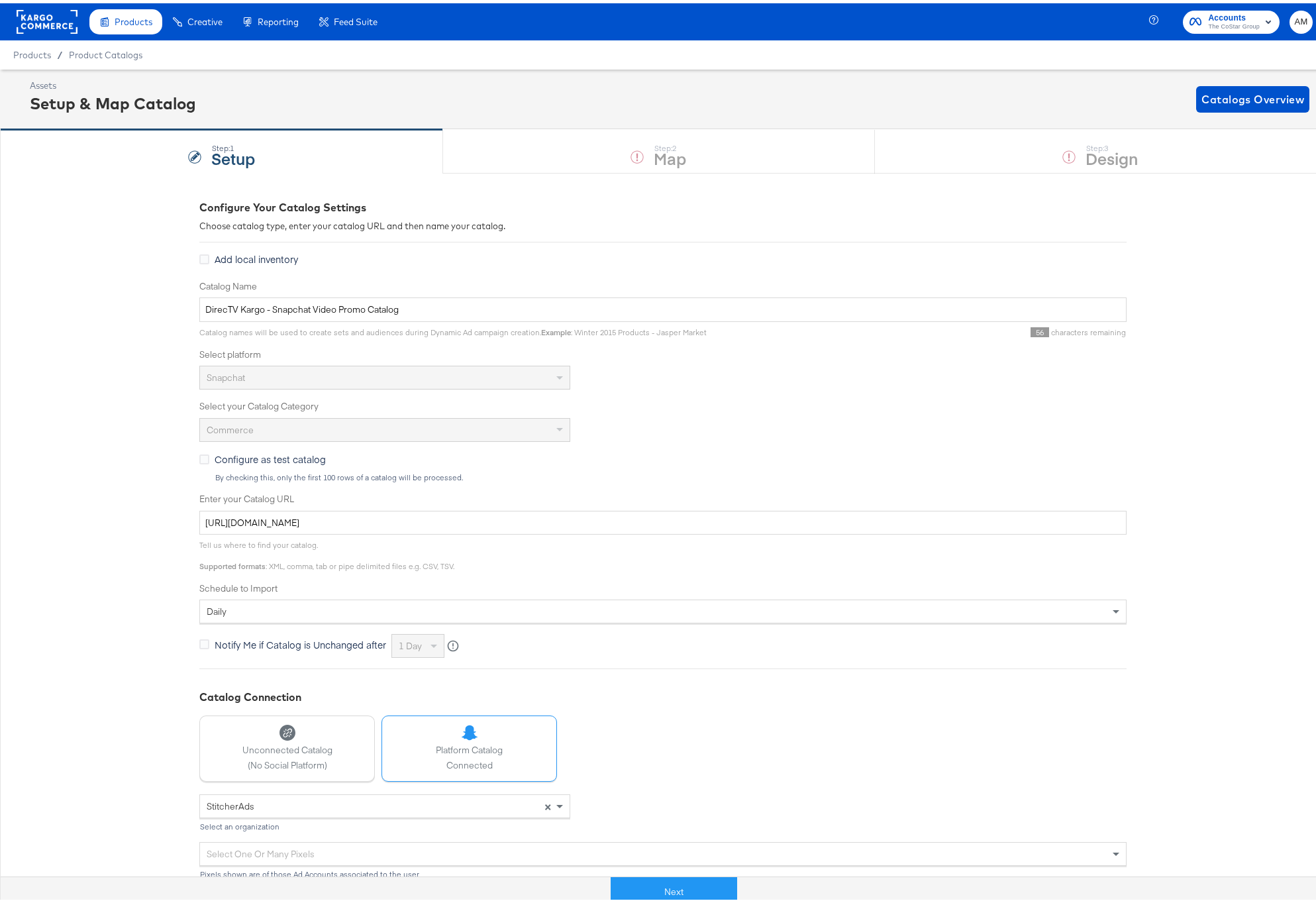
click at [53, 17] on rect at bounding box center [47, 19] width 61 height 24
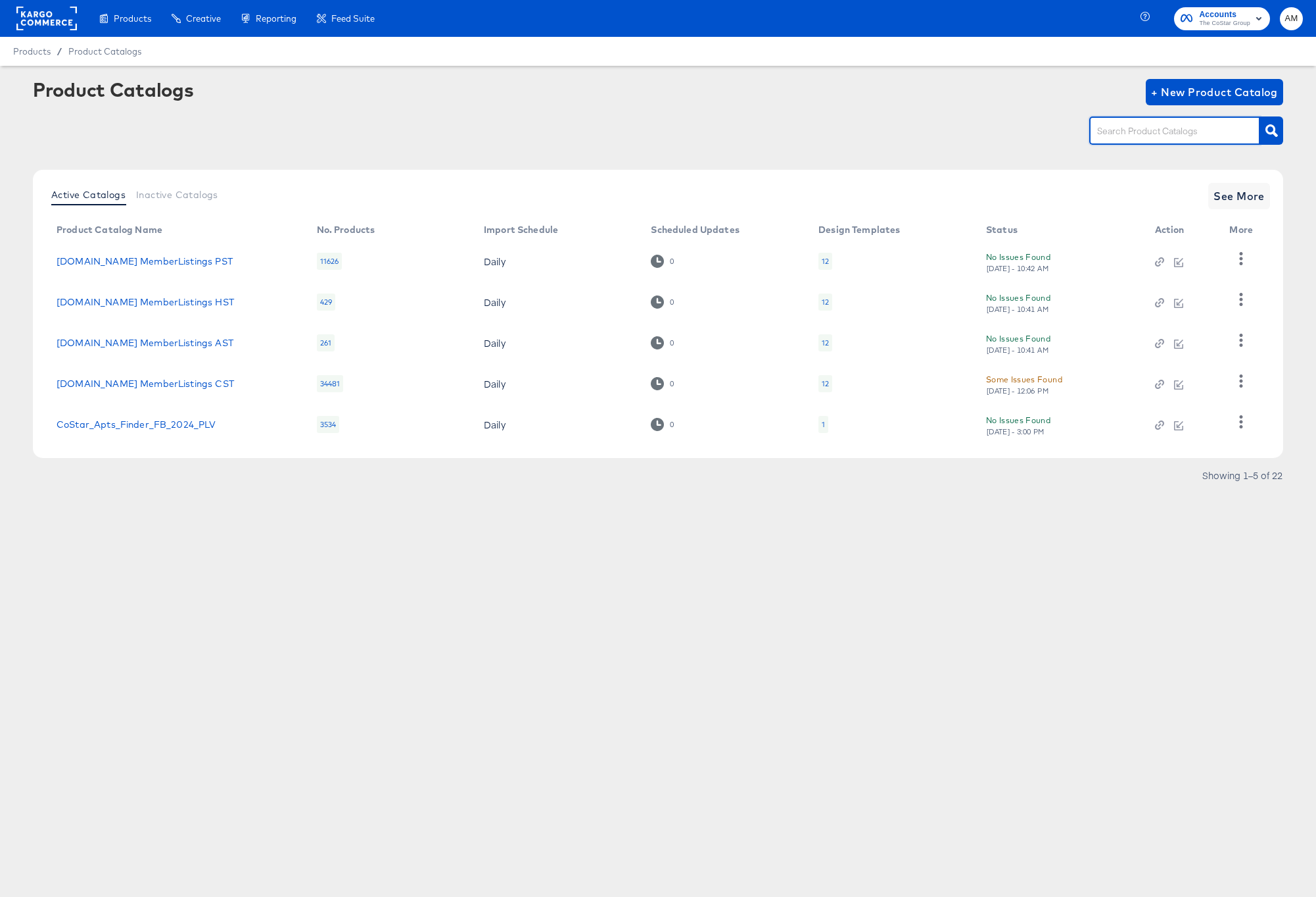
click at [1133, 128] on input "text" at bounding box center [1164, 130] width 140 height 15
type input "MST"
click at [1273, 131] on icon "button" at bounding box center [1271, 130] width 13 height 13
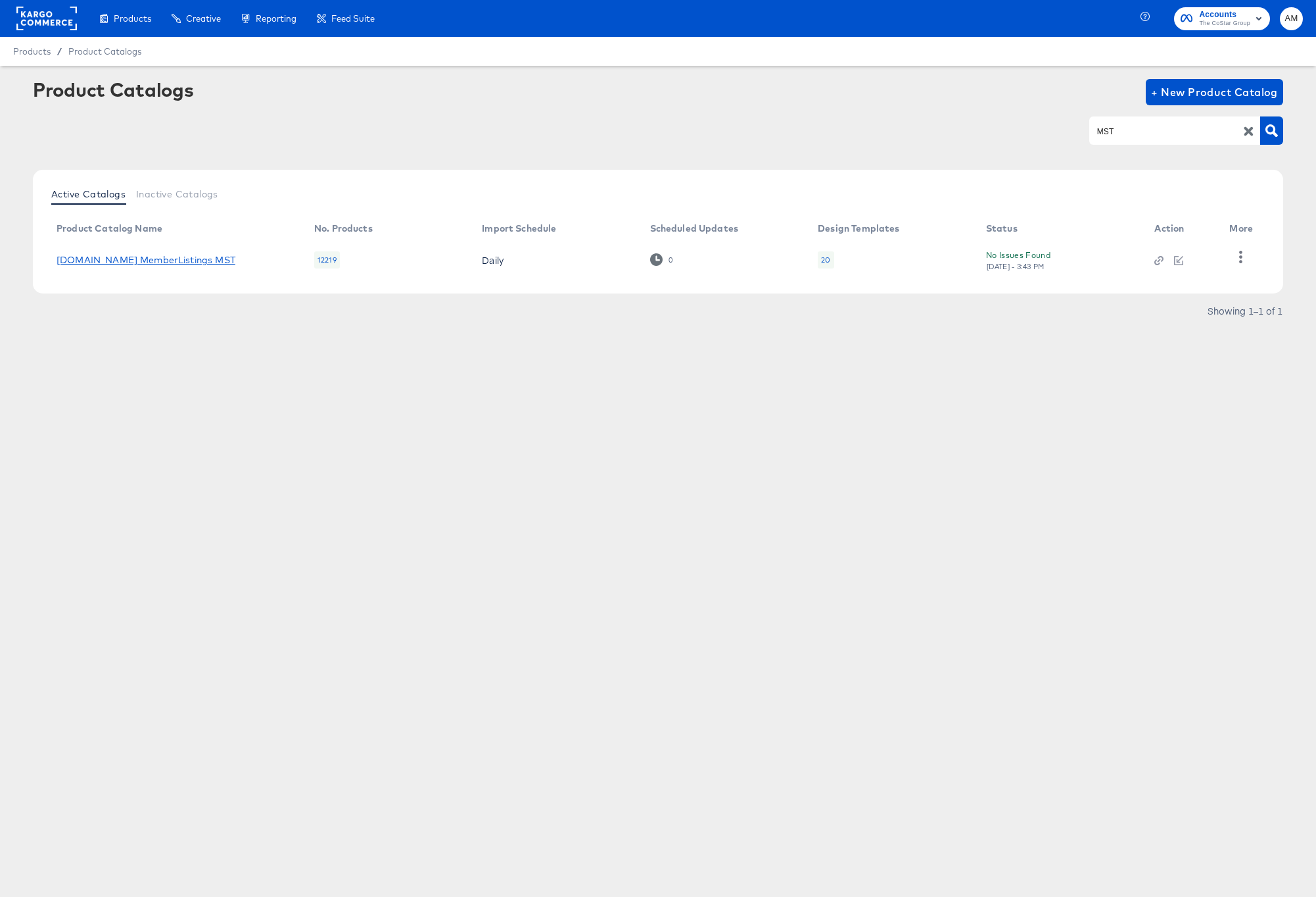
click at [118, 258] on link "[DOMAIN_NAME] MemberListings MST" at bounding box center [146, 259] width 179 height 11
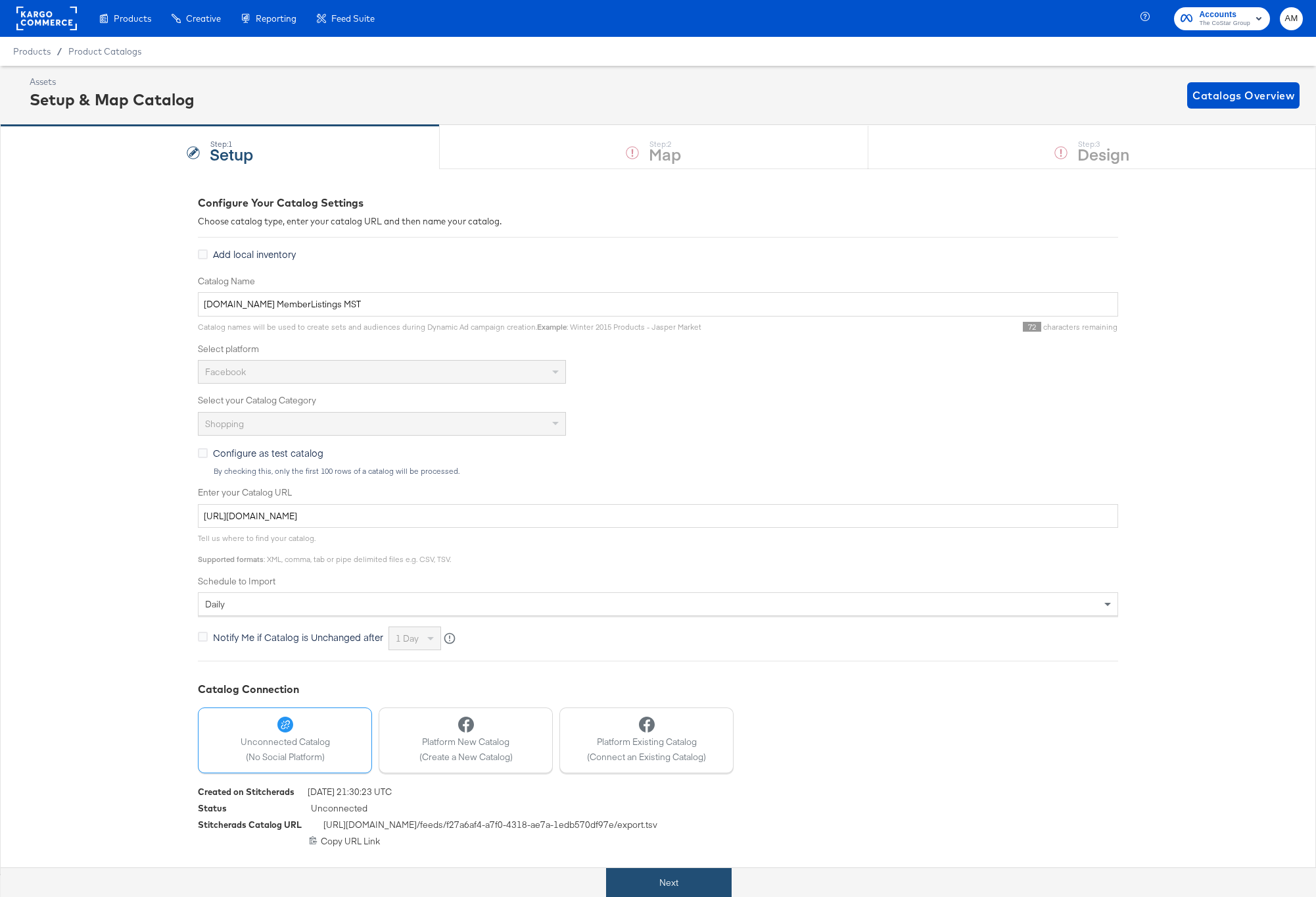
click at [670, 876] on button "Next" at bounding box center [669, 882] width 125 height 29
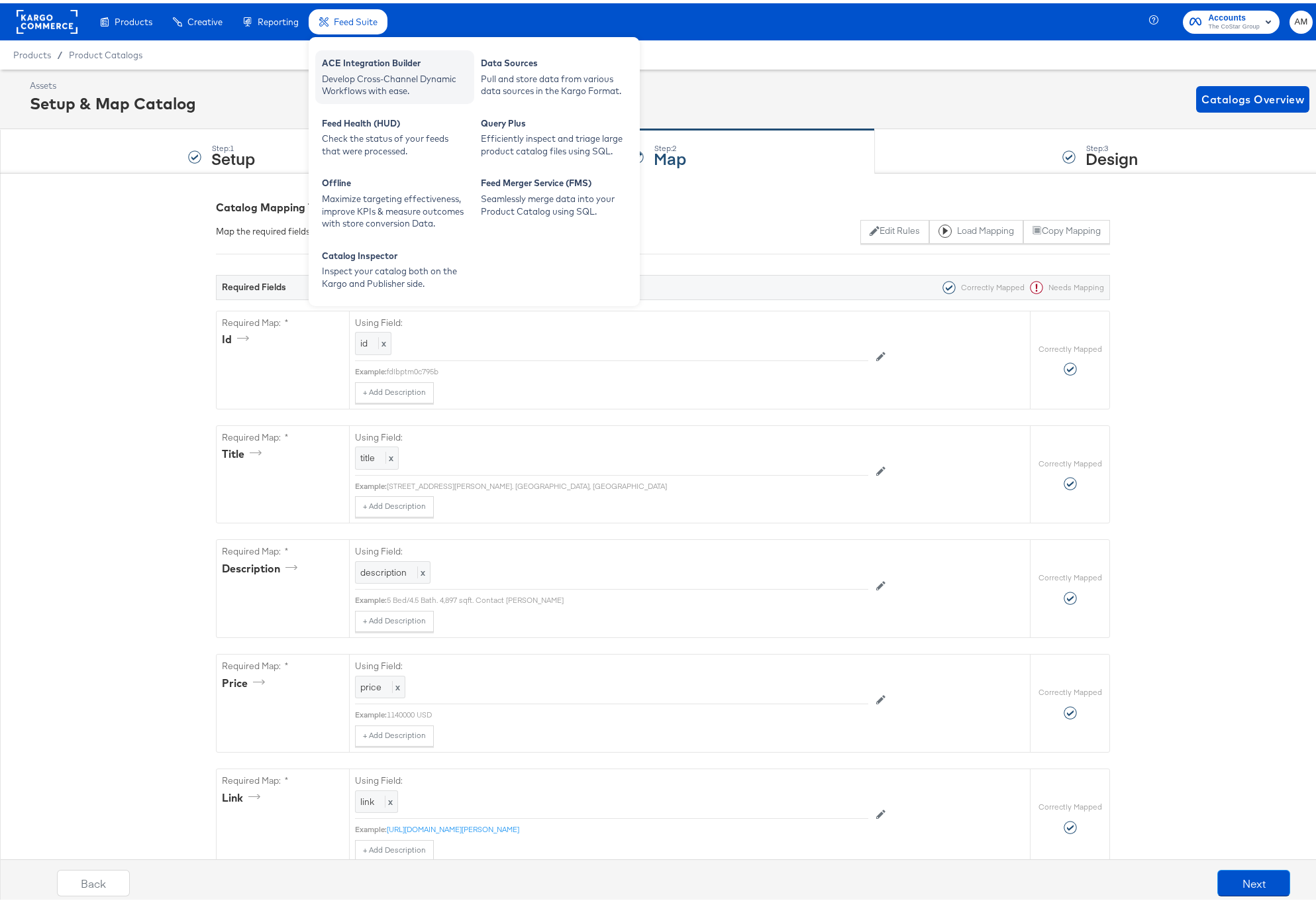
click at [355, 63] on div "ACE Integration Builder" at bounding box center [395, 61] width 146 height 16
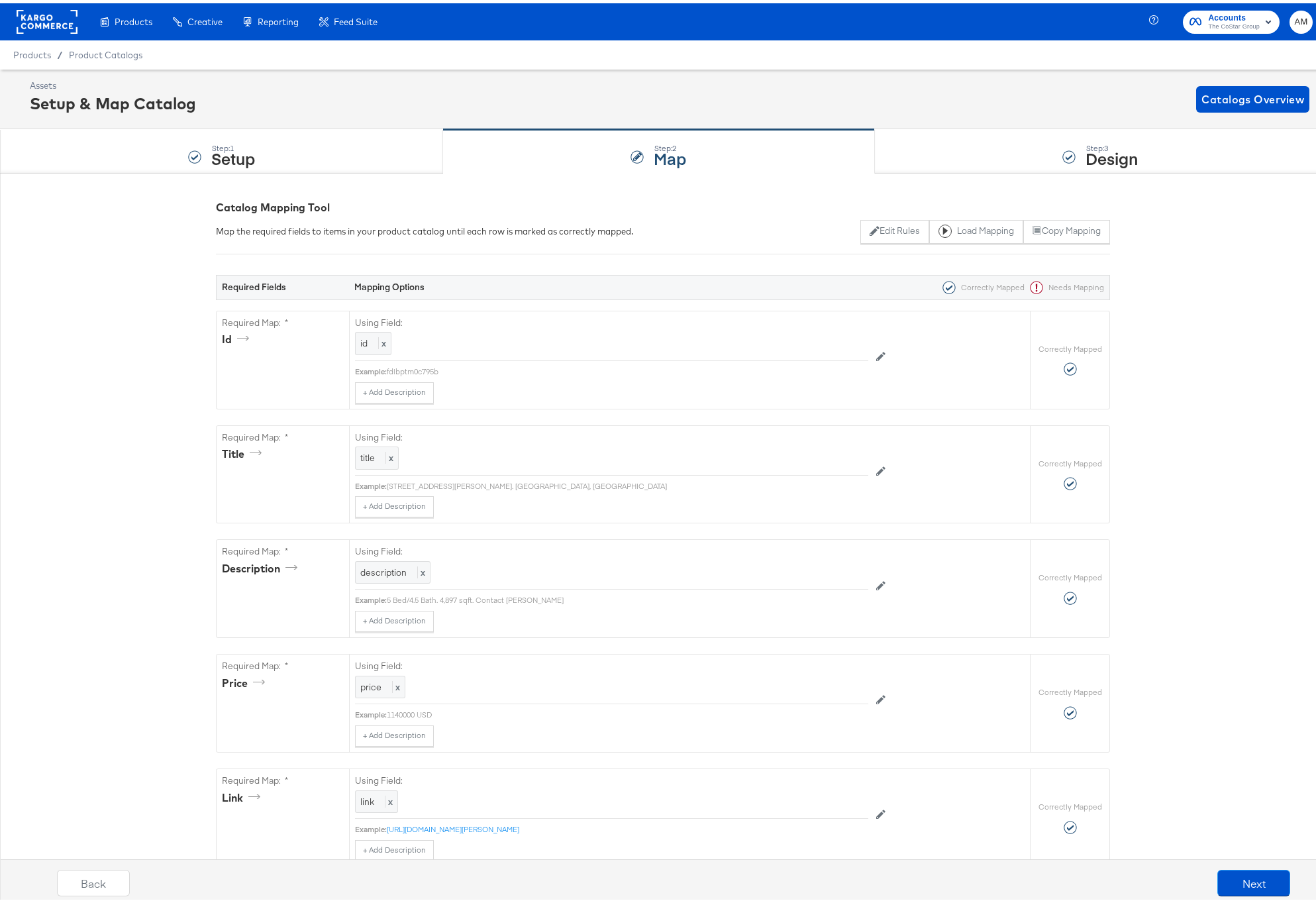
click at [47, 22] on rect at bounding box center [47, 19] width 61 height 24
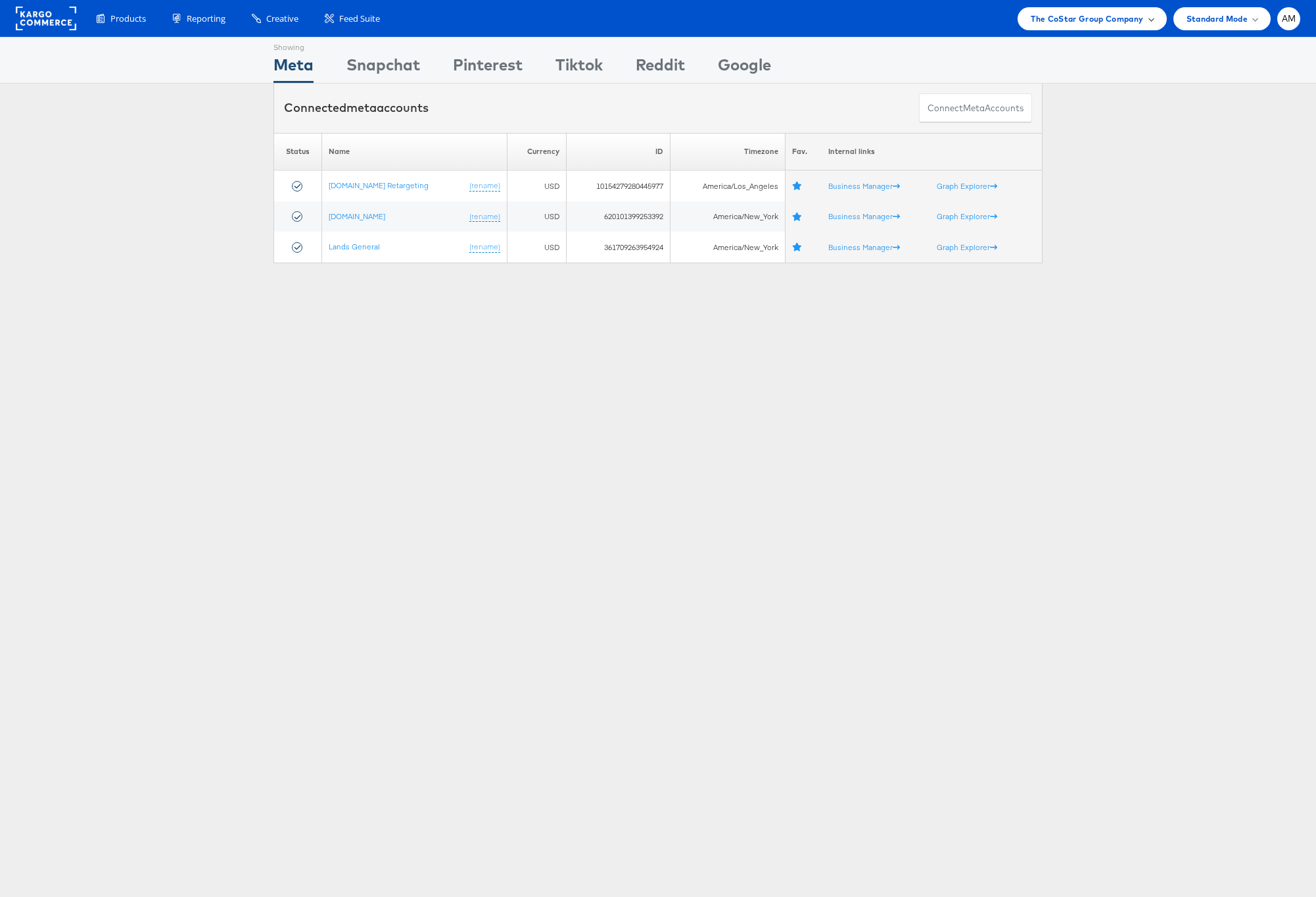
click at [1061, 25] on div "The CoStar Group Company" at bounding box center [1092, 19] width 149 height 23
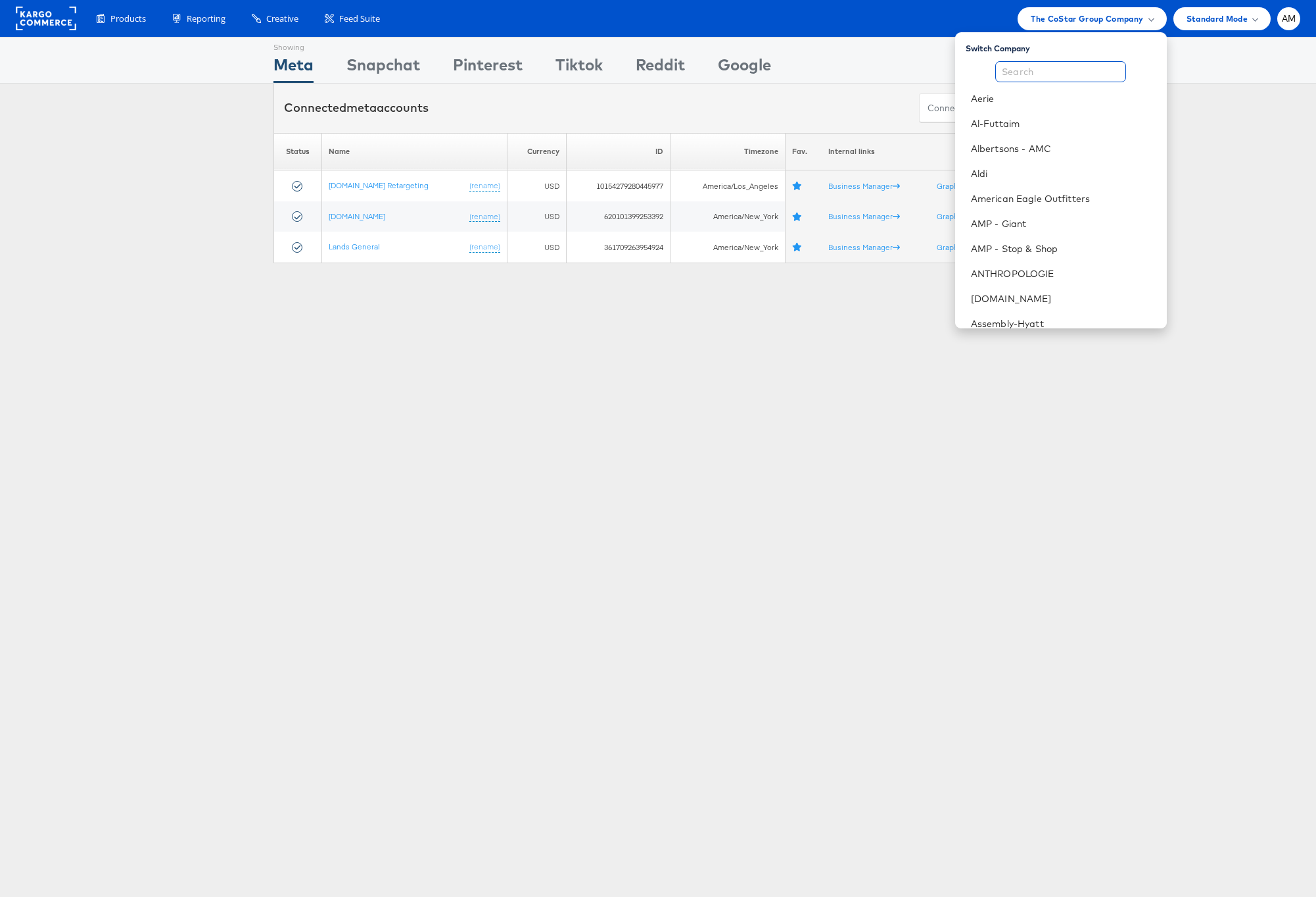
click at [1045, 67] on input "text" at bounding box center [1061, 72] width 131 height 22
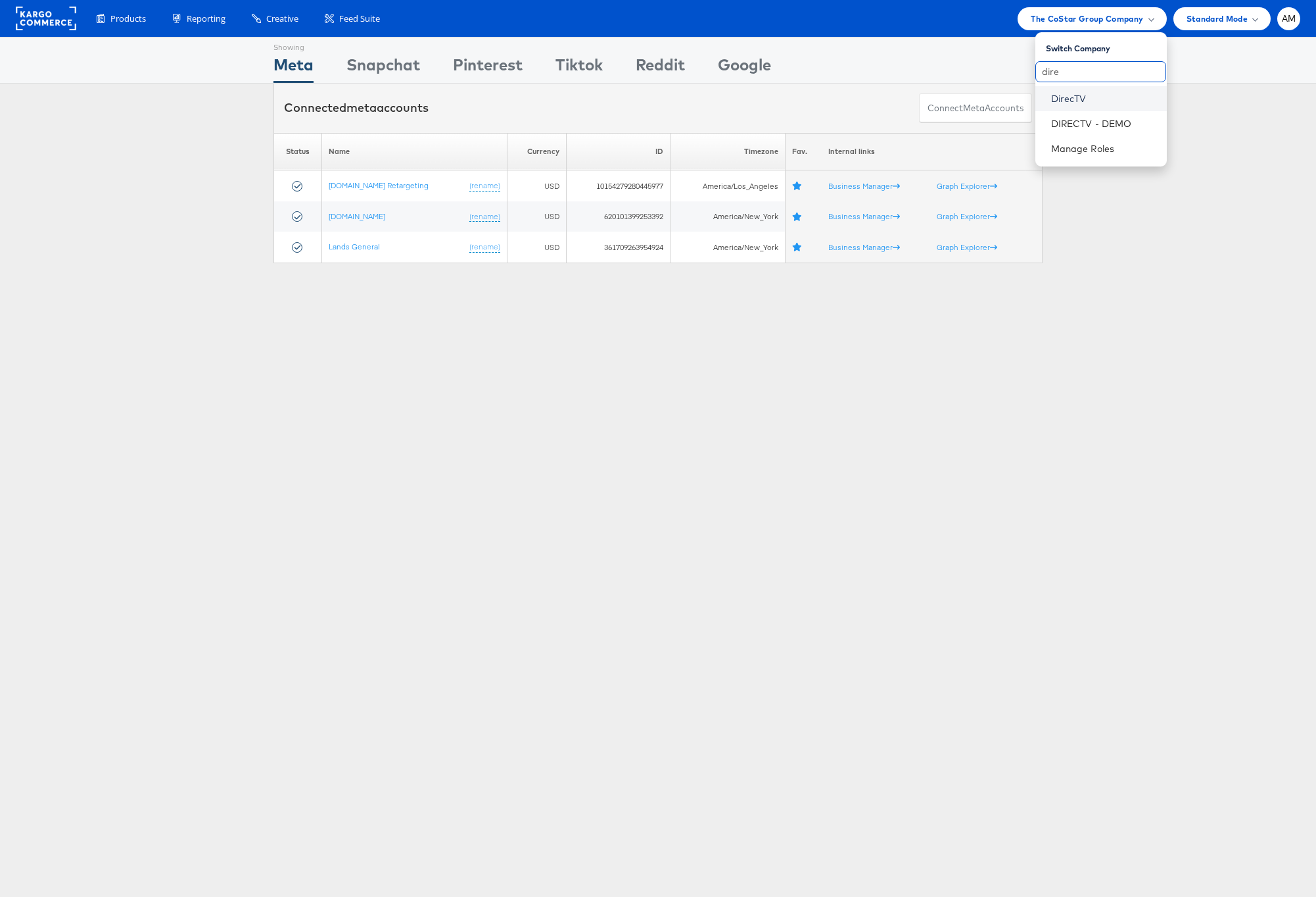
type input "dire"
click at [1069, 98] on link "DirecTV" at bounding box center [1104, 98] width 106 height 13
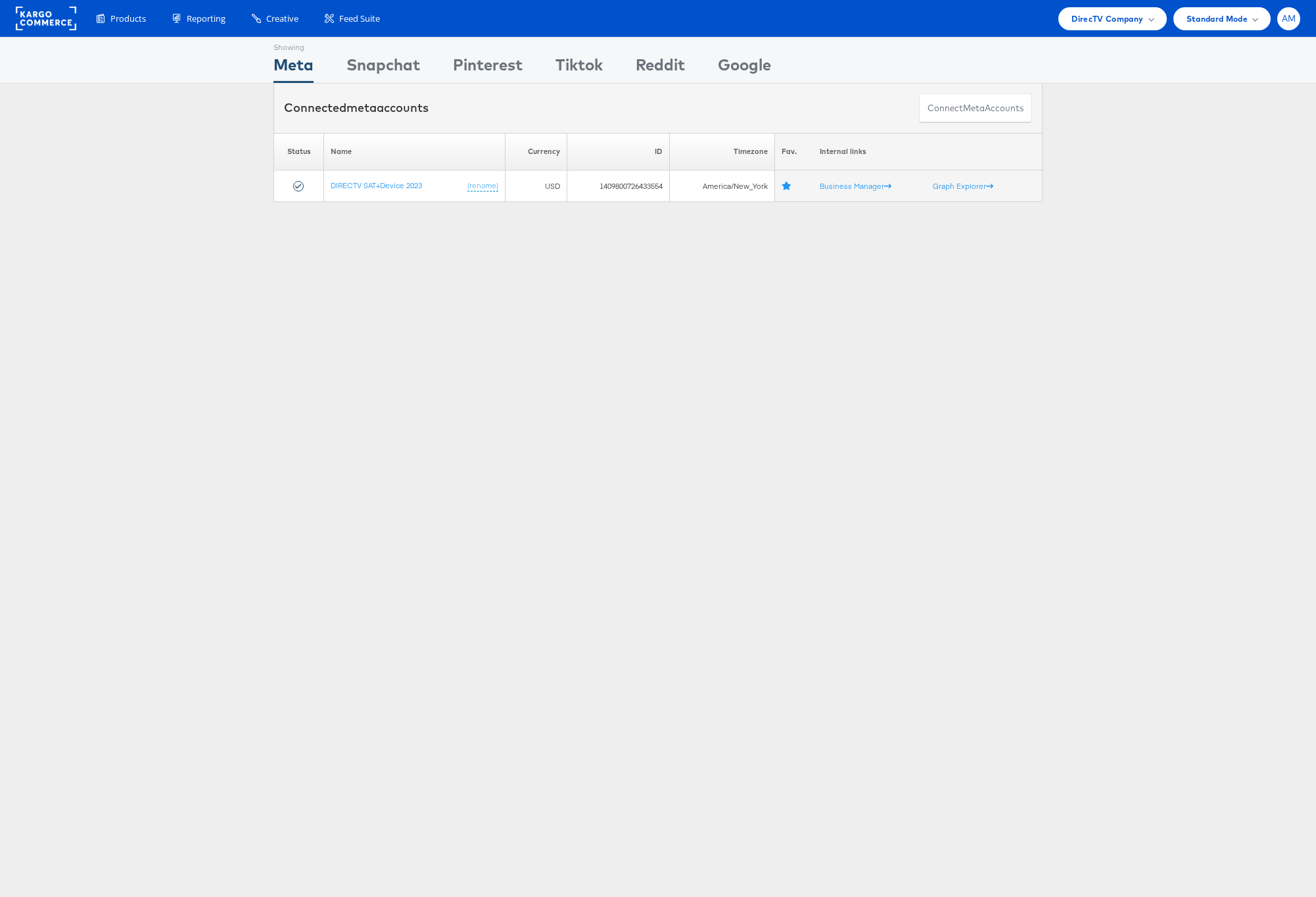
click at [1293, 20] on span "AM" at bounding box center [1289, 19] width 15 height 9
click at [1198, 154] on link "Internal Dashboard" at bounding box center [1233, 151] width 112 height 13
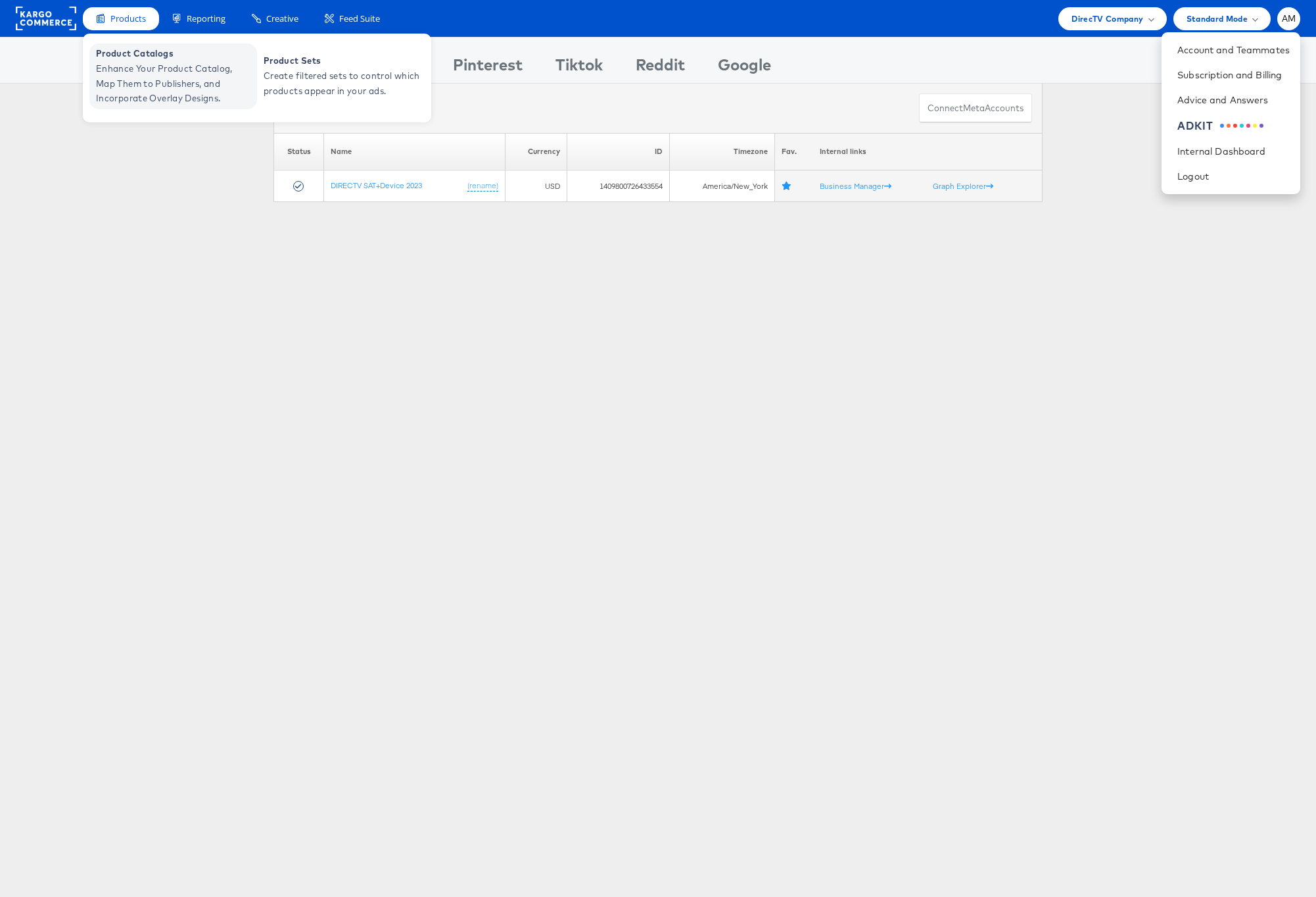
click at [130, 64] on span "Enhance Your Product Catalog, Map Them to Publishers, and Incorporate Overlay D…" at bounding box center [174, 84] width 157 height 45
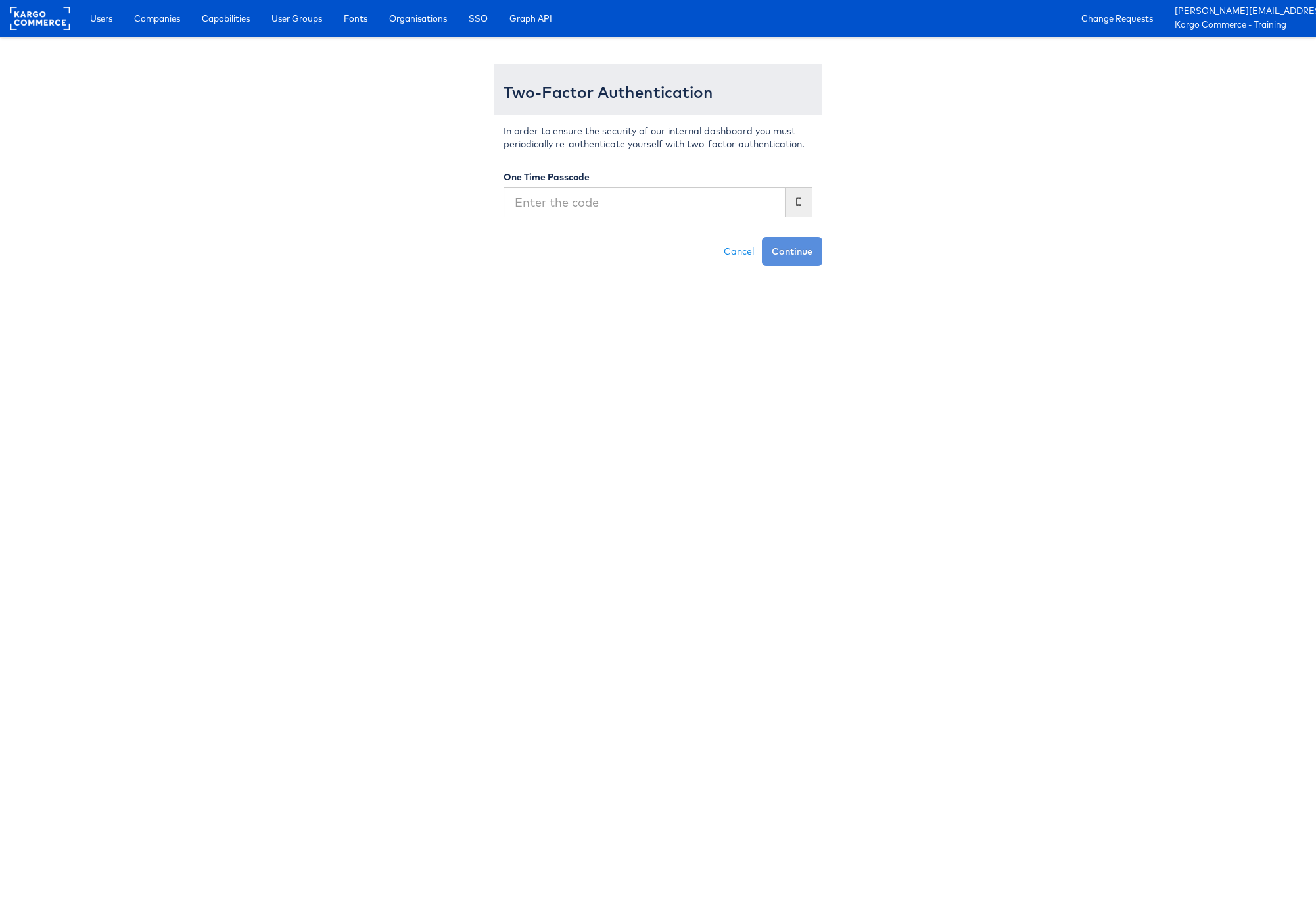
click at [636, 203] on input "text" at bounding box center [644, 202] width 282 height 30
type input "9803268"
click at [762, 237] on button "Continue" at bounding box center [792, 251] width 61 height 29
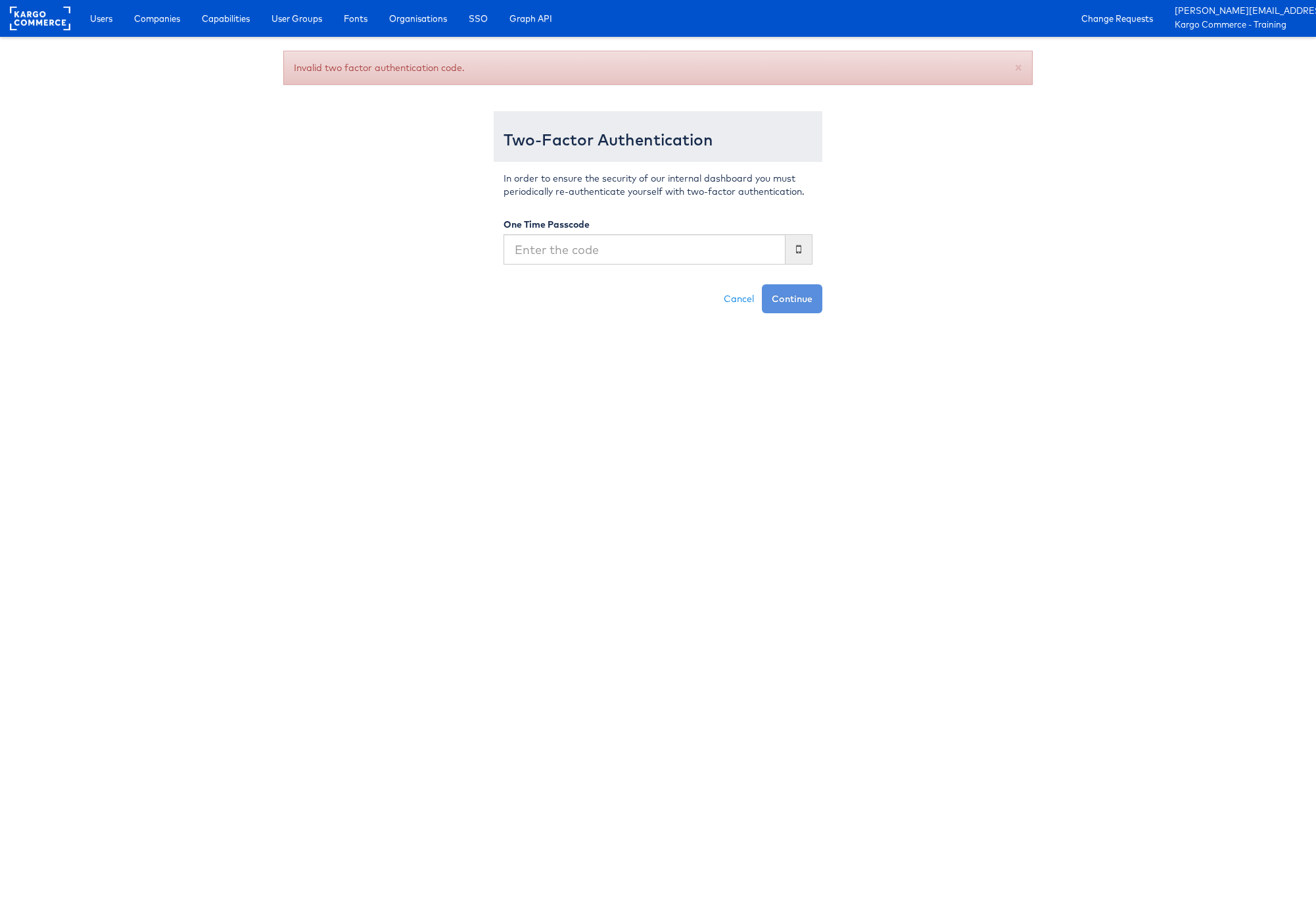
click at [571, 242] on input "text" at bounding box center [644, 248] width 282 height 30
click at [585, 249] on input "text" at bounding box center [644, 248] width 282 height 30
type input "980368"
click at [762, 284] on button "Continue" at bounding box center [792, 298] width 61 height 29
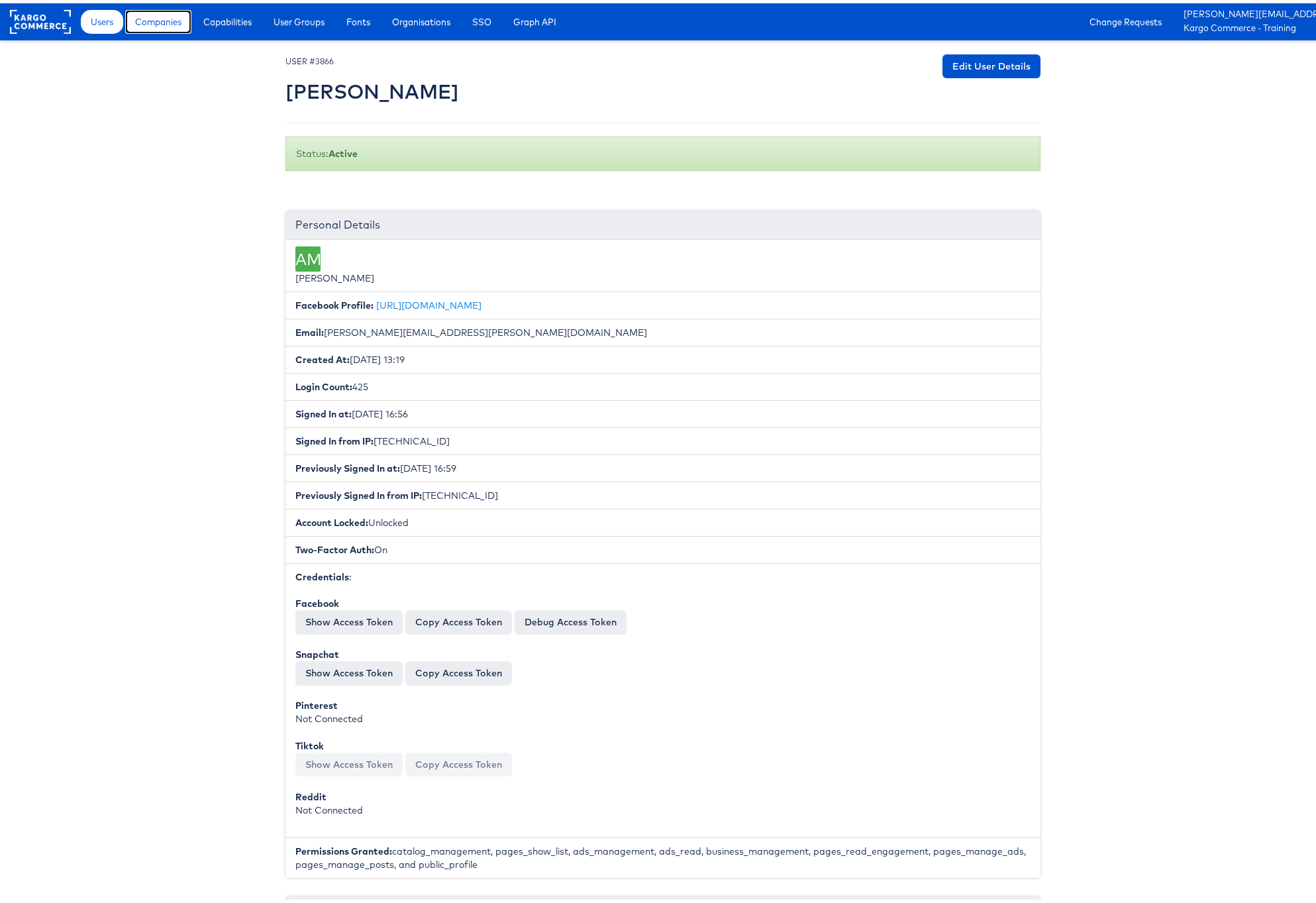
click at [151, 18] on span "Companies" at bounding box center [158, 18] width 46 height 13
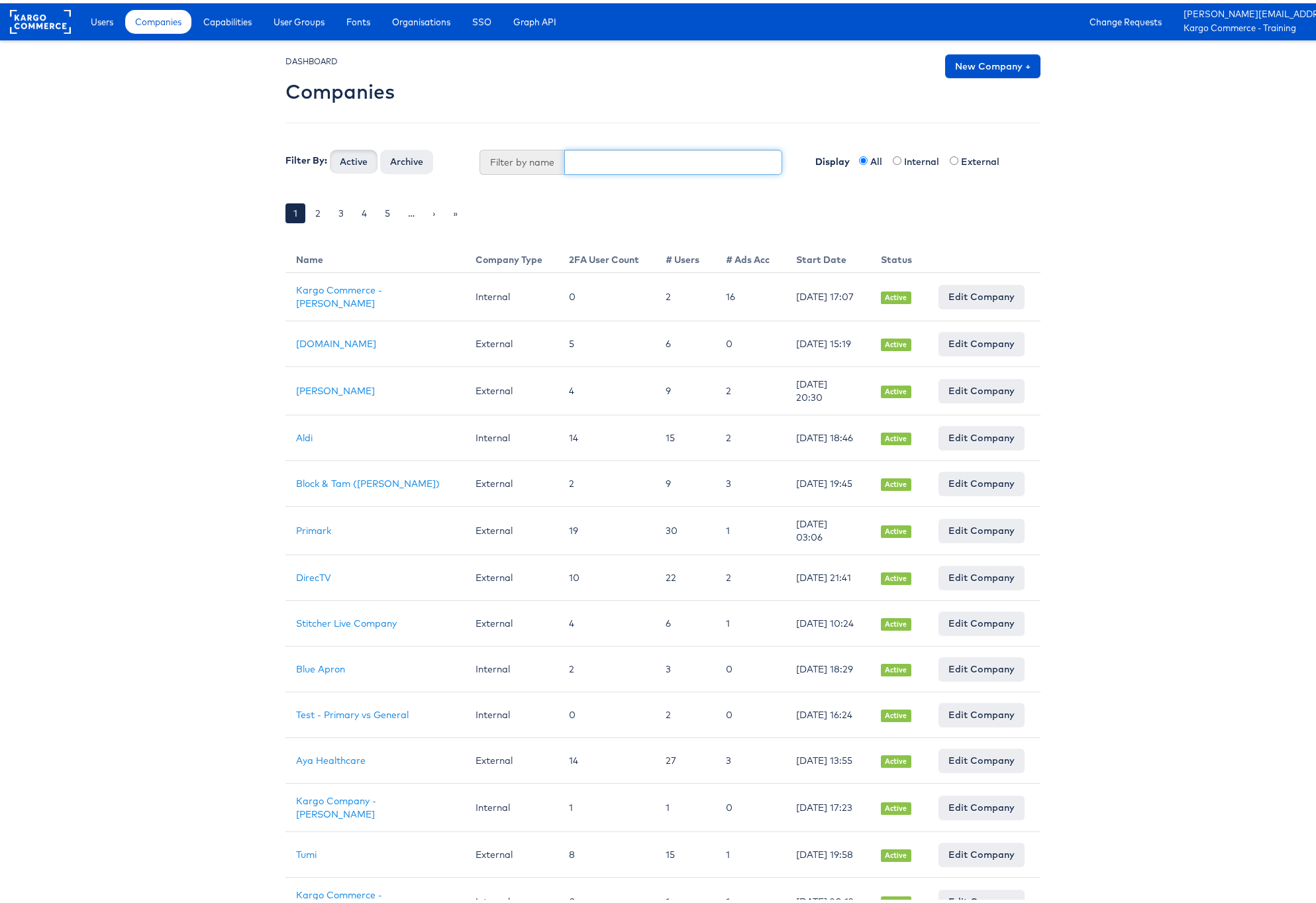
click at [591, 164] on input "text" at bounding box center [674, 160] width 219 height 26
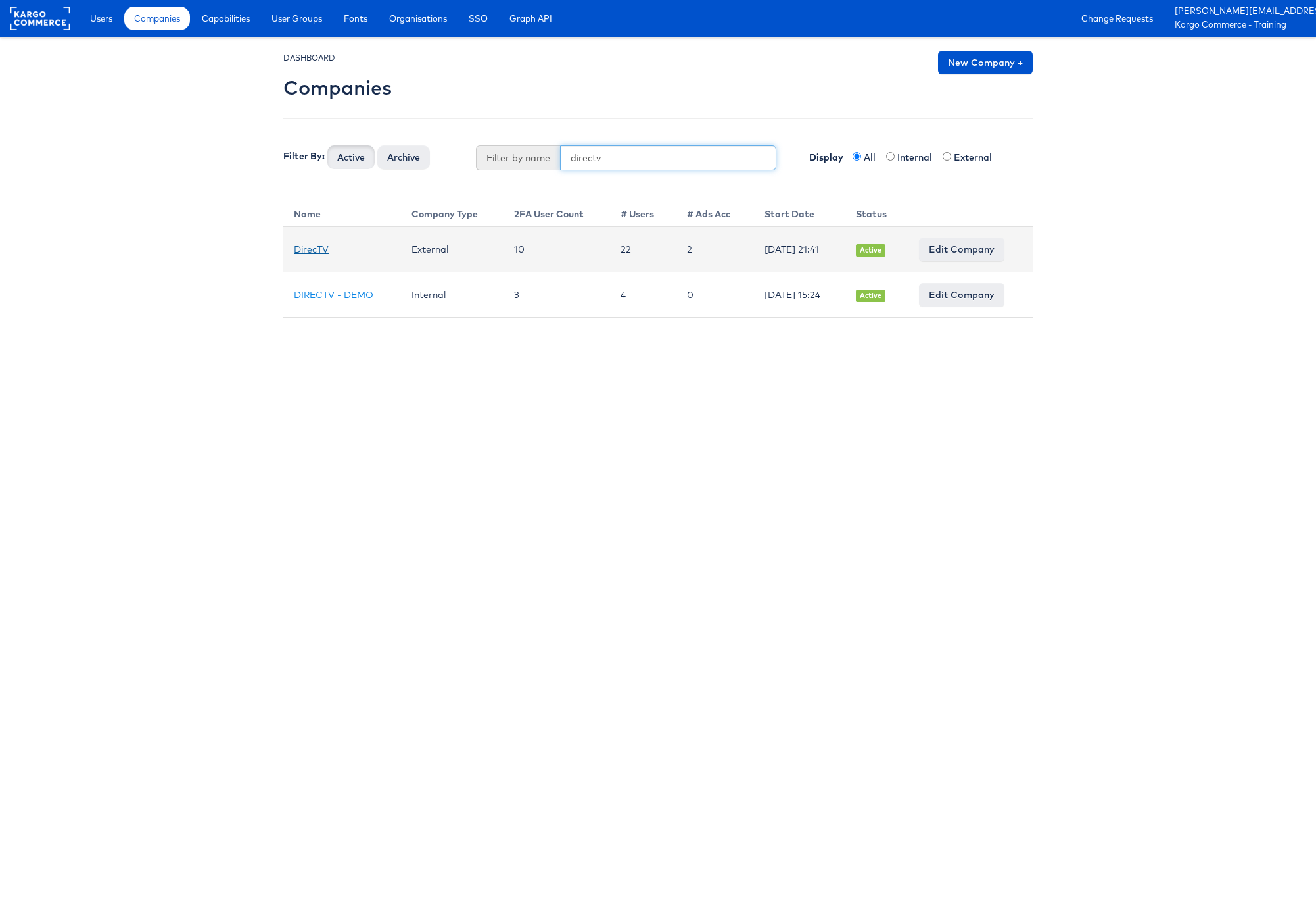
type input "directv"
click at [309, 251] on link "DirecTV" at bounding box center [312, 249] width 35 height 12
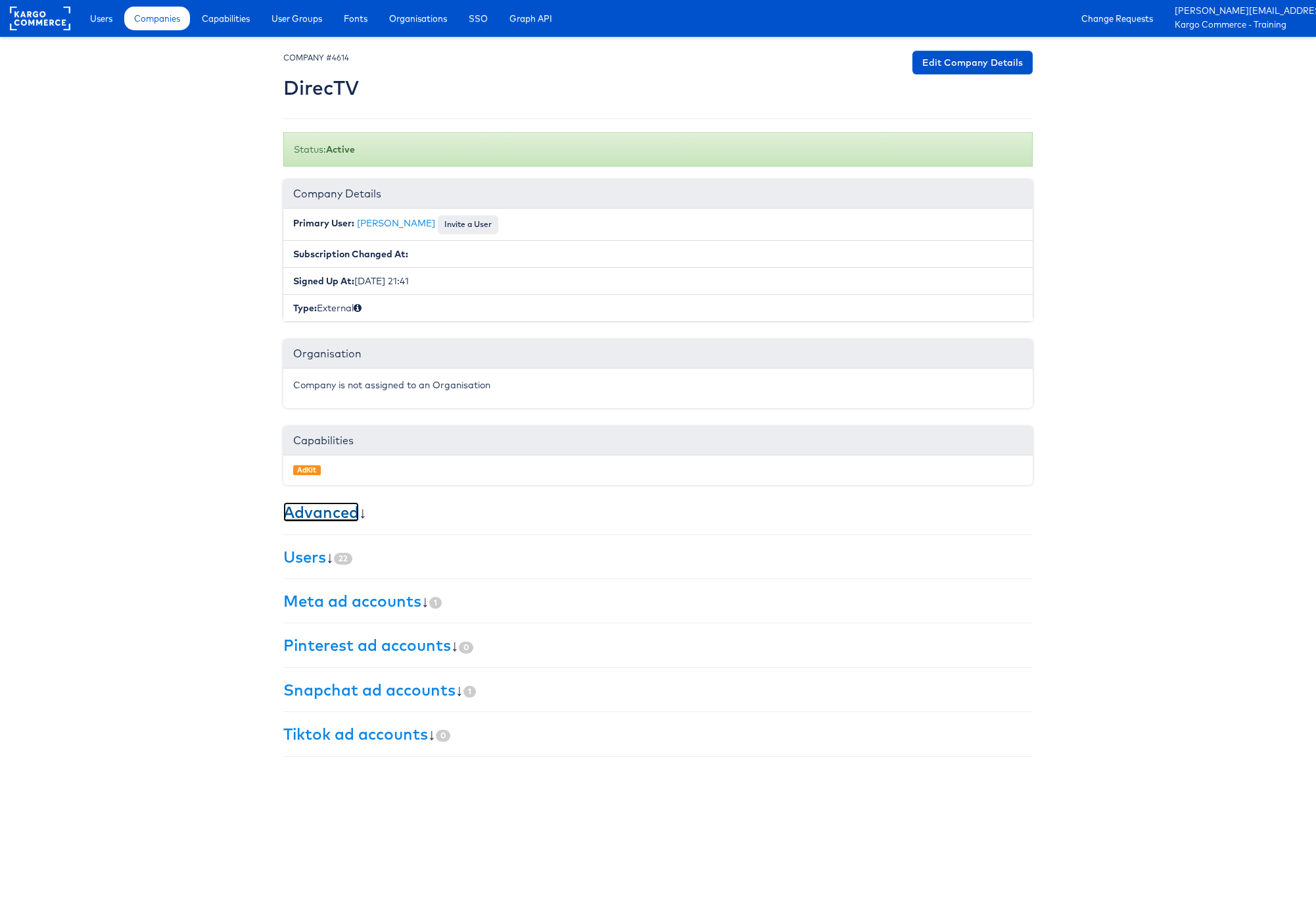
click at [314, 515] on link "Advanced" at bounding box center [321, 512] width 75 height 20
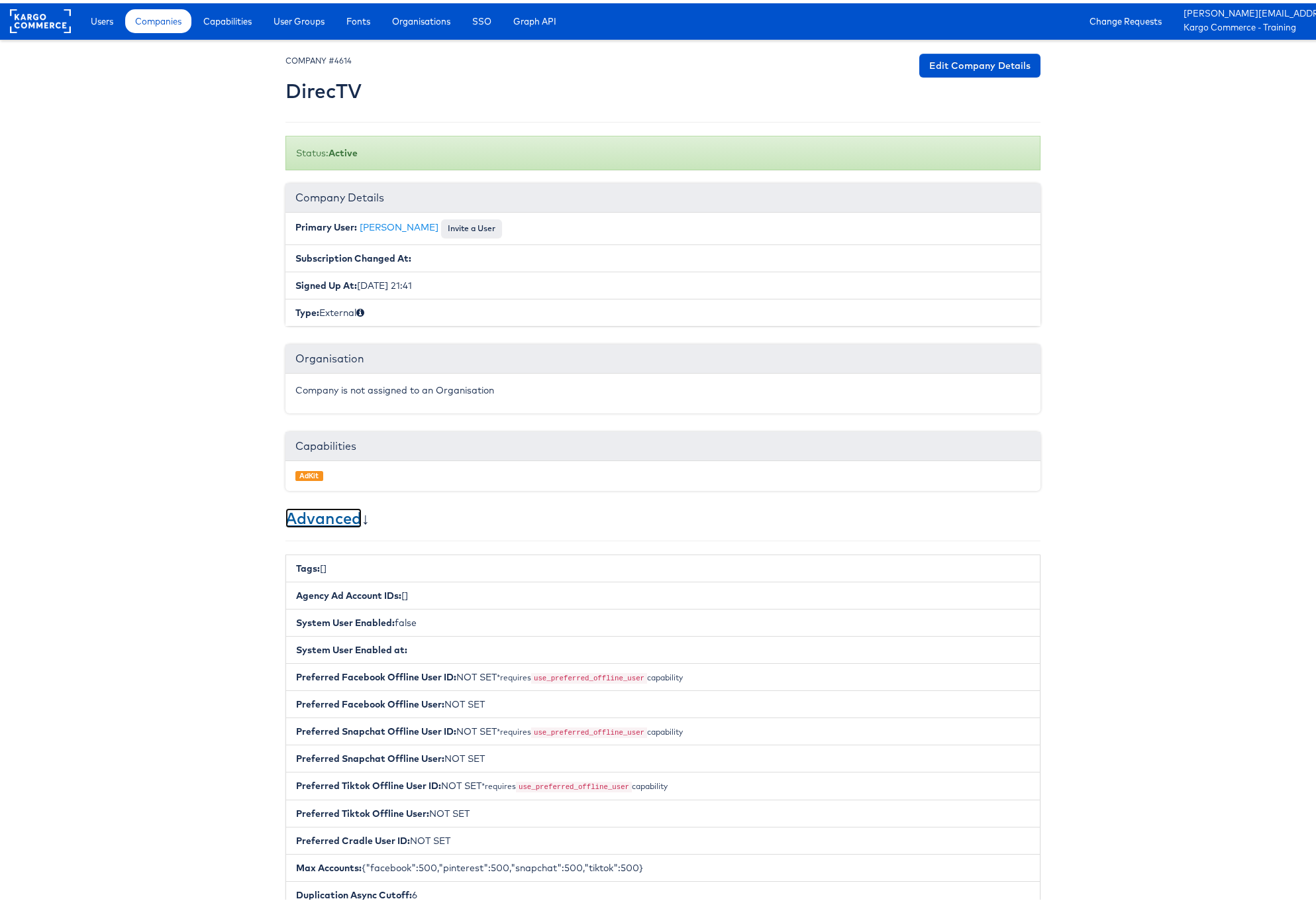
scroll to position [186, 0]
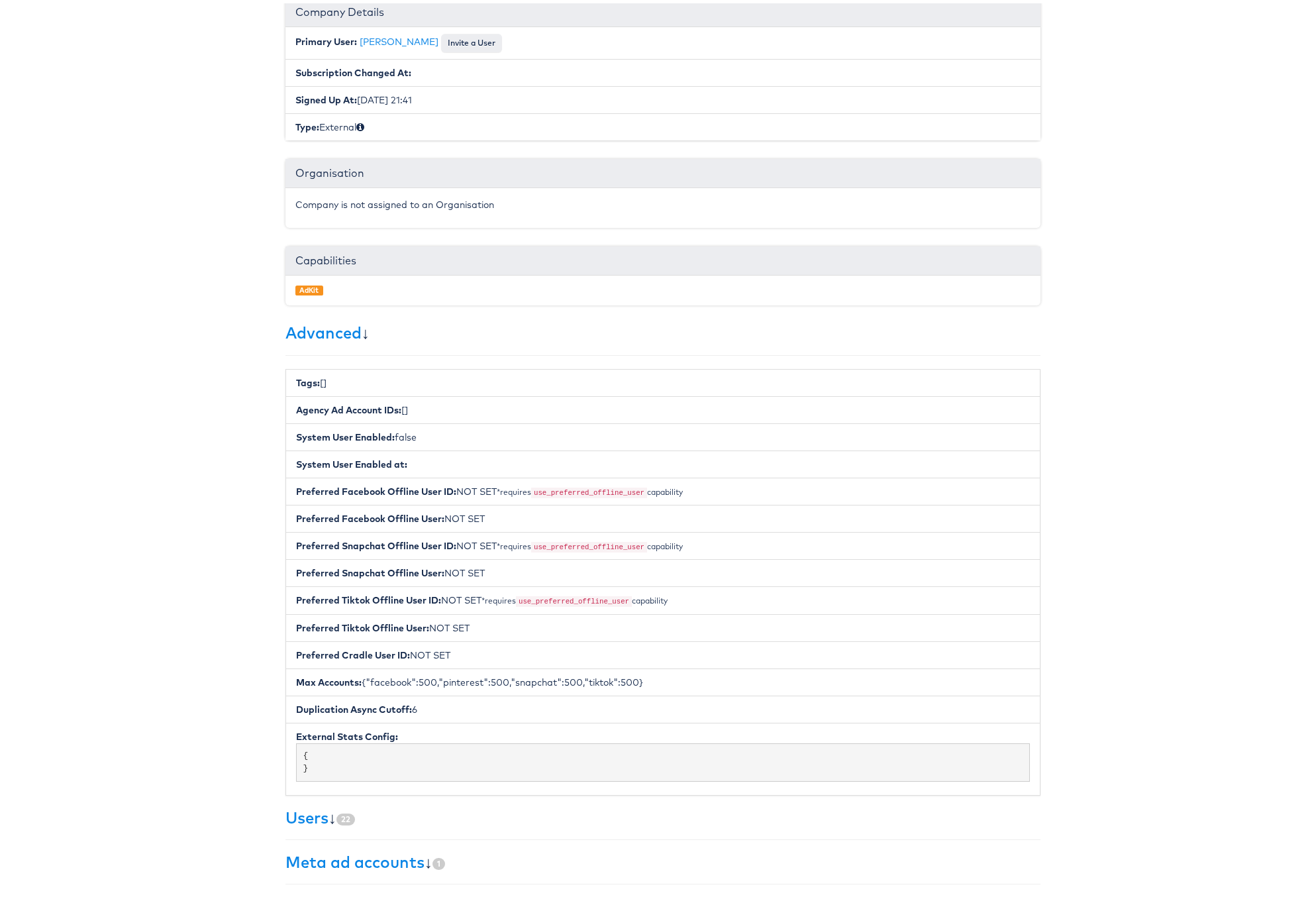
click at [534, 487] on code "use_preferred_offline_user" at bounding box center [589, 489] width 116 height 11
drag, startPoint x: 537, startPoint y: 487, endPoint x: 645, endPoint y: 490, distance: 108.0
click at [645, 490] on code "use_preferred_offline_user" at bounding box center [589, 489] width 116 height 11
copy code "use_preferred_offline_user"
click at [312, 812] on link "Users" at bounding box center [307, 813] width 43 height 20
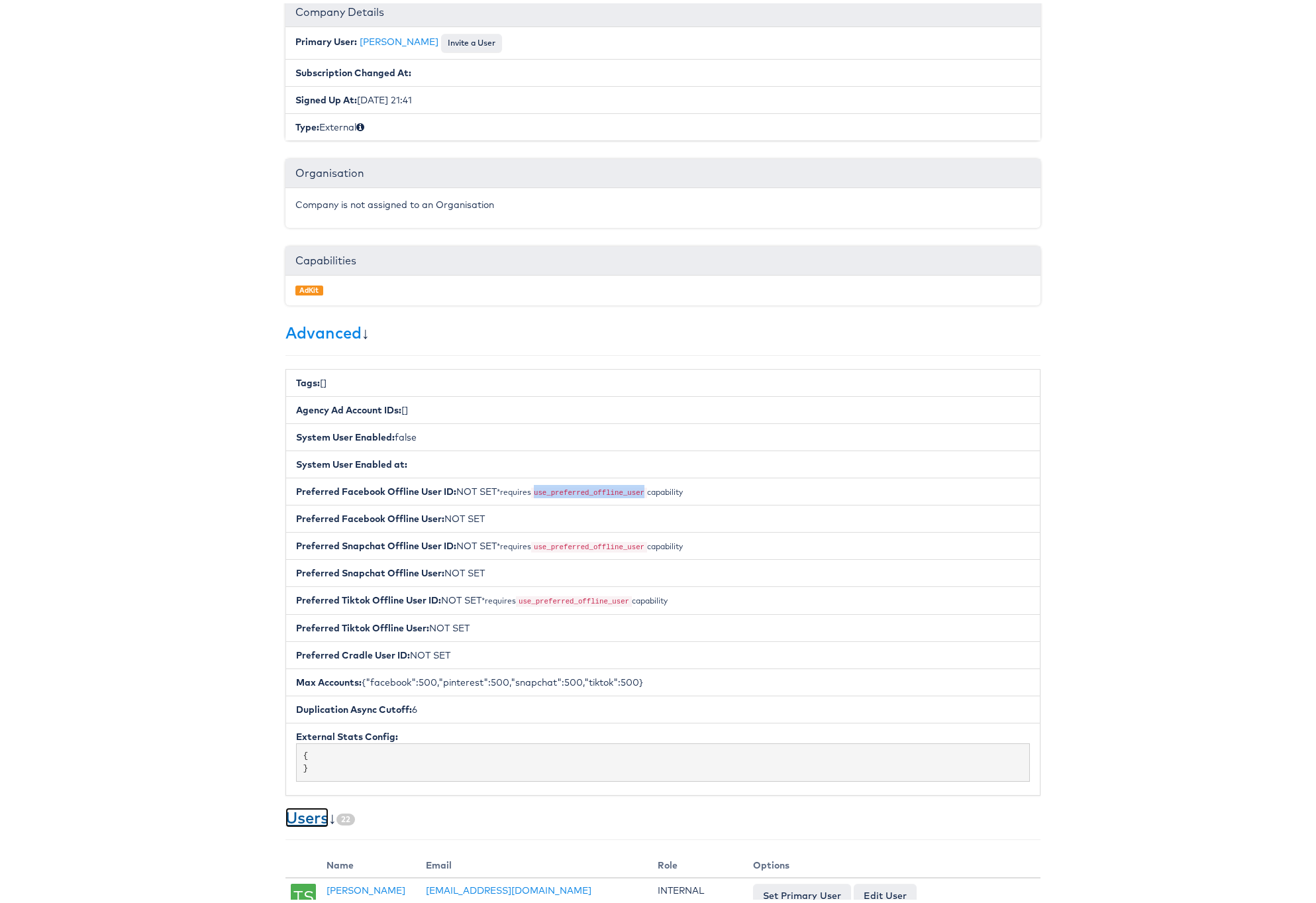
scroll to position [771, 0]
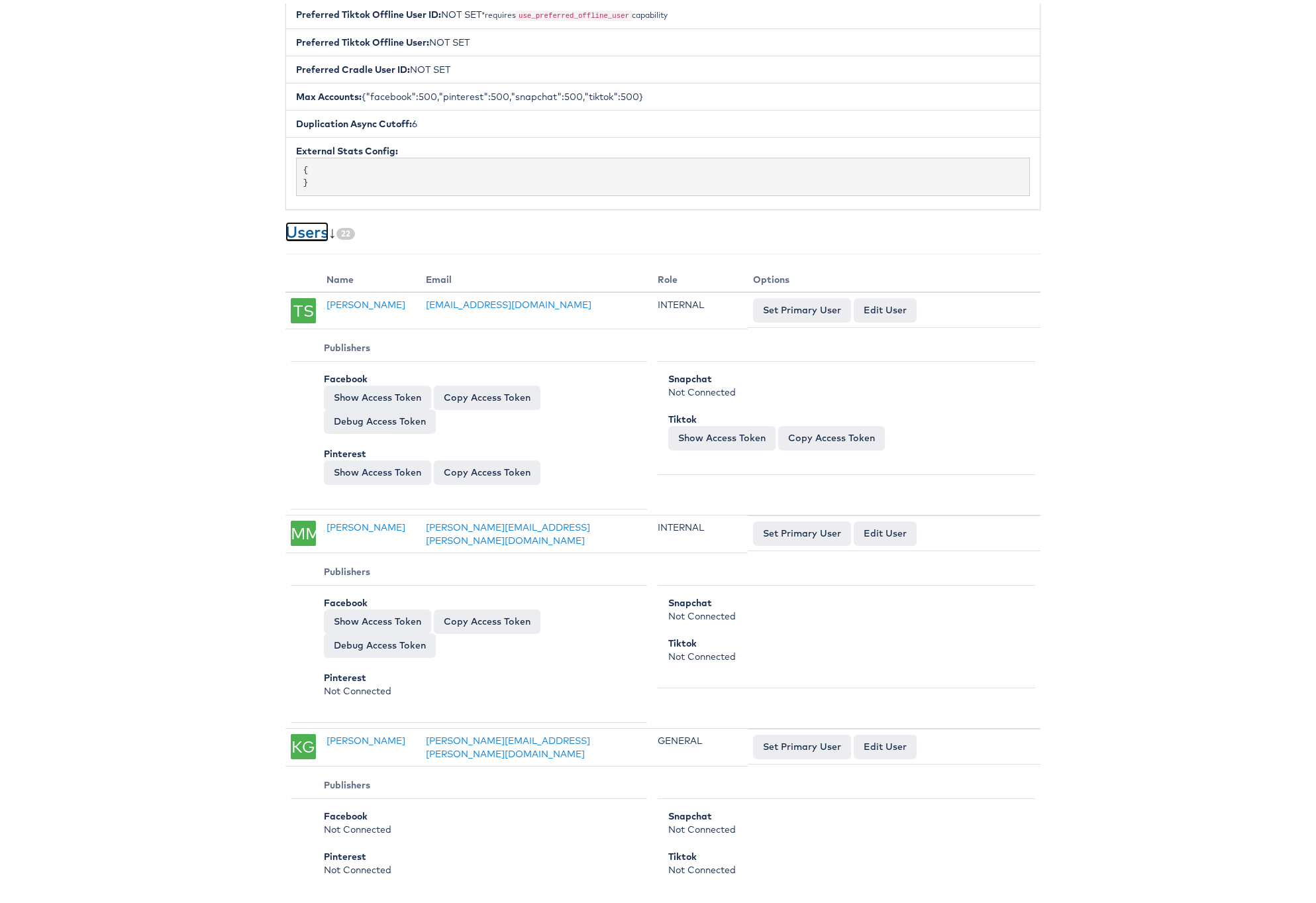
click at [292, 222] on link "Users" at bounding box center [307, 228] width 43 height 20
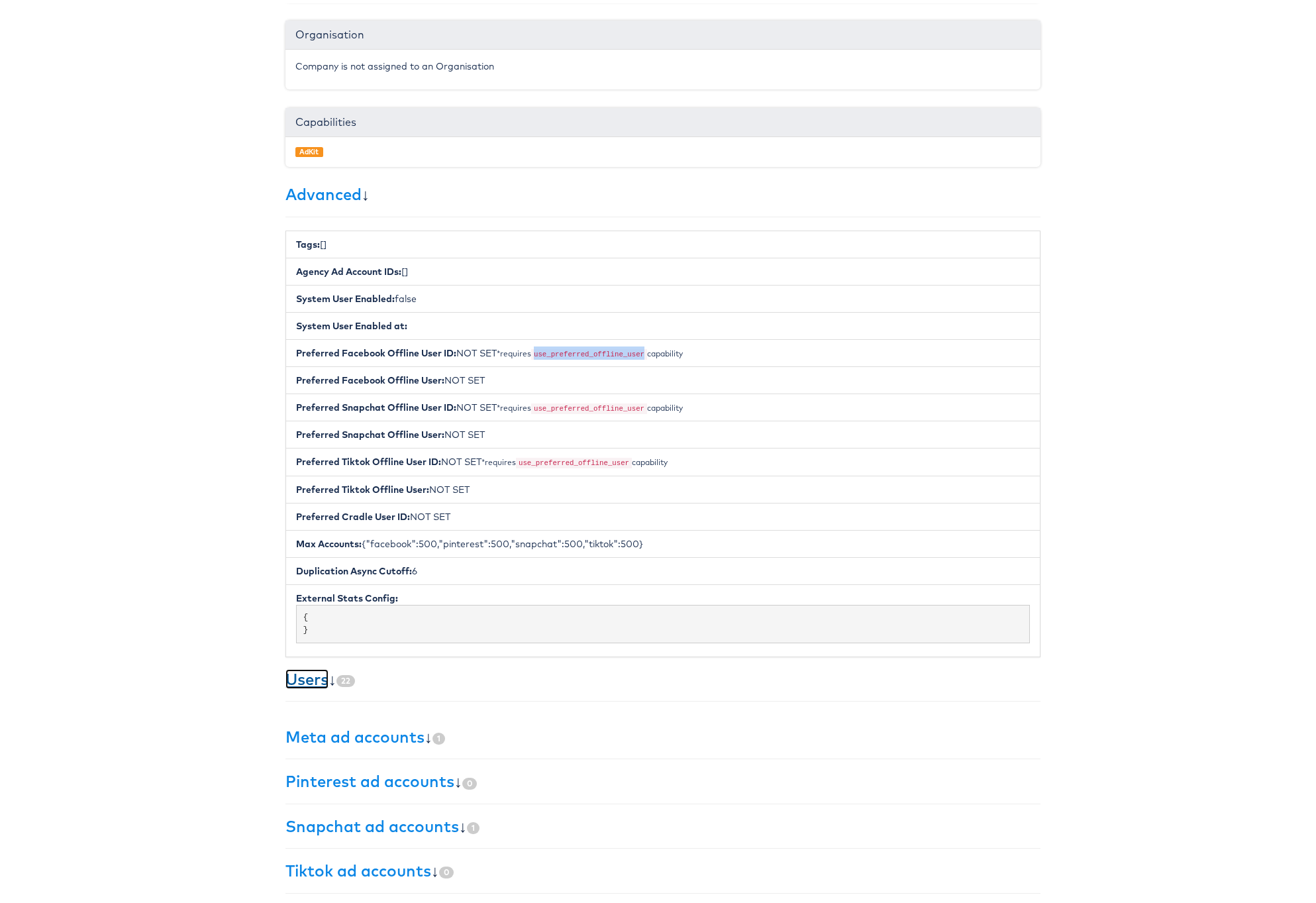
scroll to position [311, 0]
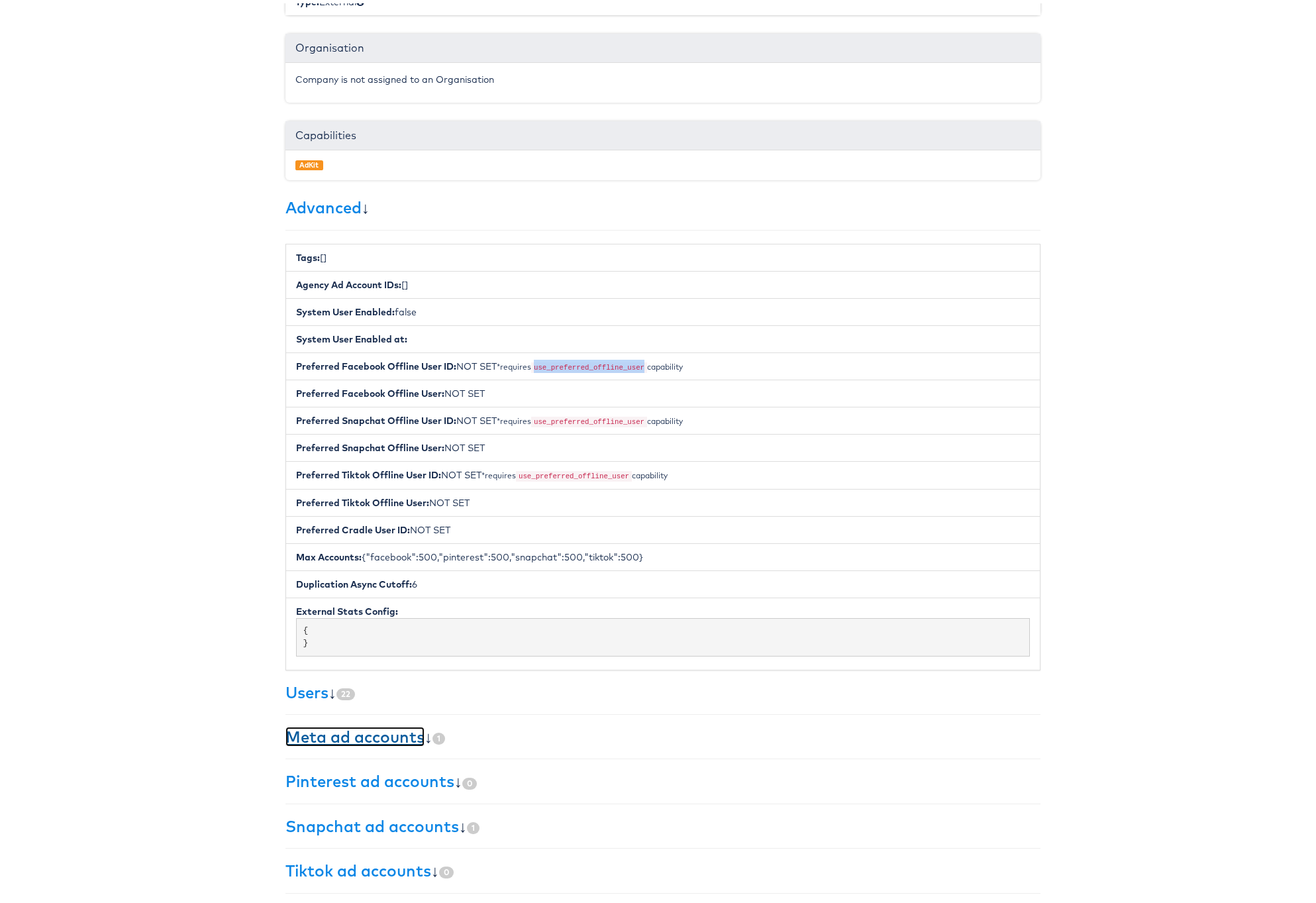
click at [338, 736] on link "Meta ad accounts" at bounding box center [355, 733] width 139 height 20
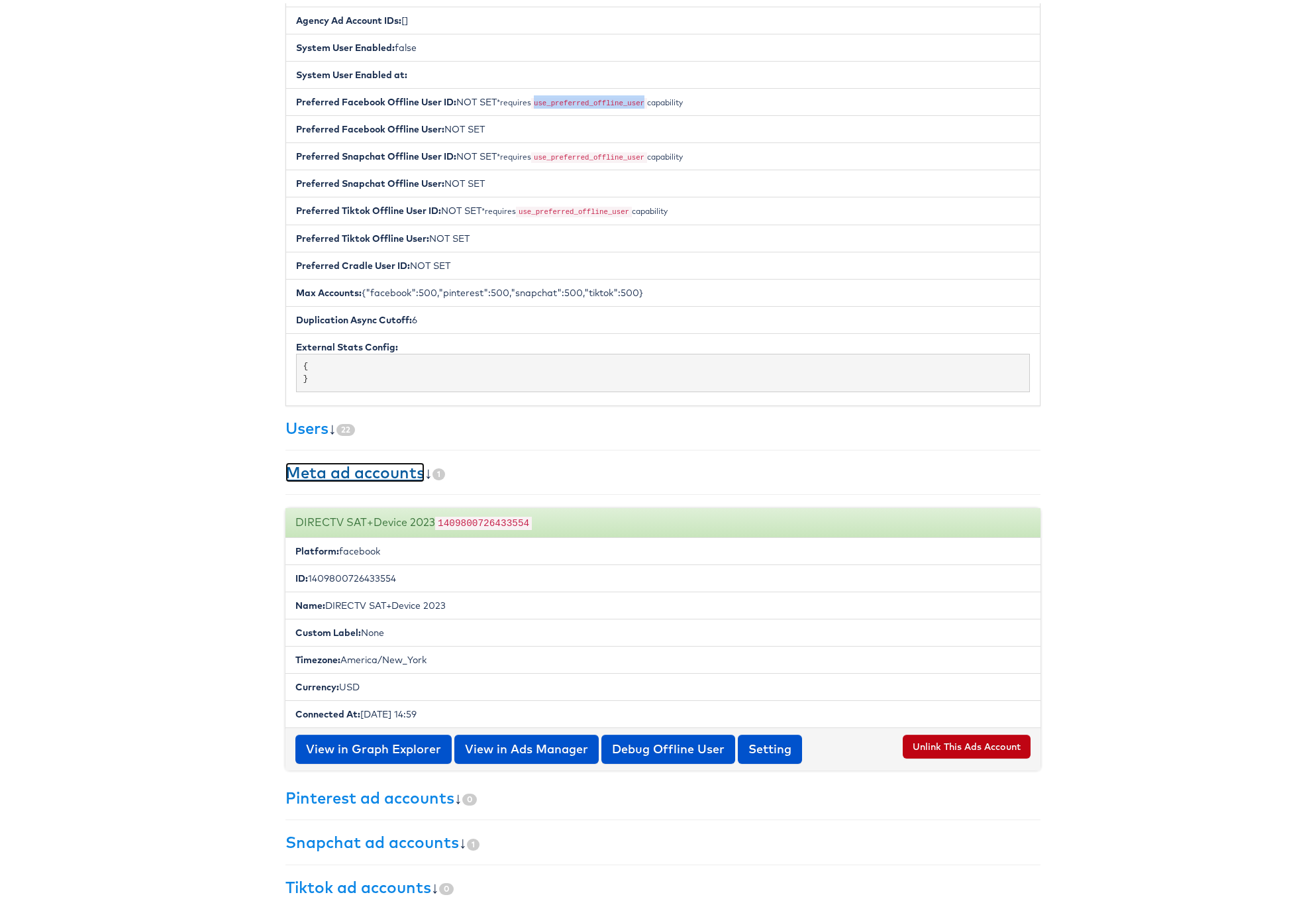
scroll to position [563, 0]
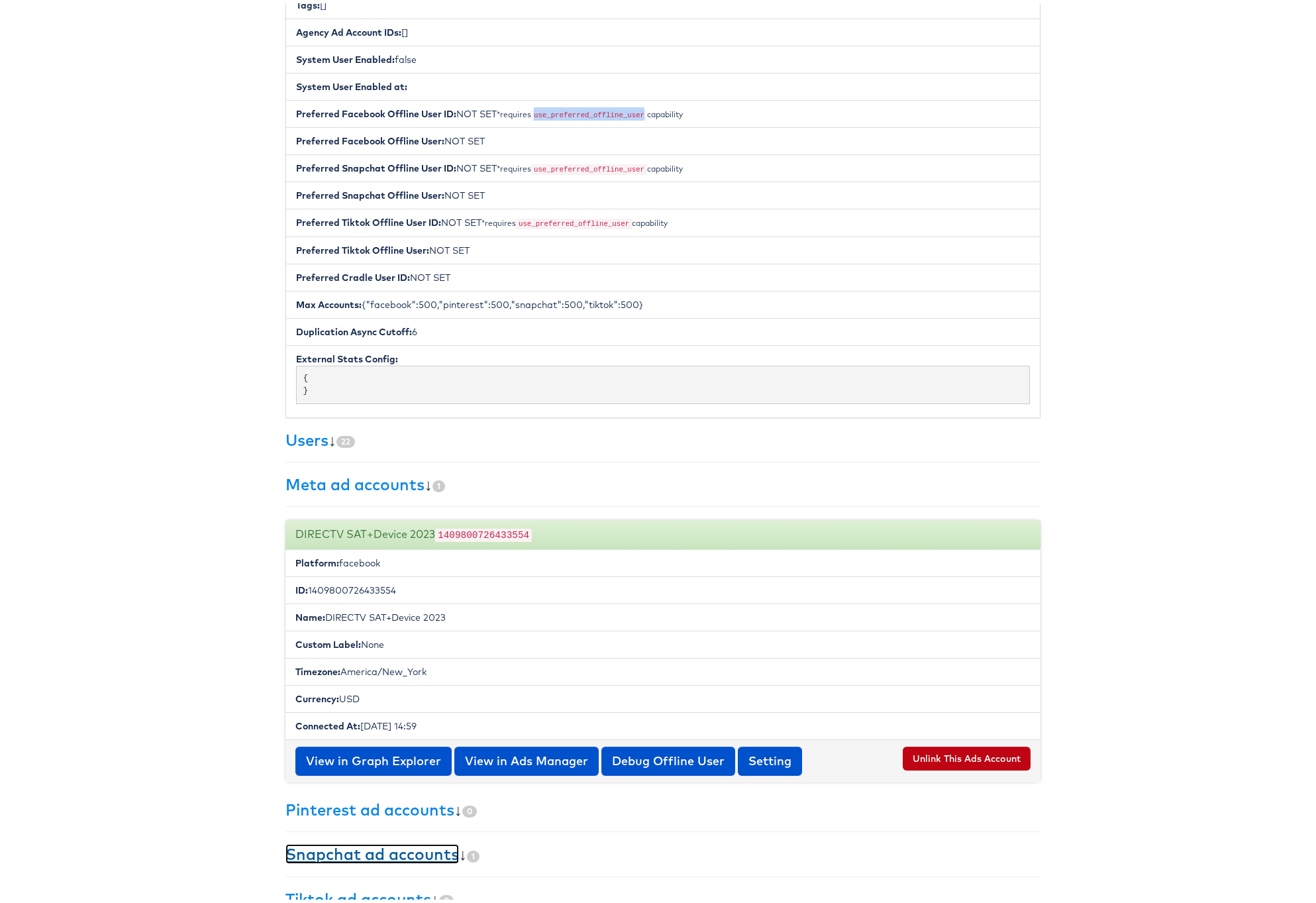
click at [395, 846] on link "Snapchat ad accounts" at bounding box center [372, 850] width 173 height 20
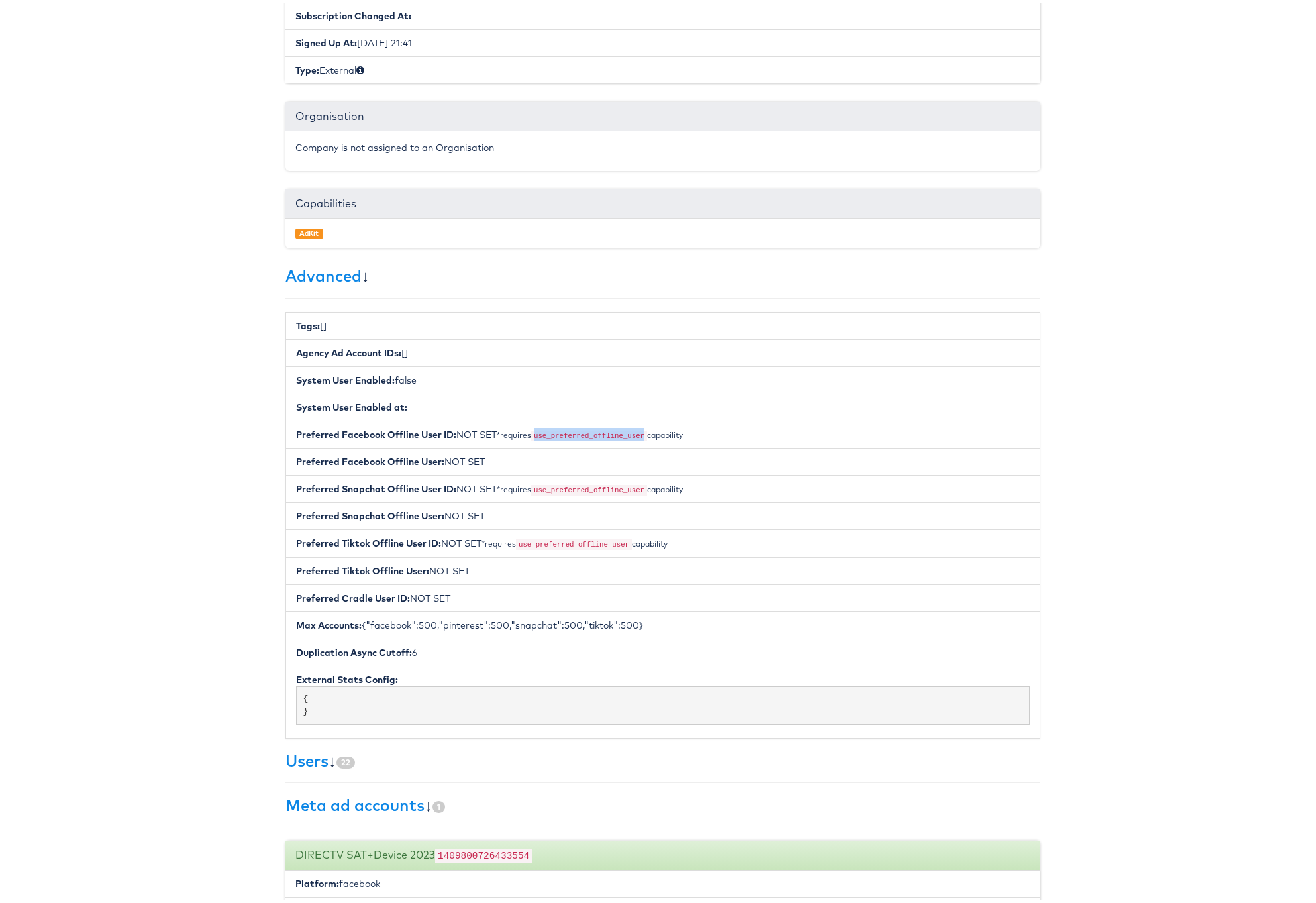
scroll to position [0, 0]
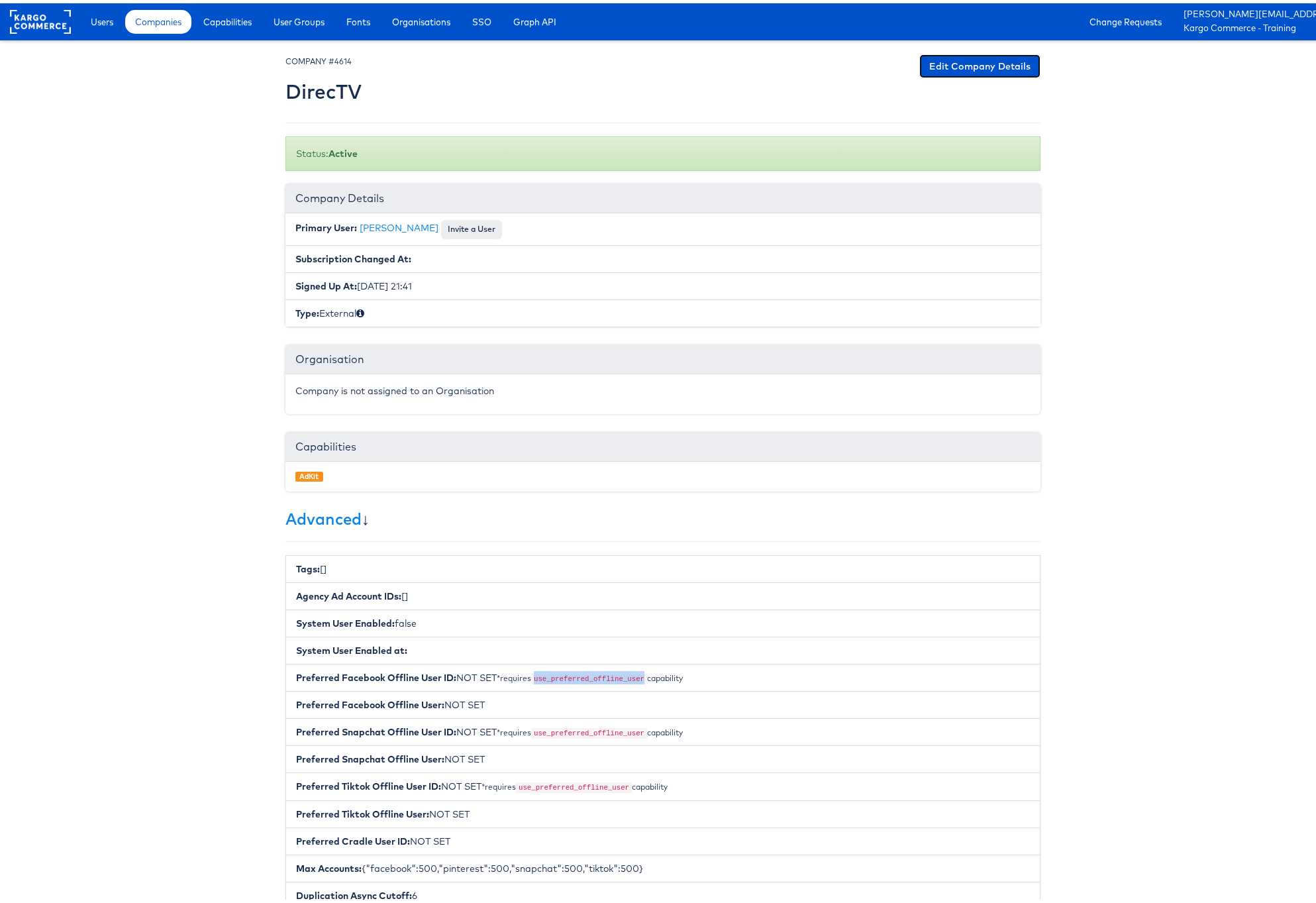
click at [955, 61] on link "Edit Company Details" at bounding box center [979, 63] width 121 height 24
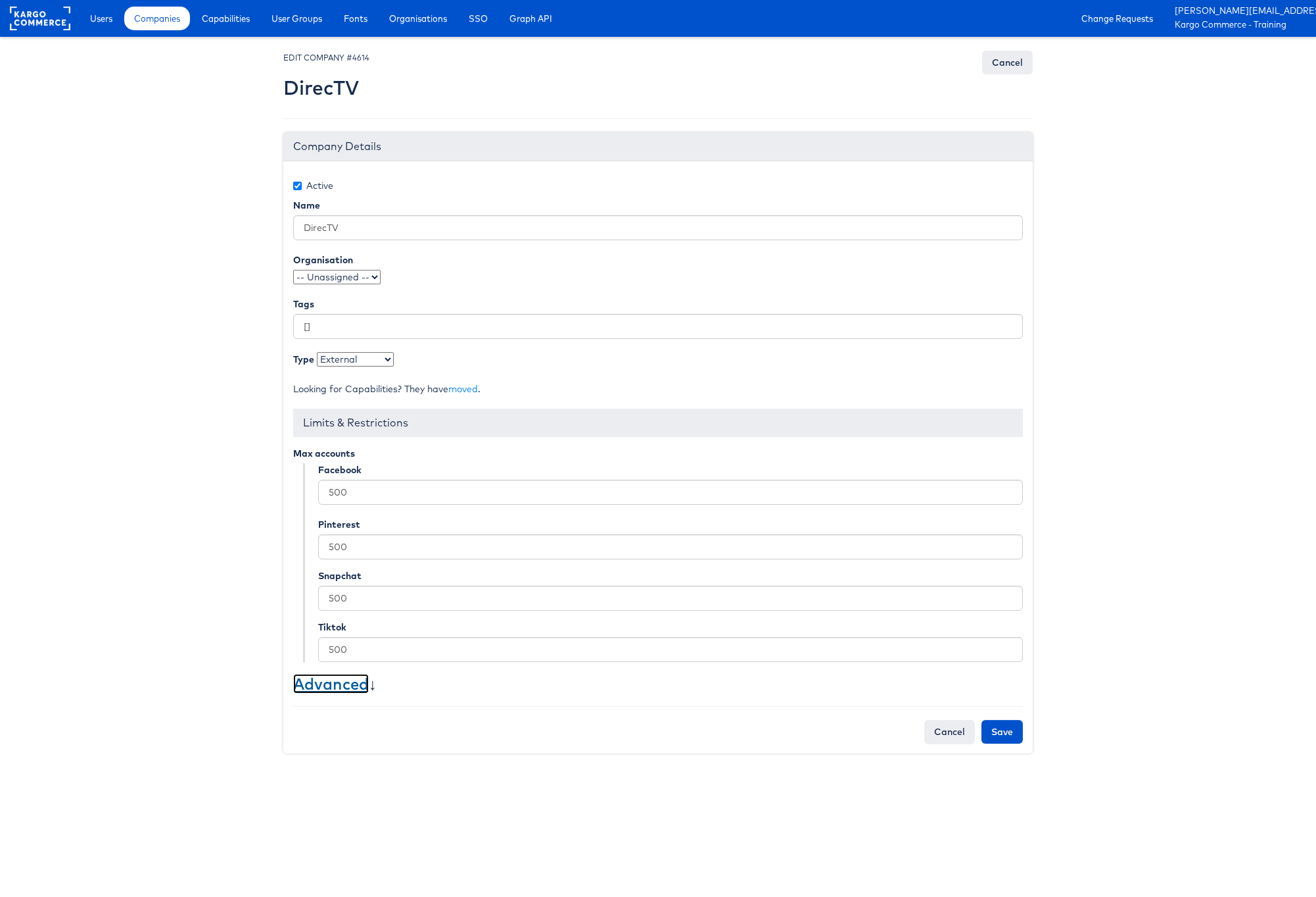
click at [316, 688] on link "Advanced" at bounding box center [330, 684] width 75 height 20
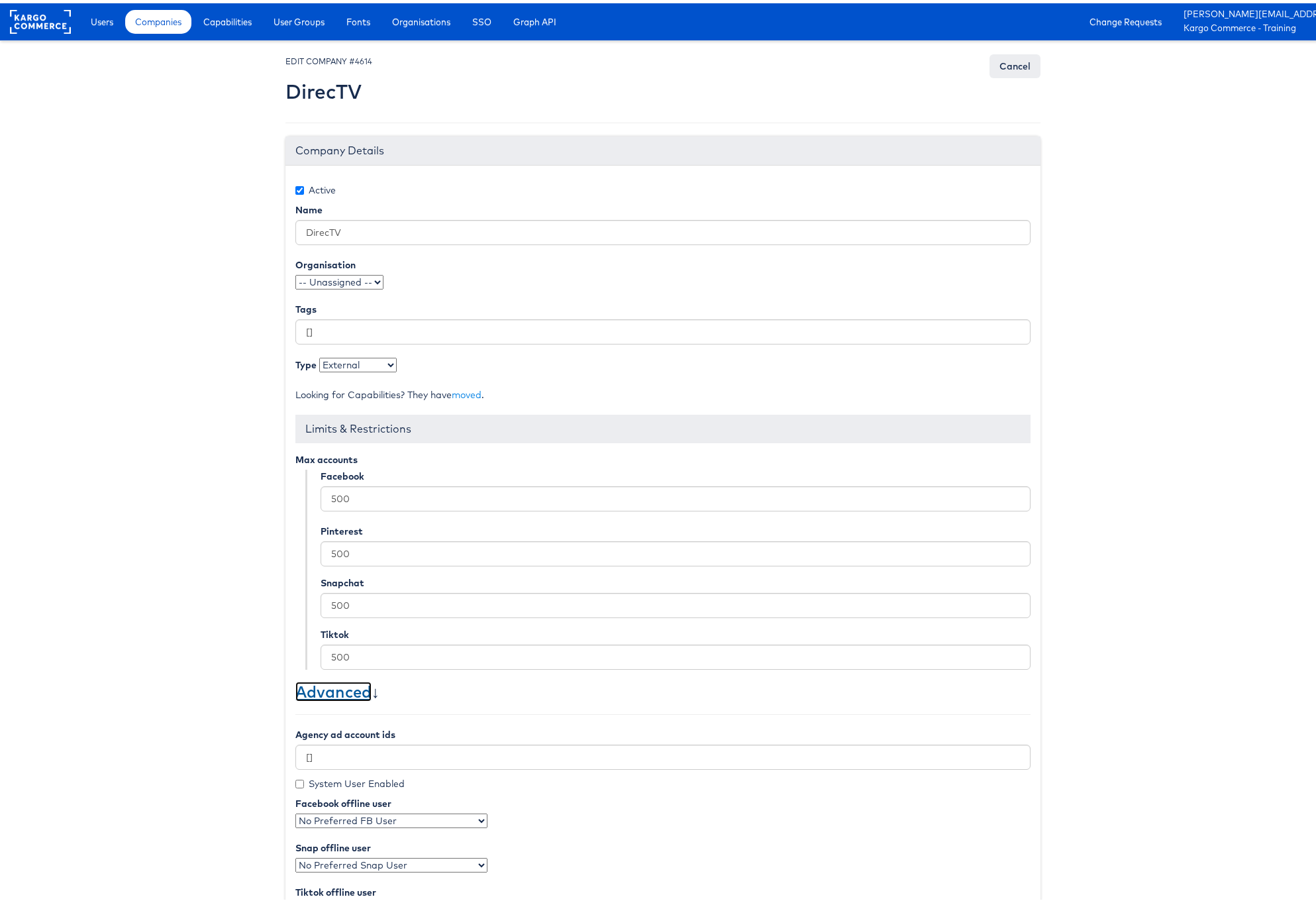
scroll to position [326, 0]
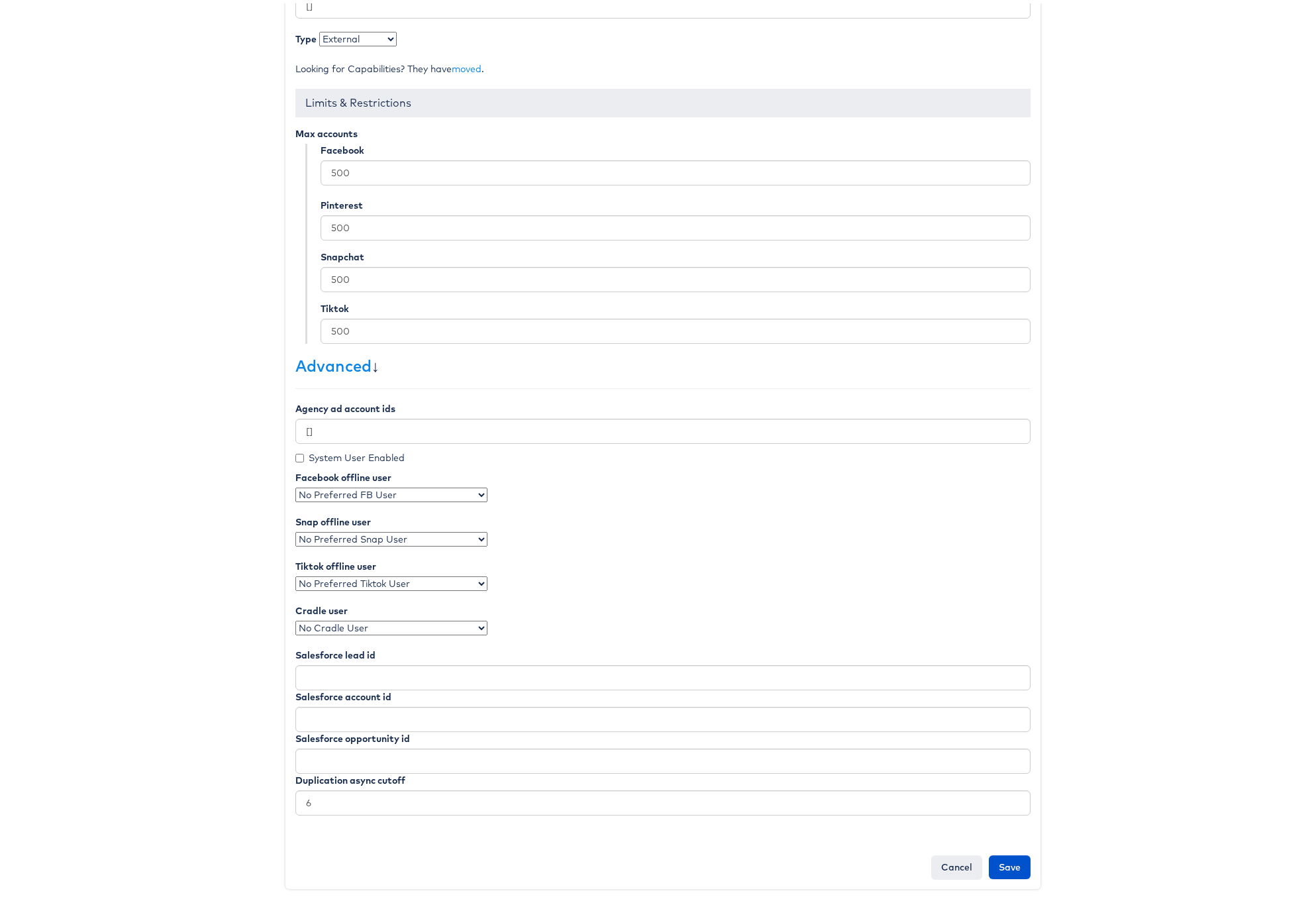
click at [405, 533] on select "No Preferred Snap User [PERSON_NAME] [PERSON_NAME] Judge [PERSON_NAME] [PERSON_…" at bounding box center [391, 536] width 192 height 15
select select "5228"
click at [296, 529] on select "No Preferred Snap User [PERSON_NAME] [PERSON_NAME] Judge [PERSON_NAME] [PERSON_…" at bounding box center [391, 536] width 192 height 15
click at [395, 490] on select "No Preferred FB User [PERSON_NAME] [PERSON_NAME] [PERSON_NAME] [PERSON_NAME] [P…" at bounding box center [391, 491] width 192 height 15
click at [1006, 864] on input "Save" at bounding box center [1010, 864] width 41 height 24
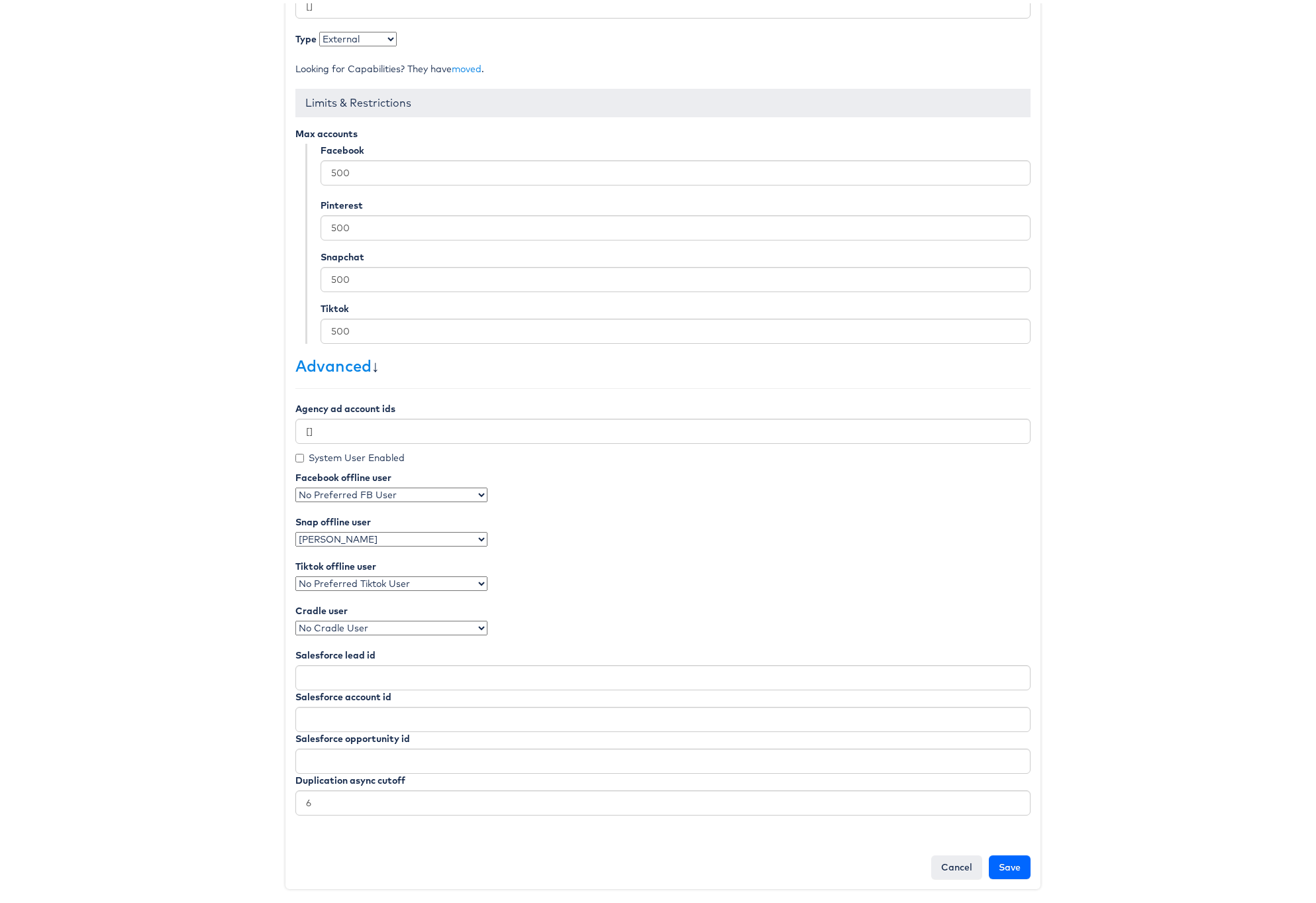
type input "Saving..."
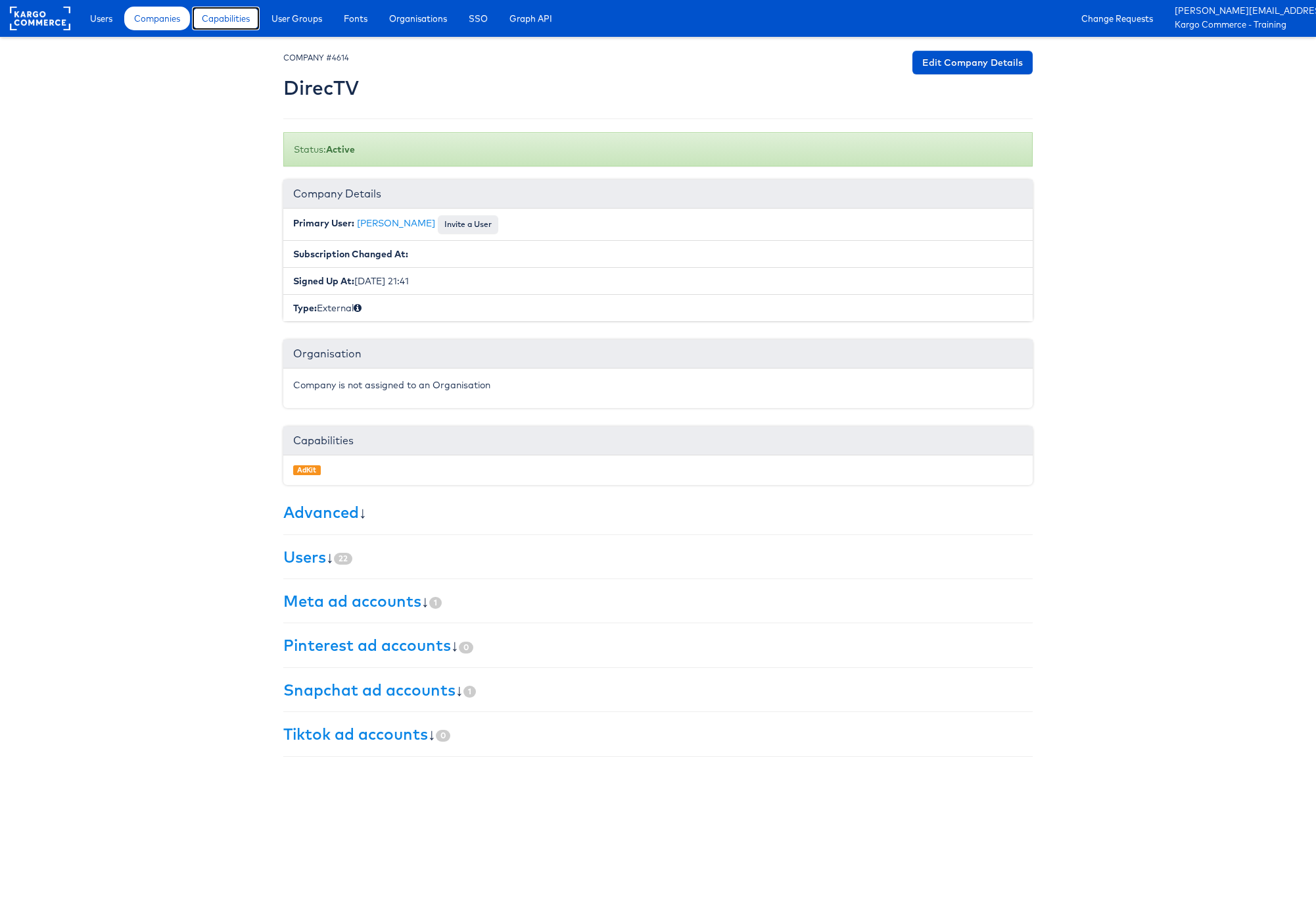
click at [222, 15] on span "Capabilities" at bounding box center [225, 18] width 48 height 13
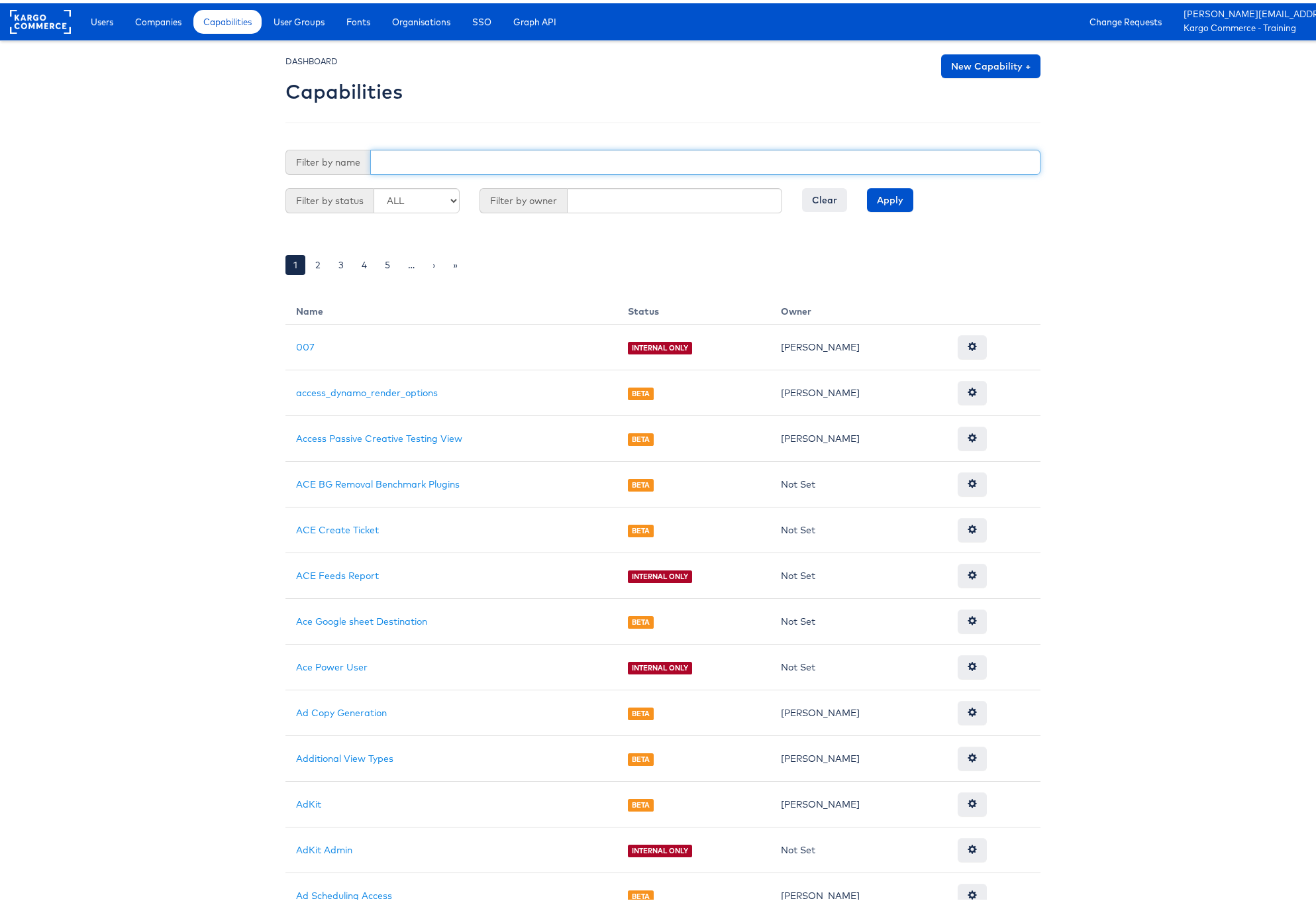
click at [429, 157] on input "text" at bounding box center [705, 160] width 670 height 26
type input "preferred"
click at [880, 195] on input "Apply" at bounding box center [889, 197] width 46 height 24
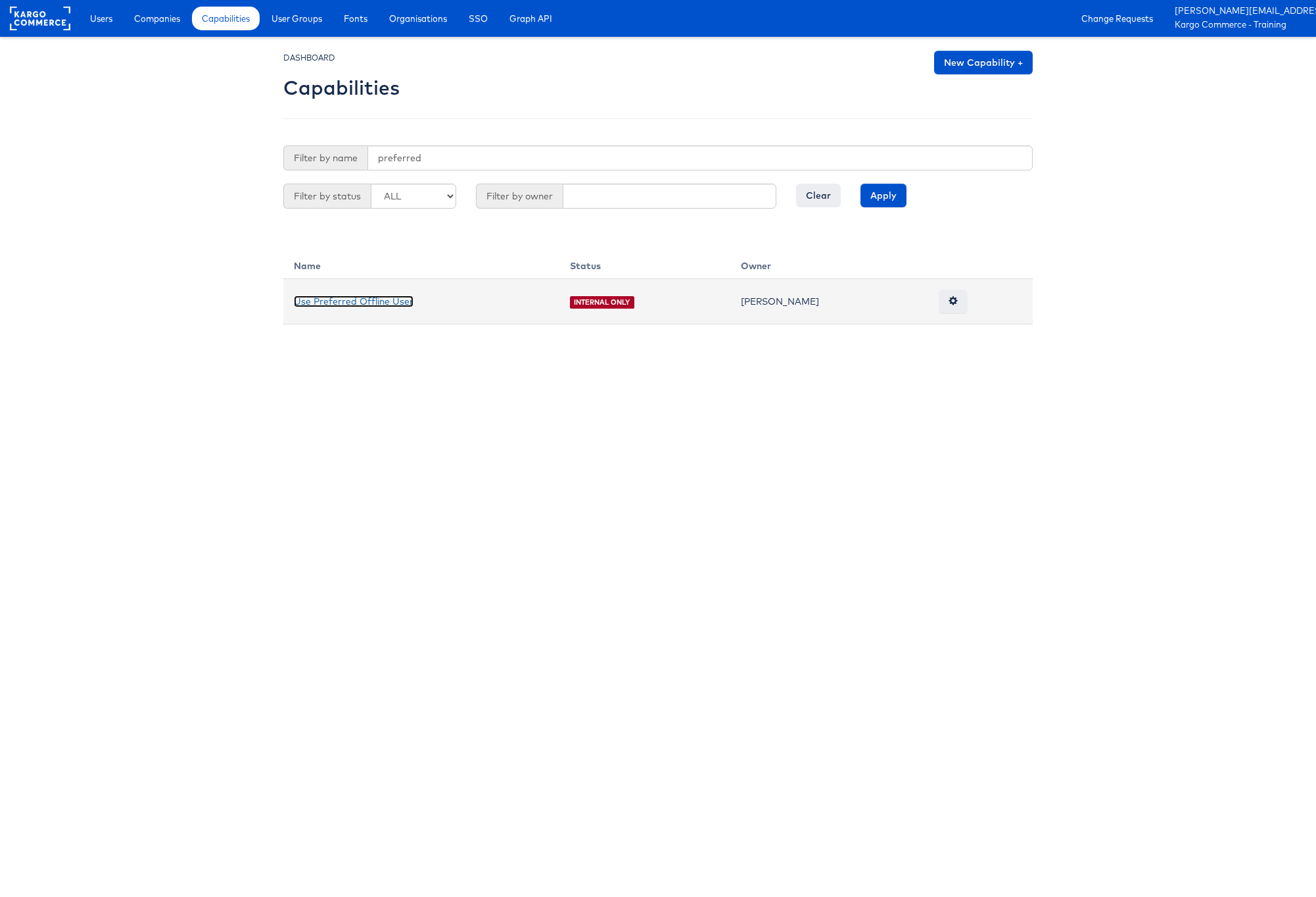
click at [349, 306] on link "Use Preferred Offline User" at bounding box center [354, 301] width 119 height 12
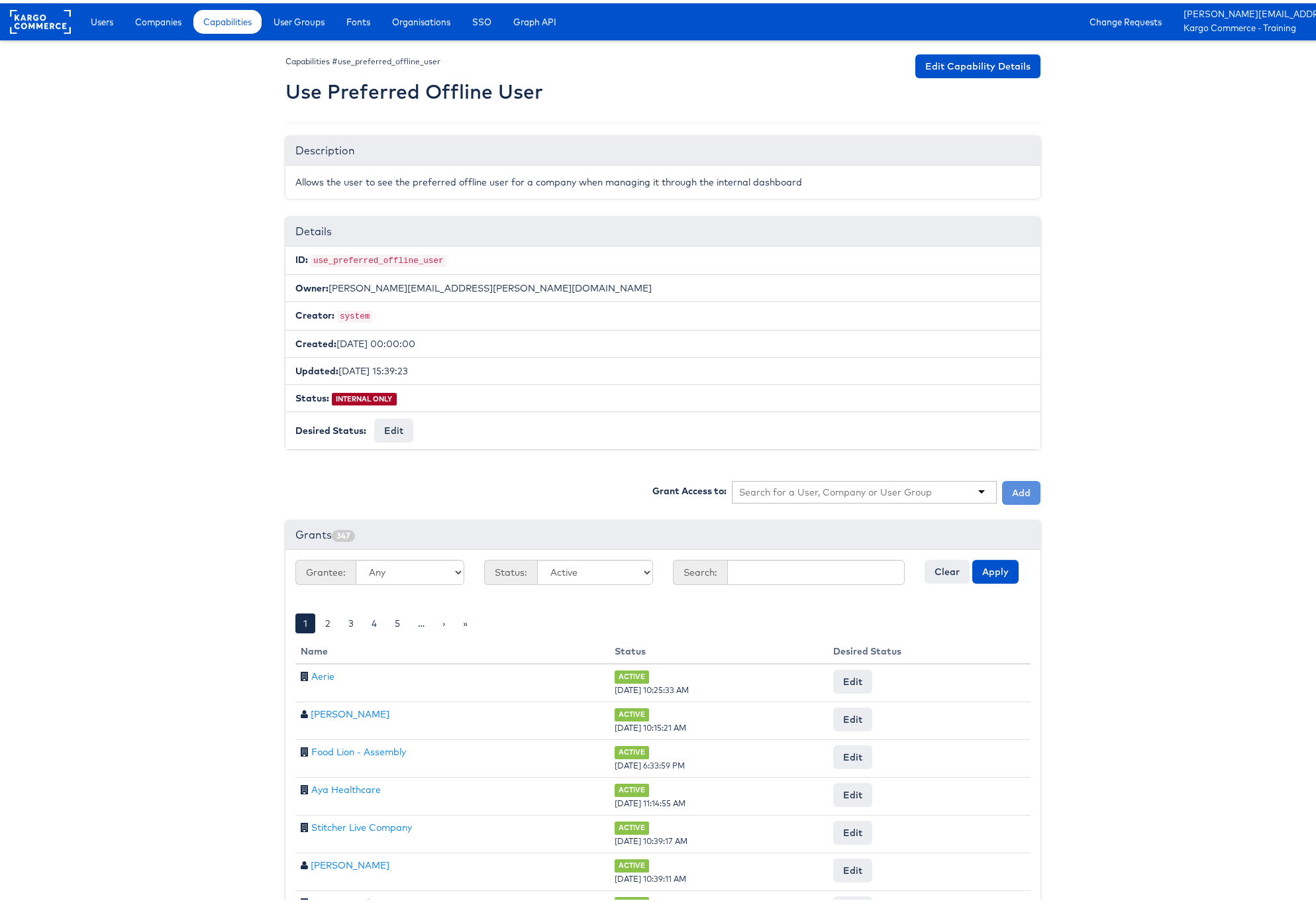
click at [792, 484] on input "text" at bounding box center [835, 488] width 193 height 13
type input "Direct"
click at [1019, 478] on button "Add" at bounding box center [1020, 489] width 38 height 24
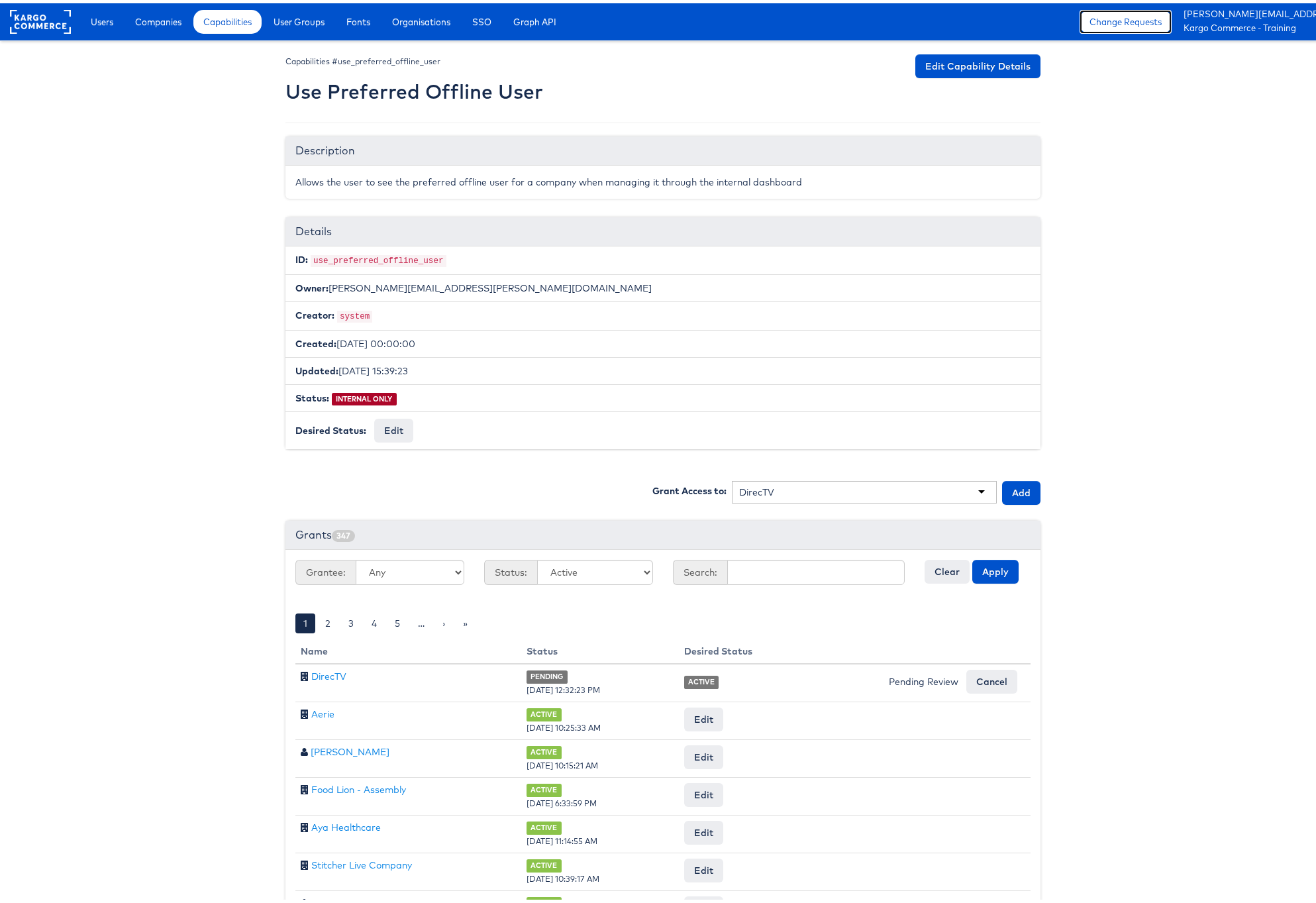
click at [1106, 21] on link "Change Requests" at bounding box center [1125, 19] width 92 height 24
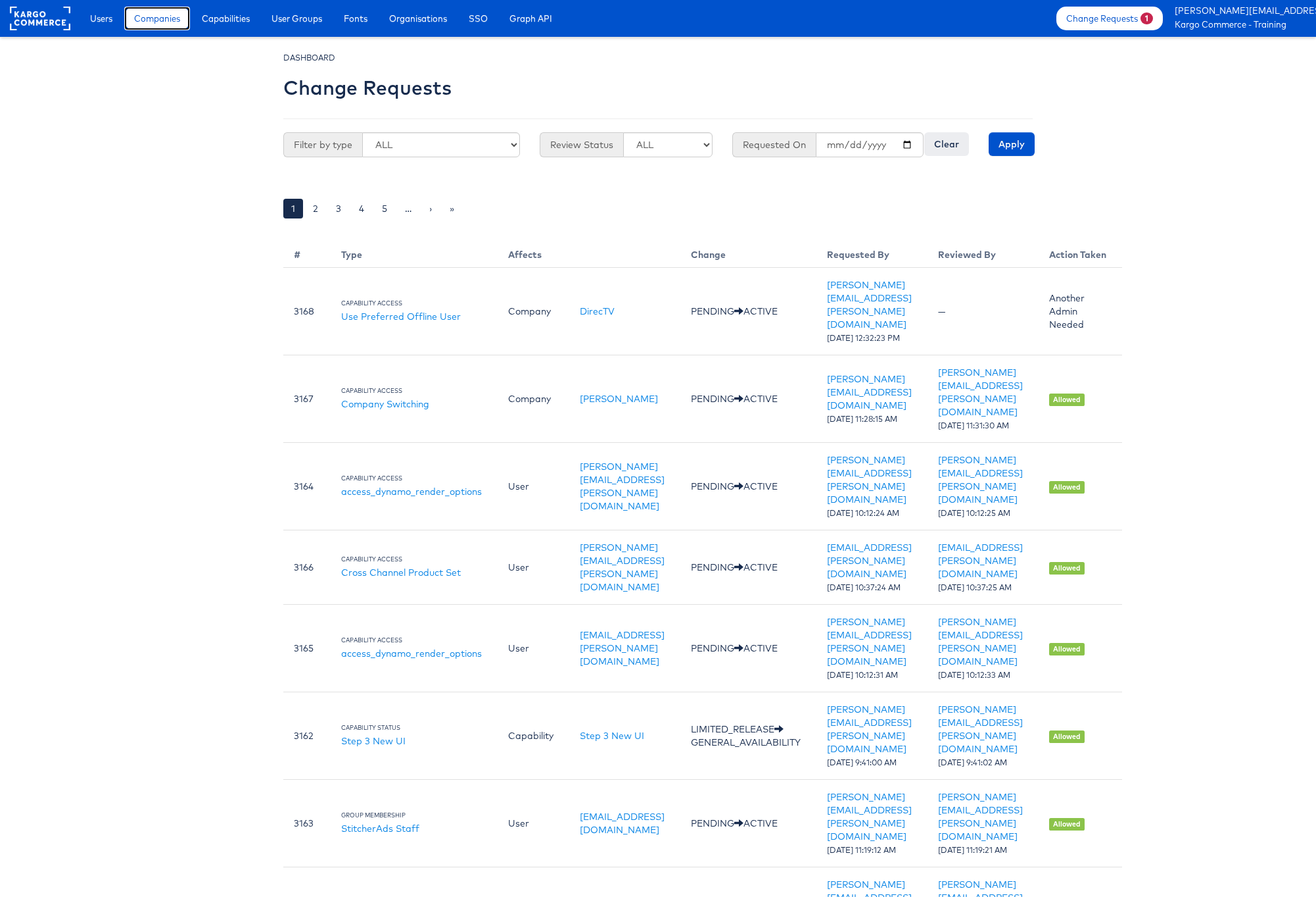
click at [160, 18] on span "Companies" at bounding box center [156, 18] width 46 height 13
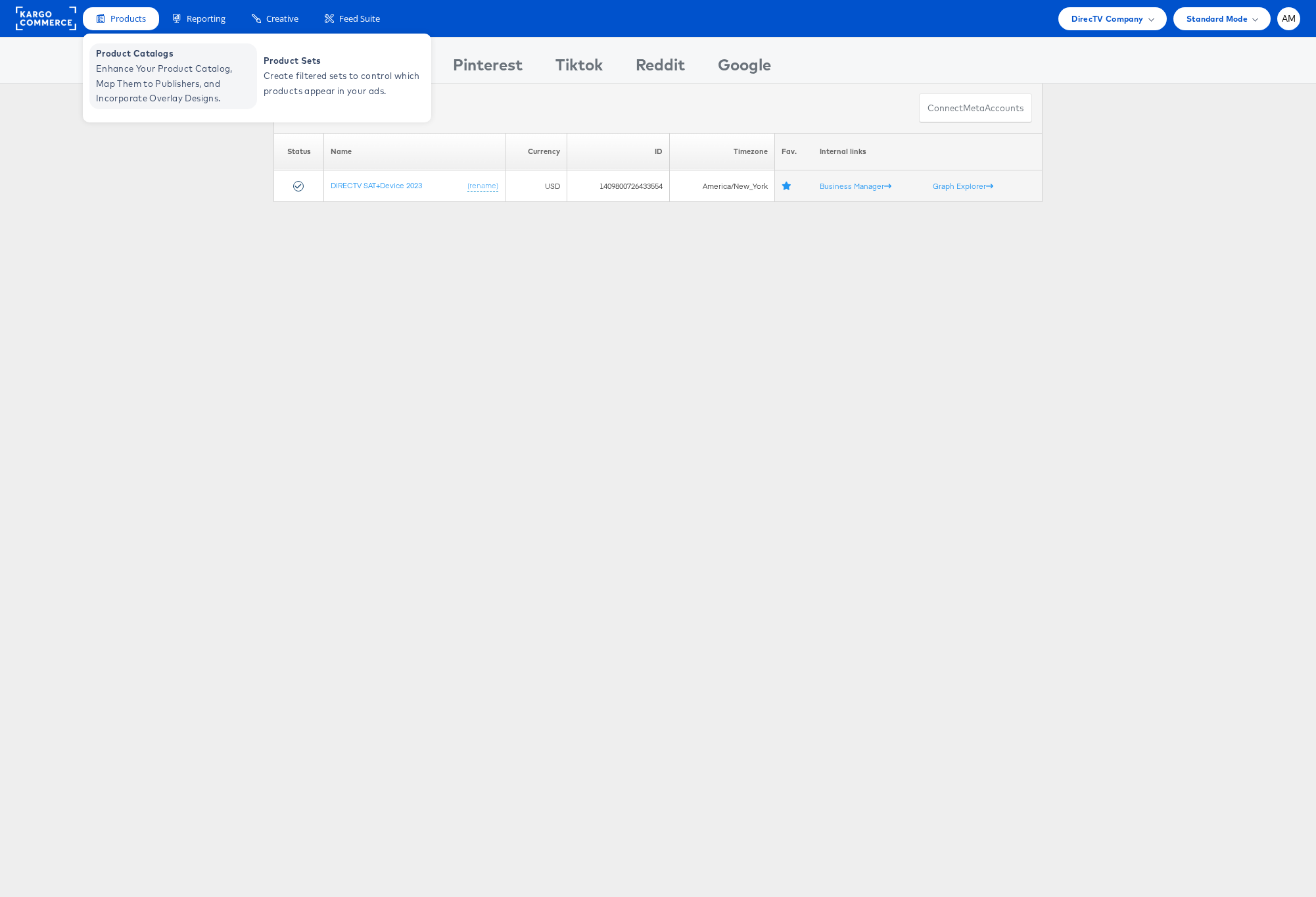
click at [137, 59] on span "Product Catalogs" at bounding box center [174, 53] width 157 height 15
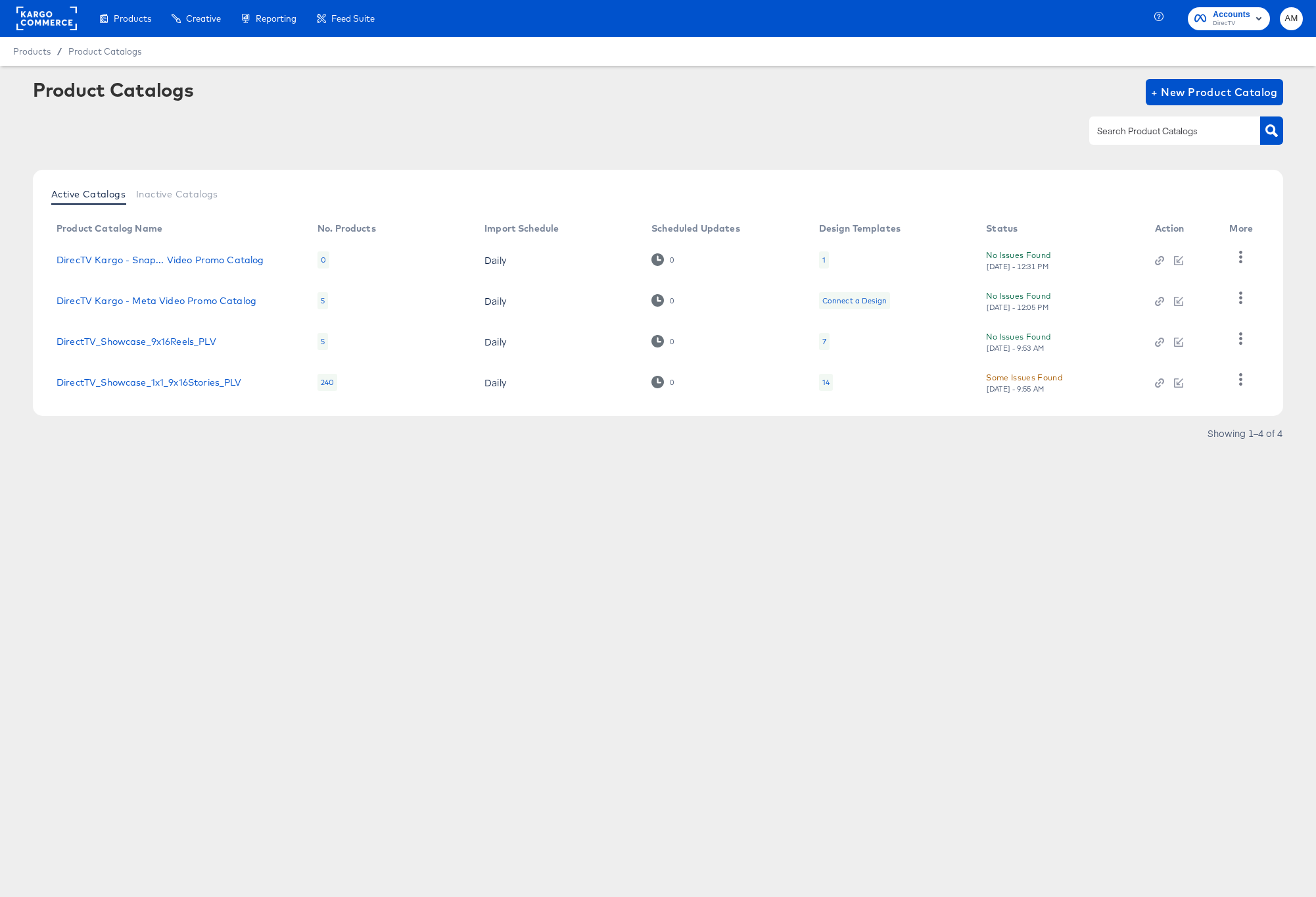
click at [825, 259] on div "1" at bounding box center [824, 259] width 10 height 17
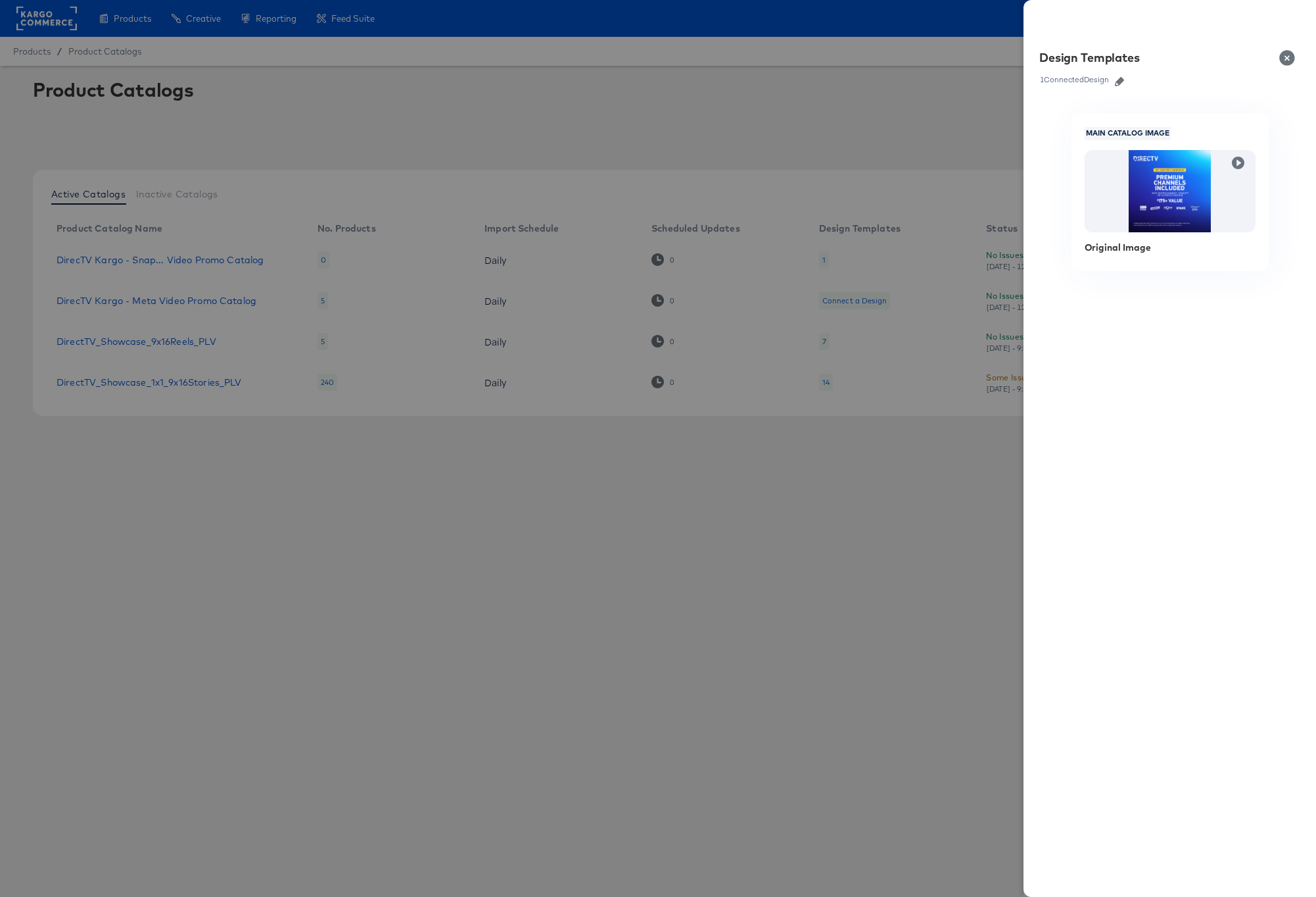
click at [1120, 77] on icon "button" at bounding box center [1119, 81] width 9 height 9
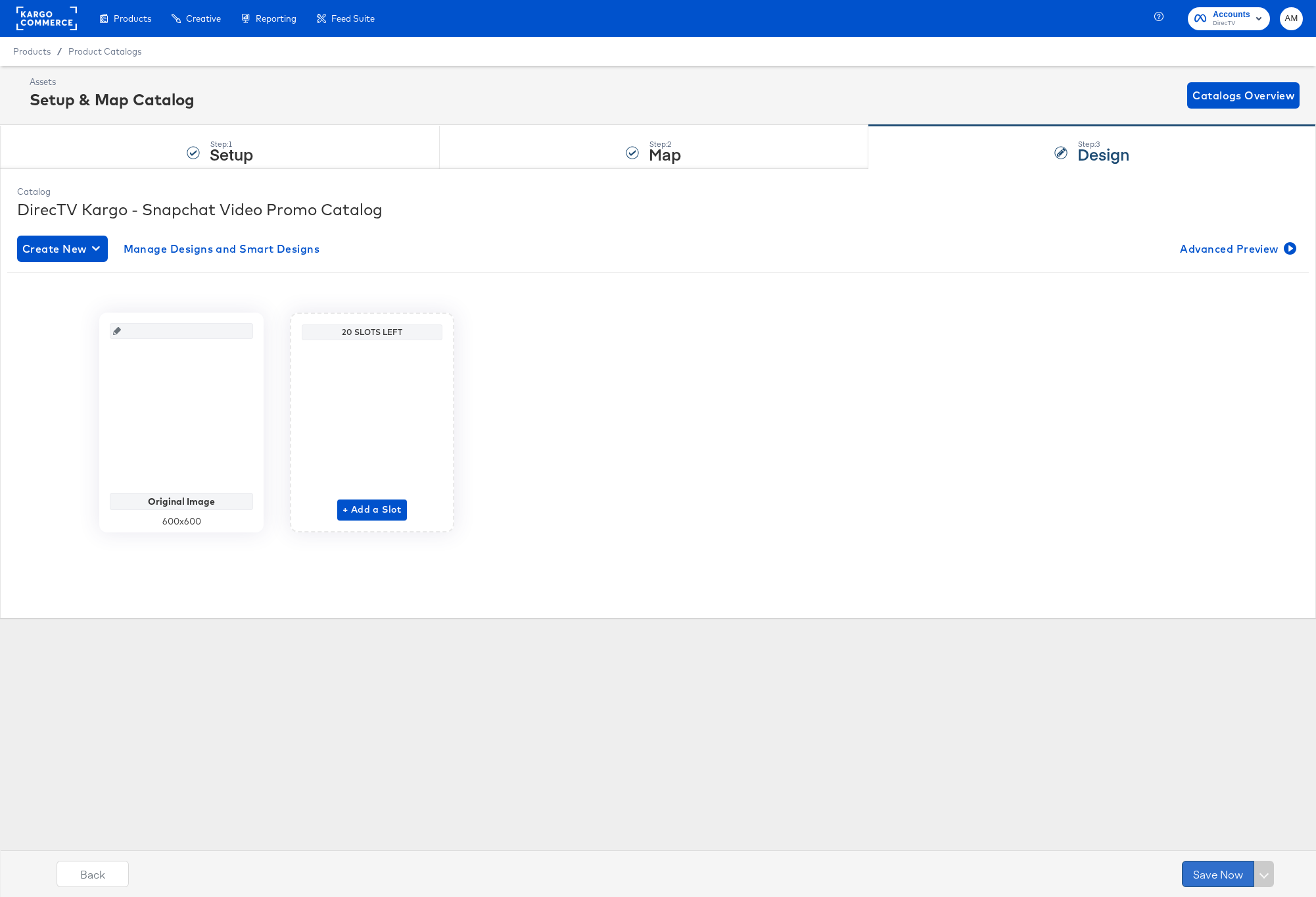
click at [1214, 873] on button "Save Now" at bounding box center [1218, 874] width 72 height 26
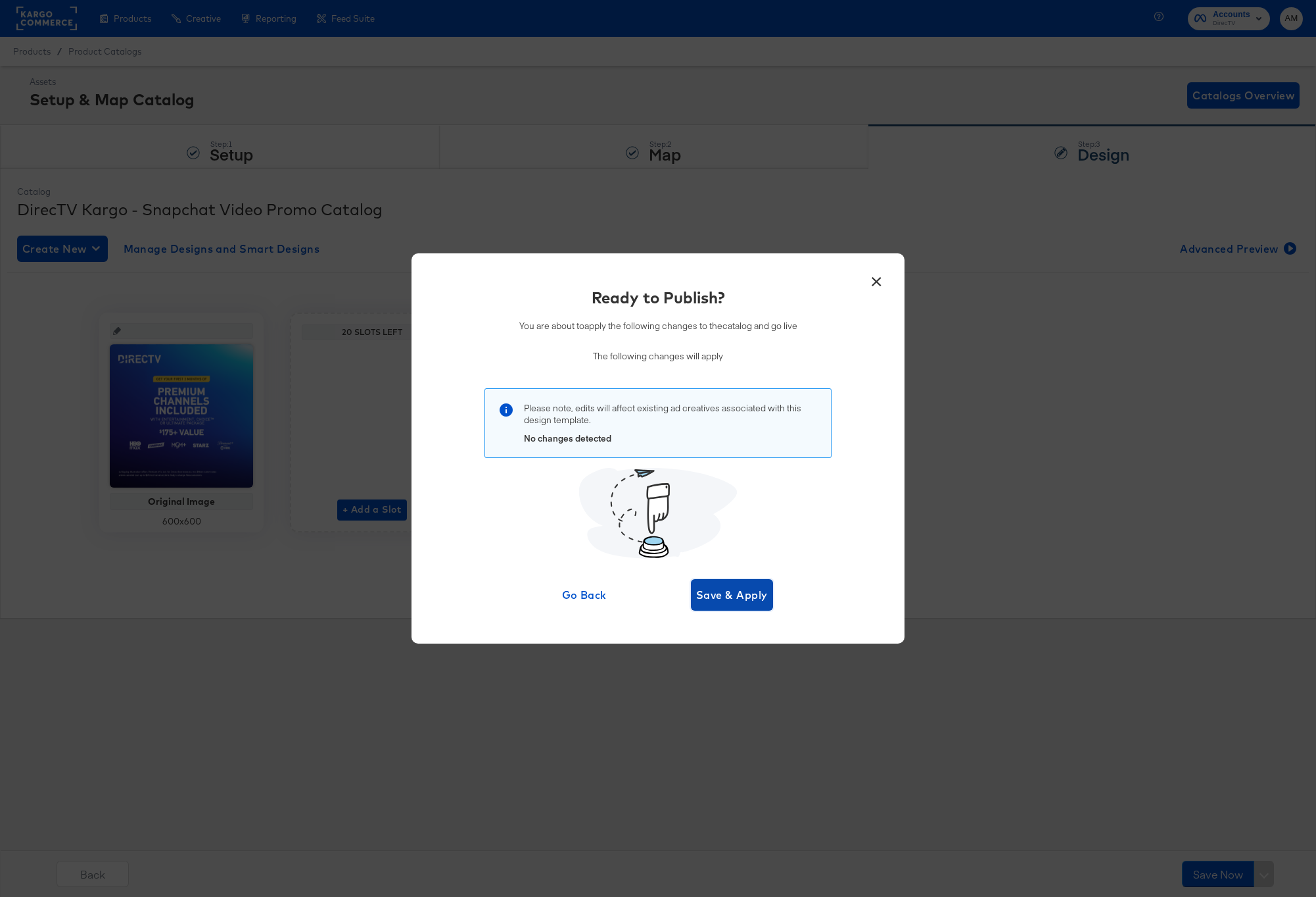
click at [724, 597] on span "Save & Apply" at bounding box center [731, 594] width 71 height 19
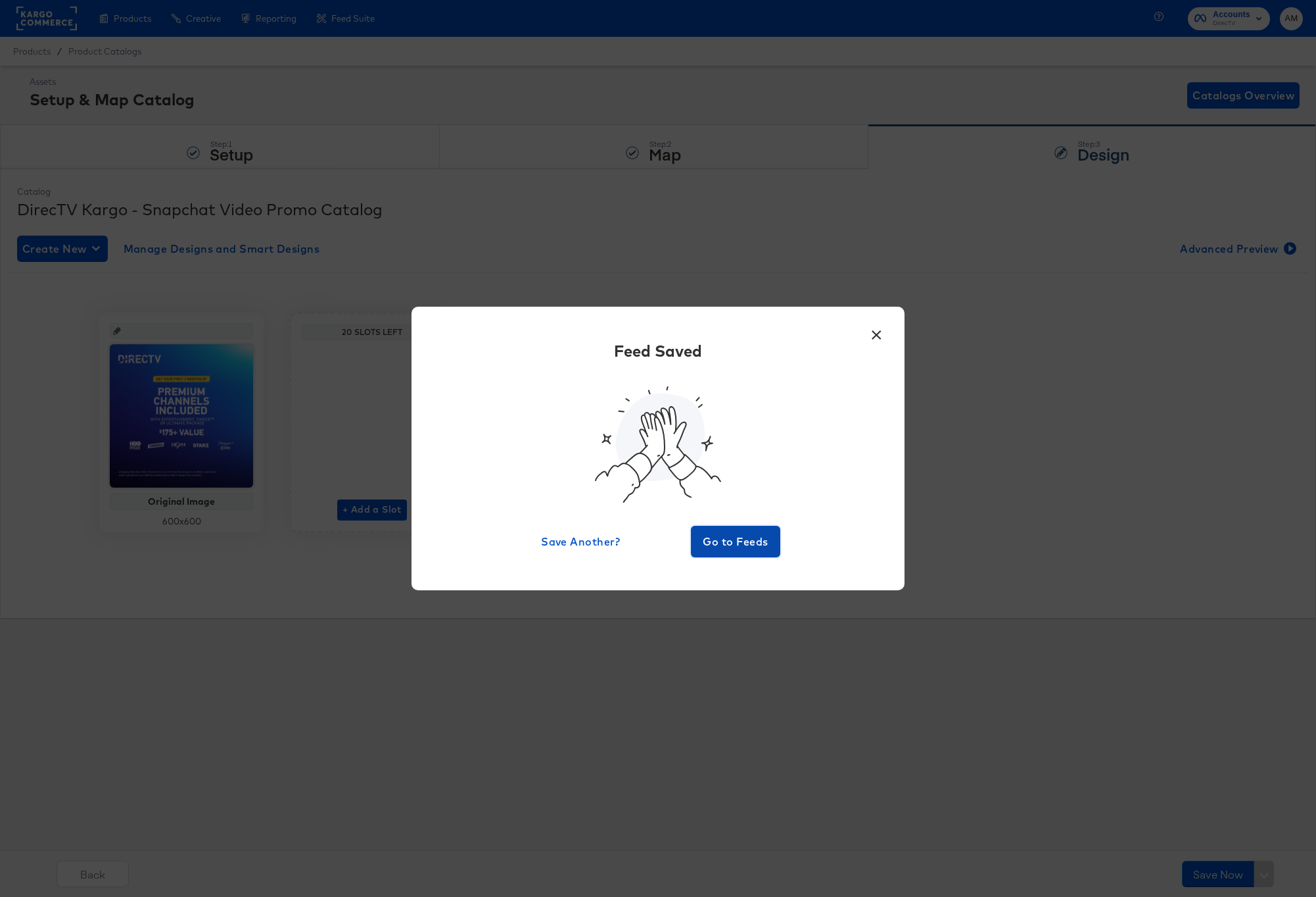
click at [734, 539] on span "Go to Feeds" at bounding box center [735, 541] width 79 height 19
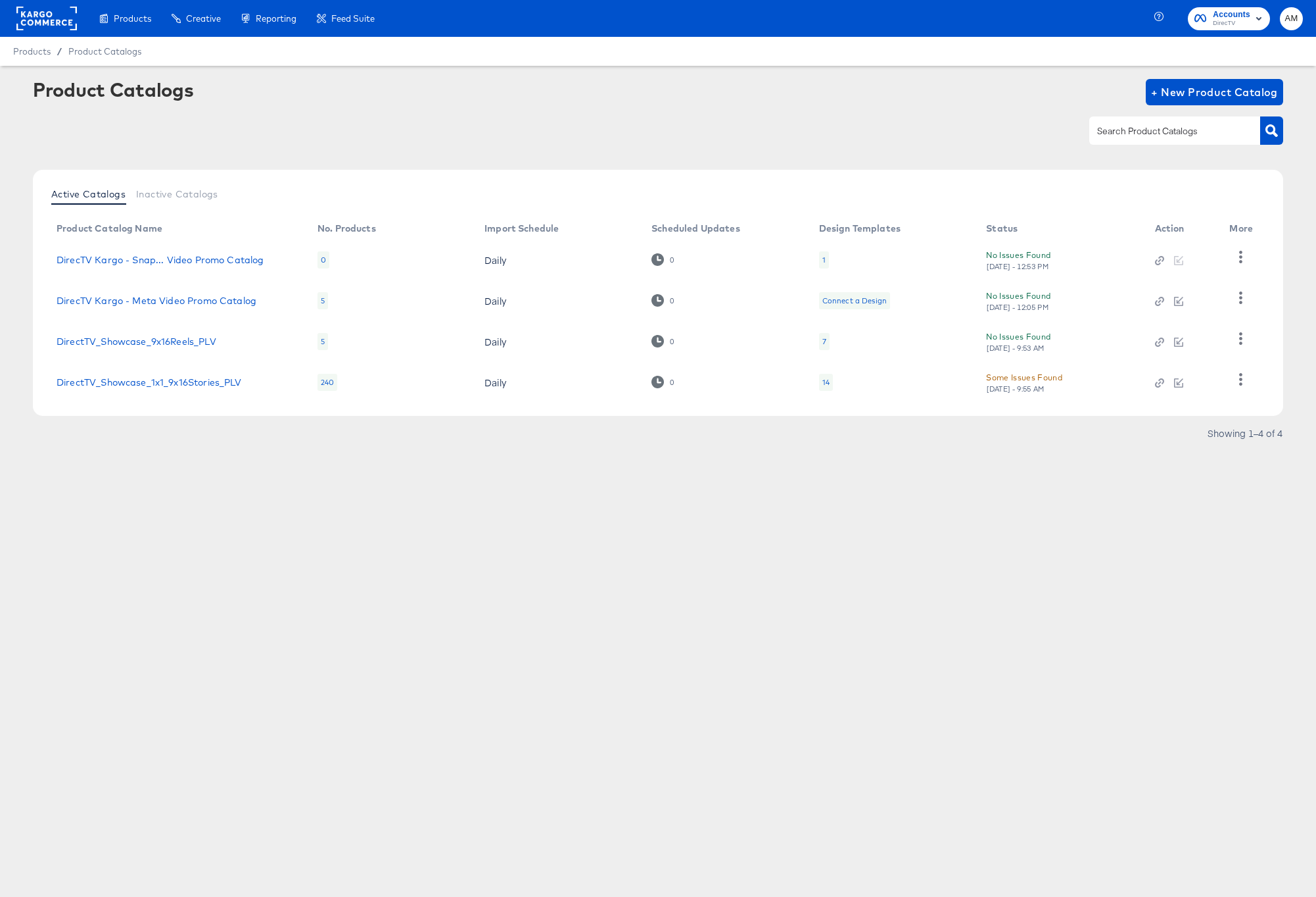
click at [42, 22] on rect at bounding box center [47, 19] width 61 height 23
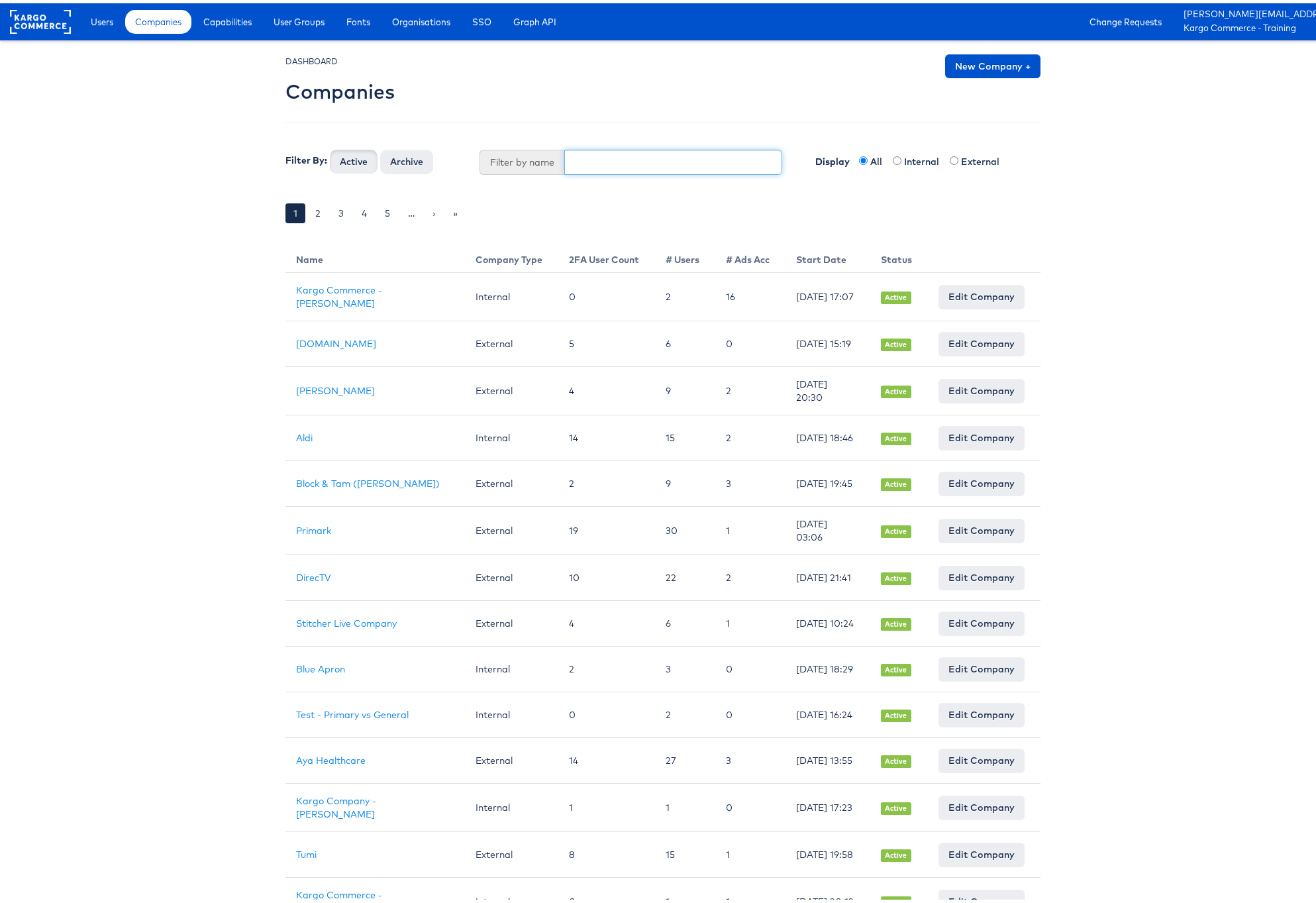
click at [600, 161] on input "text" at bounding box center [674, 160] width 219 height 26
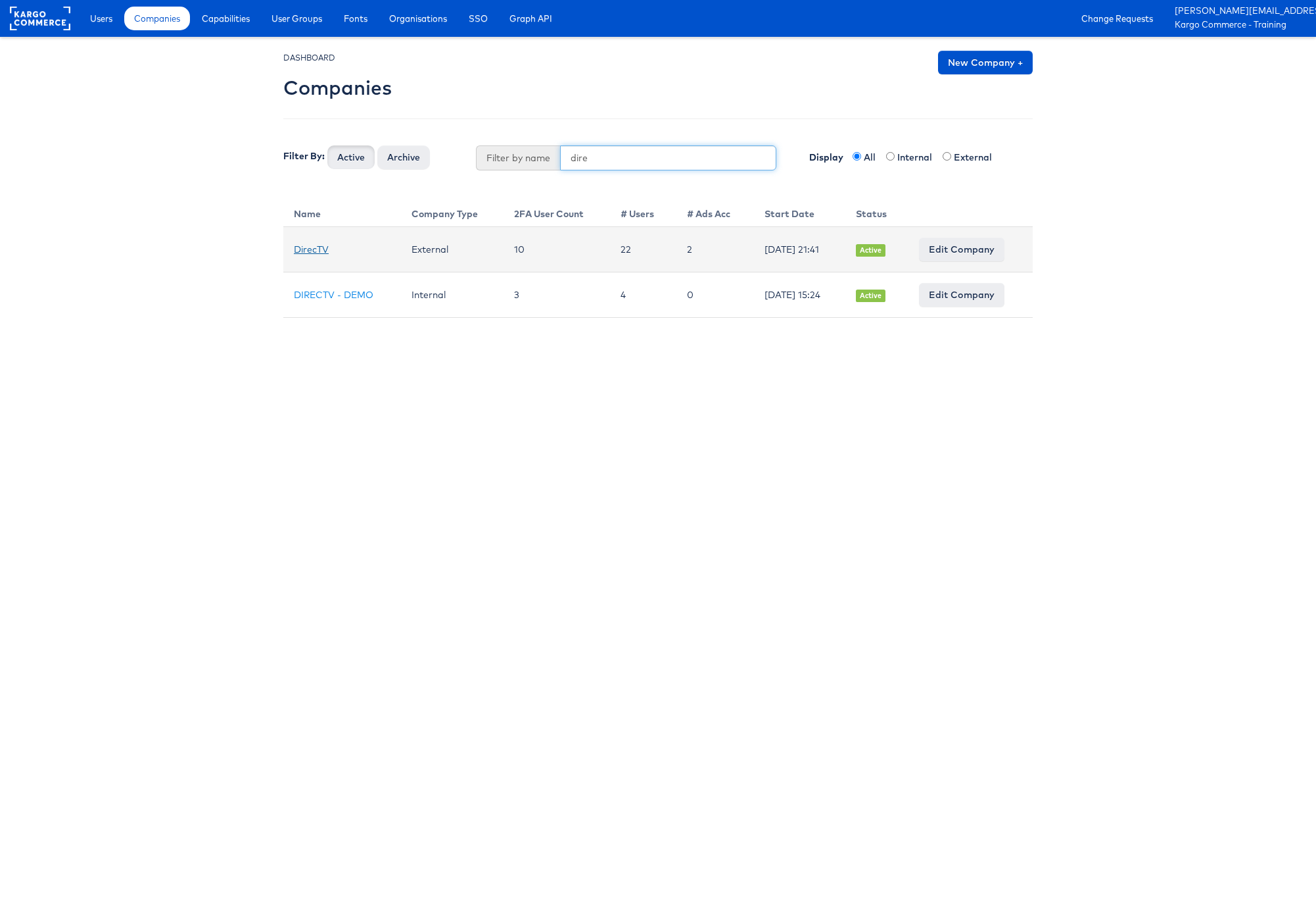
type input "dire"
drag, startPoint x: 310, startPoint y: 244, endPoint x: 327, endPoint y: 250, distance: 18.0
click at [310, 244] on link "DirecTV" at bounding box center [312, 249] width 35 height 12
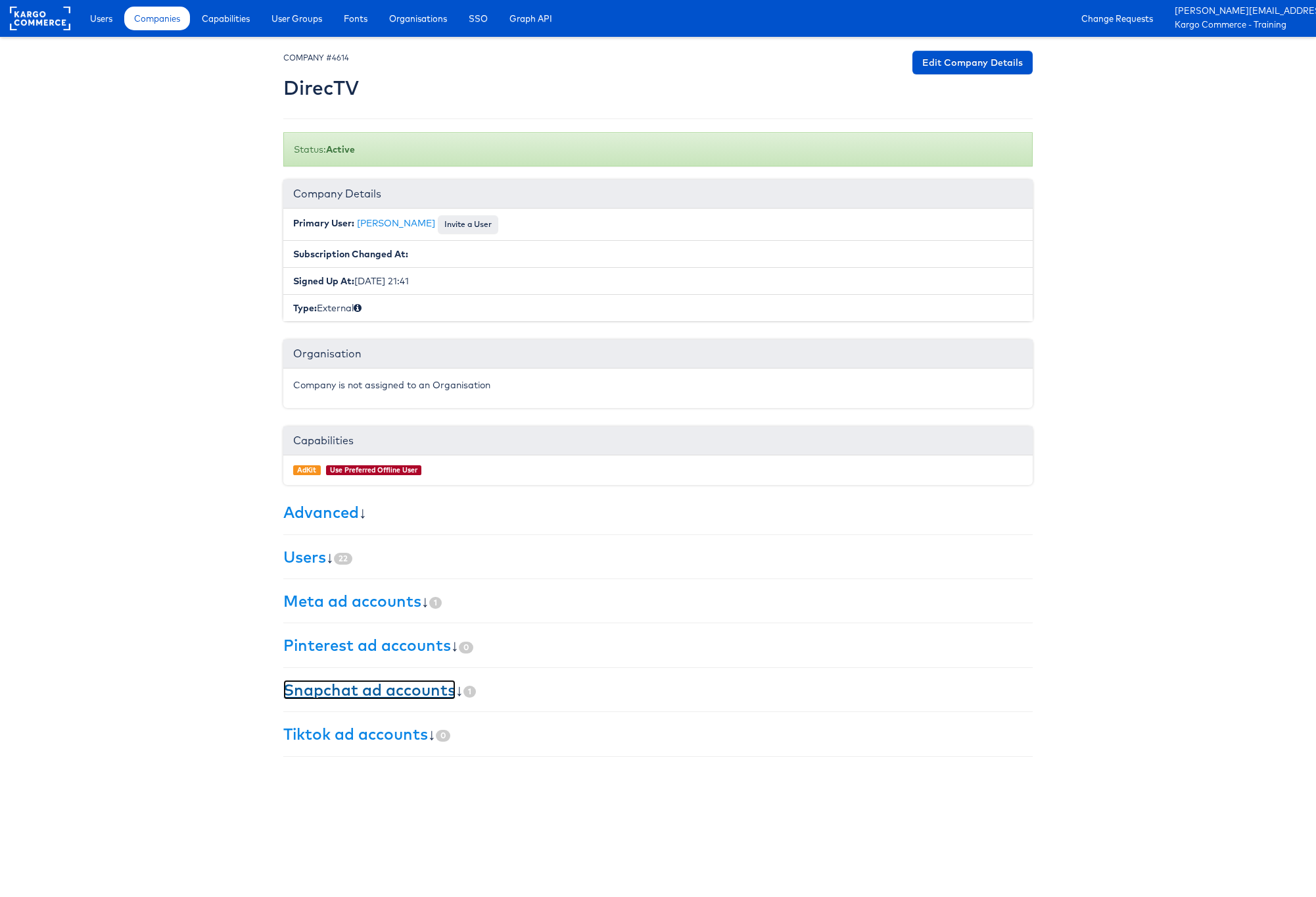
click at [385, 684] on link "Snapchat ad accounts" at bounding box center [370, 690] width 172 height 20
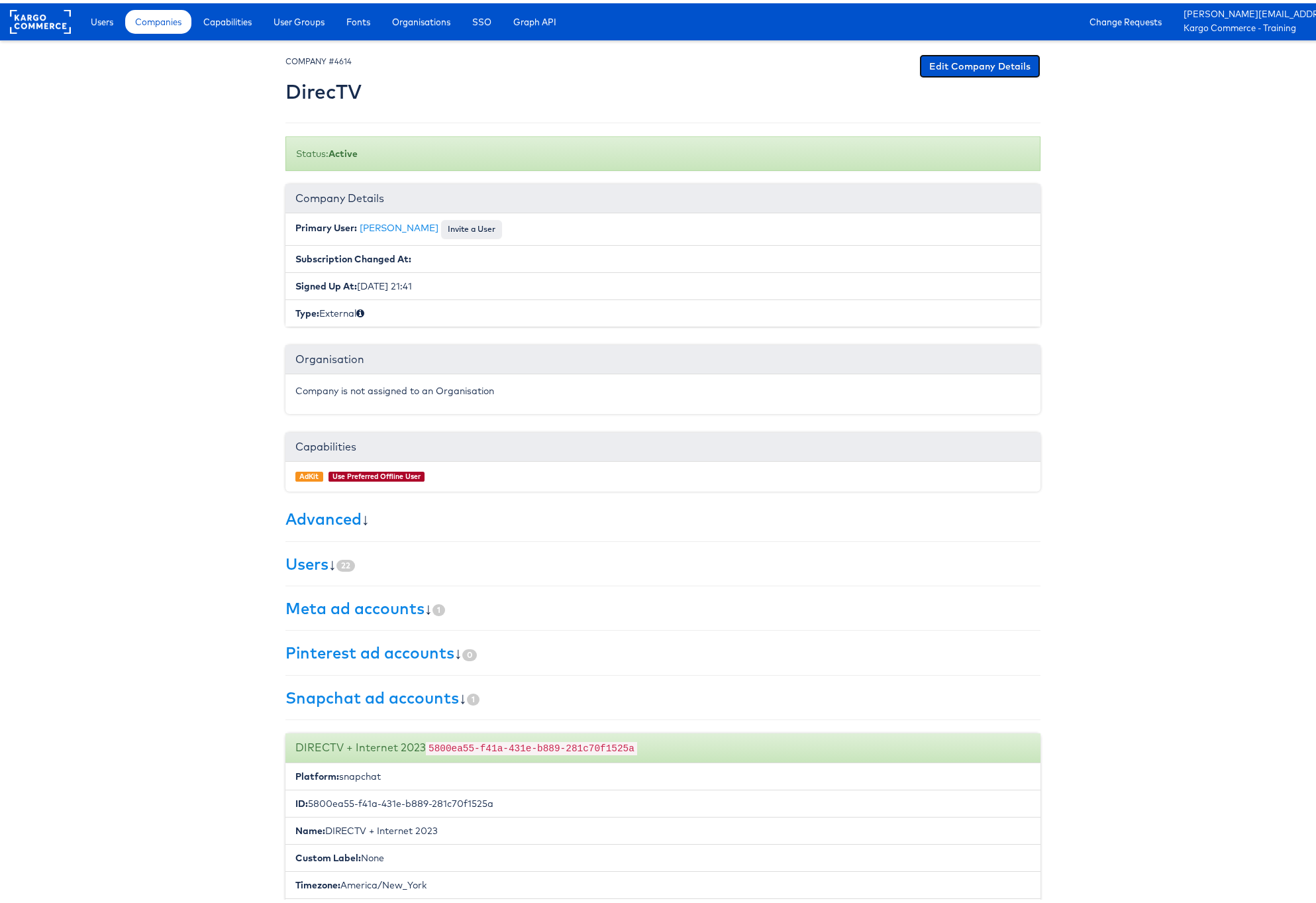
click at [938, 66] on link "Edit Company Details" at bounding box center [979, 63] width 121 height 24
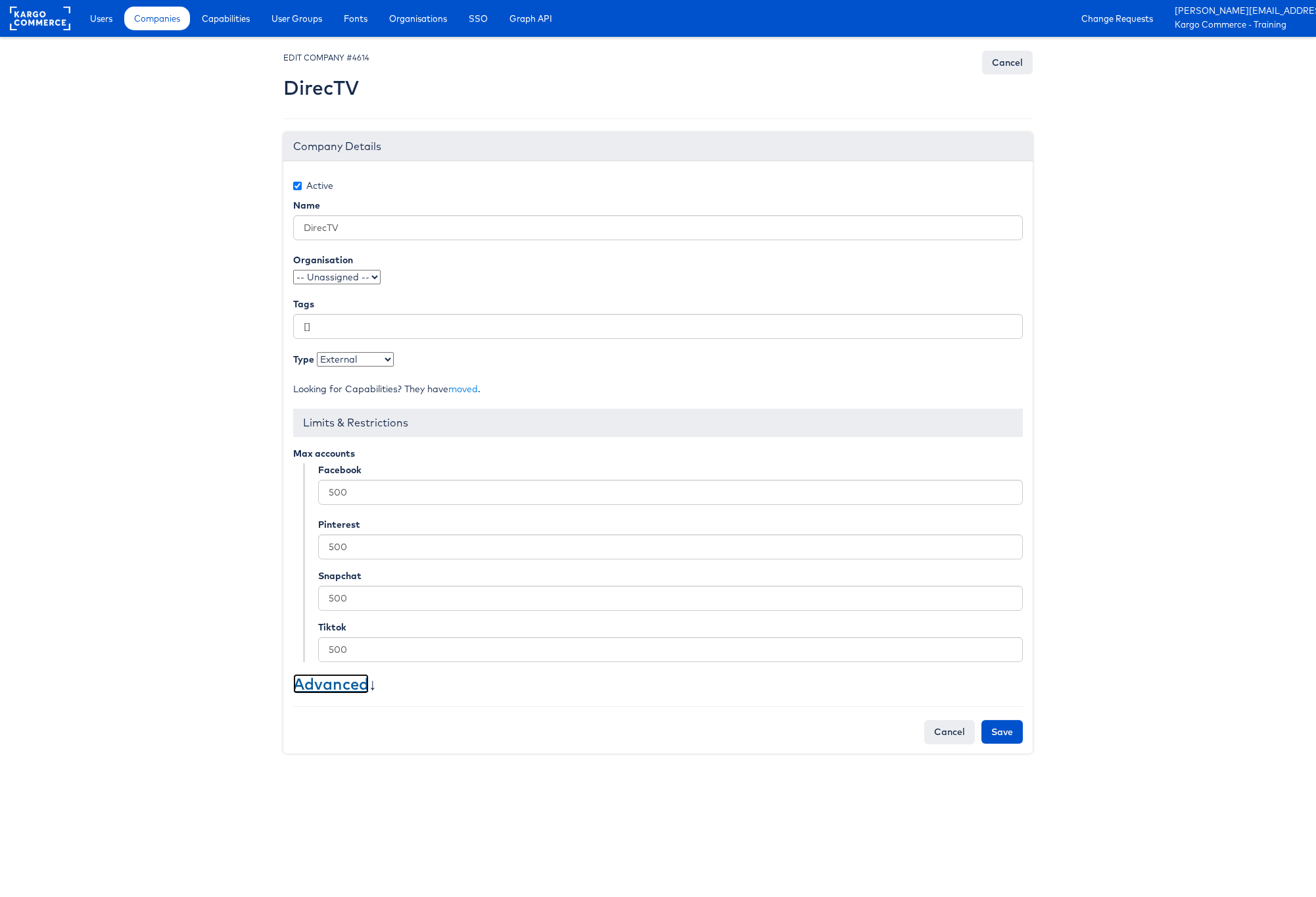
click at [325, 686] on link "Advanced" at bounding box center [330, 684] width 75 height 20
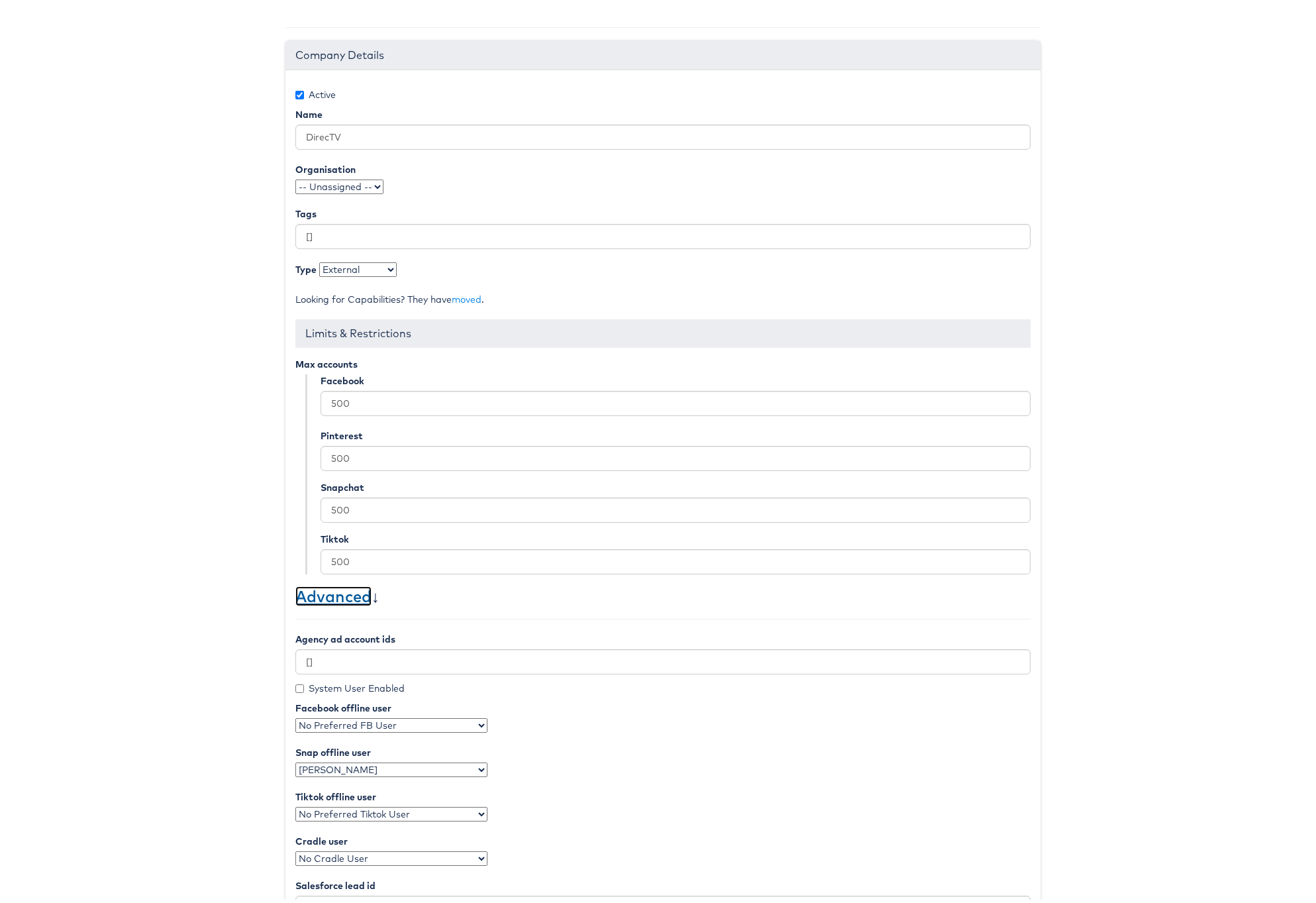
scroll to position [326, 0]
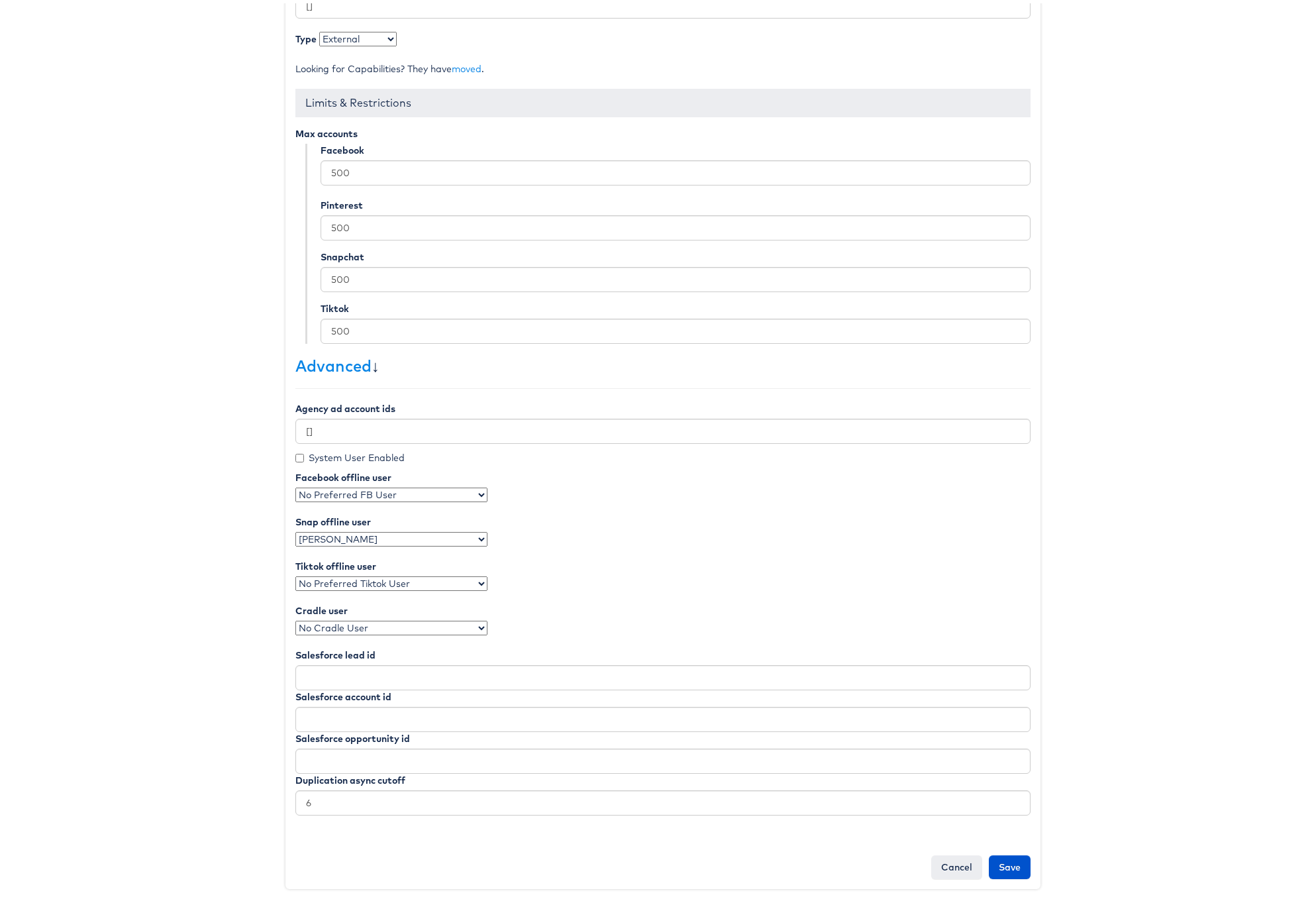
click at [383, 539] on select "No Preferred Snap User [PERSON_NAME] [PERSON_NAME] Judge [PERSON_NAME] [PERSON_…" at bounding box center [391, 536] width 192 height 15
select select
click at [296, 529] on select "No Preferred Snap User [PERSON_NAME] [PERSON_NAME] Judge [PERSON_NAME] [PERSON_…" at bounding box center [391, 536] width 192 height 15
click at [1004, 865] on input "Save" at bounding box center [1010, 864] width 41 height 24
type input "Saving..."
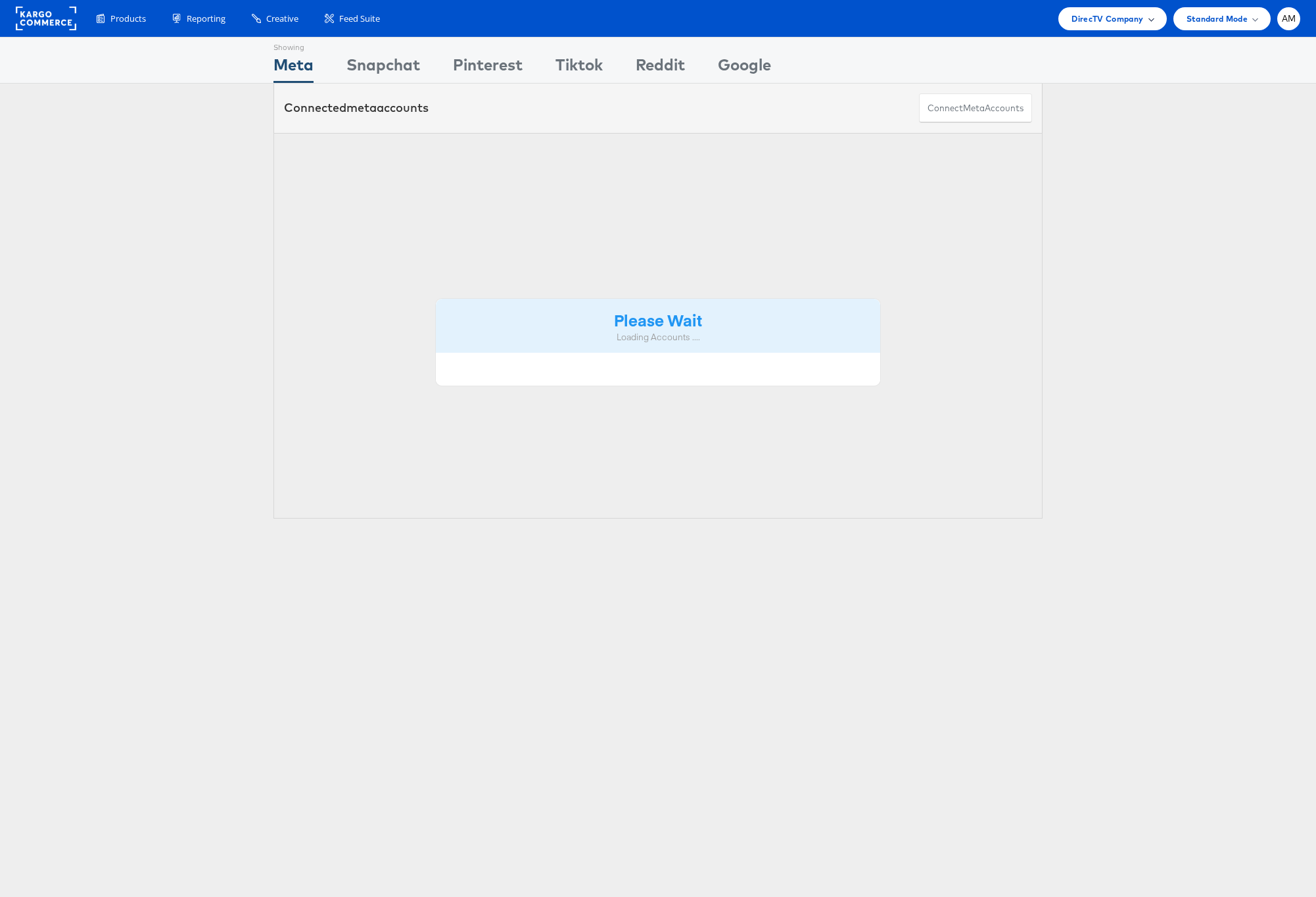
click at [1087, 17] on span "DirecTV Company" at bounding box center [1107, 19] width 71 height 14
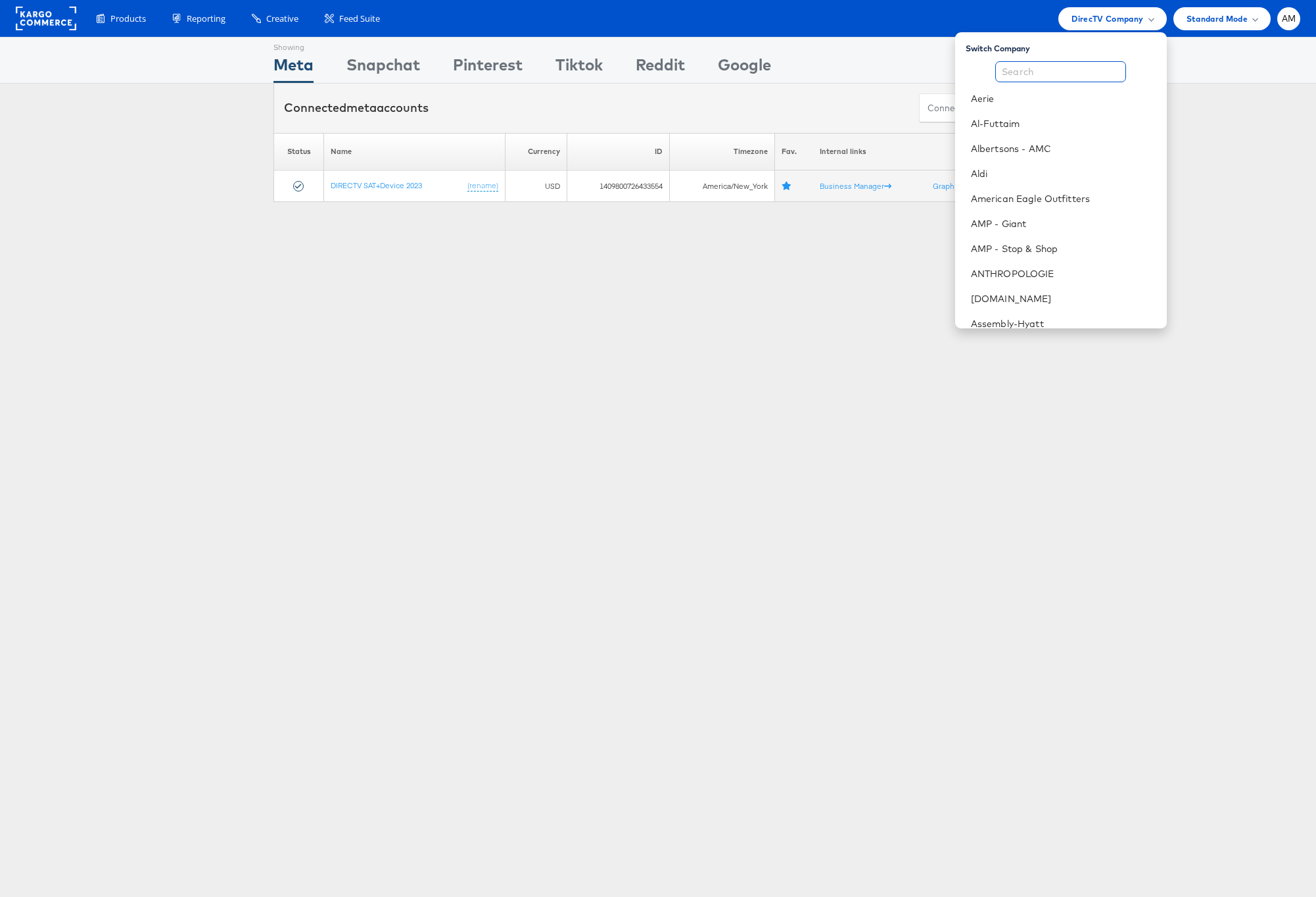
click at [1039, 73] on input "text" at bounding box center [1061, 72] width 131 height 22
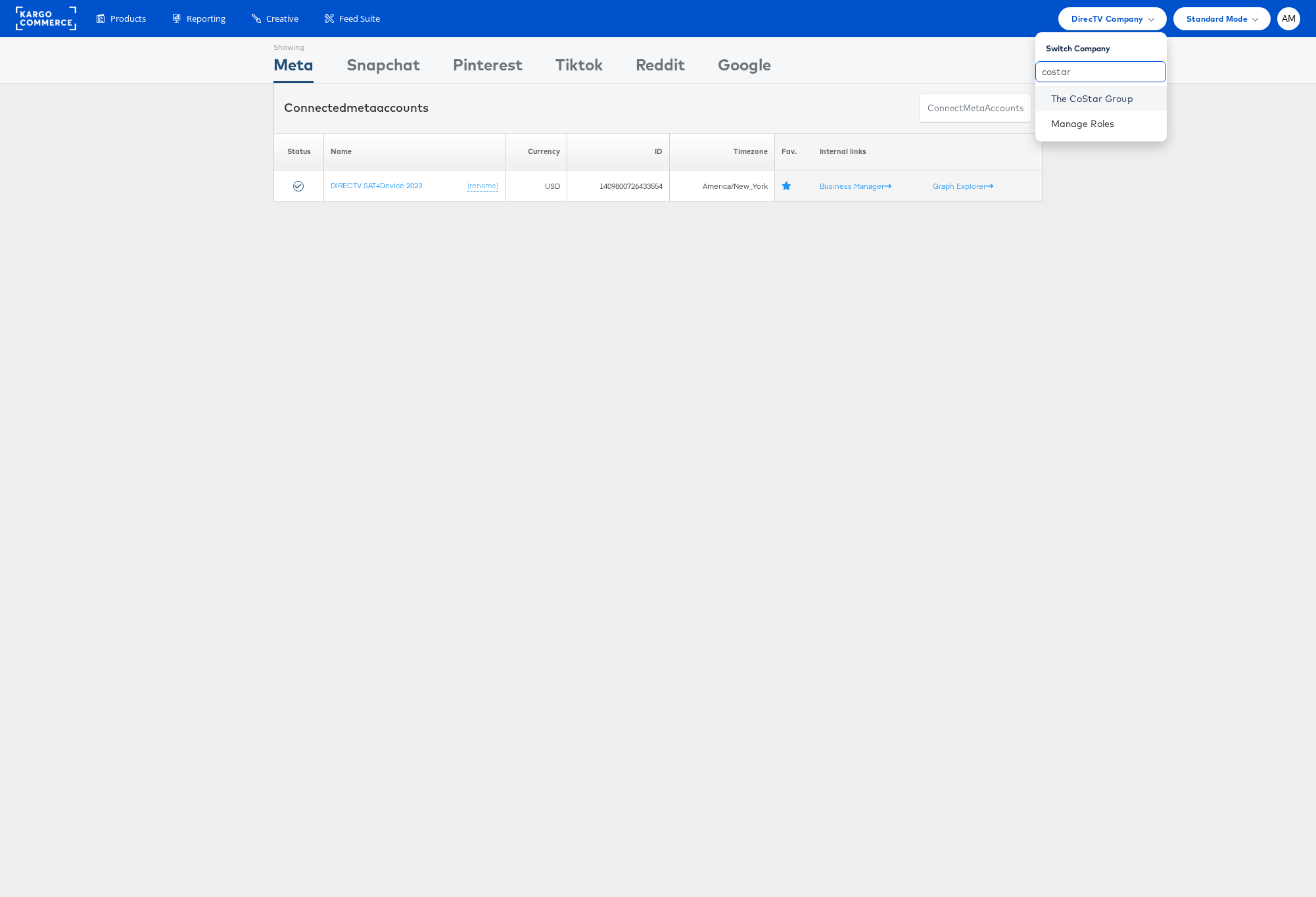
type input "costar"
click at [1076, 97] on link "The CoStar Group" at bounding box center [1104, 98] width 106 height 13
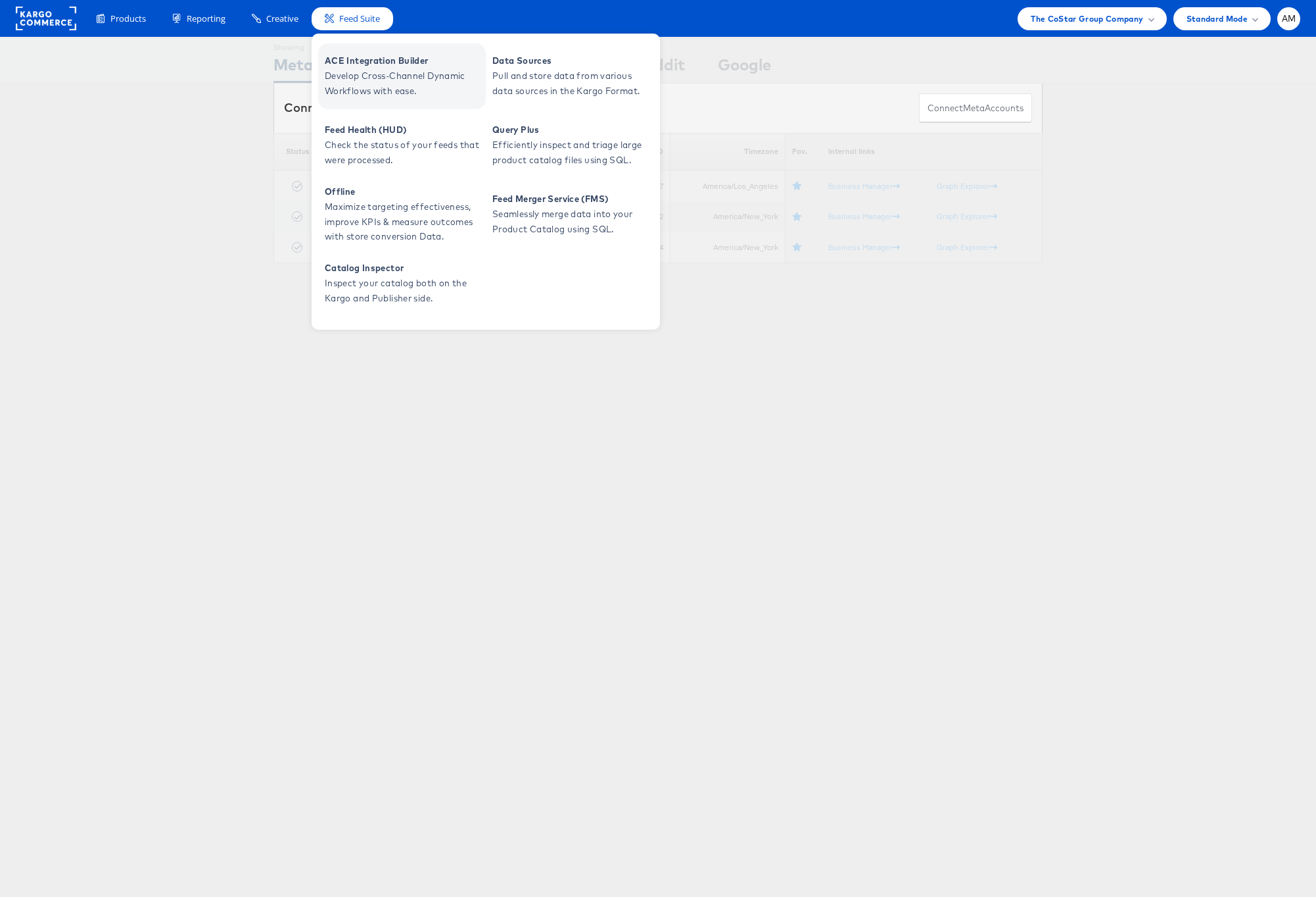
click at [376, 95] on span "Develop Cross-Channel Dynamic Workflows with ease." at bounding box center [403, 83] width 157 height 30
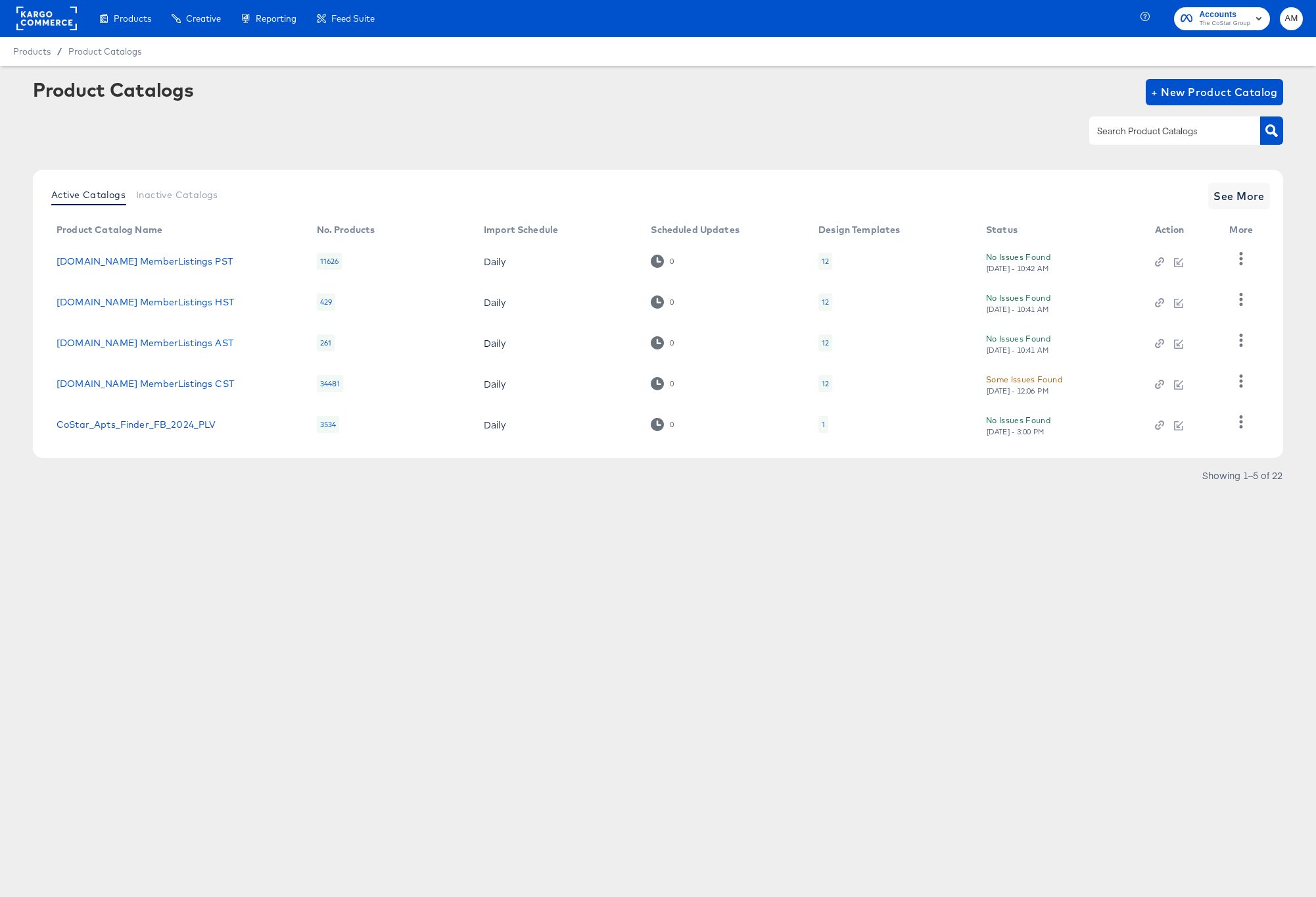
click at [49, 21] on rect at bounding box center [47, 19] width 61 height 23
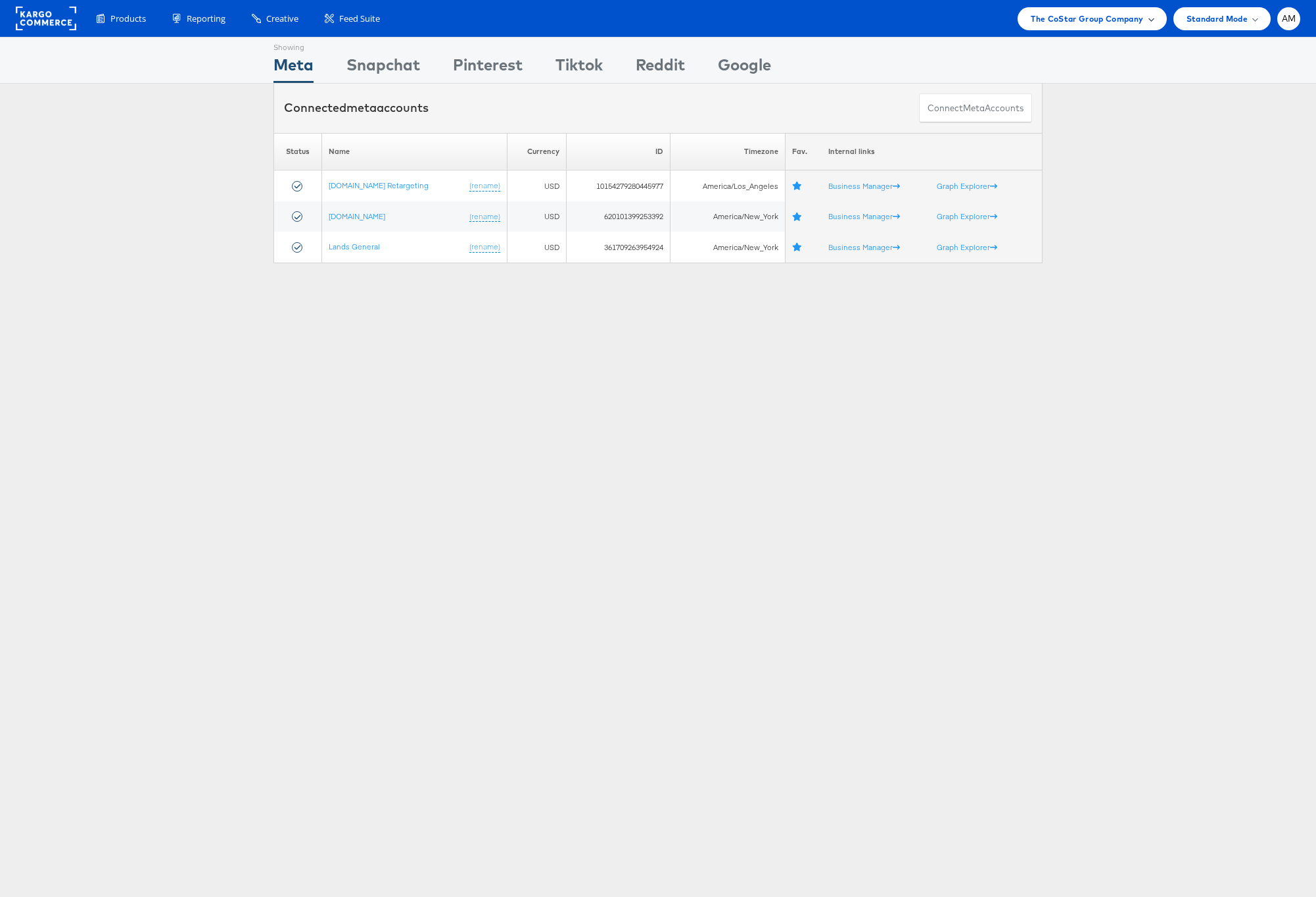
click at [1078, 15] on span "The CoStar Group Company" at bounding box center [1086, 19] width 112 height 14
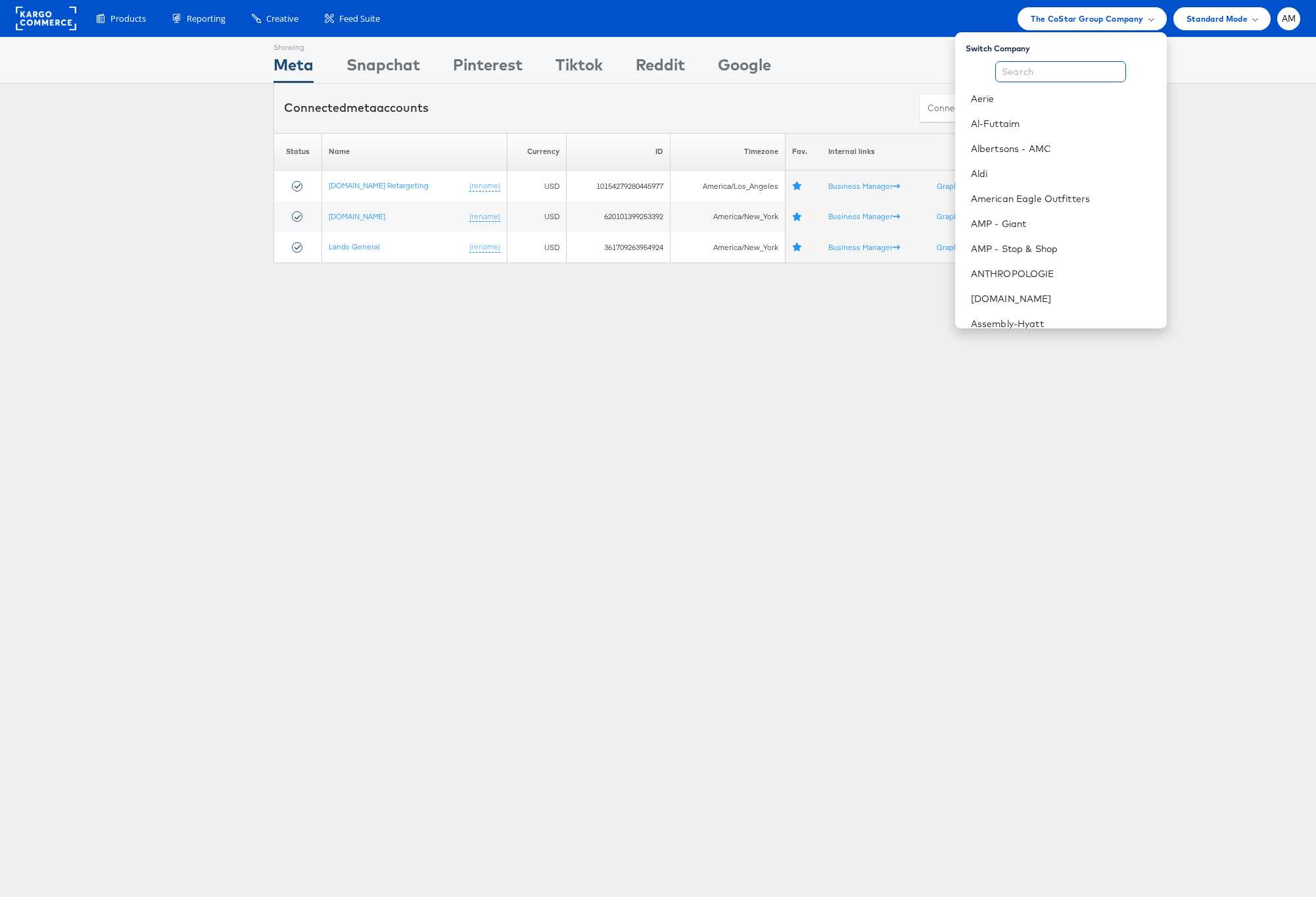
click at [1034, 75] on input "text" at bounding box center [1061, 72] width 131 height 22
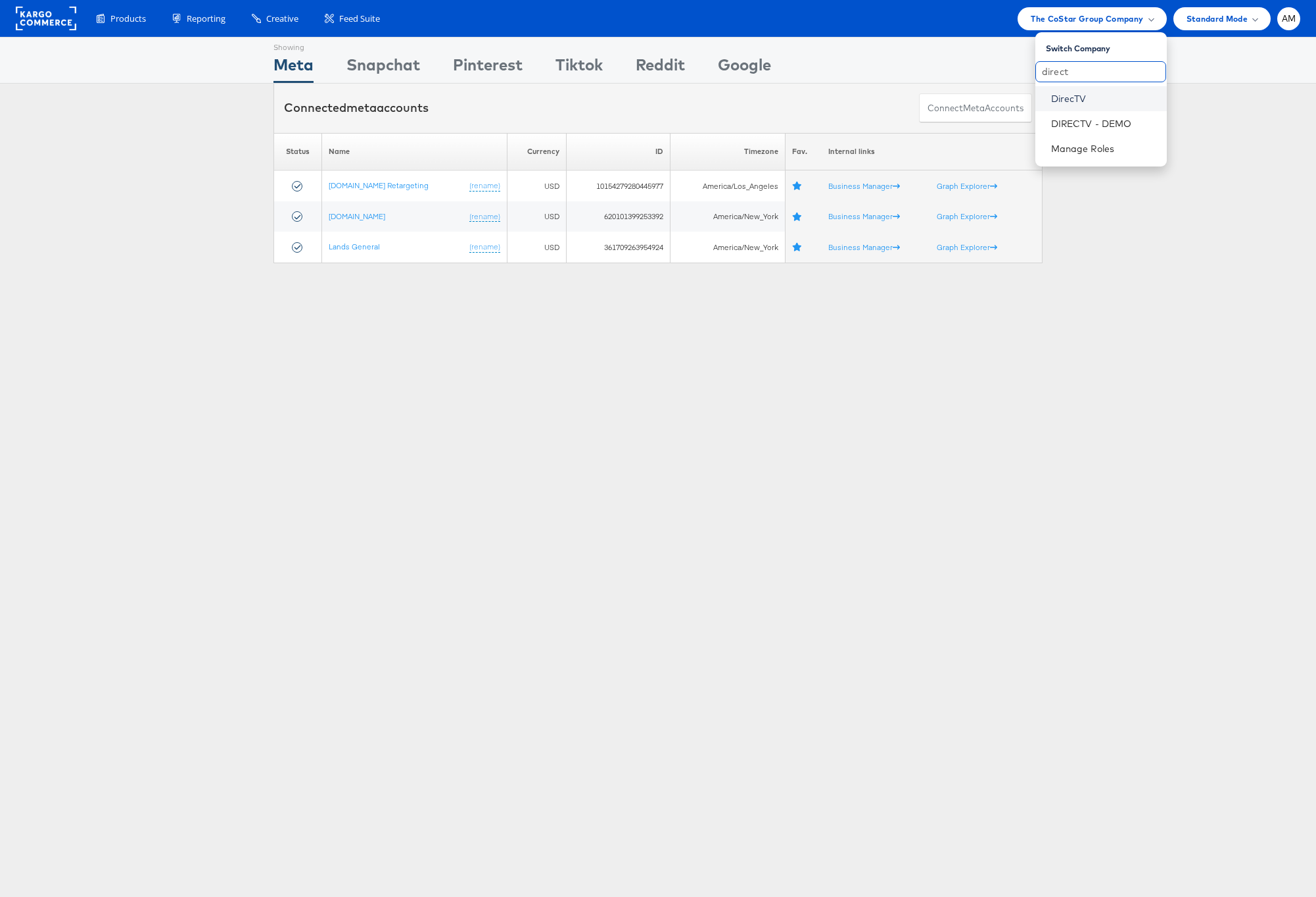
type input "direct"
click at [1070, 100] on link "DirecTV" at bounding box center [1104, 98] width 106 height 13
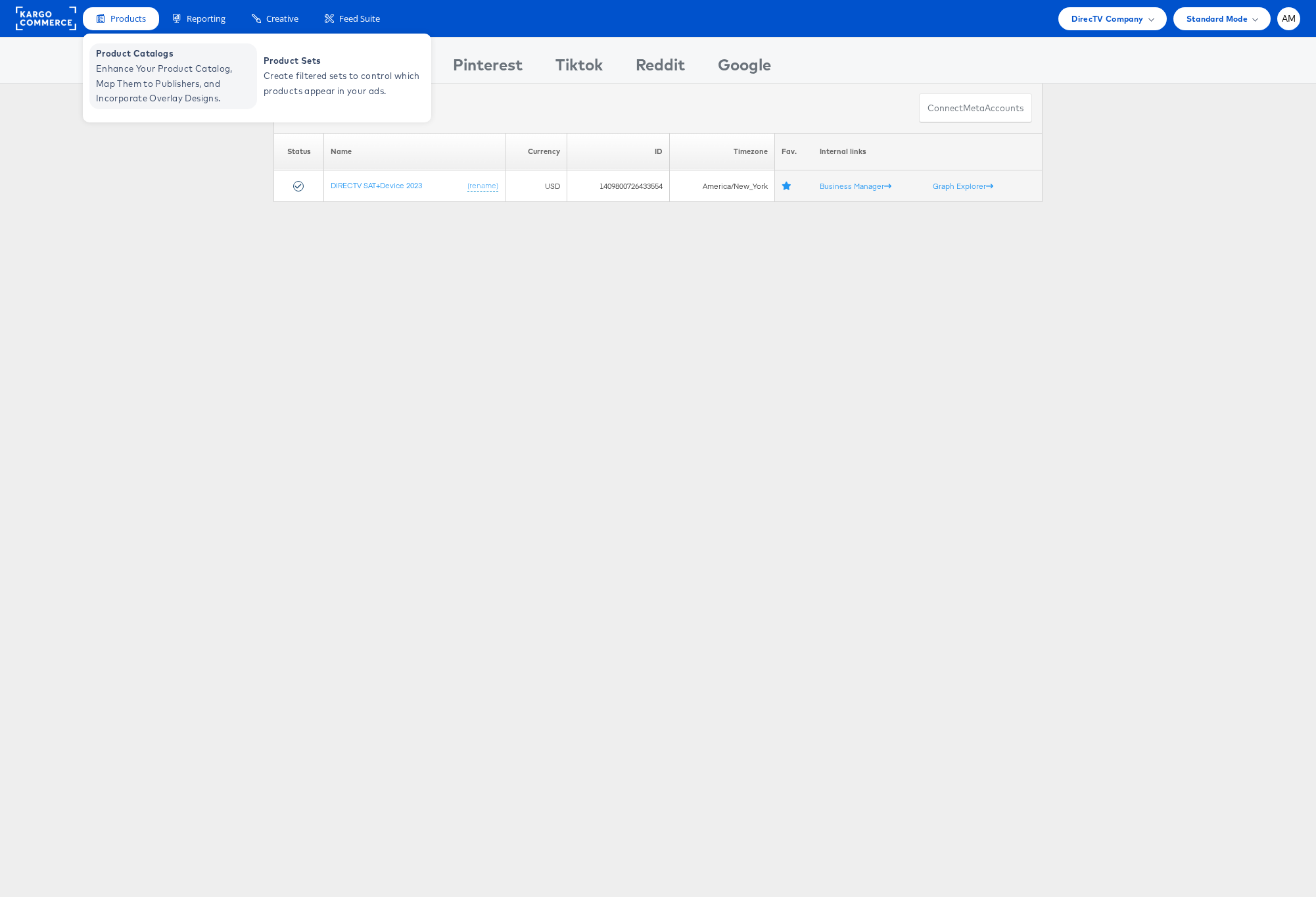
click at [147, 71] on span "Enhance Your Product Catalog, Map Them to Publishers, and Incorporate Overlay D…" at bounding box center [174, 84] width 157 height 45
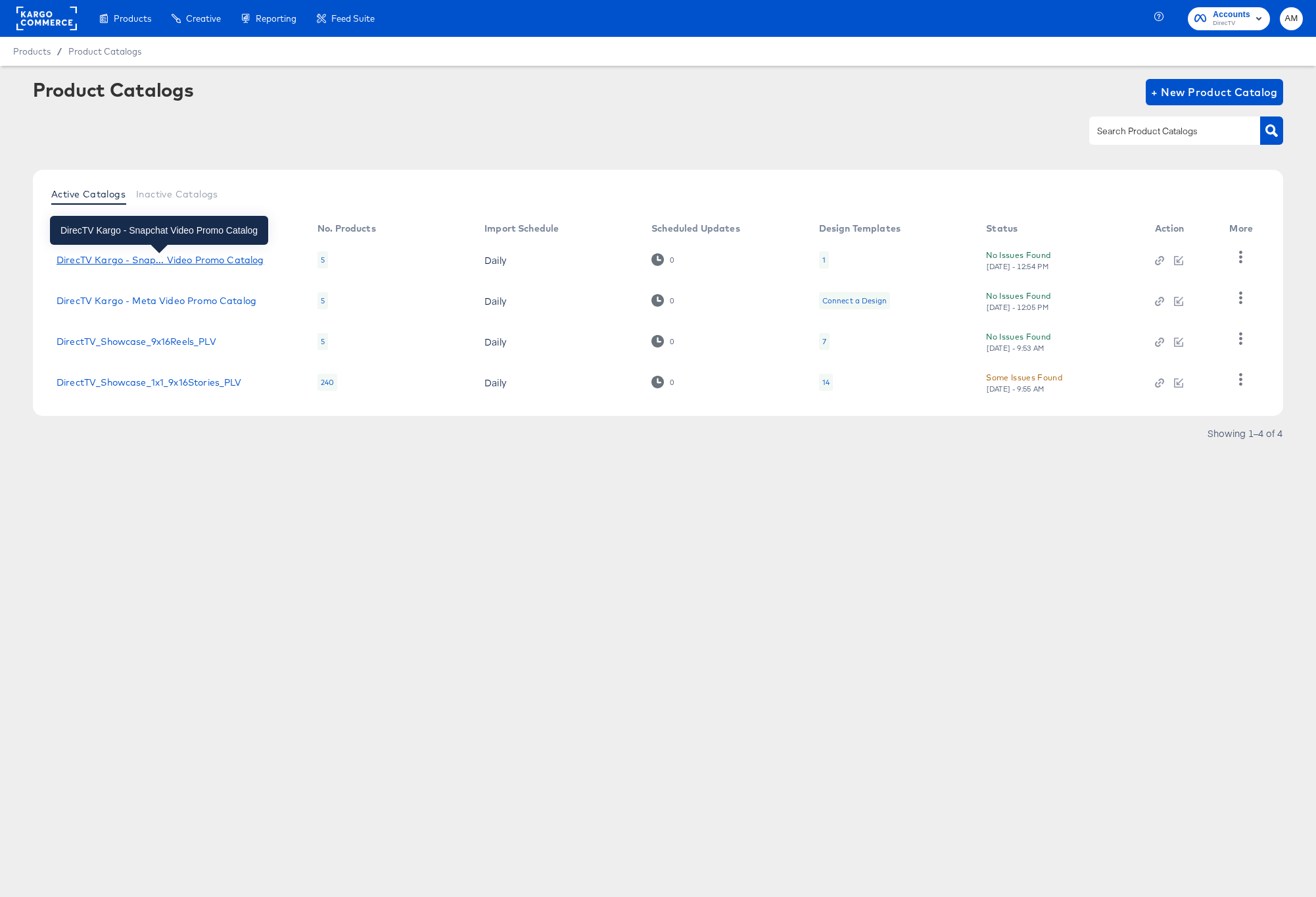
click at [207, 258] on div "DirecTV Kargo - Snap... Video Promo Catalog" at bounding box center [160, 259] width 207 height 11
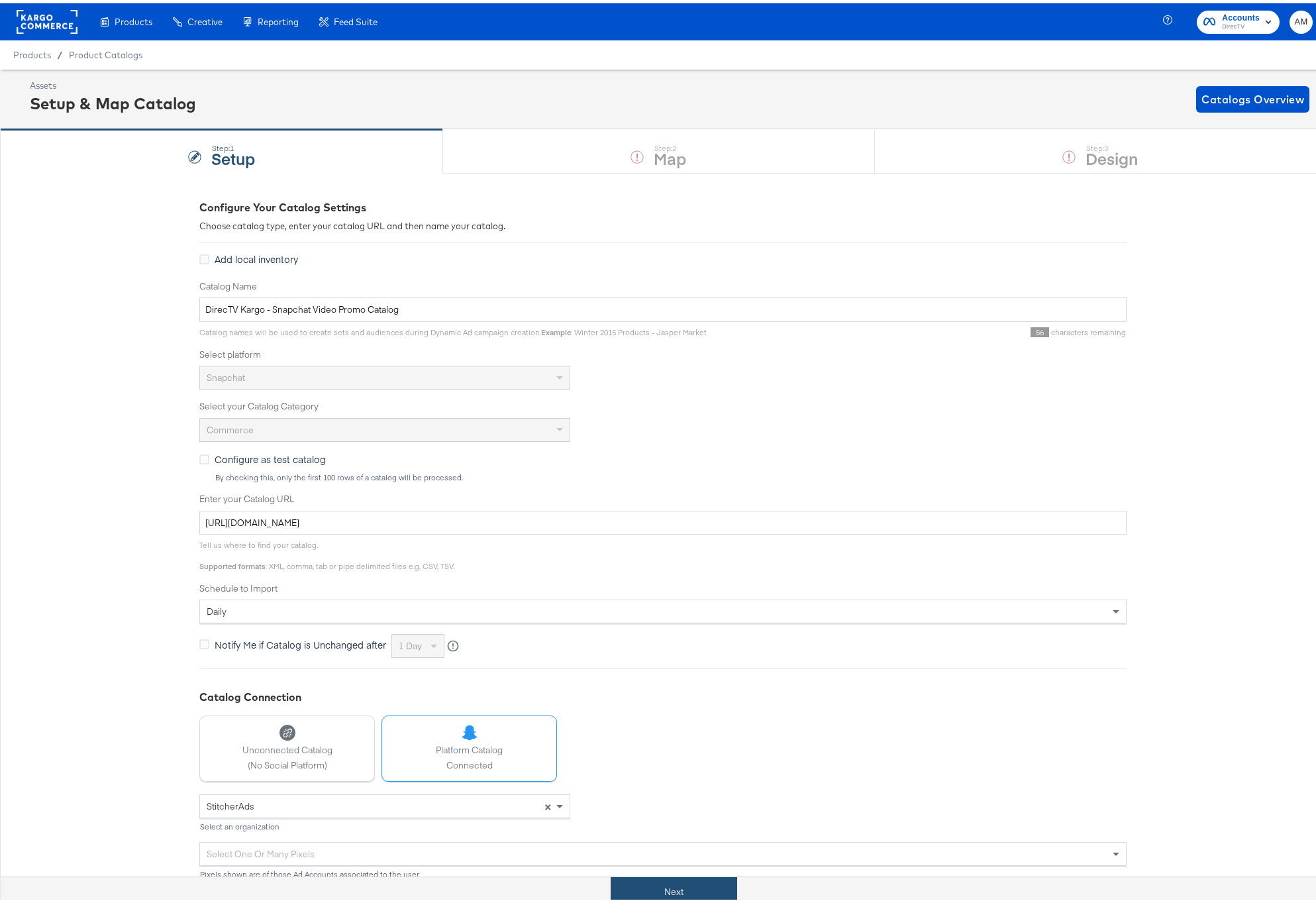
click at [646, 895] on button "Next" at bounding box center [674, 888] width 126 height 30
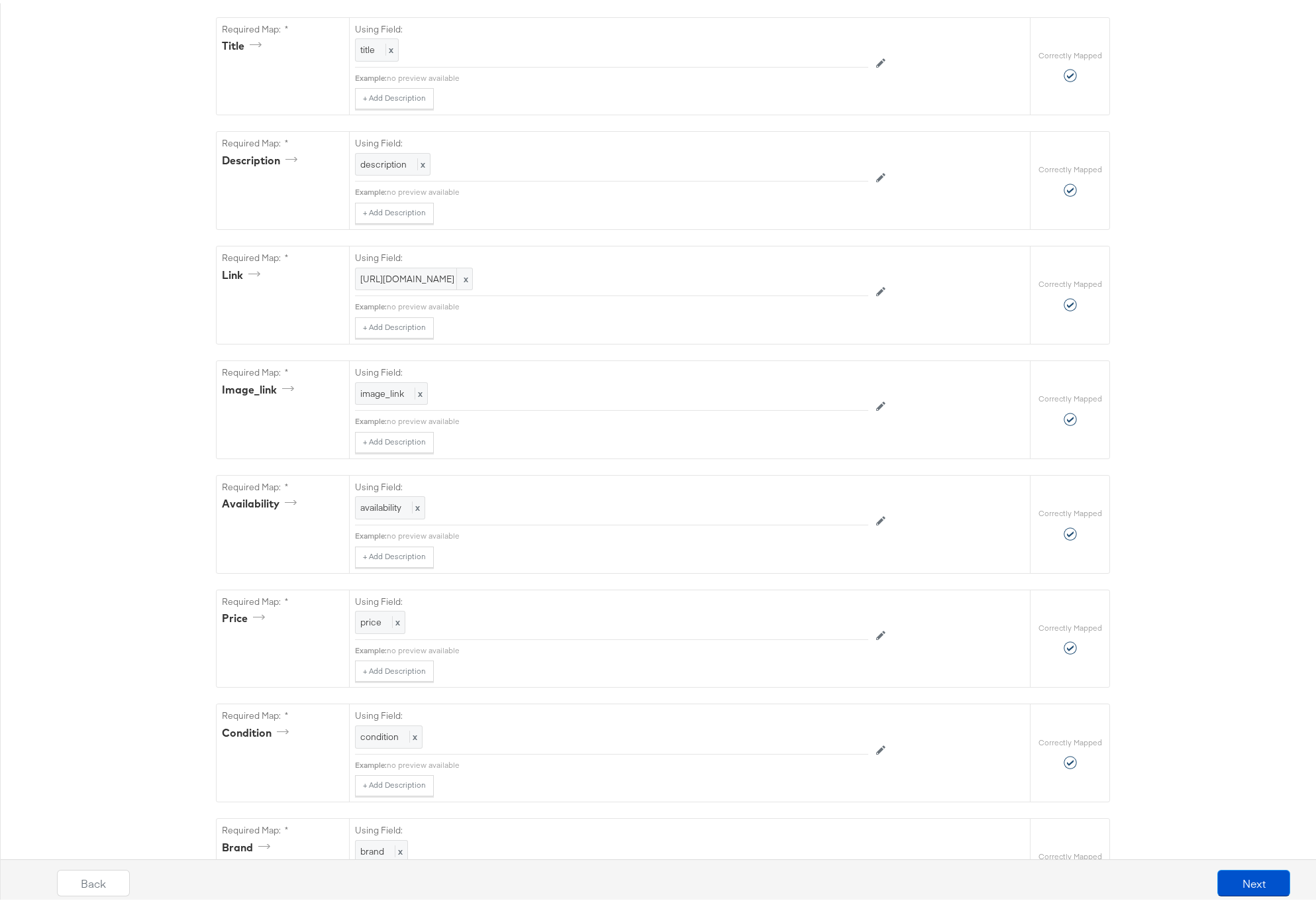
scroll to position [844, 0]
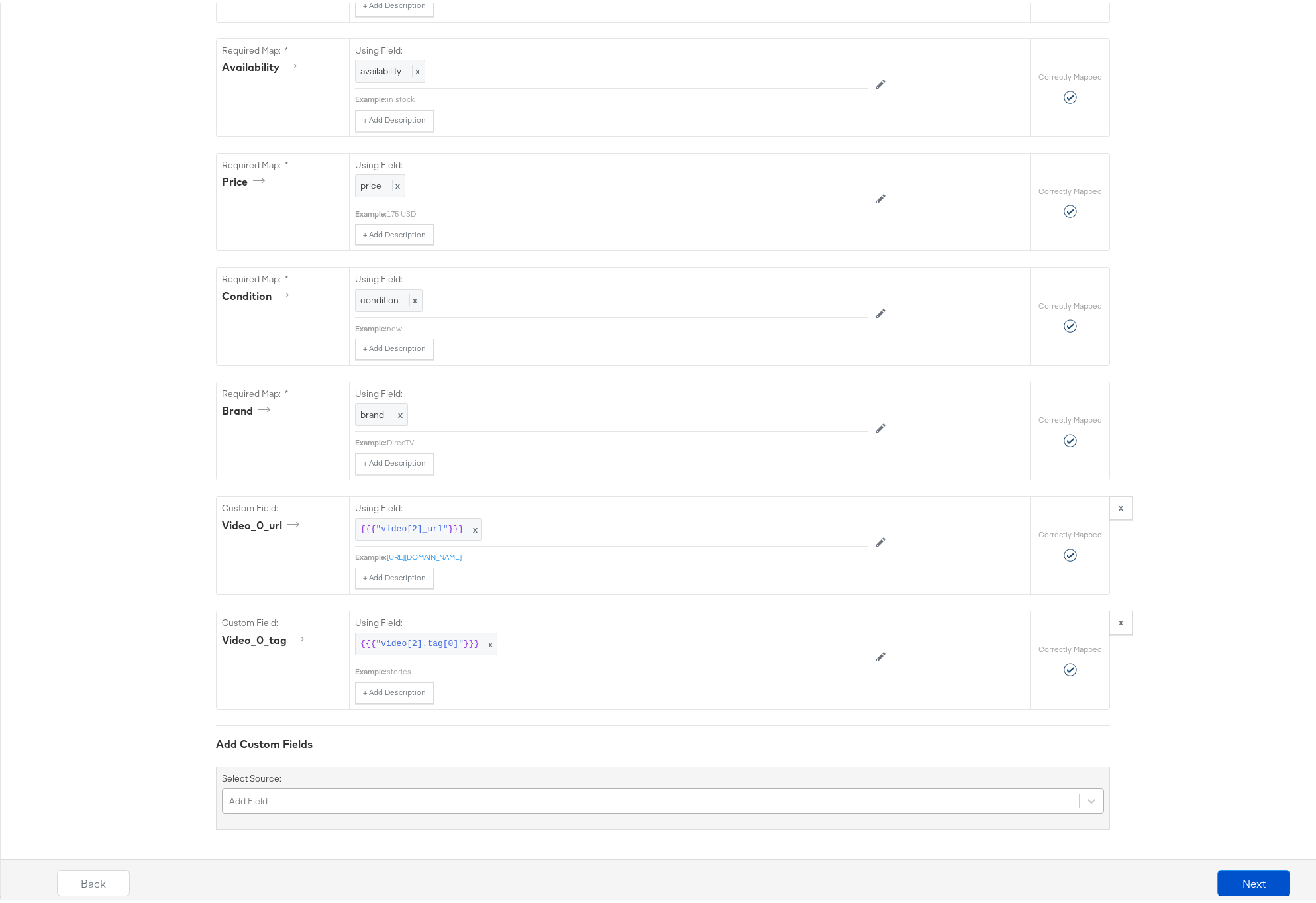
click at [317, 797] on div "Add Field" at bounding box center [663, 798] width 883 height 26
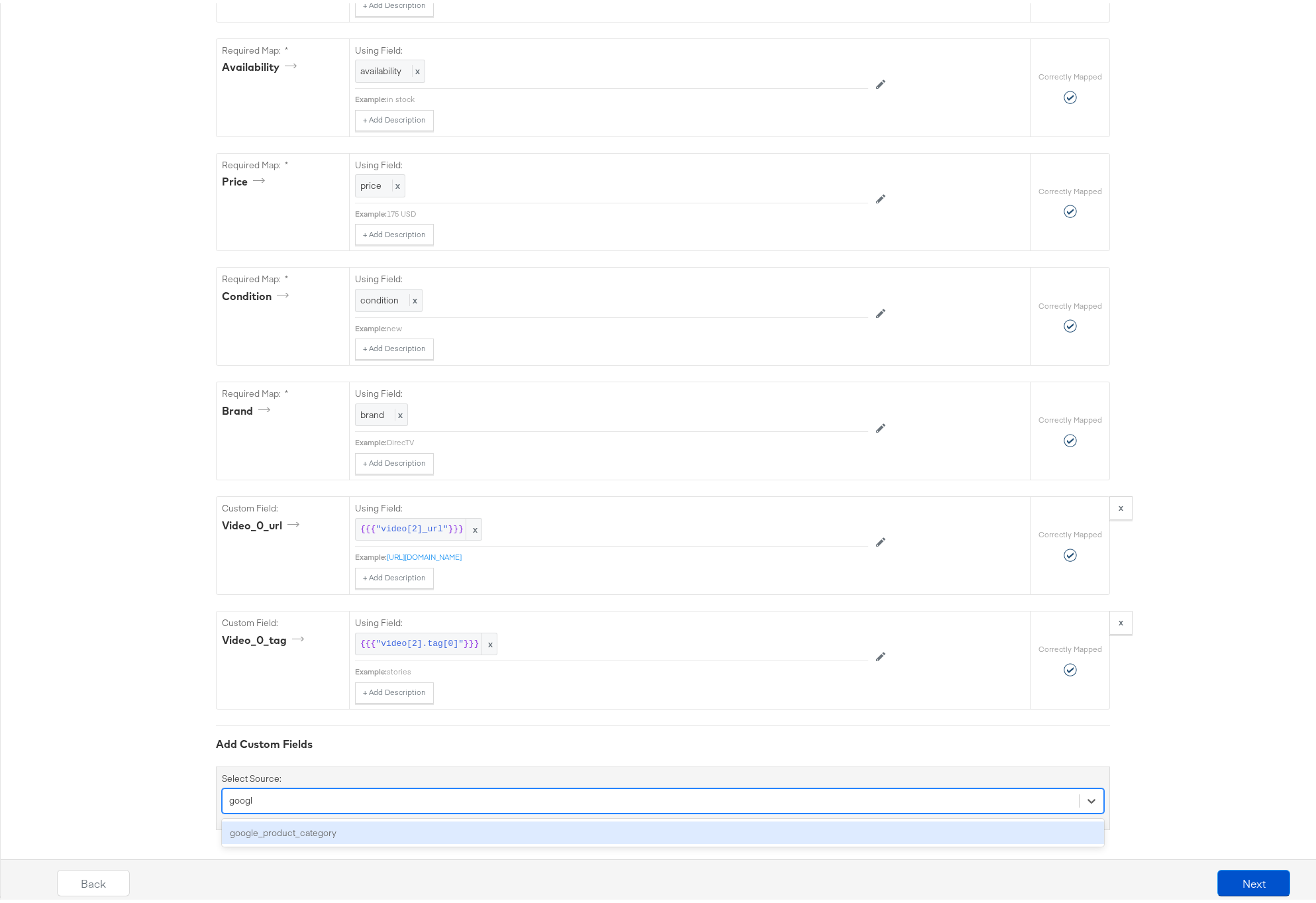
type input "google"
click at [301, 829] on div "google_product_category" at bounding box center [663, 829] width 883 height 24
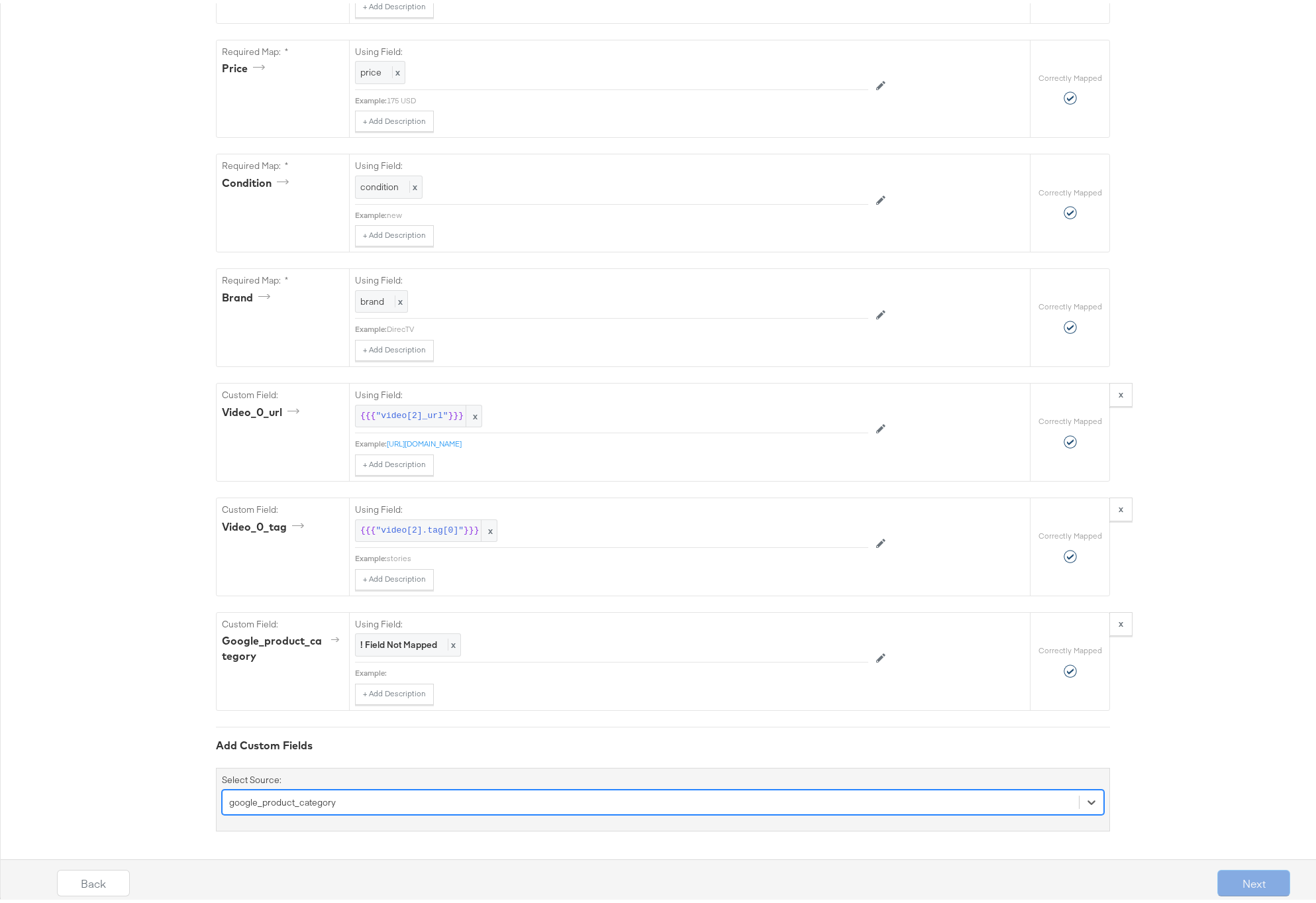
scroll to position [959, 0]
click at [402, 638] on strong "! Field Not Mapped" at bounding box center [399, 640] width 77 height 12
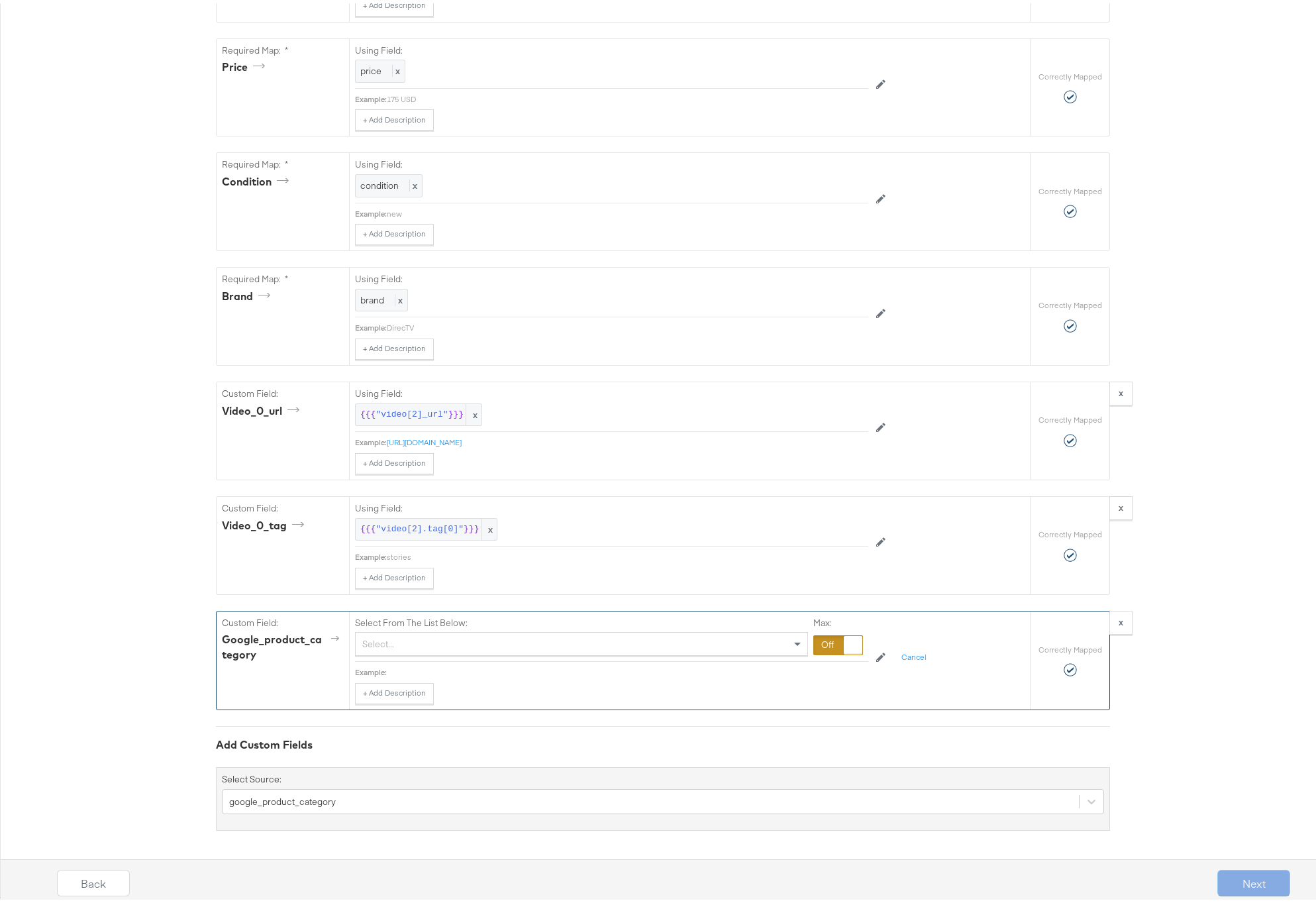
click at [402, 639] on div "Select..." at bounding box center [581, 640] width 452 height 23
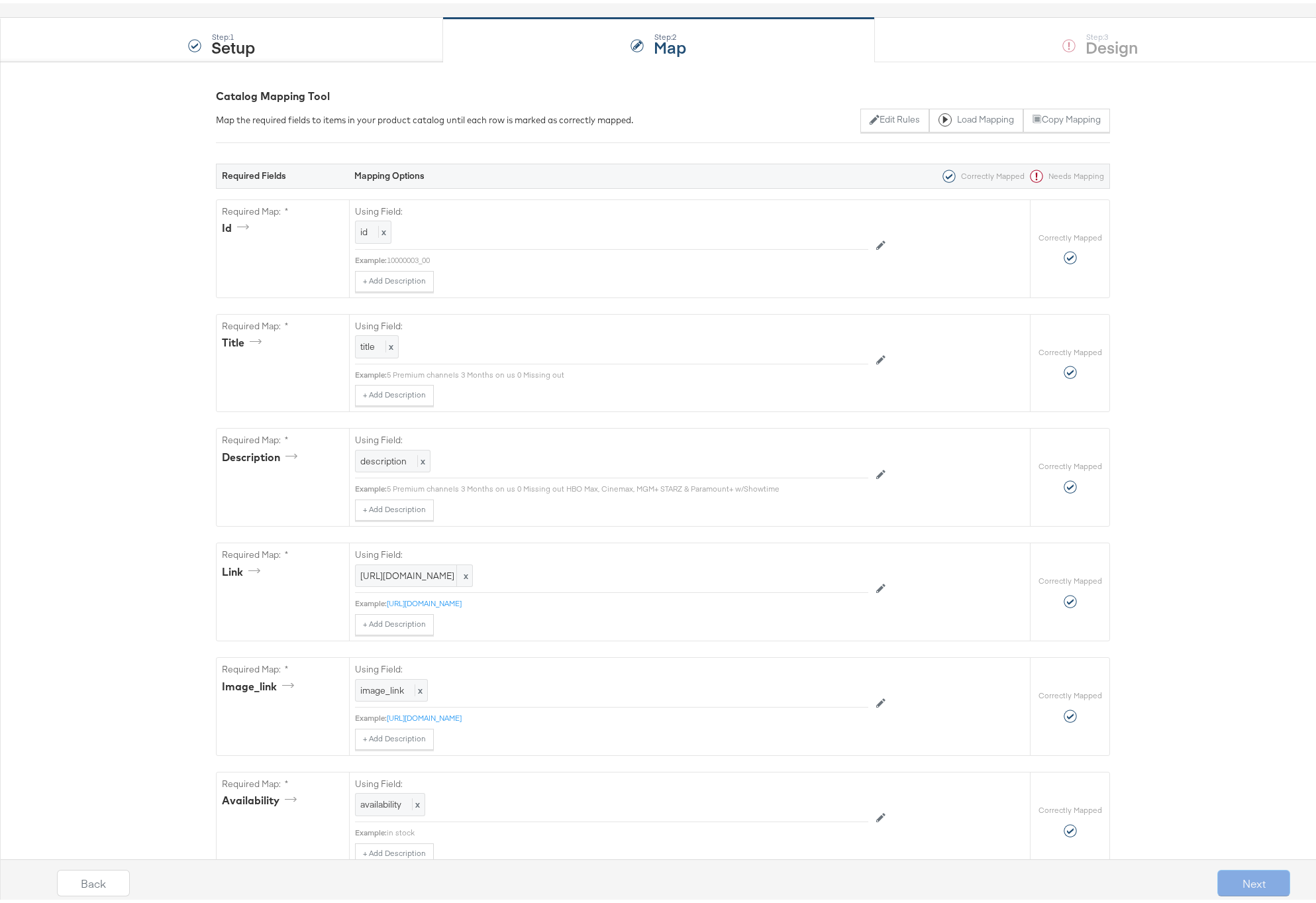
scroll to position [0, 0]
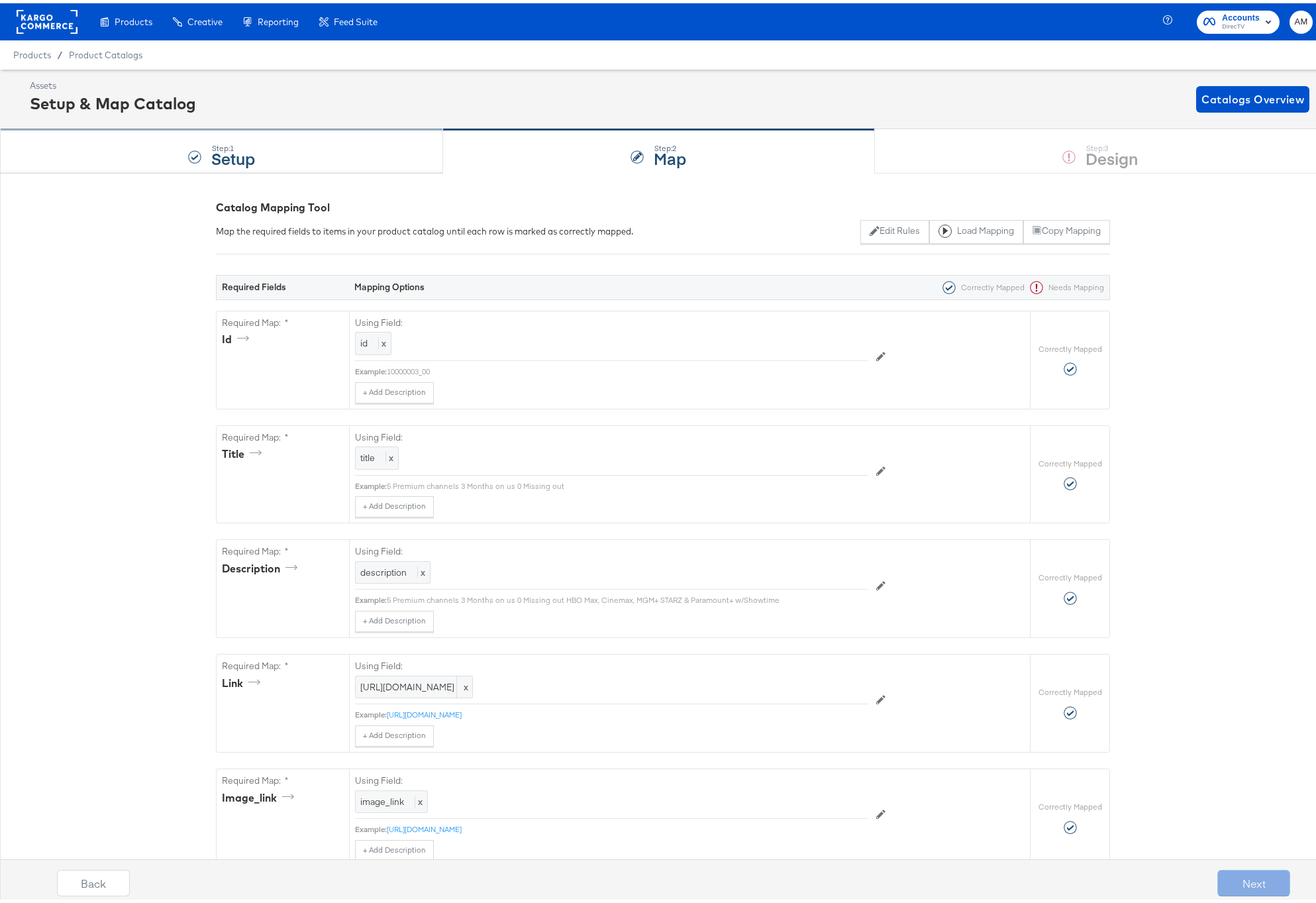
type input "google"
click at [337, 149] on div "Step: 1 Setup" at bounding box center [222, 148] width 443 height 43
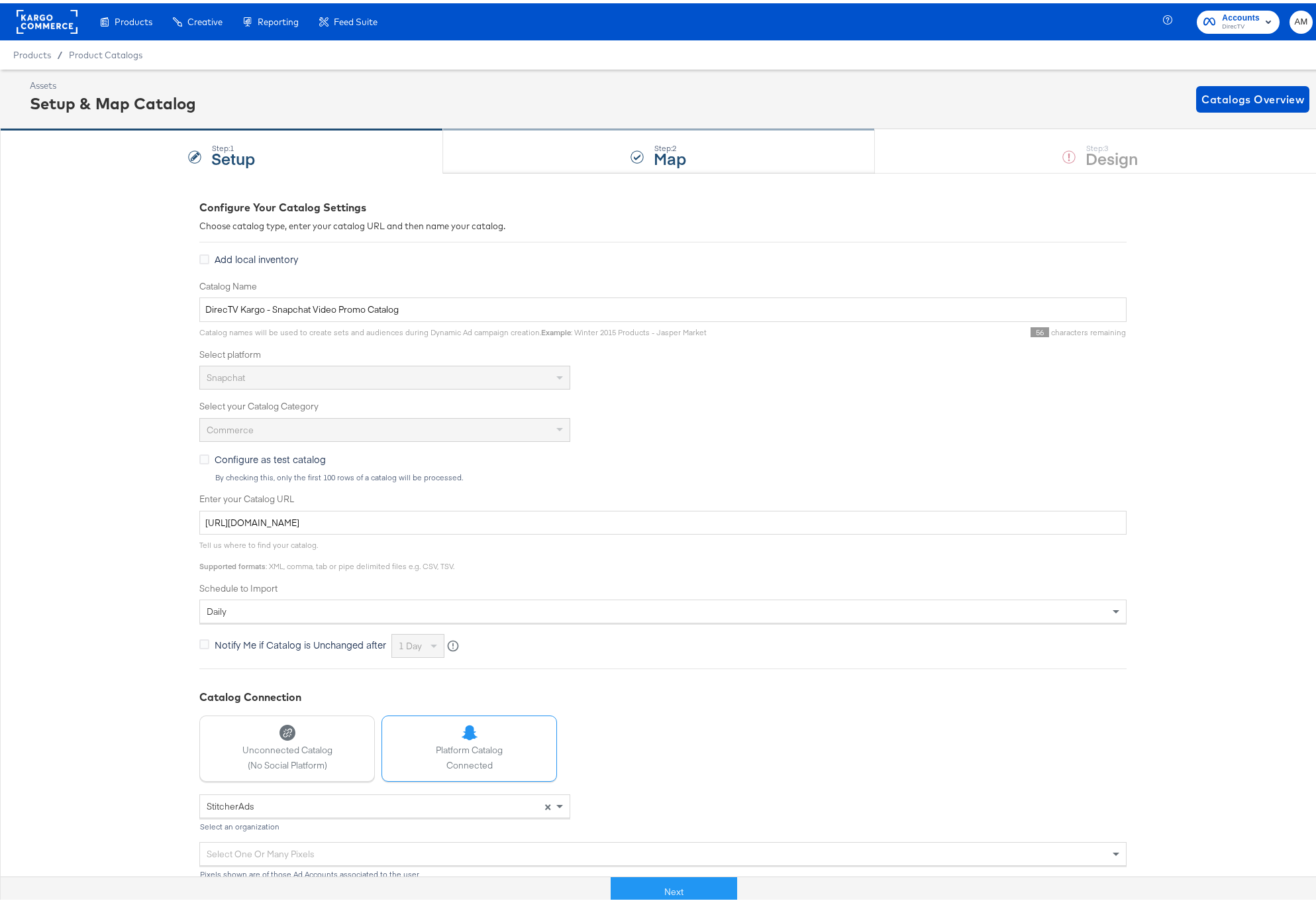
click at [510, 155] on div "Step: 2 Map" at bounding box center [659, 148] width 431 height 43
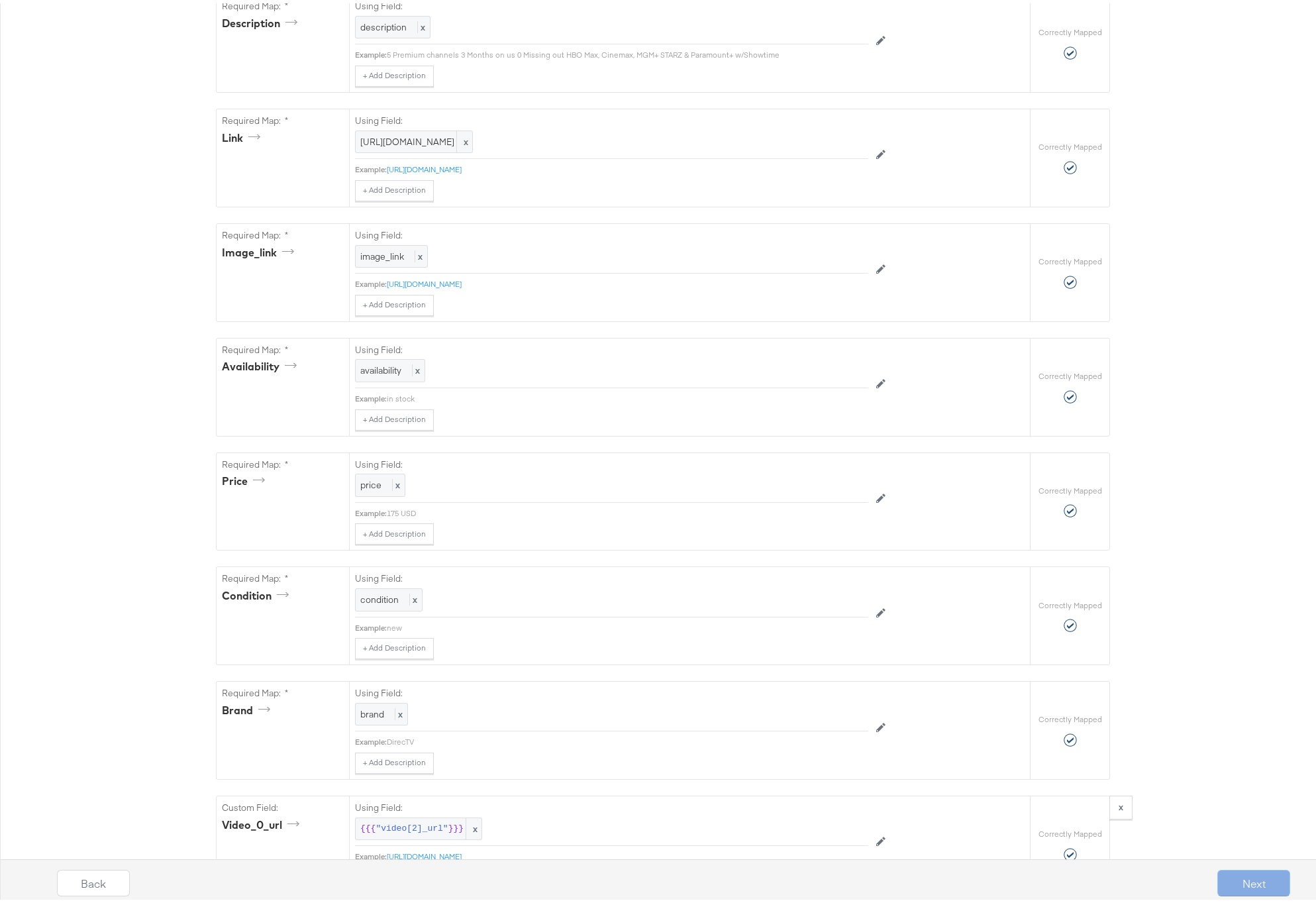
scroll to position [959, 0]
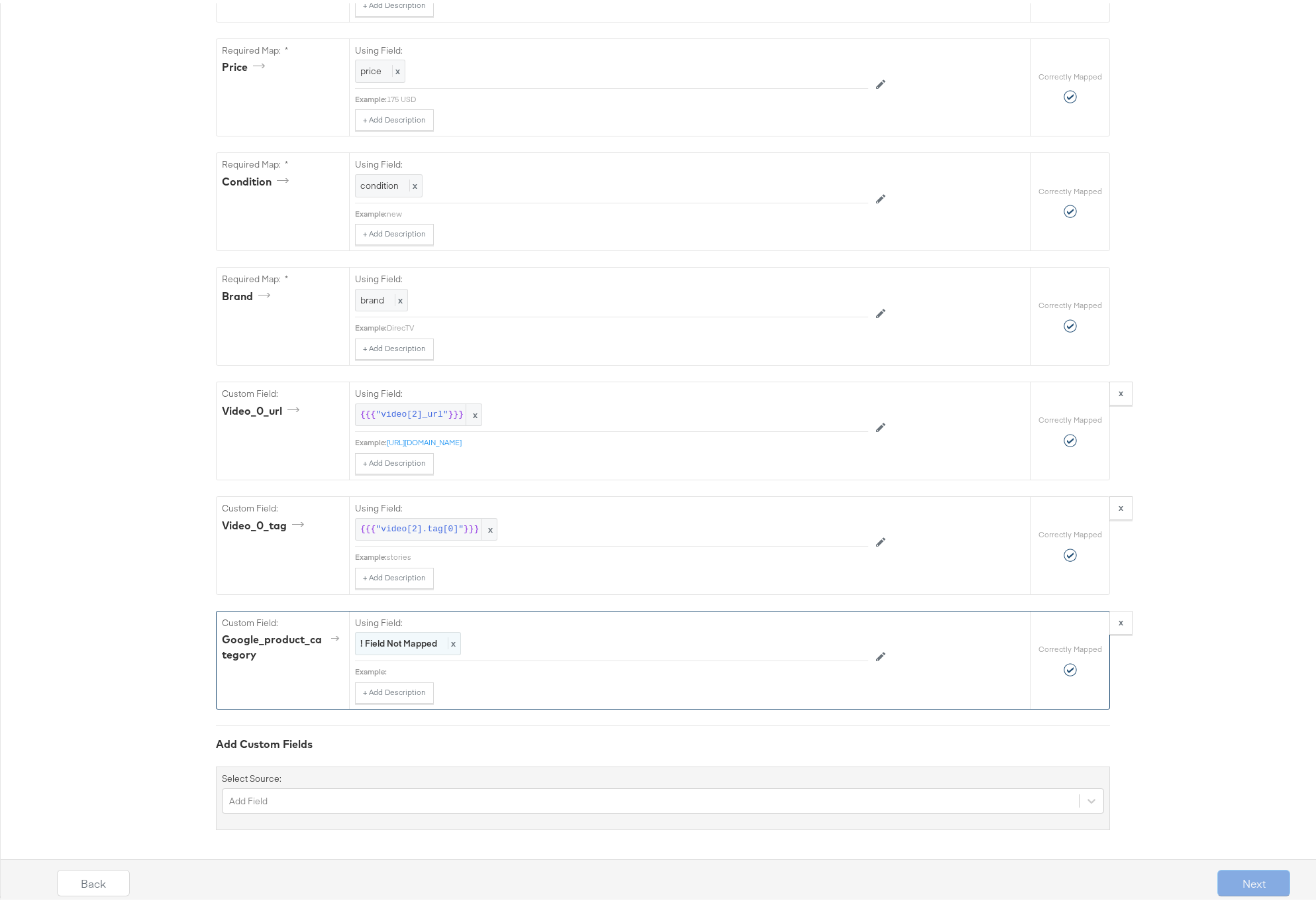
click at [400, 638] on strong "! Field Not Mapped" at bounding box center [399, 640] width 77 height 12
click at [410, 644] on div "Select..." at bounding box center [581, 639] width 452 height 23
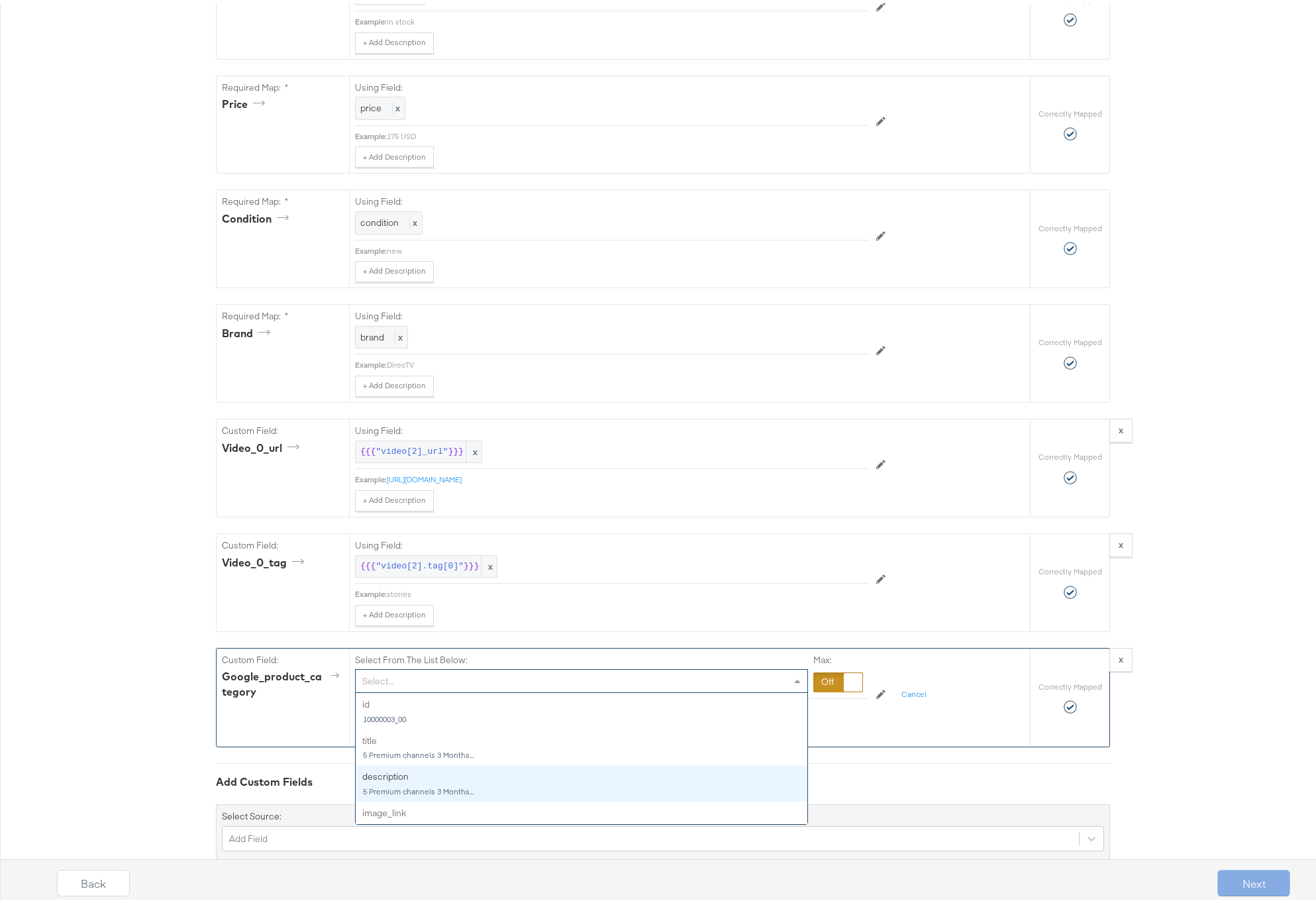
scroll to position [827, 0]
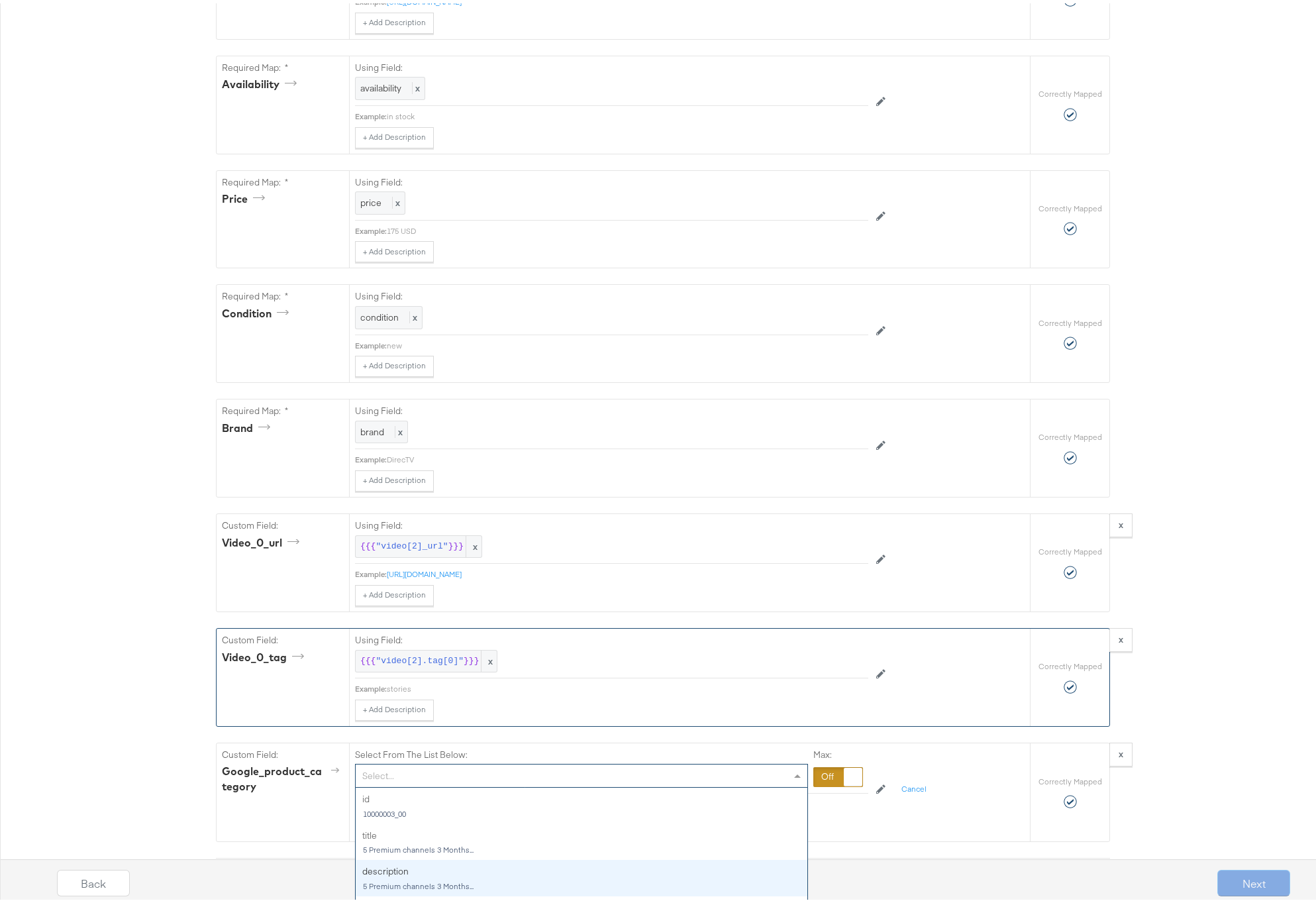
click at [568, 662] on div "{{{ "video[2].tag[0]" }}} x" at bounding box center [611, 658] width 513 height 24
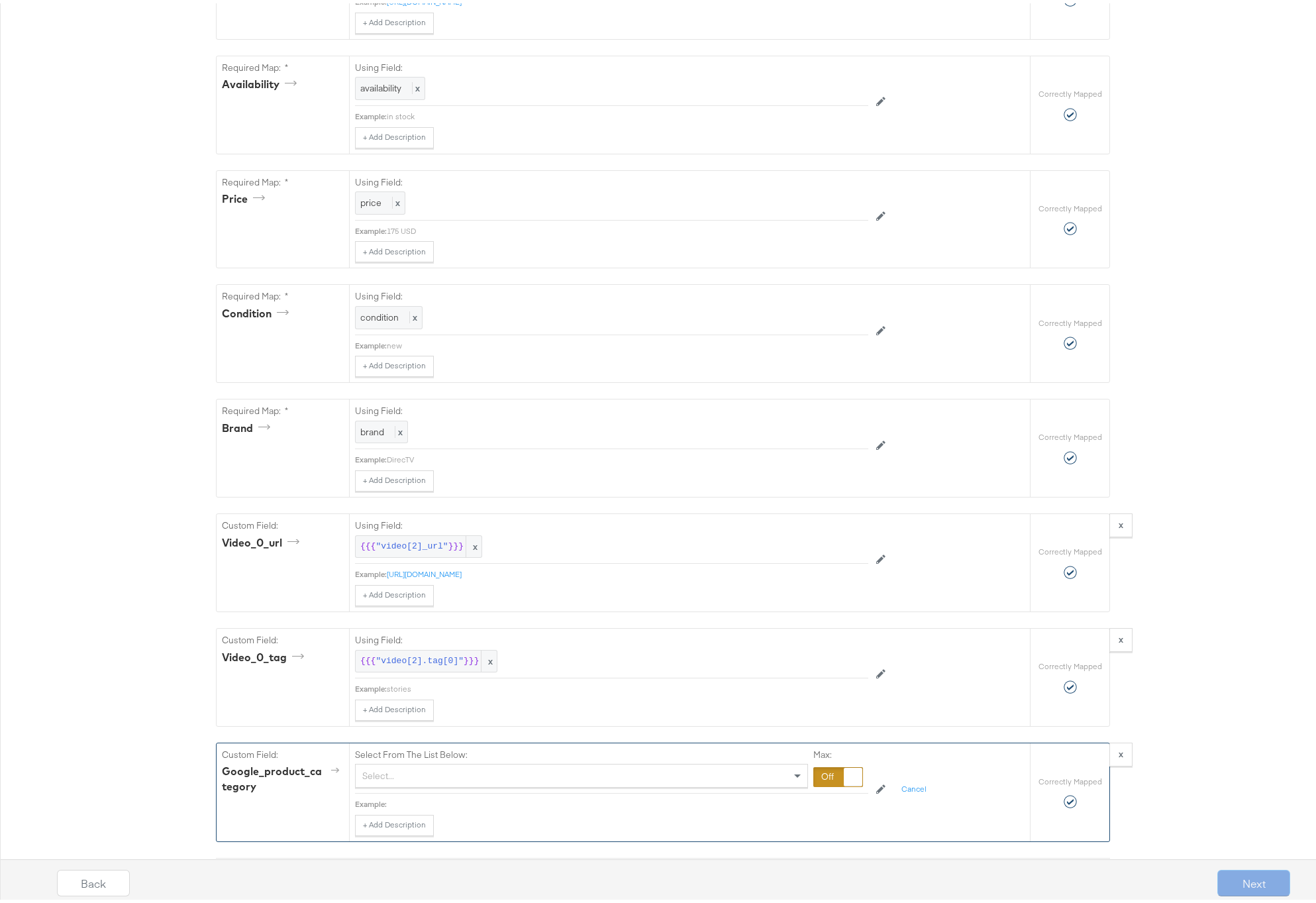
click at [827, 773] on div at bounding box center [838, 773] width 49 height 20
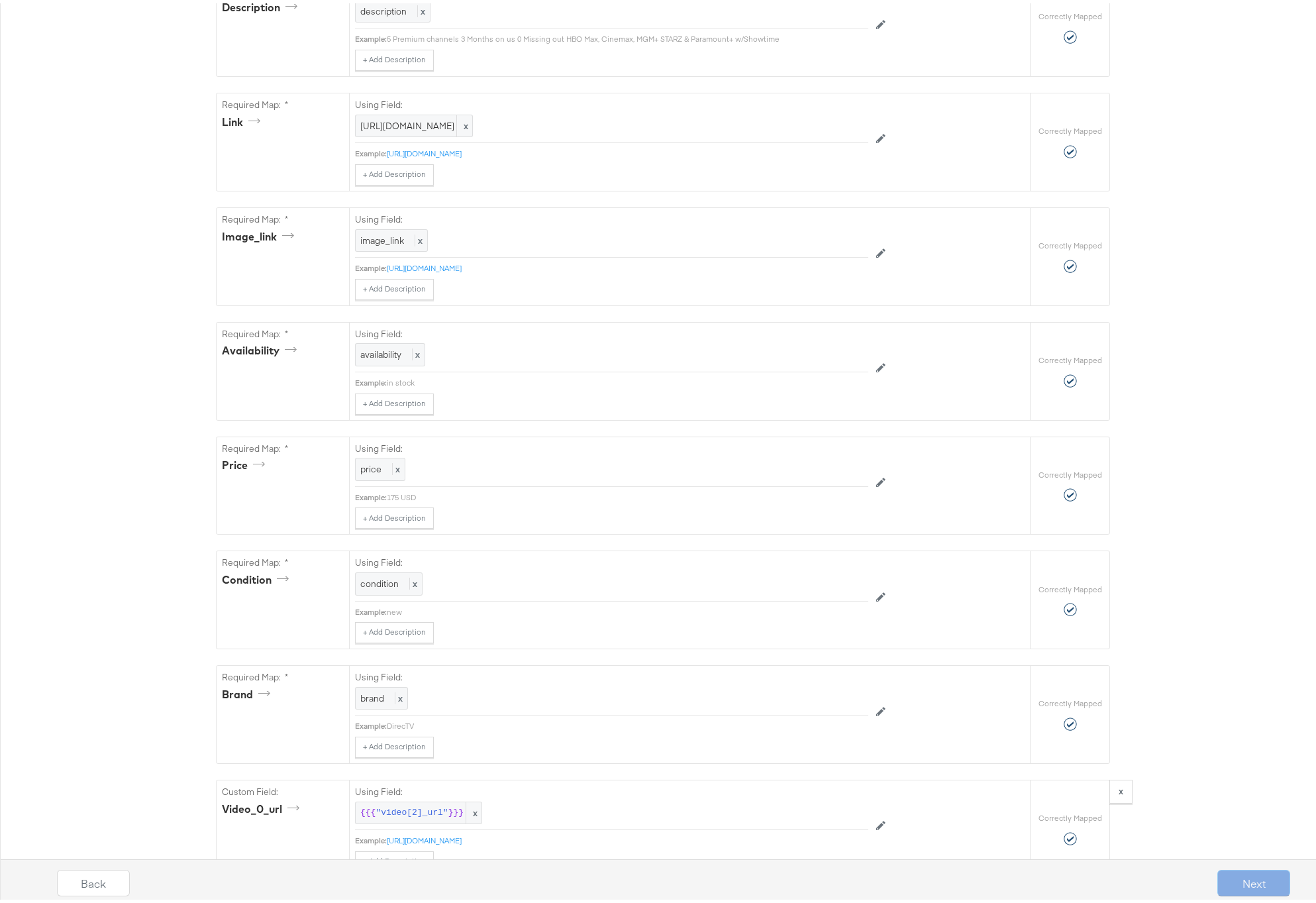
scroll to position [0, 0]
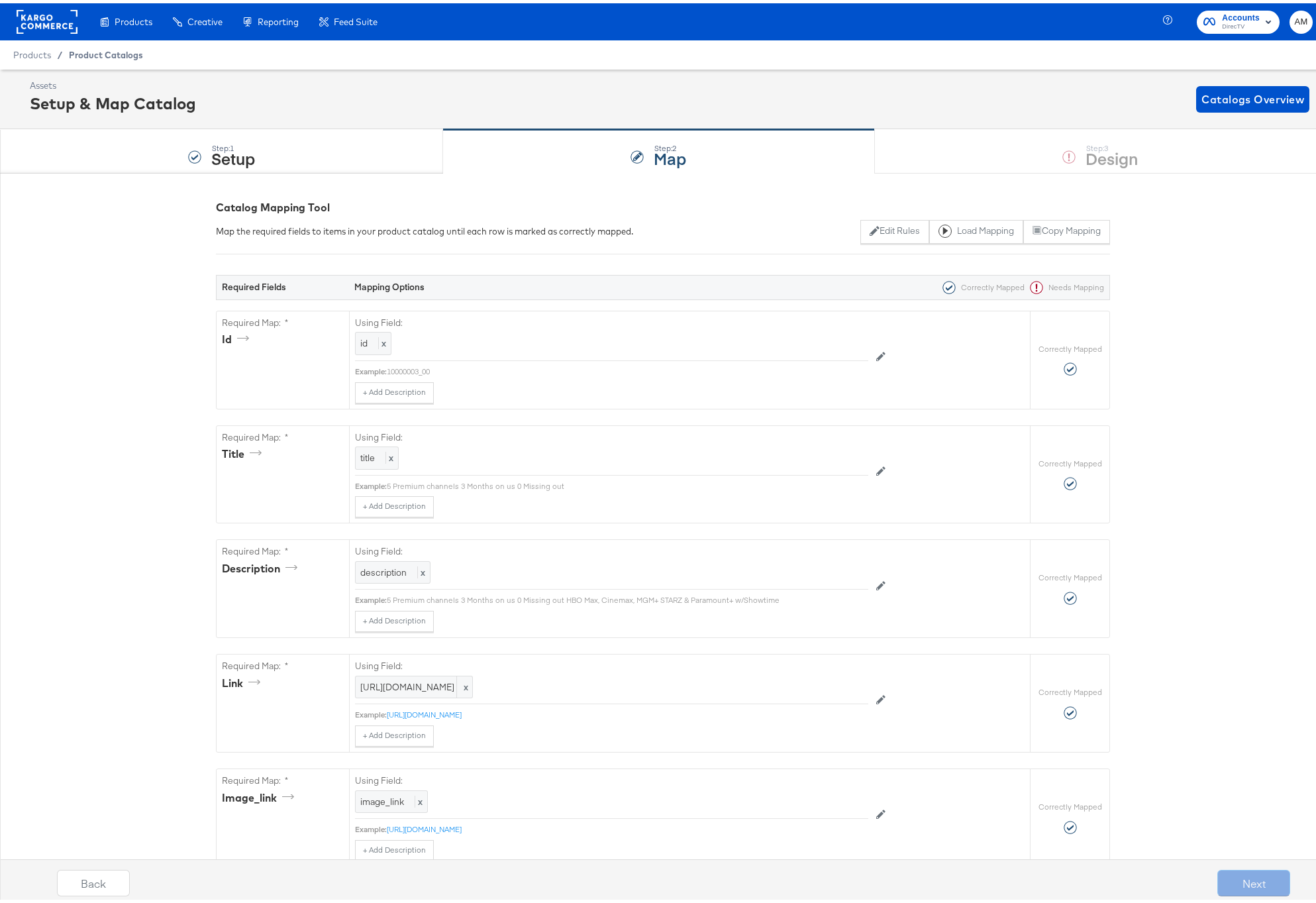
click at [99, 53] on span "Product Catalogs" at bounding box center [105, 51] width 74 height 11
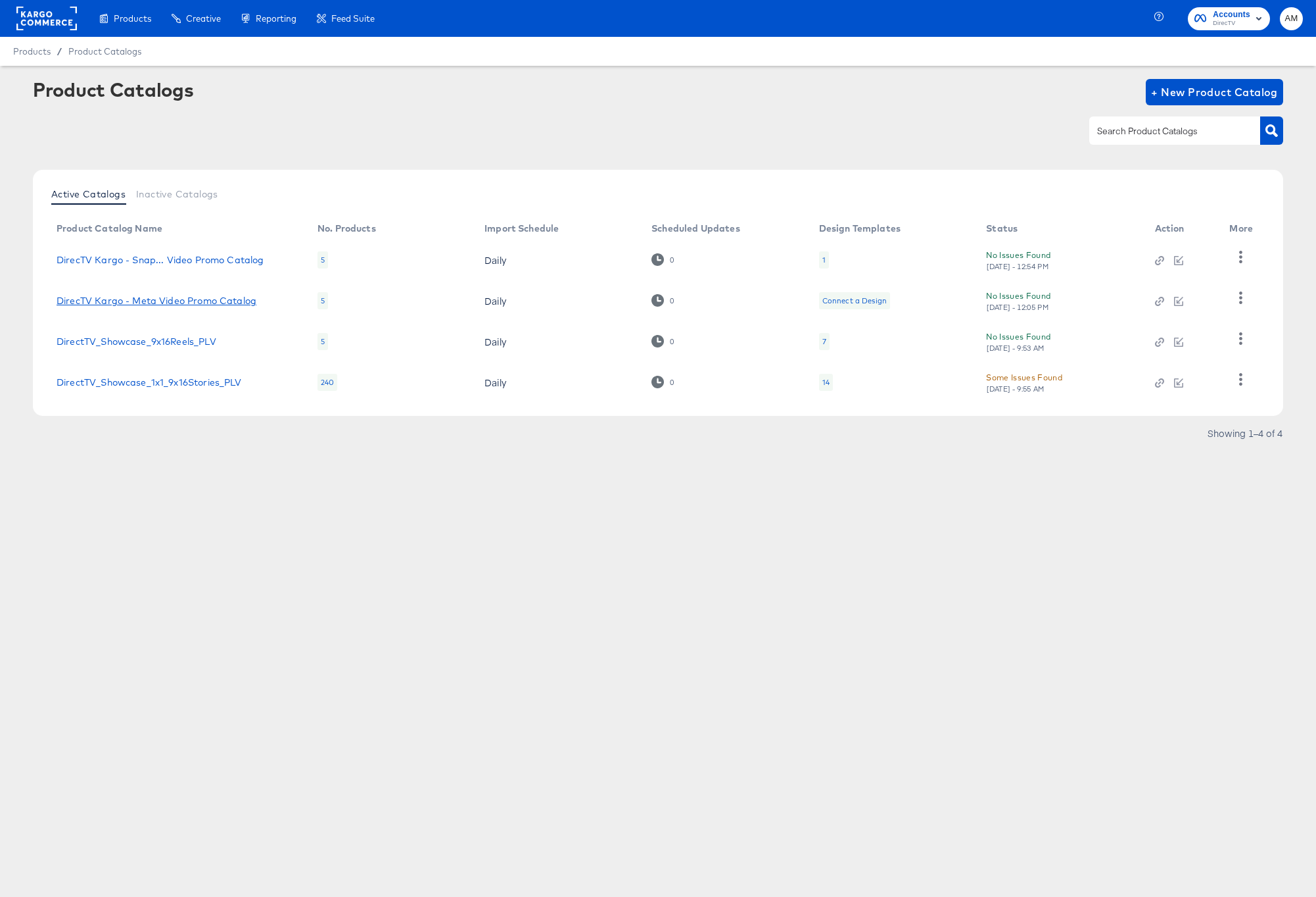
click at [250, 302] on link "DirecTV Kargo - Meta Video Promo Catalog" at bounding box center [156, 300] width 199 height 11
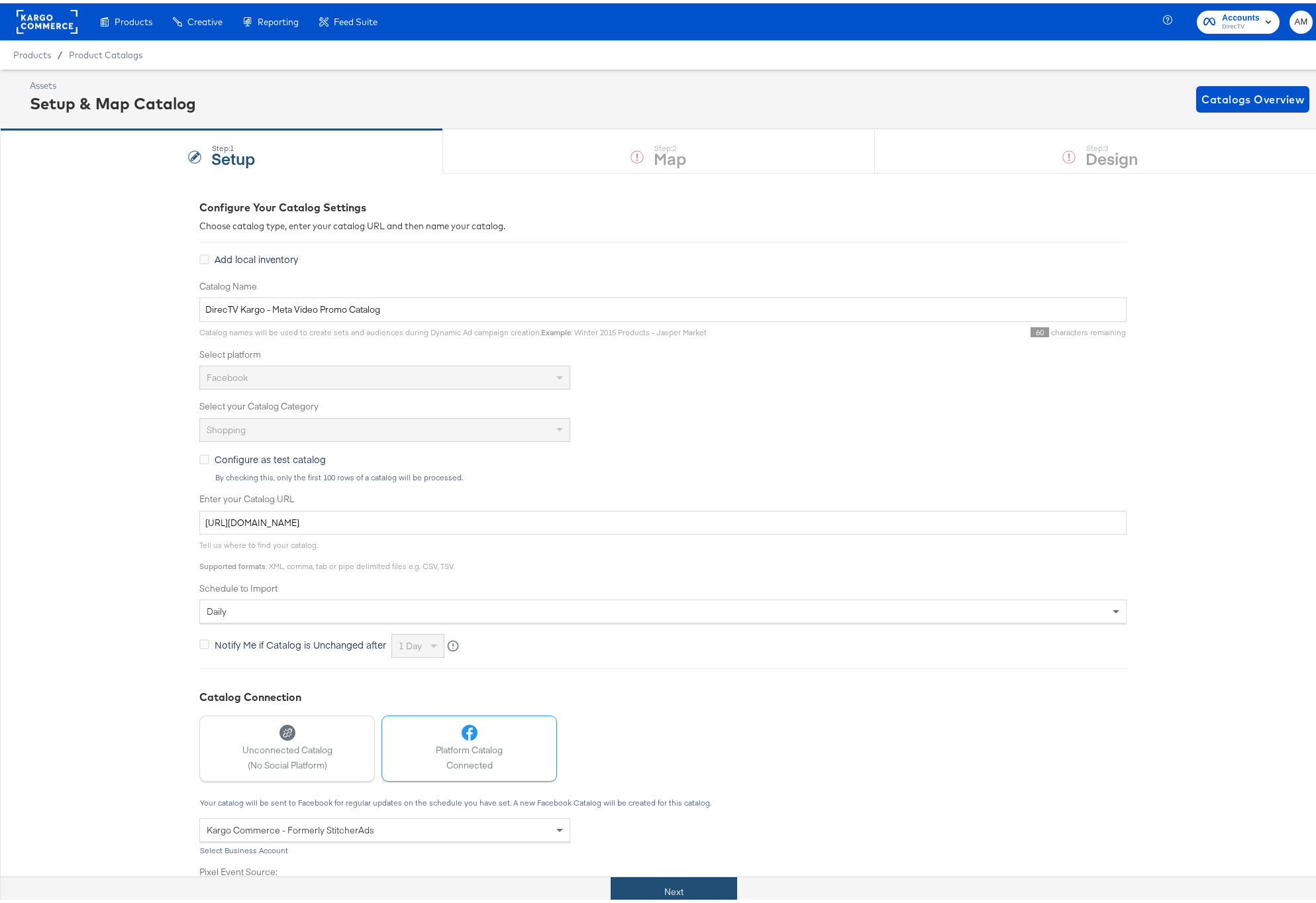
click at [649, 884] on button "Next" at bounding box center [674, 888] width 126 height 30
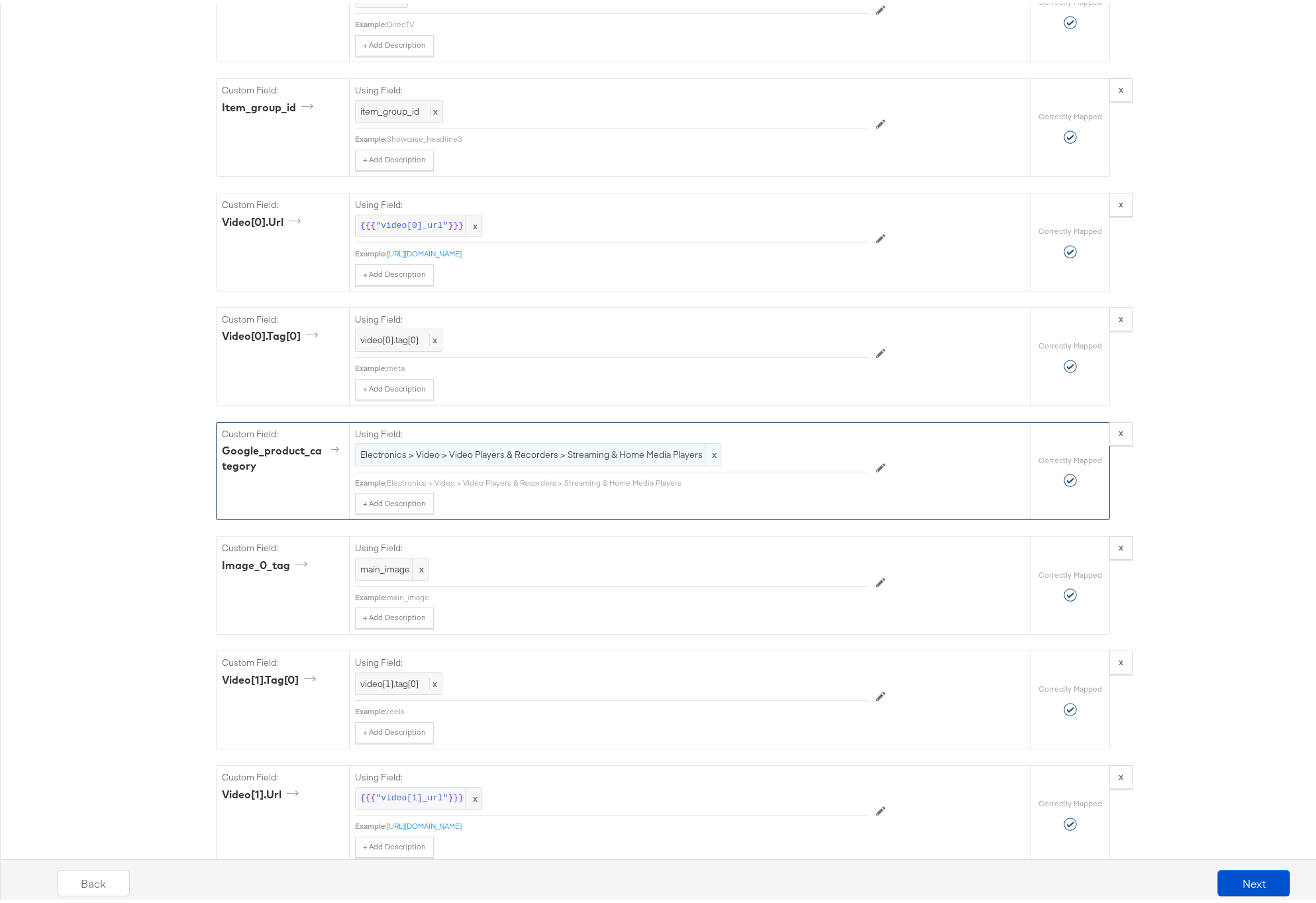
scroll to position [1253, 0]
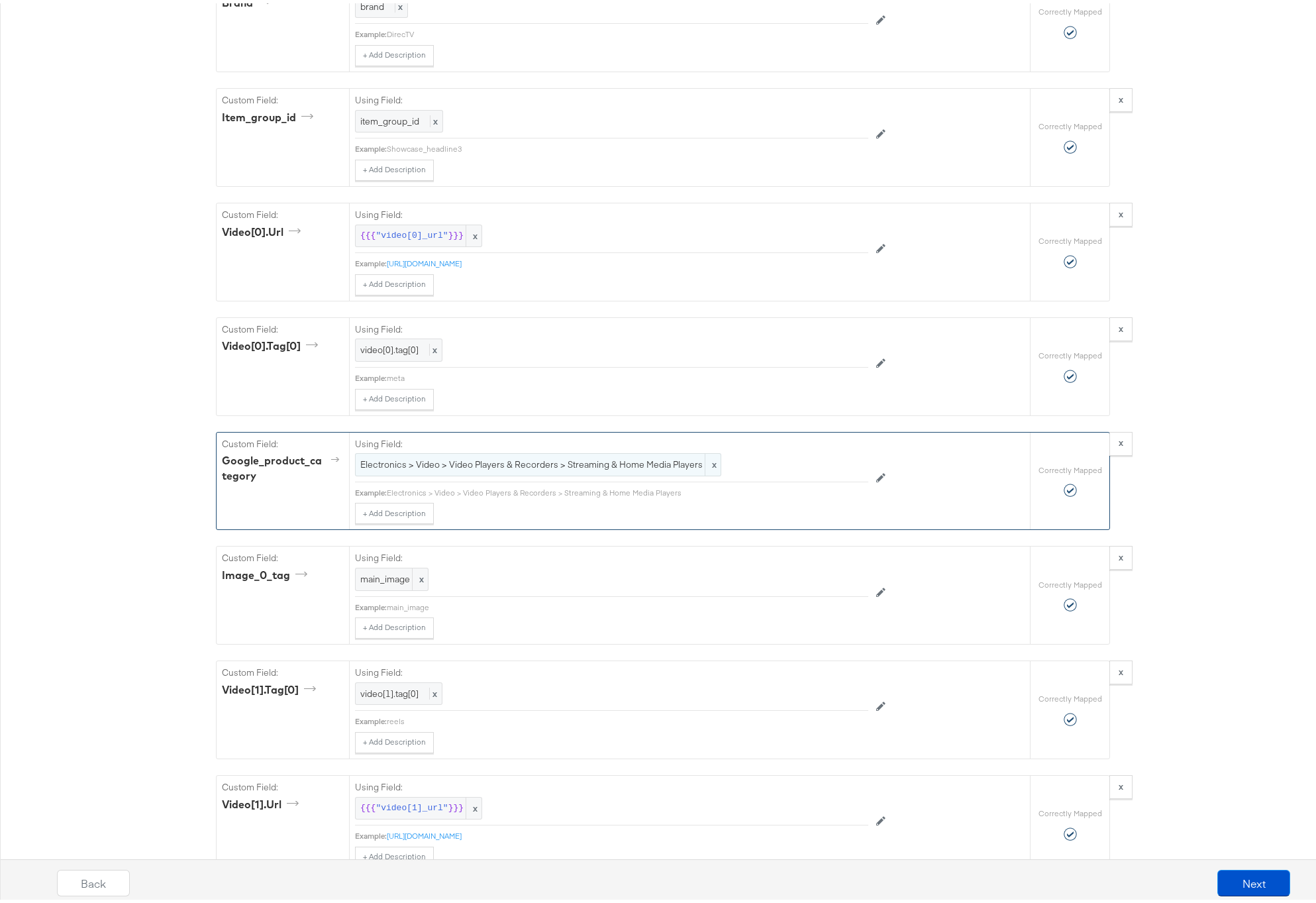
click at [361, 462] on span "Electronics > Video > Video Players & Recorders > Streaming & Home Media Players" at bounding box center [538, 461] width 356 height 13
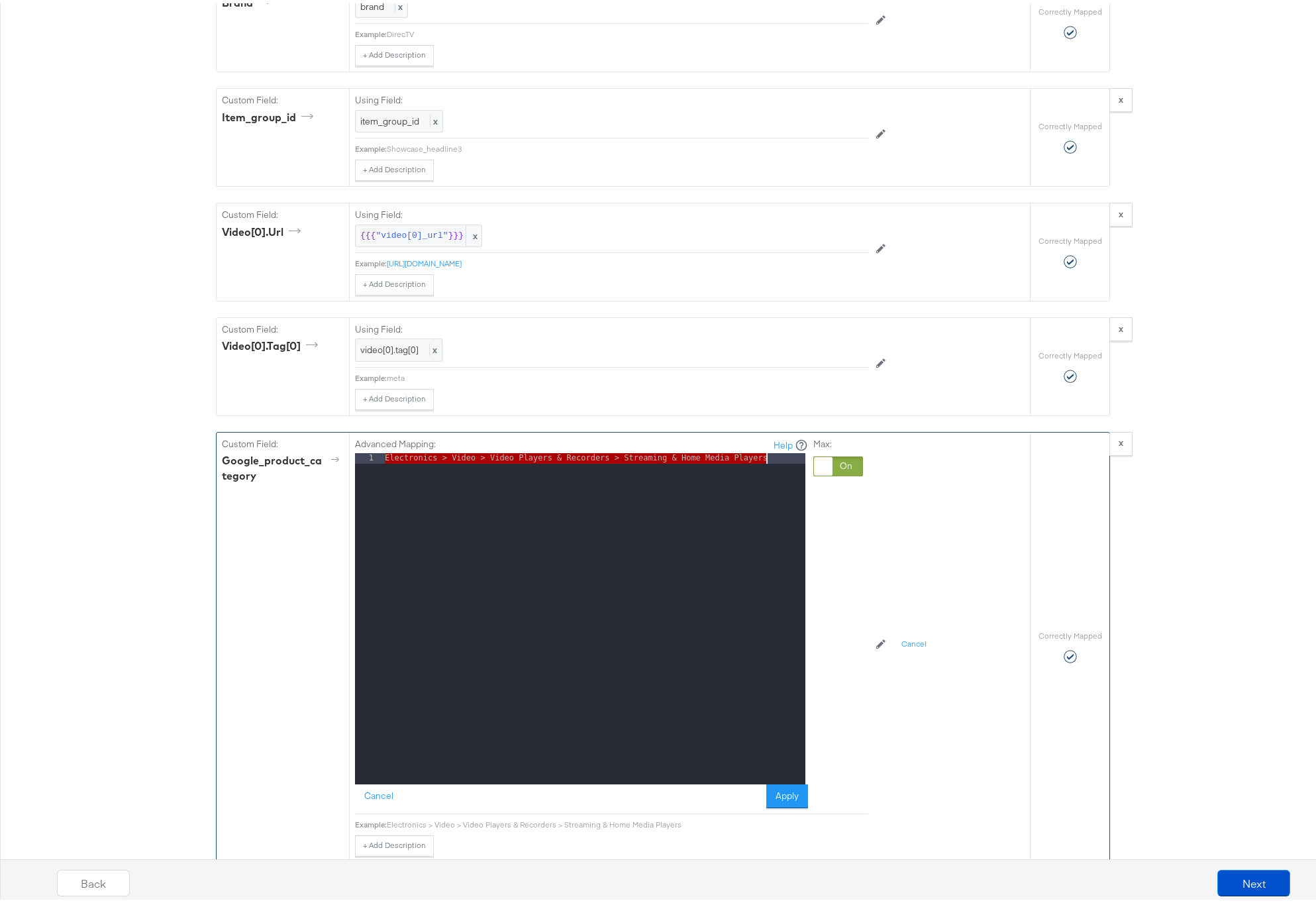
drag, startPoint x: 381, startPoint y: 455, endPoint x: 809, endPoint y: 453, distance: 428.0
click at [809, 453] on div "Advanced Mapping: Help 1 Electronics > Video > Video Players & Recorders > Stre…" at bounding box center [611, 620] width 513 height 382
click at [934, 604] on div "Advanced Mapping: Help 1 Electronics > Video > Video Players & Recorders > Stre…" at bounding box center [689, 644] width 681 height 429
click at [778, 785] on button "Apply" at bounding box center [787, 793] width 41 height 24
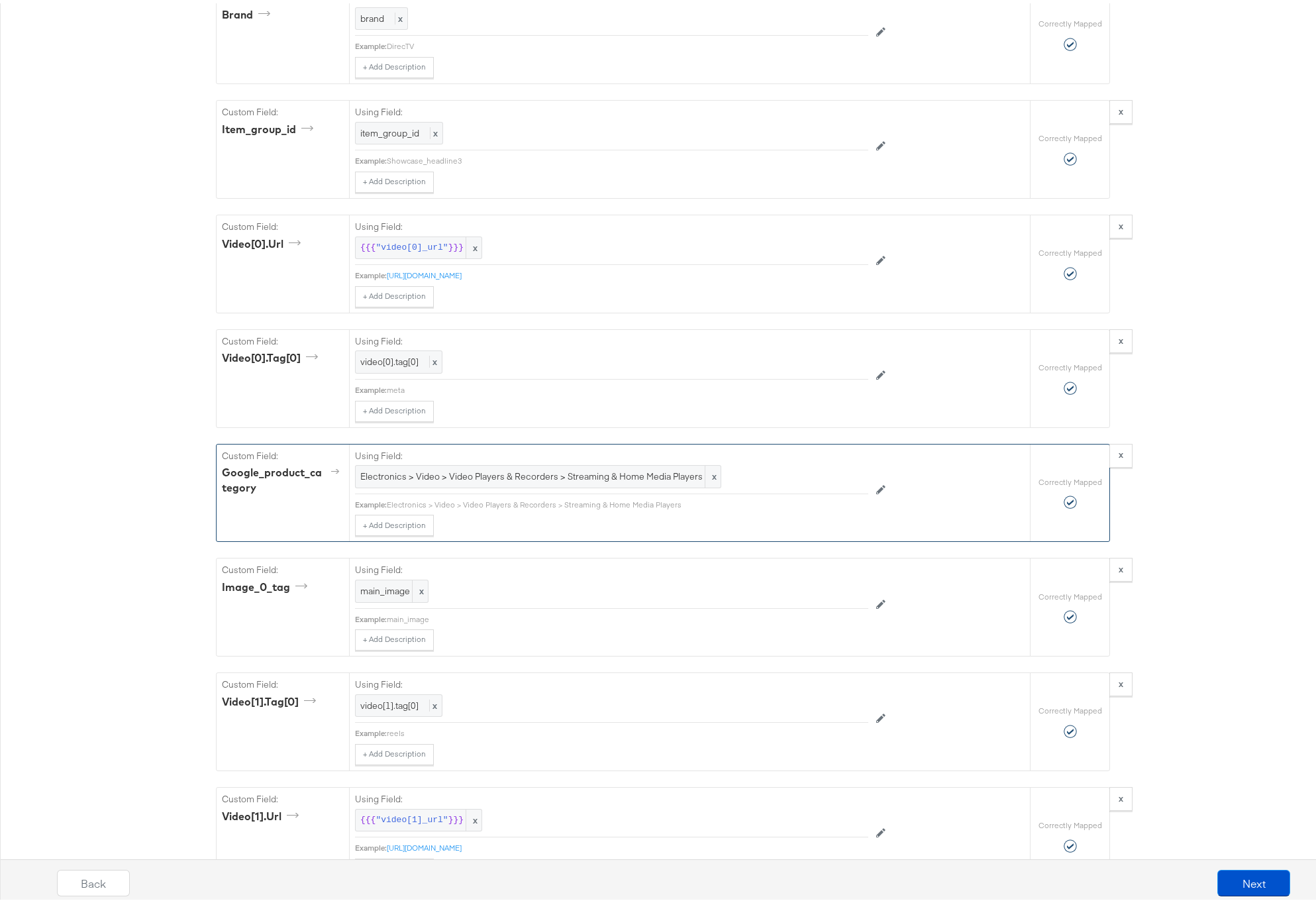
scroll to position [0, 0]
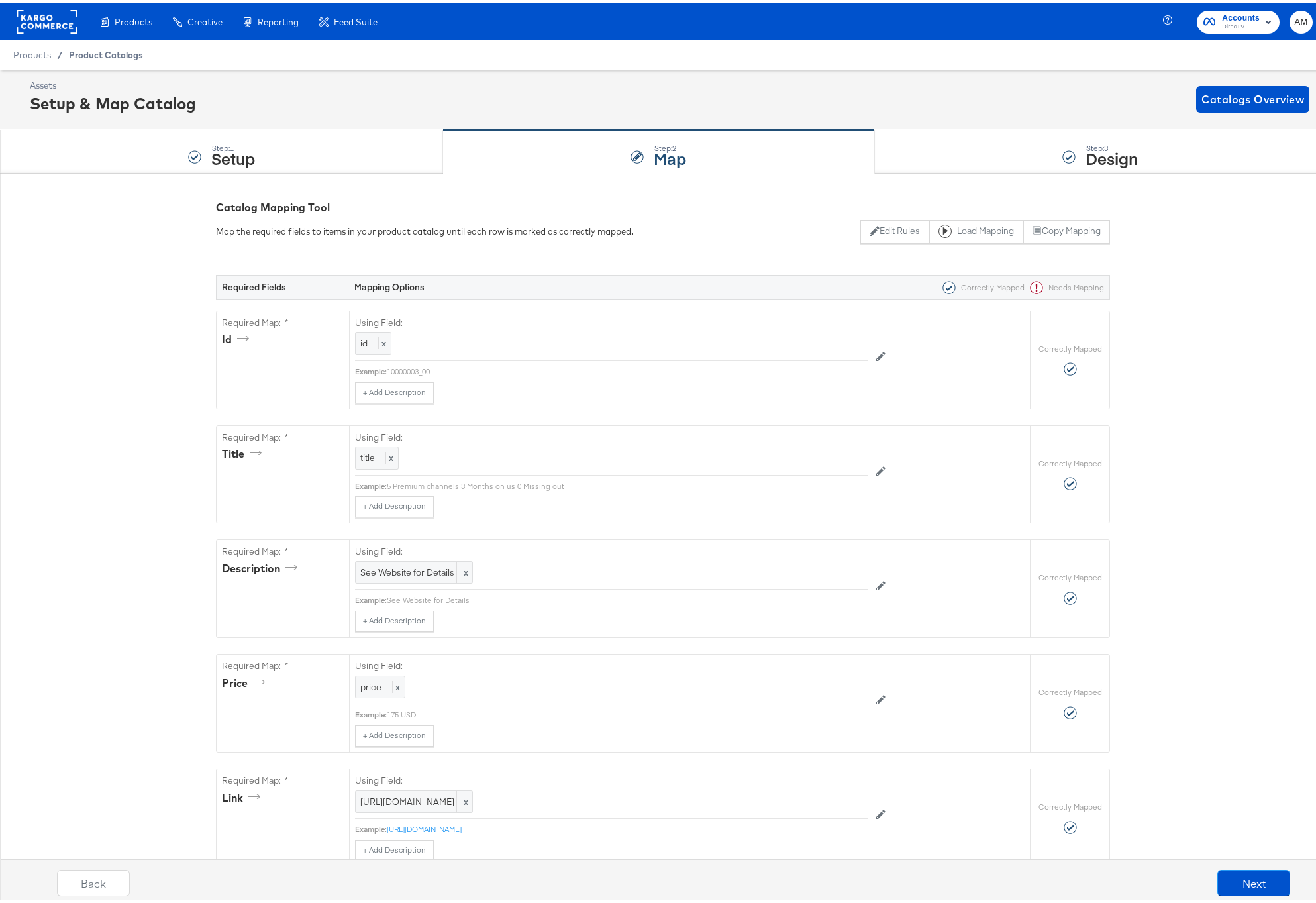
click at [114, 51] on span "Product Catalogs" at bounding box center [105, 51] width 74 height 11
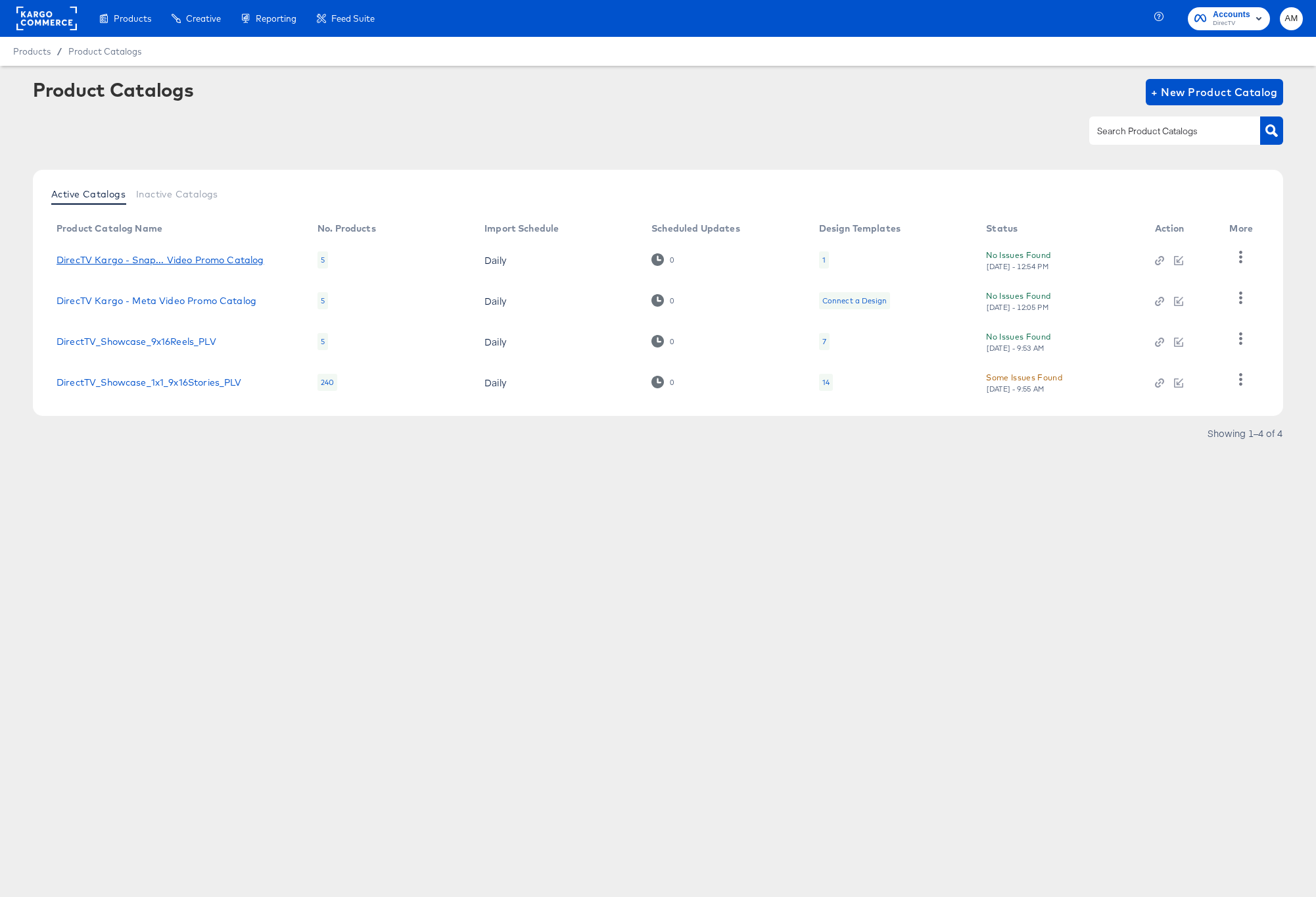
click at [165, 259] on div "DirecTV Kargo - Snap... Video Promo Catalog" at bounding box center [160, 259] width 207 height 11
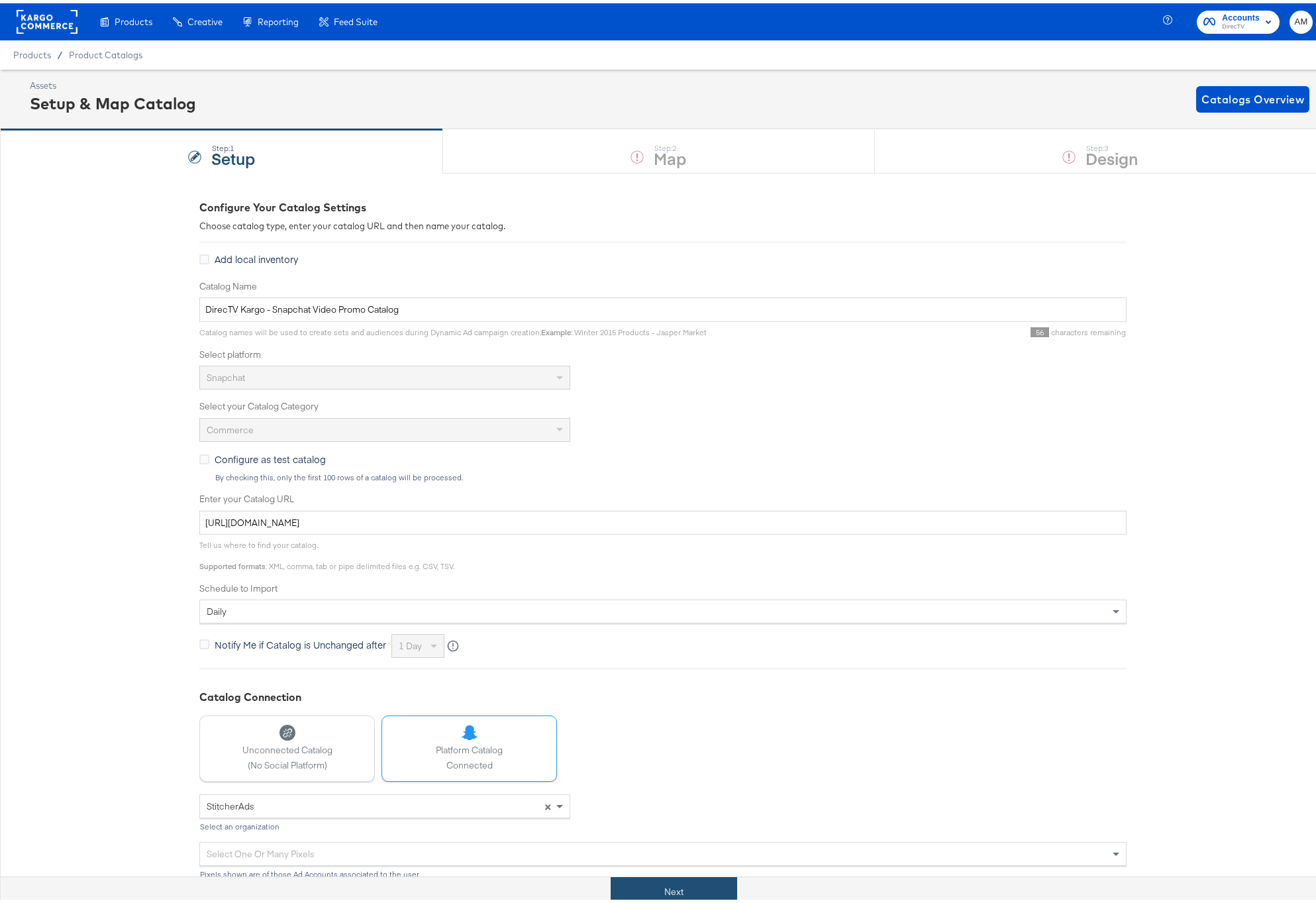
click at [627, 893] on button "Next" at bounding box center [674, 888] width 126 height 30
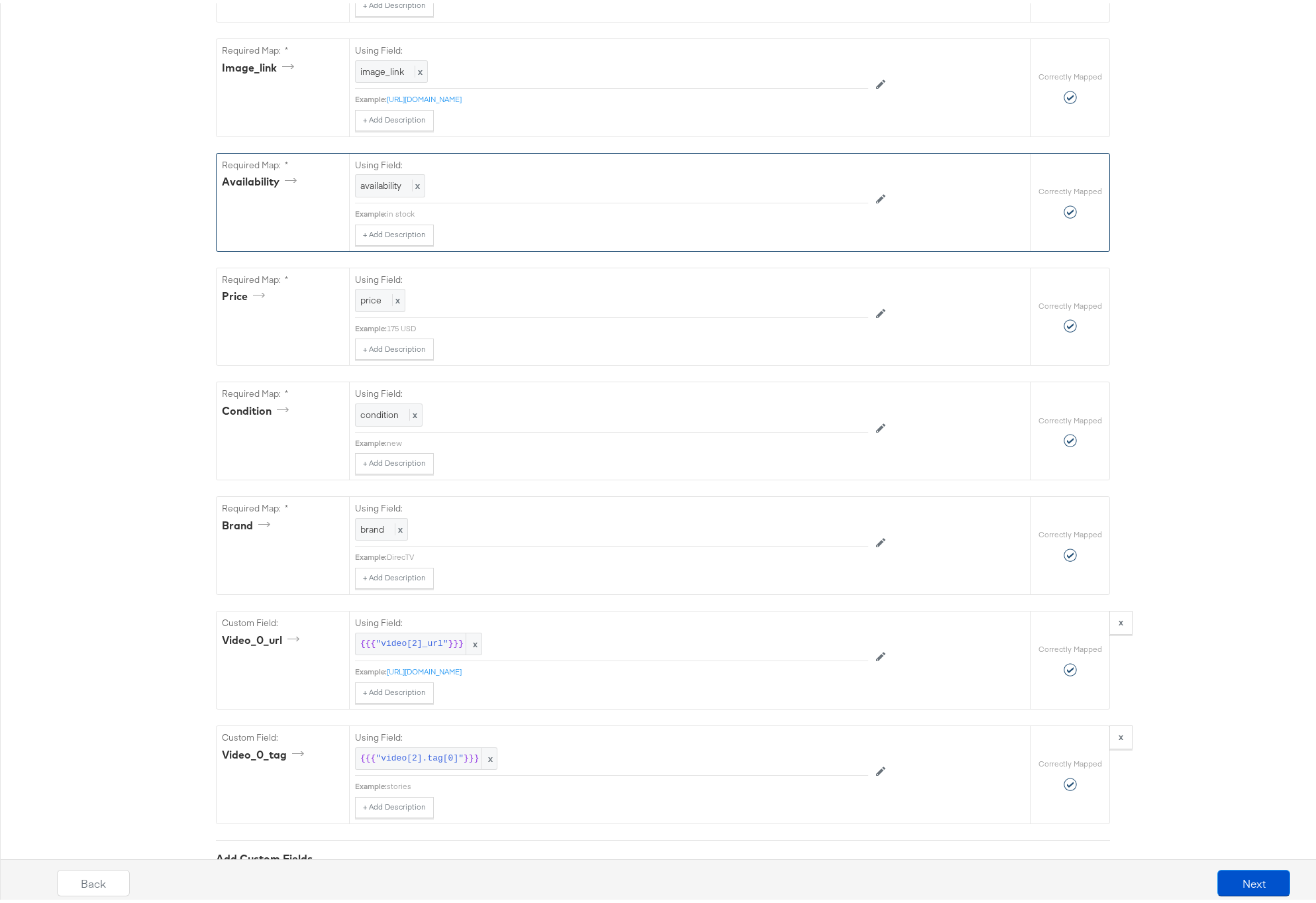
scroll to position [844, 0]
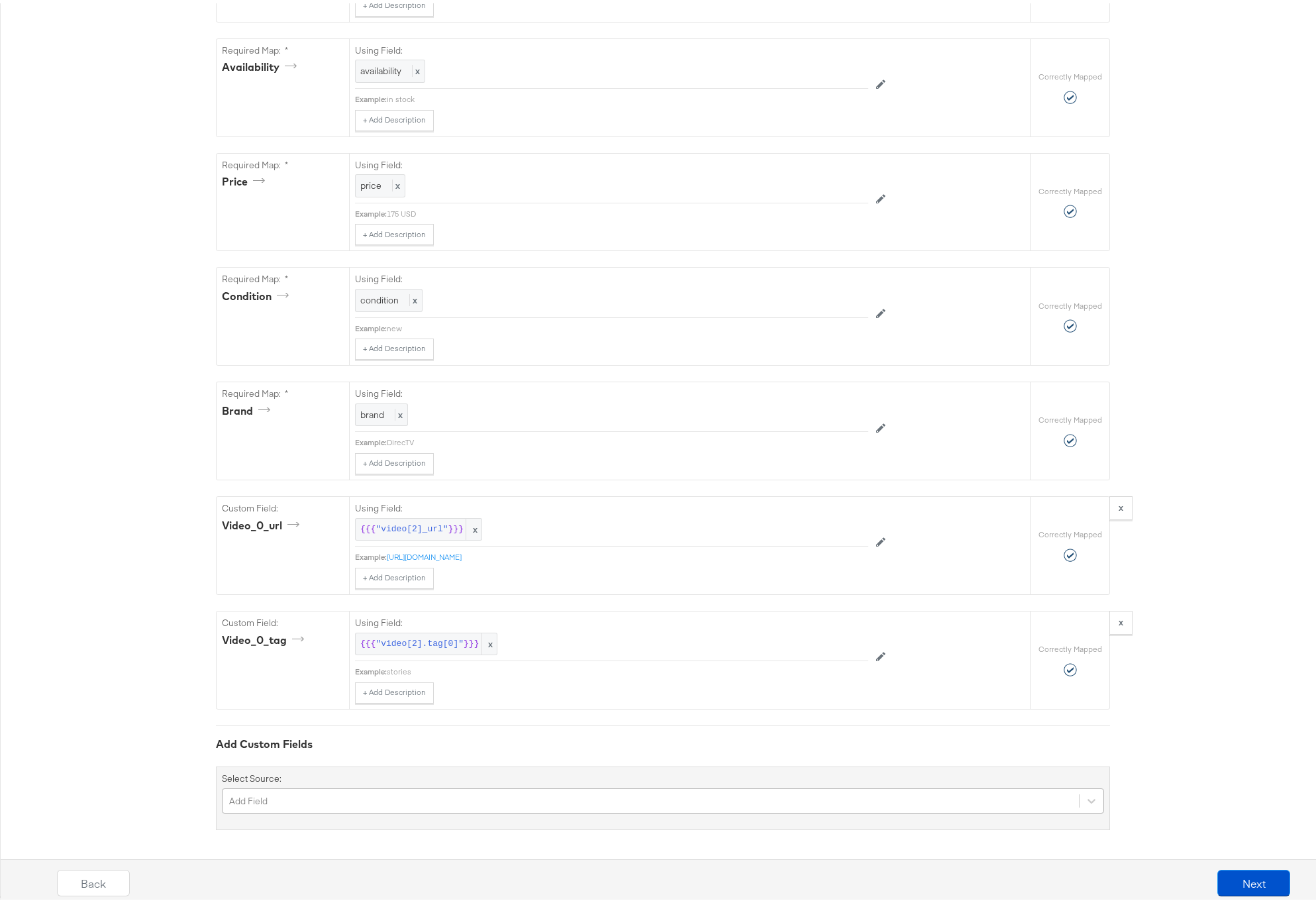
click at [328, 800] on div "Add Field" at bounding box center [663, 798] width 883 height 26
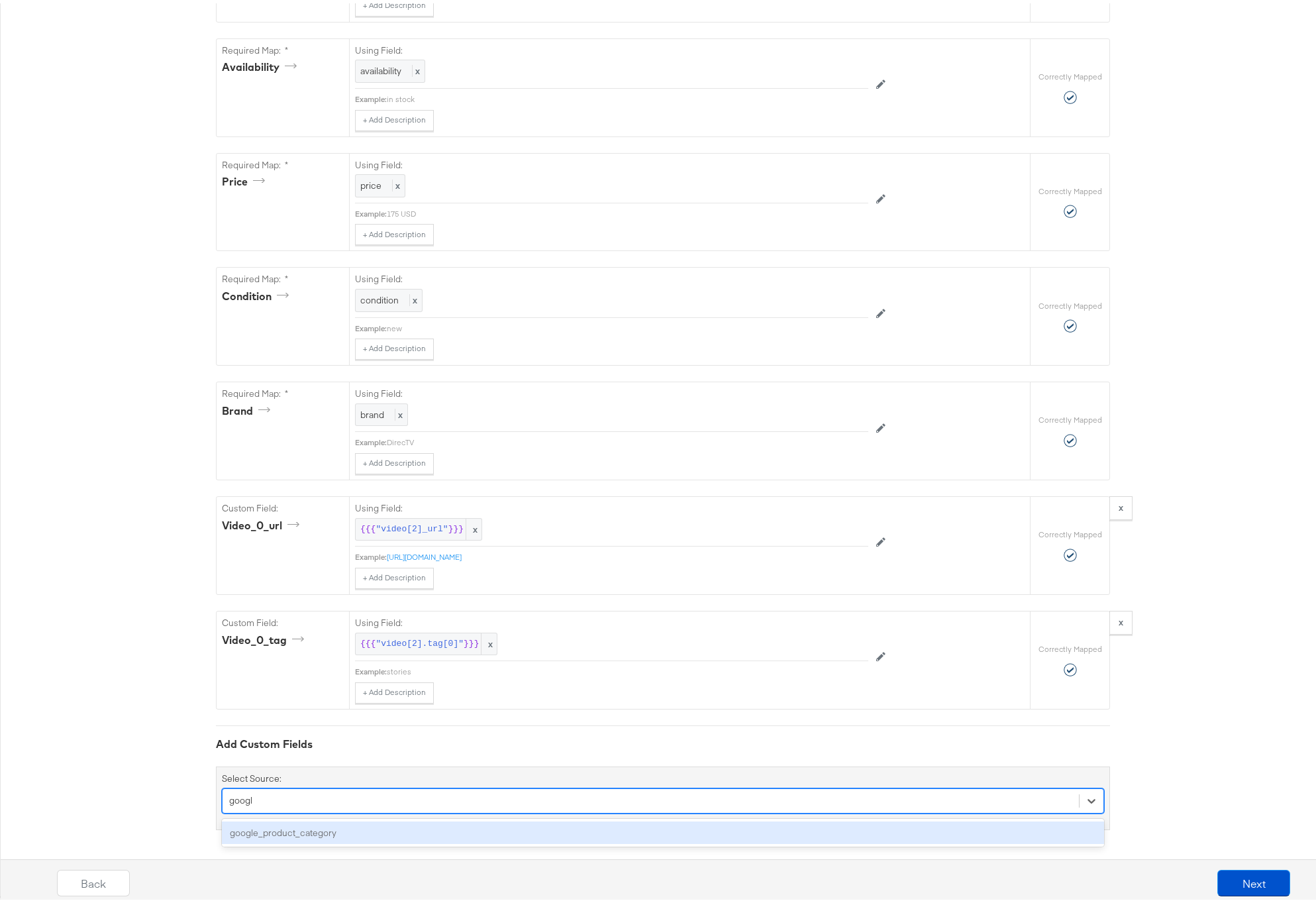
type input "google"
click at [312, 832] on div "google_product_category" at bounding box center [663, 829] width 883 height 24
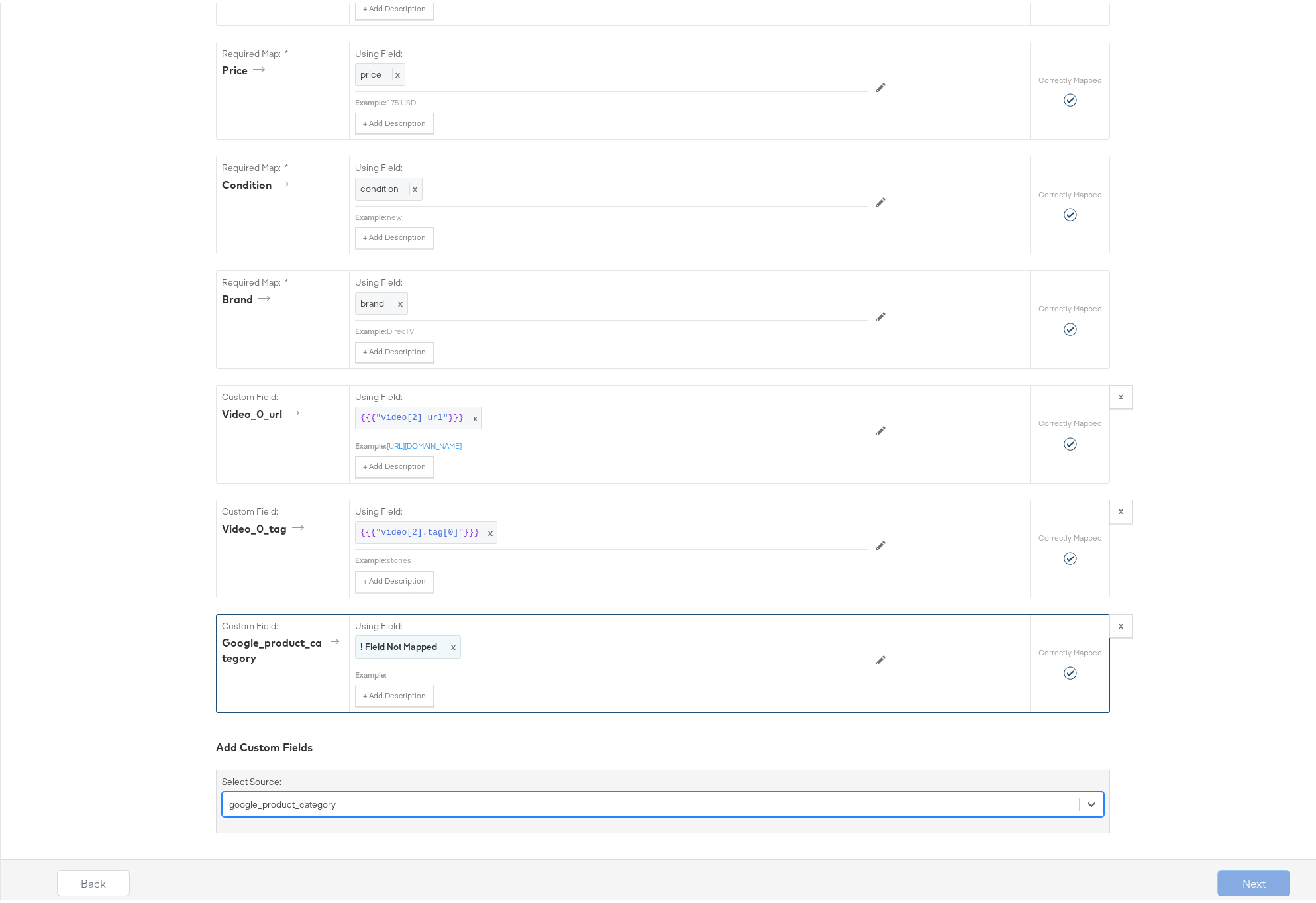
click at [377, 643] on strong "! Field Not Mapped" at bounding box center [399, 643] width 77 height 12
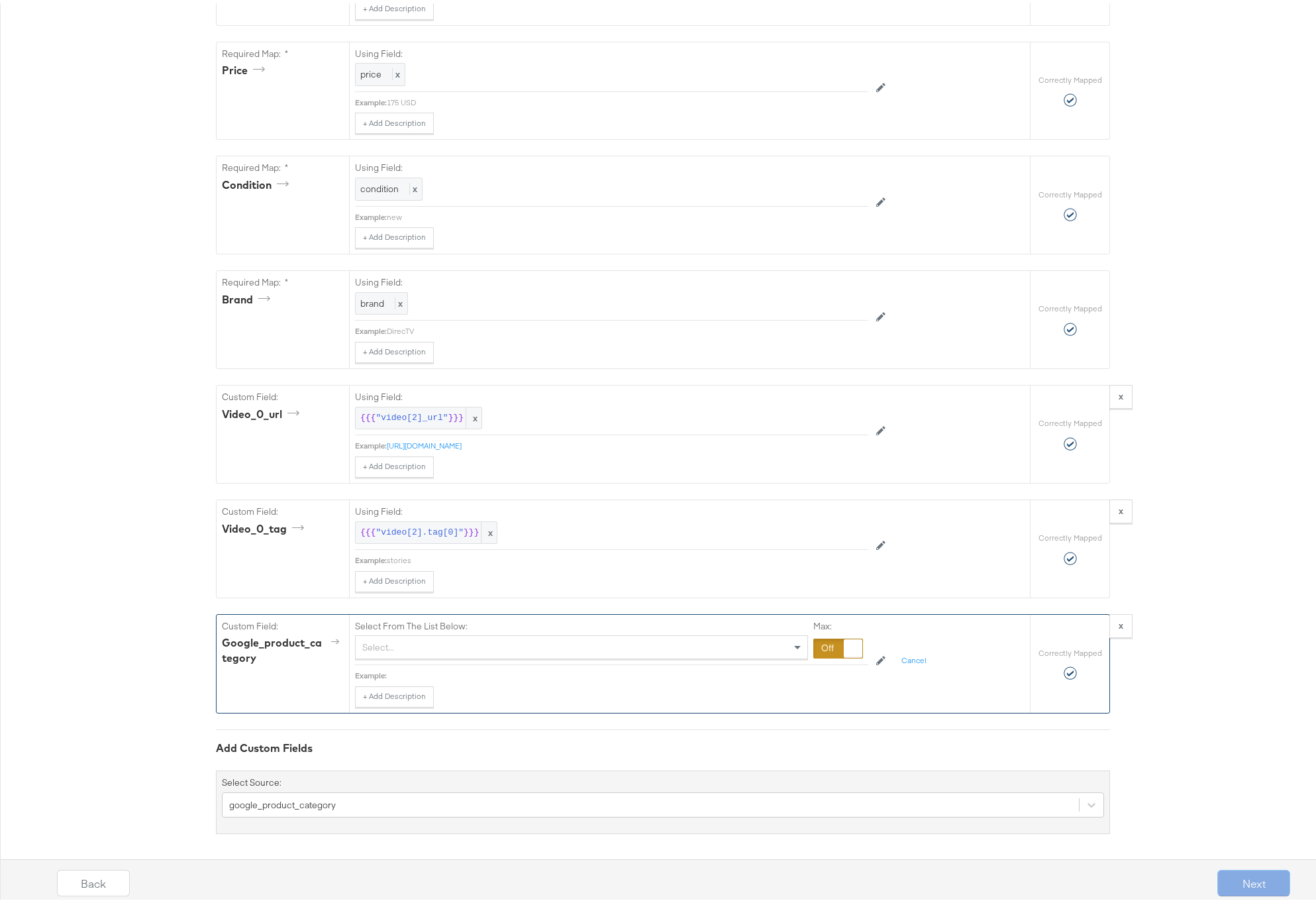
click at [391, 645] on div "Select..." at bounding box center [581, 643] width 452 height 23
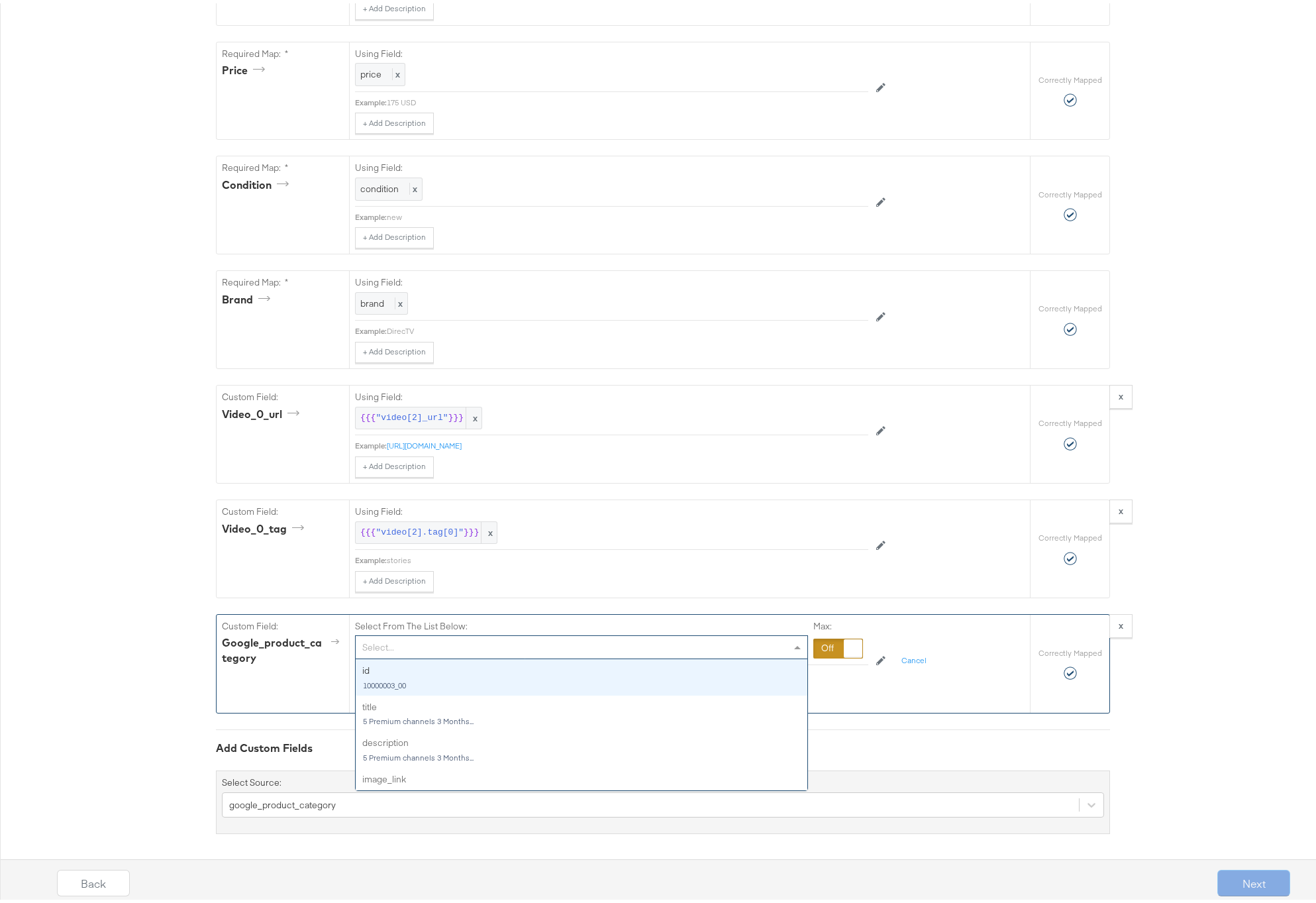
paste input "Electronics > Video > Video Players & Recorders > Streaming & Home Media Players"
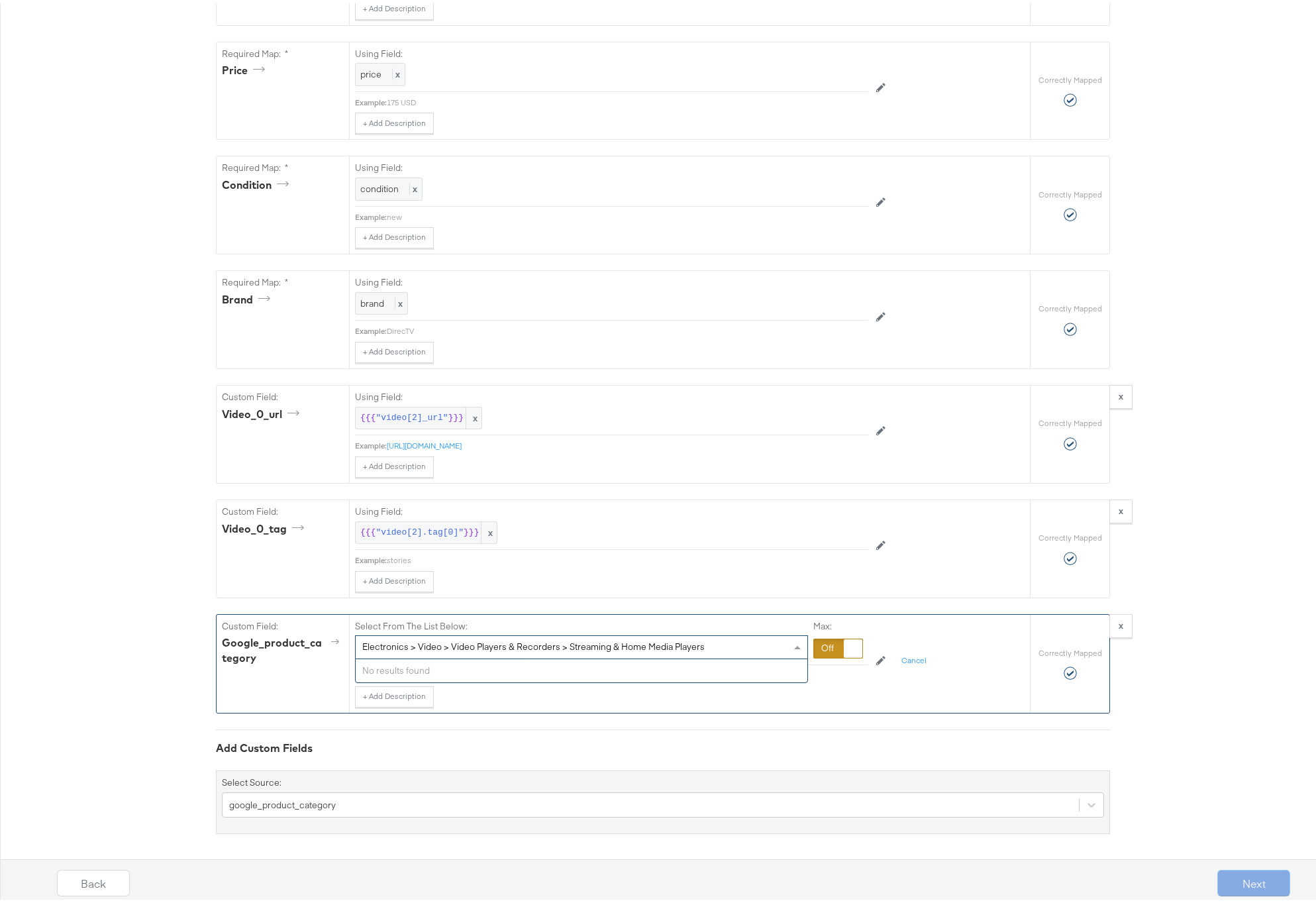
type input "Electronics > Video > Video Players & Recorders > Streaming & Home Media Players"
click at [621, 715] on div "Required Fields Mapping Options Correctly Mapped Needs Mapping Required Map: * …" at bounding box center [663, 62] width 894 height 1535
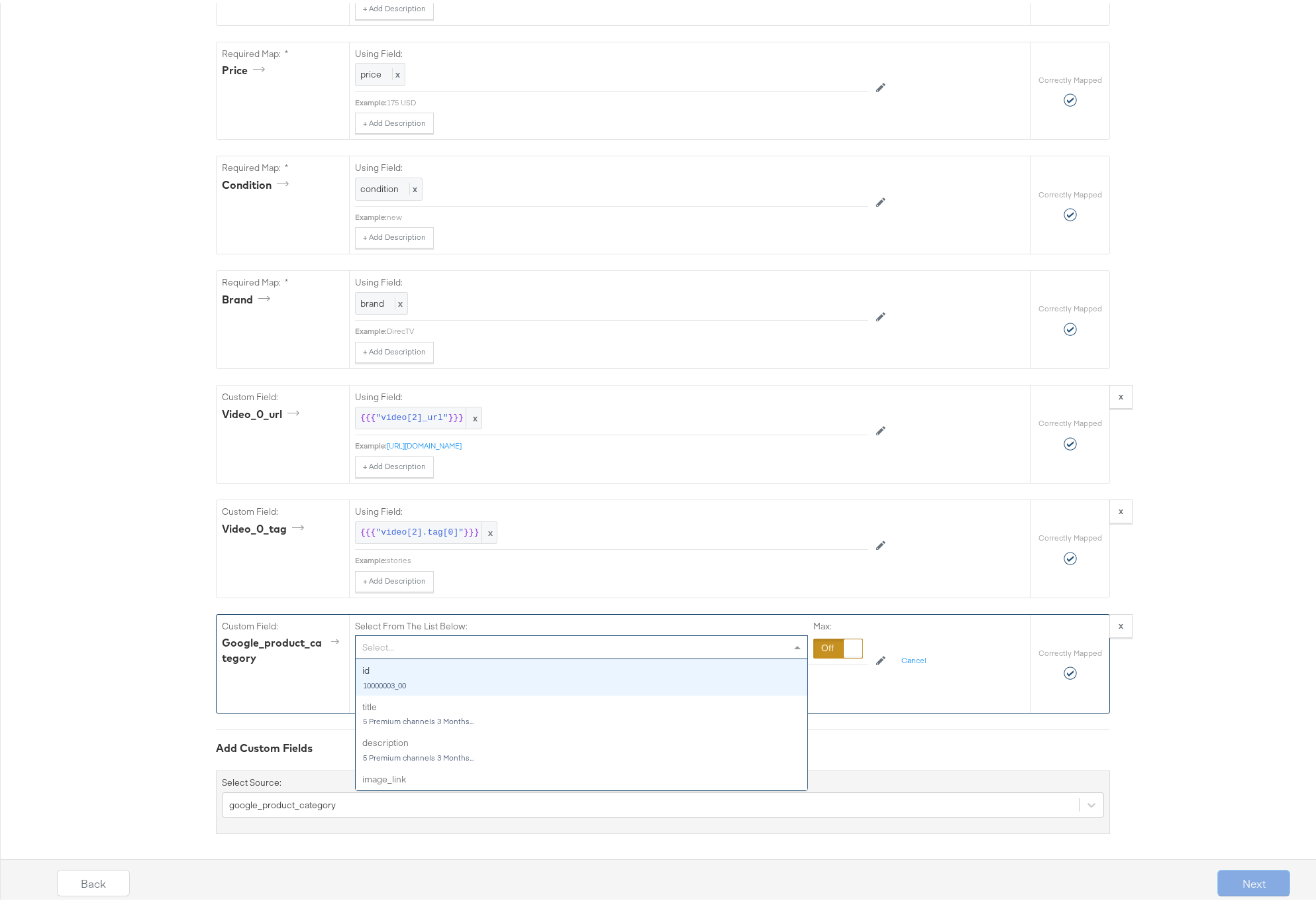
click at [513, 638] on div "Select..." at bounding box center [581, 643] width 452 height 23
click at [824, 647] on div at bounding box center [838, 645] width 49 height 20
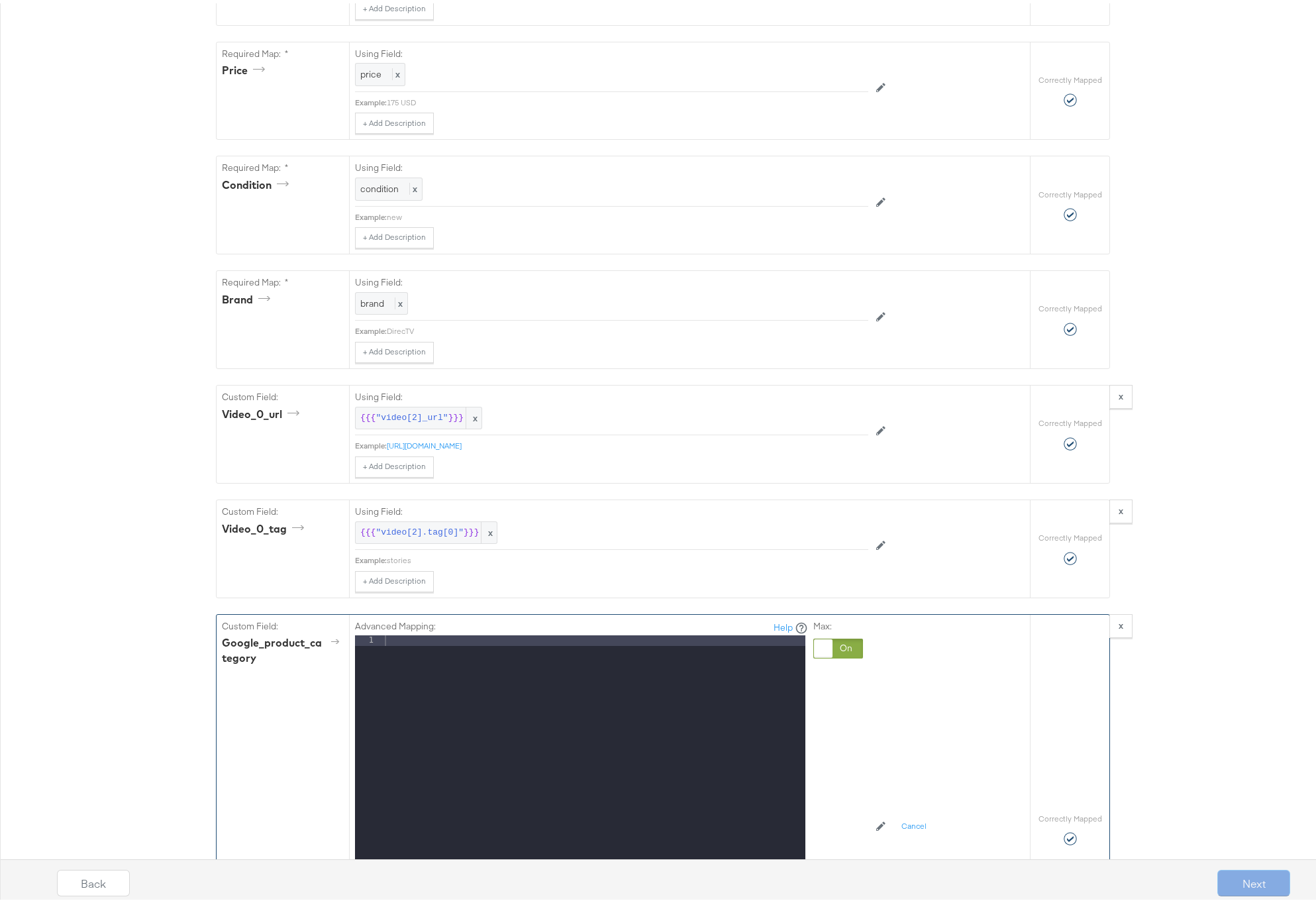
click at [477, 638] on div at bounding box center [594, 807] width 424 height 353
click at [892, 725] on div "Advanced Mapping: Help 1 Electronics > Video > Video Players & Recorders > Stre…" at bounding box center [644, 823] width 579 height 423
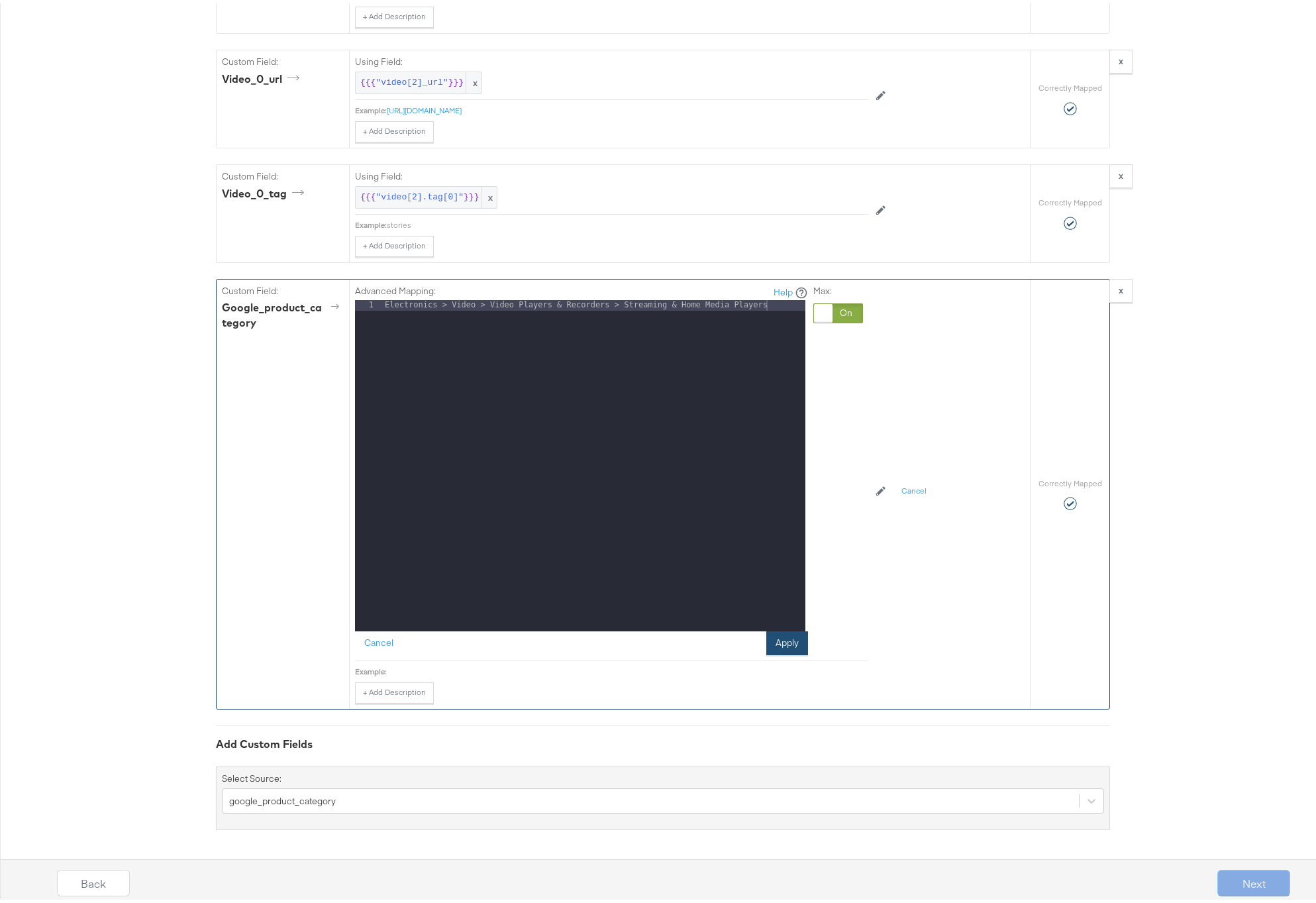
click at [781, 636] on button "Apply" at bounding box center [787, 639] width 41 height 24
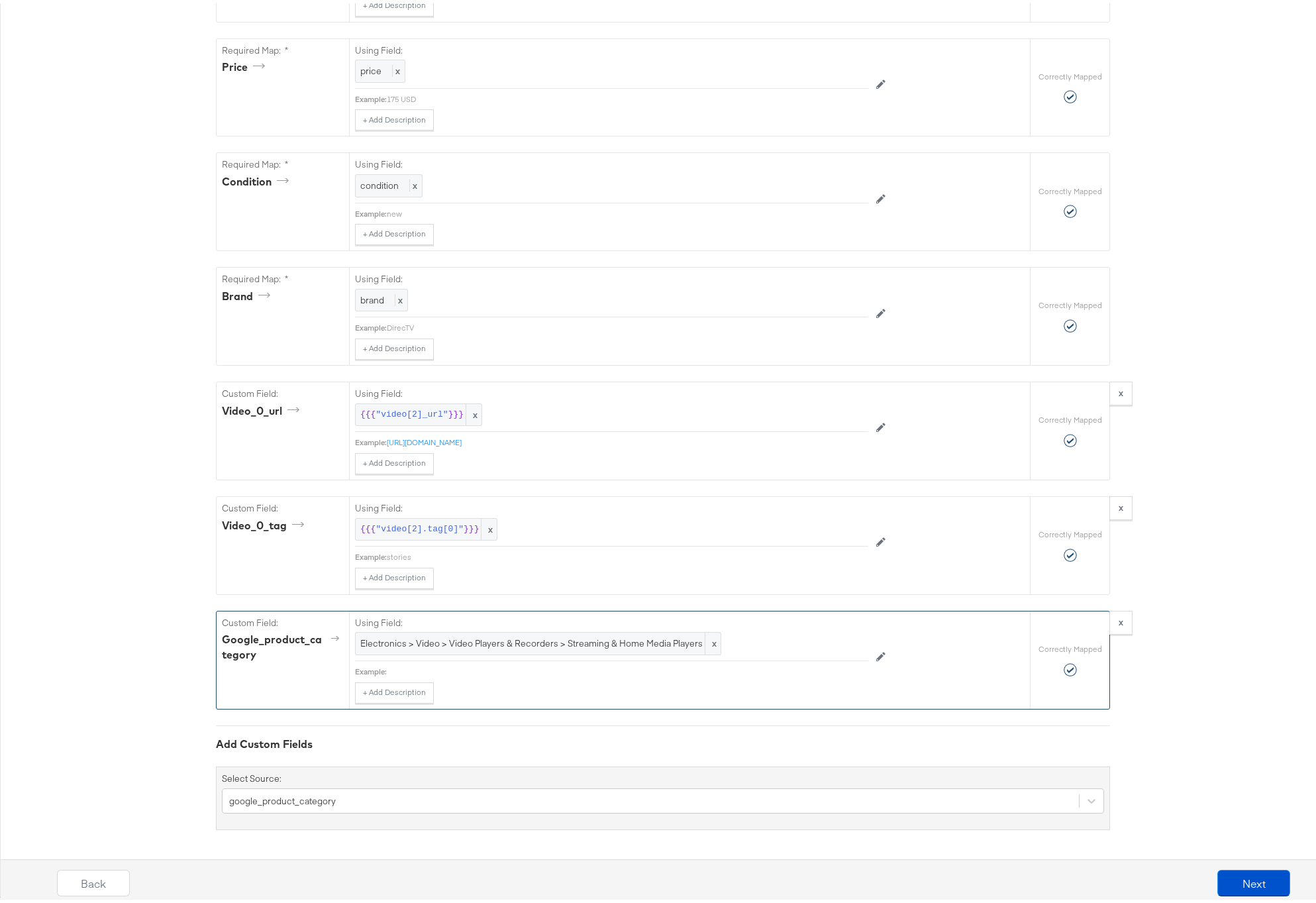
scroll to position [959, 0]
click at [1240, 876] on button "Next" at bounding box center [1254, 879] width 73 height 27
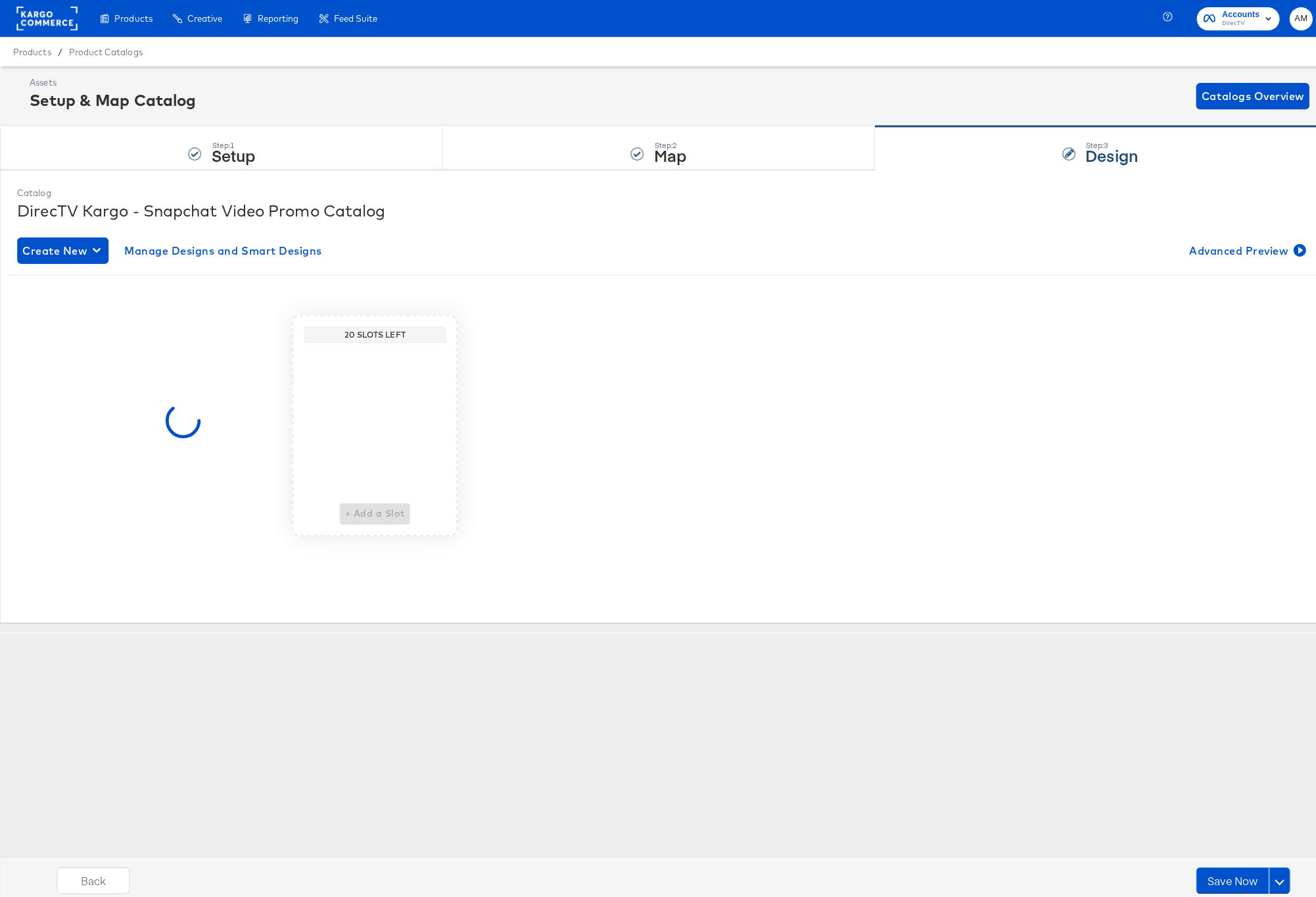
scroll to position [0, 0]
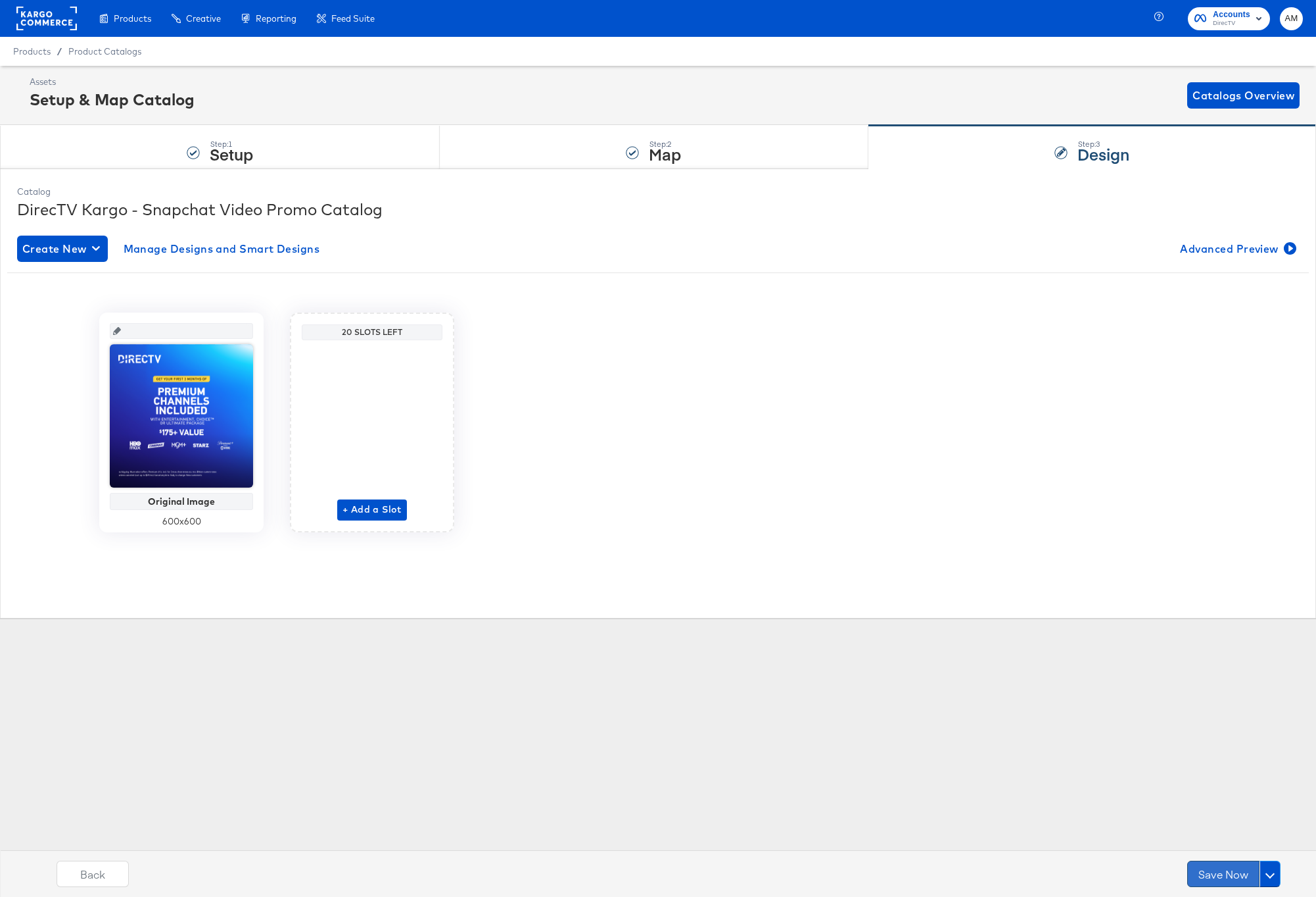
click at [1231, 871] on button "Save Now" at bounding box center [1223, 874] width 72 height 26
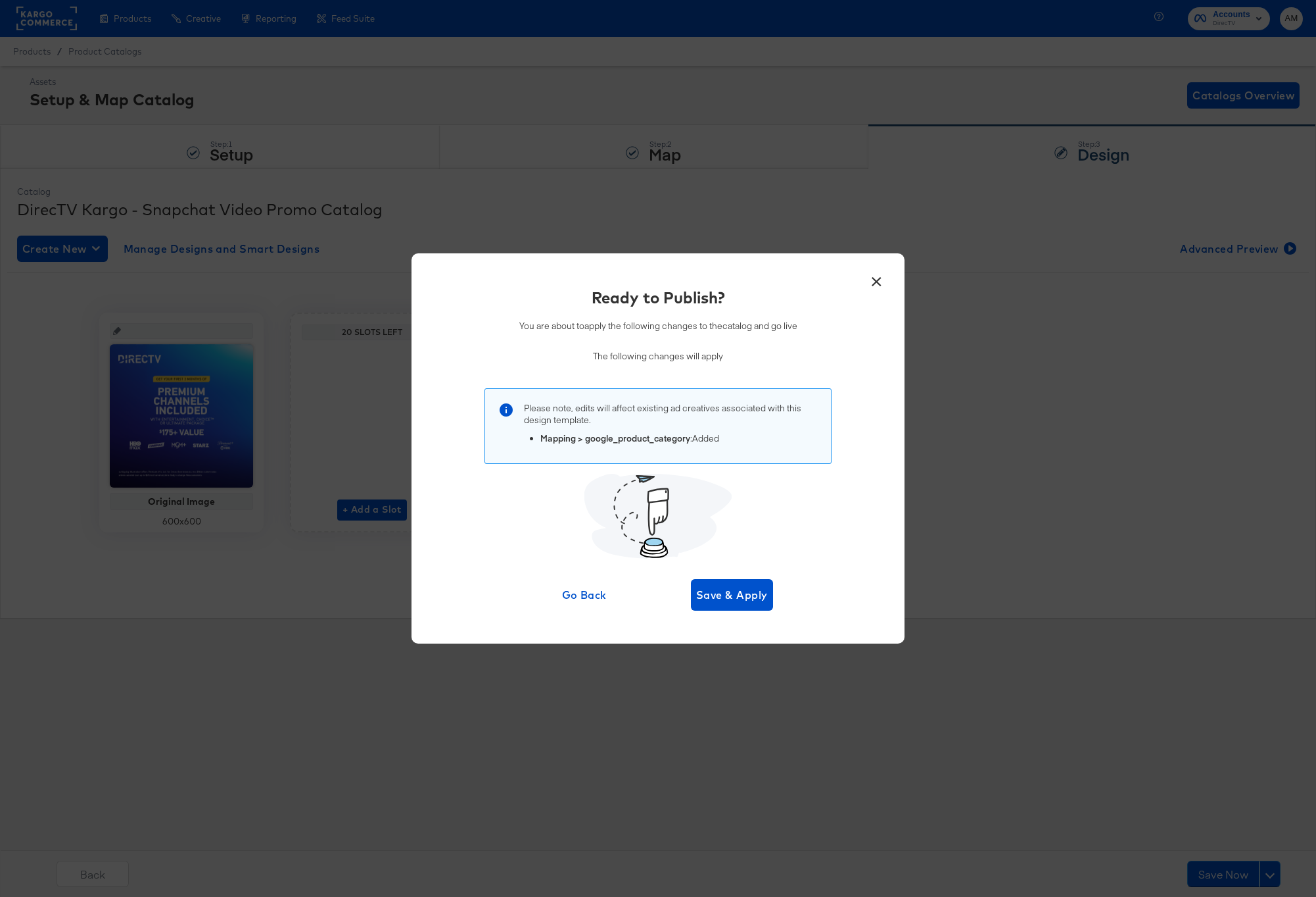
click at [683, 587] on div "Go Back Save & Apply" at bounding box center [658, 595] width 230 height 31
click at [723, 599] on span "Save & Apply" at bounding box center [731, 594] width 71 height 19
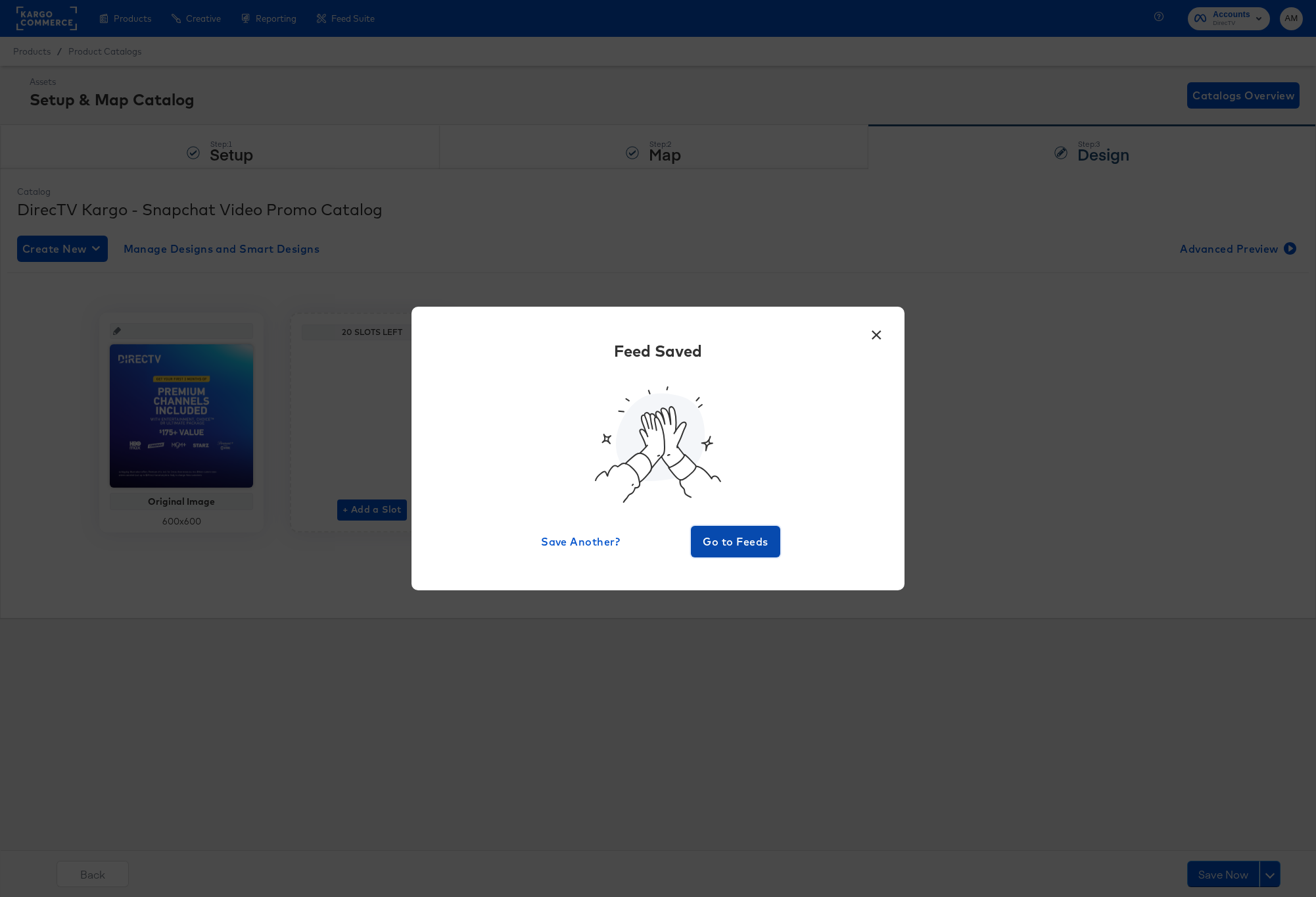
click at [728, 534] on span "Go to Feeds" at bounding box center [735, 541] width 79 height 19
